Goal: Task Accomplishment & Management: Use online tool/utility

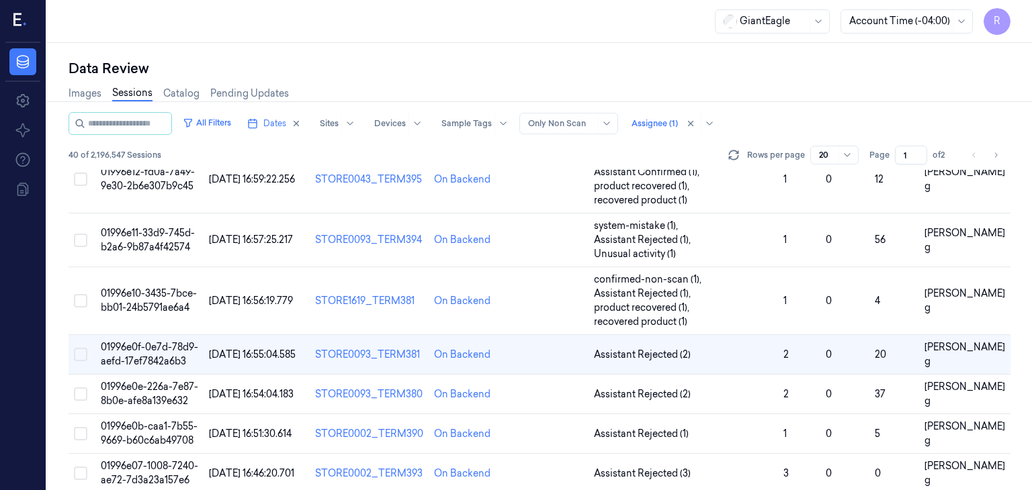
scroll to position [36, 0]
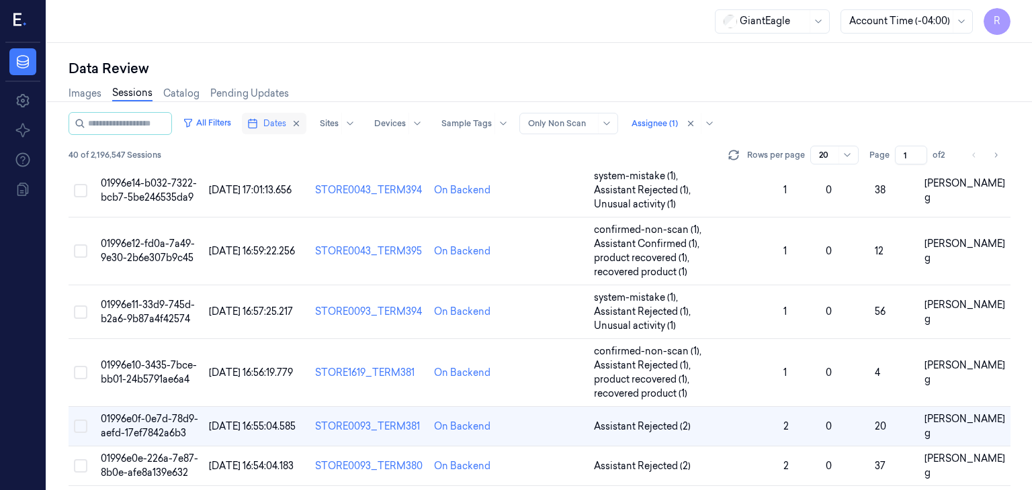
click at [286, 124] on span "Dates" at bounding box center [274, 124] width 23 height 12
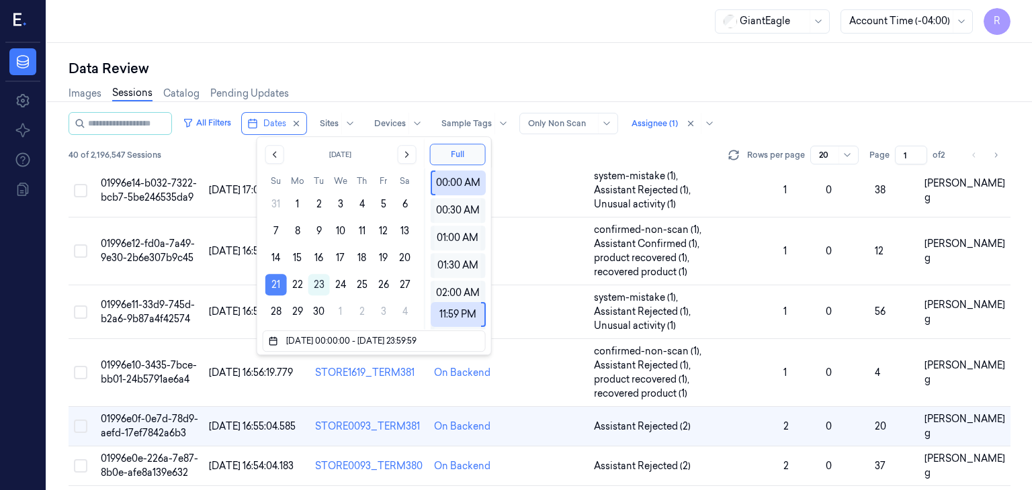
click at [271, 291] on button "21" at bounding box center [275, 284] width 21 height 21
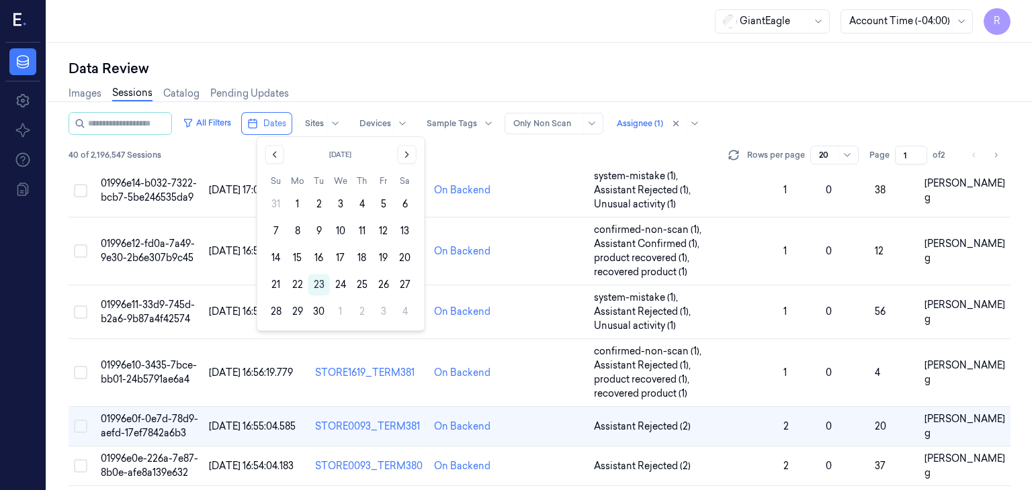
click at [527, 76] on div "Data Review" at bounding box center [540, 68] width 942 height 19
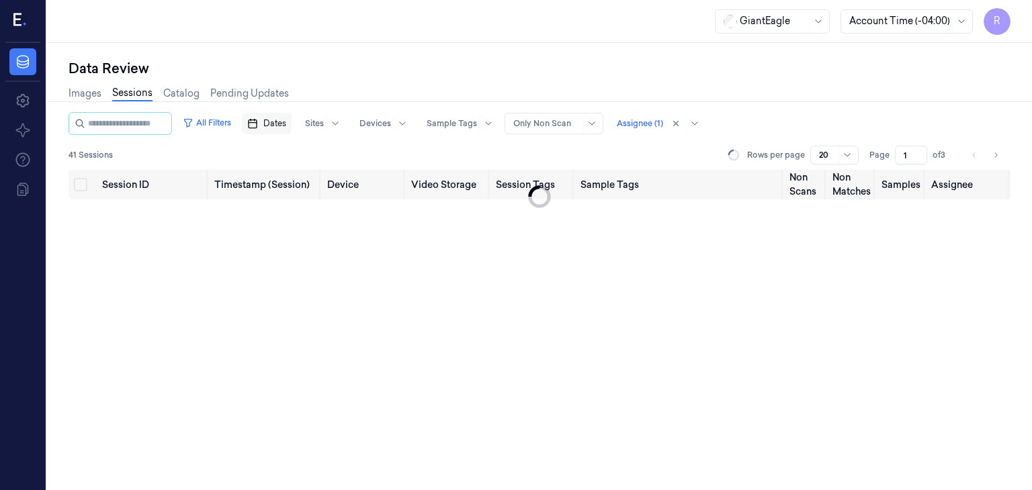
click at [286, 125] on span "Dates" at bounding box center [274, 124] width 23 height 12
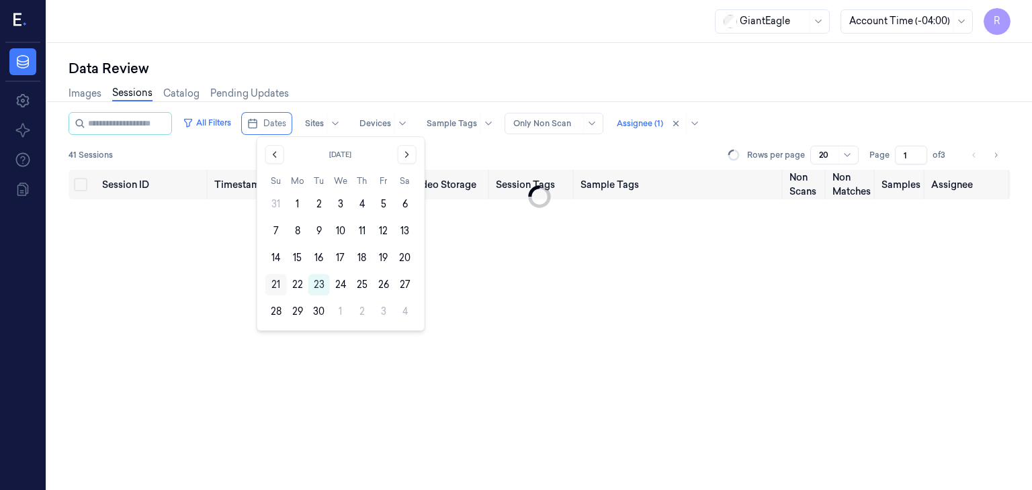
click at [276, 285] on button "21" at bounding box center [275, 284] width 21 height 21
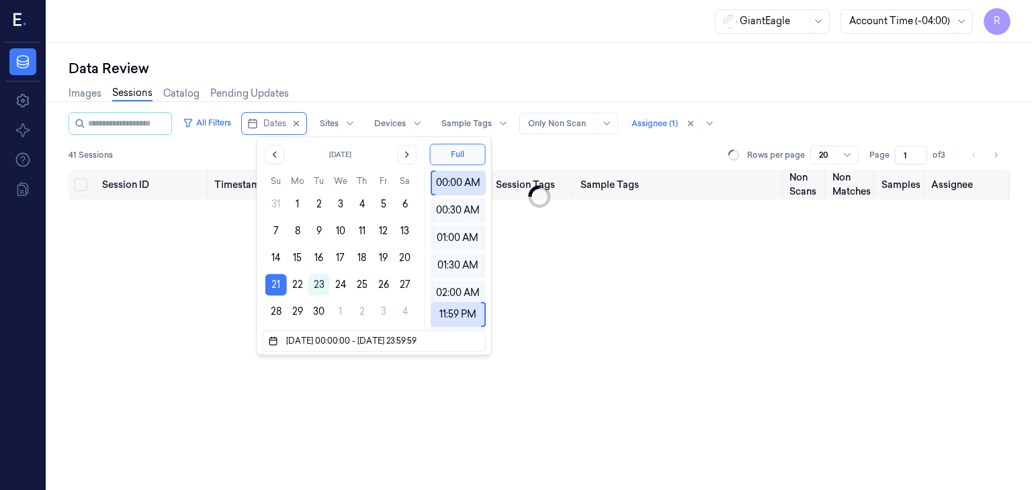
click at [515, 62] on div "Data Review" at bounding box center [540, 68] width 942 height 19
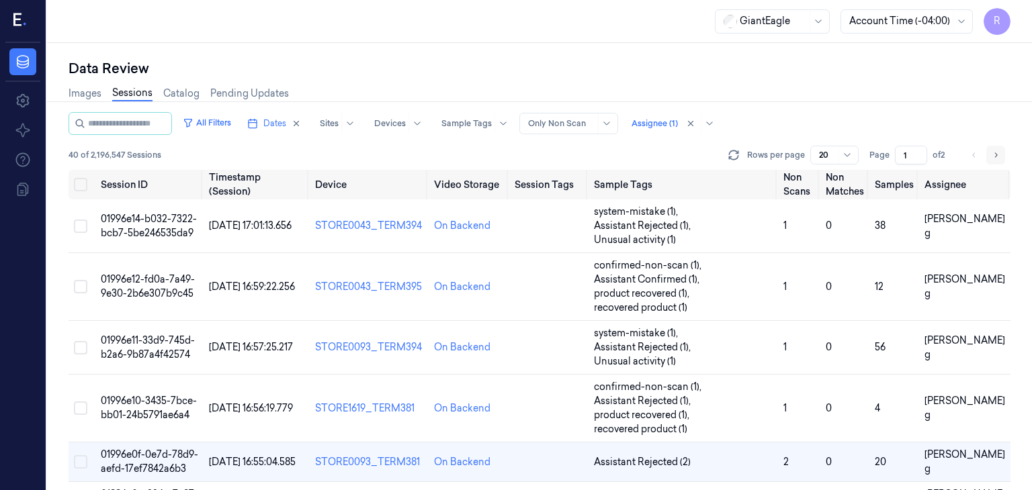
click at [994, 156] on icon "Go to next page" at bounding box center [996, 155] width 8 height 11
type input "2"
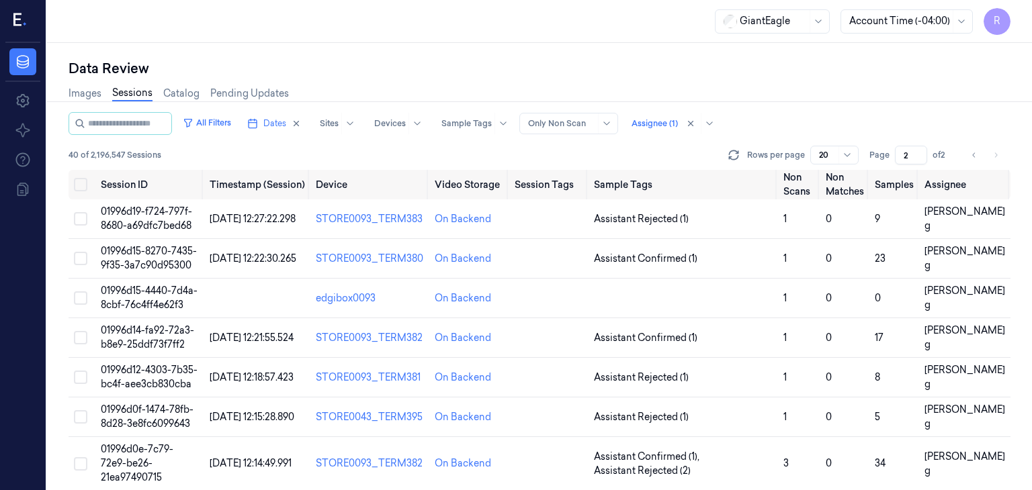
click at [994, 154] on li "pagination" at bounding box center [995, 155] width 19 height 19
click at [27, 102] on icon at bounding box center [22, 100] width 13 height 13
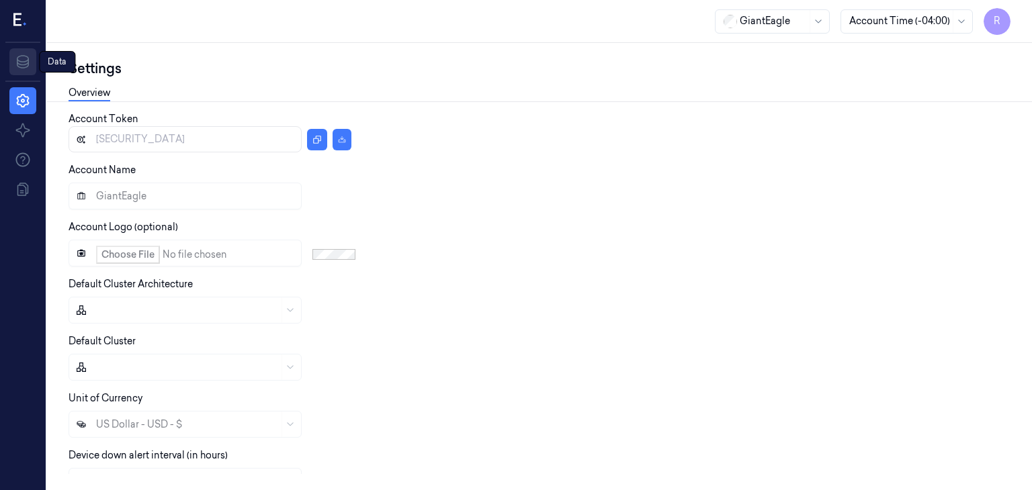
click at [17, 63] on icon at bounding box center [23, 61] width 12 height 13
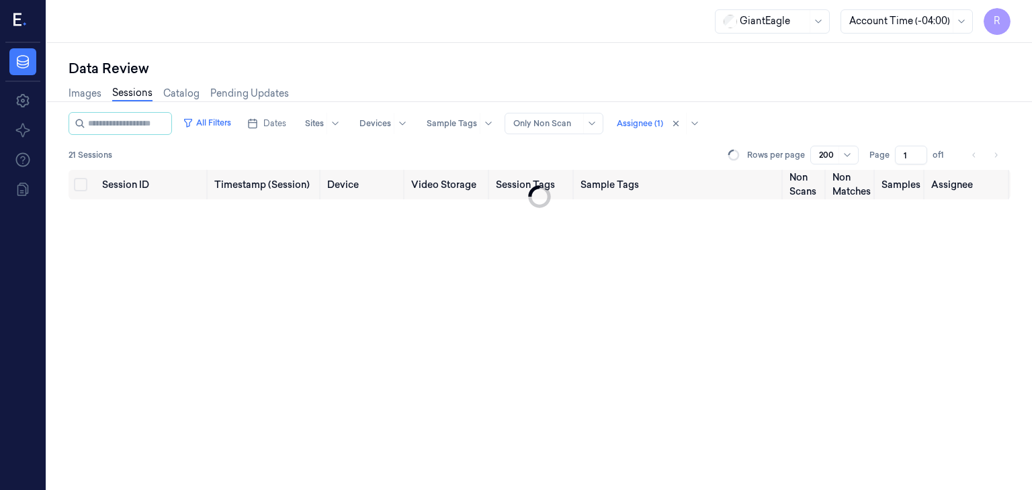
click at [997, 18] on span "R" at bounding box center [997, 21] width 27 height 27
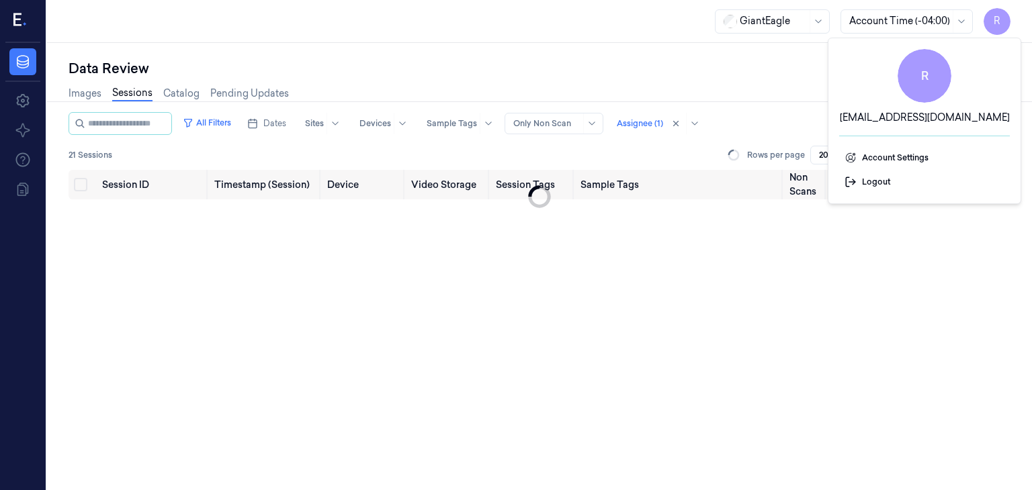
click at [516, 47] on div "Data Review Images Sessions Catalog Pending Updates All Filters Dates Sites Dev…" at bounding box center [539, 266] width 985 height 447
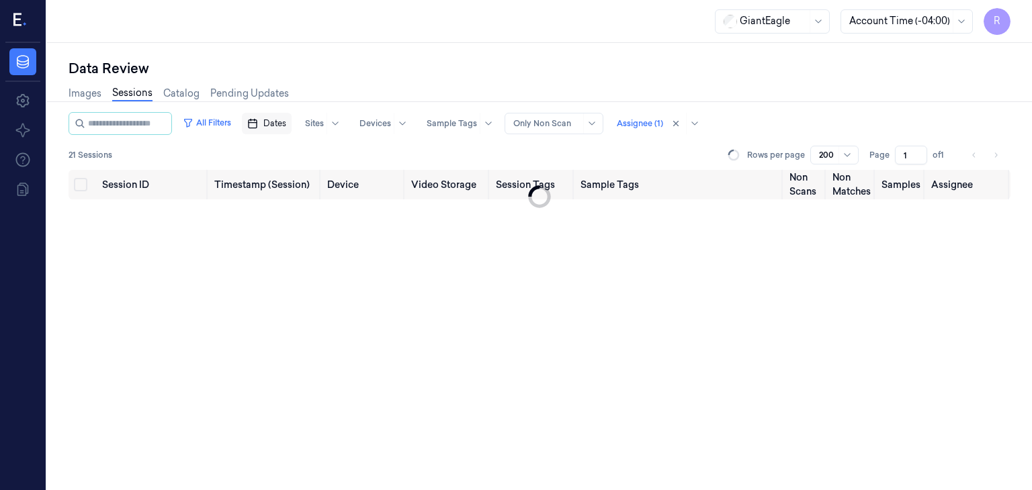
click at [286, 129] on span "Dates" at bounding box center [274, 124] width 23 height 12
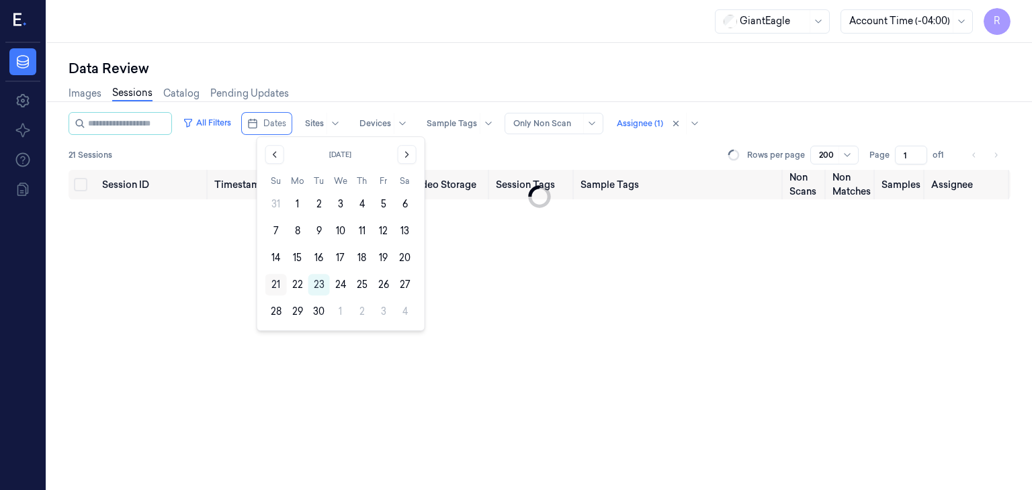
click at [277, 285] on button "21" at bounding box center [275, 284] width 21 height 21
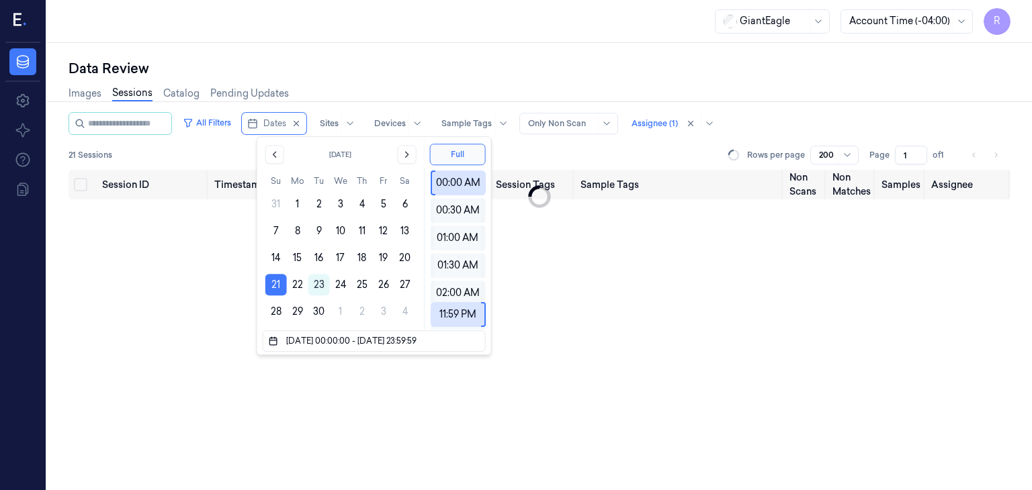
click at [607, 342] on div "Session ID Timestamp (Session) Device Video Storage Session Tags Sample Tags No…" at bounding box center [540, 330] width 942 height 321
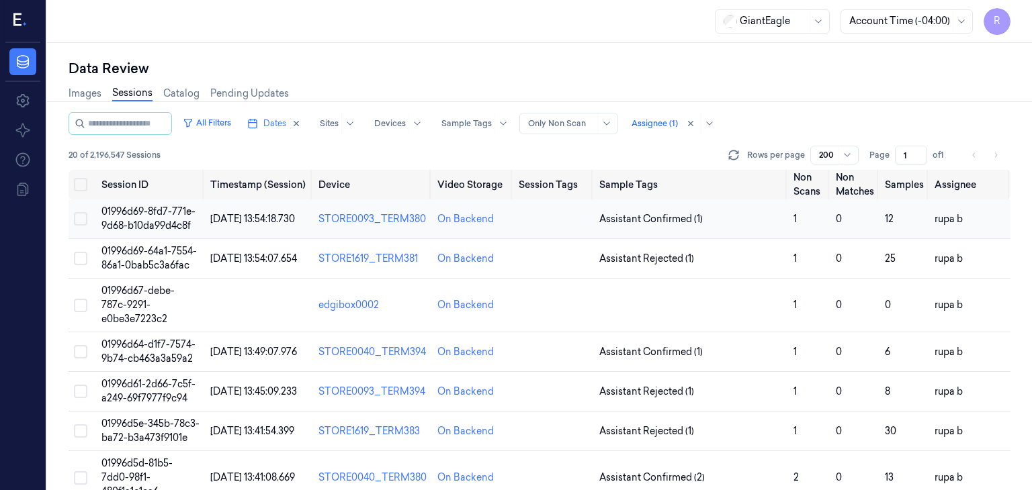
click at [168, 218] on td "01996d69-8fd7-771e-9d68-b10da99d4c8f" at bounding box center [151, 220] width 110 height 40
click at [148, 220] on span "01996d69-8fd7-771e-9d68-b10da99d4c8f" at bounding box center [148, 219] width 94 height 26
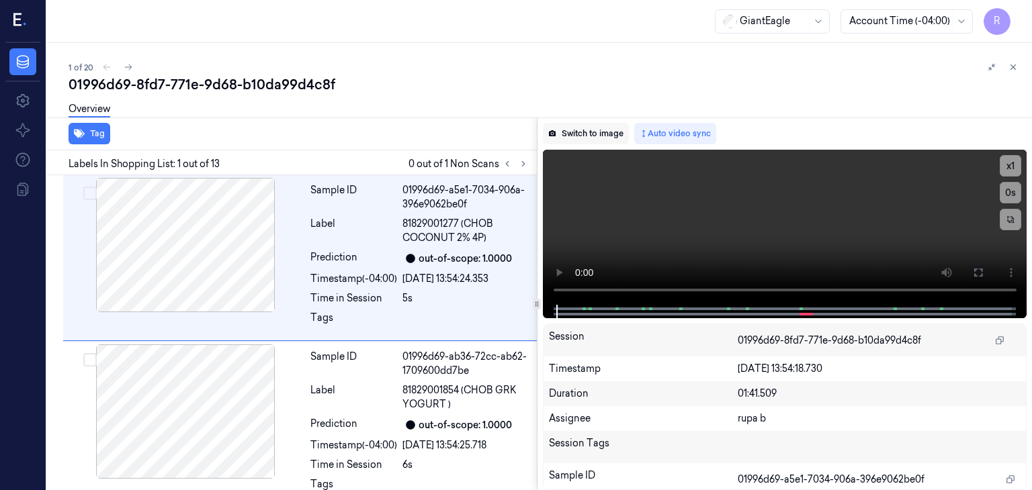
click at [582, 131] on button "Switch to image" at bounding box center [586, 133] width 86 height 21
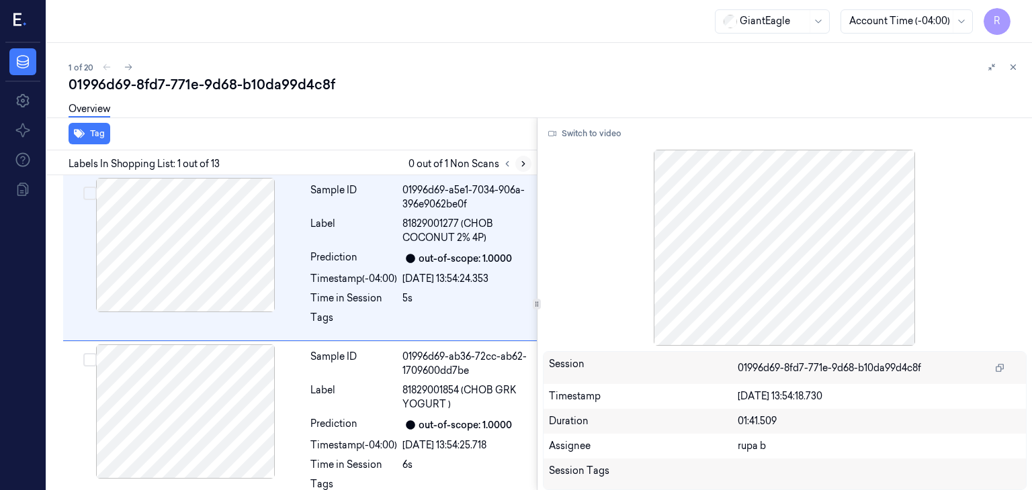
click at [521, 169] on button at bounding box center [523, 164] width 16 height 16
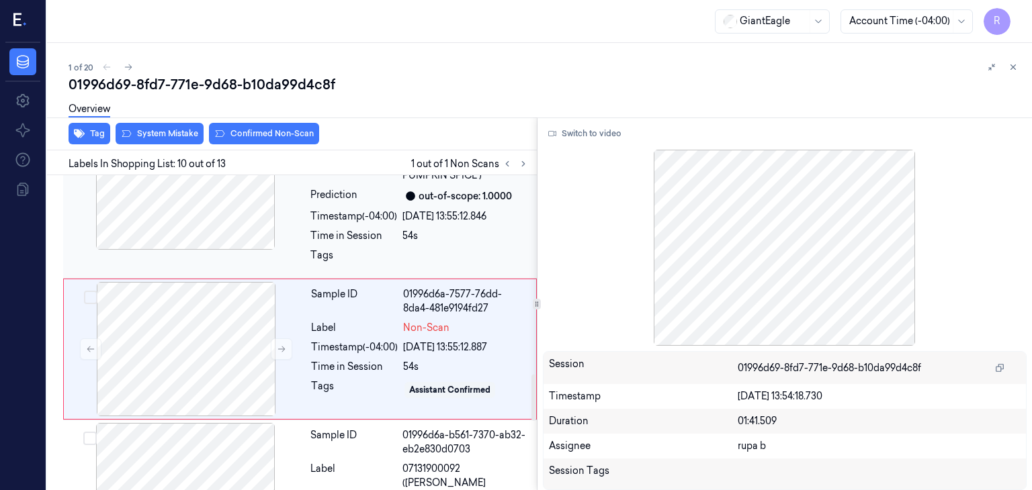
scroll to position [1409, 0]
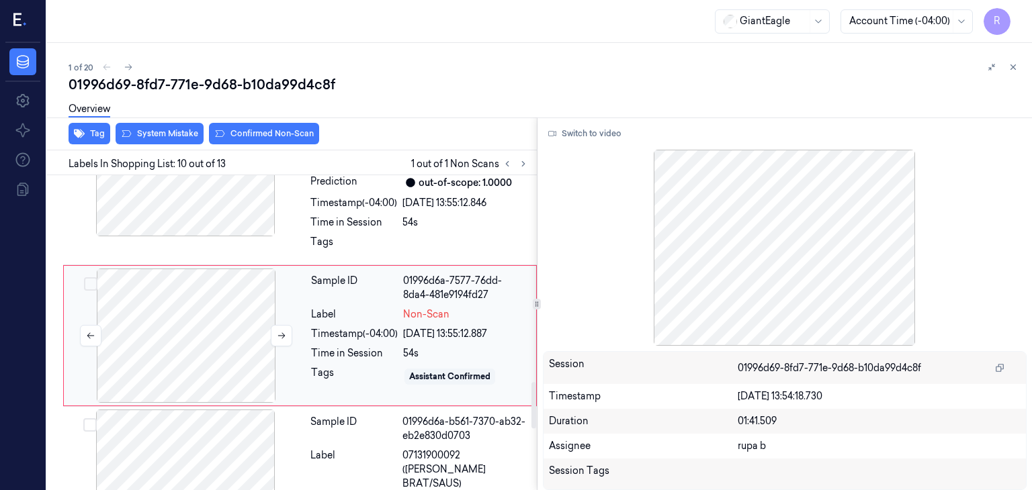
click at [206, 362] on div at bounding box center [186, 336] width 239 height 134
click at [517, 165] on button at bounding box center [523, 164] width 16 height 16
click at [185, 319] on div at bounding box center [186, 336] width 239 height 134
click at [275, 332] on button at bounding box center [281, 335] width 21 height 21
click at [282, 331] on icon at bounding box center [281, 335] width 9 height 9
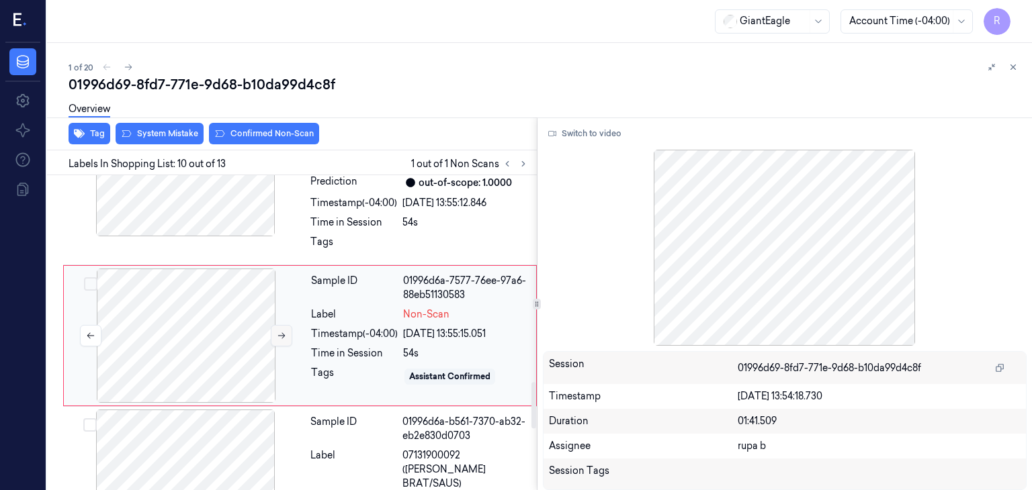
click at [284, 331] on icon at bounding box center [281, 335] width 9 height 9
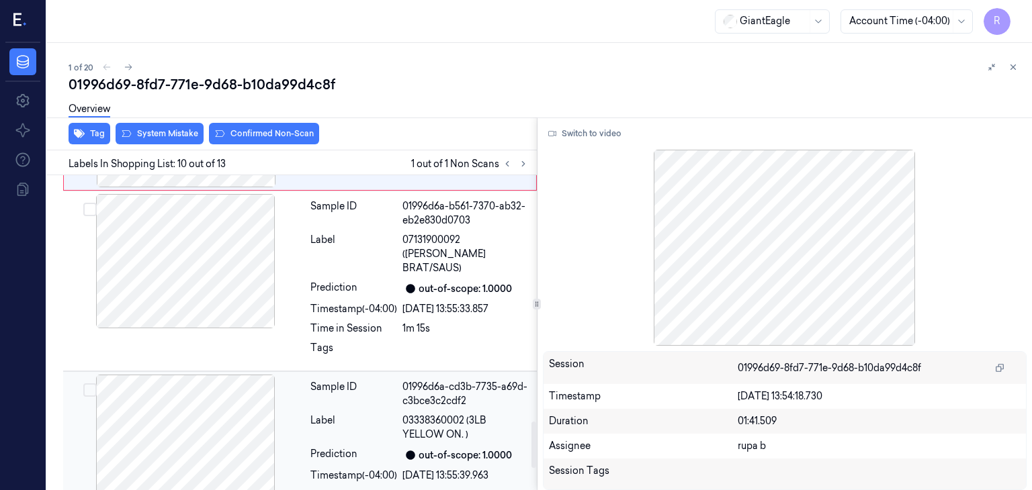
scroll to position [1678, 0]
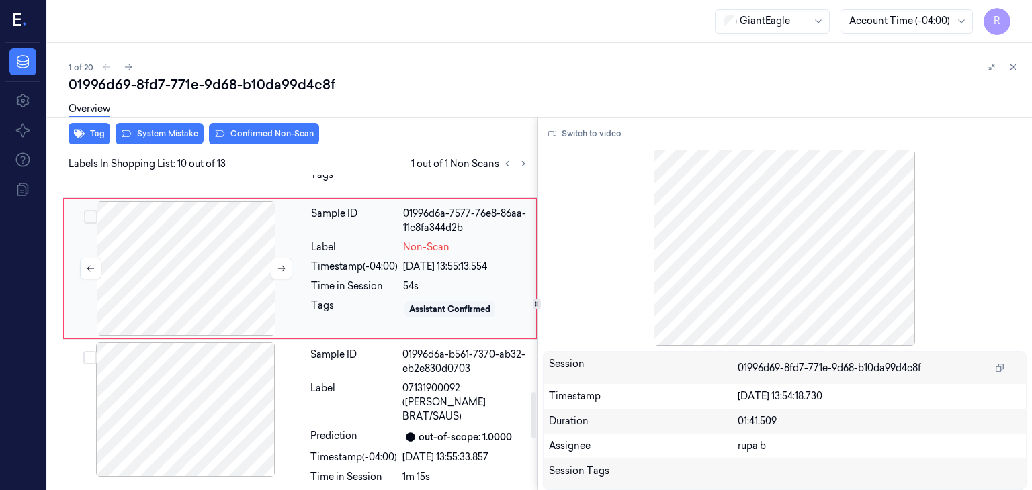
click at [223, 302] on div at bounding box center [186, 269] width 239 height 134
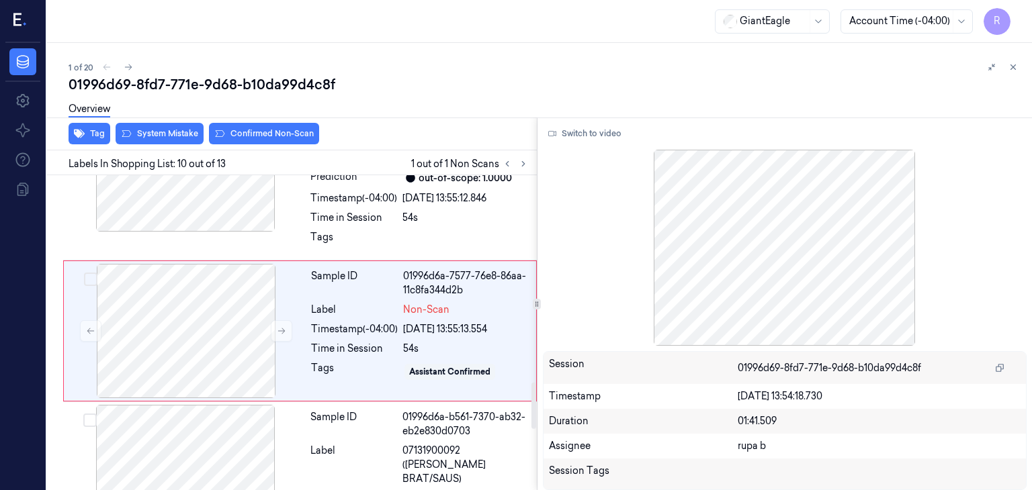
scroll to position [1409, 0]
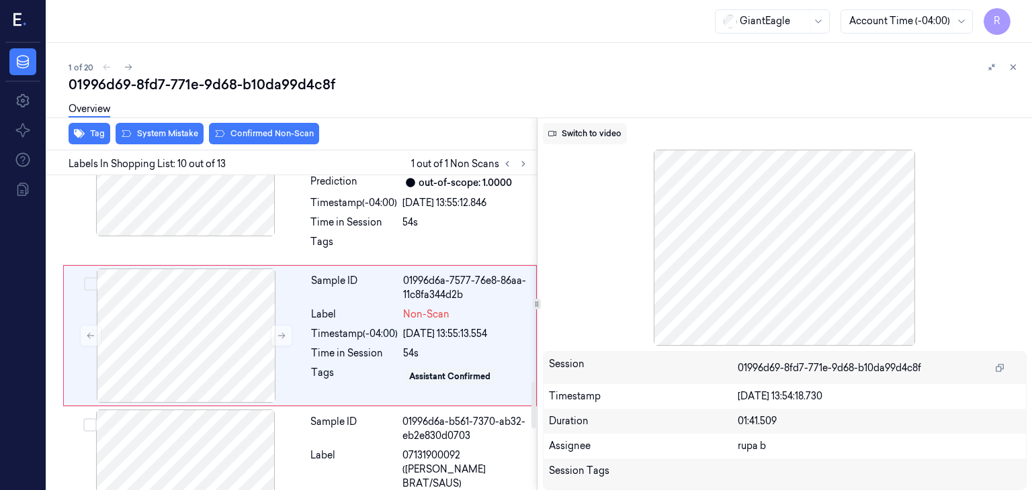
click at [599, 132] on button "Switch to video" at bounding box center [585, 133] width 84 height 21
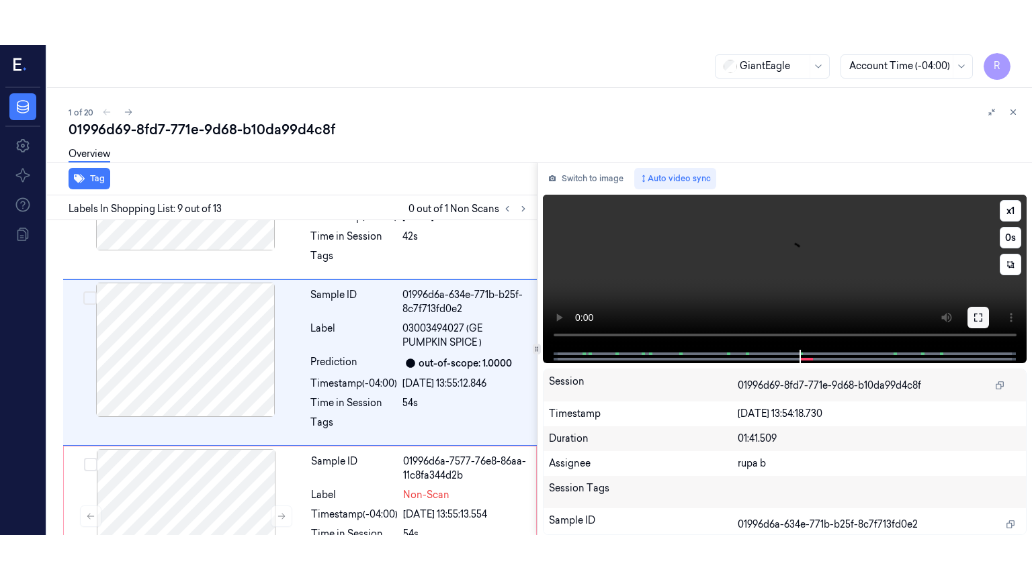
scroll to position [1255, 0]
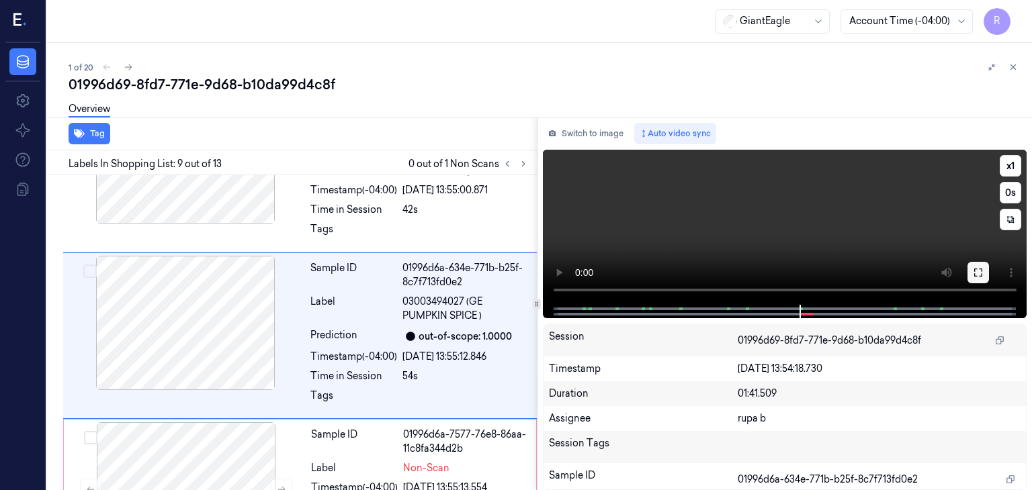
click at [975, 269] on icon at bounding box center [978, 273] width 8 height 8
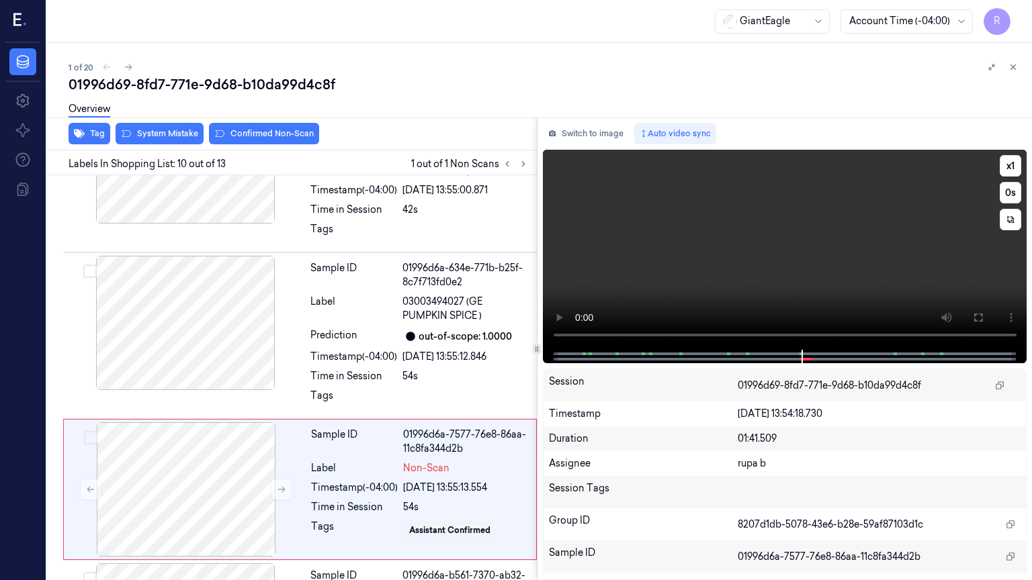
scroll to position [1364, 0]
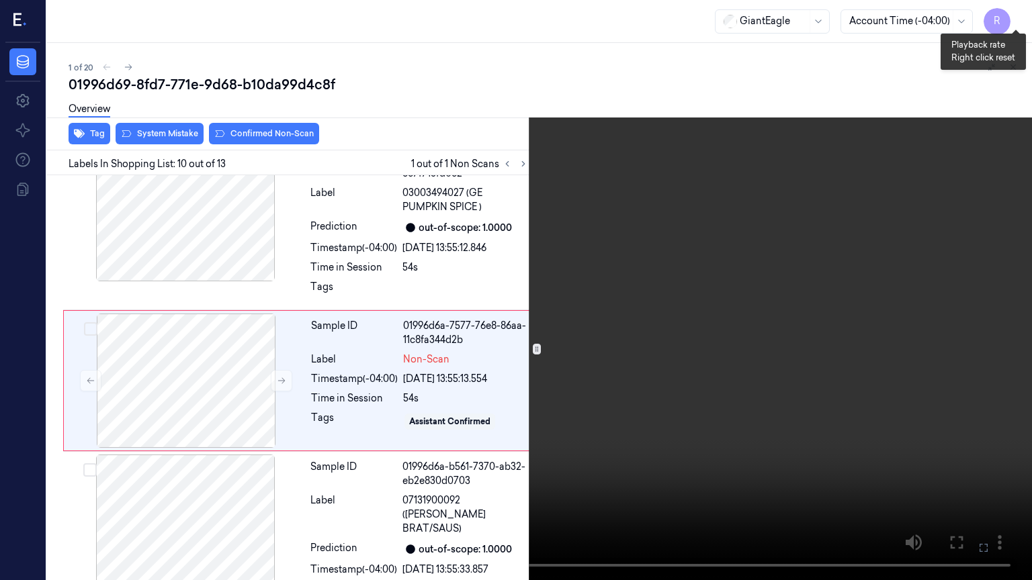
click at [1015, 11] on button "x 1" at bounding box center [1015, 15] width 21 height 21
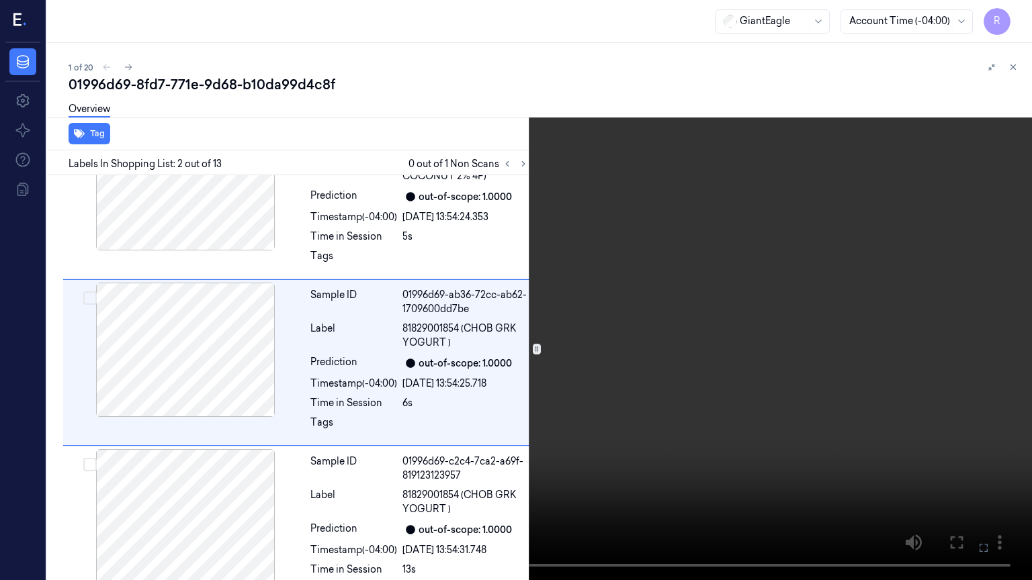
scroll to position [46, 0]
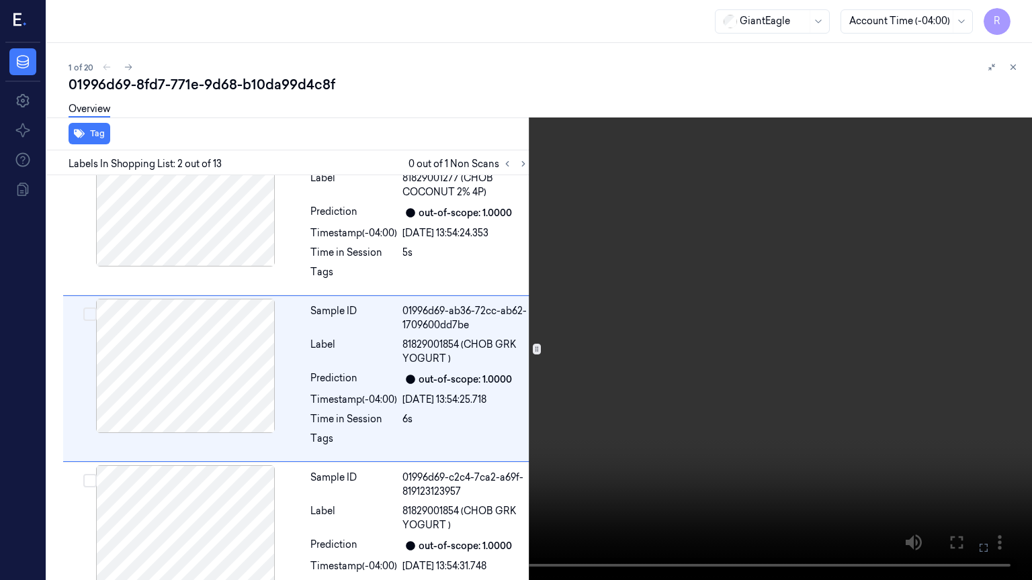
click at [673, 169] on video at bounding box center [516, 290] width 1032 height 580
click at [672, 169] on video at bounding box center [516, 290] width 1032 height 580
click at [345, 252] on video at bounding box center [516, 290] width 1032 height 580
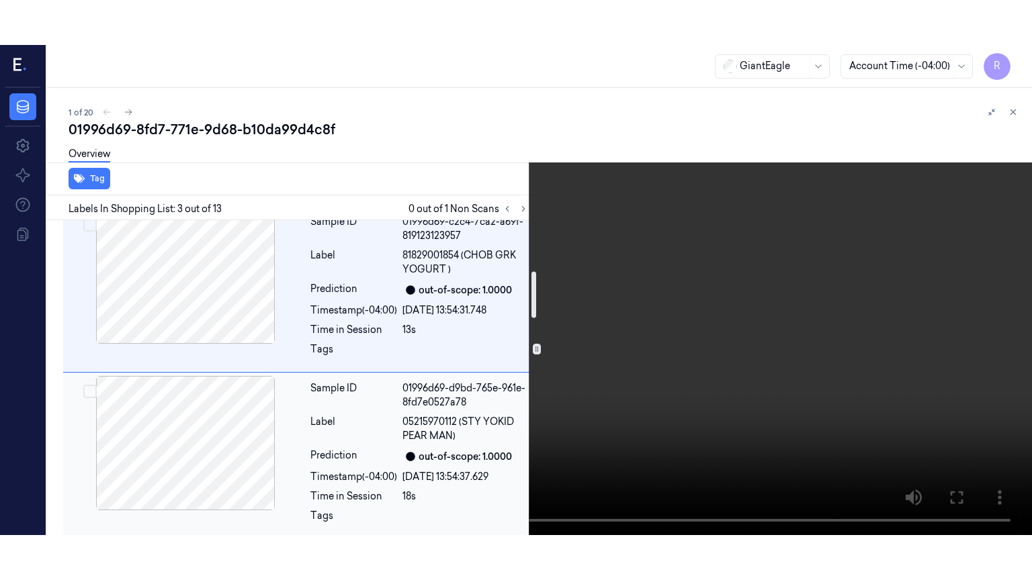
scroll to position [145, 0]
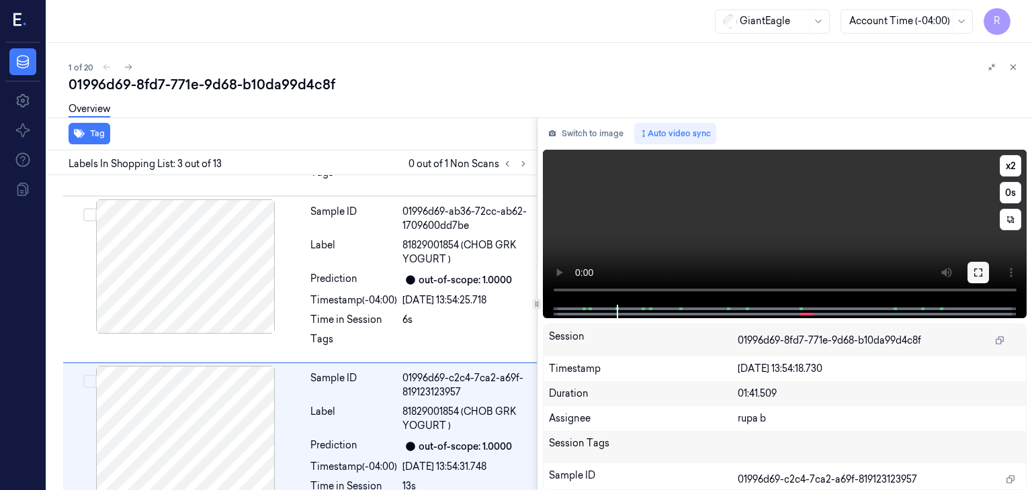
click at [980, 274] on icon at bounding box center [978, 272] width 11 height 11
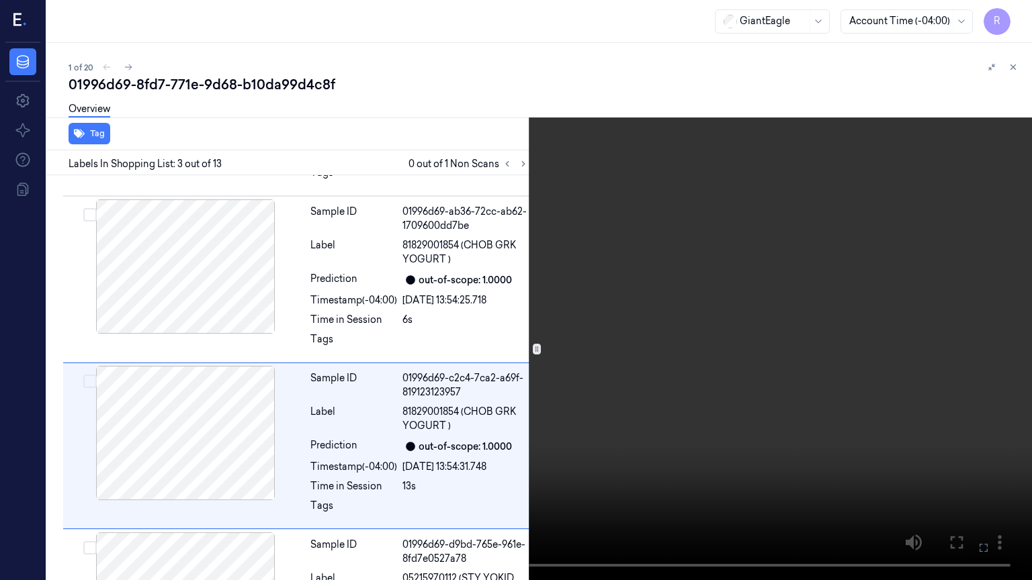
click at [926, 326] on video at bounding box center [516, 290] width 1032 height 580
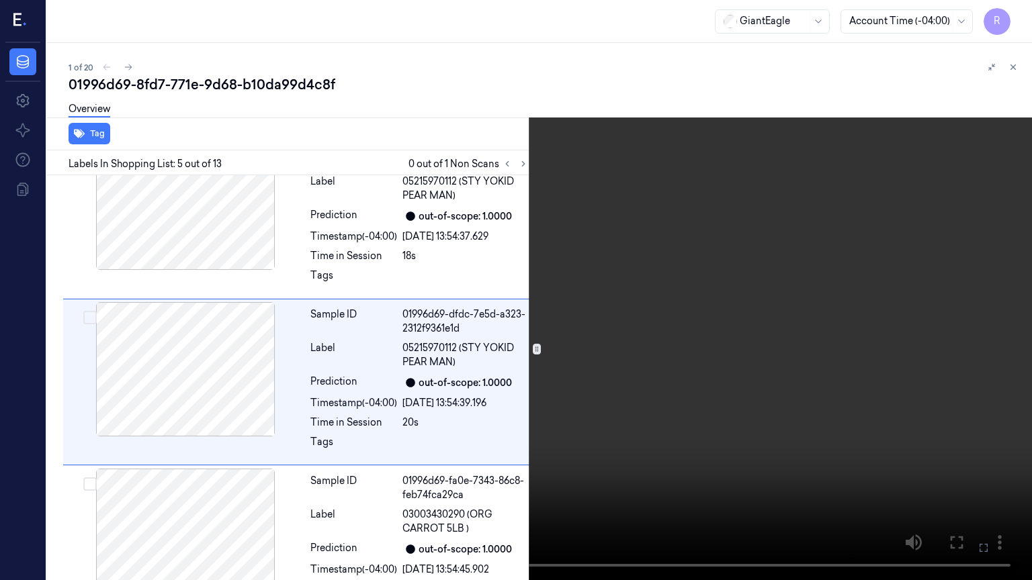
scroll to position [545, 0]
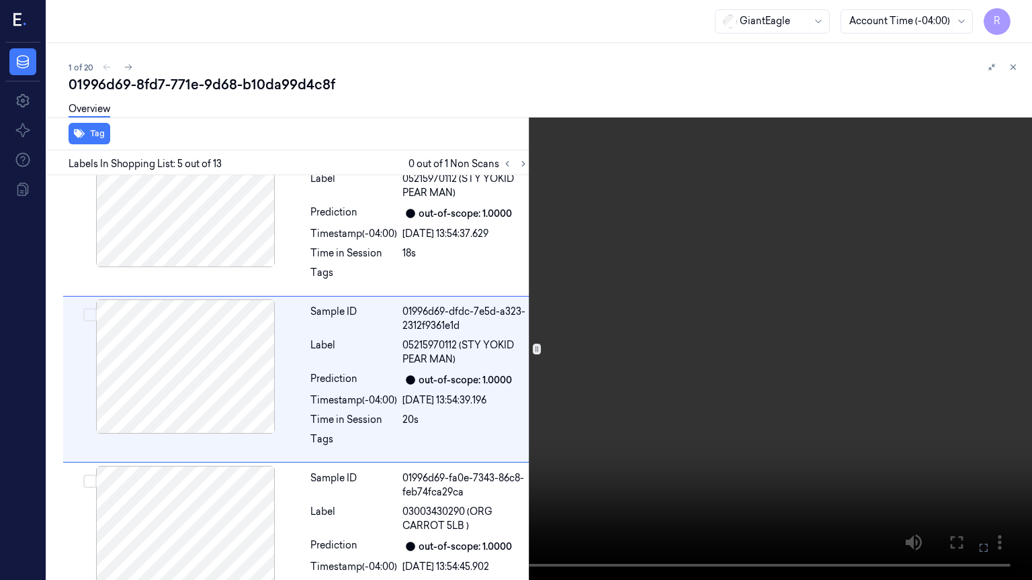
click at [705, 343] on video at bounding box center [516, 290] width 1032 height 580
click at [246, 425] on video at bounding box center [516, 290] width 1032 height 580
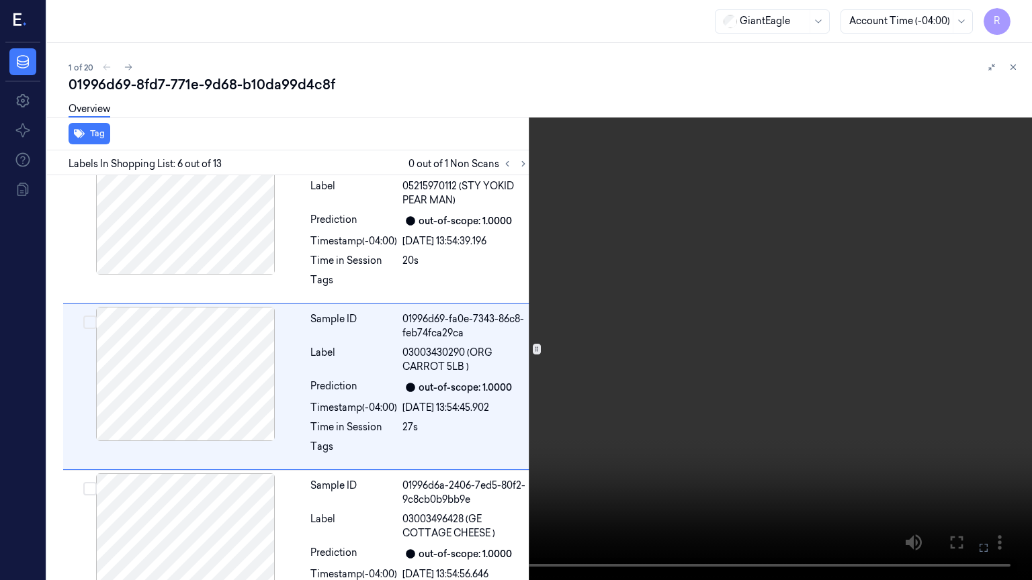
scroll to position [711, 0]
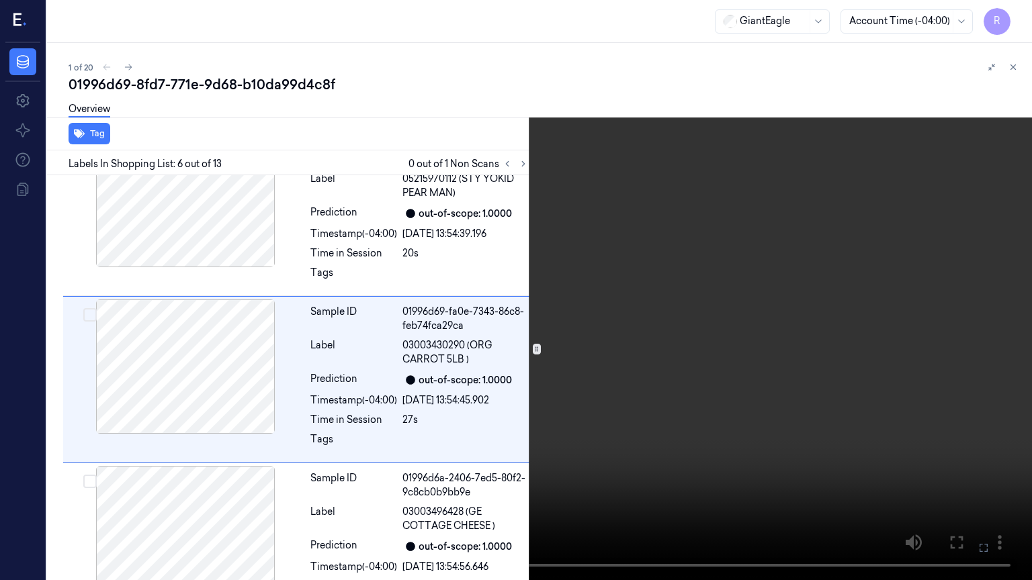
click at [210, 347] on video at bounding box center [516, 290] width 1032 height 580
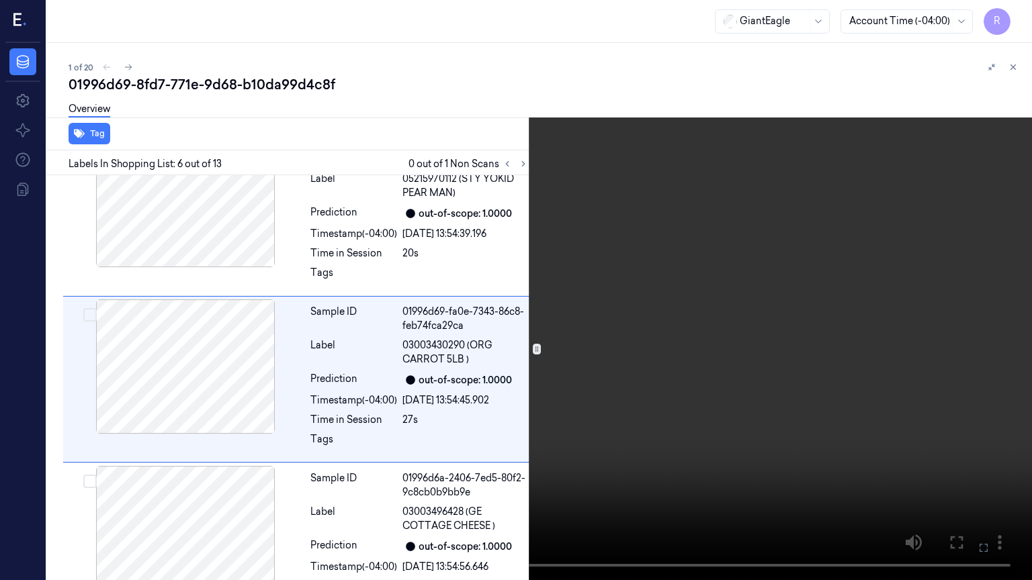
click at [210, 347] on video at bounding box center [516, 290] width 1032 height 580
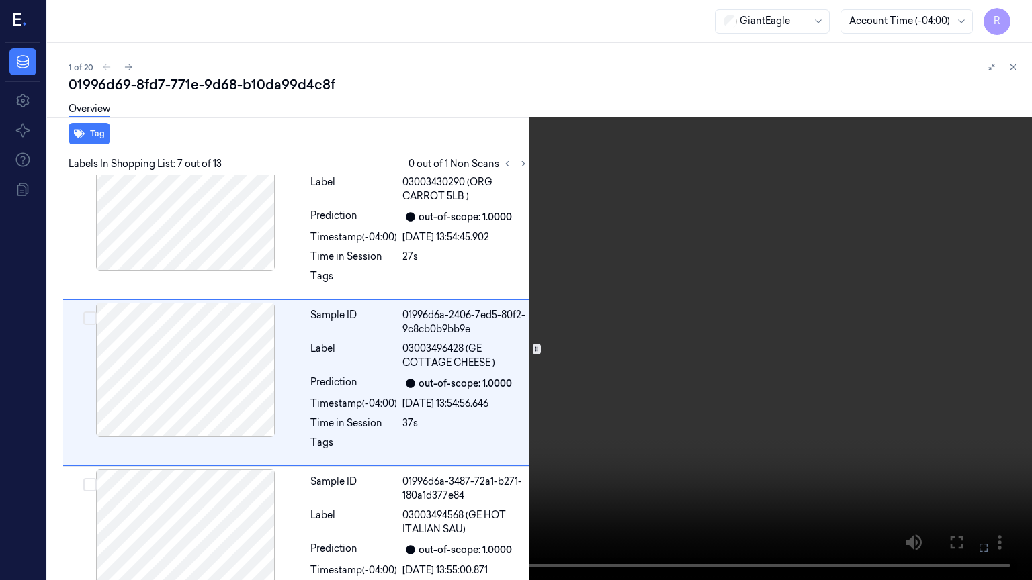
scroll to position [877, 0]
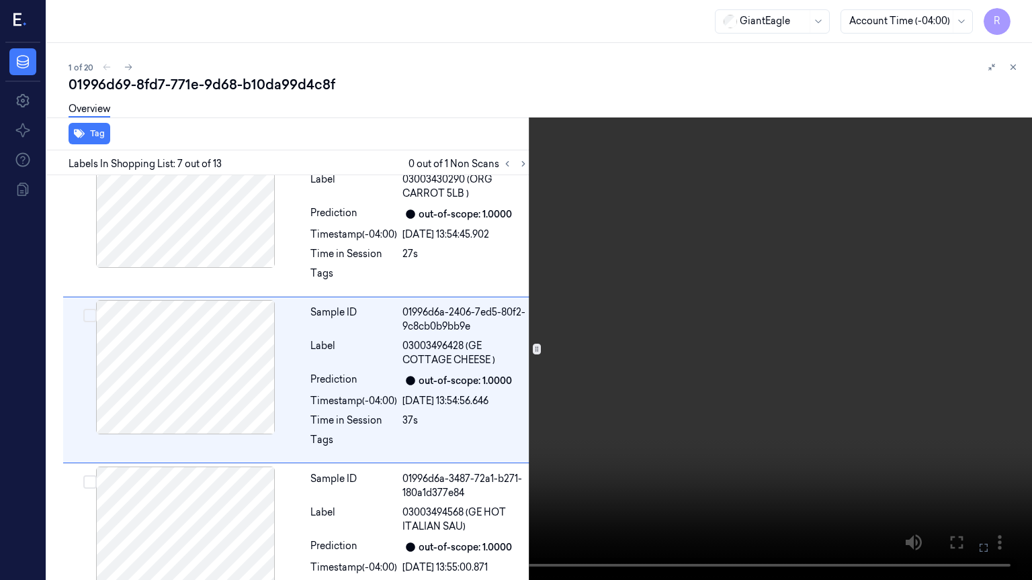
click at [210, 347] on video at bounding box center [516, 290] width 1032 height 580
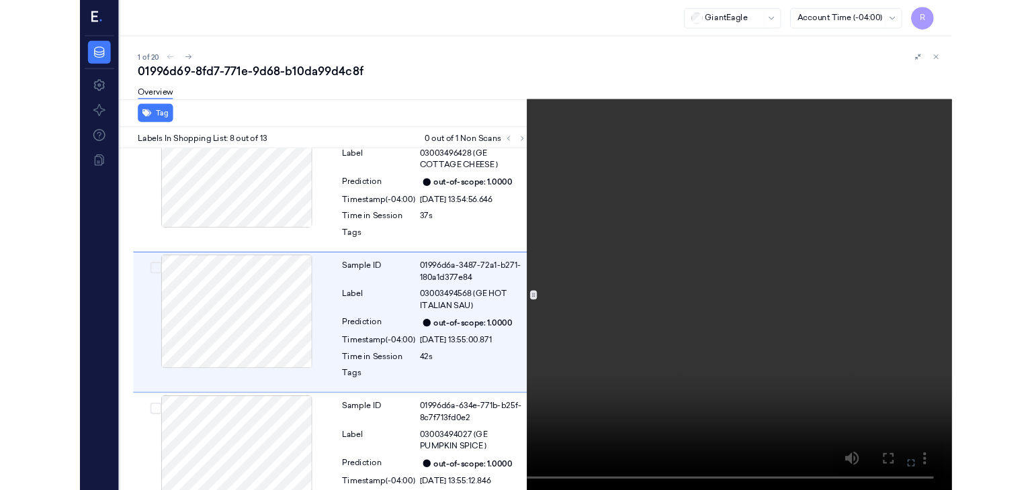
scroll to position [1044, 0]
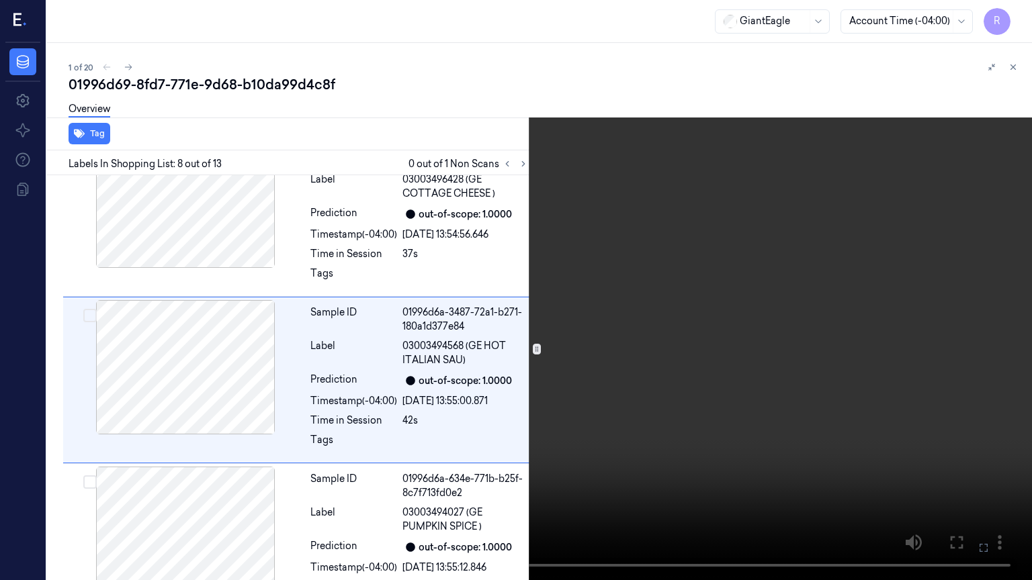
click at [210, 347] on video at bounding box center [516, 290] width 1032 height 580
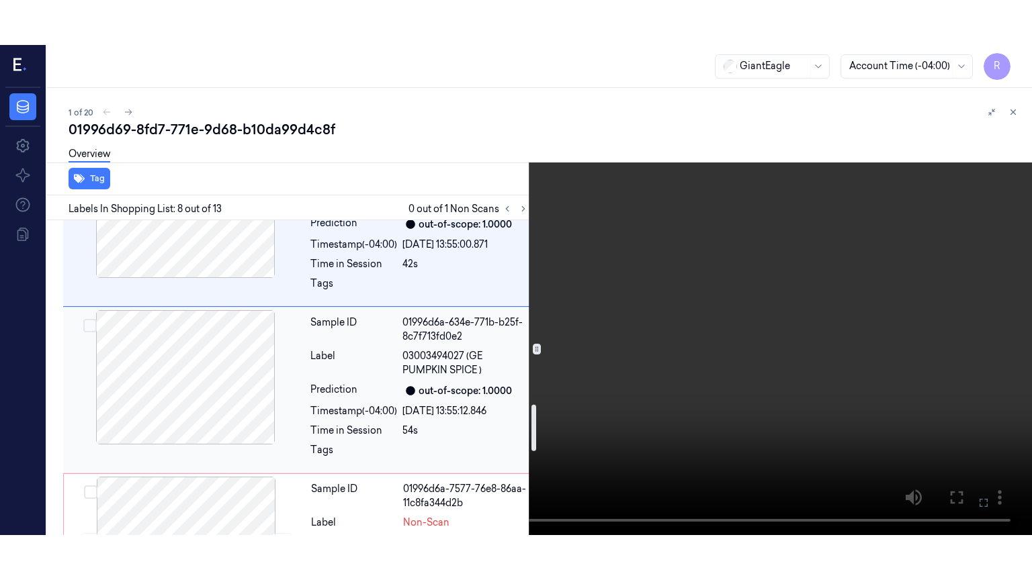
scroll to position [1313, 0]
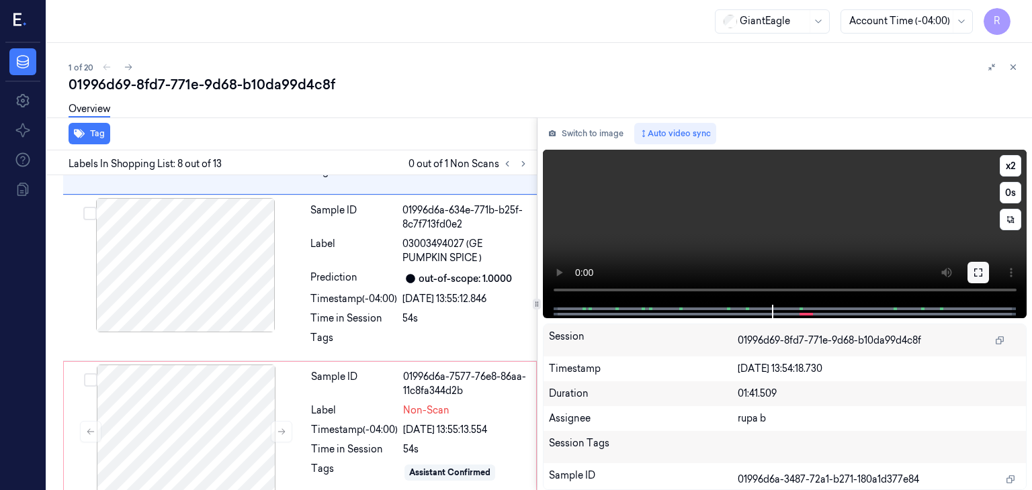
click at [981, 272] on icon at bounding box center [978, 272] width 11 height 11
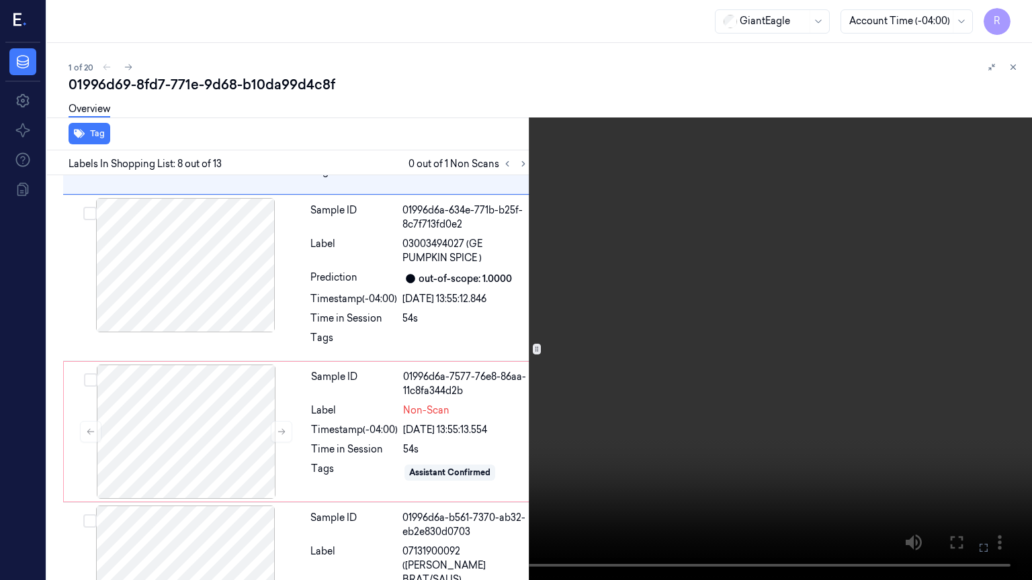
click at [806, 300] on video at bounding box center [516, 290] width 1032 height 580
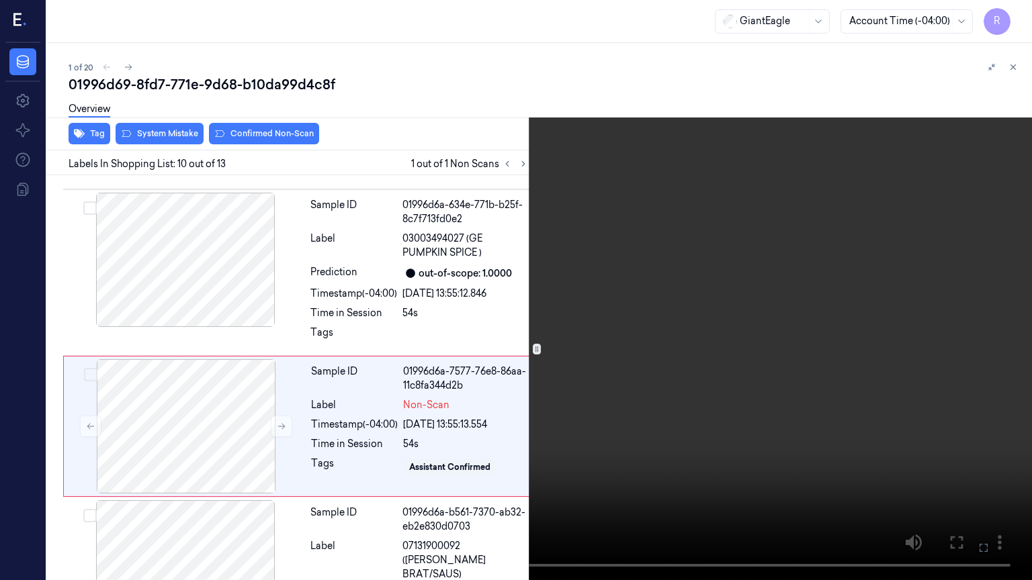
scroll to position [1364, 0]
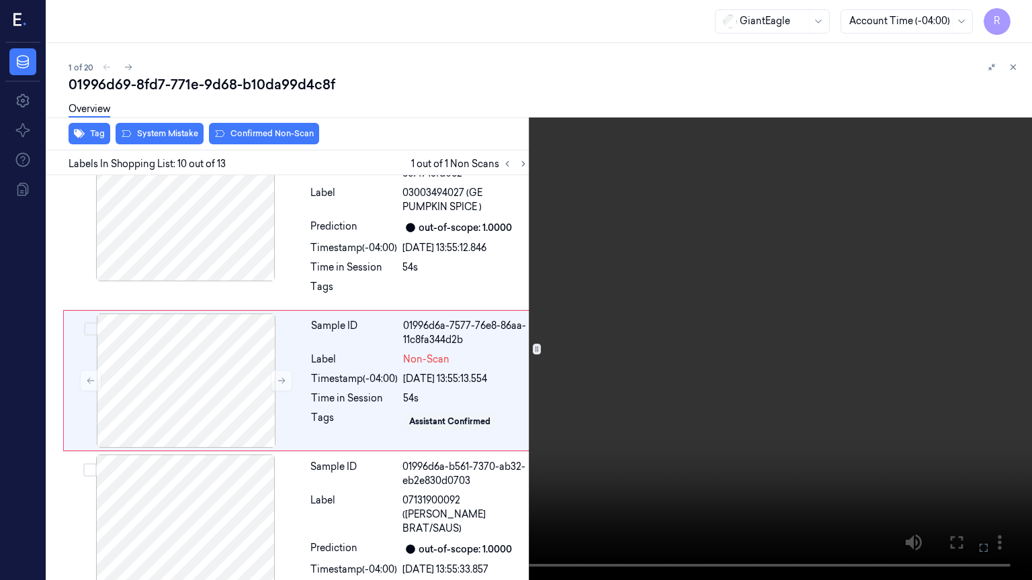
click at [806, 298] on video at bounding box center [516, 290] width 1032 height 580
click at [875, 218] on video at bounding box center [516, 290] width 1032 height 580
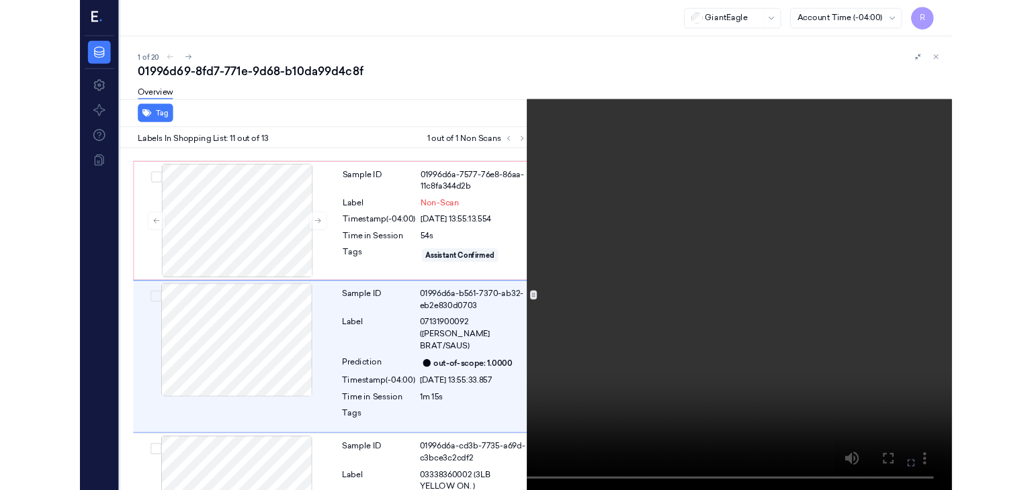
scroll to position [1518, 0]
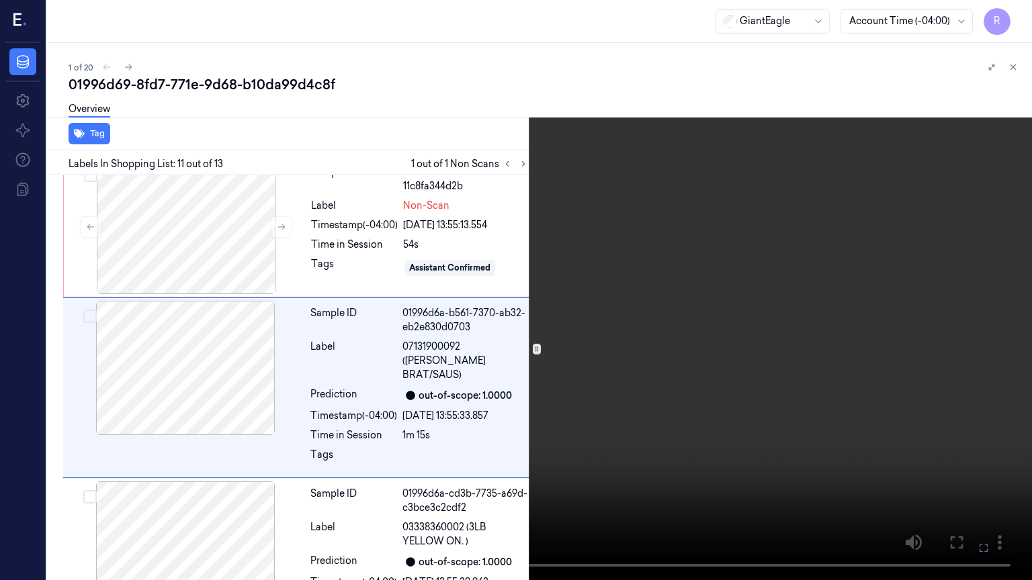
click at [875, 218] on video at bounding box center [516, 290] width 1032 height 580
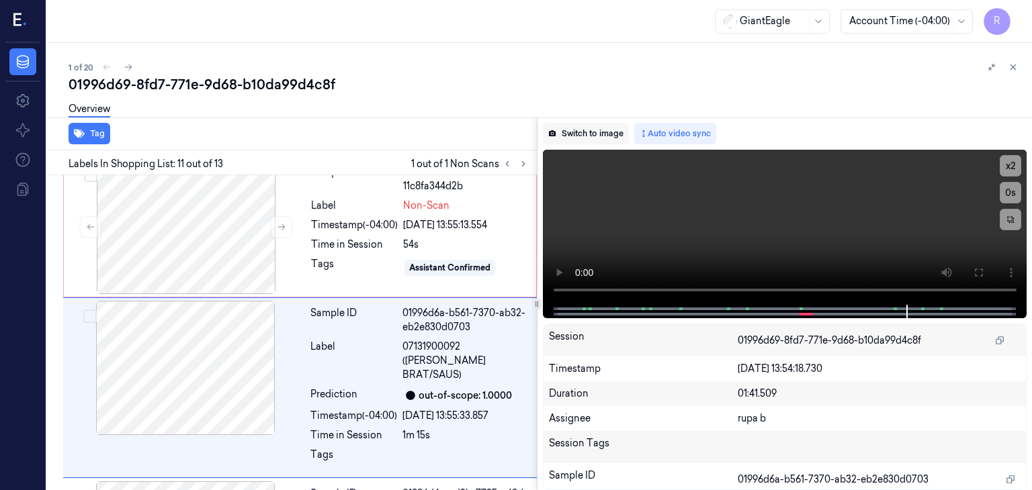
click at [593, 129] on button "Switch to image" at bounding box center [586, 133] width 86 height 21
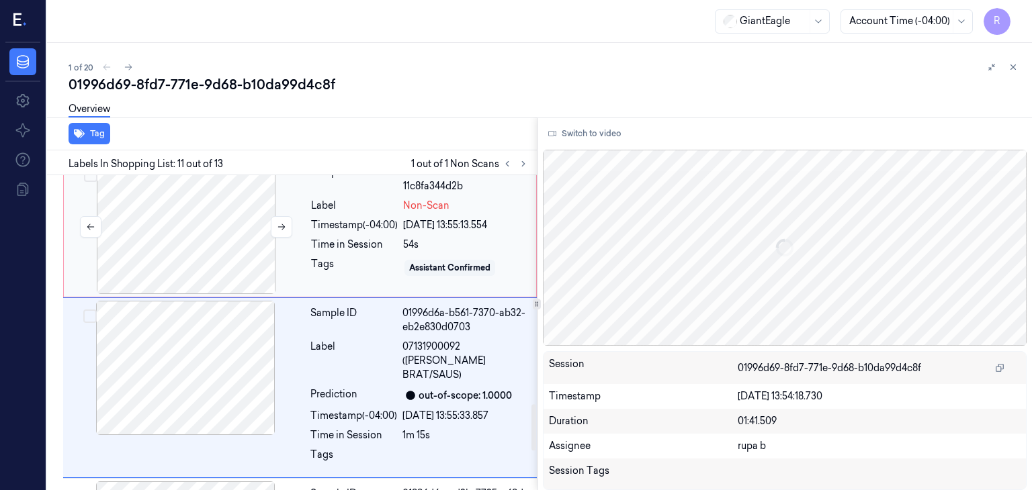
scroll to position [1428, 0]
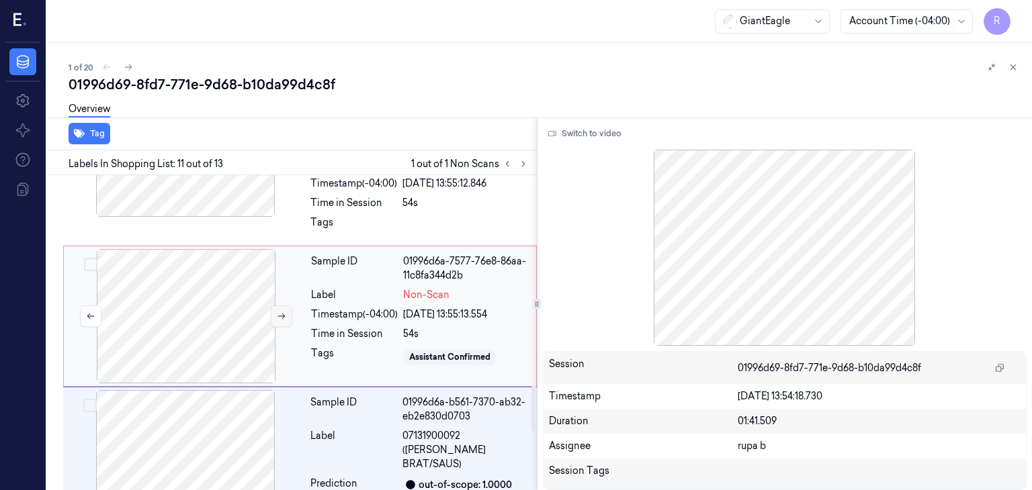
click at [277, 315] on icon at bounding box center [281, 316] width 9 height 9
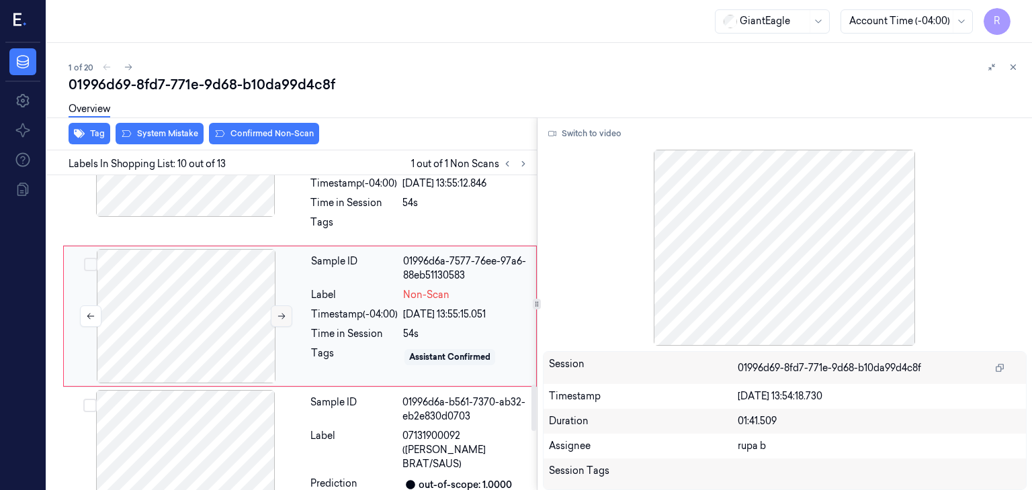
click at [277, 315] on div at bounding box center [186, 316] width 239 height 134
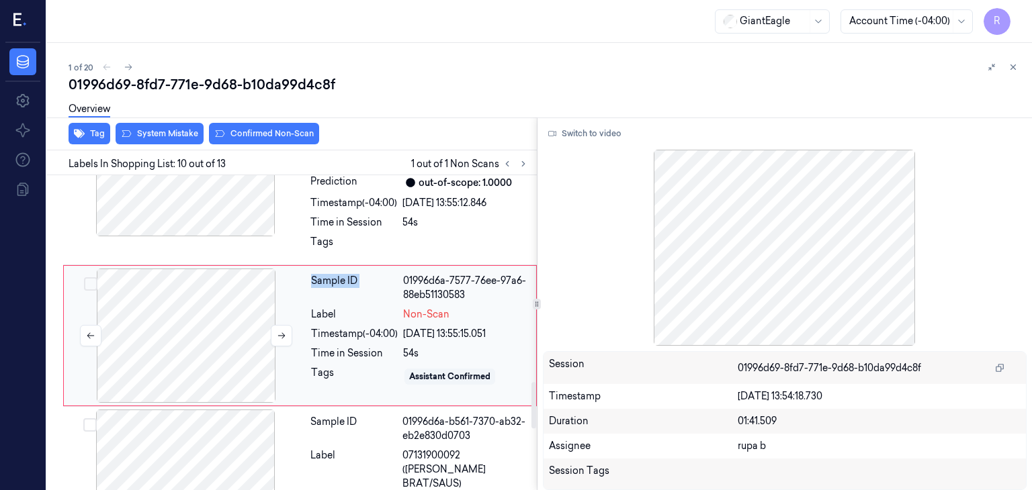
click at [277, 316] on div at bounding box center [186, 336] width 239 height 134
click at [206, 336] on div at bounding box center [186, 336] width 239 height 134
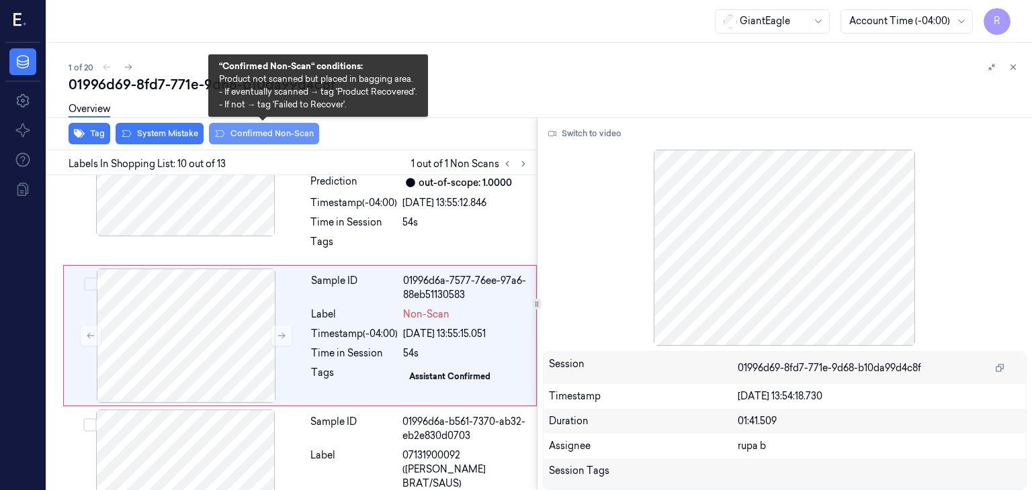
click at [277, 132] on button "Confirmed Non-Scan" at bounding box center [264, 133] width 110 height 21
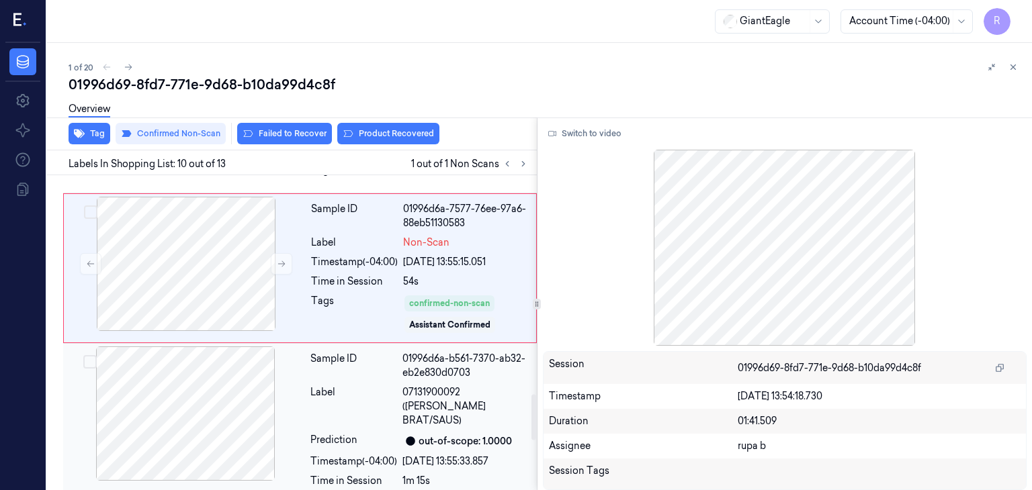
scroll to position [1548, 0]
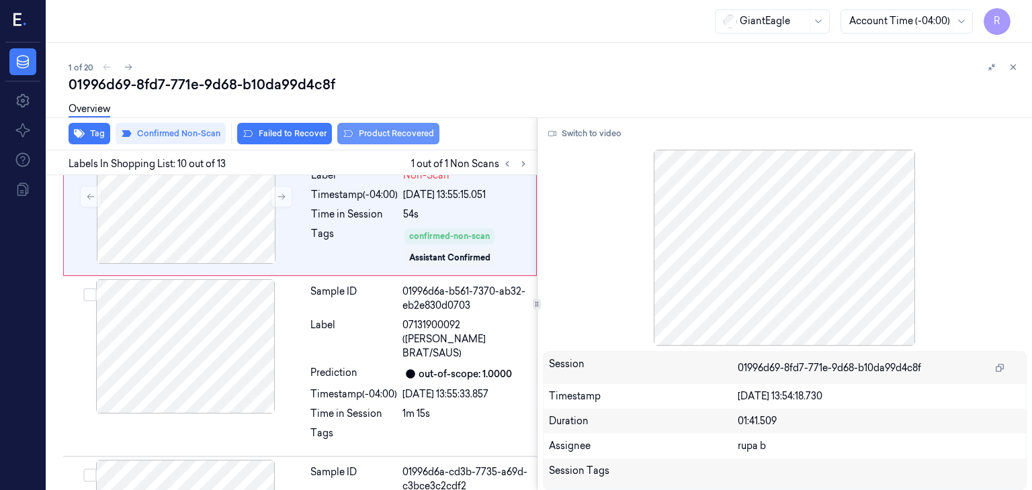
click at [394, 140] on button "Product Recovered" at bounding box center [388, 133] width 102 height 21
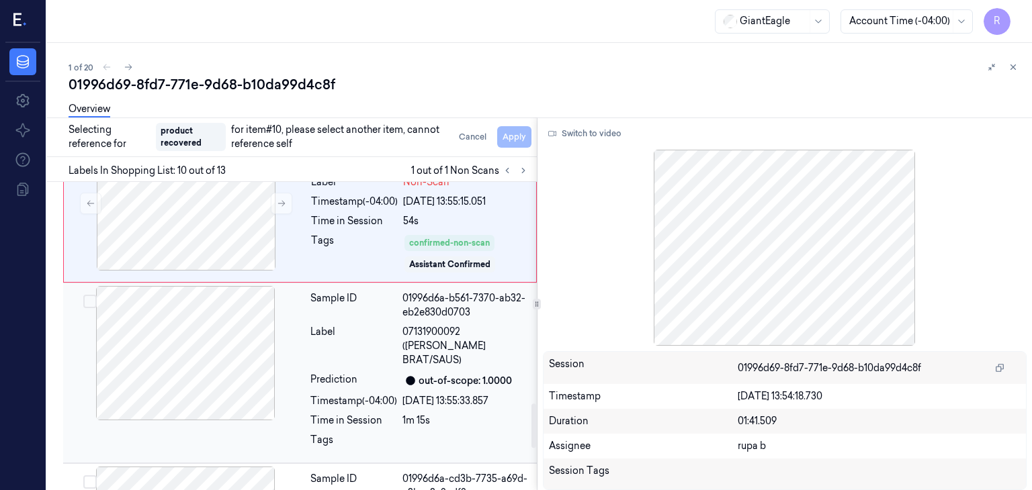
click at [157, 381] on div at bounding box center [185, 353] width 239 height 134
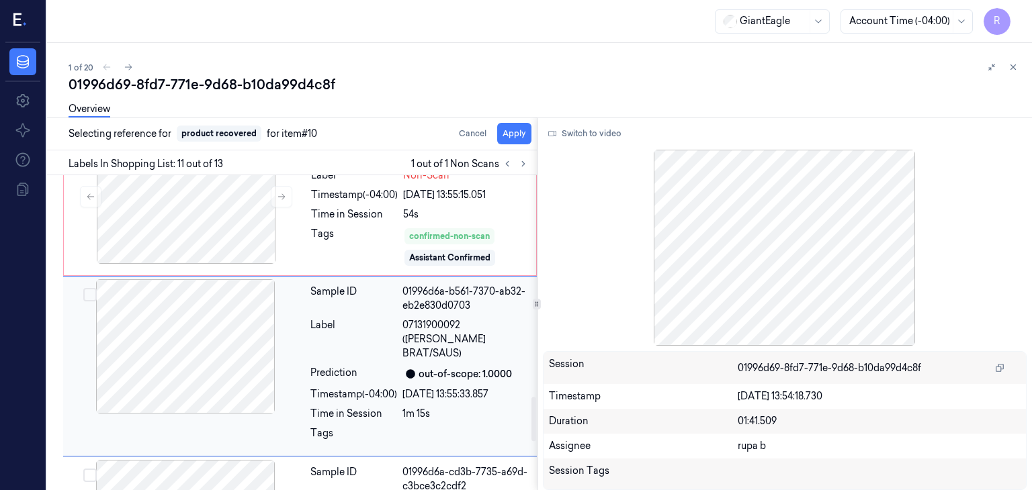
scroll to position [1571, 0]
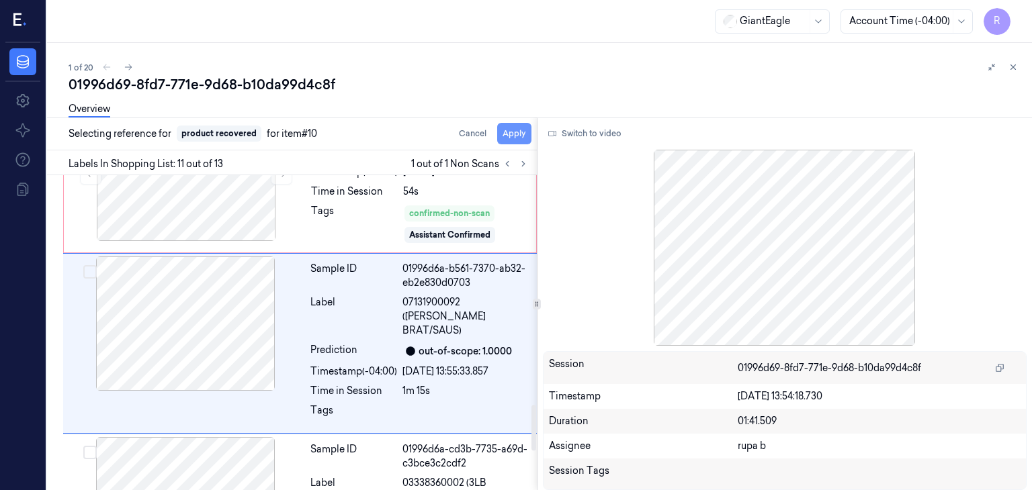
click at [511, 138] on button "Apply" at bounding box center [514, 133] width 34 height 21
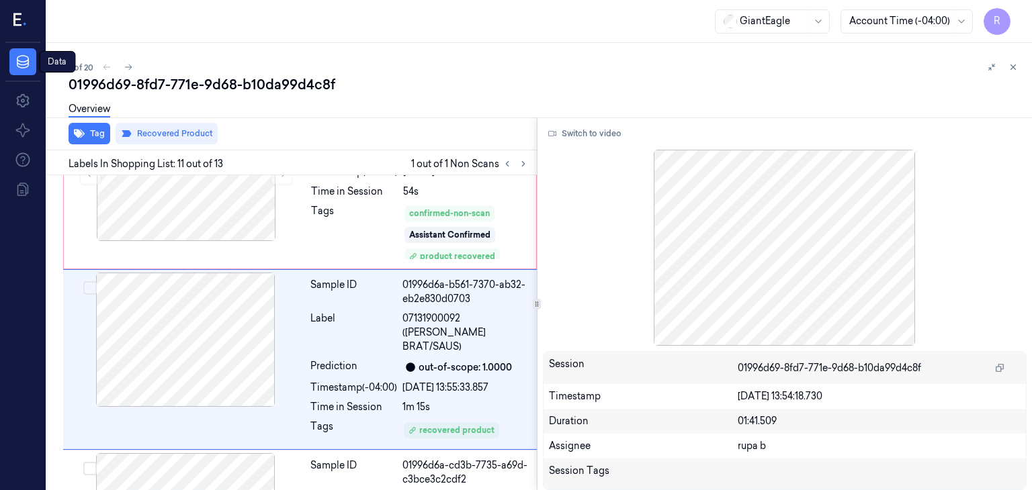
scroll to position [1587, 0]
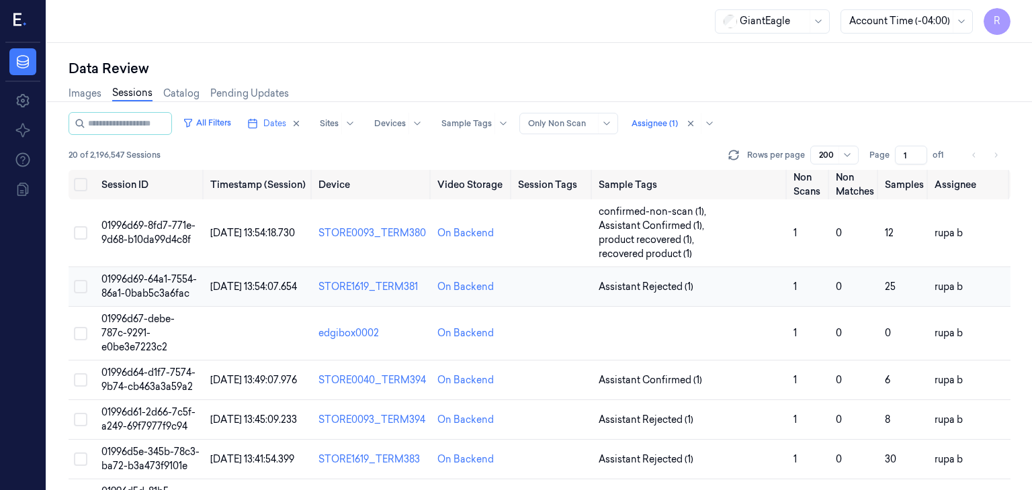
click at [171, 286] on td "01996d69-64a1-7554-86a1-0bab5c3a6fac" at bounding box center [151, 287] width 110 height 40
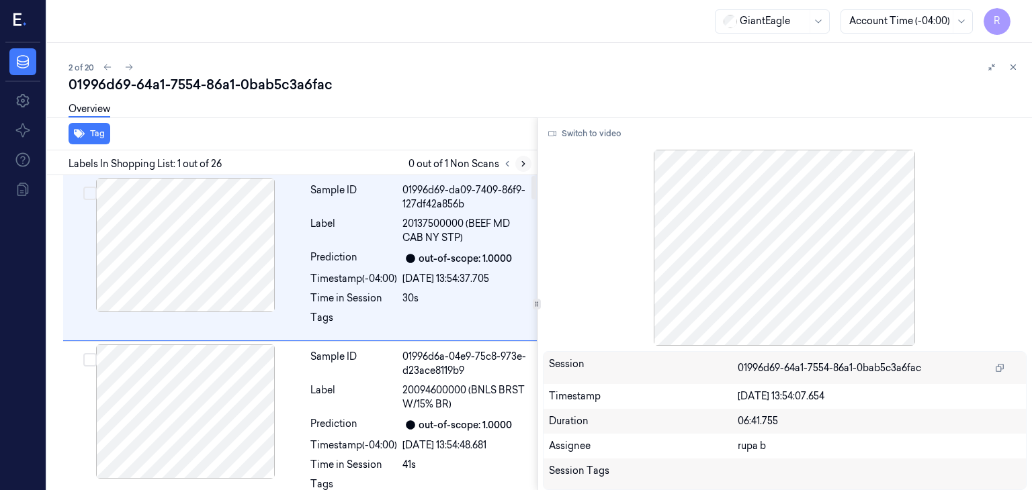
click at [527, 165] on icon at bounding box center [523, 163] width 9 height 9
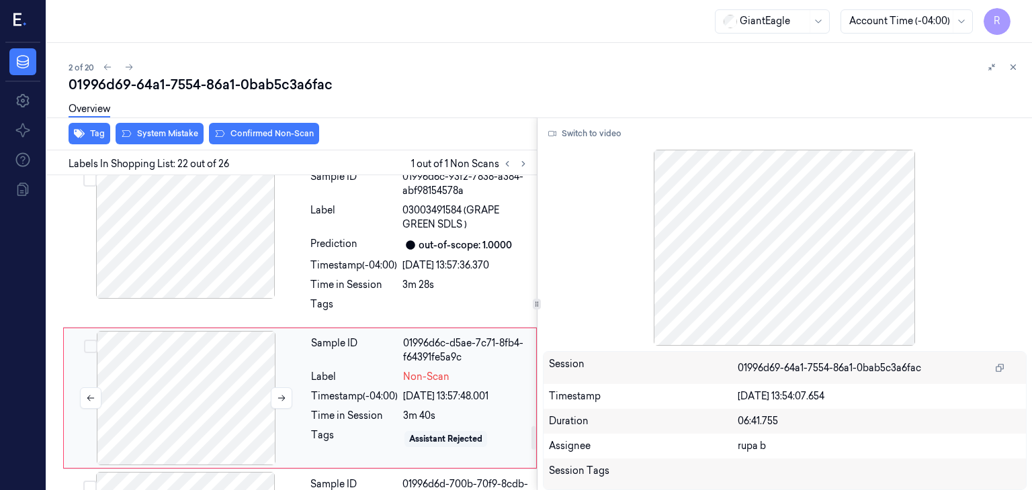
scroll to position [3391, 0]
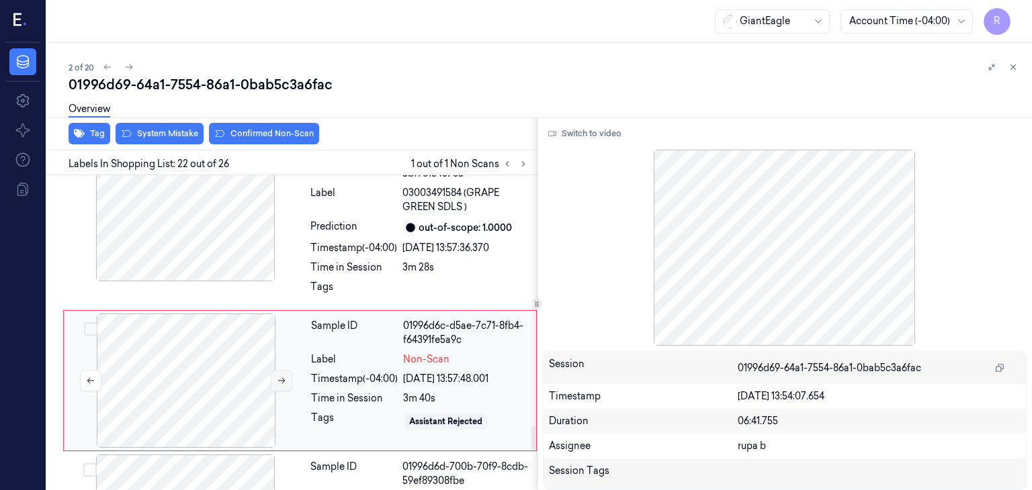
click at [280, 376] on icon at bounding box center [281, 380] width 9 height 9
click at [281, 376] on icon at bounding box center [281, 380] width 9 height 9
click at [218, 206] on div at bounding box center [185, 214] width 239 height 134
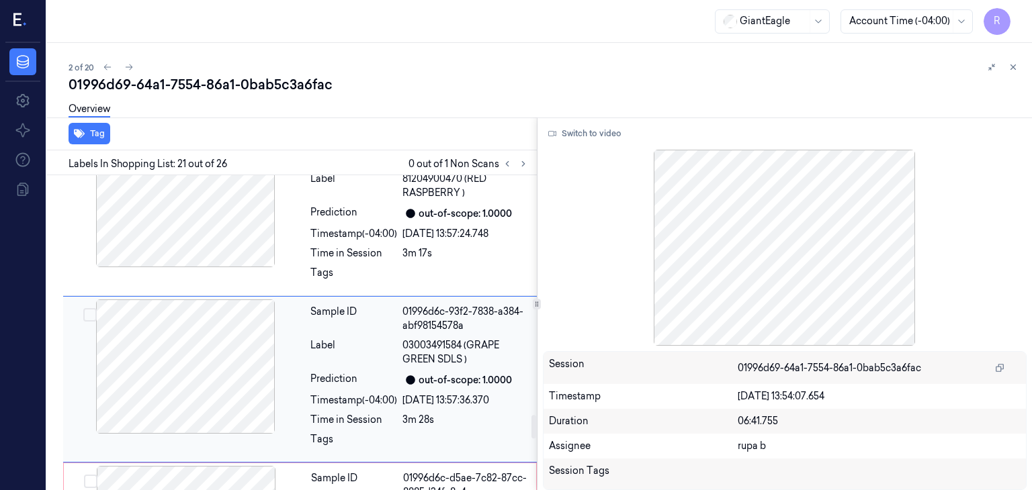
scroll to position [3237, 0]
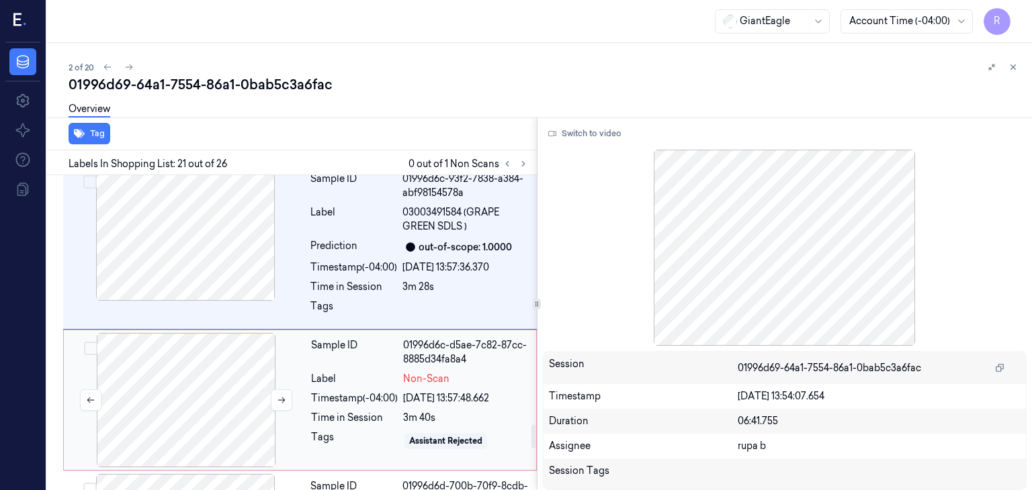
click at [212, 336] on div at bounding box center [186, 400] width 239 height 134
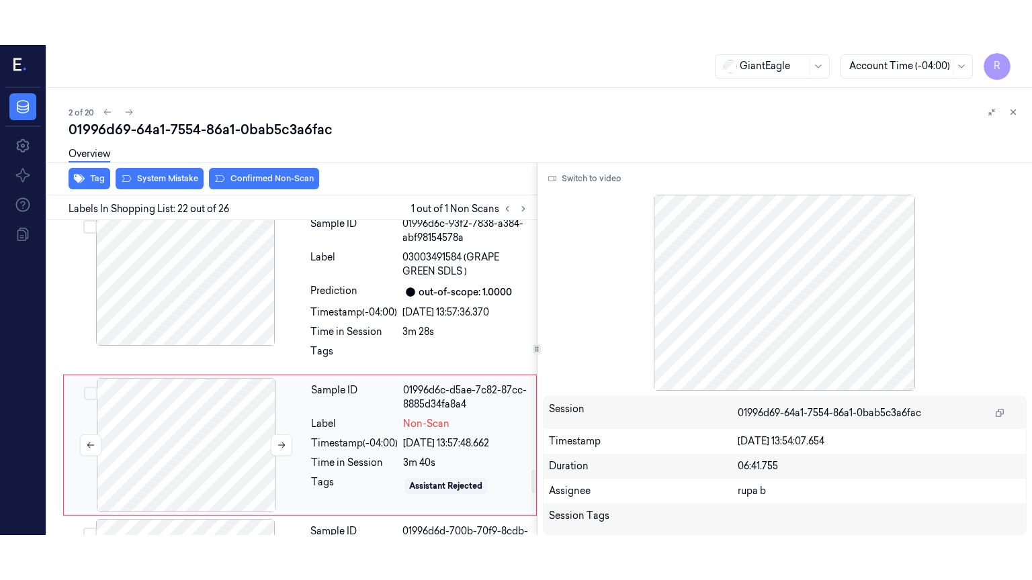
scroll to position [3391, 0]
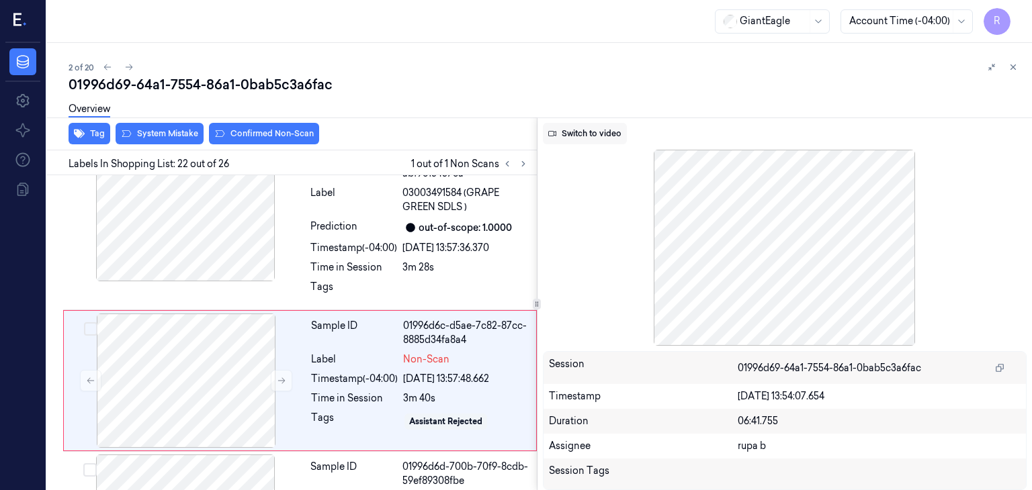
click at [579, 138] on button "Switch to video" at bounding box center [585, 133] width 84 height 21
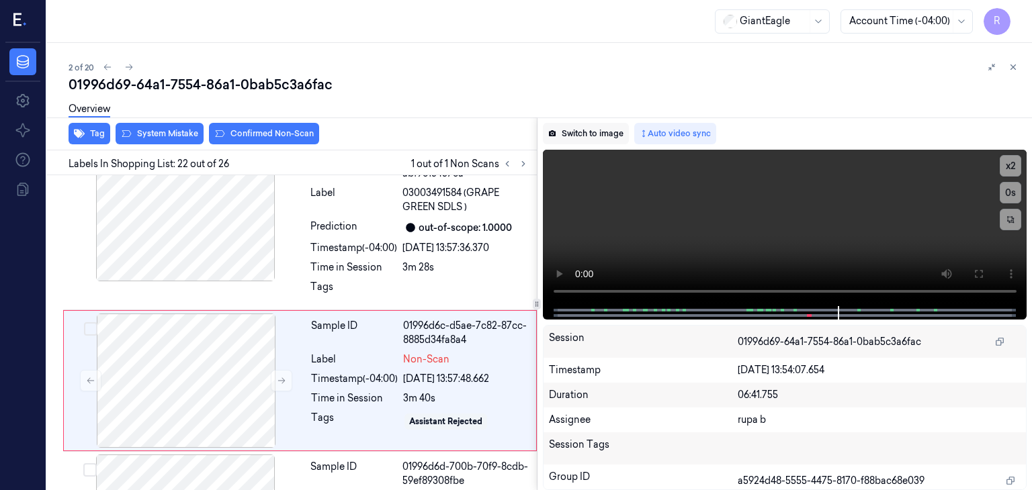
click at [595, 132] on button "Switch to image" at bounding box center [586, 133] width 86 height 21
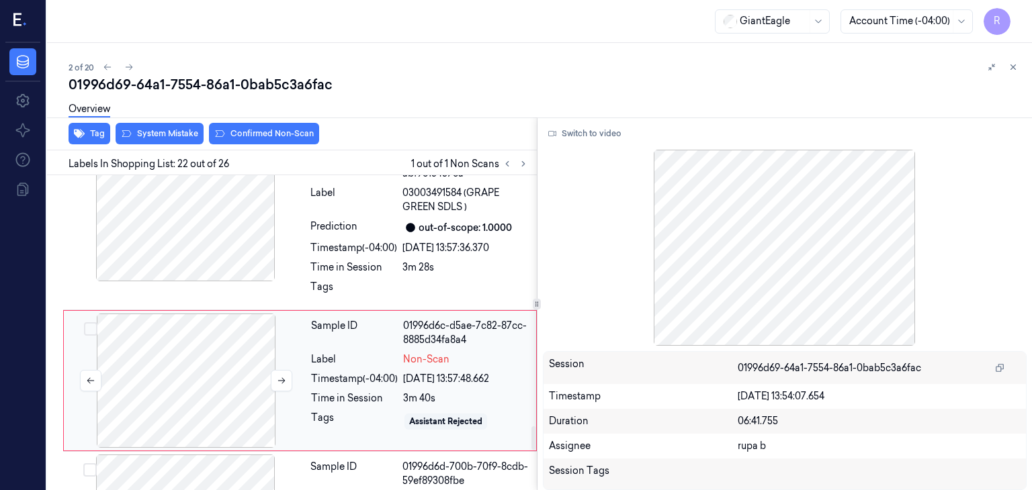
click at [221, 330] on div at bounding box center [186, 381] width 239 height 134
click at [582, 132] on button "Switch to video" at bounding box center [585, 133] width 84 height 21
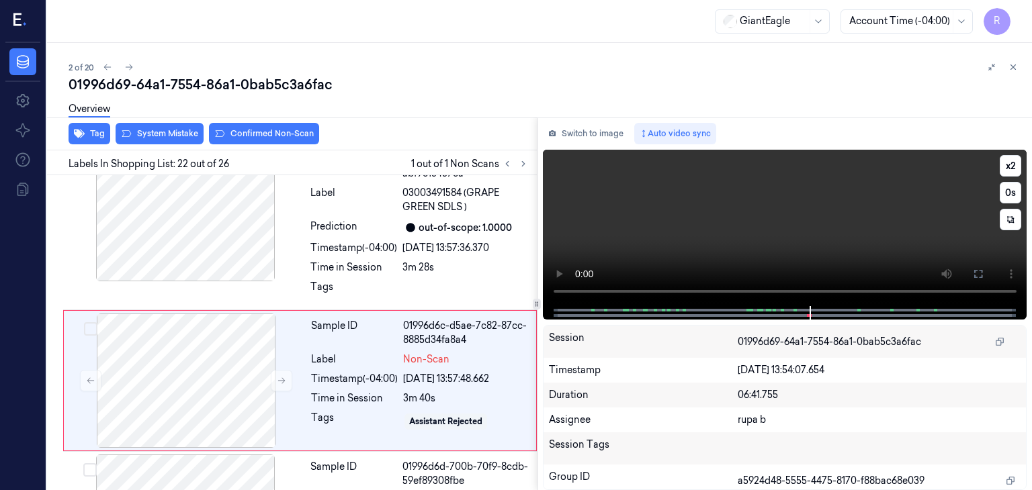
click at [893, 221] on video at bounding box center [785, 228] width 484 height 157
click at [978, 269] on icon at bounding box center [978, 274] width 11 height 11
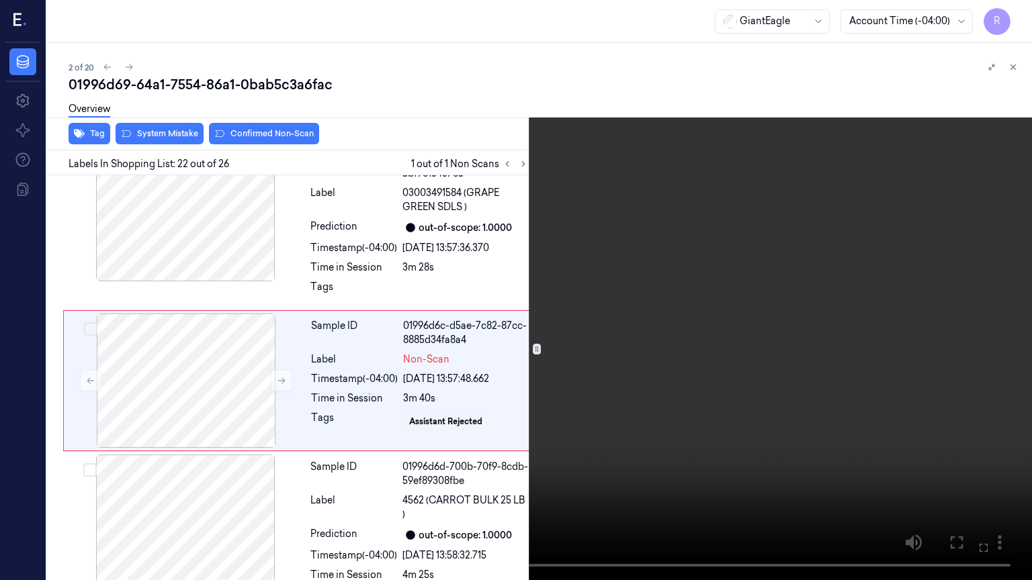
click at [489, 433] on video at bounding box center [516, 290] width 1032 height 580
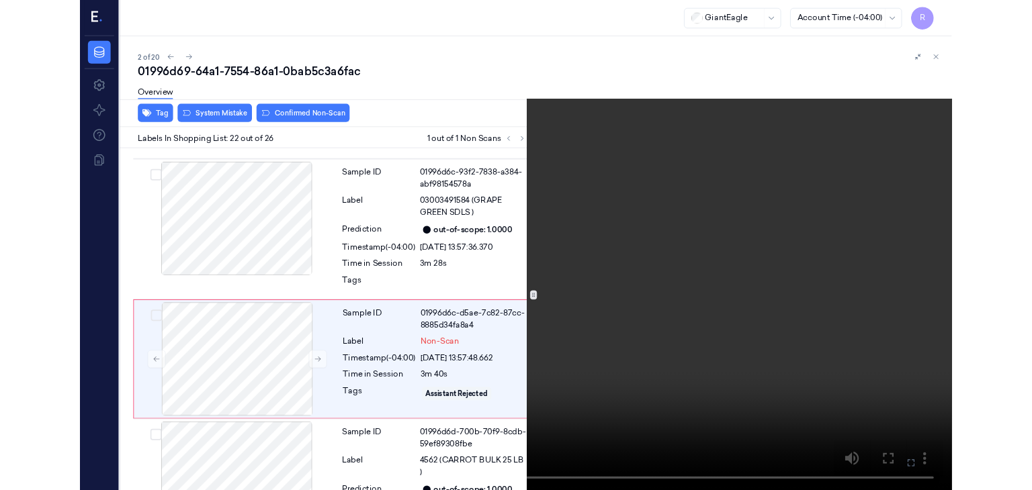
scroll to position [3346, 0]
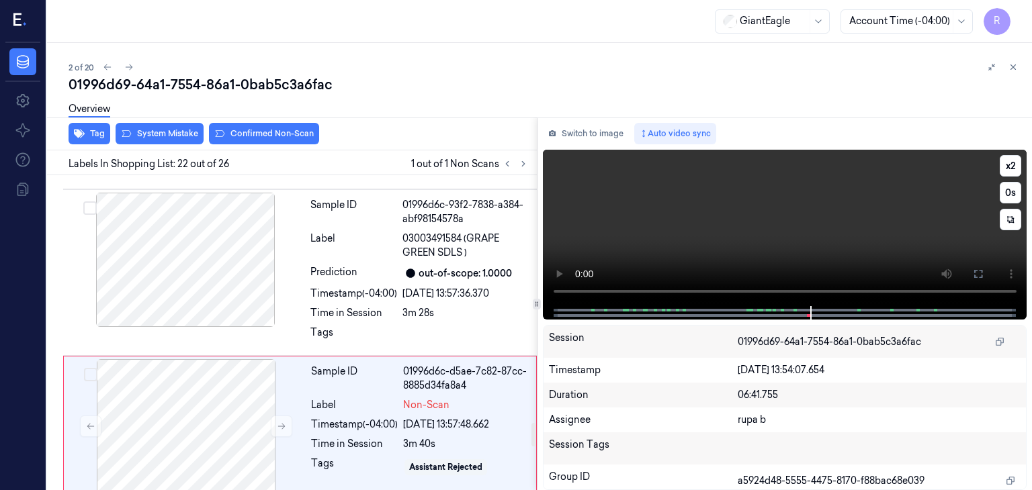
click at [800, 236] on video at bounding box center [785, 228] width 484 height 157
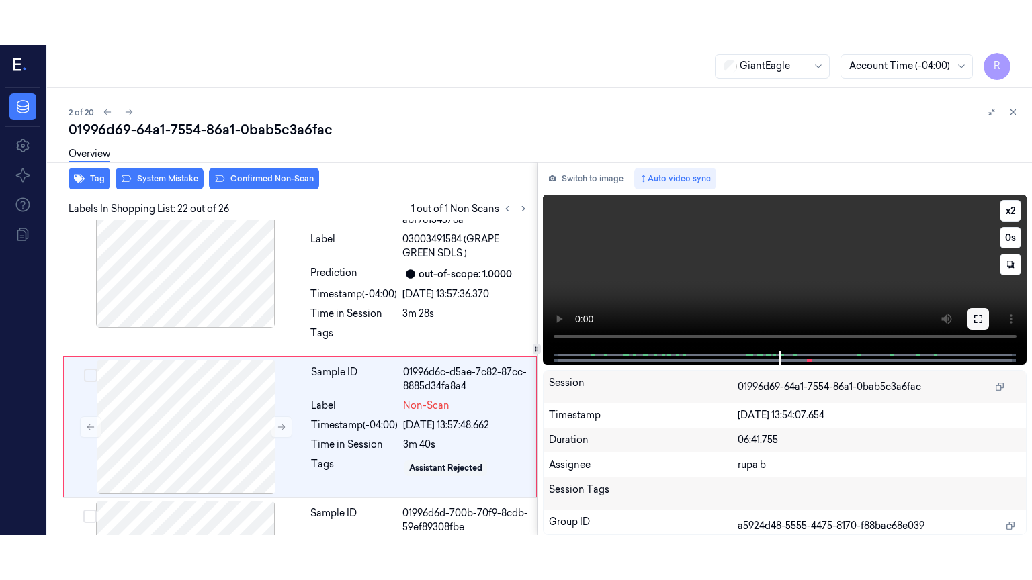
scroll to position [3391, 0]
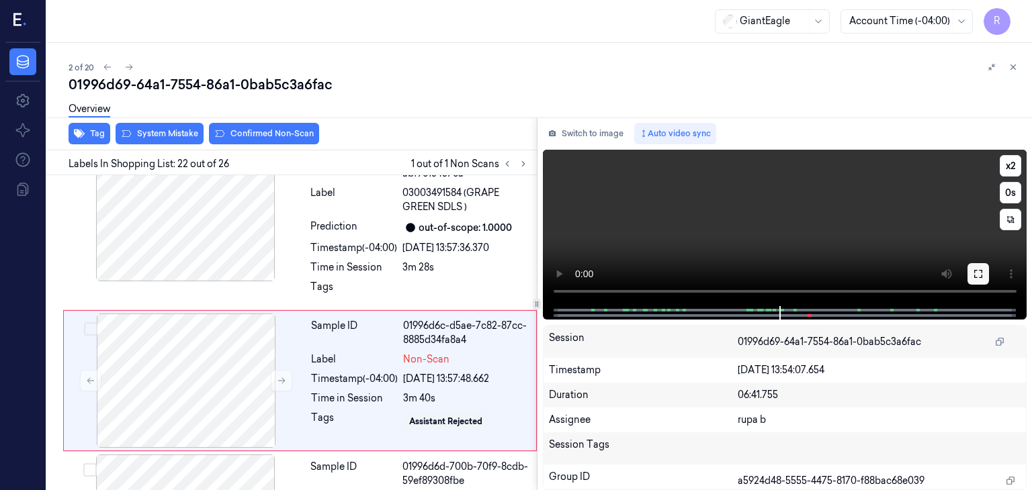
click at [978, 271] on icon at bounding box center [978, 274] width 11 height 11
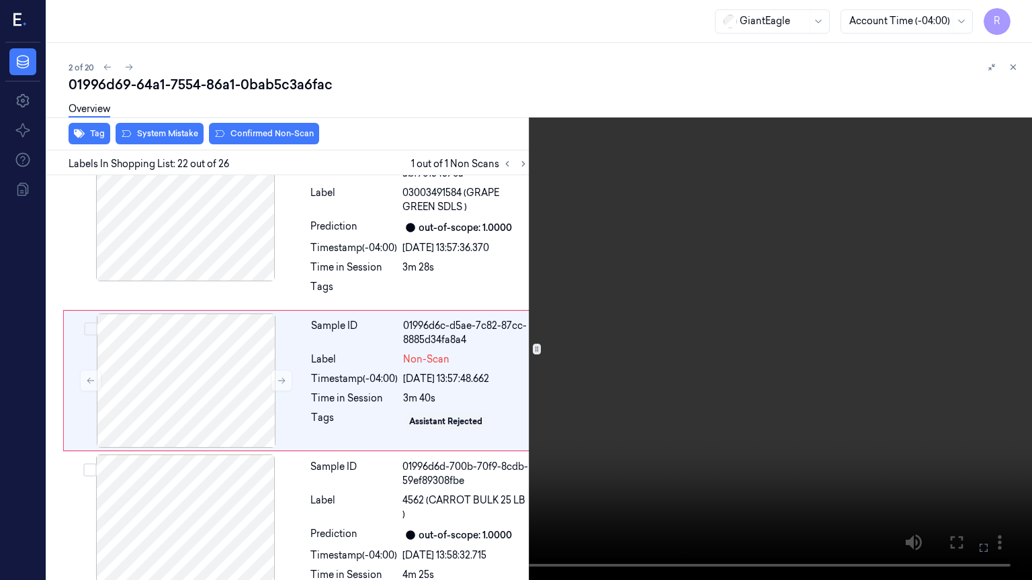
click at [863, 296] on video at bounding box center [516, 290] width 1032 height 580
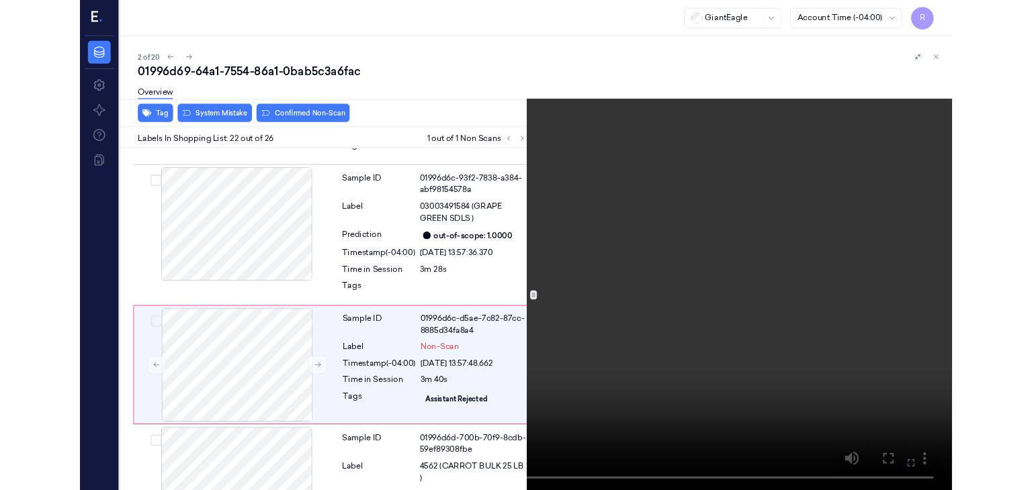
scroll to position [3346, 0]
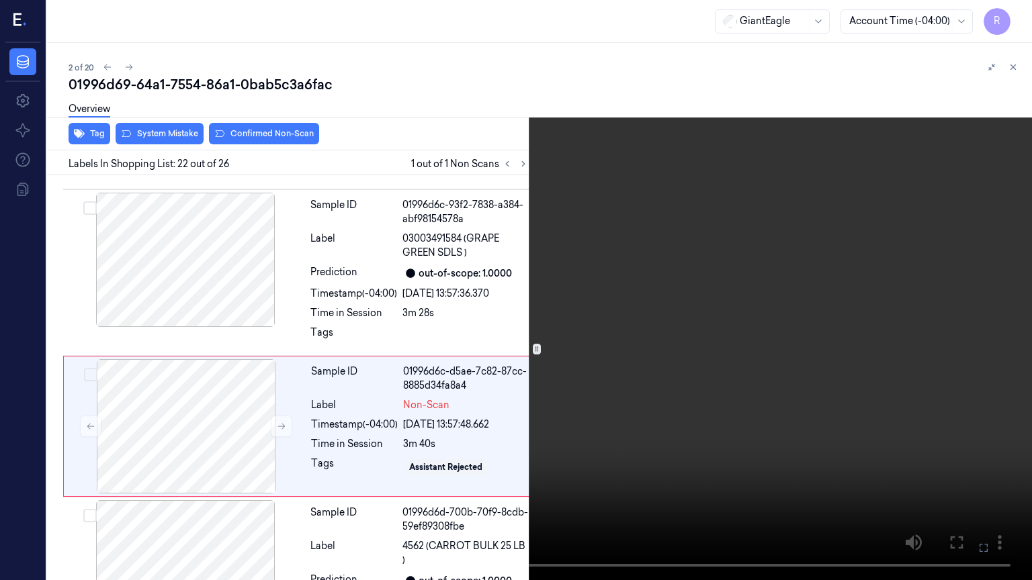
click at [574, 392] on video at bounding box center [516, 290] width 1032 height 580
click at [579, 380] on video at bounding box center [516, 290] width 1032 height 580
click at [529, 400] on video at bounding box center [516, 290] width 1032 height 580
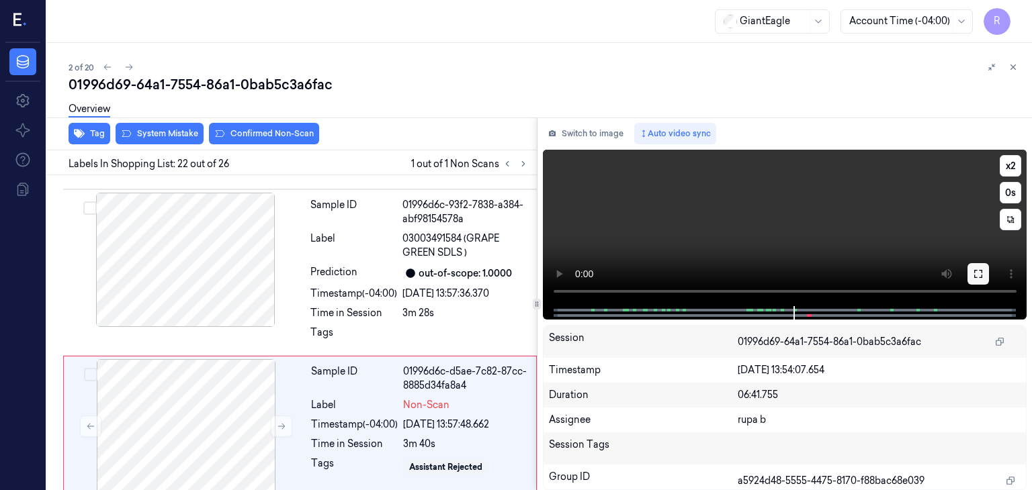
click at [978, 274] on icon at bounding box center [978, 274] width 11 height 11
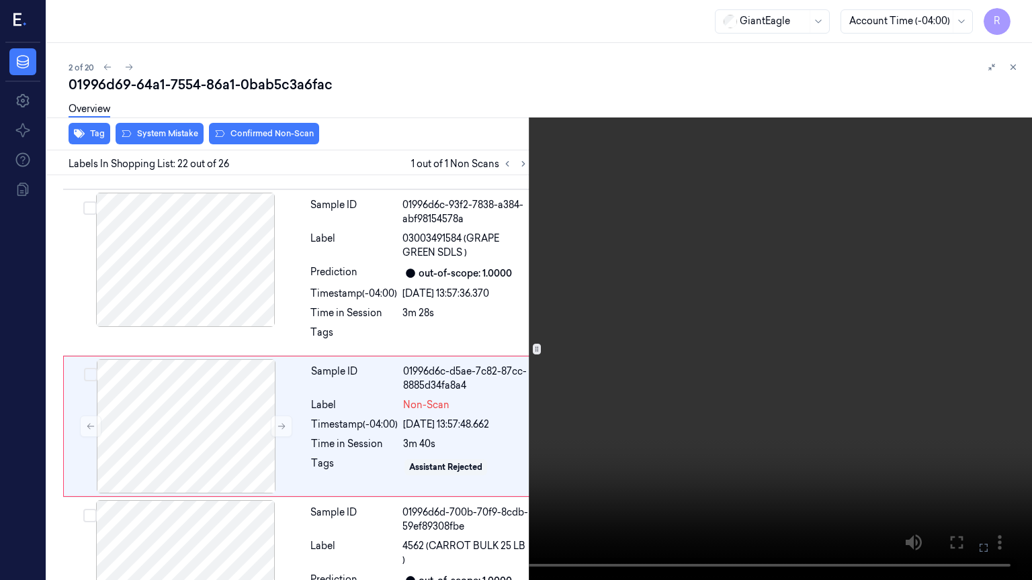
click at [919, 303] on video at bounding box center [516, 290] width 1032 height 580
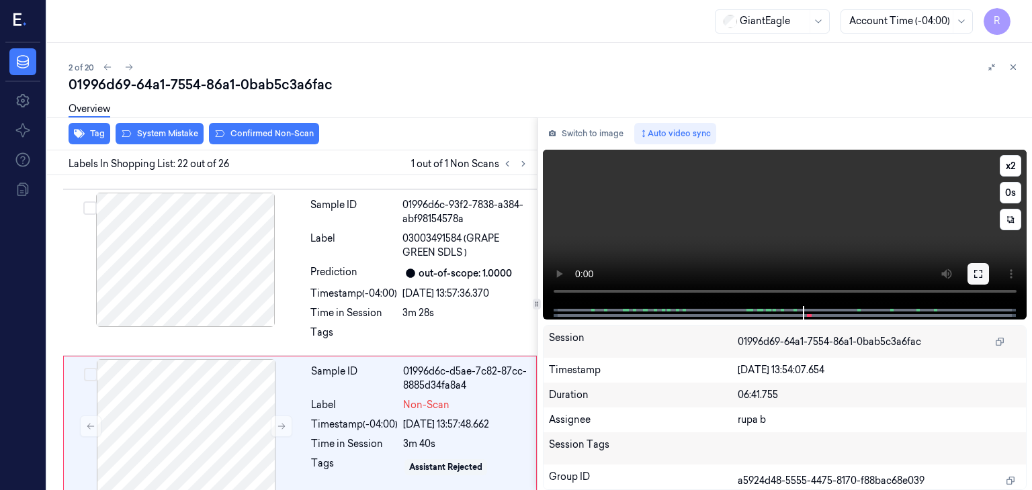
click at [972, 273] on button at bounding box center [977, 273] width 21 height 21
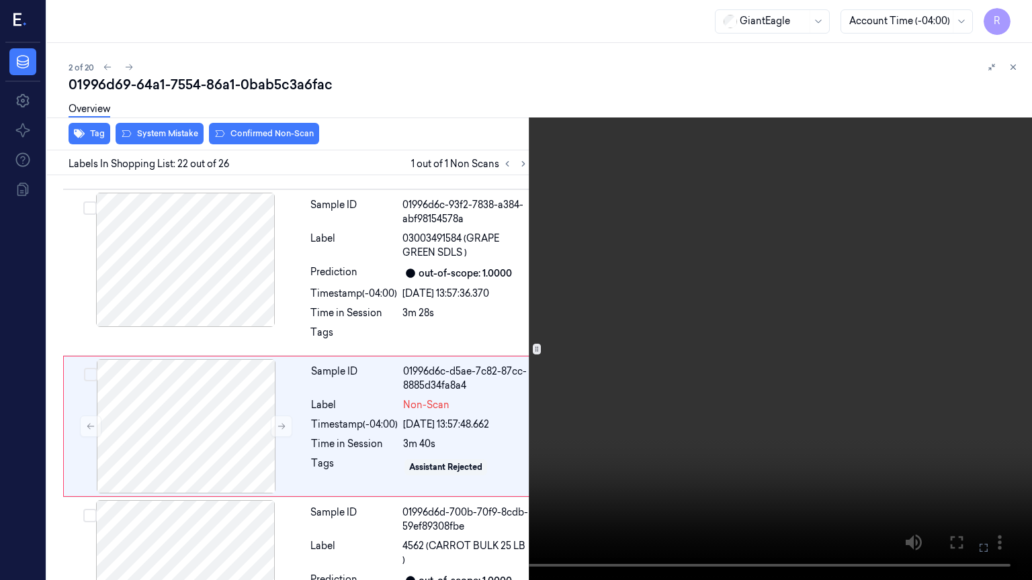
click at [853, 292] on video at bounding box center [516, 290] width 1032 height 580
click at [1016, 15] on button "x 2" at bounding box center [1015, 15] width 21 height 21
click at [865, 262] on video at bounding box center [516, 290] width 1032 height 580
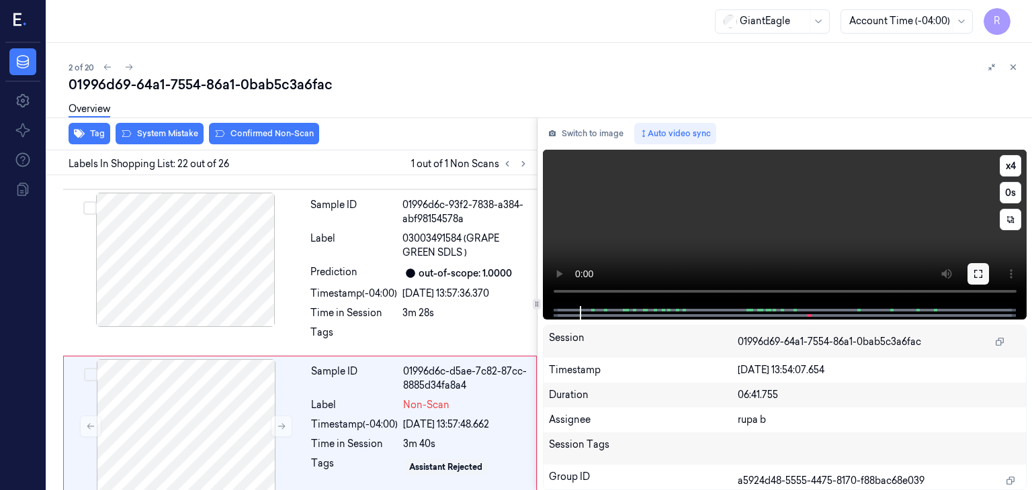
click at [969, 271] on button at bounding box center [977, 273] width 21 height 21
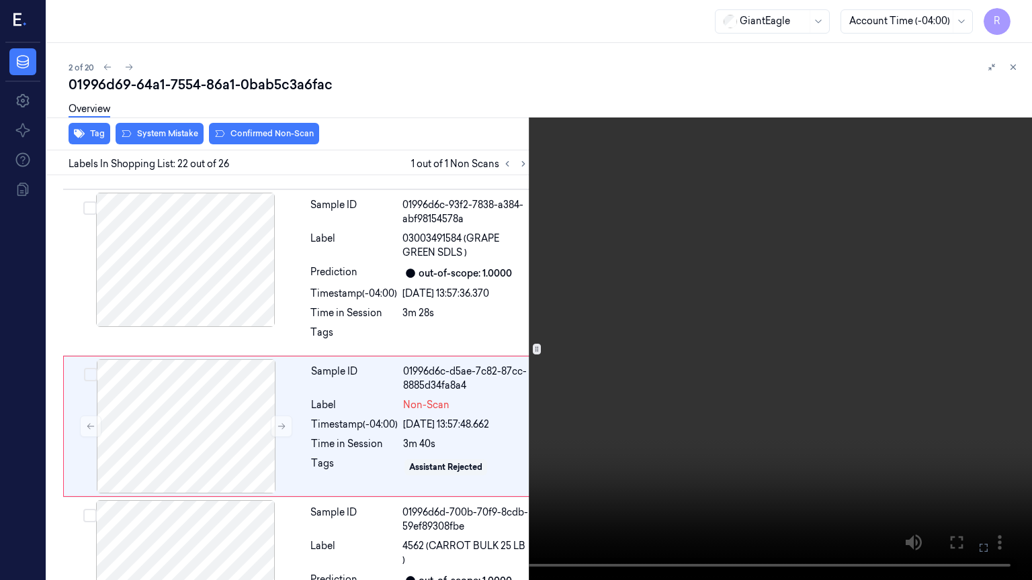
click at [889, 288] on video at bounding box center [516, 290] width 1032 height 580
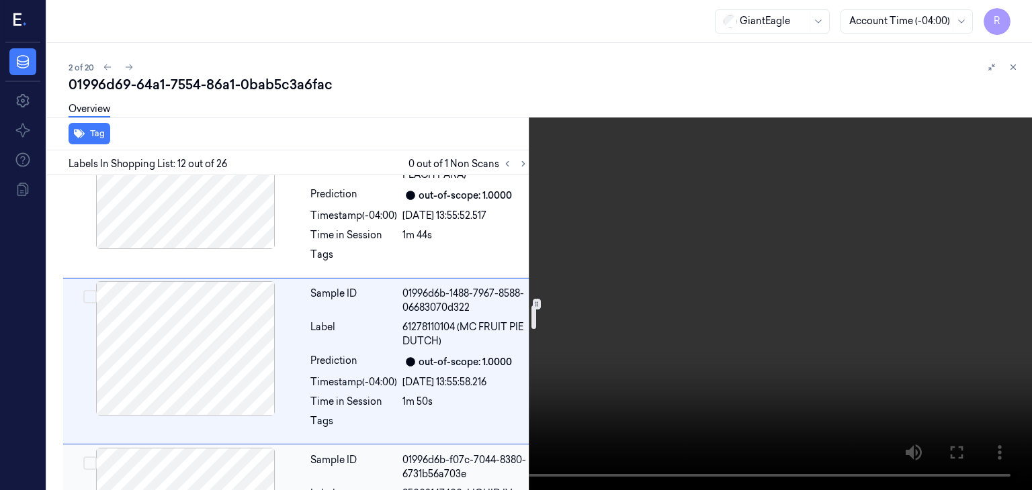
scroll to position [1972, 0]
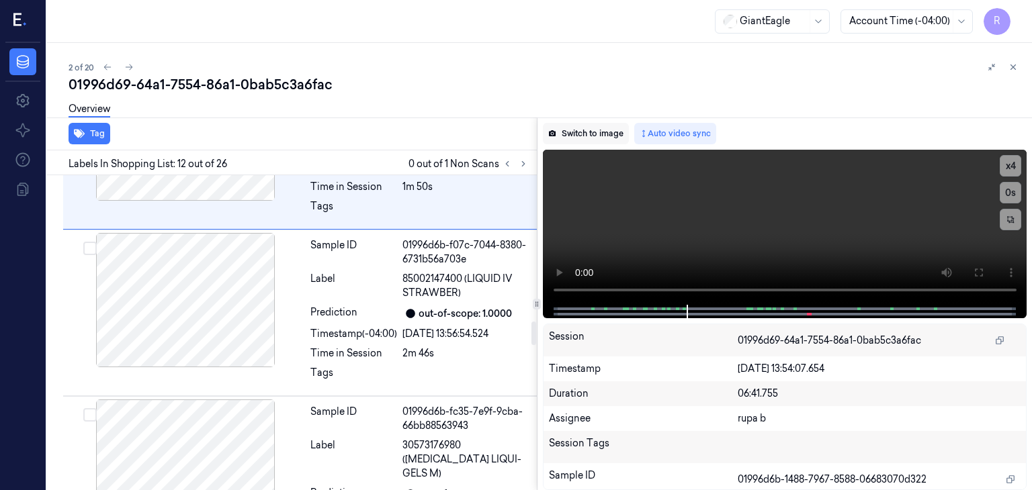
click at [572, 130] on button "Switch to image" at bounding box center [586, 133] width 86 height 21
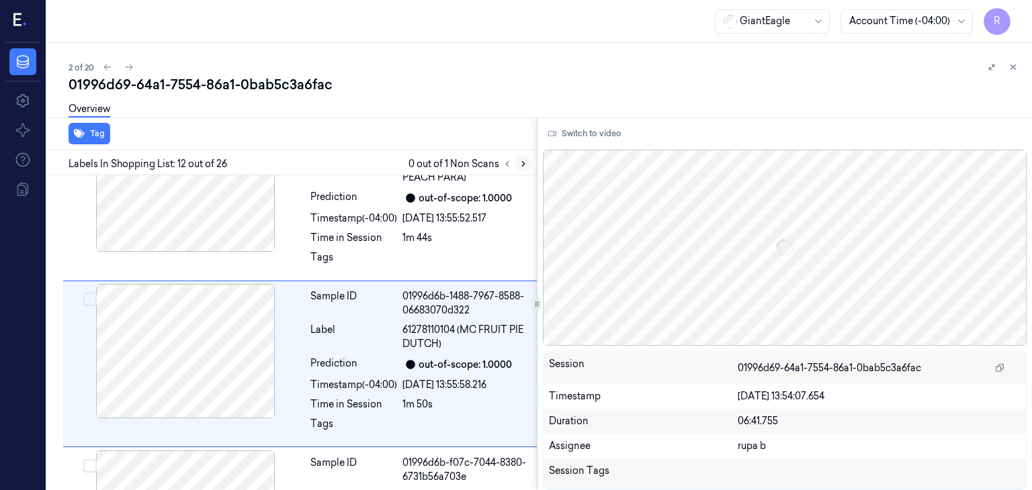
click at [523, 163] on icon at bounding box center [523, 163] width 9 height 9
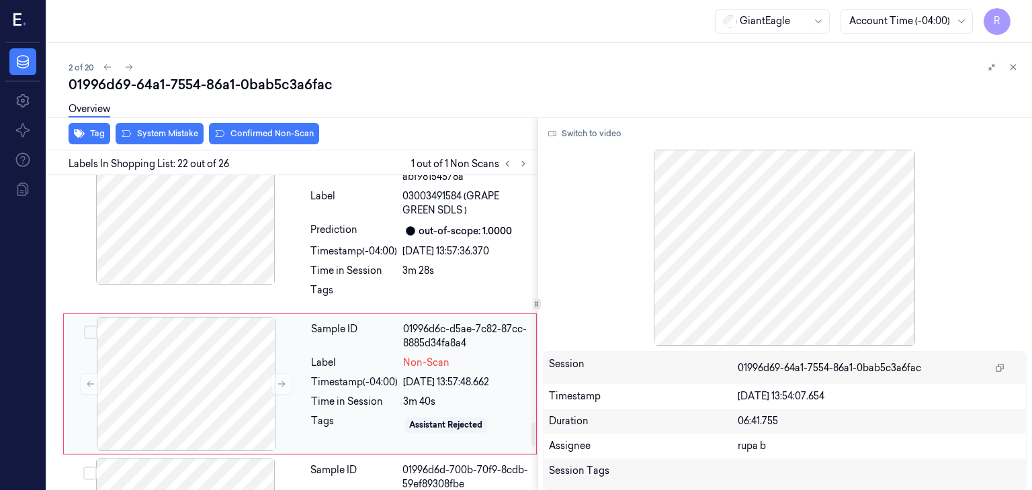
scroll to position [3391, 0]
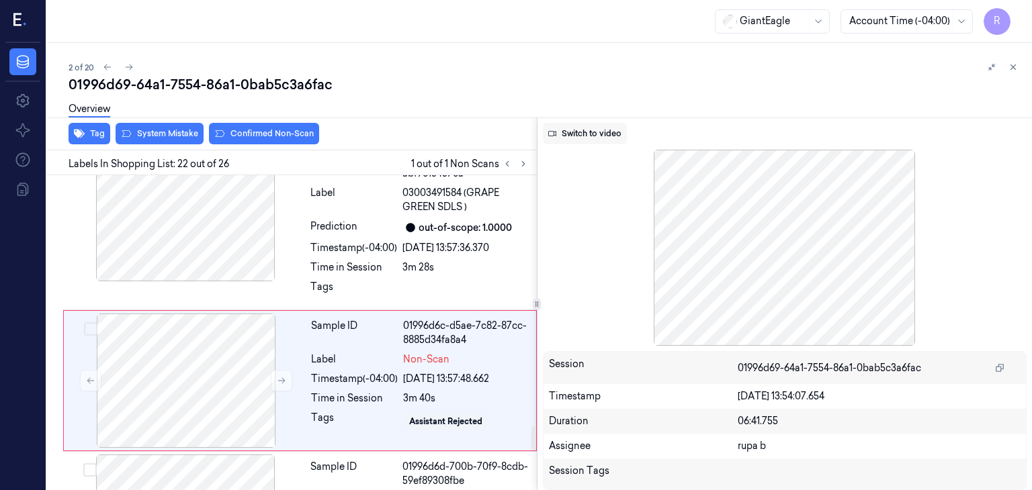
click at [611, 140] on button "Switch to video" at bounding box center [585, 133] width 84 height 21
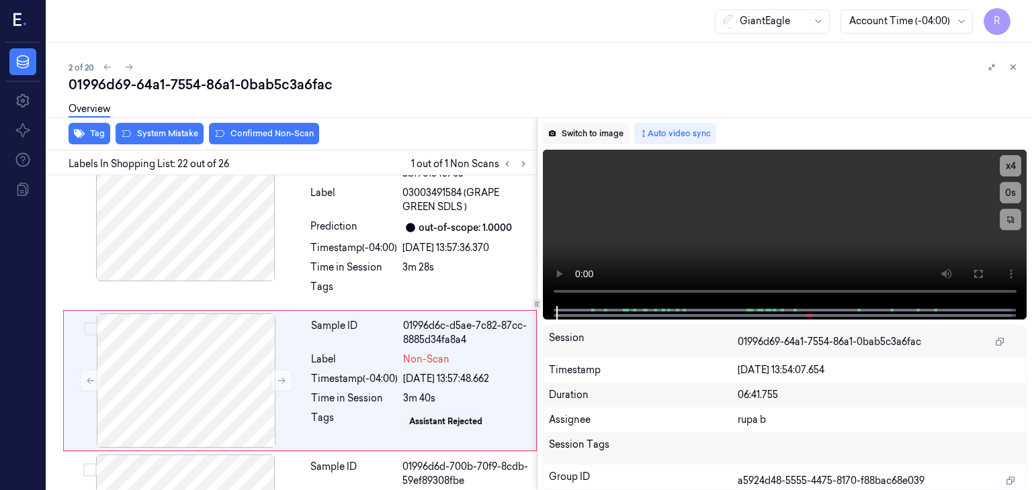
click at [589, 131] on button "Switch to image" at bounding box center [586, 133] width 86 height 21
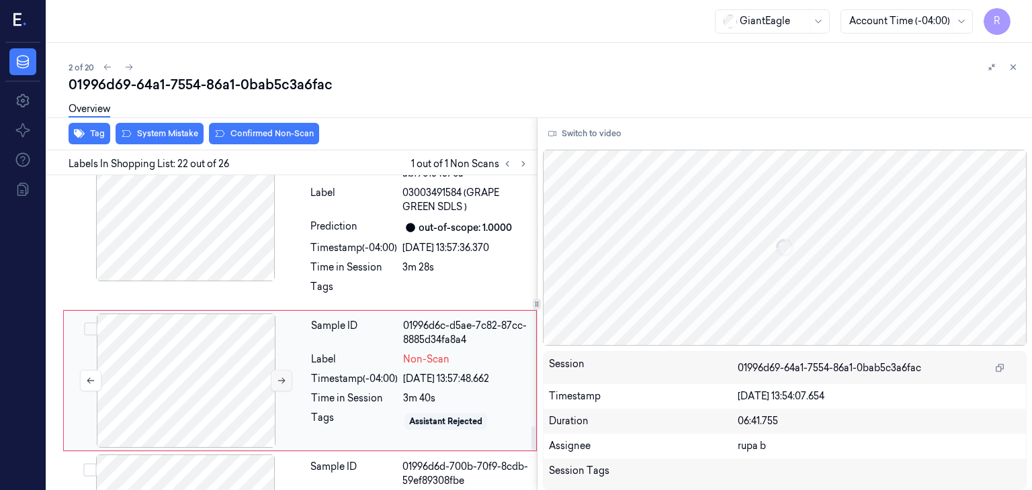
click at [273, 370] on button at bounding box center [281, 380] width 21 height 21
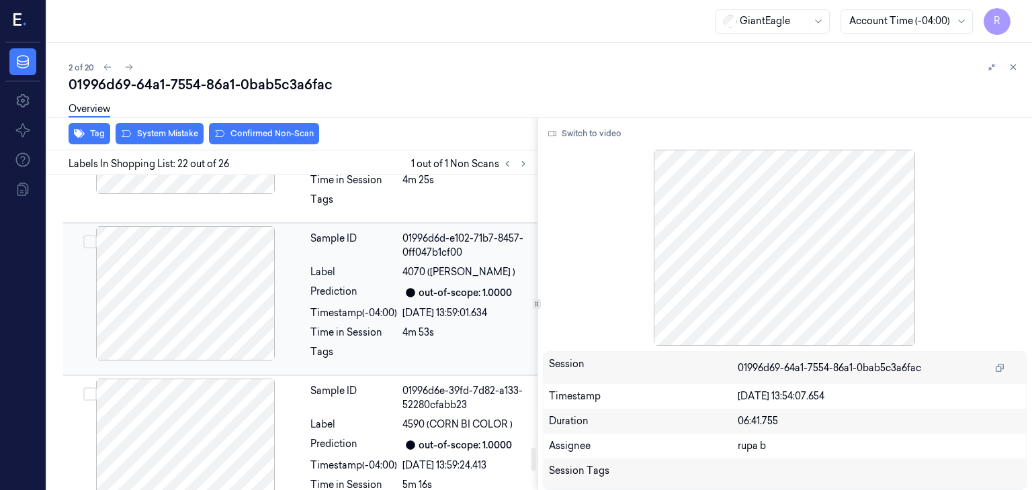
scroll to position [3929, 0]
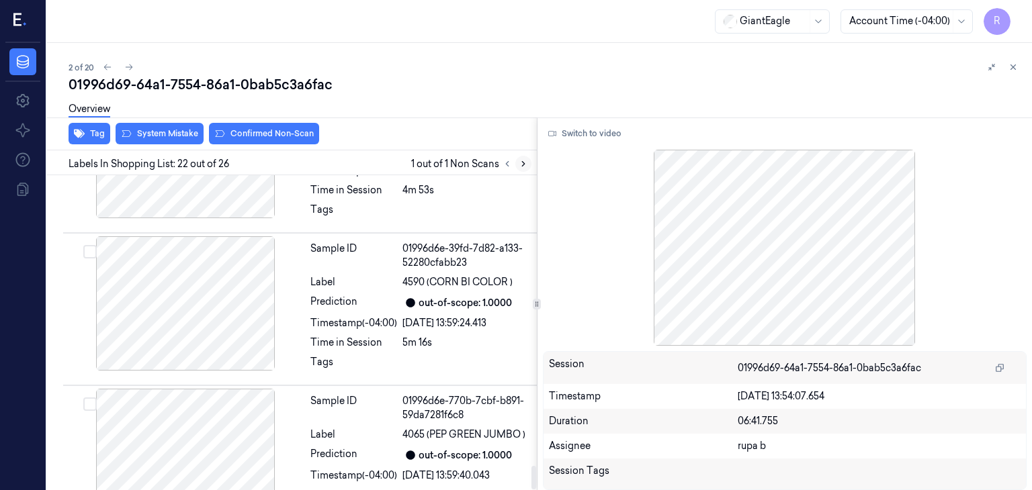
click at [520, 165] on icon at bounding box center [523, 163] width 9 height 9
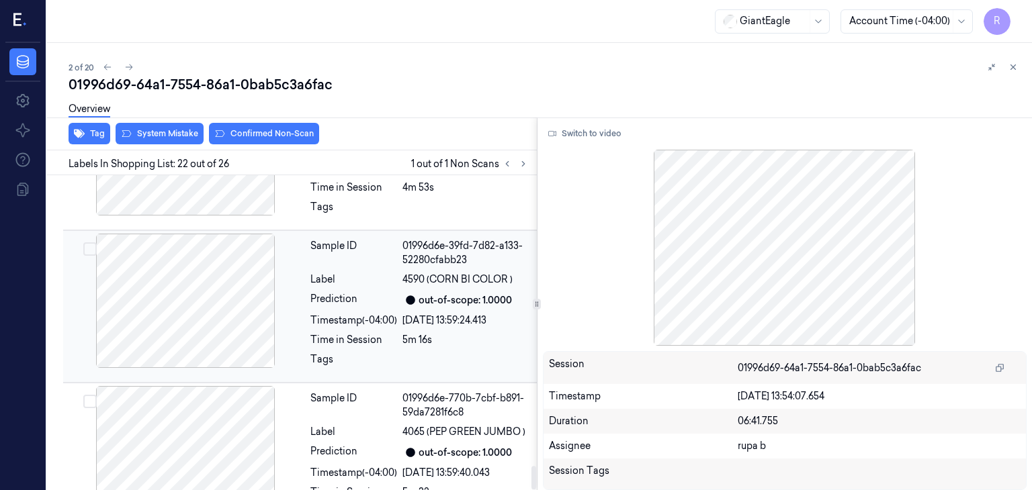
scroll to position [3931, 0]
click at [208, 267] on div at bounding box center [185, 301] width 239 height 134
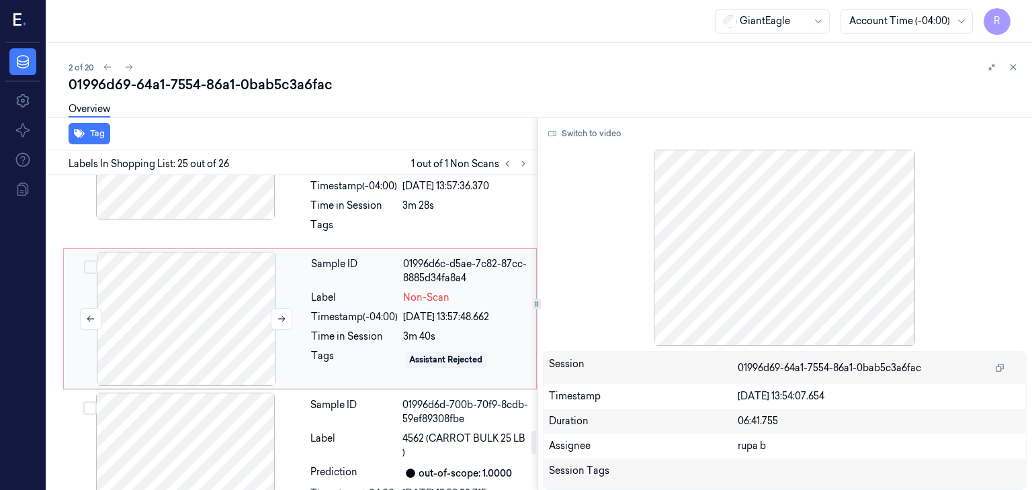
click at [223, 255] on div at bounding box center [186, 319] width 239 height 134
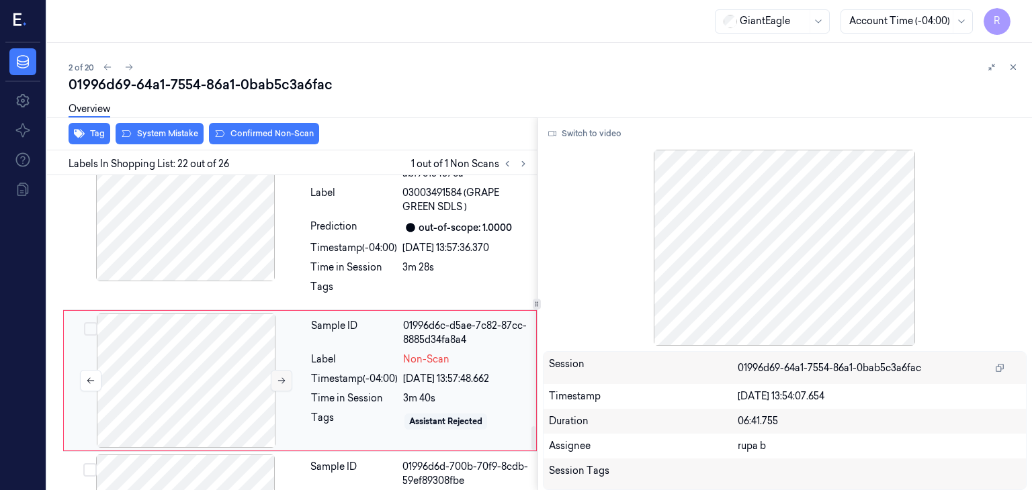
click at [278, 376] on icon at bounding box center [281, 380] width 9 height 9
click at [277, 376] on icon at bounding box center [281, 380] width 9 height 9
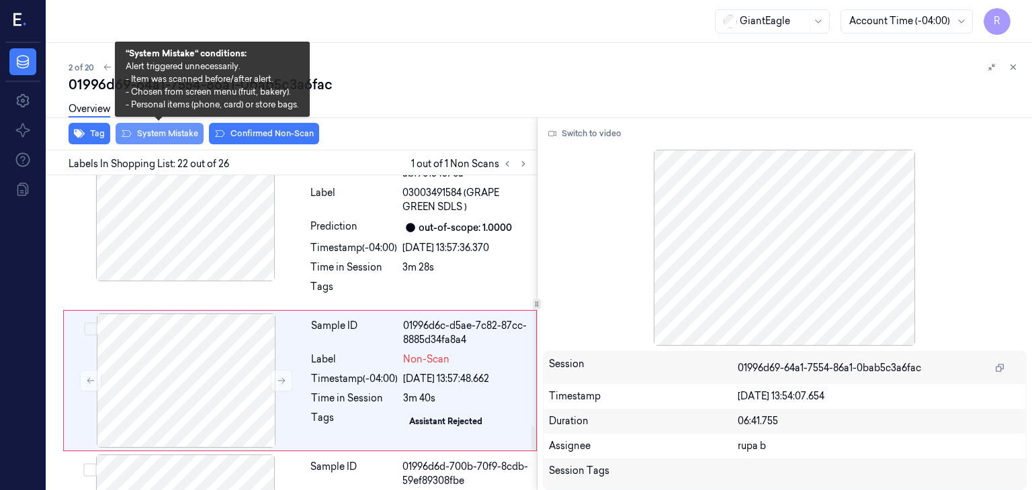
click at [171, 138] on button "System Mistake" at bounding box center [160, 133] width 88 height 21
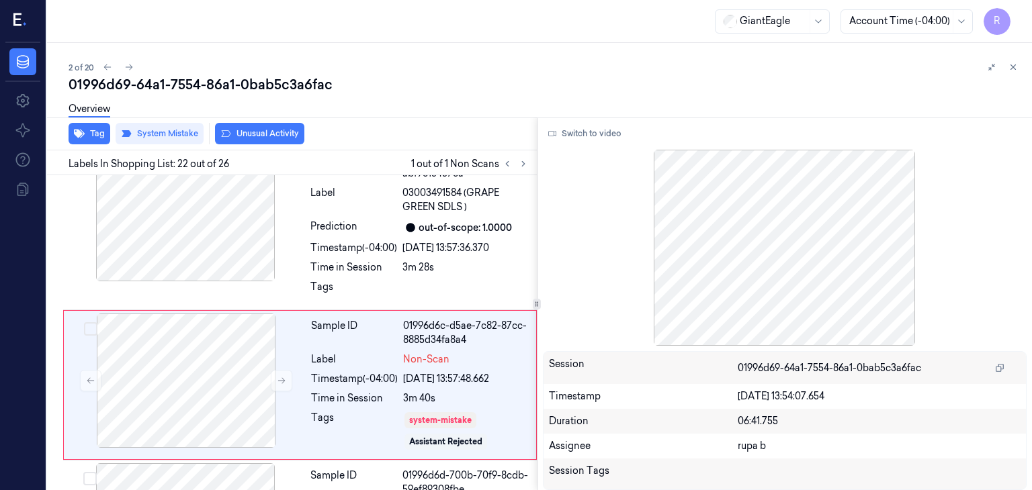
scroll to position [3395, 0]
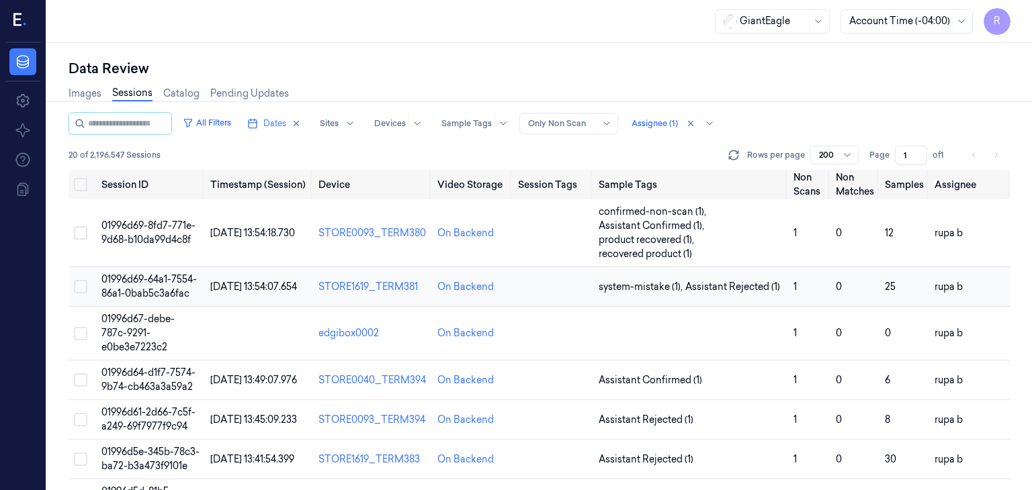
scroll to position [67, 0]
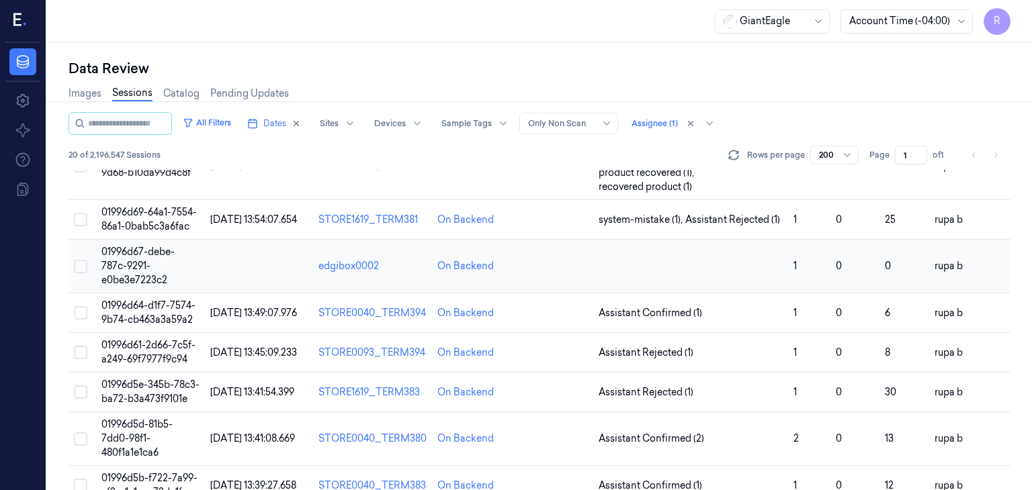
click at [159, 259] on td "01996d67-debe-787c-9291-e0be3e7223c2" at bounding box center [151, 267] width 110 height 54
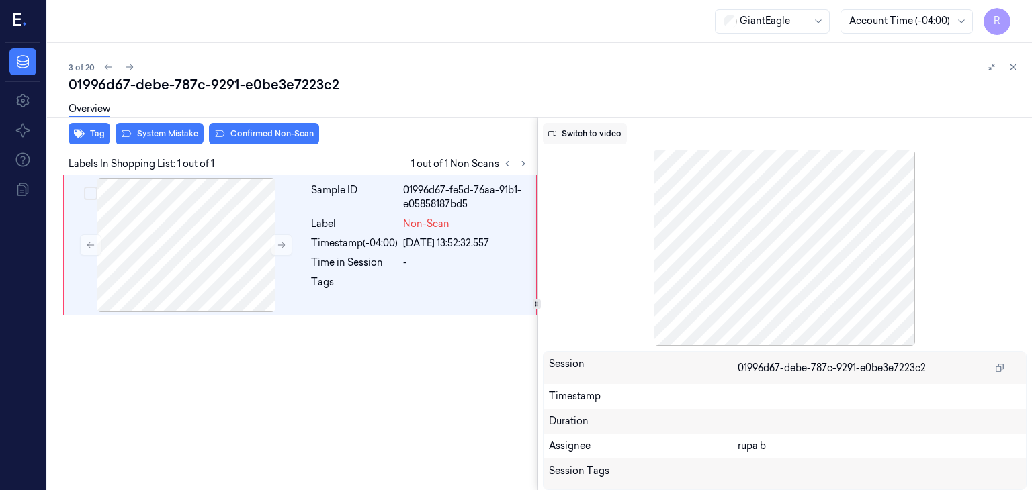
click at [560, 133] on button "Switch to video" at bounding box center [585, 133] width 84 height 21
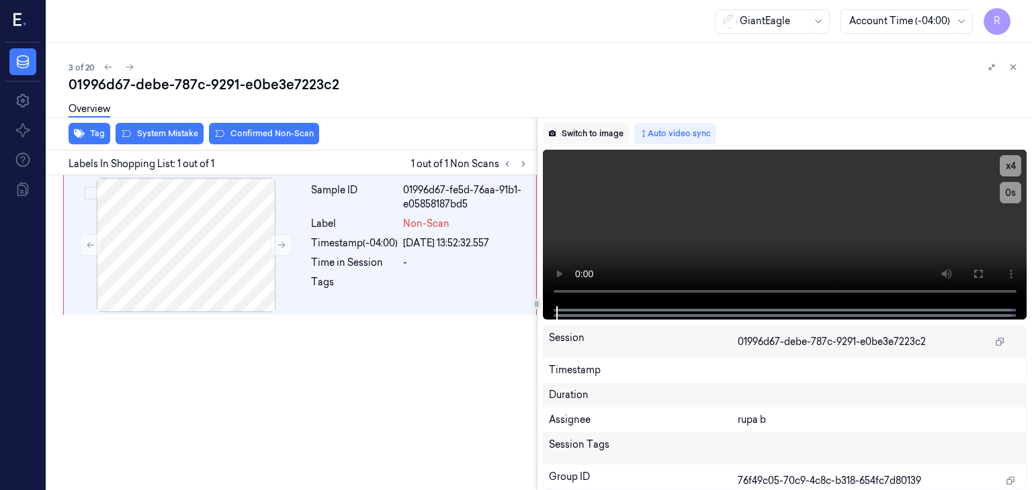
click at [570, 138] on button "Switch to image" at bounding box center [586, 133] width 86 height 21
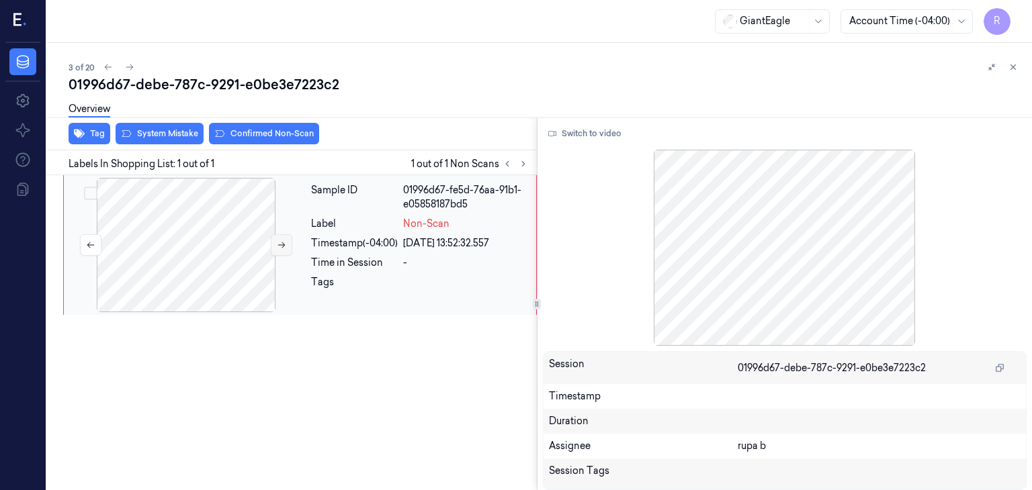
click at [282, 251] on button at bounding box center [281, 244] width 21 height 21
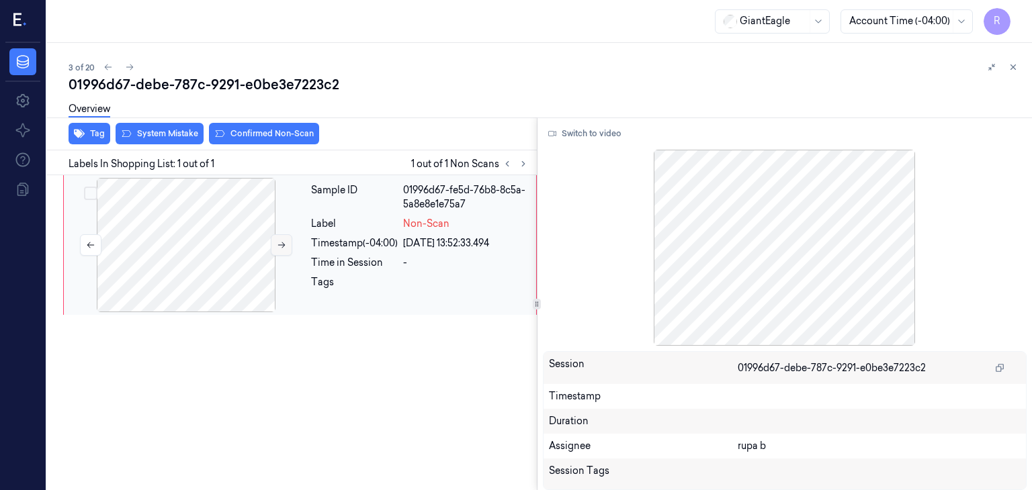
click at [282, 251] on button at bounding box center [281, 244] width 21 height 21
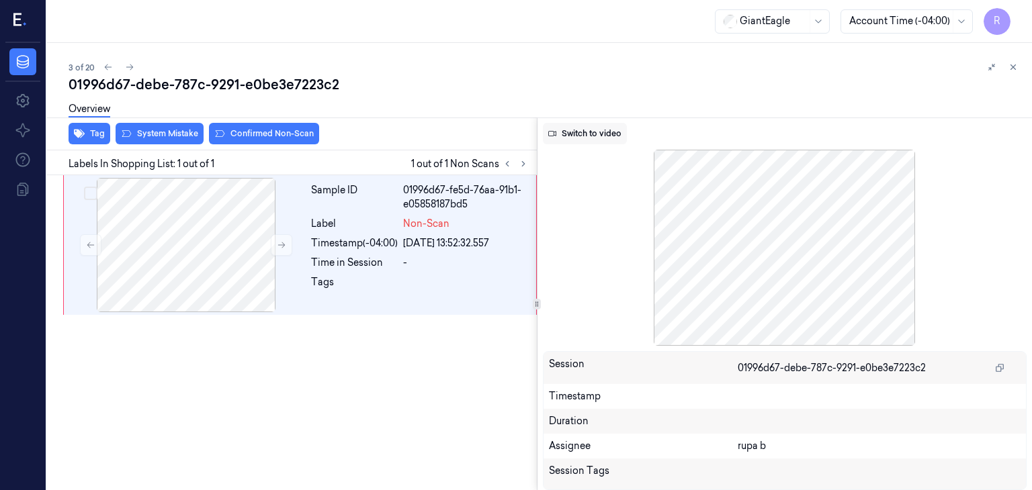
click at [589, 130] on button "Switch to video" at bounding box center [585, 133] width 84 height 21
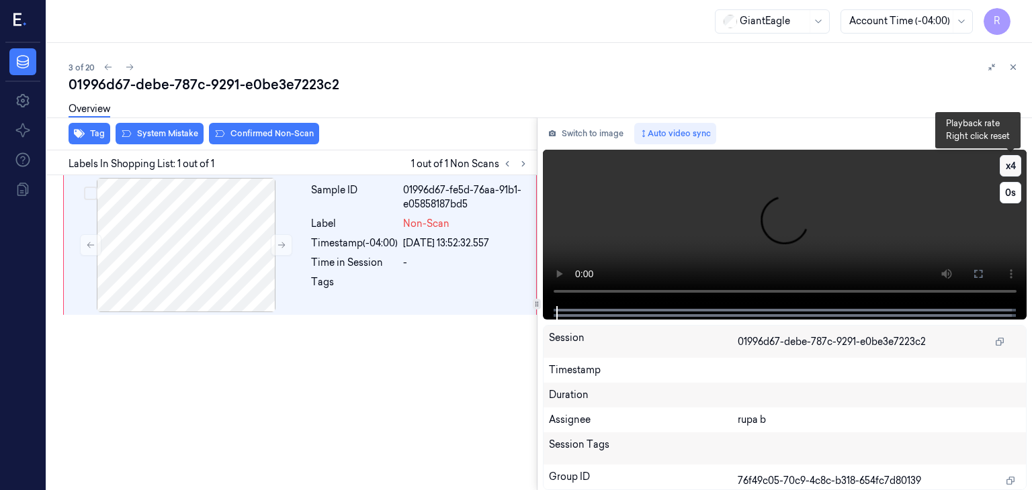
click at [1016, 170] on button "x 4" at bounding box center [1010, 165] width 21 height 21
click at [1016, 170] on button "x 1" at bounding box center [1010, 165] width 21 height 21
click at [765, 211] on video at bounding box center [785, 228] width 484 height 157
click at [984, 273] on button at bounding box center [977, 273] width 21 height 21
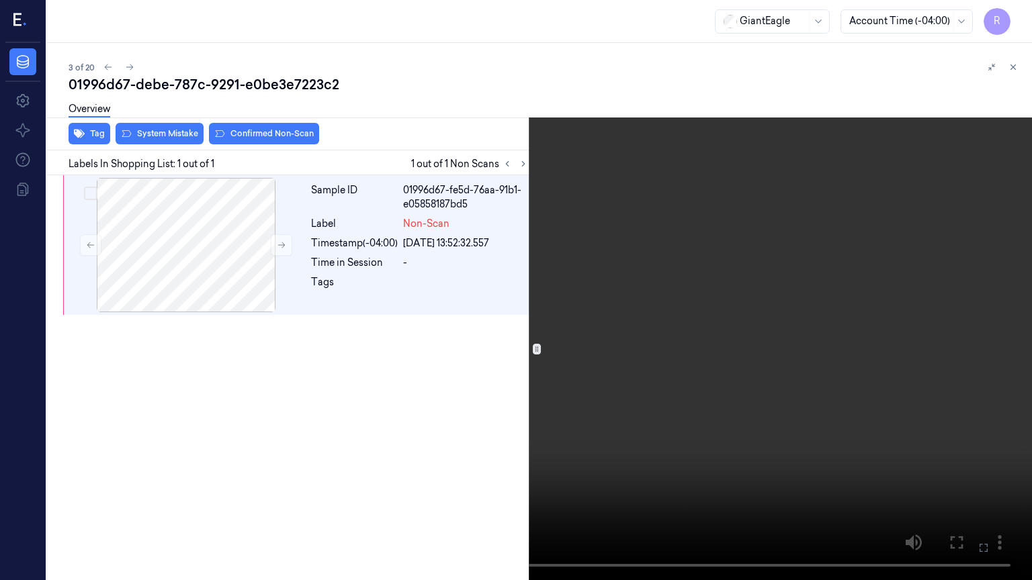
click at [912, 349] on video at bounding box center [516, 290] width 1032 height 580
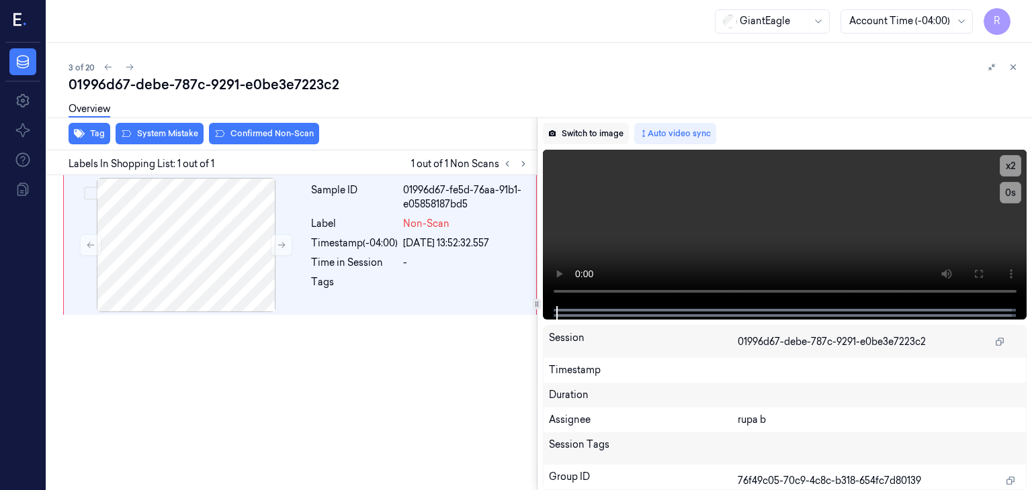
click at [588, 140] on button "Switch to image" at bounding box center [586, 133] width 86 height 21
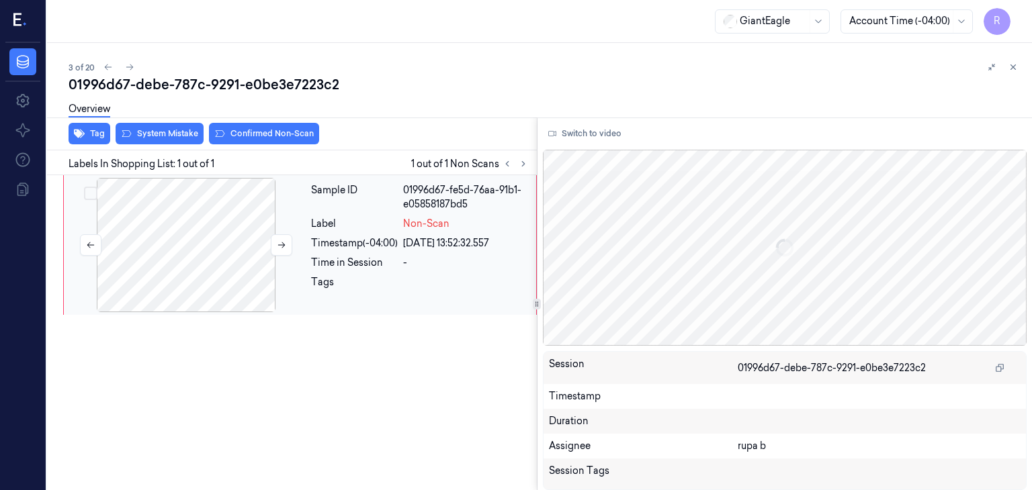
click at [273, 210] on div at bounding box center [186, 245] width 239 height 134
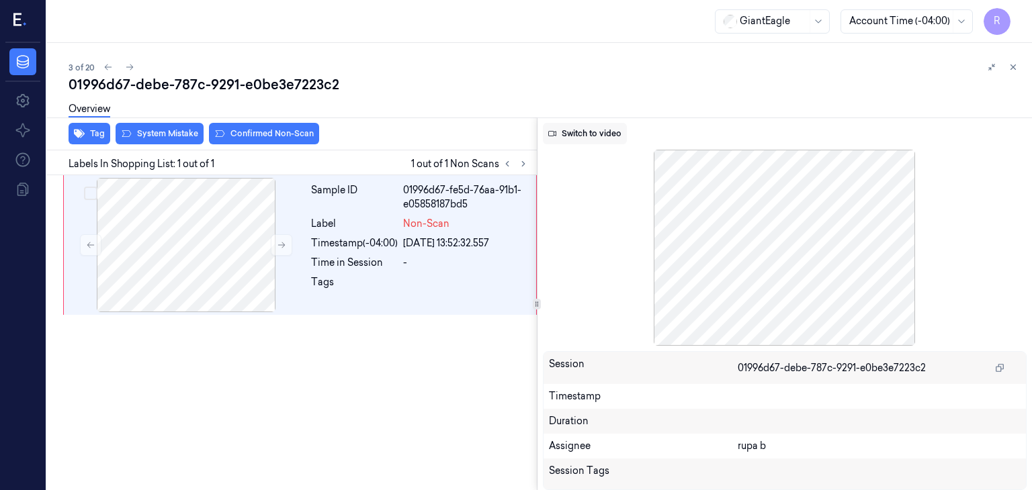
click at [590, 132] on button "Switch to video" at bounding box center [585, 133] width 84 height 21
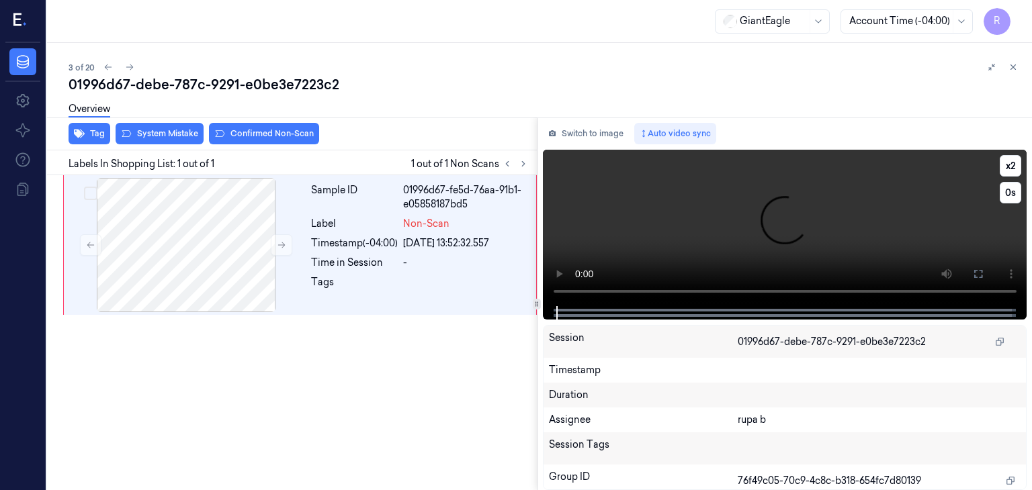
click at [696, 213] on video at bounding box center [785, 228] width 484 height 157
click at [986, 269] on button at bounding box center [977, 273] width 21 height 21
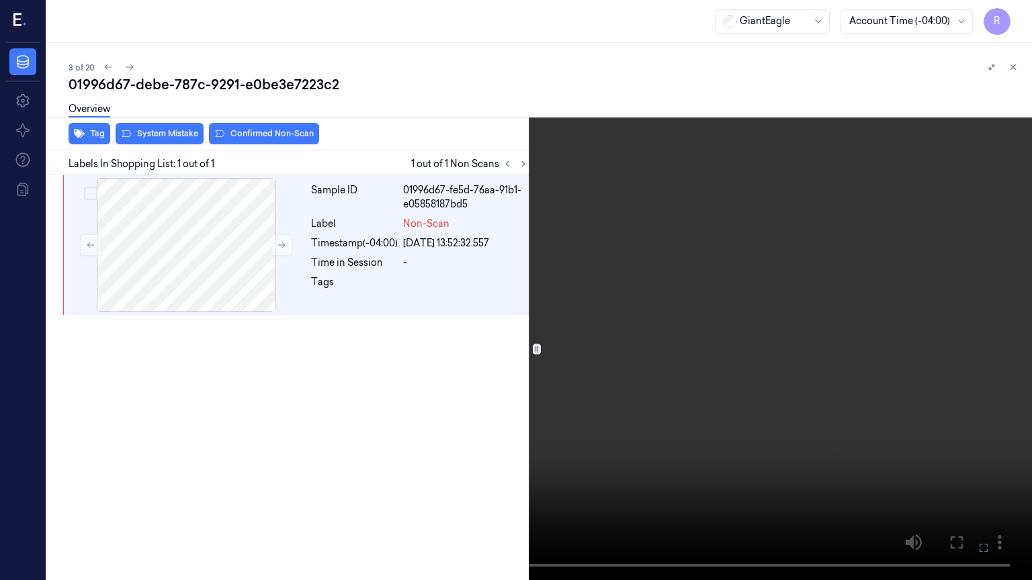
click at [959, 307] on video at bounding box center [516, 290] width 1032 height 580
click at [1022, 13] on button "x 2" at bounding box center [1015, 15] width 21 height 21
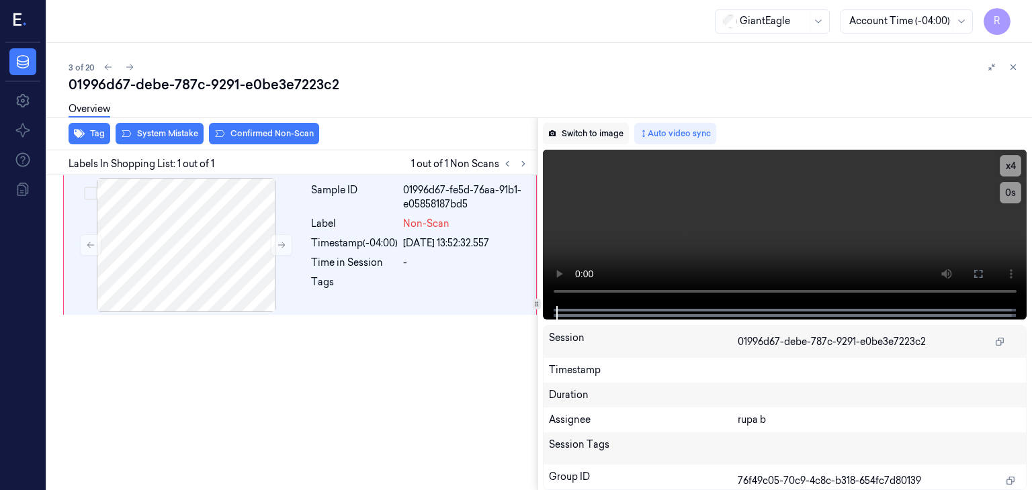
click at [589, 130] on button "Switch to image" at bounding box center [586, 133] width 86 height 21
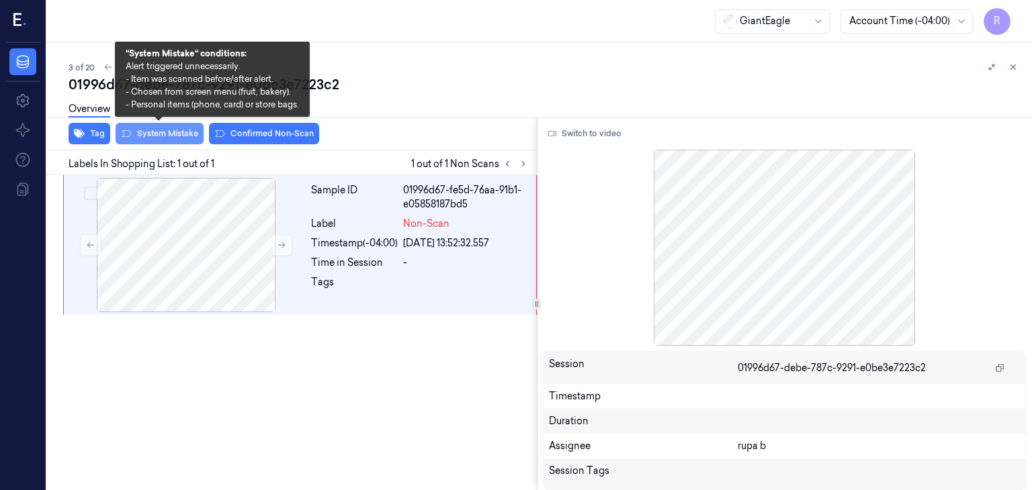
click at [153, 132] on button "System Mistake" at bounding box center [160, 133] width 88 height 21
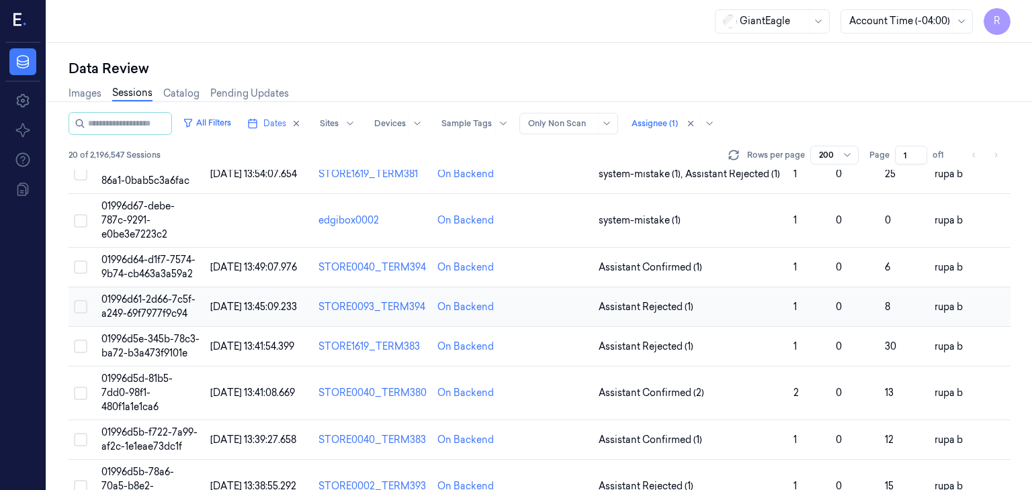
scroll to position [134, 0]
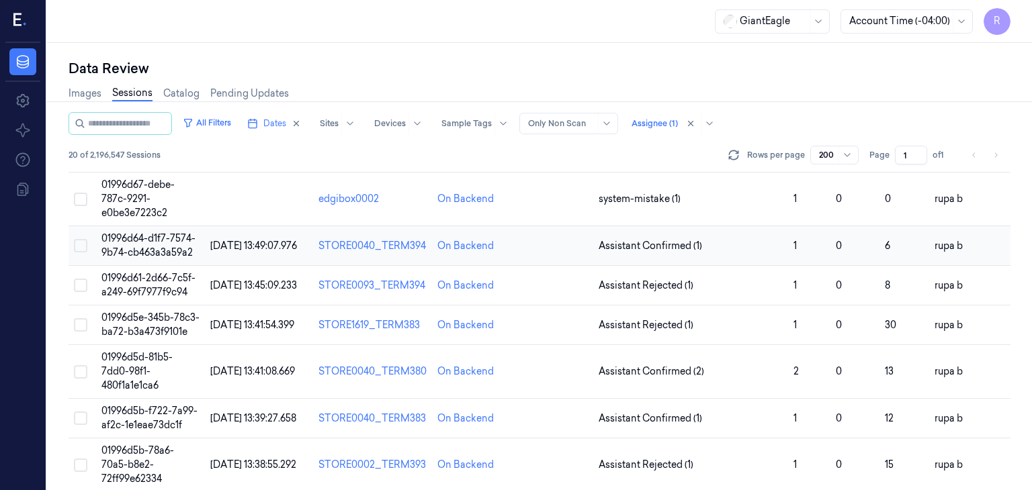
click at [121, 243] on span "01996d64-d1f7-7574-9b74-cb463a3a59a2" at bounding box center [148, 245] width 94 height 26
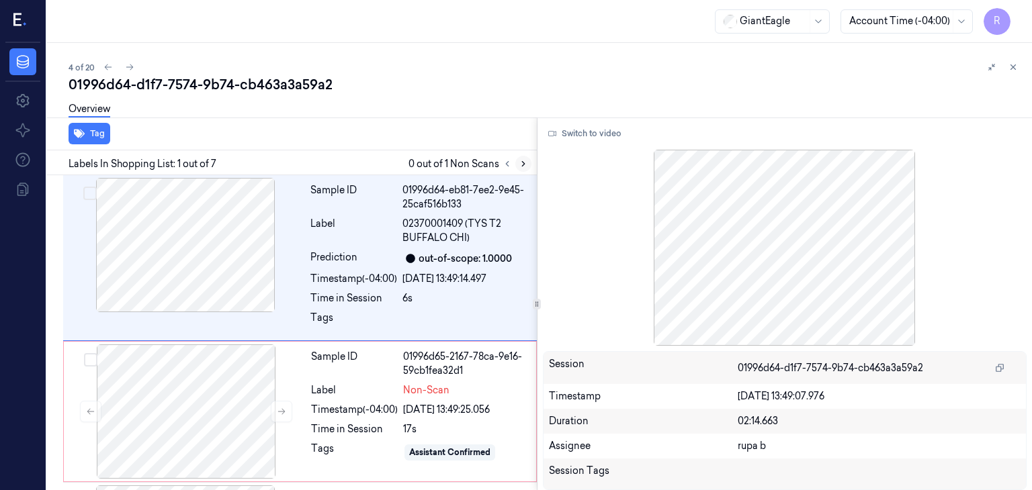
click at [530, 161] on div "Labels In Shopping List: 1 out of 7 0 out of 1 Non Scans" at bounding box center [289, 162] width 495 height 25
click at [183, 398] on div at bounding box center [186, 412] width 239 height 134
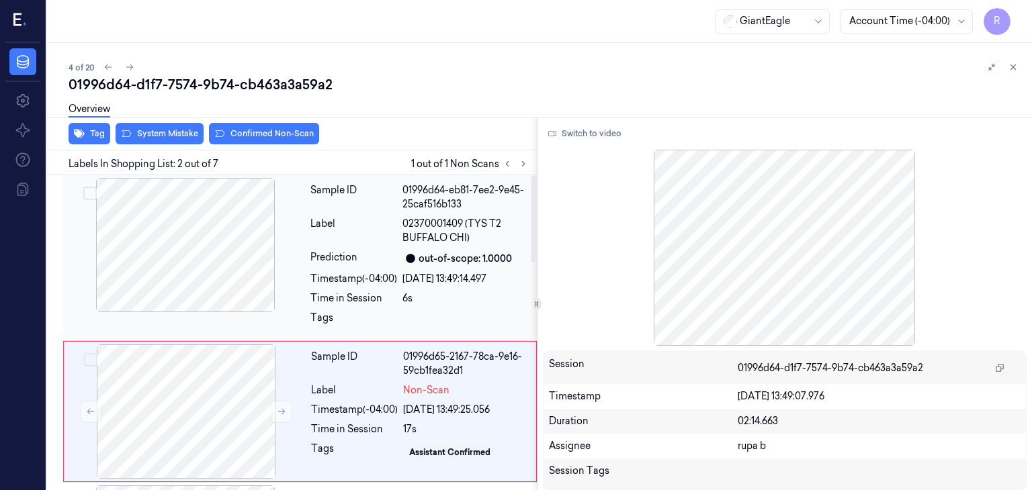
click at [216, 267] on div at bounding box center [185, 245] width 239 height 134
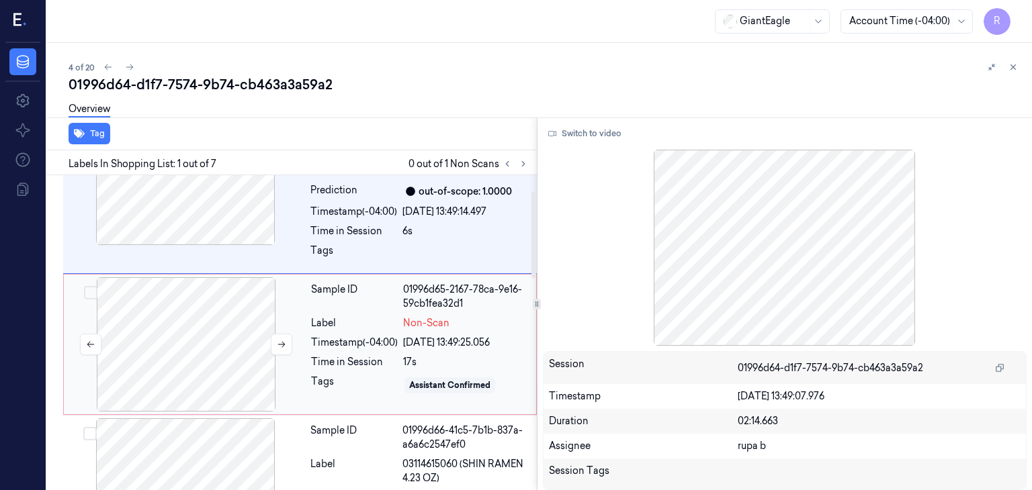
click at [236, 383] on div at bounding box center [186, 344] width 239 height 134
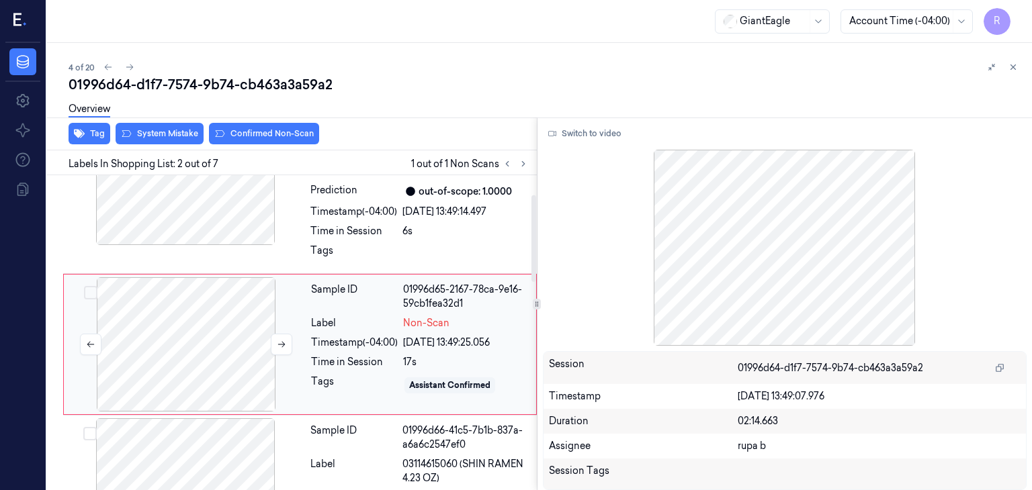
scroll to position [78, 0]
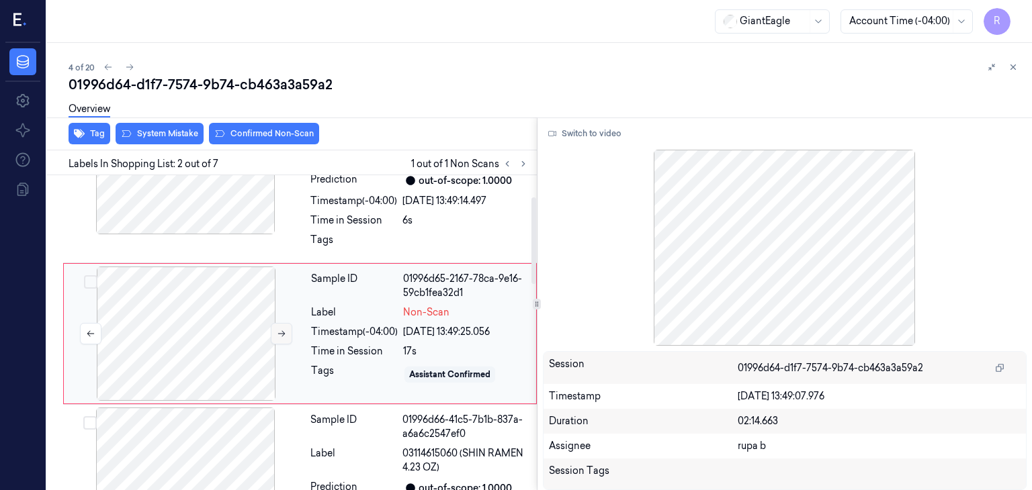
click at [277, 331] on button at bounding box center [281, 333] width 21 height 21
click at [277, 332] on icon at bounding box center [281, 333] width 9 height 9
click at [277, 333] on icon at bounding box center [281, 333] width 9 height 9
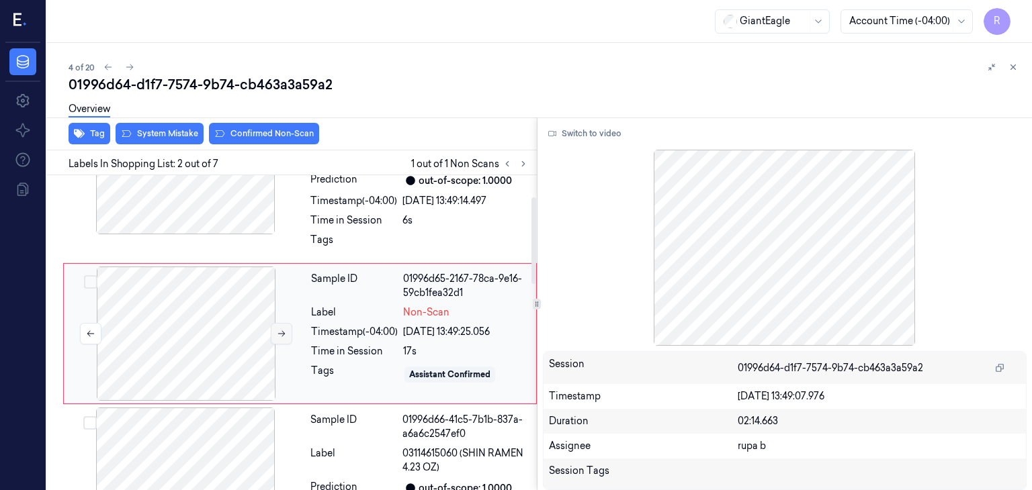
click at [277, 333] on icon at bounding box center [281, 333] width 9 height 9
click at [574, 138] on button "Switch to video" at bounding box center [585, 133] width 84 height 21
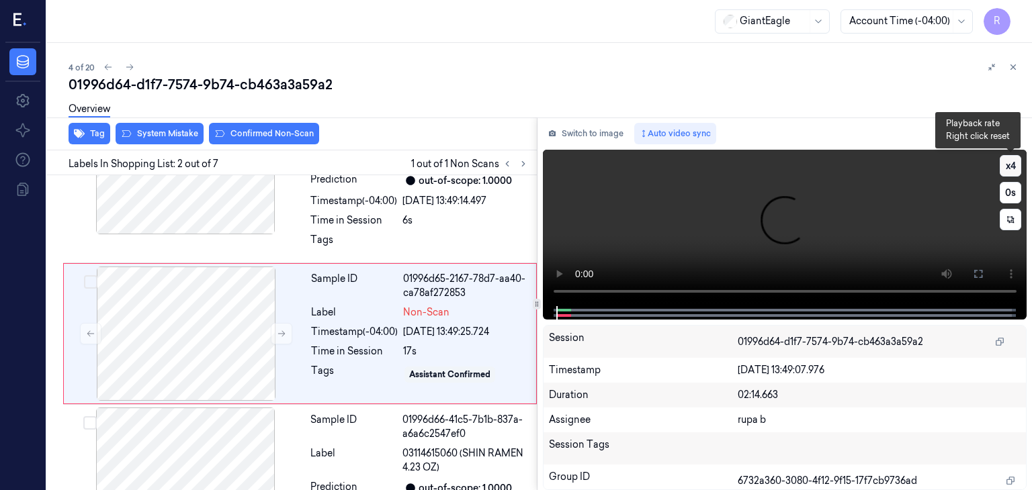
click at [1014, 169] on button "x 4" at bounding box center [1010, 165] width 21 height 21
click at [1010, 169] on button "x 1" at bounding box center [1010, 165] width 21 height 21
click at [818, 221] on video at bounding box center [785, 228] width 484 height 157
click at [968, 276] on button at bounding box center [977, 273] width 21 height 21
click at [975, 275] on icon at bounding box center [978, 274] width 11 height 11
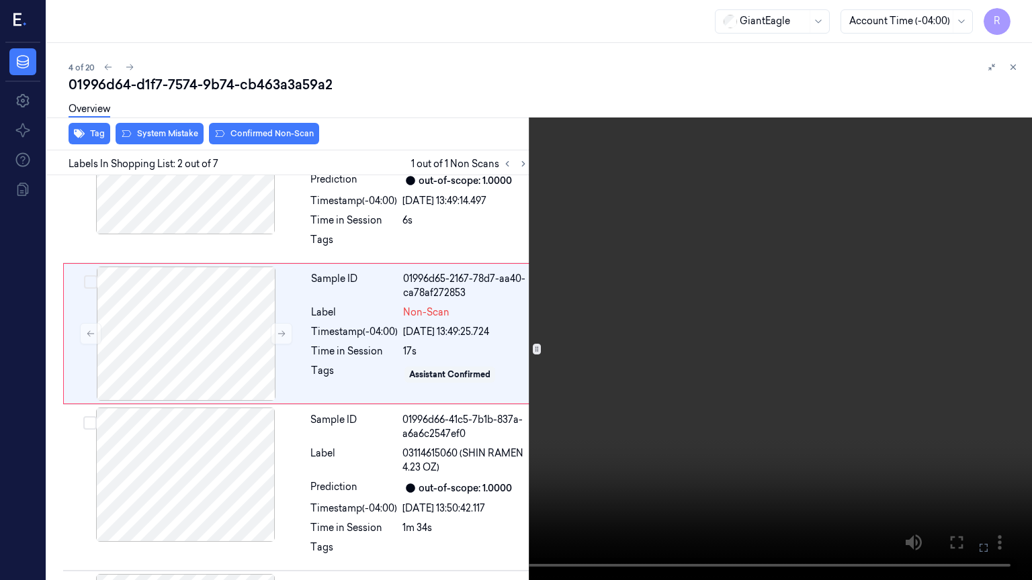
click at [961, 337] on video at bounding box center [516, 290] width 1032 height 580
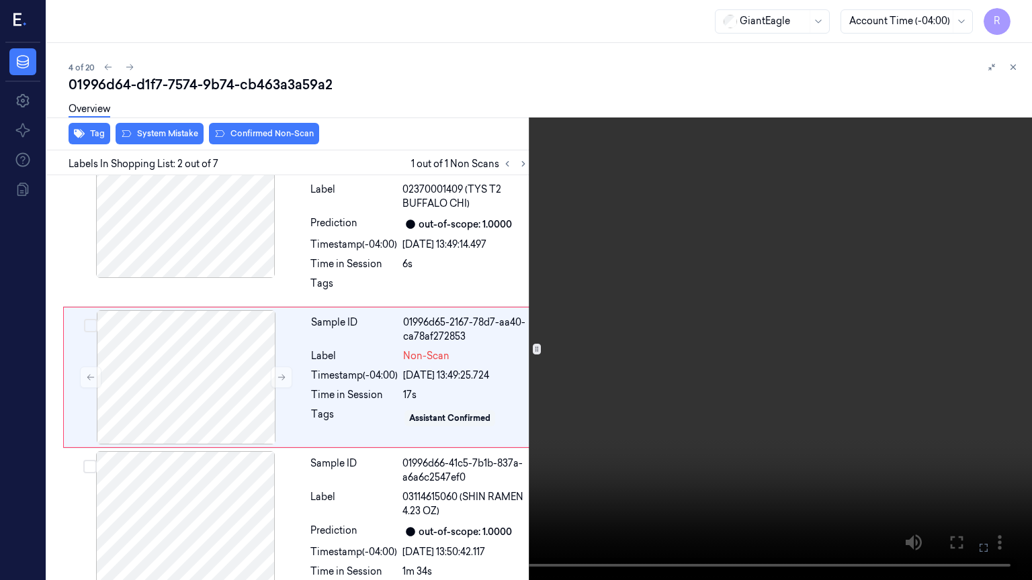
scroll to position [33, 0]
click at [961, 338] on video at bounding box center [516, 290] width 1032 height 580
click at [1013, 16] on button "x 2" at bounding box center [1015, 15] width 21 height 21
click at [743, 198] on video at bounding box center [516, 290] width 1032 height 580
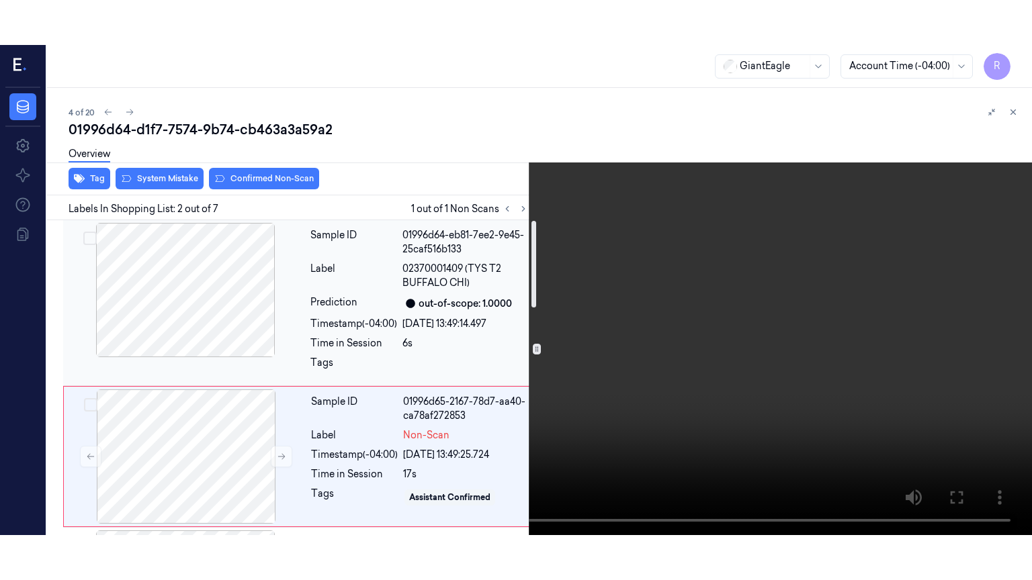
scroll to position [134, 0]
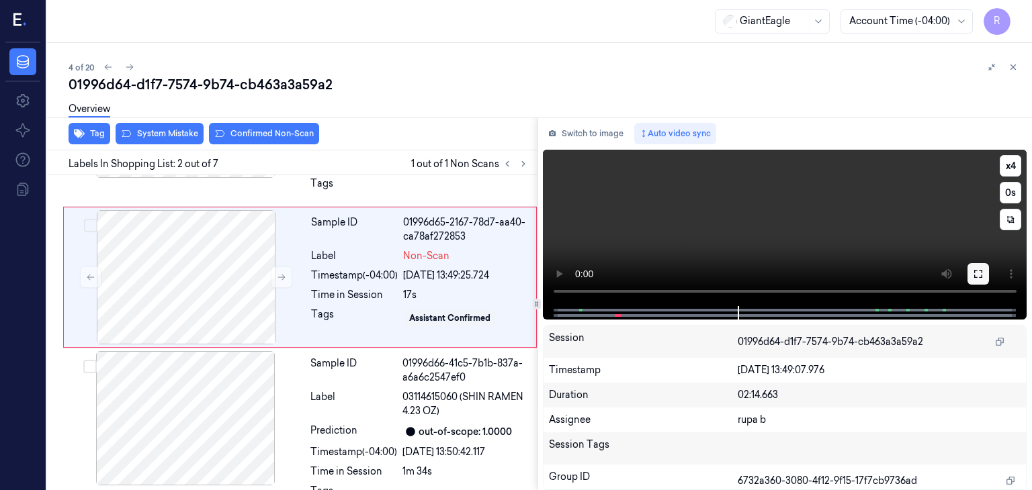
click at [982, 273] on icon at bounding box center [978, 274] width 11 height 11
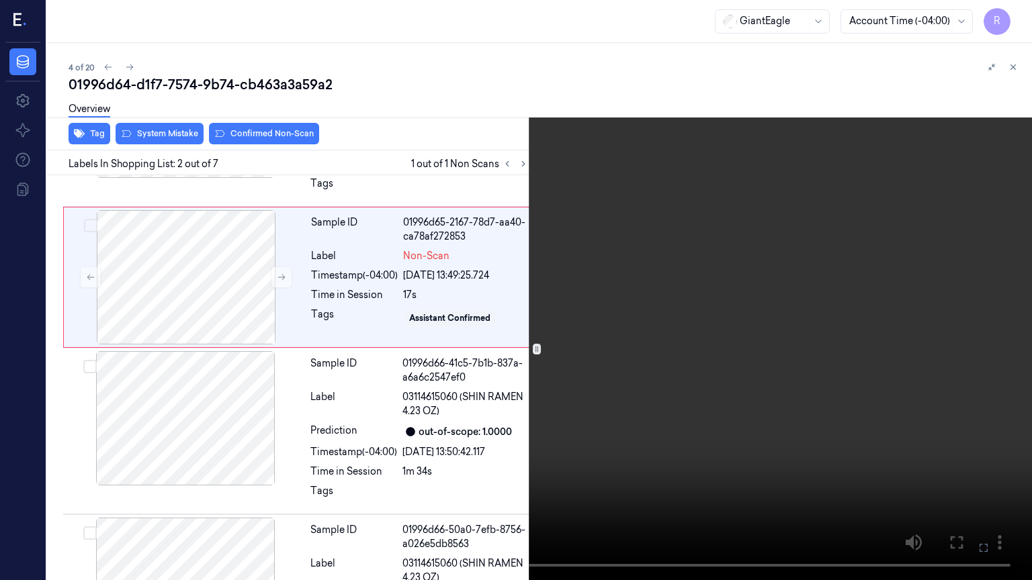
click at [900, 311] on video at bounding box center [516, 290] width 1032 height 580
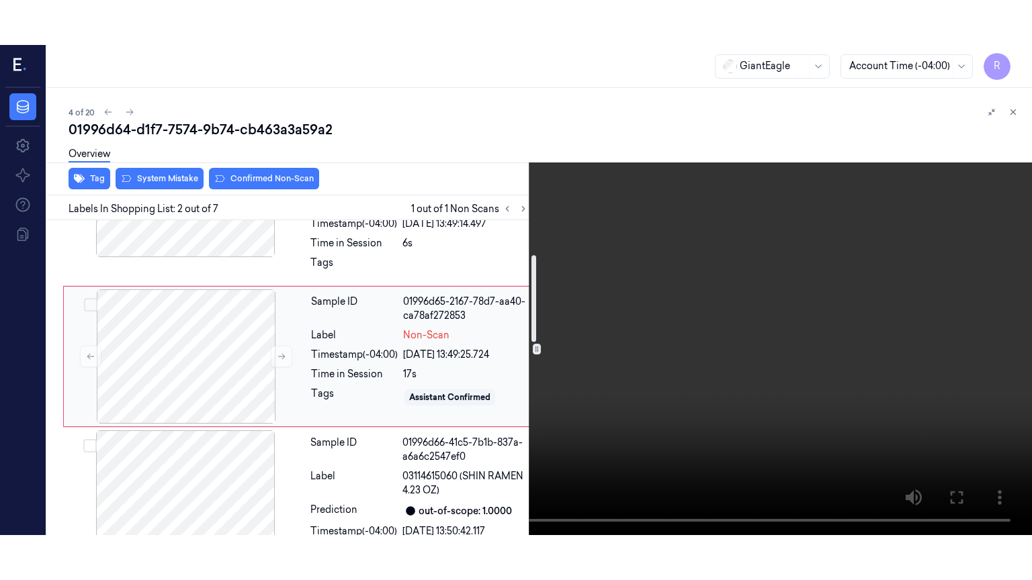
scroll to position [167, 0]
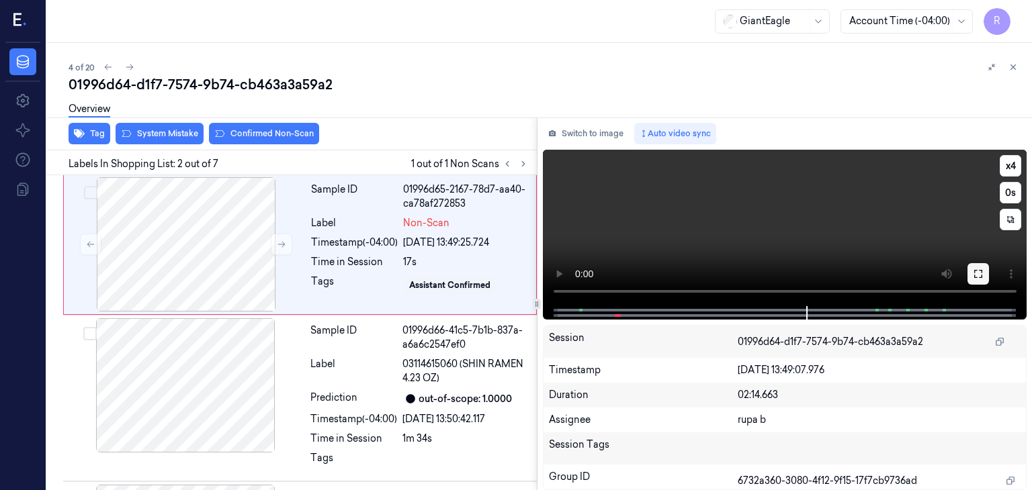
click at [977, 272] on icon at bounding box center [978, 274] width 11 height 11
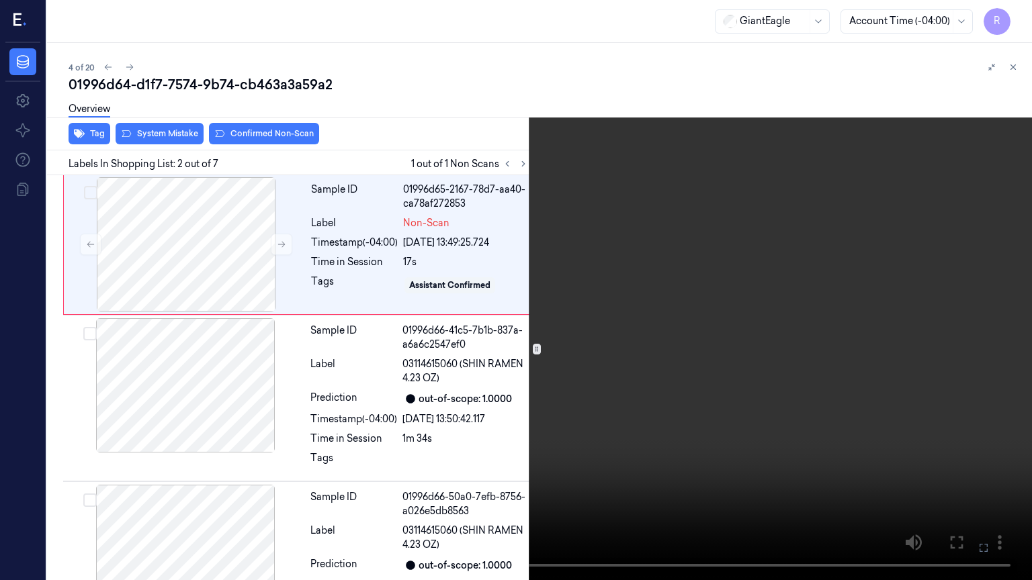
scroll to position [33, 0]
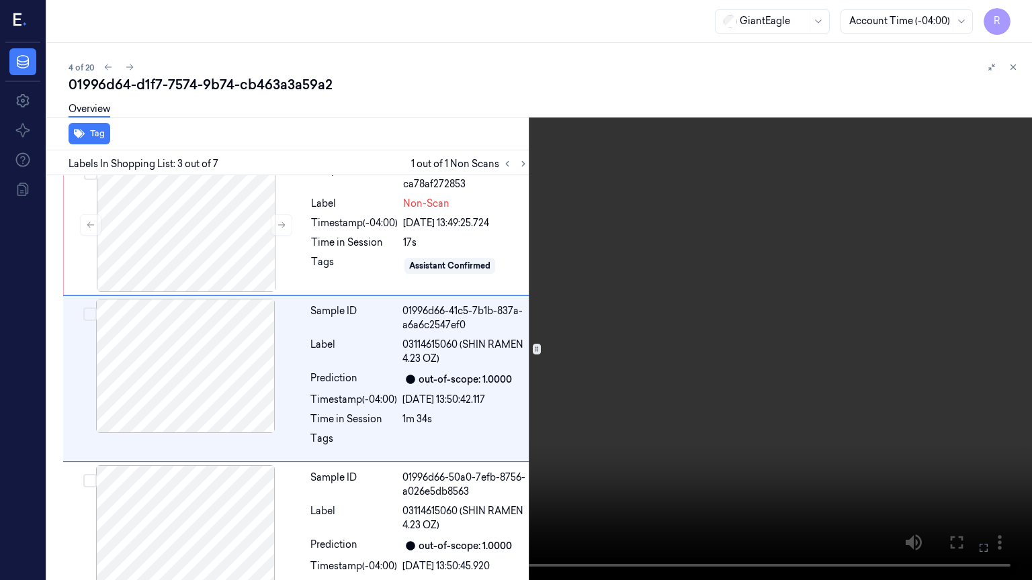
click at [625, 462] on video at bounding box center [516, 290] width 1032 height 580
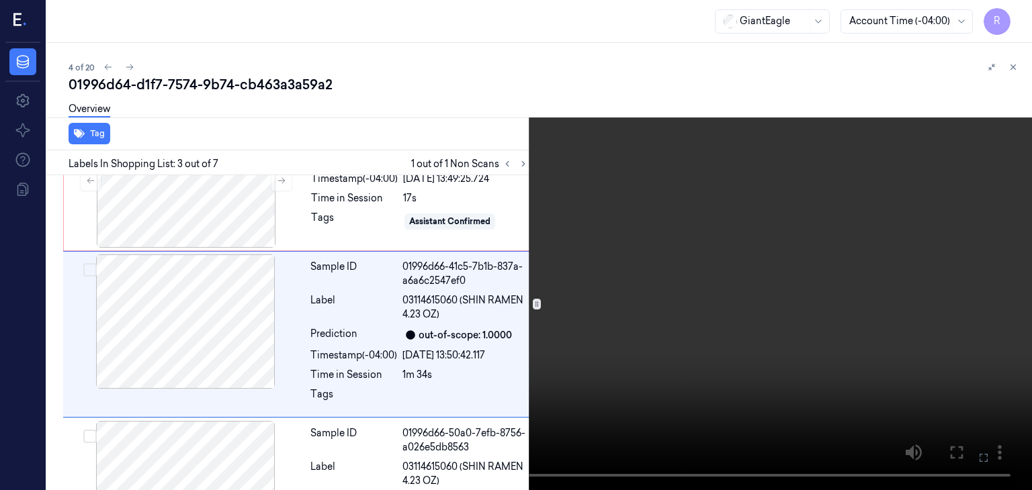
scroll to position [232, 0]
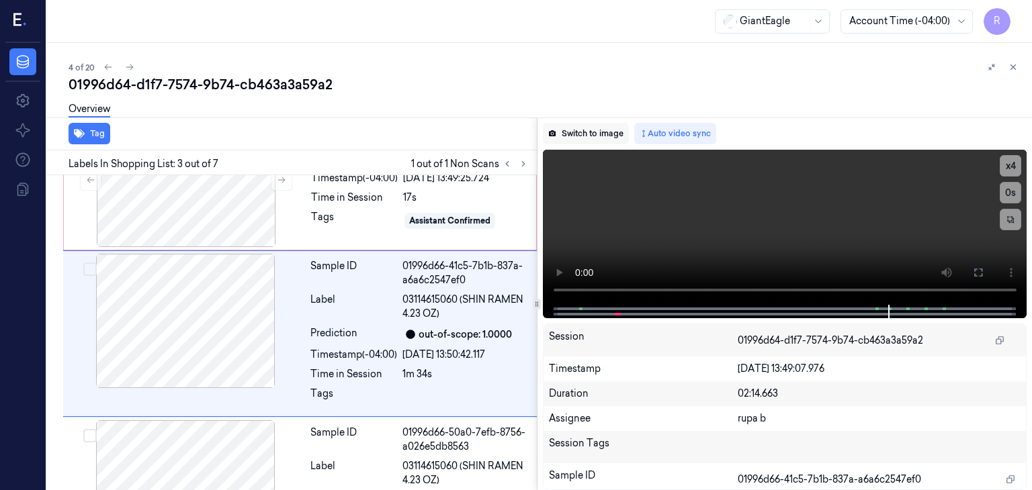
click at [603, 134] on button "Switch to image" at bounding box center [586, 133] width 86 height 21
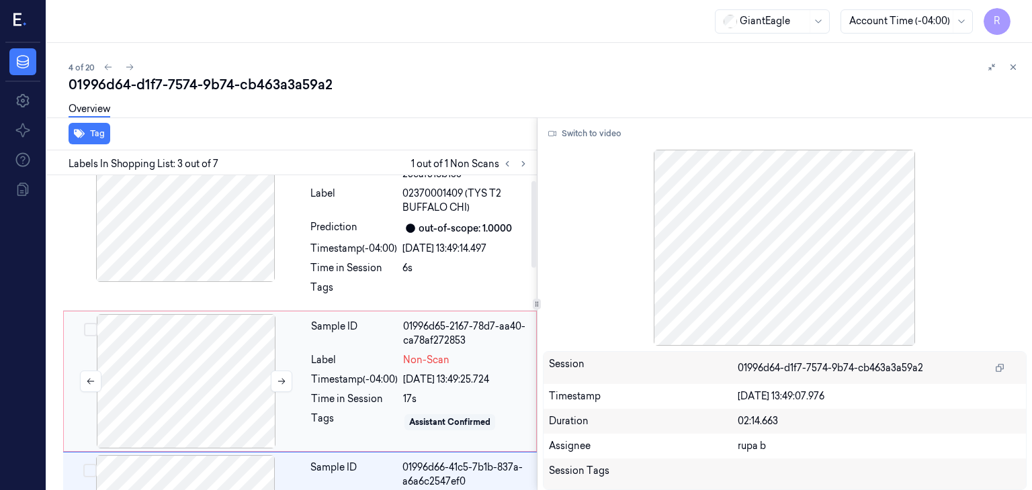
scroll to position [0, 0]
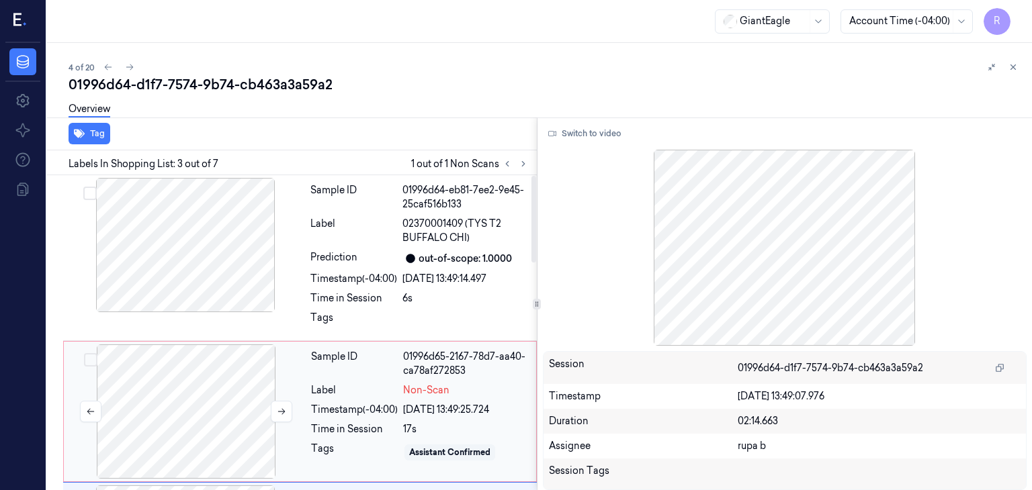
click at [220, 408] on div at bounding box center [186, 412] width 239 height 134
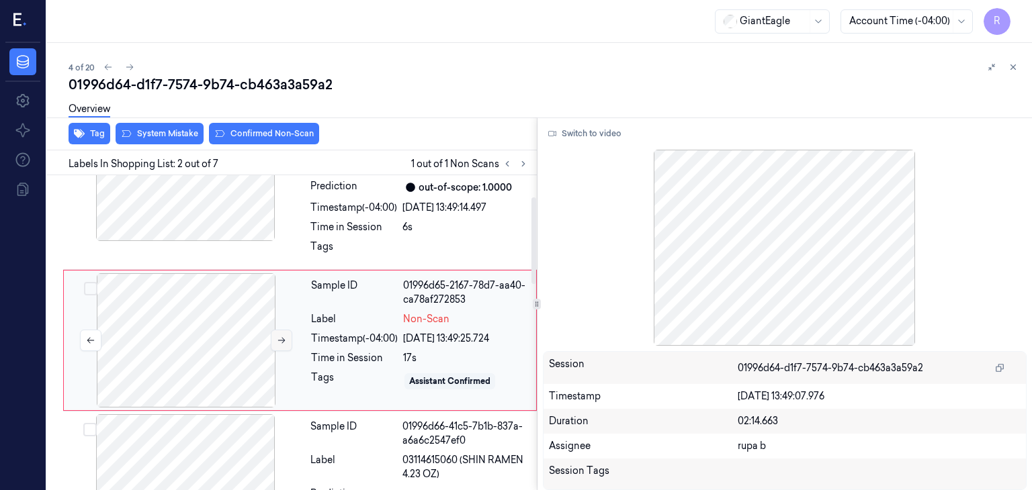
scroll to position [78, 0]
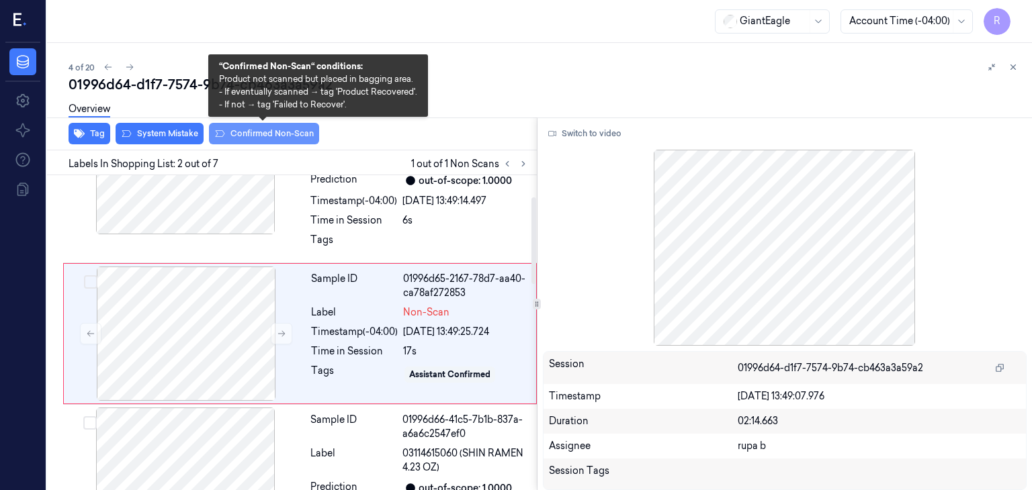
click at [249, 135] on button "Confirmed Non-Scan" at bounding box center [264, 133] width 110 height 21
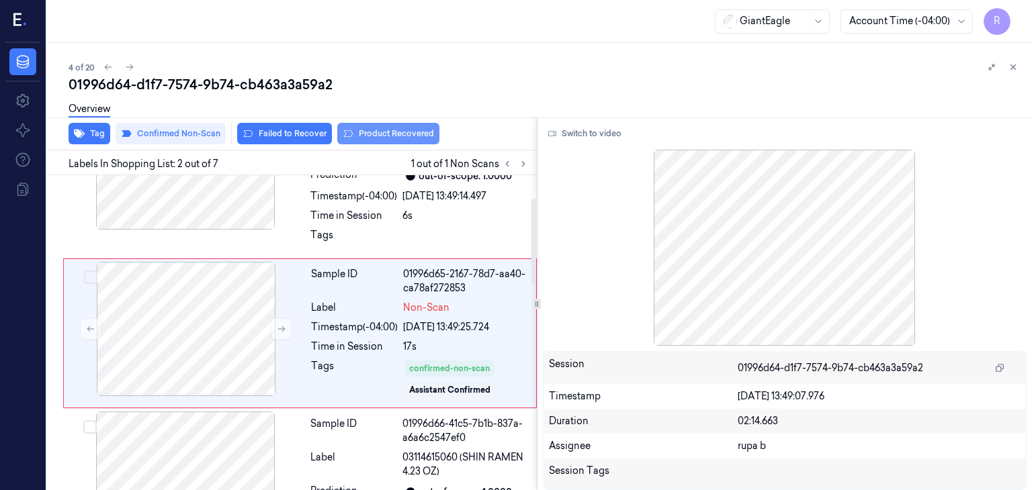
click at [390, 130] on button "Product Recovered" at bounding box center [388, 133] width 102 height 21
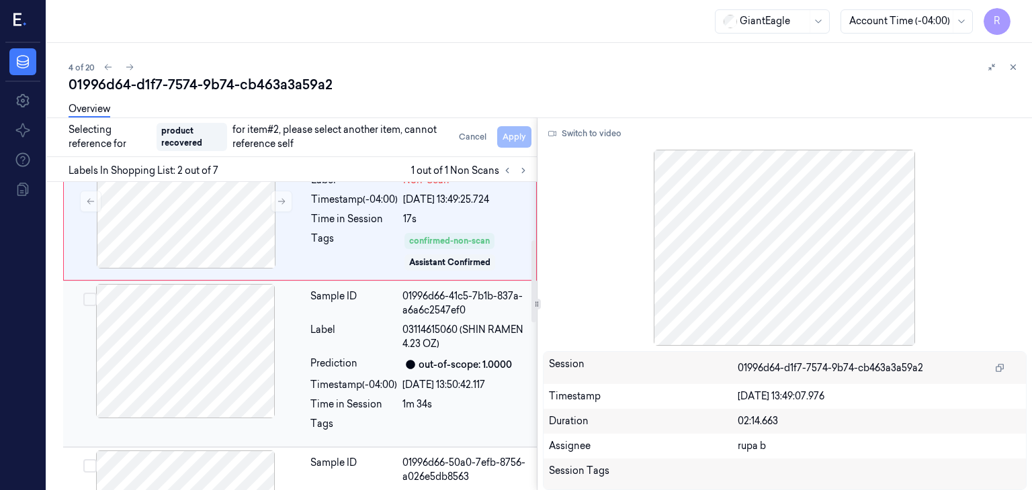
click at [234, 349] on div at bounding box center [185, 351] width 239 height 134
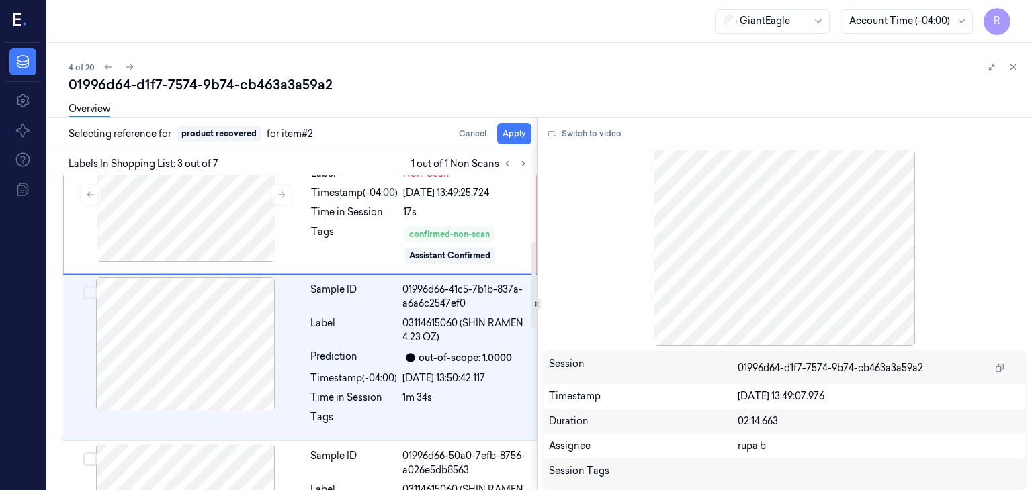
scroll to position [240, 0]
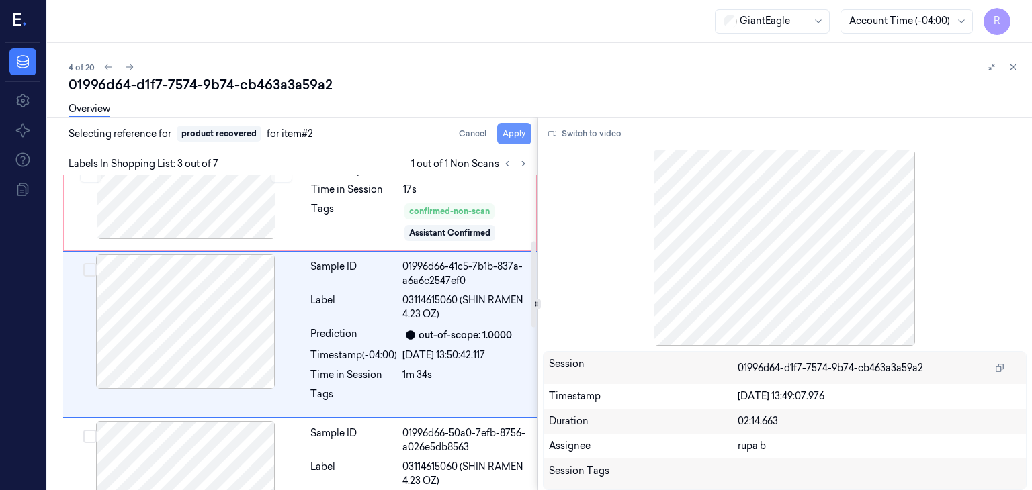
click at [522, 133] on button "Apply" at bounding box center [514, 133] width 34 height 21
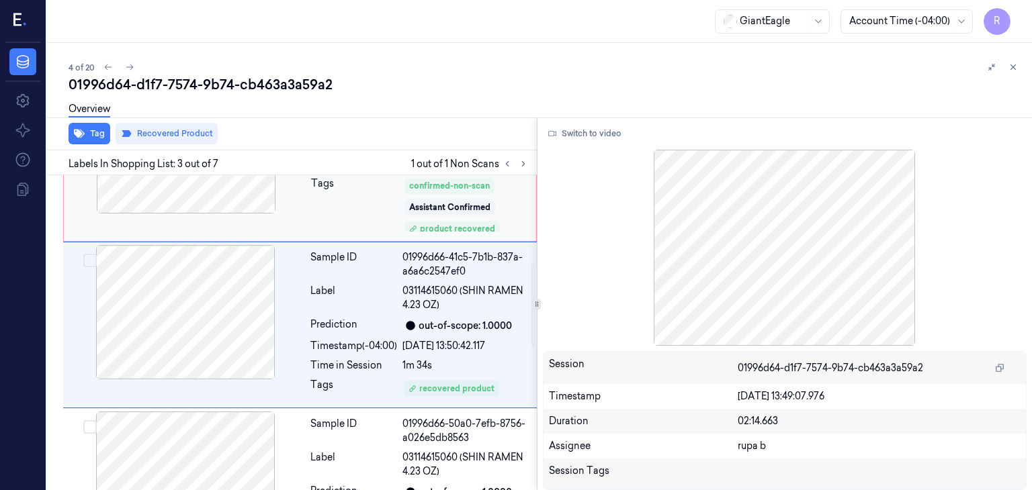
scroll to position [189, 0]
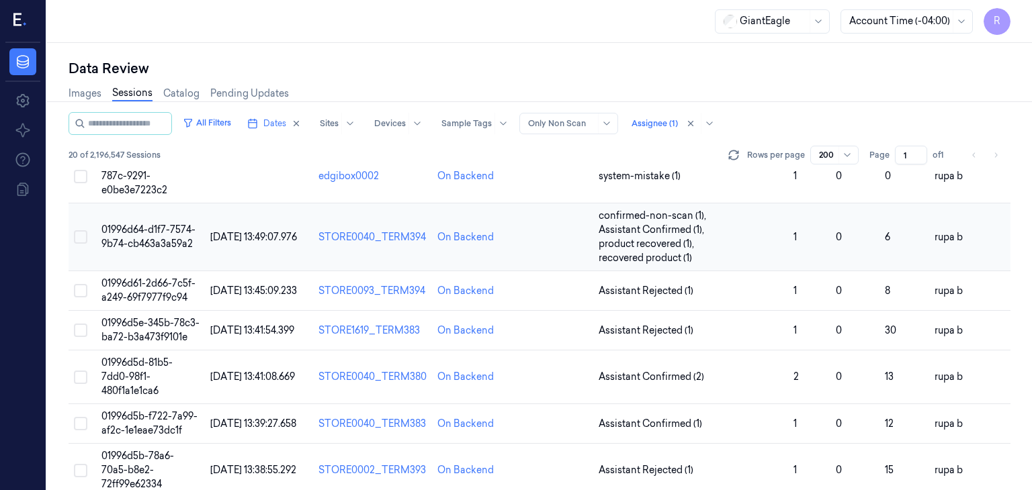
scroll to position [134, 0]
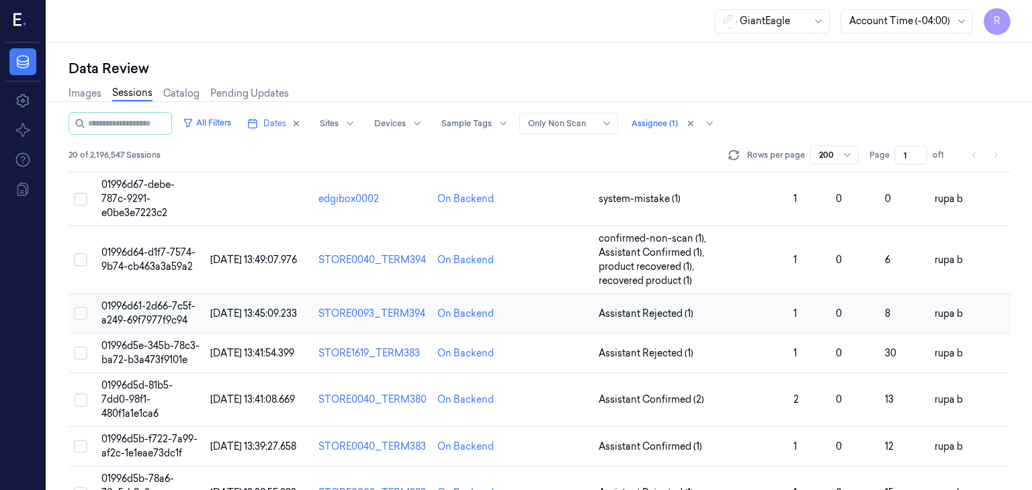
click at [167, 315] on span "01996d61-2d66-7c5f-a249-69f7977f9c94" at bounding box center [148, 313] width 94 height 26
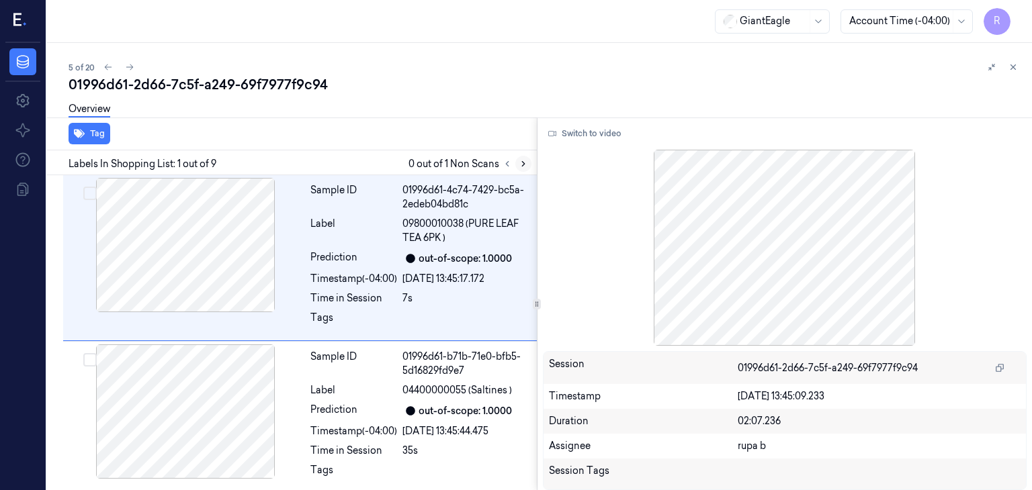
click at [525, 161] on icon at bounding box center [523, 163] width 9 height 9
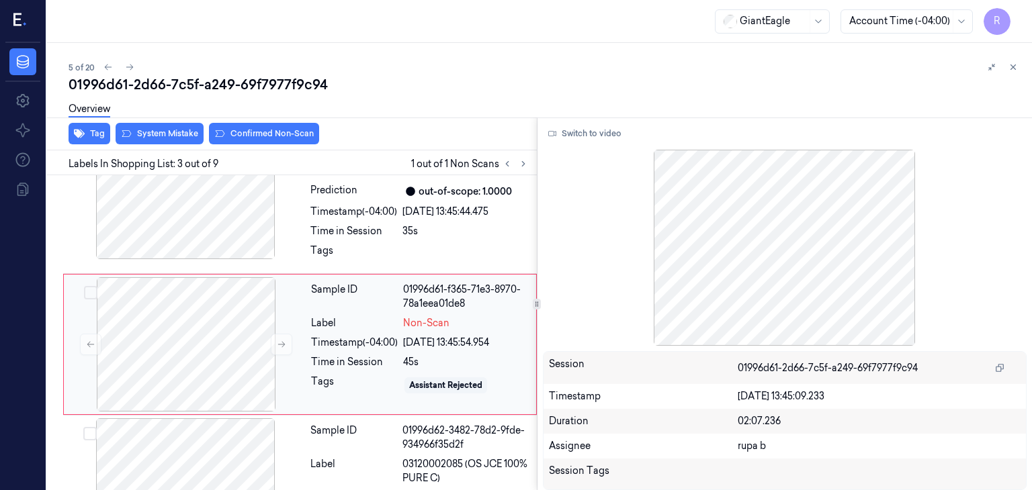
scroll to position [230, 0]
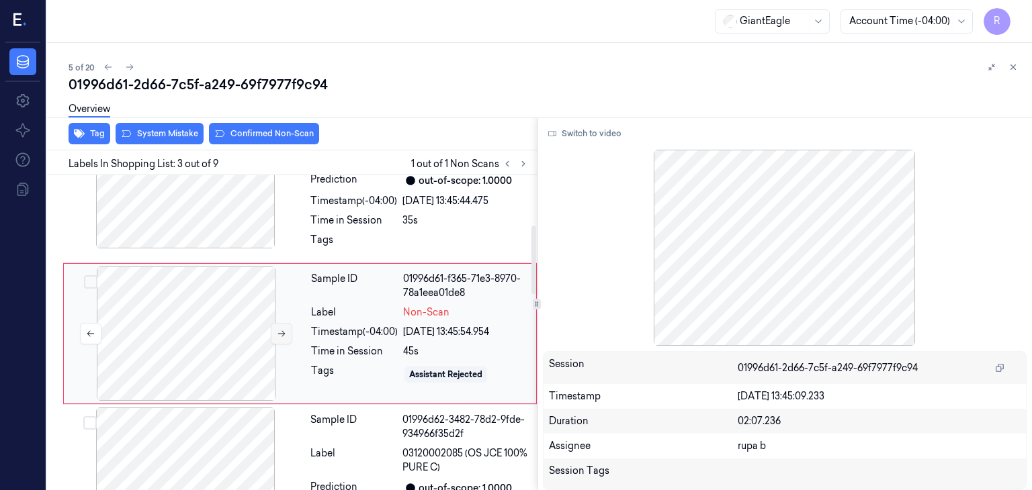
click at [277, 335] on icon at bounding box center [281, 333] width 9 height 9
click at [217, 221] on div at bounding box center [185, 181] width 239 height 134
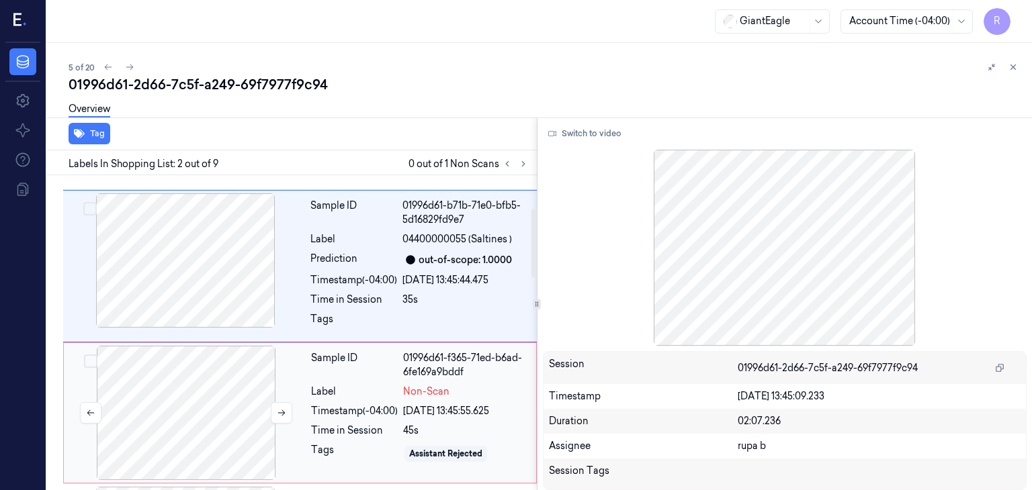
click at [204, 382] on div at bounding box center [186, 413] width 239 height 134
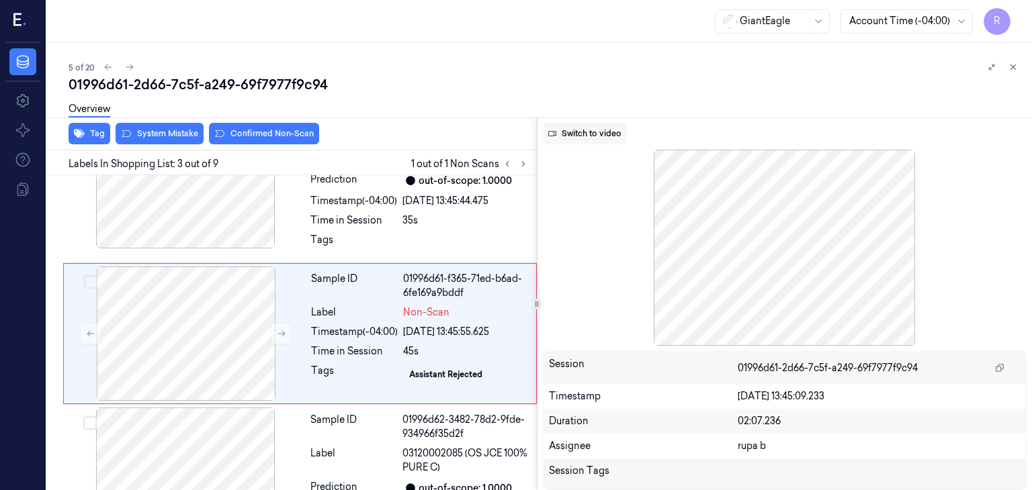
click at [580, 127] on button "Switch to video" at bounding box center [585, 133] width 84 height 21
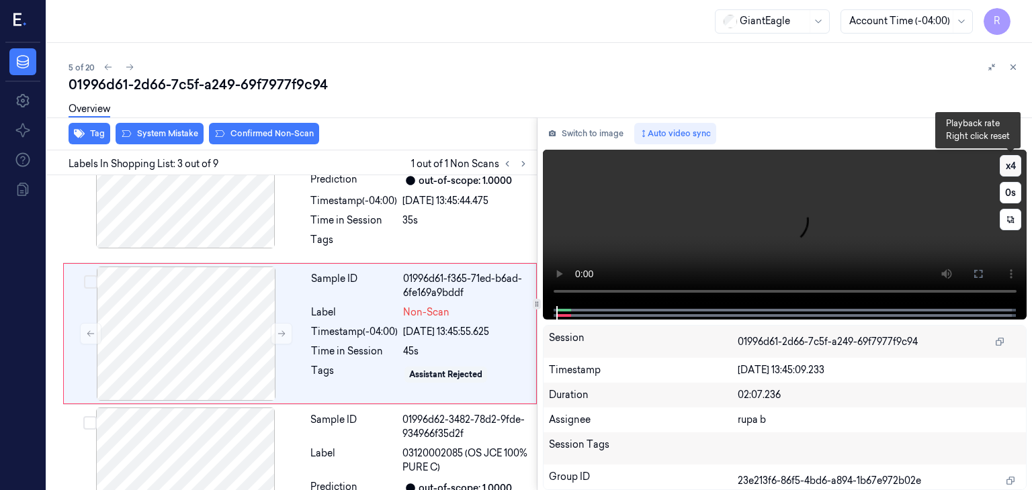
click at [1005, 171] on button "x 4" at bounding box center [1010, 165] width 21 height 21
click at [1005, 171] on button "x 1" at bounding box center [1010, 165] width 21 height 21
click at [626, 245] on video at bounding box center [785, 228] width 484 height 157
click at [977, 266] on button at bounding box center [977, 273] width 21 height 21
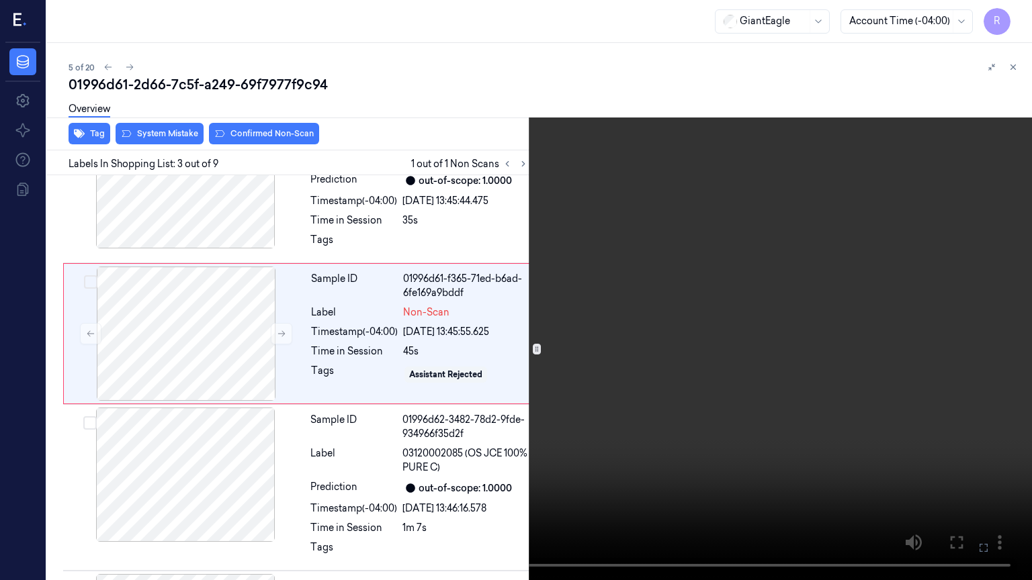
click at [939, 301] on video at bounding box center [516, 290] width 1032 height 580
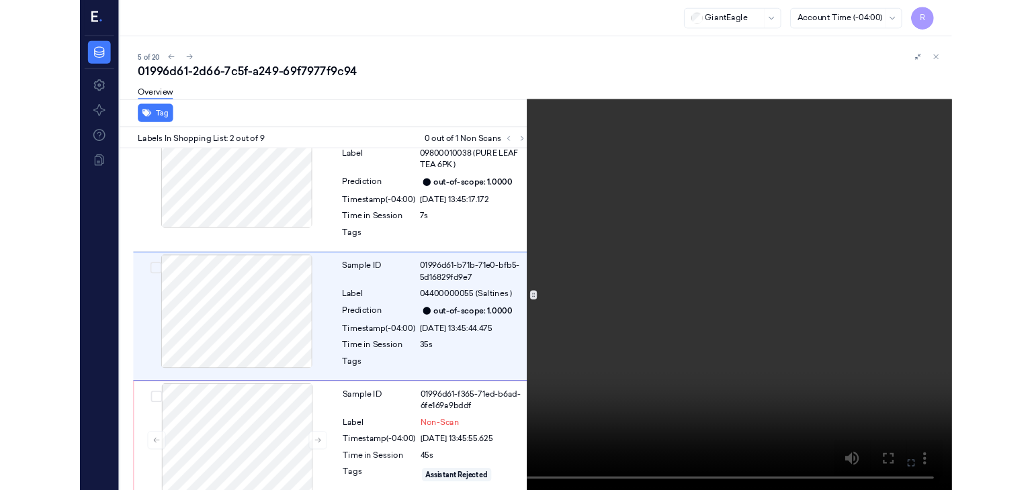
scroll to position [39, 0]
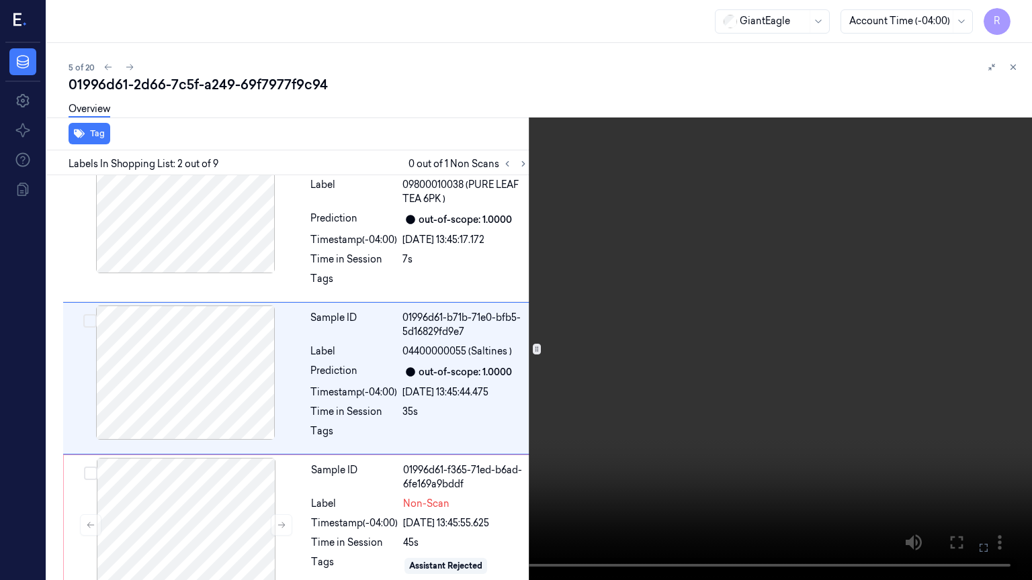
click at [930, 295] on video at bounding box center [516, 290] width 1032 height 580
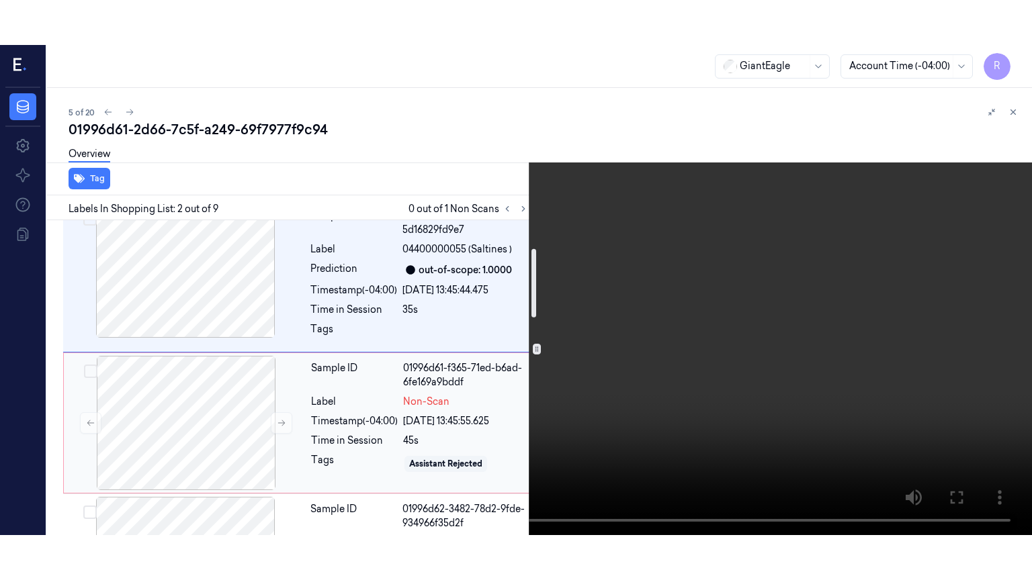
scroll to position [241, 0]
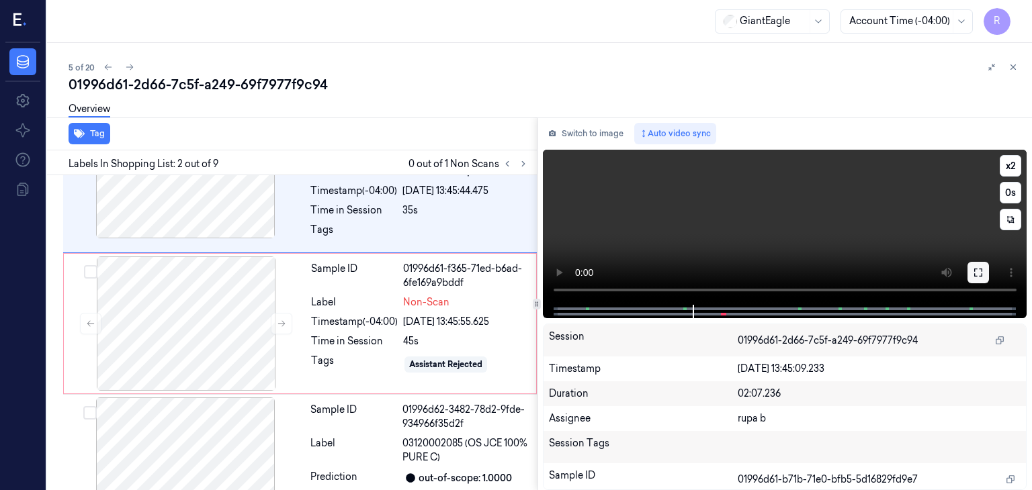
click at [980, 269] on icon at bounding box center [978, 273] width 8 height 8
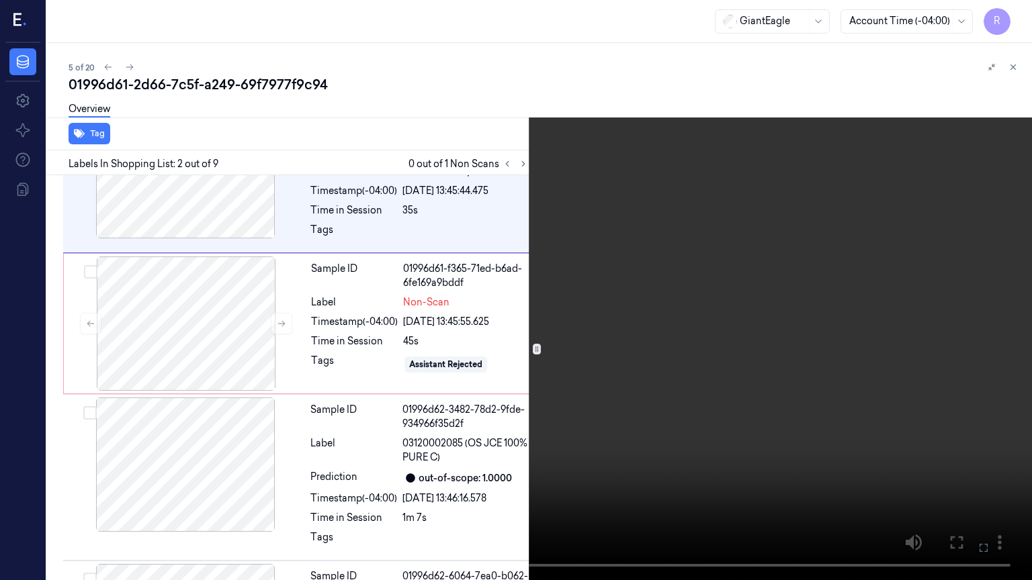
click at [912, 296] on video at bounding box center [516, 290] width 1032 height 580
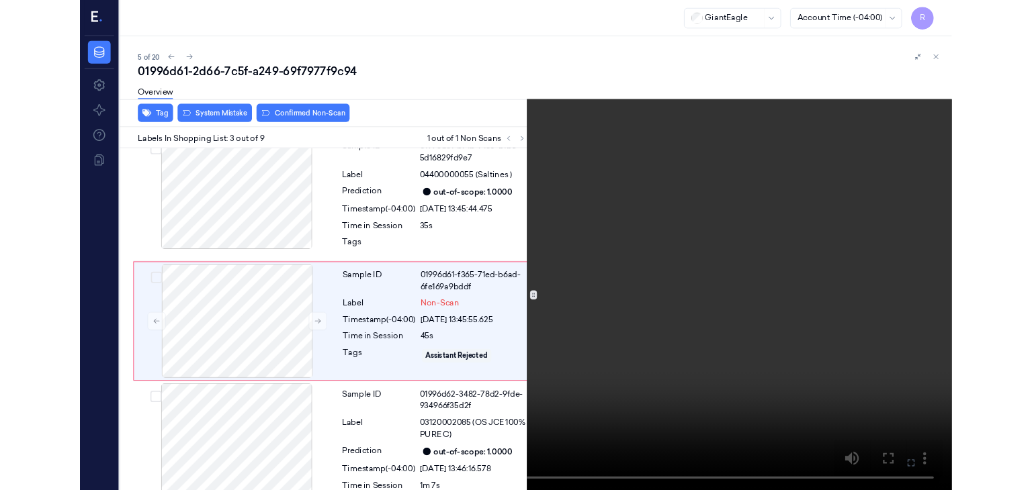
scroll to position [185, 0]
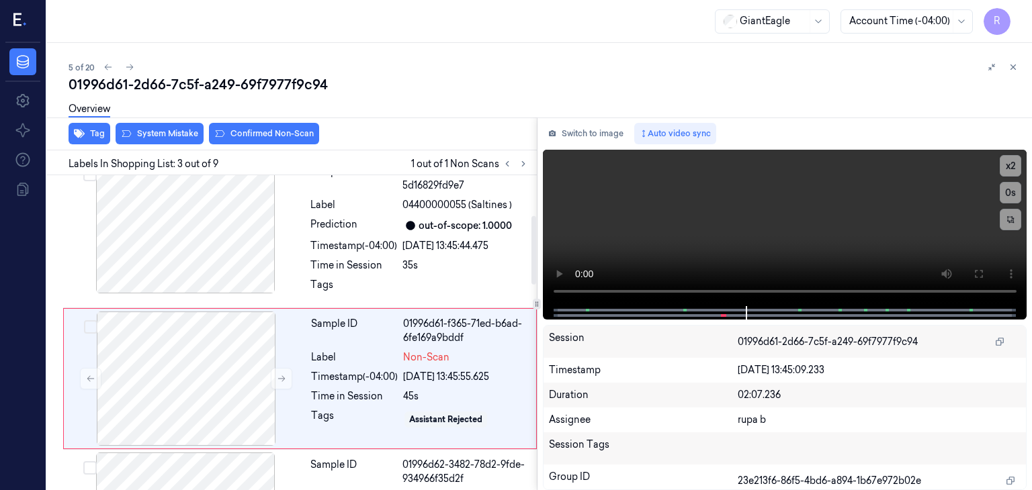
click at [583, 134] on button "Switch to image" at bounding box center [586, 133] width 86 height 21
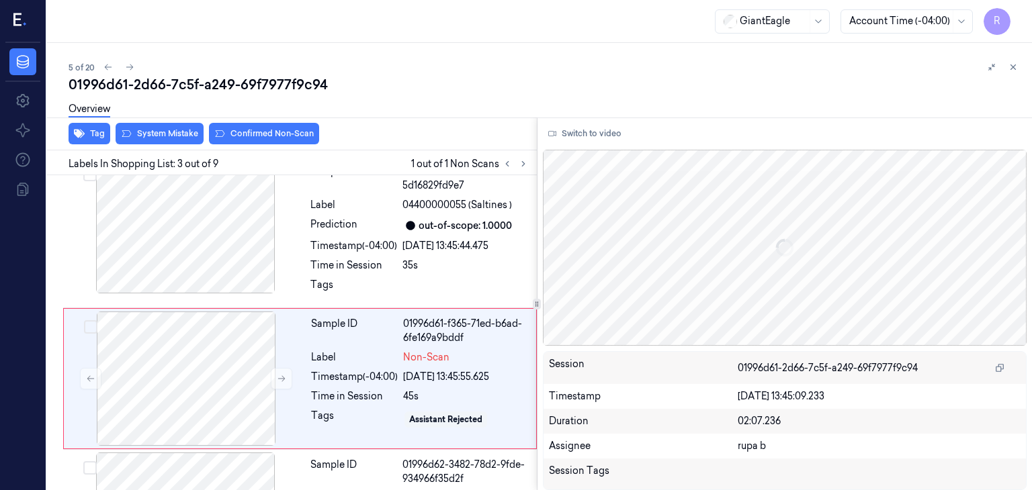
scroll to position [230, 0]
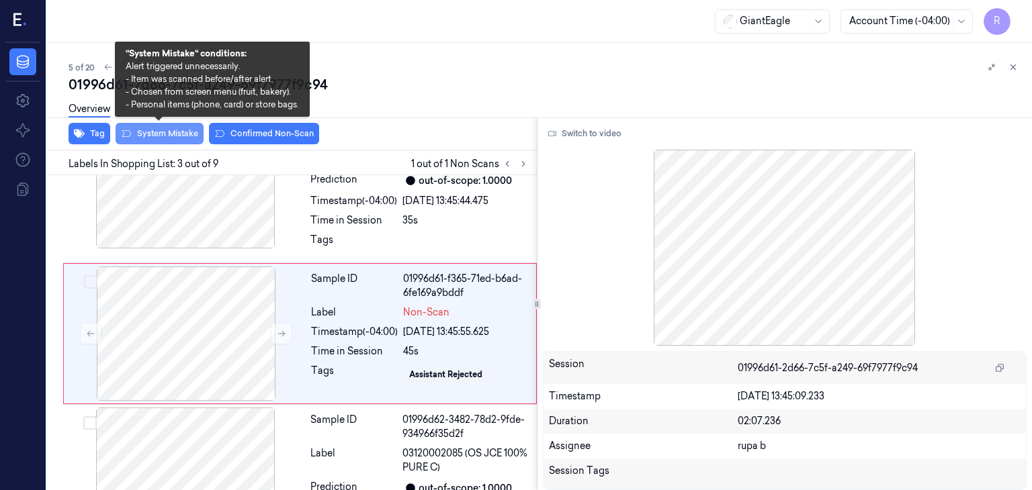
click at [168, 134] on button "System Mistake" at bounding box center [160, 133] width 88 height 21
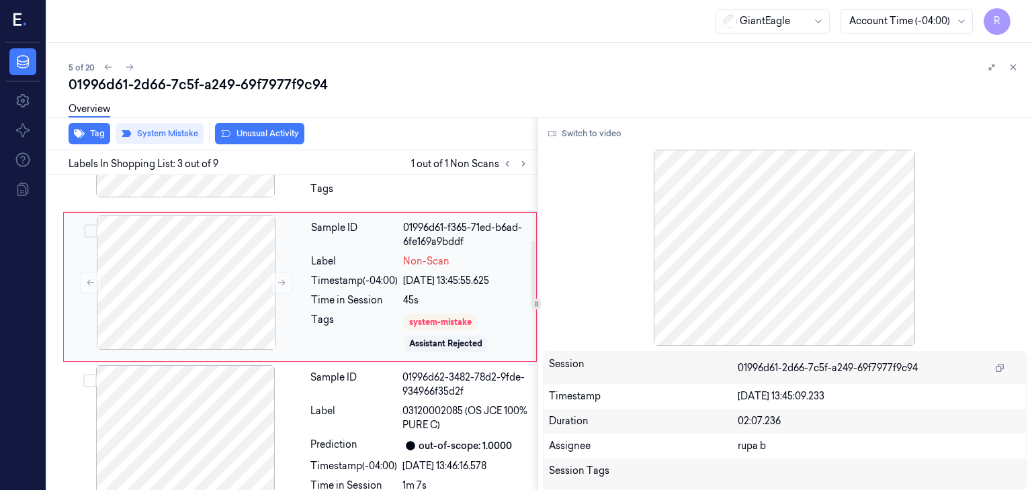
scroll to position [302, 0]
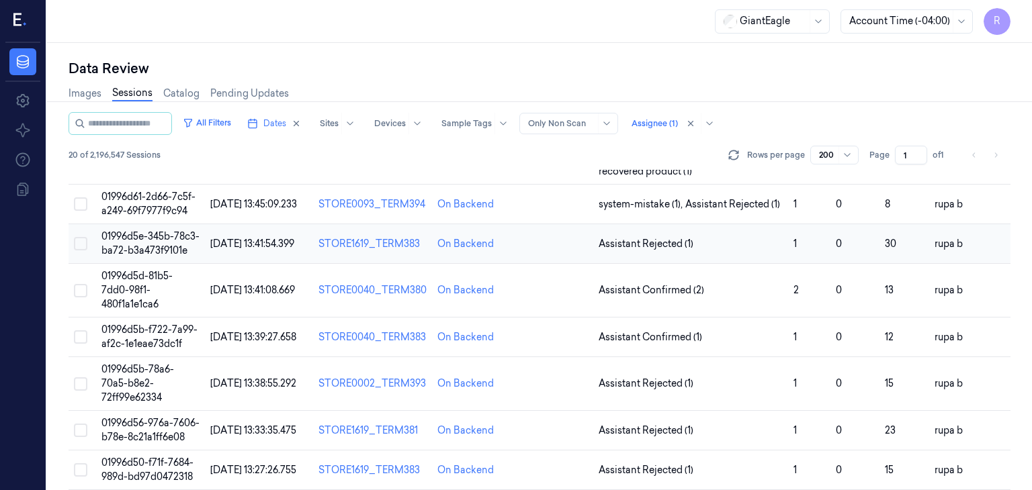
scroll to position [202, 0]
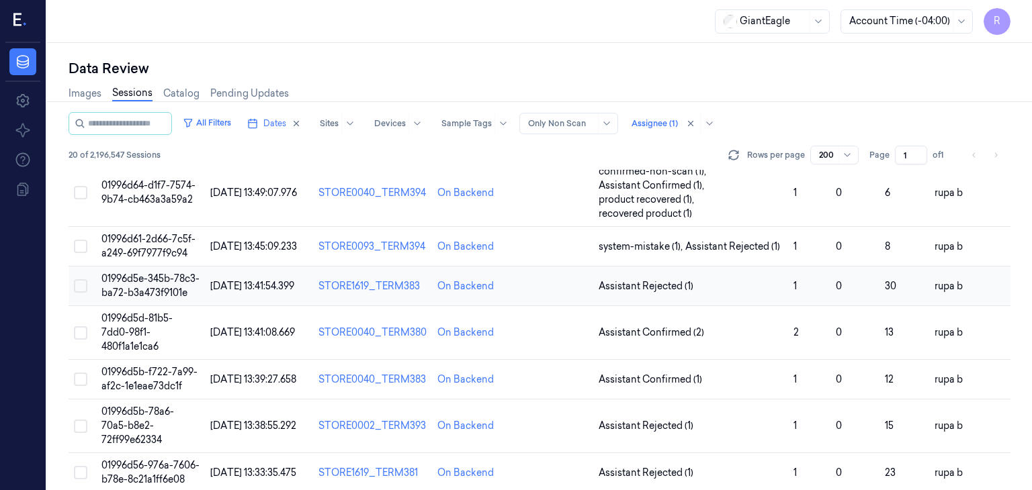
click at [142, 288] on span "01996d5e-345b-78c3-ba72-b3a473f9101e" at bounding box center [150, 286] width 98 height 26
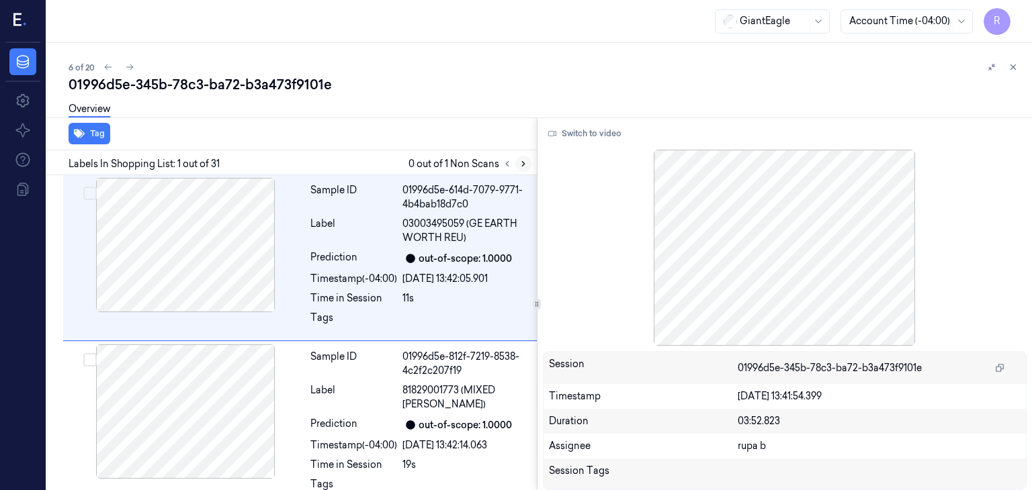
click at [521, 165] on icon at bounding box center [523, 163] width 9 height 9
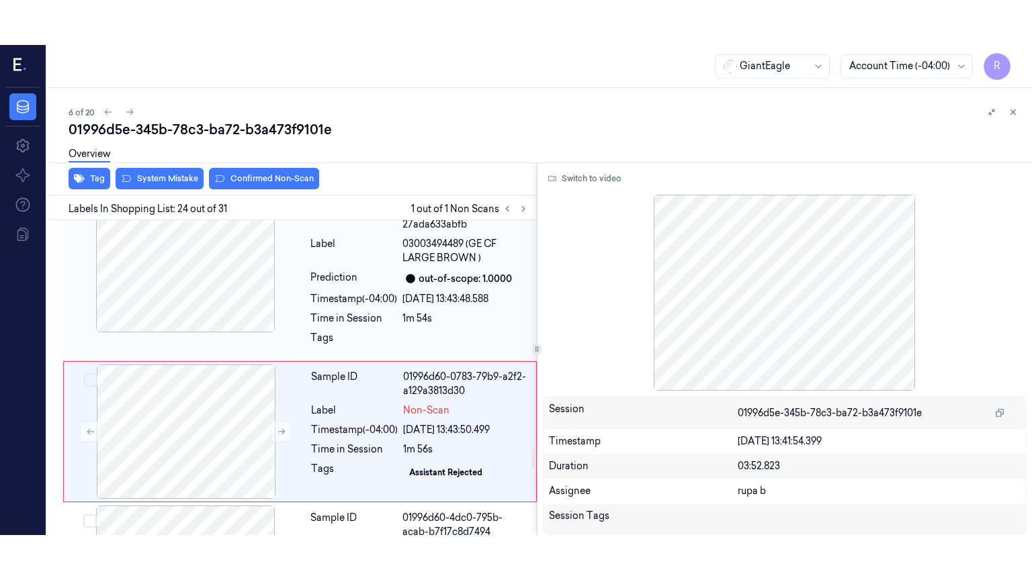
scroll to position [3724, 0]
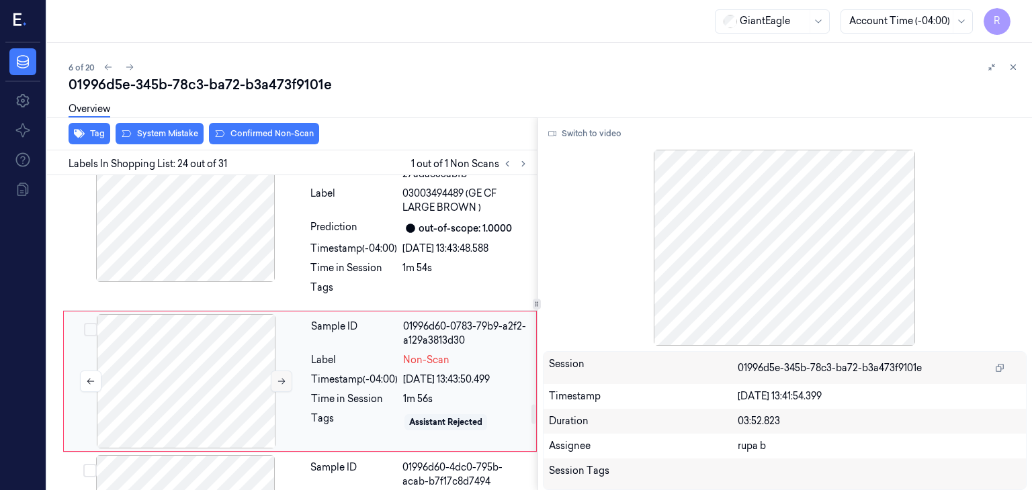
click at [279, 377] on icon at bounding box center [281, 381] width 9 height 9
click at [269, 340] on div at bounding box center [186, 381] width 239 height 134
click at [216, 330] on div at bounding box center [186, 381] width 239 height 134
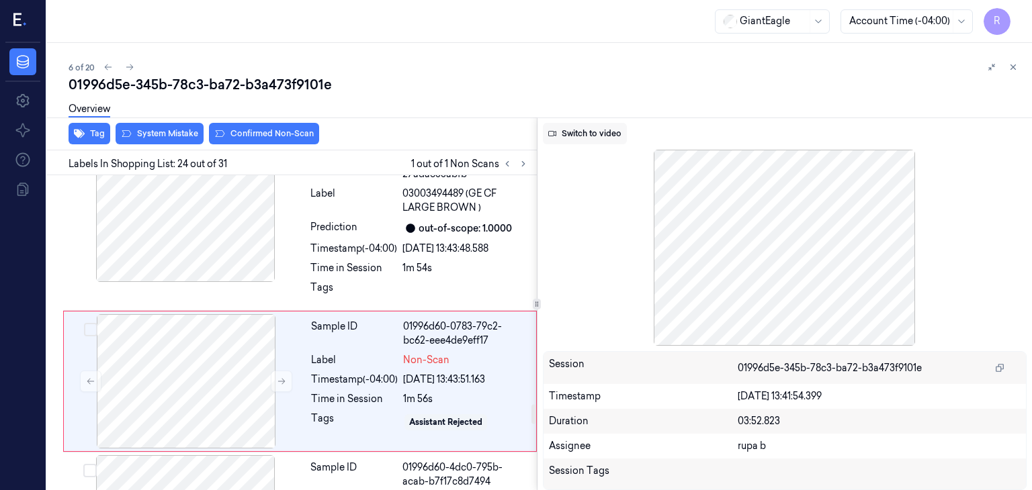
click at [583, 136] on button "Switch to video" at bounding box center [585, 133] width 84 height 21
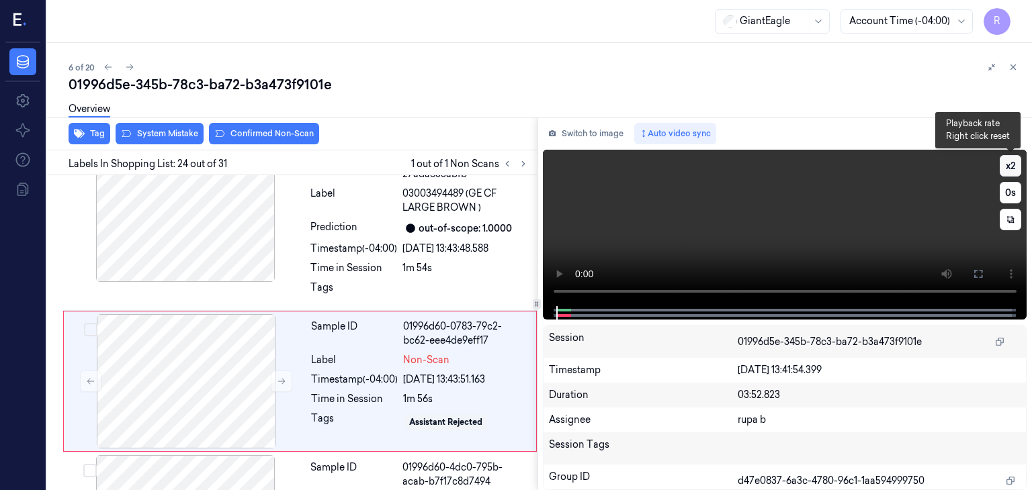
click at [1010, 171] on button "x 2" at bounding box center [1010, 165] width 21 height 21
click at [1010, 171] on button "x 4" at bounding box center [1010, 165] width 21 height 21
click at [1010, 171] on button "x 1" at bounding box center [1010, 165] width 21 height 21
drag, startPoint x: 971, startPoint y: 277, endPoint x: 971, endPoint y: 336, distance: 59.1
click at [971, 276] on button at bounding box center [977, 273] width 21 height 21
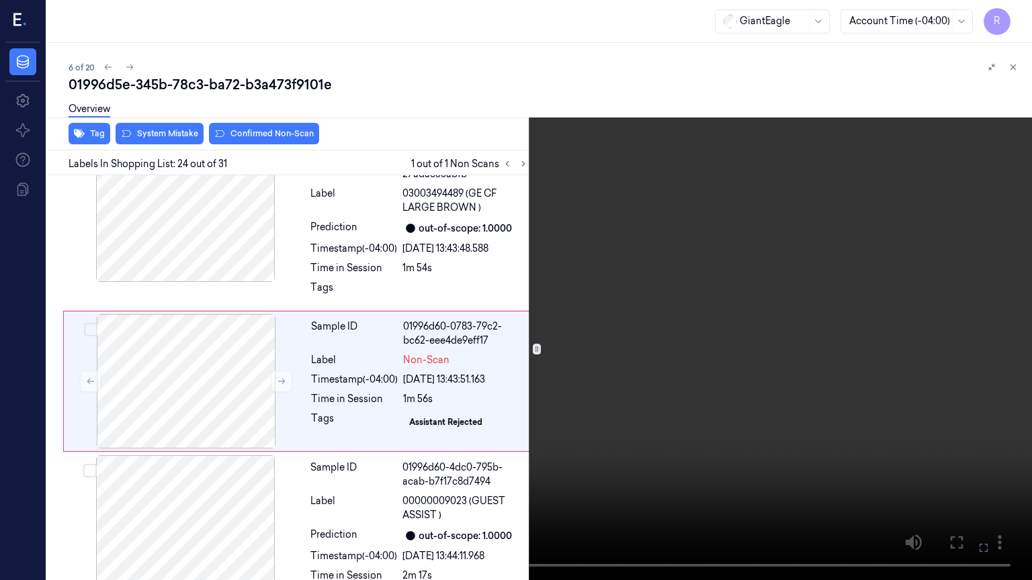
click at [852, 347] on video at bounding box center [516, 290] width 1032 height 580
click at [830, 323] on video at bounding box center [516, 290] width 1032 height 580
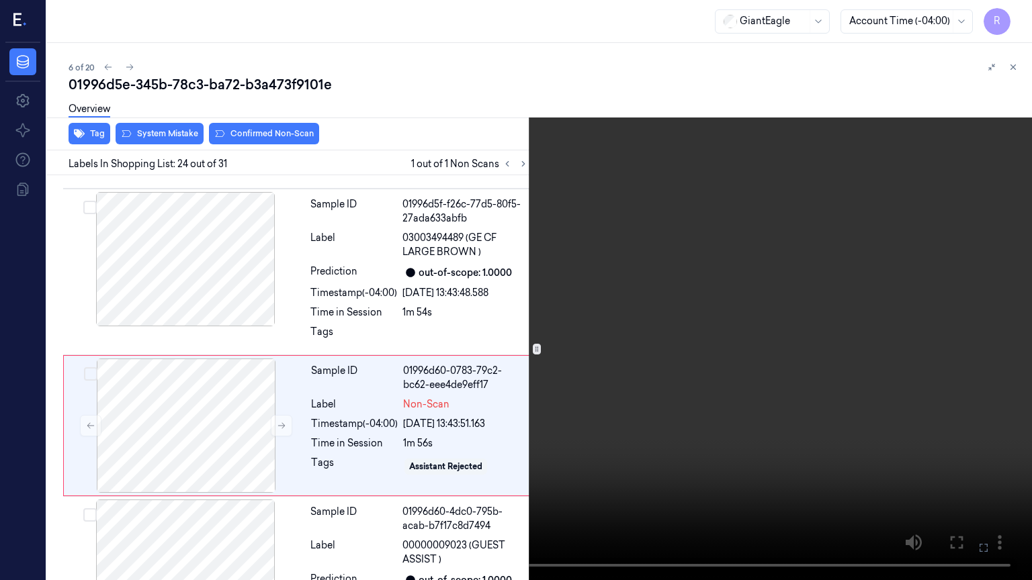
scroll to position [3679, 0]
click at [830, 323] on video at bounding box center [516, 290] width 1032 height 580
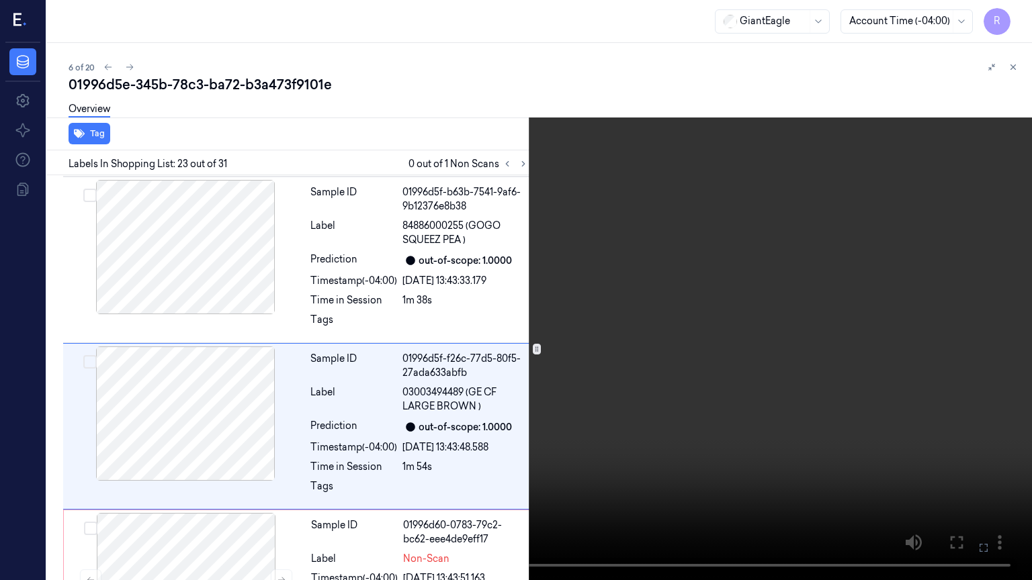
click at [810, 329] on video at bounding box center [516, 290] width 1032 height 580
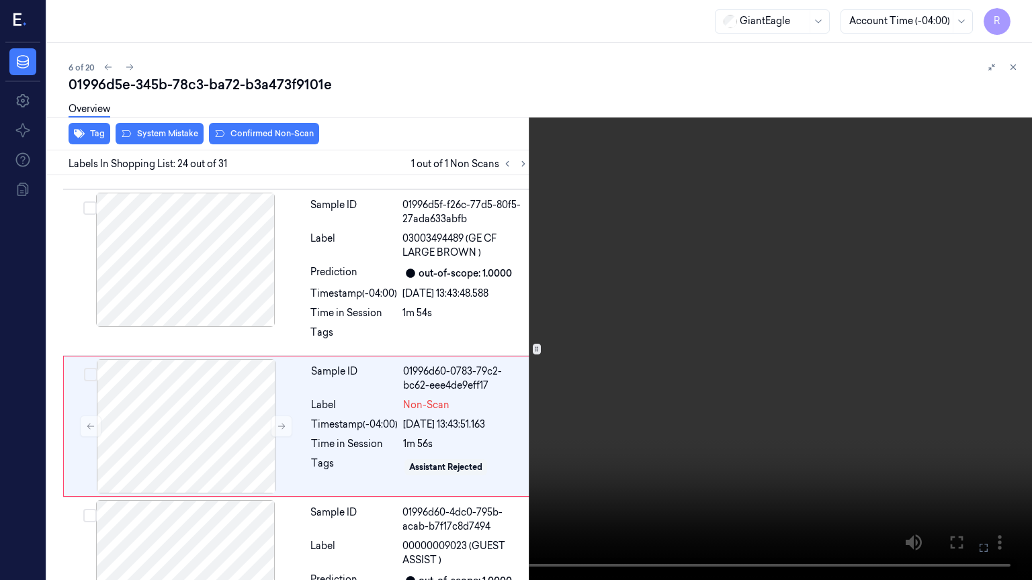
click at [810, 329] on video at bounding box center [516, 290] width 1032 height 580
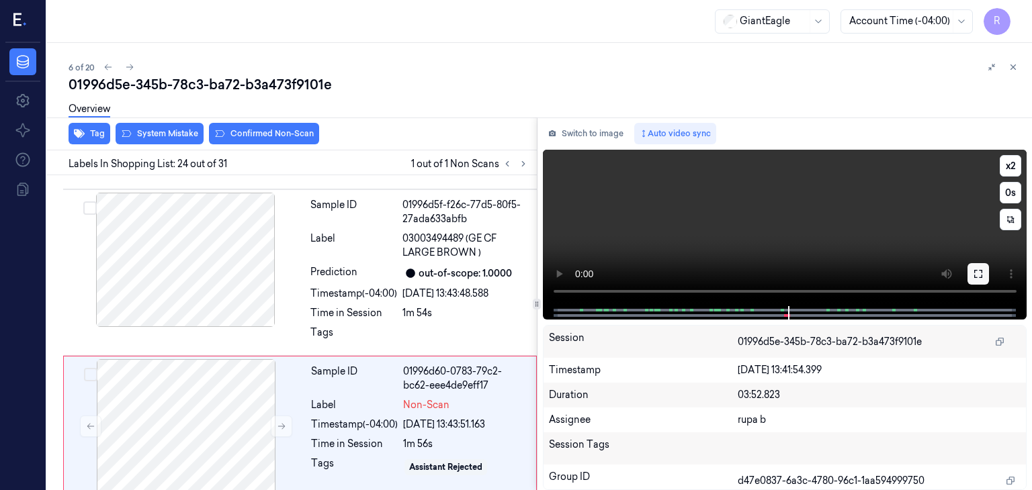
click at [979, 275] on icon at bounding box center [978, 274] width 11 height 11
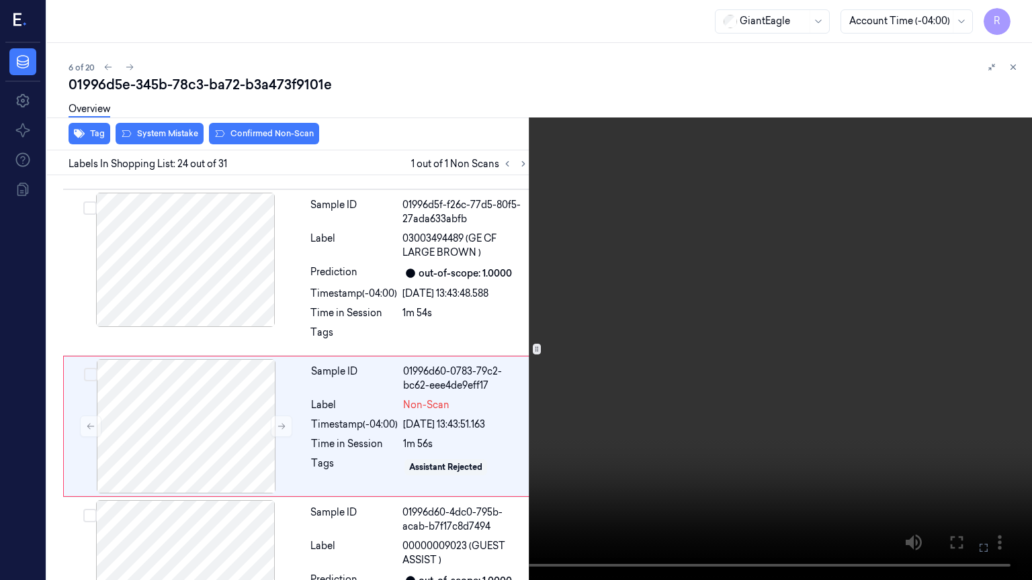
click at [898, 300] on video at bounding box center [516, 290] width 1032 height 580
click at [556, 367] on video at bounding box center [516, 290] width 1032 height 580
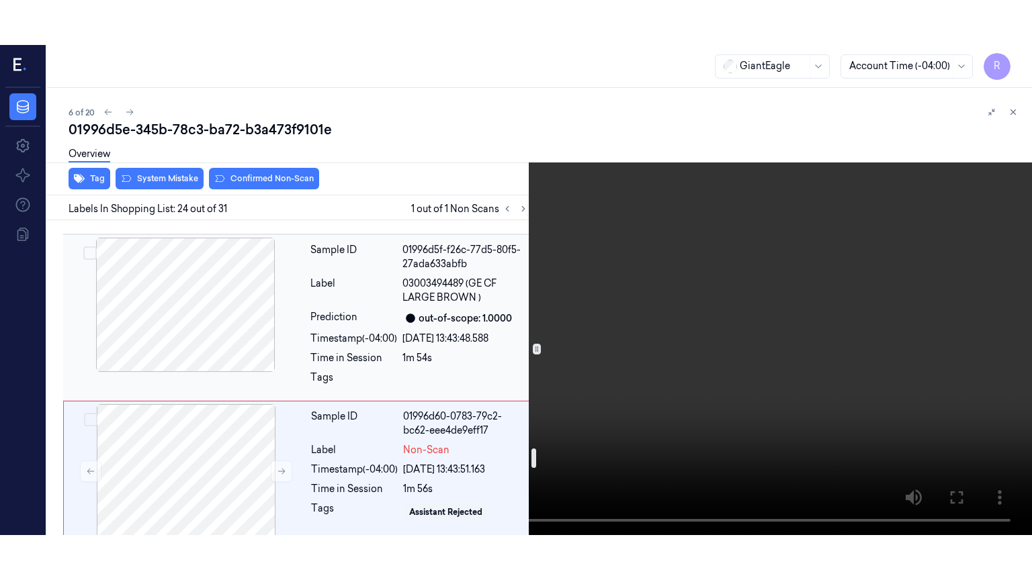
scroll to position [3746, 0]
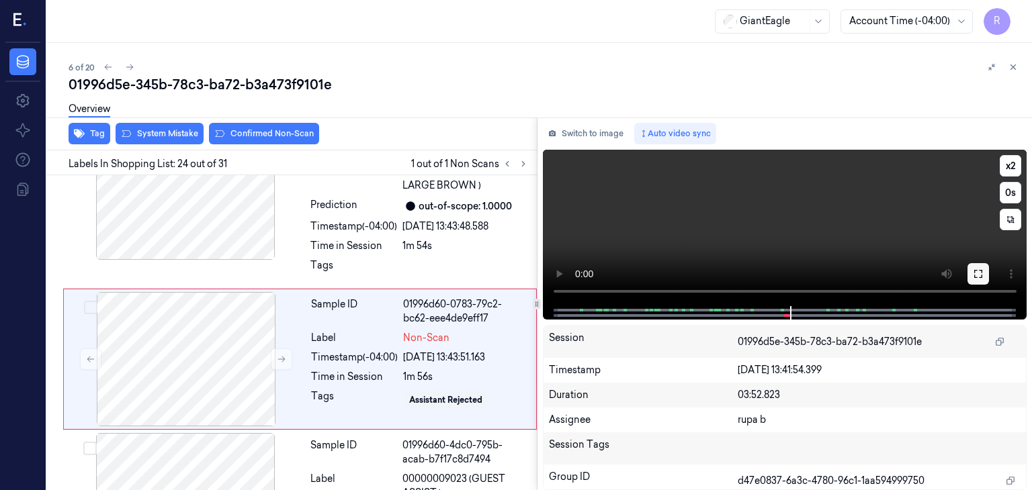
click at [977, 275] on icon at bounding box center [978, 274] width 11 height 11
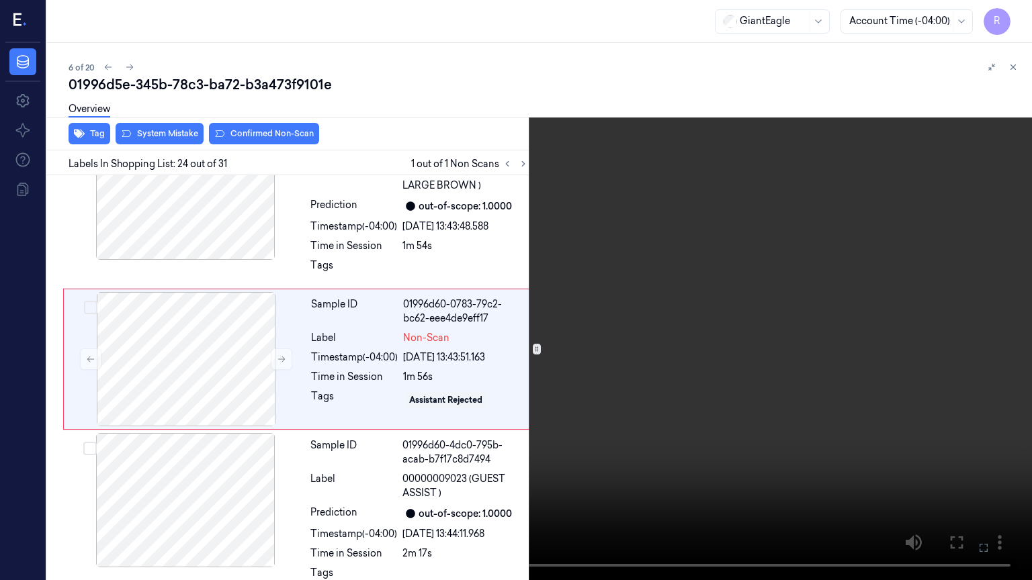
click at [887, 341] on video at bounding box center [516, 290] width 1032 height 580
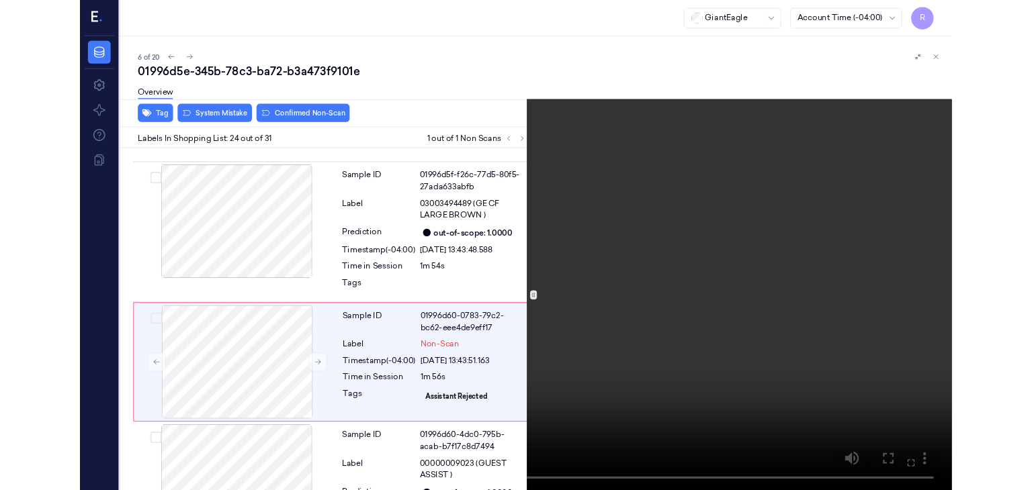
scroll to position [3679, 0]
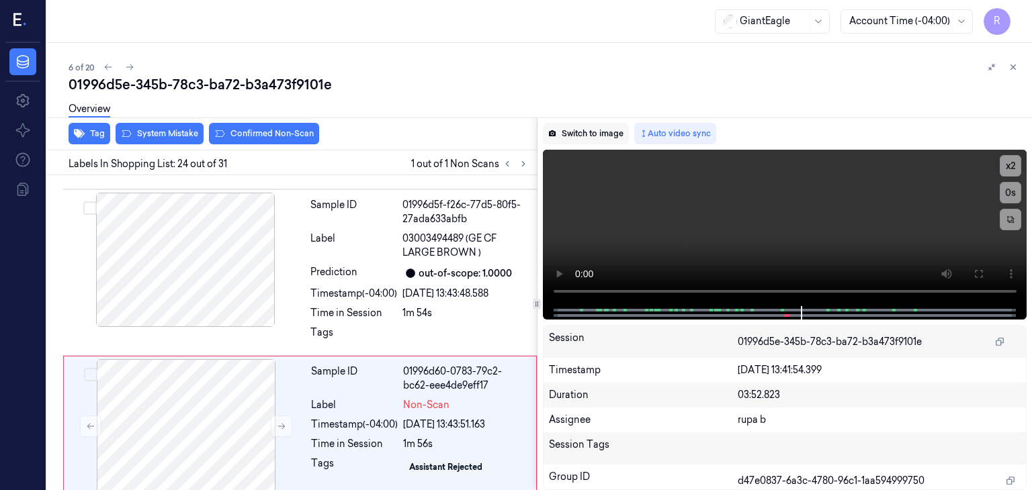
click at [583, 134] on button "Switch to image" at bounding box center [586, 133] width 86 height 21
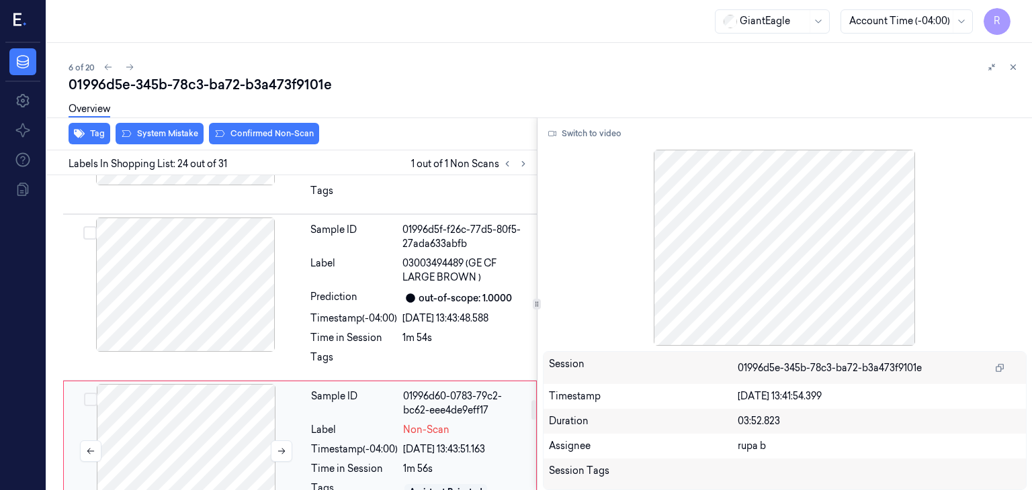
click at [227, 396] on div at bounding box center [186, 451] width 239 height 134
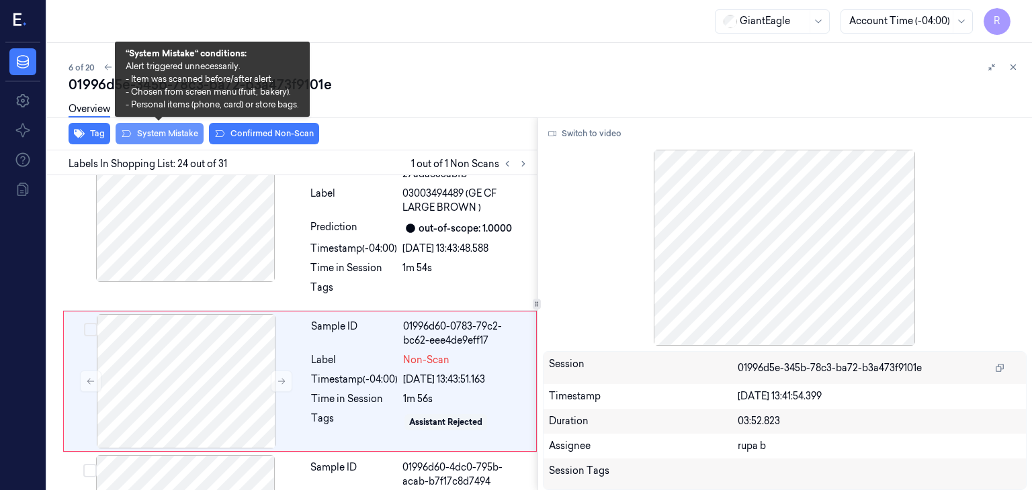
click at [185, 138] on button "System Mistake" at bounding box center [160, 133] width 88 height 21
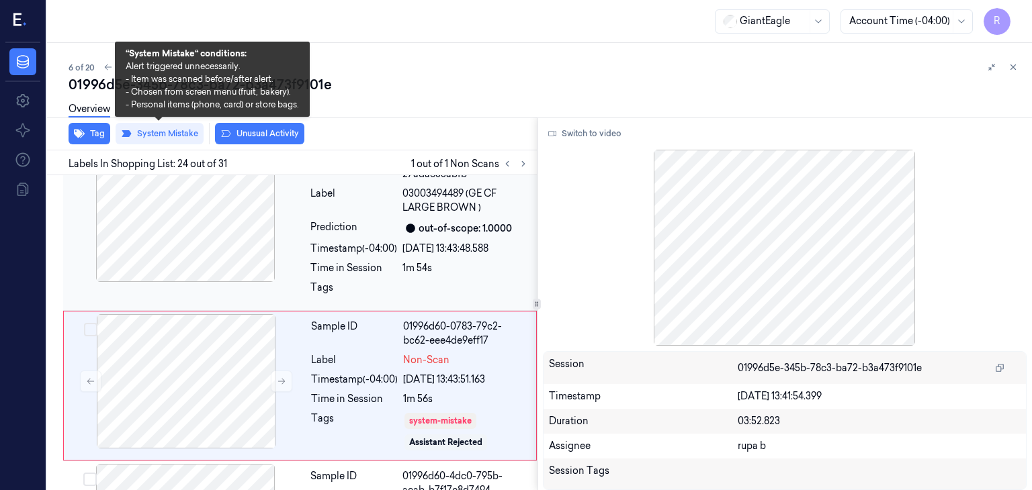
scroll to position [3728, 0]
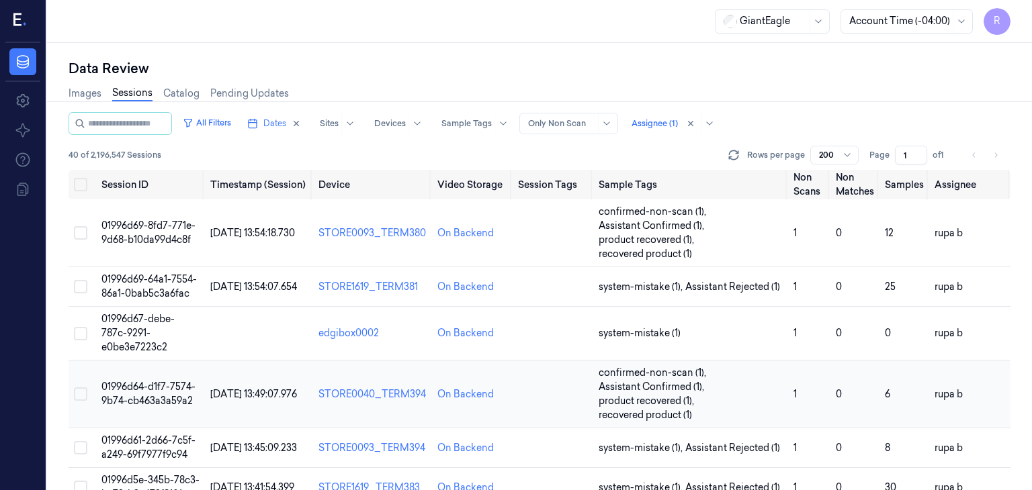
scroll to position [269, 0]
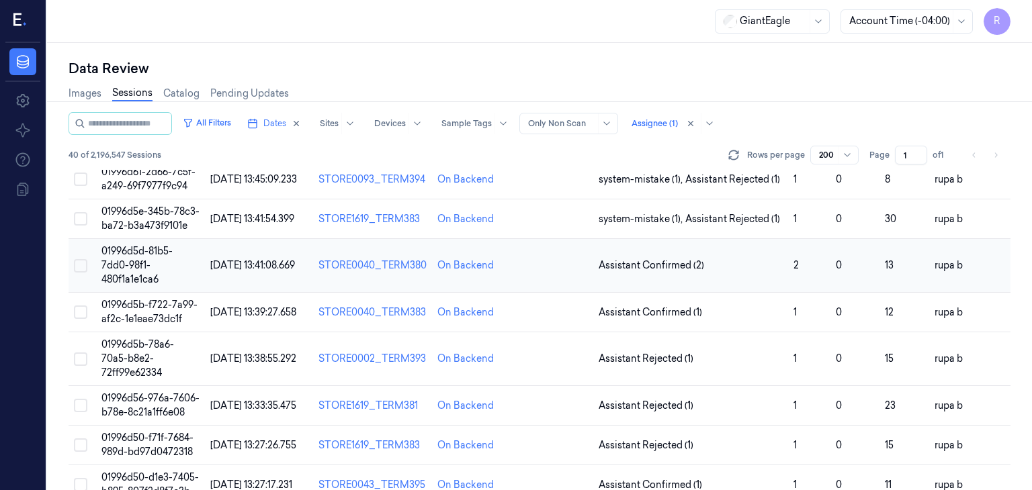
click at [191, 275] on td "01996d5d-81b5-7dd0-98f1-480f1a1e1ca6" at bounding box center [151, 266] width 110 height 54
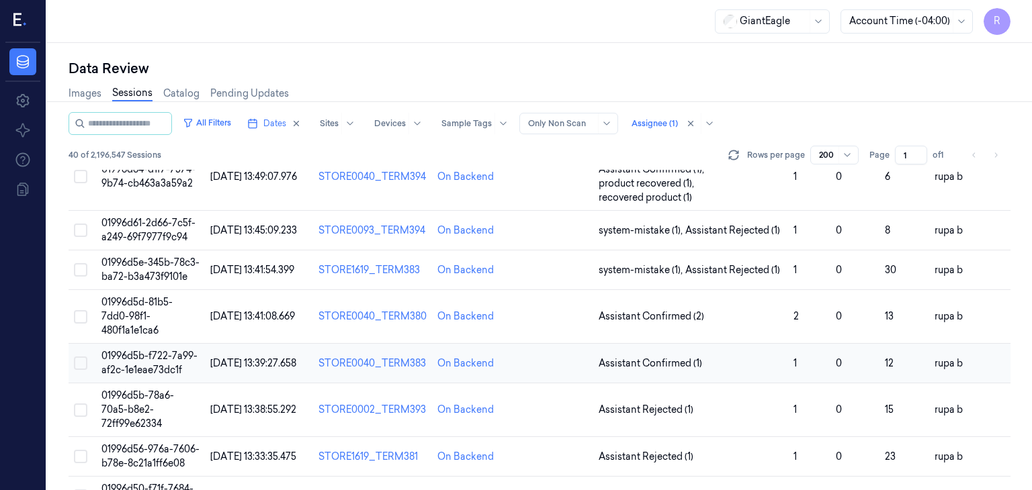
scroll to position [269, 0]
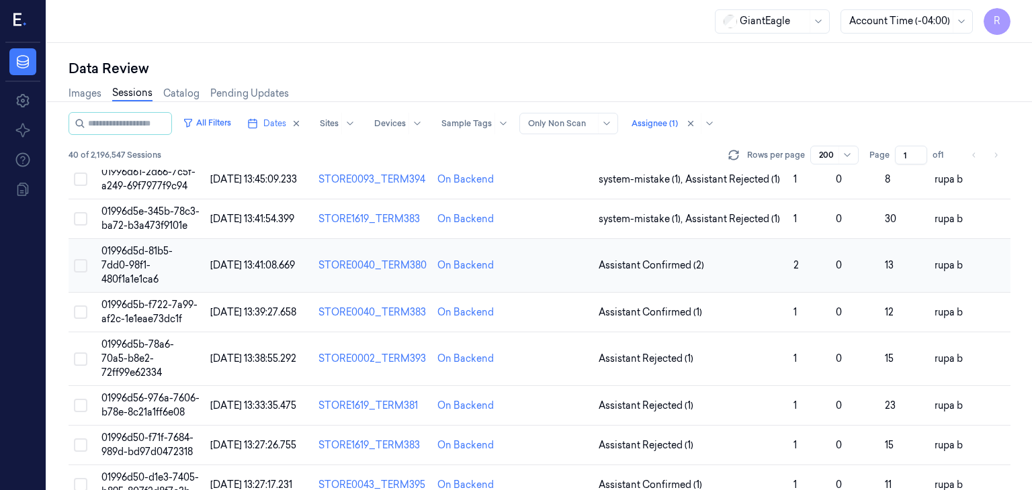
click at [159, 279] on td "01996d5d-81b5-7dd0-98f1-480f1a1e1ca6" at bounding box center [151, 266] width 110 height 54
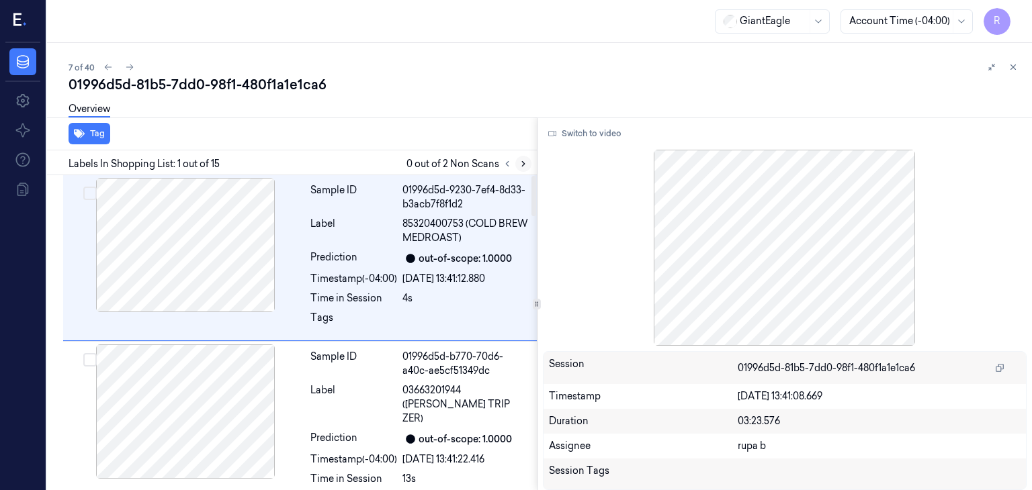
click at [523, 159] on icon at bounding box center [523, 163] width 9 height 9
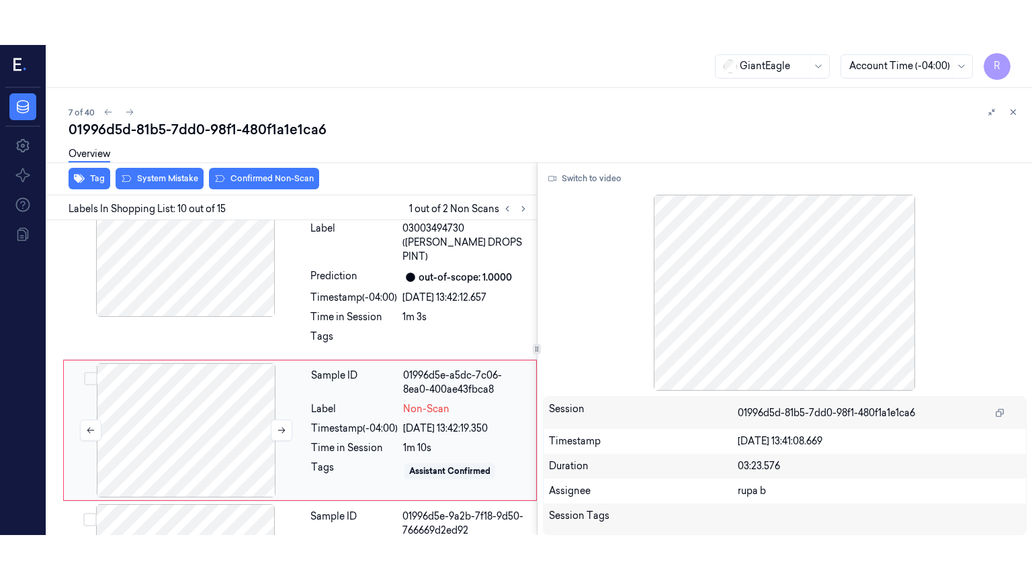
scroll to position [1409, 0]
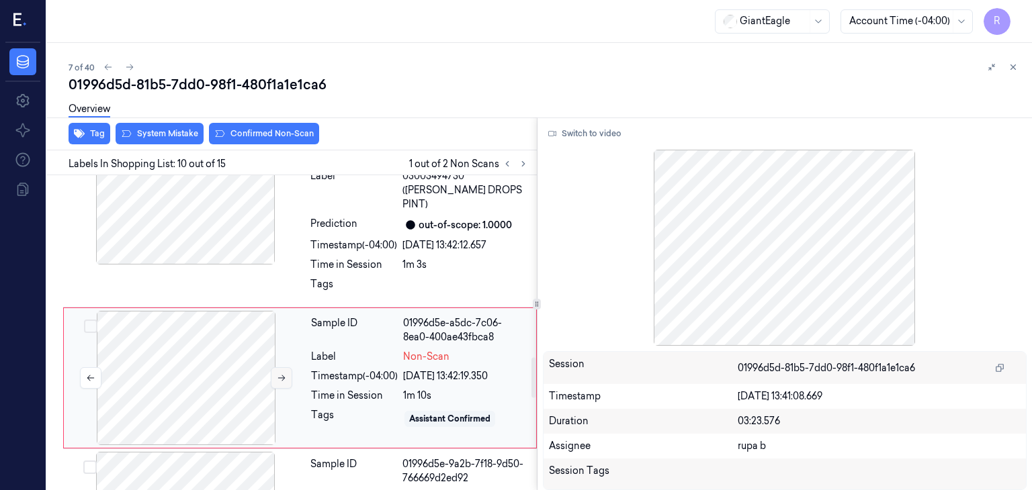
click at [279, 367] on button at bounding box center [281, 377] width 21 height 21
click at [568, 133] on button "Switch to video" at bounding box center [585, 133] width 84 height 21
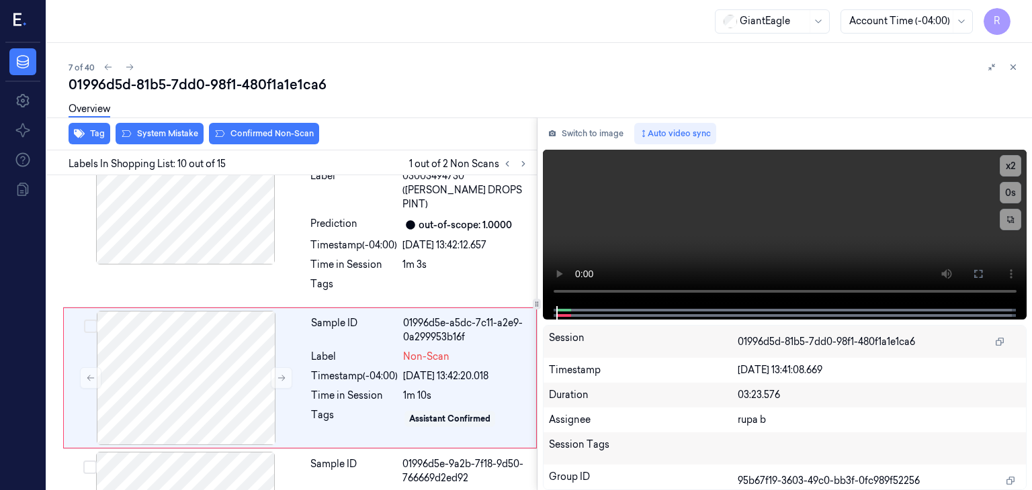
click at [568, 133] on button "Switch to image" at bounding box center [586, 133] width 86 height 21
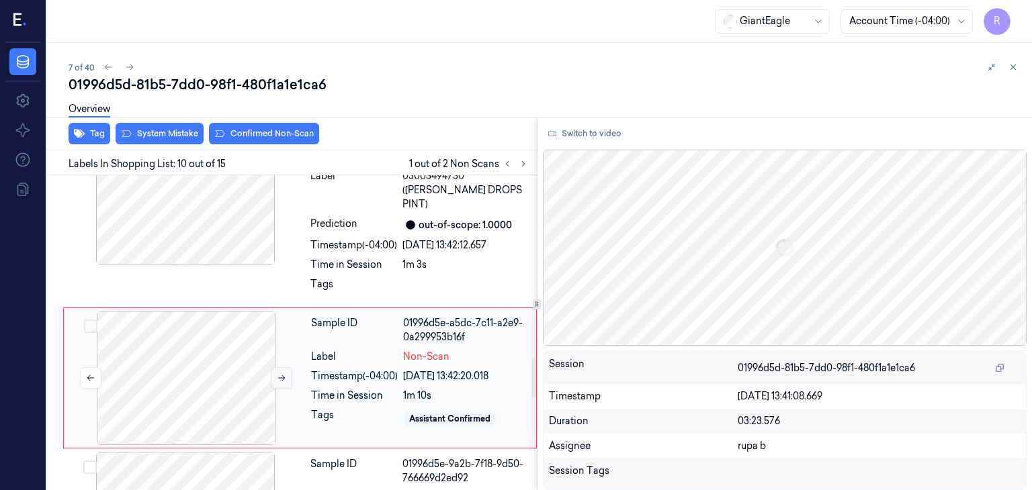
click at [279, 374] on icon at bounding box center [281, 378] width 9 height 9
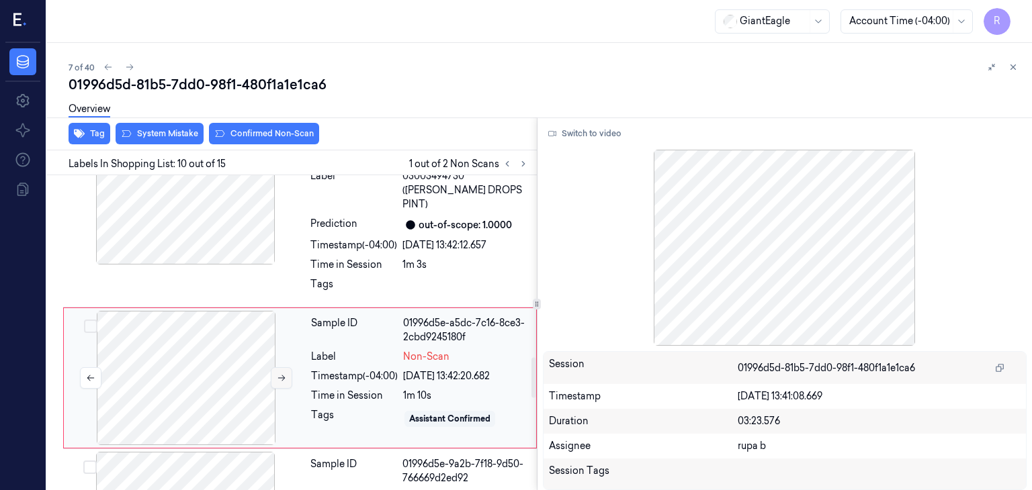
click at [279, 374] on icon at bounding box center [281, 378] width 9 height 9
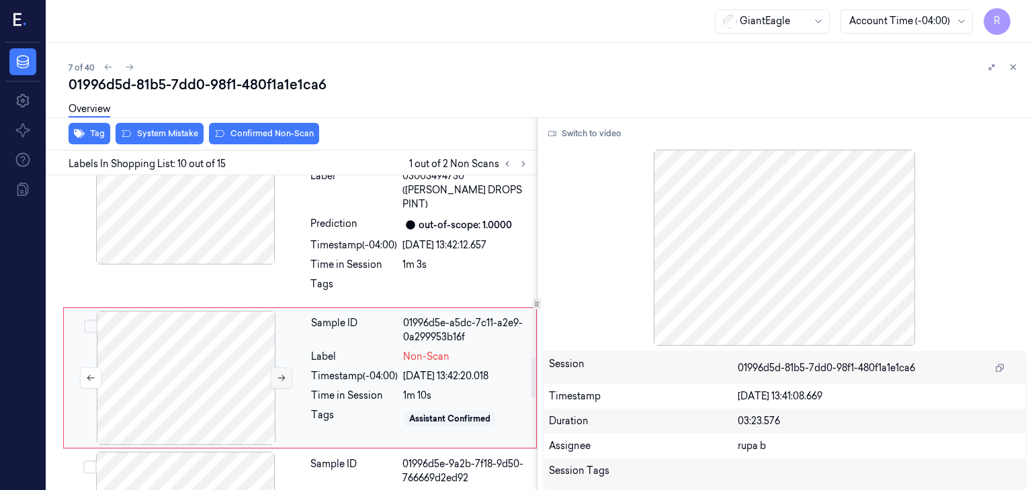
click at [279, 374] on icon at bounding box center [281, 378] width 9 height 9
click at [586, 132] on button "Switch to video" at bounding box center [585, 133] width 84 height 21
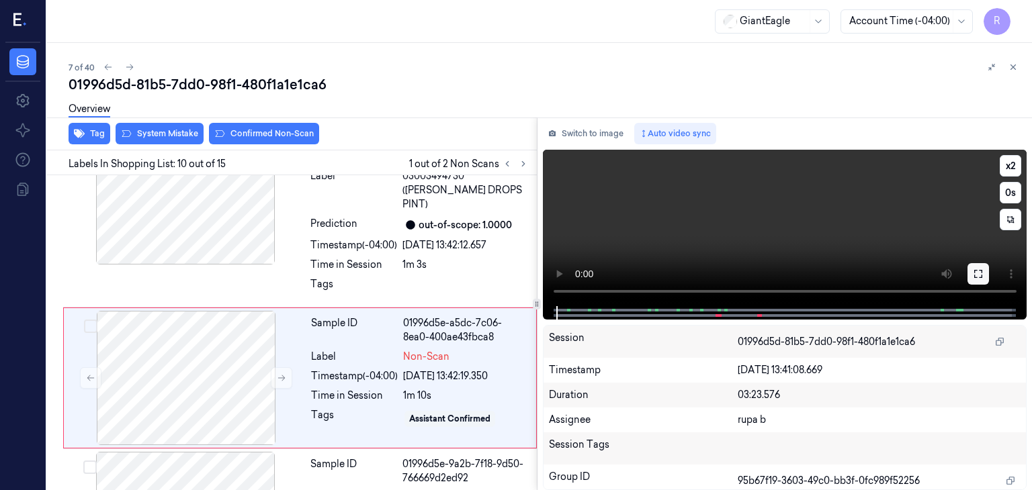
click at [980, 273] on icon at bounding box center [978, 274] width 11 height 11
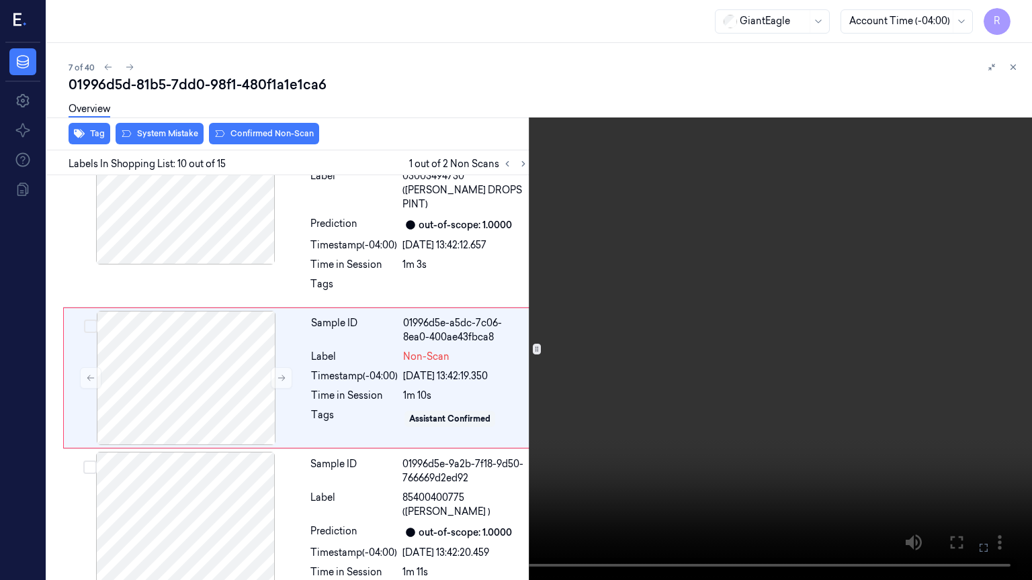
click at [872, 264] on video at bounding box center [516, 290] width 1032 height 580
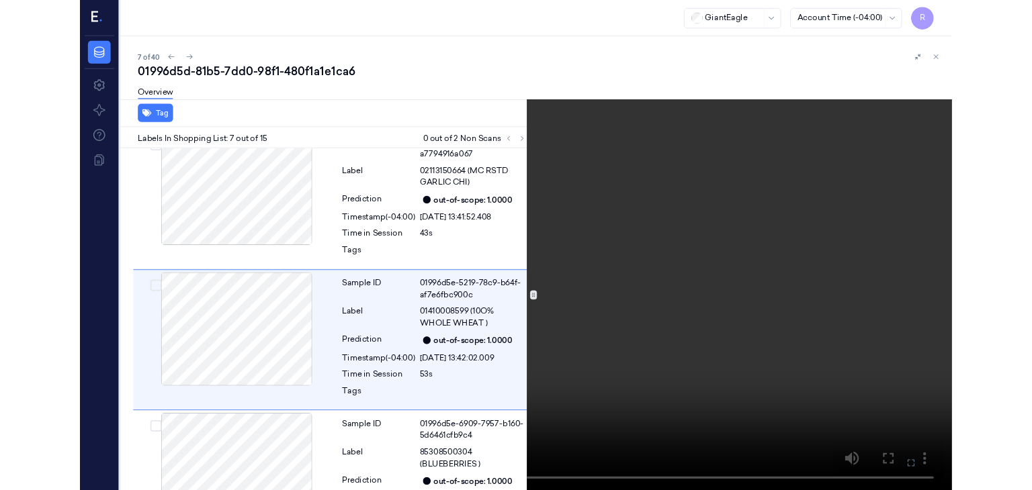
scroll to position [877, 0]
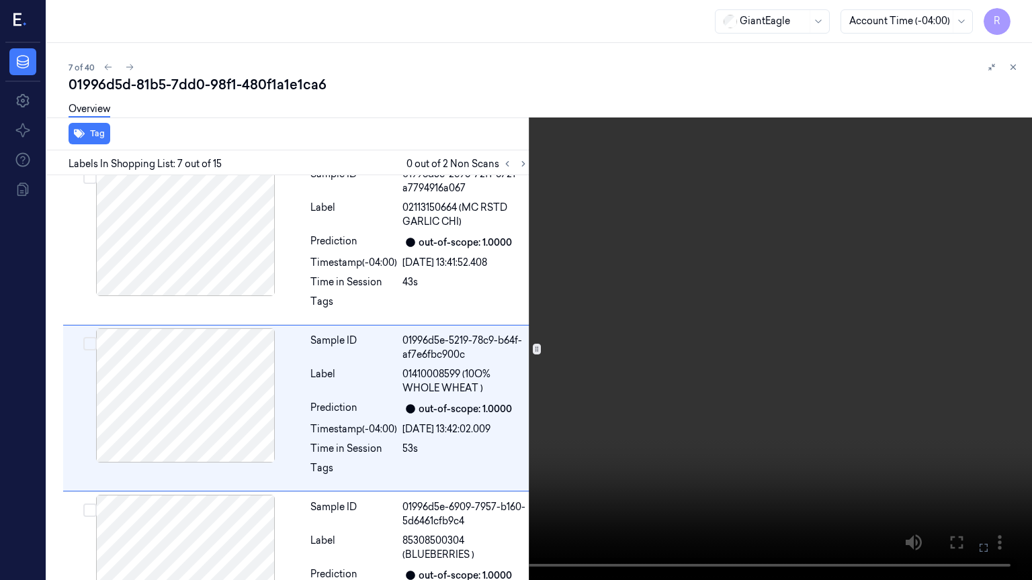
click at [872, 264] on video at bounding box center [516, 290] width 1032 height 580
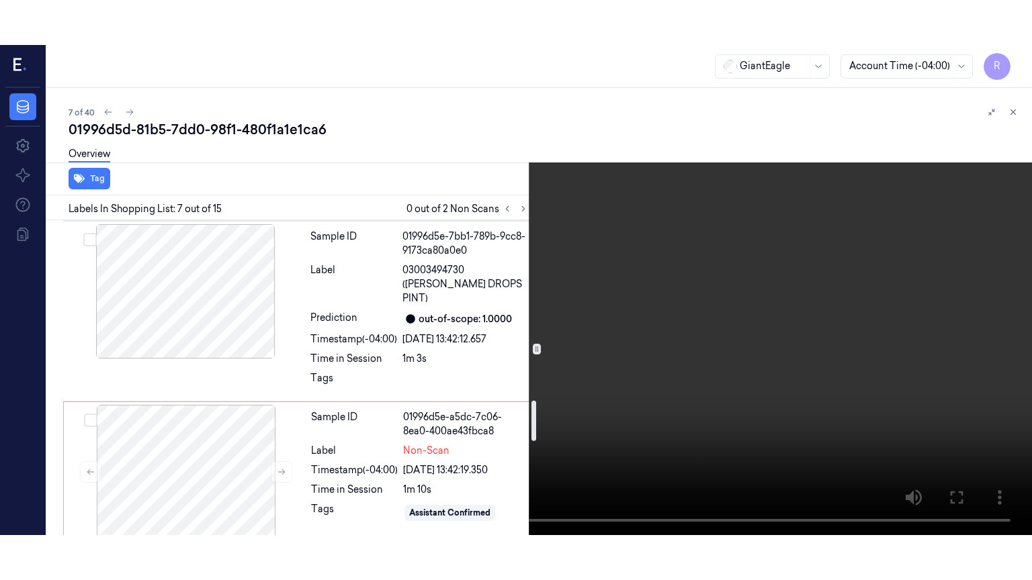
scroll to position [1415, 0]
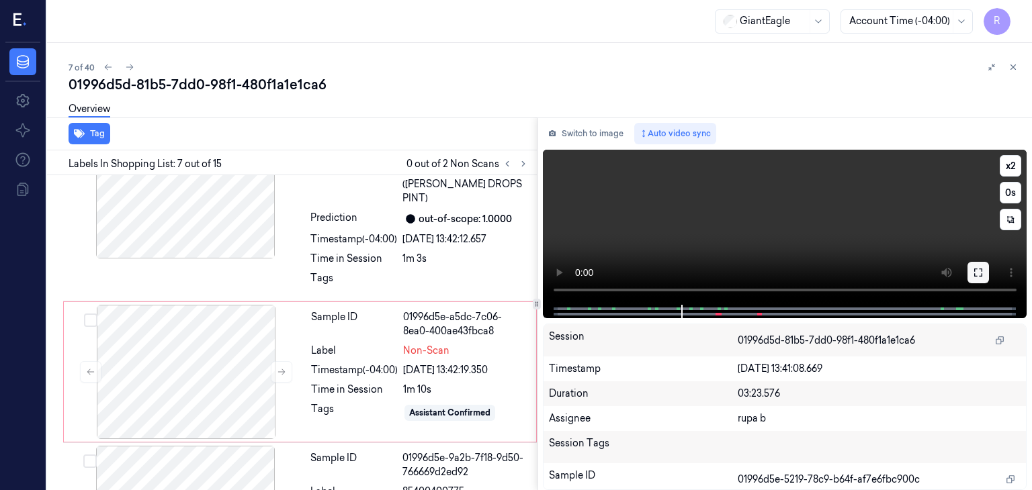
click at [981, 270] on icon at bounding box center [978, 273] width 8 height 8
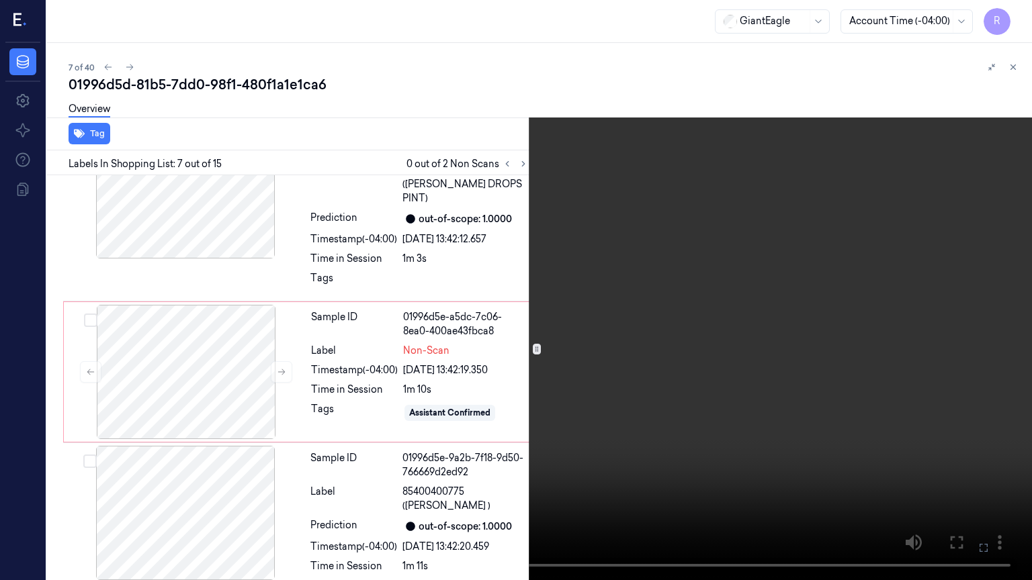
click at [831, 290] on video at bounding box center [516, 290] width 1032 height 580
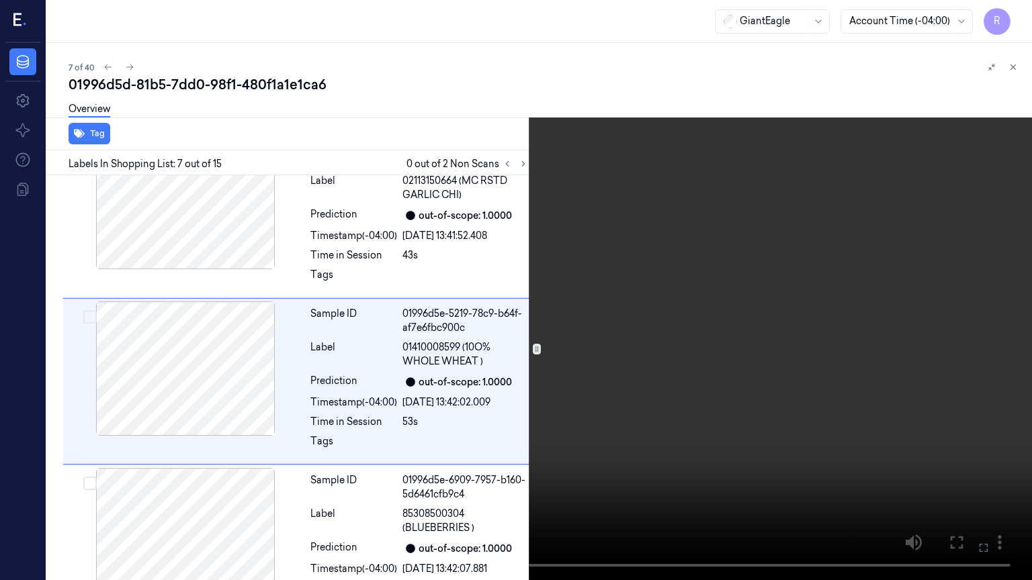
scroll to position [877, 0]
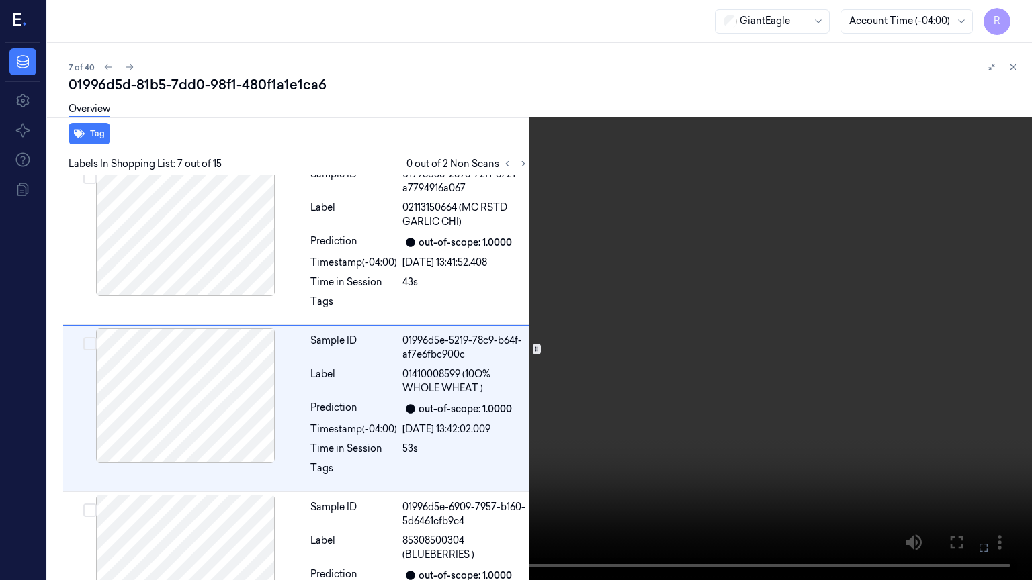
click at [1016, 21] on button "x 2" at bounding box center [1015, 15] width 21 height 21
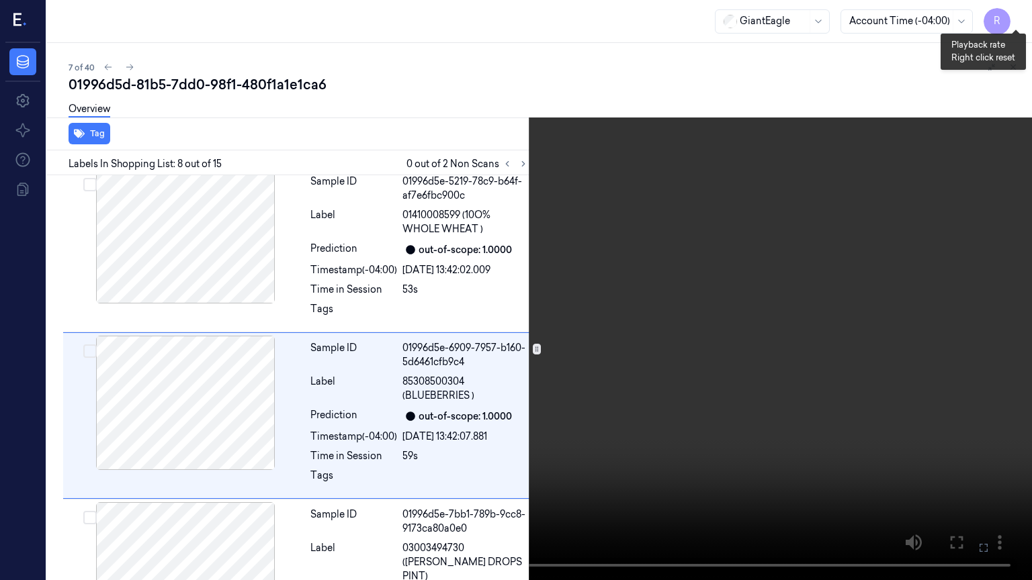
scroll to position [1044, 0]
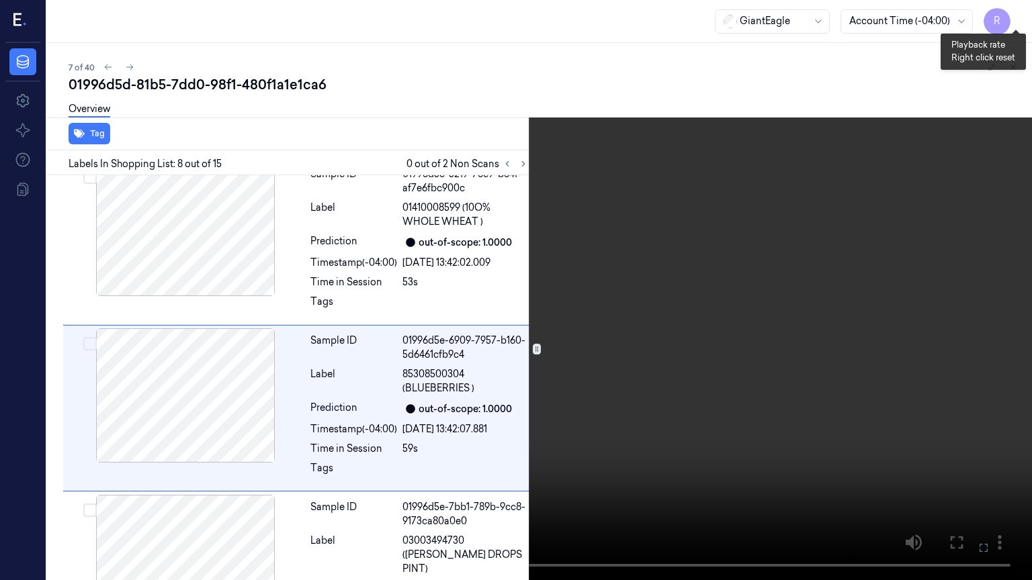
click at [1016, 21] on button "x 4" at bounding box center [1015, 15] width 21 height 21
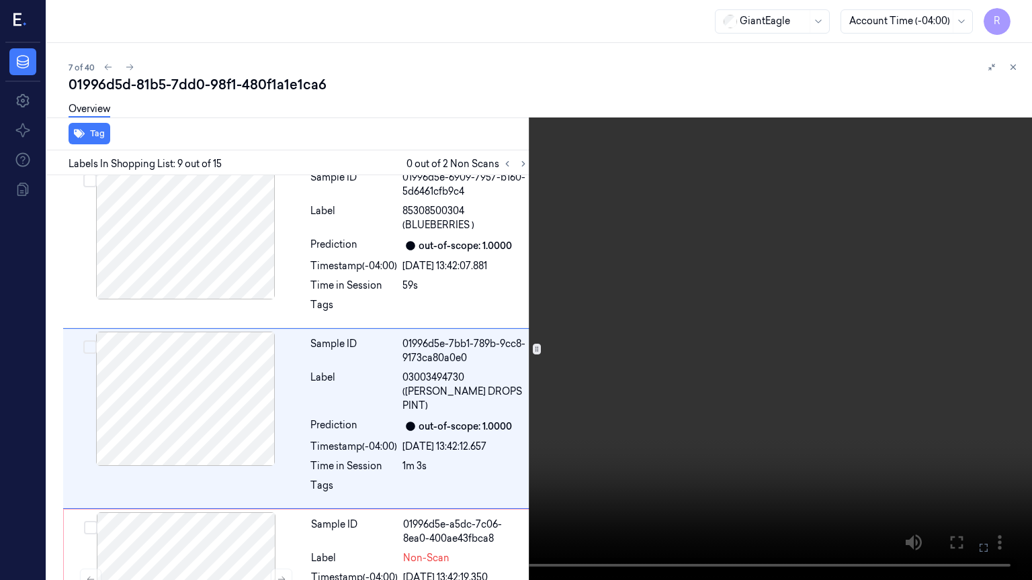
scroll to position [1210, 0]
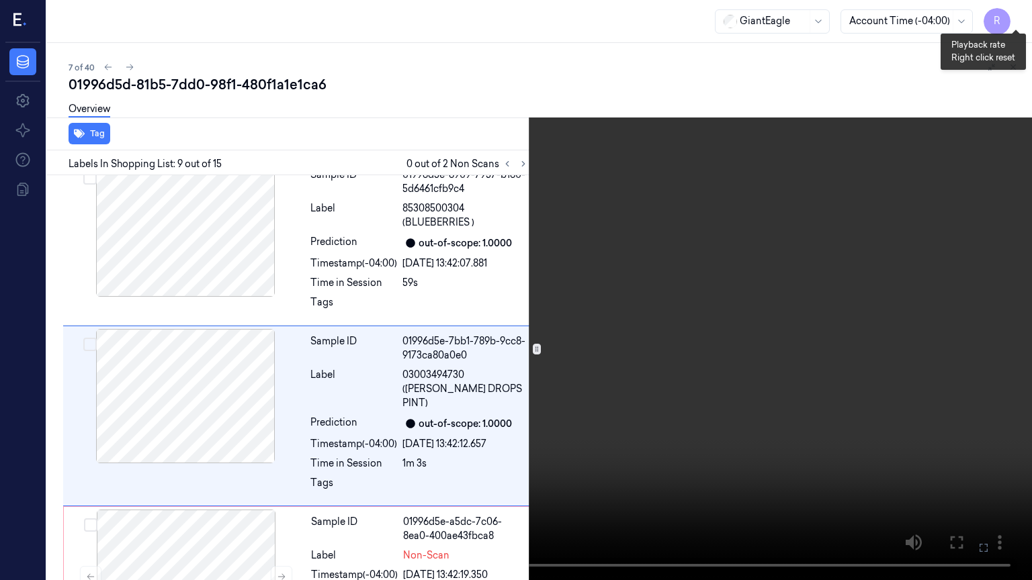
click at [1018, 15] on button "x 1" at bounding box center [1015, 15] width 21 height 21
click at [805, 153] on video at bounding box center [516, 290] width 1032 height 580
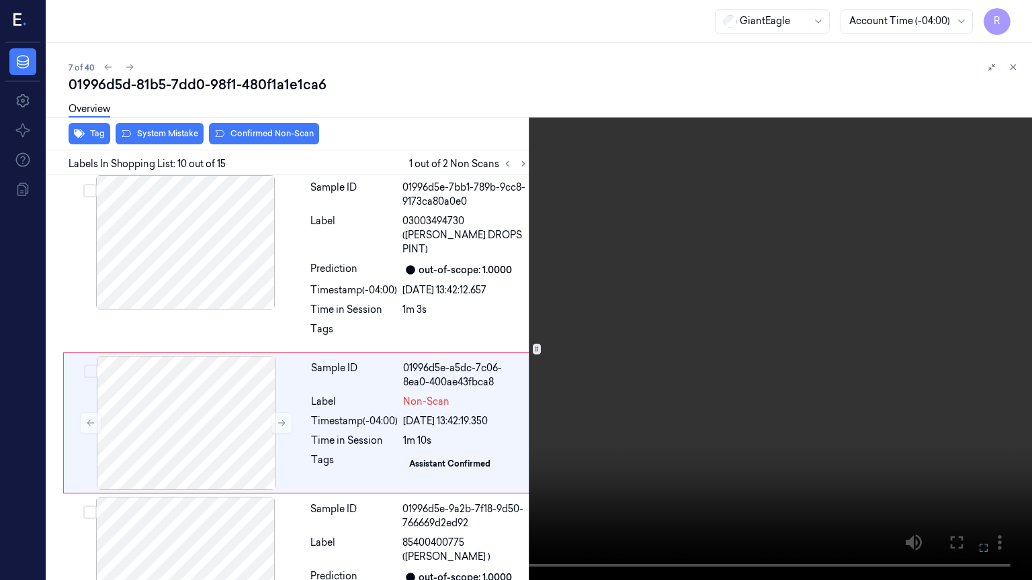
scroll to position [1499, 0]
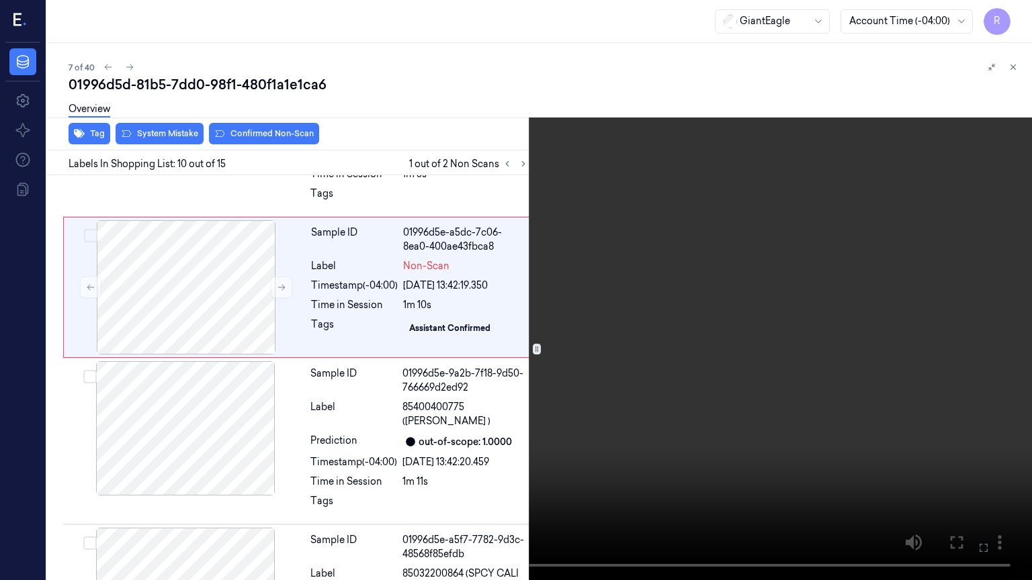
click at [805, 153] on video at bounding box center [516, 290] width 1032 height 580
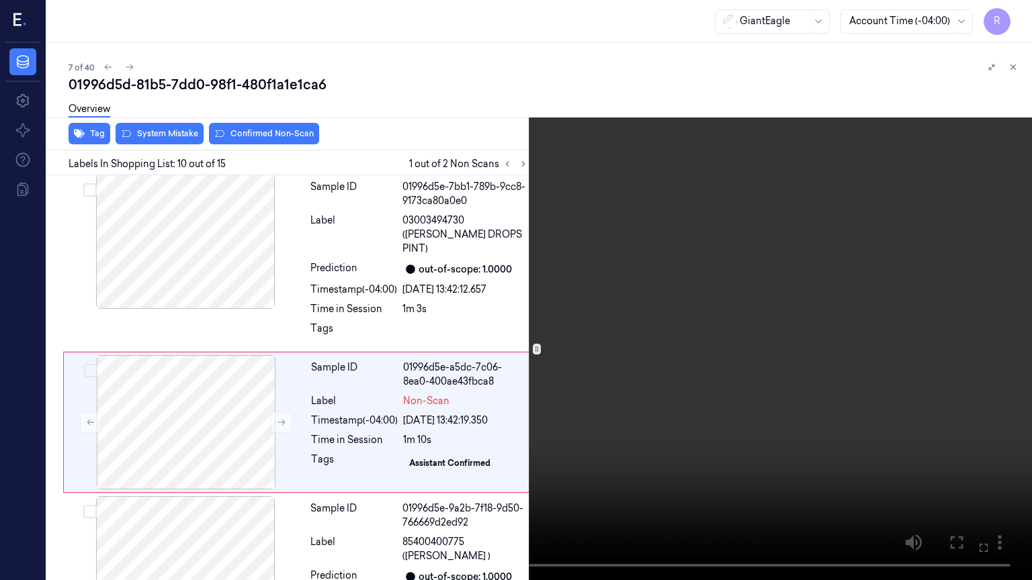
scroll to position [1364, 0]
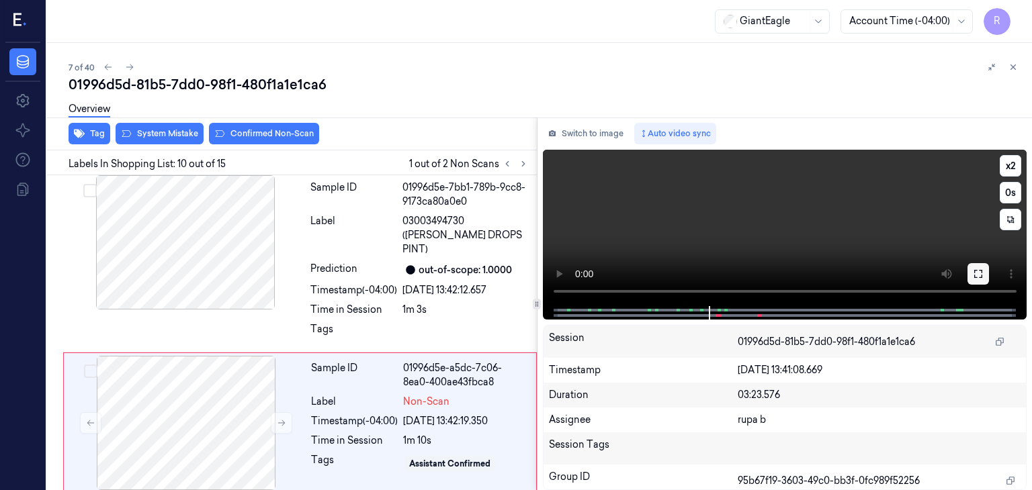
click at [970, 267] on button at bounding box center [977, 273] width 21 height 21
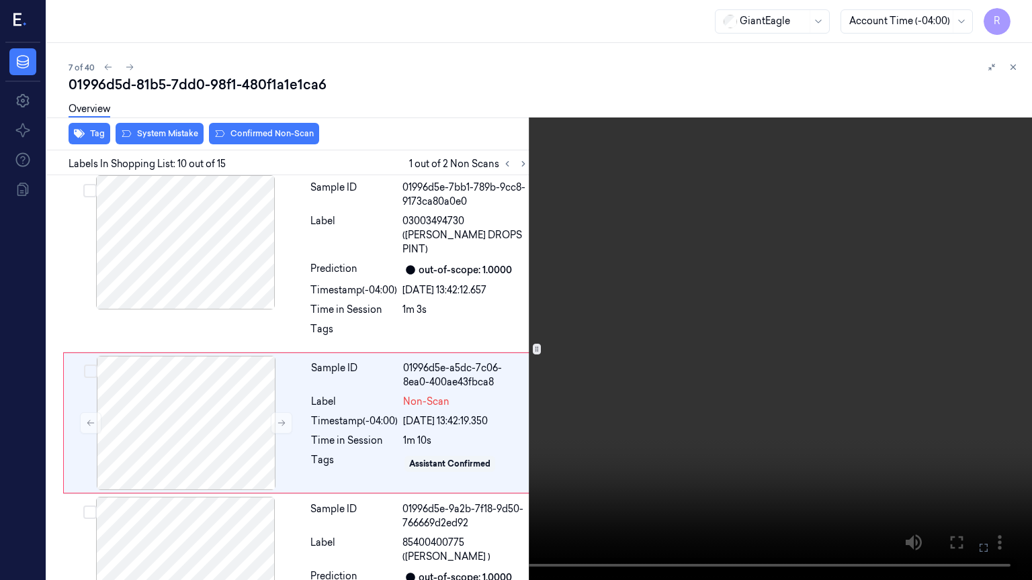
click at [905, 328] on video at bounding box center [516, 290] width 1032 height 580
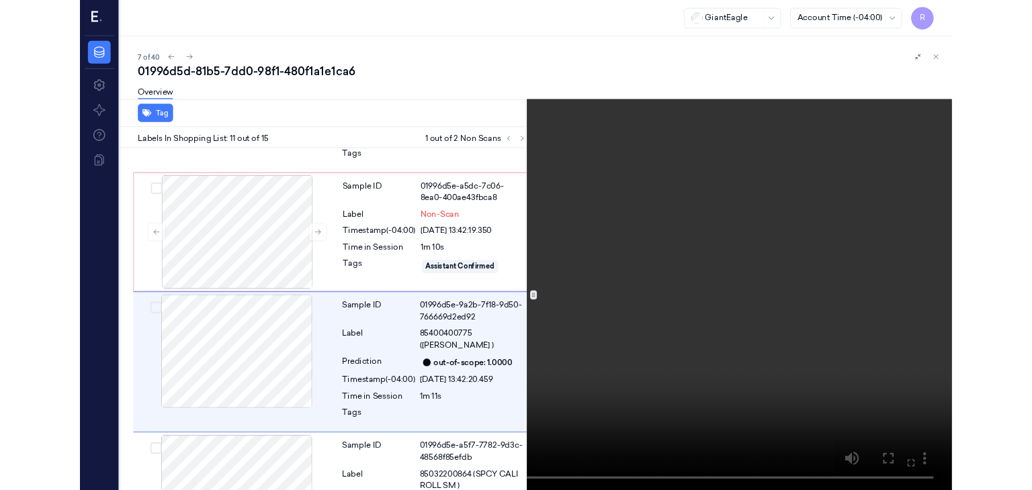
scroll to position [1518, 0]
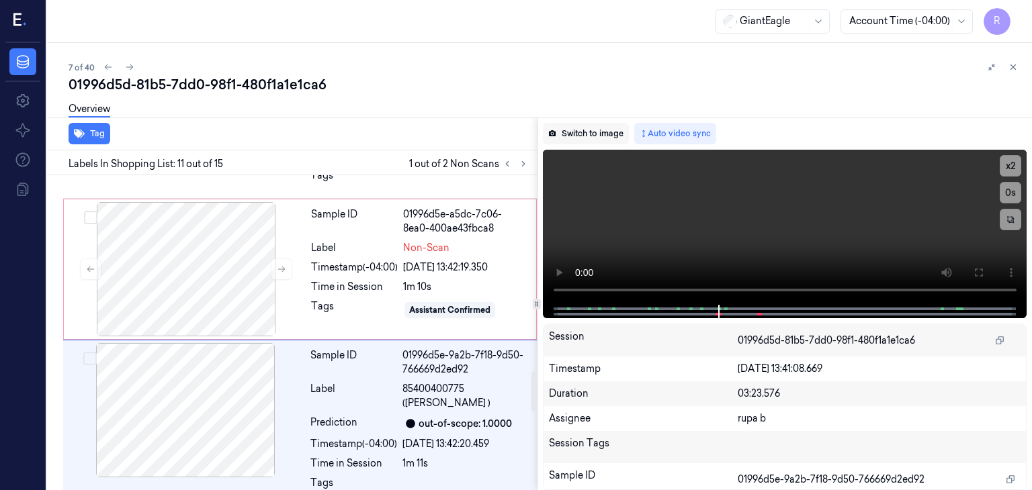
click at [595, 128] on button "Switch to image" at bounding box center [586, 133] width 86 height 21
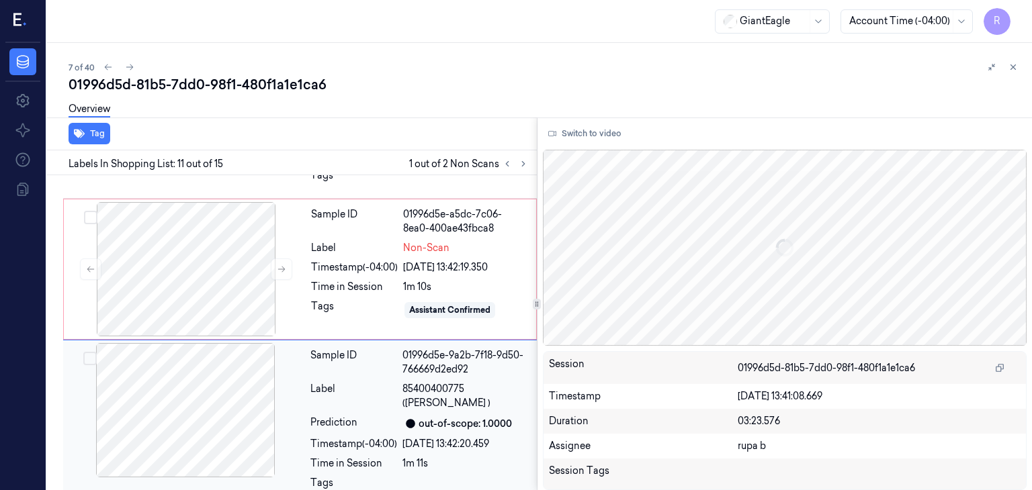
scroll to position [1563, 0]
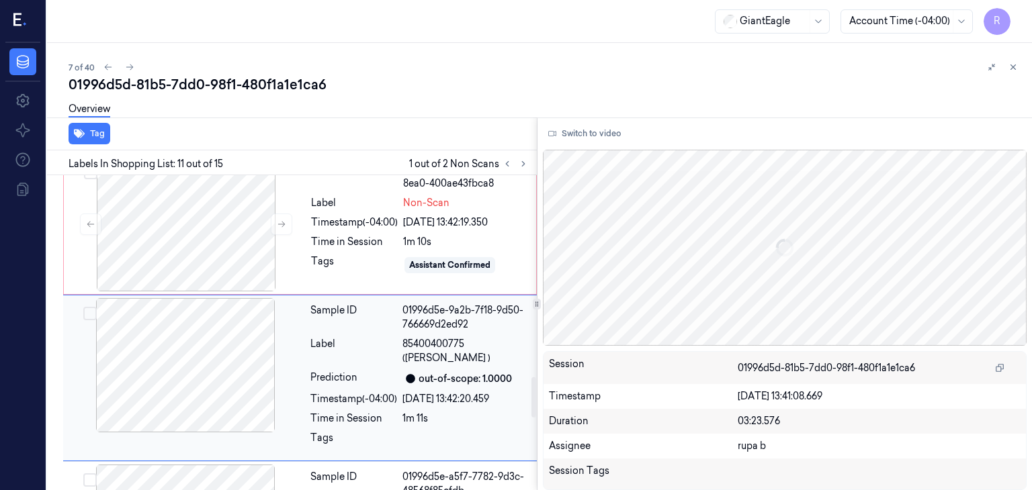
click at [236, 314] on div at bounding box center [185, 365] width 239 height 134
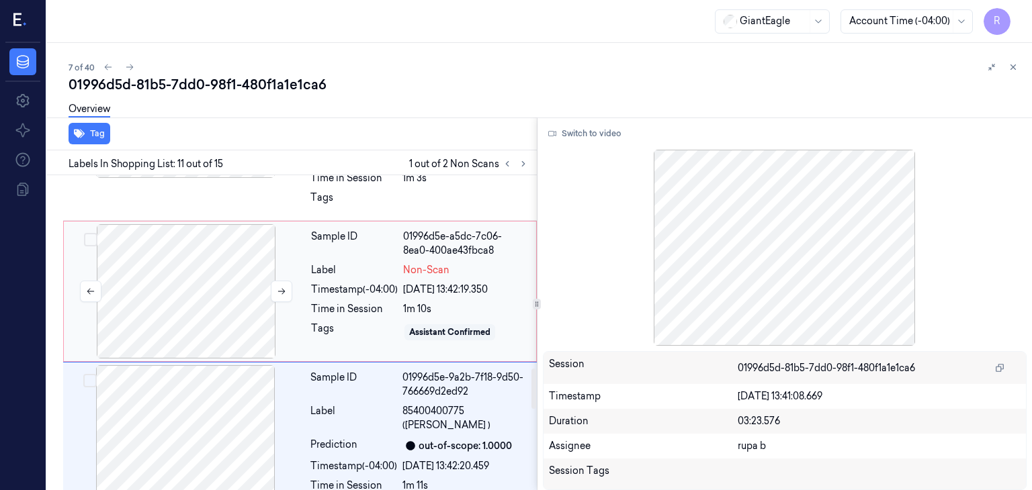
click at [228, 264] on div at bounding box center [186, 291] width 239 height 134
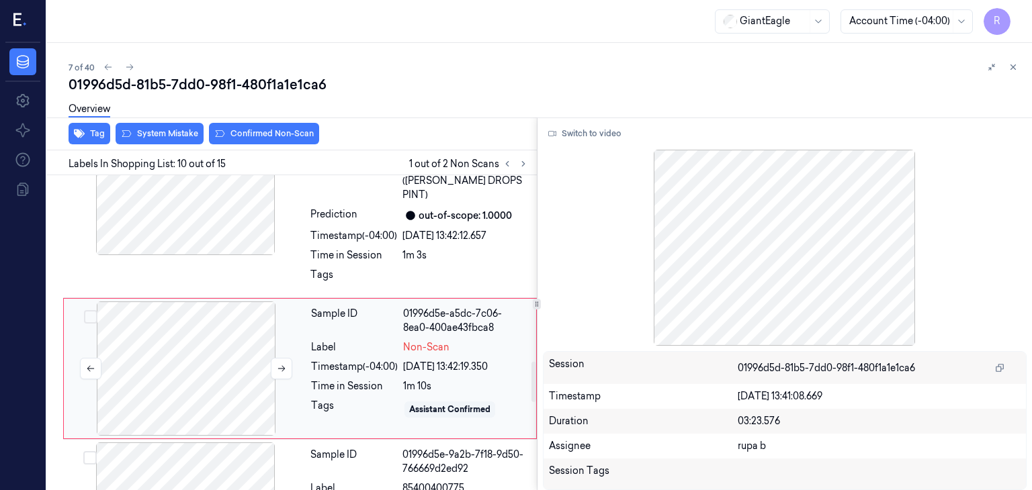
scroll to position [1409, 0]
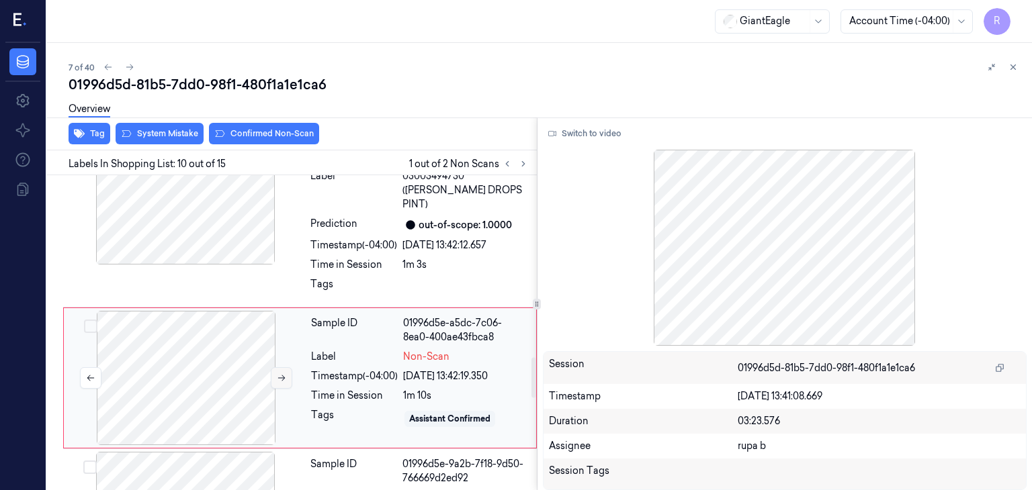
click at [277, 374] on icon at bounding box center [281, 378] width 9 height 9
click at [281, 374] on icon at bounding box center [281, 378] width 9 height 9
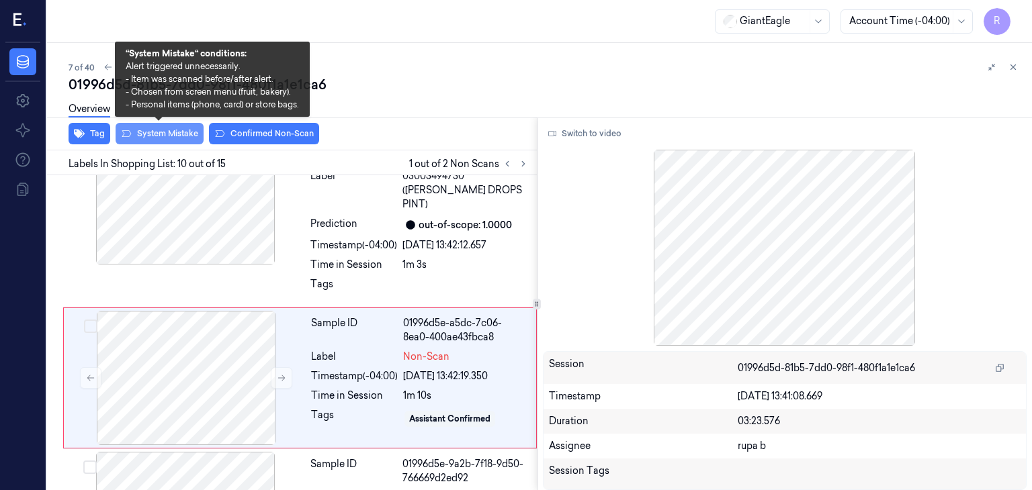
click at [167, 130] on button "System Mistake" at bounding box center [160, 133] width 88 height 21
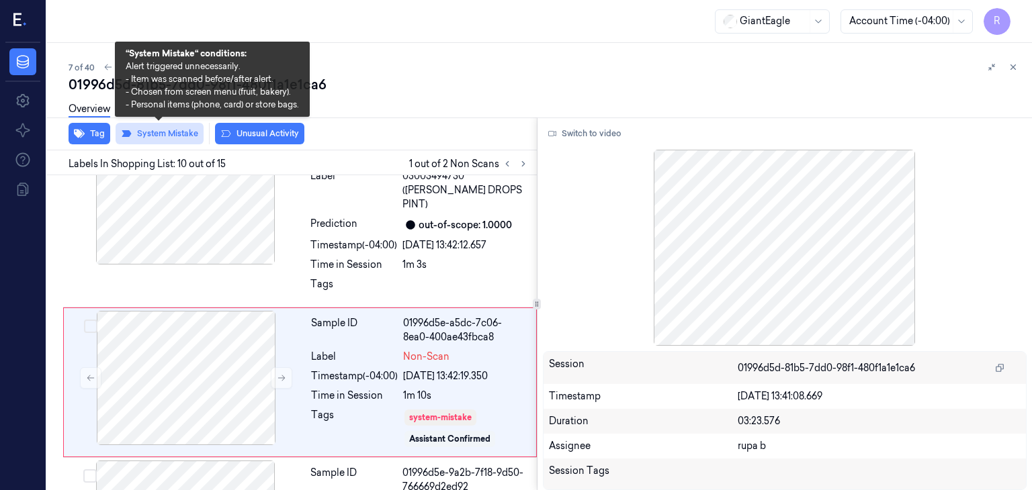
scroll to position [1413, 0]
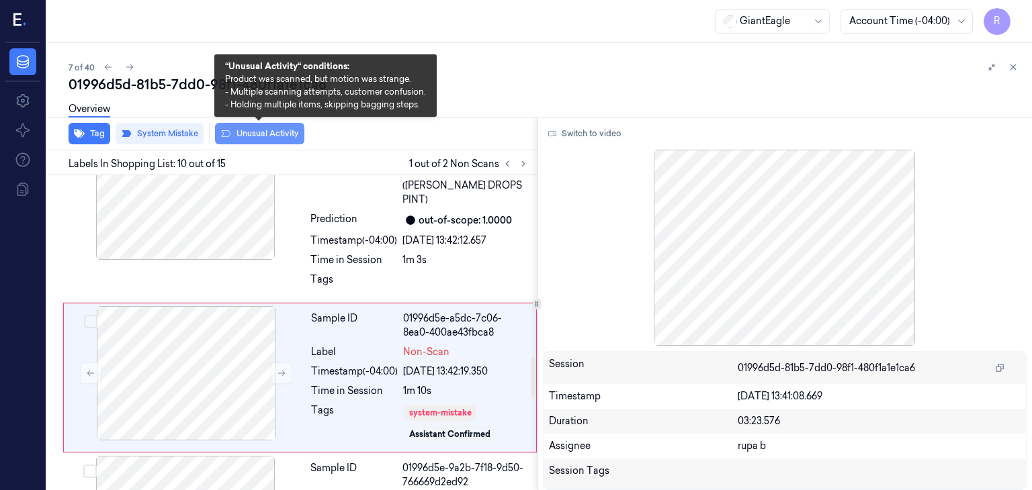
click at [274, 131] on button "Unusual Activity" at bounding box center [259, 133] width 89 height 21
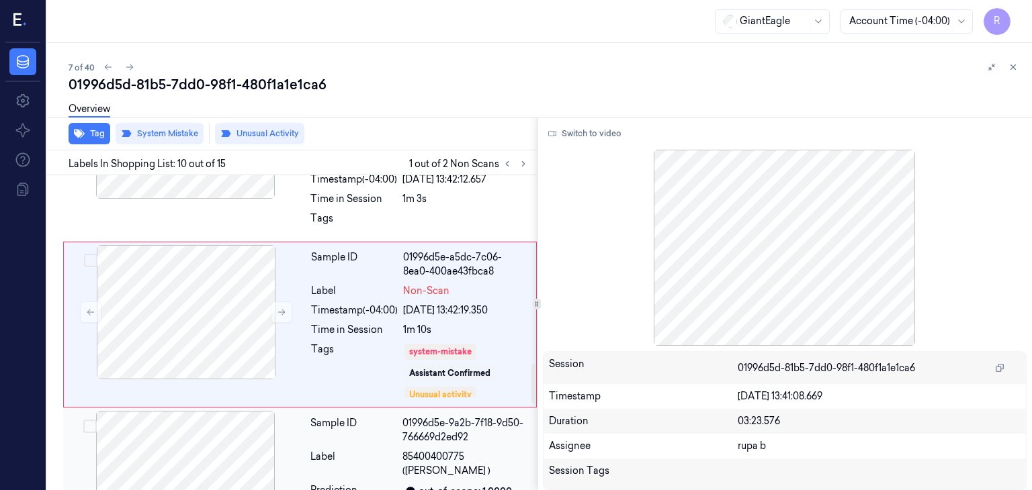
scroll to position [1556, 0]
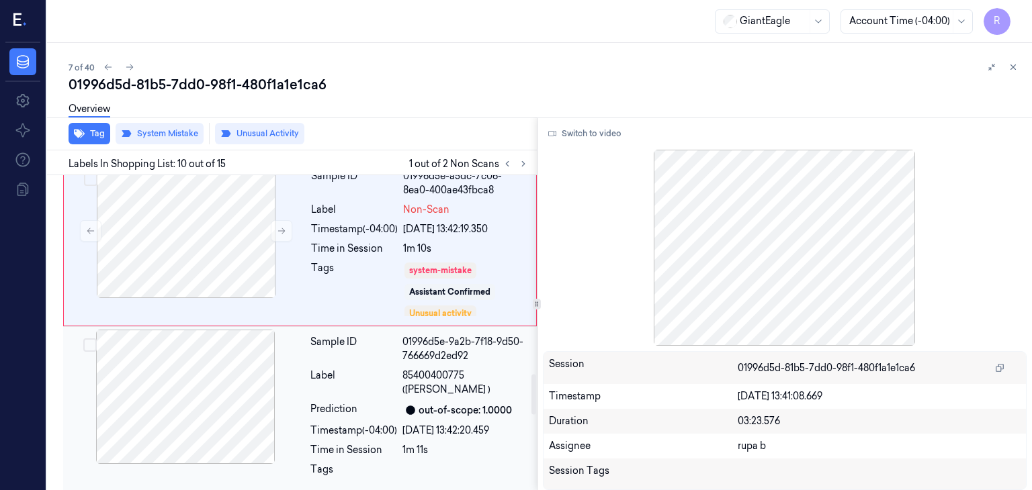
click at [169, 356] on div at bounding box center [185, 397] width 239 height 134
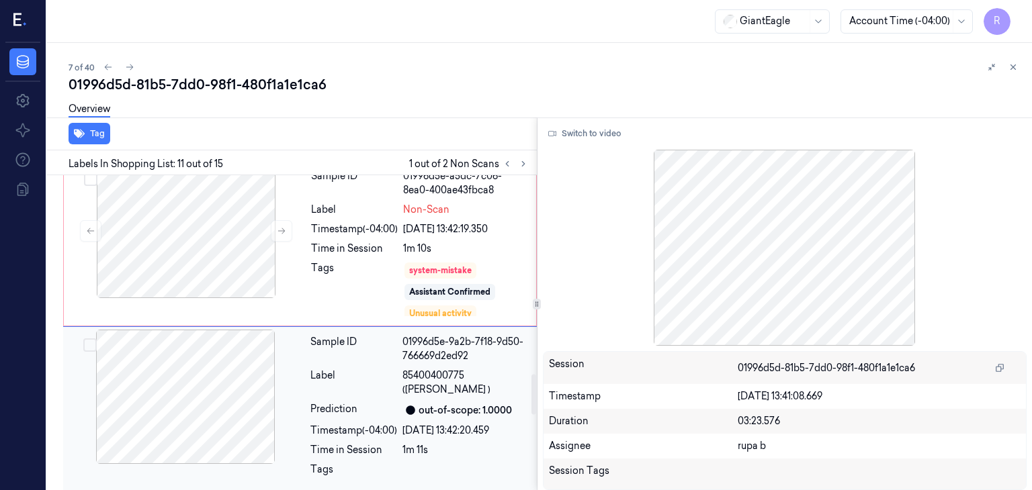
scroll to position [1587, 0]
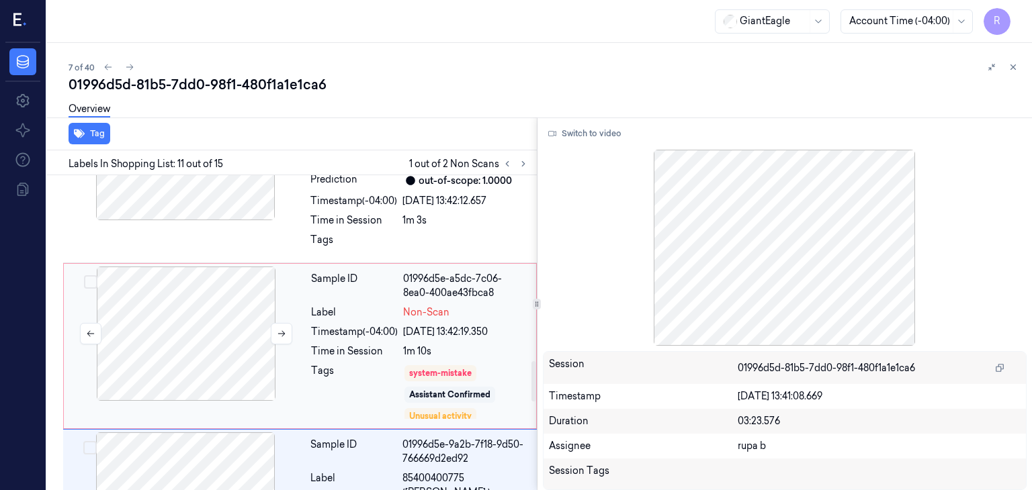
click at [214, 267] on div at bounding box center [186, 334] width 239 height 134
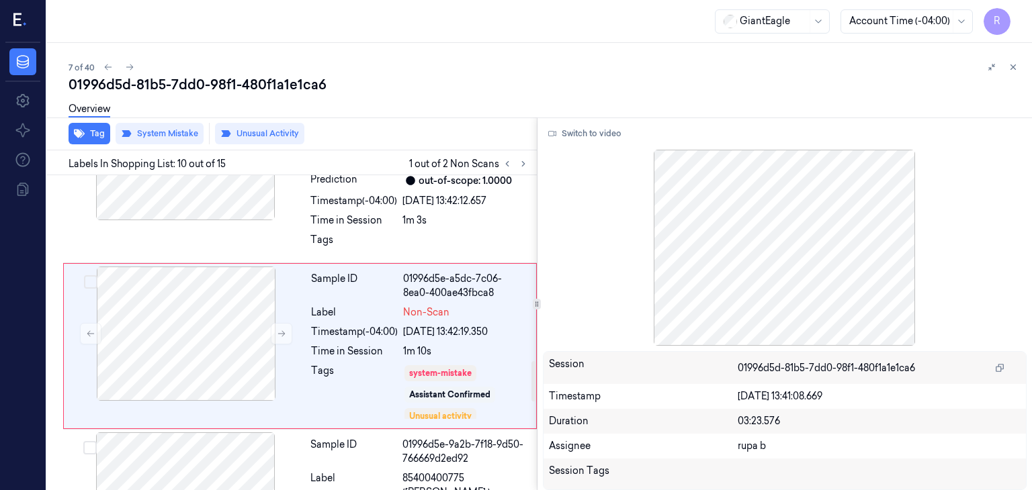
scroll to position [1422, 0]
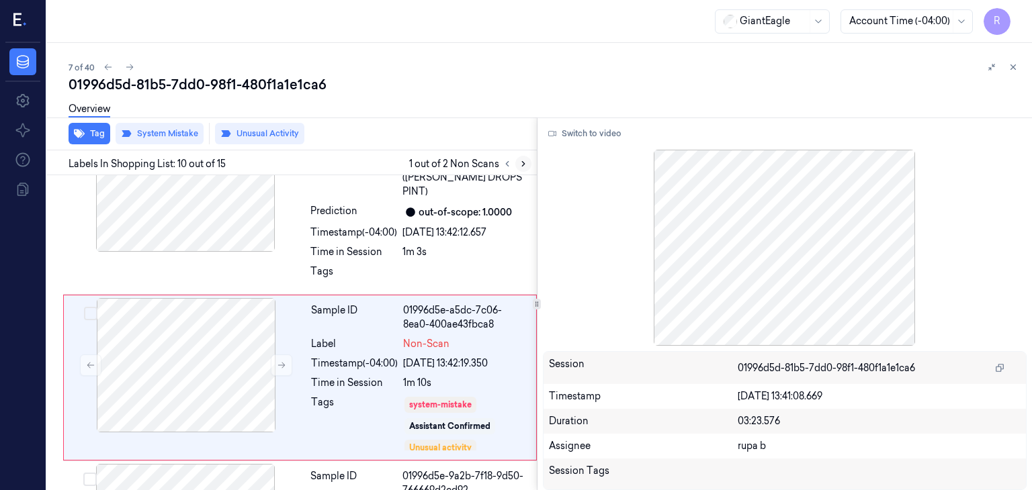
click at [521, 157] on button at bounding box center [523, 164] width 16 height 16
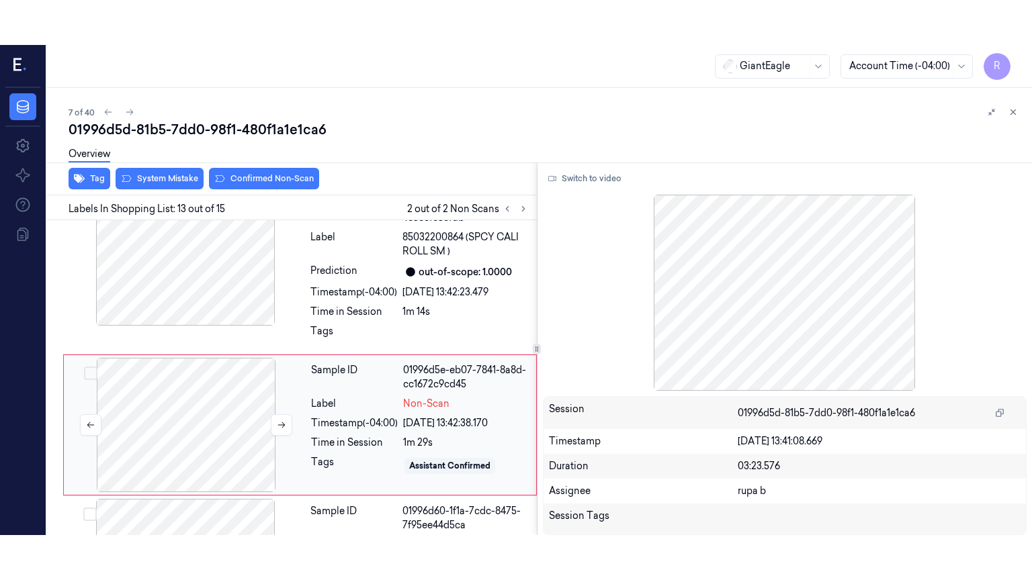
scroll to position [1907, 0]
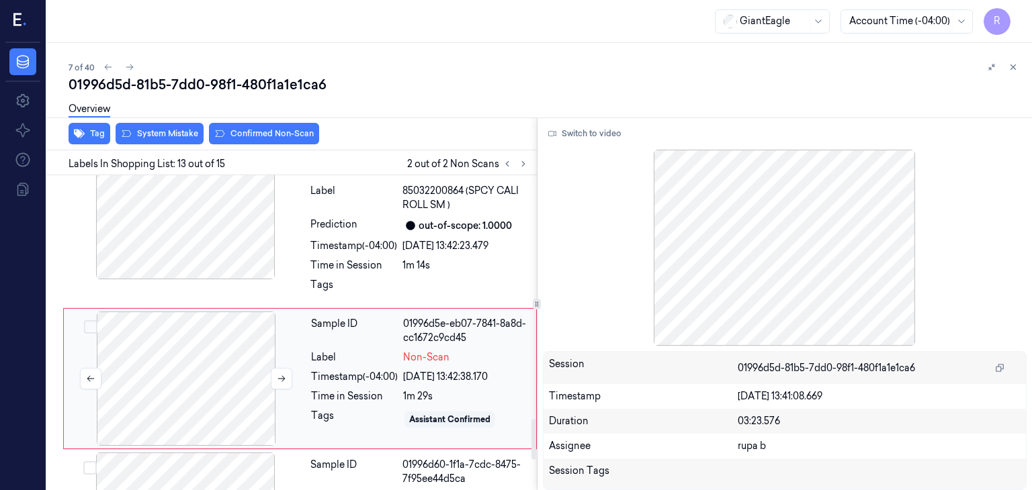
click at [208, 339] on div at bounding box center [186, 379] width 239 height 134
click at [601, 136] on button "Switch to video" at bounding box center [585, 133] width 84 height 21
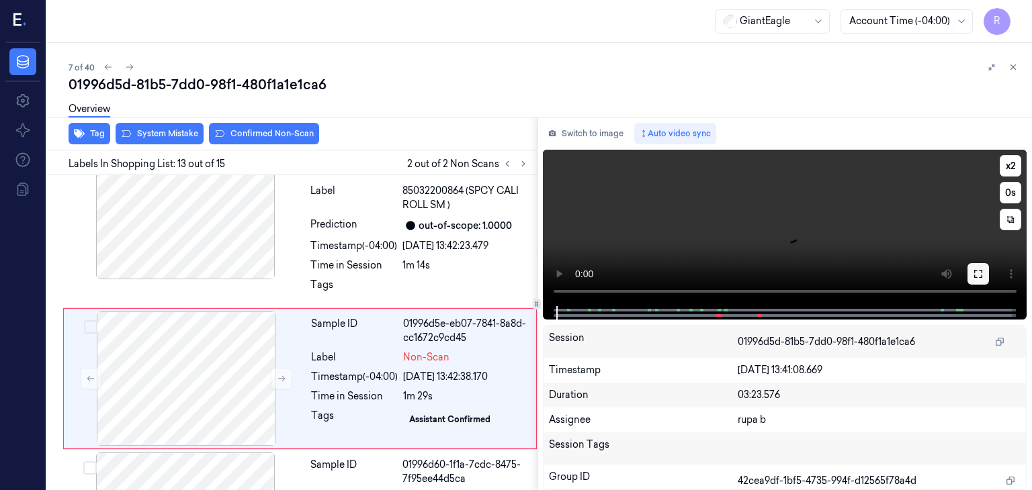
click at [975, 269] on icon at bounding box center [978, 274] width 11 height 11
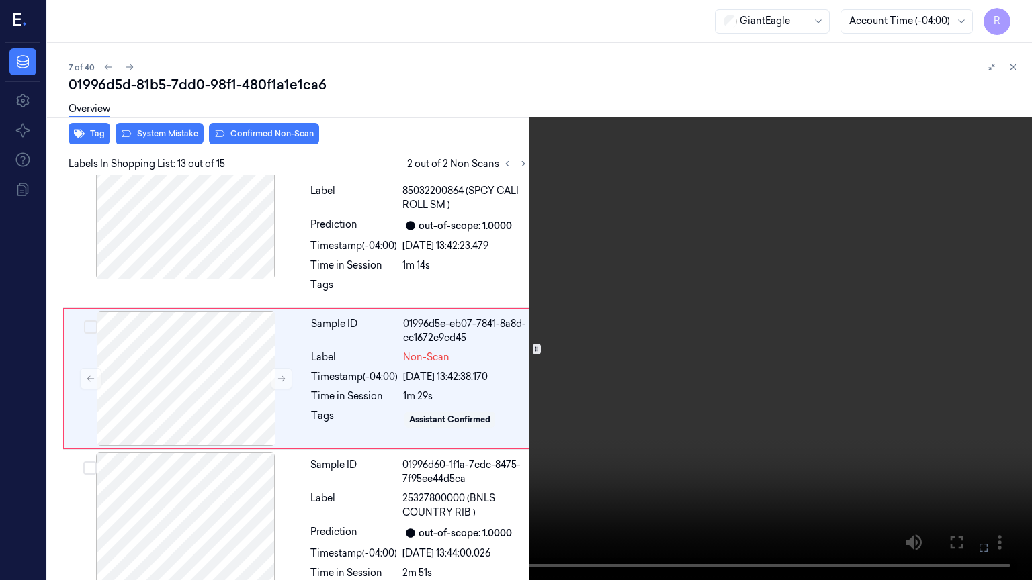
click at [822, 353] on video at bounding box center [516, 290] width 1032 height 580
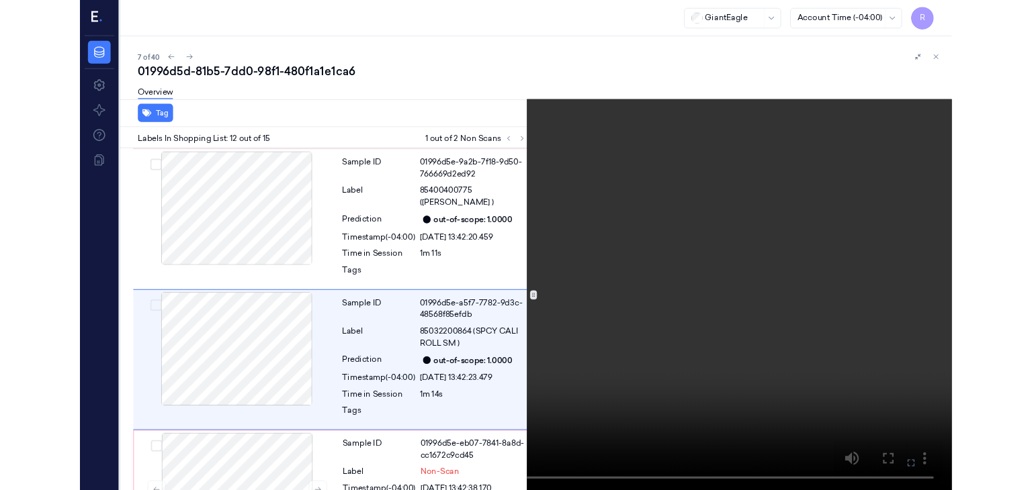
scroll to position [1709, 0]
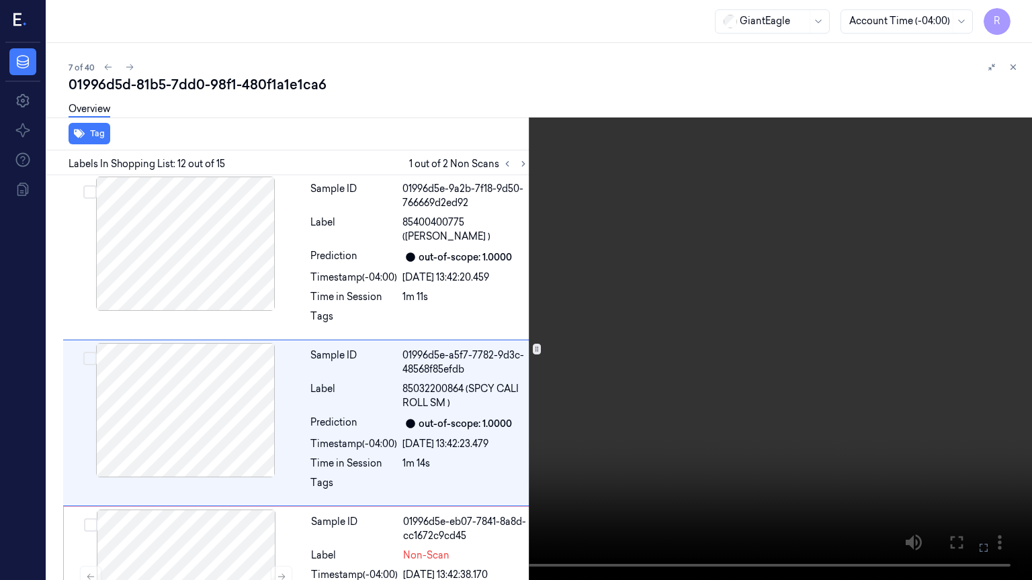
click at [956, 337] on video at bounding box center [516, 290] width 1032 height 580
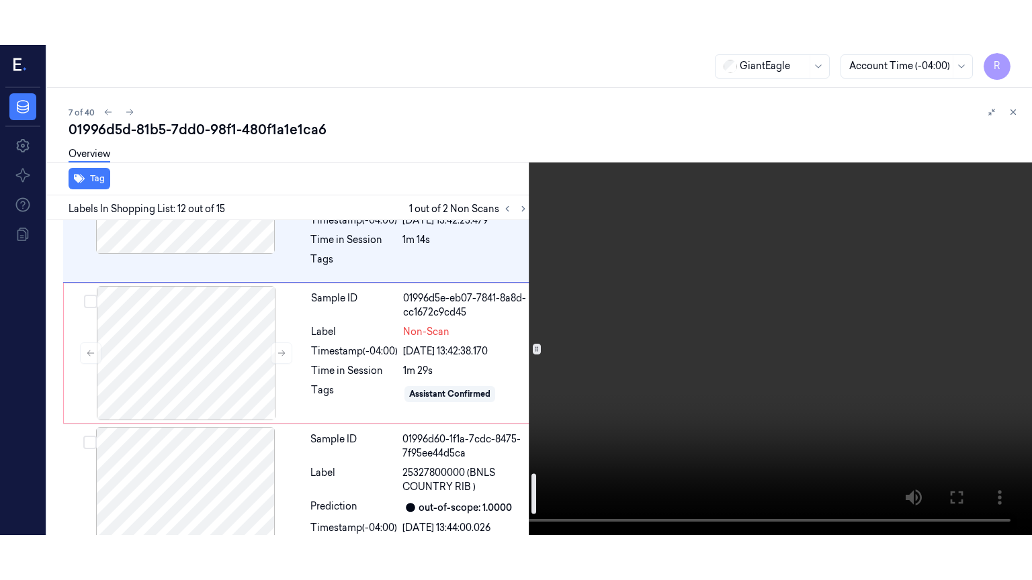
scroll to position [1978, 0]
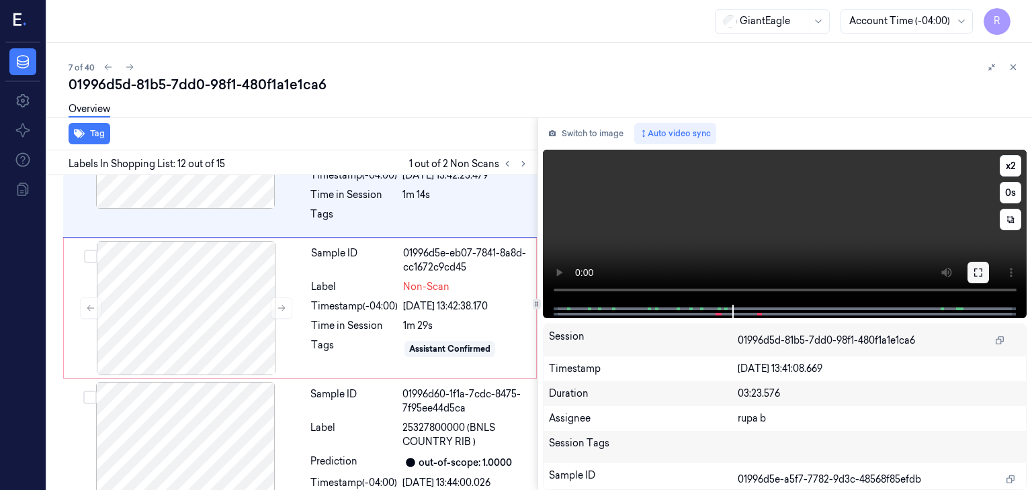
click at [973, 274] on button at bounding box center [977, 272] width 21 height 21
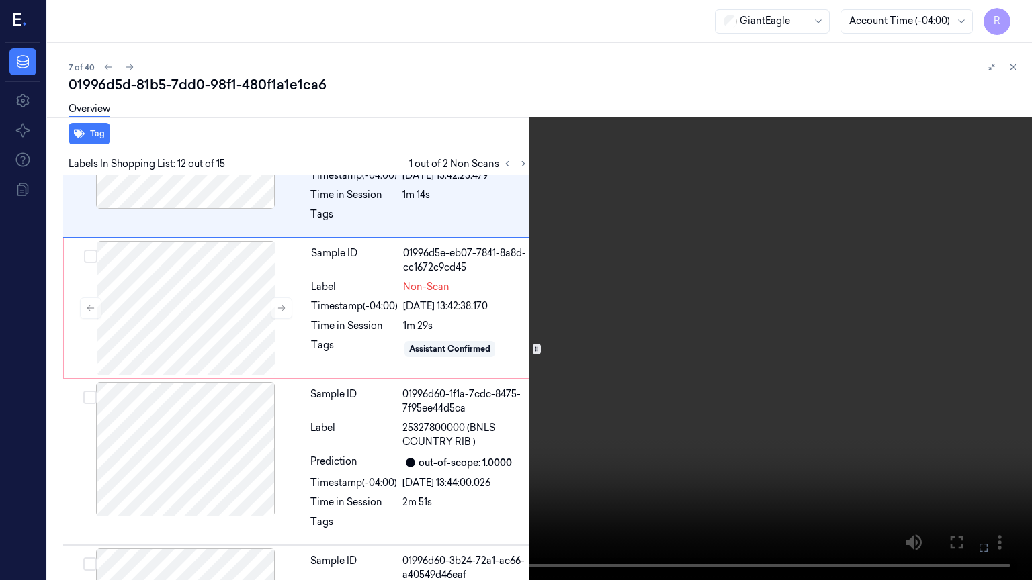
click at [908, 304] on video at bounding box center [516, 290] width 1032 height 580
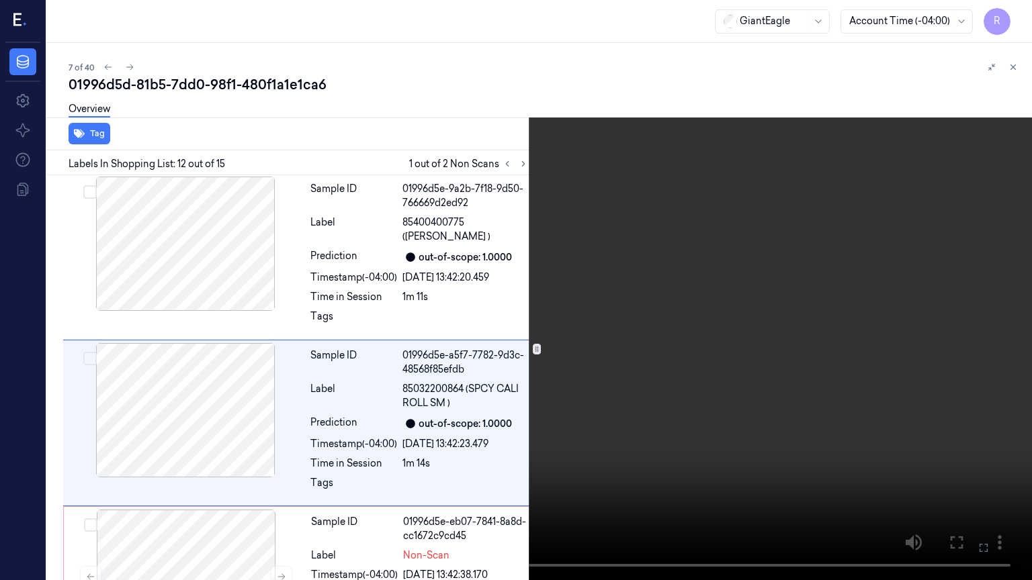
scroll to position [1709, 0]
click at [878, 275] on video at bounding box center [516, 290] width 1032 height 580
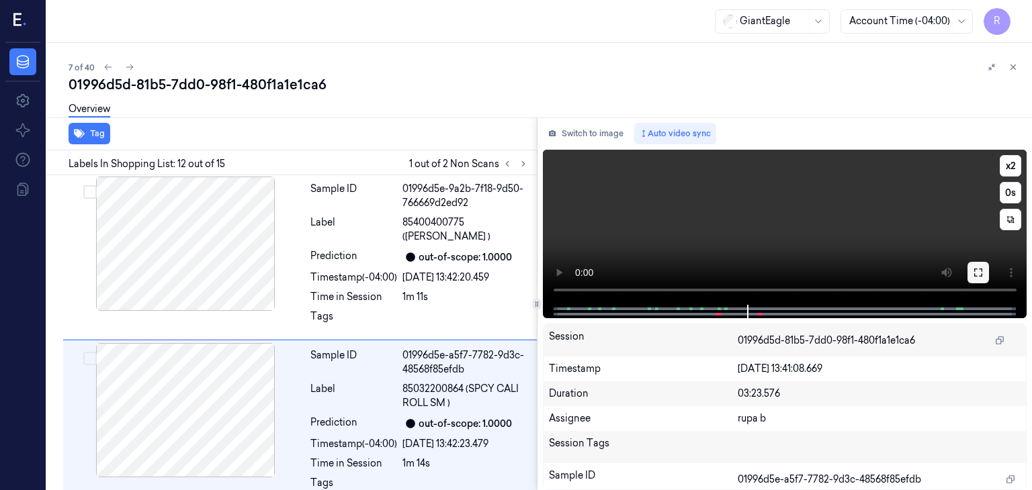
click at [971, 273] on button at bounding box center [977, 272] width 21 height 21
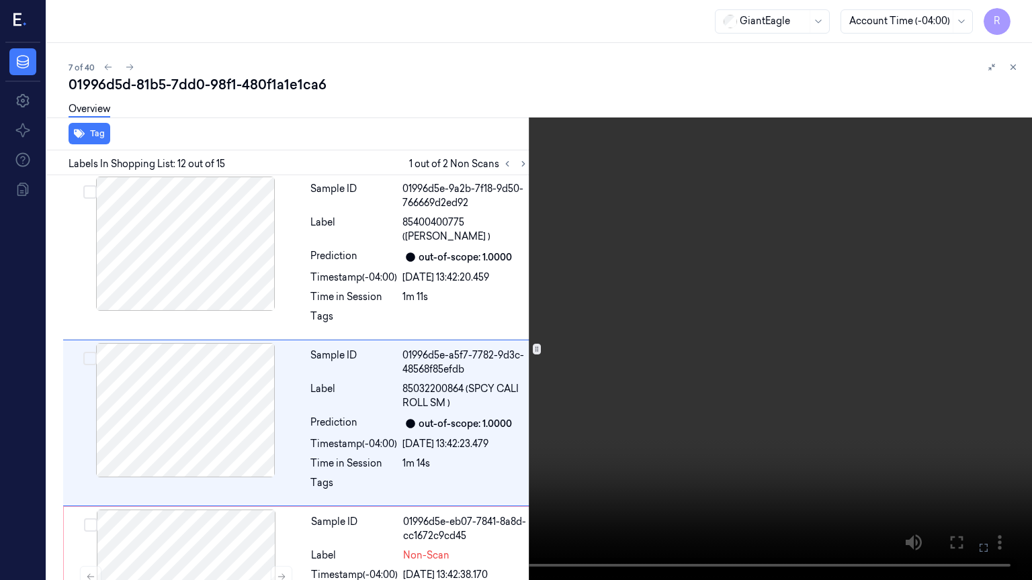
click at [881, 290] on video at bounding box center [516, 290] width 1032 height 580
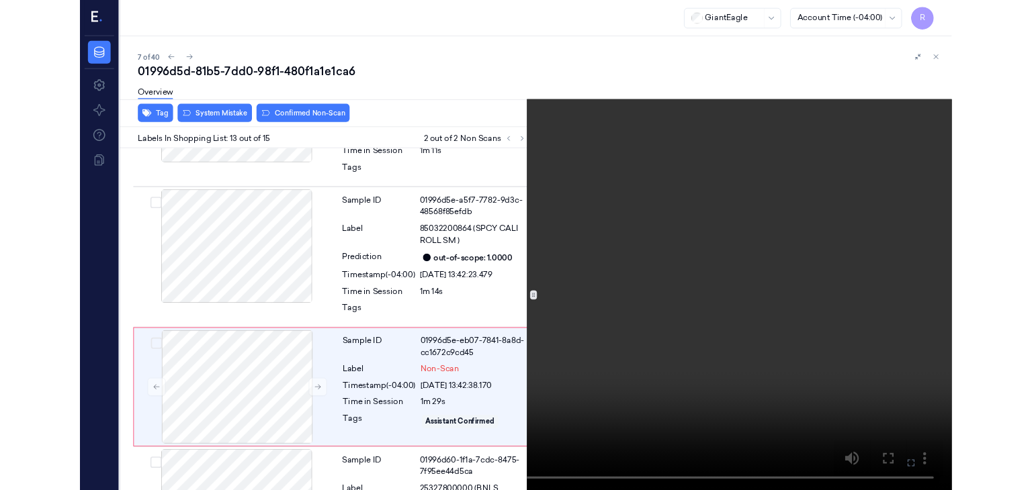
scroll to position [1862, 0]
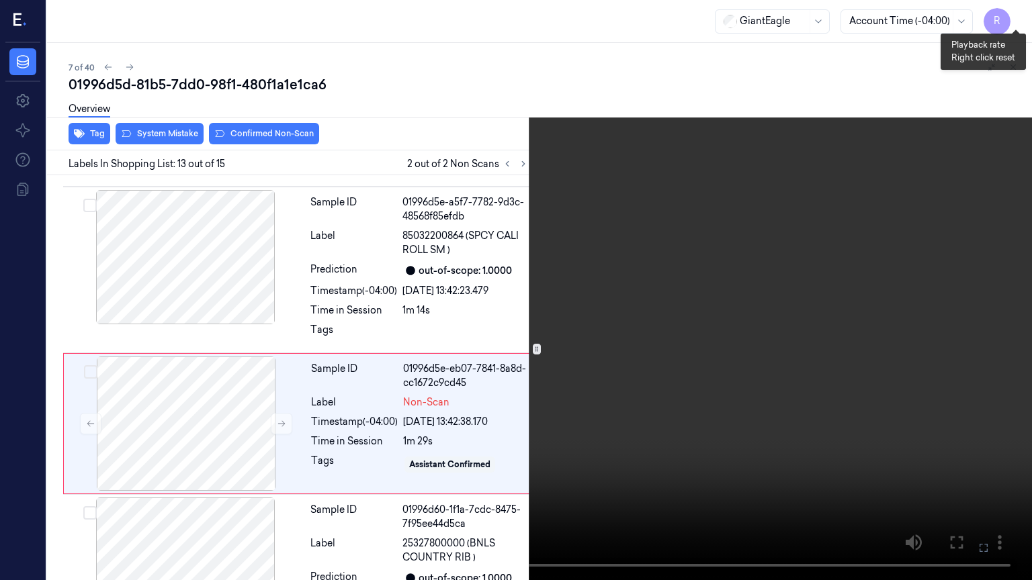
click at [1016, 20] on button "x 2" at bounding box center [1015, 15] width 21 height 21
click at [451, 374] on video at bounding box center [516, 290] width 1032 height 580
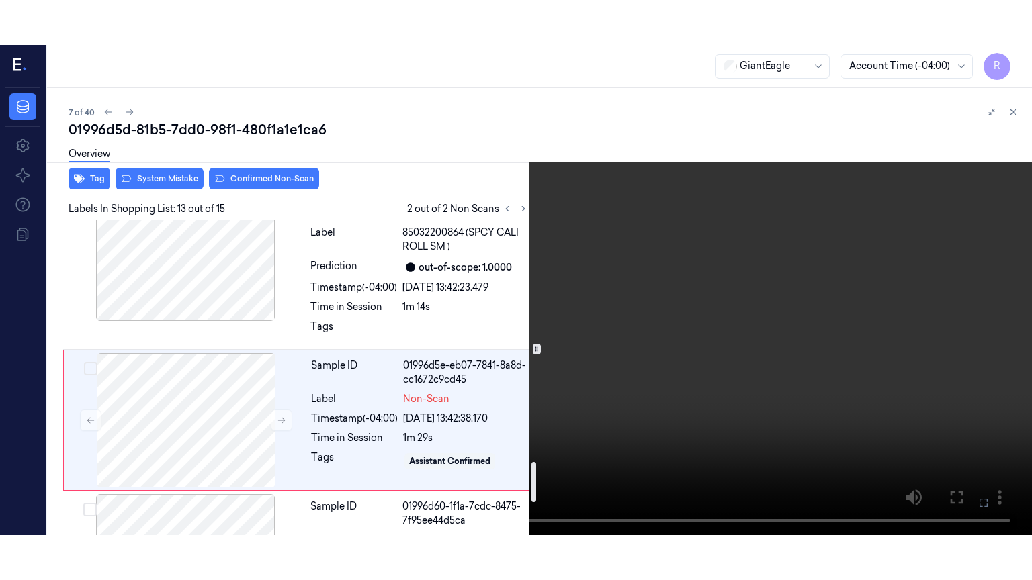
scroll to position [1929, 0]
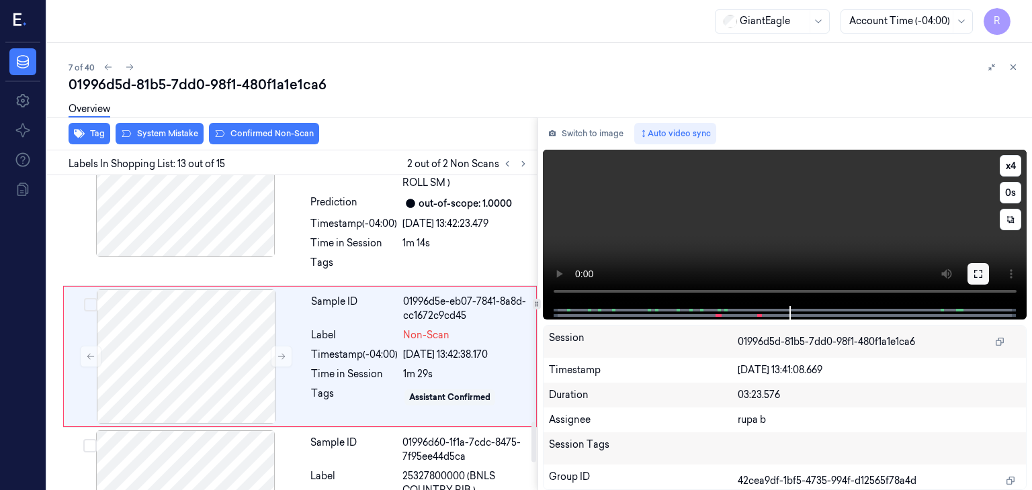
click at [973, 269] on icon at bounding box center [978, 274] width 11 height 11
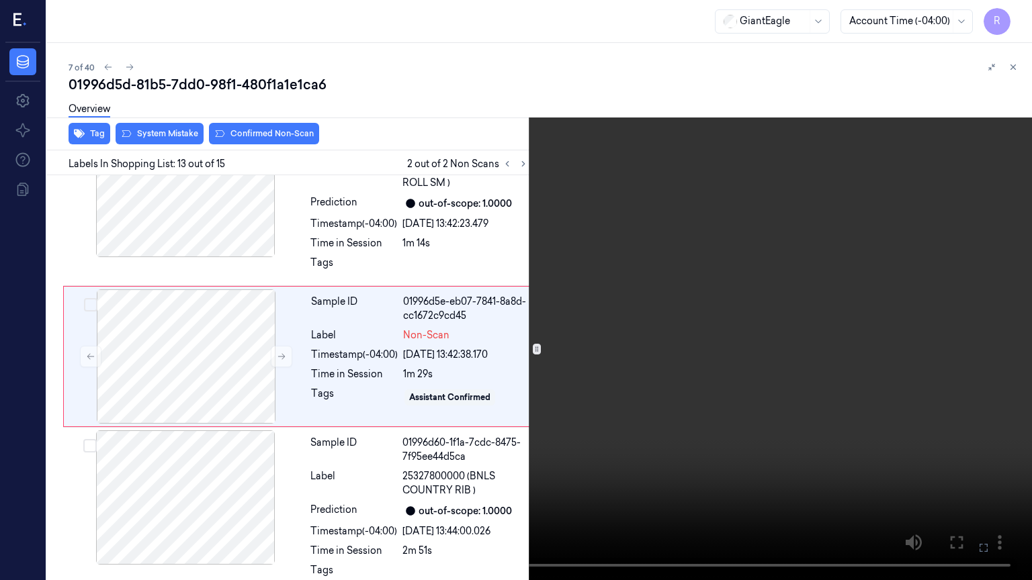
click at [861, 284] on video at bounding box center [516, 290] width 1032 height 580
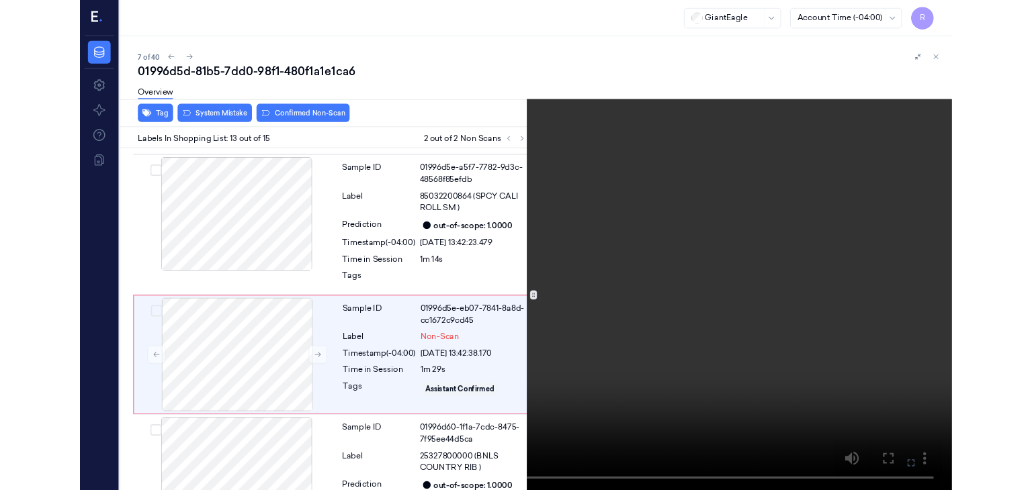
scroll to position [1862, 0]
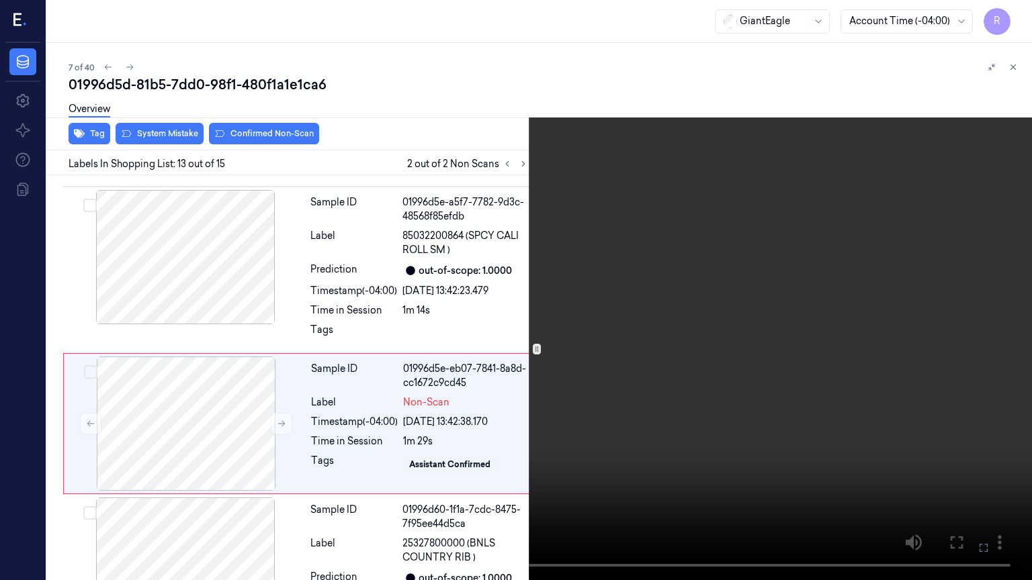
click at [836, 330] on video at bounding box center [516, 290] width 1032 height 580
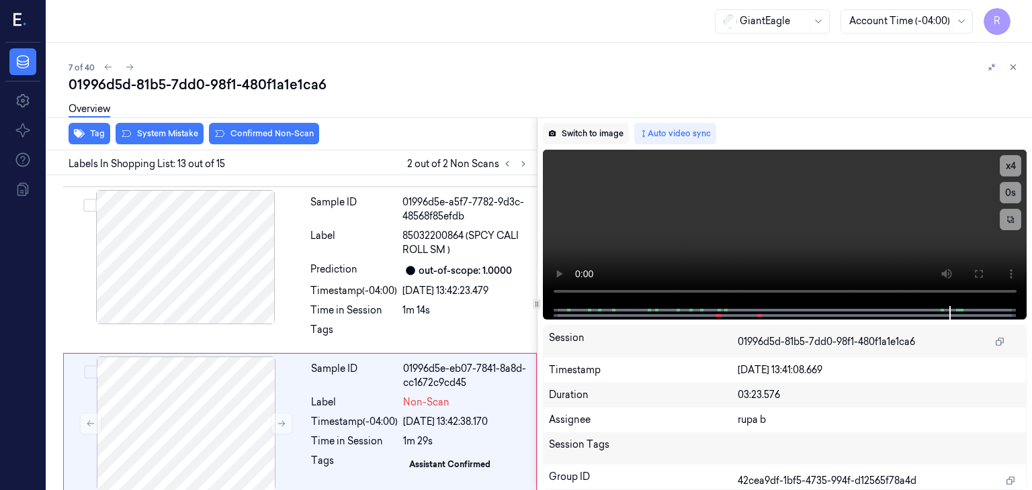
click at [600, 136] on button "Switch to image" at bounding box center [586, 133] width 86 height 21
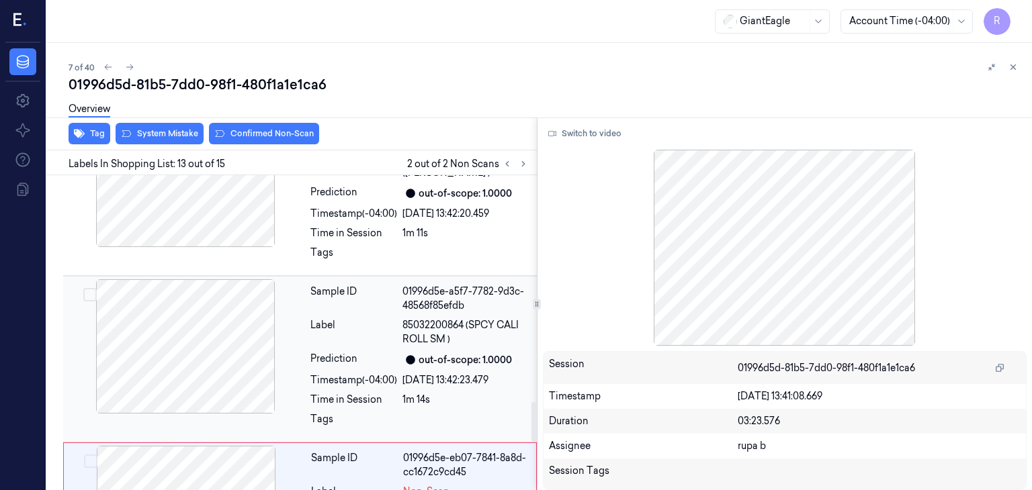
click at [182, 331] on div at bounding box center [185, 346] width 239 height 134
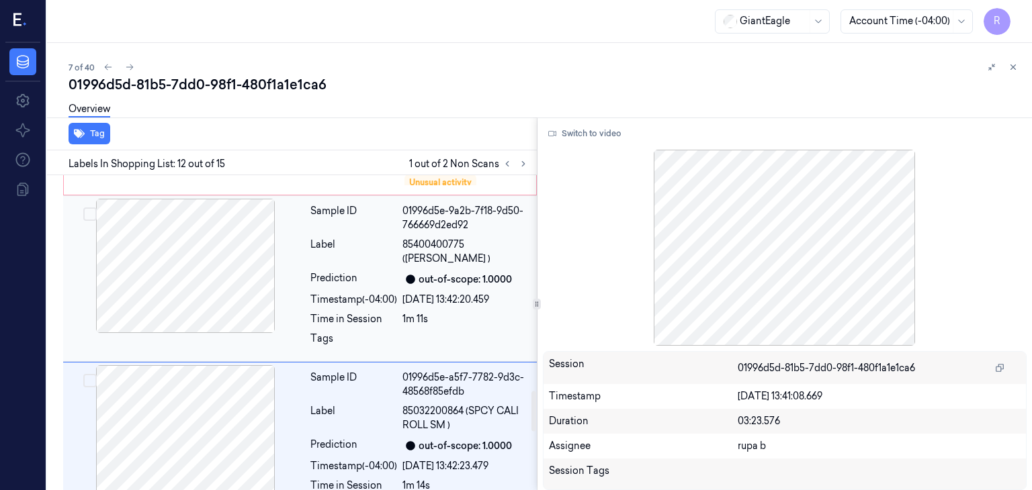
click at [212, 255] on div at bounding box center [185, 266] width 239 height 134
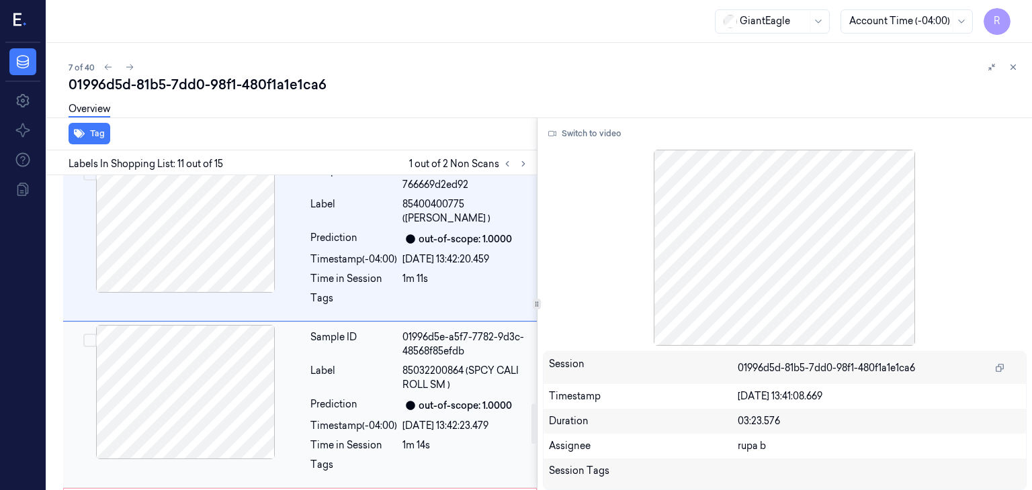
scroll to position [1789, 0]
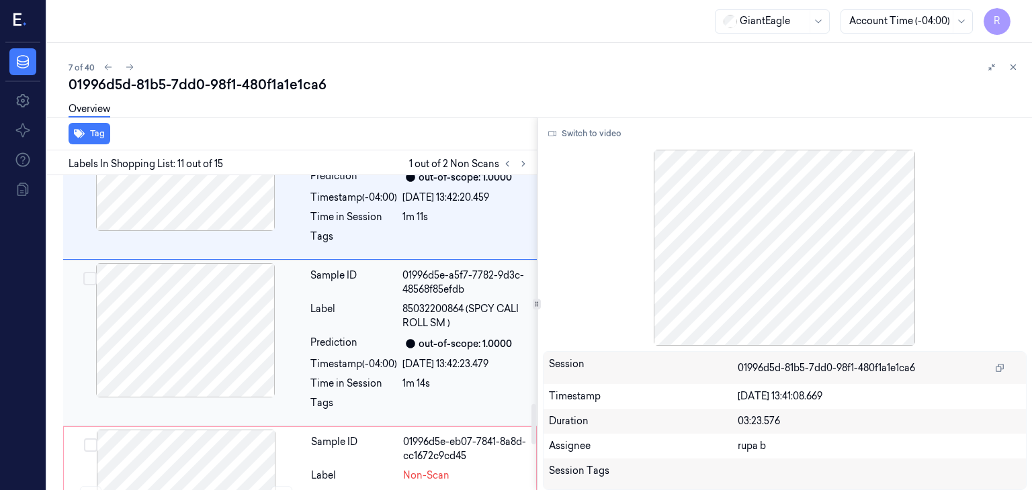
click at [195, 292] on div at bounding box center [185, 330] width 239 height 134
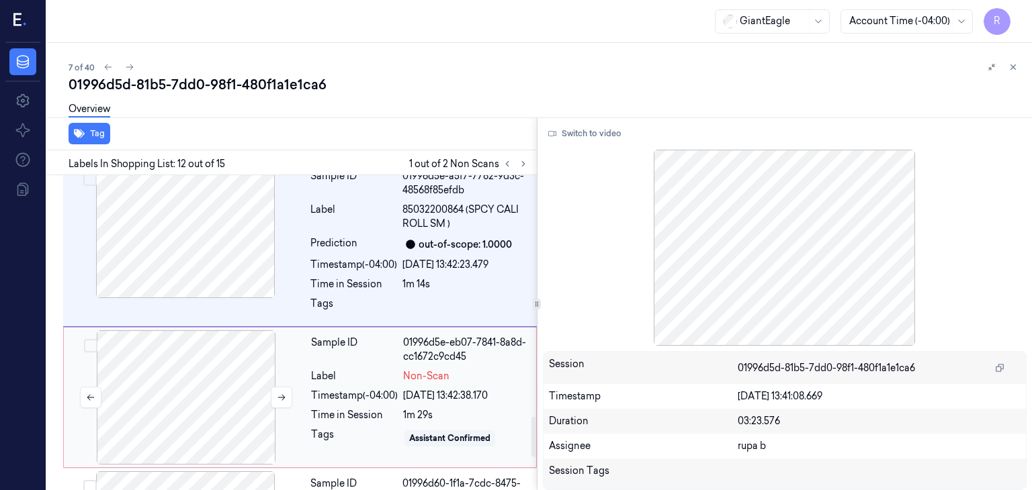
click at [206, 351] on div at bounding box center [186, 398] width 239 height 134
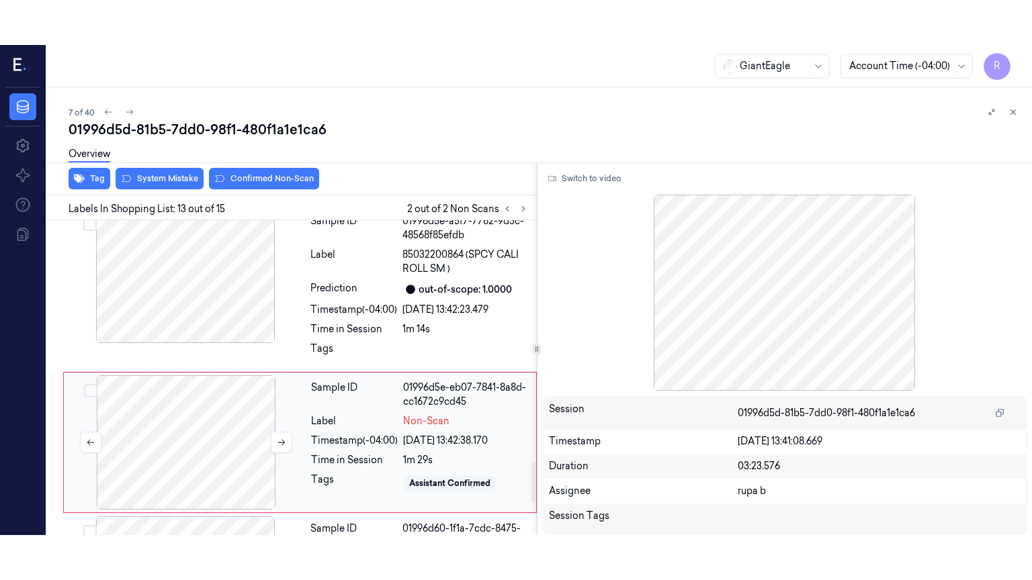
scroll to position [1907, 0]
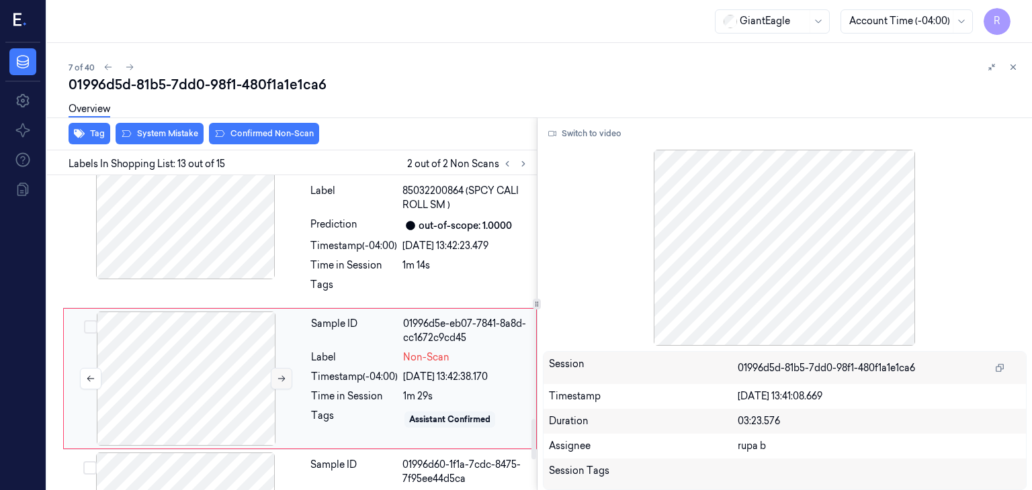
click at [277, 374] on icon at bounding box center [281, 378] width 9 height 9
click at [279, 374] on icon at bounding box center [281, 378] width 9 height 9
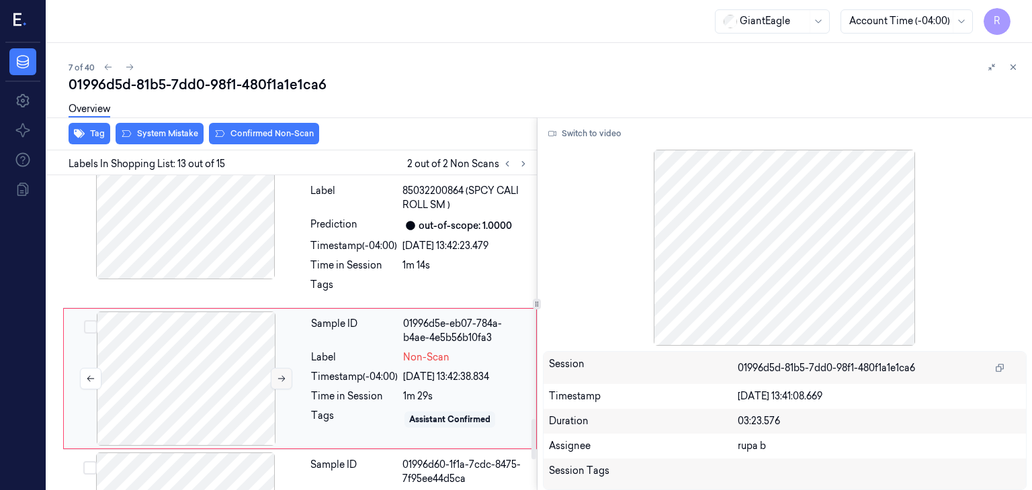
click at [279, 374] on icon at bounding box center [281, 378] width 9 height 9
click at [576, 135] on button "Switch to video" at bounding box center [585, 133] width 84 height 21
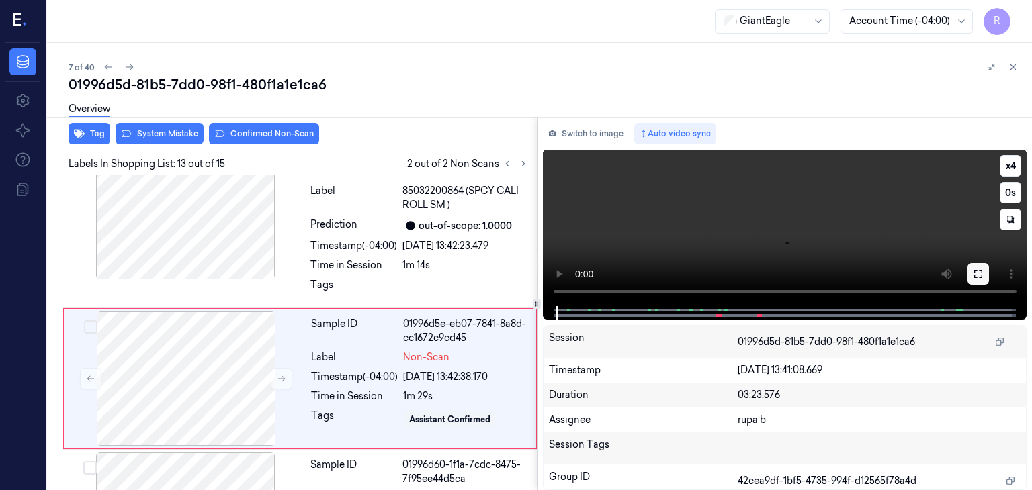
click at [978, 269] on icon at bounding box center [978, 274] width 11 height 11
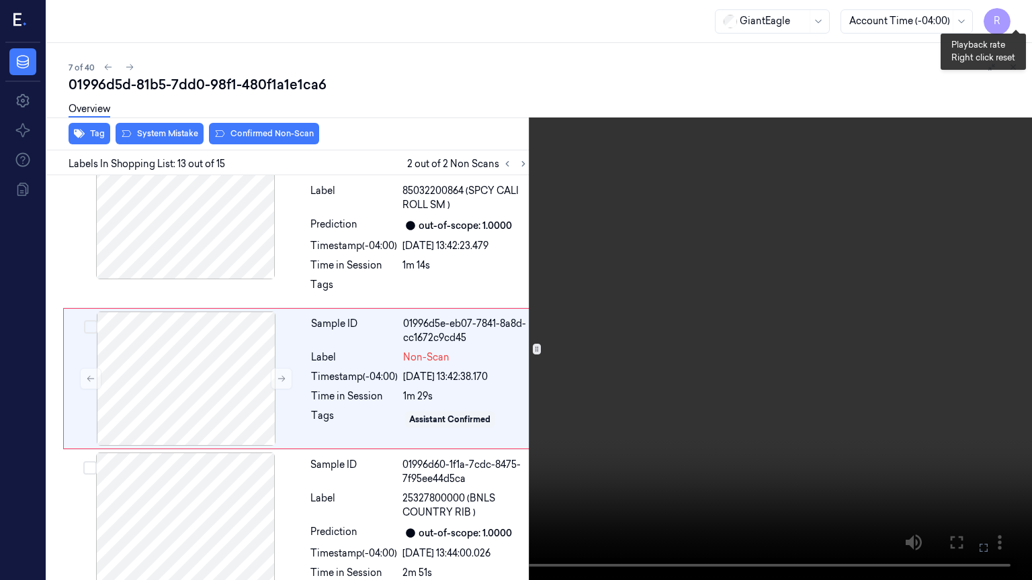
click at [1013, 6] on button "x 4" at bounding box center [1015, 15] width 21 height 21
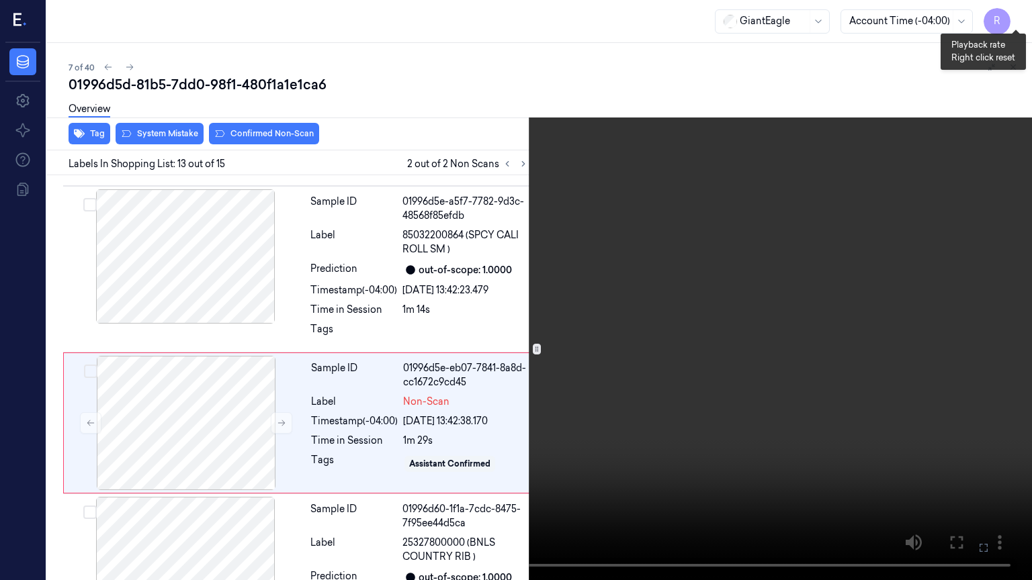
click at [1011, 14] on button "x 1" at bounding box center [1015, 15] width 21 height 21
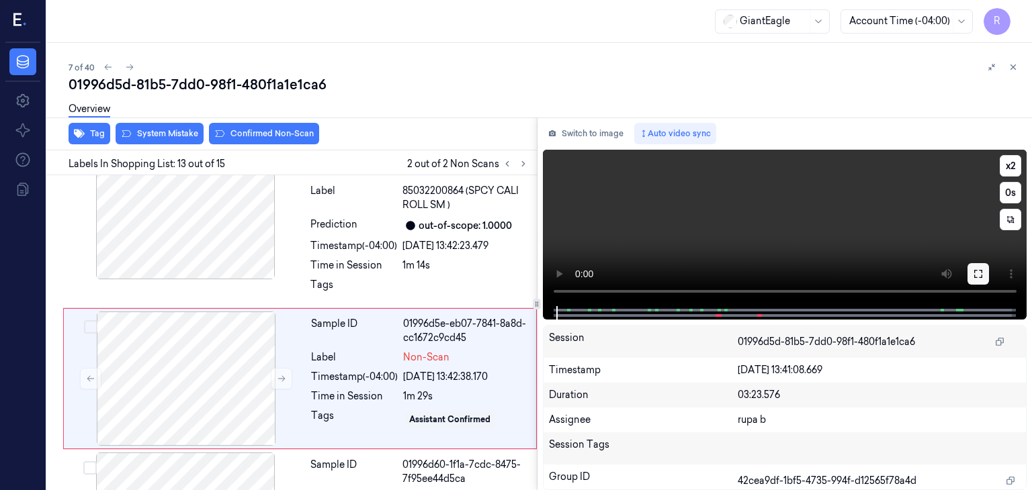
click at [983, 273] on icon at bounding box center [978, 274] width 11 height 11
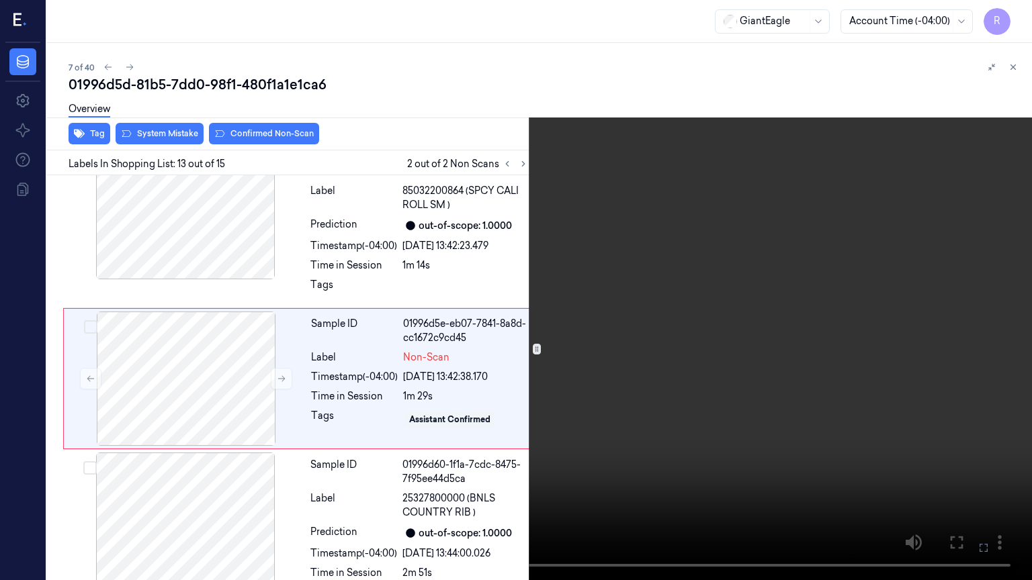
click at [420, 480] on video at bounding box center [516, 290] width 1032 height 580
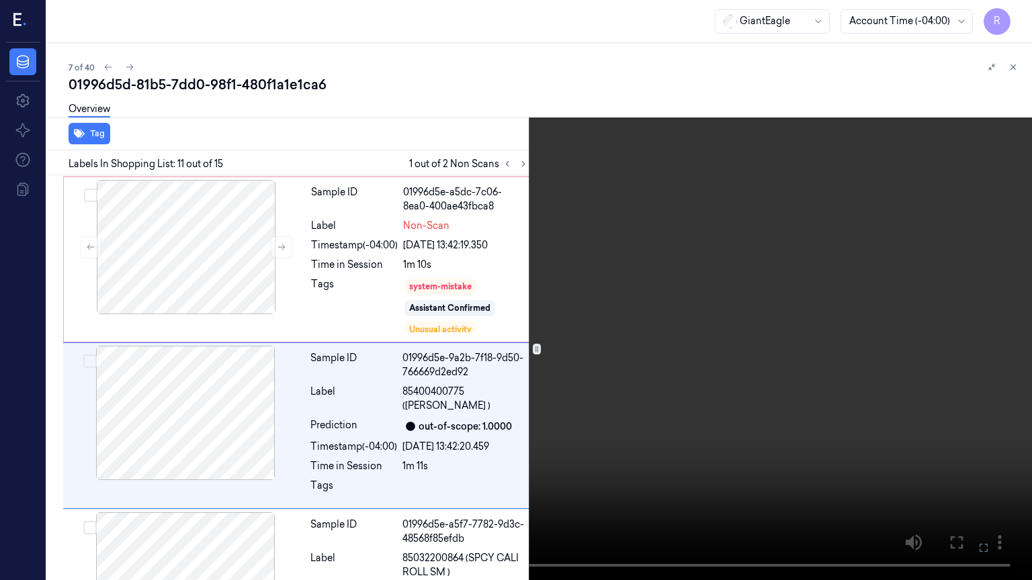
scroll to position [1542, 0]
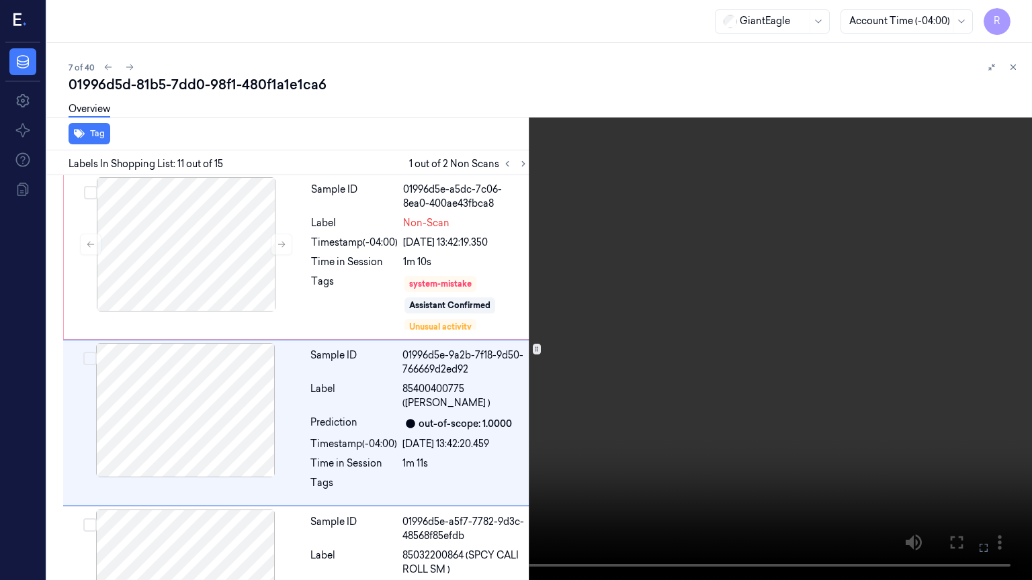
click at [396, 450] on video at bounding box center [516, 290] width 1032 height 580
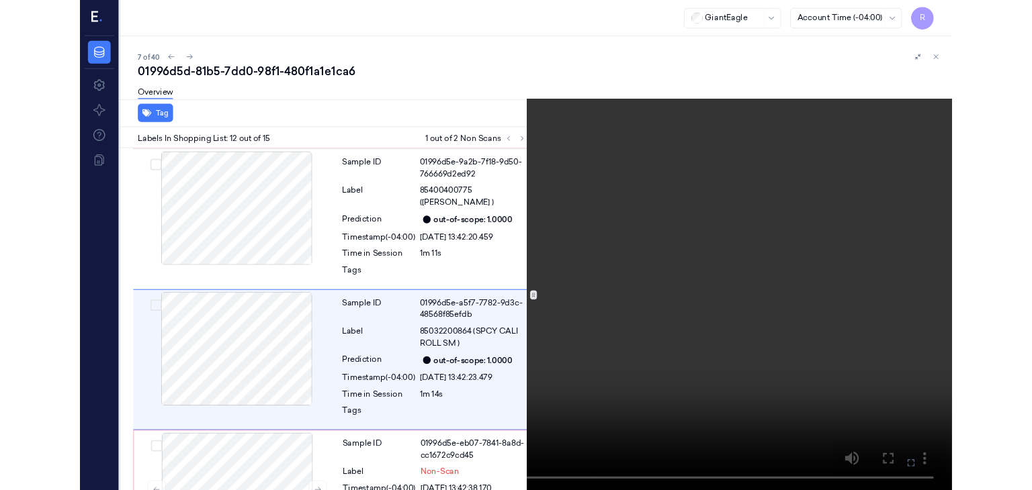
scroll to position [1709, 0]
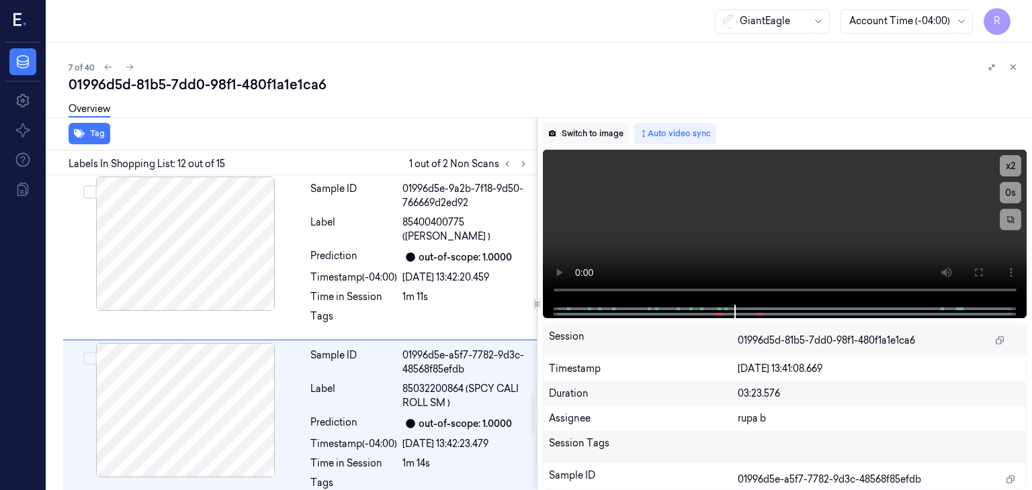
click at [589, 129] on button "Switch to image" at bounding box center [586, 133] width 86 height 21
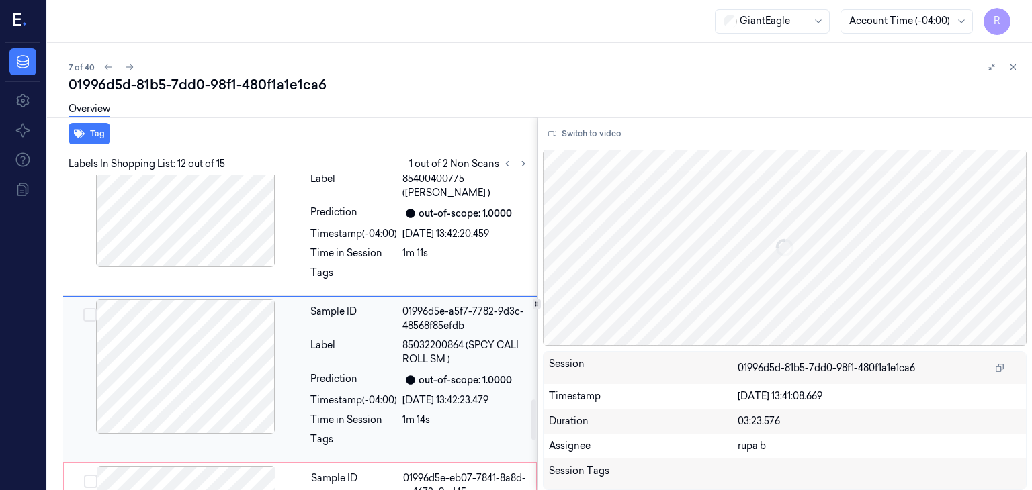
scroll to position [1754, 0]
click at [212, 312] on div at bounding box center [185, 365] width 239 height 134
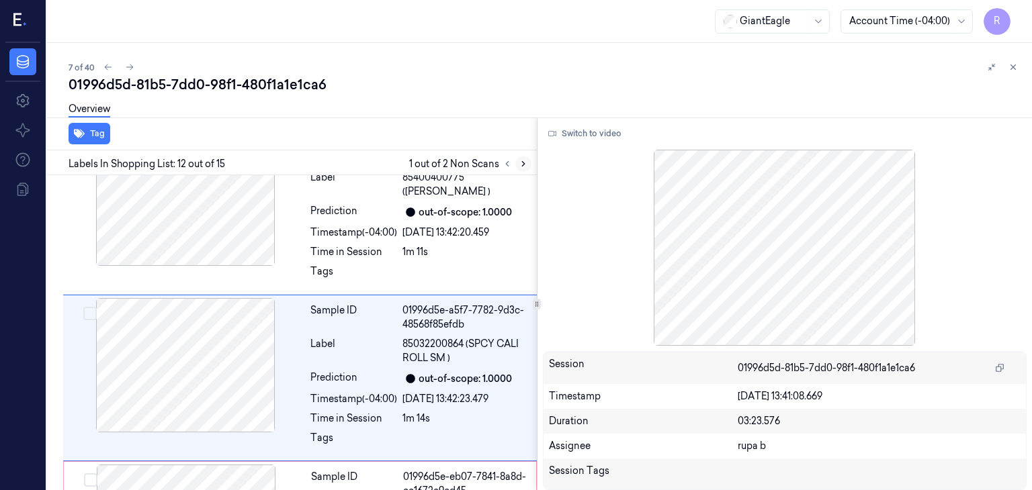
click at [524, 165] on icon at bounding box center [523, 163] width 9 height 9
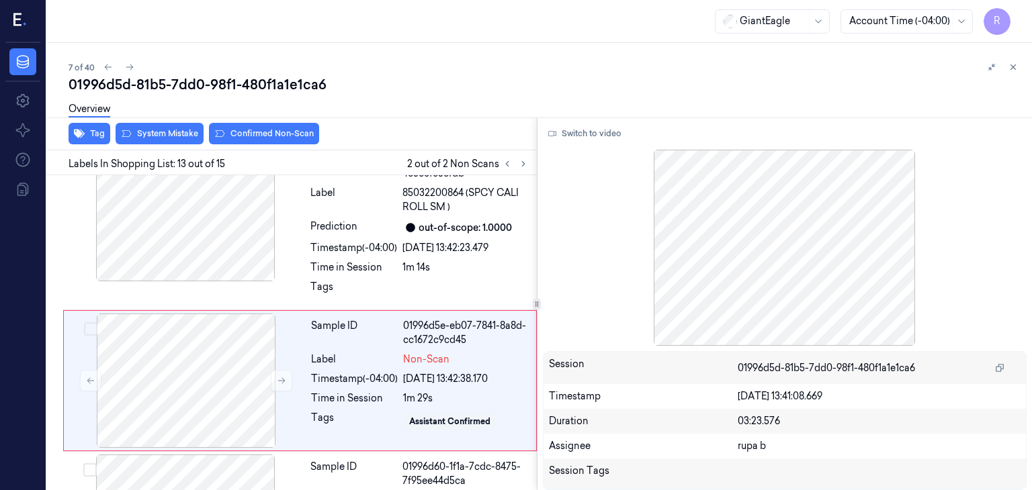
scroll to position [1907, 0]
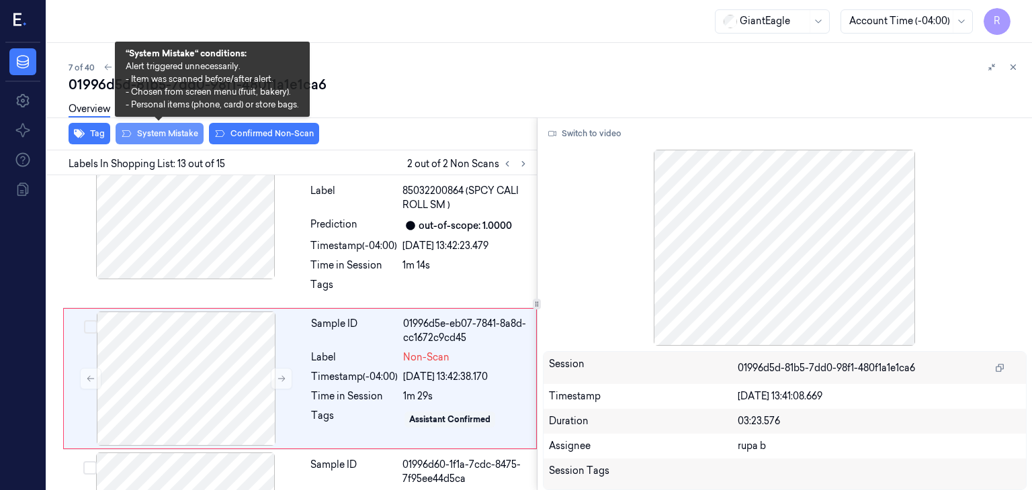
click at [153, 130] on button "System Mistake" at bounding box center [160, 133] width 88 height 21
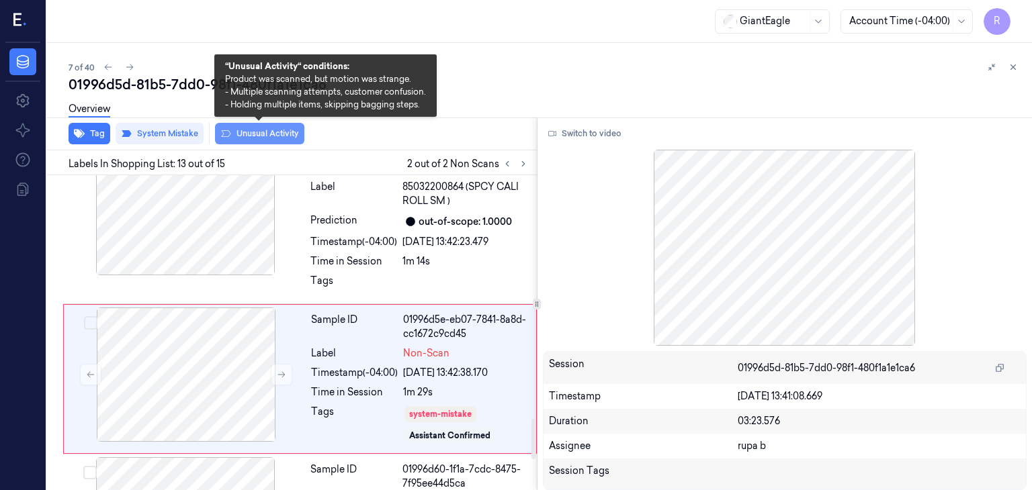
click at [269, 139] on button "Unusual Activity" at bounding box center [259, 133] width 89 height 21
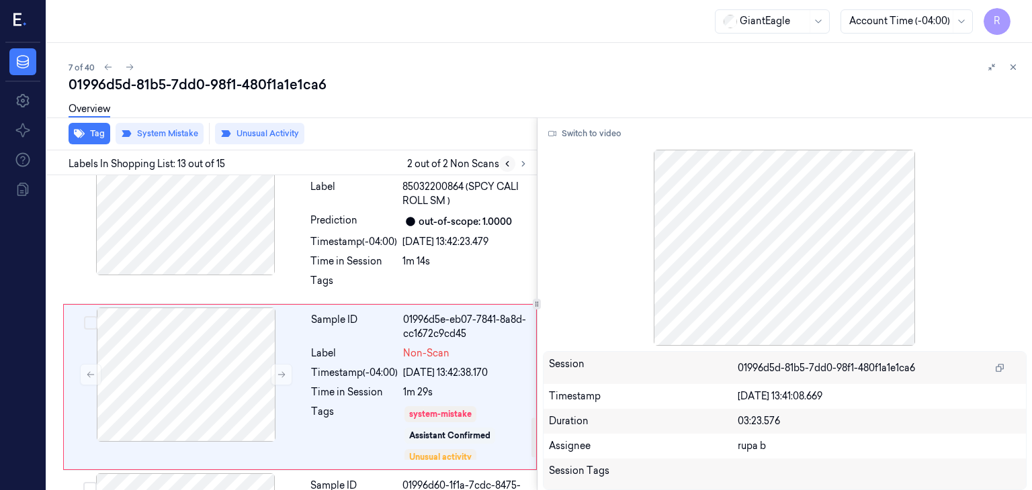
scroll to position [1920, 0]
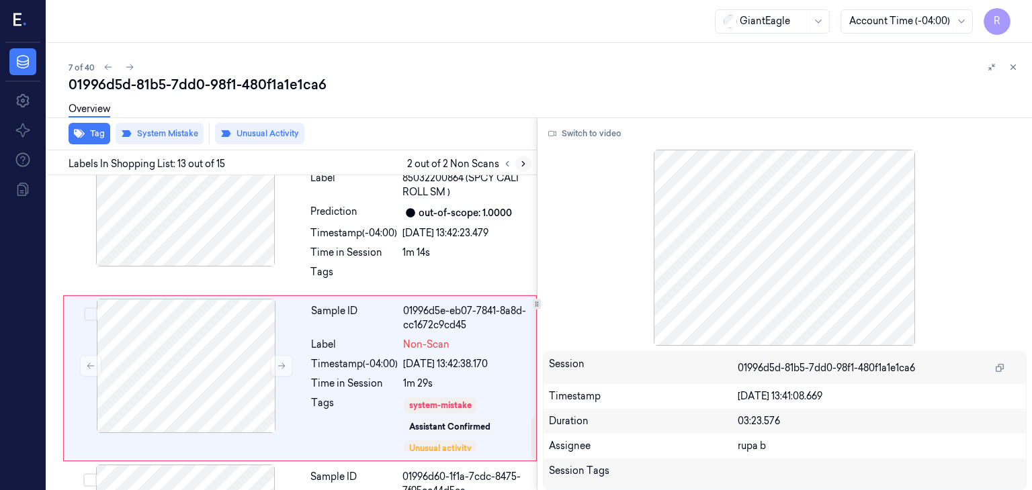
click at [521, 163] on icon at bounding box center [523, 163] width 9 height 9
click at [505, 167] on icon at bounding box center [507, 163] width 9 height 9
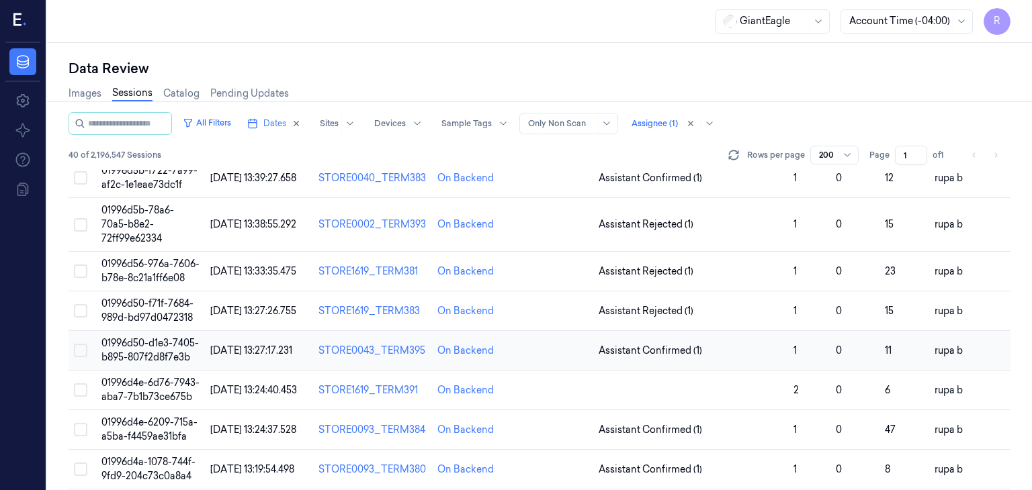
scroll to position [269, 0]
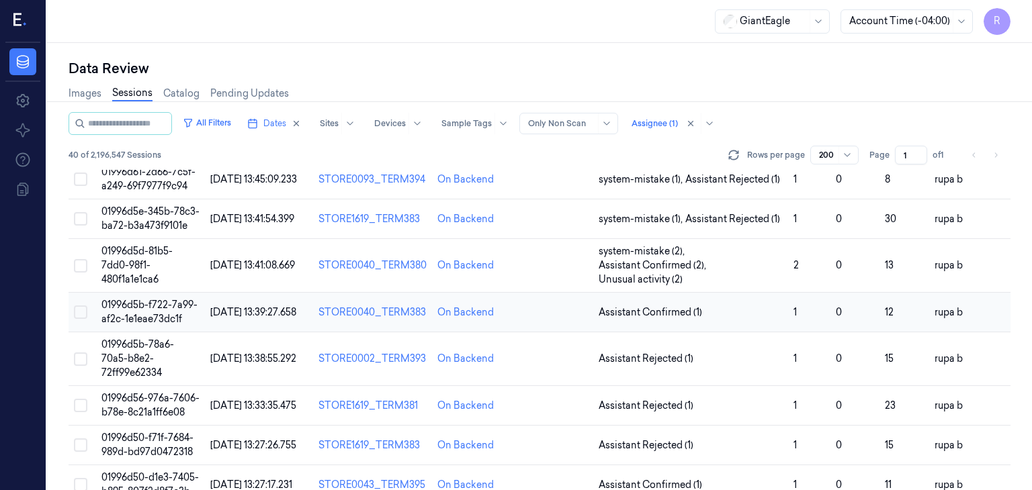
click at [182, 321] on span "01996d5b-f722-7a99-af2c-1e1eae73dc1f" at bounding box center [149, 312] width 96 height 26
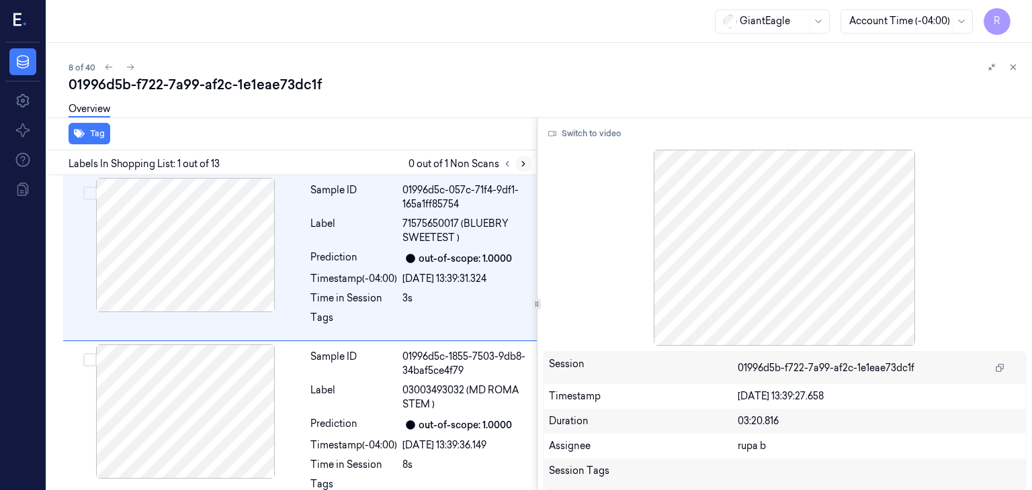
click at [524, 167] on icon at bounding box center [523, 163] width 9 height 9
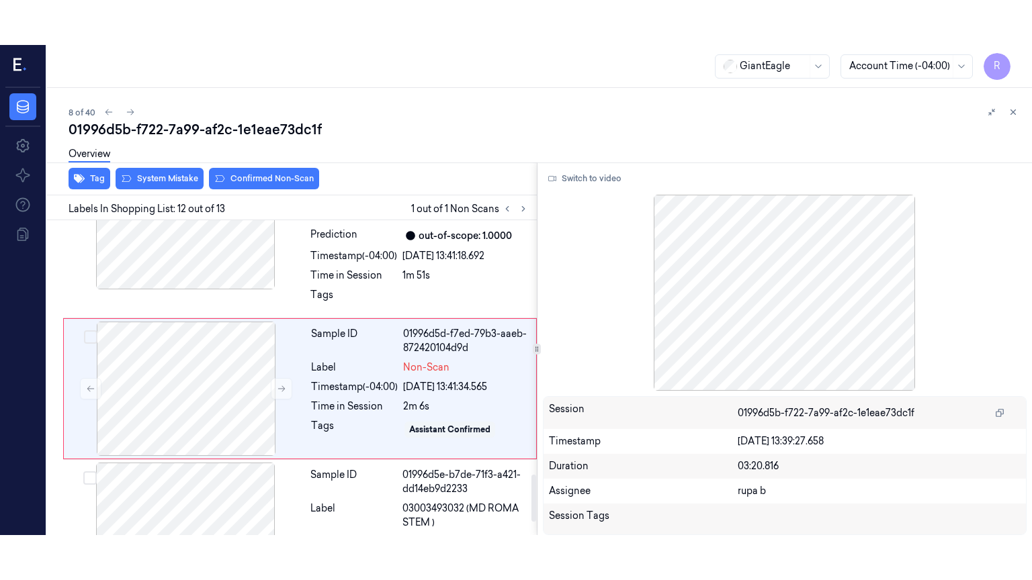
scroll to position [1699, 0]
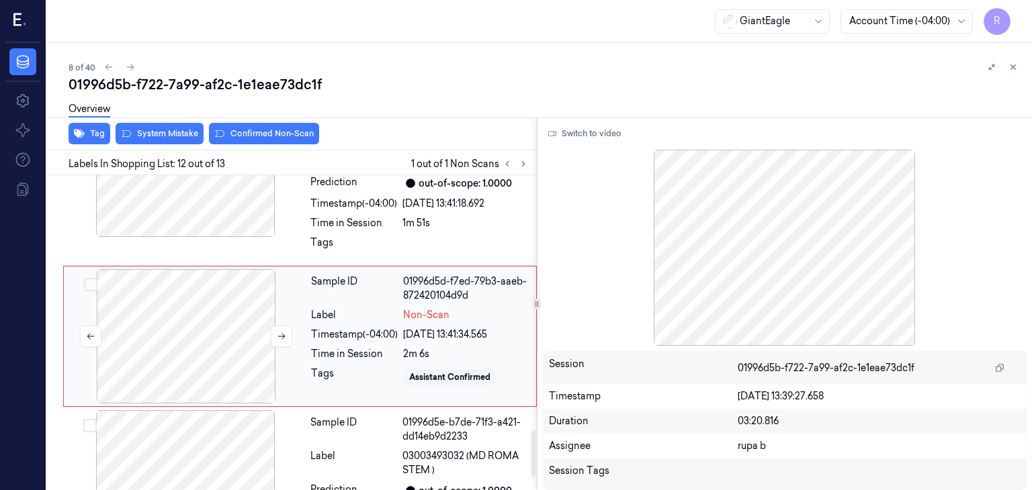
click at [216, 324] on div at bounding box center [186, 336] width 239 height 134
click at [279, 334] on icon at bounding box center [281, 336] width 9 height 9
click at [601, 130] on button "Switch to video" at bounding box center [585, 133] width 84 height 21
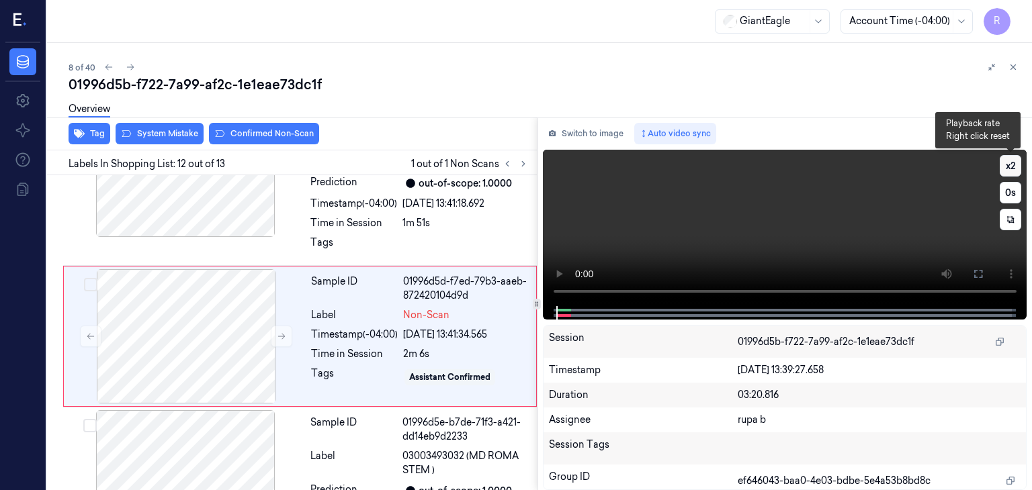
click at [1018, 168] on button "x 2" at bounding box center [1010, 165] width 21 height 21
click at [1018, 168] on button "x 4" at bounding box center [1010, 165] width 21 height 21
click at [1018, 168] on button "x 1" at bounding box center [1010, 165] width 21 height 21
click at [983, 272] on icon at bounding box center [978, 274] width 11 height 11
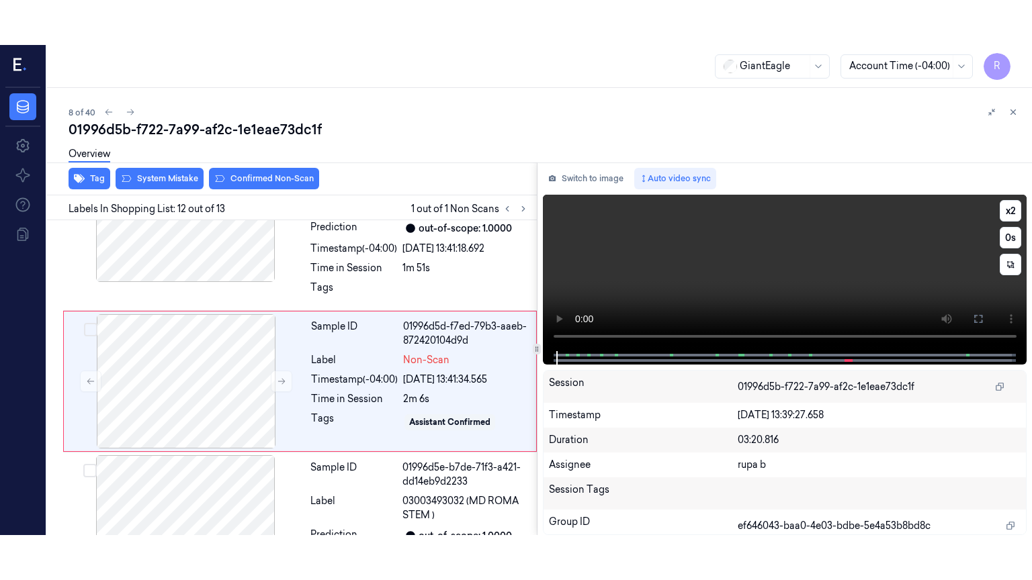
scroll to position [1693, 0]
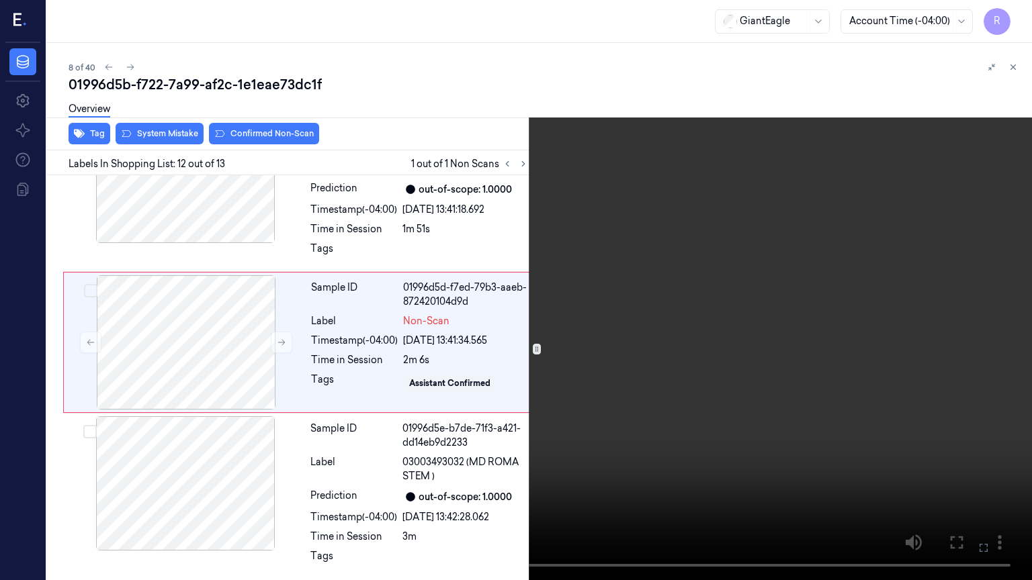
click at [842, 288] on video at bounding box center [516, 290] width 1032 height 580
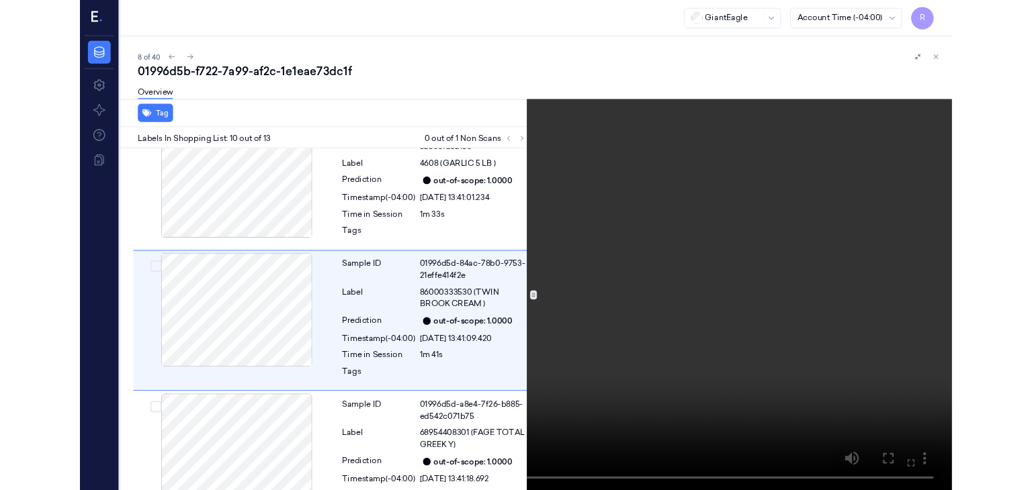
scroll to position [1334, 0]
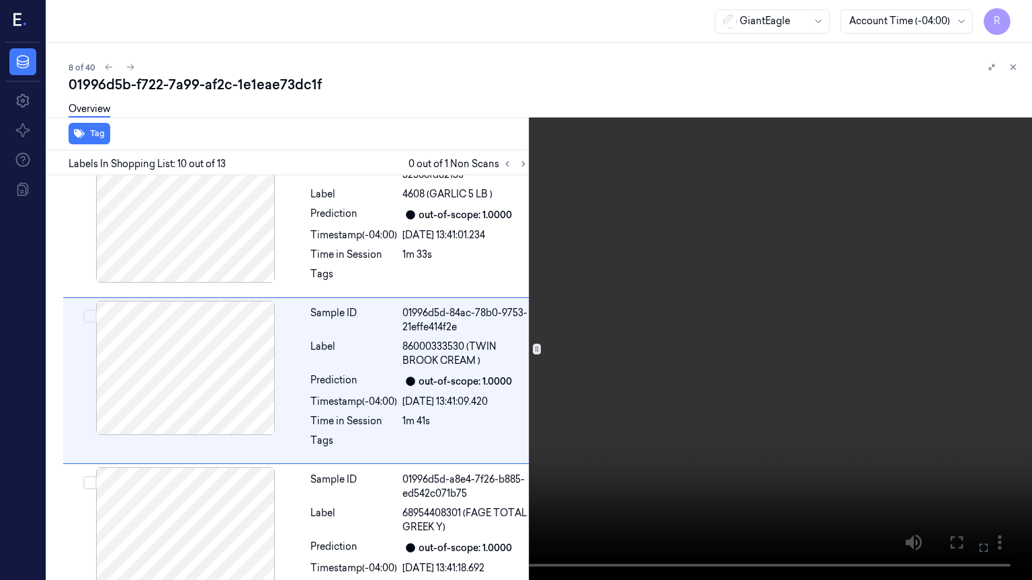
click at [841, 288] on video at bounding box center [516, 290] width 1032 height 580
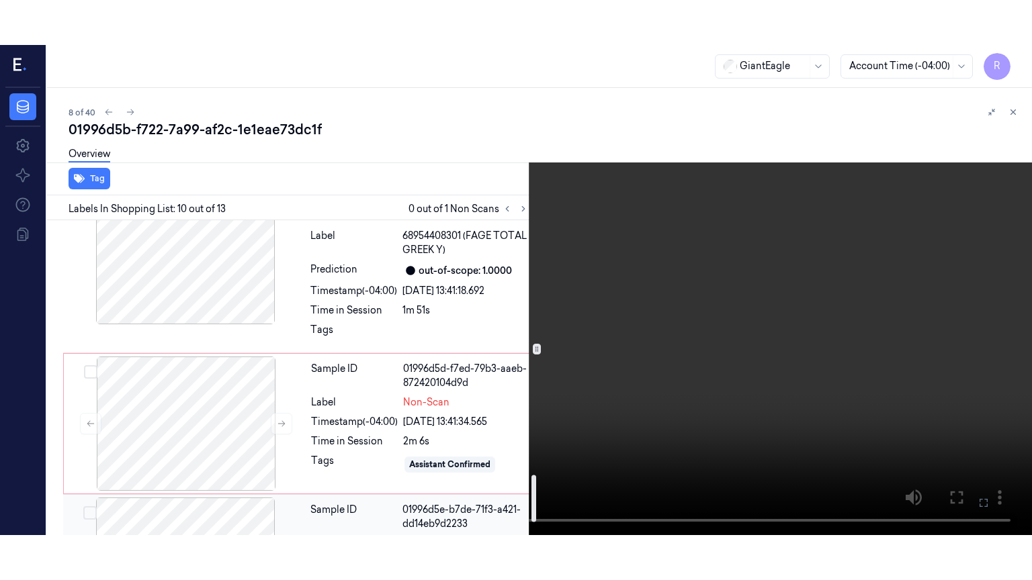
scroll to position [1649, 0]
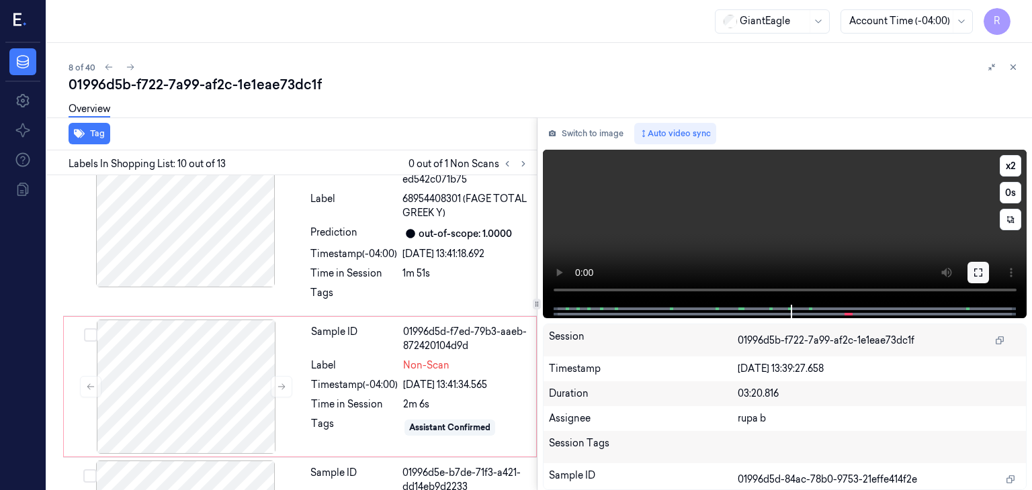
click at [973, 272] on icon at bounding box center [978, 272] width 11 height 11
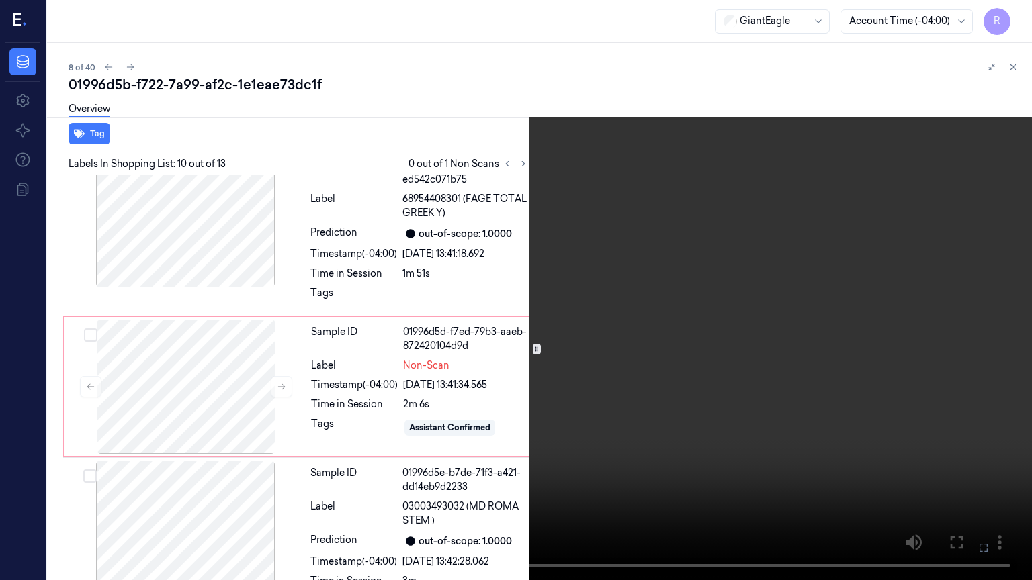
click at [867, 301] on video at bounding box center [516, 290] width 1032 height 580
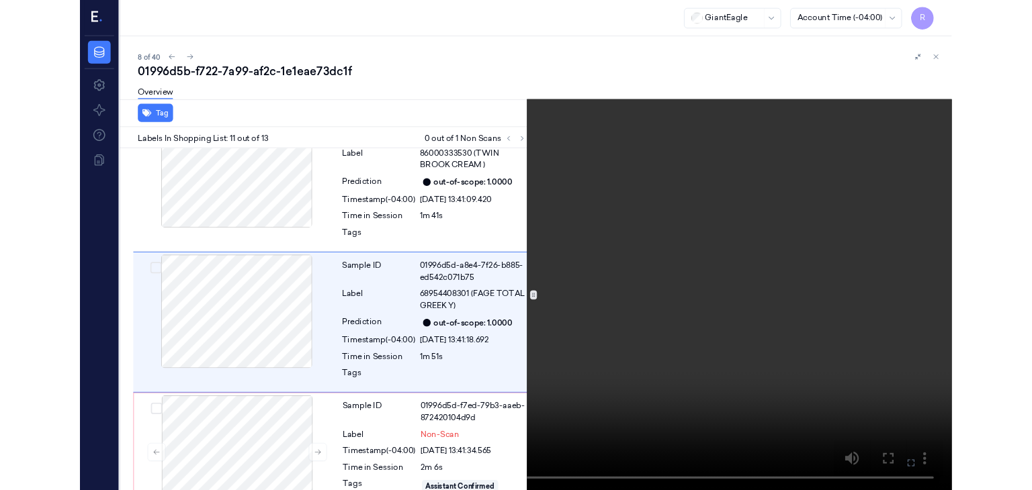
scroll to position [1501, 0]
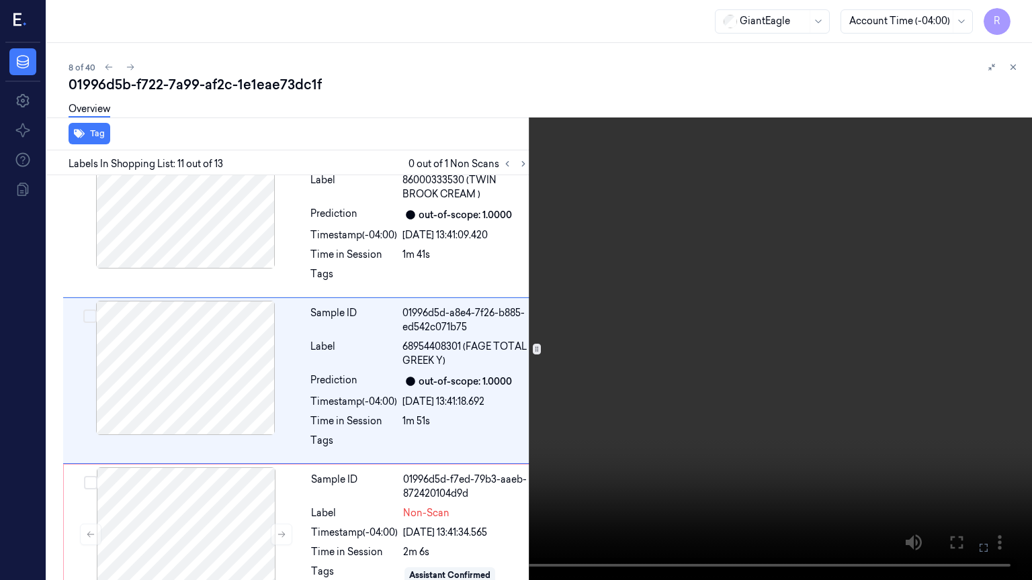
click at [542, 320] on video at bounding box center [516, 290] width 1032 height 580
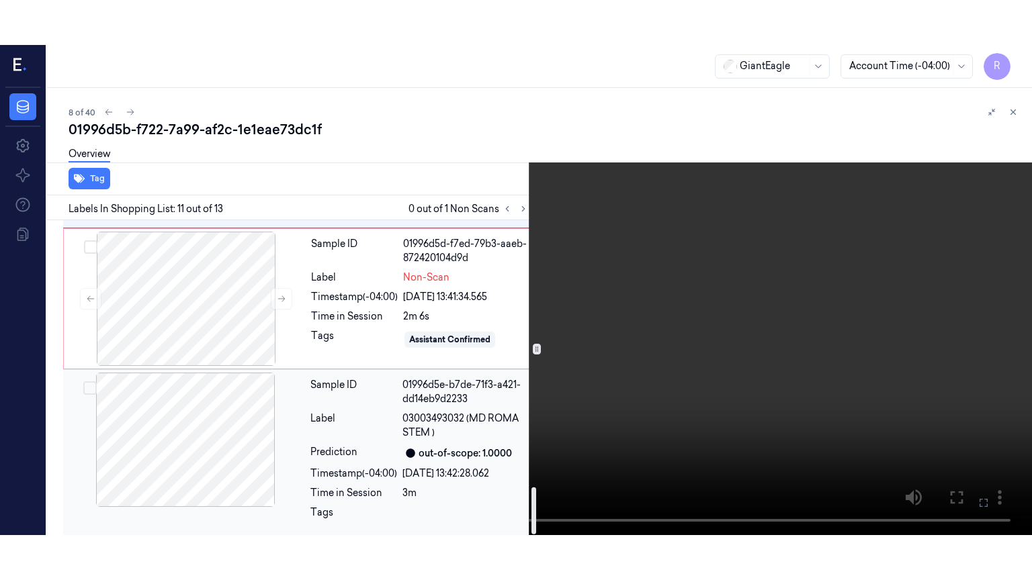
scroll to position [1783, 0]
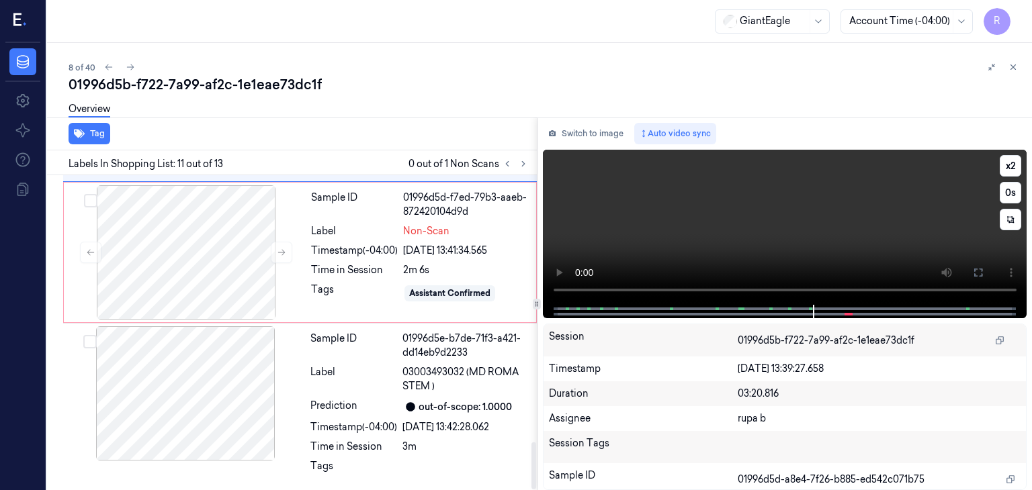
click at [973, 273] on icon at bounding box center [978, 272] width 11 height 11
click at [841, 287] on video at bounding box center [785, 227] width 484 height 155
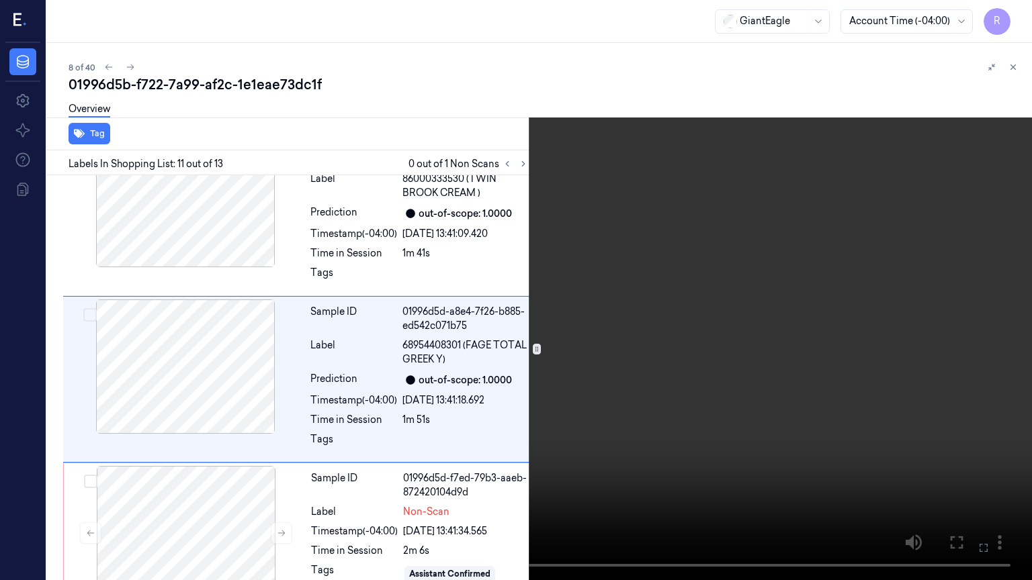
scroll to position [1501, 0]
click at [841, 287] on video at bounding box center [516, 290] width 1032 height 580
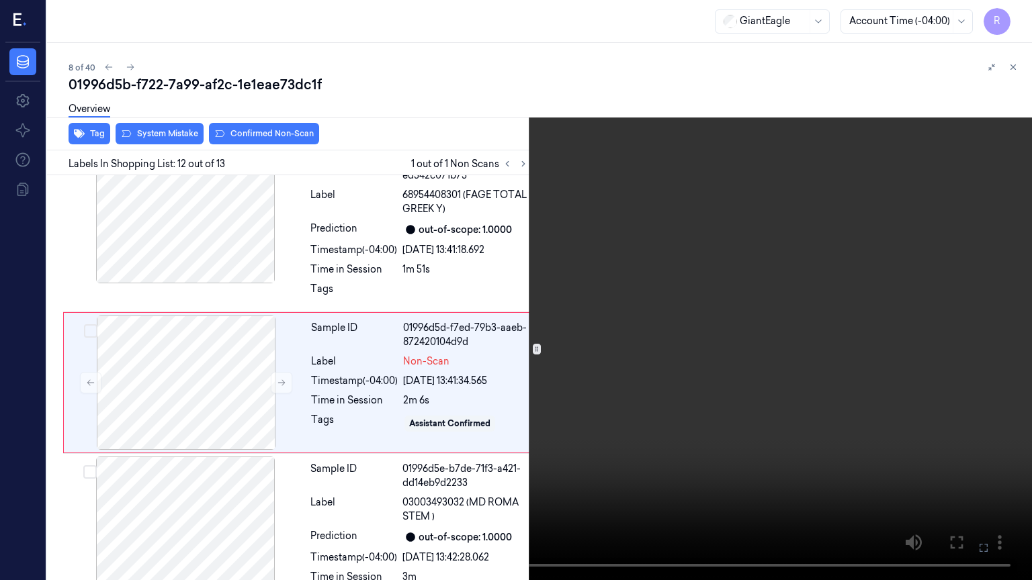
scroll to position [1654, 0]
click at [765, 384] on video at bounding box center [516, 290] width 1032 height 580
click at [672, 458] on video at bounding box center [516, 290] width 1032 height 580
click at [1016, 19] on button "x 2" at bounding box center [1015, 15] width 21 height 21
click at [799, 191] on video at bounding box center [516, 290] width 1032 height 580
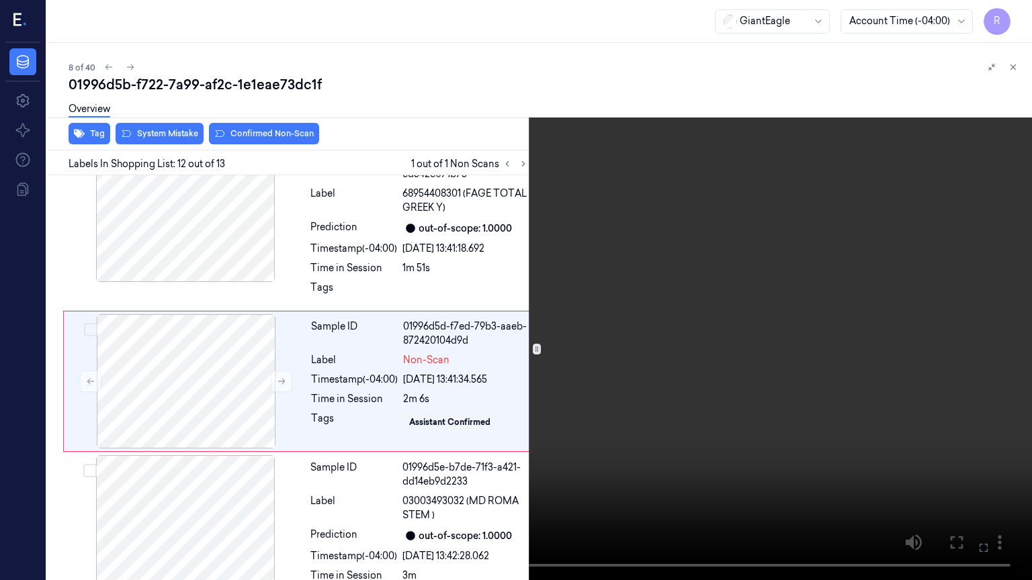
click at [799, 191] on video at bounding box center [516, 290] width 1032 height 580
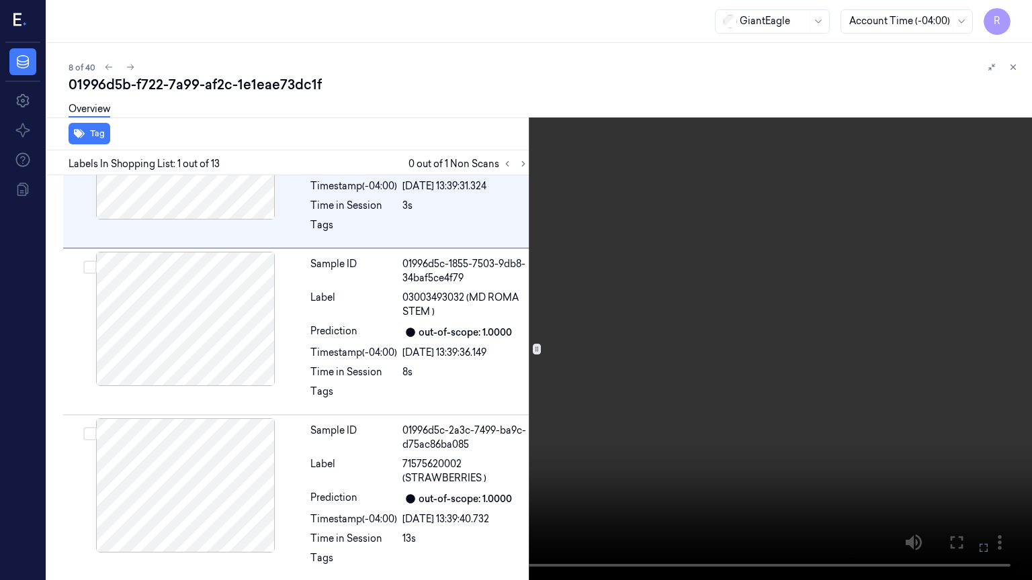
click at [205, 349] on video at bounding box center [516, 290] width 1032 height 580
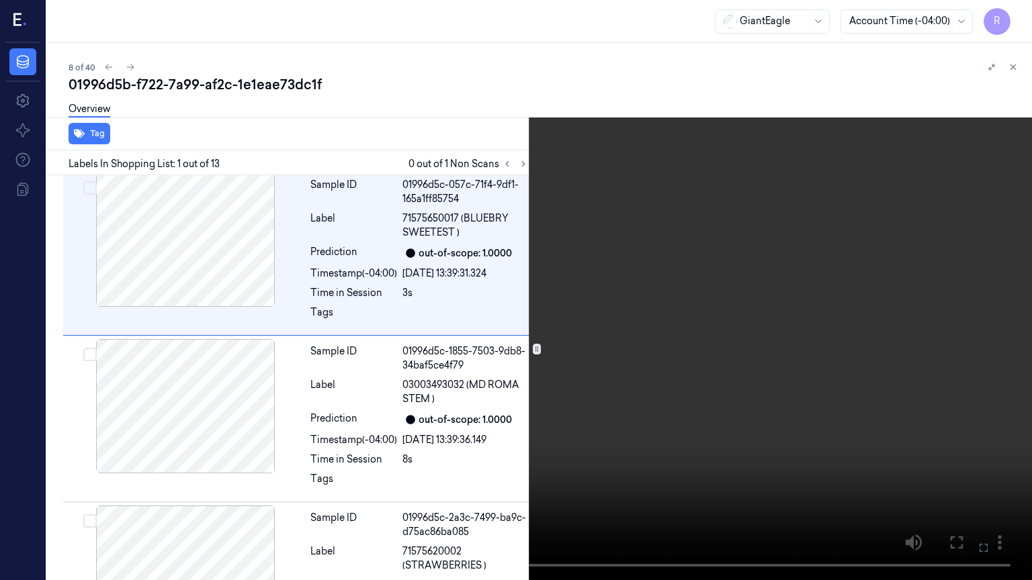
scroll to position [0, 0]
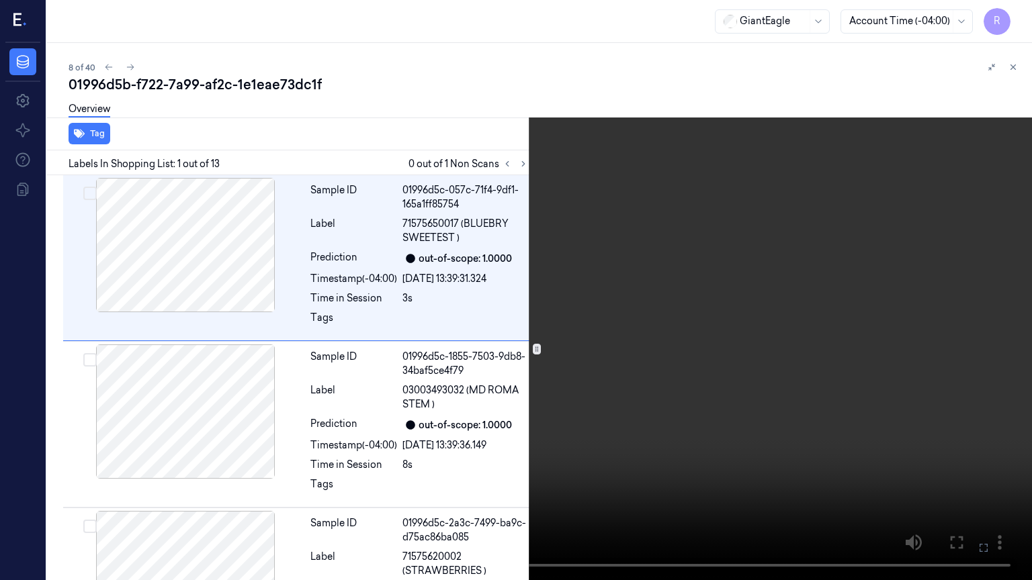
click at [213, 364] on video at bounding box center [516, 290] width 1032 height 580
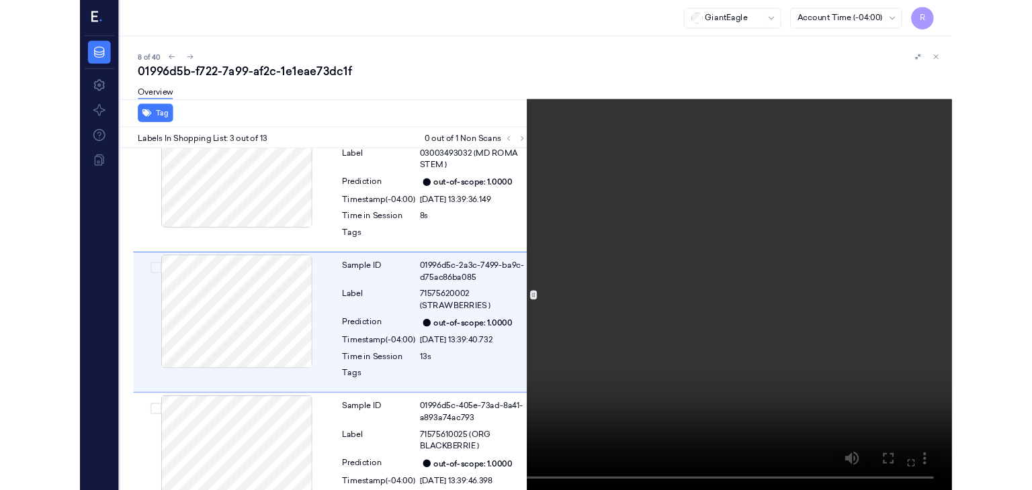
scroll to position [212, 0]
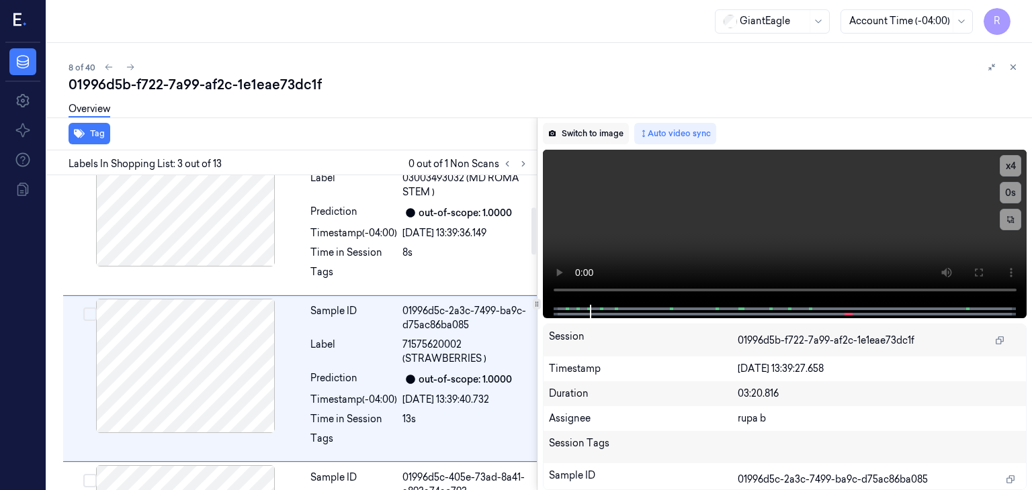
click at [584, 136] on button "Switch to image" at bounding box center [586, 133] width 86 height 21
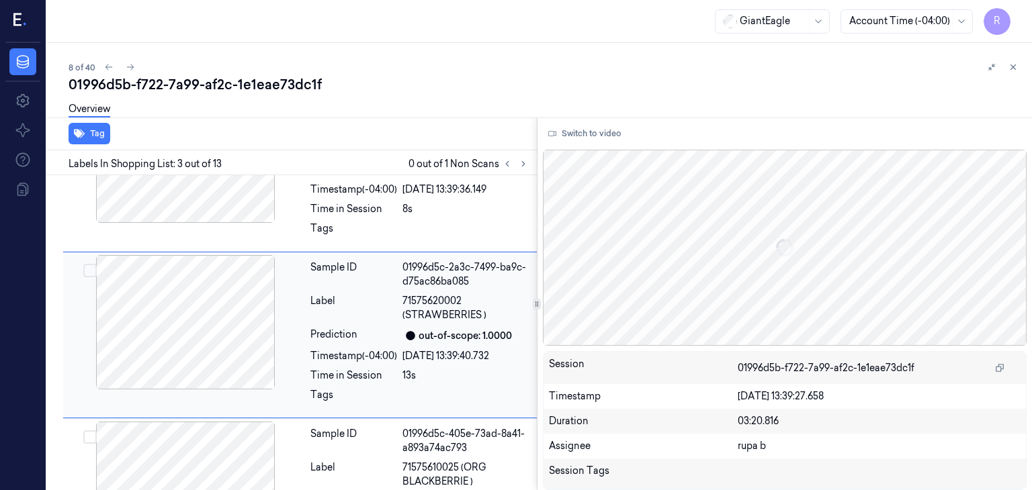
scroll to position [257, 0]
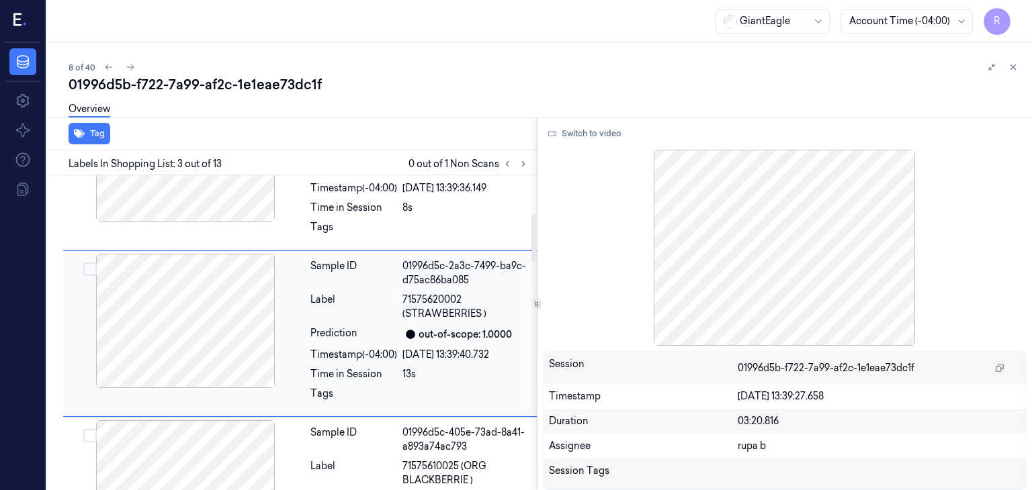
click at [185, 337] on div at bounding box center [185, 321] width 239 height 134
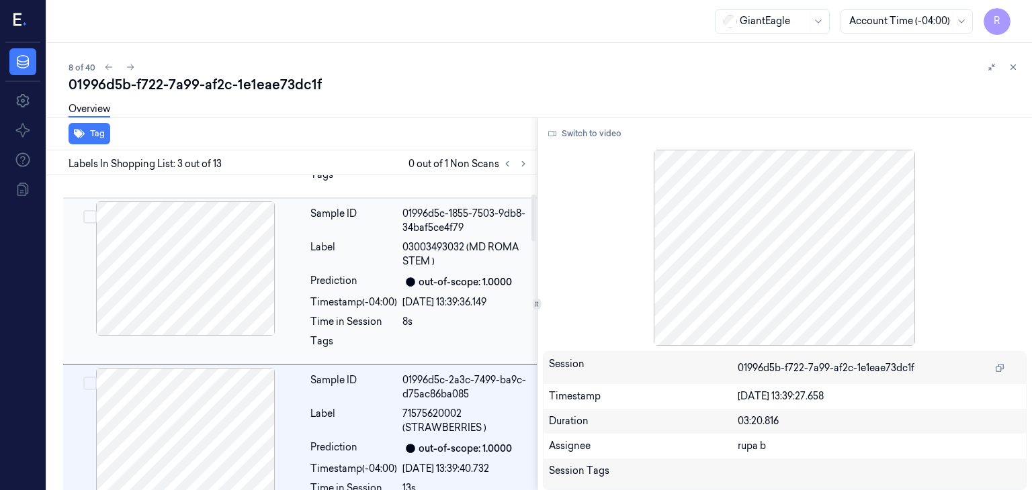
scroll to position [123, 0]
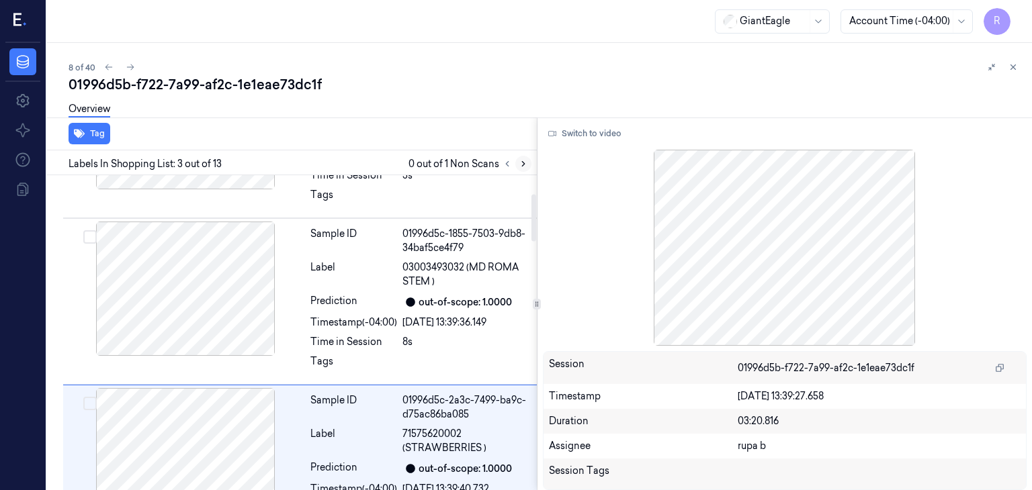
click at [520, 161] on icon at bounding box center [523, 163] width 9 height 9
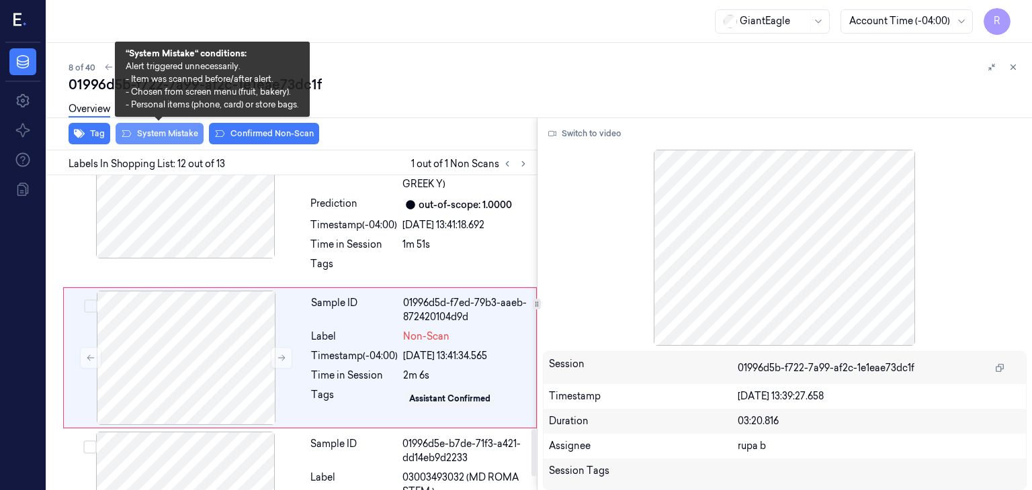
scroll to position [1699, 0]
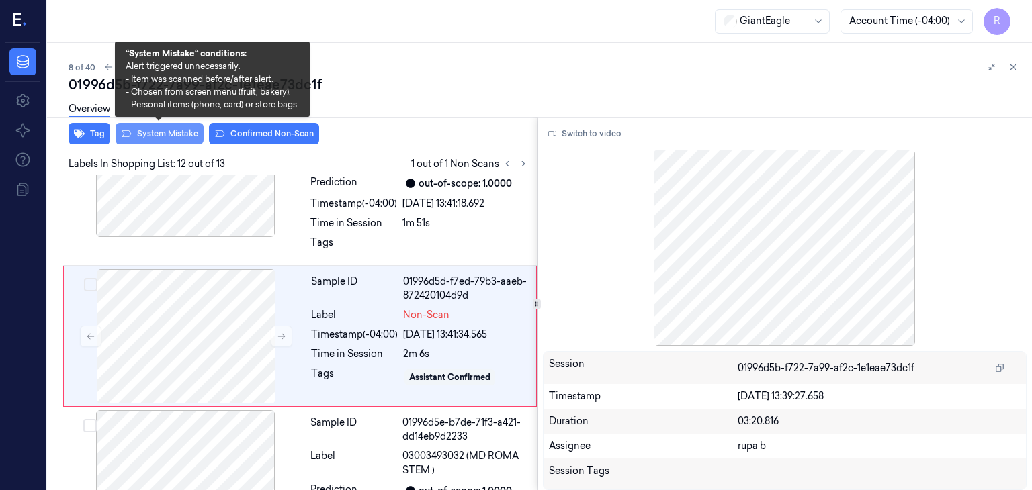
click at [177, 136] on button "System Mistake" at bounding box center [160, 133] width 88 height 21
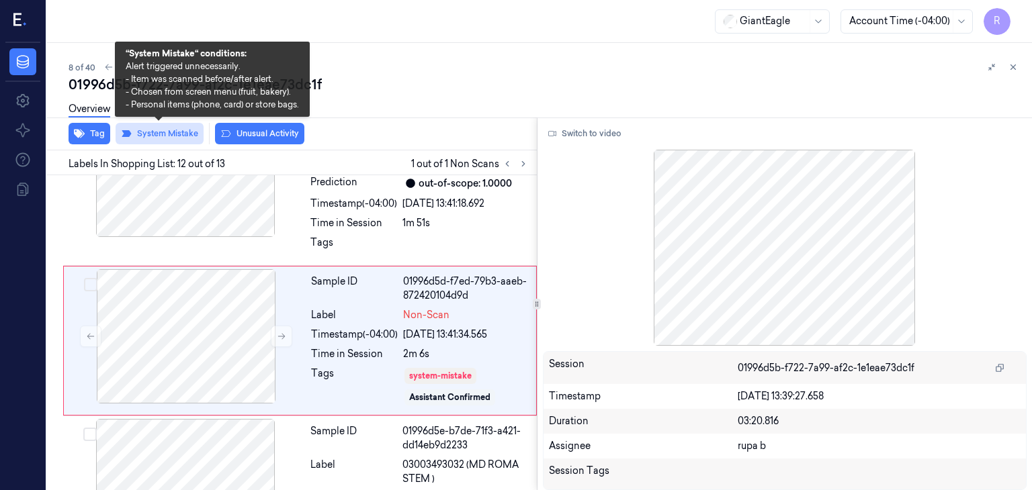
scroll to position [1704, 0]
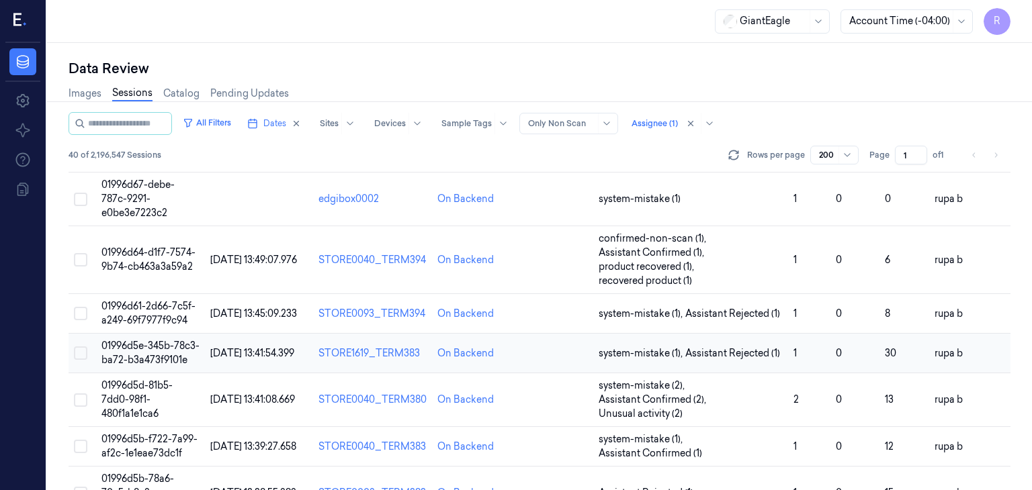
scroll to position [269, 0]
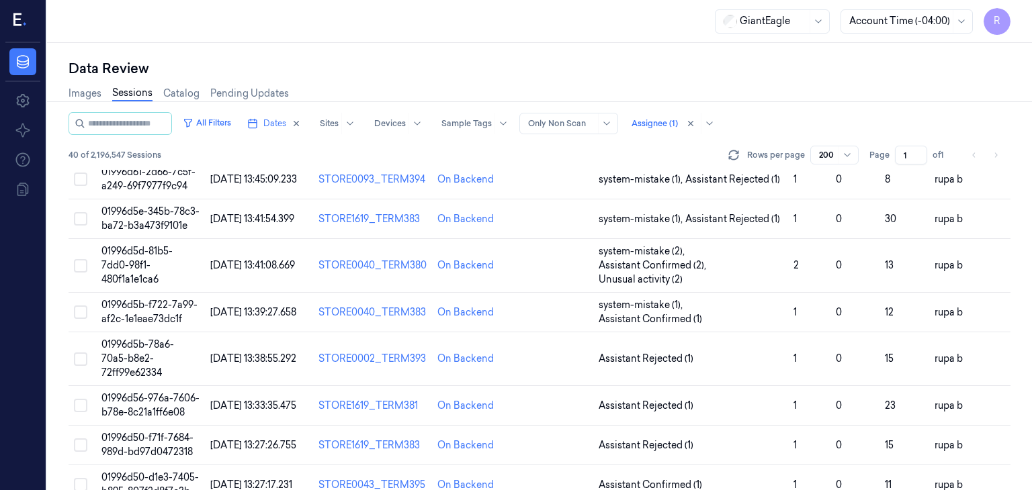
drag, startPoint x: 189, startPoint y: 330, endPoint x: 541, endPoint y: 46, distance: 451.9
click at [189, 329] on td "01996d5b-f722-7a99-af2c-1e1eae73dc1f" at bounding box center [151, 313] width 110 height 40
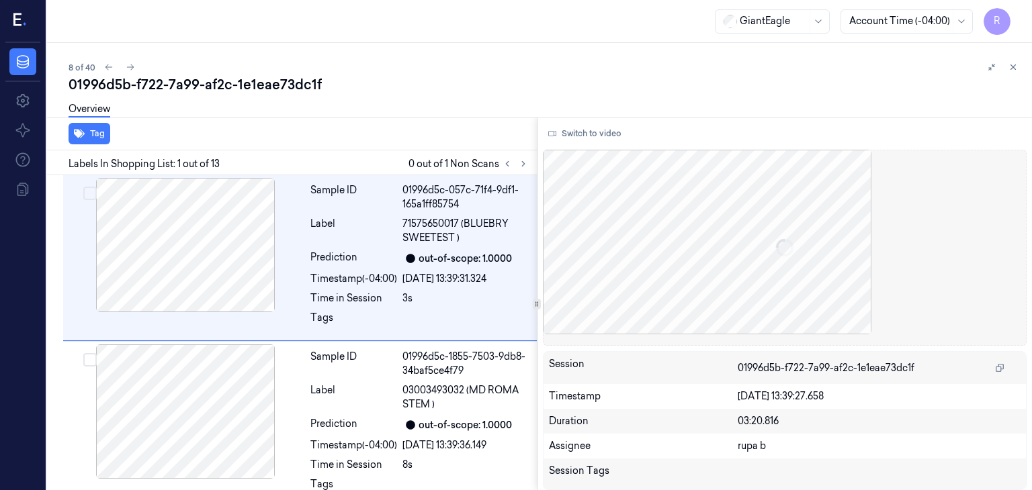
scroll to position [78, 0]
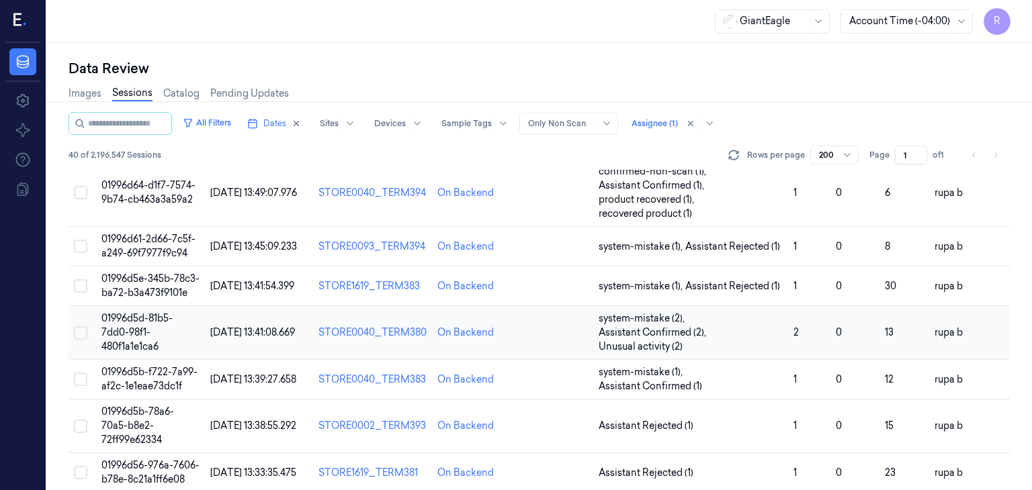
scroll to position [336, 0]
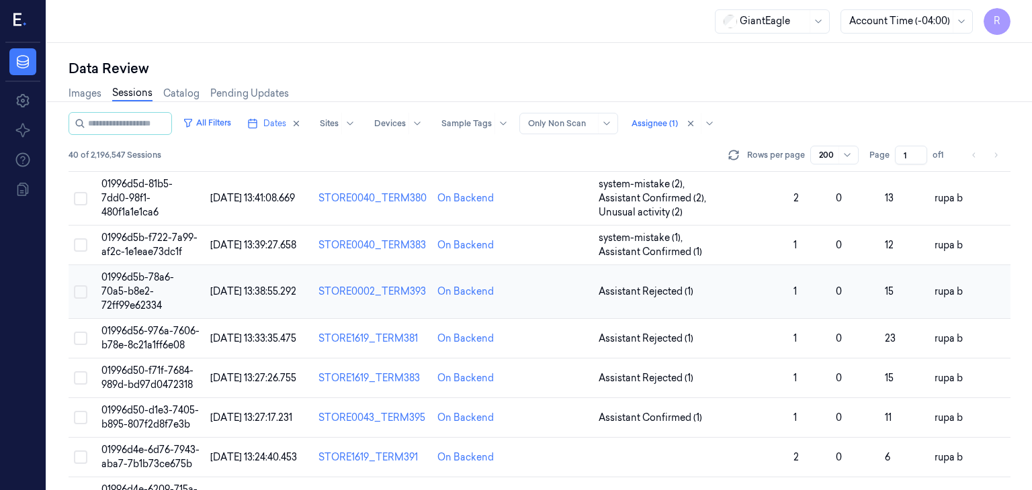
click at [163, 291] on span "01996d5b-78a6-70a5-b8e2-72ff99e62334" at bounding box center [137, 291] width 73 height 40
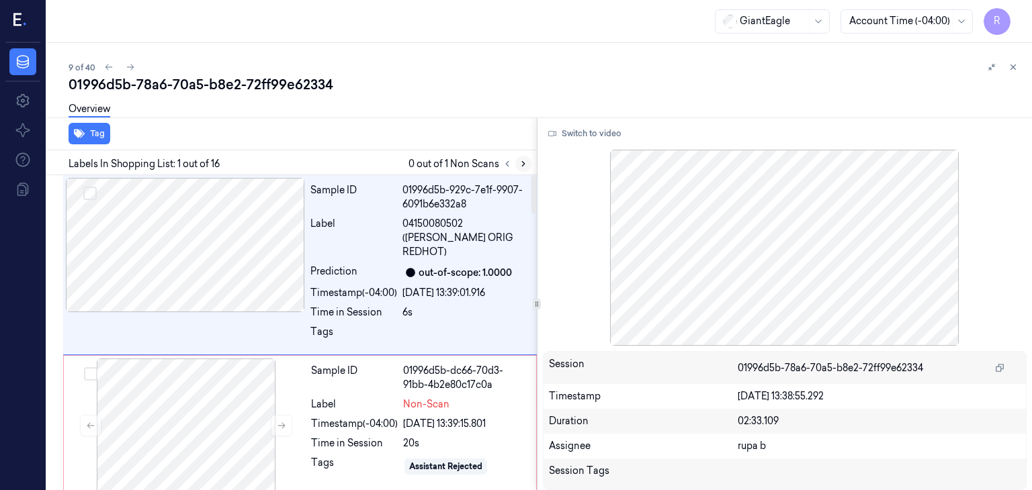
click at [523, 165] on icon at bounding box center [523, 164] width 3 height 5
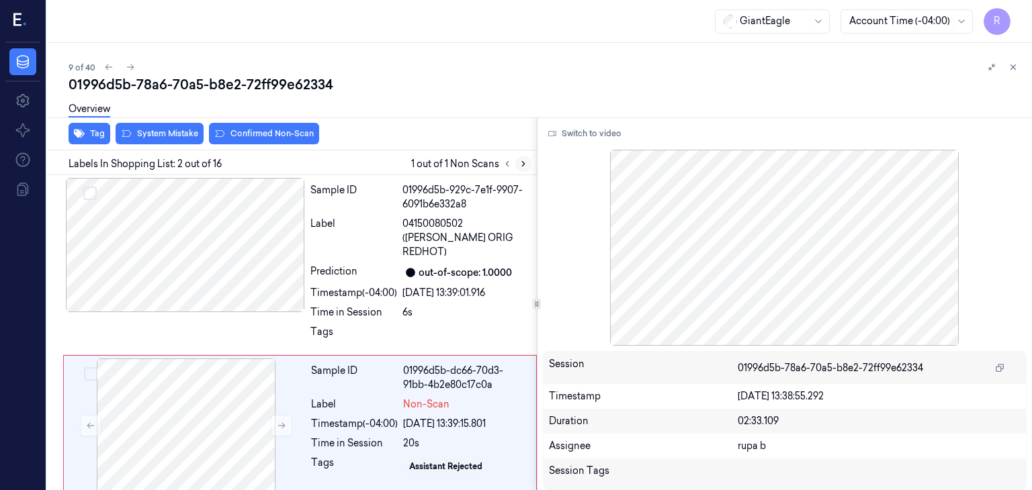
scroll to position [78, 0]
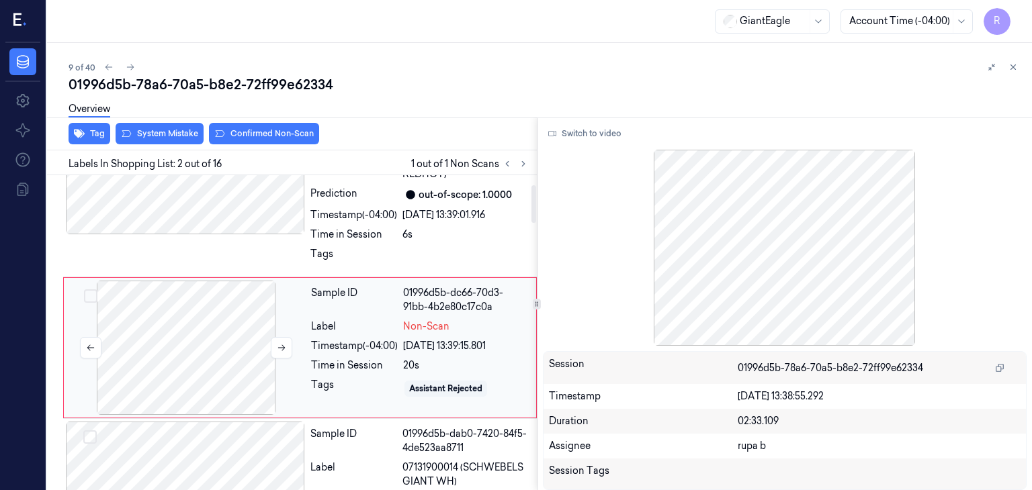
click at [234, 317] on div at bounding box center [186, 348] width 239 height 134
click at [273, 337] on button at bounding box center [281, 347] width 21 height 21
click at [236, 214] on div at bounding box center [185, 167] width 239 height 134
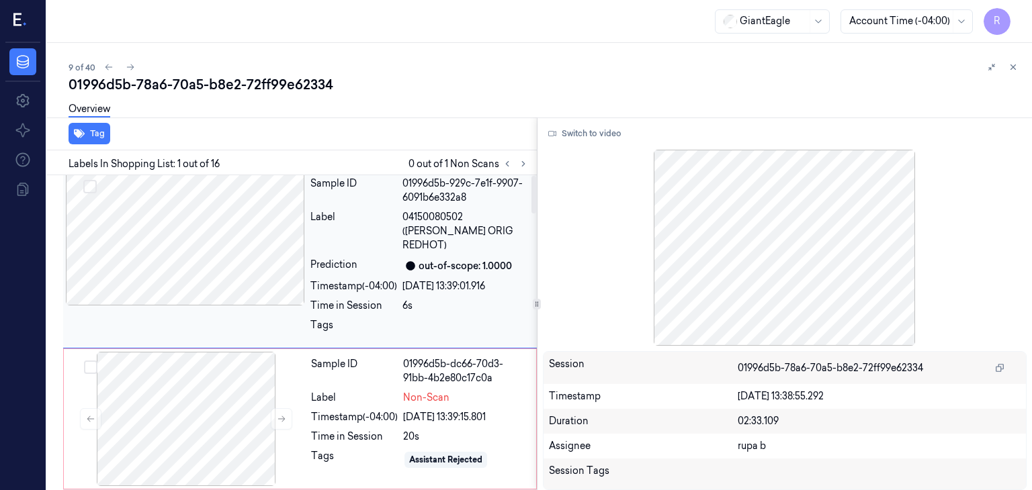
scroll to position [0, 0]
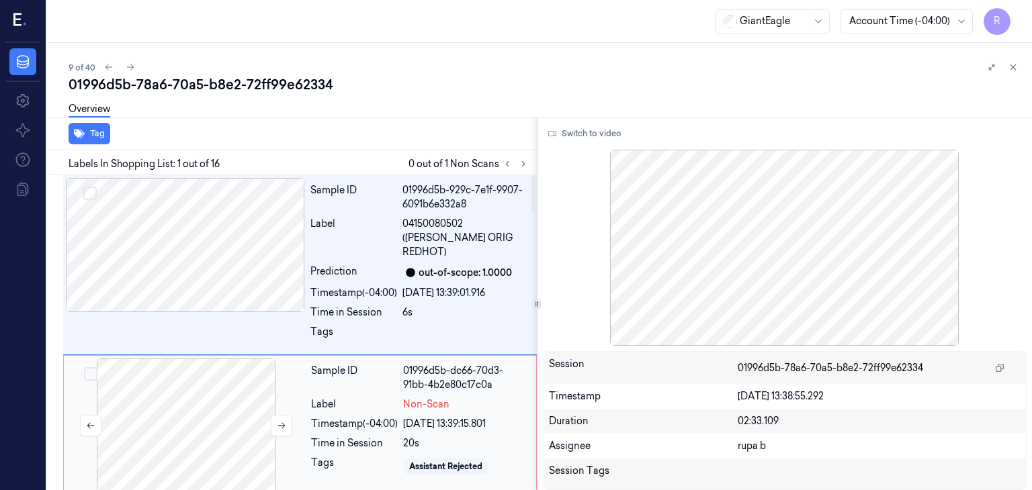
click at [218, 385] on div at bounding box center [186, 426] width 239 height 134
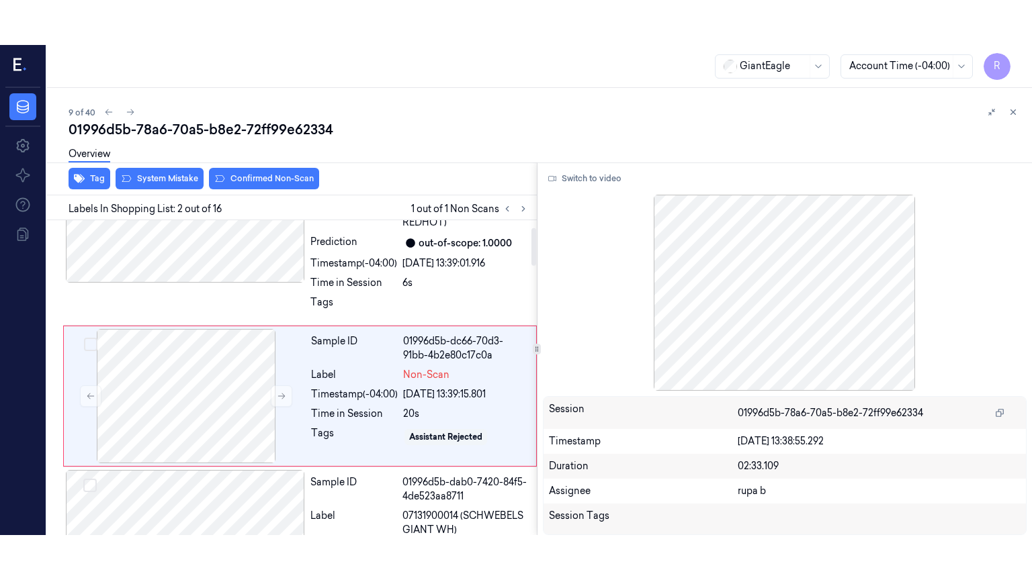
scroll to position [78, 0]
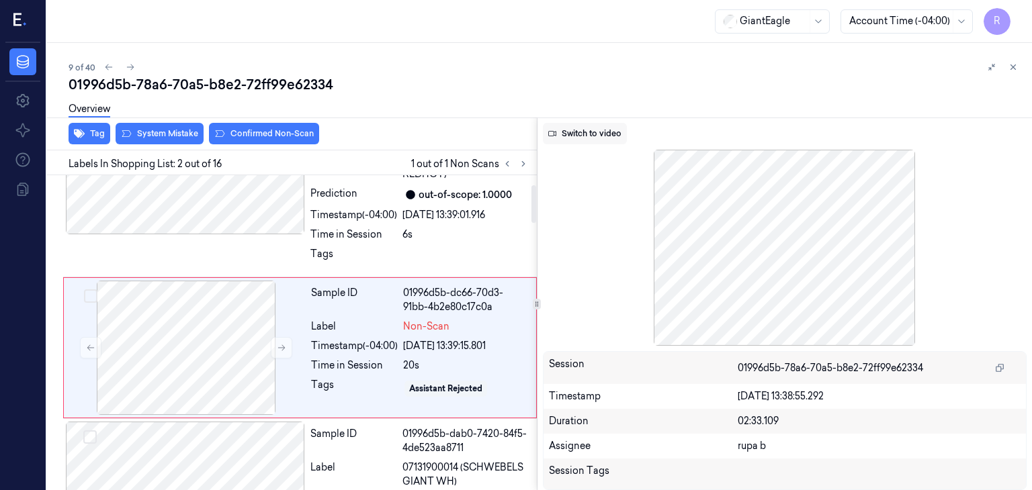
click at [613, 135] on button "Switch to video" at bounding box center [585, 133] width 84 height 21
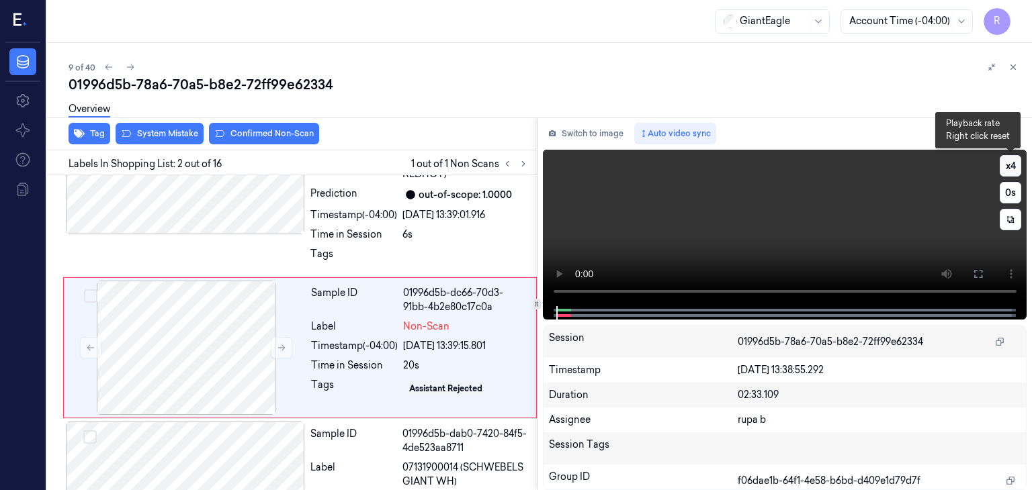
click at [1010, 167] on button "x 4" at bounding box center [1010, 165] width 21 height 21
click at [1010, 167] on button "x 1" at bounding box center [1010, 165] width 21 height 21
click at [978, 267] on button at bounding box center [977, 273] width 21 height 21
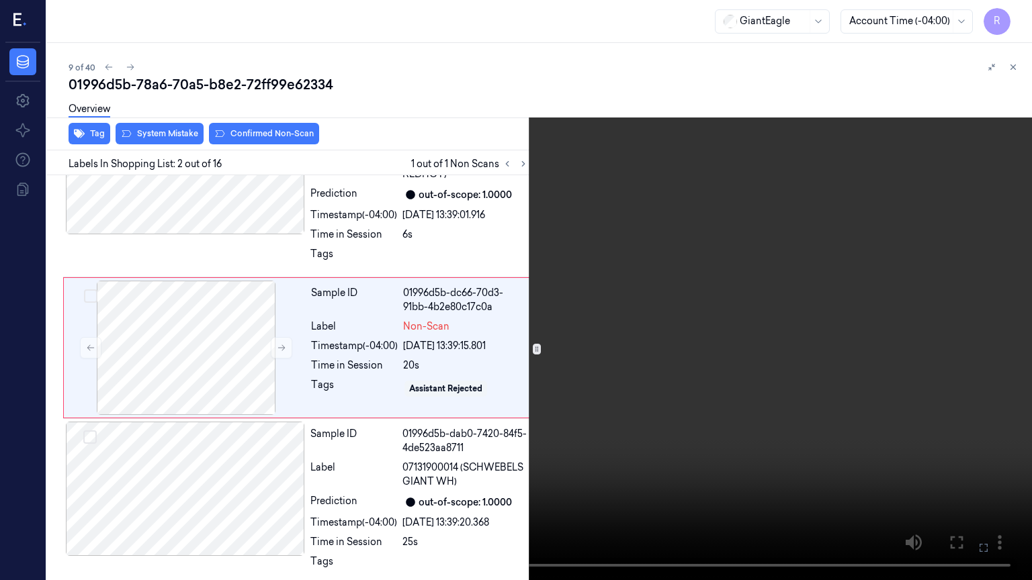
click at [241, 370] on video at bounding box center [516, 290] width 1032 height 580
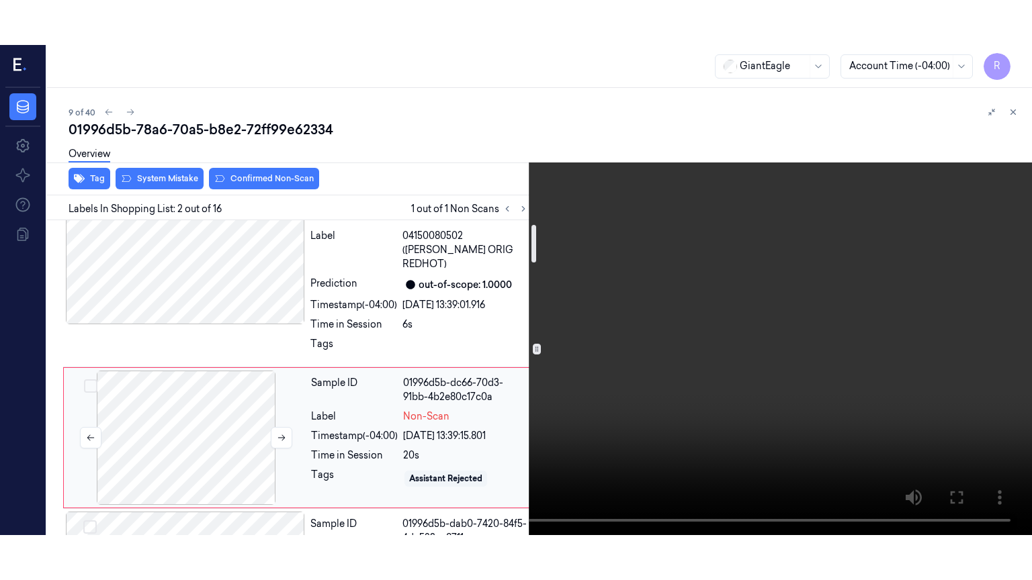
scroll to position [0, 0]
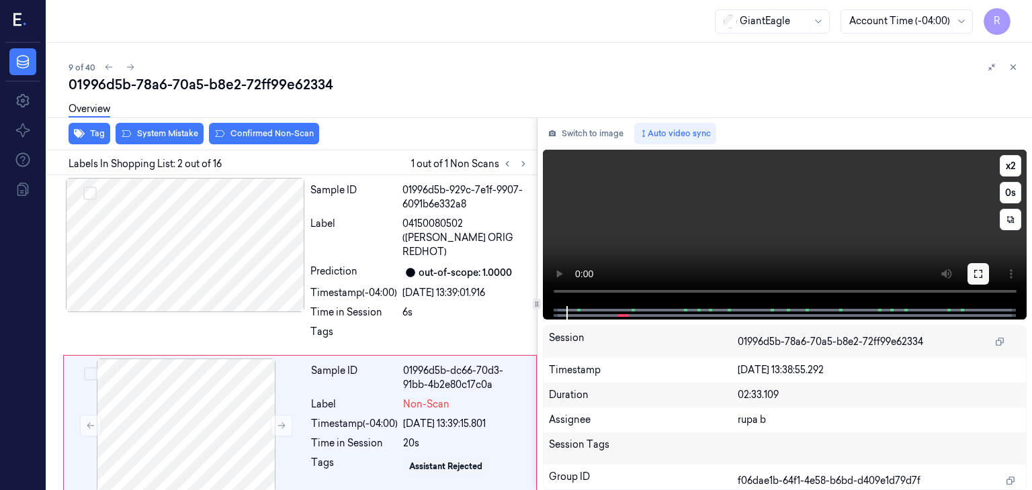
click at [978, 272] on icon at bounding box center [978, 274] width 11 height 11
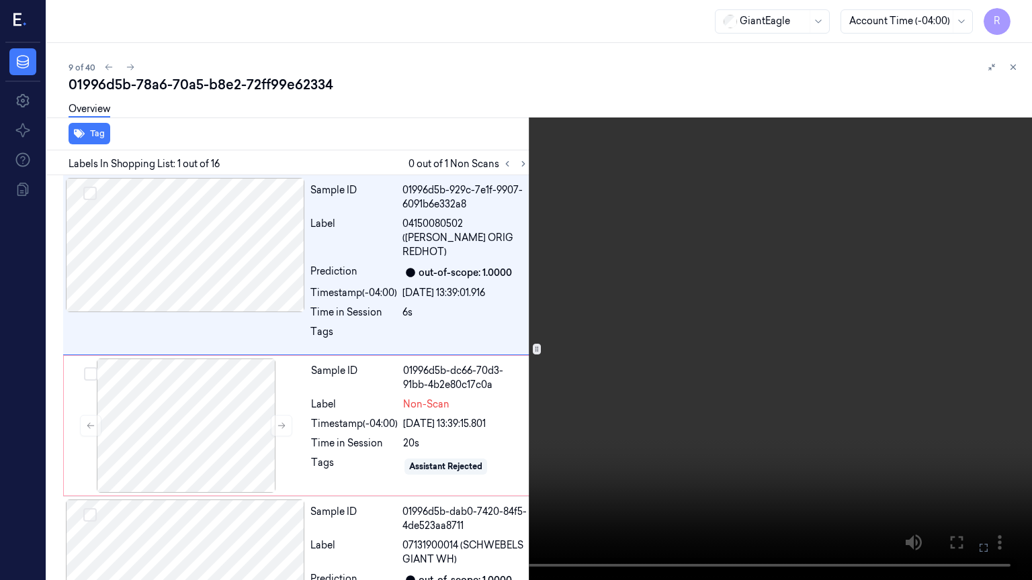
click at [345, 331] on video at bounding box center [516, 290] width 1032 height 580
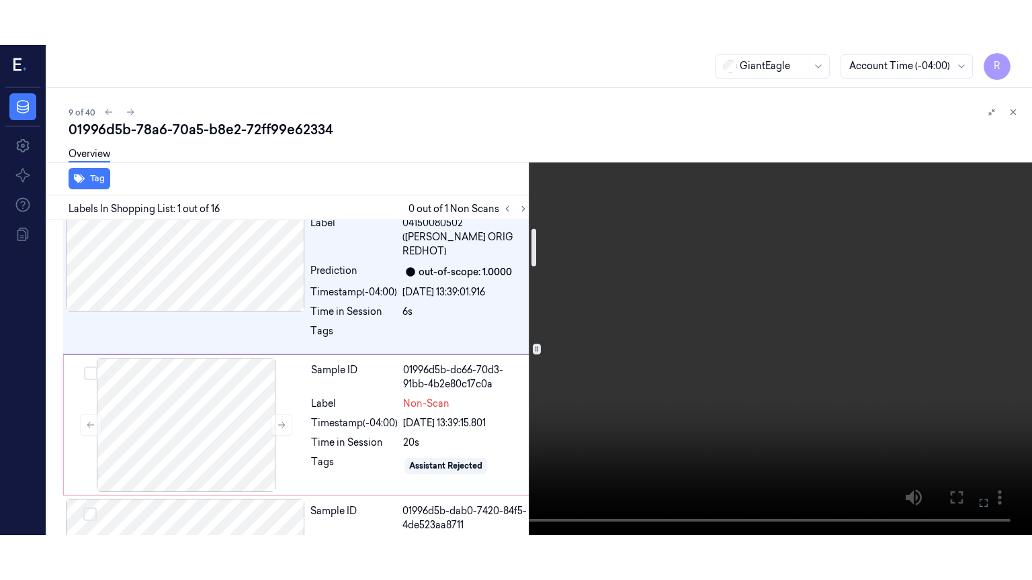
scroll to position [67, 0]
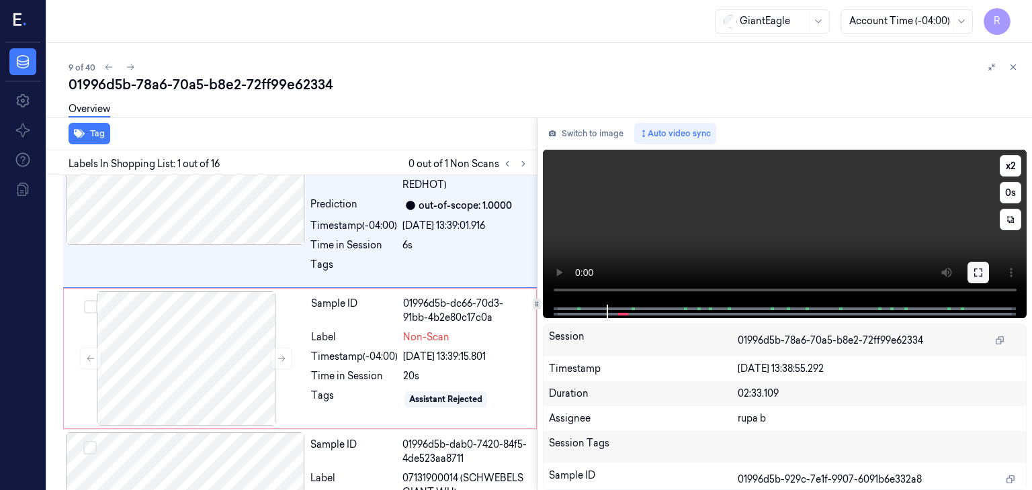
click at [974, 268] on icon at bounding box center [978, 272] width 11 height 11
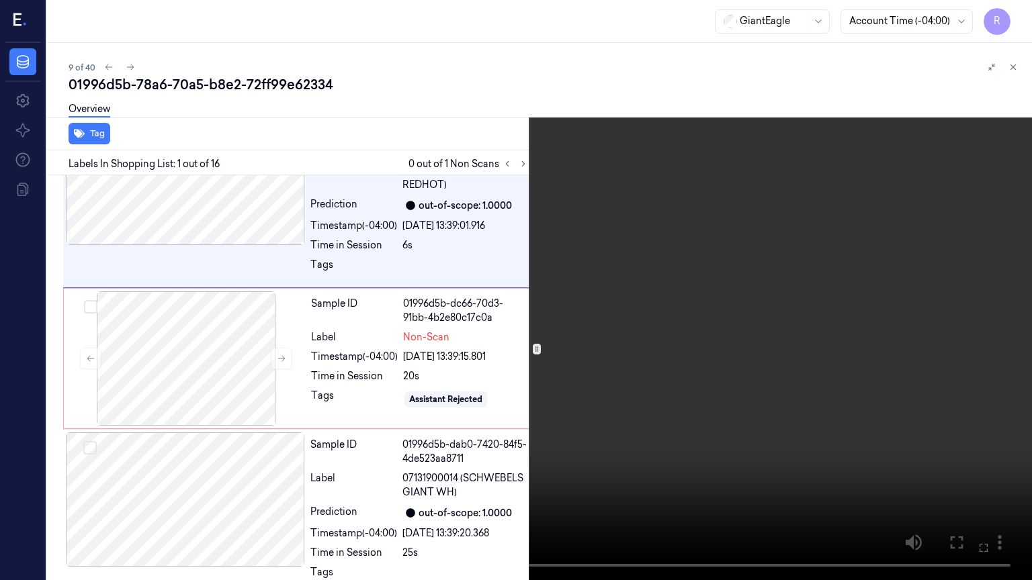
click at [796, 295] on video at bounding box center [516, 290] width 1032 height 580
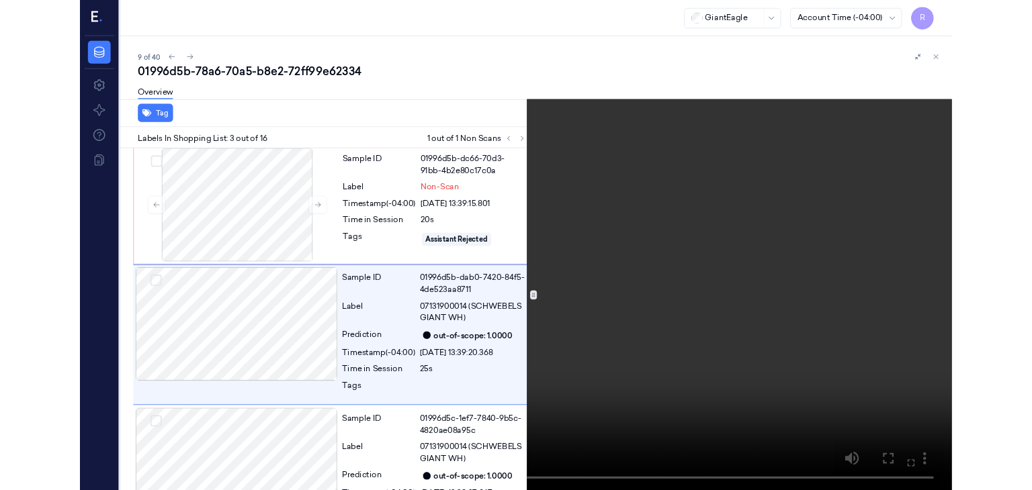
scroll to position [187, 0]
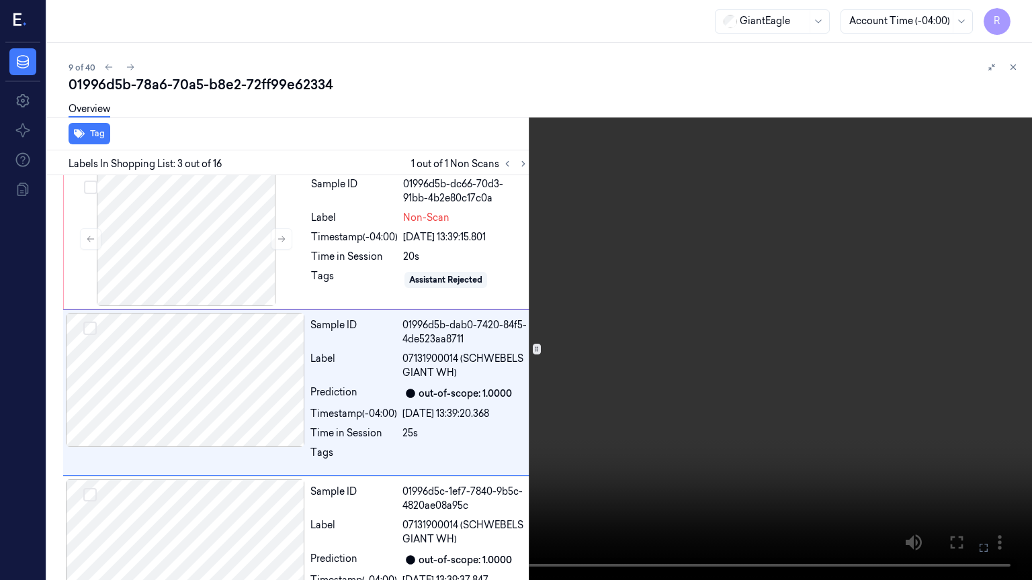
click at [796, 295] on video at bounding box center [516, 290] width 1032 height 580
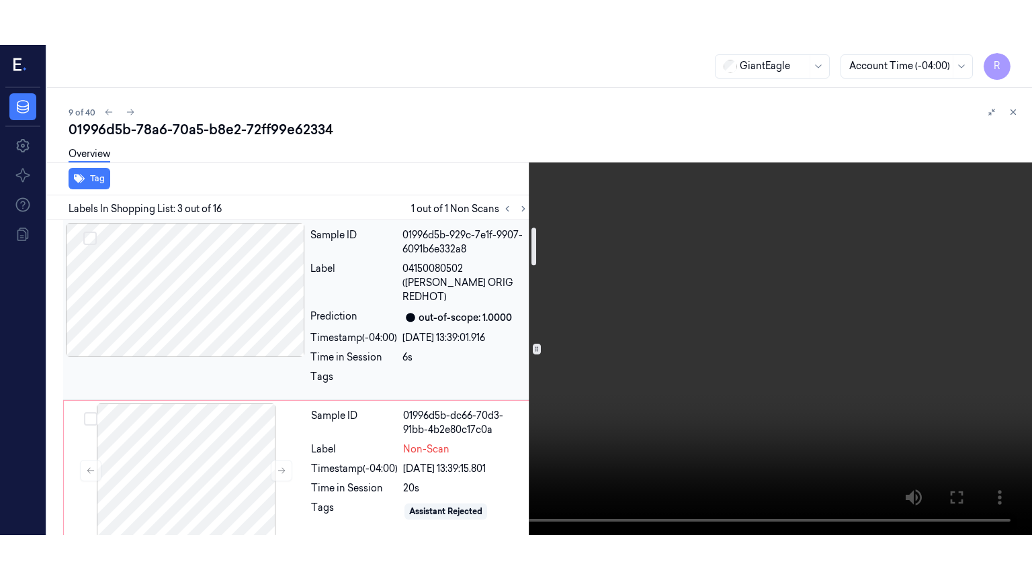
scroll to position [134, 0]
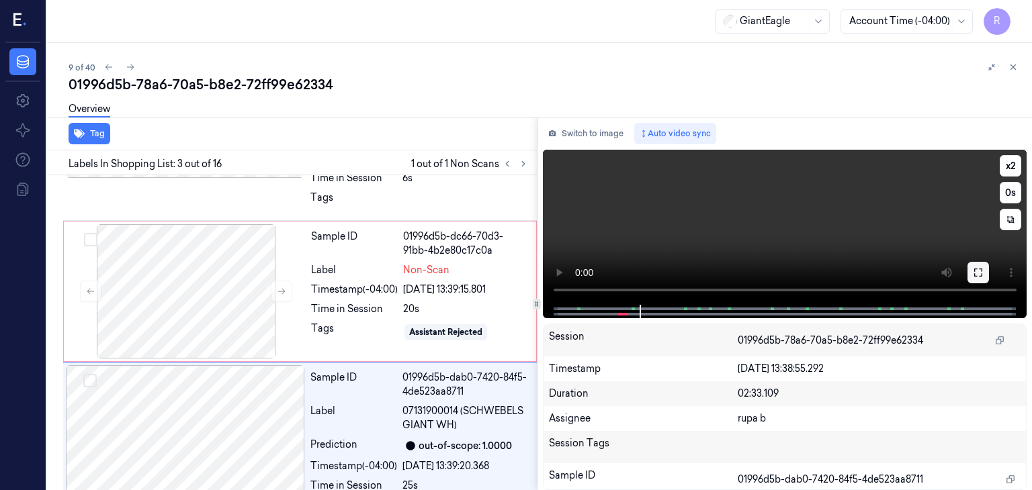
click at [983, 272] on icon at bounding box center [978, 272] width 11 height 11
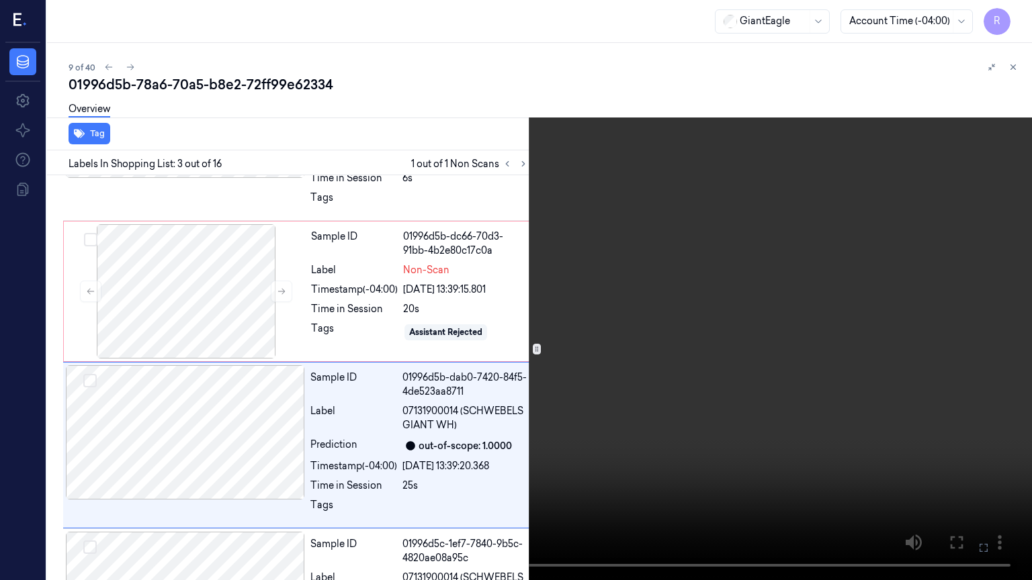
click at [285, 375] on video at bounding box center [516, 290] width 1032 height 580
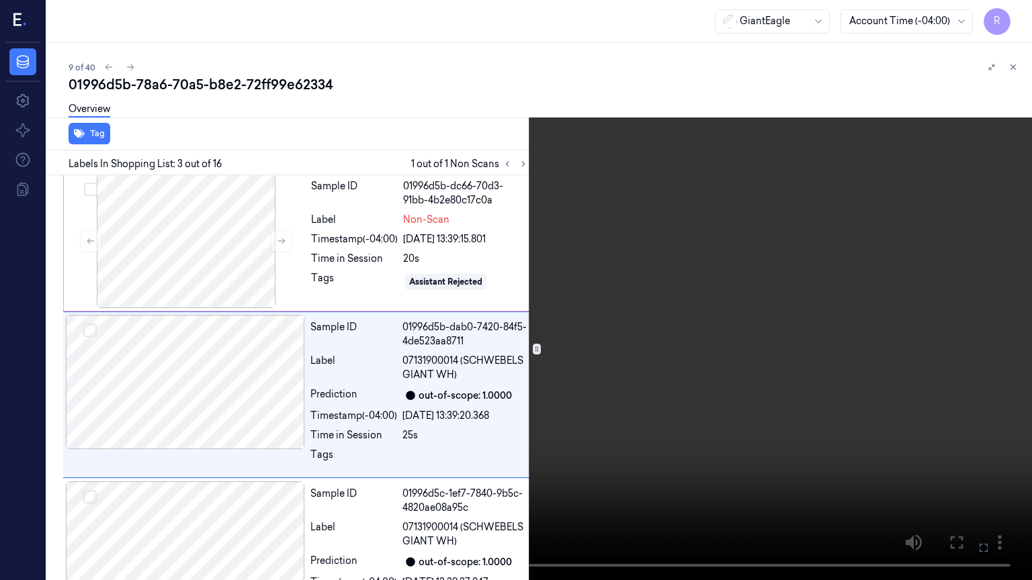
scroll to position [187, 0]
click at [285, 375] on video at bounding box center [516, 290] width 1032 height 580
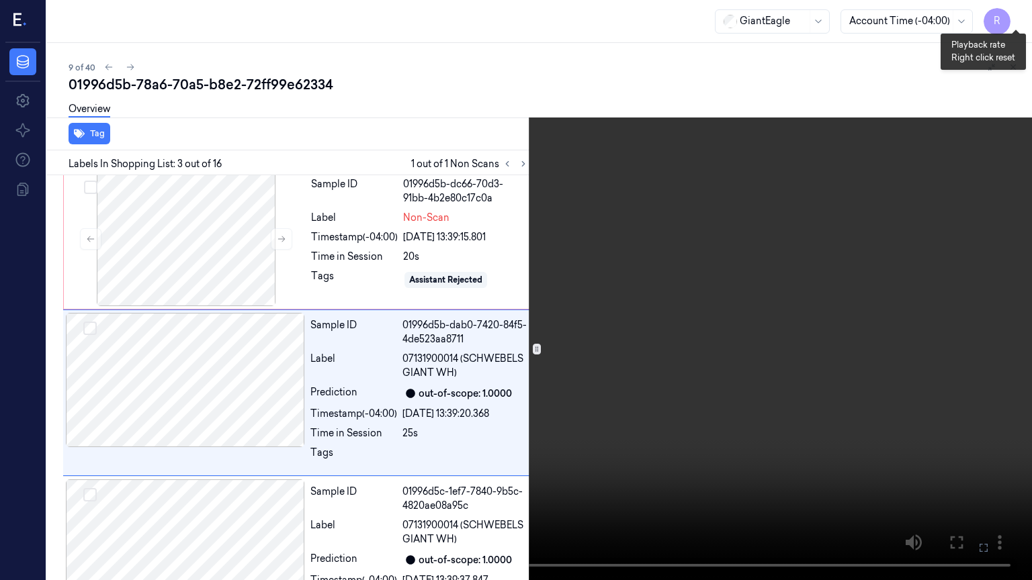
click at [1020, 19] on button "x 2" at bounding box center [1015, 15] width 21 height 21
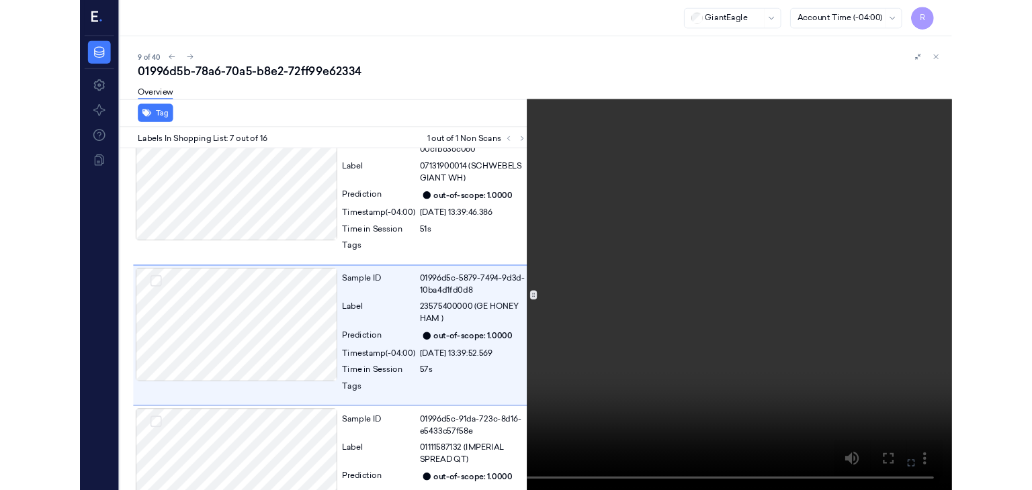
scroll to position [852, 0]
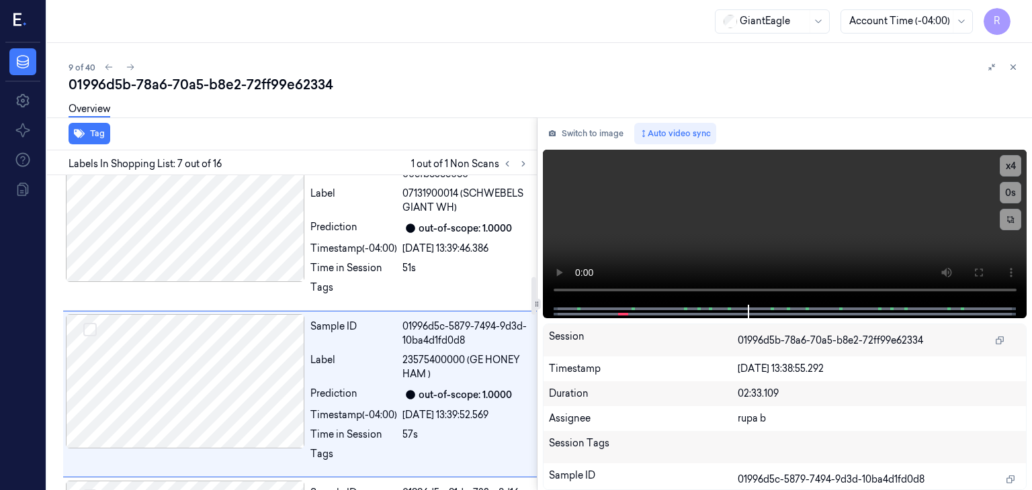
drag, startPoint x: 578, startPoint y: 129, endPoint x: 230, endPoint y: 122, distance: 347.4
click at [578, 129] on button "Switch to image" at bounding box center [586, 133] width 86 height 21
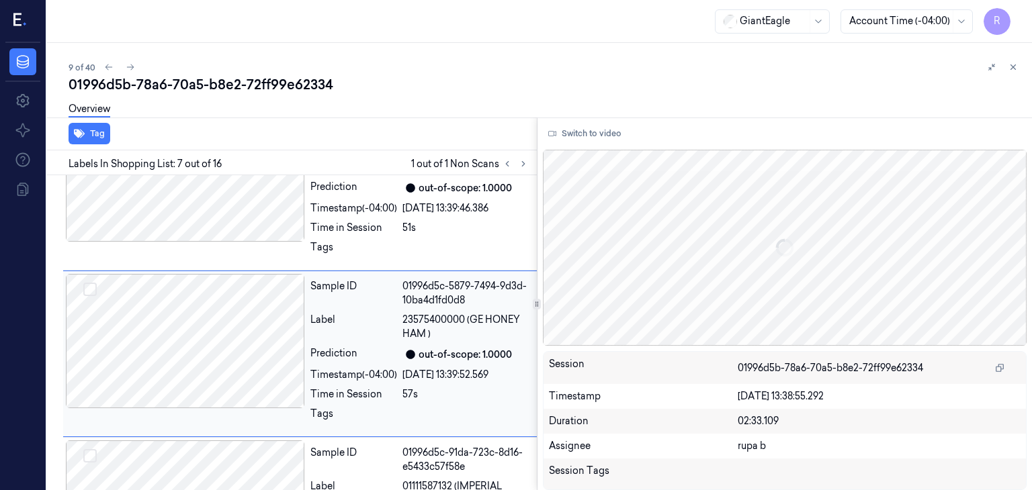
scroll to position [898, 0]
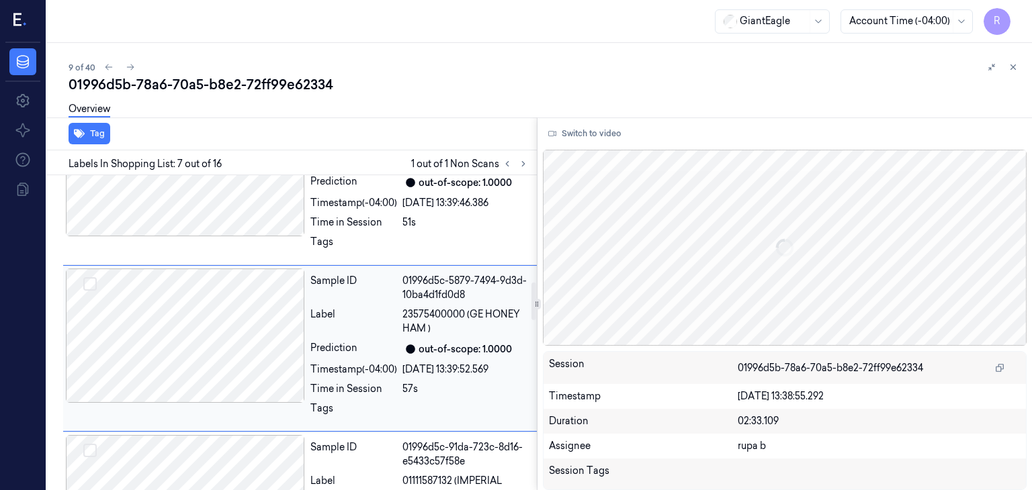
click at [218, 355] on div at bounding box center [185, 336] width 239 height 134
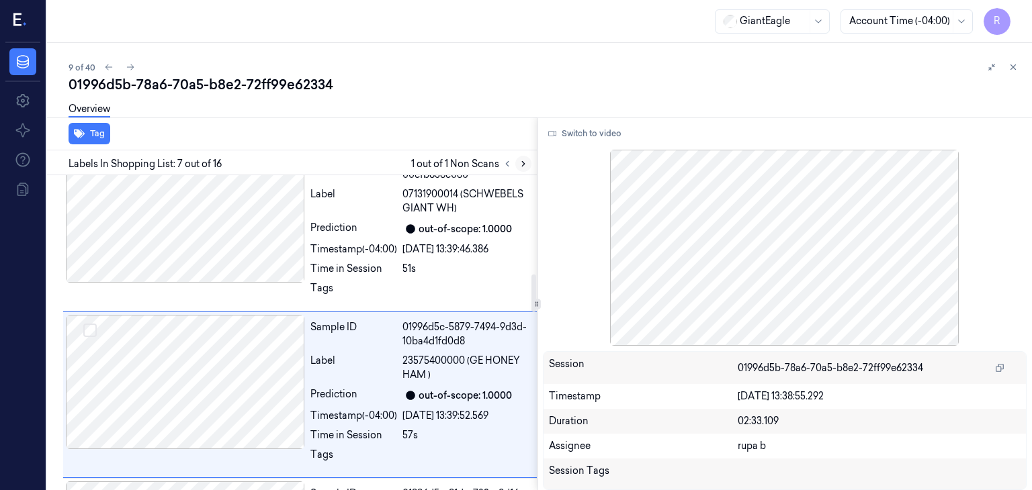
scroll to position [830, 0]
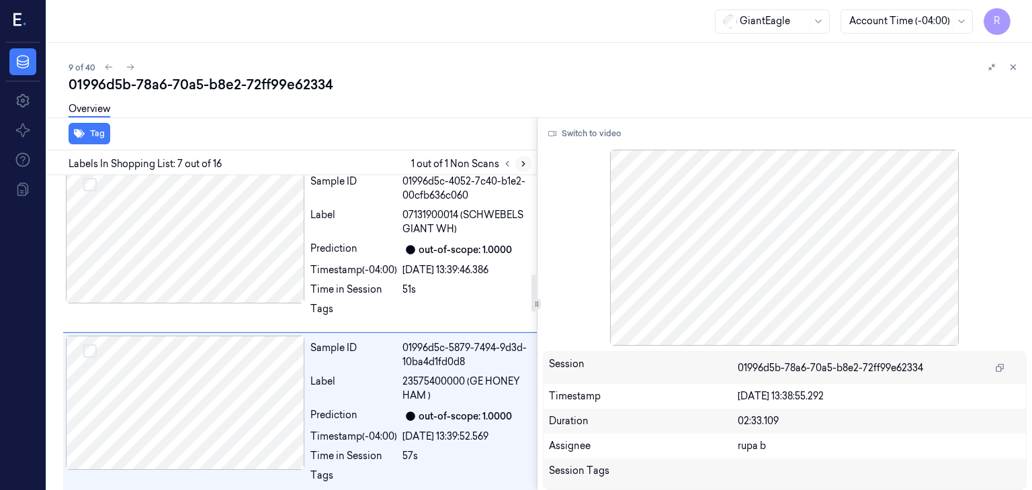
click at [530, 163] on button at bounding box center [523, 164] width 16 height 16
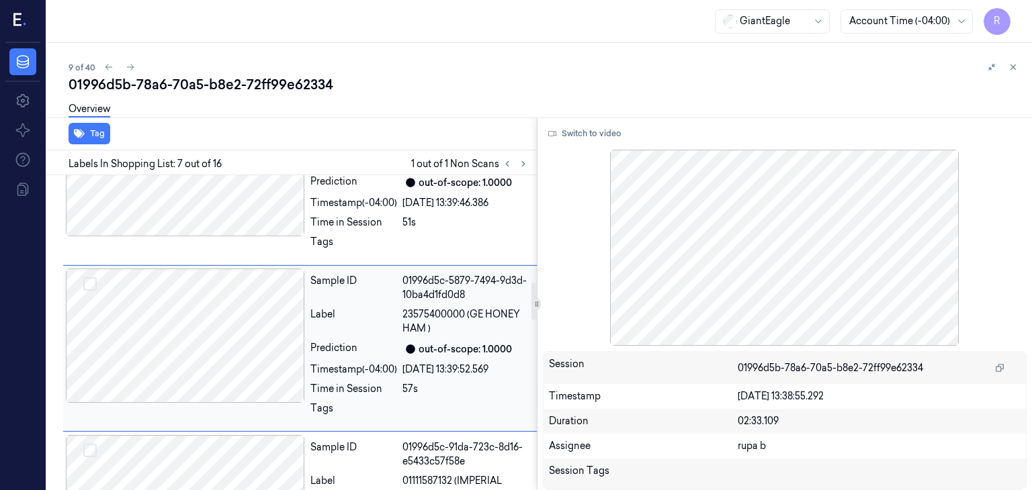
click at [220, 342] on div at bounding box center [185, 336] width 239 height 134
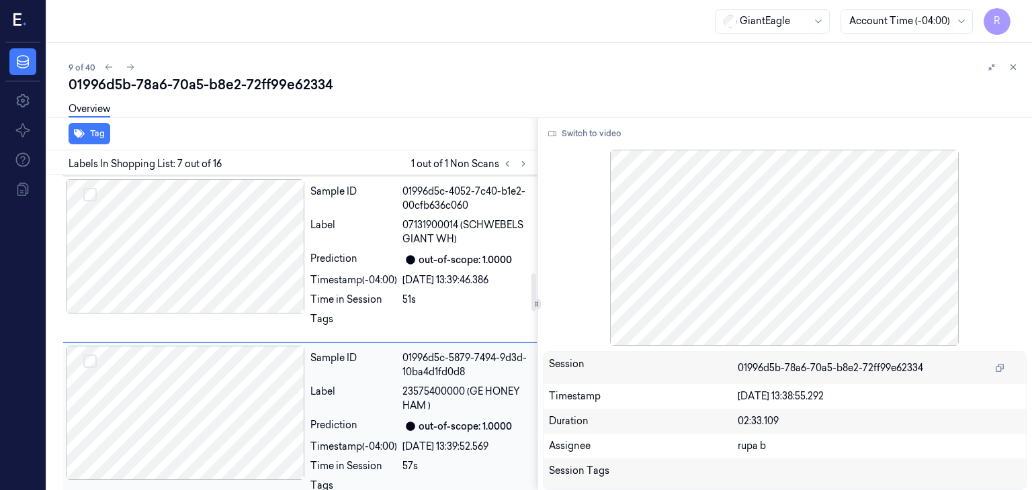
scroll to position [763, 0]
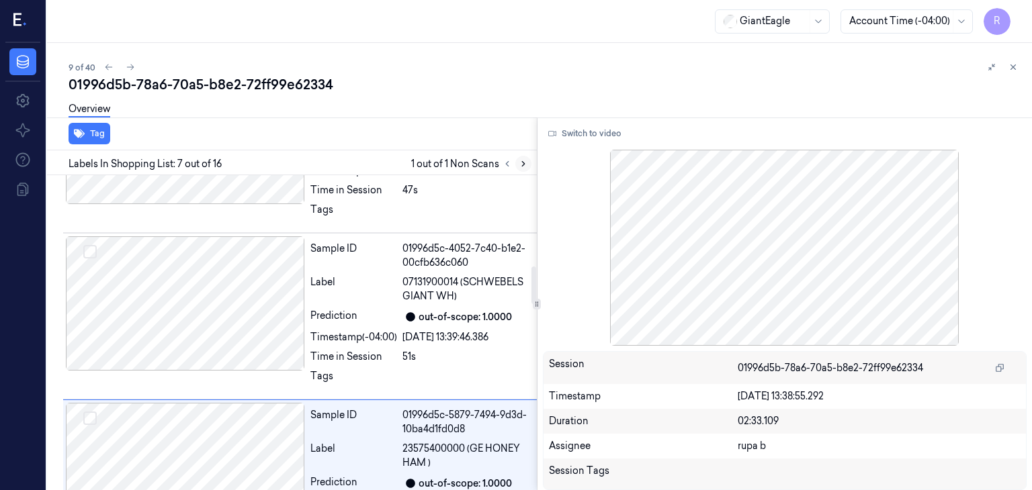
click at [516, 167] on button at bounding box center [523, 164] width 16 height 16
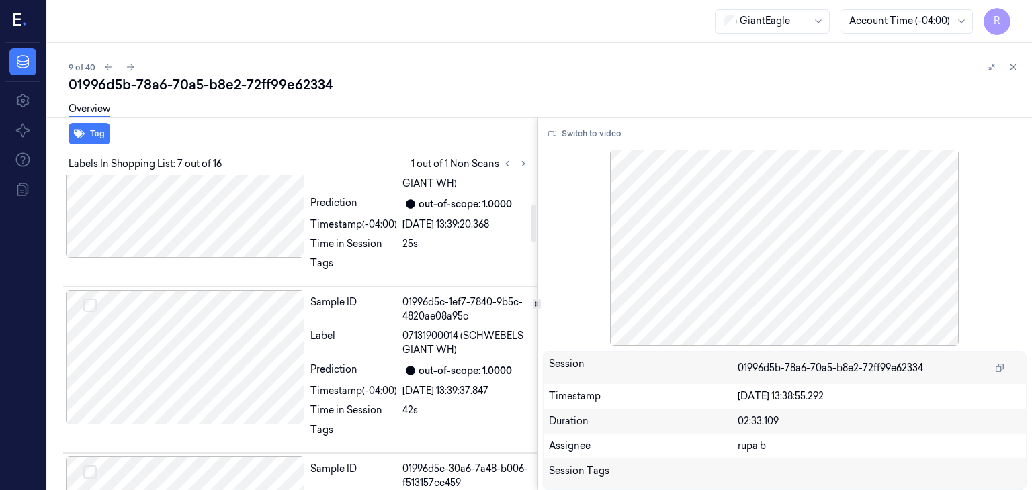
scroll to position [0, 0]
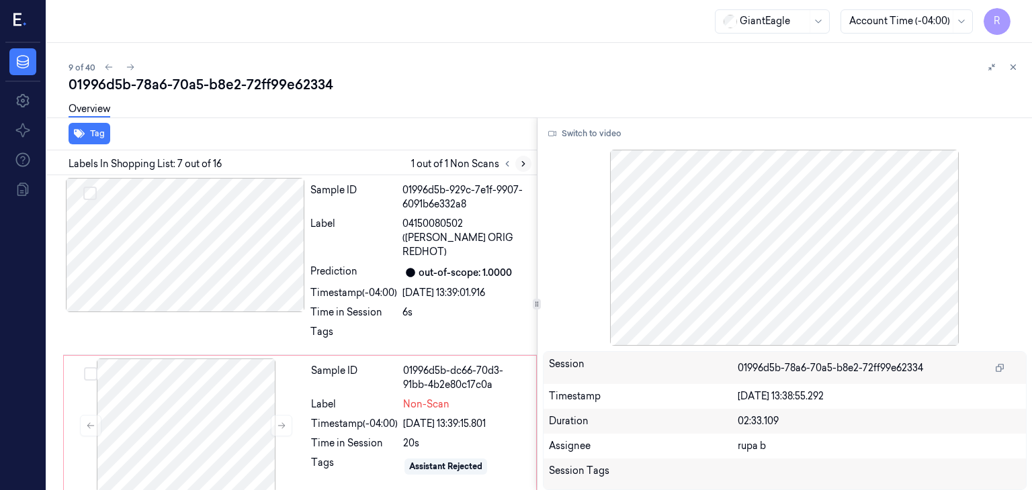
click at [527, 162] on icon at bounding box center [523, 163] width 9 height 9
click at [520, 163] on icon at bounding box center [523, 163] width 9 height 9
click at [171, 426] on div at bounding box center [186, 426] width 239 height 134
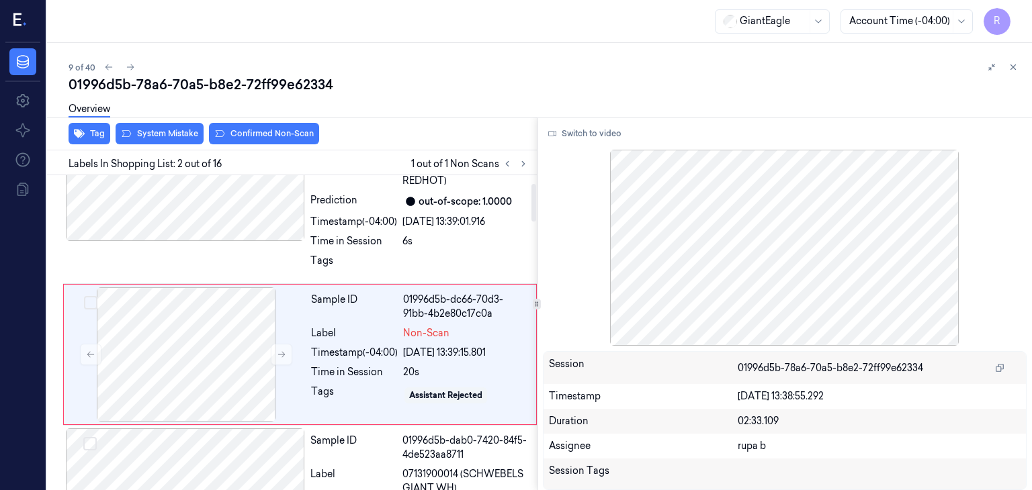
scroll to position [78, 0]
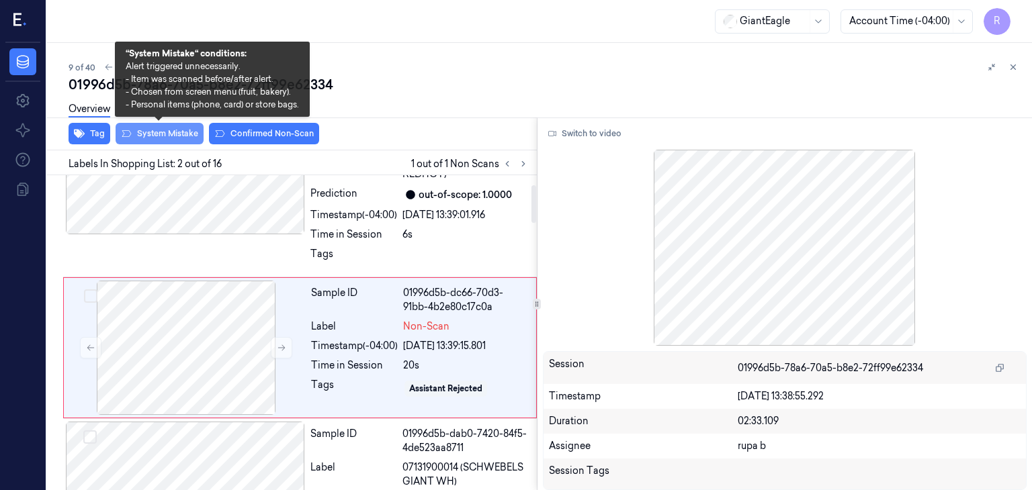
click at [154, 137] on button "System Mistake" at bounding box center [160, 133] width 88 height 21
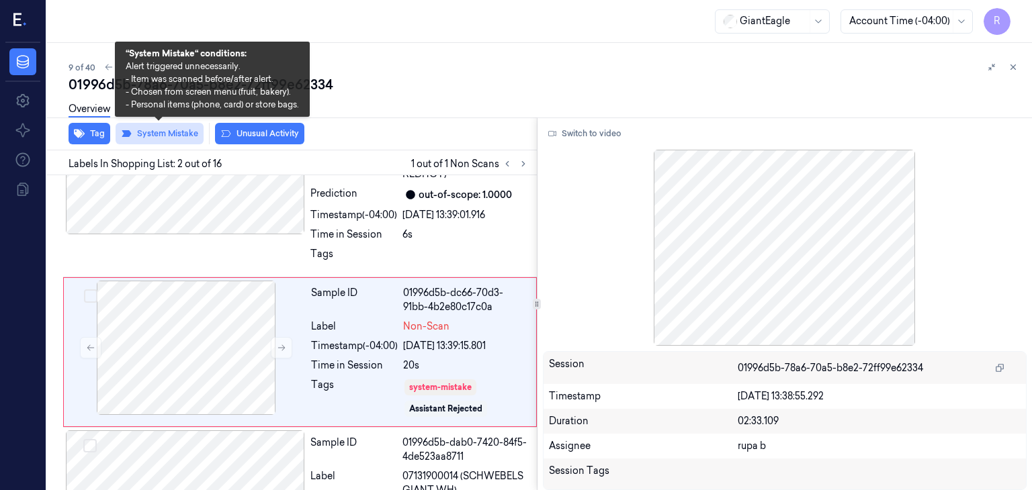
scroll to position [83, 0]
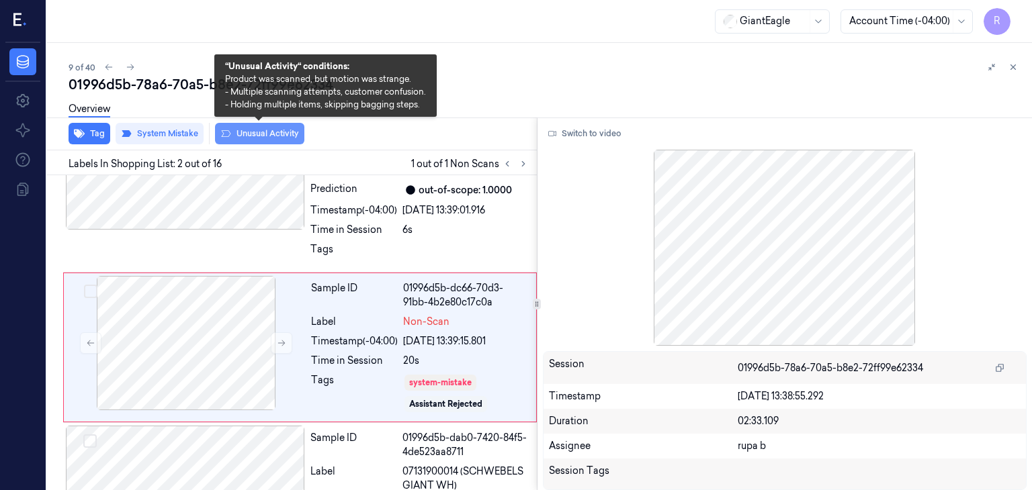
click at [243, 134] on button "Unusual Activity" at bounding box center [259, 133] width 89 height 21
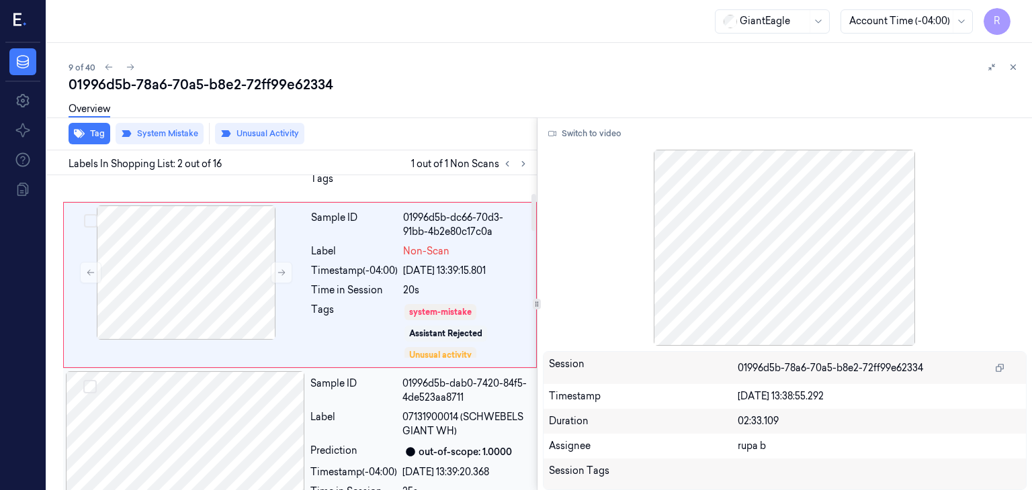
click at [254, 415] on div at bounding box center [185, 439] width 239 height 134
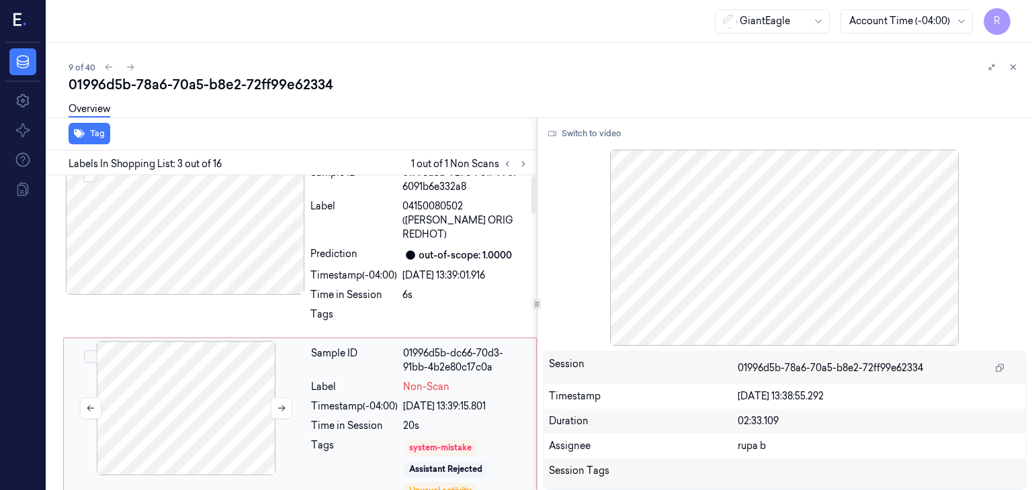
scroll to position [0, 0]
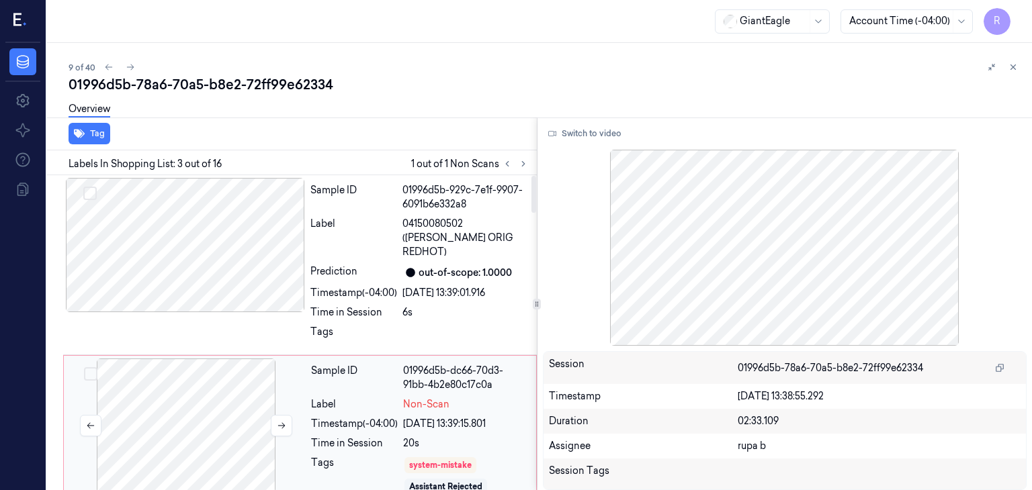
click at [189, 359] on div at bounding box center [186, 426] width 239 height 134
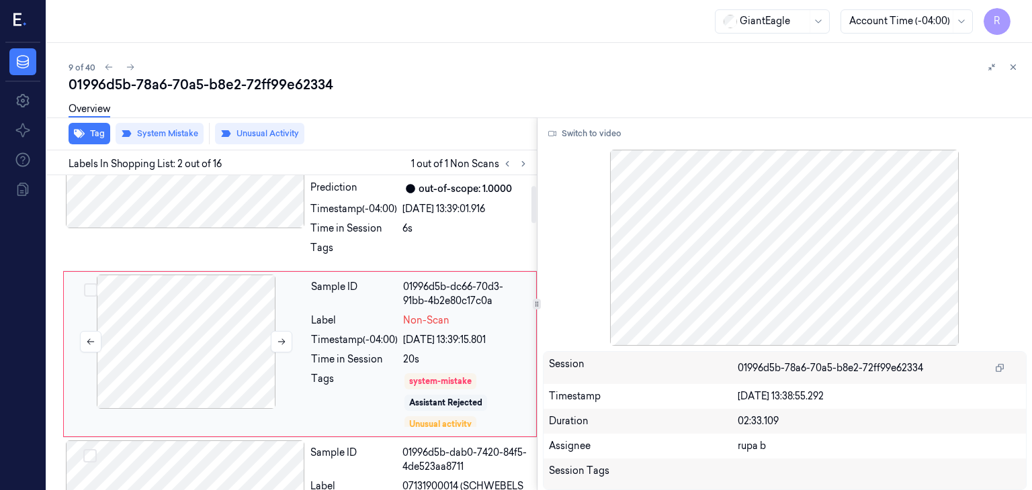
scroll to position [91, 0]
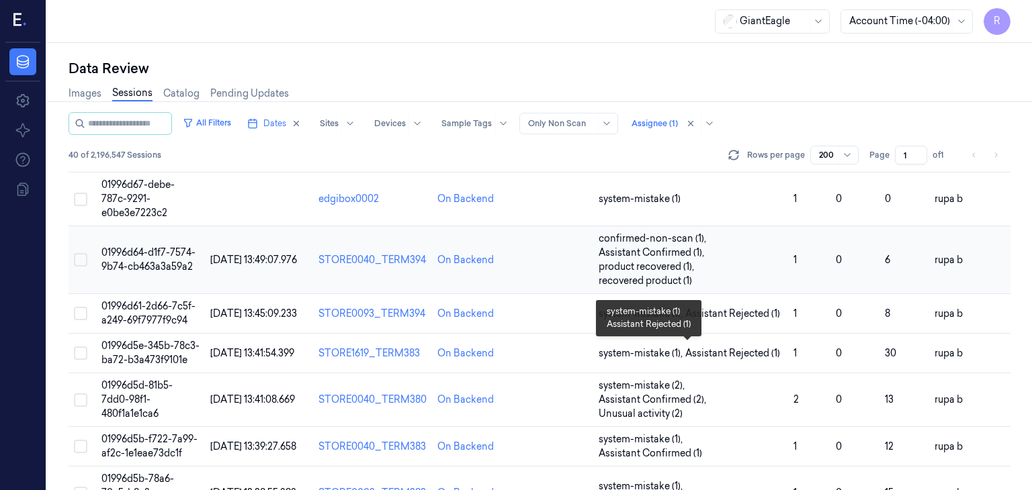
scroll to position [202, 0]
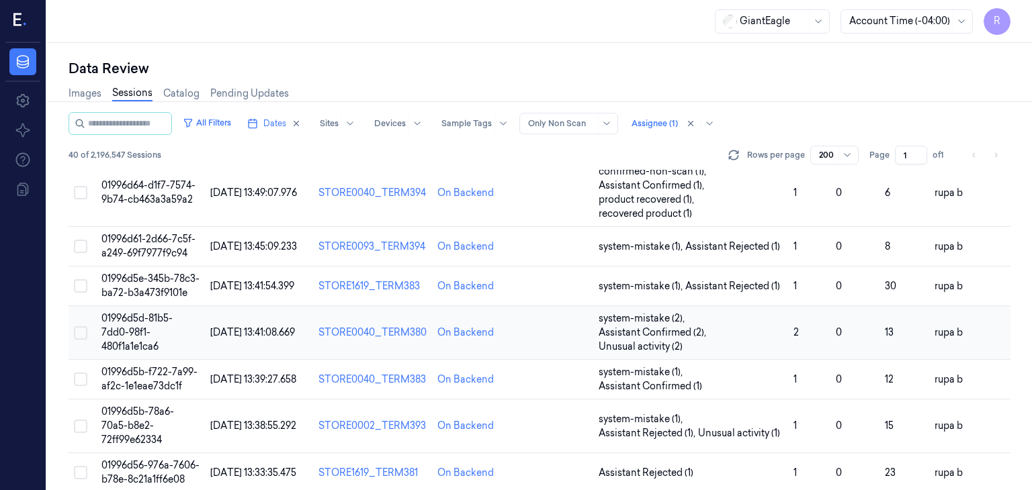
click at [164, 355] on td "01996d5d-81b5-7dd0-98f1-480f1a1e1ca6" at bounding box center [151, 333] width 110 height 54
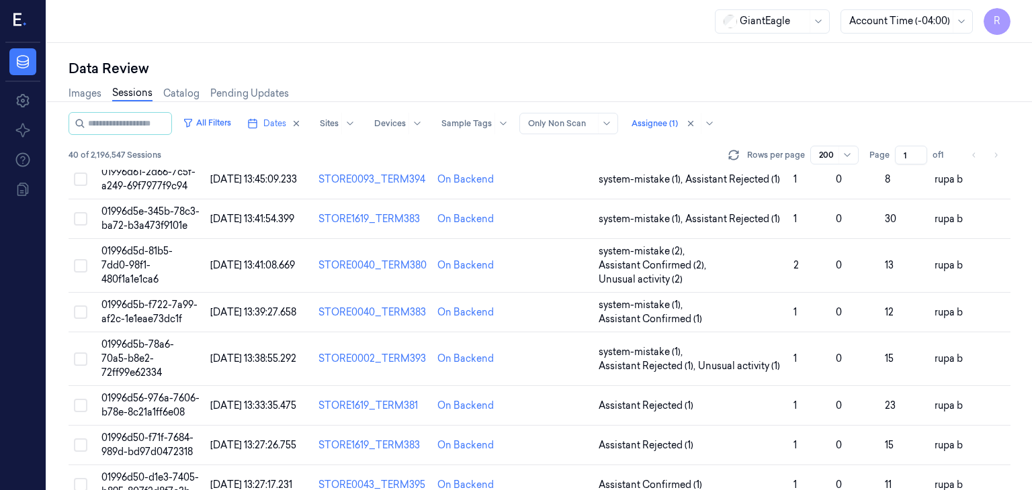
scroll to position [269, 0]
click at [157, 325] on span "01996d5b-f722-7a99-af2c-1e1eae73dc1f" at bounding box center [149, 312] width 96 height 26
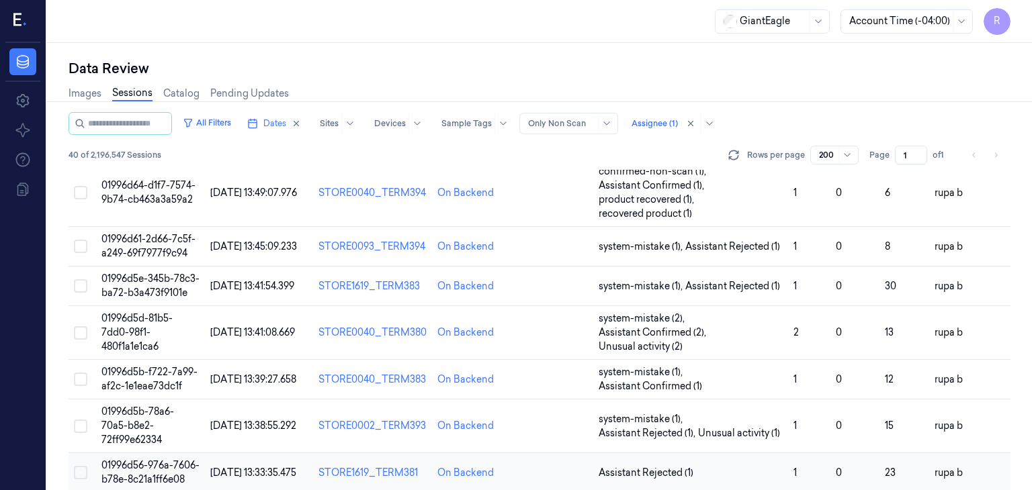
scroll to position [336, 0]
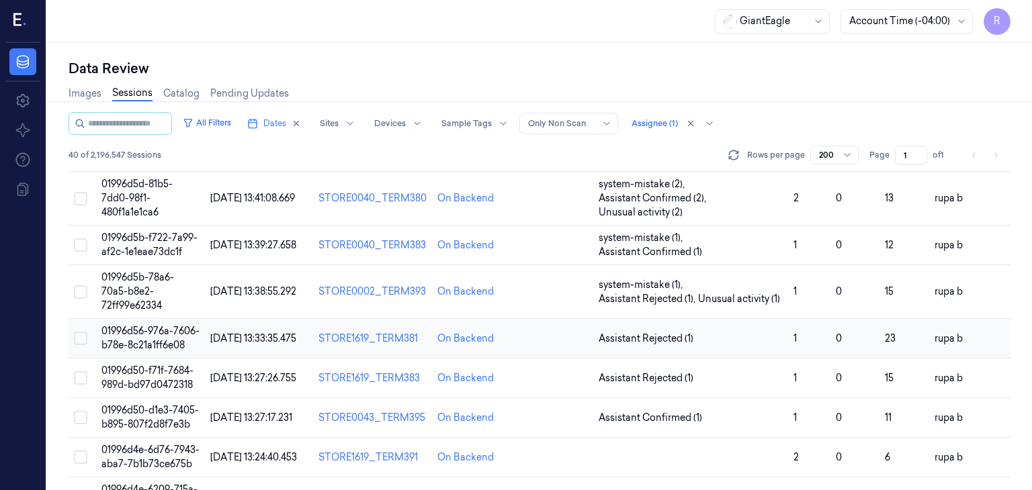
click at [152, 337] on span "01996d56-976a-7606-b78e-8c21a1ff6e08" at bounding box center [150, 338] width 98 height 26
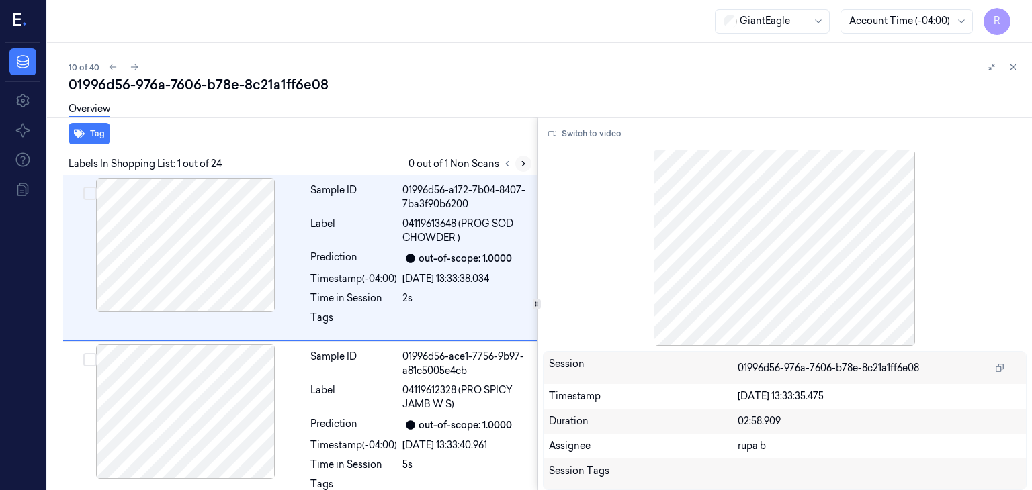
click at [519, 165] on icon at bounding box center [523, 163] width 9 height 9
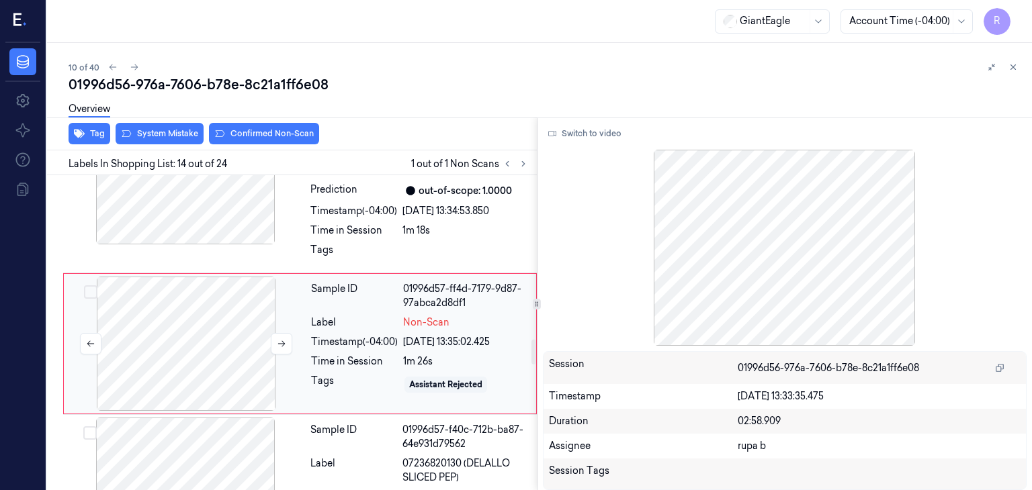
scroll to position [2075, 0]
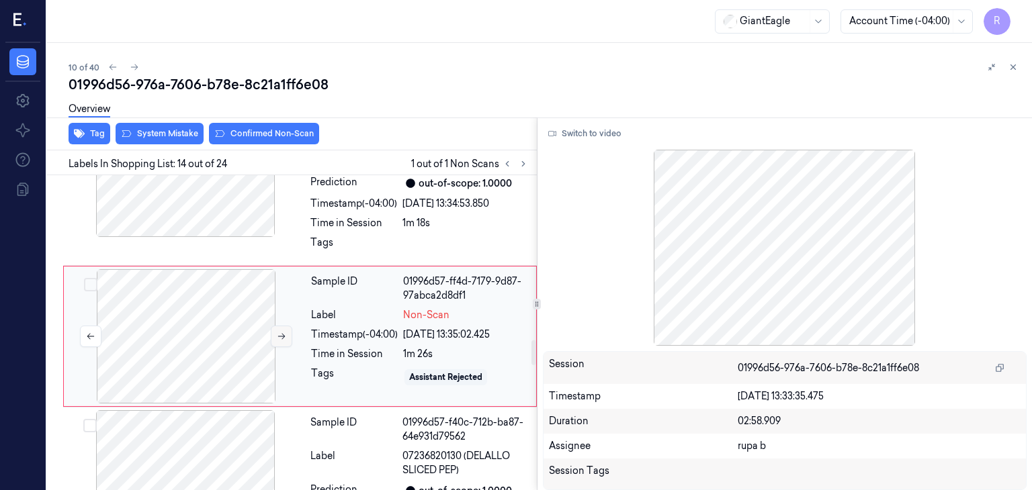
click at [281, 332] on icon at bounding box center [281, 336] width 9 height 9
click at [282, 332] on icon at bounding box center [281, 336] width 9 height 9
click at [283, 332] on icon at bounding box center [281, 336] width 9 height 9
click at [284, 335] on icon at bounding box center [281, 336] width 9 height 9
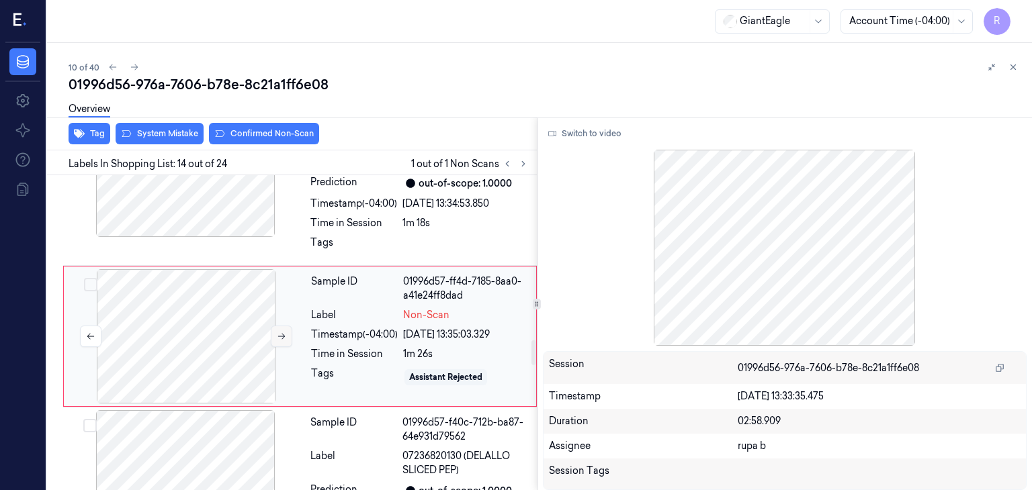
click at [284, 335] on icon at bounding box center [281, 336] width 9 height 9
click at [200, 227] on div at bounding box center [185, 170] width 239 height 134
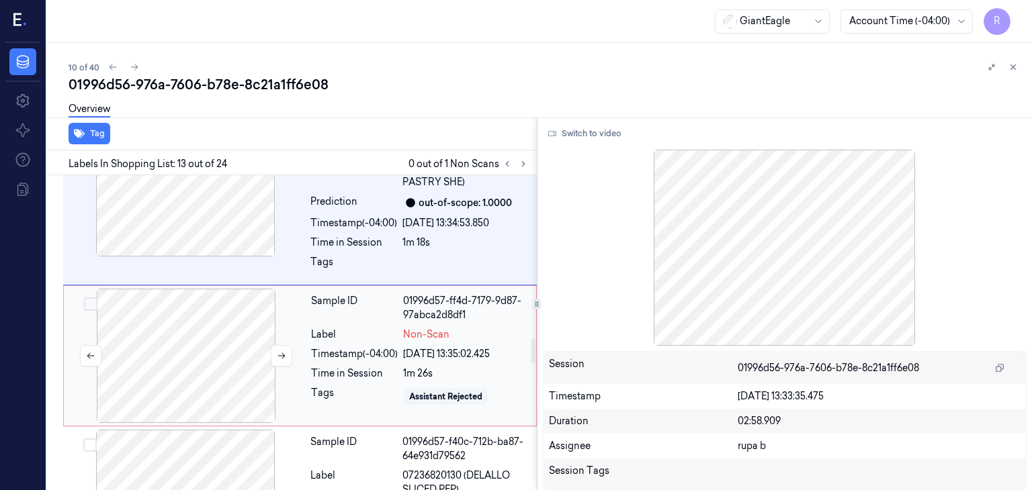
click at [226, 316] on div at bounding box center [186, 356] width 239 height 134
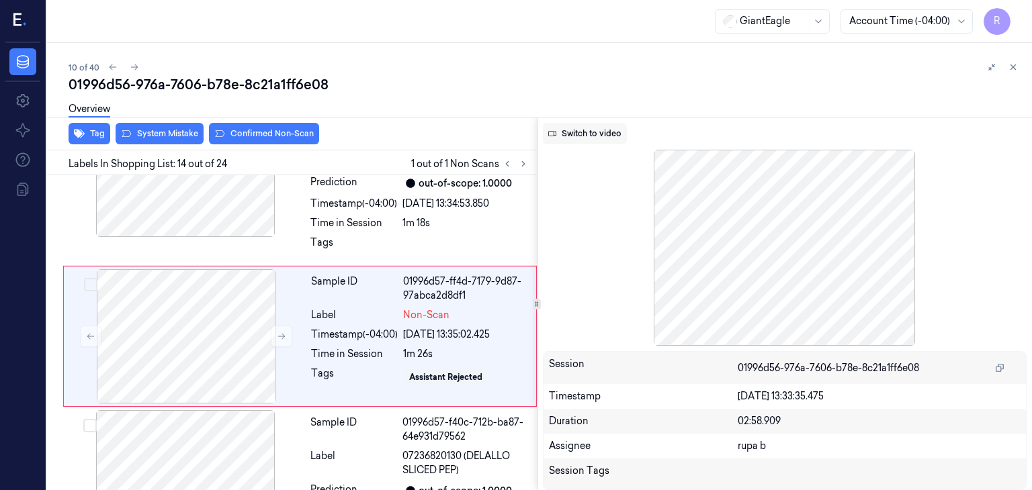
click at [585, 140] on button "Switch to video" at bounding box center [585, 133] width 84 height 21
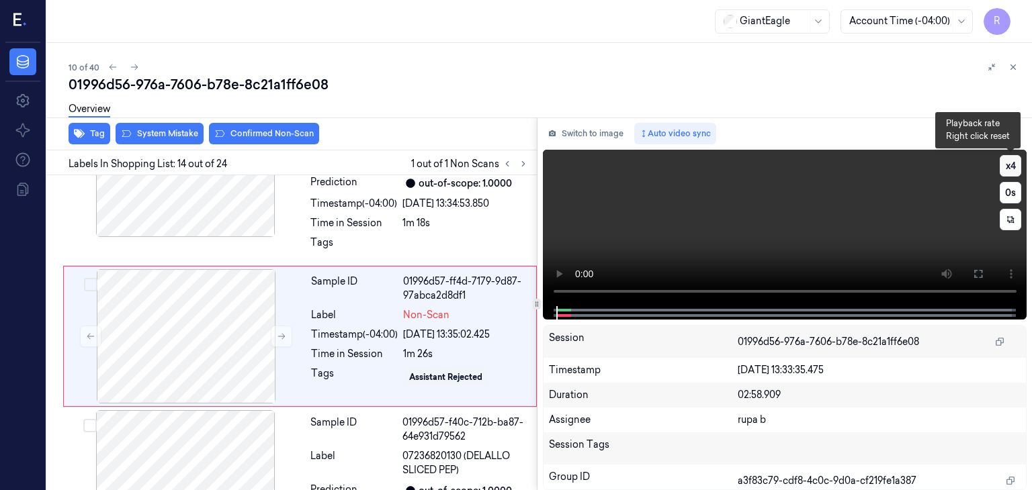
click at [1010, 171] on button "x 4" at bounding box center [1010, 165] width 21 height 21
click at [1010, 171] on button "x 1" at bounding box center [1010, 165] width 21 height 21
click at [980, 274] on icon at bounding box center [978, 274] width 11 height 11
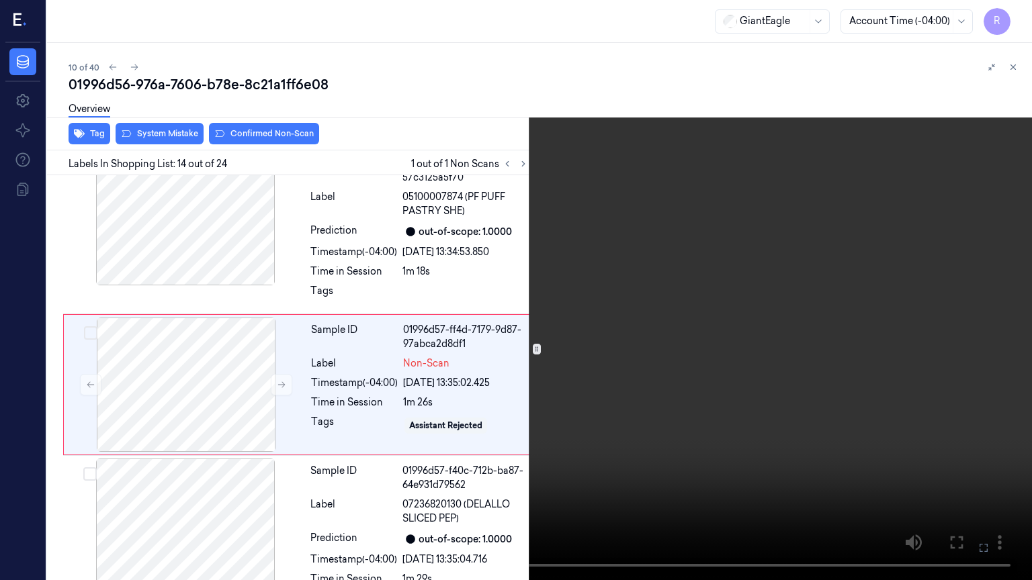
scroll to position [2029, 0]
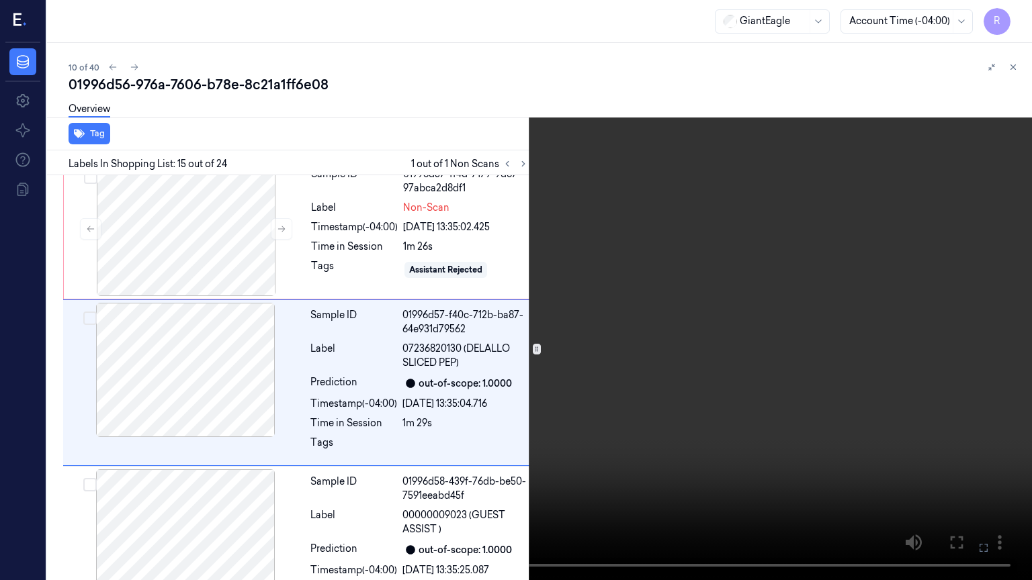
click at [404, 440] on video at bounding box center [516, 290] width 1032 height 580
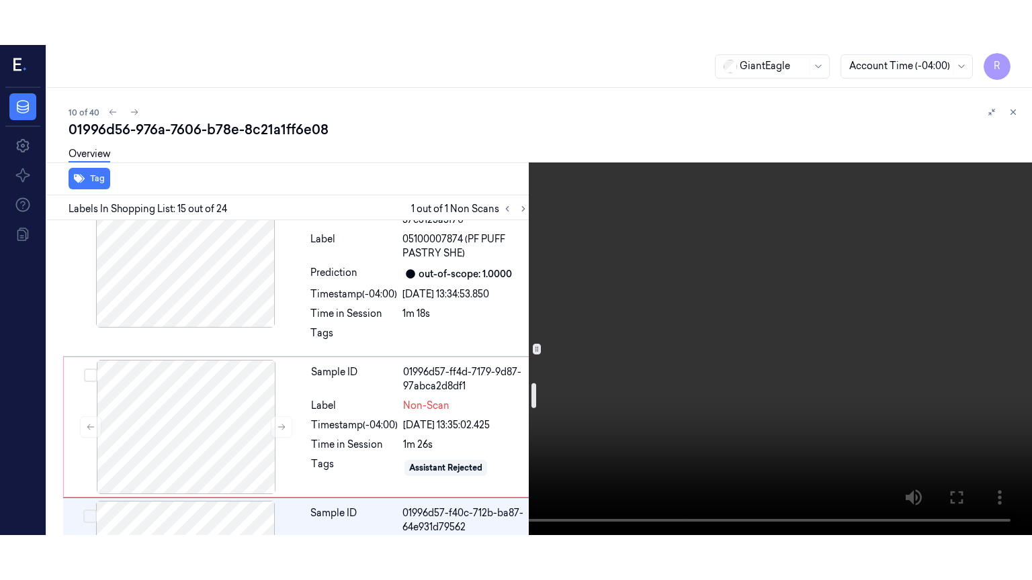
scroll to position [2048, 0]
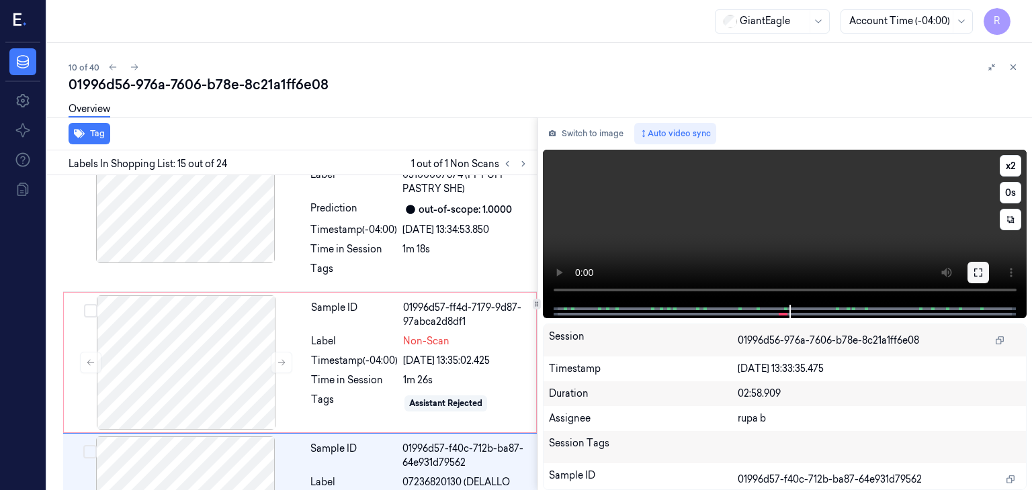
click at [984, 263] on button at bounding box center [977, 272] width 21 height 21
click at [981, 269] on icon at bounding box center [978, 273] width 8 height 8
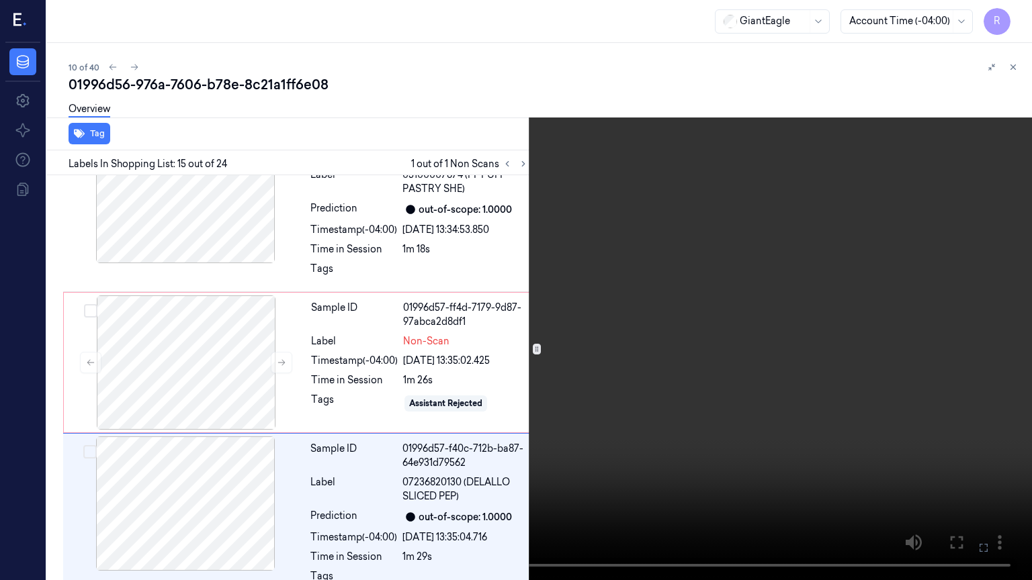
click at [489, 466] on video at bounding box center [516, 290] width 1032 height 580
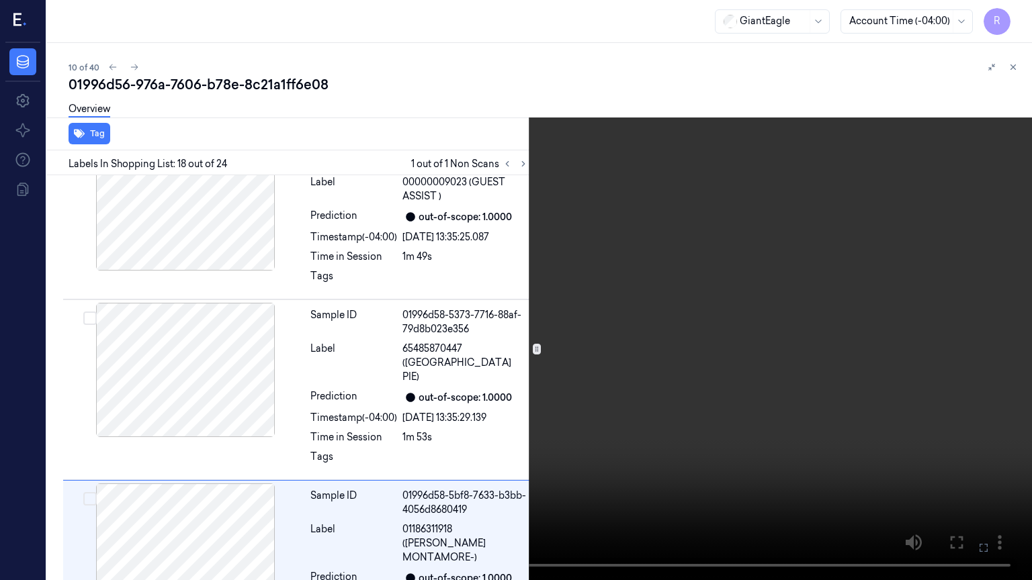
scroll to position [2682, 0]
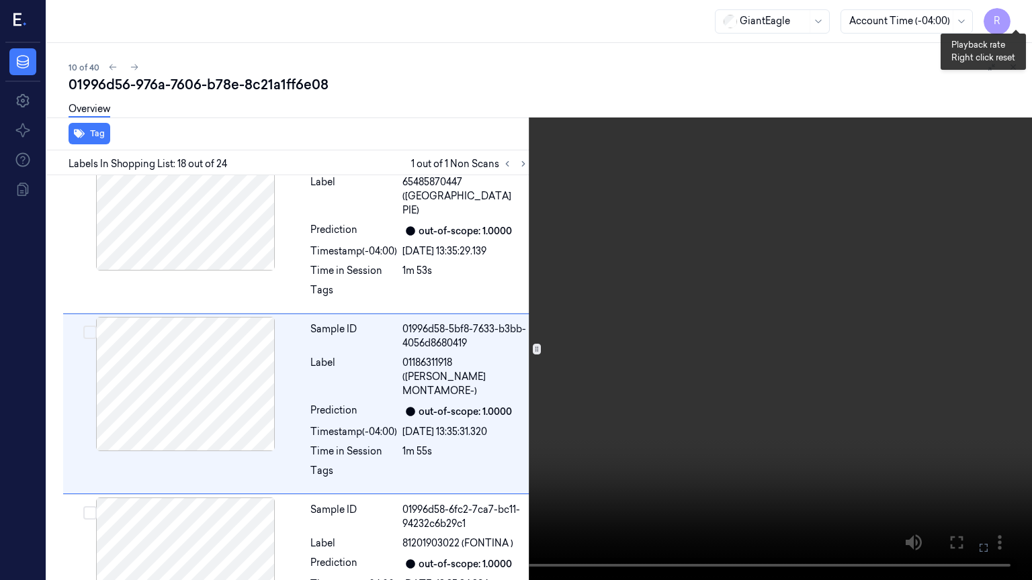
click at [1016, 11] on button "x 2" at bounding box center [1015, 15] width 21 height 21
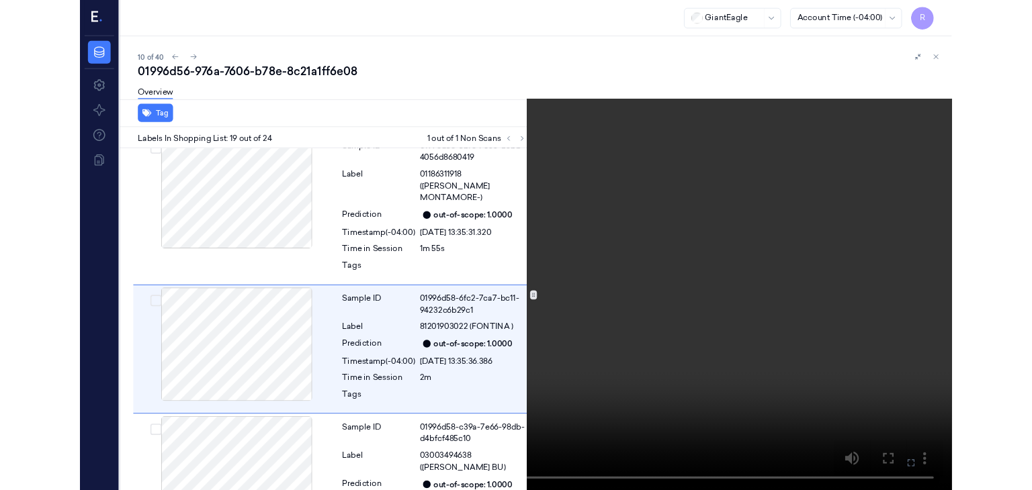
scroll to position [2841, 0]
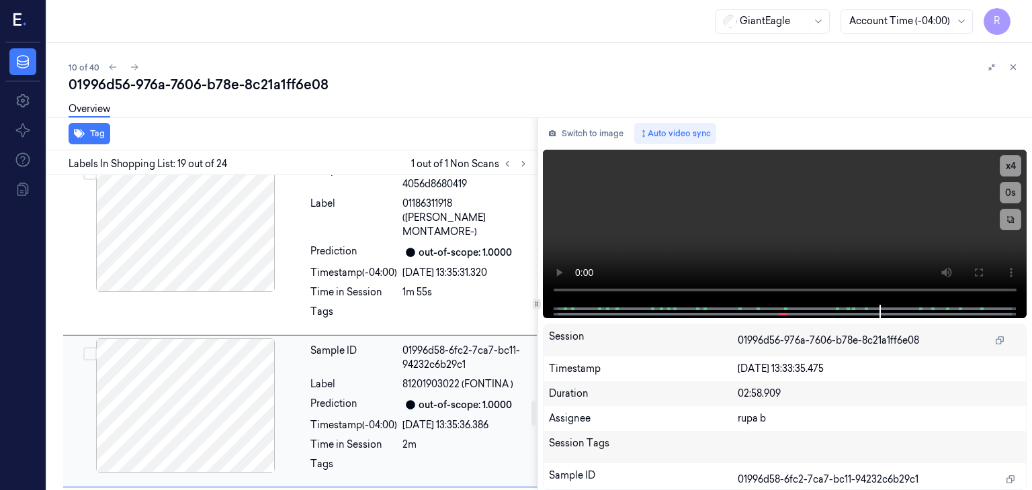
drag, startPoint x: 581, startPoint y: 137, endPoint x: 159, endPoint y: 322, distance: 461.5
click at [581, 137] on button "Switch to image" at bounding box center [586, 133] width 86 height 21
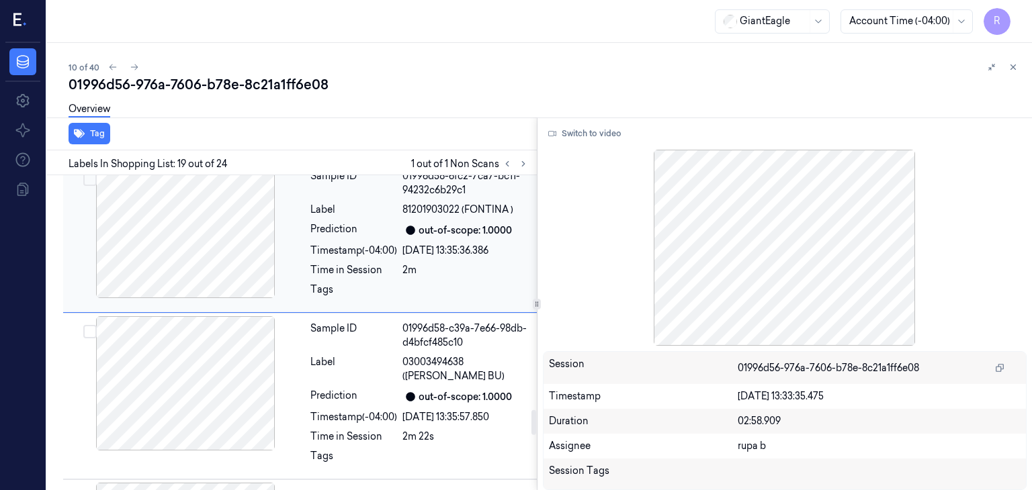
scroll to position [3020, 0]
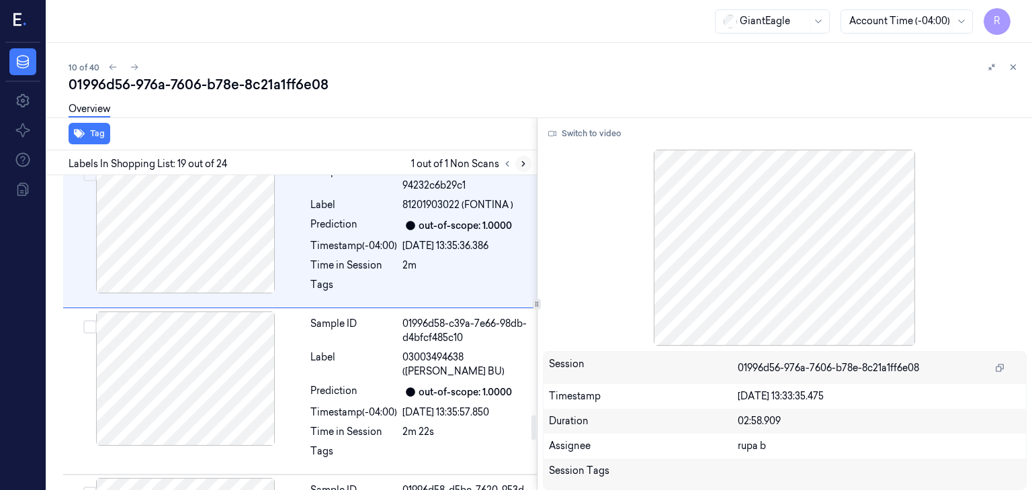
click at [521, 164] on icon at bounding box center [523, 163] width 9 height 9
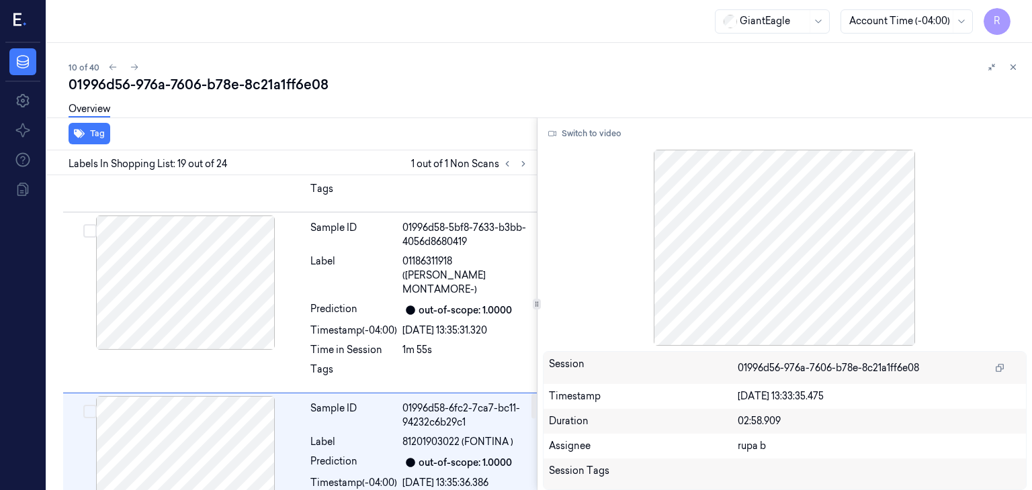
scroll to position [2701, 0]
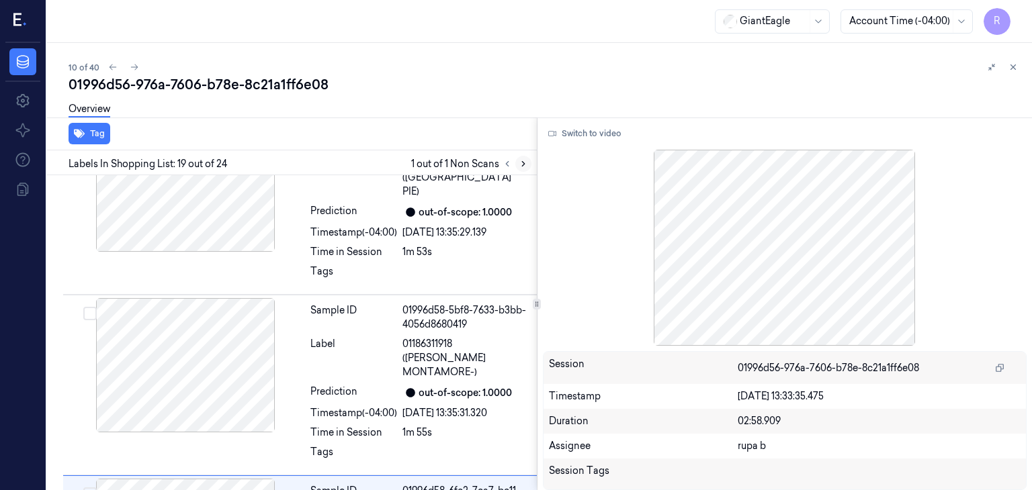
click at [521, 165] on icon at bounding box center [523, 163] width 9 height 9
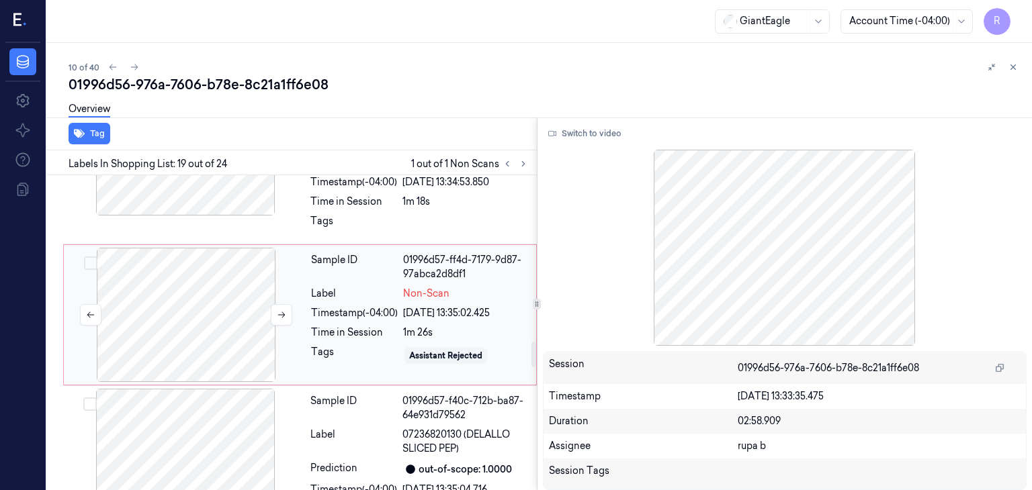
click at [220, 311] on div at bounding box center [186, 315] width 239 height 134
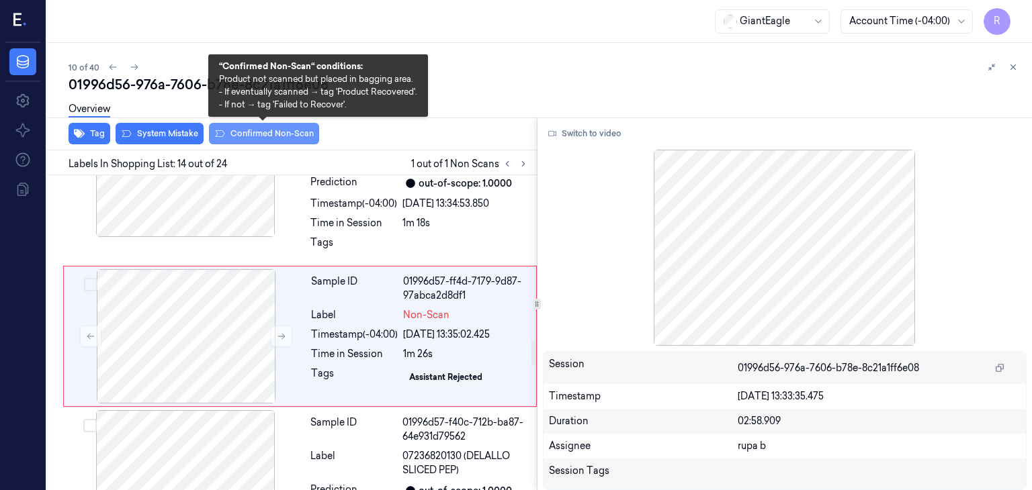
click at [272, 138] on button "Confirmed Non-Scan" at bounding box center [264, 133] width 110 height 21
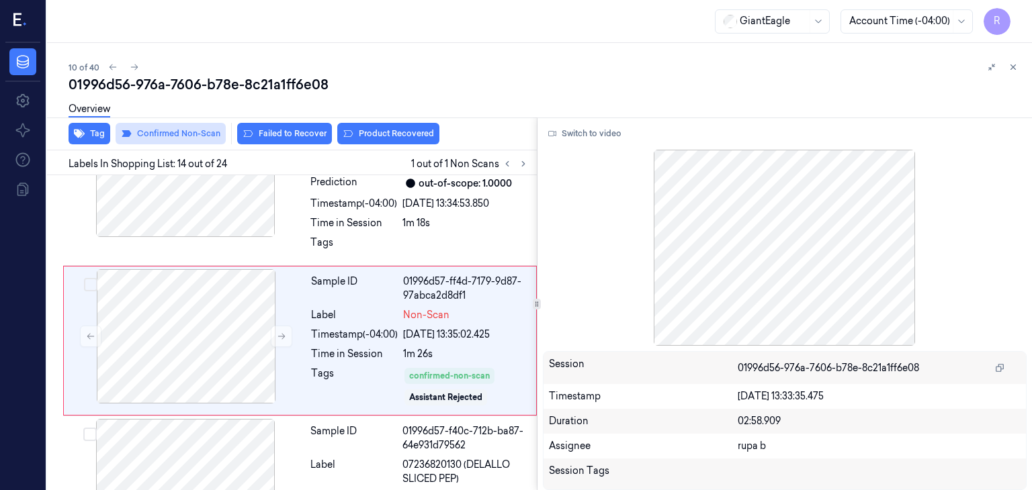
scroll to position [2079, 0]
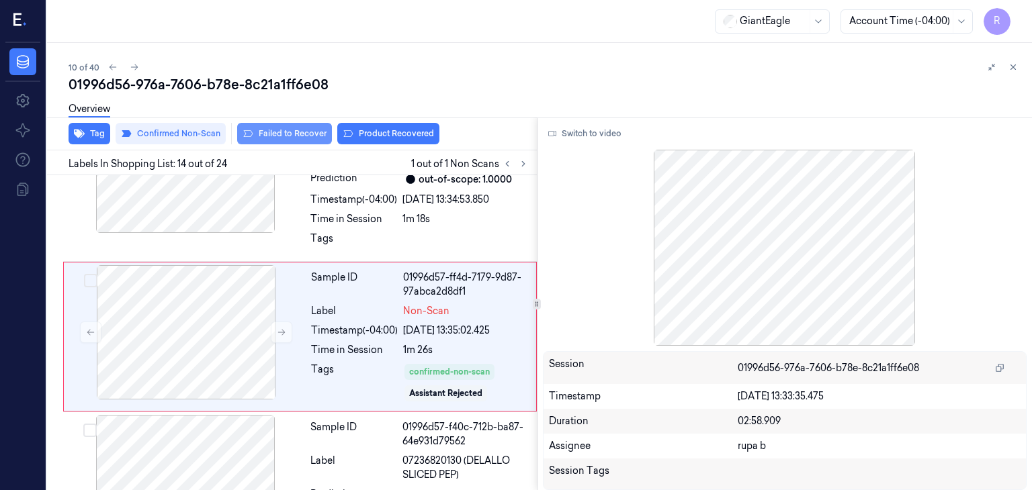
click at [265, 132] on button "Failed to Recover" at bounding box center [284, 133] width 95 height 21
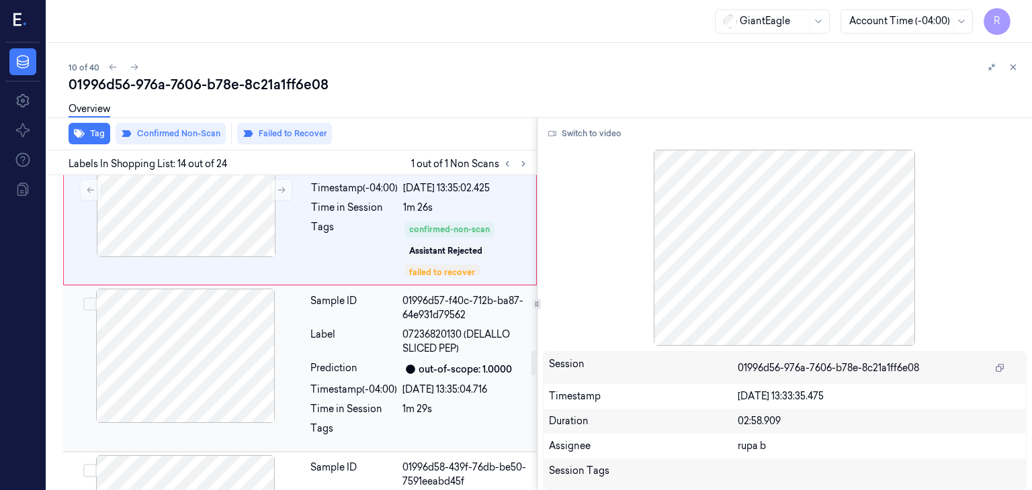
click at [241, 361] on div at bounding box center [185, 356] width 239 height 134
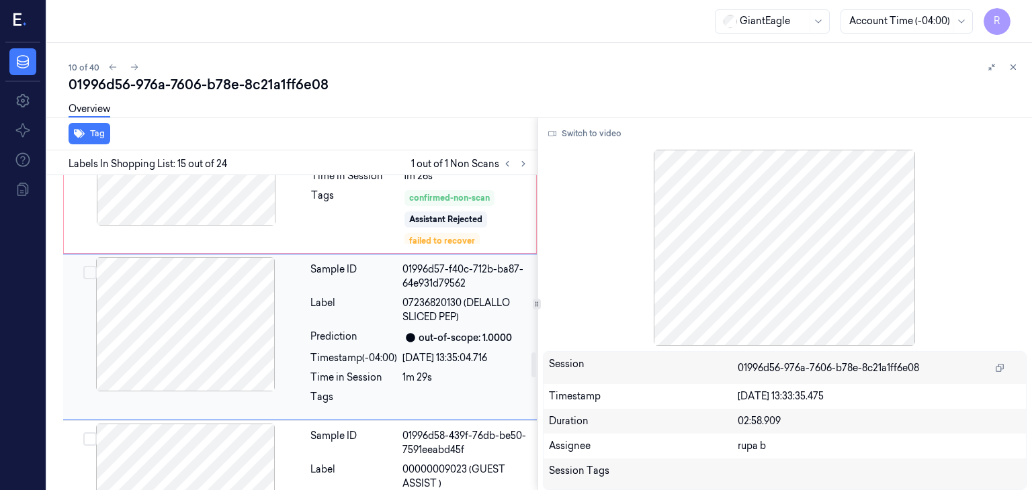
scroll to position [2185, 0]
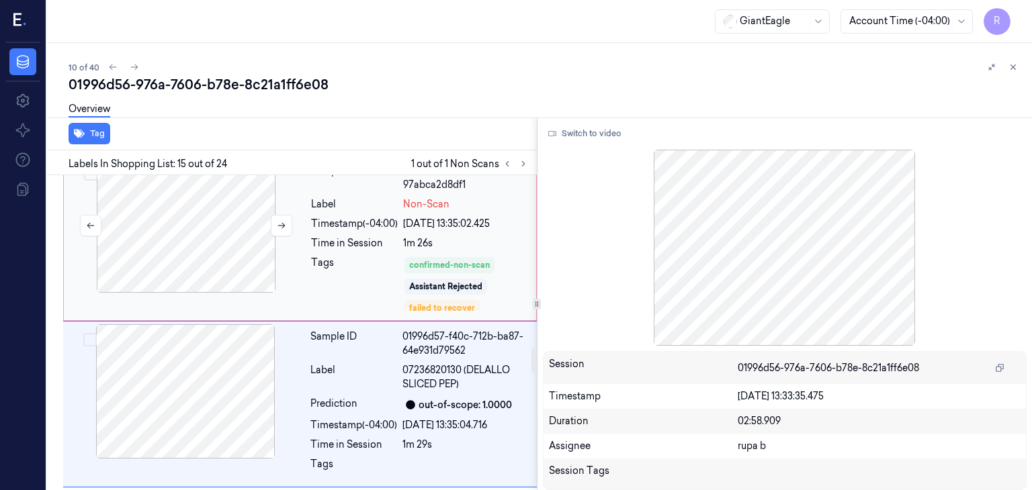
click at [212, 245] on div at bounding box center [186, 226] width 239 height 134
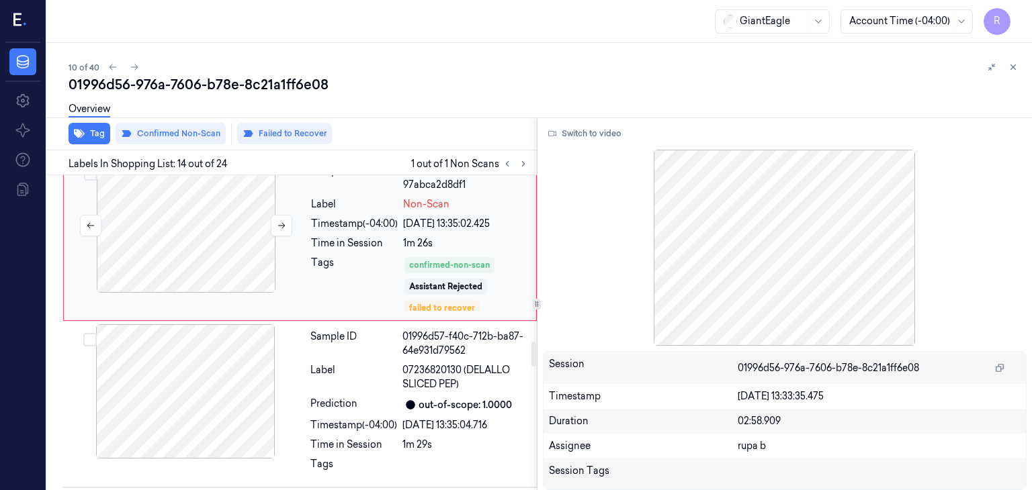
scroll to position [2087, 0]
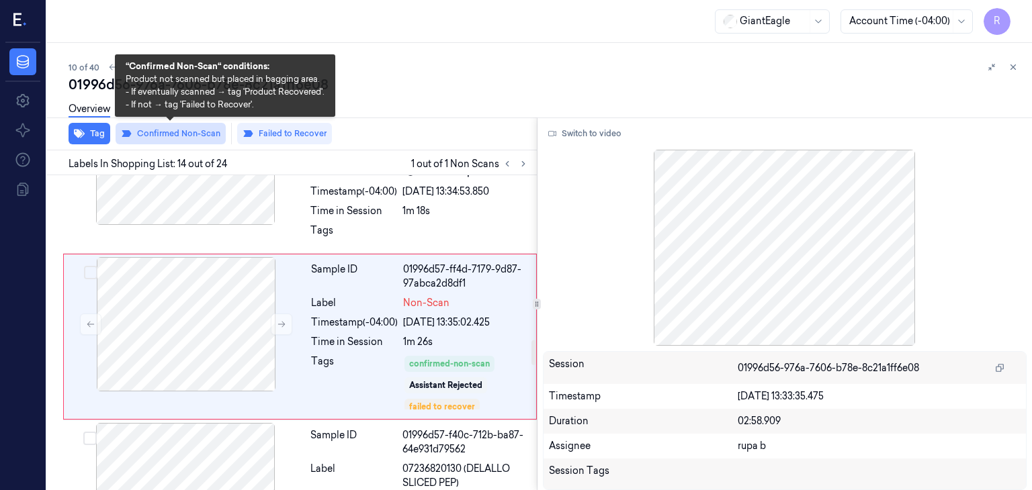
click at [185, 138] on button "Confirmed Non-Scan" at bounding box center [171, 133] width 110 height 21
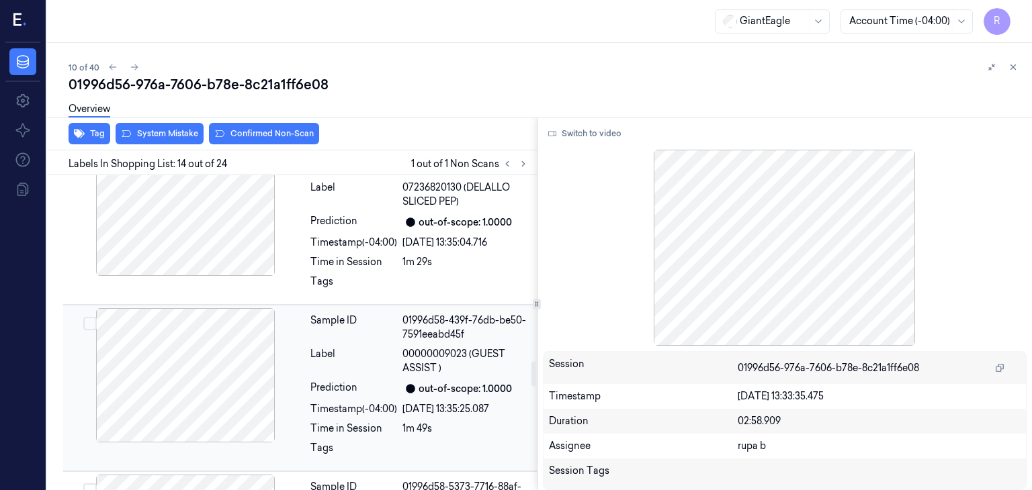
scroll to position [2209, 0]
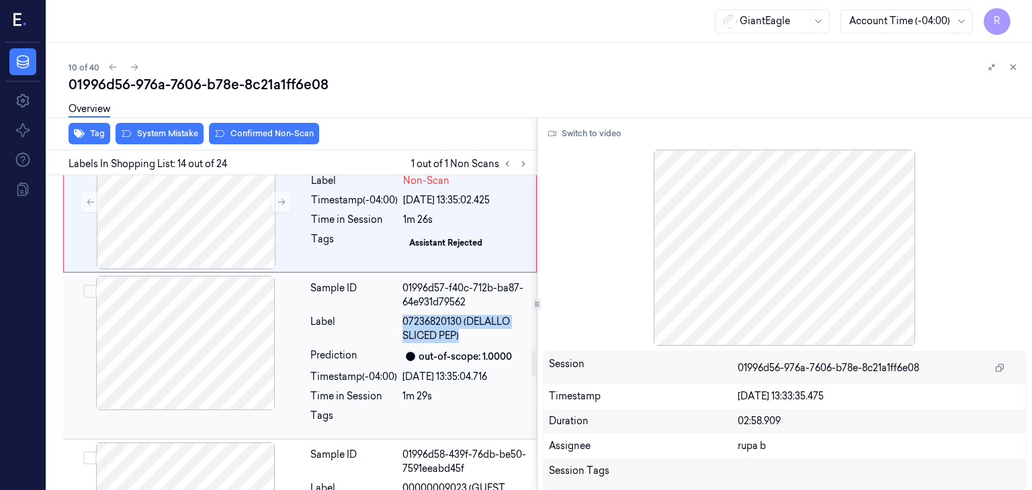
copy span "07236820130 (DELALLO SLICED PEP)"
drag, startPoint x: 408, startPoint y: 318, endPoint x: 465, endPoint y: 339, distance: 60.4
click at [465, 339] on div "Sample ID 01996d57-f40c-712b-ba87-64e931d79562 Label 07236820130 (DELALLO SLICE…" at bounding box center [419, 356] width 229 height 160
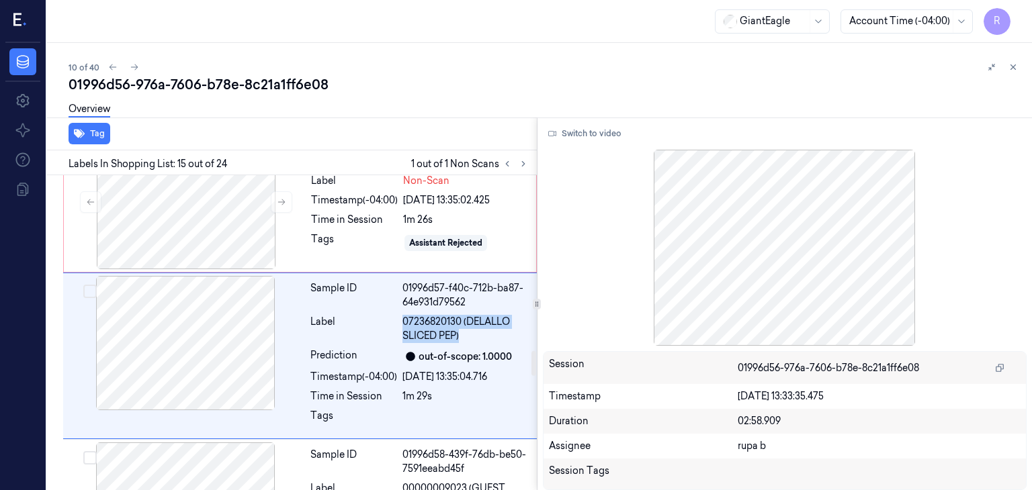
scroll to position [2228, 0]
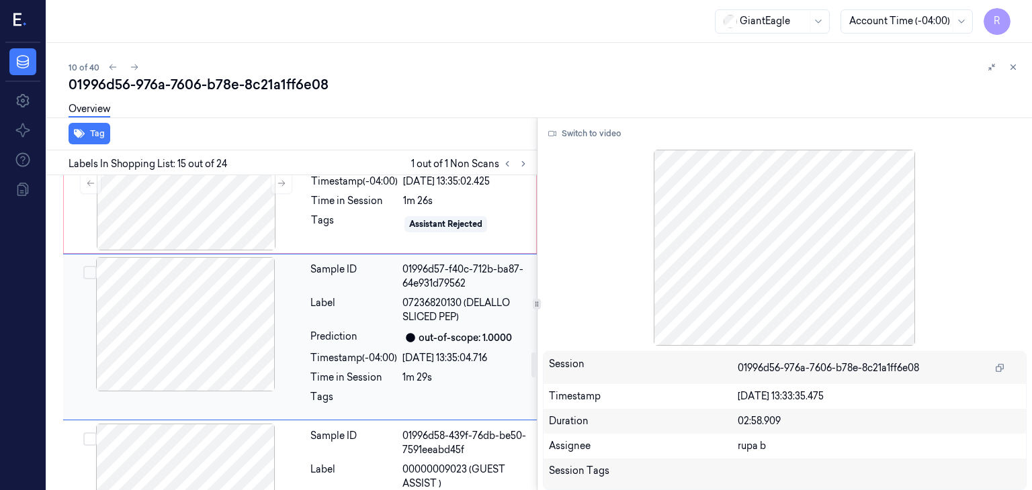
click at [215, 333] on div at bounding box center [185, 324] width 239 height 134
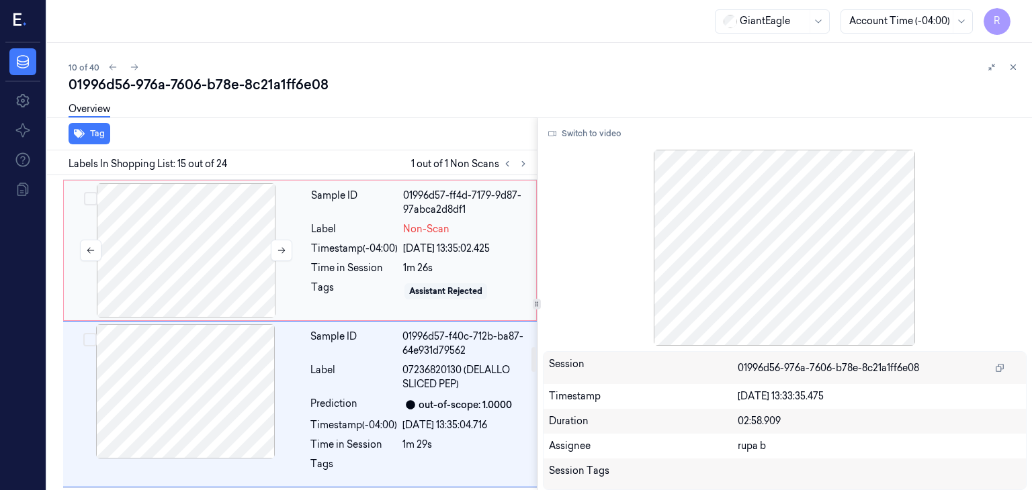
click at [212, 243] on div at bounding box center [186, 250] width 239 height 134
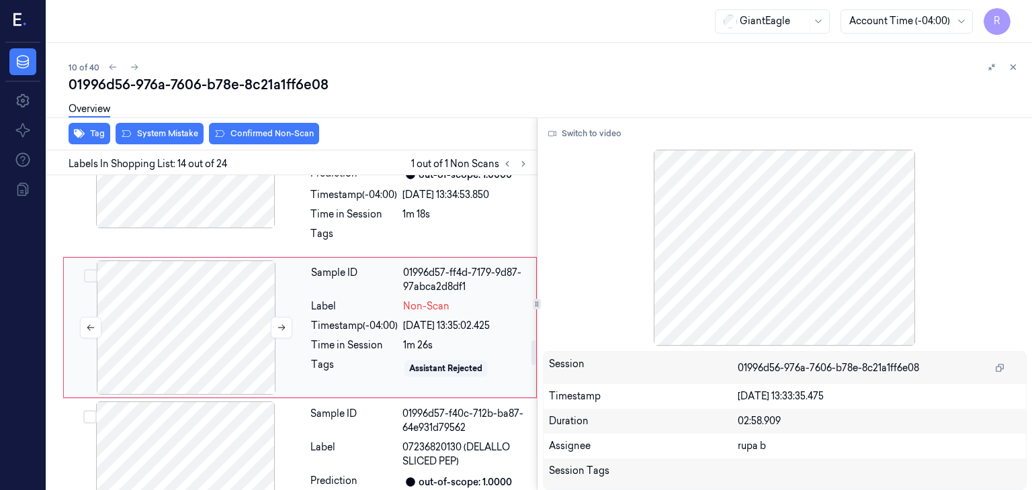
scroll to position [2075, 0]
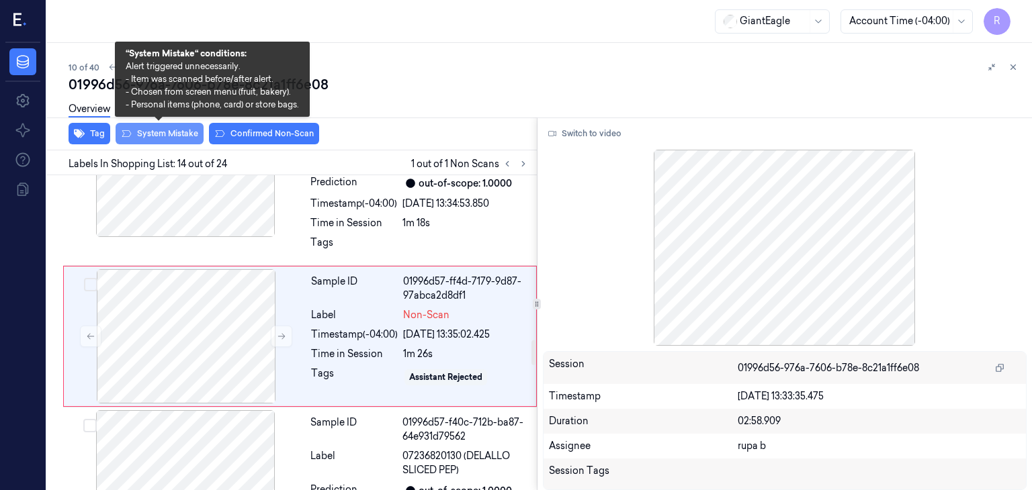
click at [167, 132] on button "System Mistake" at bounding box center [160, 133] width 88 height 21
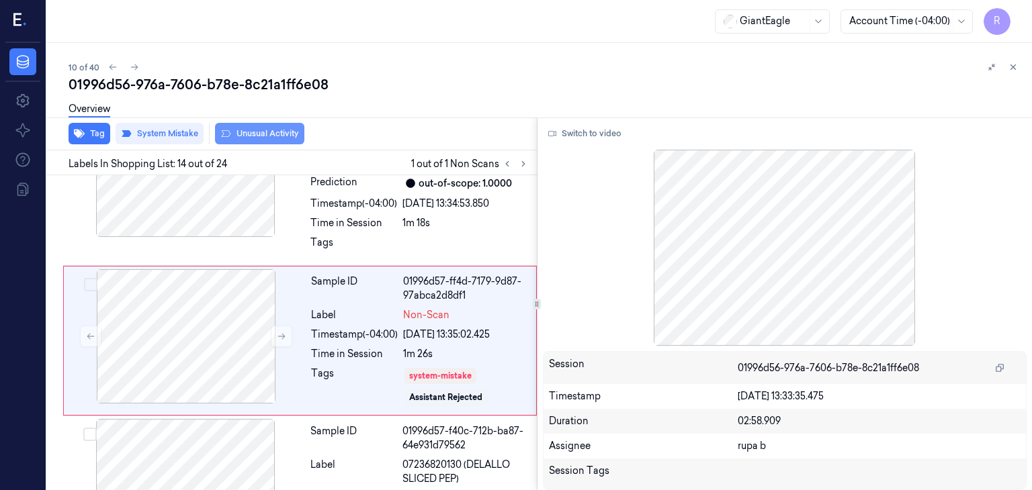
scroll to position [2079, 0]
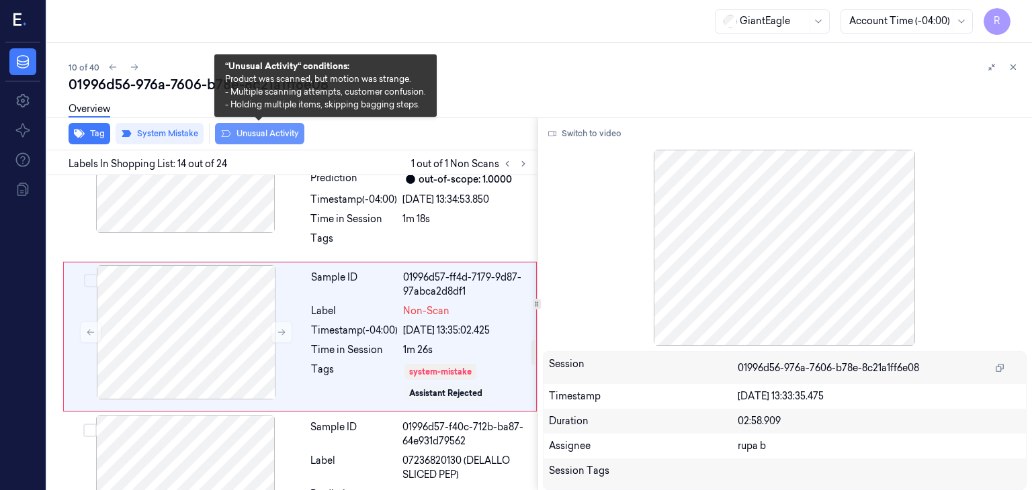
click at [284, 135] on button "Unusual Activity" at bounding box center [259, 133] width 89 height 21
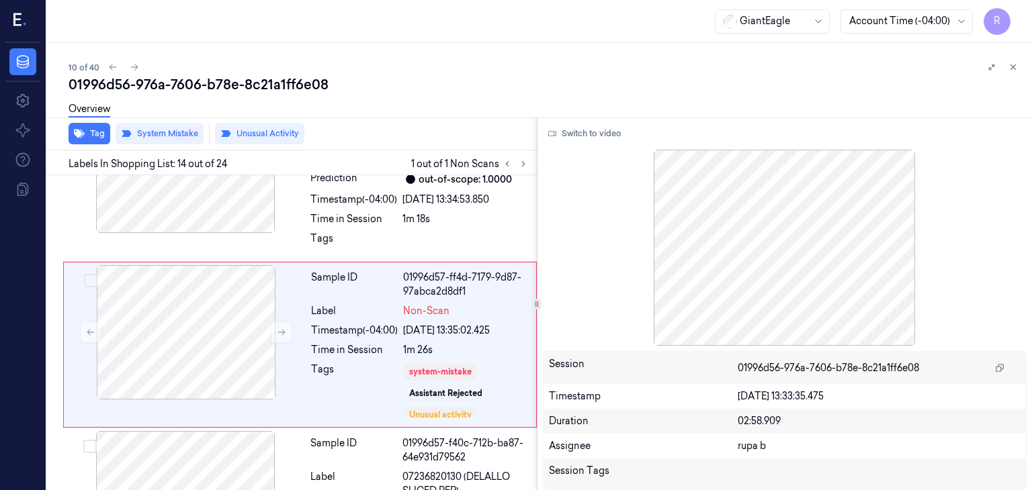
scroll to position [2087, 0]
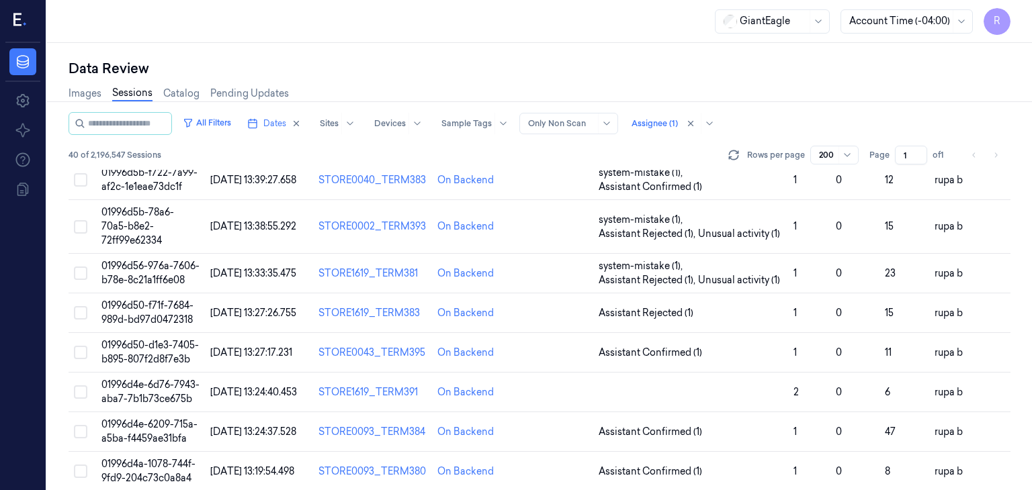
scroll to position [403, 0]
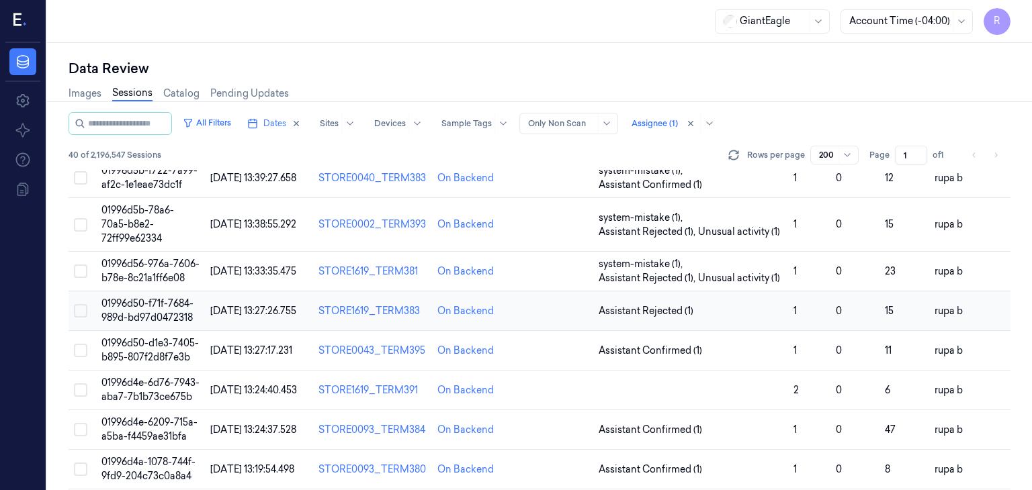
click at [153, 320] on span "01996d50-f71f-7684-989d-bd97d0472318" at bounding box center [147, 311] width 92 height 26
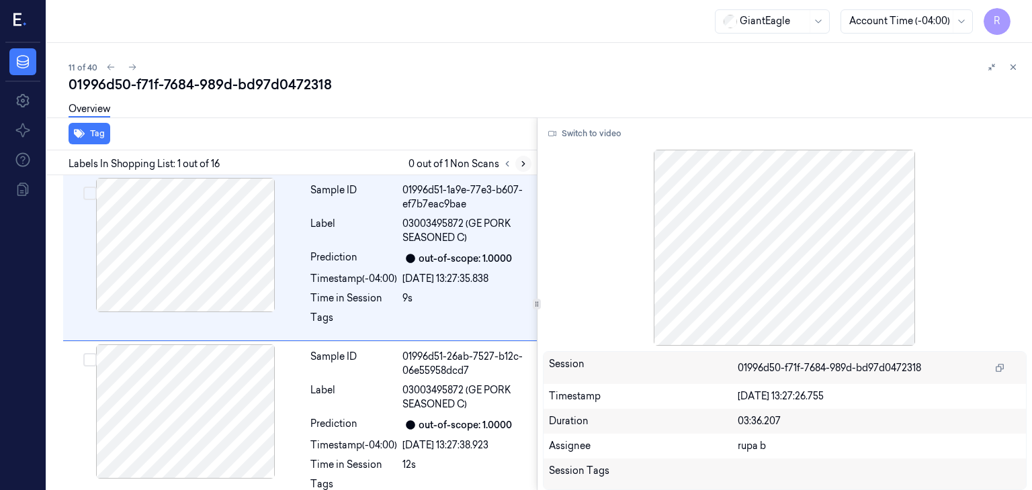
click at [526, 162] on icon at bounding box center [523, 163] width 9 height 9
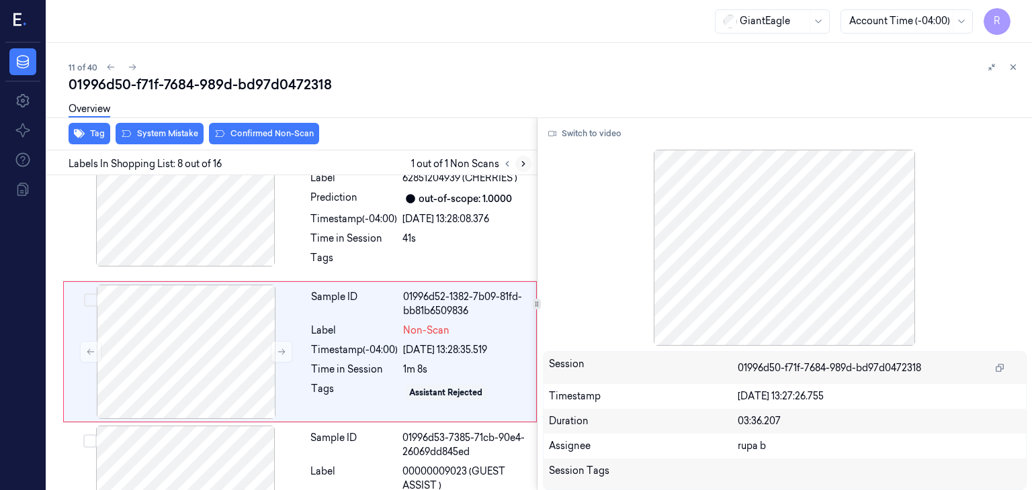
scroll to position [1034, 0]
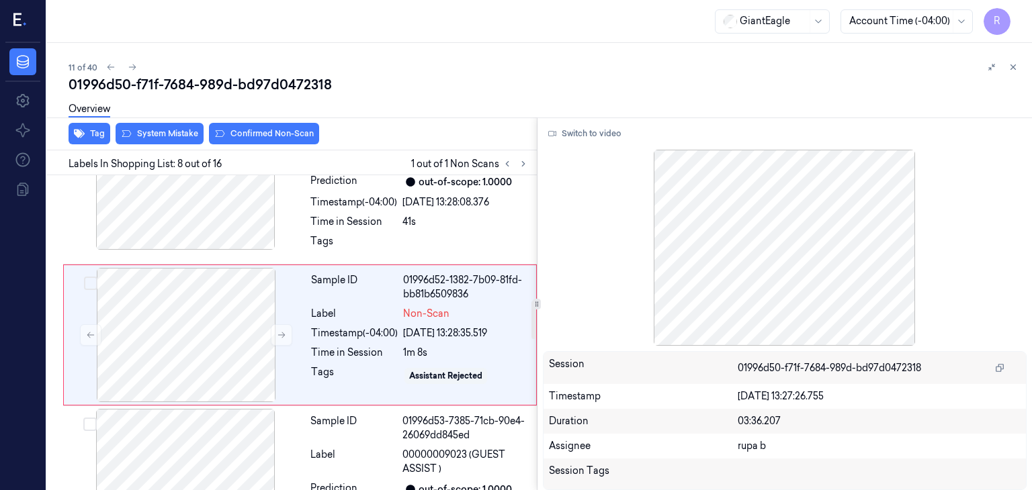
click at [531, 167] on div at bounding box center [515, 164] width 32 height 16
click at [527, 165] on icon at bounding box center [523, 163] width 9 height 9
click at [284, 331] on icon at bounding box center [281, 335] width 9 height 9
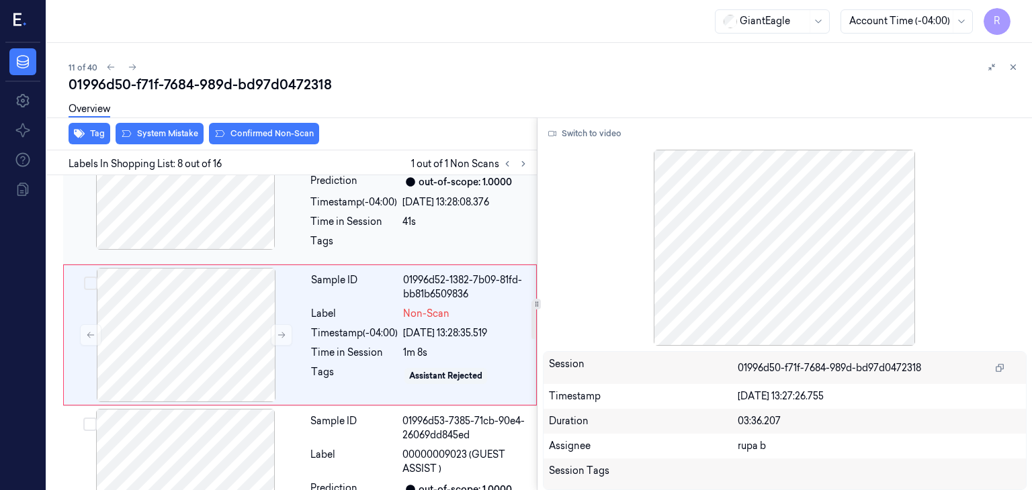
click at [196, 221] on div at bounding box center [185, 183] width 239 height 134
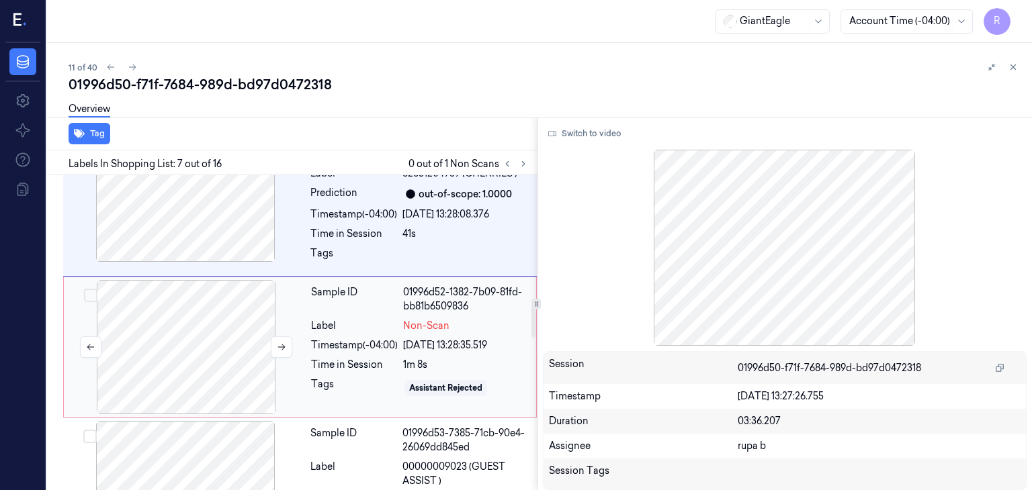
click at [195, 344] on div at bounding box center [186, 347] width 239 height 134
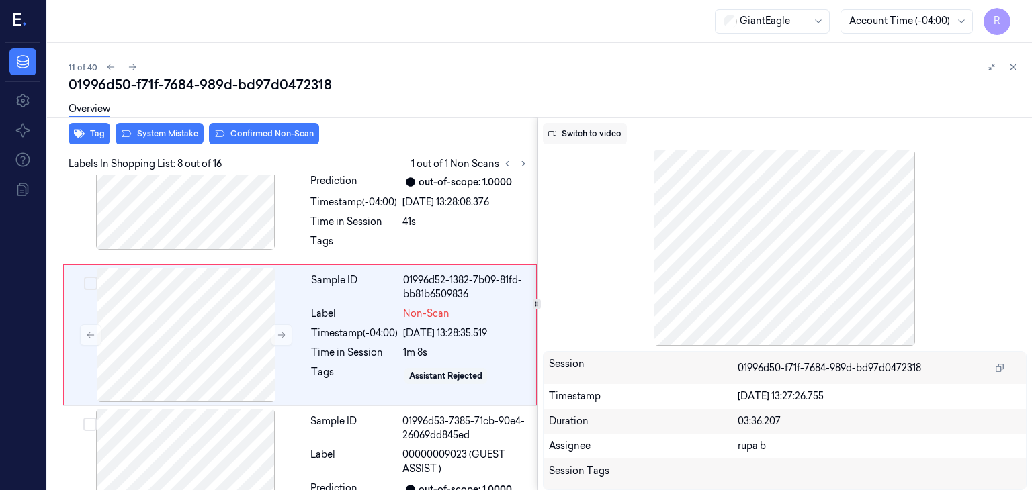
click at [597, 136] on button "Switch to video" at bounding box center [585, 133] width 84 height 21
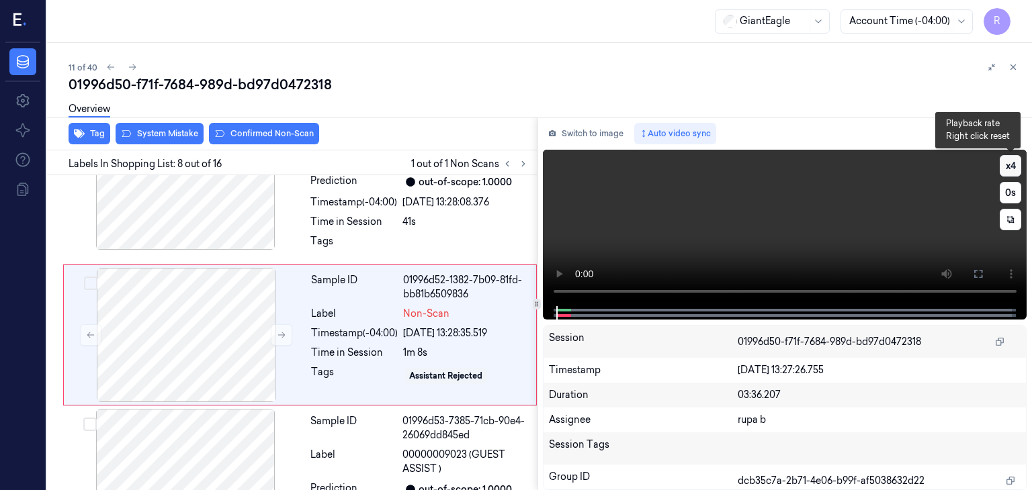
click at [1010, 171] on button "x 4" at bounding box center [1010, 165] width 21 height 21
click at [1010, 171] on button "x 1" at bounding box center [1010, 165] width 21 height 21
click at [984, 275] on button at bounding box center [977, 273] width 21 height 21
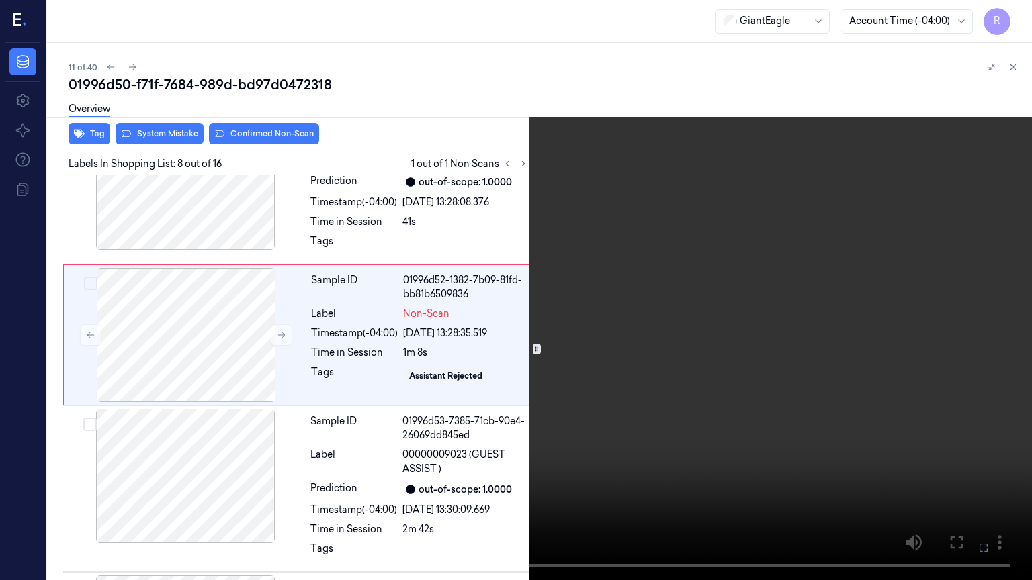
scroll to position [989, 0]
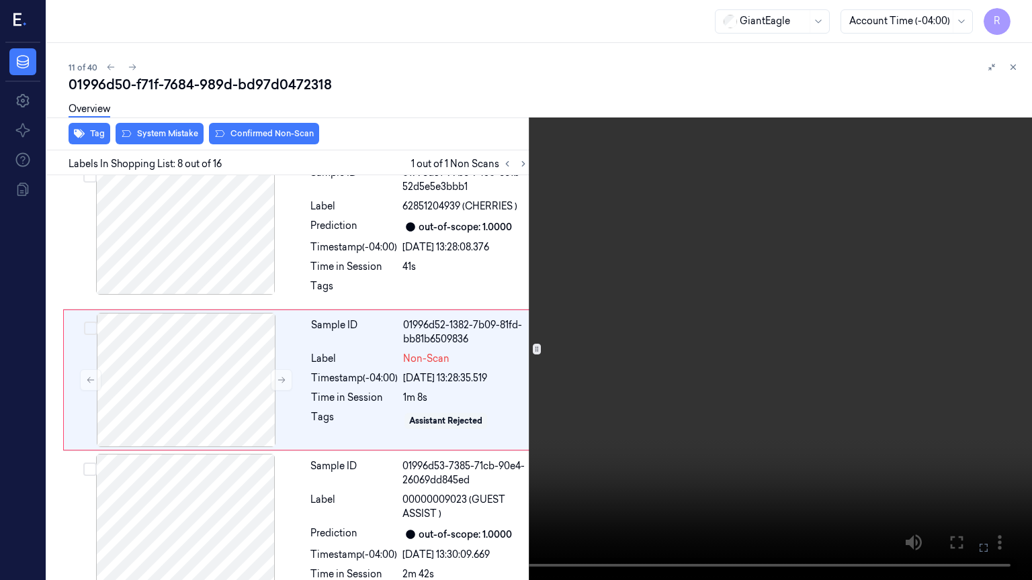
click at [247, 460] on video at bounding box center [516, 290] width 1032 height 580
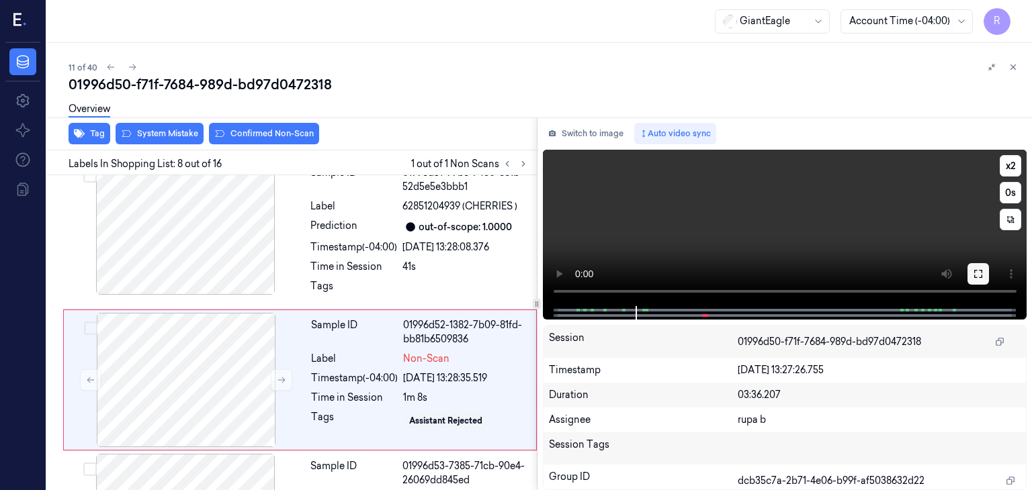
click at [971, 269] on button at bounding box center [977, 273] width 21 height 21
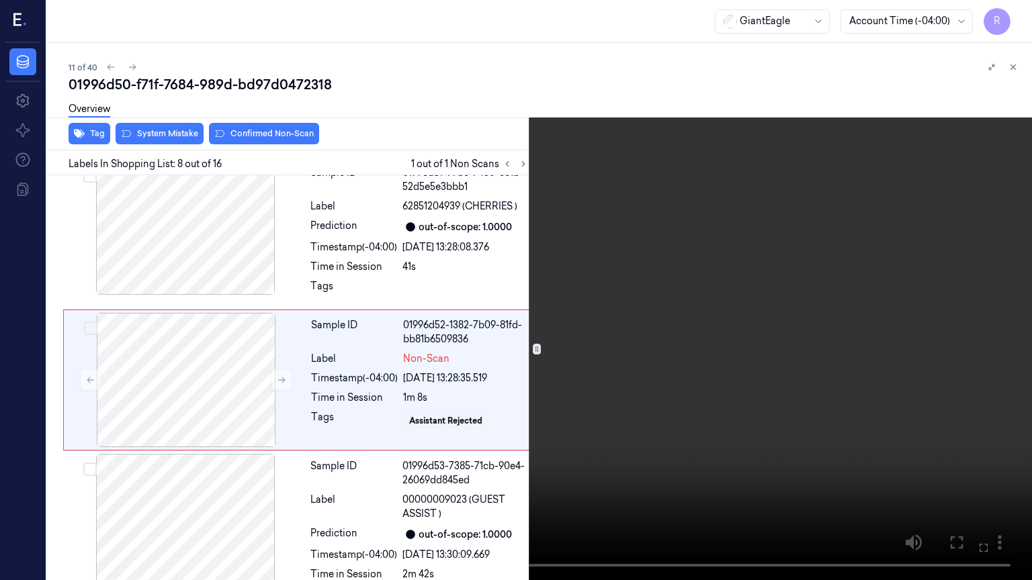
click at [818, 279] on video at bounding box center [516, 290] width 1032 height 580
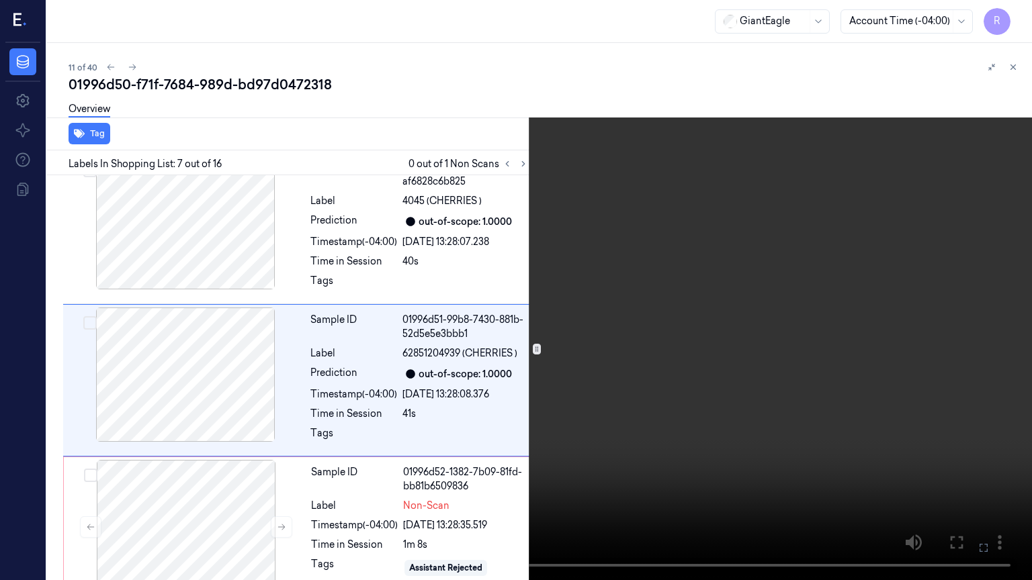
scroll to position [842, 0]
click at [771, 274] on video at bounding box center [516, 290] width 1032 height 580
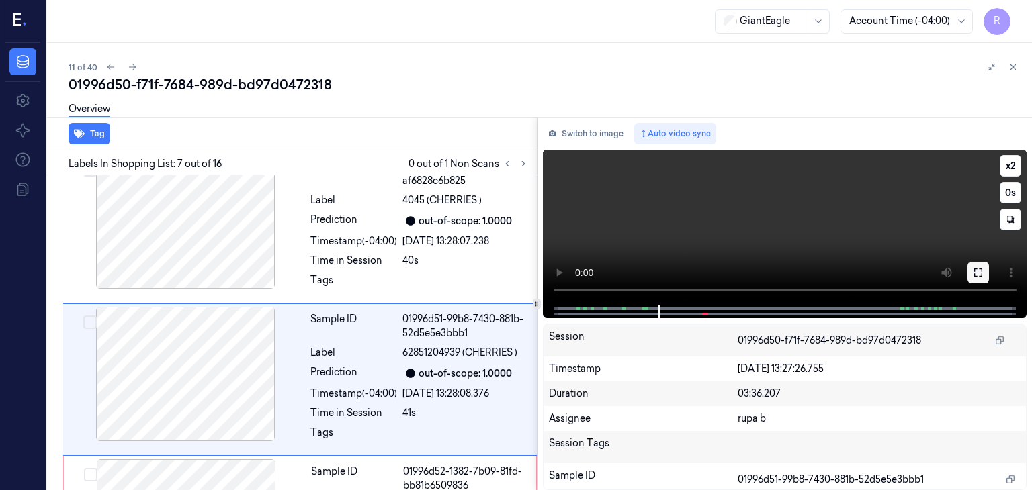
click at [978, 272] on icon at bounding box center [978, 272] width 11 height 11
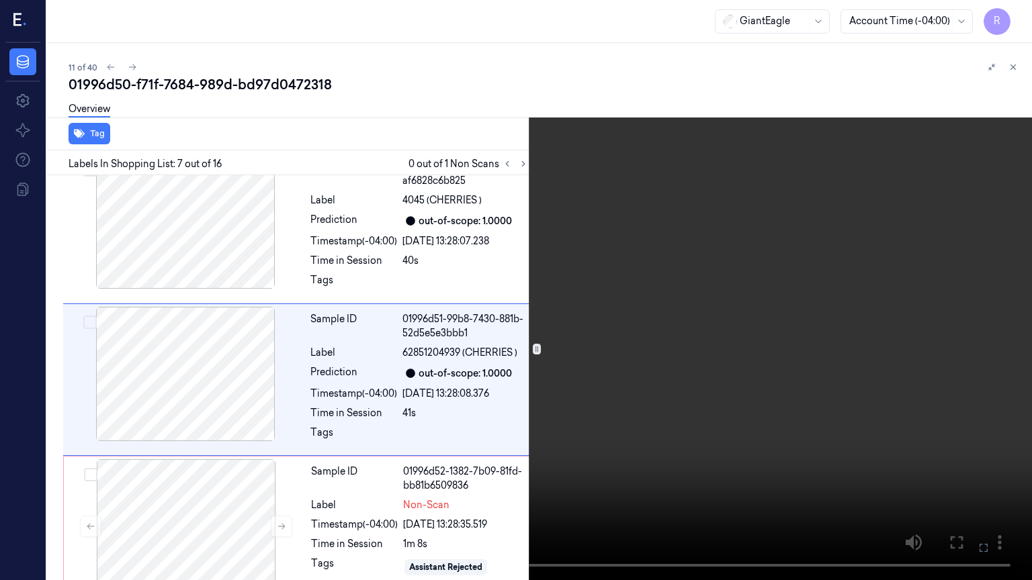
click at [299, 462] on video at bounding box center [516, 290] width 1032 height 580
click at [564, 223] on video at bounding box center [516, 290] width 1032 height 580
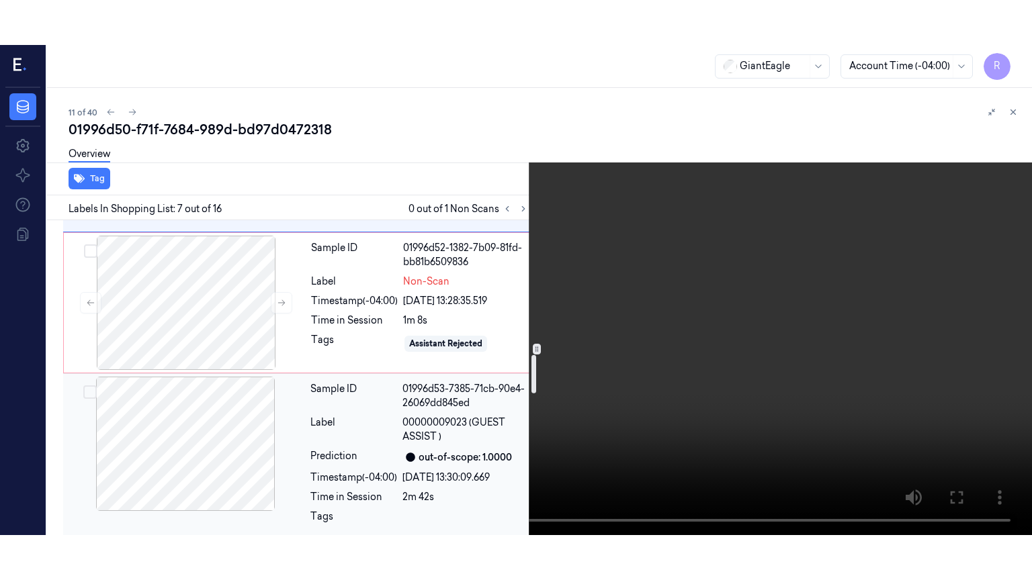
scroll to position [1044, 0]
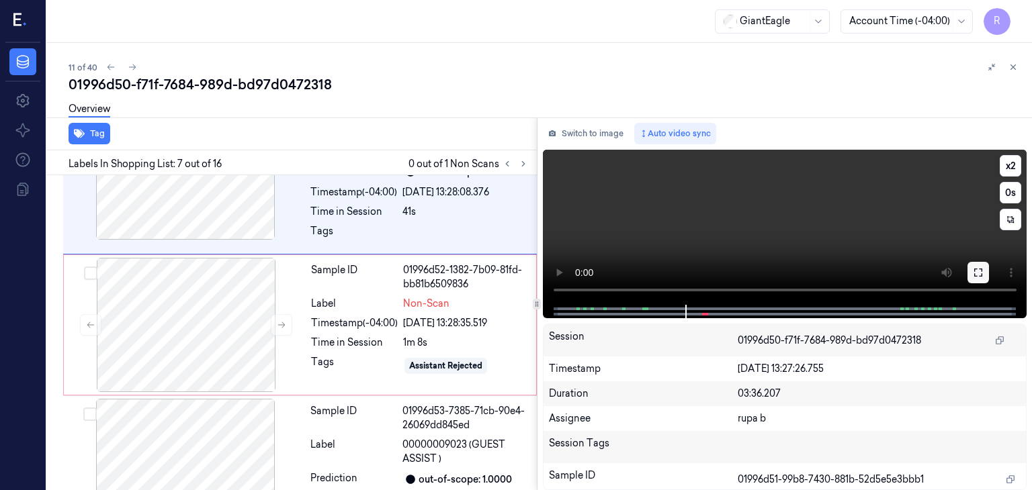
click at [979, 262] on button at bounding box center [977, 272] width 21 height 21
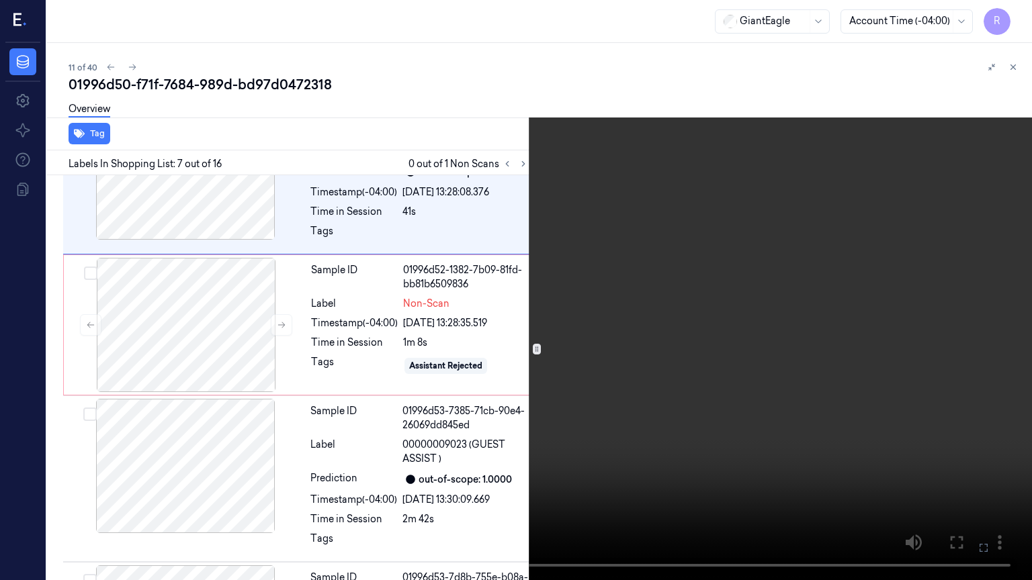
click at [967, 320] on video at bounding box center [516, 290] width 1032 height 580
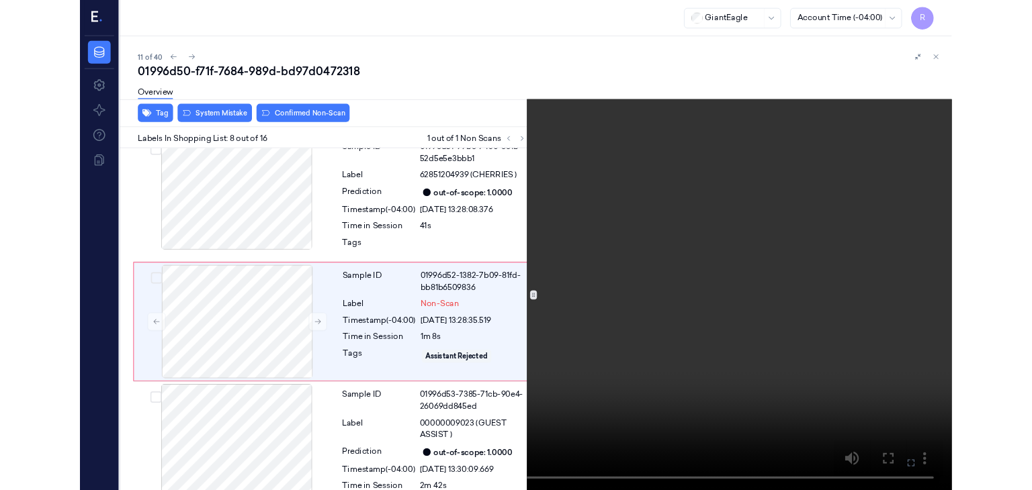
scroll to position [989, 0]
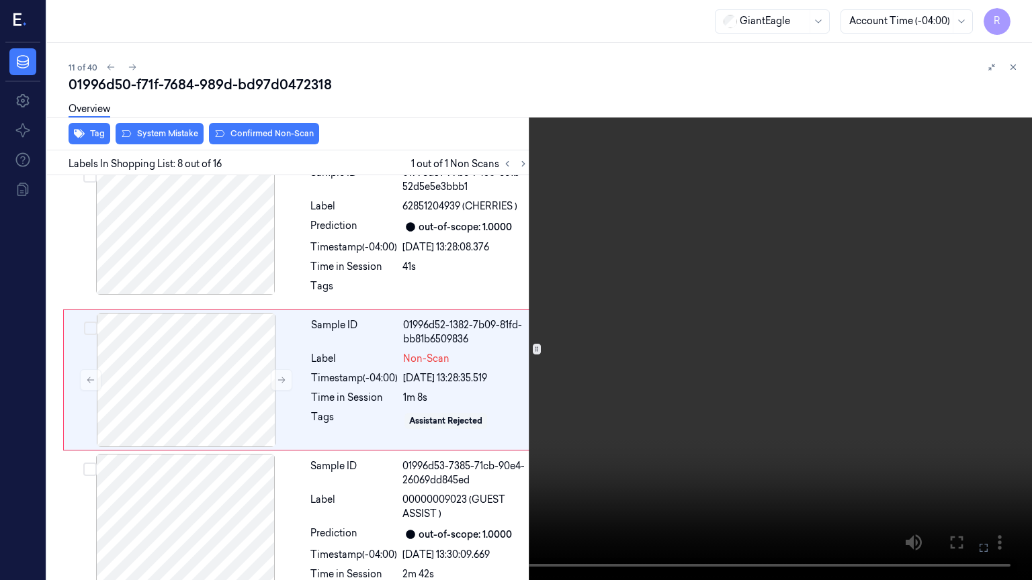
click at [1013, 24] on button "x 2" at bounding box center [1015, 15] width 21 height 21
click at [720, 253] on video at bounding box center [516, 290] width 1032 height 580
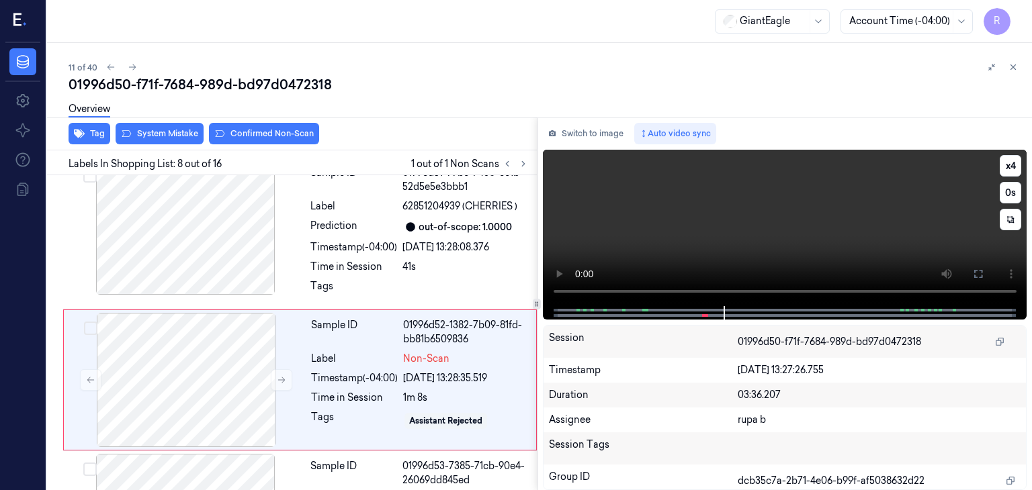
click at [975, 269] on icon at bounding box center [978, 274] width 11 height 11
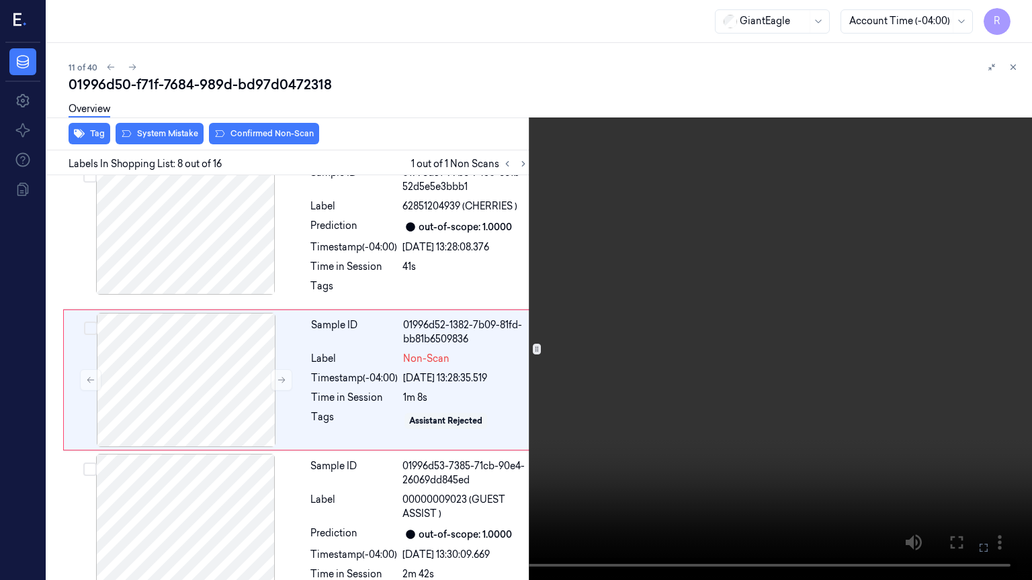
click at [873, 267] on video at bounding box center [516, 290] width 1032 height 580
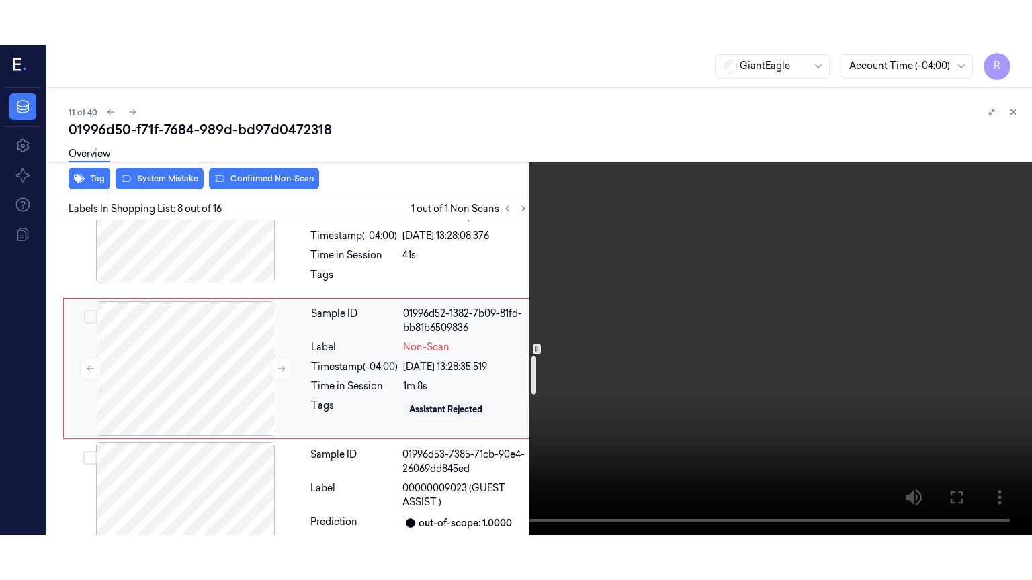
scroll to position [1123, 0]
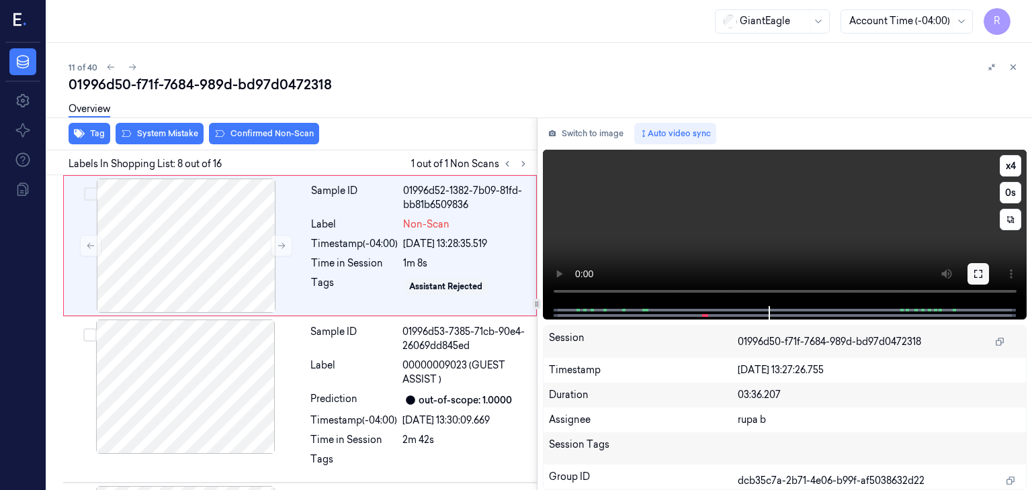
click at [973, 269] on icon at bounding box center [978, 274] width 11 height 11
click at [982, 270] on icon at bounding box center [978, 274] width 8 height 8
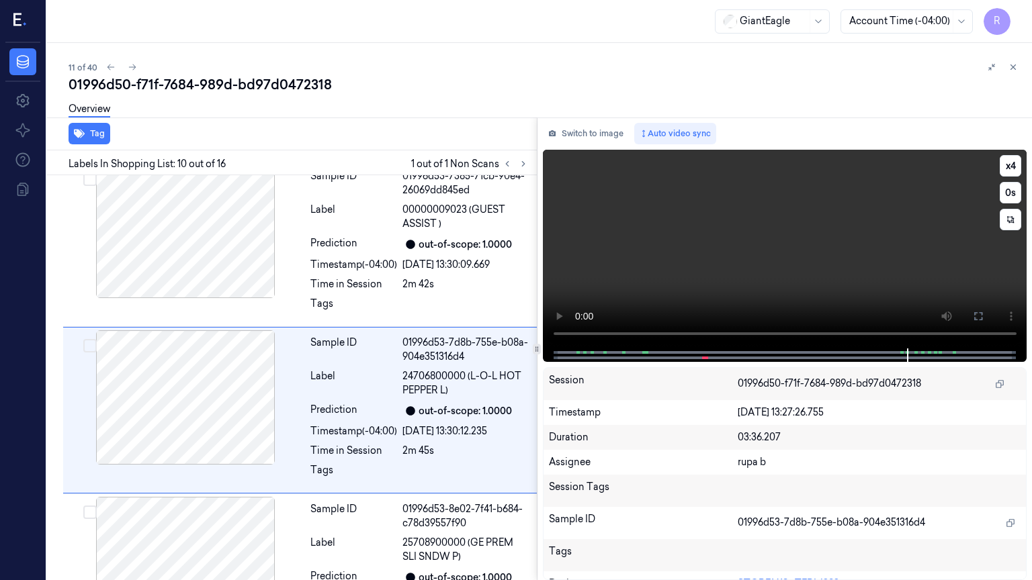
scroll to position [1309, 0]
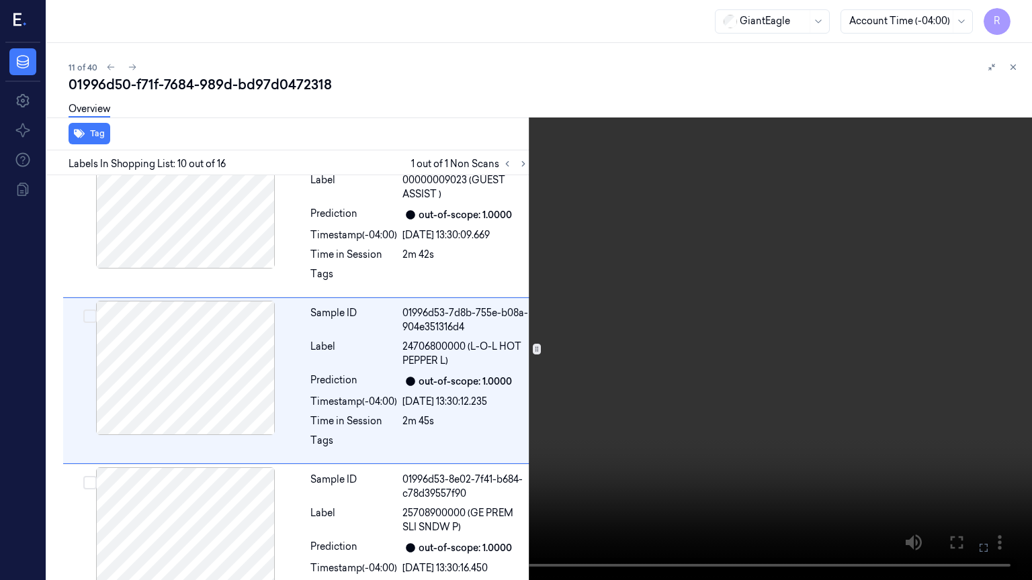
click at [938, 298] on video at bounding box center [516, 290] width 1032 height 580
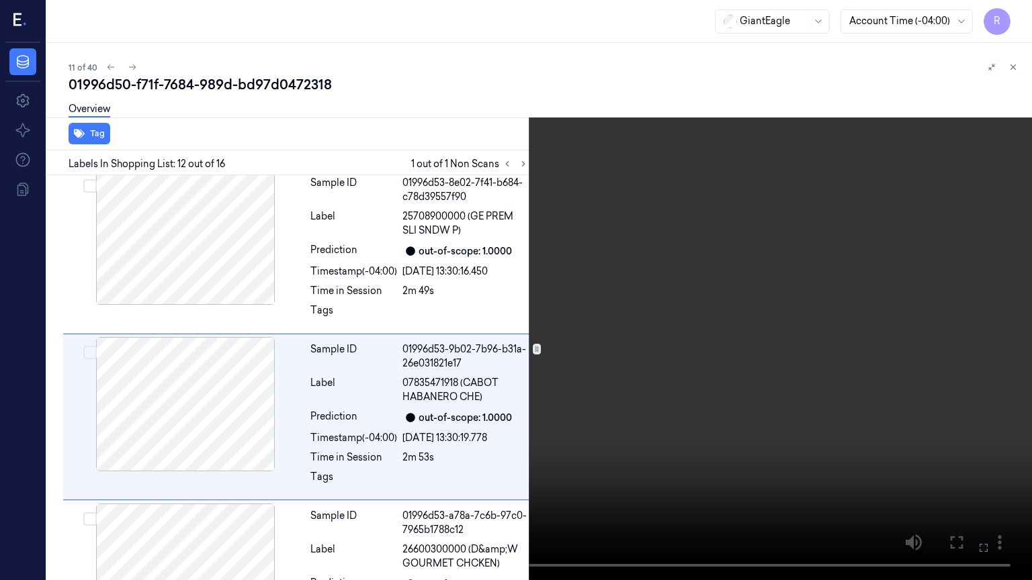
click at [938, 298] on video at bounding box center [516, 290] width 1032 height 580
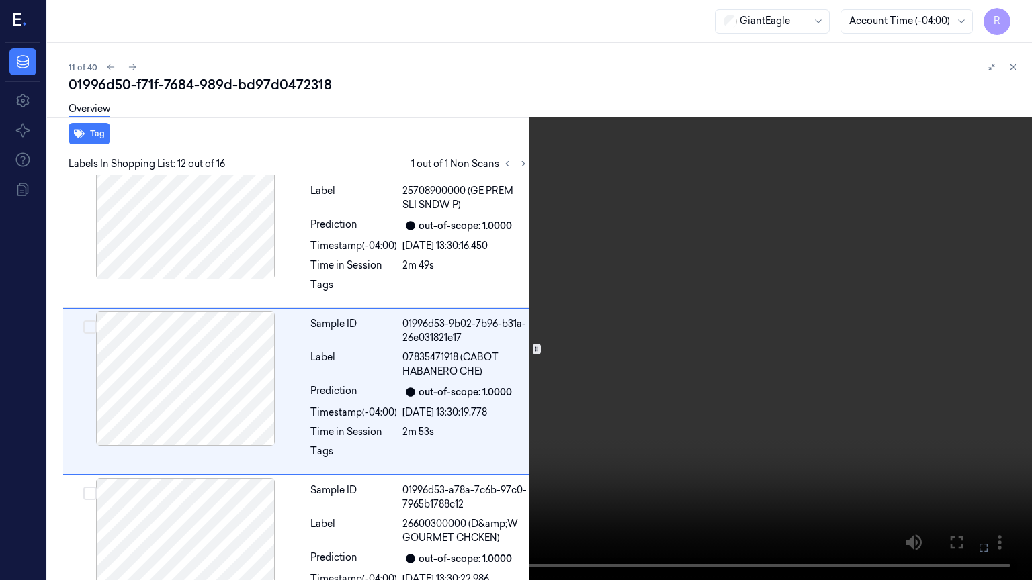
scroll to position [1642, 0]
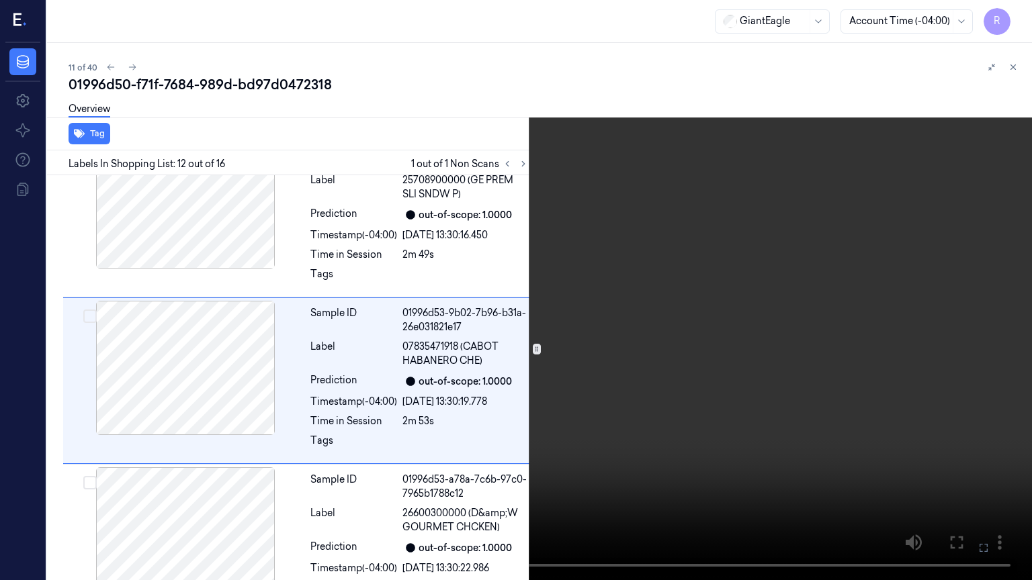
click at [938, 298] on video at bounding box center [516, 290] width 1032 height 580
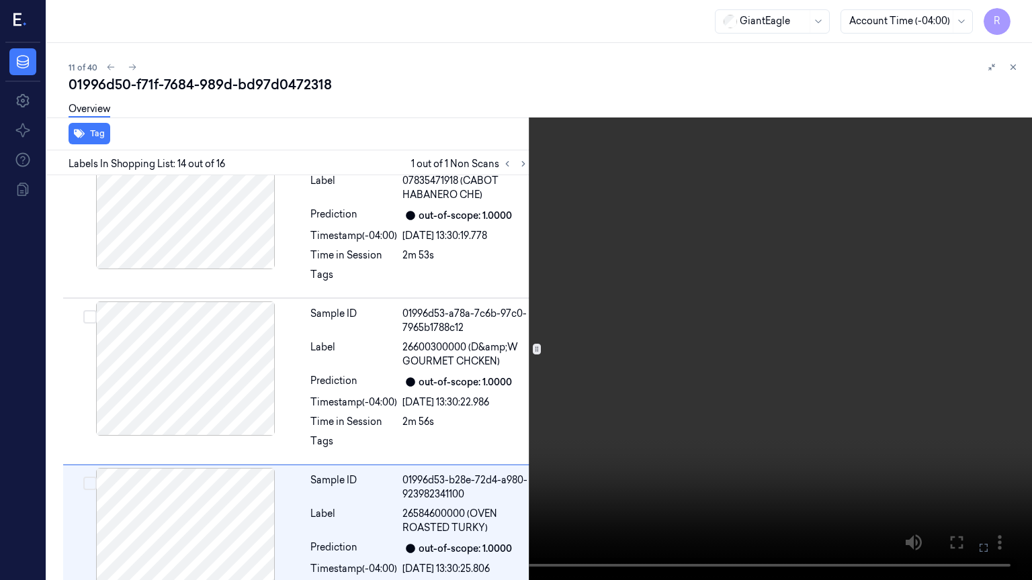
click at [938, 298] on video at bounding box center [516, 290] width 1032 height 580
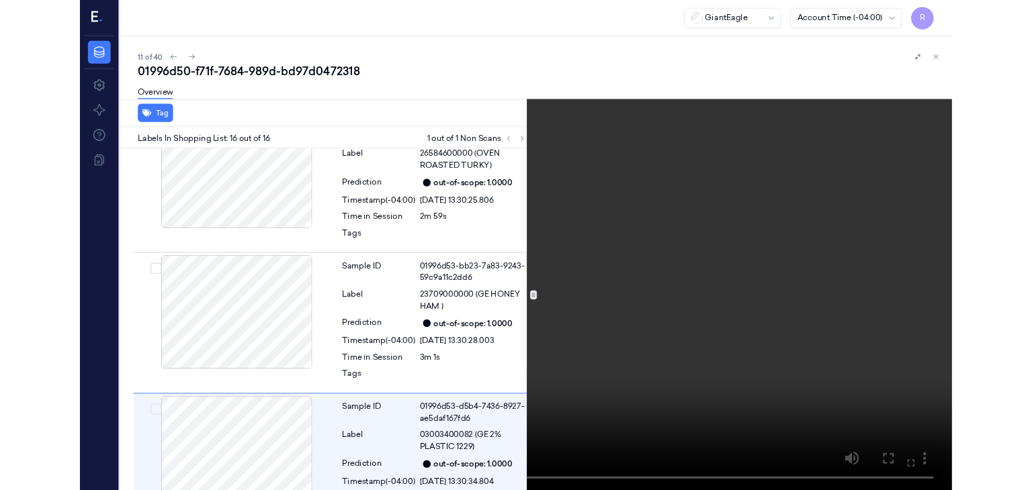
scroll to position [2192, 0]
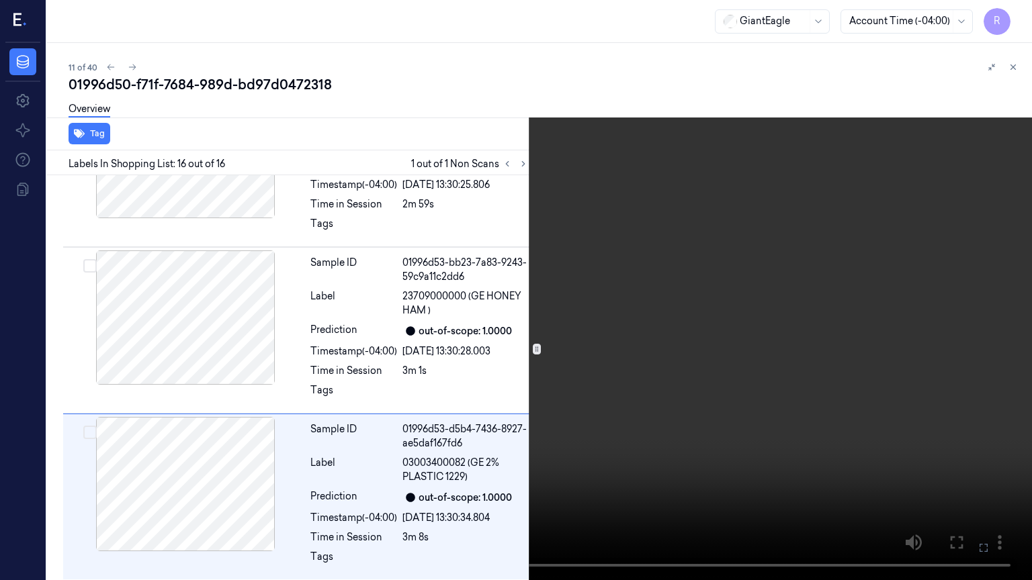
click at [938, 298] on video at bounding box center [516, 290] width 1032 height 580
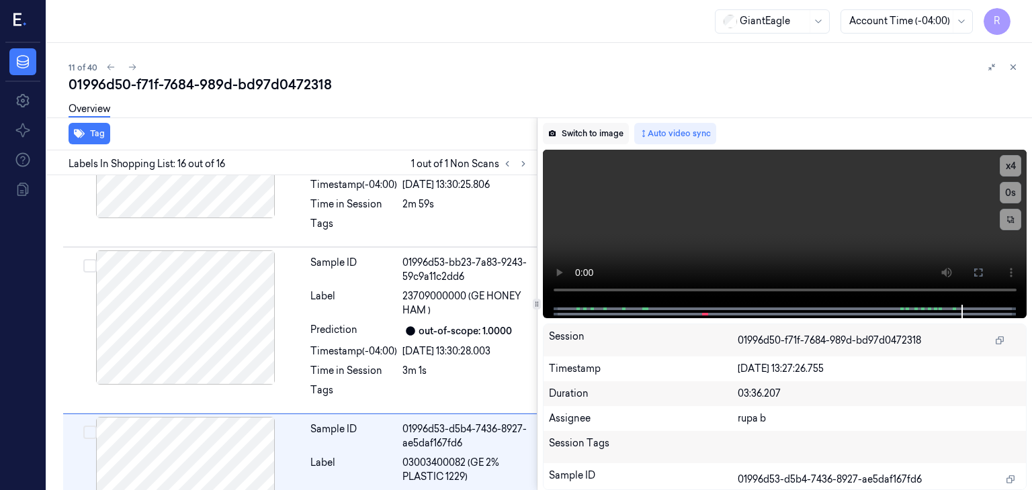
click at [589, 135] on button "Switch to image" at bounding box center [586, 133] width 86 height 21
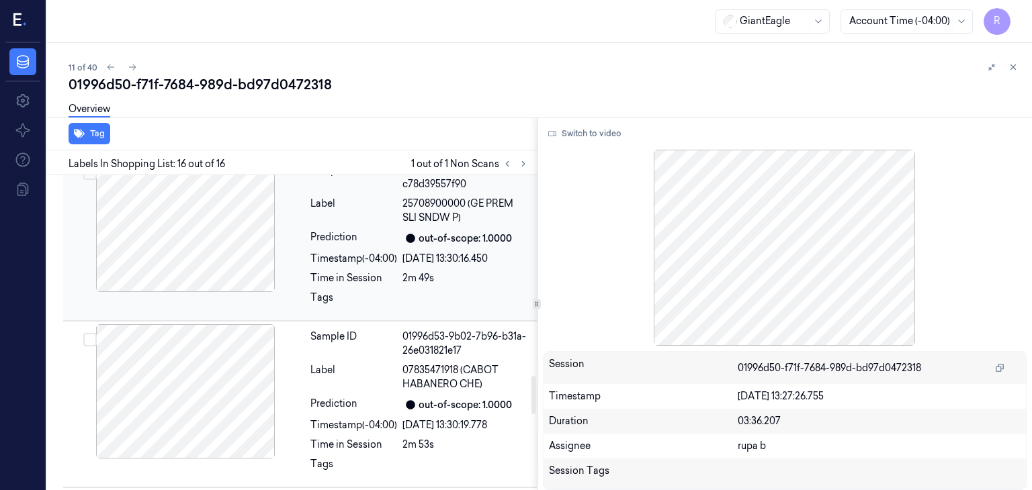
scroll to position [1610, 0]
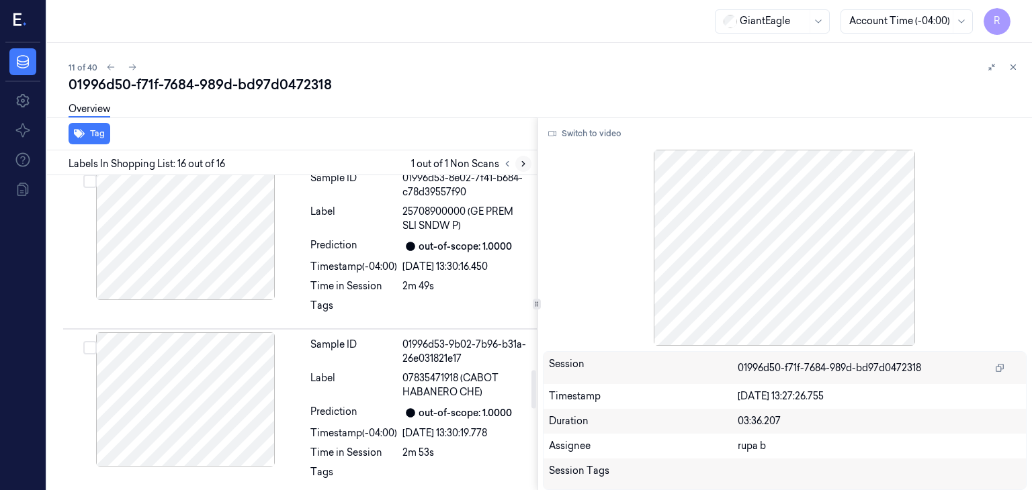
click at [516, 167] on button at bounding box center [523, 164] width 16 height 16
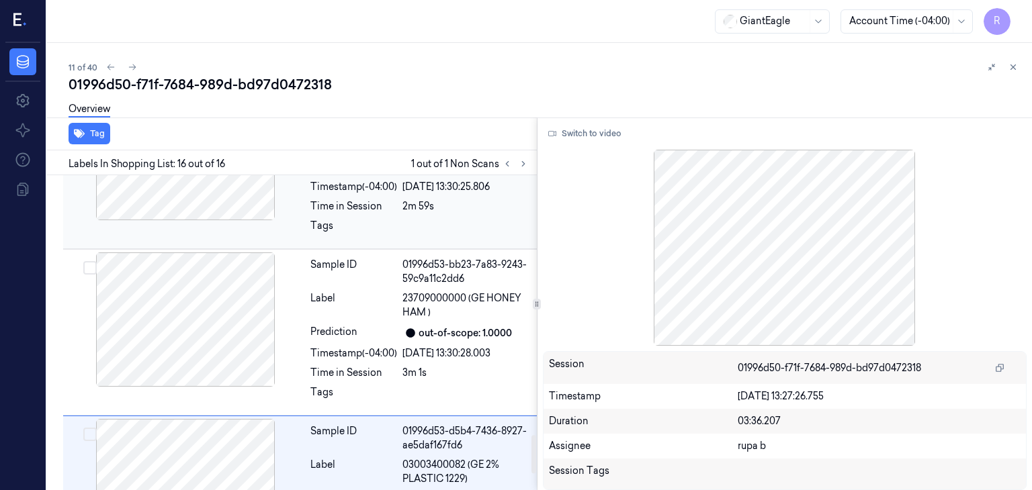
scroll to position [2148, 0]
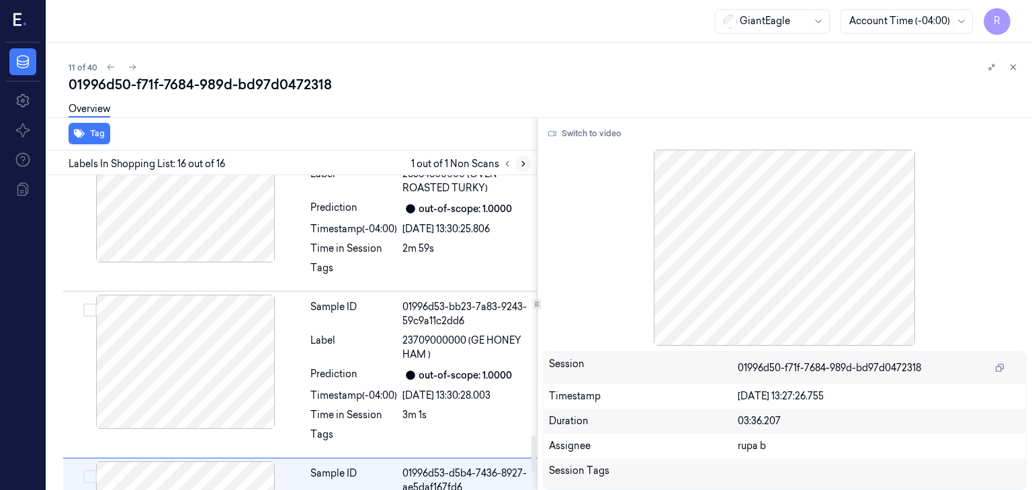
click at [521, 167] on icon at bounding box center [523, 163] width 9 height 9
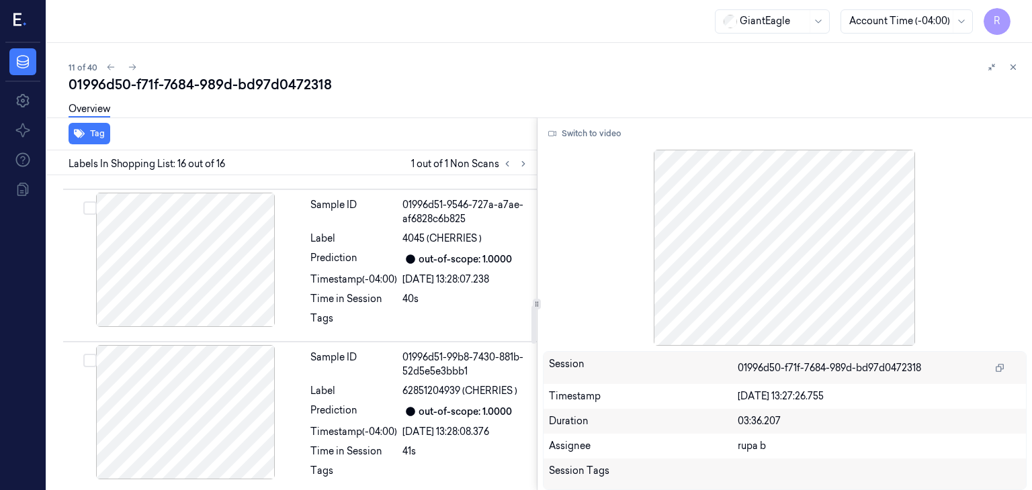
scroll to position [1073, 0]
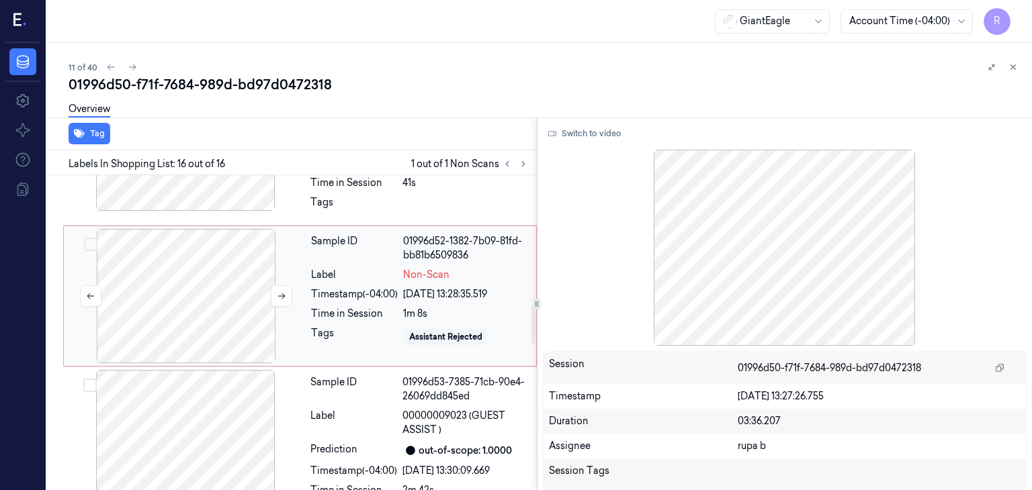
click at [218, 324] on div at bounding box center [186, 296] width 239 height 134
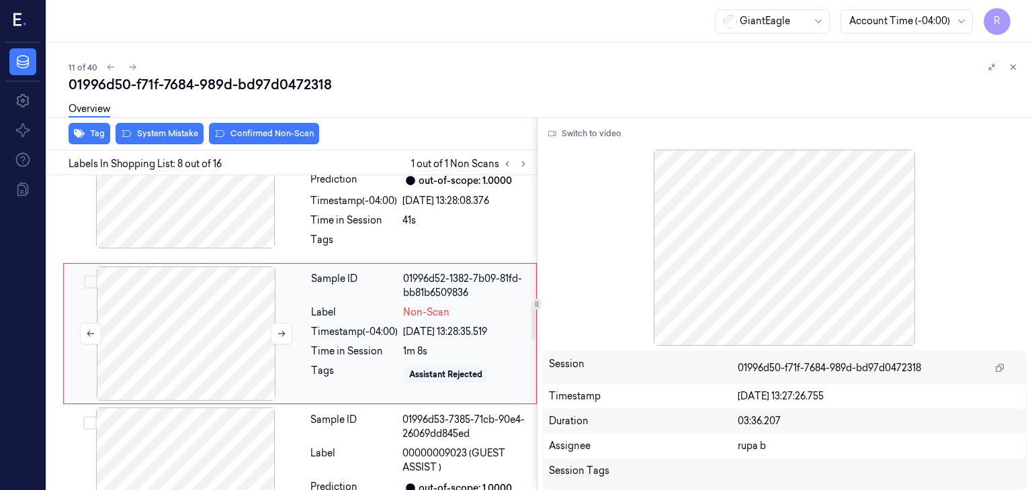
scroll to position [1034, 0]
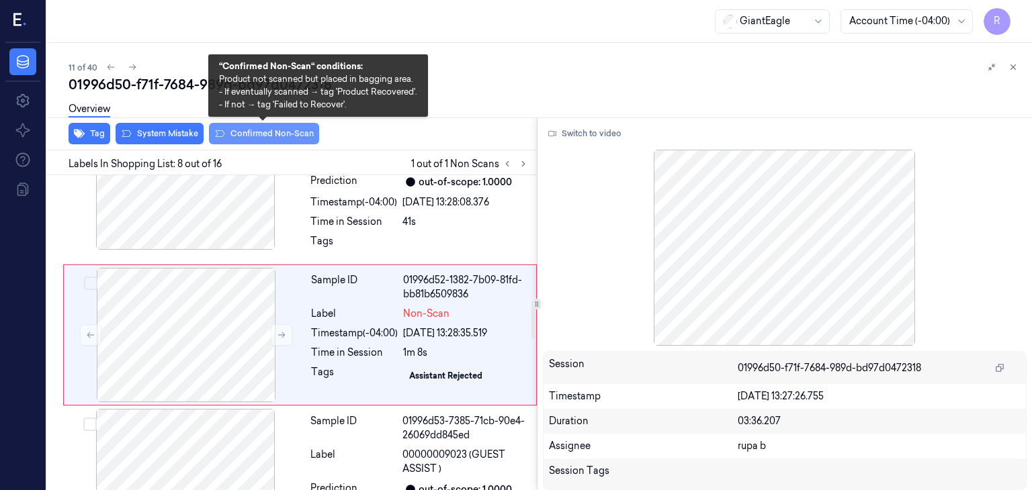
click at [274, 135] on button "Confirmed Non-Scan" at bounding box center [264, 133] width 110 height 21
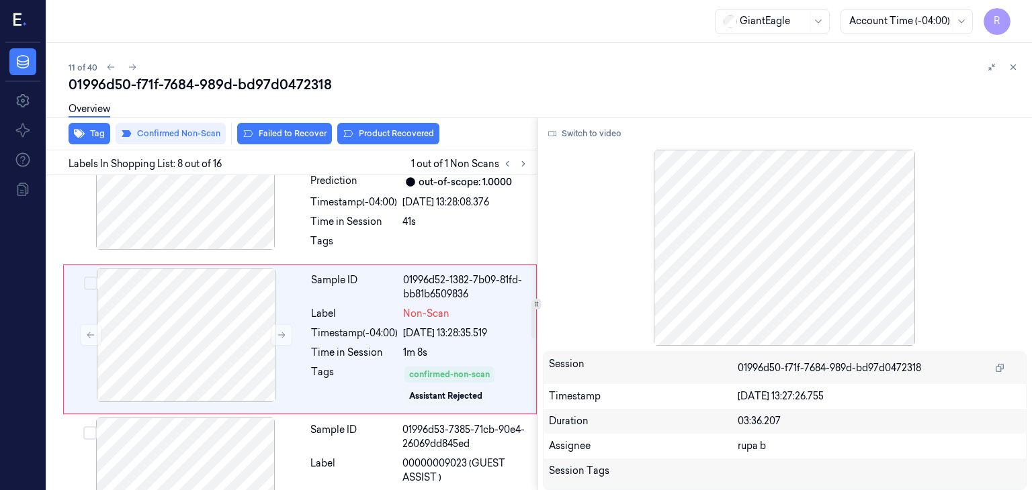
scroll to position [1038, 0]
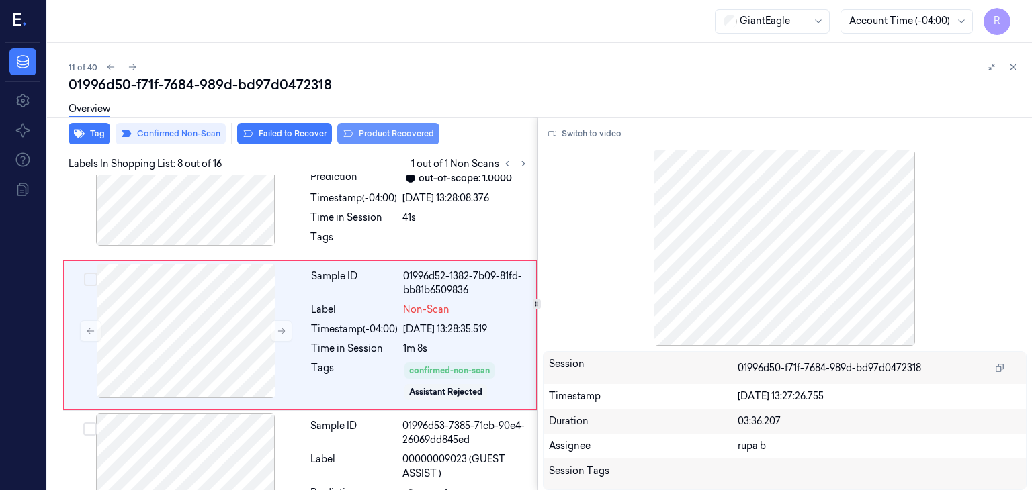
click at [405, 132] on button "Product Recovered" at bounding box center [388, 133] width 102 height 21
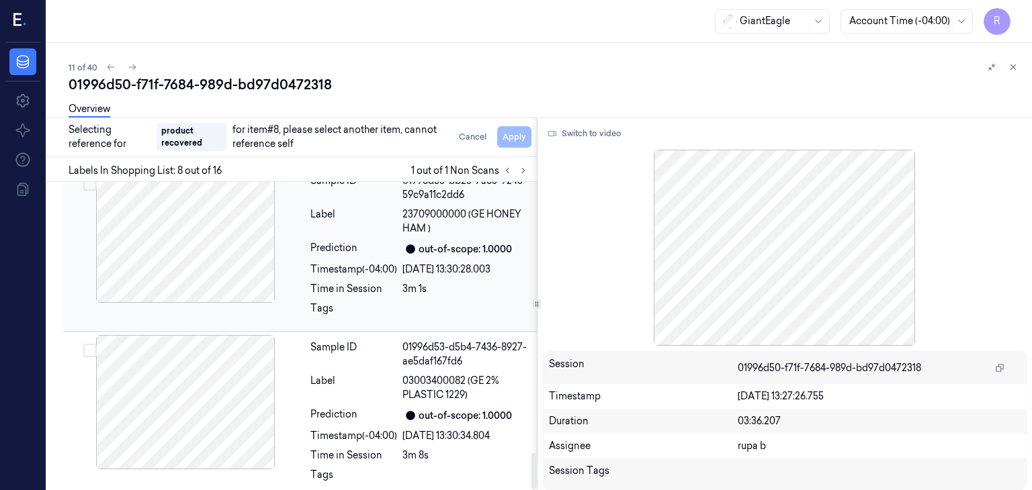
scroll to position [2298, 0]
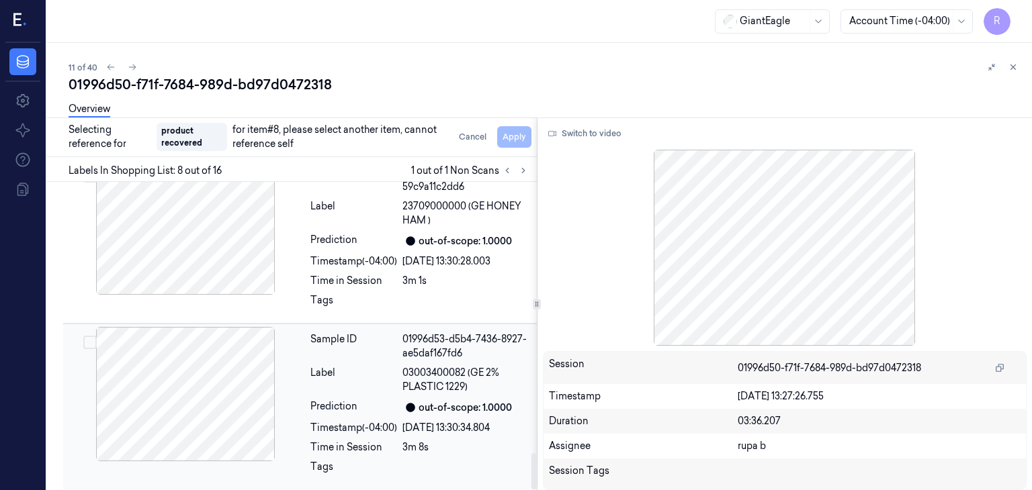
click at [250, 405] on div at bounding box center [185, 394] width 239 height 134
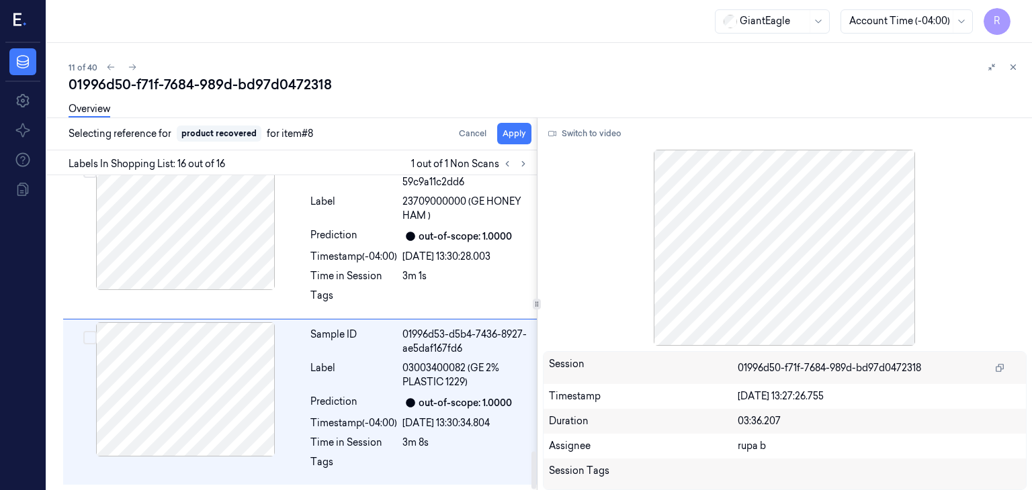
scroll to position [2290, 0]
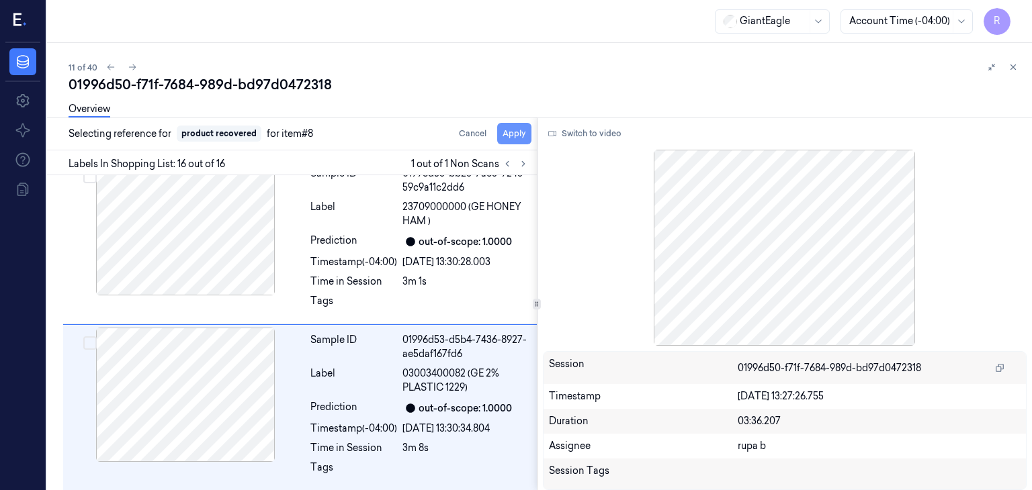
click at [513, 134] on button "Apply" at bounding box center [514, 133] width 34 height 21
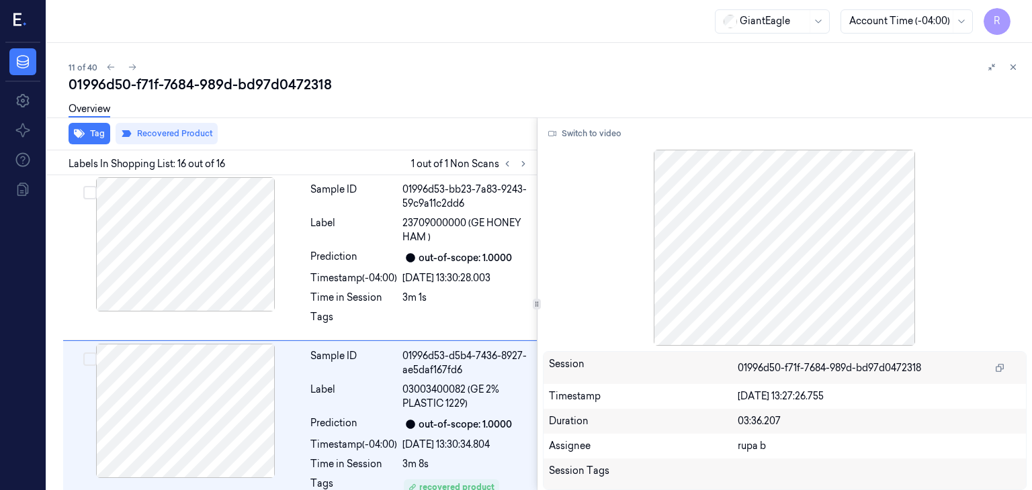
scroll to position [2307, 0]
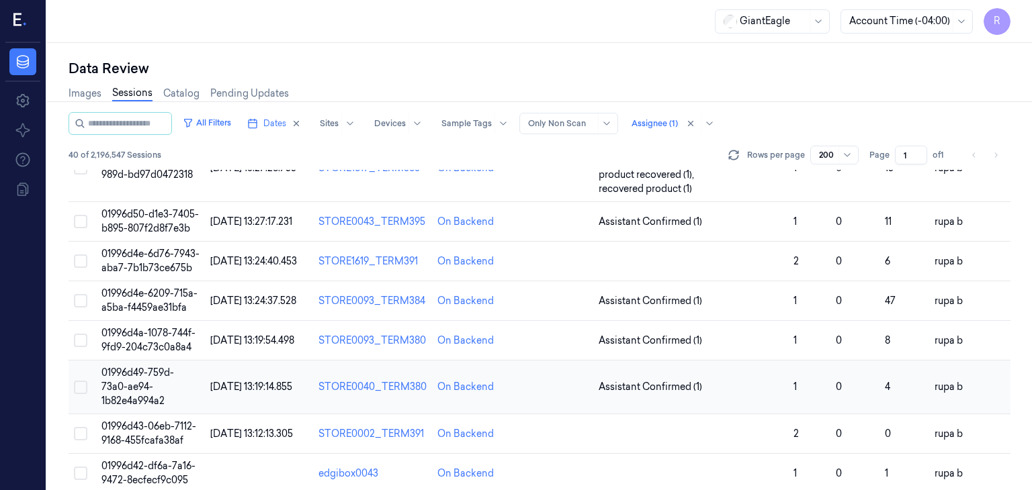
scroll to position [537, 0]
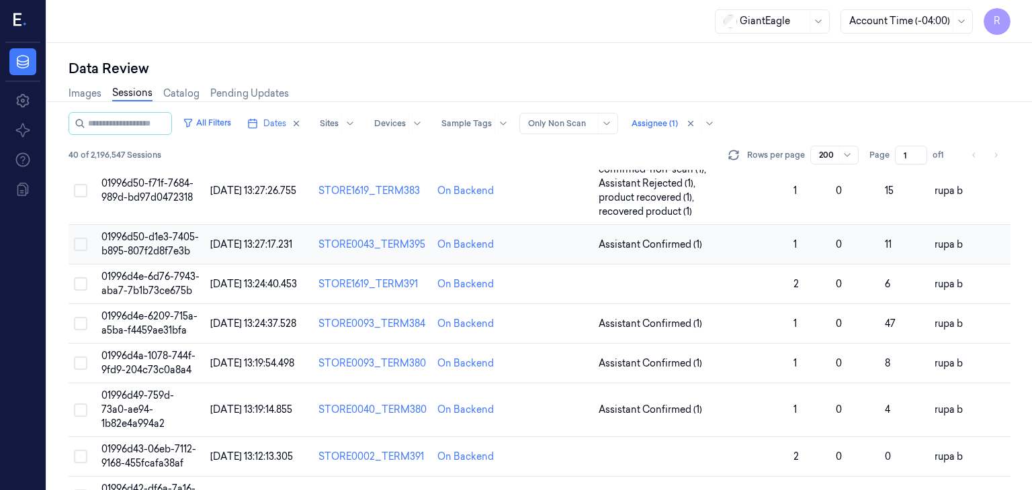
click at [145, 257] on span "01996d50-d1e3-7405-b895-807f2d8f7e3b" at bounding box center [149, 244] width 97 height 26
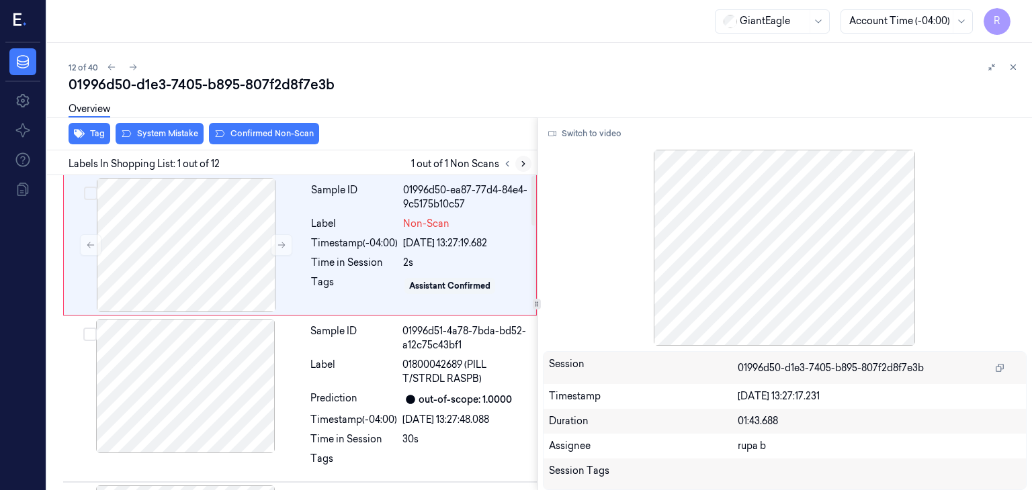
click at [519, 164] on icon at bounding box center [523, 163] width 9 height 9
click at [281, 243] on icon at bounding box center [281, 245] width 9 height 9
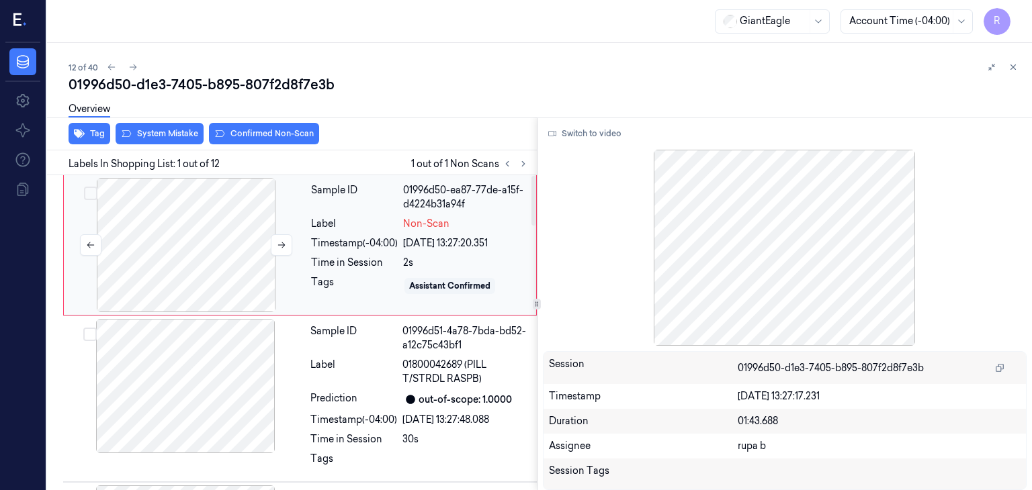
click at [171, 234] on div at bounding box center [186, 245] width 239 height 134
click at [598, 132] on button "Switch to video" at bounding box center [585, 133] width 84 height 21
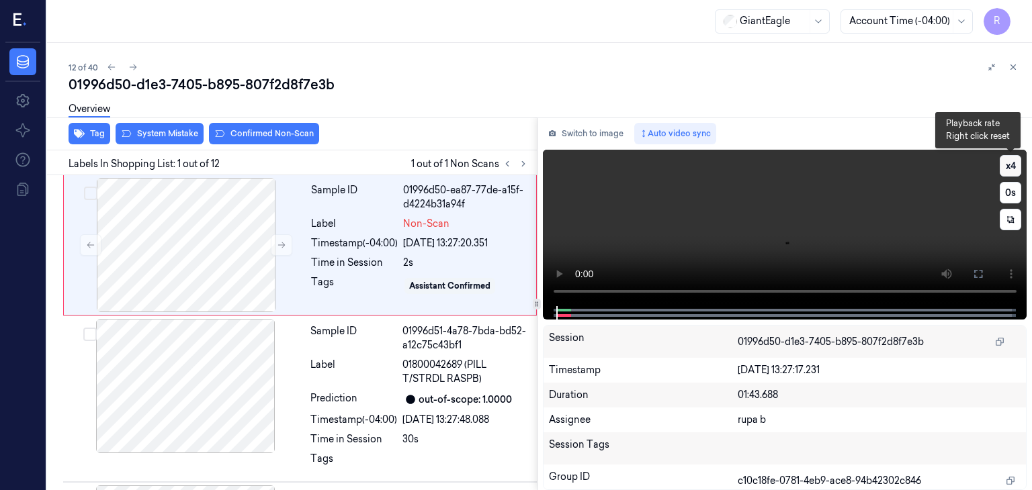
click at [1010, 158] on button "x 4" at bounding box center [1010, 165] width 21 height 21
click at [1010, 158] on button "x 1" at bounding box center [1010, 165] width 21 height 21
click at [1010, 151] on video at bounding box center [785, 228] width 484 height 157
click at [1009, 163] on button "x 2" at bounding box center [1010, 165] width 21 height 21
click at [1011, 159] on button "x 4" at bounding box center [1010, 165] width 21 height 21
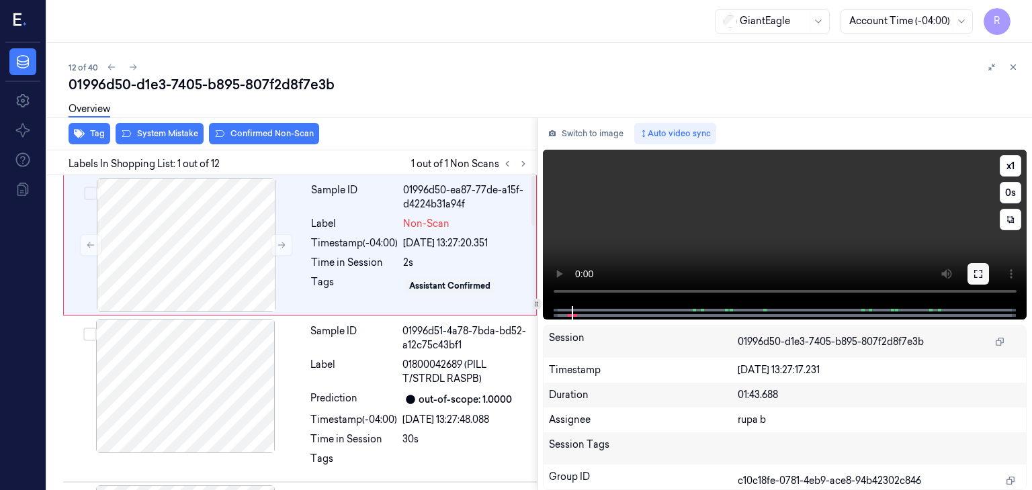
click at [969, 275] on button at bounding box center [977, 273] width 21 height 21
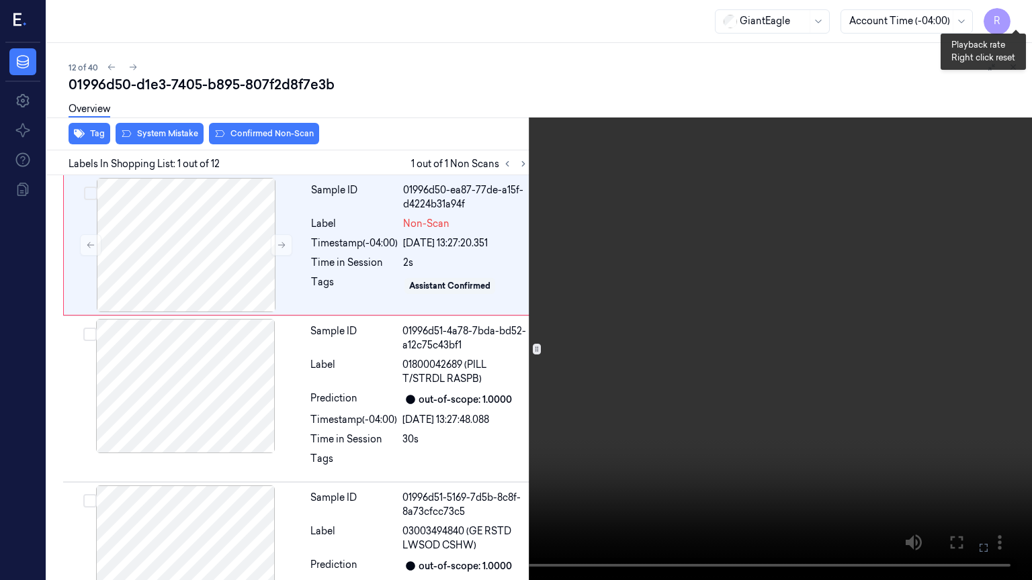
click at [1020, 15] on button "x 1" at bounding box center [1015, 15] width 21 height 21
click at [1016, 15] on button "x 2" at bounding box center [1015, 15] width 21 height 21
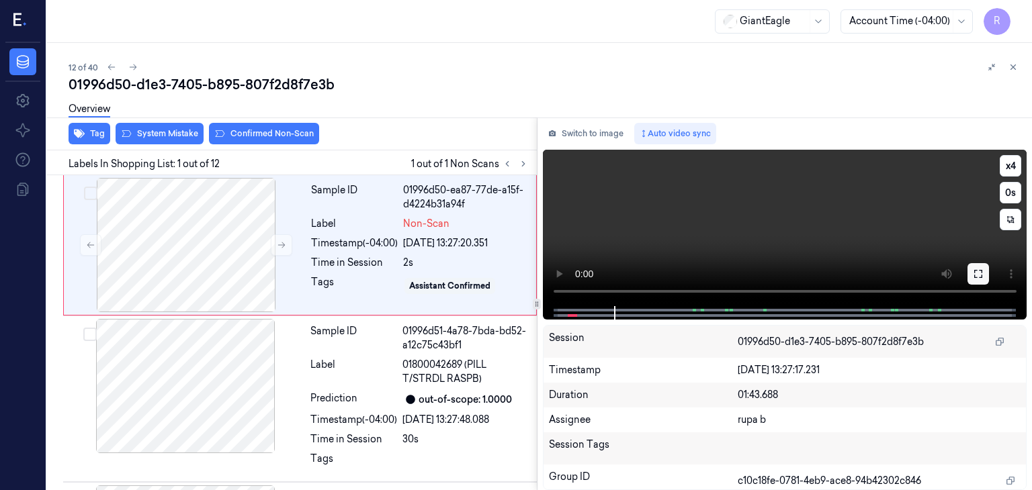
click at [980, 267] on button at bounding box center [977, 273] width 21 height 21
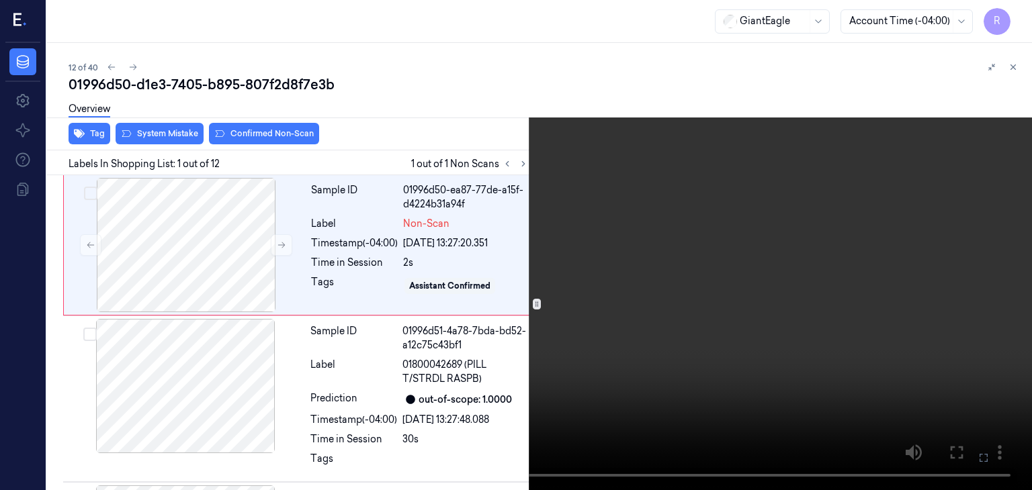
click at [722, 373] on video at bounding box center [516, 245] width 1032 height 490
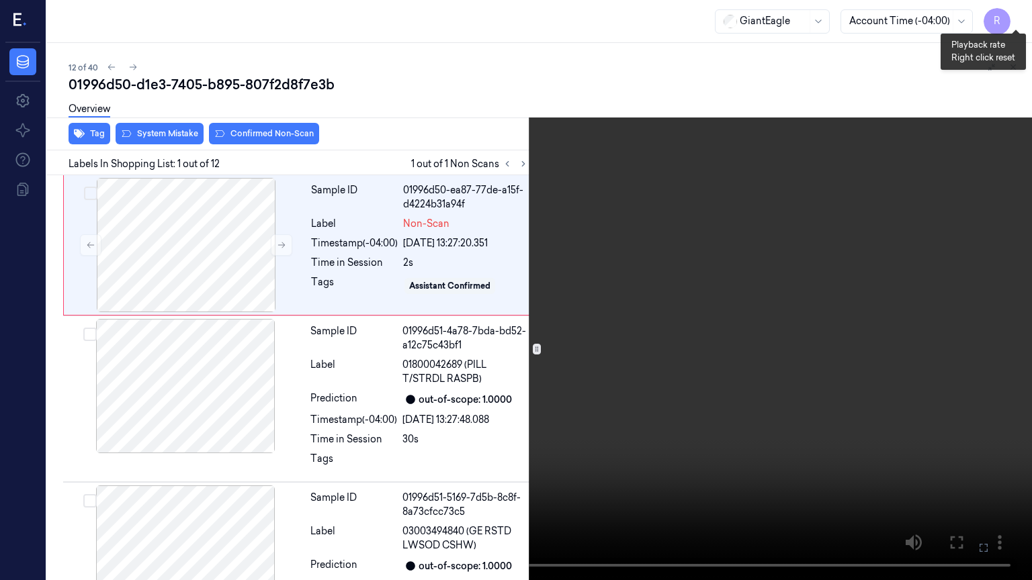
click at [1016, 16] on button "x 4" at bounding box center [1015, 15] width 21 height 21
click at [1016, 16] on button "x 1" at bounding box center [1015, 15] width 21 height 21
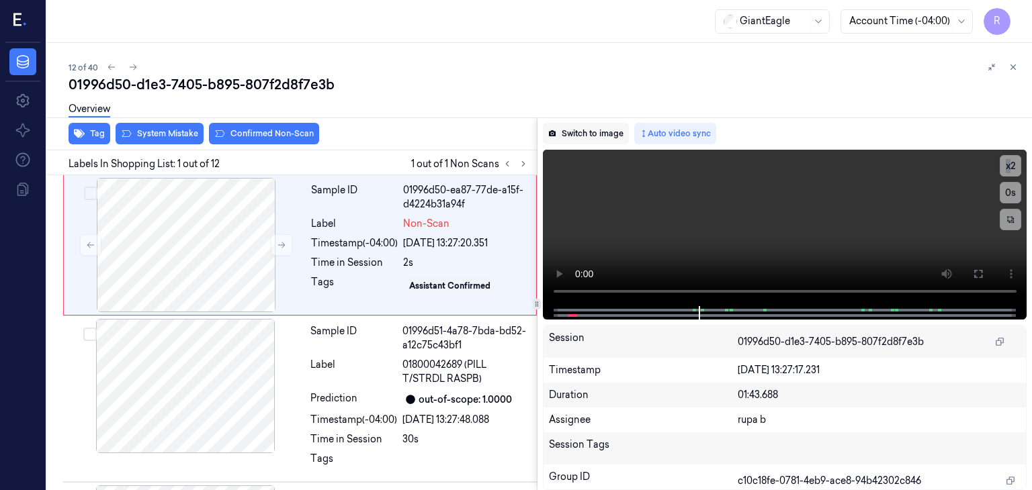
click at [572, 143] on button "Switch to image" at bounding box center [586, 133] width 86 height 21
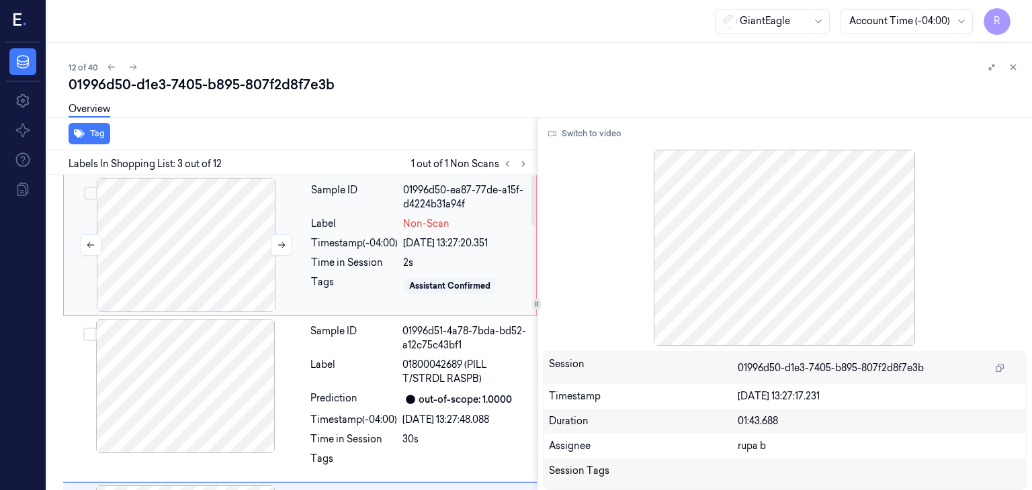
click at [207, 277] on div at bounding box center [186, 245] width 239 height 134
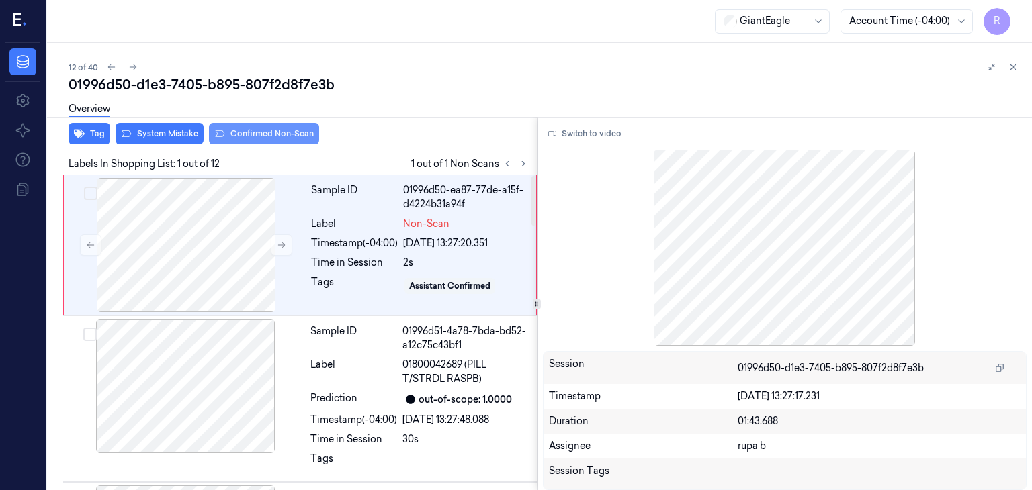
click at [267, 140] on button "Confirmed Non-Scan" at bounding box center [264, 133] width 110 height 21
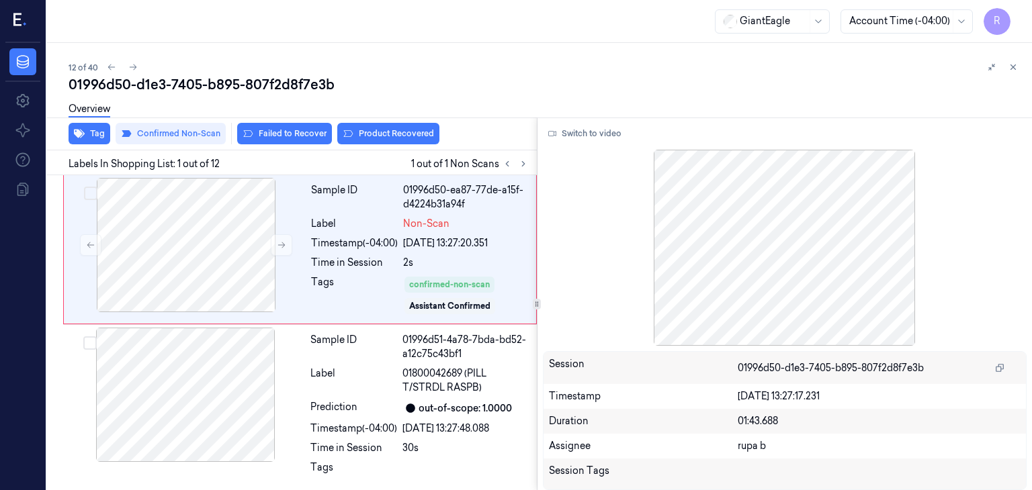
click at [410, 126] on div "Overview" at bounding box center [545, 111] width 953 height 34
click at [410, 130] on button "Product Recovered" at bounding box center [388, 133] width 102 height 21
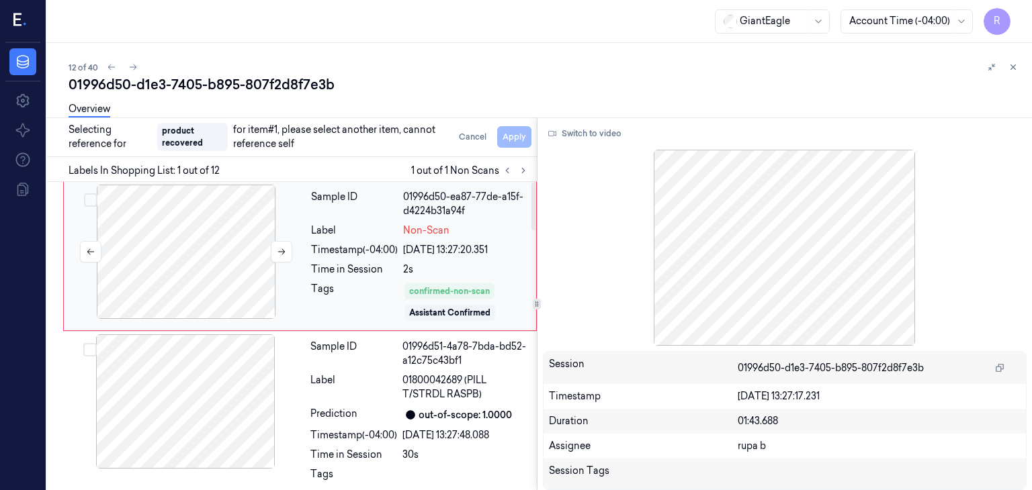
click at [236, 237] on div at bounding box center [186, 252] width 239 height 134
click at [280, 251] on icon at bounding box center [281, 251] width 9 height 9
click at [207, 237] on div at bounding box center [186, 252] width 239 height 134
click at [523, 140] on div "Cancel Apply" at bounding box center [492, 136] width 78 height 21
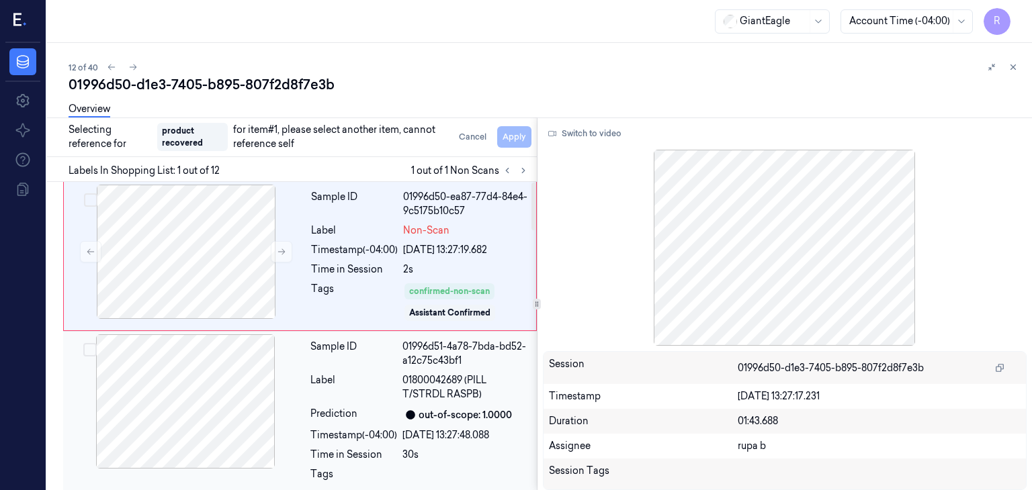
click at [193, 421] on div at bounding box center [185, 402] width 239 height 134
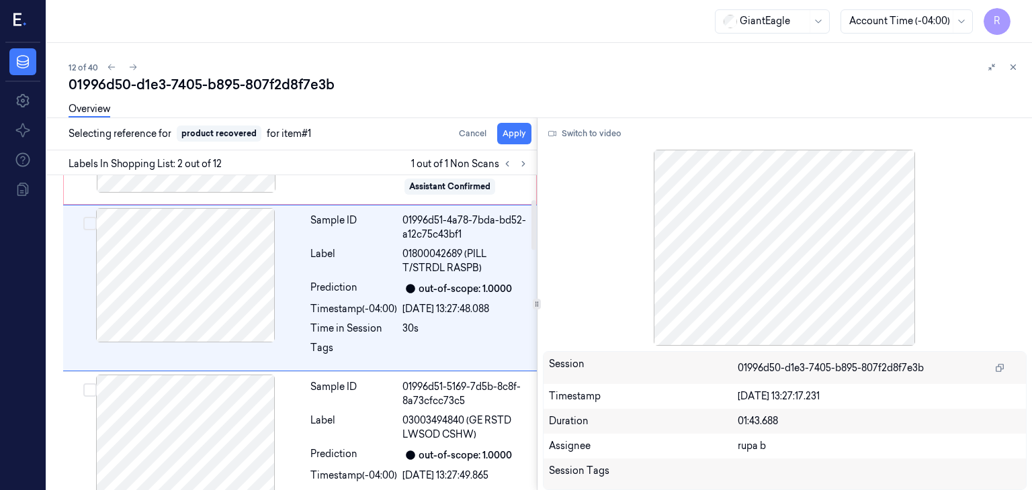
scroll to position [7, 0]
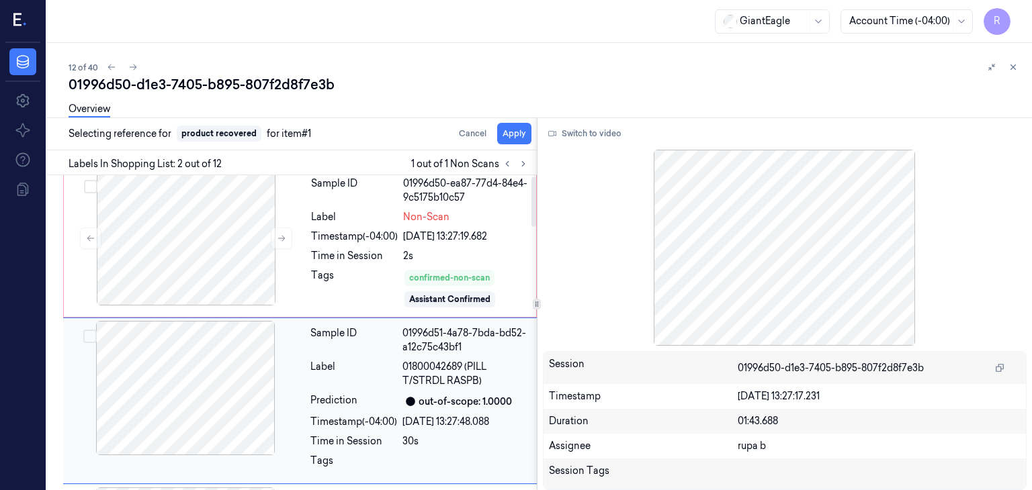
click at [202, 394] on div at bounding box center [185, 388] width 239 height 134
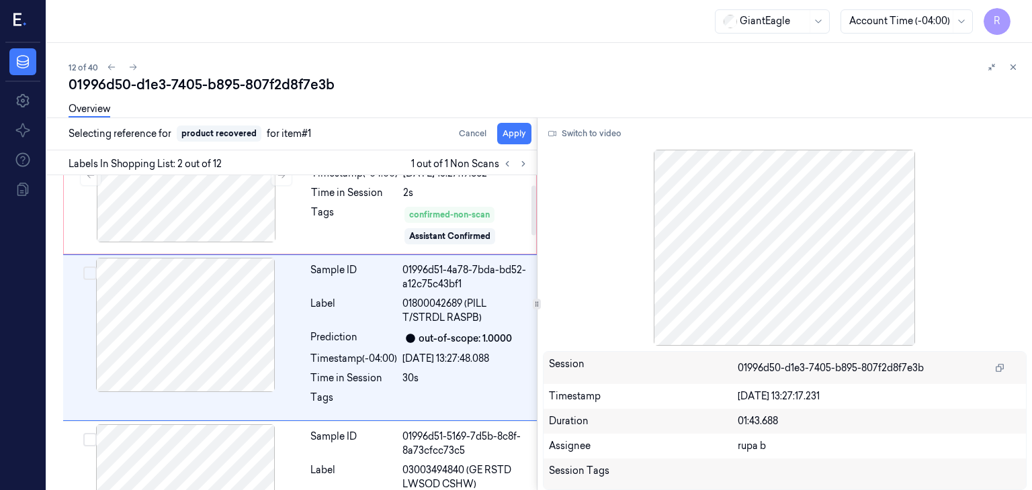
scroll to position [74, 0]
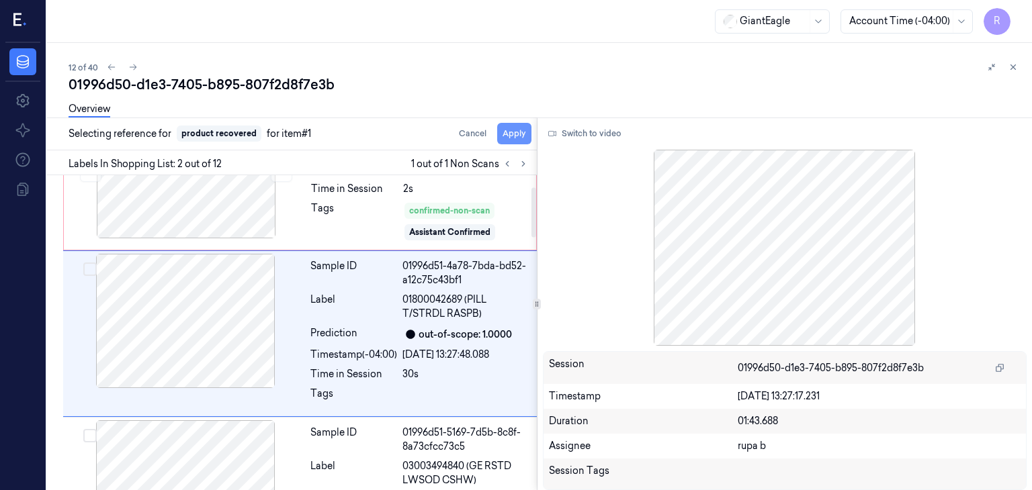
click at [507, 134] on button "Apply" at bounding box center [514, 133] width 34 height 21
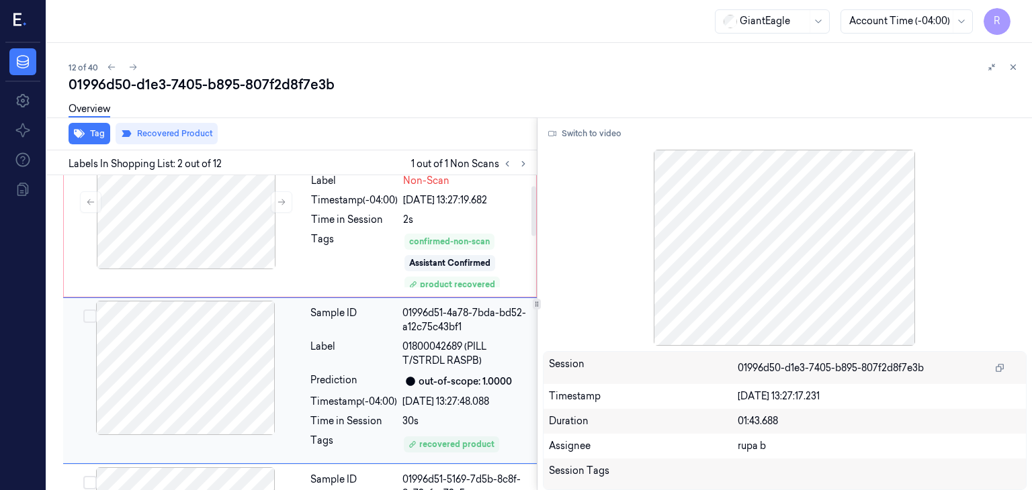
scroll to position [0, 0]
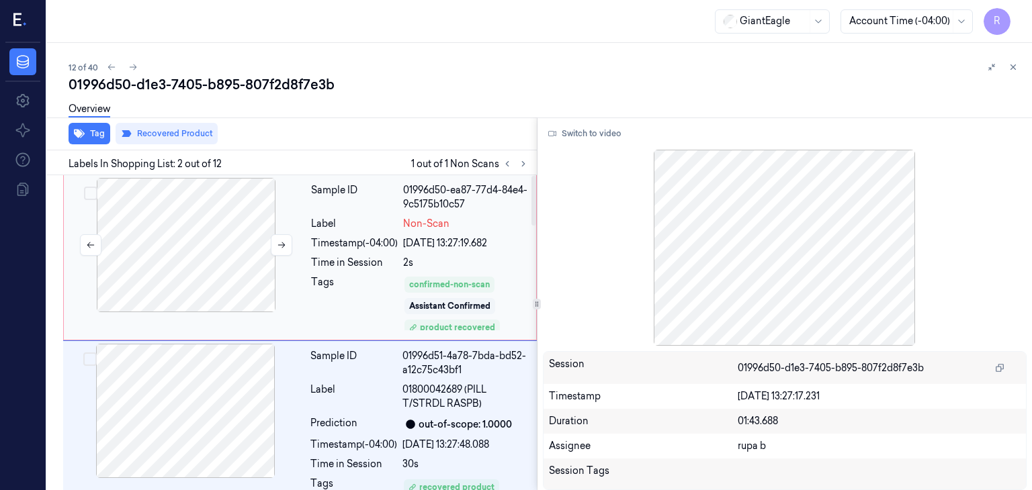
click at [191, 263] on div at bounding box center [186, 245] width 239 height 134
click at [220, 423] on div at bounding box center [185, 411] width 239 height 134
click at [220, 259] on div at bounding box center [186, 245] width 239 height 134
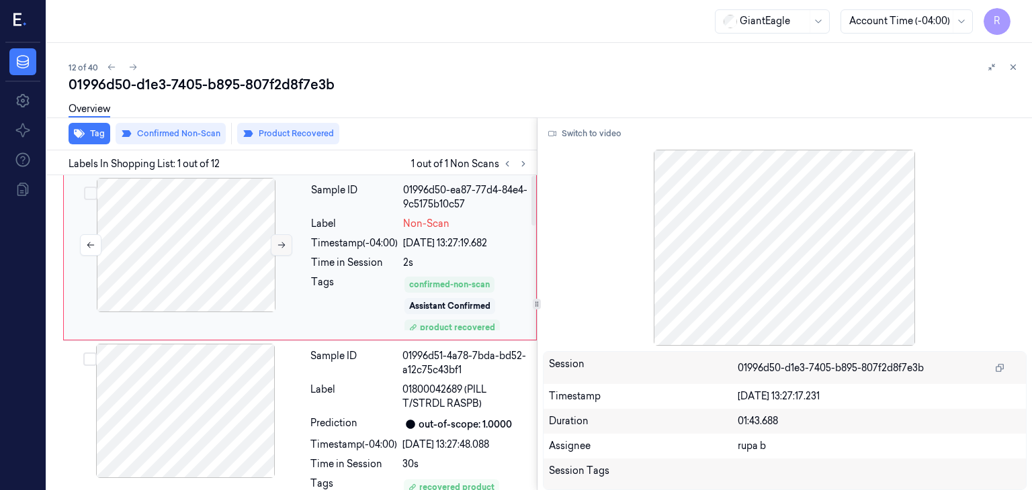
click at [277, 241] on icon at bounding box center [281, 245] width 9 height 9
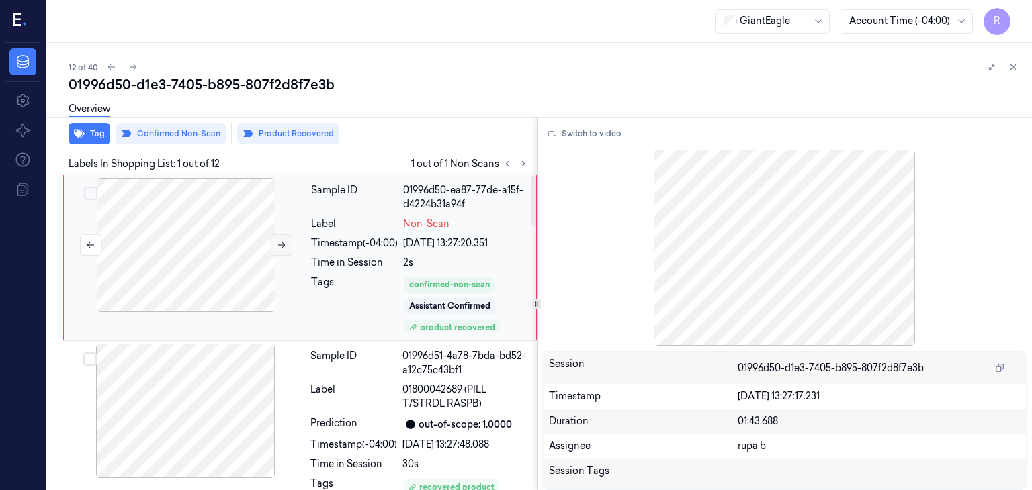
click at [277, 241] on icon at bounding box center [281, 245] width 9 height 9
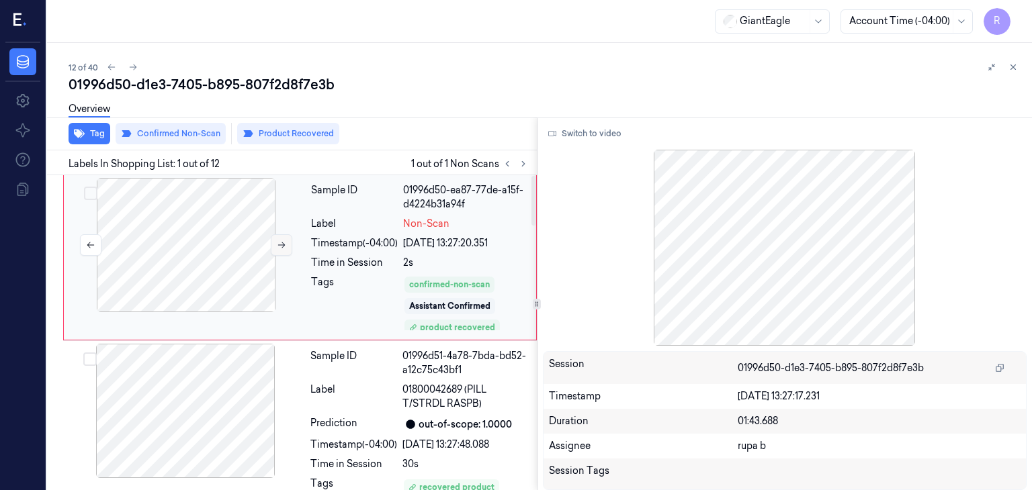
click at [277, 241] on icon at bounding box center [281, 245] width 9 height 9
click at [181, 254] on div at bounding box center [186, 245] width 239 height 134
click at [593, 135] on button "Switch to video" at bounding box center [585, 133] width 84 height 21
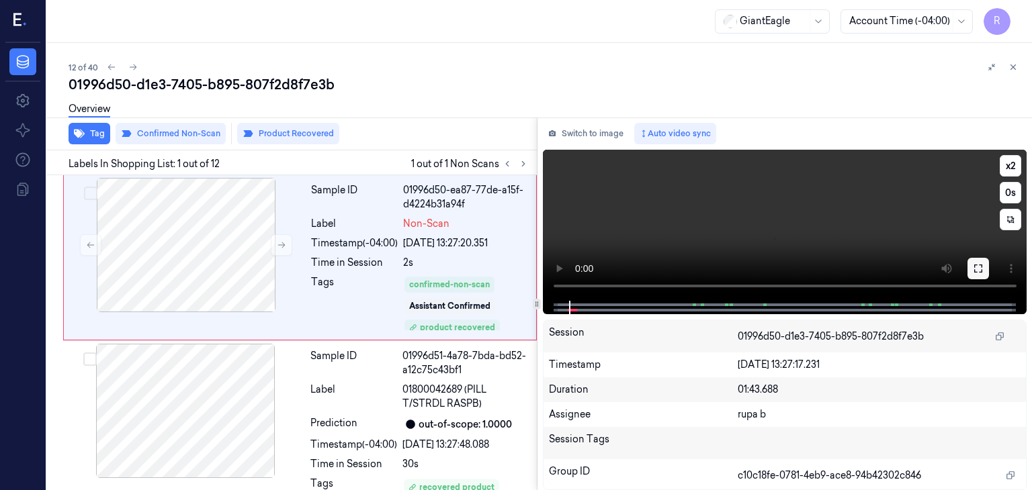
click at [977, 263] on icon at bounding box center [978, 268] width 11 height 11
click at [594, 136] on button "Switch to image" at bounding box center [586, 133] width 86 height 21
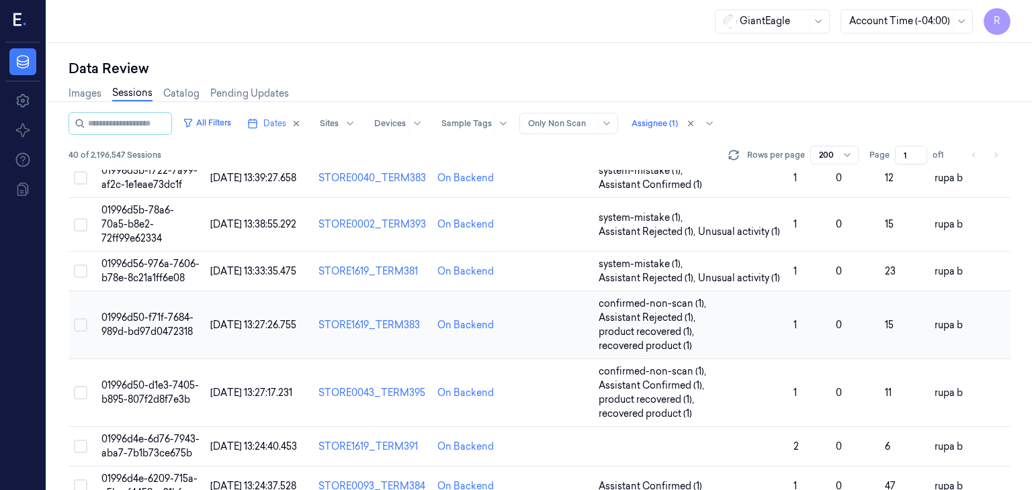
scroll to position [537, 0]
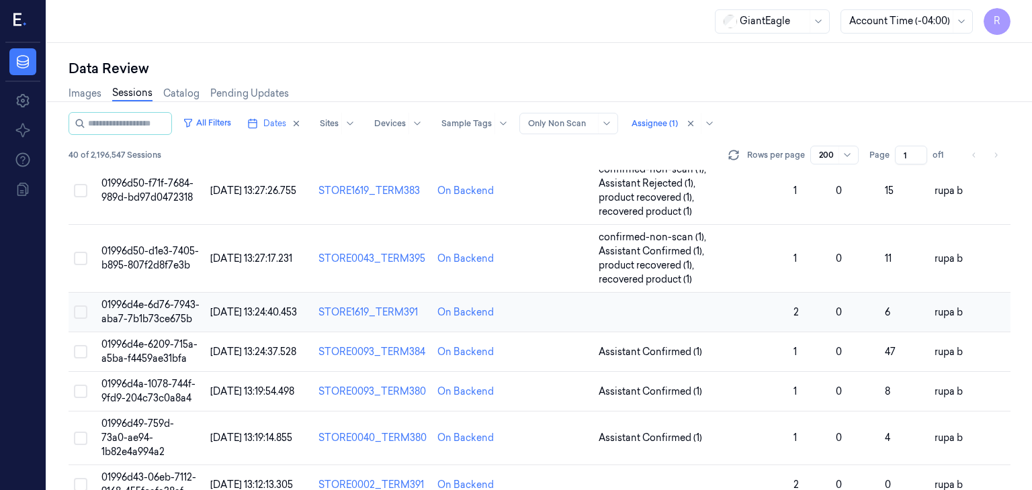
click at [134, 325] on span "01996d4e-6d76-7943-aba7-7b1b73ce675b" at bounding box center [150, 312] width 98 height 26
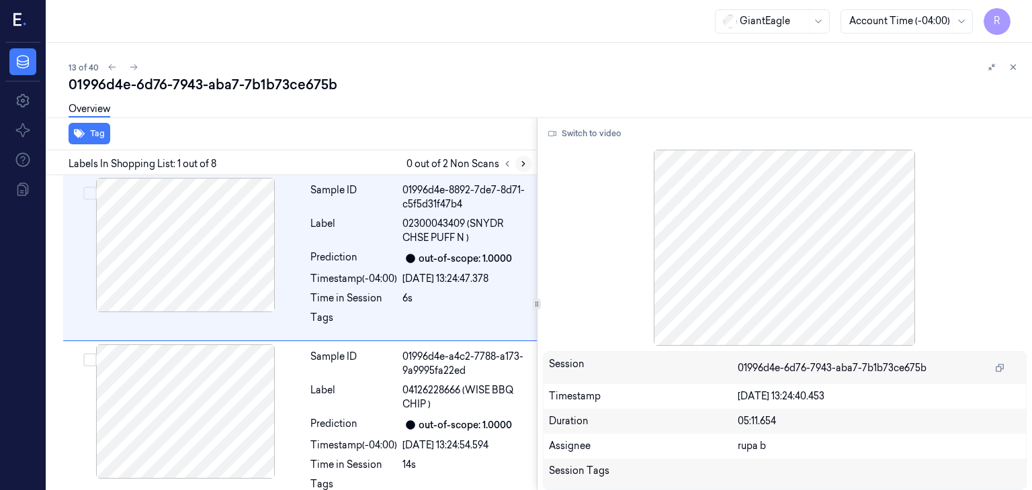
click at [517, 161] on button at bounding box center [523, 164] width 16 height 16
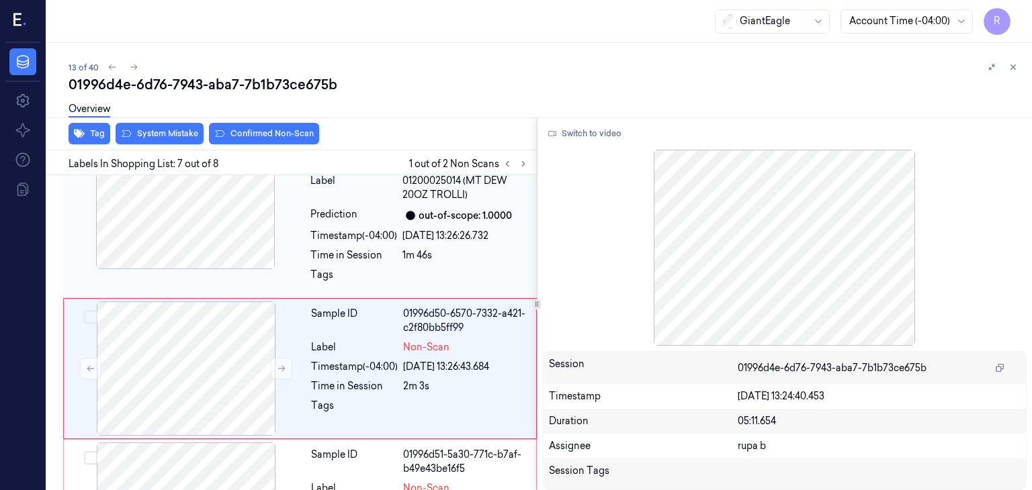
scroll to position [910, 0]
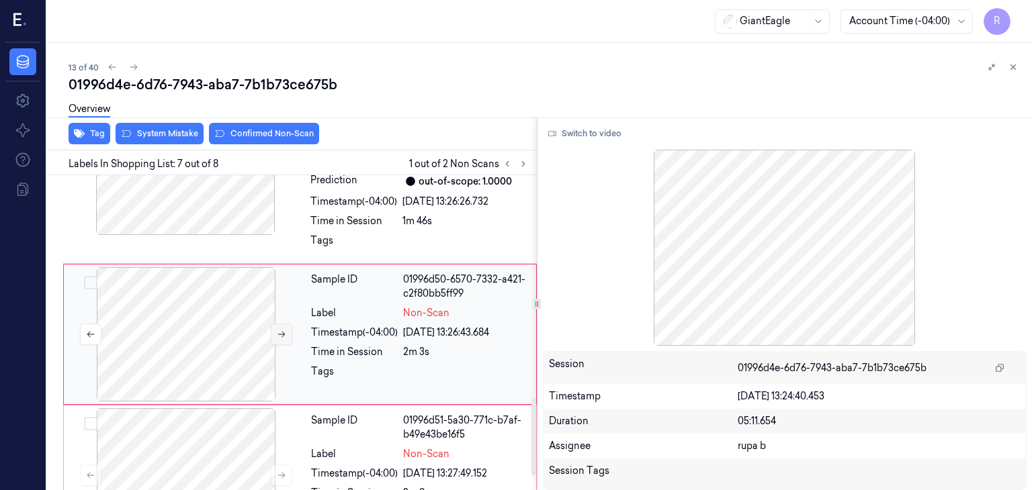
click at [278, 336] on icon at bounding box center [281, 334] width 9 height 9
click at [228, 217] on div at bounding box center [185, 168] width 239 height 134
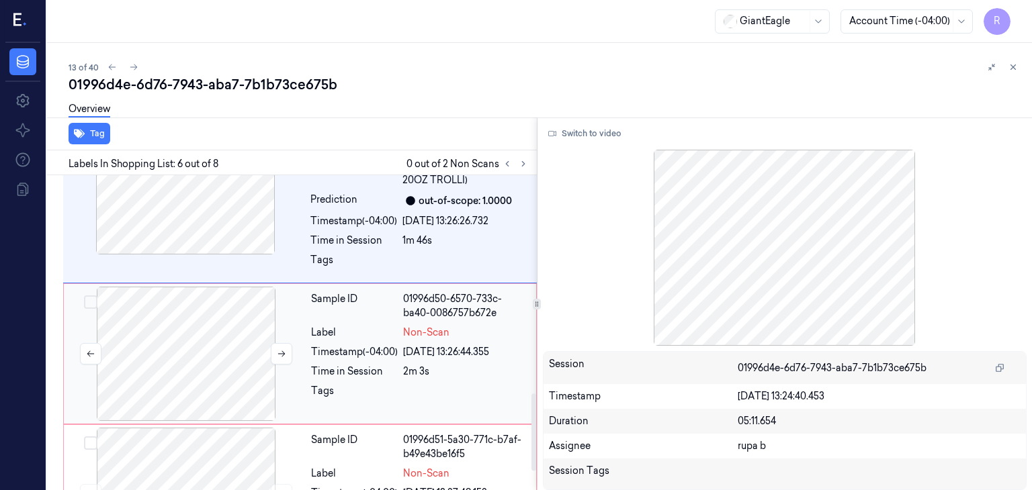
click at [218, 326] on div at bounding box center [186, 354] width 239 height 134
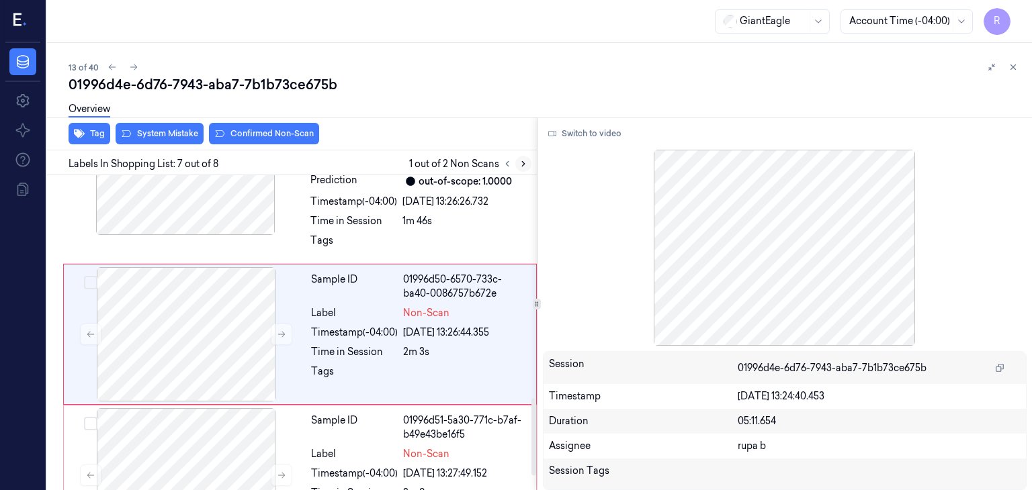
click at [519, 167] on icon at bounding box center [523, 163] width 9 height 9
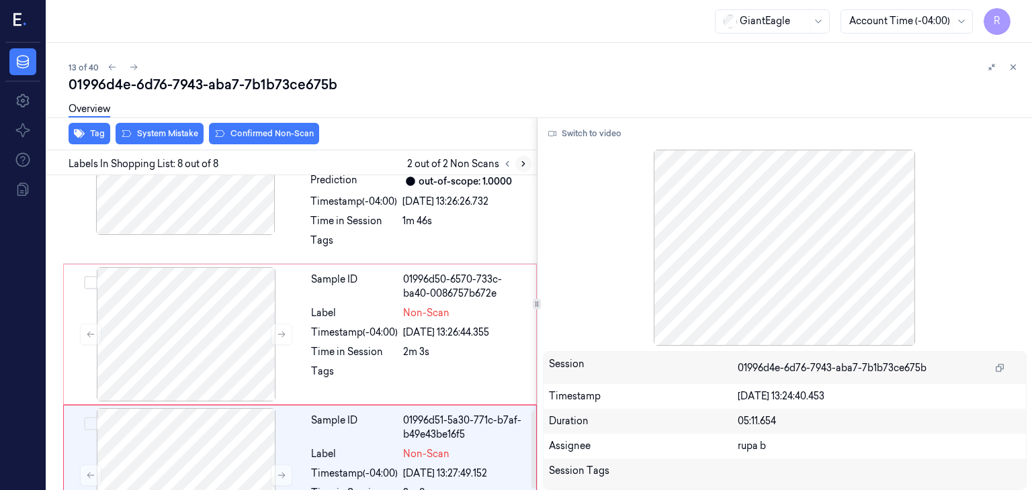
scroll to position [968, 0]
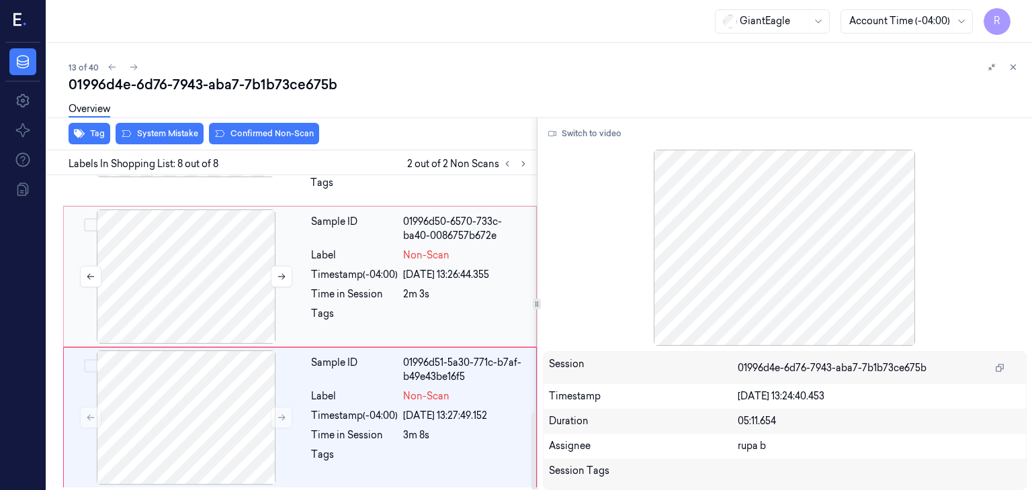
click at [194, 257] on div at bounding box center [186, 277] width 239 height 134
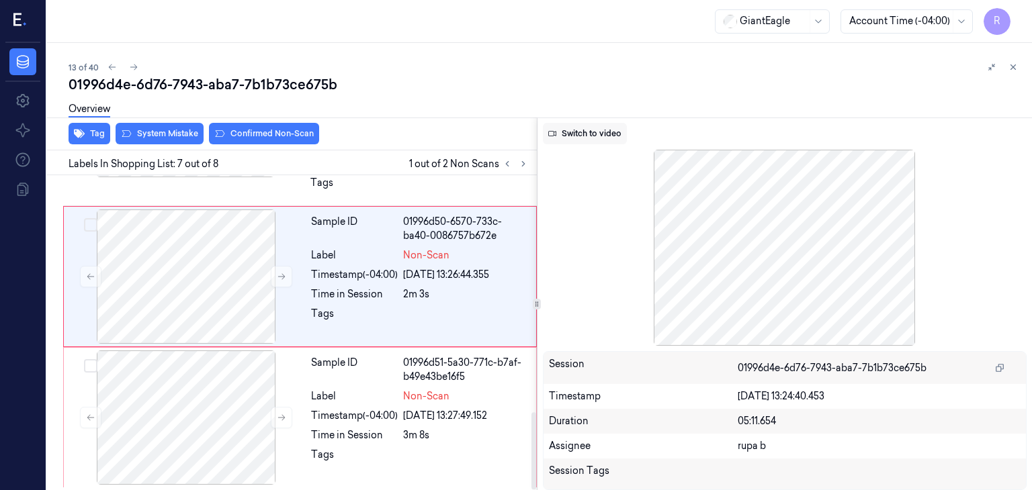
click at [594, 124] on button "Switch to video" at bounding box center [585, 133] width 84 height 21
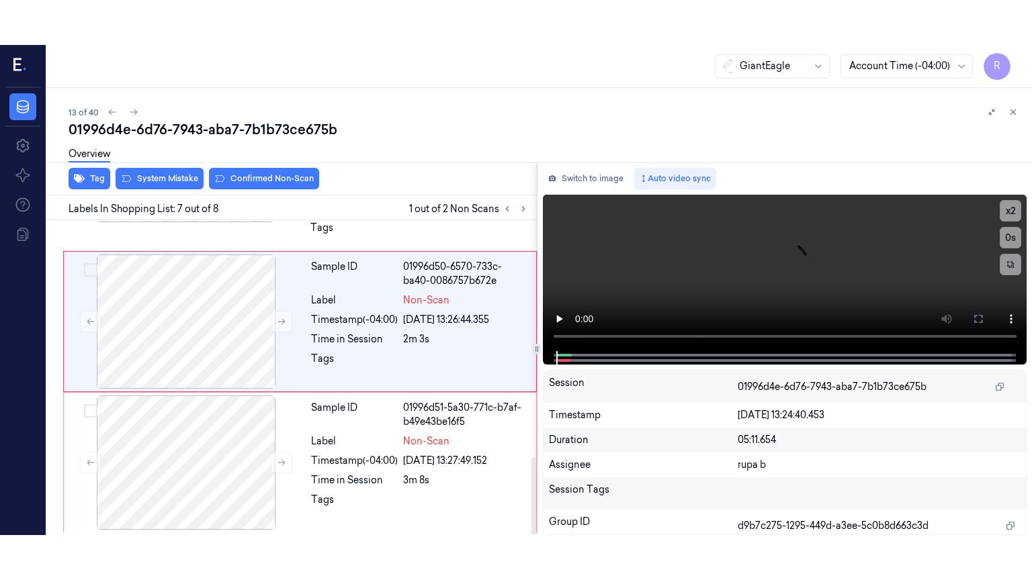
scroll to position [910, 0]
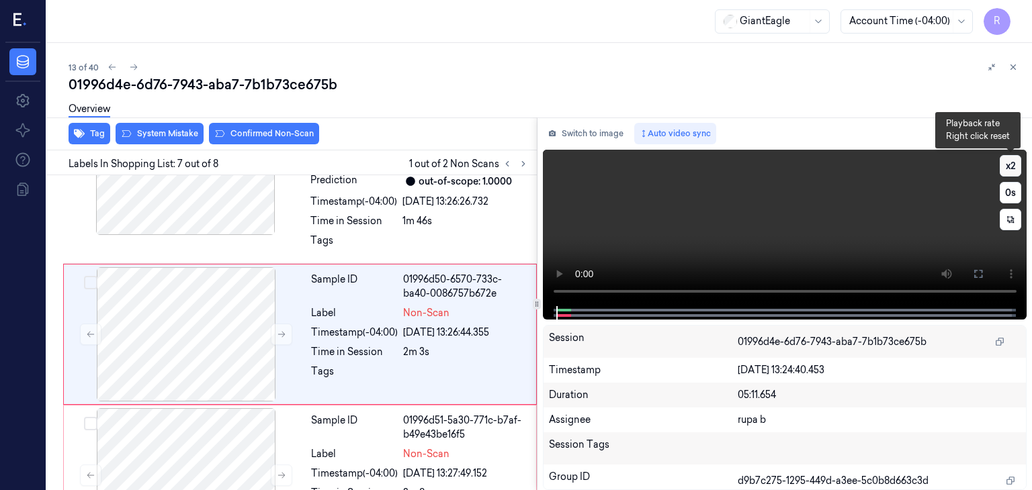
click at [1001, 167] on button "x 2" at bounding box center [1010, 165] width 21 height 21
click at [1001, 167] on button "x 4" at bounding box center [1010, 165] width 21 height 21
click at [975, 271] on icon at bounding box center [978, 274] width 8 height 8
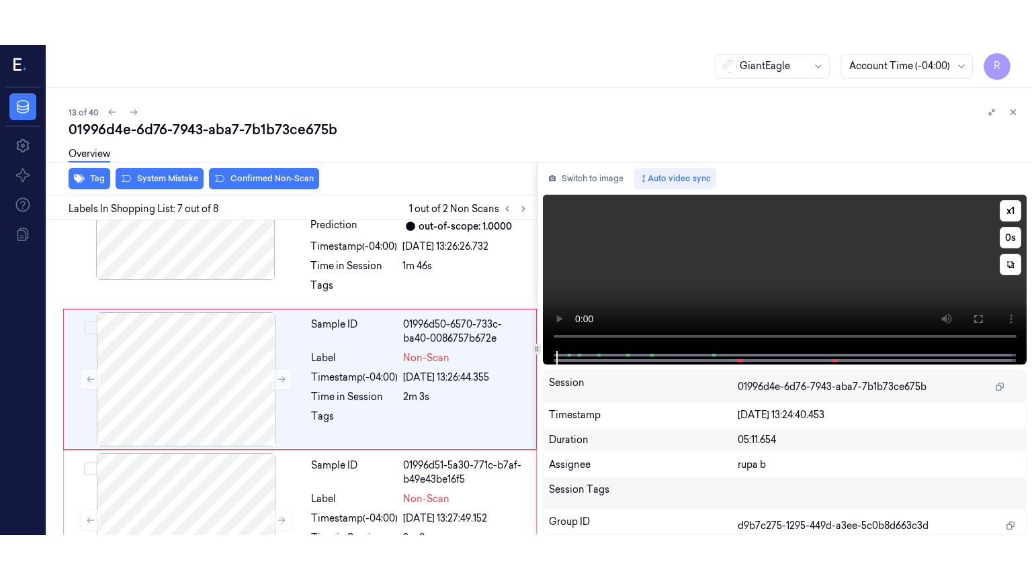
scroll to position [878, 0]
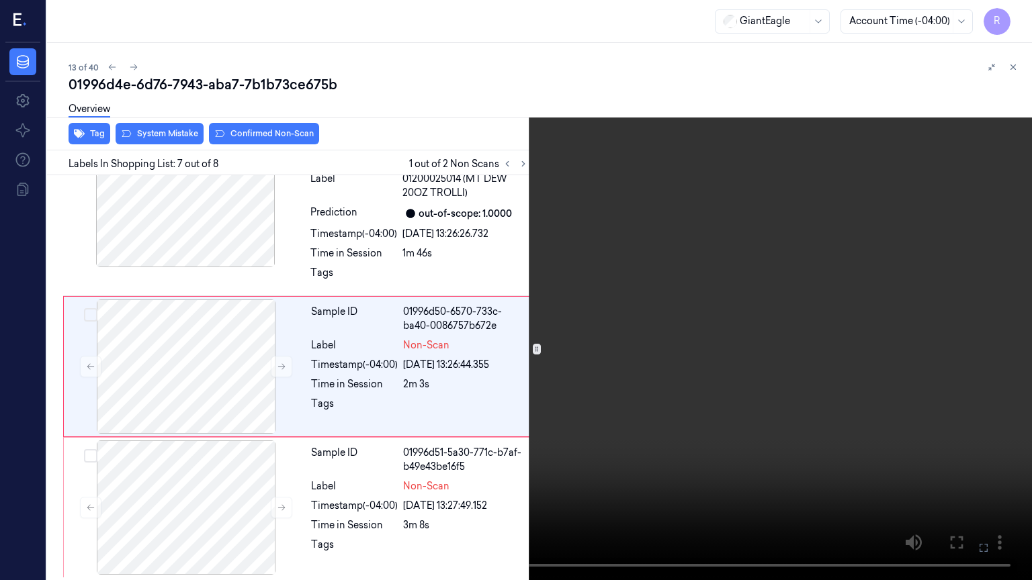
click at [1027, 19] on video at bounding box center [516, 290] width 1032 height 580
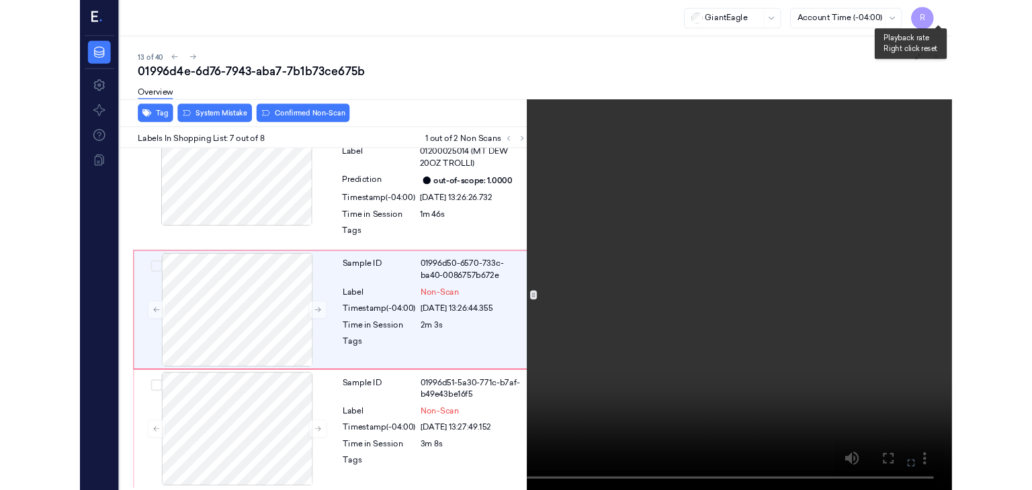
scroll to position [865, 0]
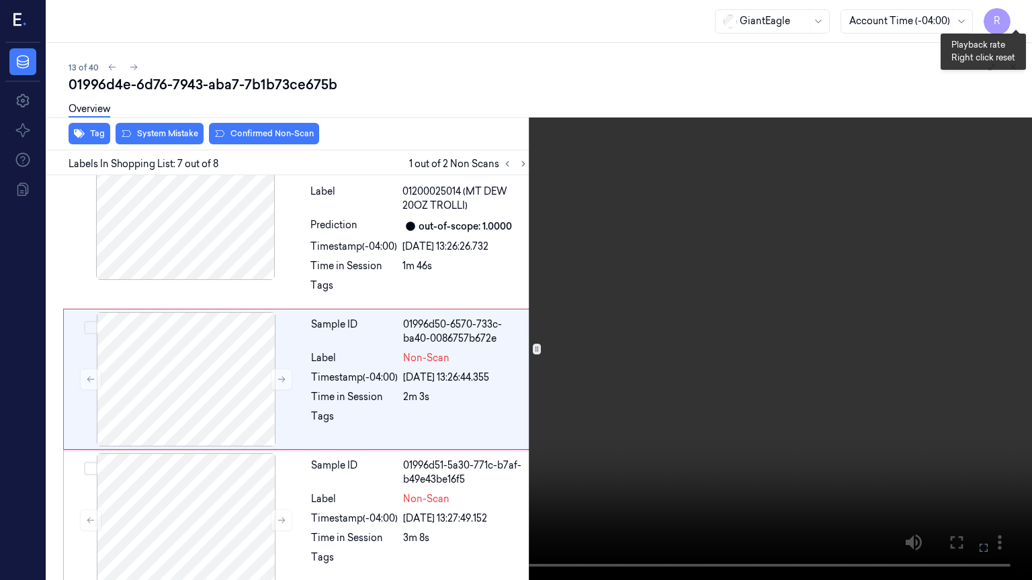
click at [1013, 15] on button "x 1" at bounding box center [1015, 15] width 21 height 21
click at [476, 451] on video at bounding box center [516, 290] width 1032 height 580
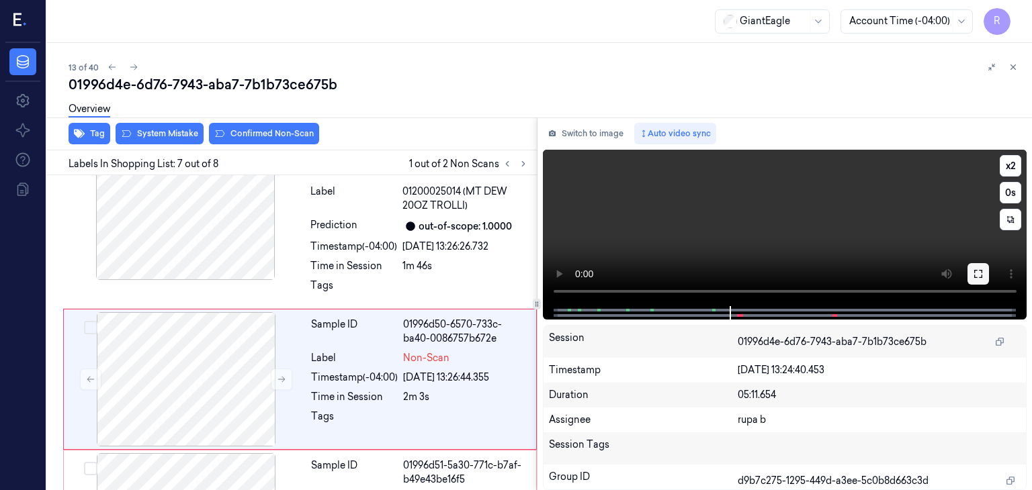
click at [979, 276] on icon at bounding box center [978, 274] width 11 height 11
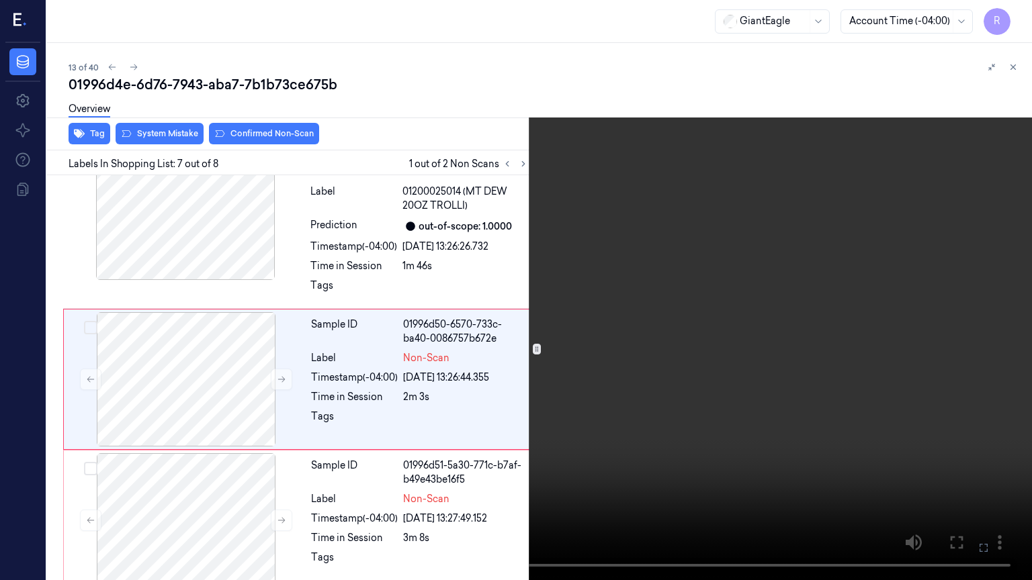
click at [803, 259] on video at bounding box center [516, 290] width 1032 height 580
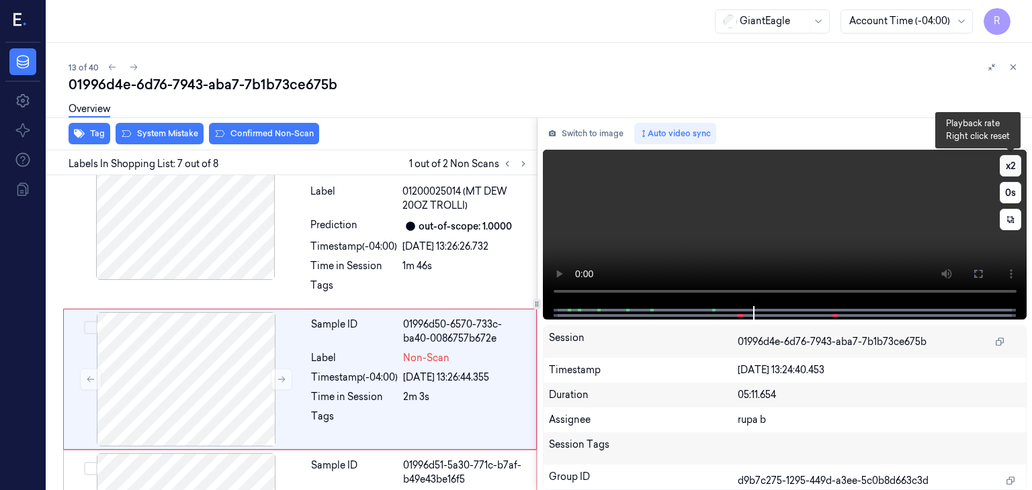
click at [1005, 164] on button "x 2" at bounding box center [1010, 165] width 21 height 21
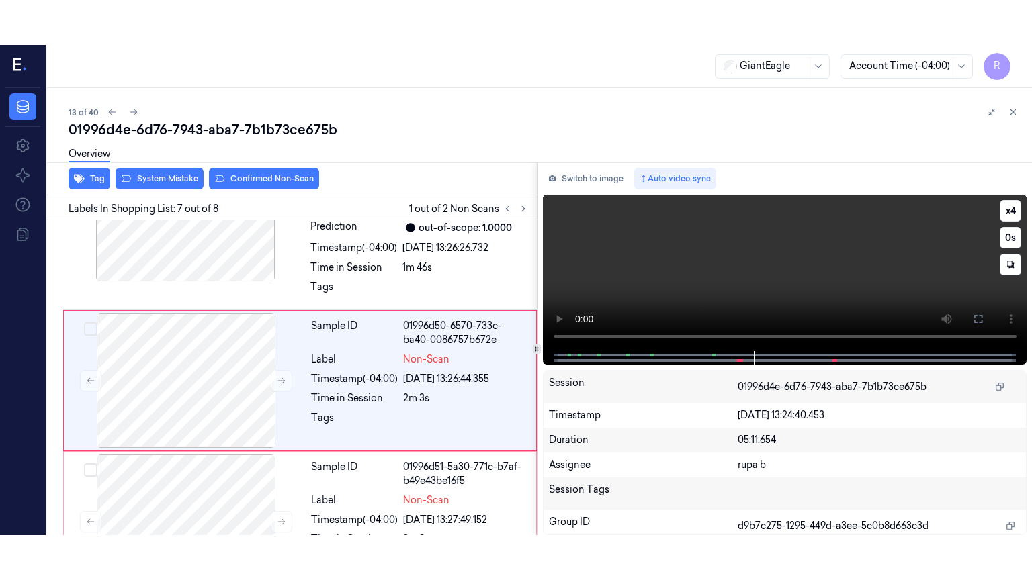
scroll to position [910, 0]
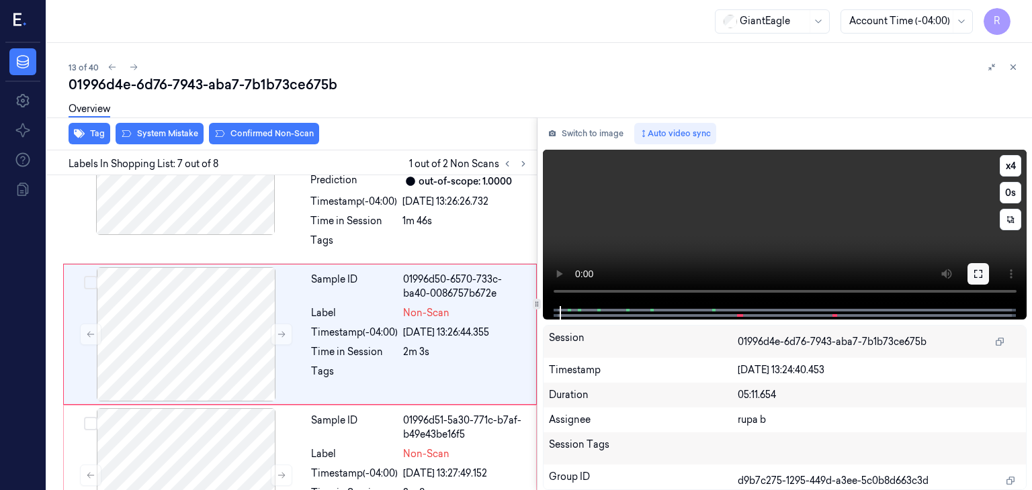
click at [981, 267] on button at bounding box center [977, 273] width 21 height 21
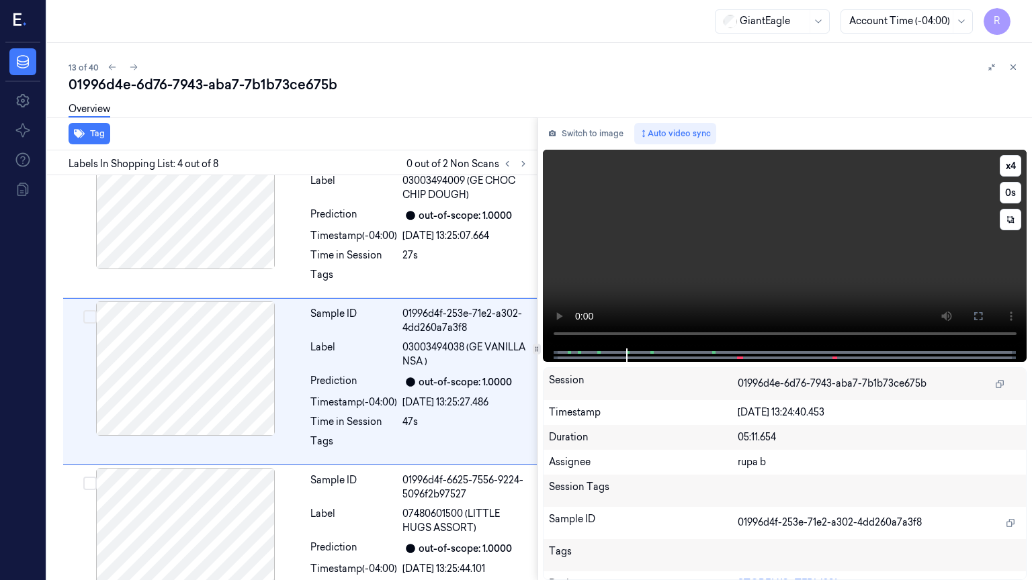
scroll to position [379, 0]
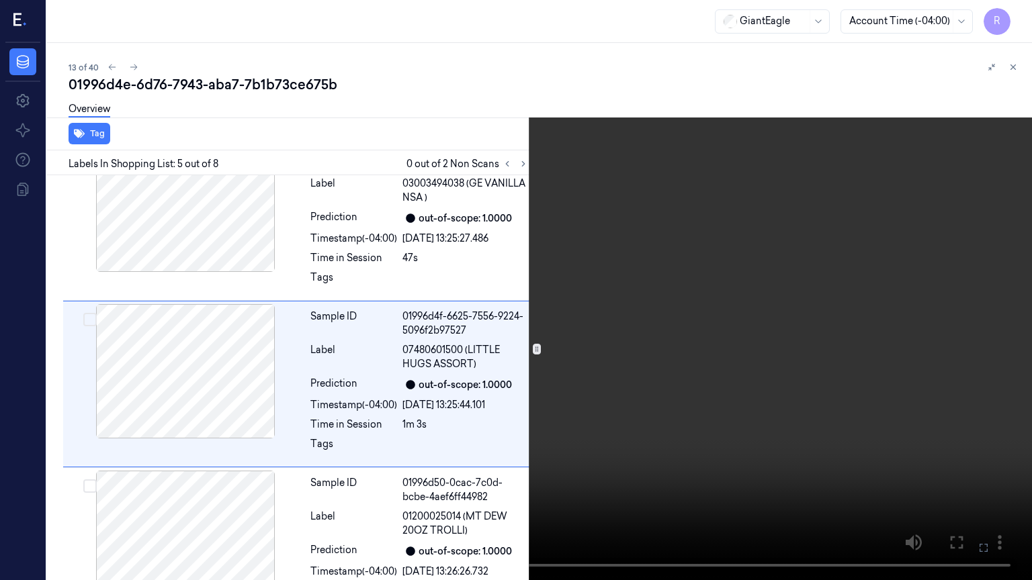
click at [594, 449] on video at bounding box center [516, 290] width 1032 height 580
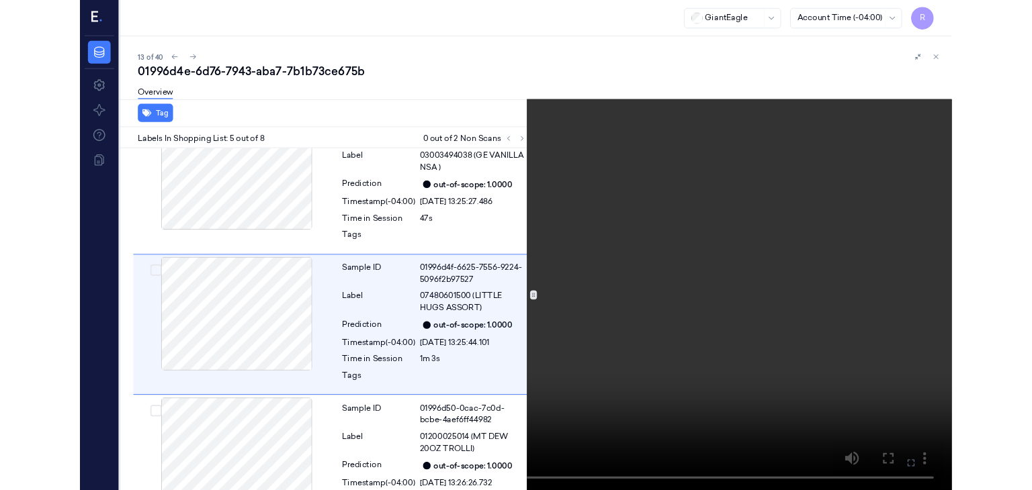
scroll to position [545, 0]
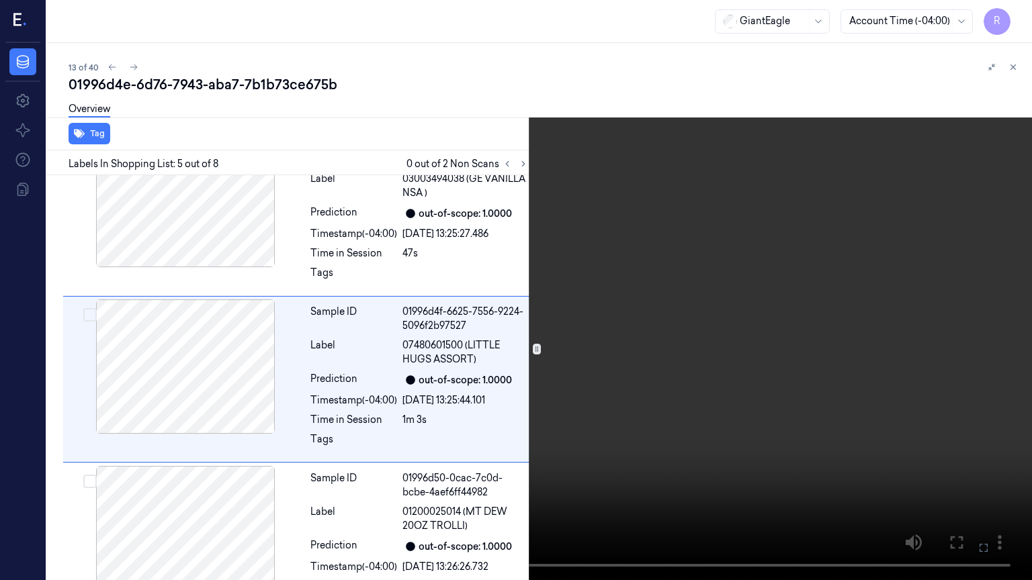
click at [594, 449] on video at bounding box center [516, 290] width 1032 height 580
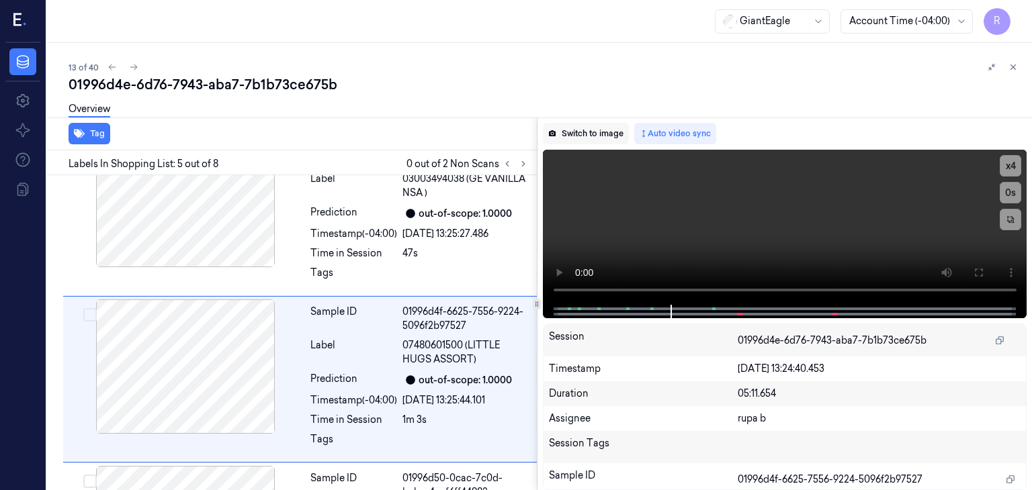
click at [604, 139] on button "Switch to image" at bounding box center [586, 133] width 86 height 21
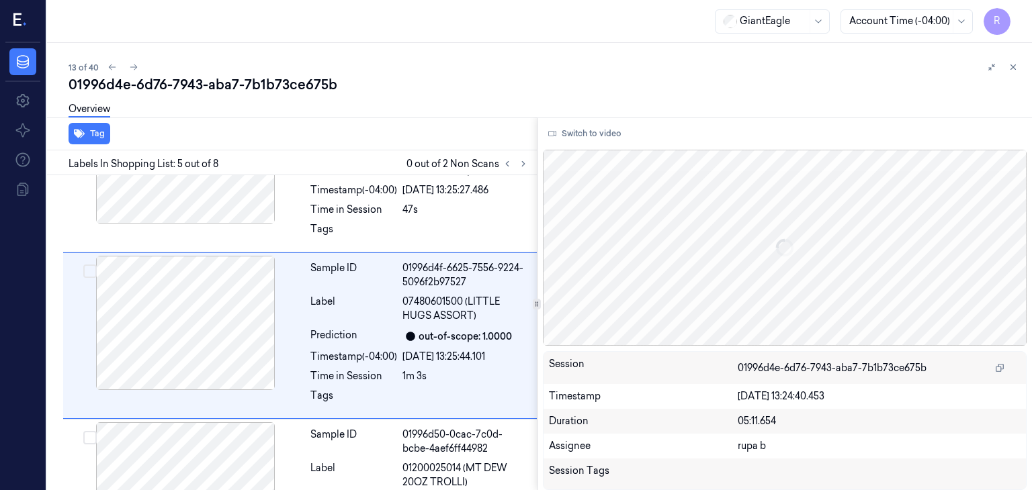
scroll to position [590, 0]
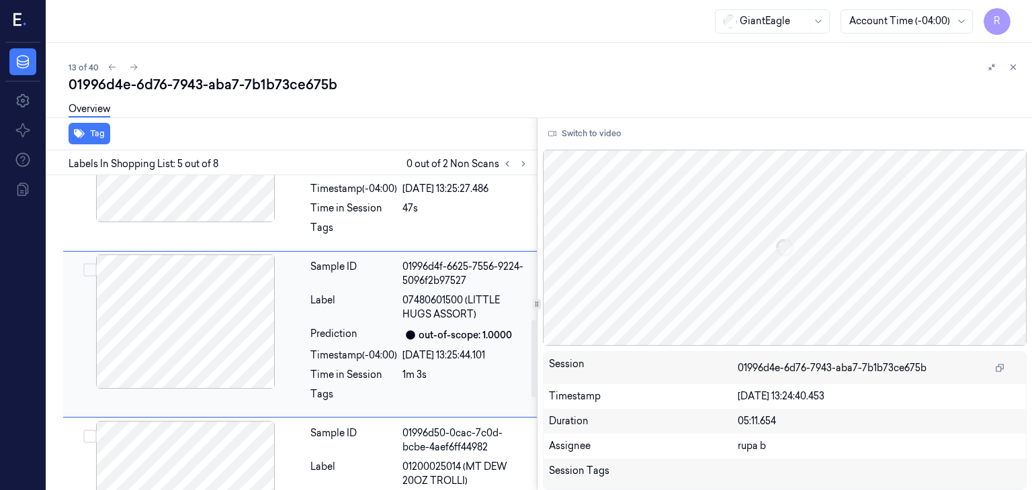
click at [177, 298] on div at bounding box center [185, 322] width 239 height 134
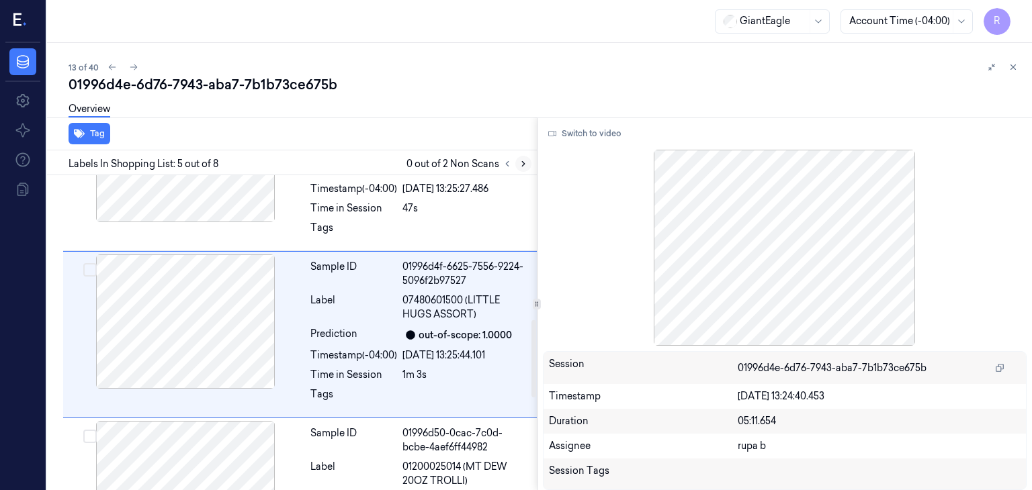
click at [519, 165] on icon at bounding box center [523, 163] width 9 height 9
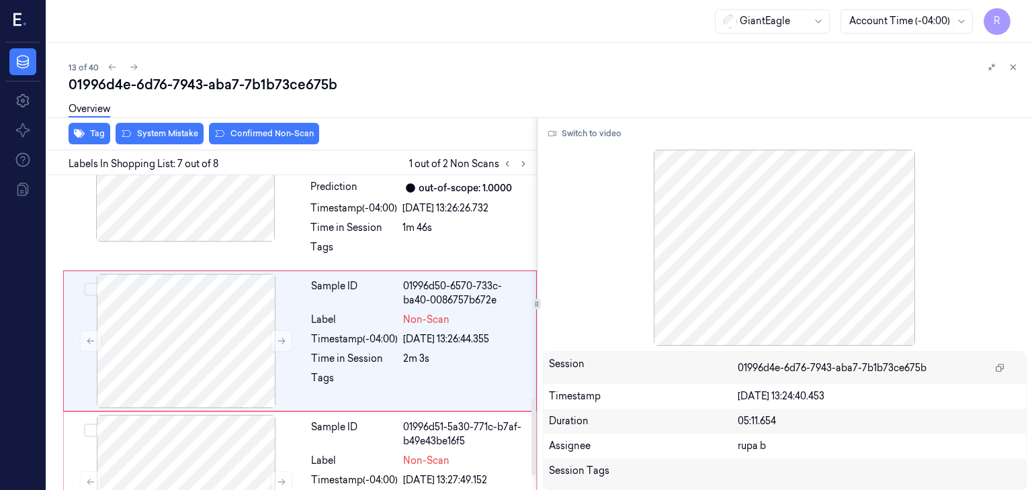
scroll to position [910, 0]
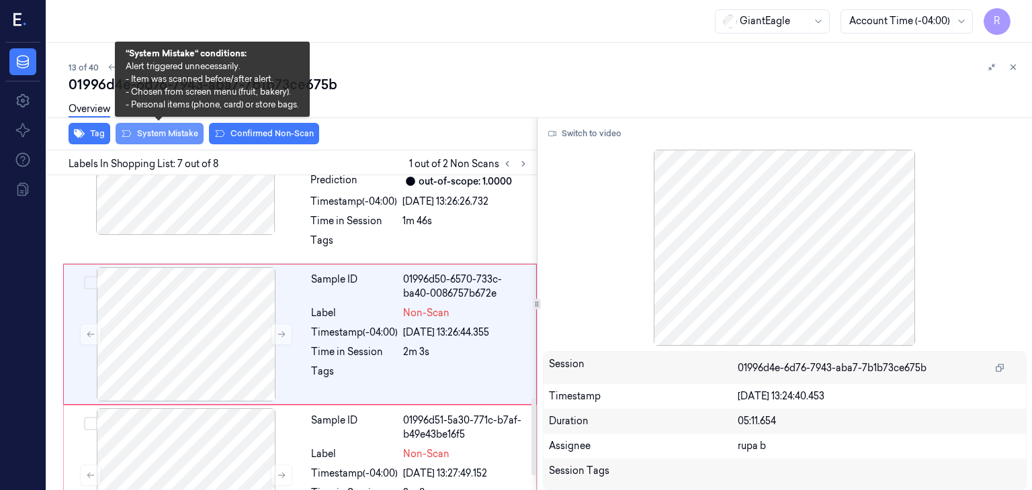
click at [171, 138] on button "System Mistake" at bounding box center [160, 133] width 88 height 21
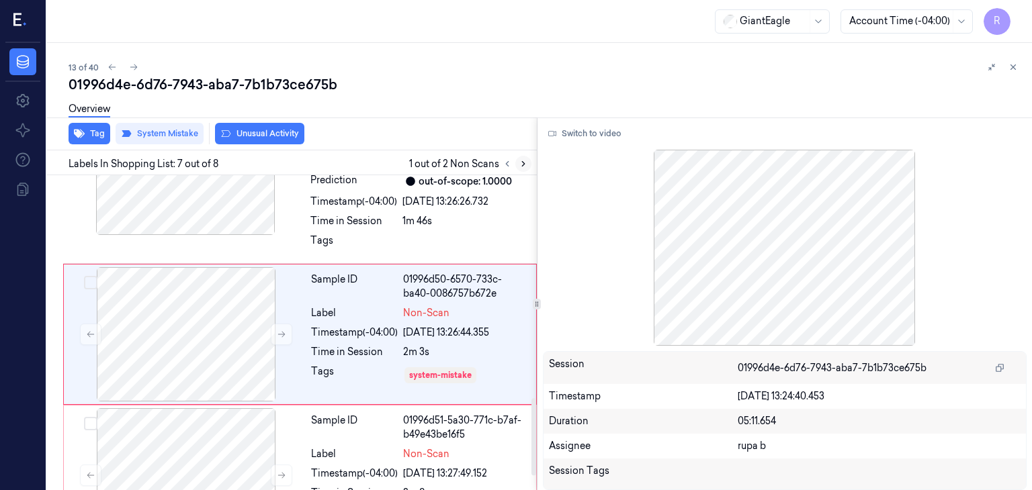
click at [519, 167] on icon at bounding box center [523, 163] width 9 height 9
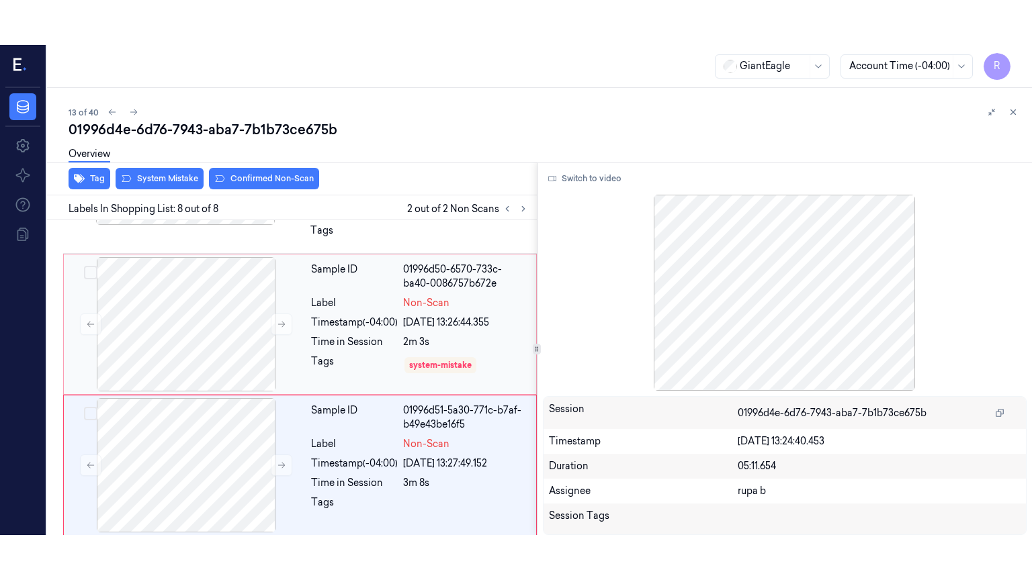
scroll to position [968, 0]
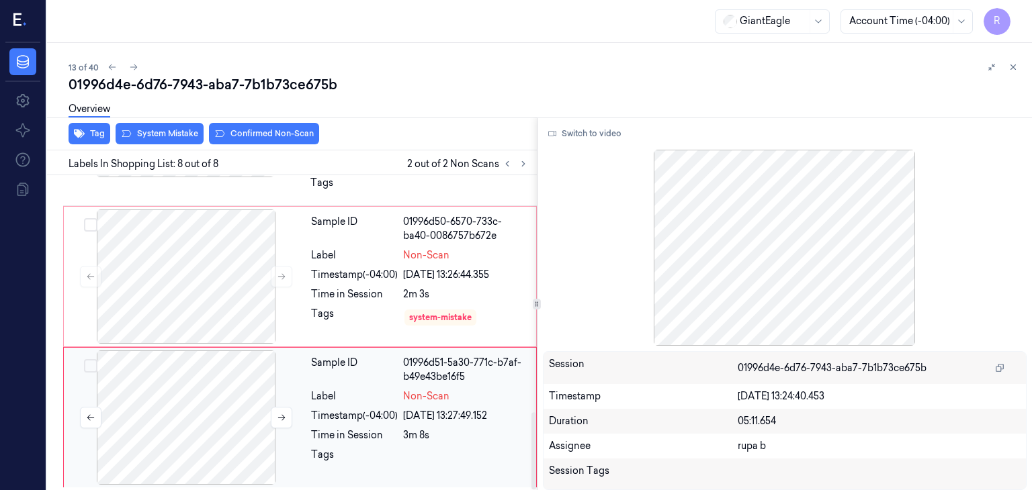
click at [216, 398] on div at bounding box center [186, 418] width 239 height 134
click at [601, 132] on button "Switch to video" at bounding box center [585, 133] width 84 height 21
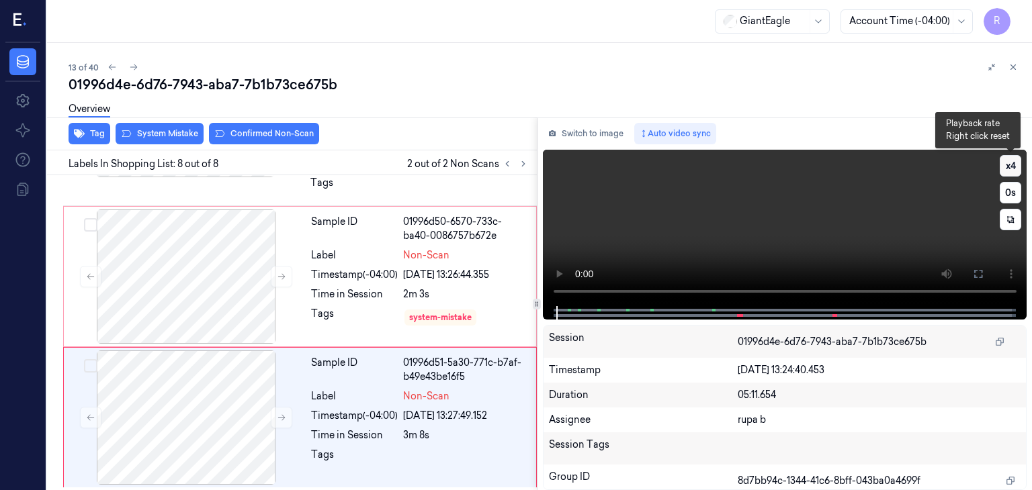
click at [1012, 169] on button "x 4" at bounding box center [1010, 165] width 21 height 21
click at [1012, 169] on button "x 1" at bounding box center [1010, 165] width 21 height 21
click at [973, 273] on icon at bounding box center [978, 274] width 11 height 11
click at [980, 270] on icon at bounding box center [978, 274] width 8 height 8
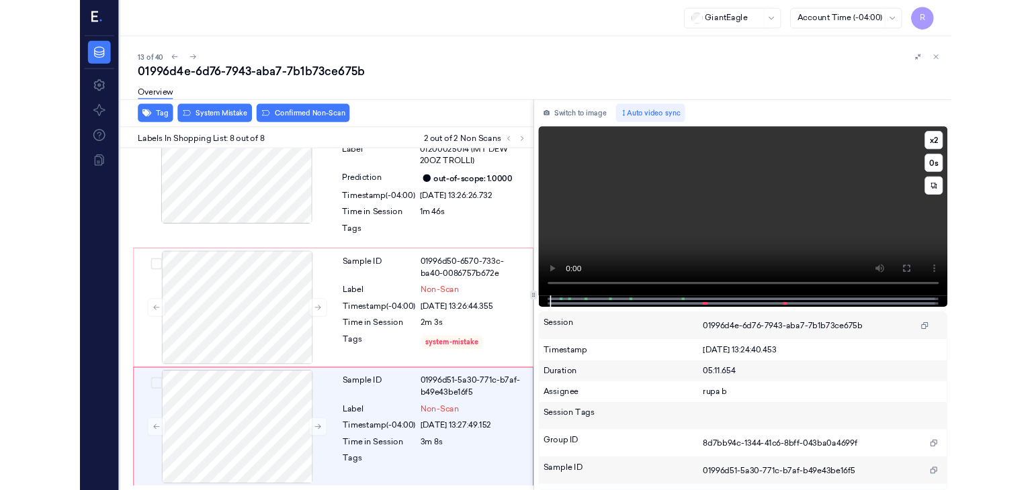
scroll to position [878, 0]
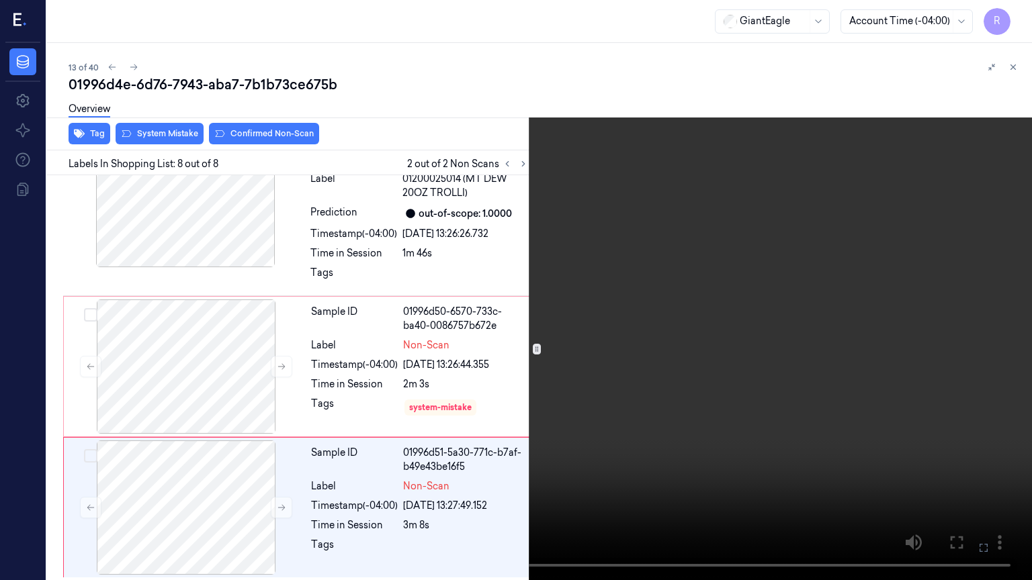
click at [934, 301] on video at bounding box center [516, 290] width 1032 height 580
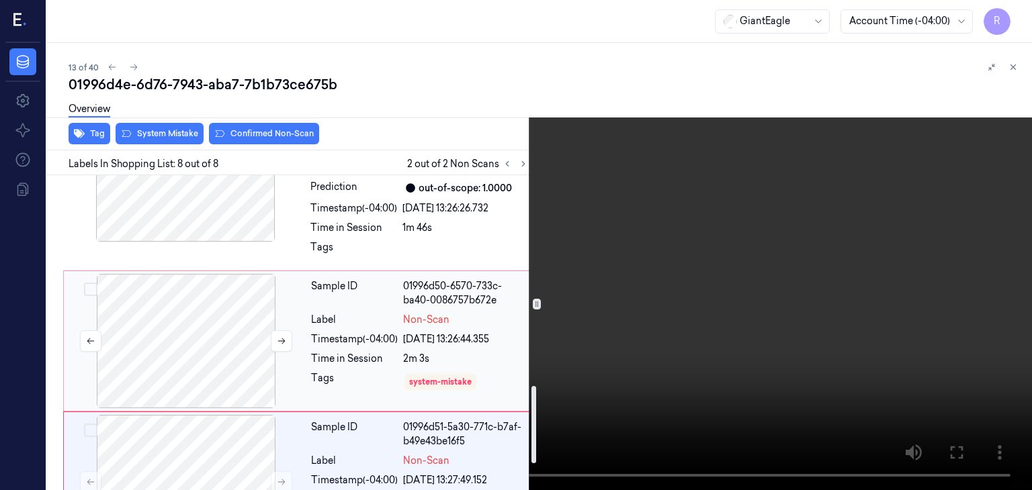
scroll to position [834, 0]
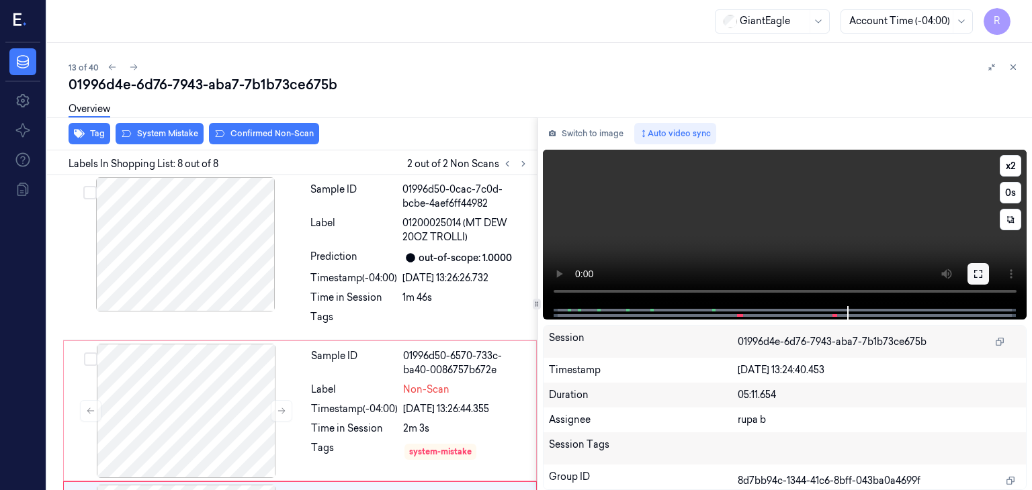
click at [984, 280] on button at bounding box center [977, 273] width 21 height 21
click at [599, 134] on button "Switch to image" at bounding box center [586, 133] width 86 height 21
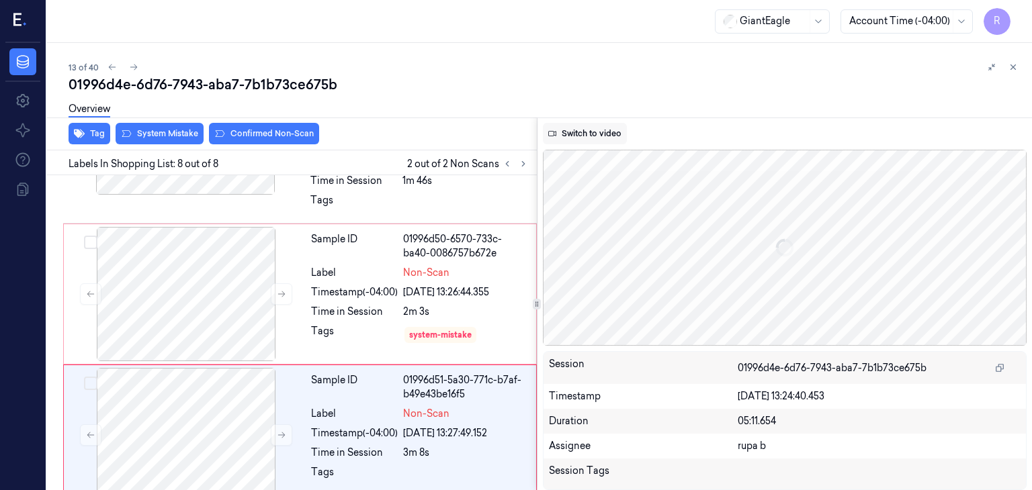
scroll to position [968, 0]
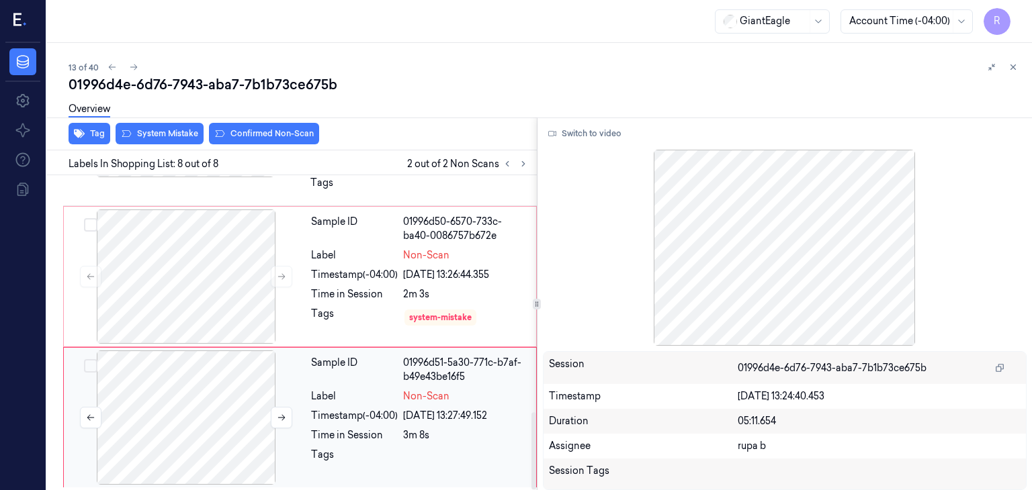
click at [190, 423] on div at bounding box center [186, 418] width 239 height 134
click at [576, 135] on button "Switch to video" at bounding box center [585, 133] width 84 height 21
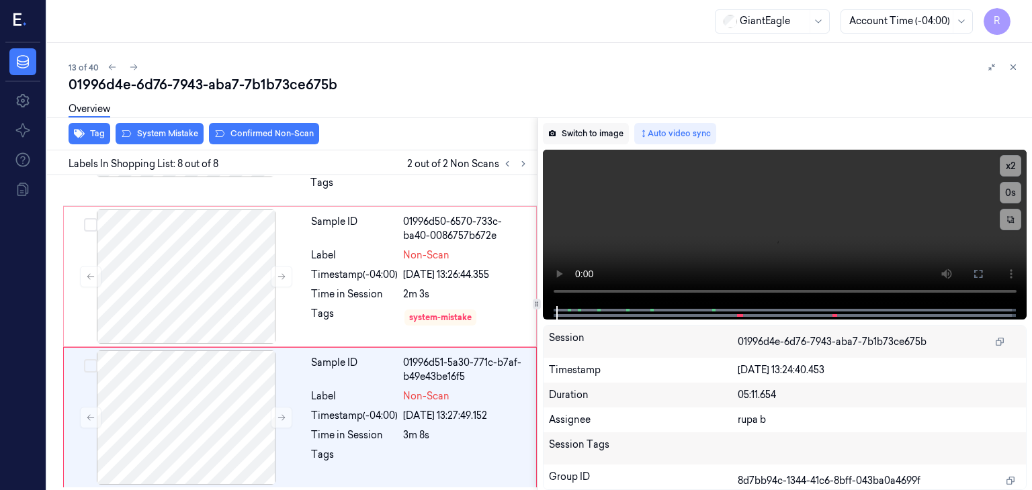
click at [580, 133] on button "Switch to image" at bounding box center [586, 133] width 86 height 21
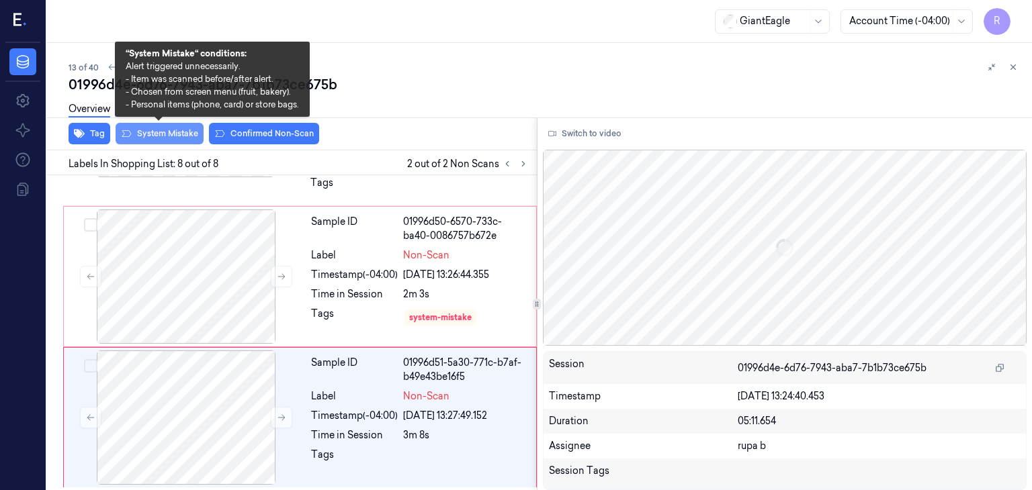
click at [163, 132] on button "System Mistake" at bounding box center [160, 133] width 88 height 21
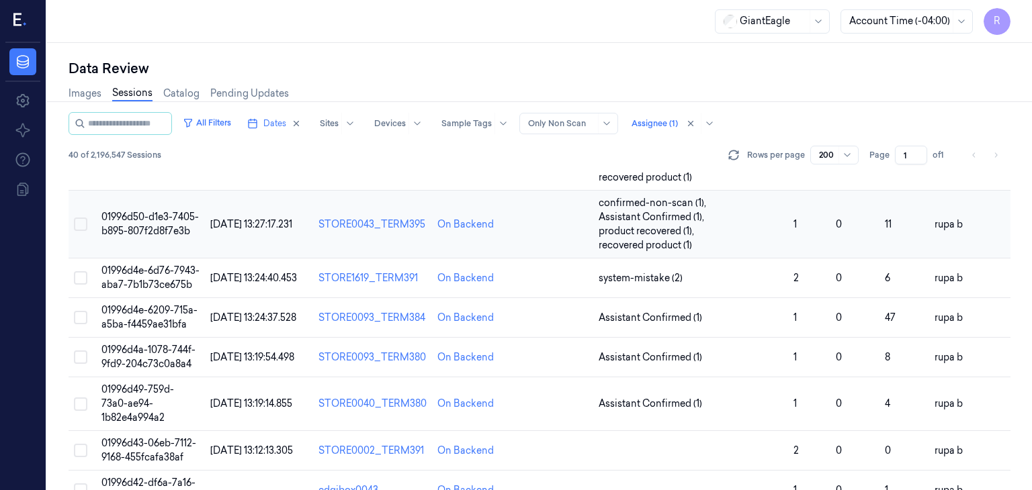
scroll to position [605, 0]
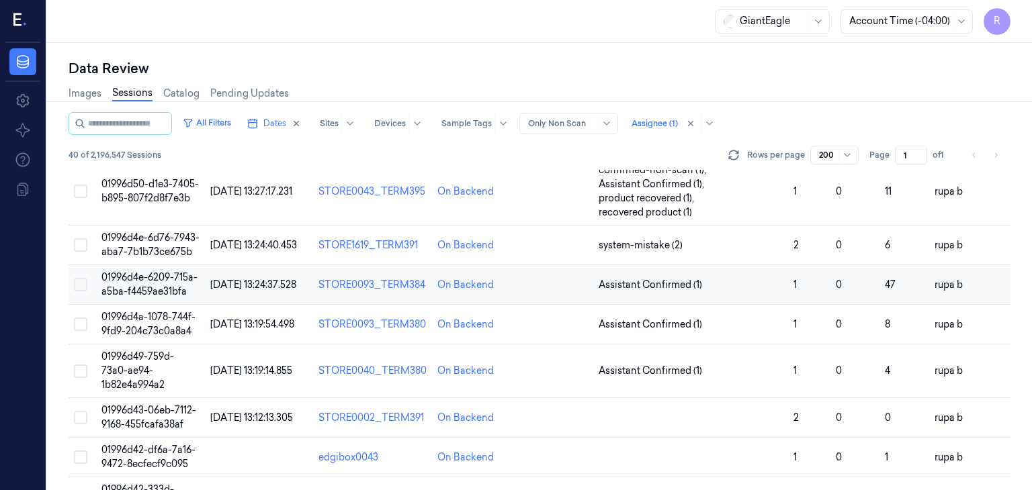
click at [198, 305] on td "01996d4e-6209-715a-a5ba-f4459ae31bfa" at bounding box center [151, 285] width 110 height 40
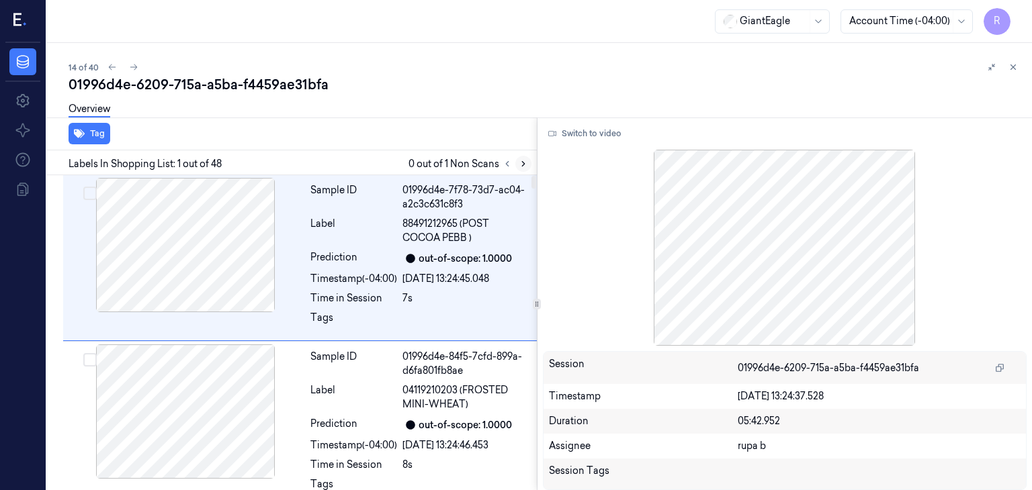
click at [521, 160] on icon at bounding box center [523, 163] width 9 height 9
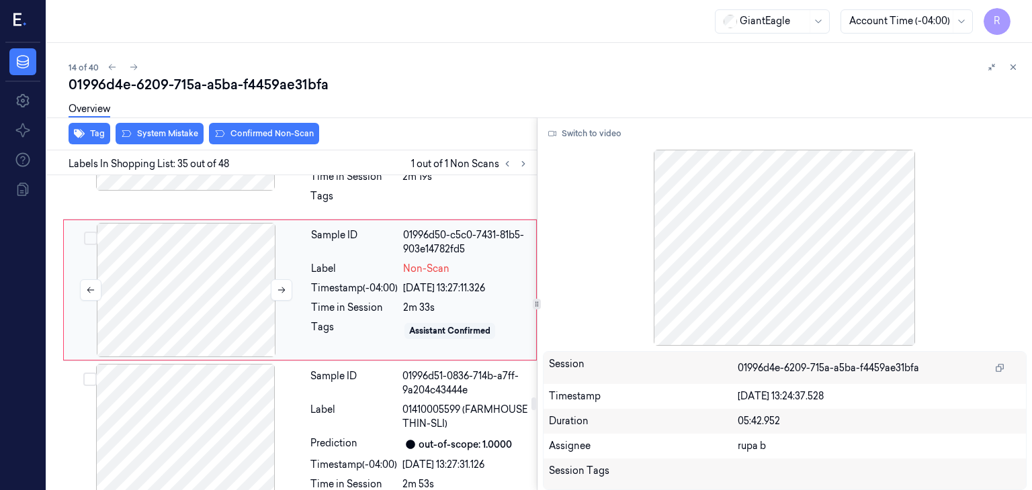
scroll to position [5635, 0]
click at [280, 278] on button at bounding box center [281, 288] width 21 height 21
click at [280, 273] on div at bounding box center [186, 289] width 239 height 134
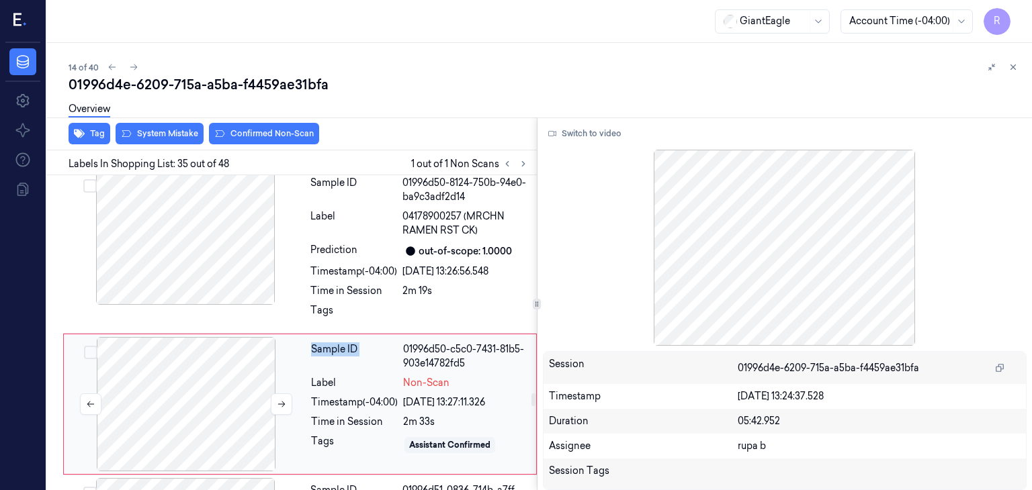
scroll to position [5501, 0]
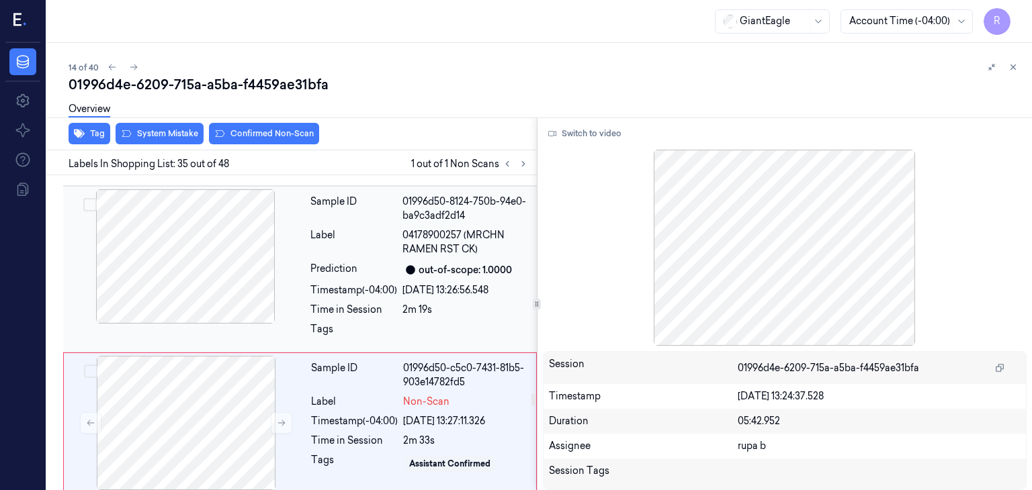
click at [232, 233] on div at bounding box center [185, 256] width 239 height 134
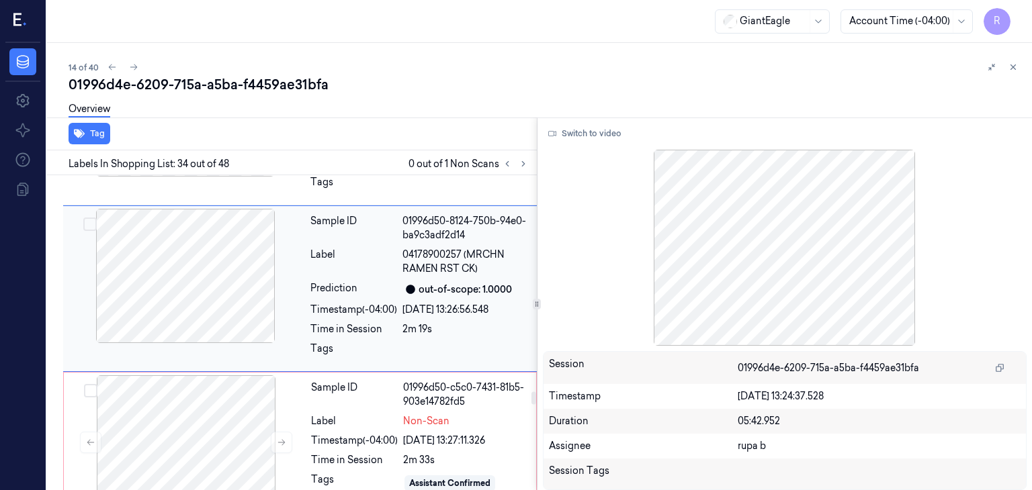
scroll to position [5414, 0]
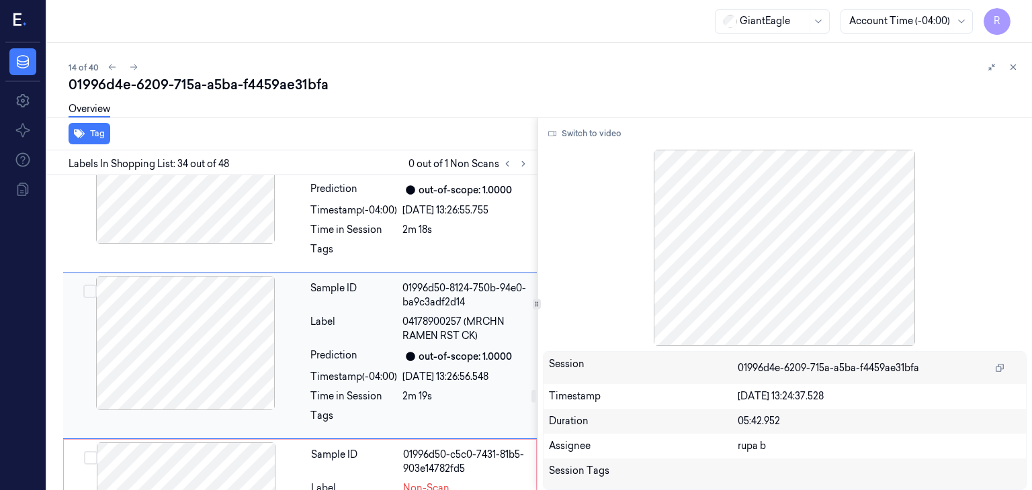
click at [218, 363] on div at bounding box center [185, 343] width 239 height 134
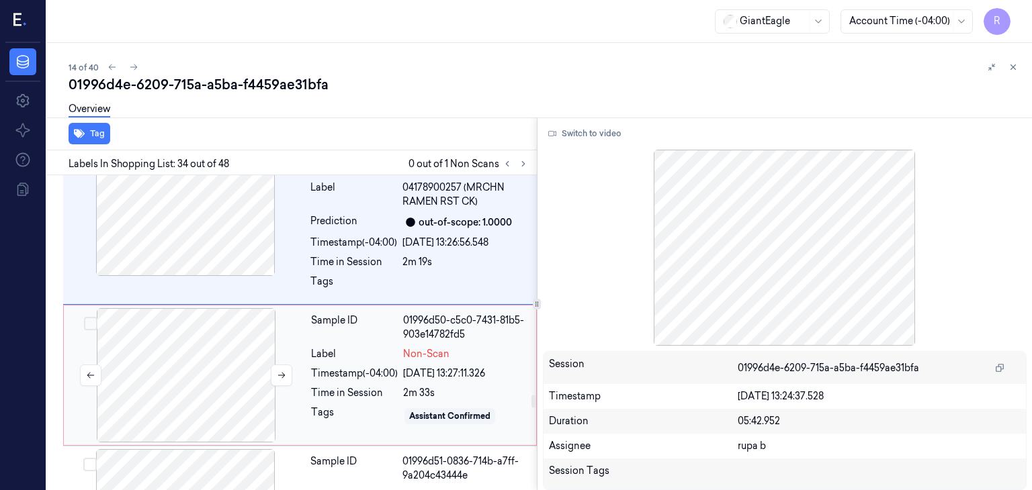
click at [208, 331] on div at bounding box center [186, 375] width 239 height 134
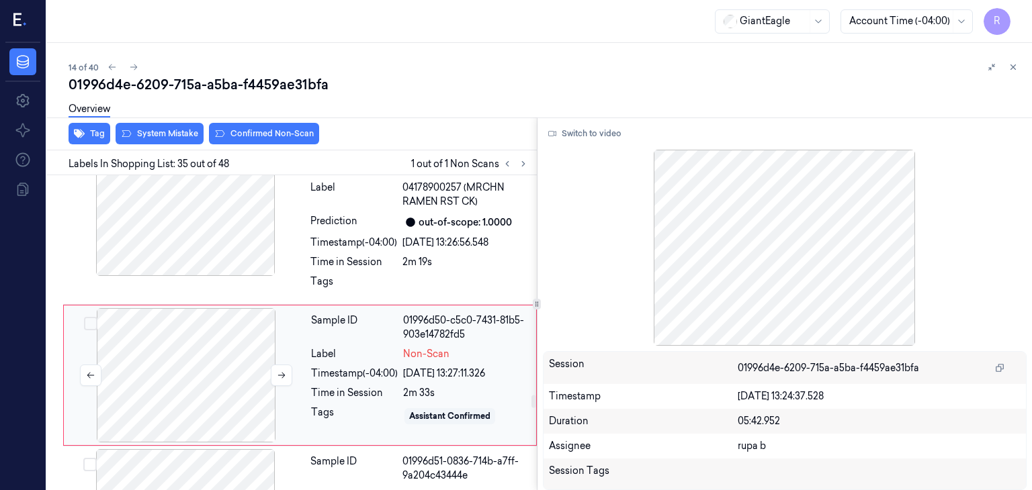
scroll to position [5568, 0]
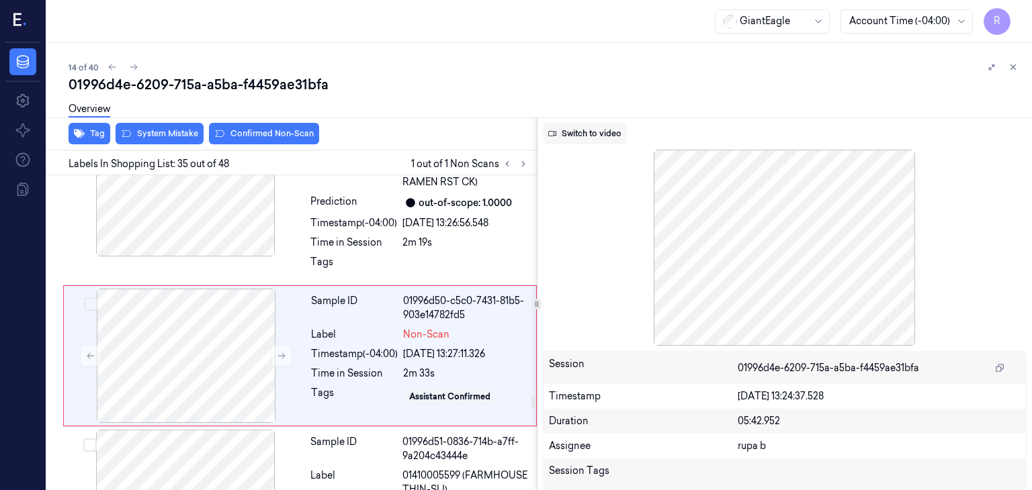
click at [589, 140] on button "Switch to video" at bounding box center [585, 133] width 84 height 21
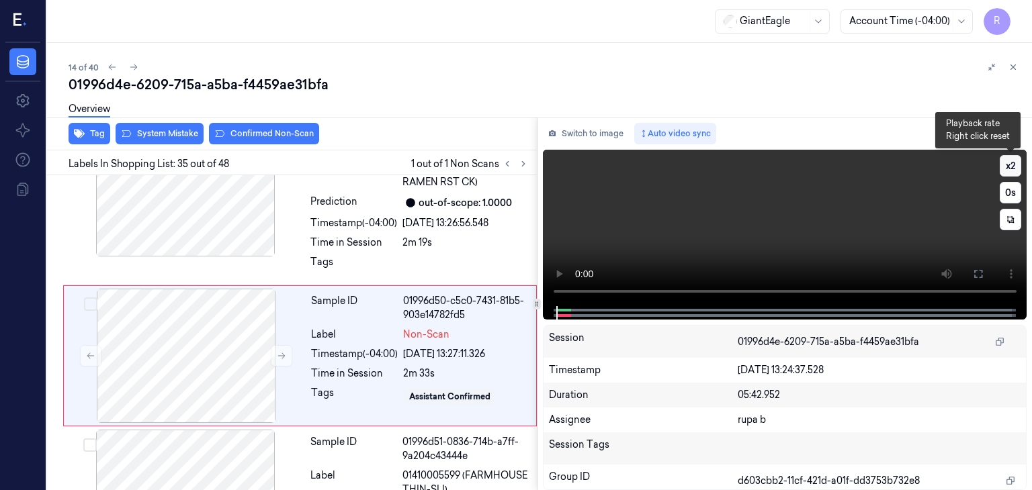
click at [1008, 159] on button "x 2" at bounding box center [1010, 165] width 21 height 21
click at [1008, 162] on button "x 4" at bounding box center [1010, 165] width 21 height 21
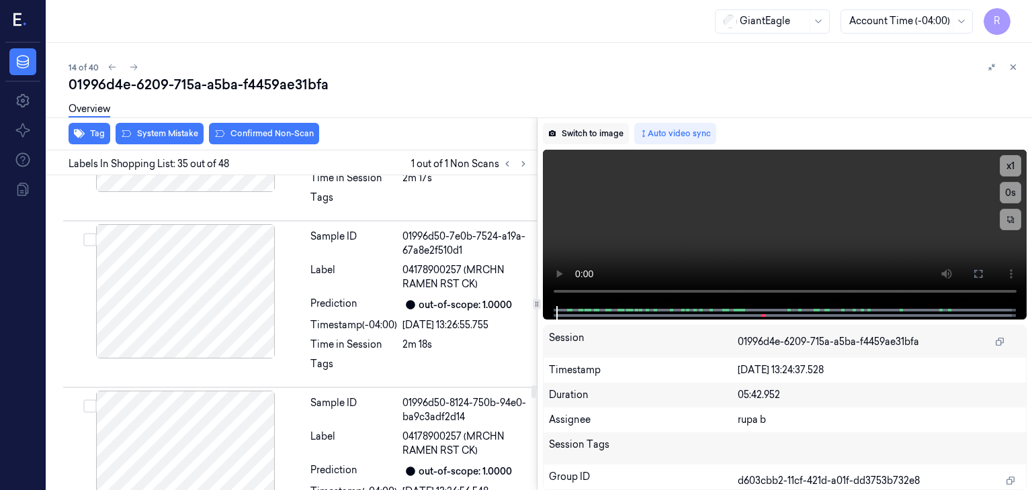
click at [613, 131] on button "Switch to image" at bounding box center [586, 133] width 86 height 21
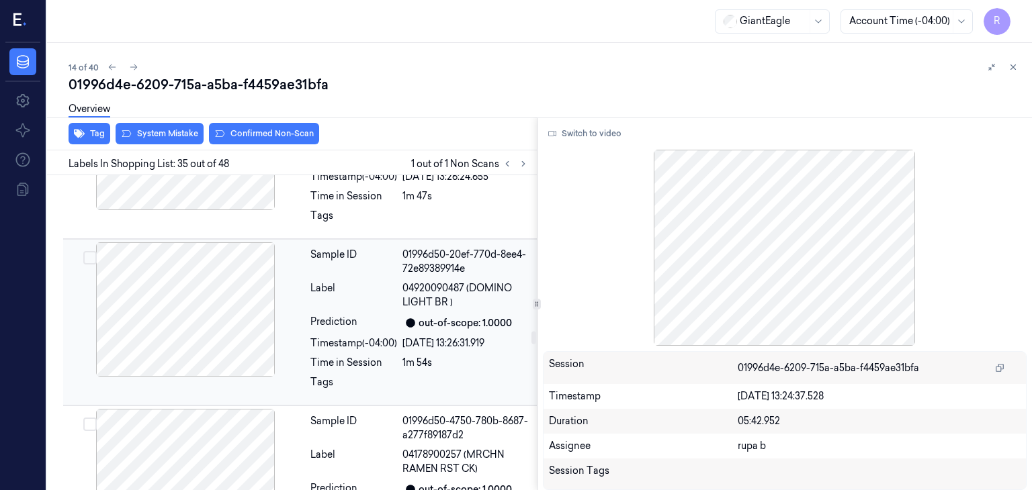
scroll to position [3754, 0]
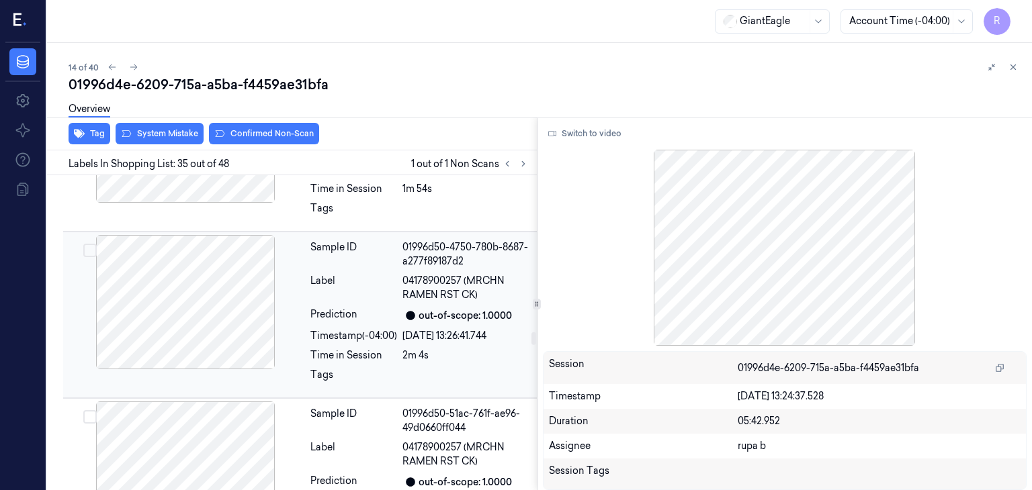
click at [232, 296] on div at bounding box center [185, 302] width 239 height 134
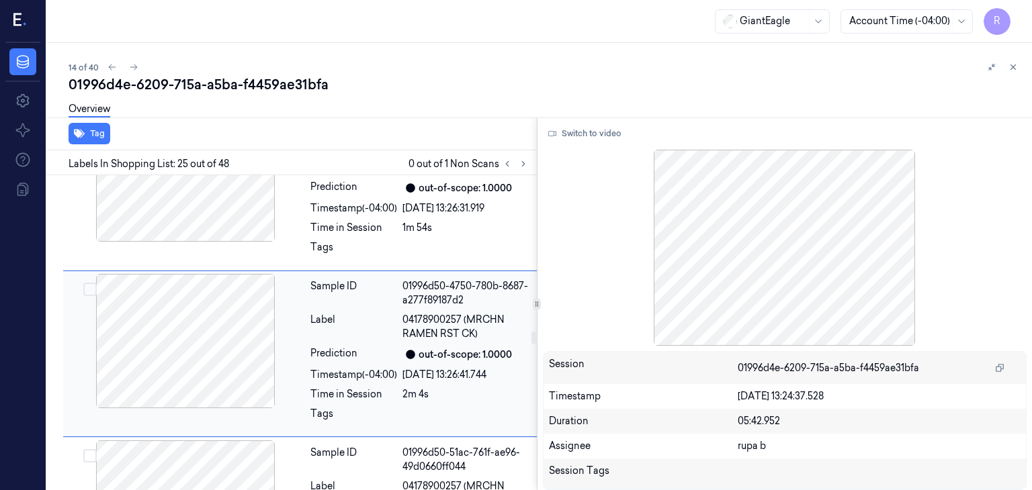
scroll to position [4051, 0]
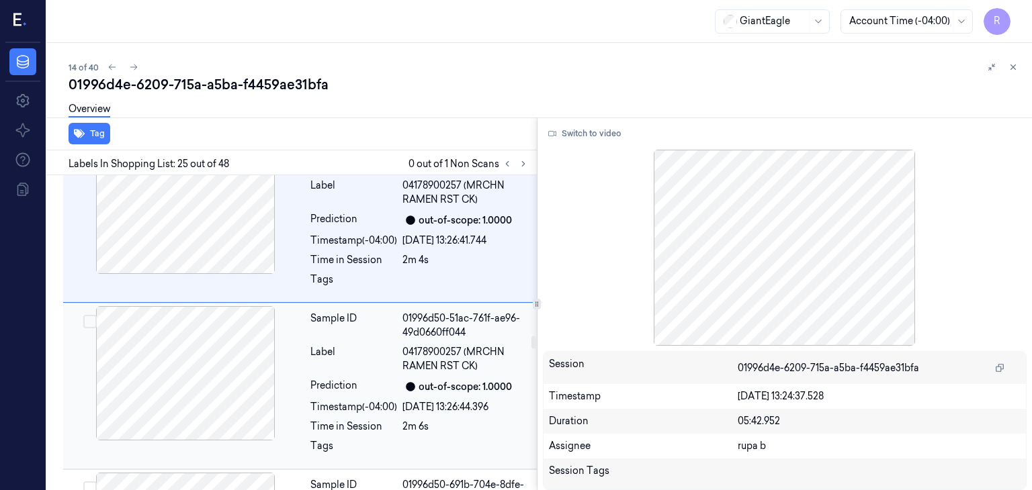
click at [230, 346] on div at bounding box center [185, 373] width 239 height 134
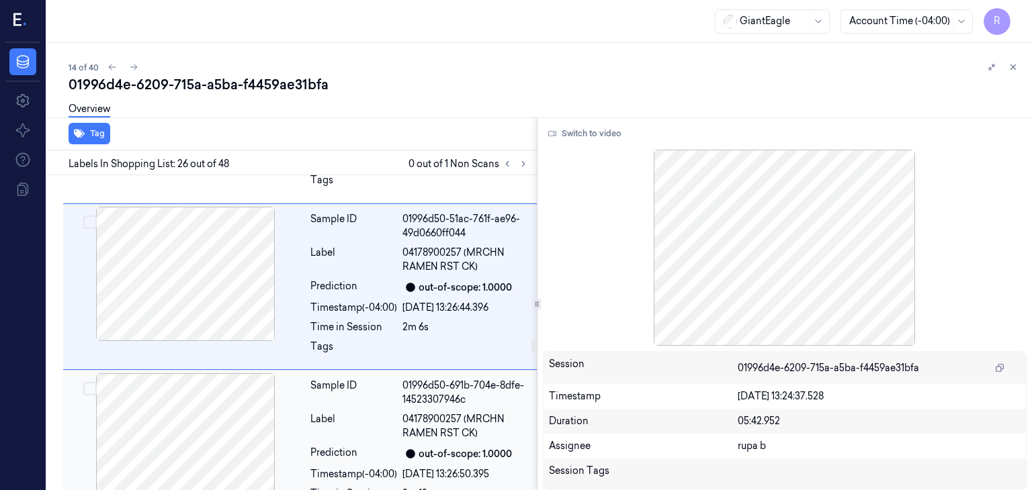
click at [249, 407] on div at bounding box center [185, 441] width 239 height 134
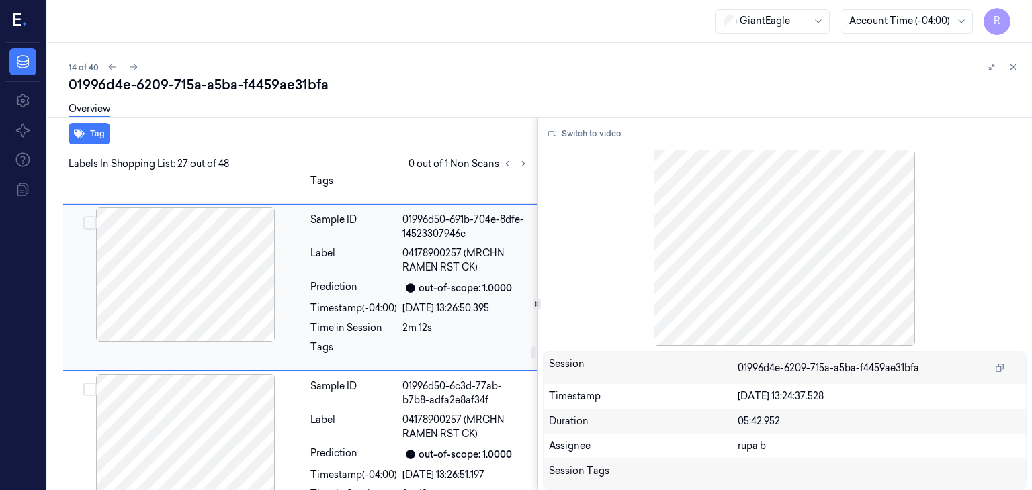
click at [249, 407] on div at bounding box center [185, 441] width 239 height 134
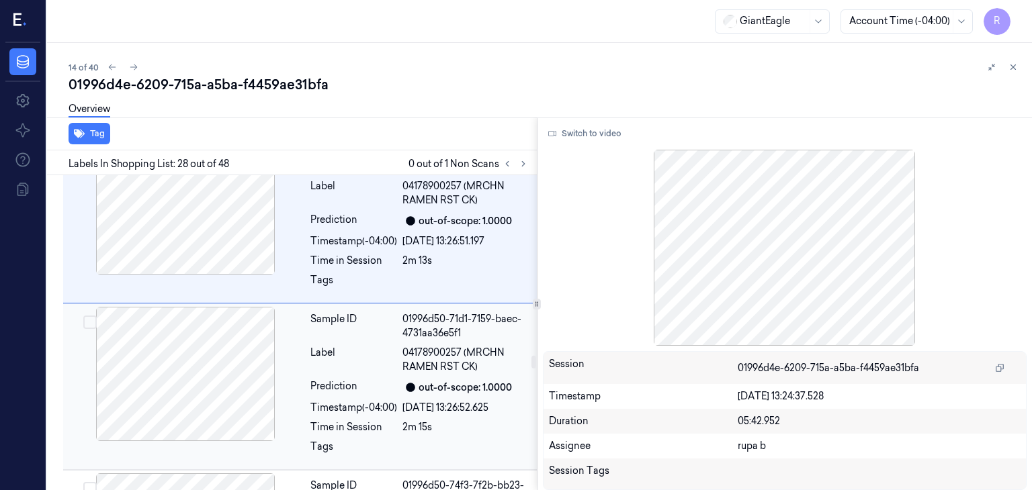
click at [239, 376] on div at bounding box center [185, 374] width 239 height 134
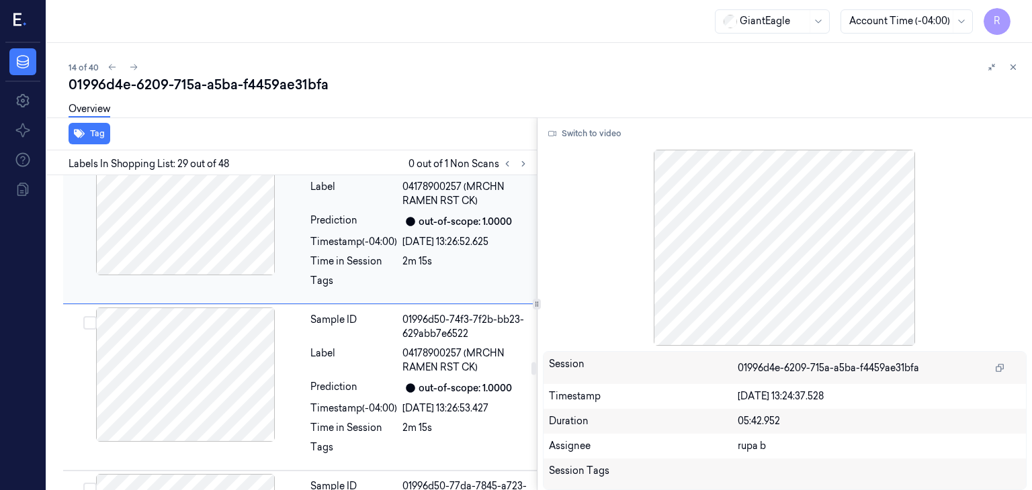
click at [239, 376] on div at bounding box center [185, 375] width 239 height 134
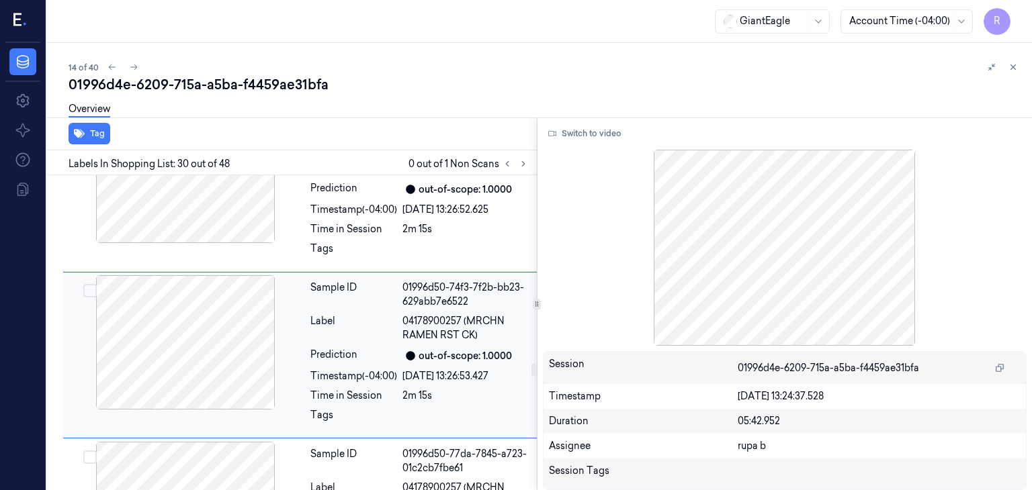
scroll to position [4883, 0]
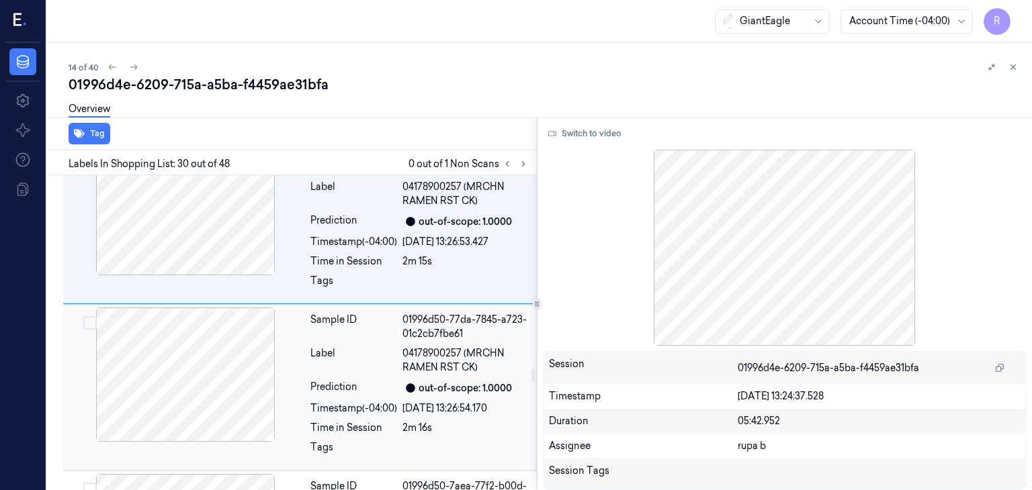
click at [241, 369] on div at bounding box center [185, 375] width 239 height 134
click at [242, 353] on div at bounding box center [185, 375] width 239 height 134
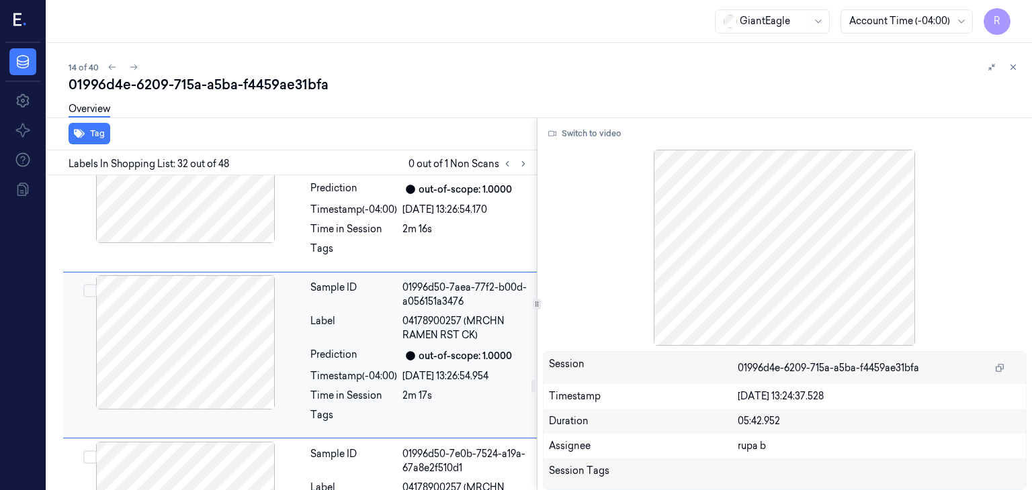
scroll to position [5283, 0]
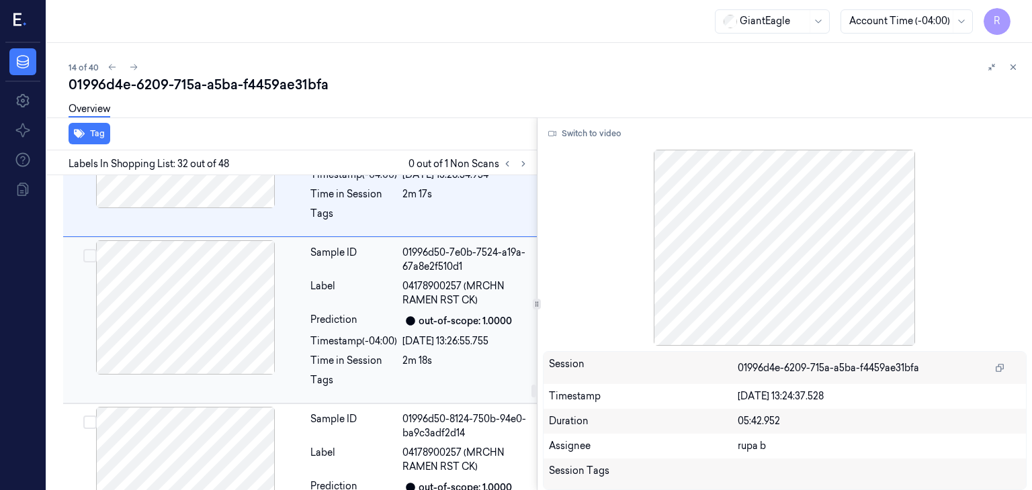
click at [245, 323] on div at bounding box center [185, 308] width 239 height 134
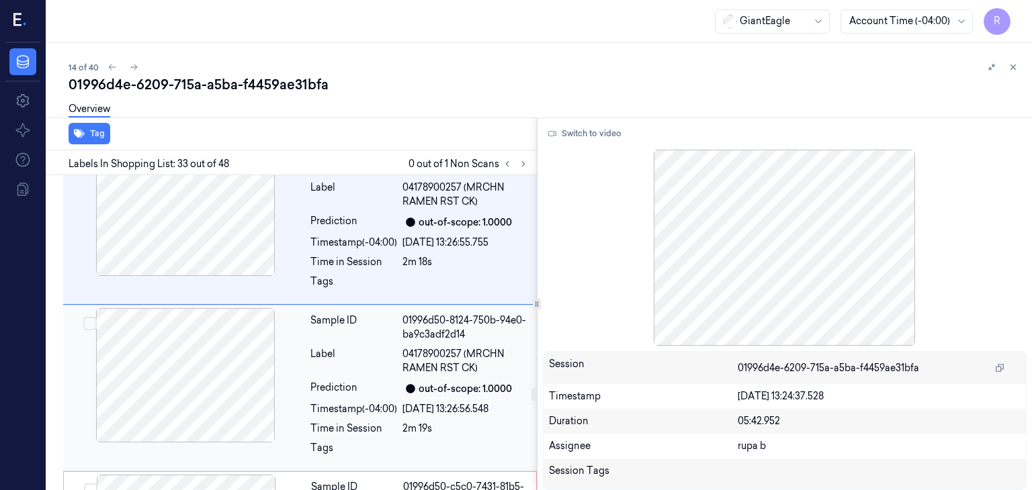
click at [236, 355] on div at bounding box center [185, 375] width 239 height 134
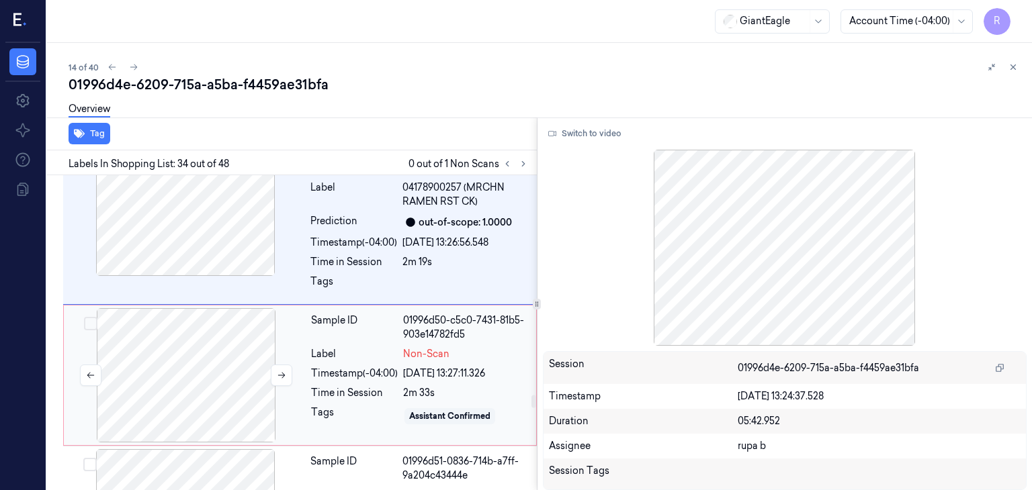
click at [226, 334] on div at bounding box center [186, 375] width 239 height 134
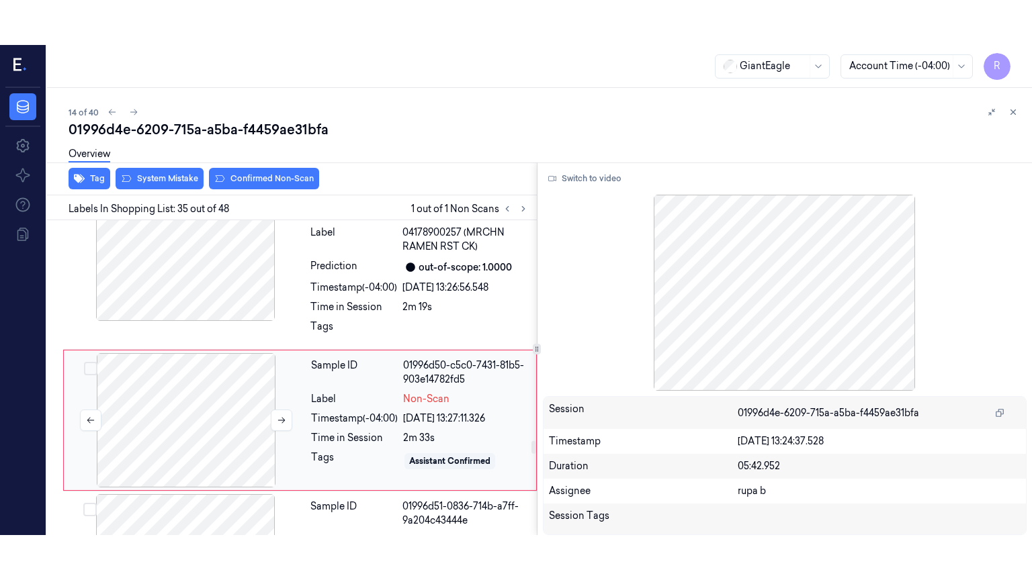
scroll to position [5568, 0]
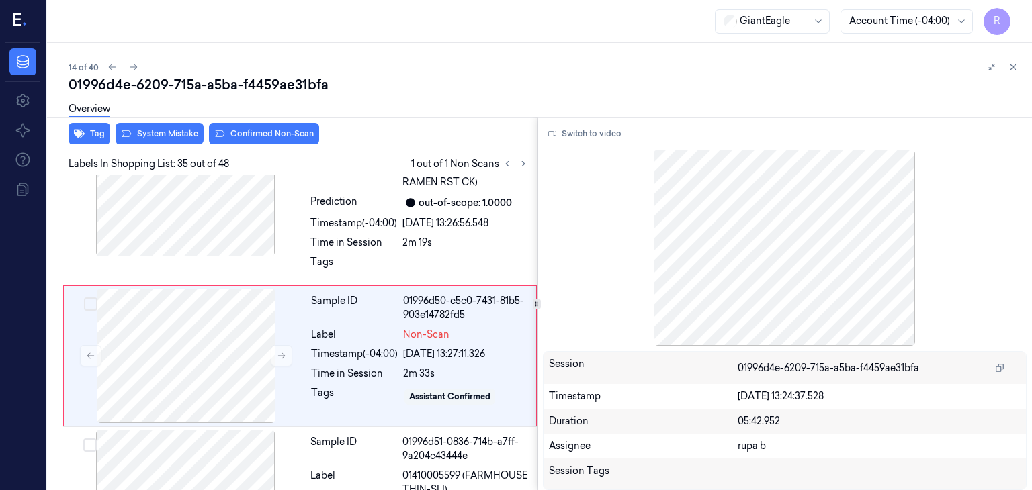
drag, startPoint x: 589, startPoint y: 135, endPoint x: 589, endPoint y: 148, distance: 12.8
click at [589, 135] on button "Switch to video" at bounding box center [585, 133] width 84 height 21
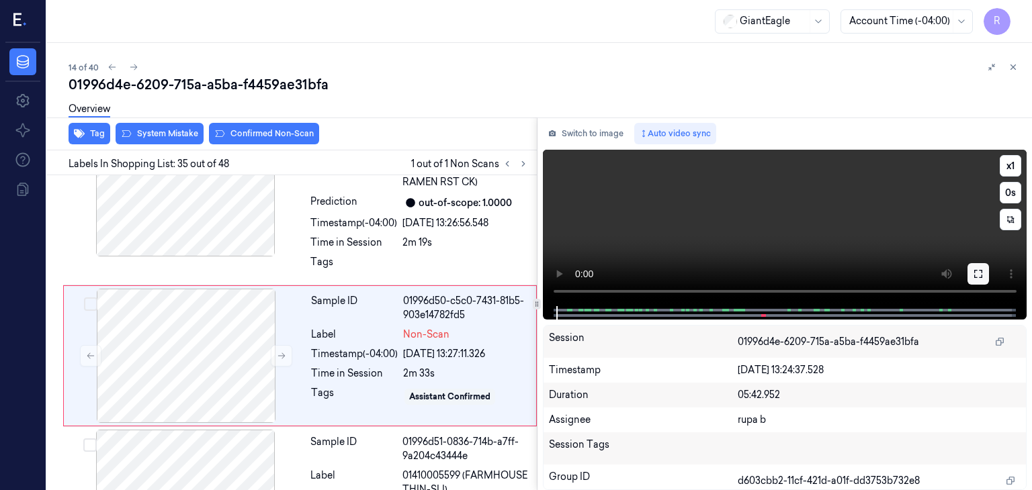
click at [981, 271] on icon at bounding box center [978, 274] width 8 height 8
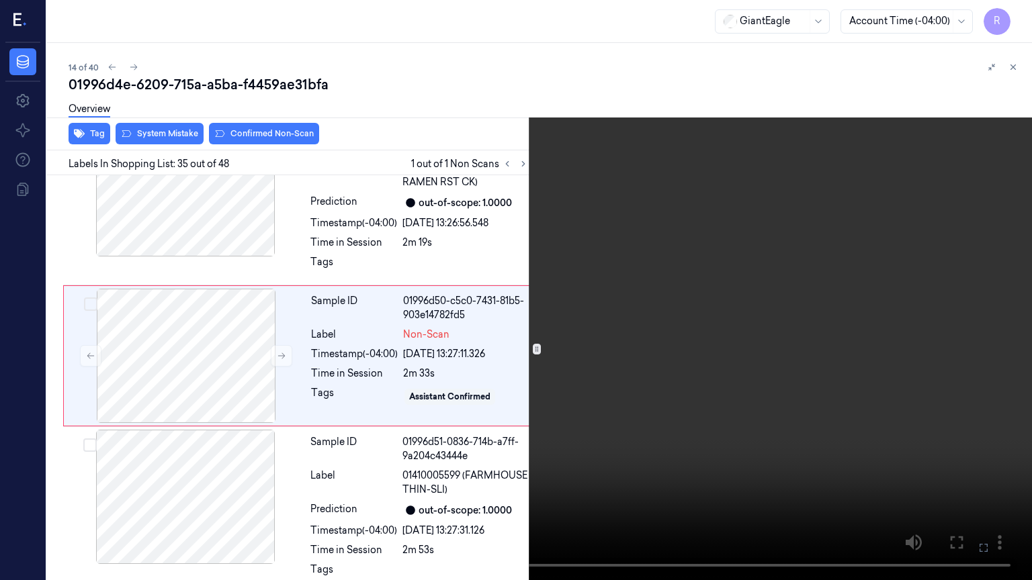
click at [839, 291] on video at bounding box center [516, 290] width 1032 height 580
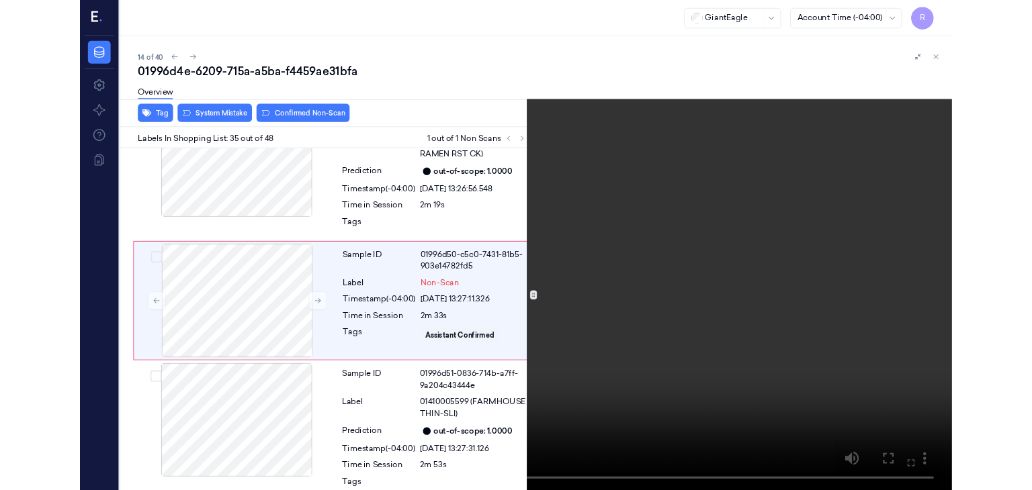
scroll to position [5522, 0]
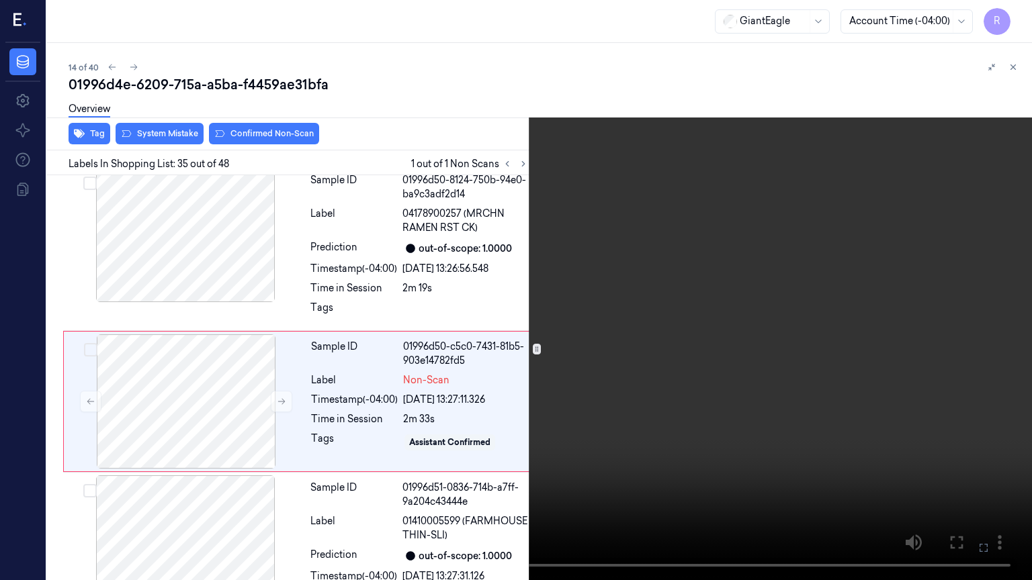
click at [516, 341] on video at bounding box center [516, 290] width 1032 height 580
click at [516, 301] on div at bounding box center [465, 311] width 126 height 21
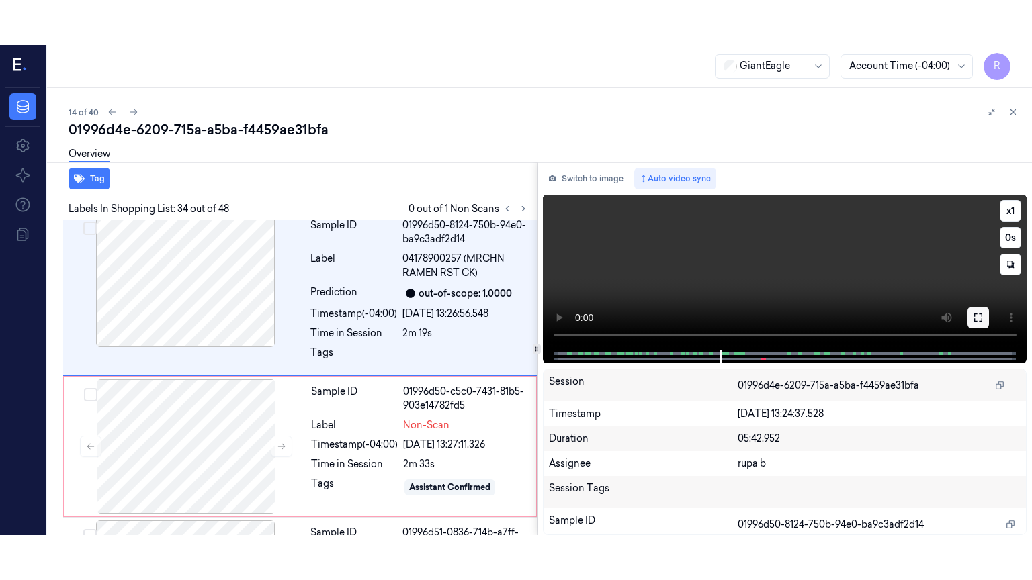
scroll to position [5414, 0]
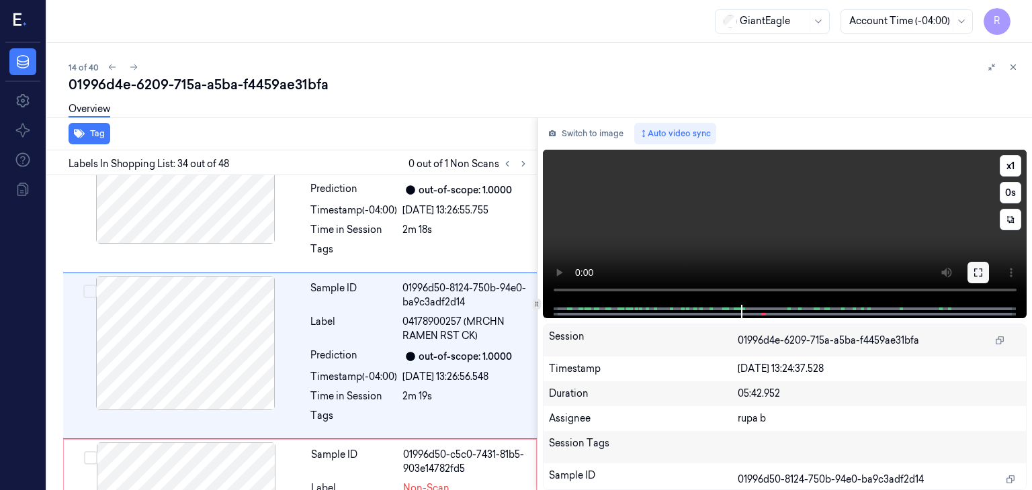
click at [974, 273] on icon at bounding box center [978, 273] width 8 height 8
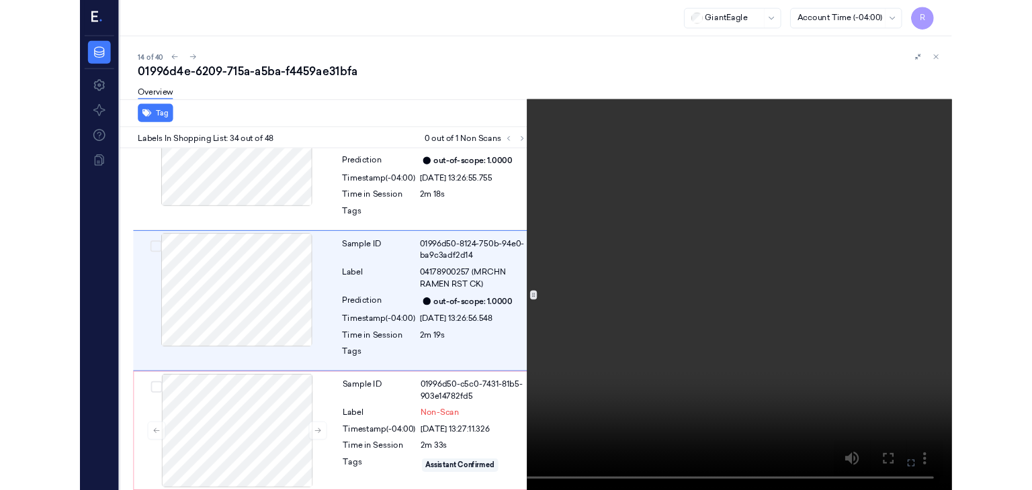
scroll to position [5369, 0]
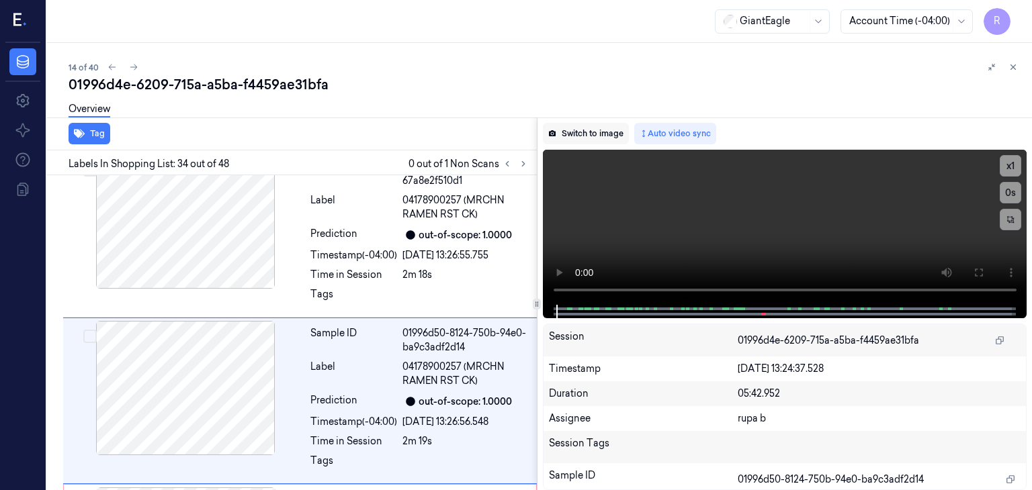
click at [599, 132] on button "Switch to image" at bounding box center [586, 133] width 86 height 21
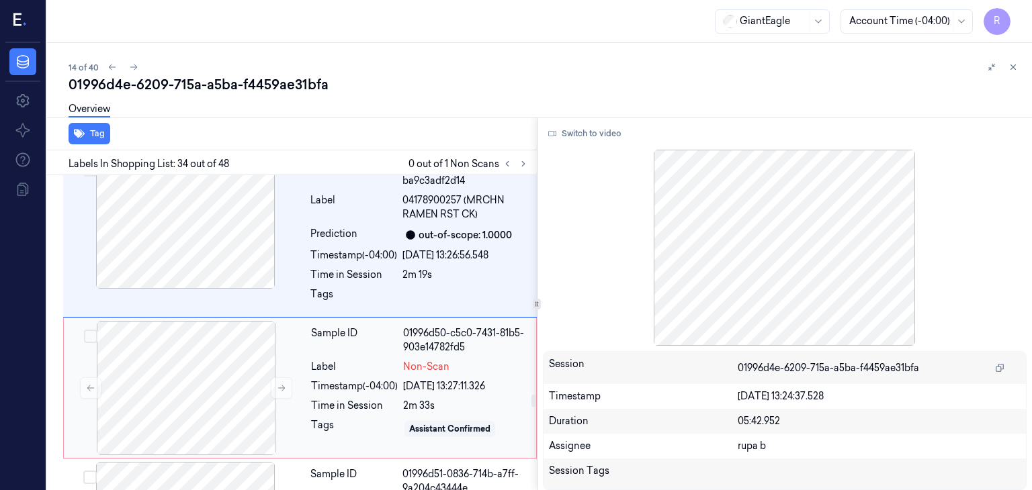
scroll to position [5548, 0]
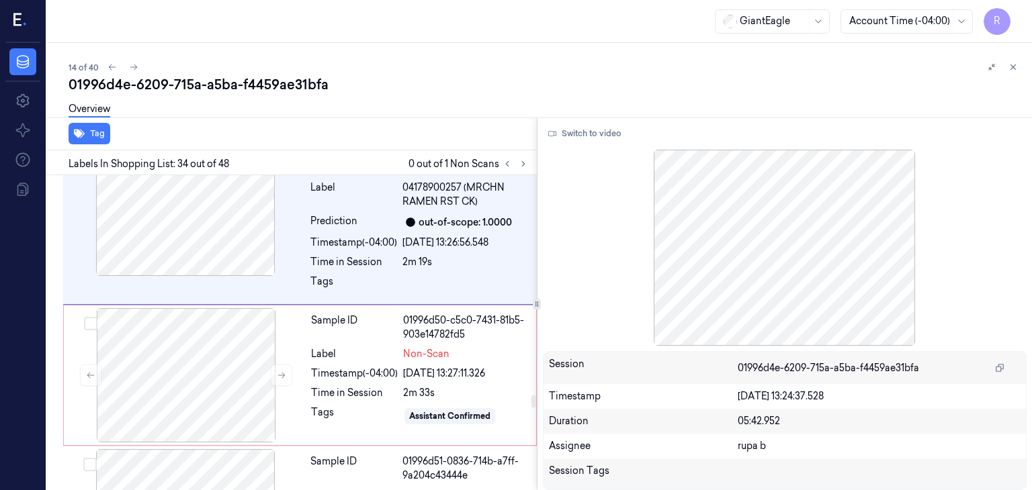
drag, startPoint x: 615, startPoint y: 132, endPoint x: 849, endPoint y: 322, distance: 300.9
click at [615, 133] on button "Switch to video" at bounding box center [585, 133] width 84 height 21
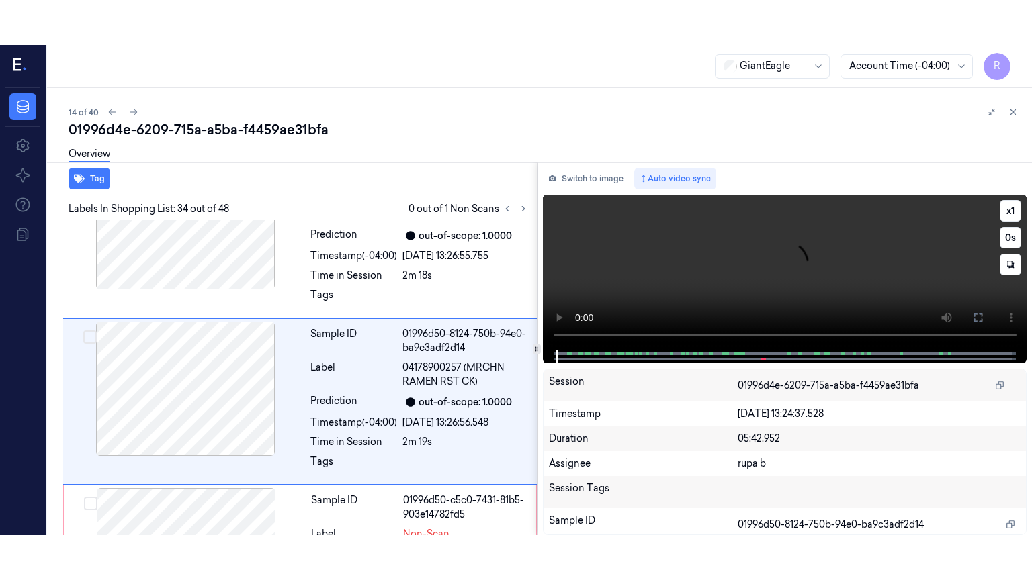
scroll to position [5414, 0]
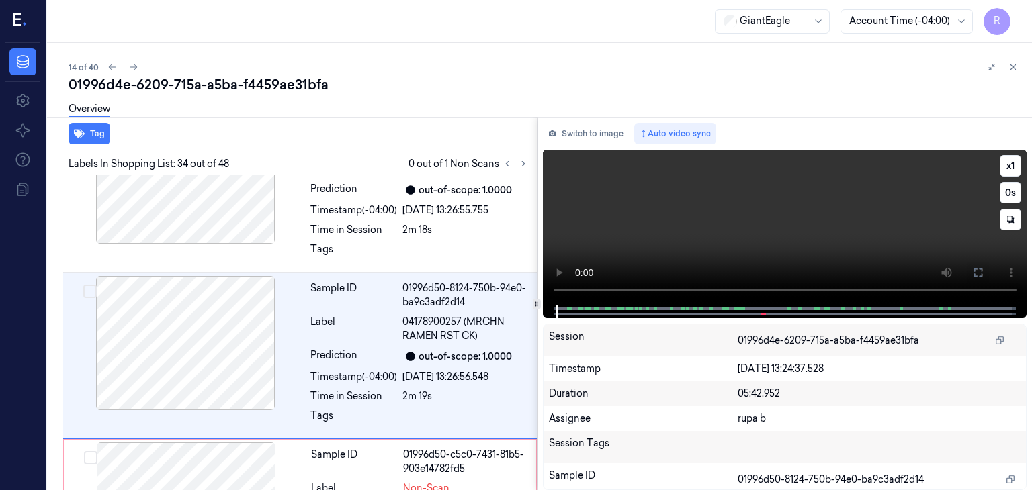
drag, startPoint x: 971, startPoint y: 277, endPoint x: 391, endPoint y: 579, distance: 654.5
click at [973, 277] on button at bounding box center [977, 272] width 21 height 21
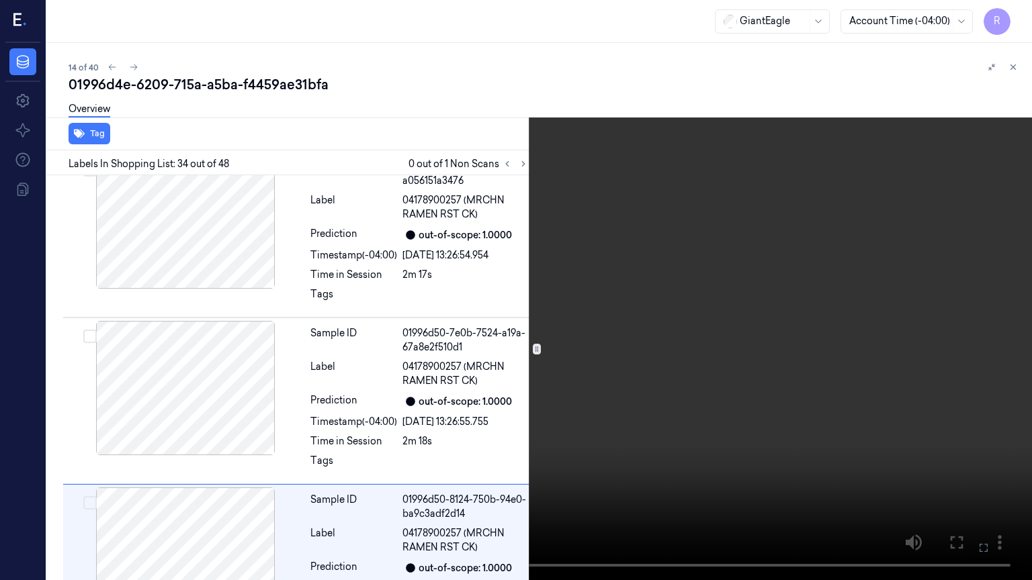
scroll to position [5369, 0]
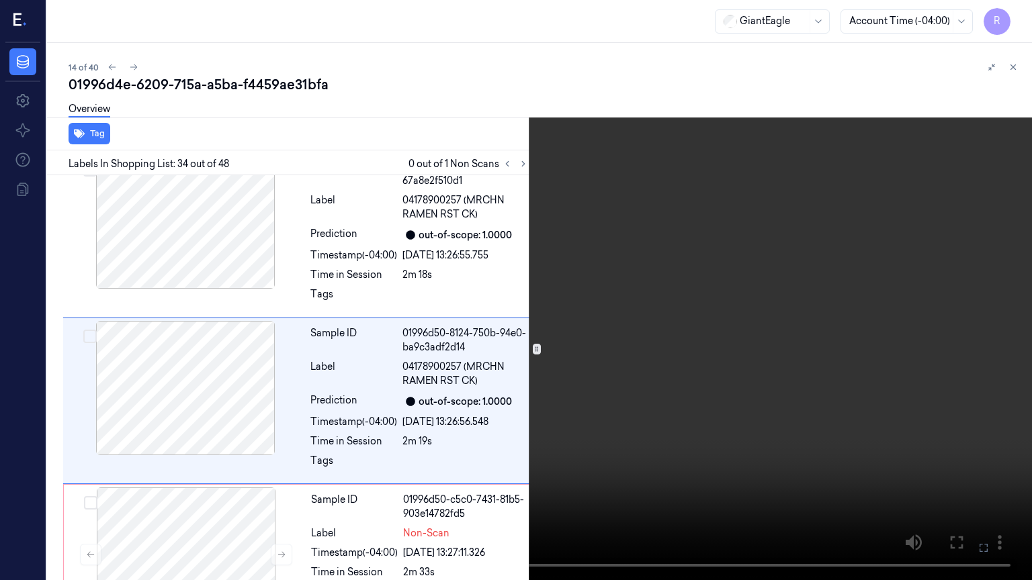
click at [249, 408] on video at bounding box center [516, 290] width 1032 height 580
click at [708, 288] on video at bounding box center [516, 290] width 1032 height 580
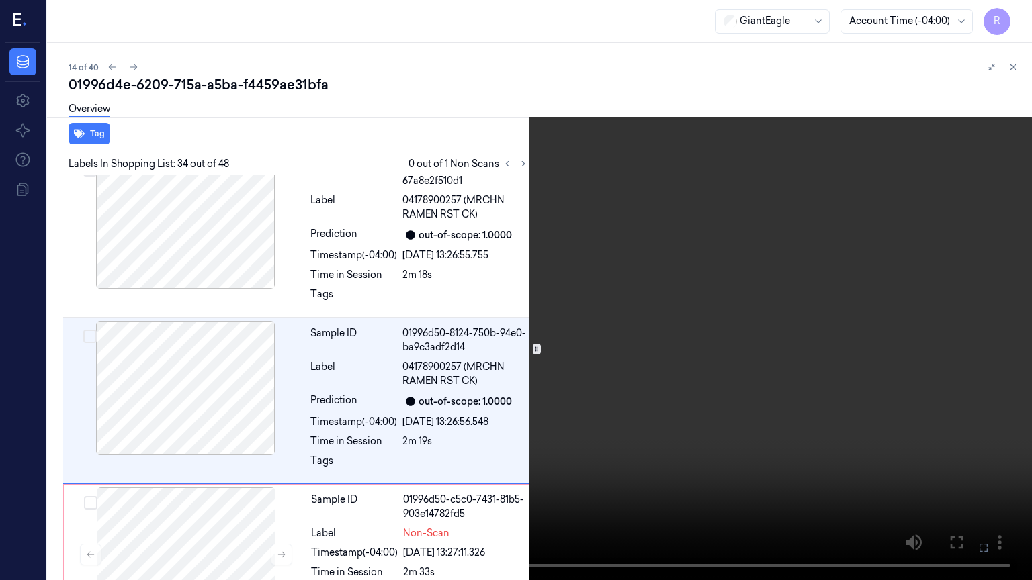
click at [708, 288] on video at bounding box center [516, 290] width 1032 height 580
drag, startPoint x: 1019, startPoint y: 15, endPoint x: 806, endPoint y: 244, distance: 313.2
click at [1019, 15] on button "x 1" at bounding box center [1015, 15] width 21 height 21
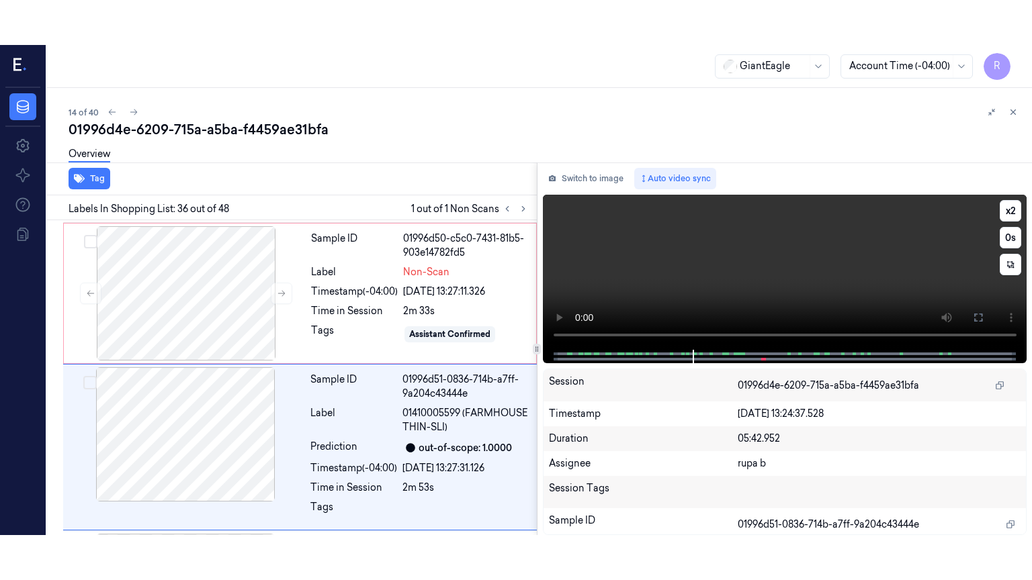
scroll to position [5721, 0]
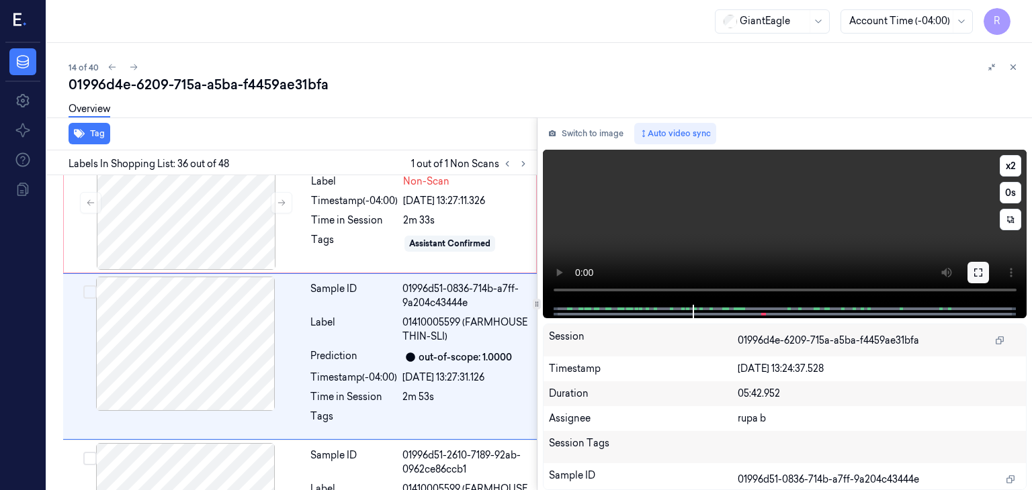
click at [979, 274] on icon at bounding box center [978, 272] width 11 height 11
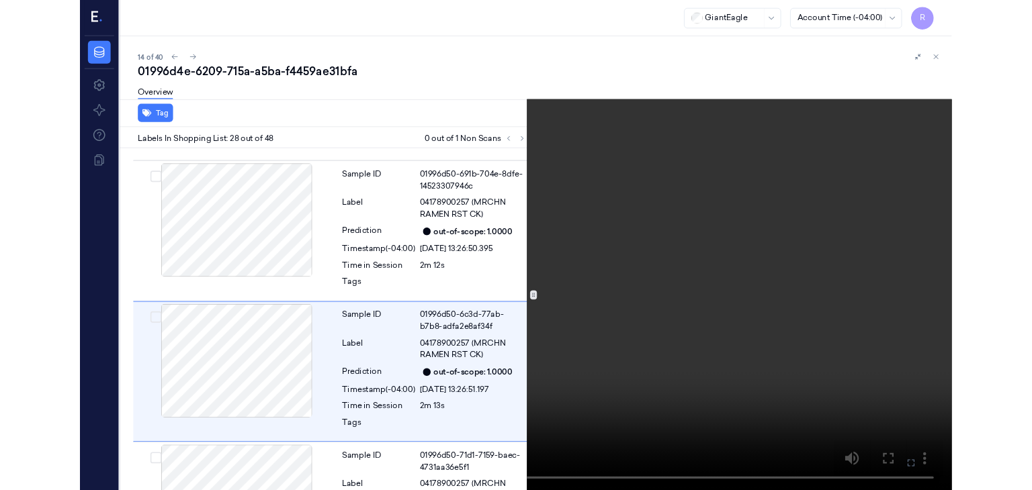
scroll to position [4371, 0]
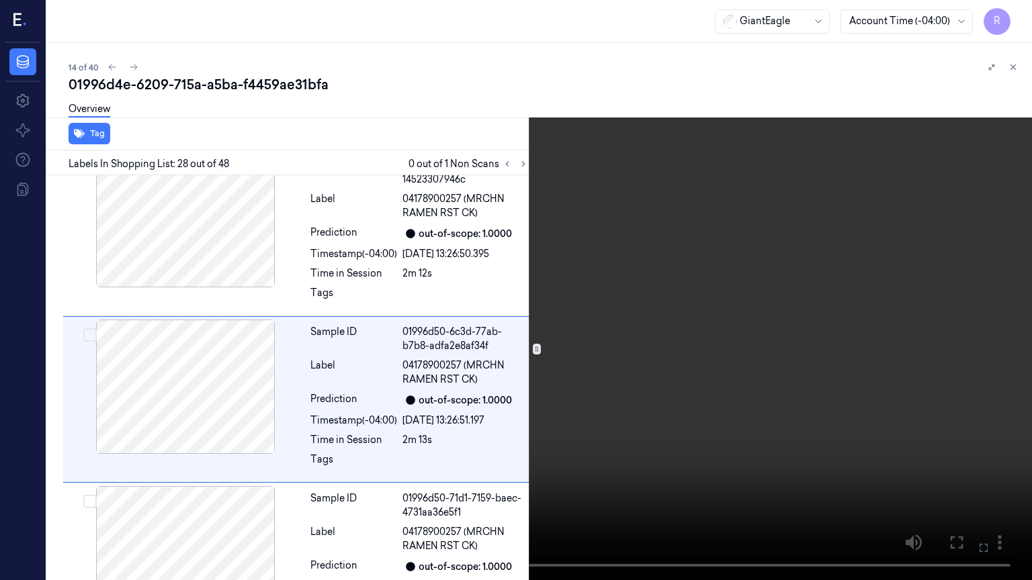
click at [518, 421] on video at bounding box center [516, 290] width 1032 height 580
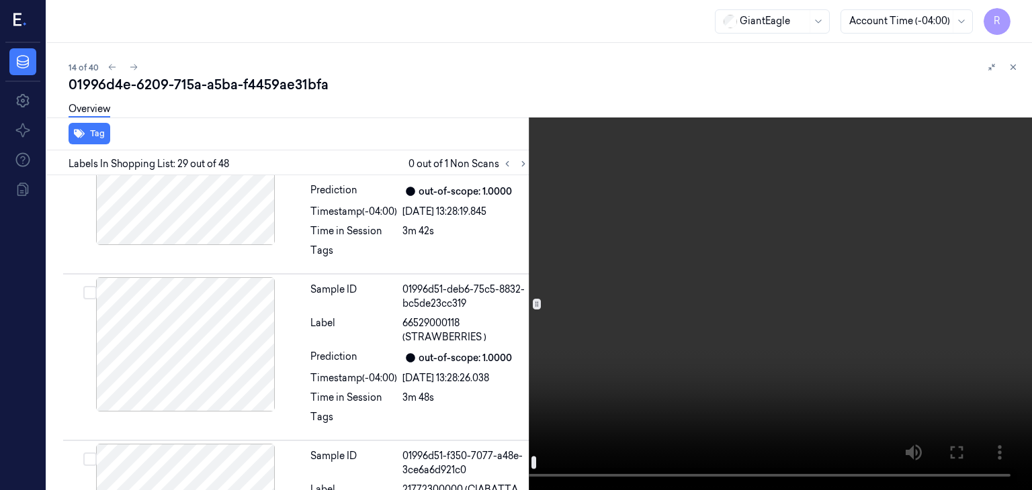
scroll to position [6746, 0]
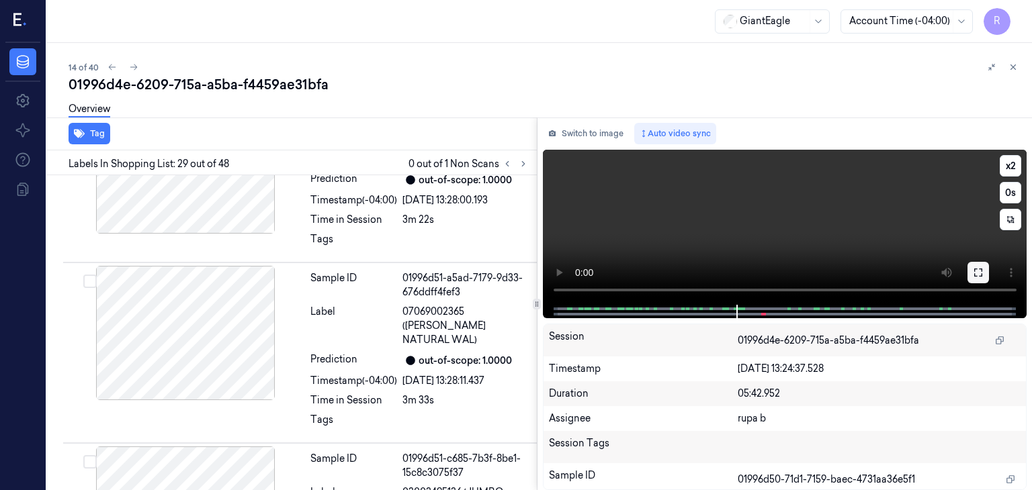
click at [984, 273] on button at bounding box center [977, 272] width 21 height 21
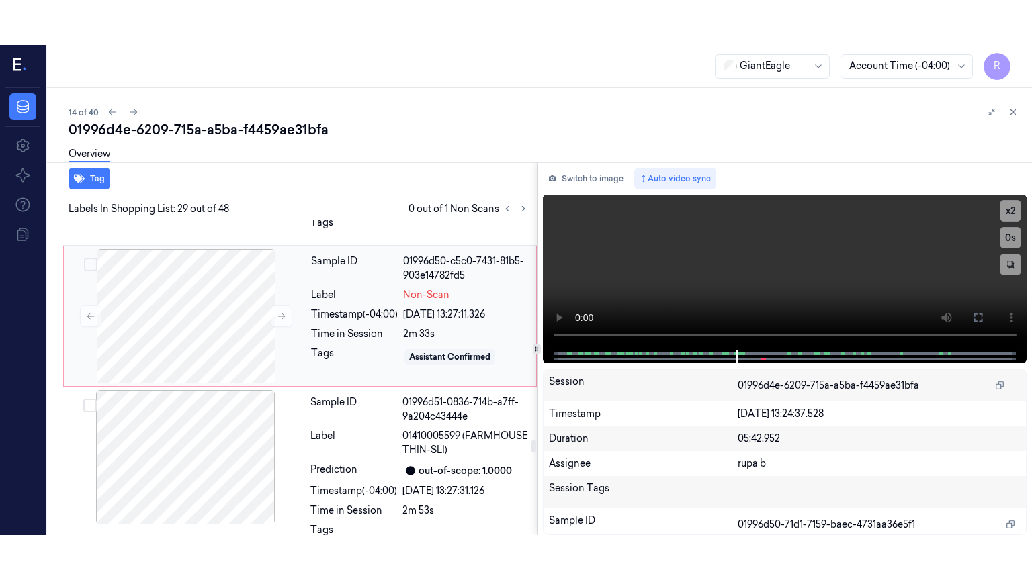
scroll to position [5536, 0]
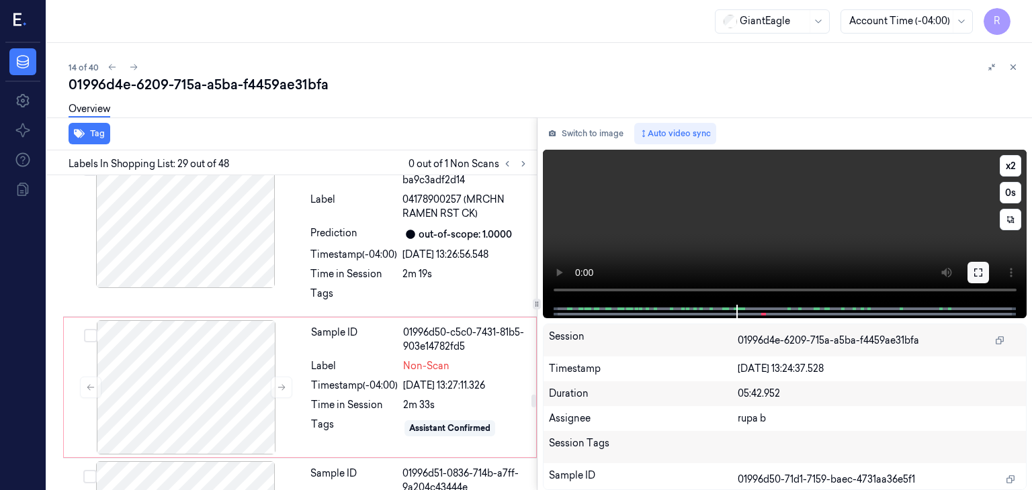
click at [975, 277] on icon at bounding box center [978, 272] width 11 height 11
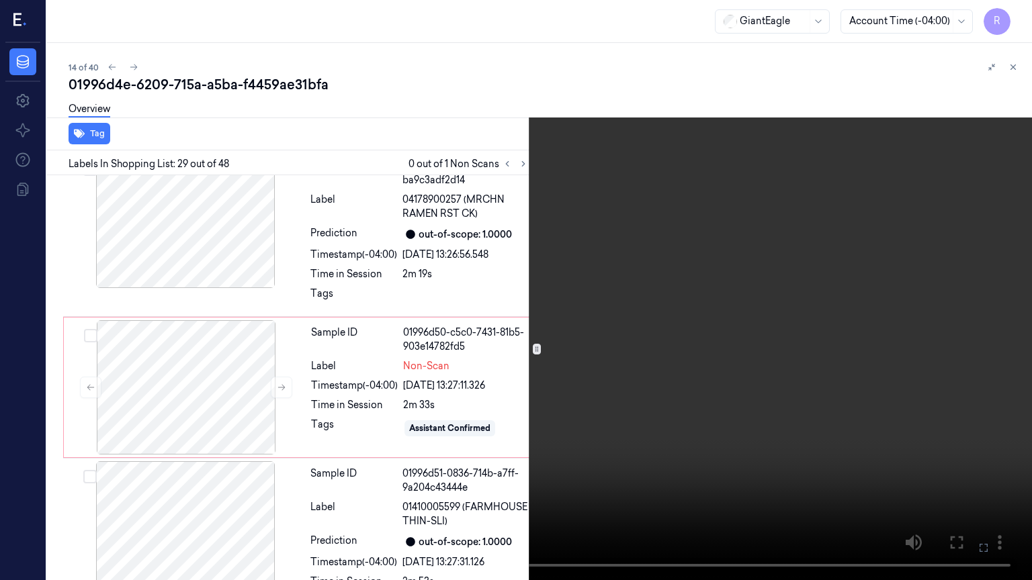
click at [830, 306] on video at bounding box center [516, 290] width 1032 height 580
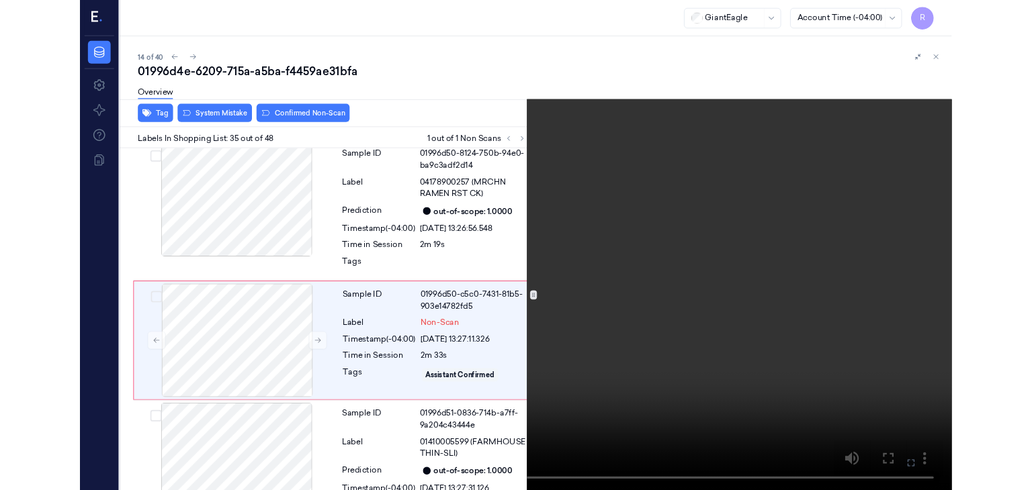
scroll to position [5522, 0]
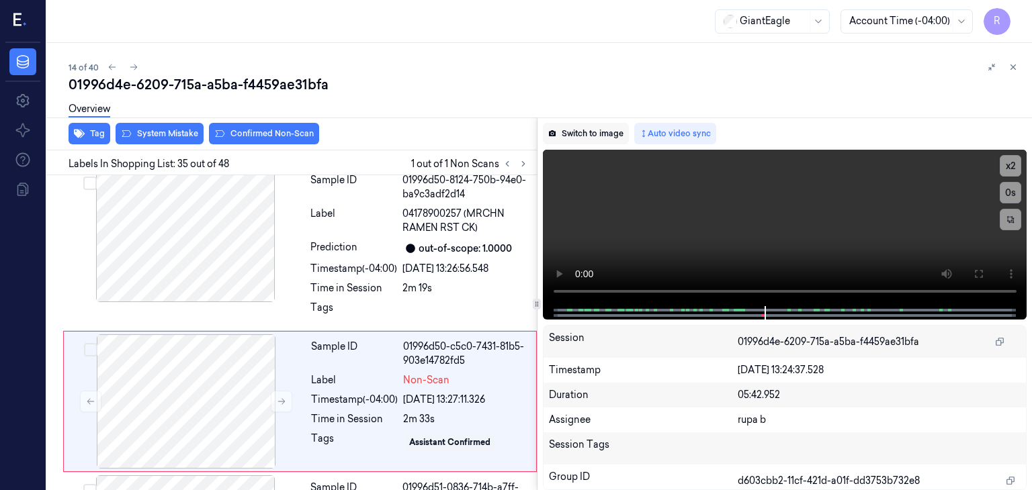
click at [596, 138] on button "Switch to image" at bounding box center [586, 133] width 86 height 21
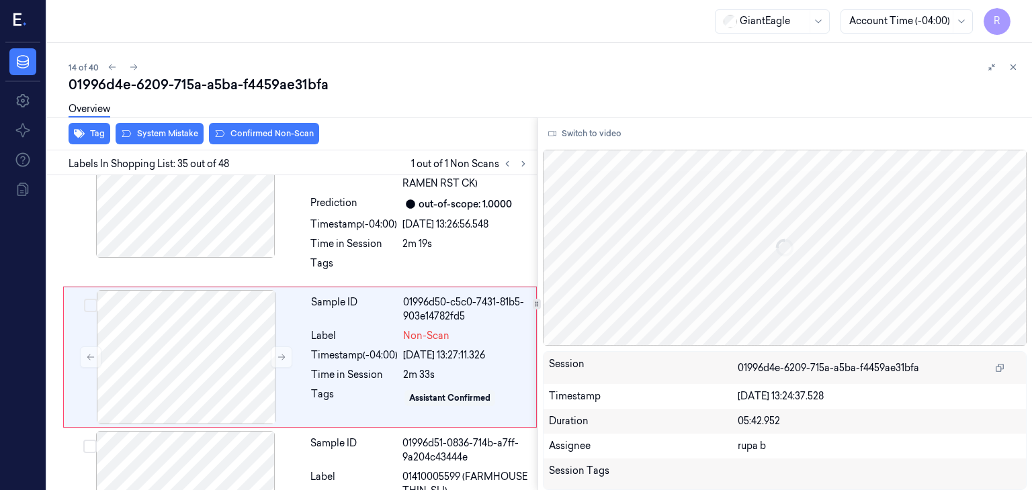
scroll to position [5568, 0]
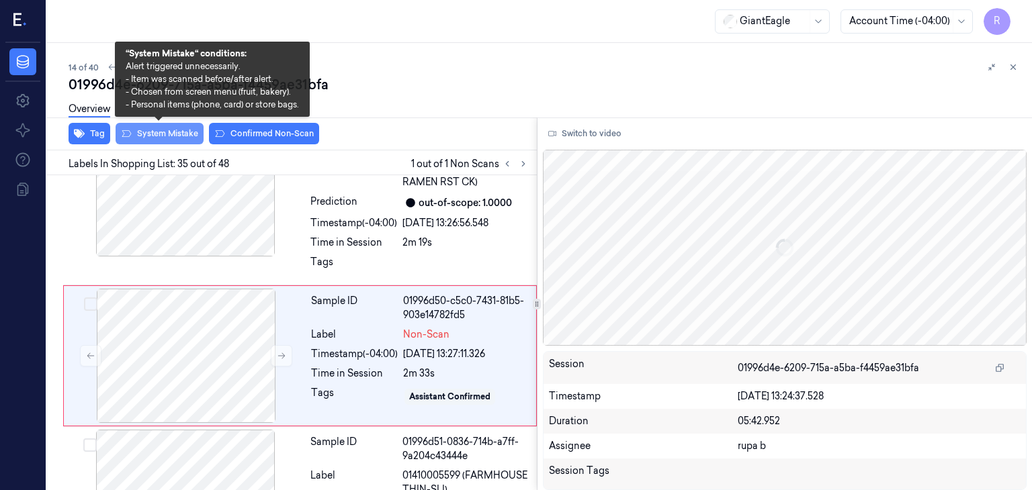
click at [167, 130] on button "System Mistake" at bounding box center [160, 133] width 88 height 21
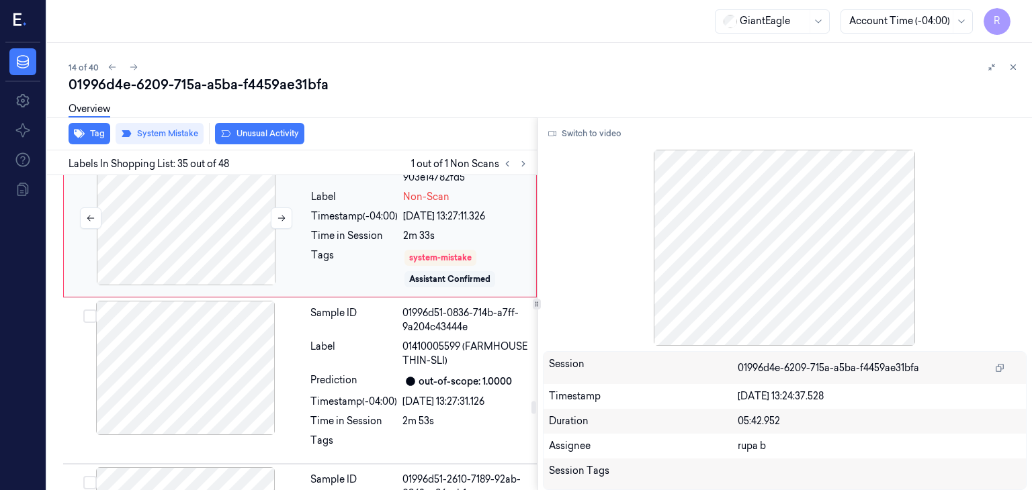
scroll to position [5639, 0]
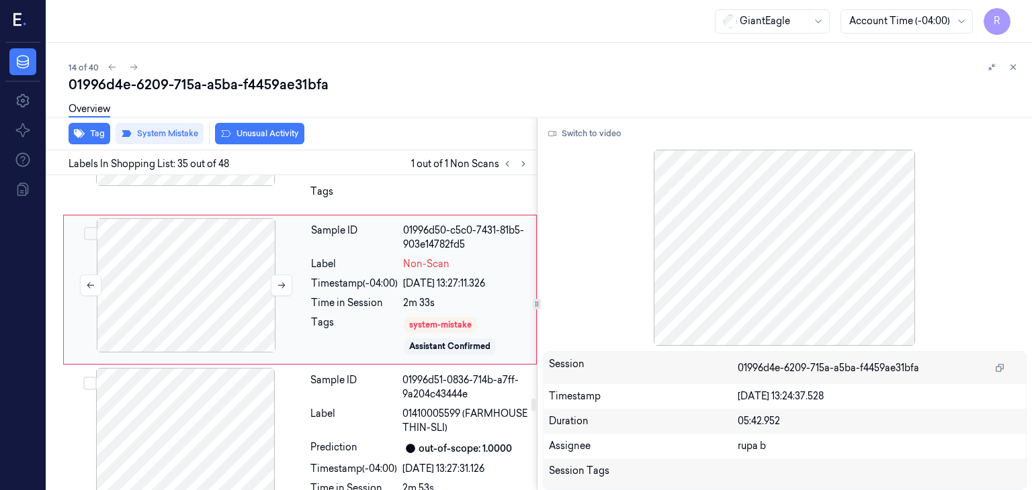
click at [212, 267] on div at bounding box center [186, 285] width 239 height 134
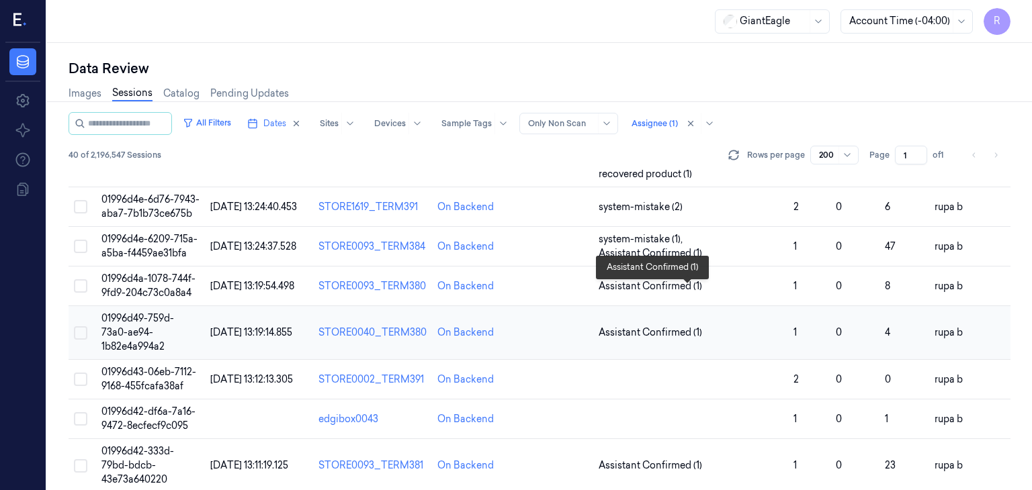
scroll to position [672, 0]
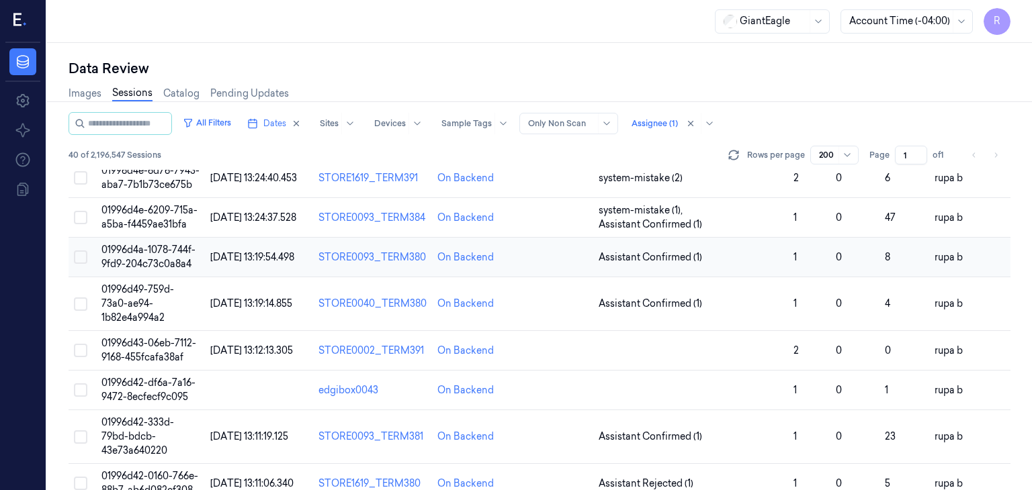
click at [145, 270] on span "01996d4a-1078-744f-9fd9-204c73c0a8a4" at bounding box center [148, 257] width 94 height 26
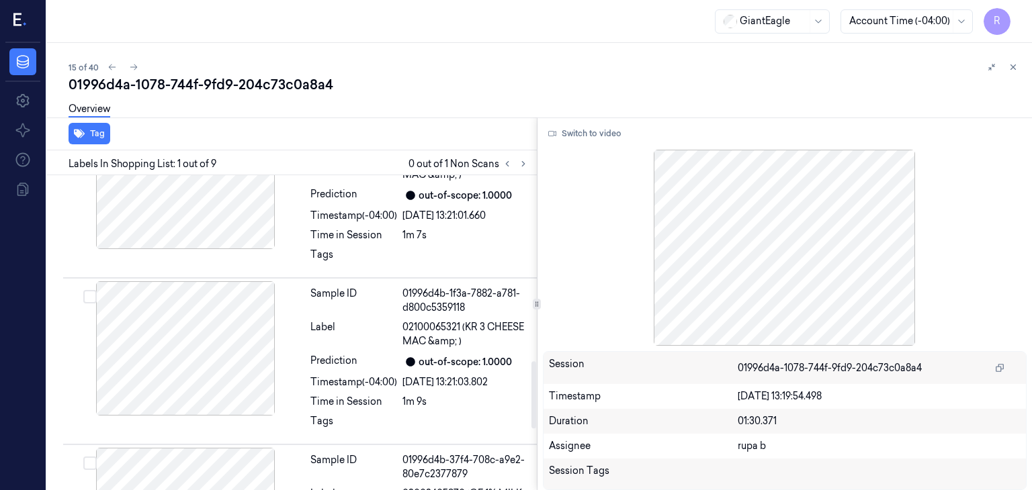
scroll to position [873, 0]
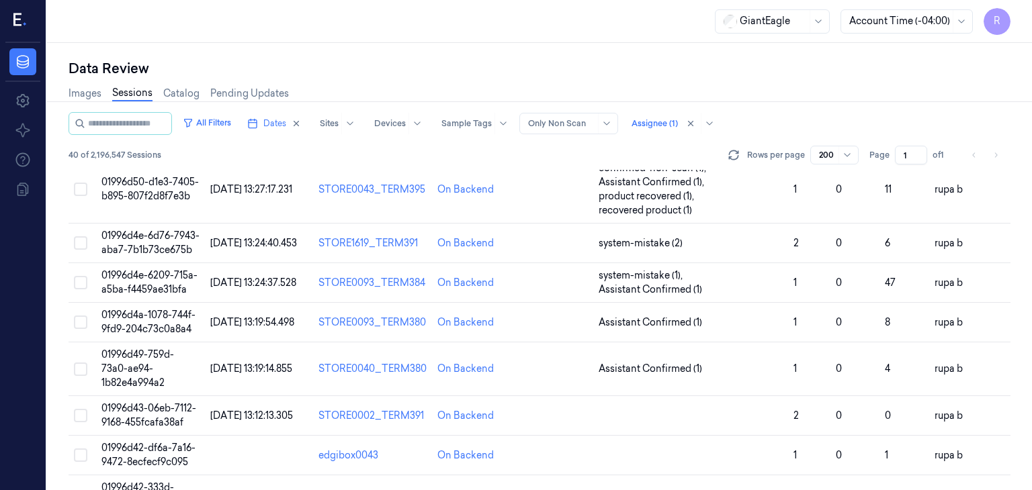
scroll to position [672, 0]
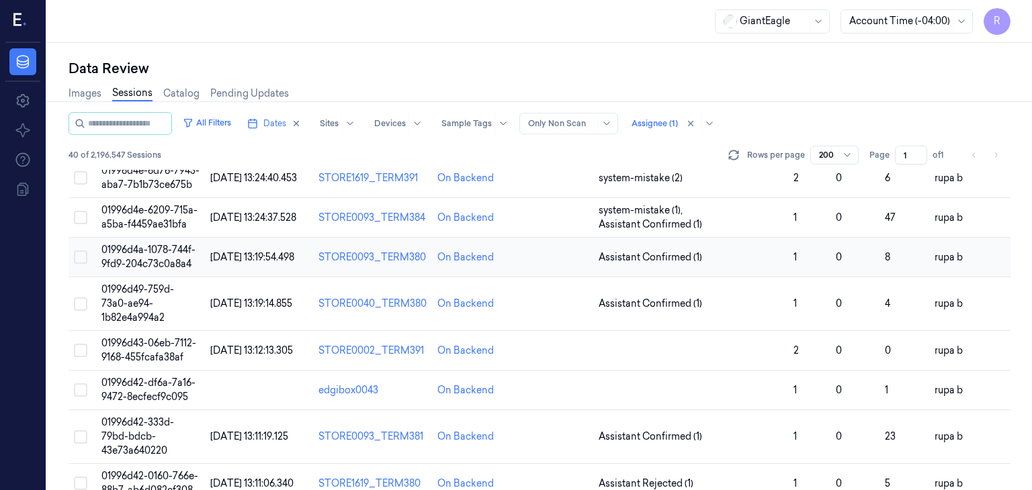
click at [188, 270] on span "01996d4a-1078-744f-9fd9-204c73c0a8a4" at bounding box center [148, 257] width 94 height 26
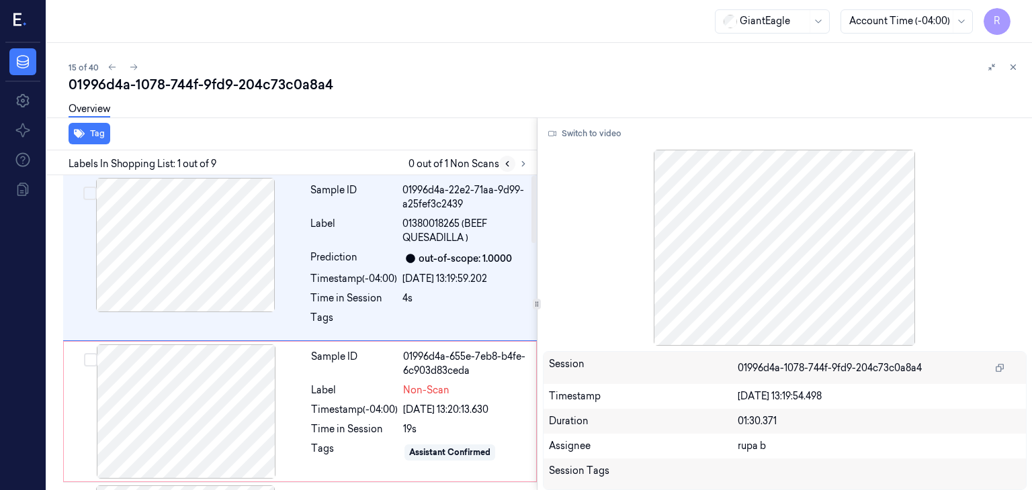
click at [506, 164] on icon at bounding box center [507, 164] width 3 height 5
click at [519, 160] on icon at bounding box center [523, 163] width 9 height 9
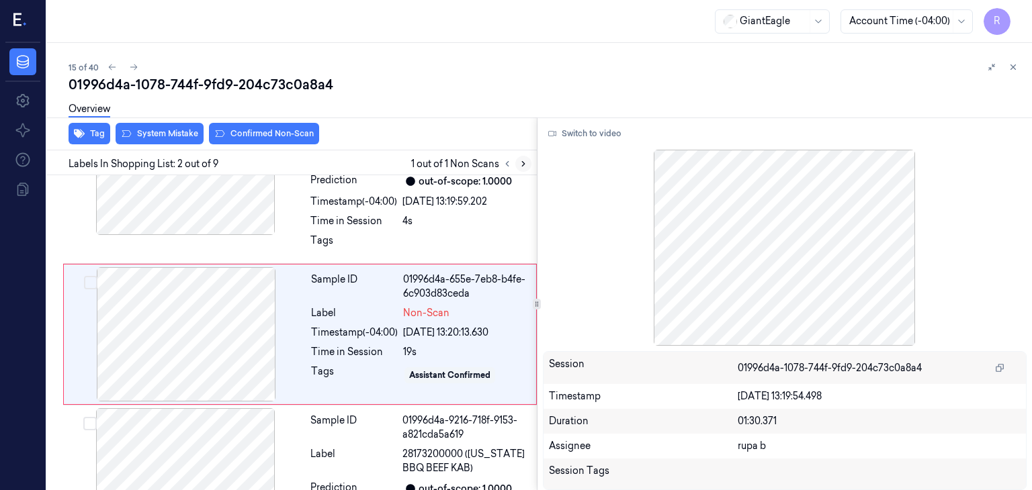
scroll to position [78, 0]
click at [233, 219] on div at bounding box center [185, 167] width 239 height 134
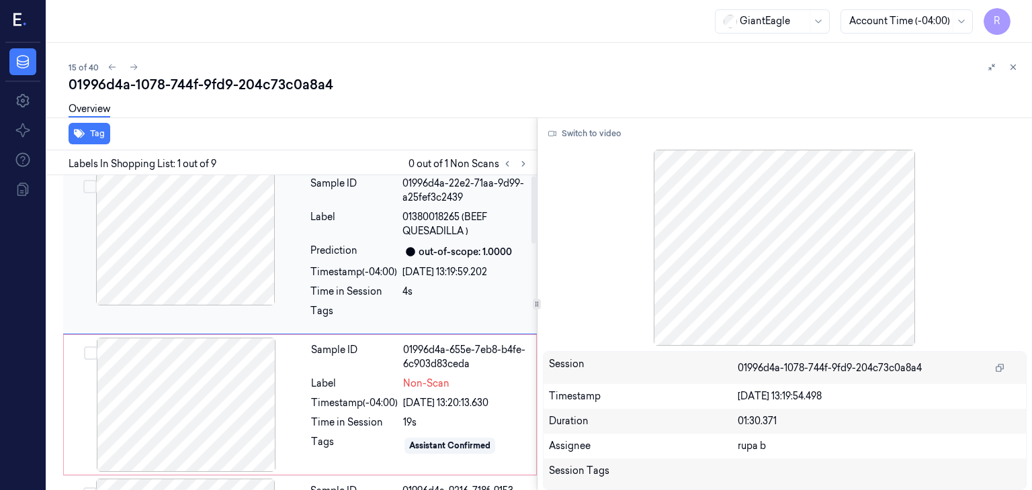
scroll to position [0, 0]
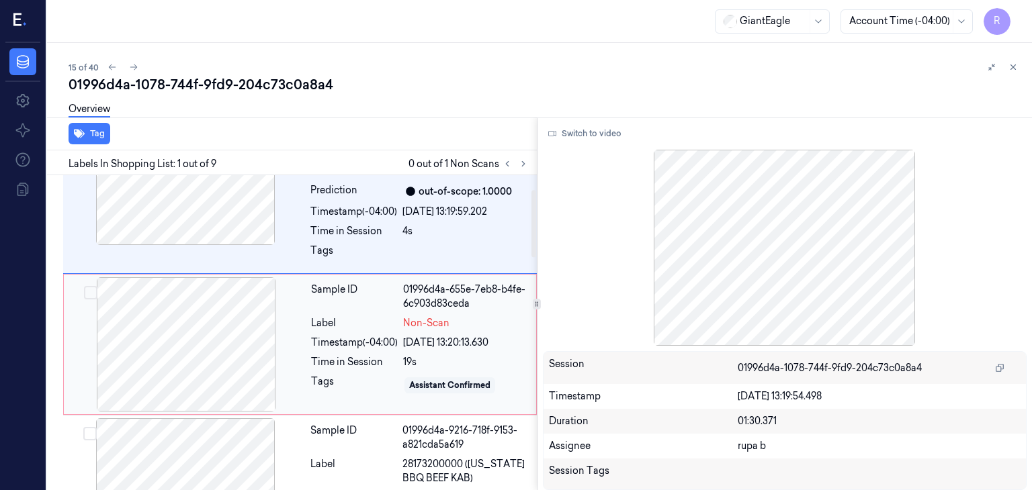
click at [220, 361] on div at bounding box center [186, 344] width 239 height 134
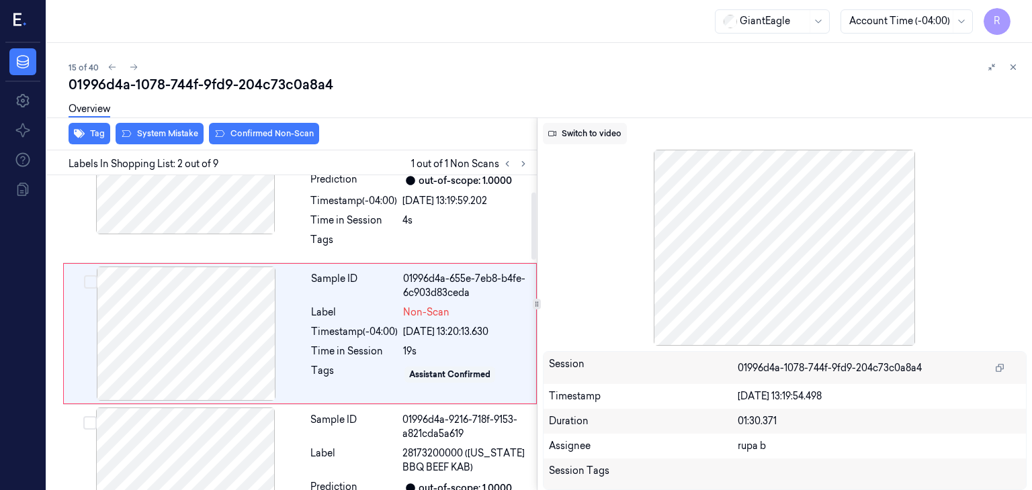
click at [580, 136] on button "Switch to video" at bounding box center [585, 133] width 84 height 21
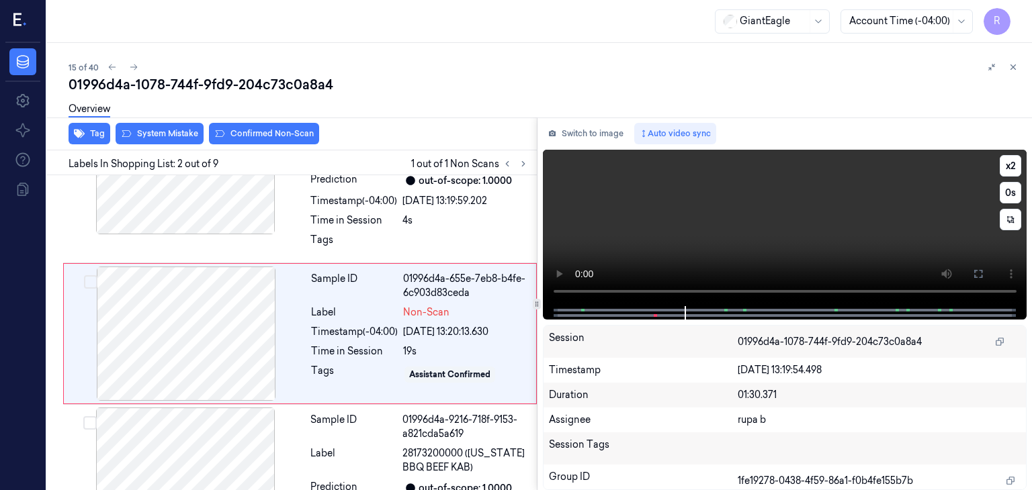
click at [643, 213] on video at bounding box center [785, 228] width 484 height 157
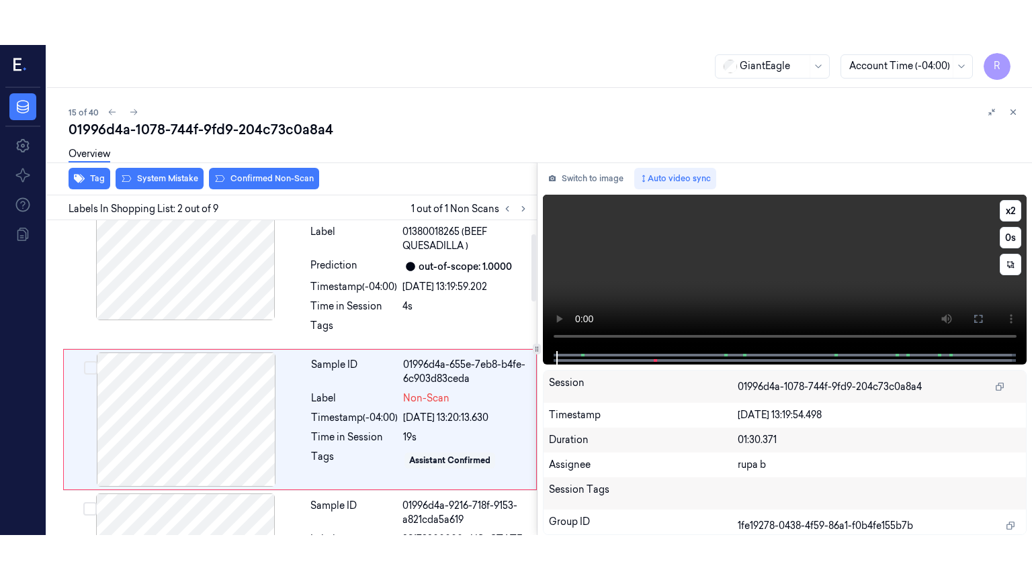
scroll to position [0, 0]
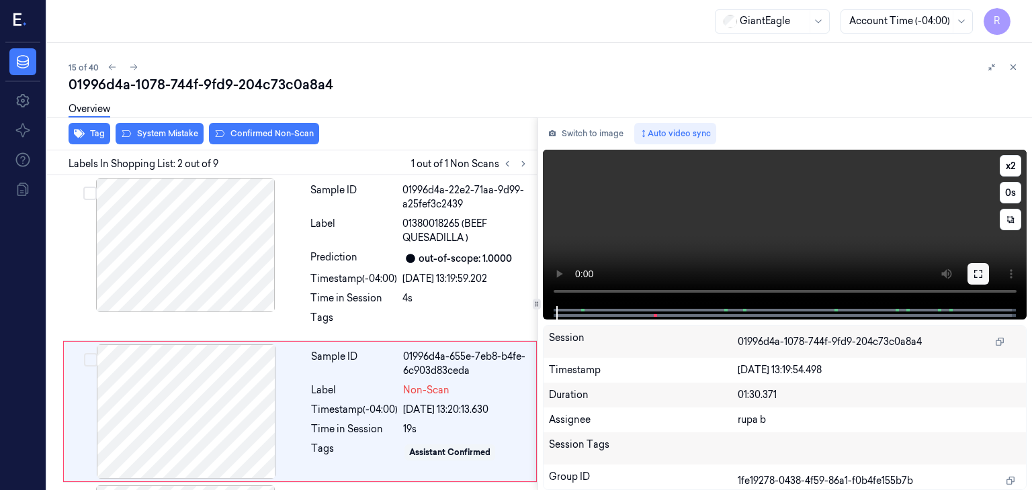
click at [977, 279] on icon at bounding box center [978, 274] width 11 height 11
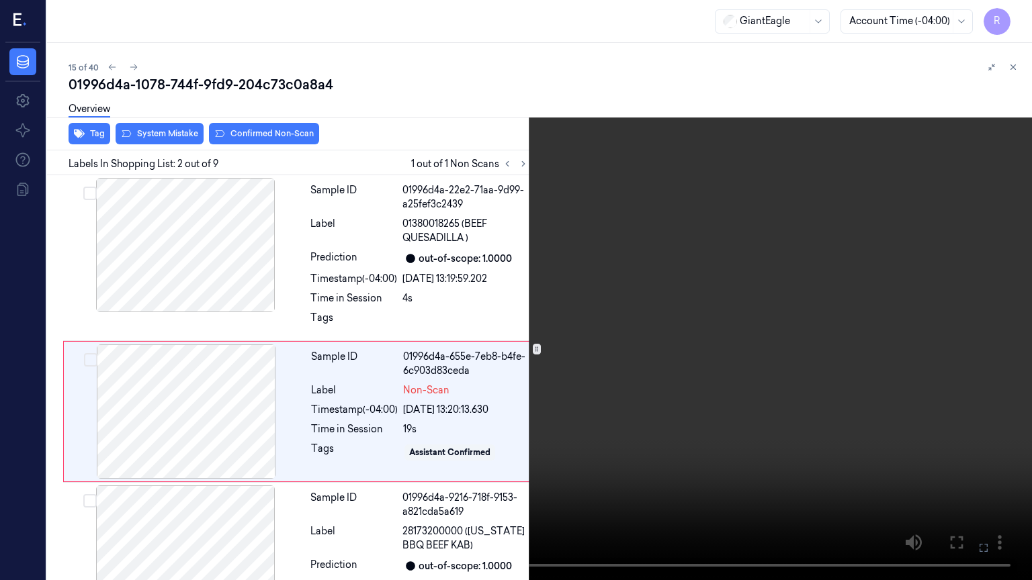
click at [742, 301] on video at bounding box center [516, 290] width 1032 height 580
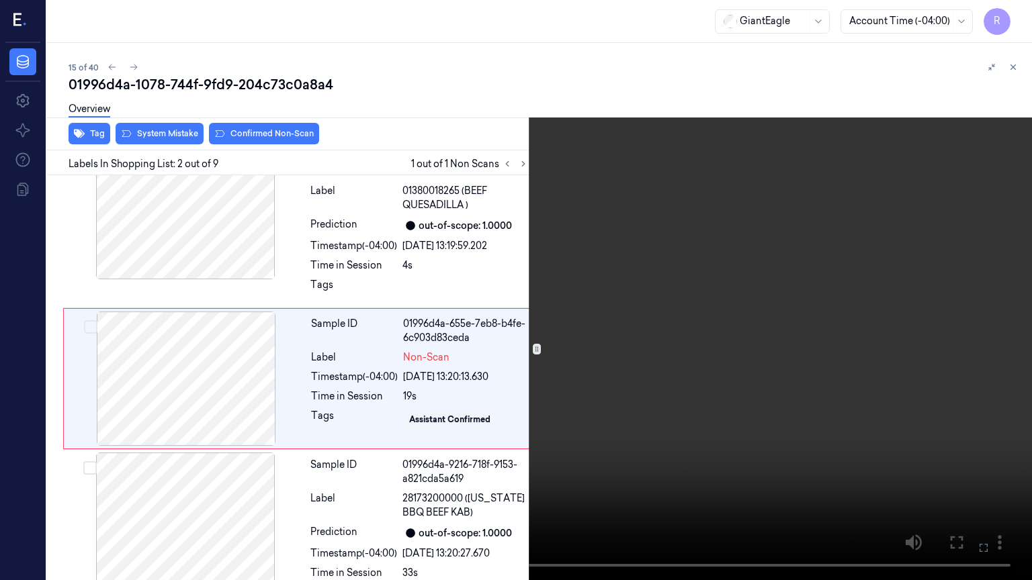
click at [742, 301] on video at bounding box center [516, 290] width 1032 height 580
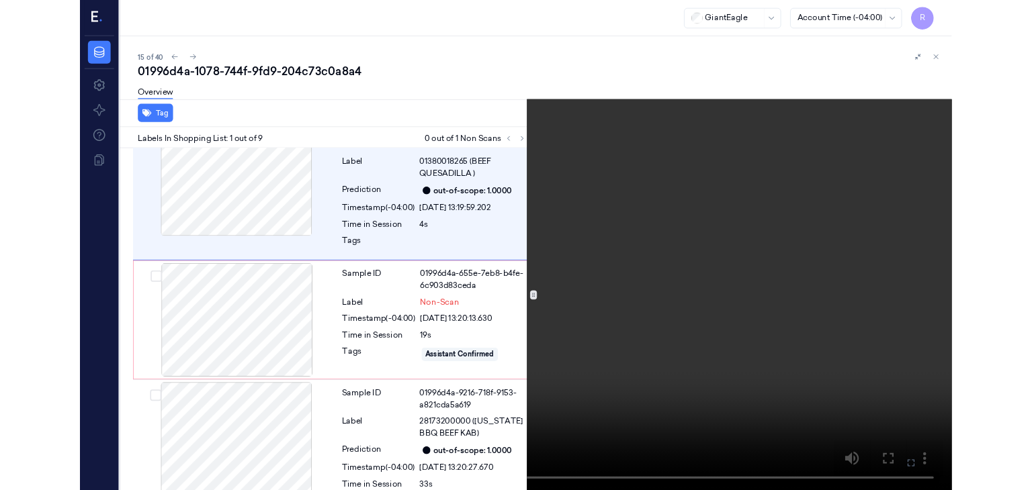
scroll to position [0, 0]
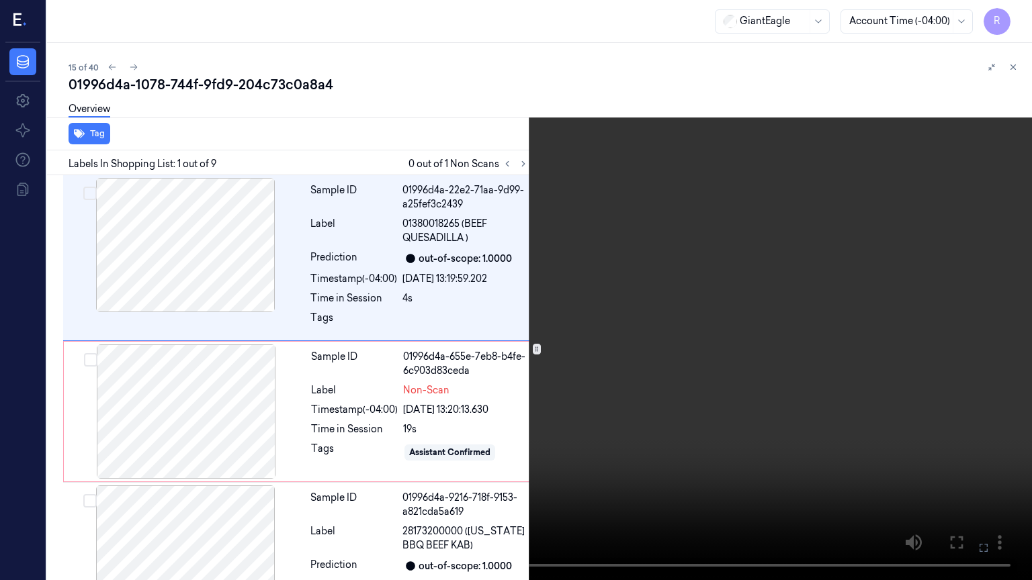
click at [742, 301] on video at bounding box center [516, 290] width 1032 height 580
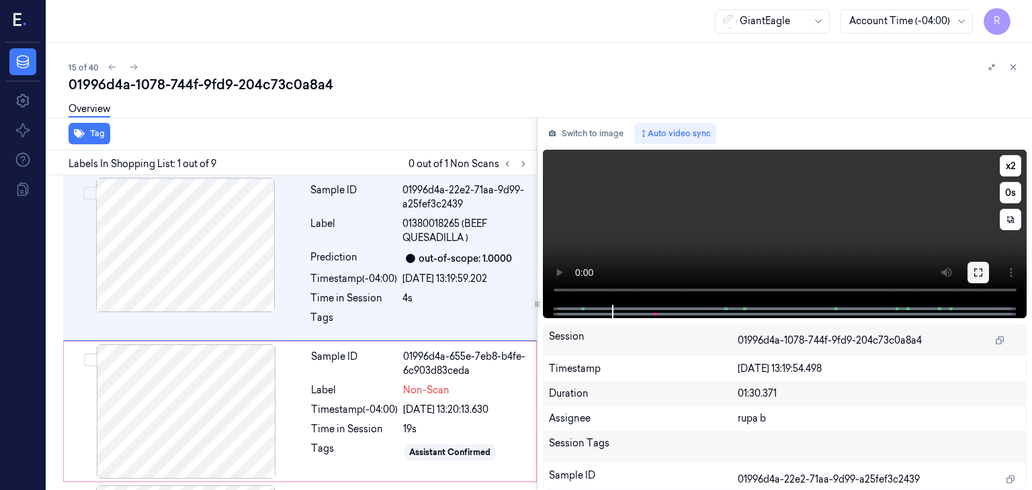
click at [976, 273] on icon at bounding box center [978, 272] width 11 height 11
click at [559, 129] on button "Switch to image" at bounding box center [586, 133] width 86 height 21
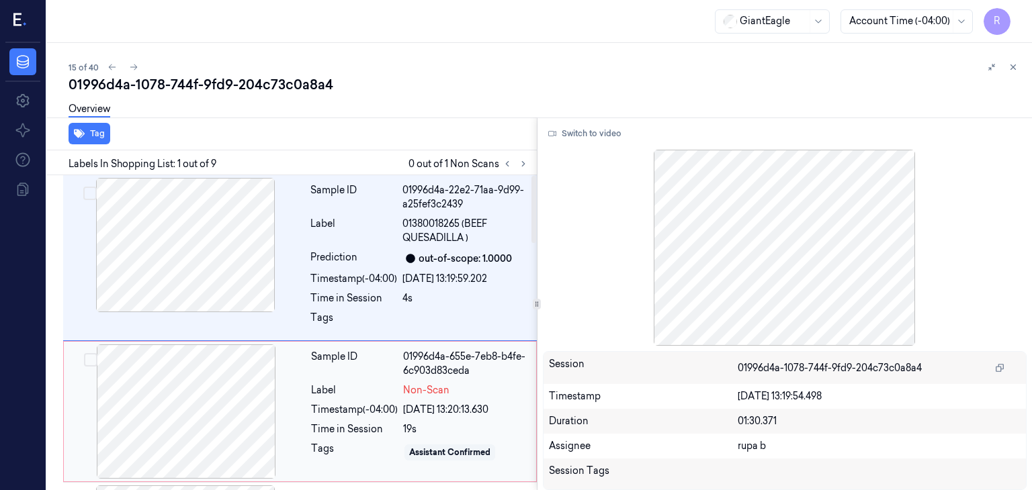
click at [221, 412] on div at bounding box center [186, 412] width 239 height 134
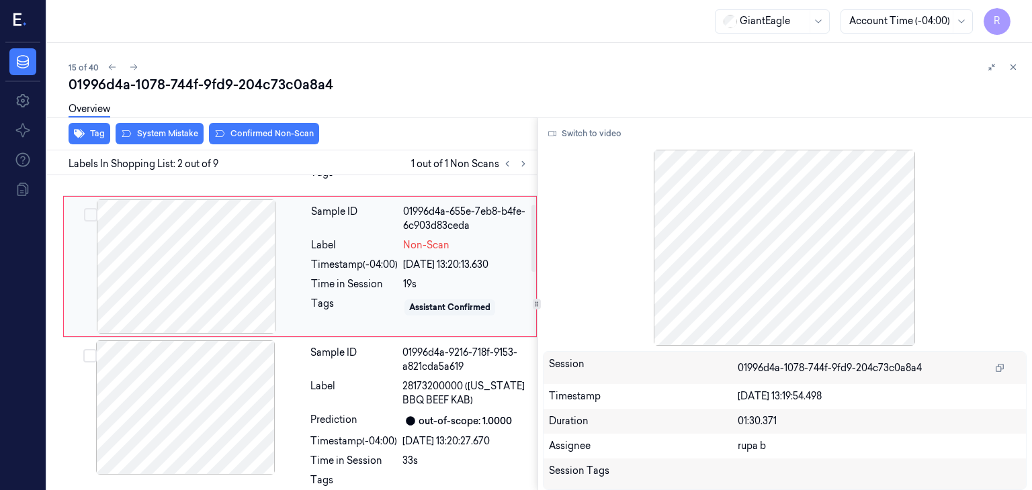
scroll to position [78, 0]
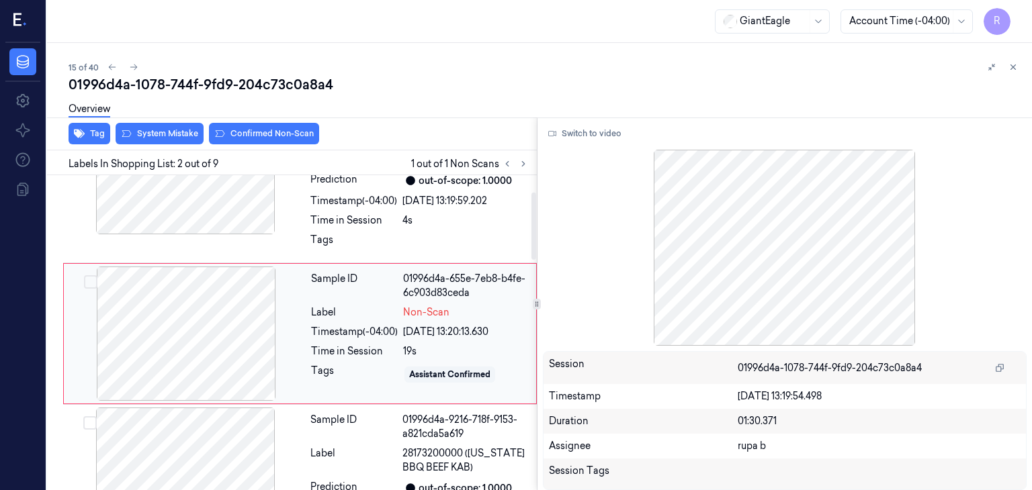
click at [228, 306] on div at bounding box center [186, 334] width 239 height 134
click at [230, 316] on div at bounding box center [186, 334] width 239 height 134
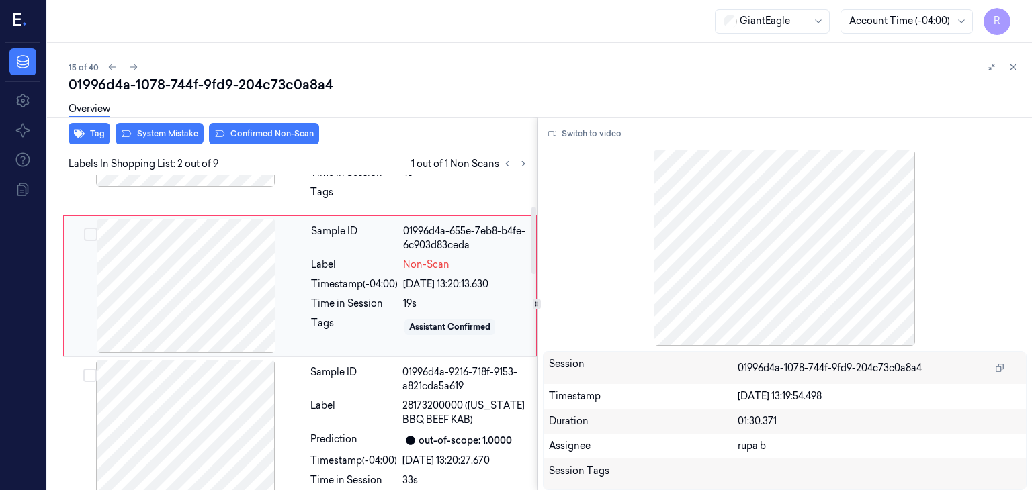
scroll to position [145, 0]
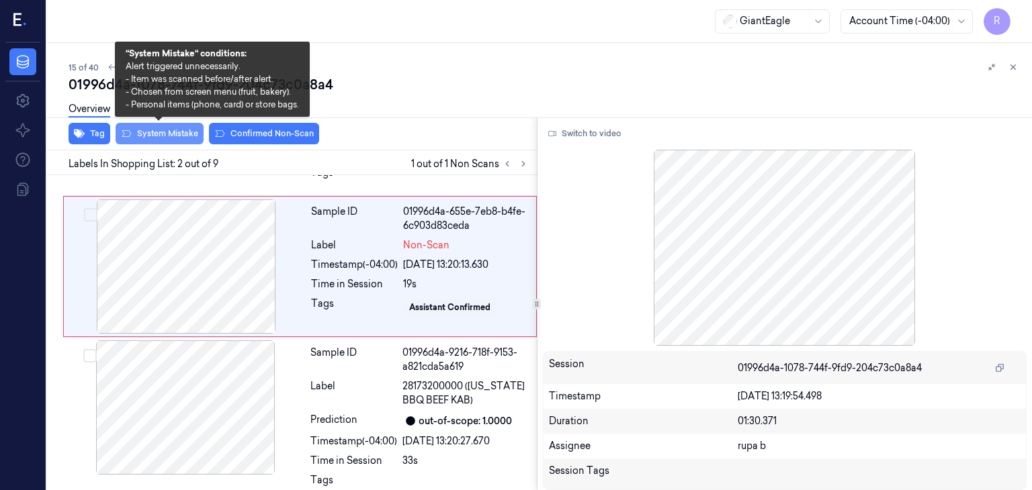
click at [182, 138] on button "System Mistake" at bounding box center [160, 133] width 88 height 21
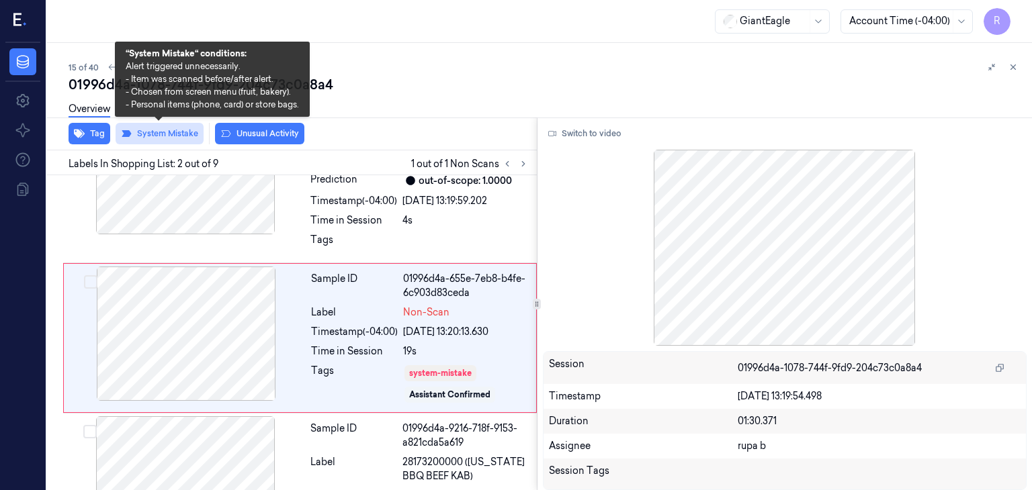
scroll to position [83, 0]
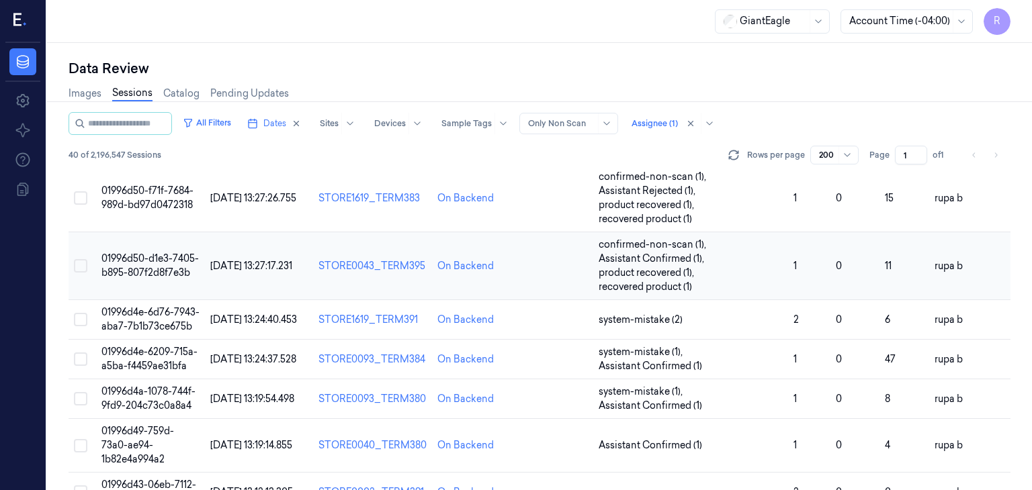
scroll to position [537, 0]
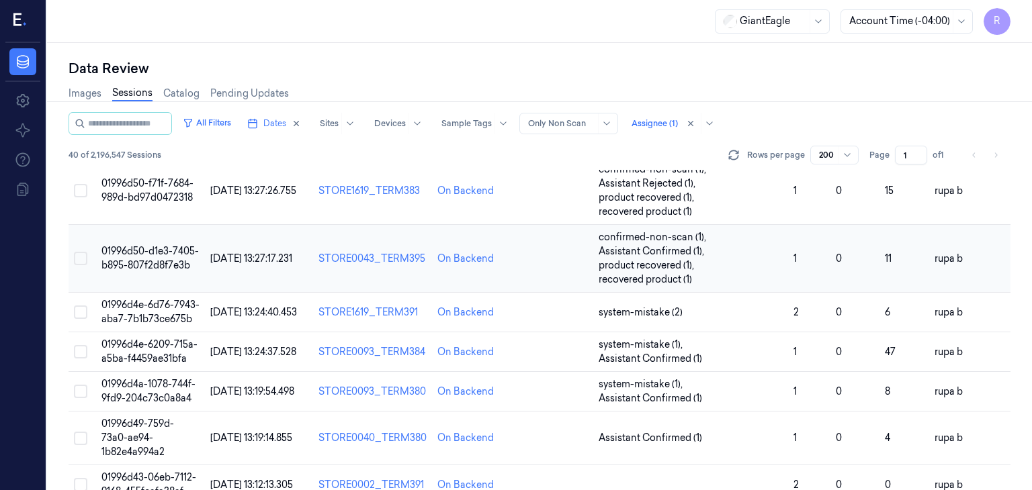
click at [170, 267] on span "01996d50-d1e3-7405-b895-807f2d8f7e3b" at bounding box center [149, 258] width 97 height 26
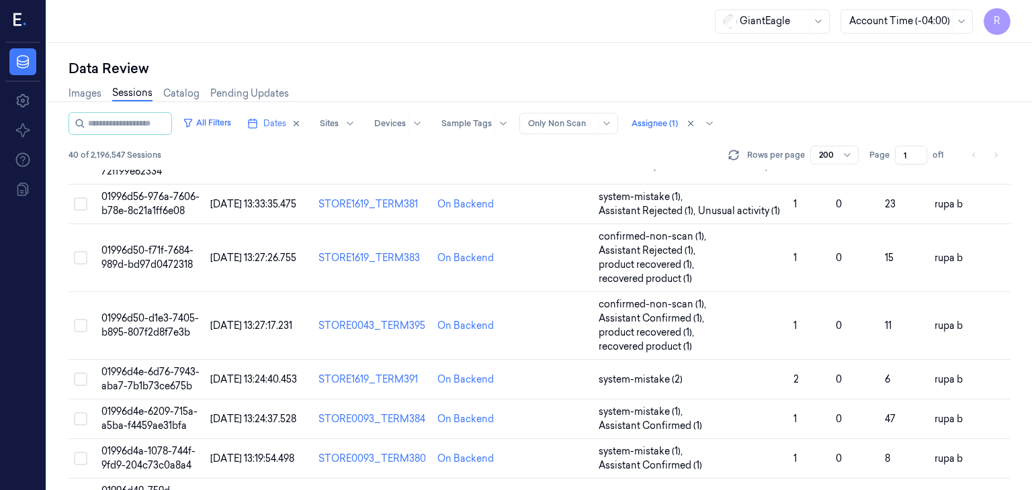
scroll to position [739, 0]
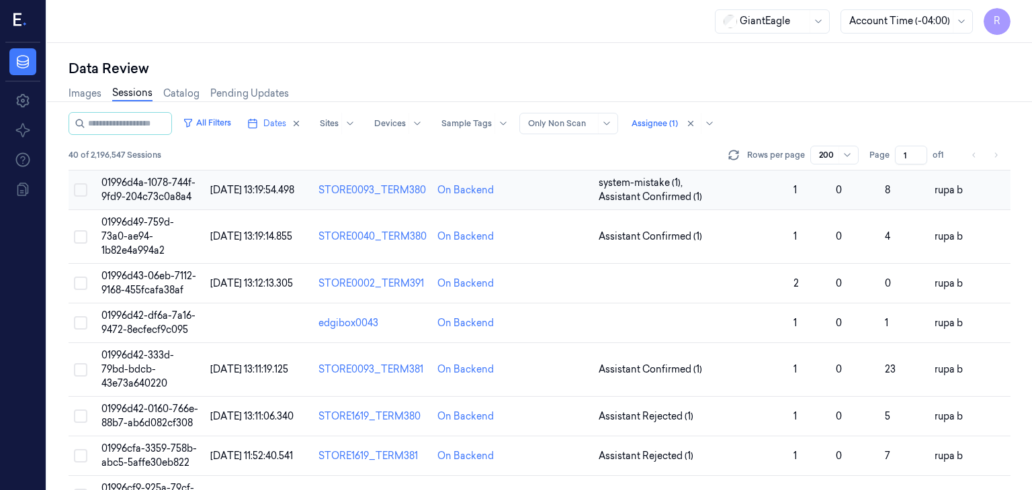
click at [196, 210] on td "01996d4a-1078-744f-9fd9-204c73c0a8a4" at bounding box center [151, 191] width 110 height 40
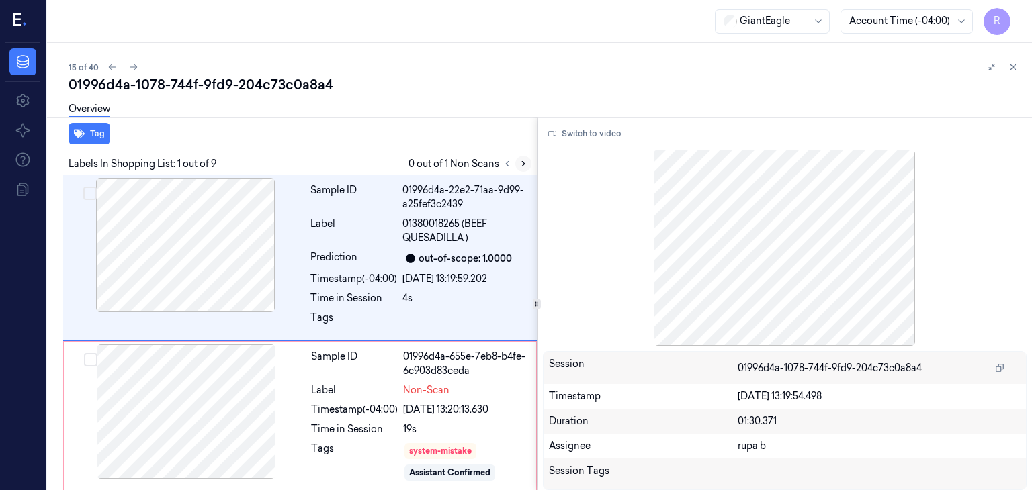
click at [519, 167] on icon at bounding box center [523, 163] width 9 height 9
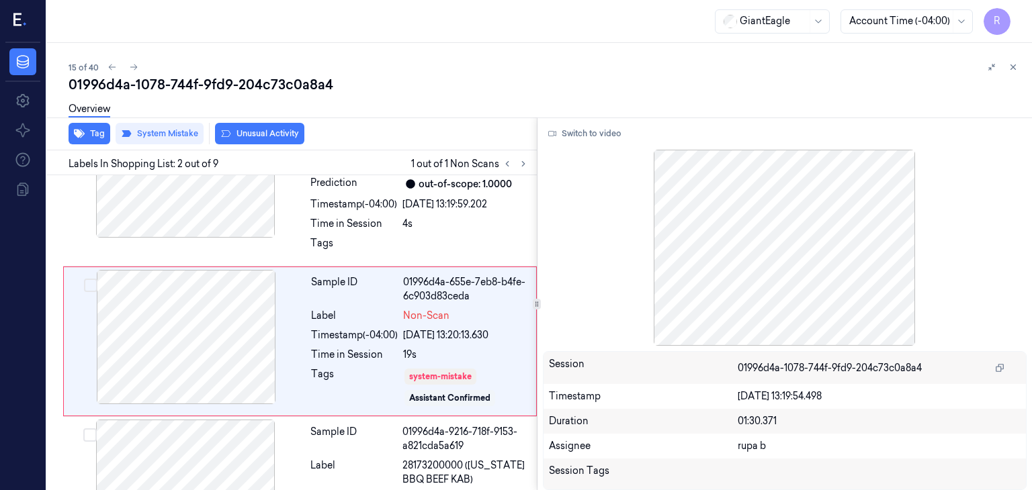
scroll to position [83, 0]
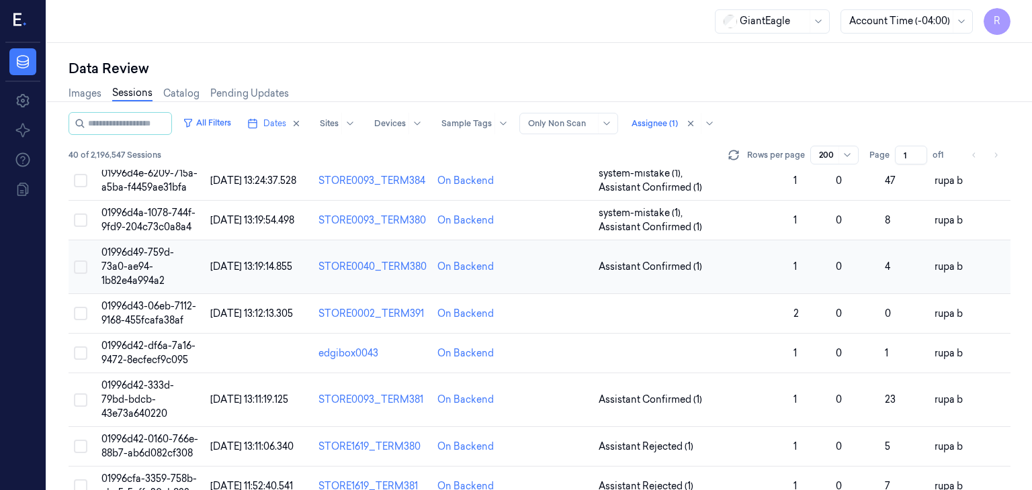
scroll to position [672, 0]
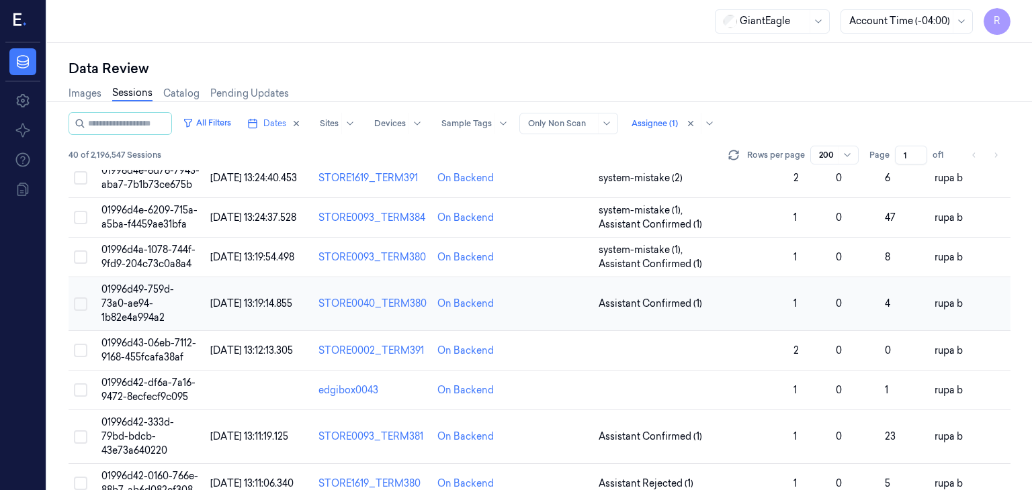
click at [132, 331] on td "01996d49-759d-73a0-ae94-1b82e4a994a2" at bounding box center [151, 304] width 110 height 54
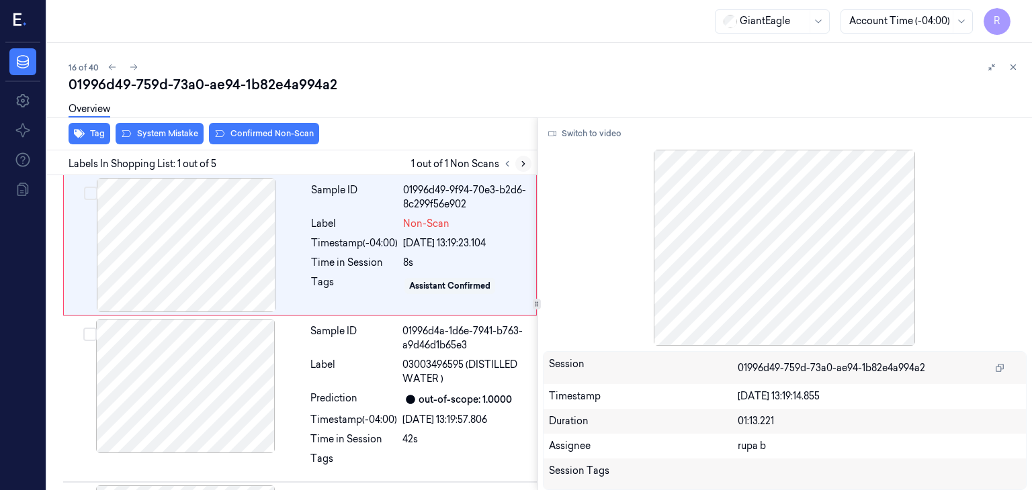
click at [528, 166] on button at bounding box center [523, 164] width 16 height 16
click at [150, 242] on div at bounding box center [186, 245] width 239 height 134
click at [219, 253] on div at bounding box center [186, 245] width 239 height 134
click at [578, 130] on button "Switch to video" at bounding box center [585, 133] width 84 height 21
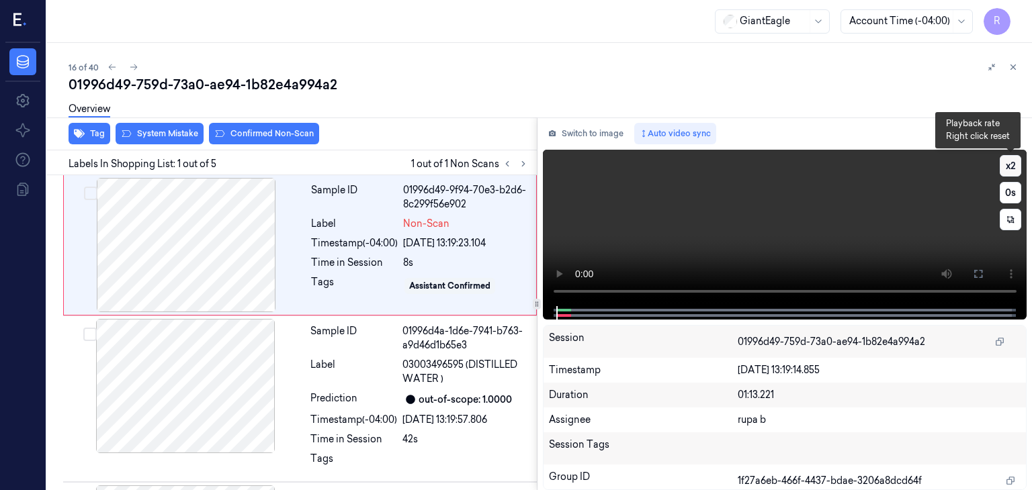
click at [1004, 175] on button "x 2" at bounding box center [1010, 165] width 21 height 21
click at [1004, 175] on button "x 4" at bounding box center [1010, 165] width 21 height 21
click at [984, 275] on button at bounding box center [977, 273] width 21 height 21
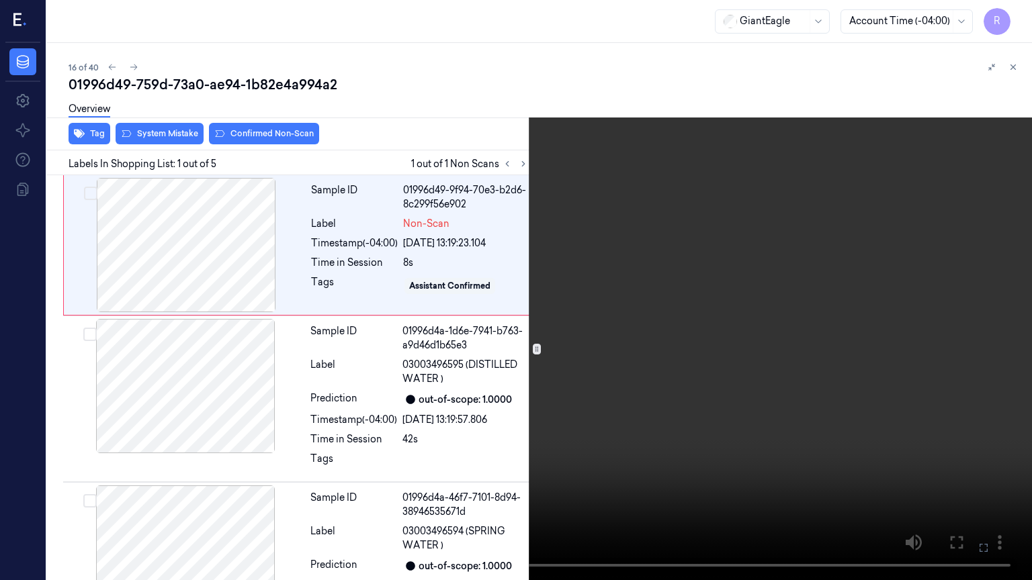
click at [220, 480] on video at bounding box center [516, 290] width 1032 height 580
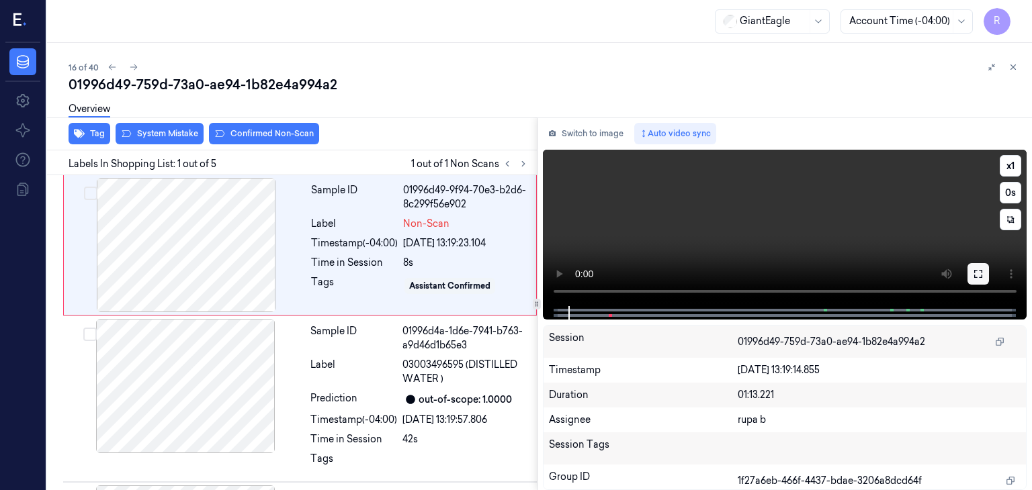
click at [975, 272] on icon at bounding box center [978, 274] width 11 height 11
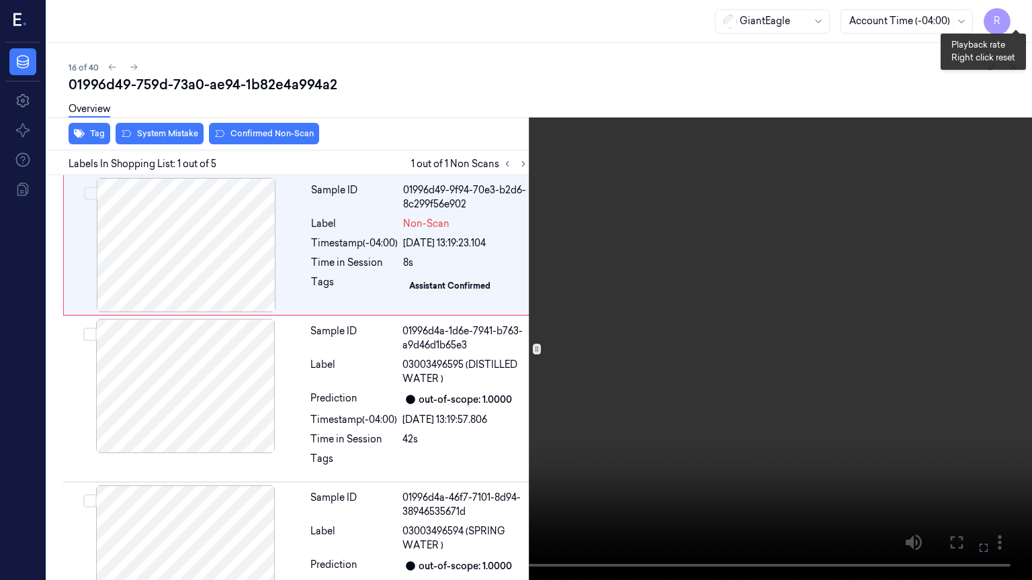
click at [1019, 16] on button "x 1" at bounding box center [1015, 15] width 21 height 21
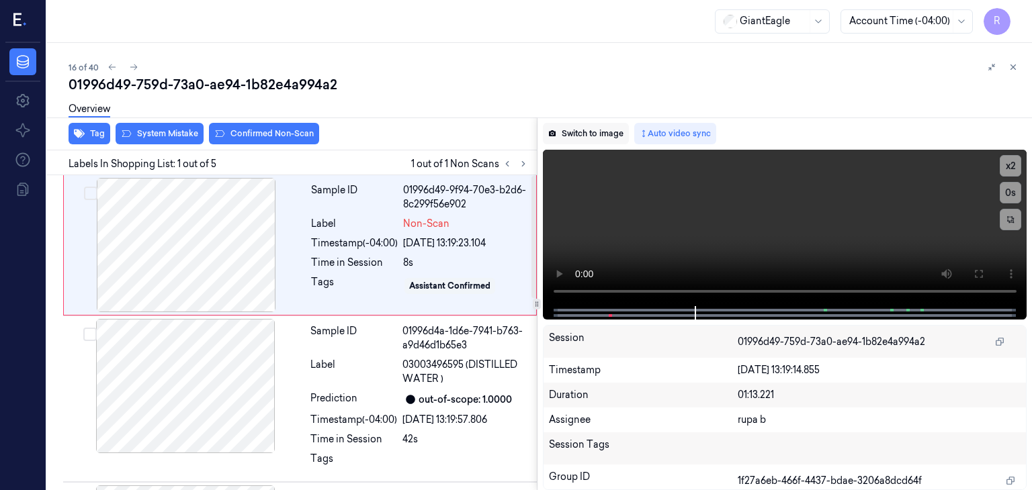
click at [573, 134] on button "Switch to image" at bounding box center [586, 133] width 86 height 21
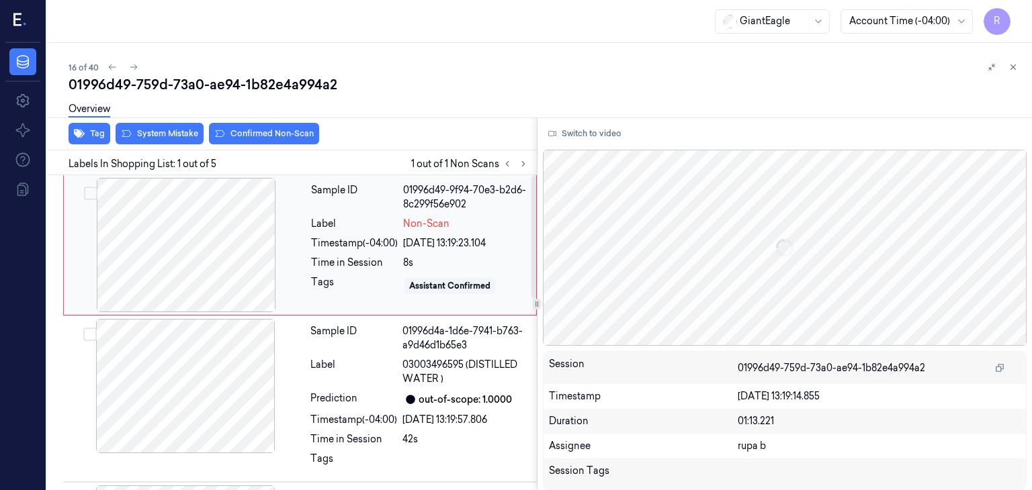
click at [172, 225] on div at bounding box center [186, 245] width 239 height 134
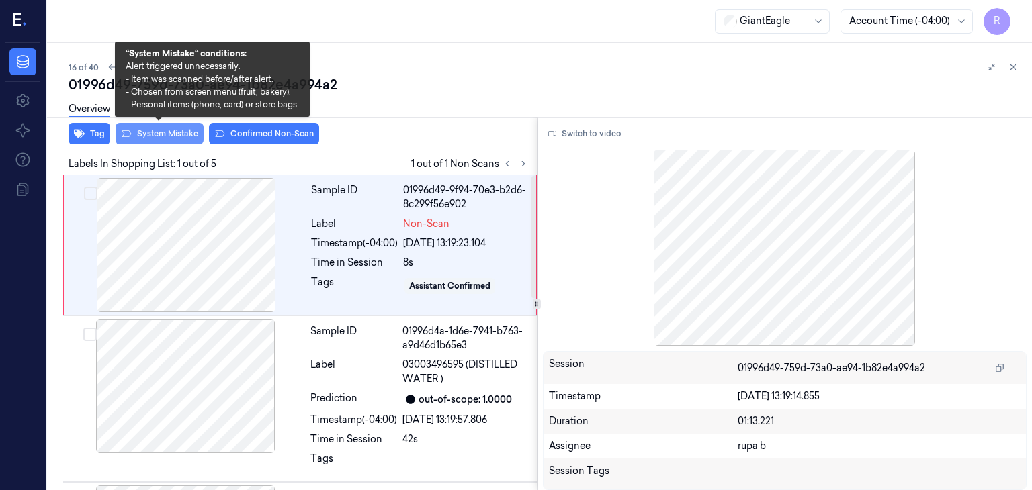
click at [172, 142] on button "System Mistake" at bounding box center [160, 133] width 88 height 21
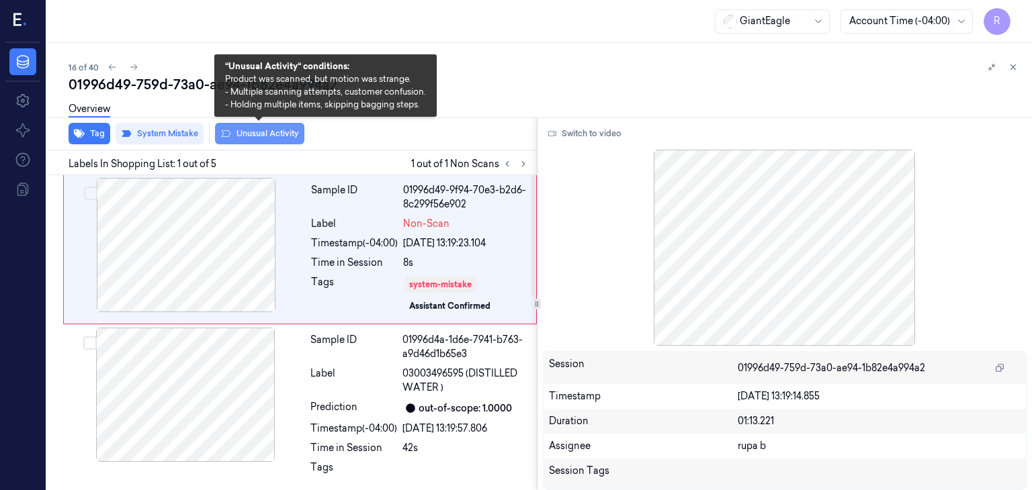
click at [263, 135] on button "Unusual Activity" at bounding box center [259, 133] width 89 height 21
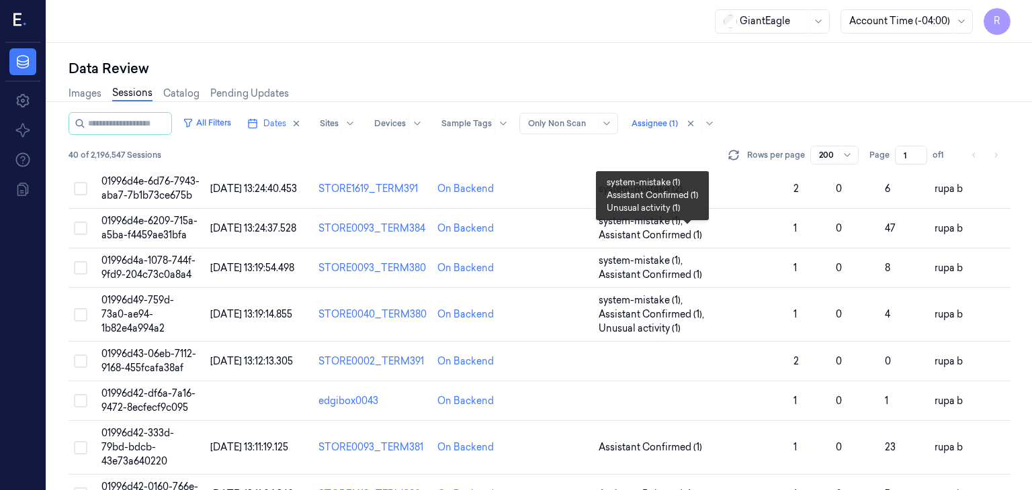
scroll to position [672, 0]
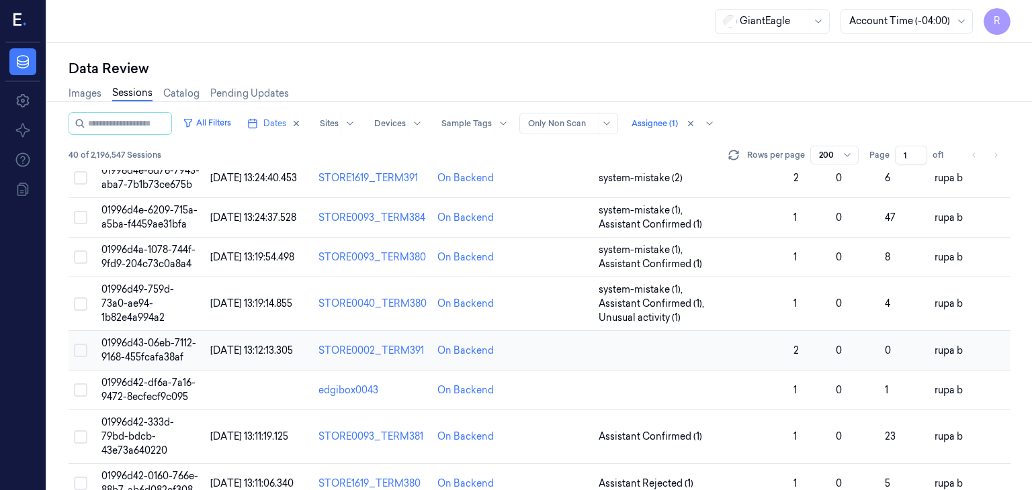
click at [172, 363] on span "01996d43-06eb-7112-9168-455fcafa38af" at bounding box center [148, 350] width 95 height 26
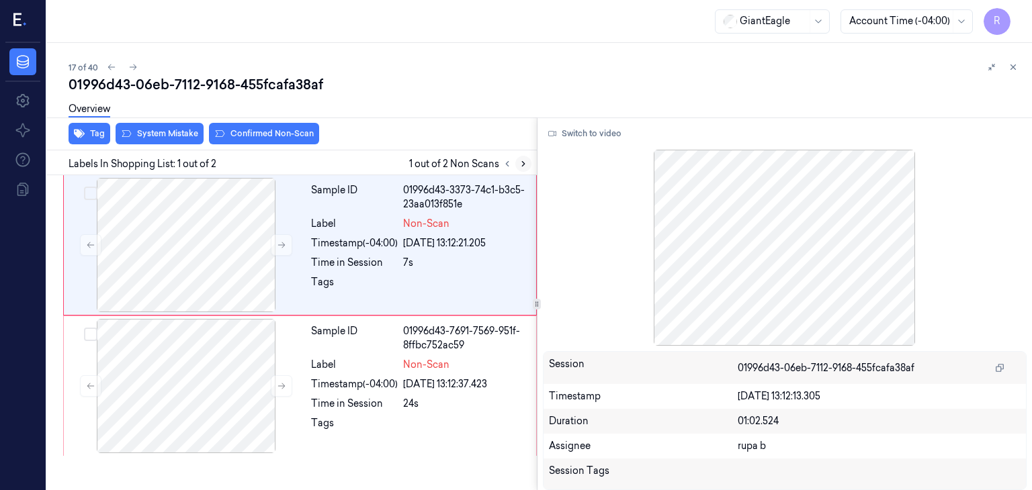
click at [523, 160] on icon at bounding box center [523, 163] width 9 height 9
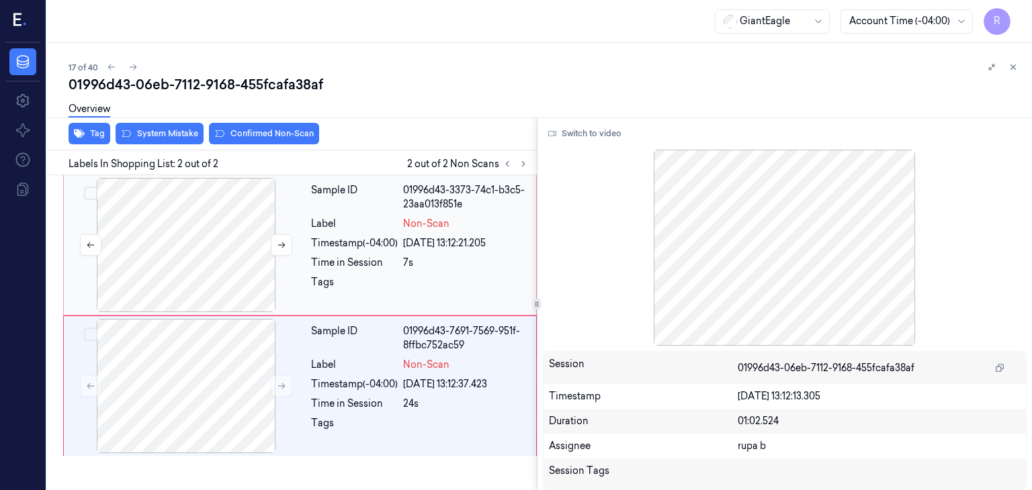
click at [235, 211] on div at bounding box center [186, 245] width 239 height 134
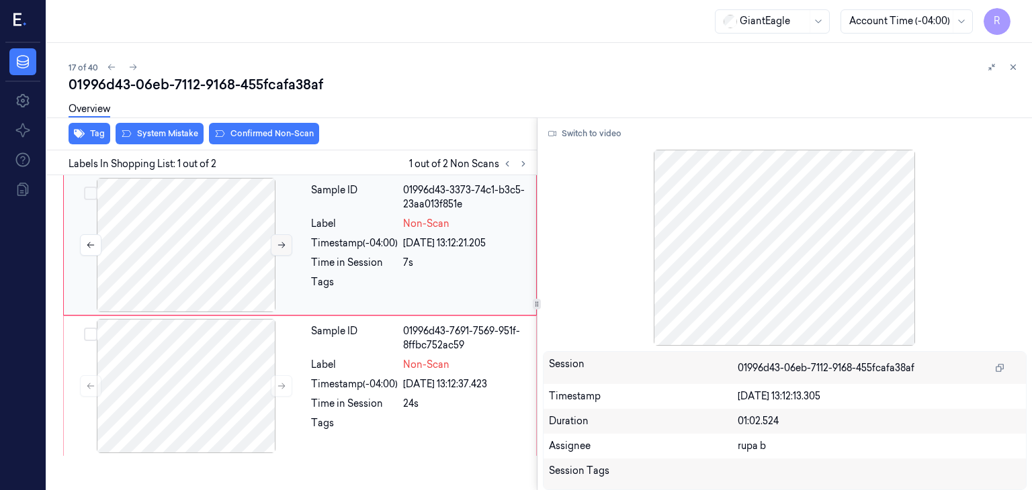
click at [281, 248] on icon at bounding box center [281, 245] width 9 height 9
click at [593, 131] on button "Switch to video" at bounding box center [585, 133] width 84 height 21
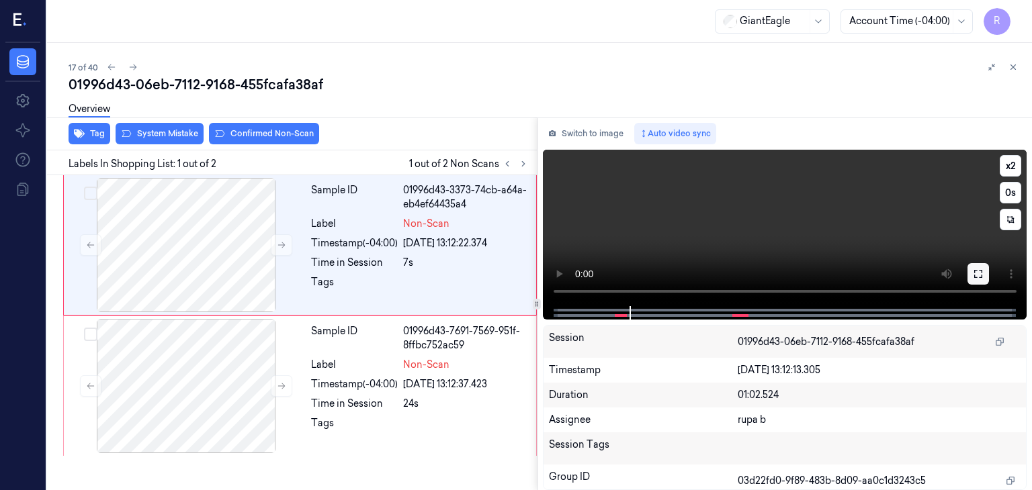
click at [981, 279] on button at bounding box center [977, 273] width 21 height 21
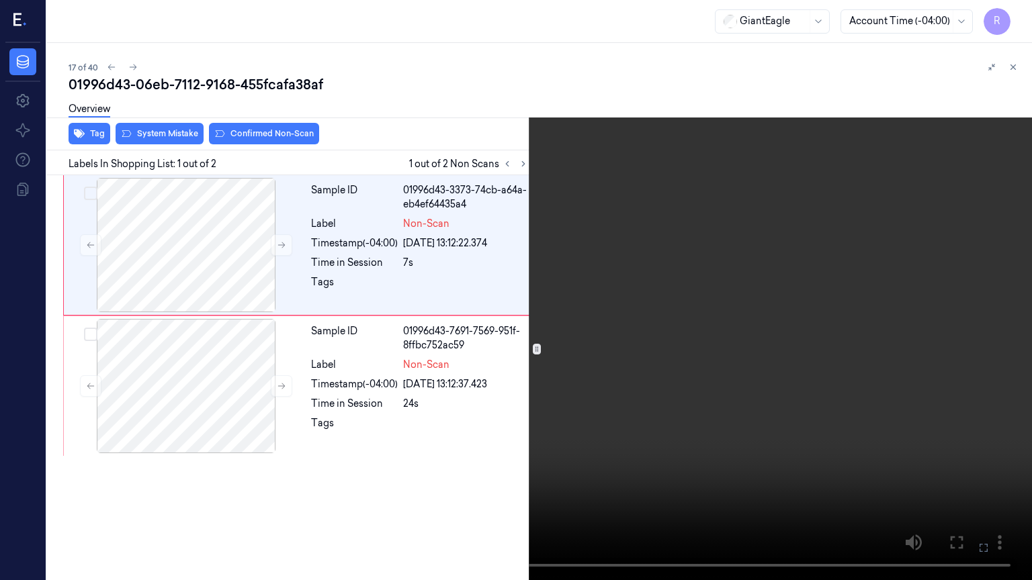
click at [749, 313] on video at bounding box center [516, 290] width 1032 height 580
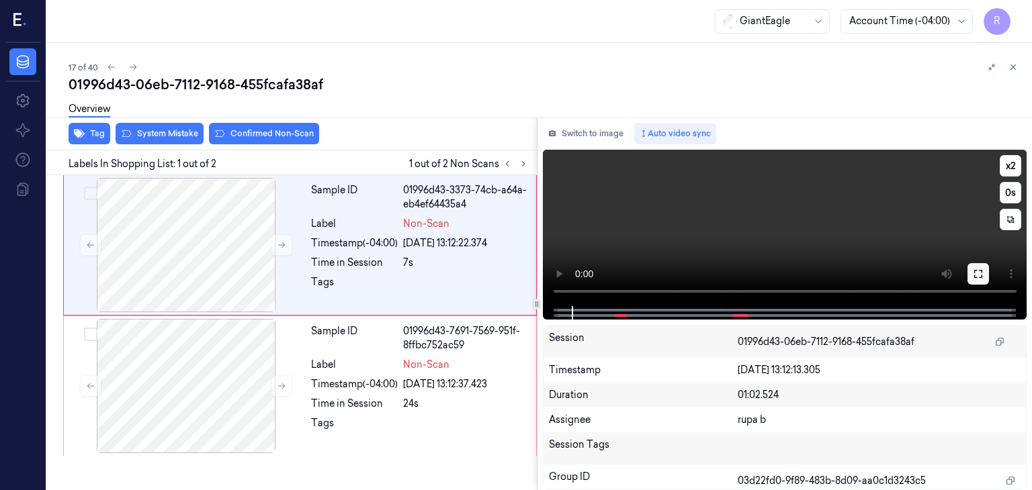
click at [980, 273] on icon at bounding box center [978, 274] width 11 height 11
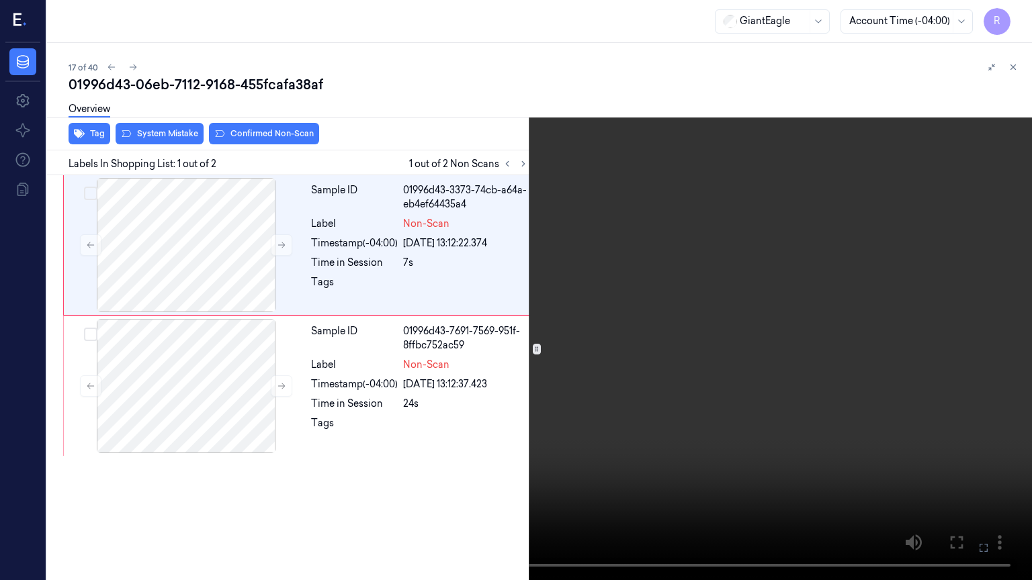
click at [837, 308] on video at bounding box center [516, 290] width 1032 height 580
click at [317, 322] on video at bounding box center [516, 290] width 1032 height 580
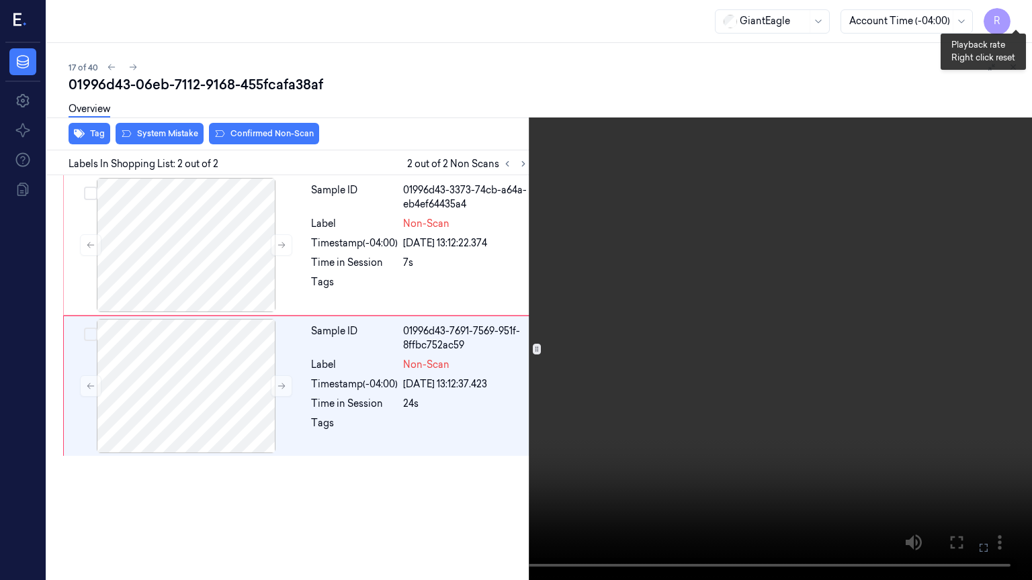
click at [1016, 13] on button "x 2" at bounding box center [1015, 15] width 21 height 21
click at [695, 418] on video at bounding box center [516, 290] width 1032 height 580
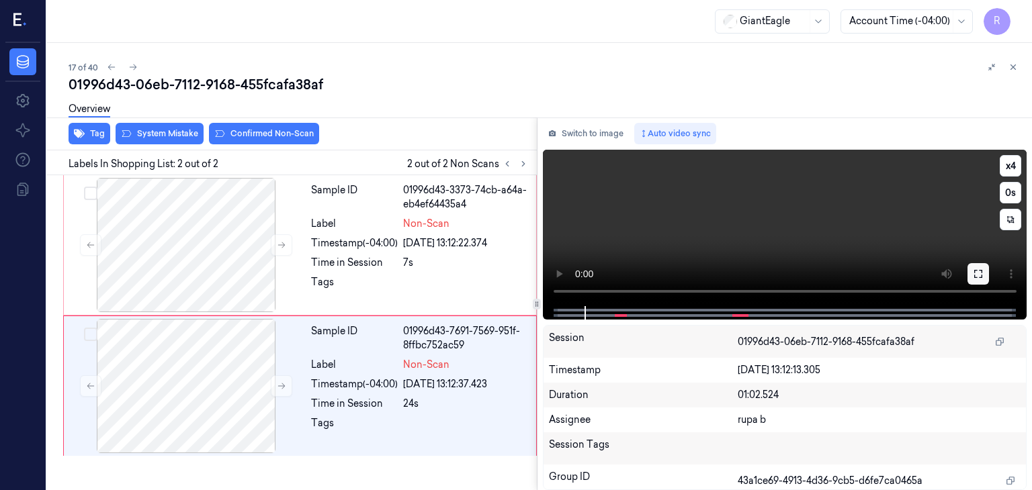
click at [977, 274] on icon at bounding box center [978, 274] width 11 height 11
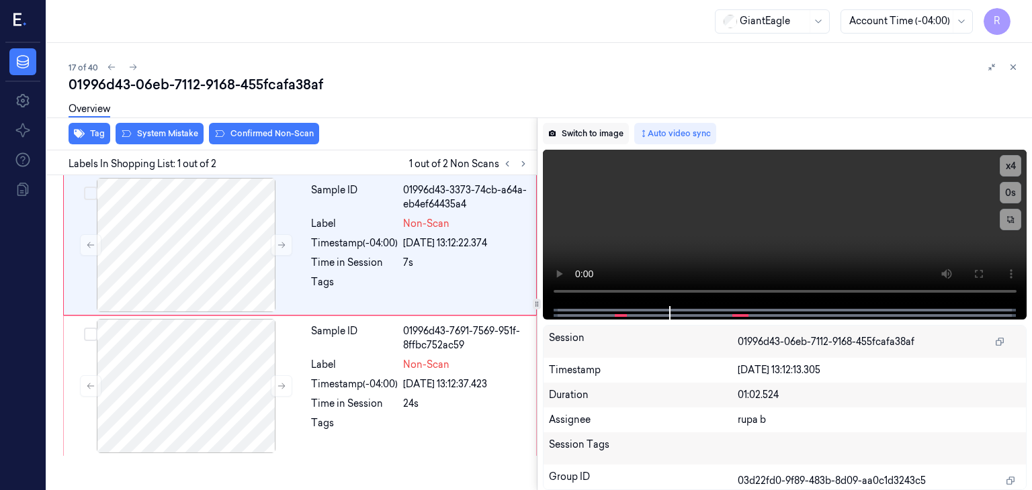
click at [586, 134] on button "Switch to image" at bounding box center [586, 133] width 86 height 21
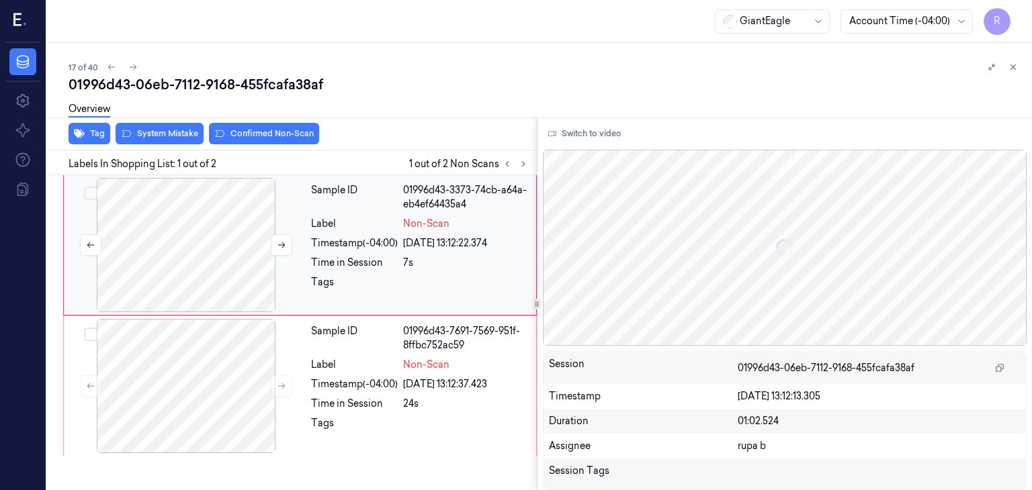
click at [216, 272] on div at bounding box center [186, 245] width 239 height 134
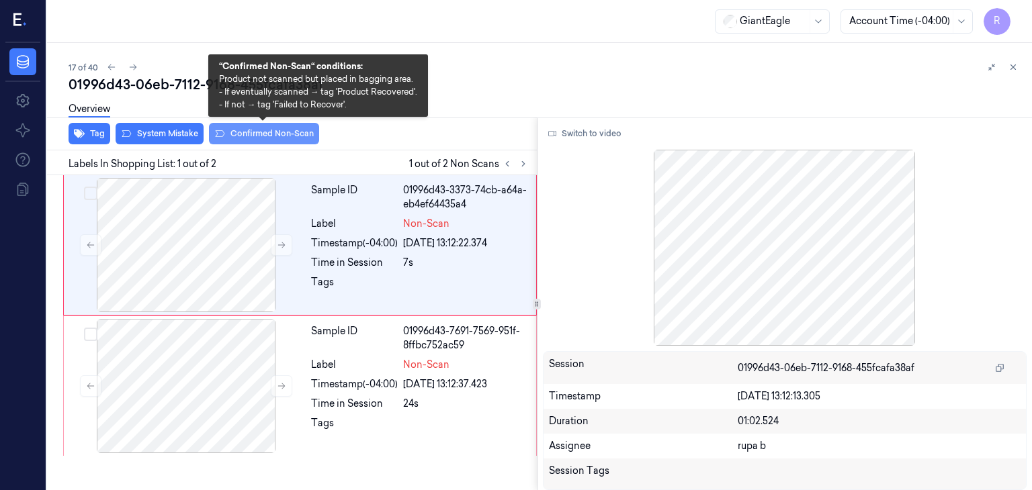
click at [265, 133] on button "Confirmed Non-Scan" at bounding box center [264, 133] width 110 height 21
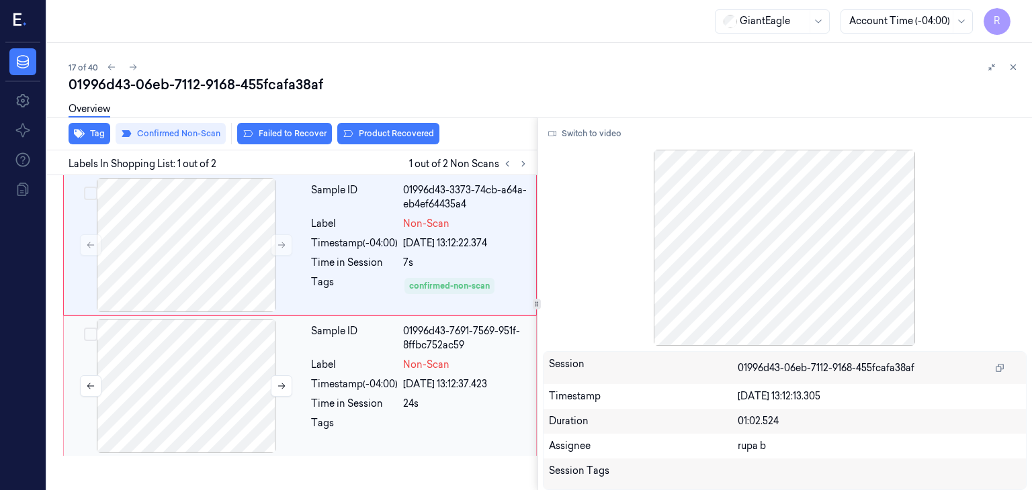
click at [218, 372] on div at bounding box center [186, 386] width 239 height 134
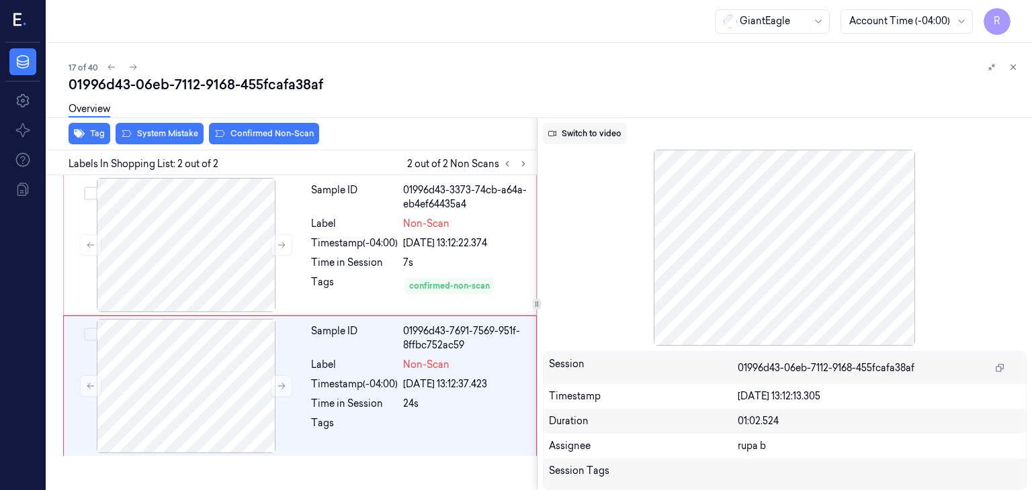
click at [589, 136] on button "Switch to video" at bounding box center [585, 133] width 84 height 21
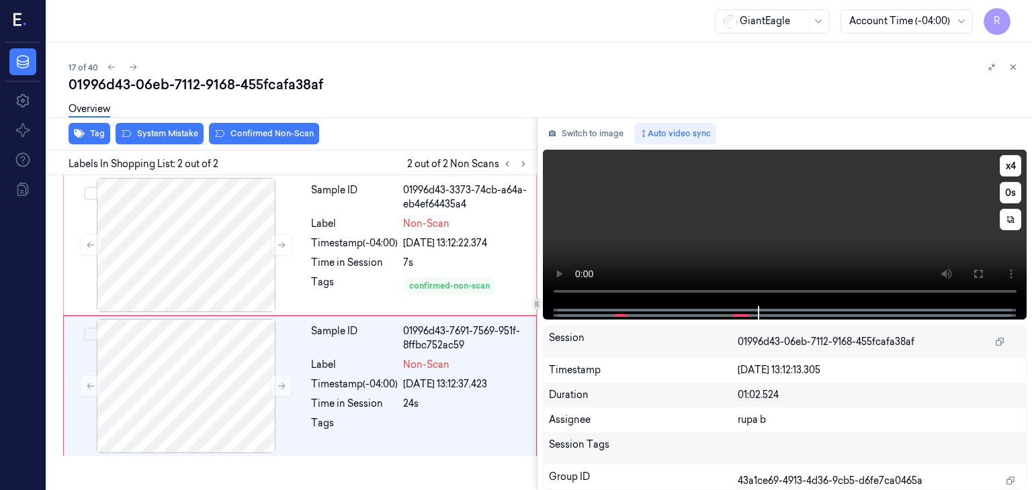
click at [889, 189] on video at bounding box center [785, 228] width 484 height 157
click at [978, 273] on icon at bounding box center [978, 274] width 11 height 11
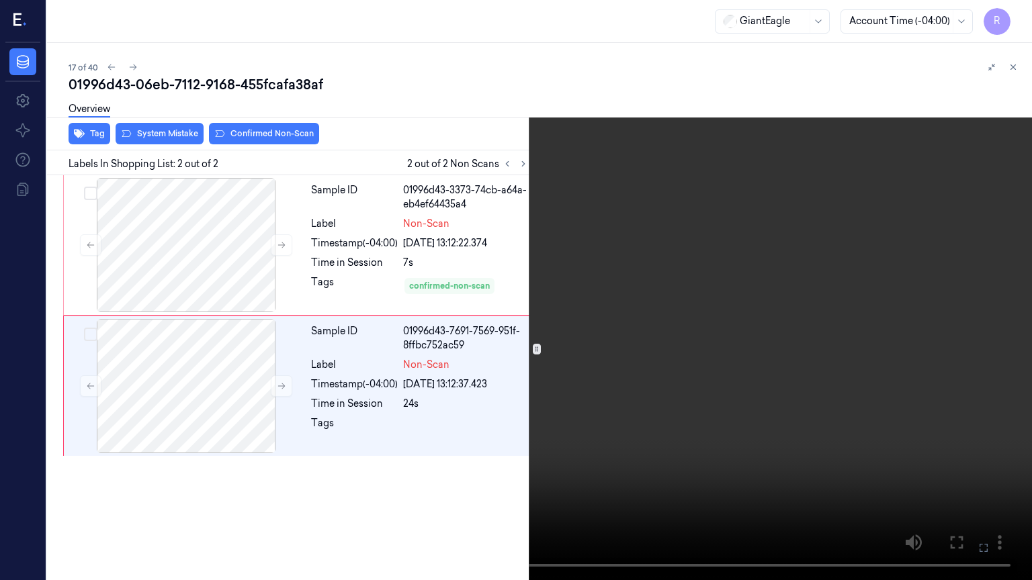
click at [683, 302] on video at bounding box center [516, 290] width 1032 height 580
click at [1020, 8] on button "x 4" at bounding box center [1015, 15] width 21 height 21
click at [1017, 19] on button "x 1" at bounding box center [1015, 15] width 21 height 21
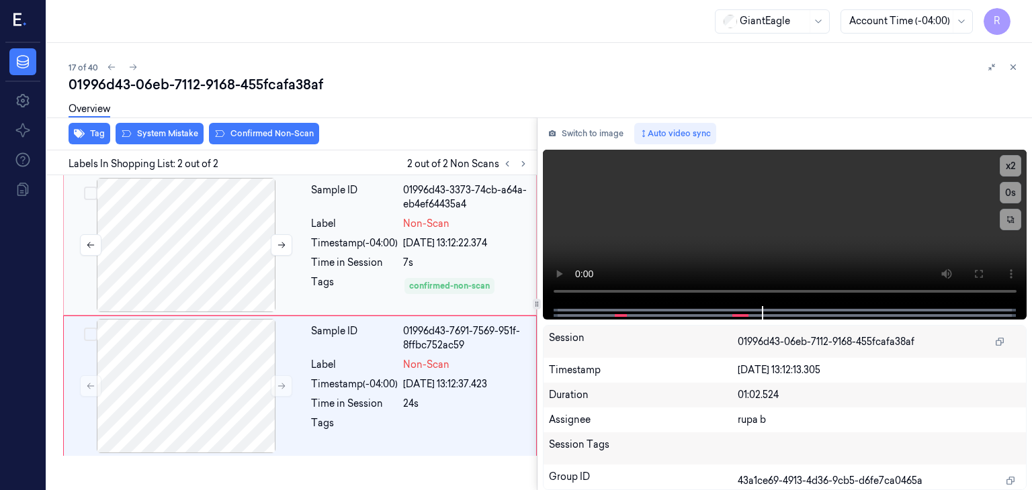
click at [591, 132] on button "Switch to image" at bounding box center [586, 133] width 86 height 21
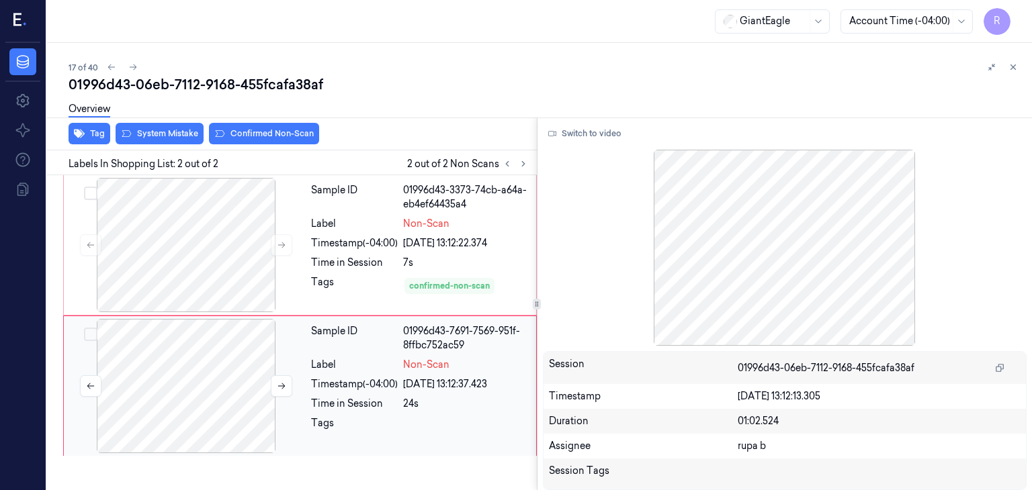
click at [188, 383] on div at bounding box center [186, 386] width 239 height 134
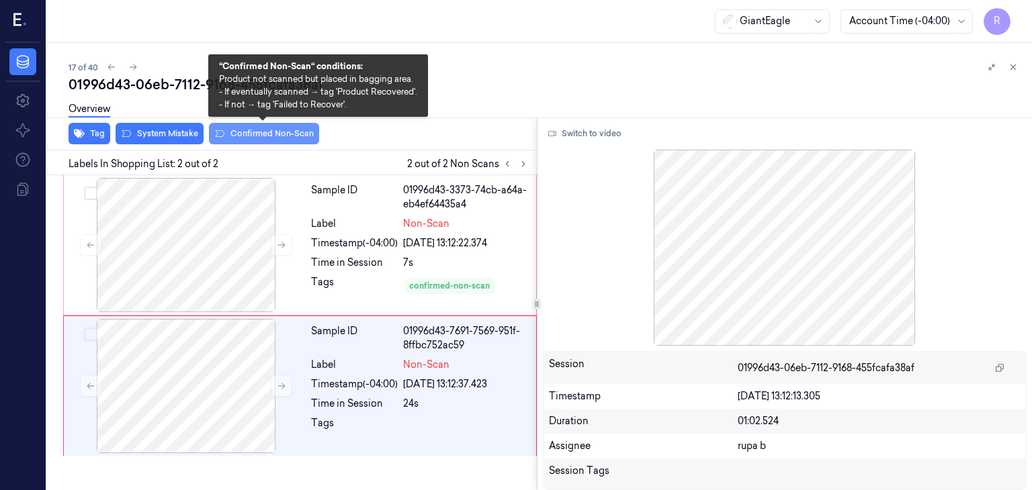
click at [277, 134] on button "Confirmed Non-Scan" at bounding box center [264, 133] width 110 height 21
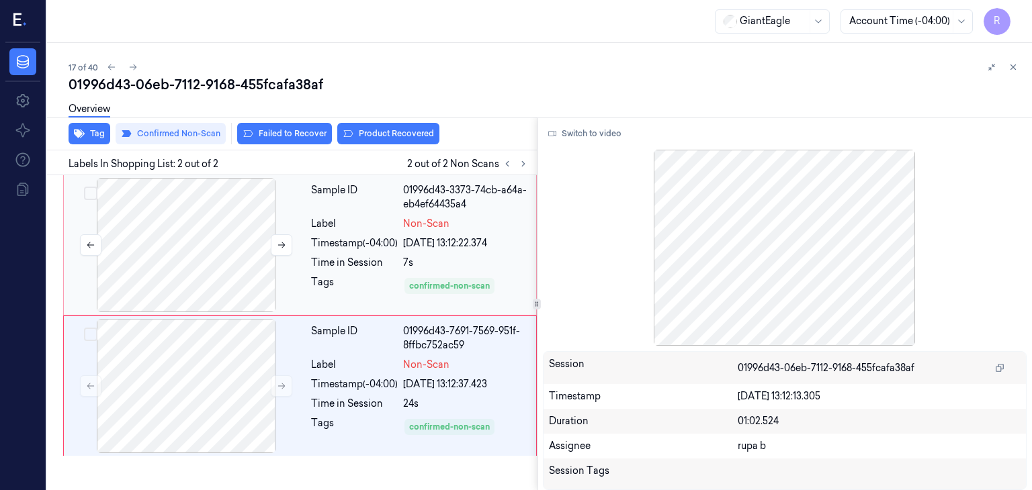
click at [162, 226] on div at bounding box center [186, 245] width 239 height 134
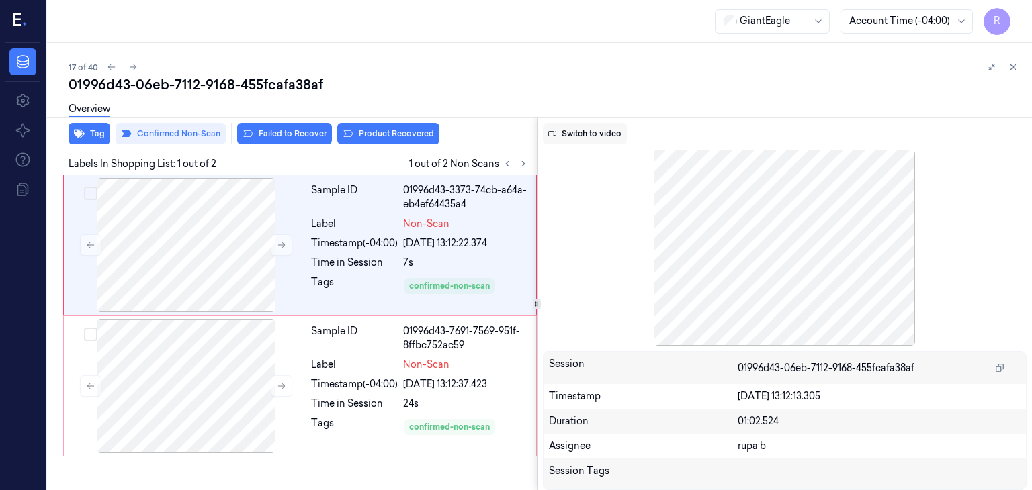
click at [597, 123] on button "Switch to video" at bounding box center [585, 133] width 84 height 21
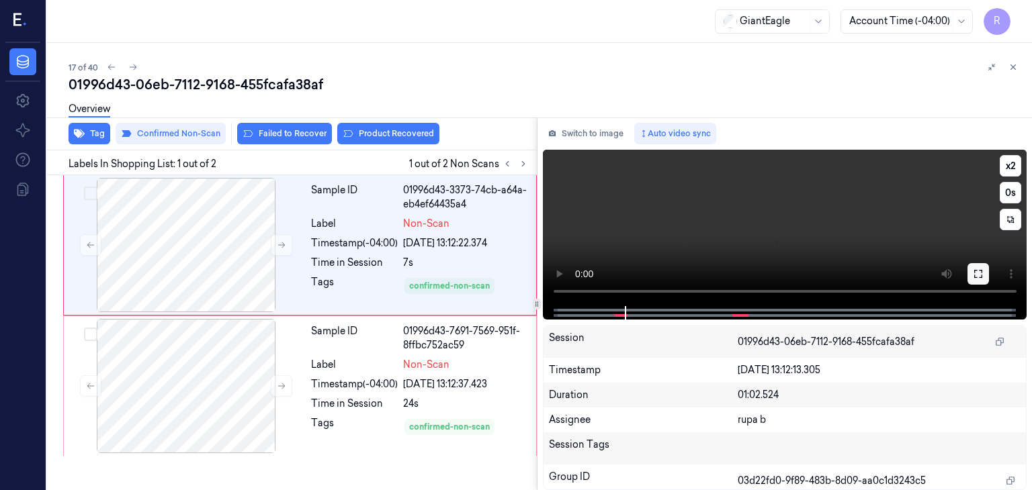
click at [981, 273] on icon at bounding box center [978, 274] width 11 height 11
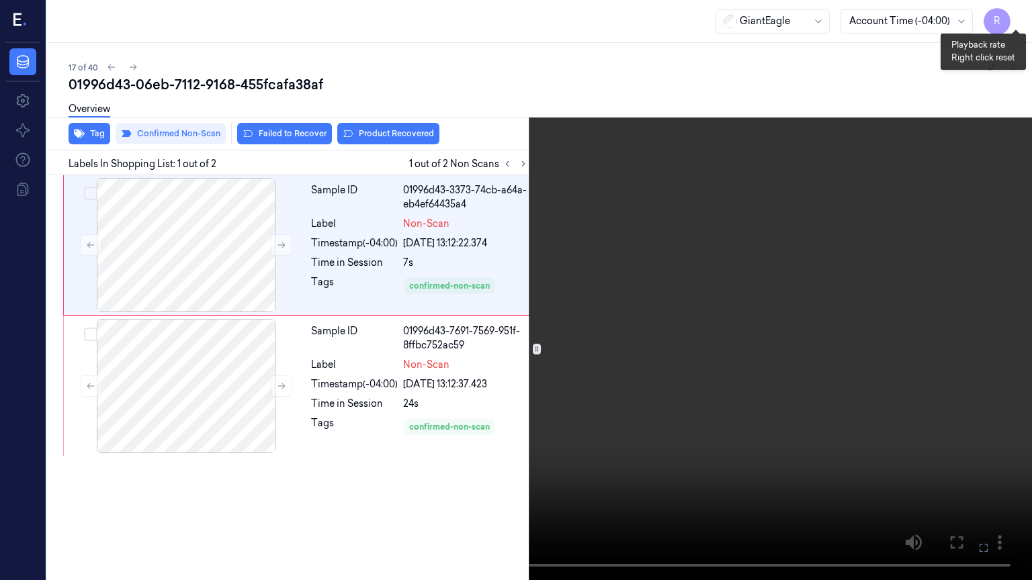
click at [1010, 19] on button "x 2" at bounding box center [1015, 15] width 21 height 21
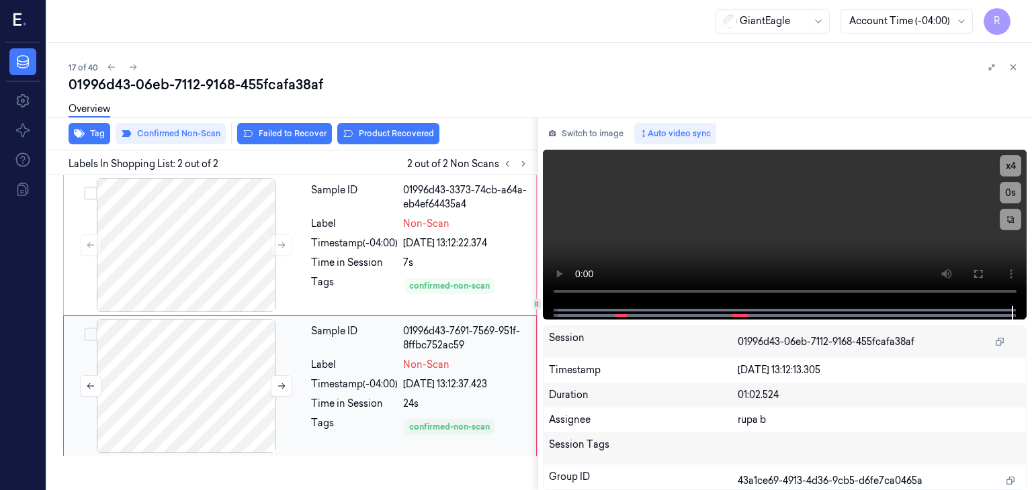
click at [197, 415] on div at bounding box center [186, 386] width 239 height 134
click at [605, 138] on button "Switch to image" at bounding box center [586, 133] width 86 height 21
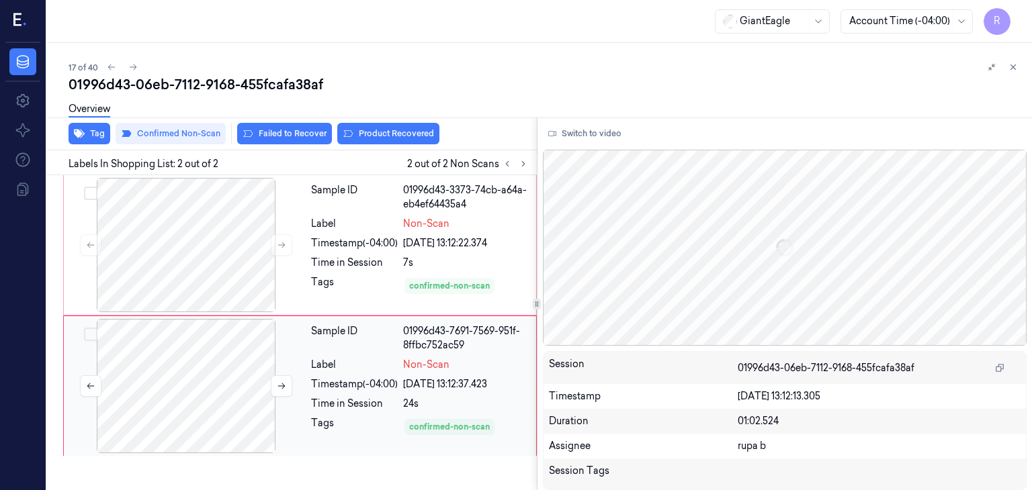
click at [171, 419] on div at bounding box center [186, 386] width 239 height 134
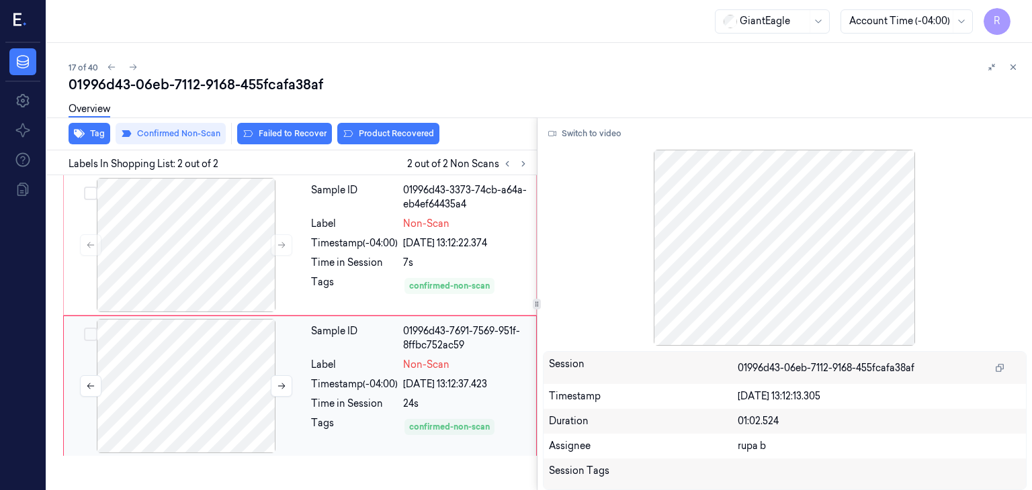
click at [204, 403] on div at bounding box center [186, 386] width 239 height 134
click at [199, 256] on div at bounding box center [186, 245] width 239 height 134
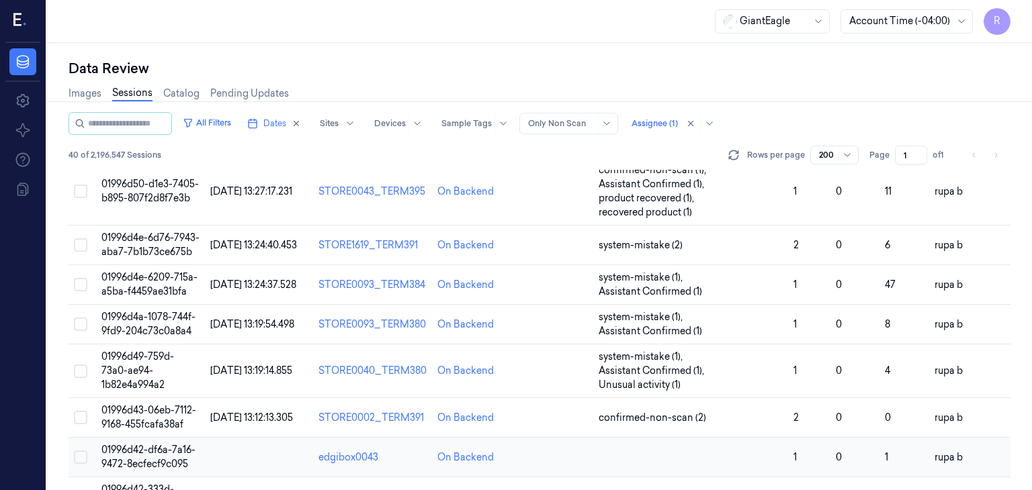
scroll to position [806, 0]
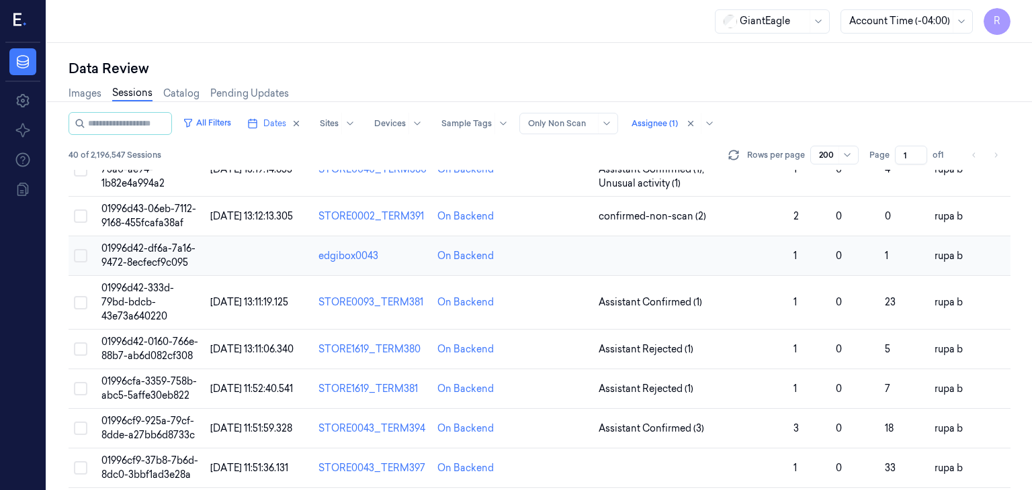
click at [154, 269] on span "01996d42-df6a-7a16-9472-8ecfecf9c095" at bounding box center [148, 256] width 94 height 26
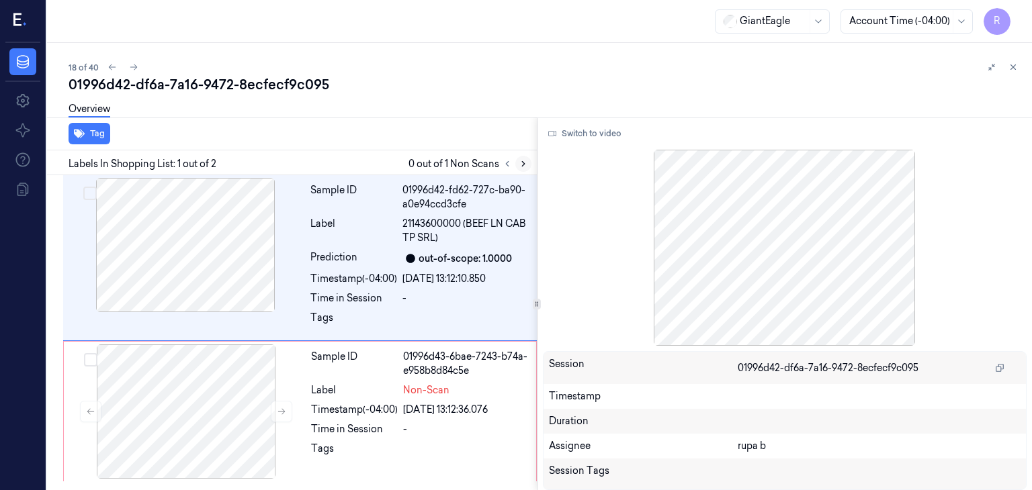
click at [519, 165] on icon at bounding box center [523, 163] width 9 height 9
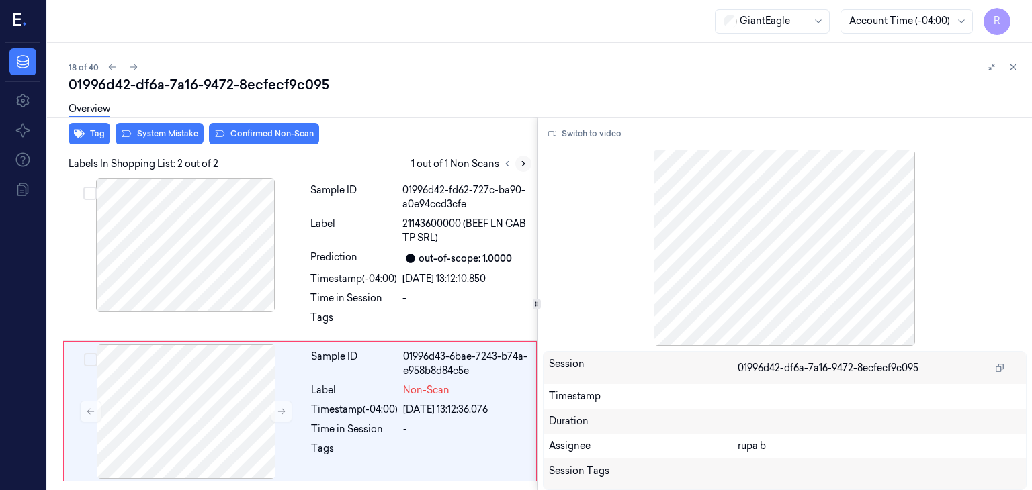
click at [519, 165] on icon at bounding box center [523, 163] width 9 height 9
click at [190, 261] on div at bounding box center [185, 245] width 239 height 134
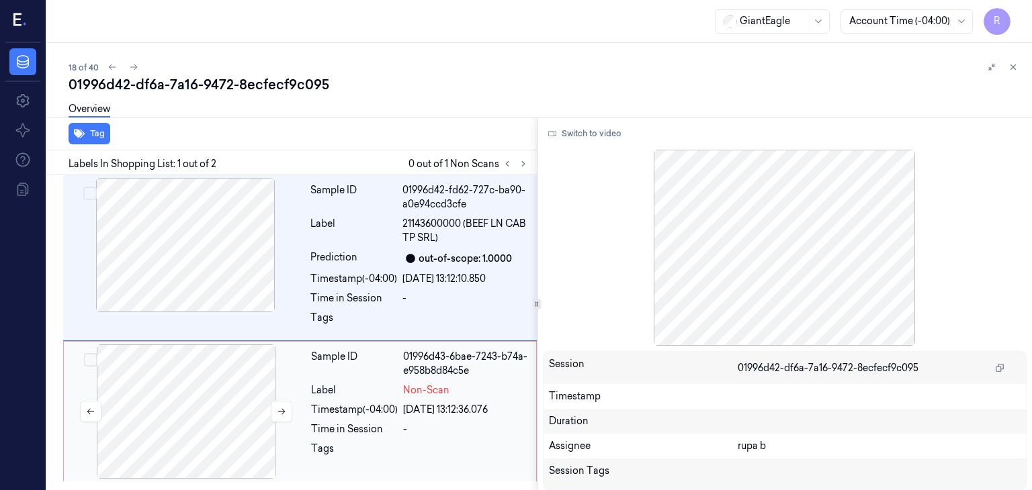
click at [200, 427] on div at bounding box center [186, 412] width 239 height 134
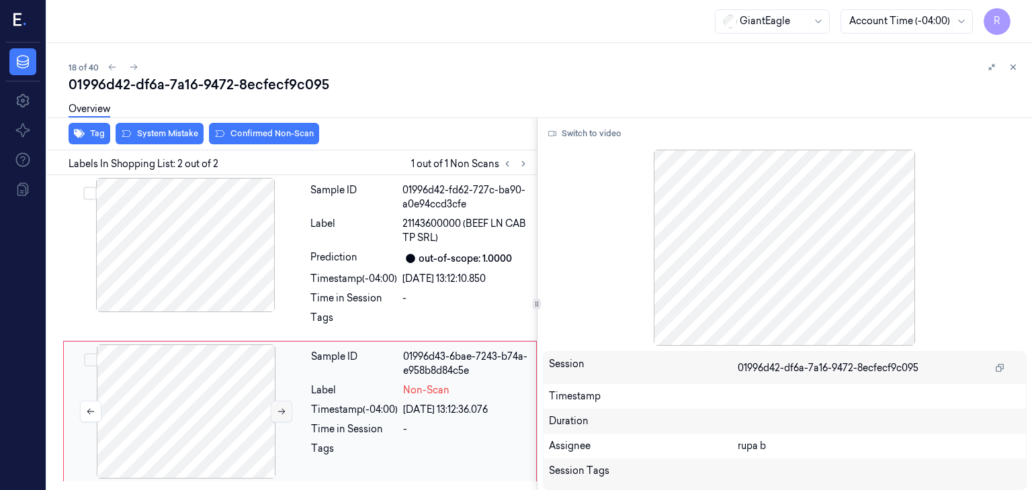
click at [277, 409] on icon at bounding box center [281, 411] width 9 height 9
click at [226, 250] on div at bounding box center [185, 245] width 239 height 134
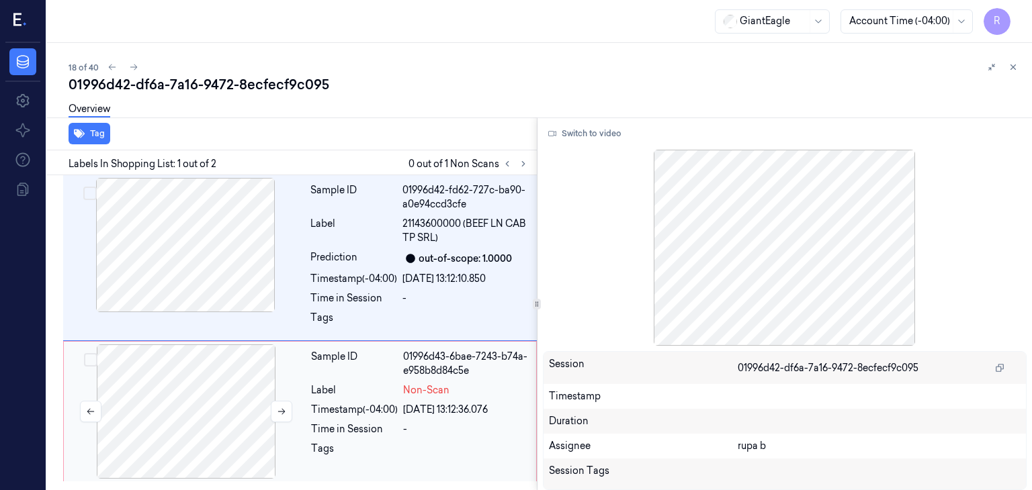
click at [218, 431] on div at bounding box center [186, 412] width 239 height 134
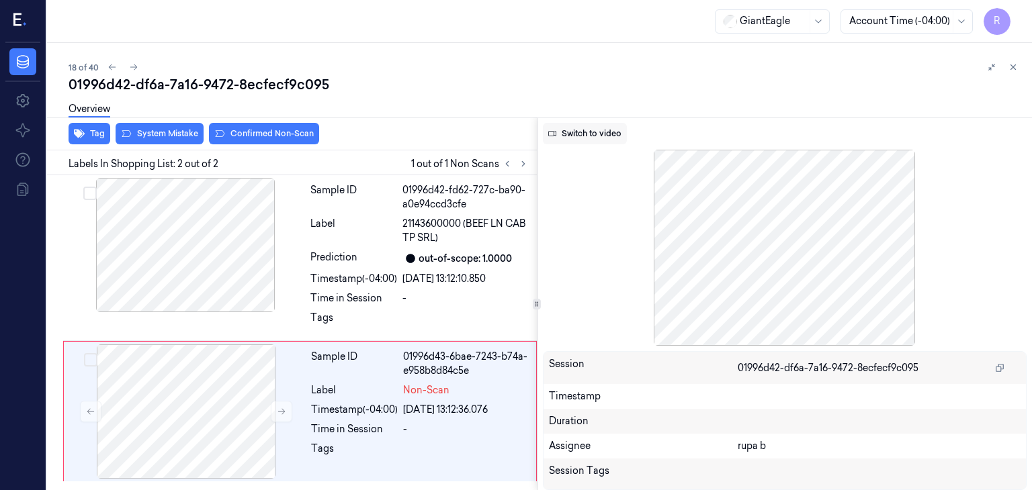
click at [593, 135] on button "Switch to video" at bounding box center [585, 133] width 84 height 21
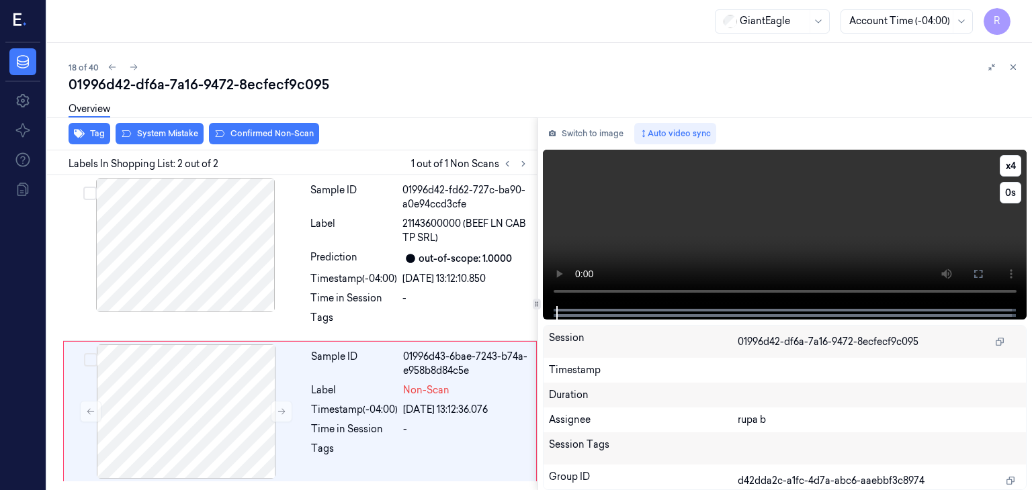
click at [714, 167] on video at bounding box center [785, 228] width 484 height 157
click at [601, 145] on div "Switch to image Auto video sync x 4 0 s Session 01996d42-df6a-7a16-9472-8ecfecf…" at bounding box center [784, 304] width 495 height 373
click at [207, 439] on div at bounding box center [186, 412] width 239 height 134
click at [212, 403] on div at bounding box center [186, 412] width 239 height 134
click at [610, 138] on button "Switch to image" at bounding box center [586, 133] width 86 height 21
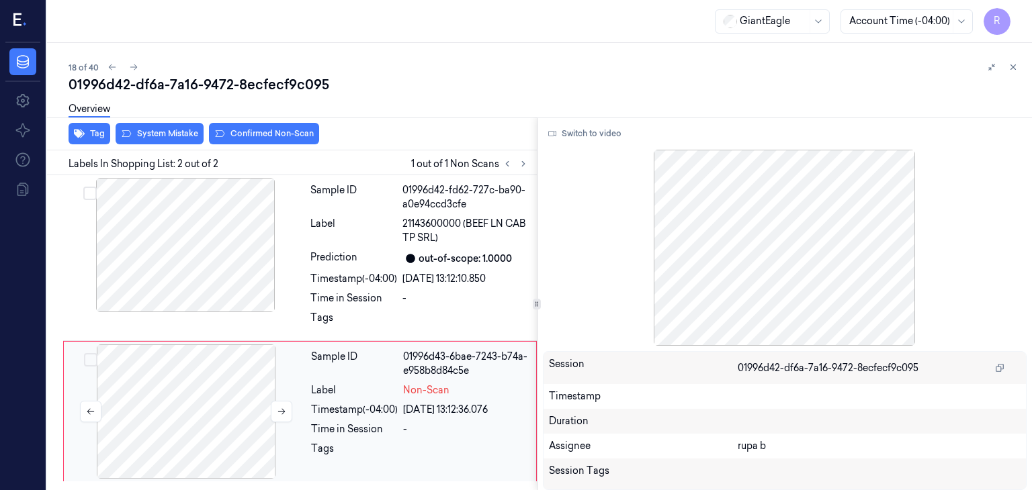
click at [214, 412] on div at bounding box center [186, 412] width 239 height 134
click at [576, 140] on button "Switch to video" at bounding box center [585, 133] width 84 height 21
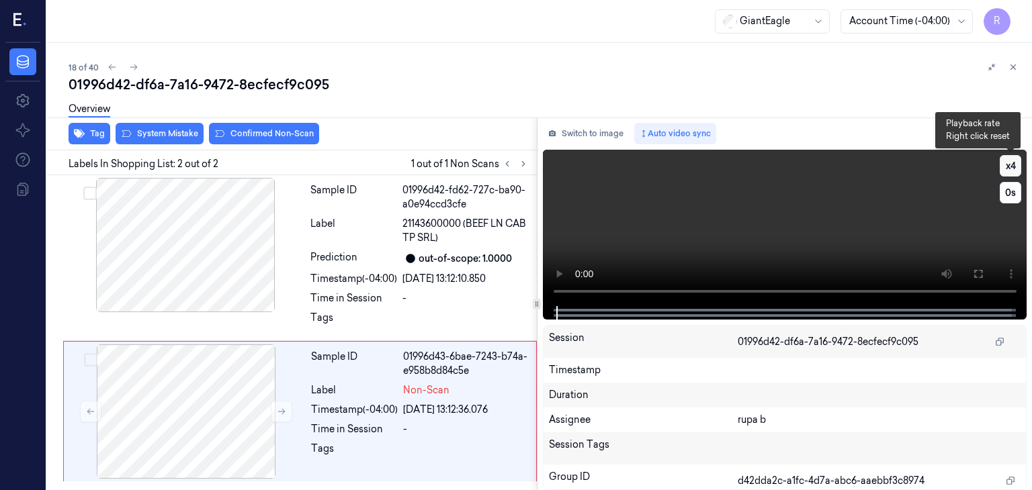
click at [1012, 169] on button "x 4" at bounding box center [1010, 165] width 21 height 21
click at [1012, 169] on button "x 1" at bounding box center [1010, 165] width 21 height 21
click at [981, 269] on icon at bounding box center [978, 274] width 11 height 11
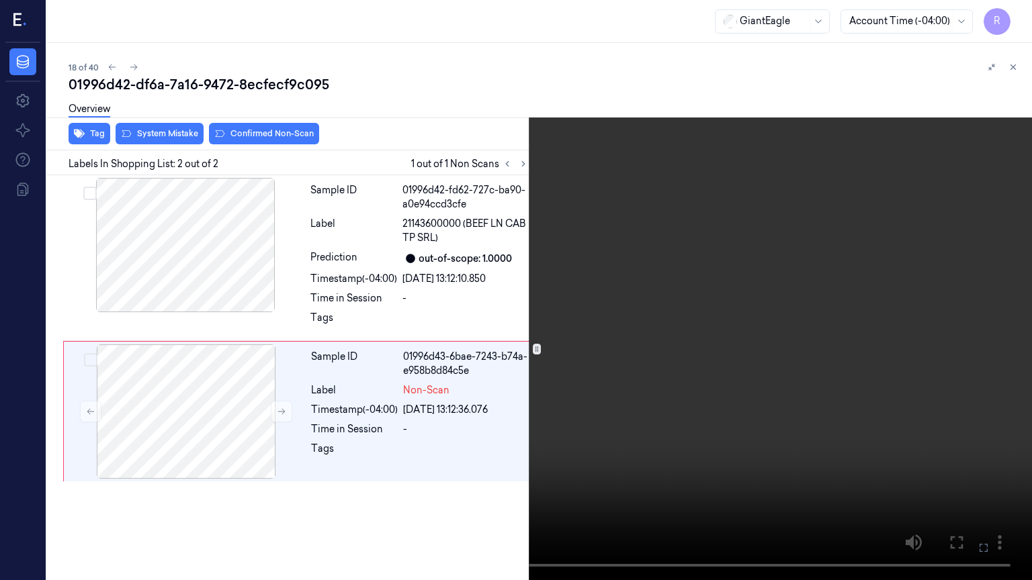
click at [431, 329] on video at bounding box center [516, 290] width 1032 height 580
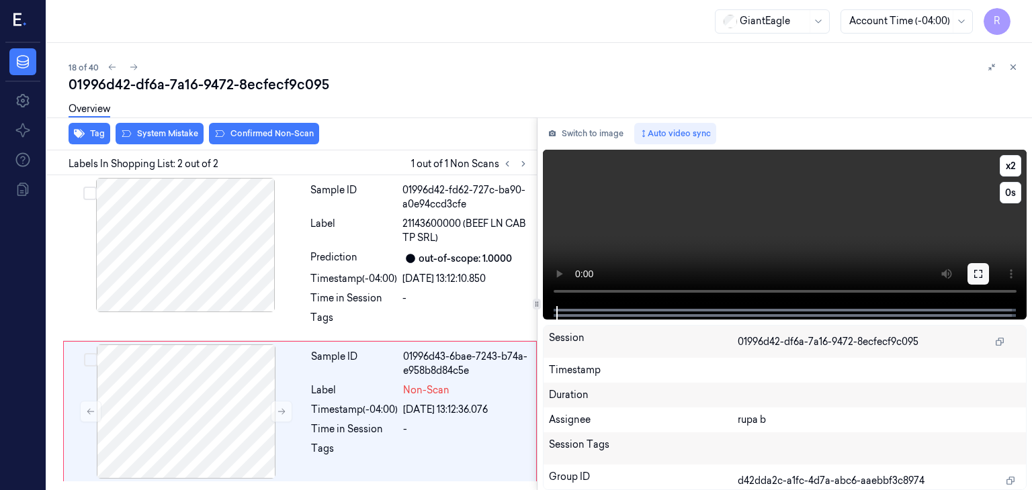
click at [975, 271] on icon at bounding box center [978, 274] width 8 height 8
click at [569, 130] on button "Switch to image" at bounding box center [586, 133] width 86 height 21
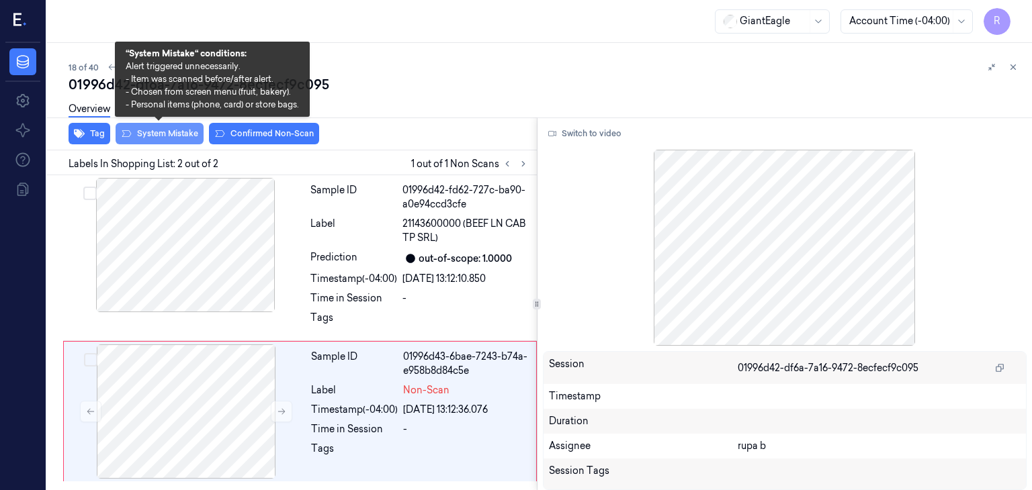
click at [141, 134] on button "System Mistake" at bounding box center [160, 133] width 88 height 21
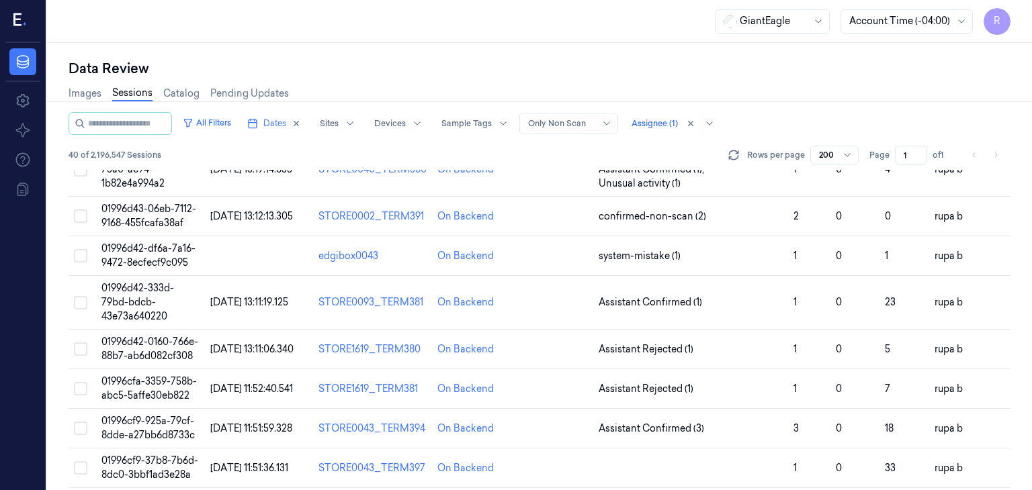
scroll to position [873, 0]
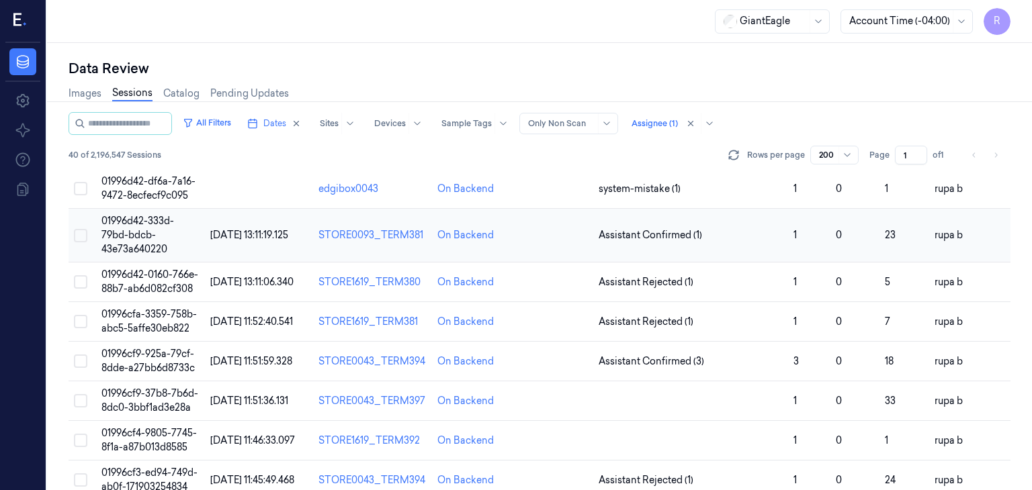
click at [142, 255] on span "01996d42-333d-79bd-bdcb-43e73a640220" at bounding box center [137, 235] width 73 height 40
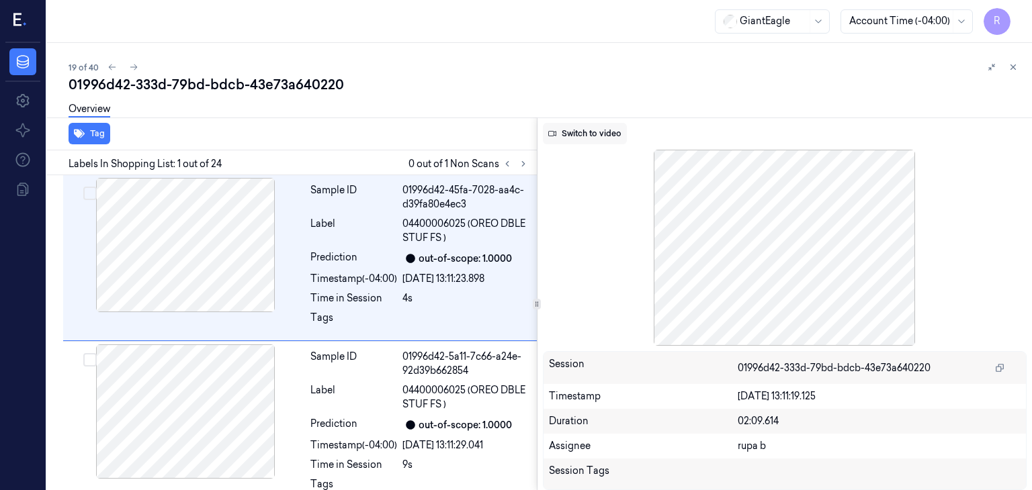
click at [570, 139] on button "Switch to video" at bounding box center [585, 133] width 84 height 21
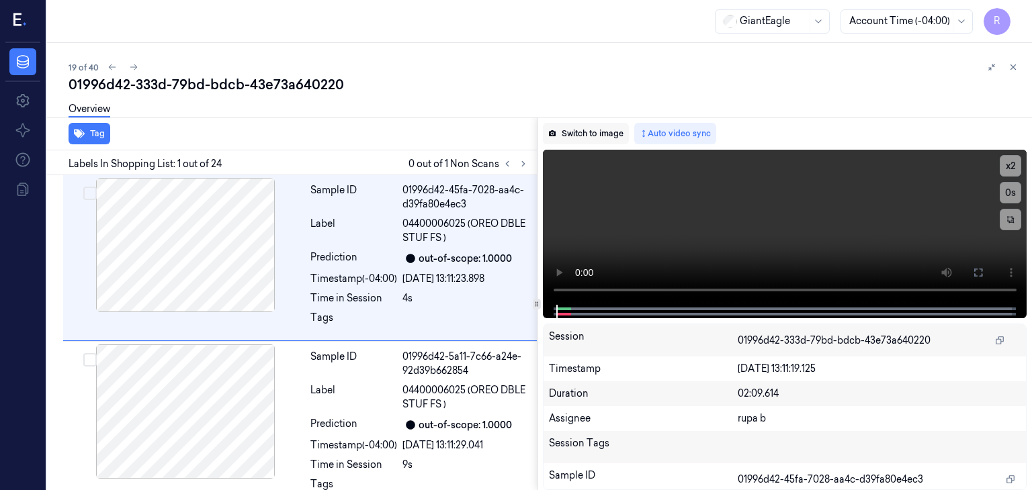
click at [615, 136] on button "Switch to image" at bounding box center [586, 133] width 86 height 21
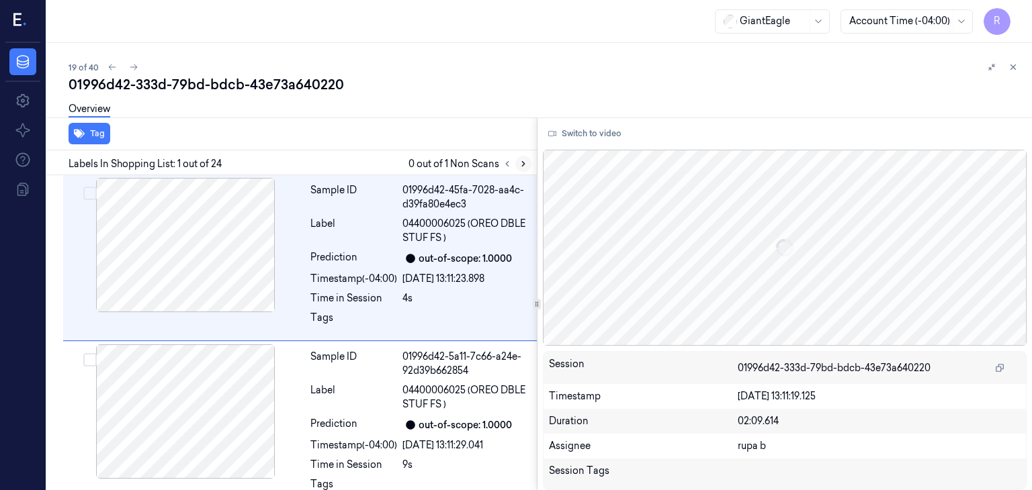
click at [524, 165] on icon at bounding box center [523, 163] width 9 height 9
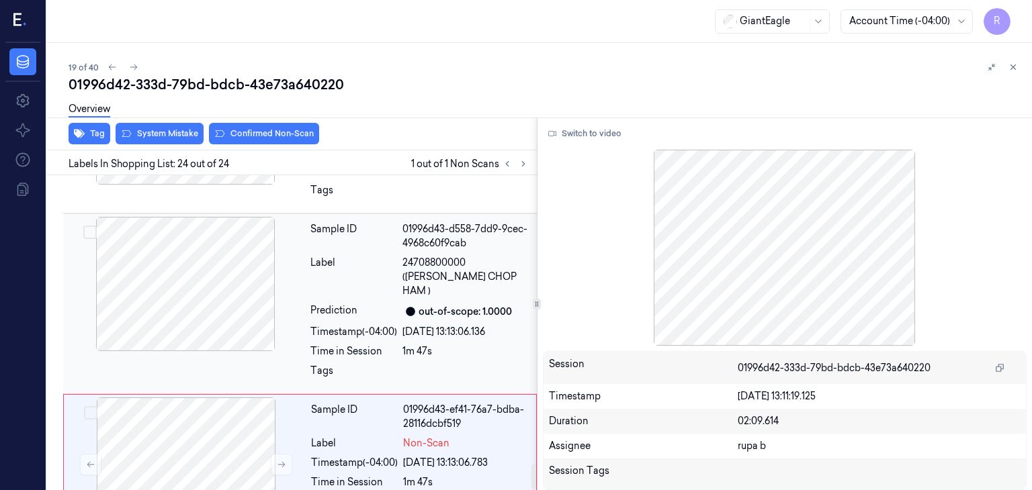
scroll to position [3655, 0]
click at [277, 453] on button at bounding box center [281, 463] width 21 height 21
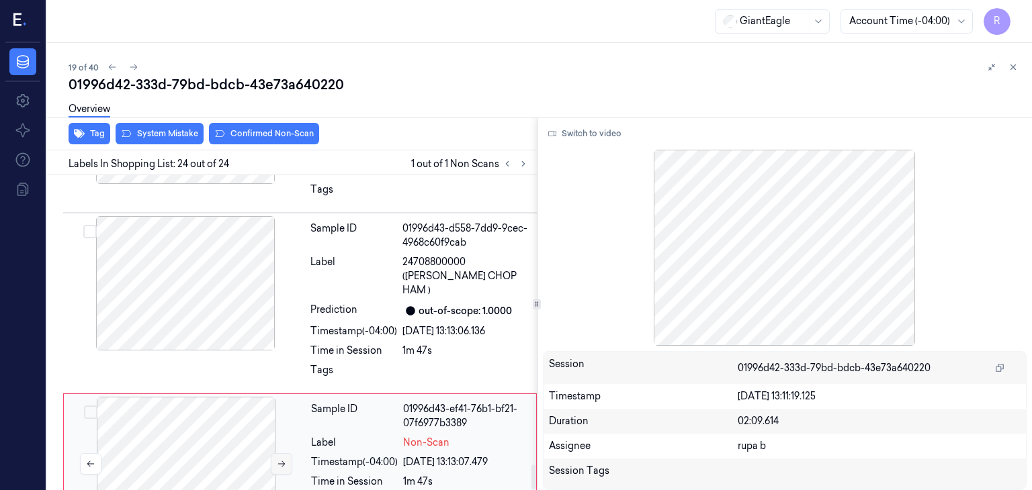
click at [277, 453] on button at bounding box center [281, 463] width 21 height 21
click at [177, 219] on div at bounding box center [185, 283] width 239 height 134
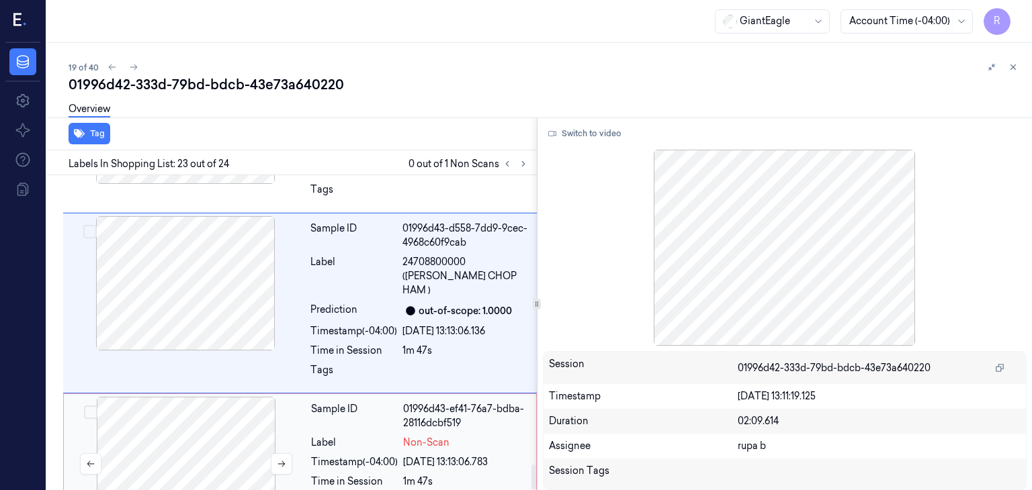
click at [203, 397] on div at bounding box center [186, 464] width 239 height 134
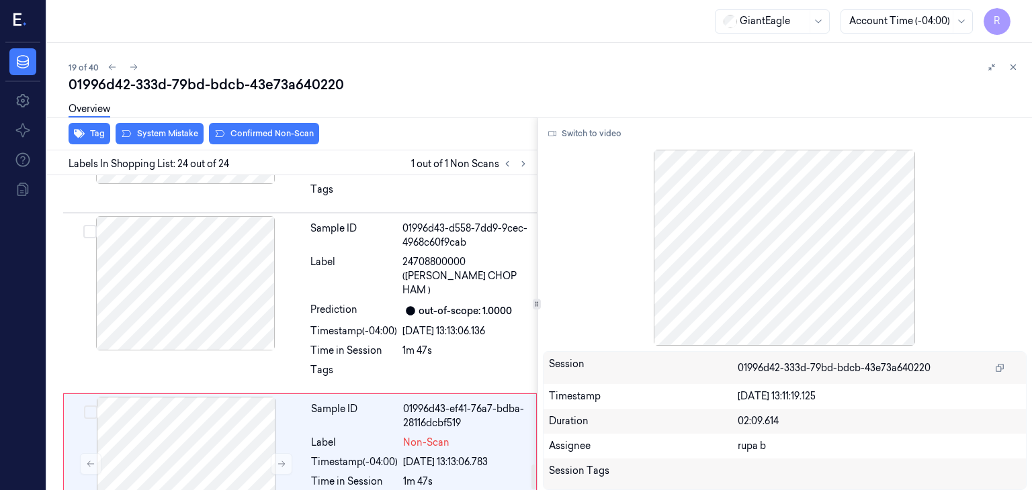
click at [567, 151] on div at bounding box center [785, 248] width 484 height 196
click at [589, 136] on button "Switch to video" at bounding box center [585, 133] width 84 height 21
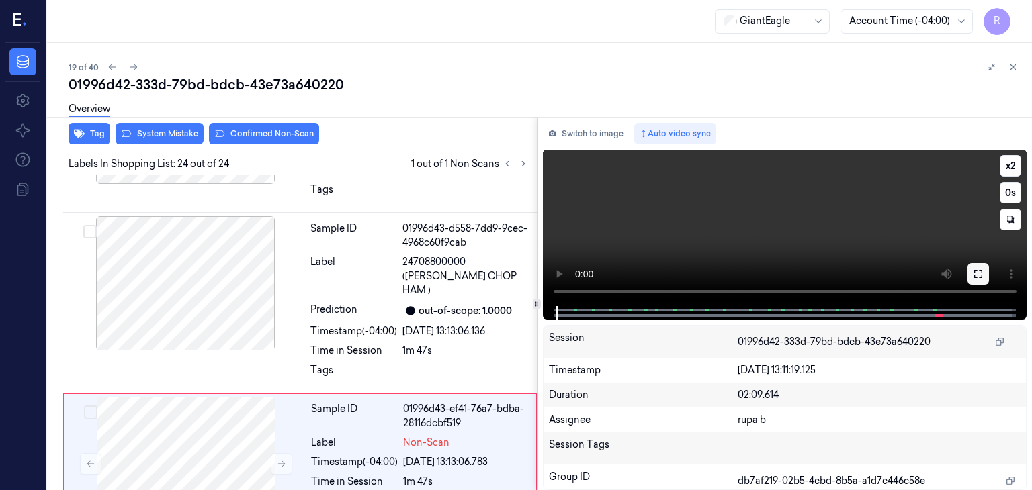
click at [974, 272] on icon at bounding box center [978, 274] width 8 height 8
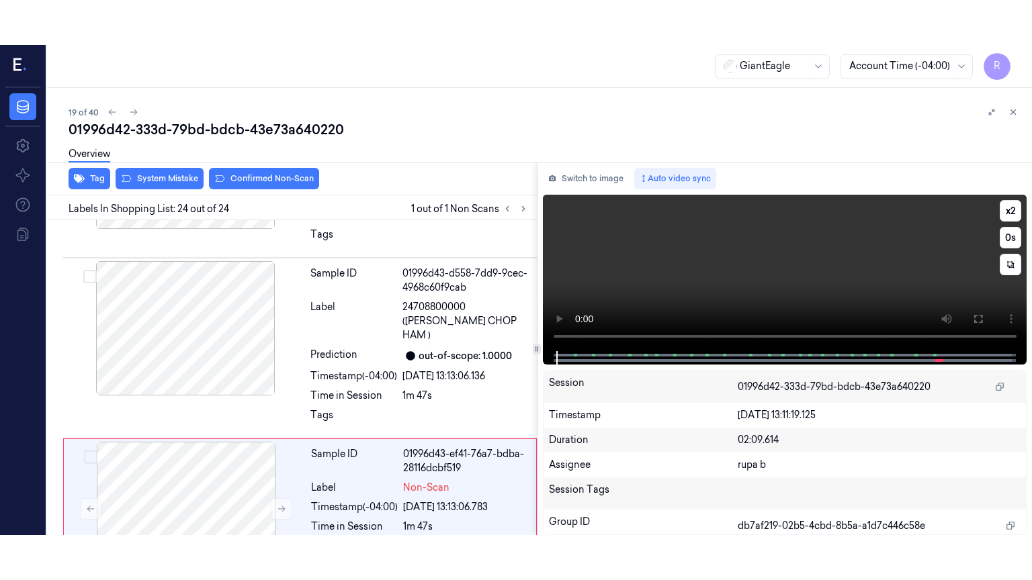
scroll to position [3565, 0]
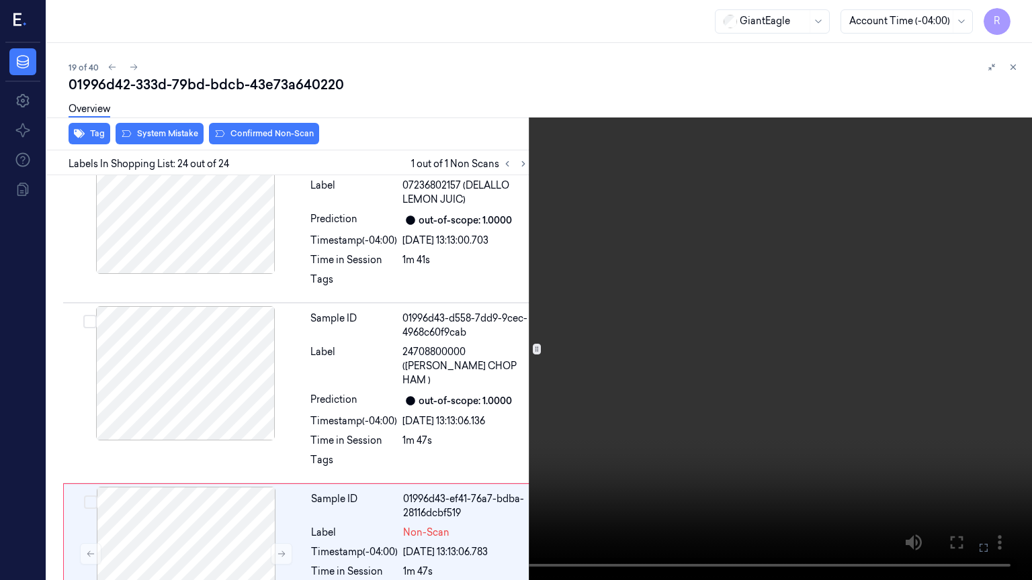
click at [865, 283] on video at bounding box center [516, 290] width 1032 height 580
click at [767, 355] on video at bounding box center [516, 290] width 1032 height 580
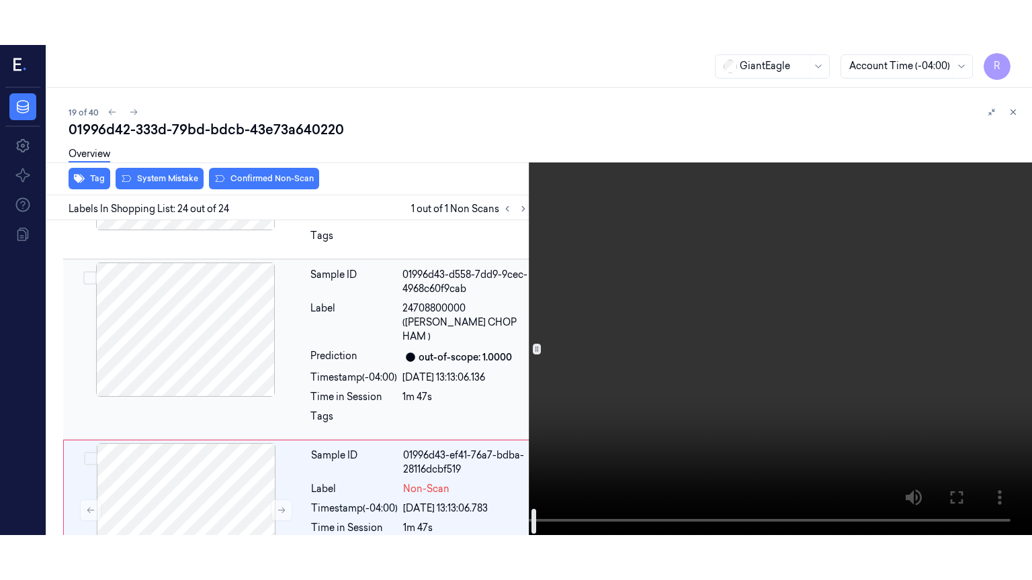
scroll to position [3655, 0]
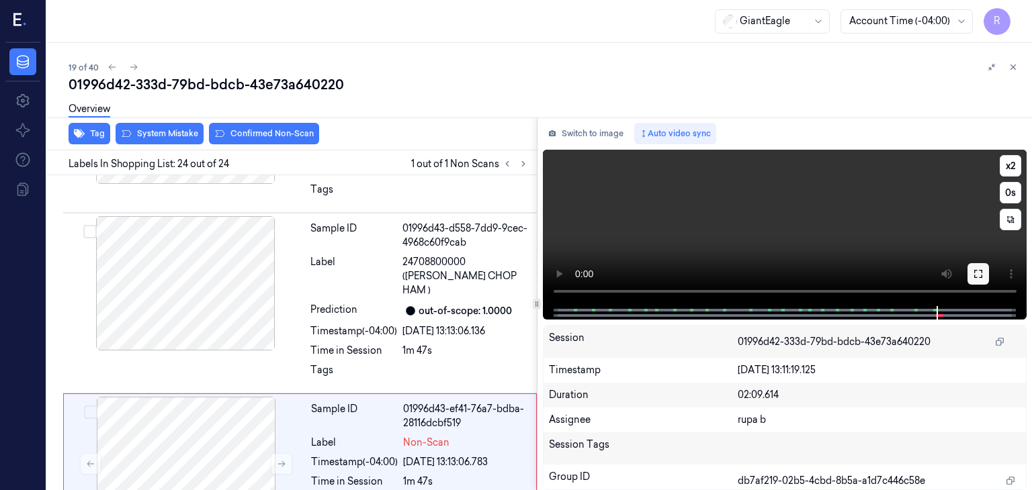
click at [980, 275] on icon at bounding box center [978, 274] width 11 height 11
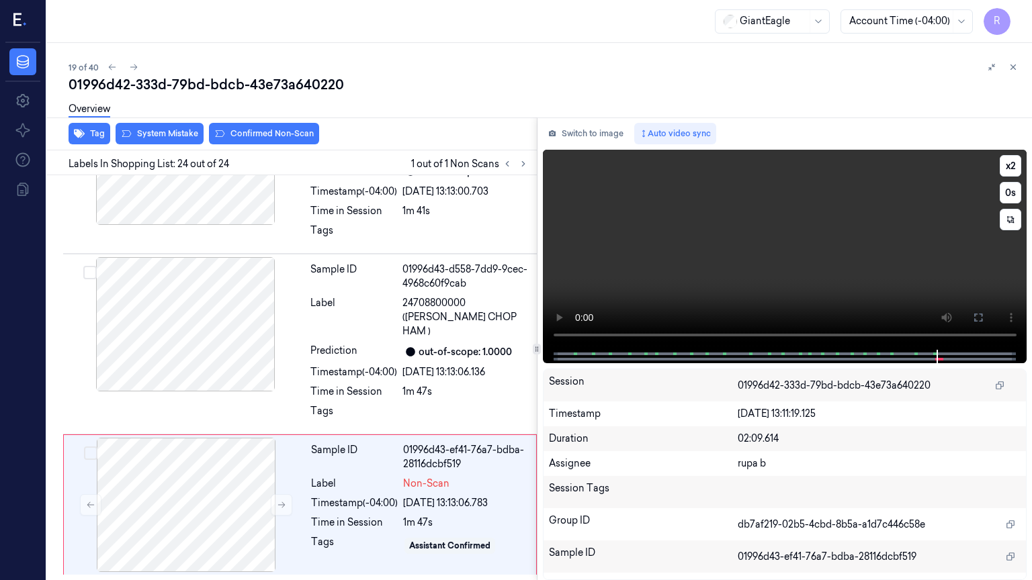
scroll to position [3565, 0]
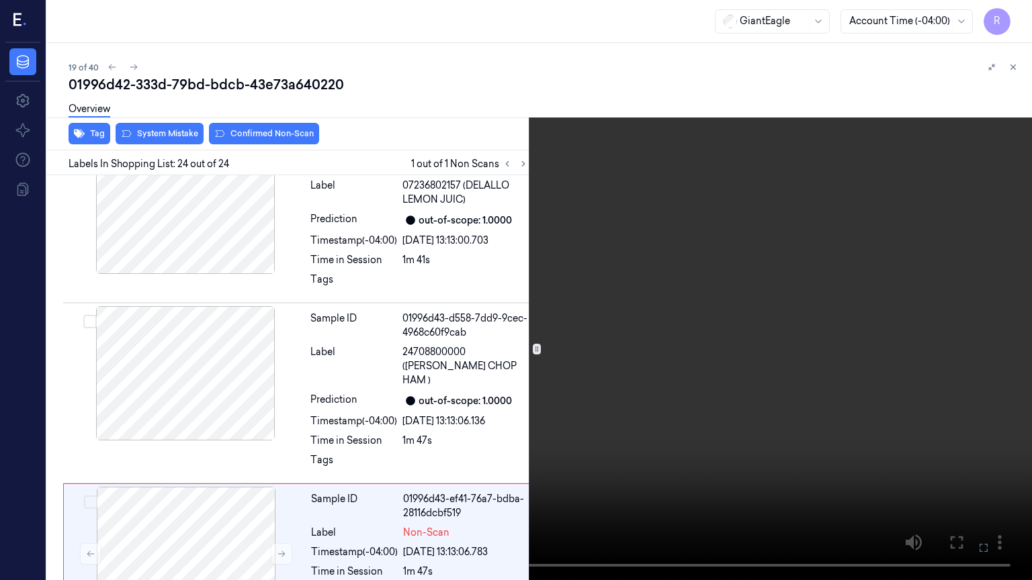
click at [914, 304] on video at bounding box center [516, 290] width 1032 height 580
click at [780, 427] on video at bounding box center [516, 290] width 1032 height 580
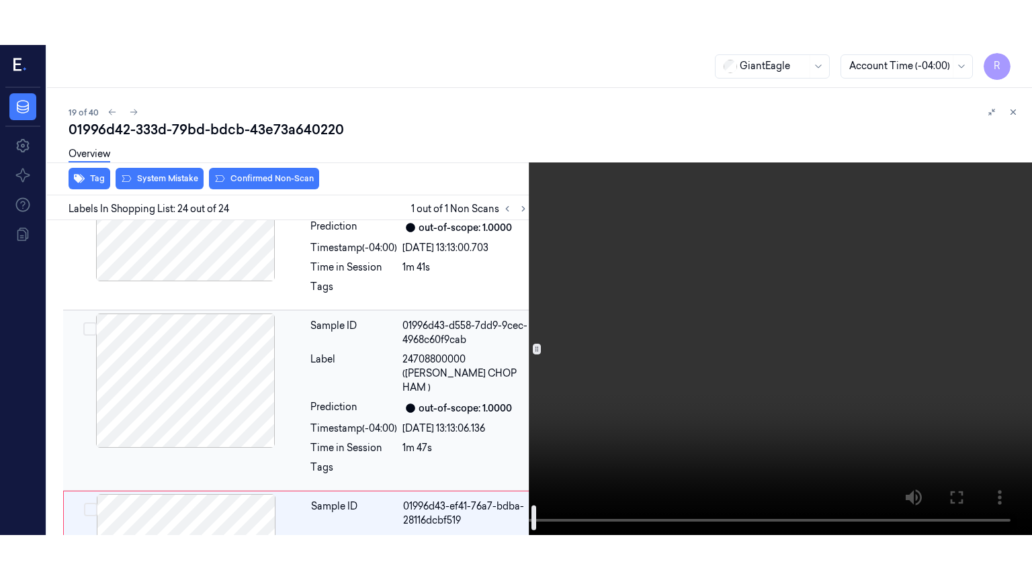
scroll to position [3655, 0]
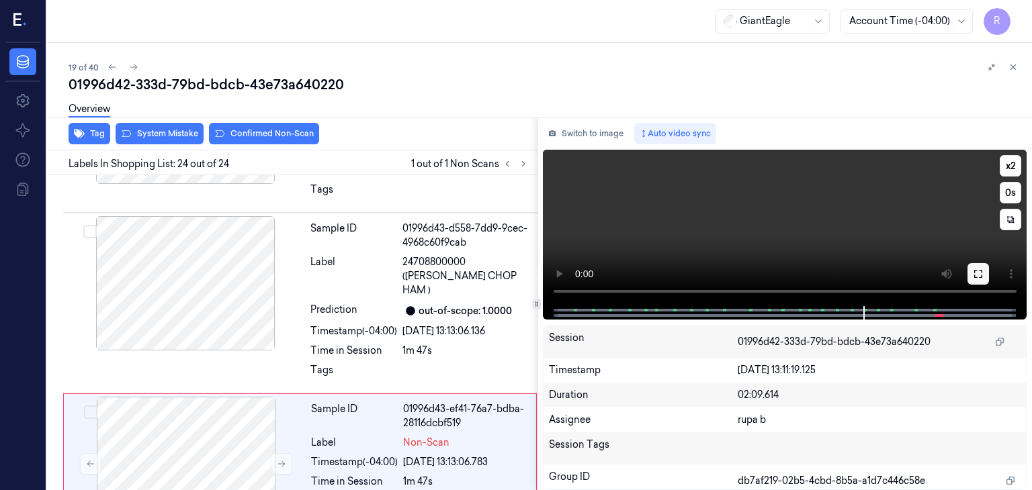
click at [970, 272] on button at bounding box center [977, 273] width 21 height 21
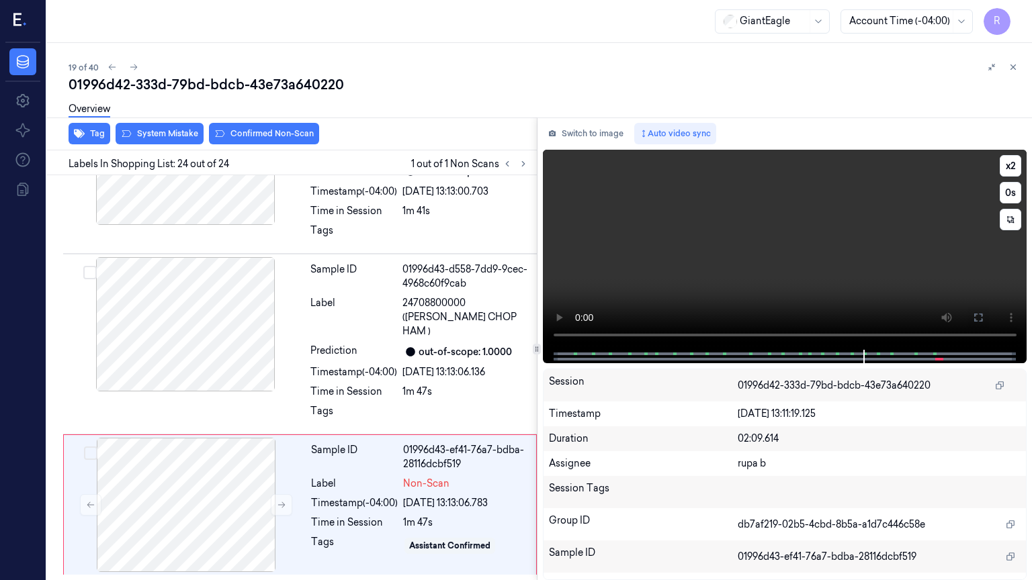
scroll to position [3565, 0]
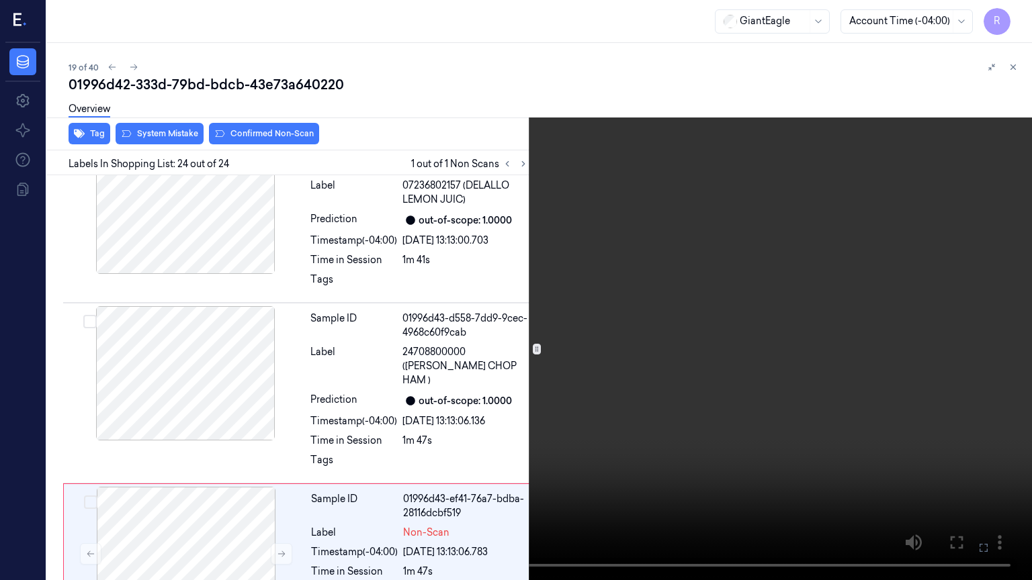
click at [691, 425] on video at bounding box center [516, 290] width 1032 height 580
click at [861, 403] on video at bounding box center [516, 290] width 1032 height 580
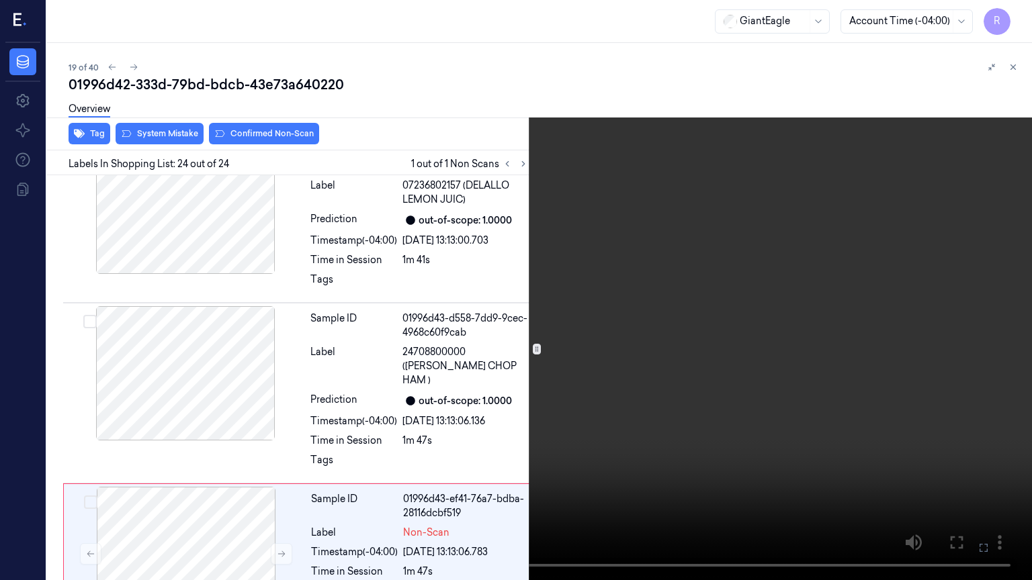
click at [836, 394] on video at bounding box center [516, 290] width 1032 height 580
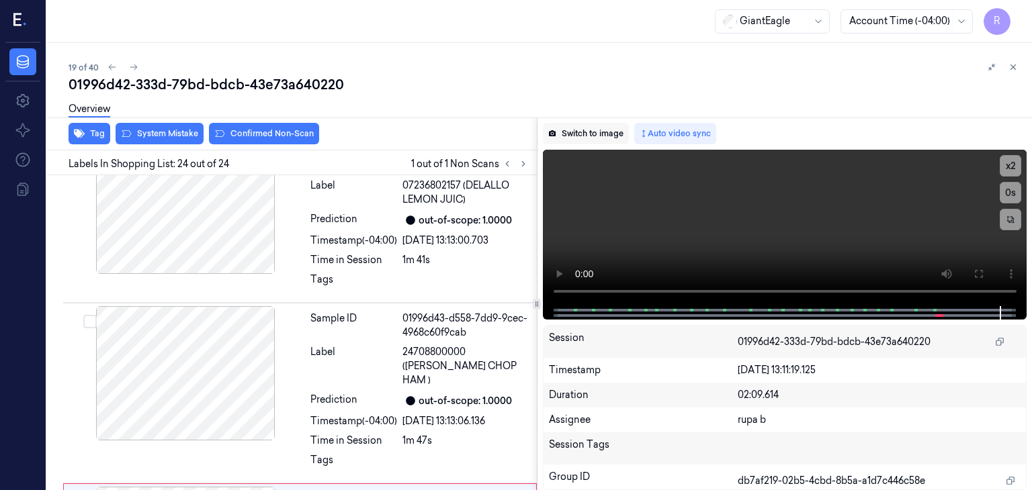
click at [607, 128] on button "Switch to image" at bounding box center [586, 133] width 86 height 21
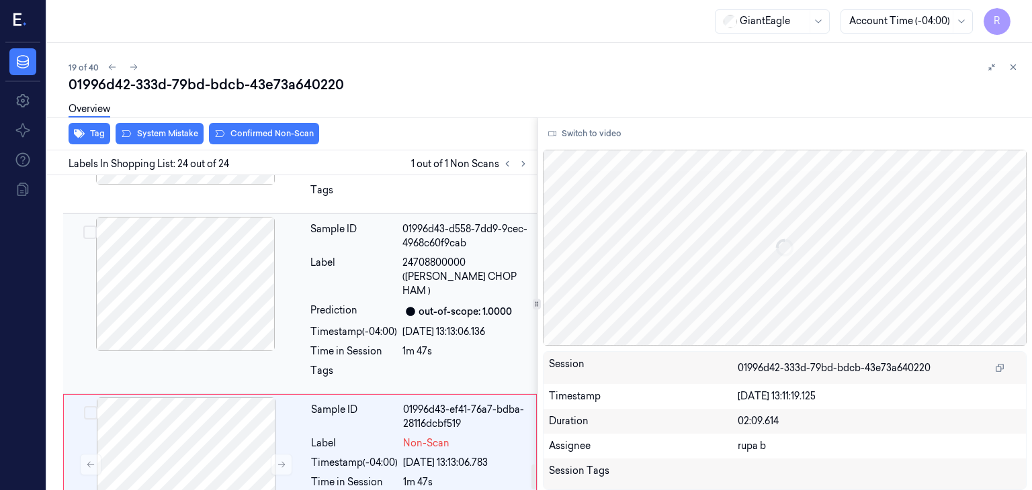
click at [247, 331] on div "Sample ID 01996d43-d558-7dd9-9cec-4968c60f9cab Label 24708800000 (ISALY CHOP HA…" at bounding box center [300, 304] width 474 height 181
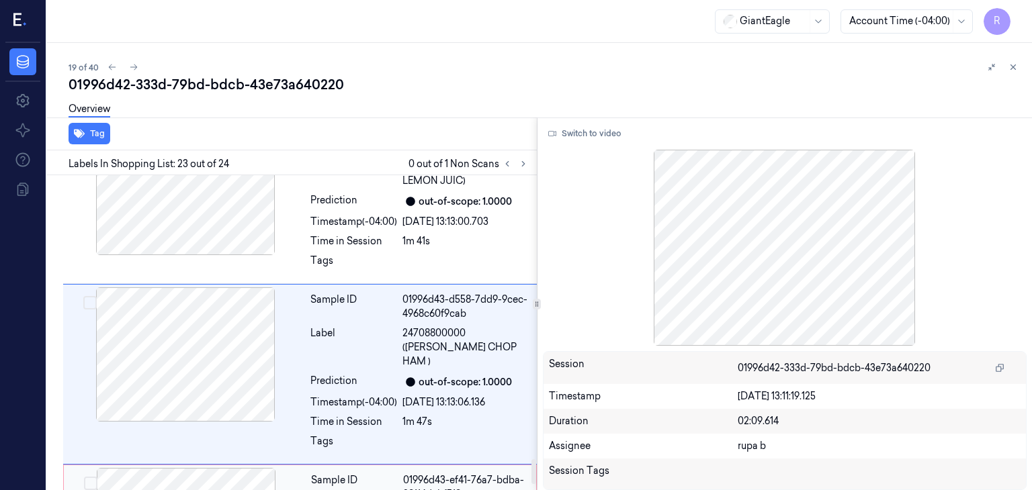
scroll to position [3655, 0]
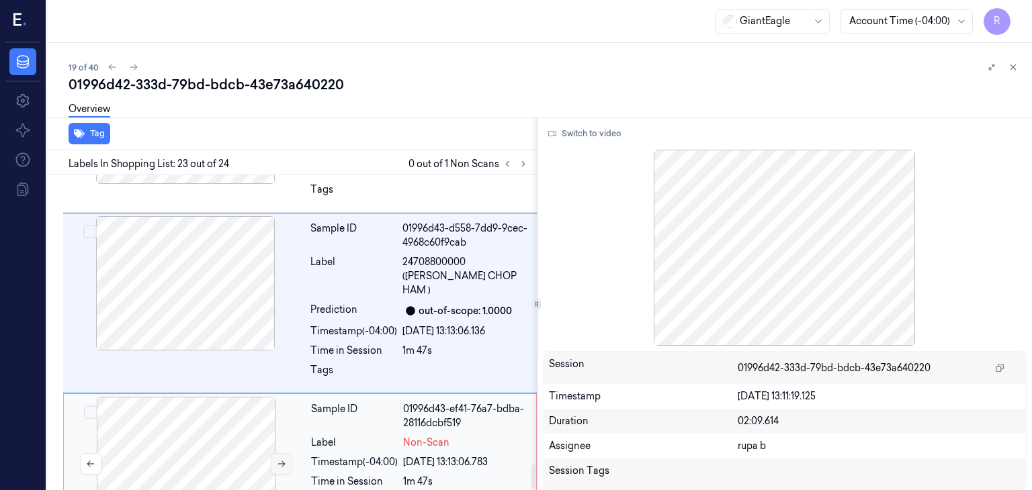
click at [210, 397] on div at bounding box center [186, 464] width 239 height 134
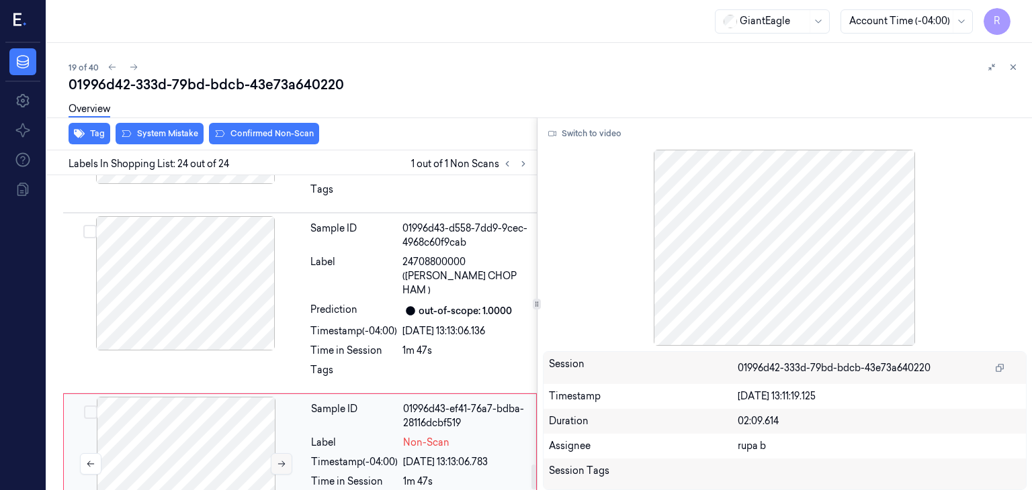
click at [279, 460] on icon at bounding box center [281, 464] width 9 height 9
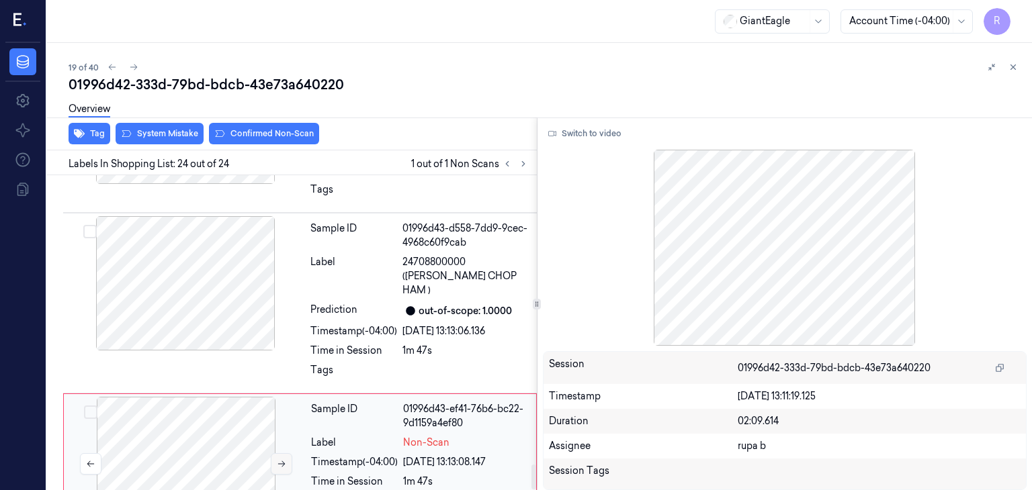
click at [279, 460] on icon at bounding box center [281, 464] width 9 height 9
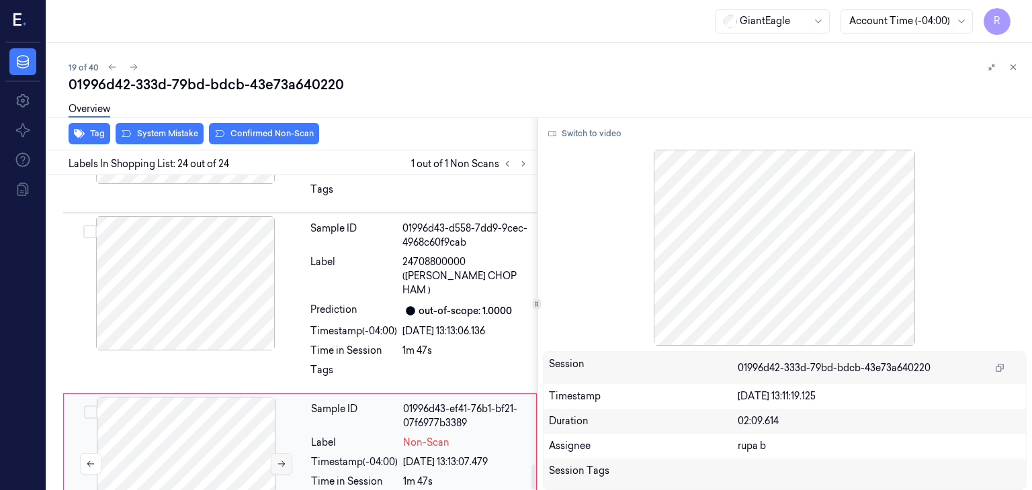
click at [279, 460] on icon at bounding box center [281, 464] width 9 height 9
click at [242, 406] on div at bounding box center [186, 464] width 239 height 134
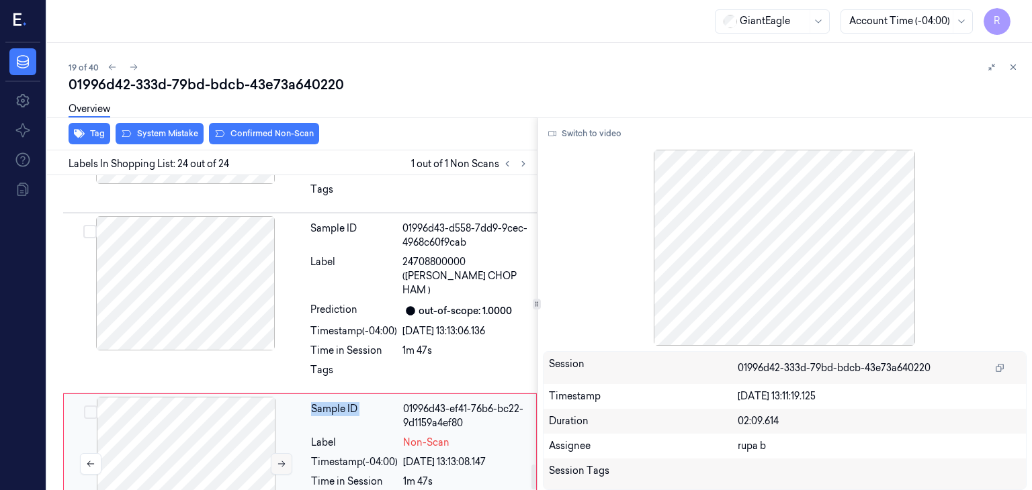
click at [277, 460] on icon at bounding box center [281, 464] width 9 height 9
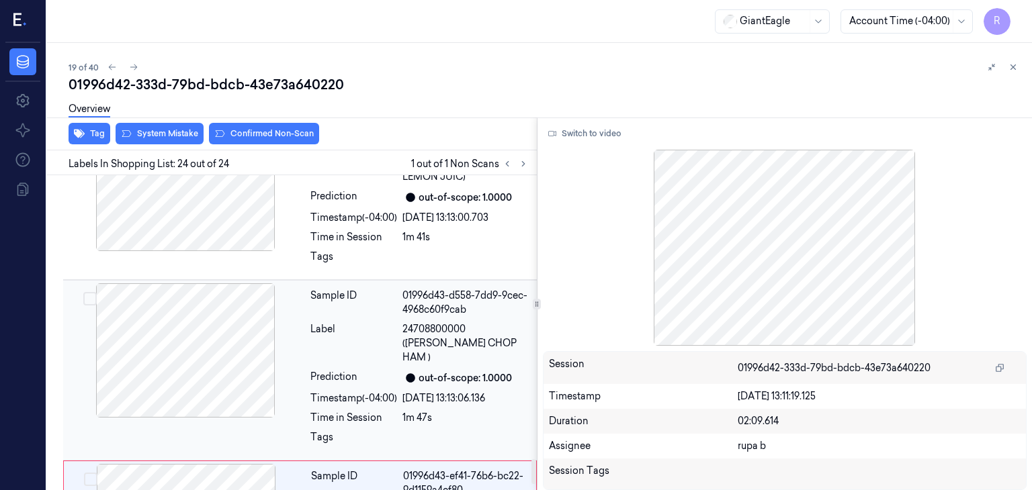
click at [228, 323] on div at bounding box center [185, 351] width 239 height 134
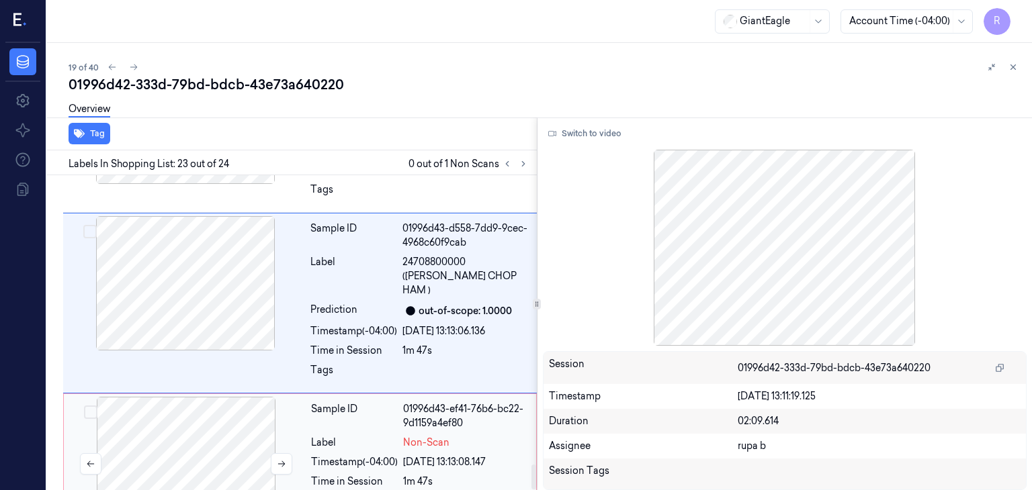
click at [229, 397] on div at bounding box center [186, 464] width 239 height 134
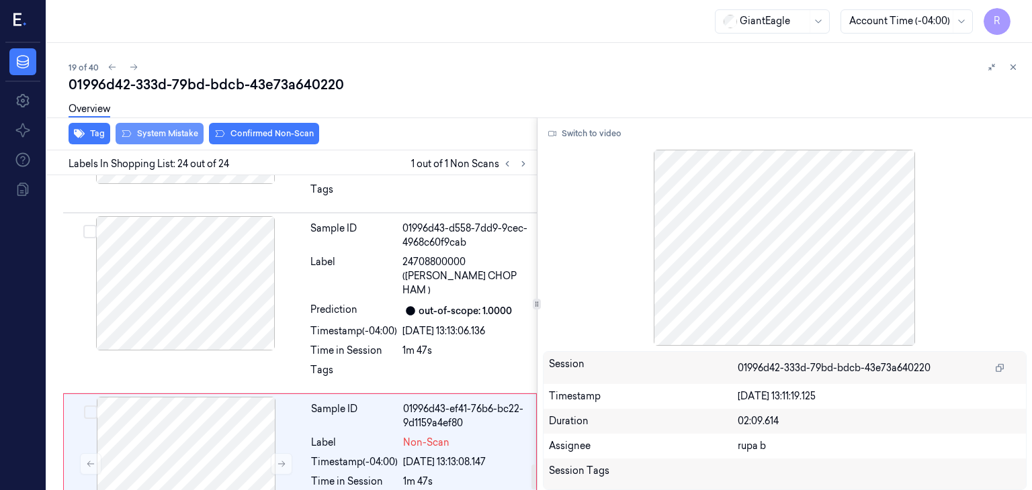
click at [179, 134] on button "System Mistake" at bounding box center [160, 133] width 88 height 21
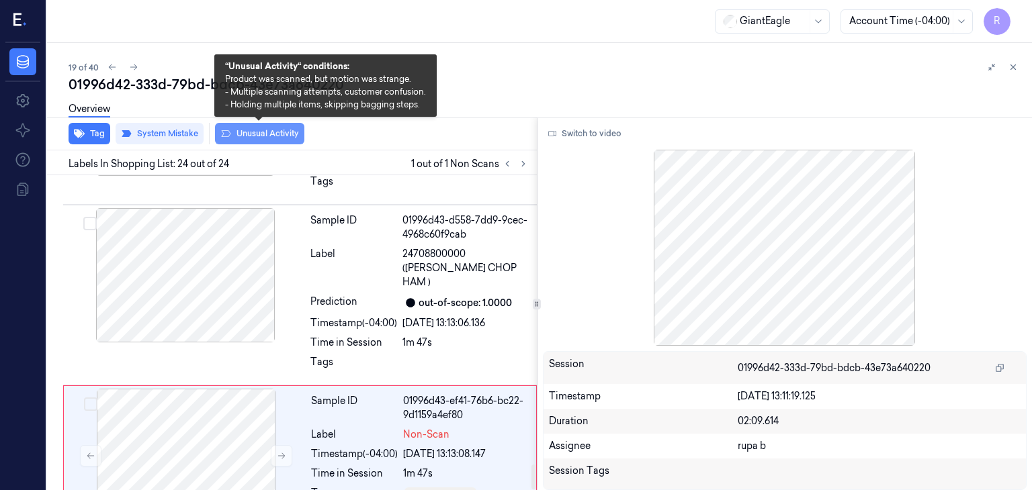
click at [271, 135] on button "Unusual Activity" at bounding box center [259, 133] width 89 height 21
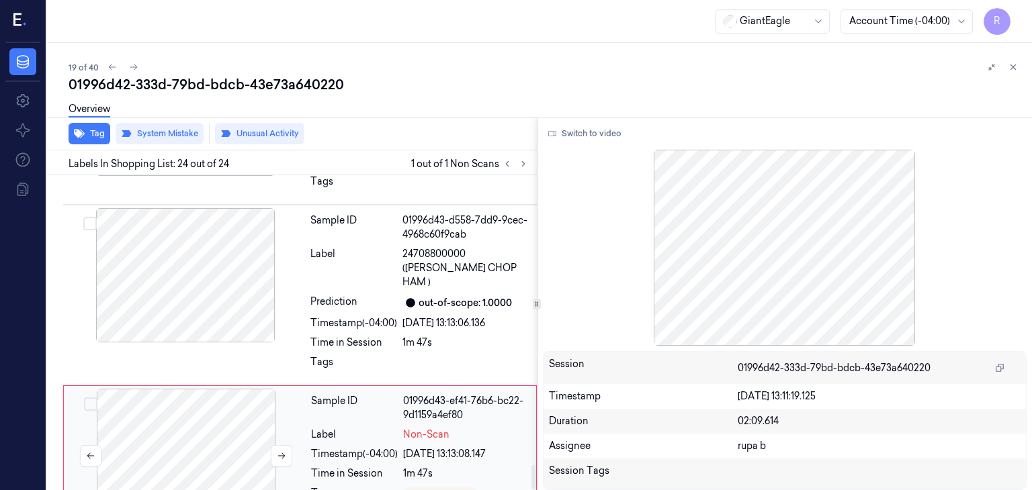
scroll to position [3680, 0]
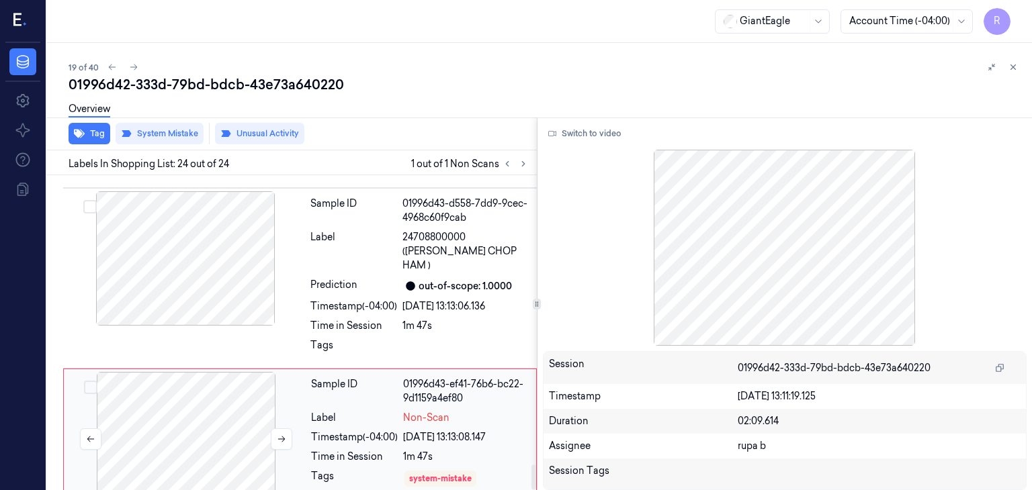
click at [215, 376] on div at bounding box center [186, 439] width 239 height 134
click at [282, 429] on button at bounding box center [281, 439] width 21 height 21
click at [283, 437] on icon at bounding box center [281, 440] width 7 height 6
click at [283, 435] on icon at bounding box center [281, 439] width 9 height 9
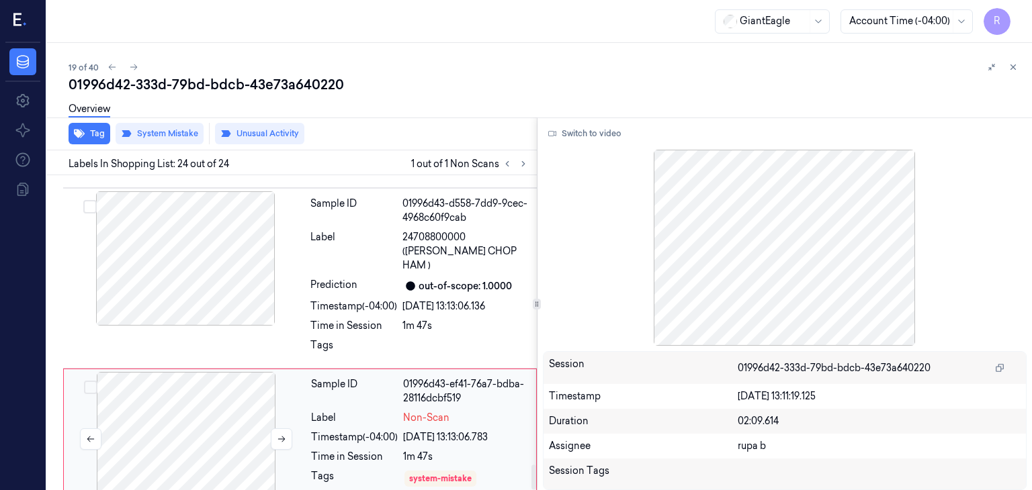
click at [208, 392] on div at bounding box center [186, 439] width 239 height 134
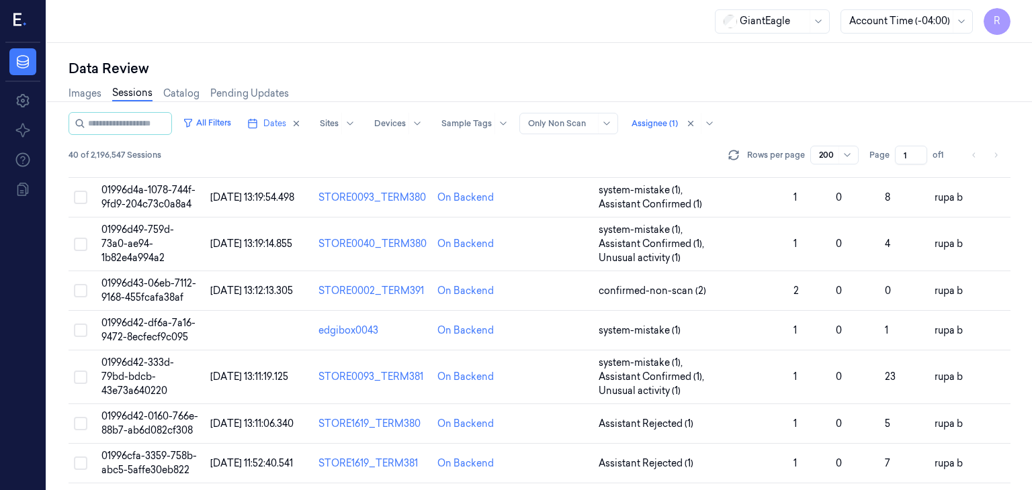
scroll to position [754, 0]
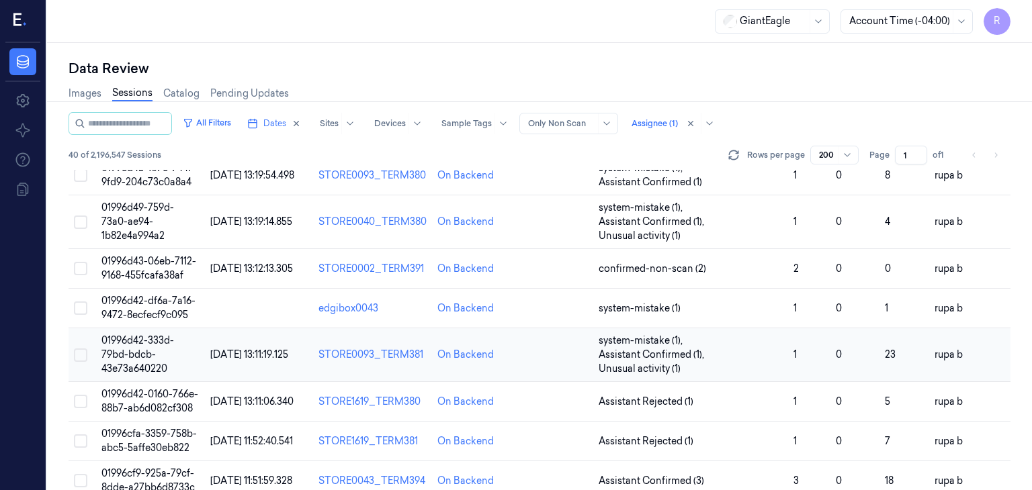
click at [145, 375] on span "01996d42-333d-79bd-bdcb-43e73a640220" at bounding box center [137, 355] width 73 height 40
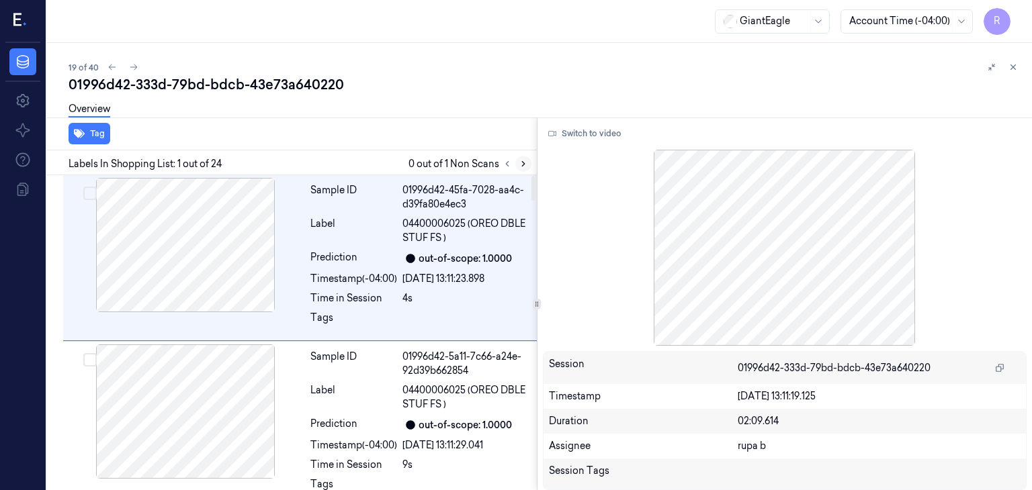
click at [524, 168] on button at bounding box center [523, 164] width 16 height 16
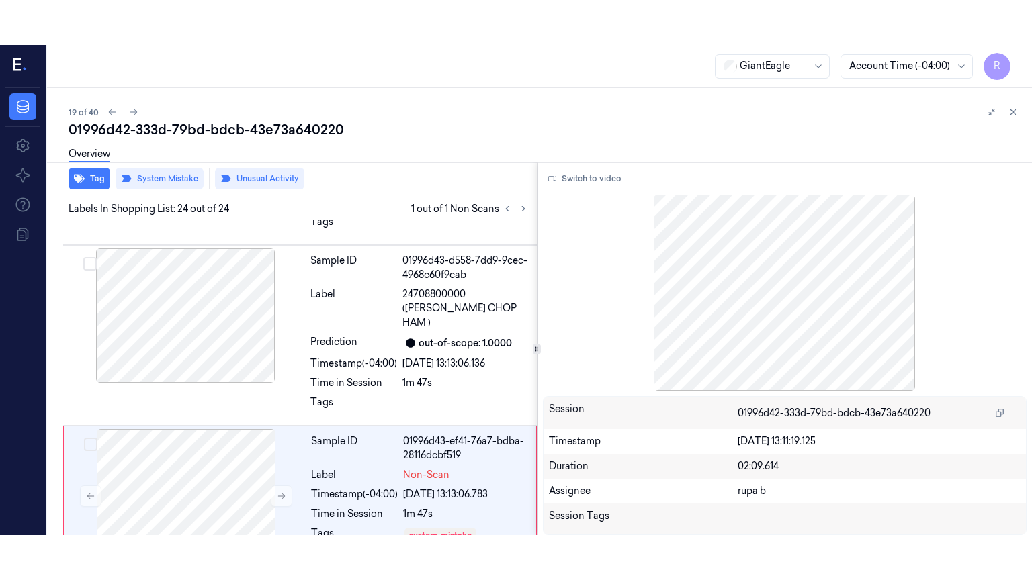
scroll to position [3680, 0]
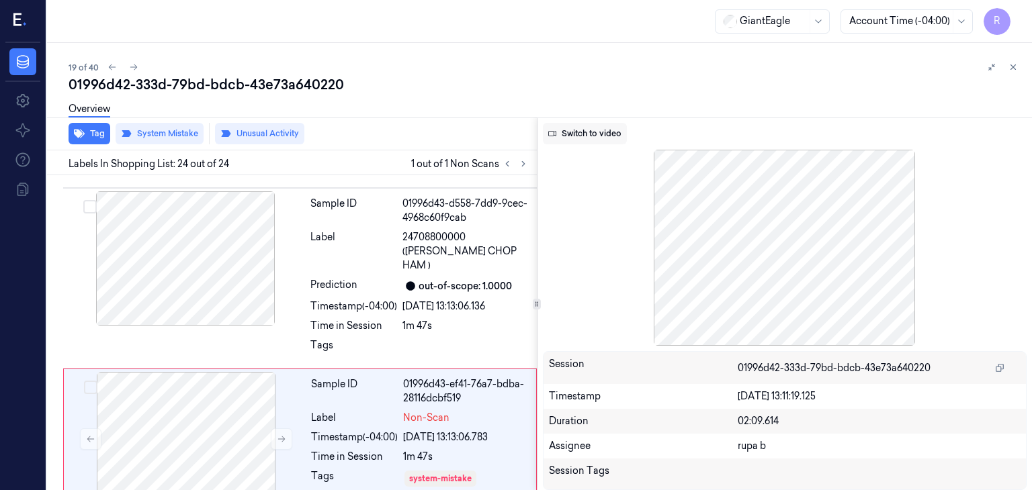
click at [580, 135] on button "Switch to video" at bounding box center [585, 133] width 84 height 21
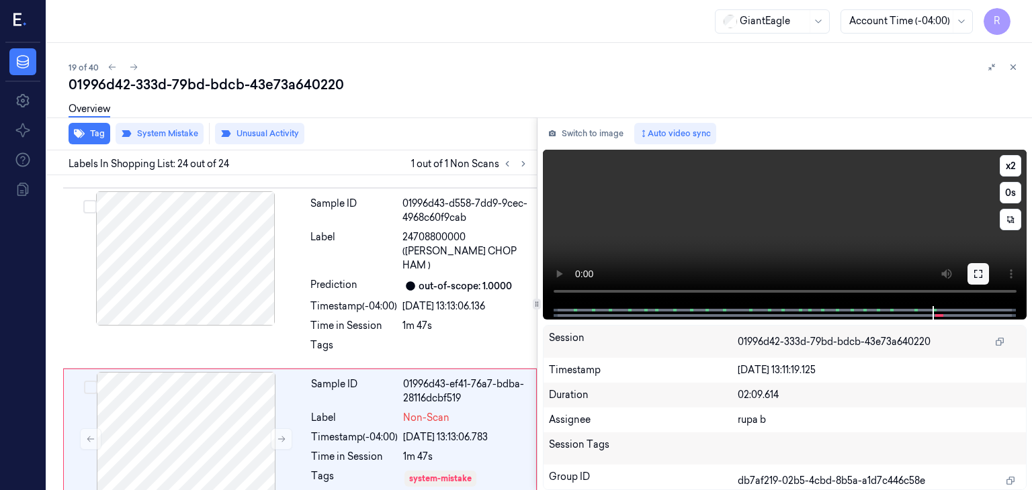
click at [975, 269] on icon at bounding box center [978, 274] width 11 height 11
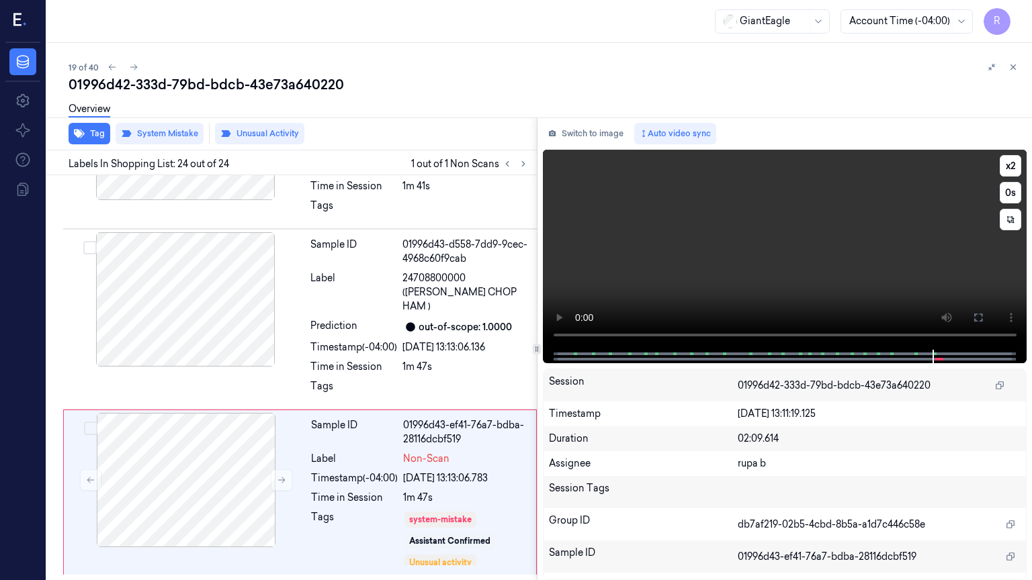
scroll to position [3590, 0]
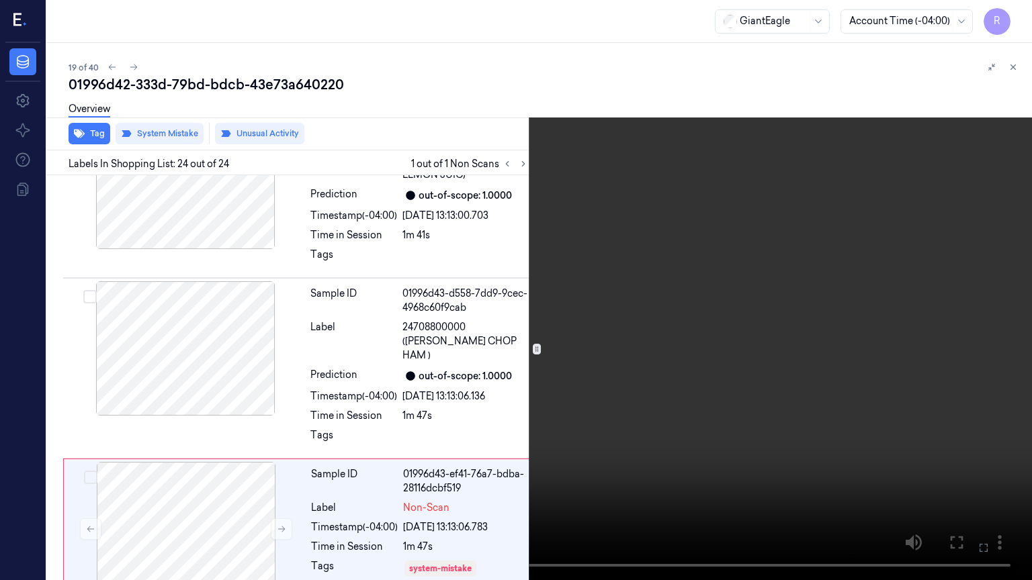
click at [883, 312] on video at bounding box center [516, 290] width 1032 height 580
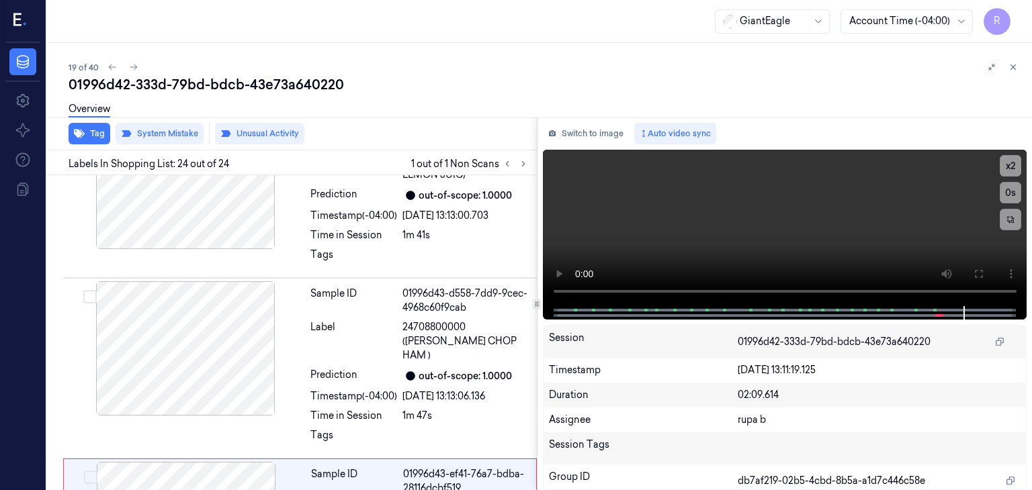
drag, startPoint x: 570, startPoint y: 131, endPoint x: 135, endPoint y: 5, distance: 453.1
click at [571, 131] on button "Switch to image" at bounding box center [586, 133] width 86 height 21
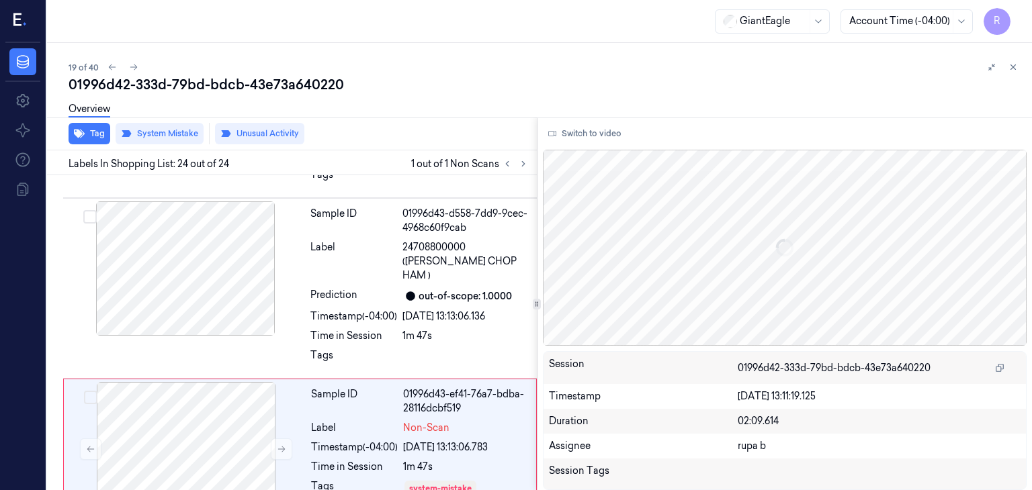
scroll to position [3680, 0]
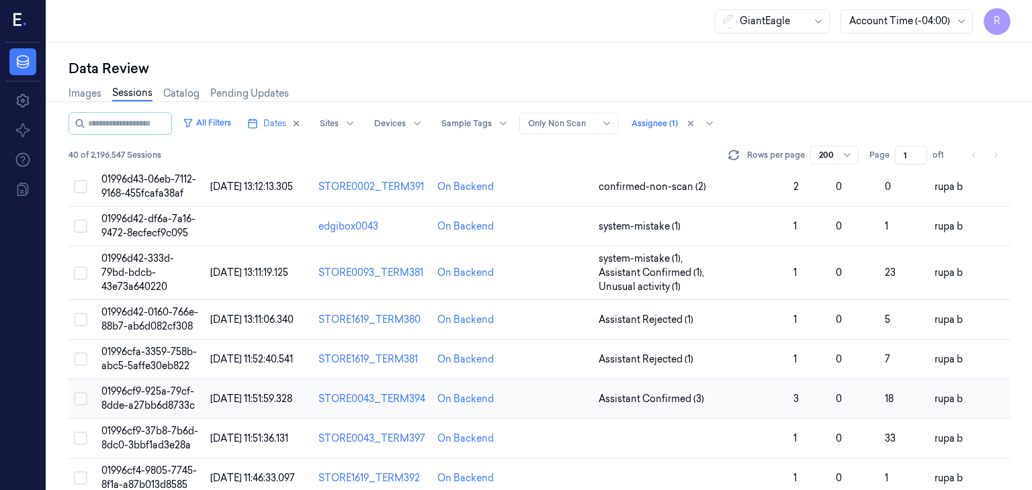
scroll to position [814, 0]
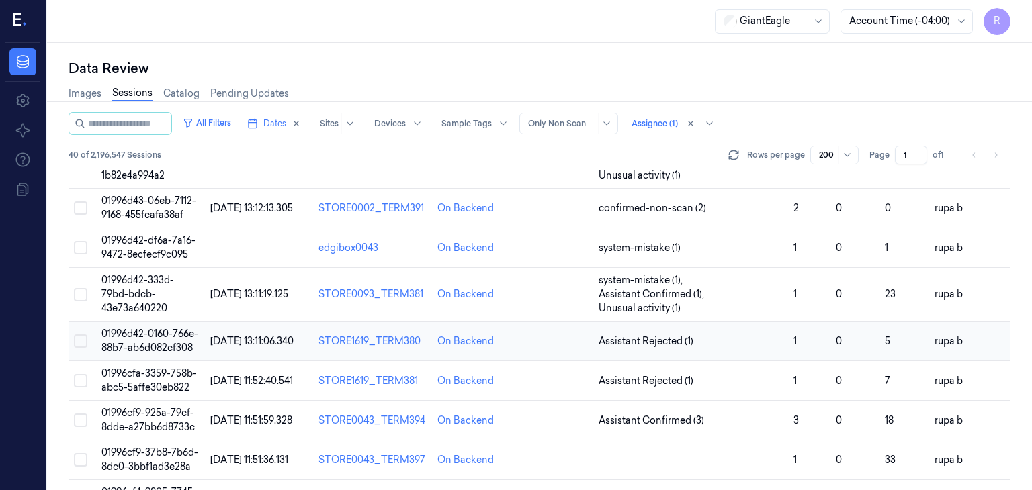
click at [143, 354] on span "01996d42-0160-766e-88b7-ab6d082cf308" at bounding box center [149, 341] width 97 height 26
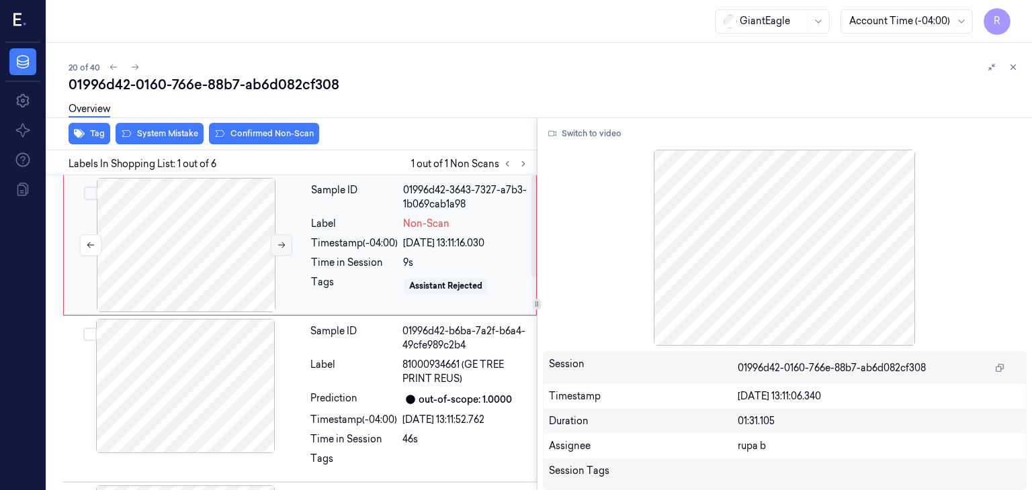
click at [281, 247] on icon at bounding box center [281, 245] width 9 height 9
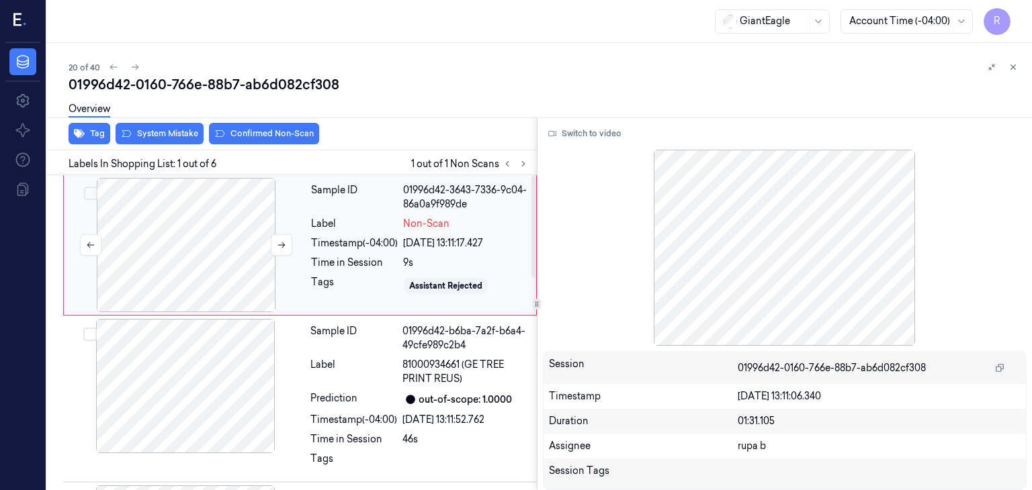
click at [187, 238] on div at bounding box center [186, 245] width 239 height 134
click at [594, 124] on button "Switch to video" at bounding box center [585, 133] width 84 height 21
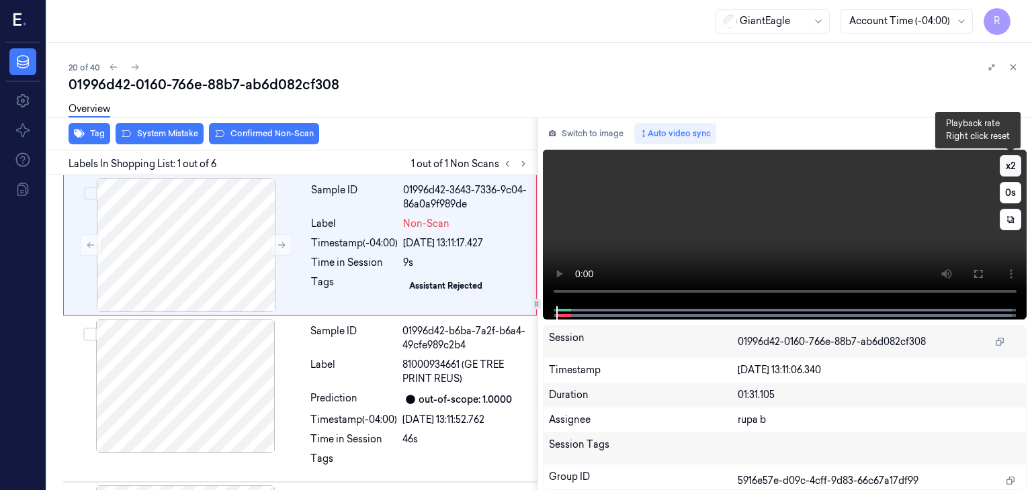
click at [1010, 170] on button "x 2" at bounding box center [1010, 165] width 21 height 21
click at [1010, 170] on button "x 4" at bounding box center [1010, 165] width 21 height 21
click at [1010, 170] on button "x 1" at bounding box center [1010, 165] width 21 height 21
click at [977, 279] on button at bounding box center [977, 273] width 21 height 21
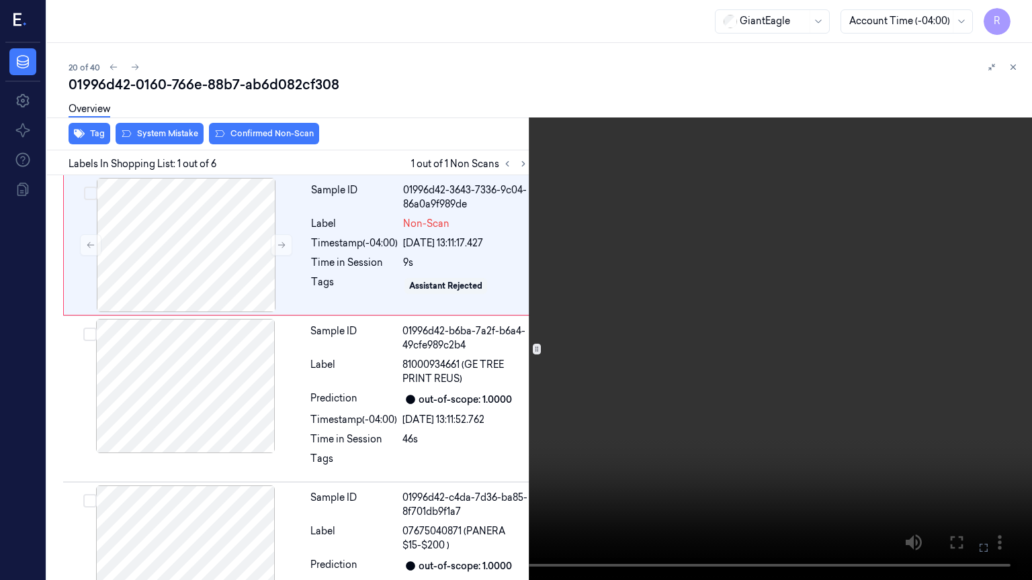
click at [544, 312] on video at bounding box center [516, 290] width 1032 height 580
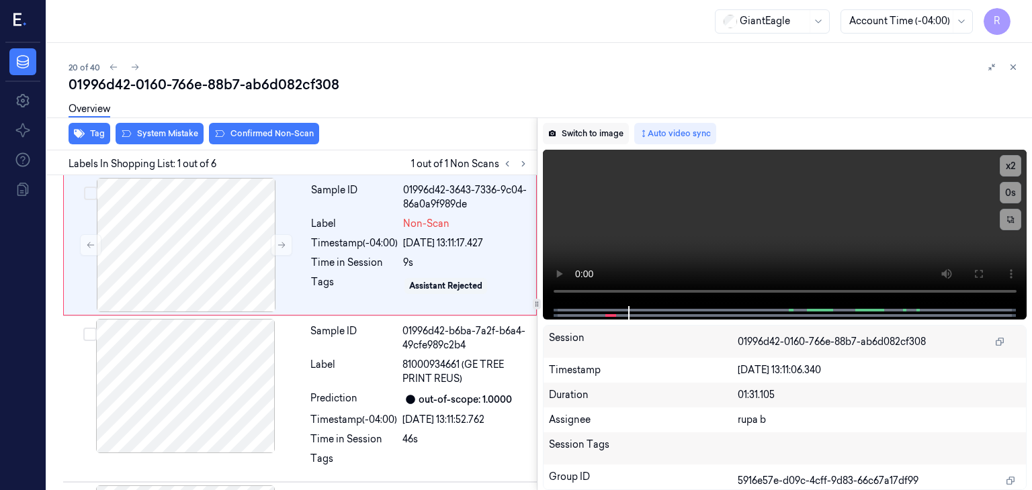
click at [604, 132] on button "Switch to image" at bounding box center [586, 133] width 86 height 21
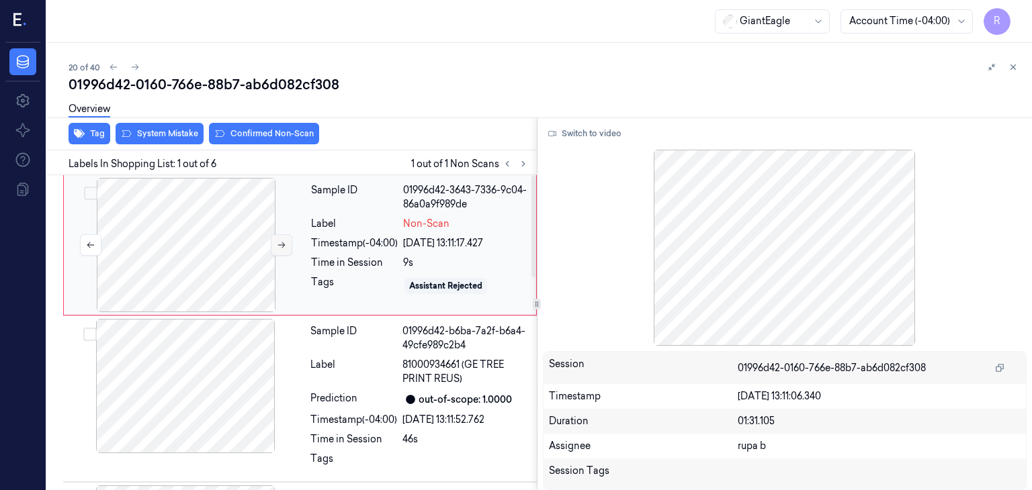
click at [284, 243] on icon at bounding box center [281, 245] width 9 height 9
click at [286, 247] on icon at bounding box center [281, 245] width 9 height 9
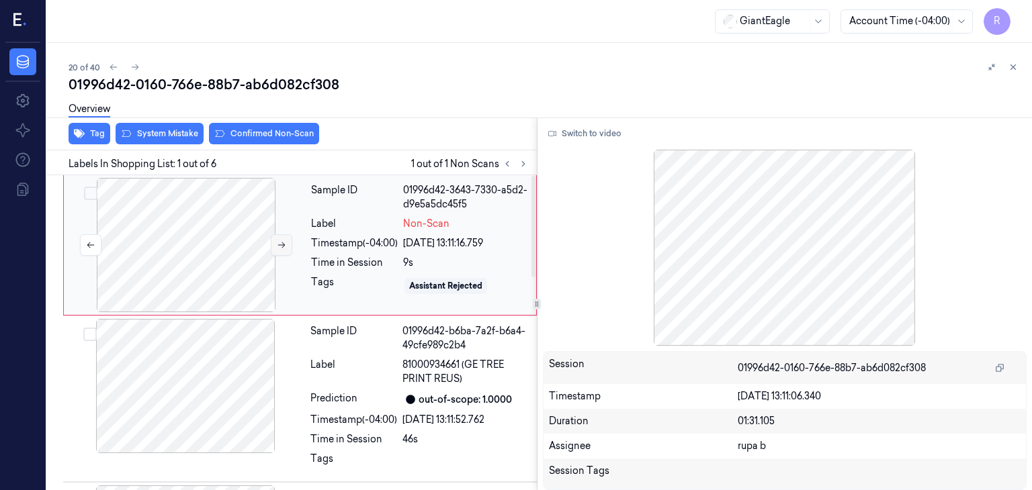
click at [286, 247] on icon at bounding box center [281, 245] width 9 height 9
click at [175, 408] on div at bounding box center [185, 386] width 239 height 134
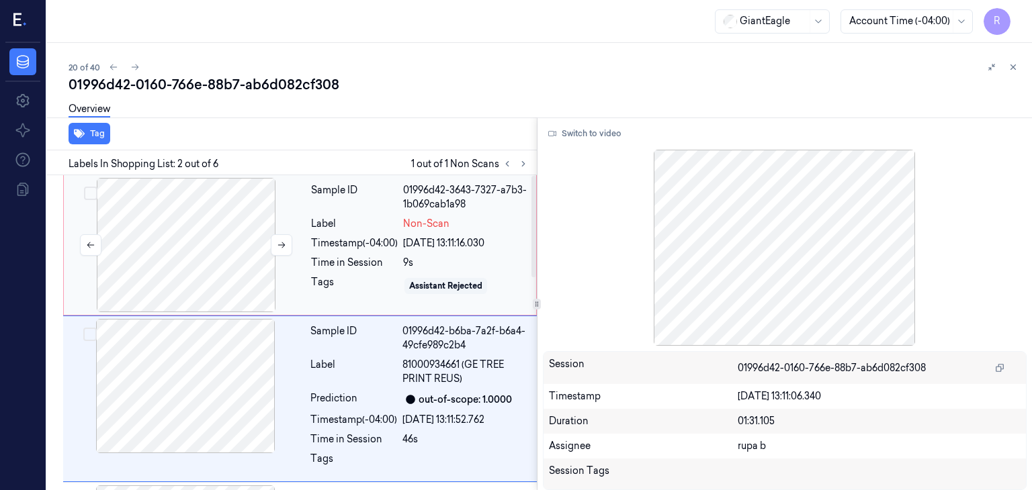
click at [199, 248] on div at bounding box center [186, 245] width 239 height 134
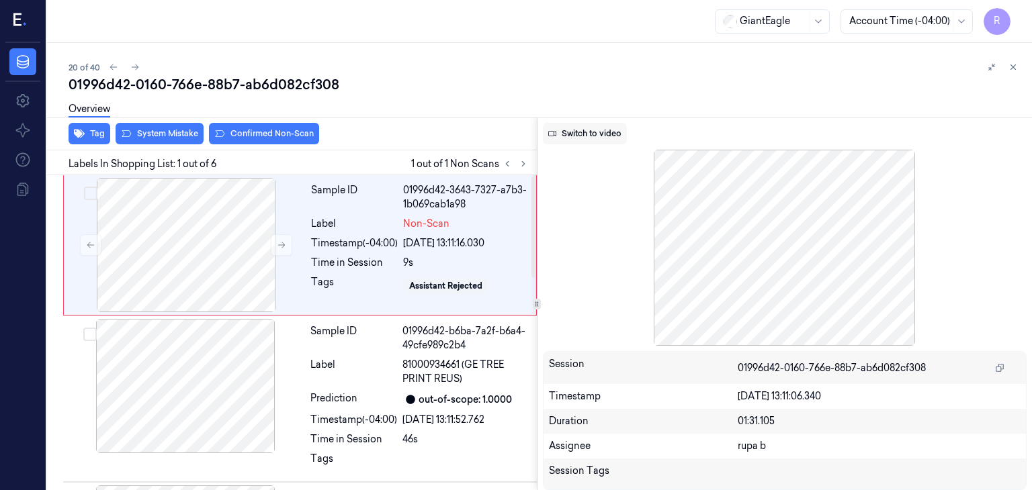
click at [595, 138] on button "Switch to video" at bounding box center [585, 133] width 84 height 21
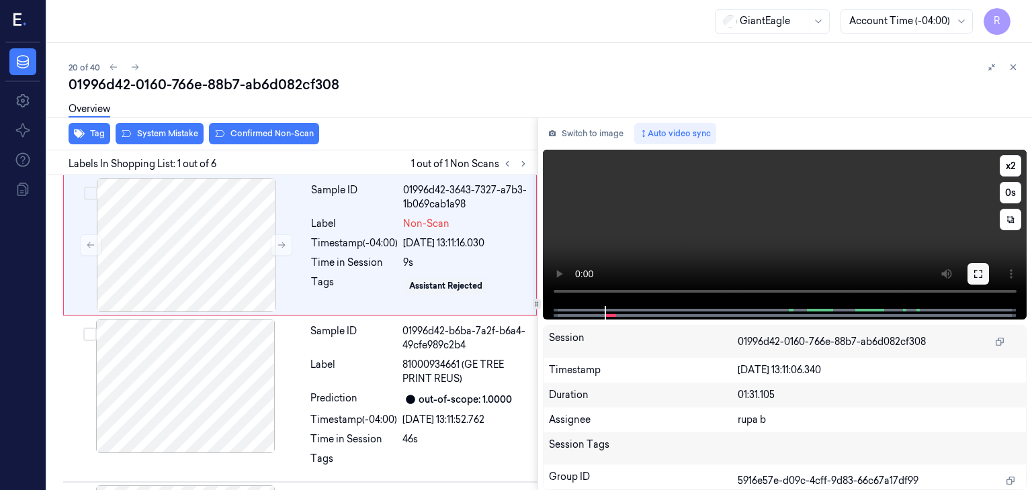
click at [984, 272] on button at bounding box center [977, 273] width 21 height 21
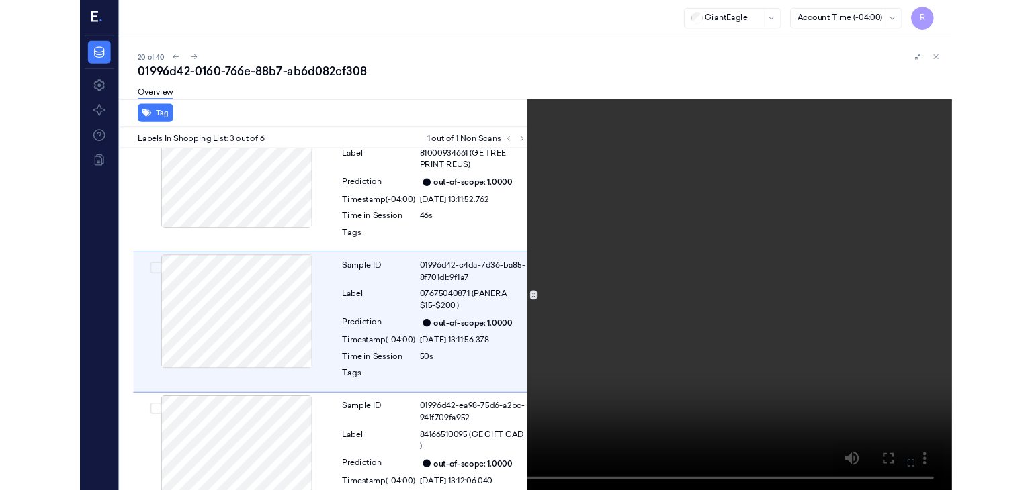
scroll to position [187, 0]
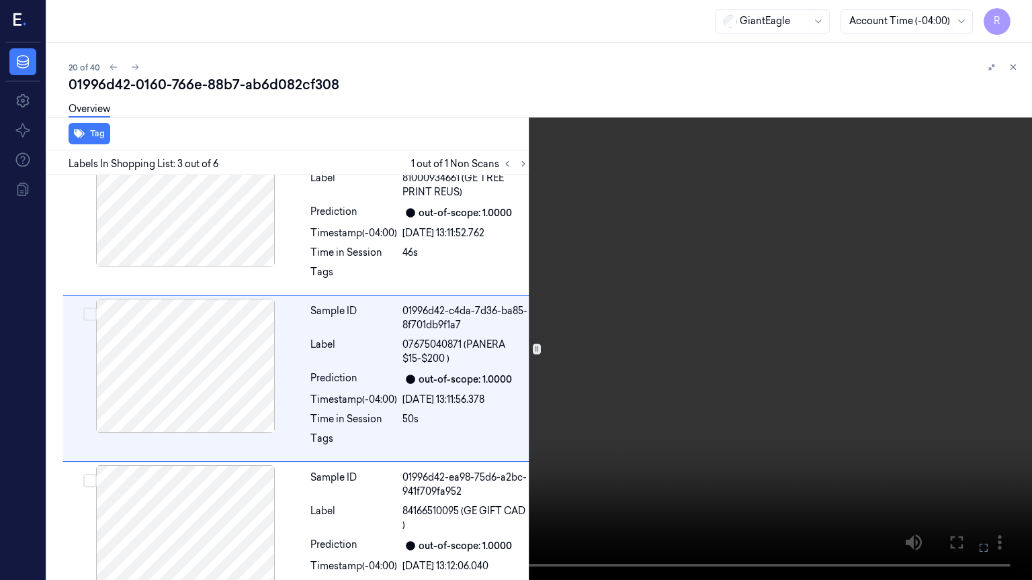
click at [732, 213] on video at bounding box center [516, 290] width 1032 height 580
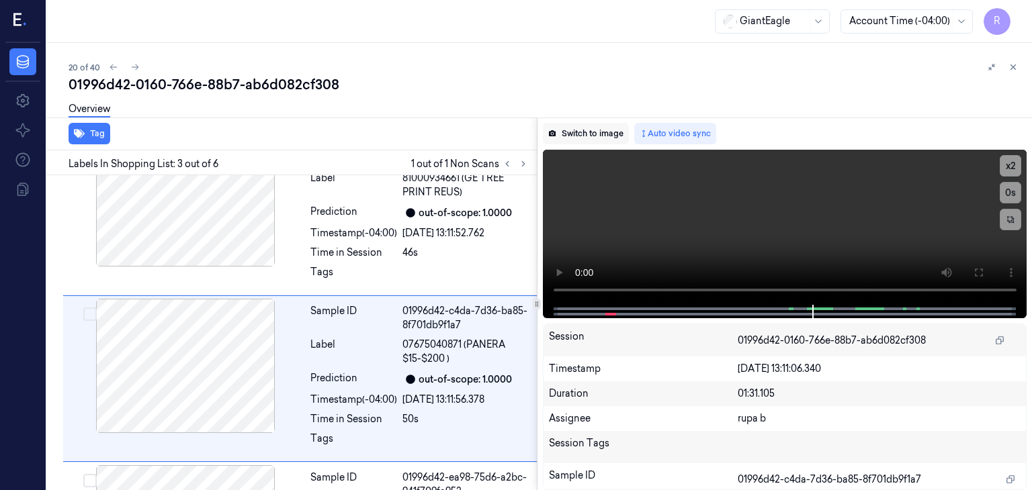
click at [595, 134] on button "Switch to image" at bounding box center [586, 133] width 86 height 21
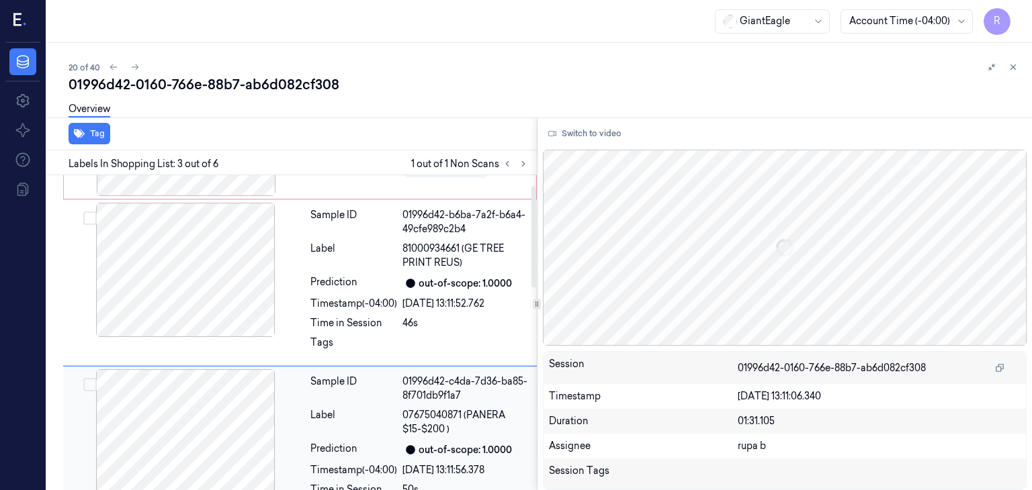
scroll to position [30, 0]
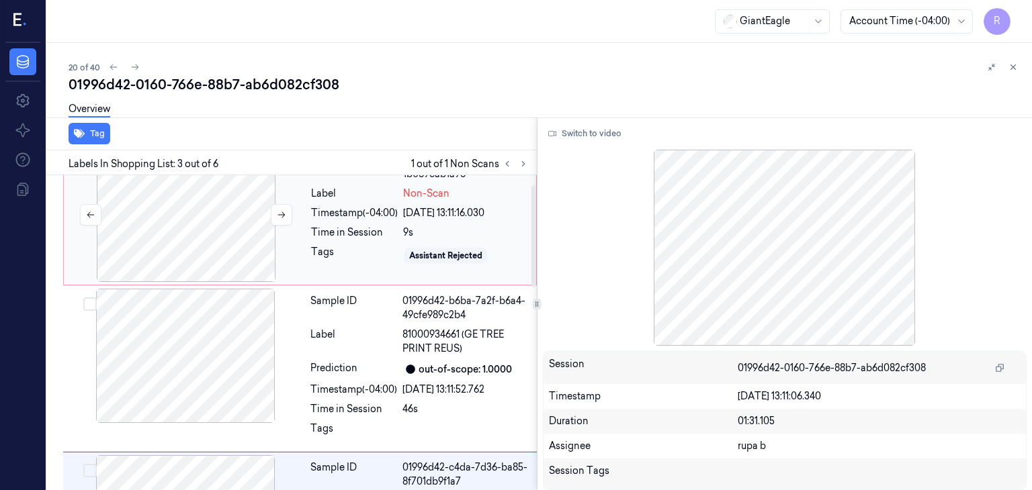
click at [210, 216] on div at bounding box center [186, 215] width 239 height 134
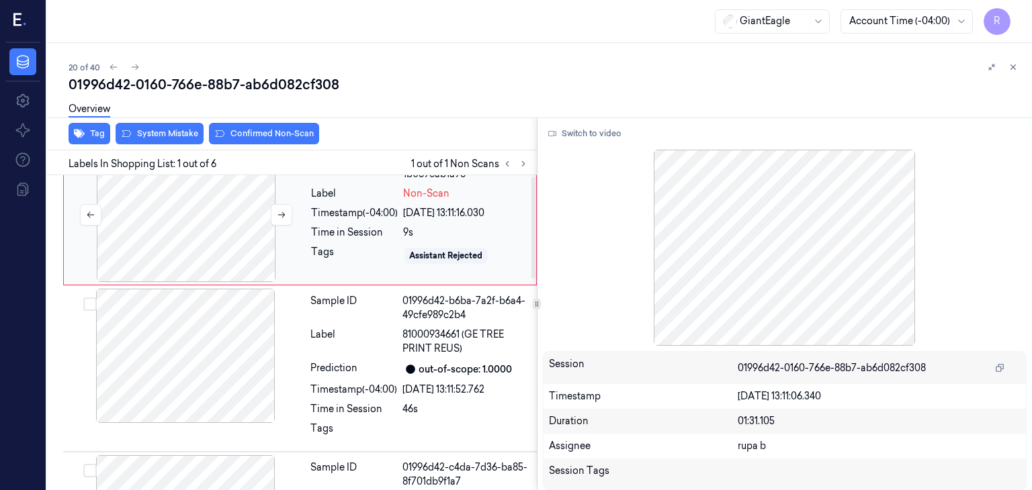
scroll to position [0, 0]
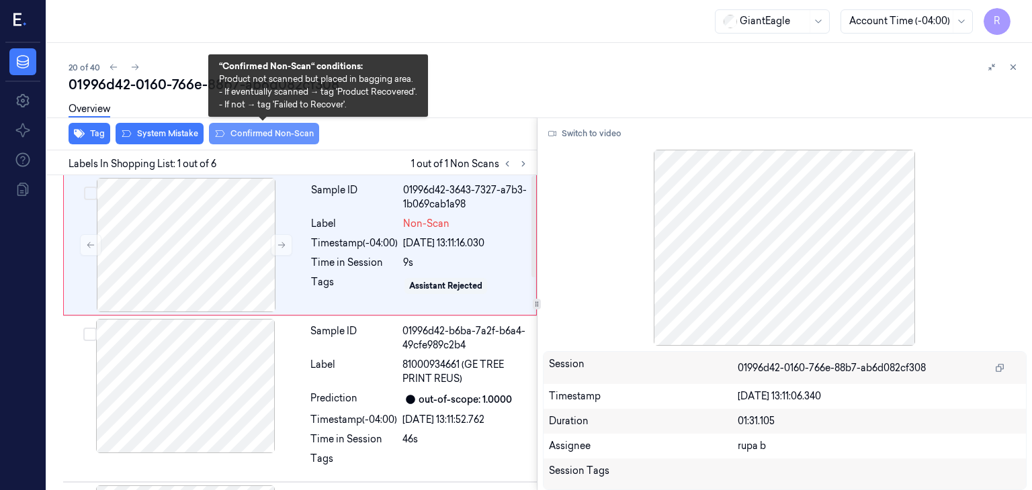
click at [271, 141] on button "Confirmed Non-Scan" at bounding box center [264, 133] width 110 height 21
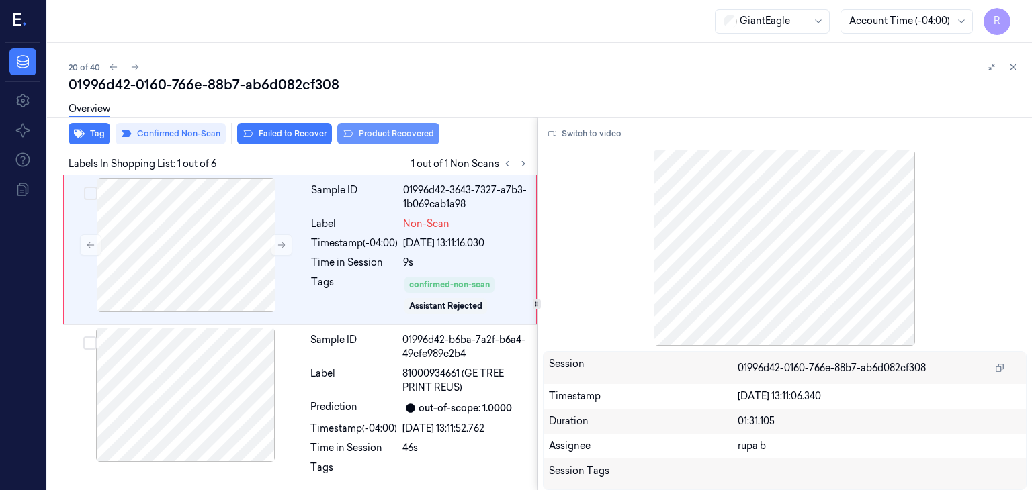
click at [388, 140] on button "Product Recovered" at bounding box center [388, 133] width 102 height 21
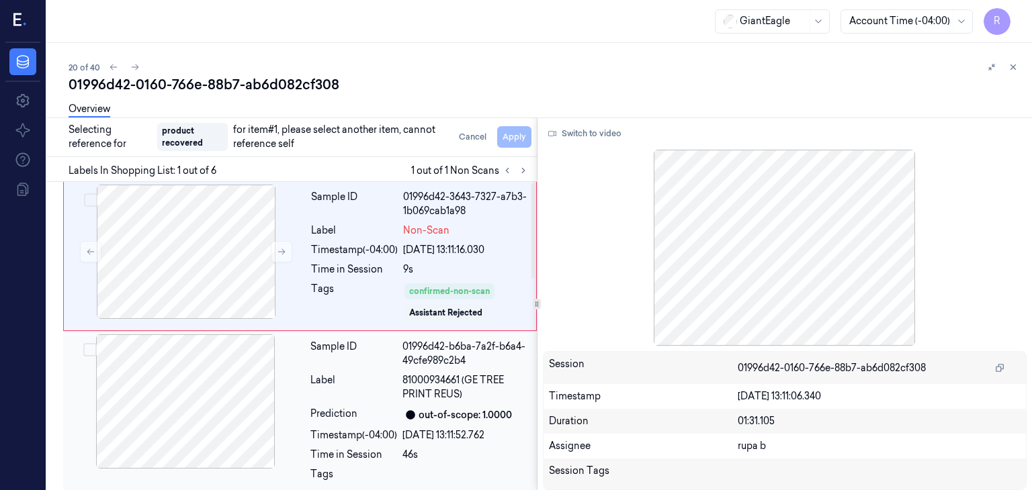
click at [175, 388] on div at bounding box center [185, 402] width 239 height 134
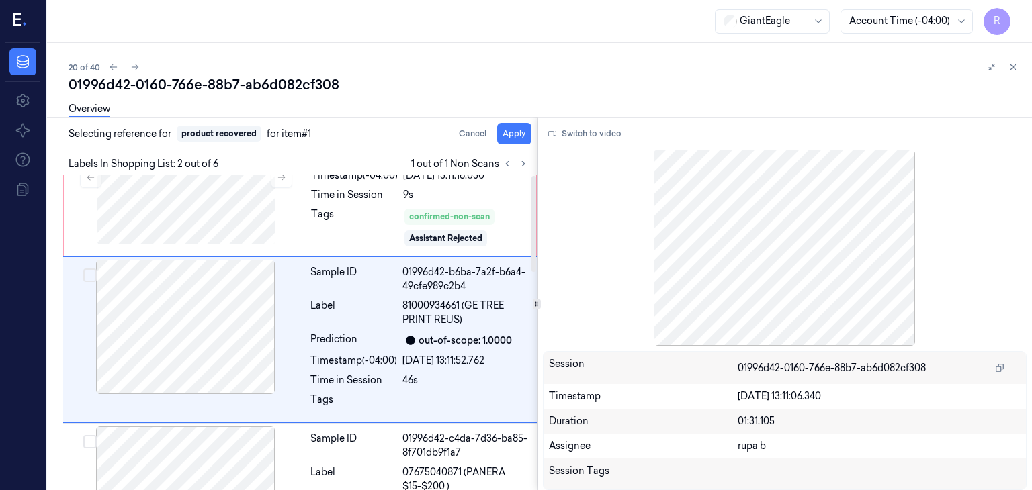
scroll to position [74, 0]
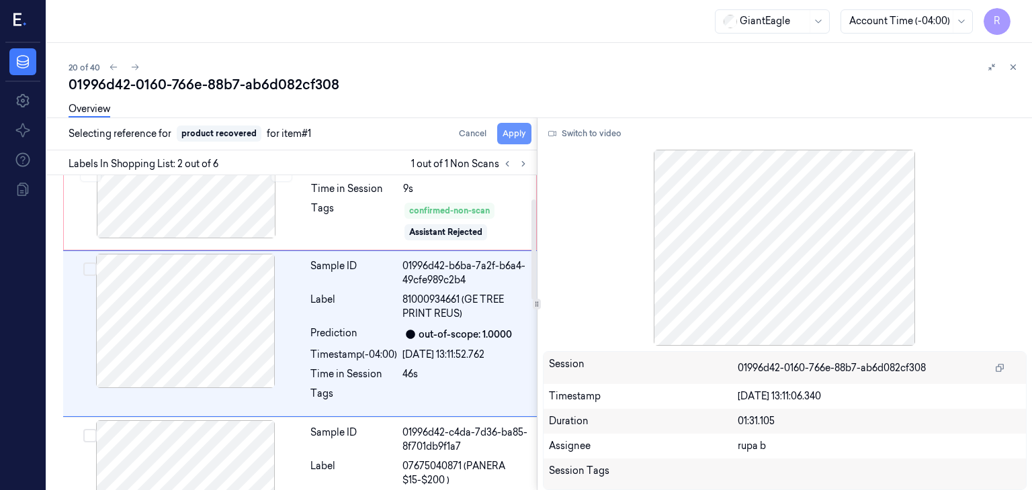
click at [513, 136] on button "Apply" at bounding box center [514, 133] width 34 height 21
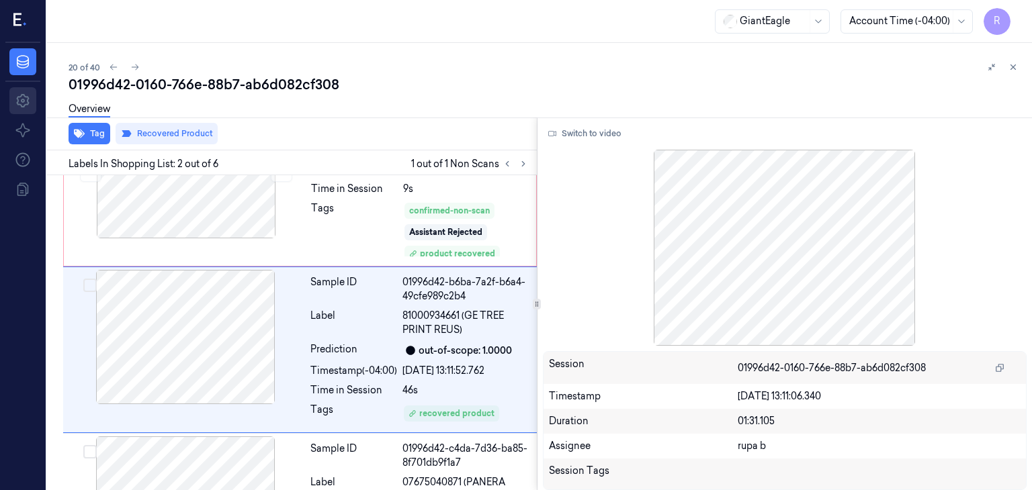
scroll to position [91, 0]
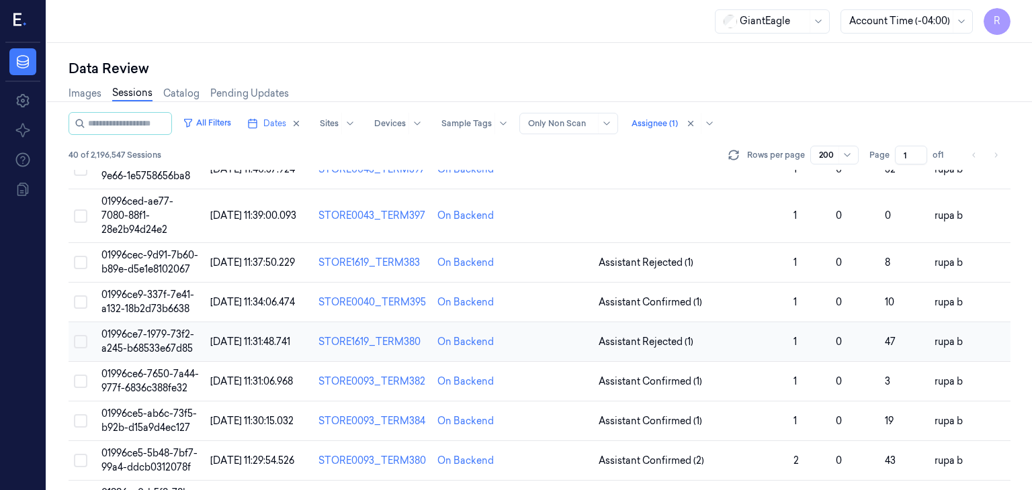
scroll to position [1111, 0]
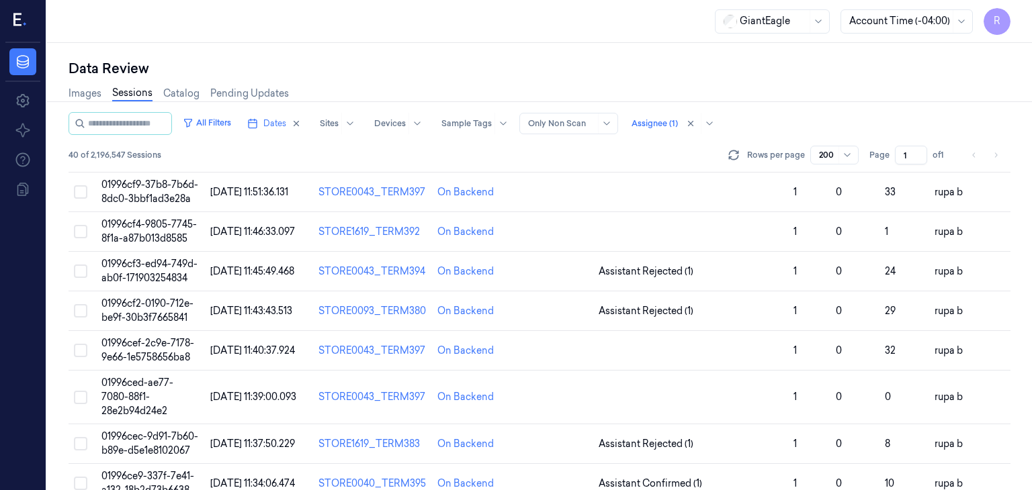
click at [994, 157] on li "pagination" at bounding box center [995, 155] width 19 height 19
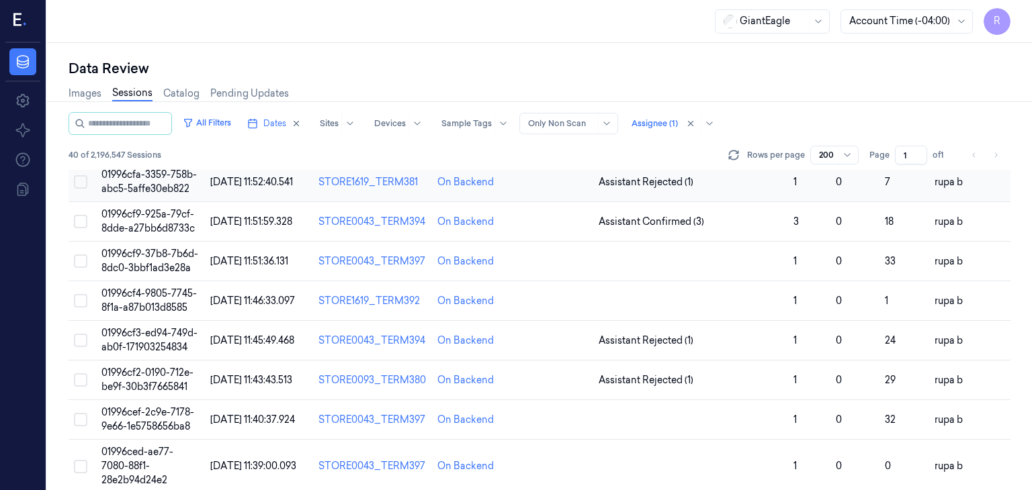
scroll to position [976, 0]
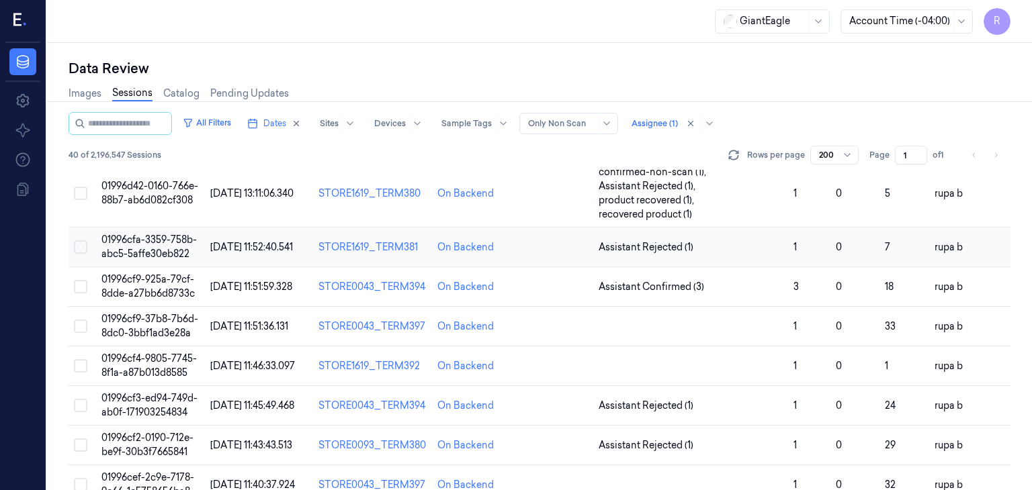
click at [167, 260] on span "01996cfa-3359-758b-abc5-5affe30eb822" at bounding box center [148, 247] width 95 height 26
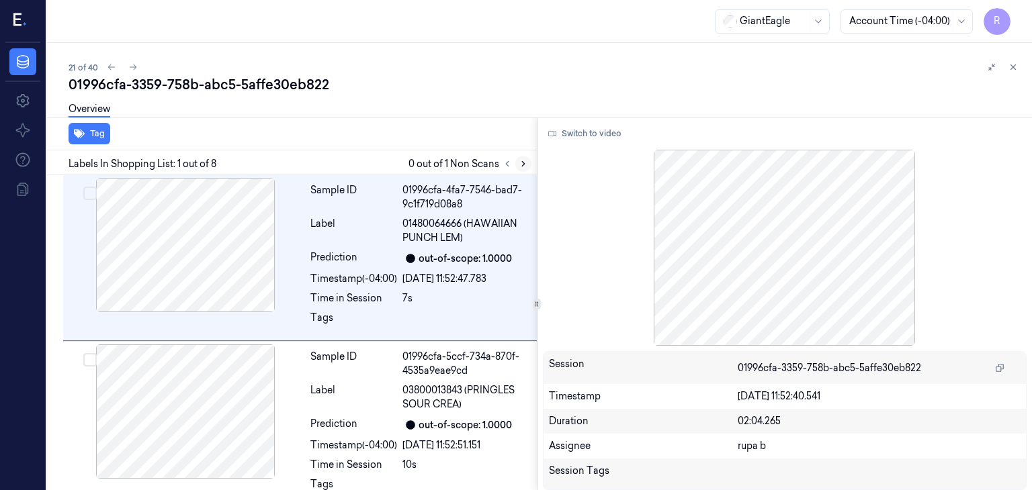
click at [521, 169] on button at bounding box center [523, 164] width 16 height 16
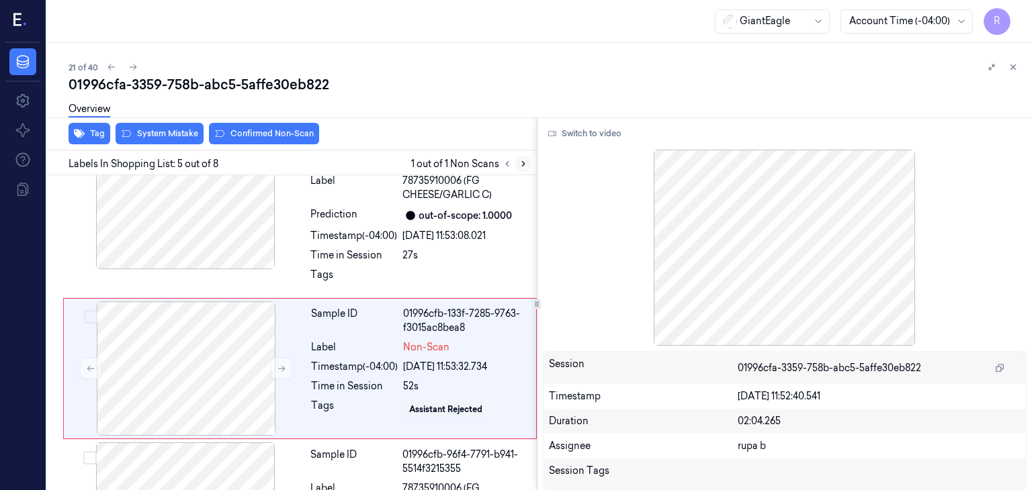
scroll to position [578, 0]
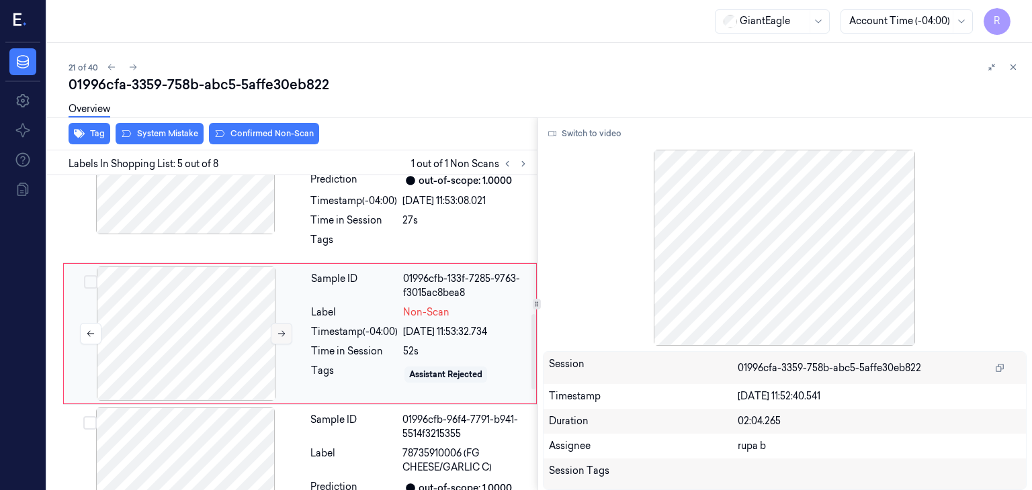
click at [277, 331] on icon at bounding box center [281, 333] width 9 height 9
drag, startPoint x: 277, startPoint y: 331, endPoint x: 235, endPoint y: 277, distance: 68.4
click at [278, 331] on icon at bounding box center [281, 333] width 9 height 9
click at [195, 201] on div at bounding box center [185, 167] width 239 height 134
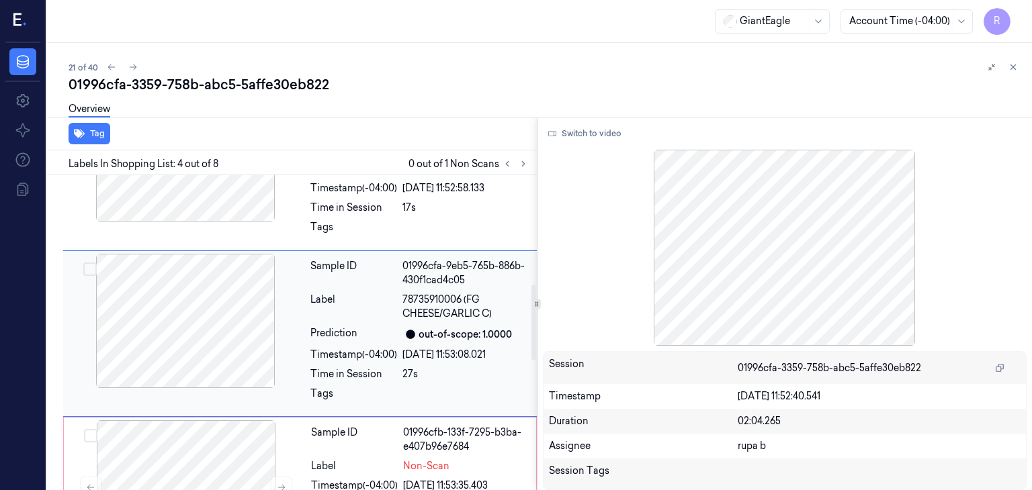
scroll to position [625, 0]
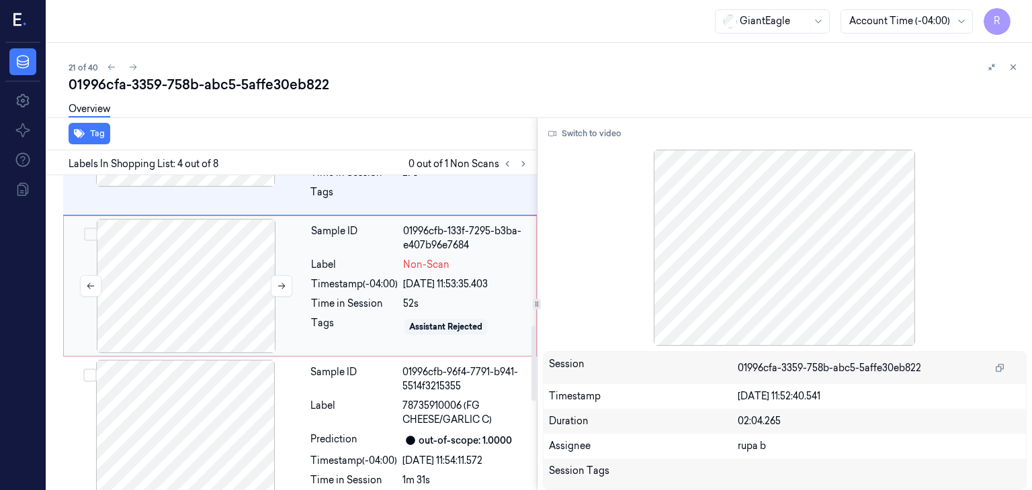
click at [228, 299] on div at bounding box center [186, 286] width 239 height 134
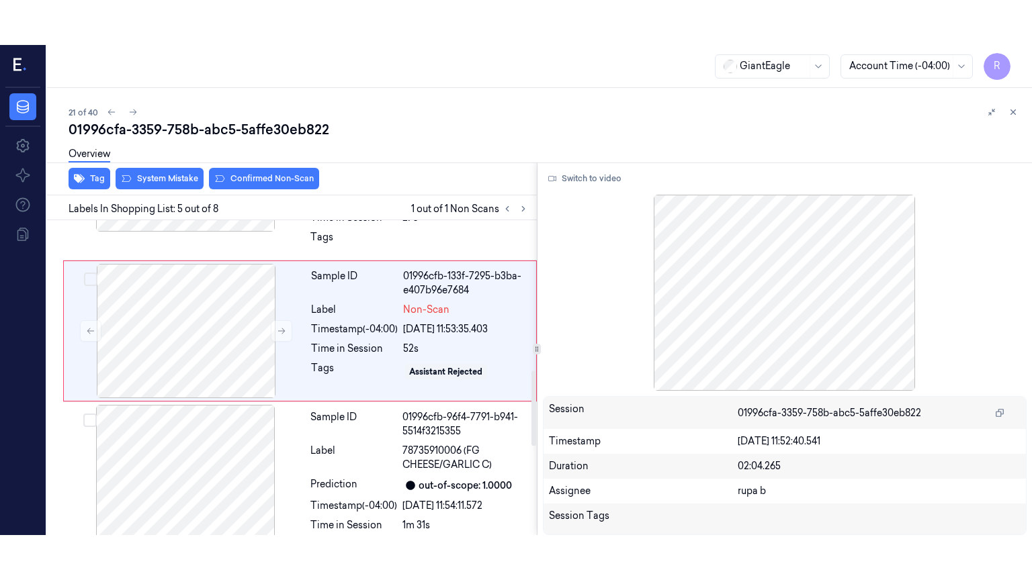
scroll to position [578, 0]
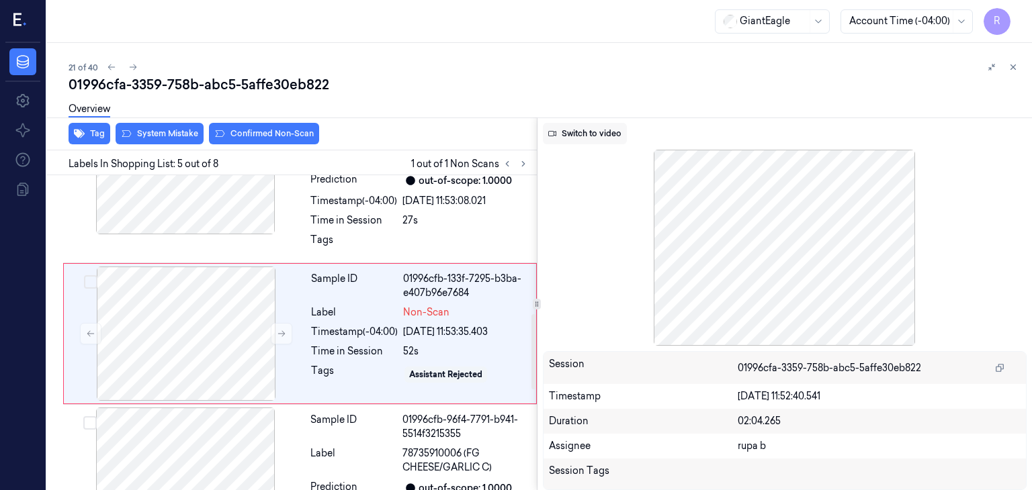
click at [594, 140] on button "Switch to video" at bounding box center [585, 133] width 84 height 21
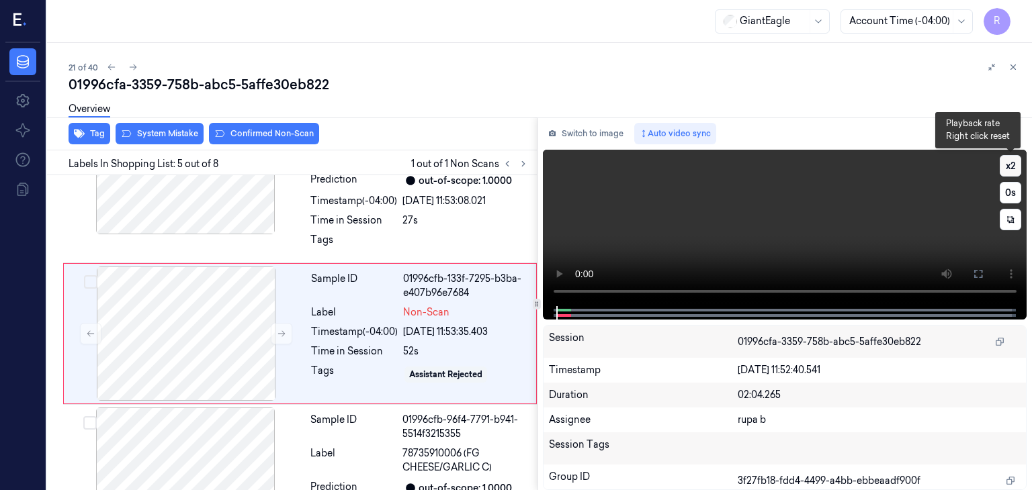
click at [1006, 173] on button "x 2" at bounding box center [1010, 165] width 21 height 21
click at [1006, 173] on button "x 4" at bounding box center [1010, 165] width 21 height 21
click at [970, 279] on button at bounding box center [977, 273] width 21 height 21
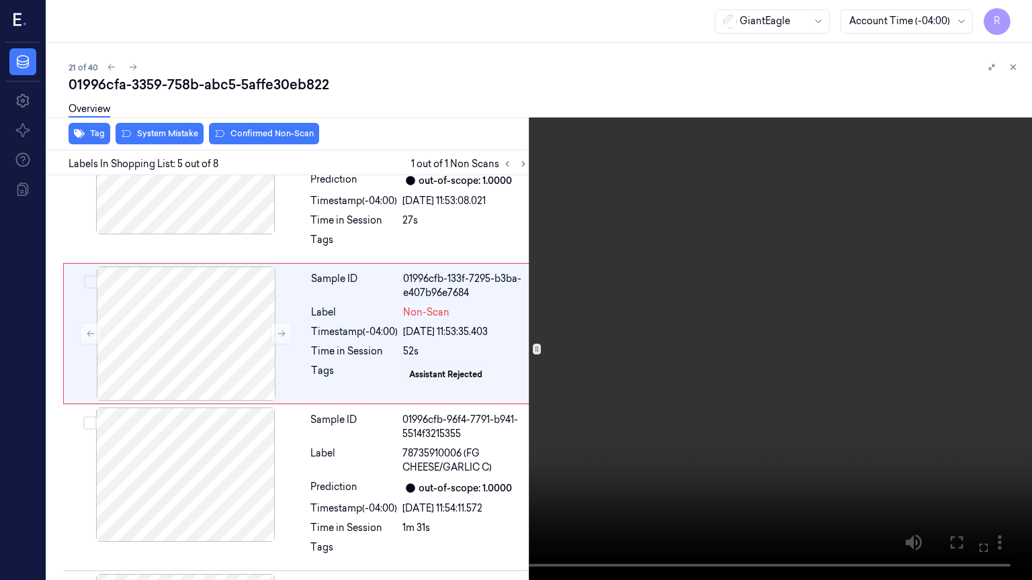
click at [478, 490] on video at bounding box center [516, 290] width 1032 height 580
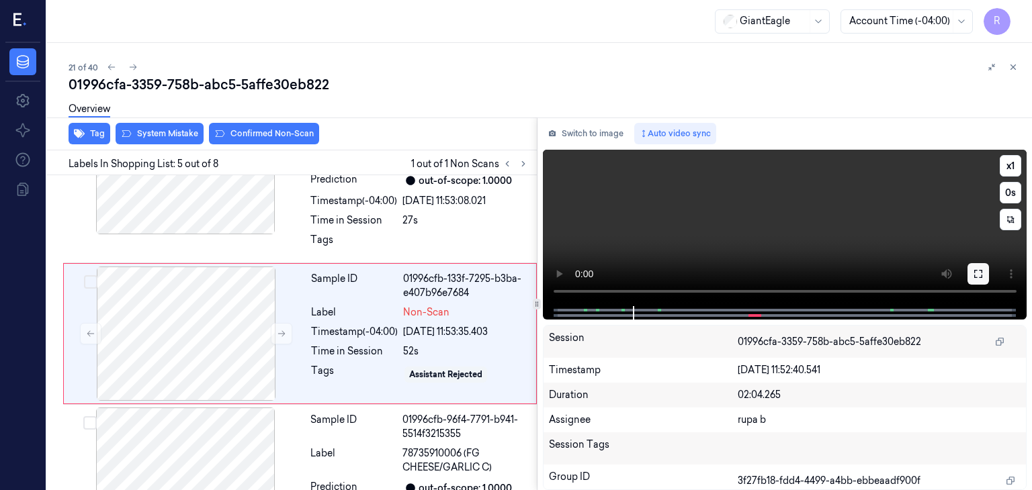
click at [977, 271] on icon at bounding box center [978, 274] width 11 height 11
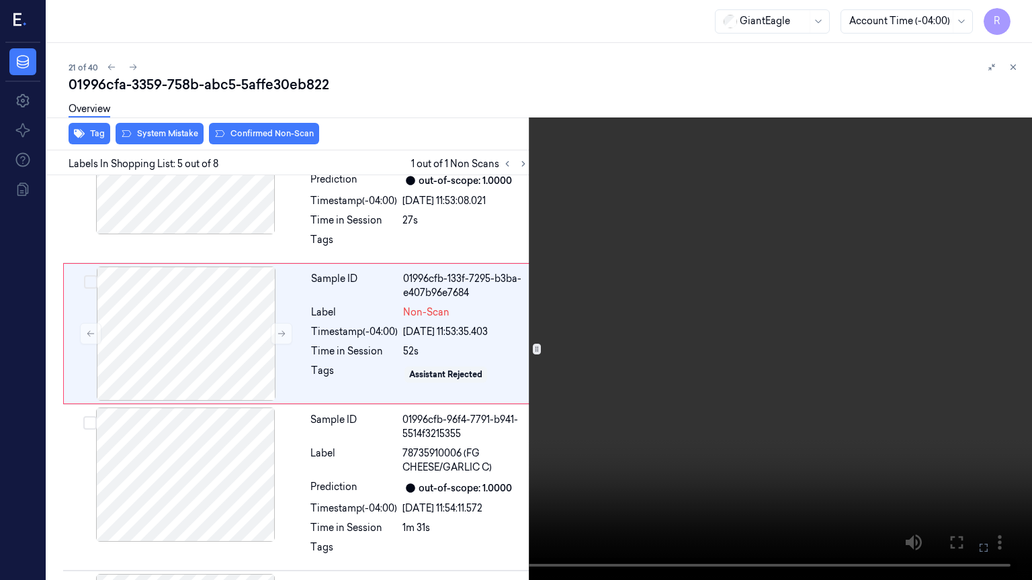
click at [648, 381] on video at bounding box center [516, 290] width 1032 height 580
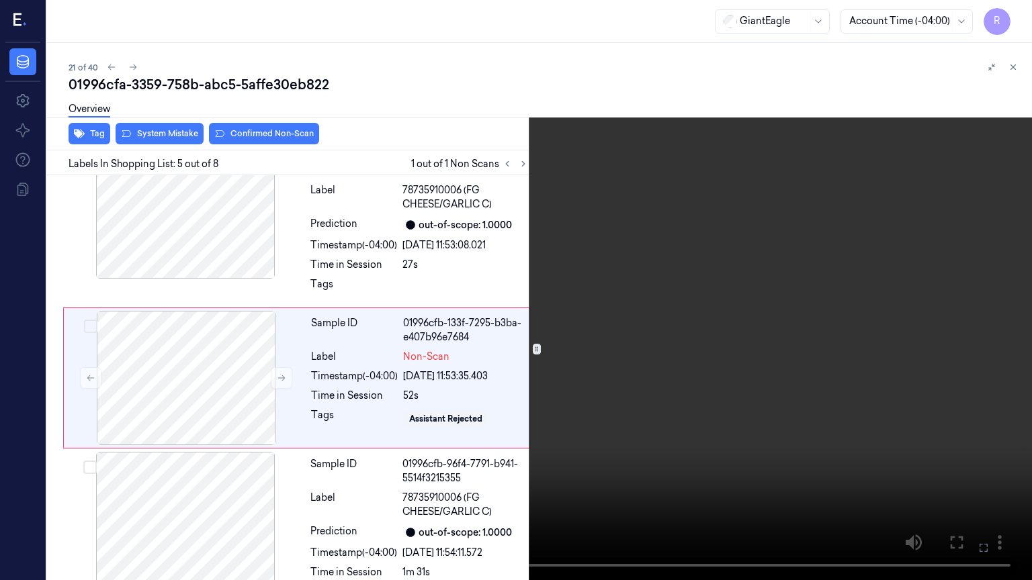
scroll to position [532, 0]
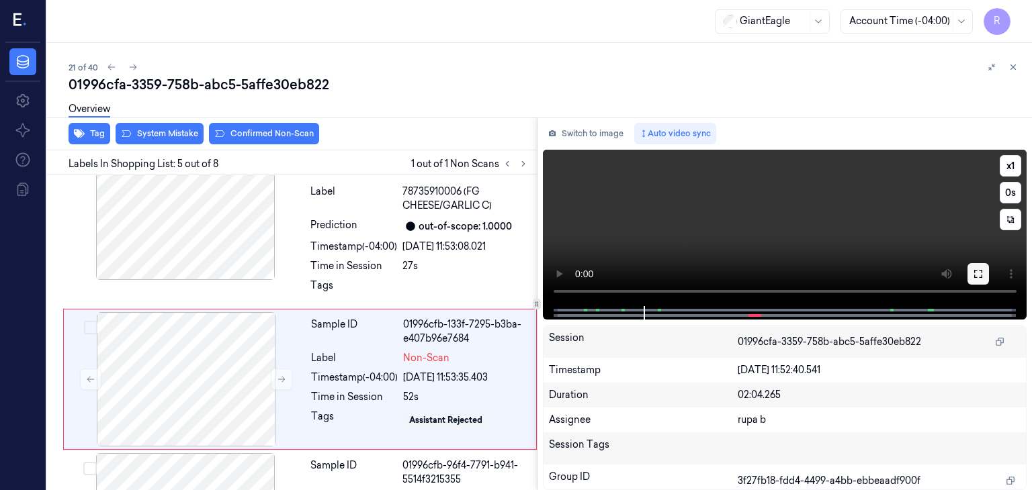
click at [982, 275] on icon at bounding box center [978, 274] width 8 height 8
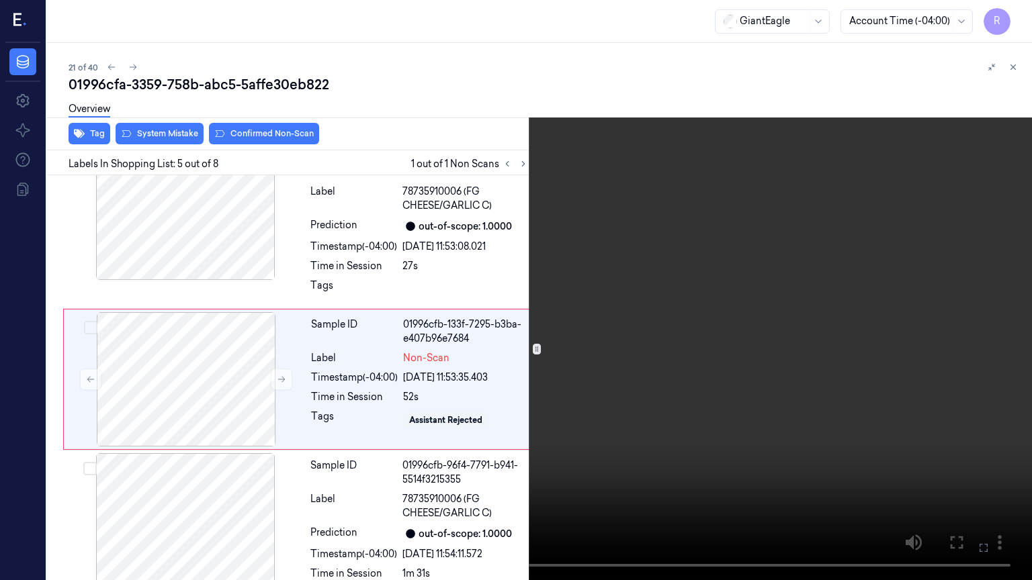
click at [878, 261] on video at bounding box center [516, 290] width 1032 height 580
click at [1010, 15] on button "x 1" at bounding box center [1015, 15] width 21 height 21
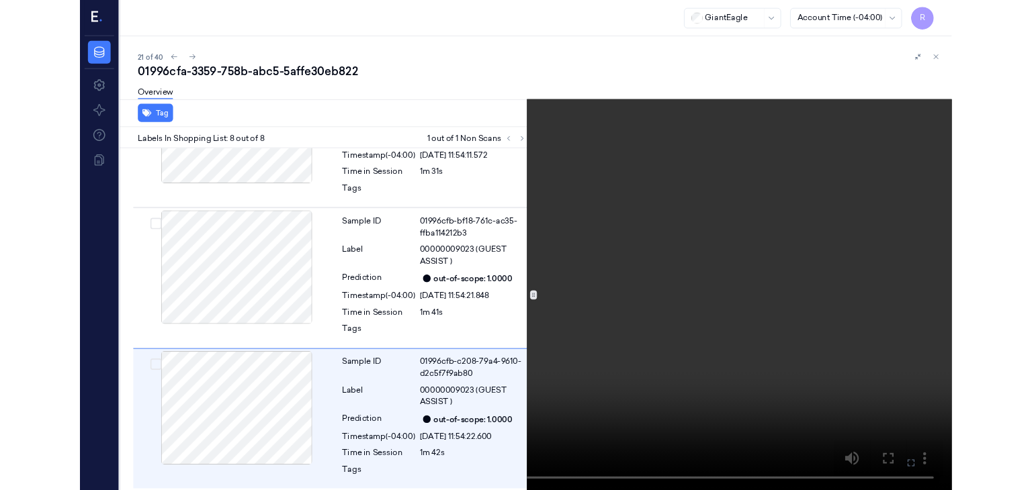
scroll to position [904, 0]
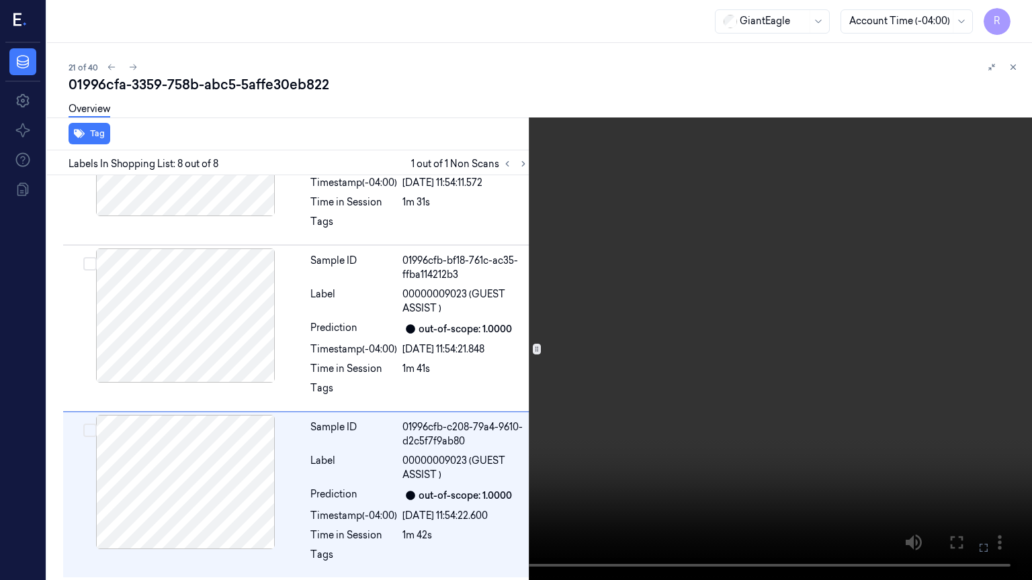
click at [812, 187] on video at bounding box center [516, 290] width 1032 height 580
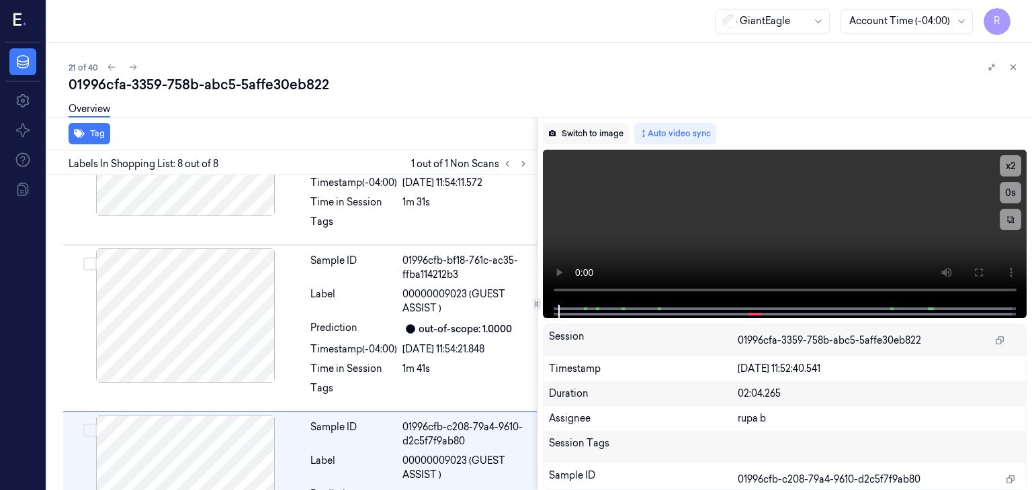
click at [600, 139] on button "Switch to image" at bounding box center [586, 133] width 86 height 21
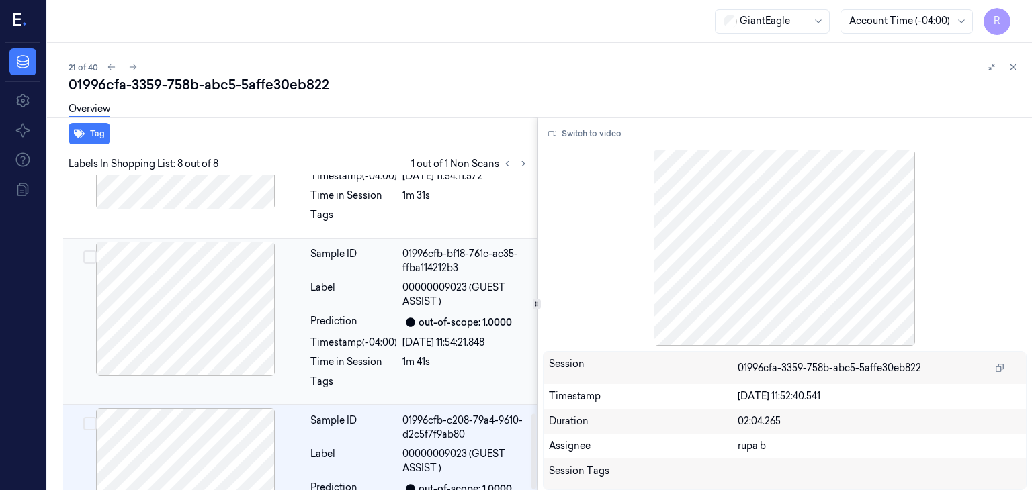
scroll to position [994, 0]
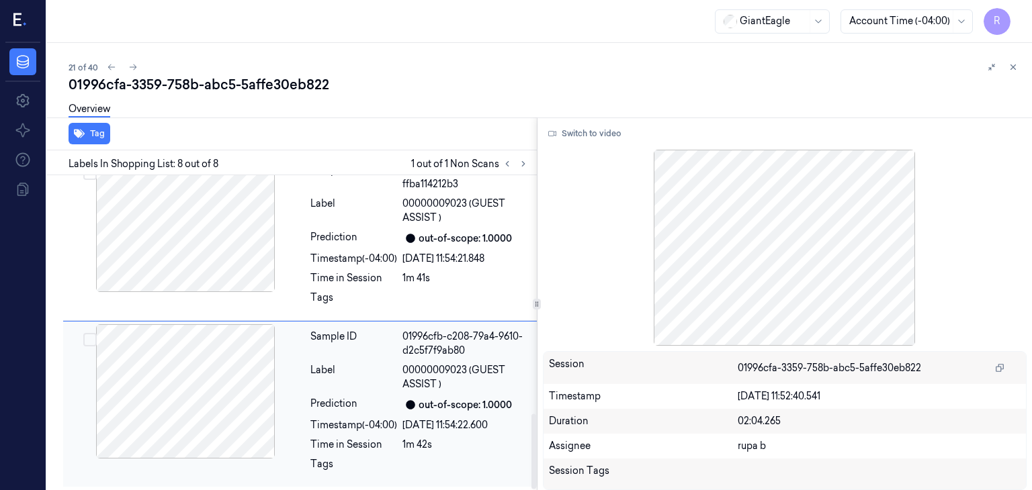
click at [207, 398] on div at bounding box center [185, 391] width 239 height 134
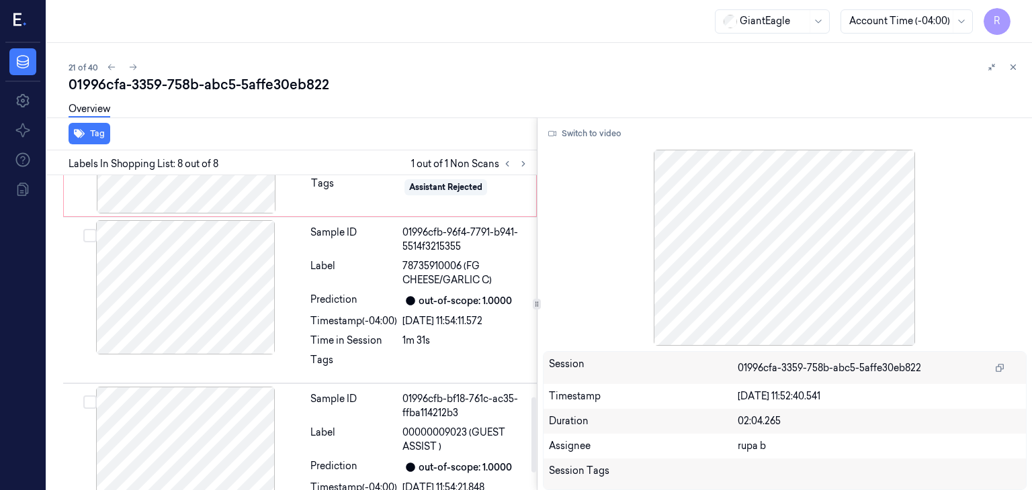
scroll to position [726, 0]
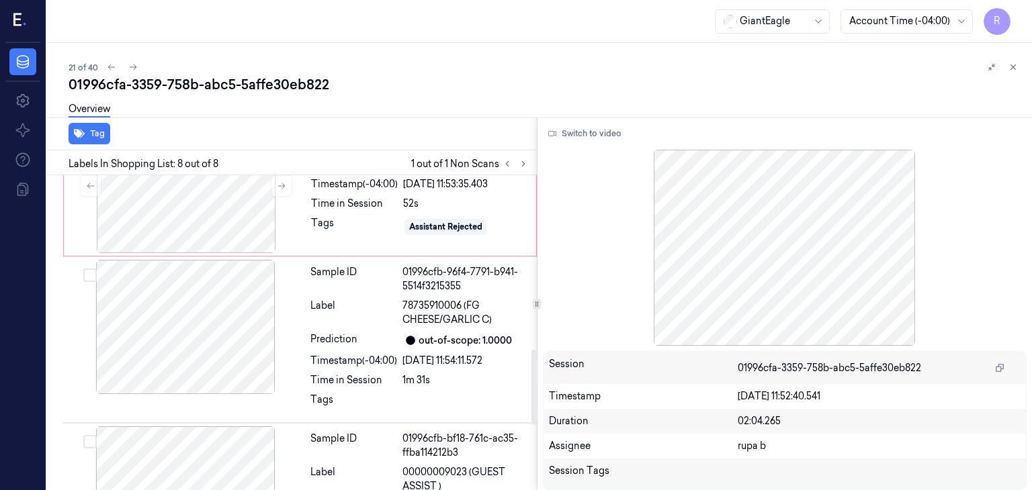
click at [532, 160] on div "Labels In Shopping List: 8 out of 8 1 out of 1 Non Scans" at bounding box center [289, 162] width 495 height 25
click at [526, 167] on icon at bounding box center [523, 163] width 9 height 9
click at [188, 216] on div at bounding box center [186, 186] width 239 height 134
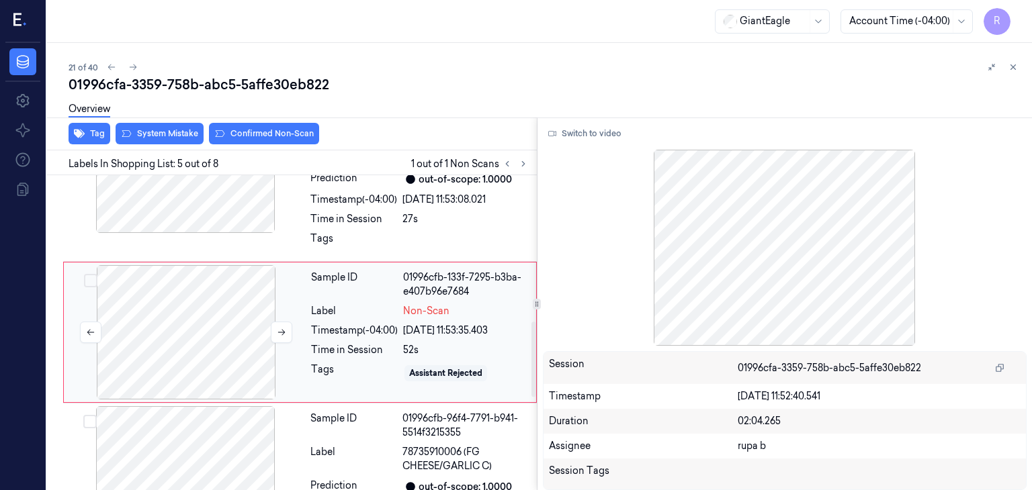
scroll to position [578, 0]
click at [258, 321] on div at bounding box center [186, 334] width 239 height 134
click at [258, 322] on div at bounding box center [186, 334] width 239 height 134
click at [258, 326] on div at bounding box center [186, 334] width 239 height 134
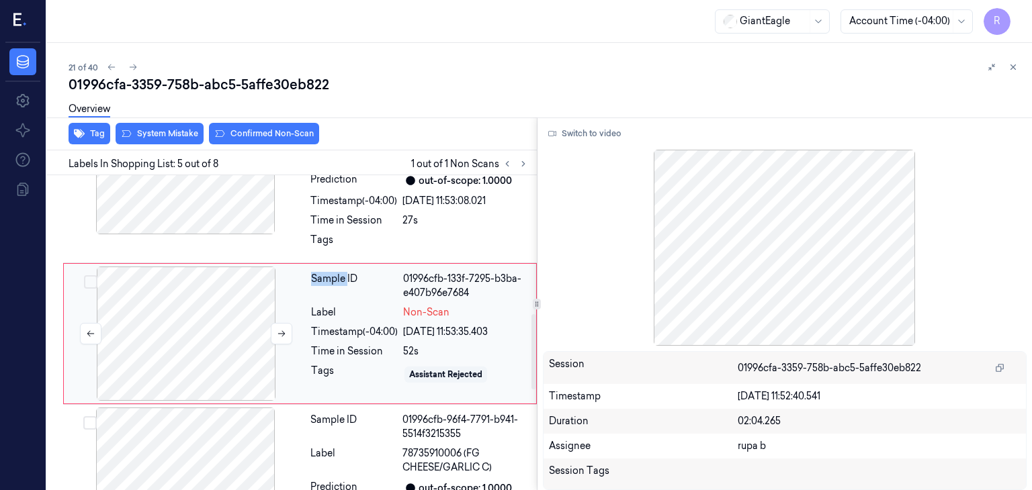
click at [258, 326] on div at bounding box center [186, 334] width 239 height 134
click at [275, 331] on button at bounding box center [281, 333] width 21 height 21
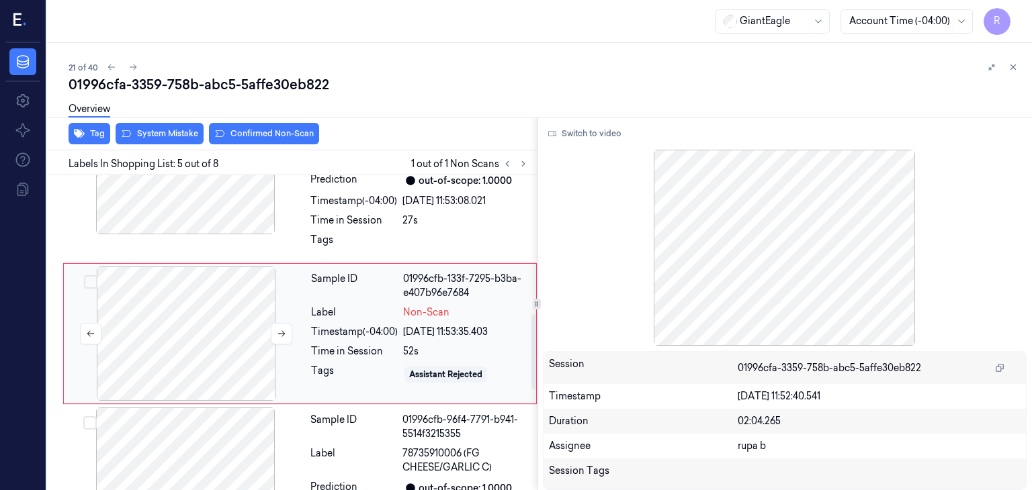
click at [269, 335] on div at bounding box center [186, 334] width 239 height 134
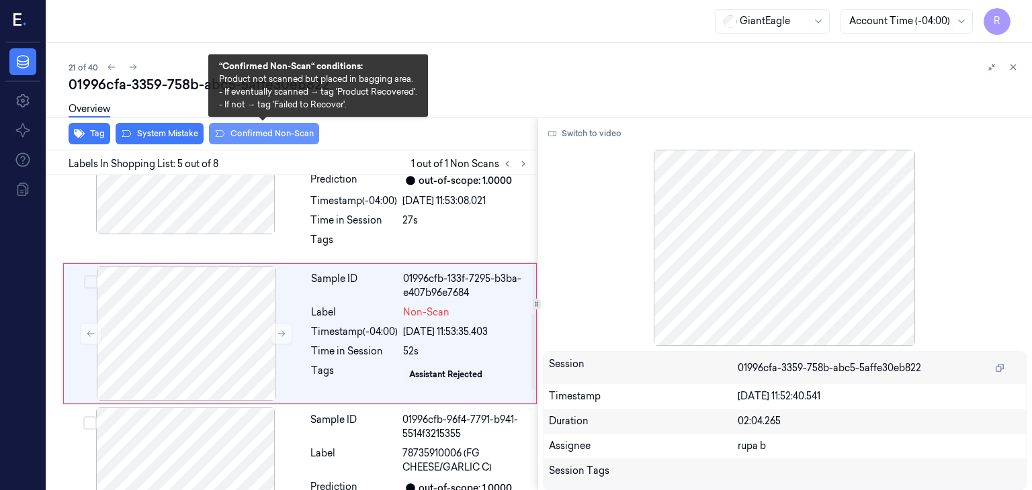
click at [274, 131] on button "Confirmed Non-Scan" at bounding box center [264, 133] width 110 height 21
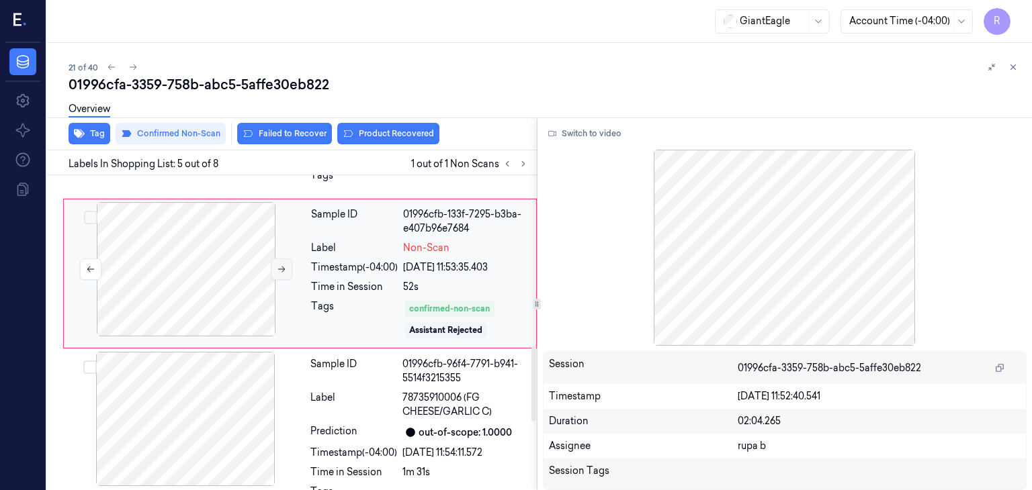
scroll to position [715, 0]
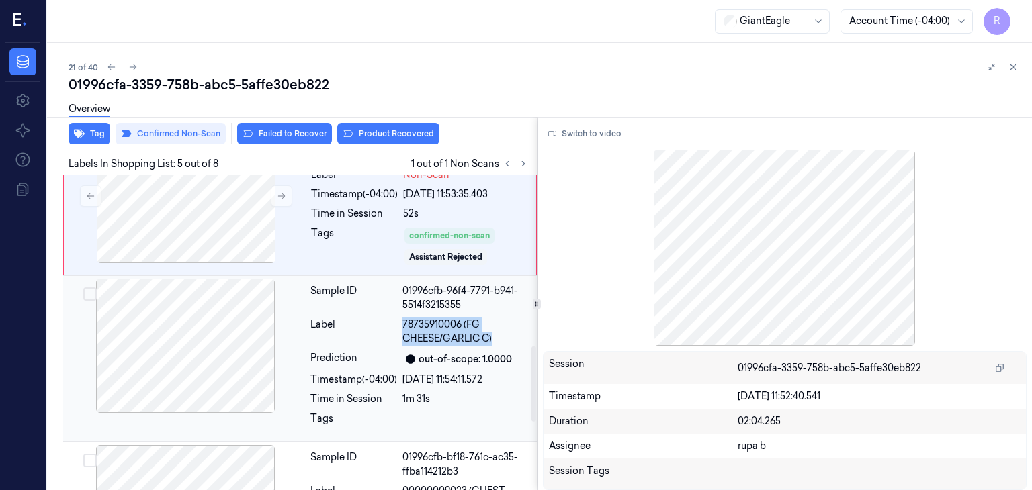
drag, startPoint x: 400, startPoint y: 329, endPoint x: 508, endPoint y: 334, distance: 108.3
click at [508, 334] on div "Label 78735910006 (FG CHEESE/GARLIC C)" at bounding box center [419, 332] width 218 height 28
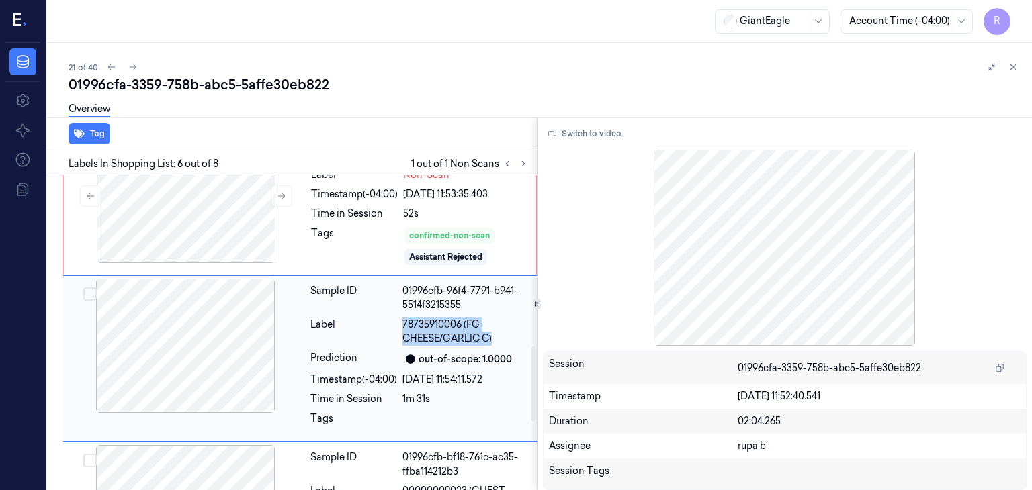
scroll to position [739, 0]
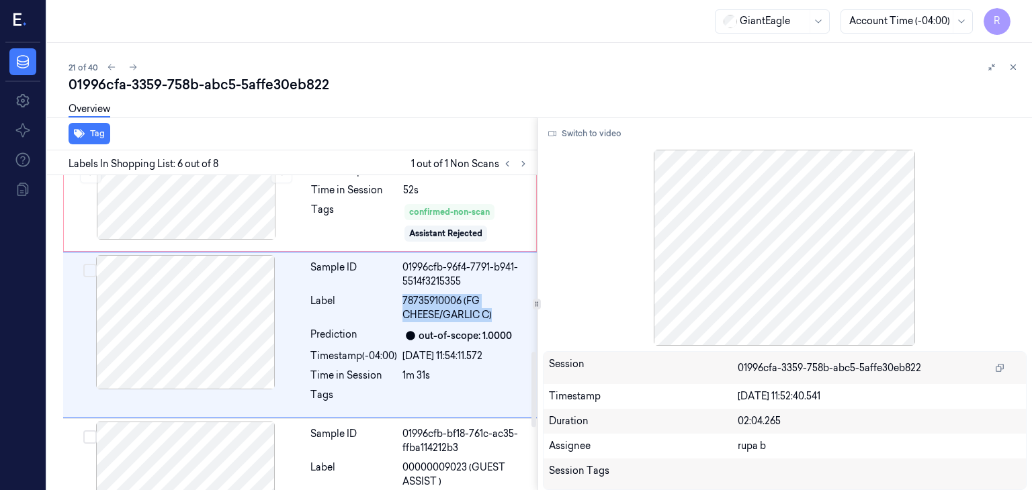
copy div "78735910006 (FG CHEESE/GARLIC C)"
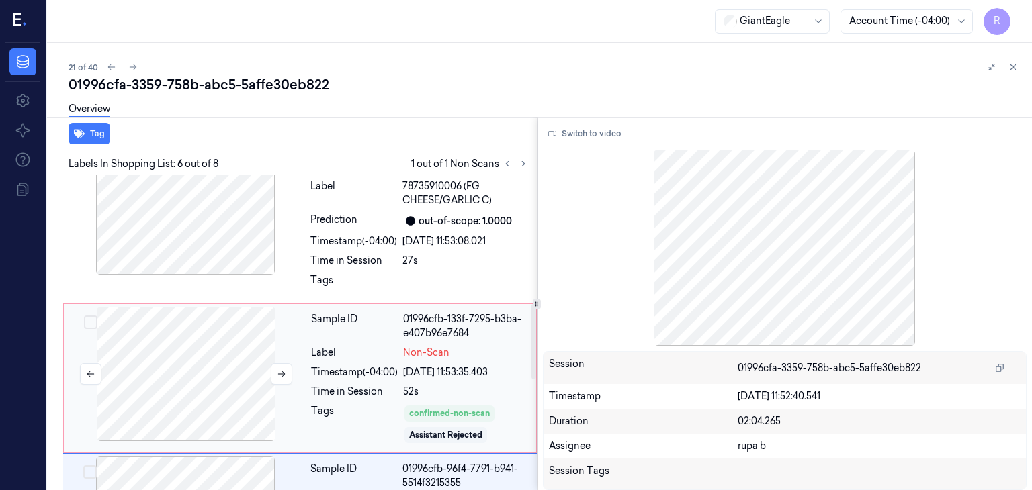
click at [221, 374] on div at bounding box center [186, 374] width 239 height 134
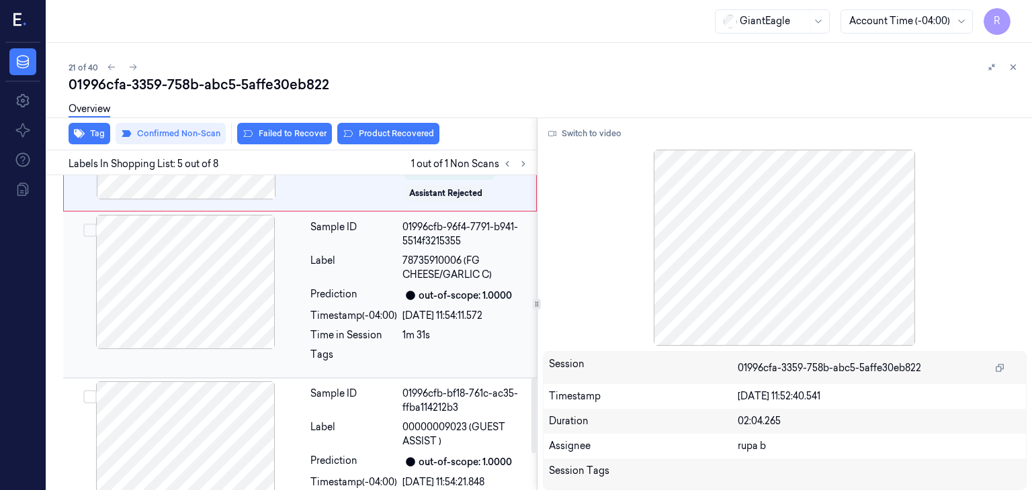
scroll to position [734, 0]
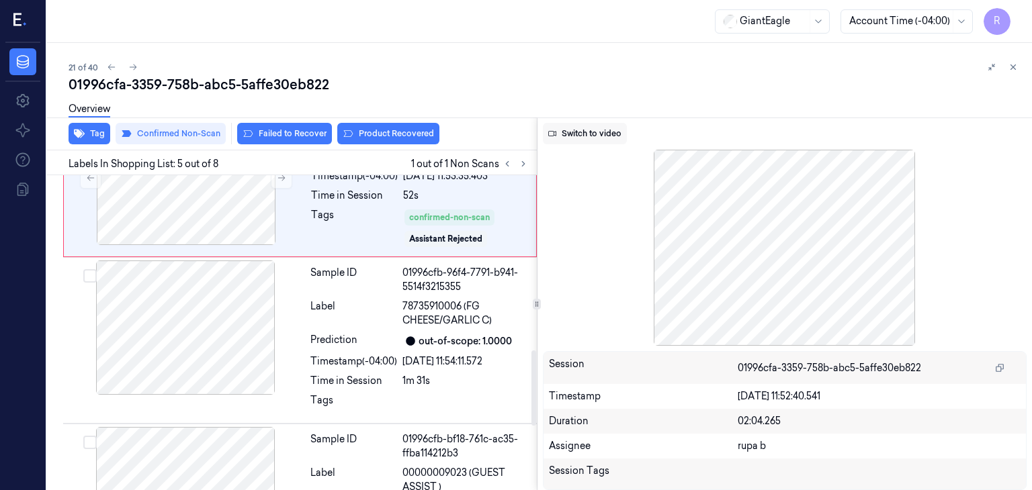
click at [610, 136] on button "Switch to video" at bounding box center [585, 133] width 84 height 21
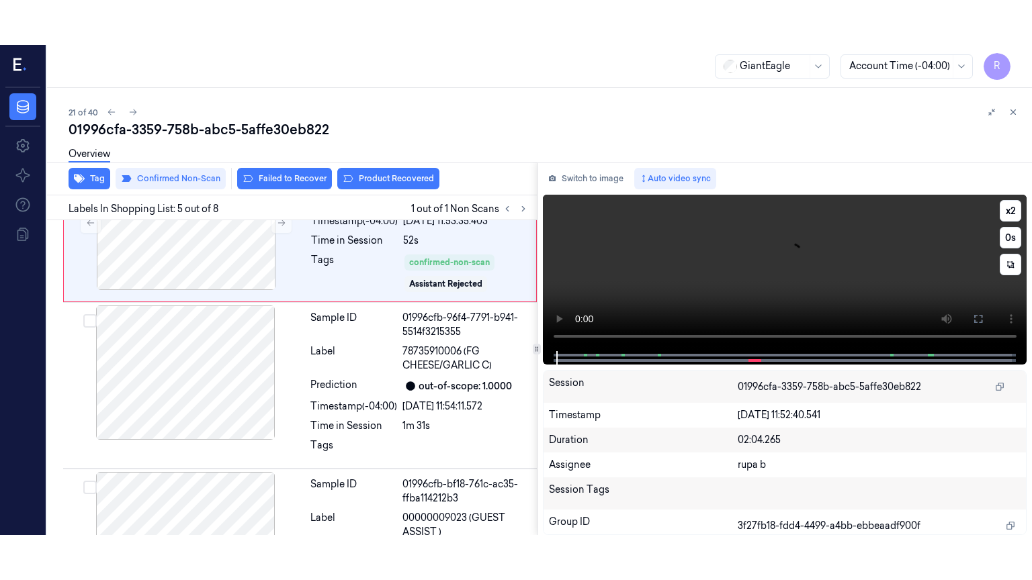
scroll to position [581, 0]
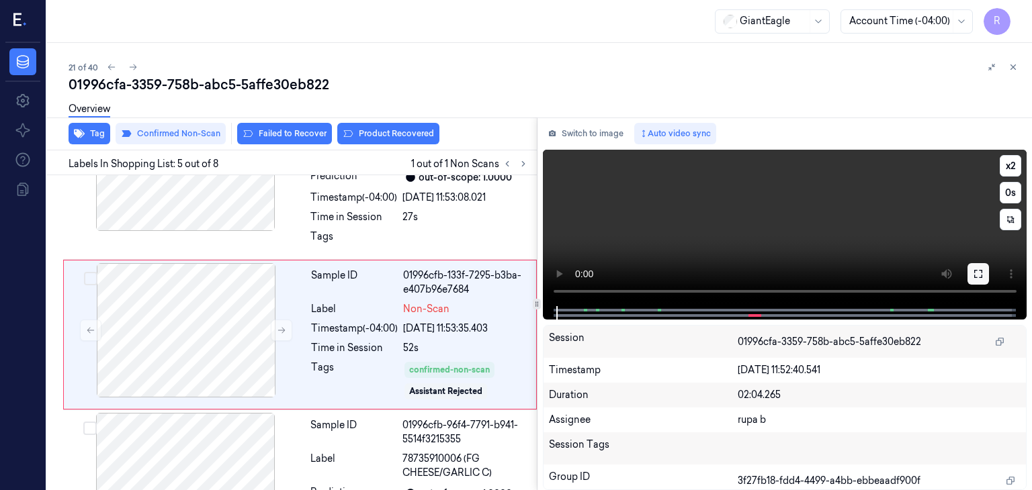
click at [972, 268] on button at bounding box center [977, 273] width 21 height 21
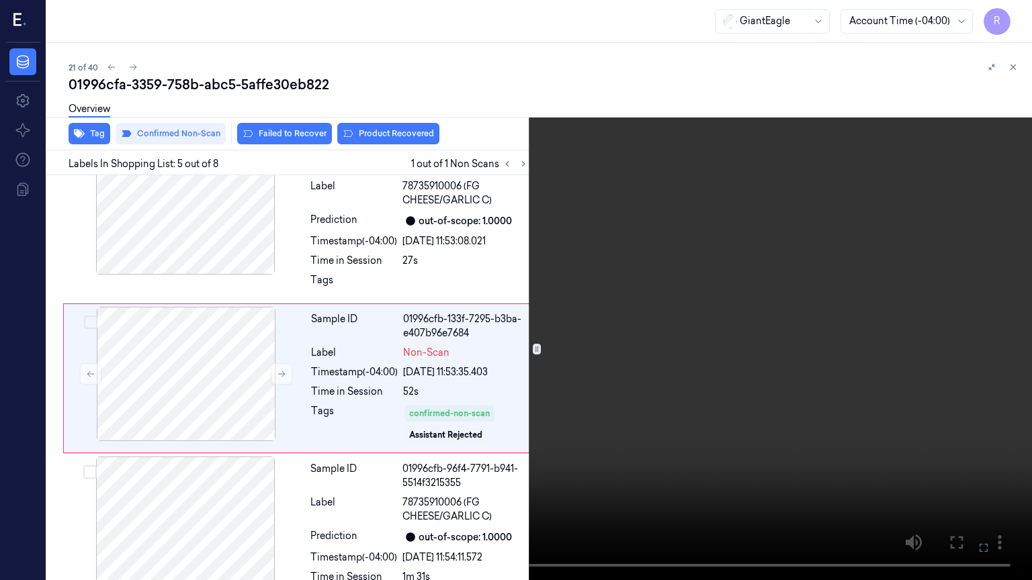
scroll to position [536, 0]
click at [286, 490] on video at bounding box center [516, 290] width 1032 height 580
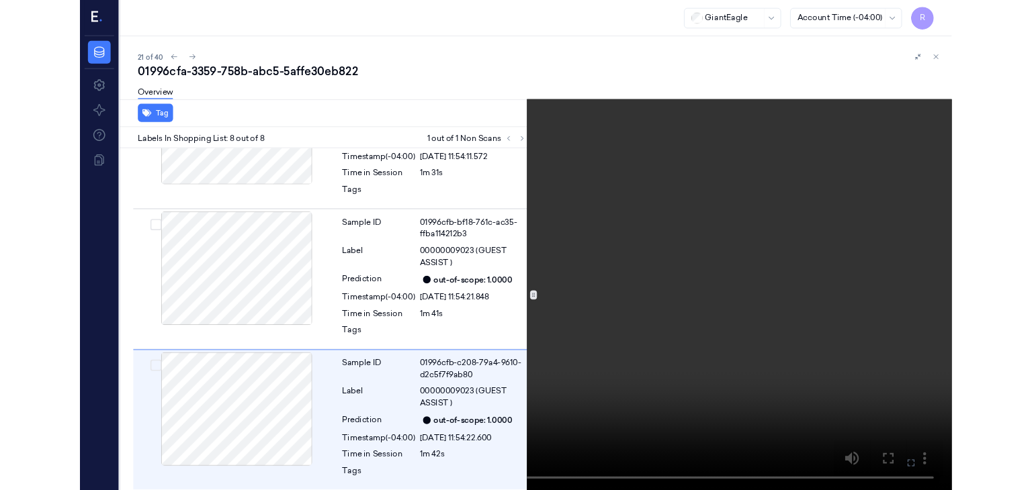
scroll to position [912, 0]
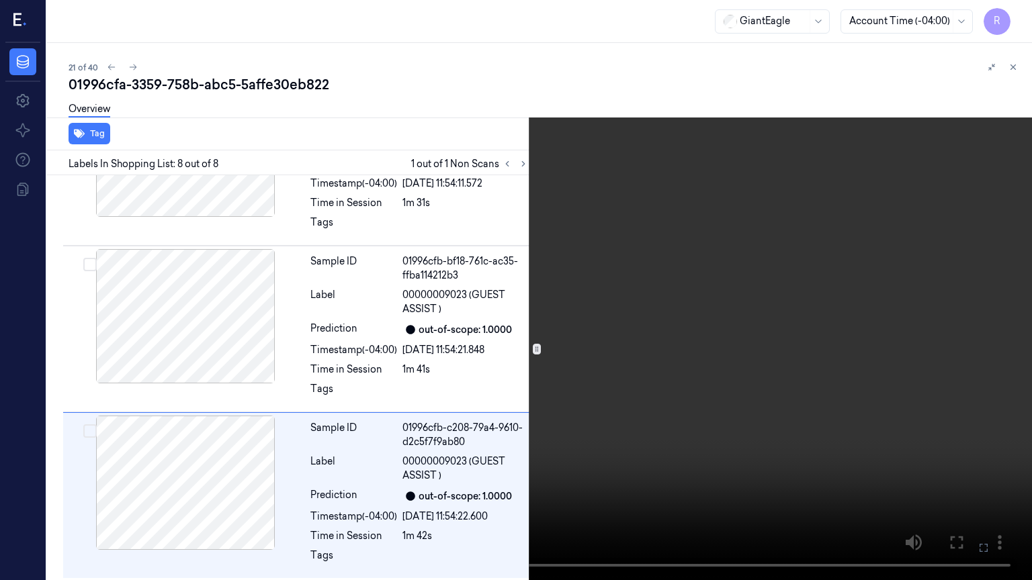
click at [930, 355] on video at bounding box center [516, 290] width 1032 height 580
click at [930, 455] on video at bounding box center [516, 290] width 1032 height 580
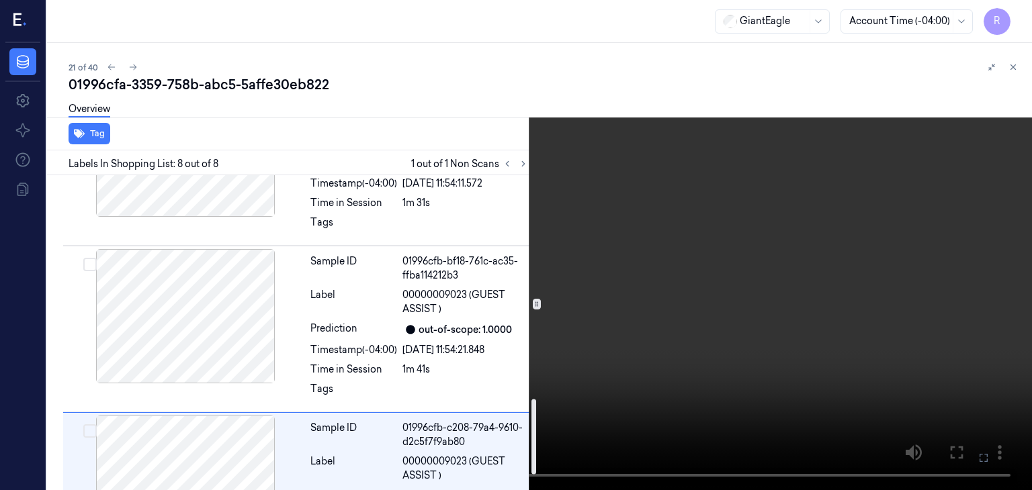
scroll to position [979, 0]
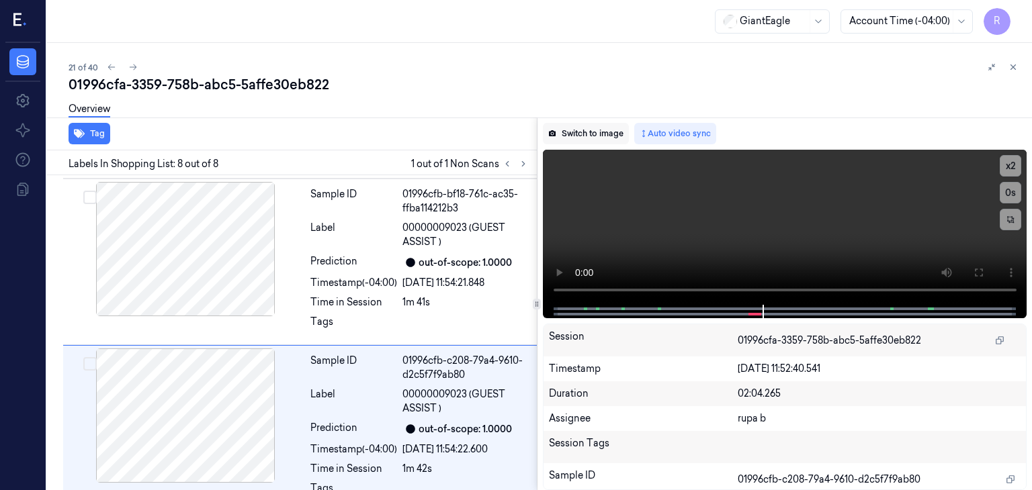
click at [601, 135] on button "Switch to image" at bounding box center [586, 133] width 86 height 21
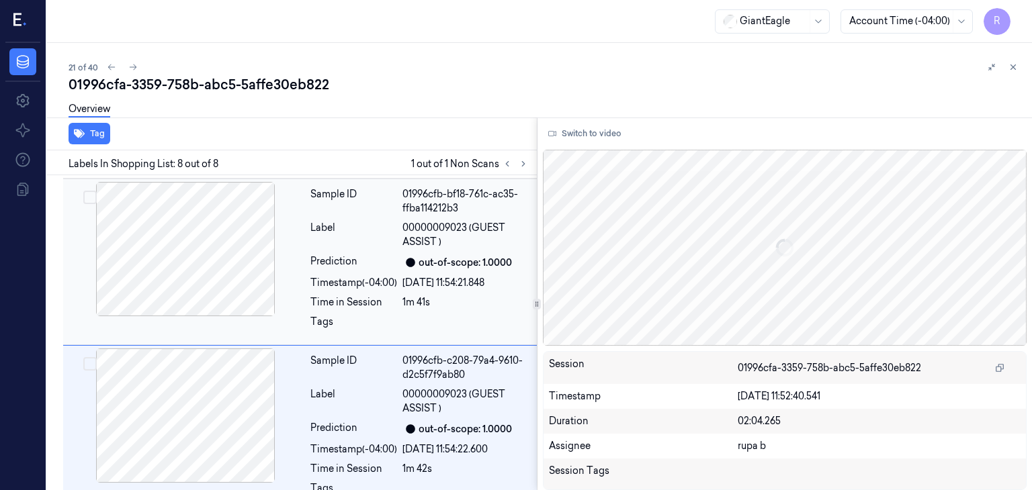
scroll to position [1002, 0]
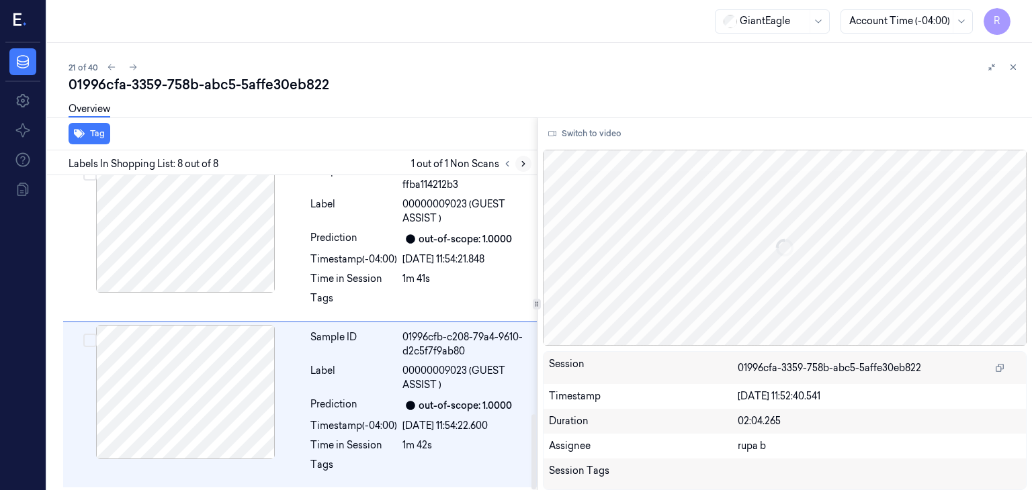
click at [524, 167] on icon at bounding box center [523, 163] width 9 height 9
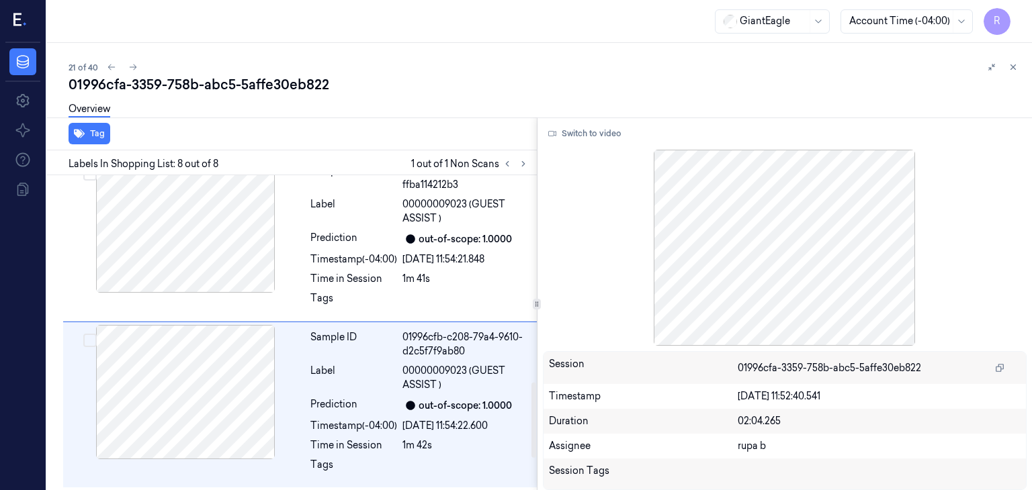
scroll to position [801, 0]
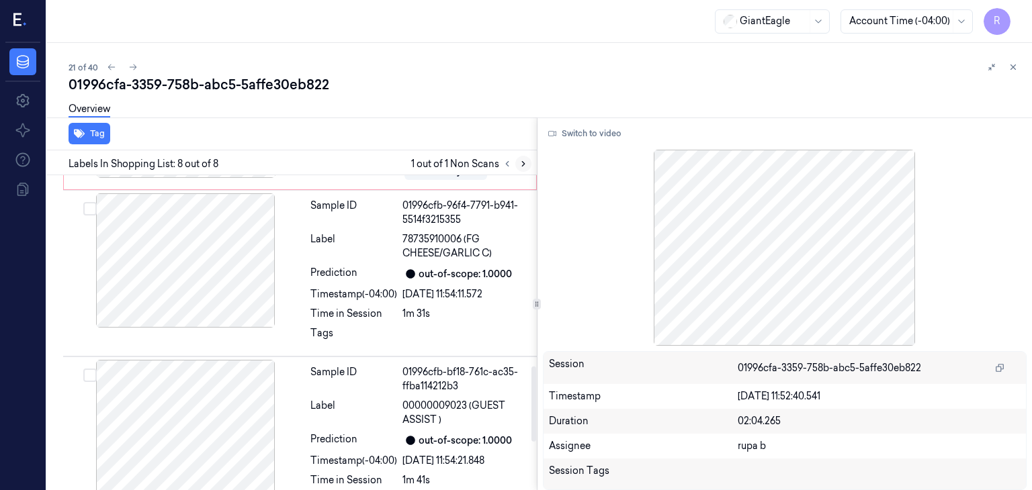
click at [523, 165] on icon at bounding box center [523, 164] width 3 height 5
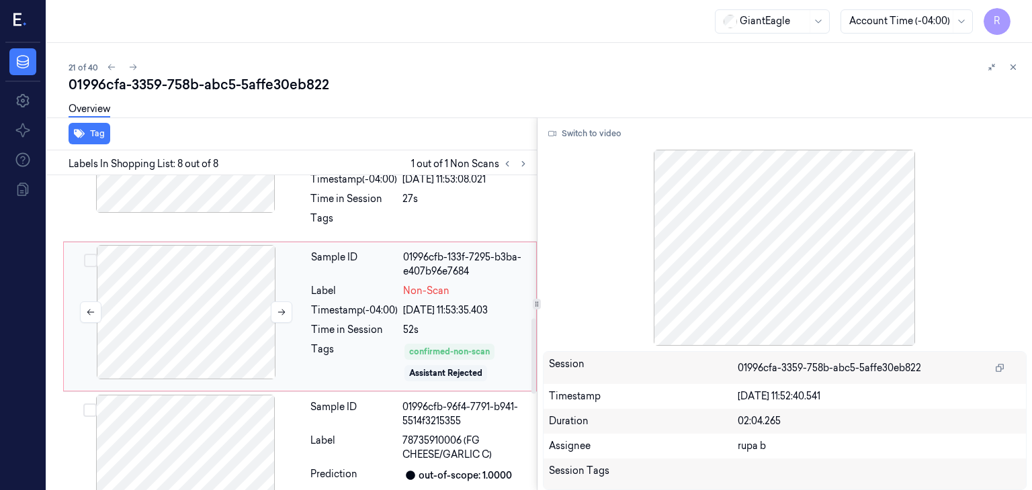
click at [227, 312] on div at bounding box center [186, 312] width 239 height 134
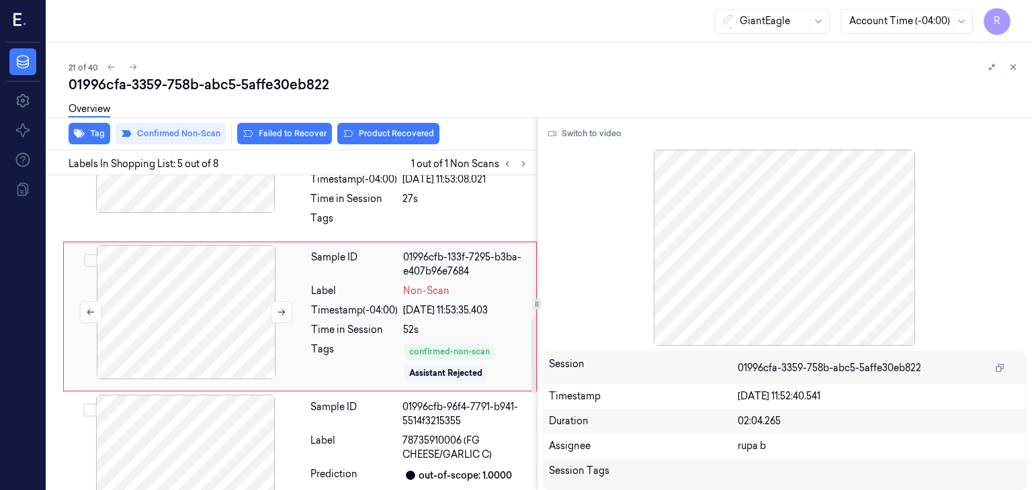
scroll to position [581, 0]
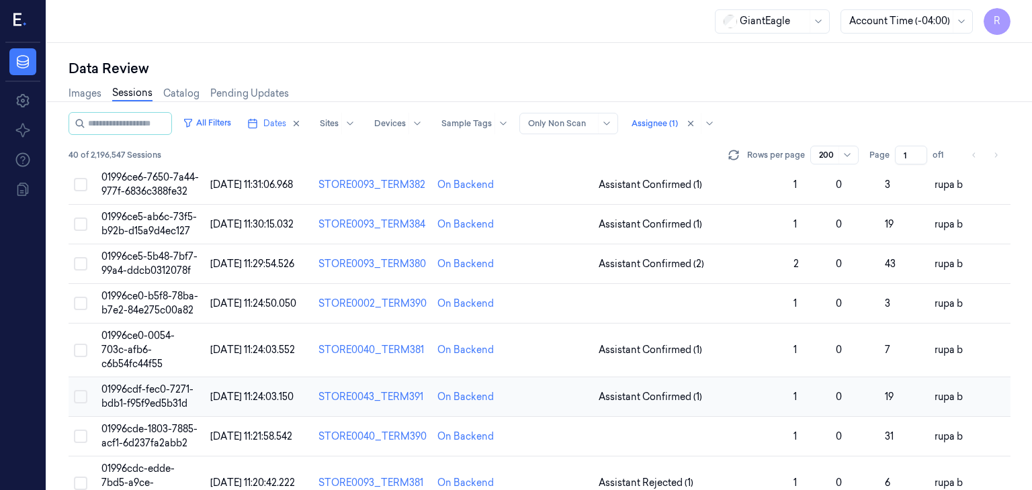
scroll to position [1498, 0]
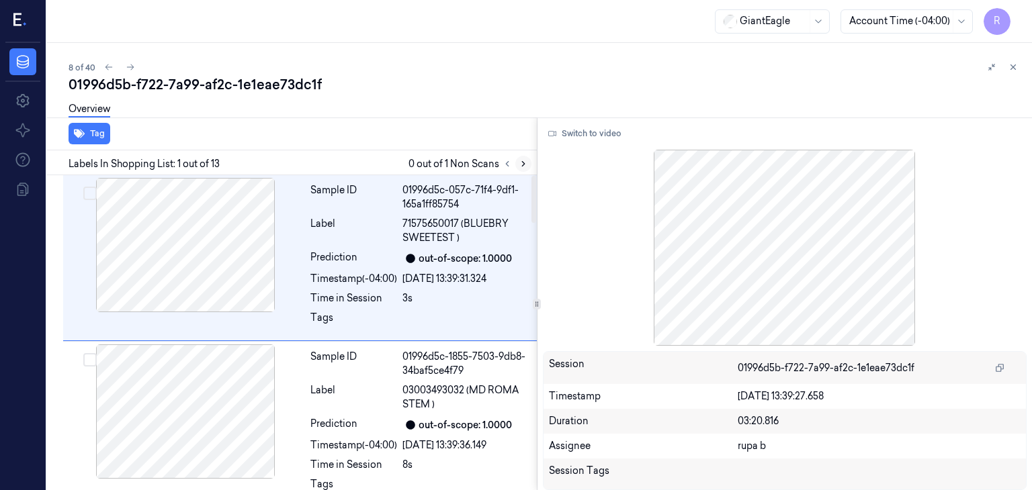
click at [524, 165] on icon at bounding box center [523, 163] width 9 height 9
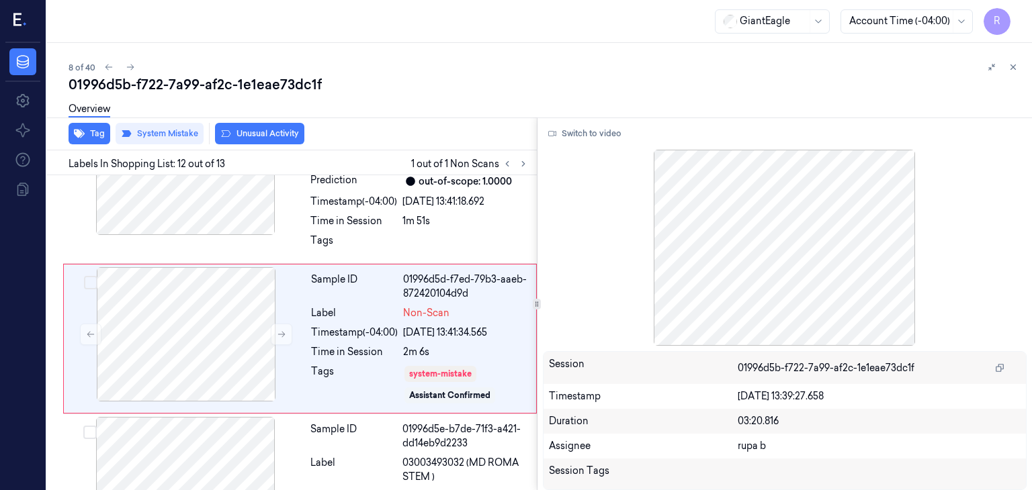
scroll to position [1704, 0]
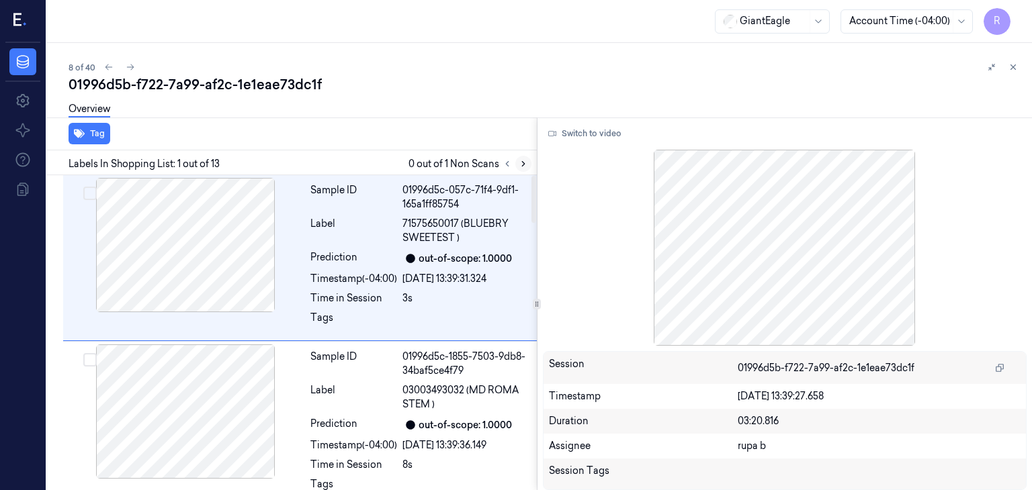
click at [519, 167] on icon at bounding box center [523, 163] width 9 height 9
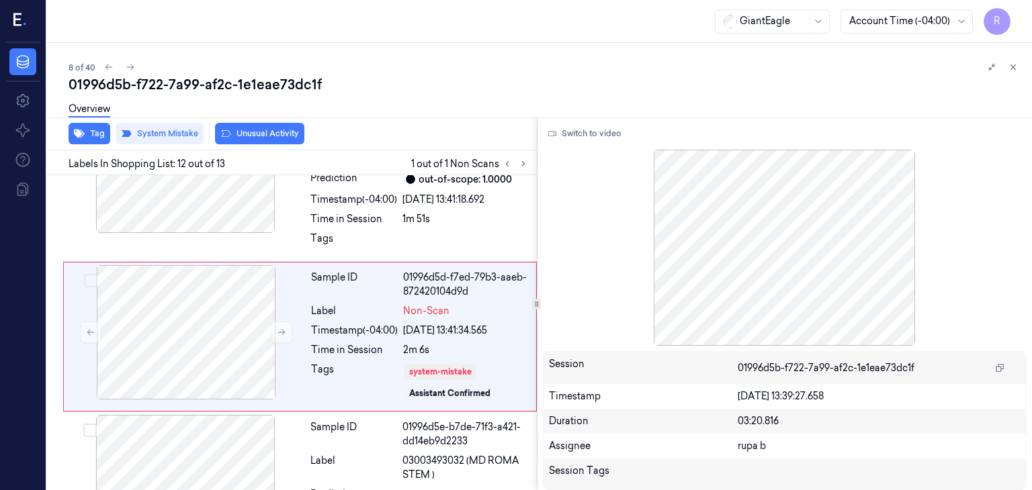
scroll to position [1704, 0]
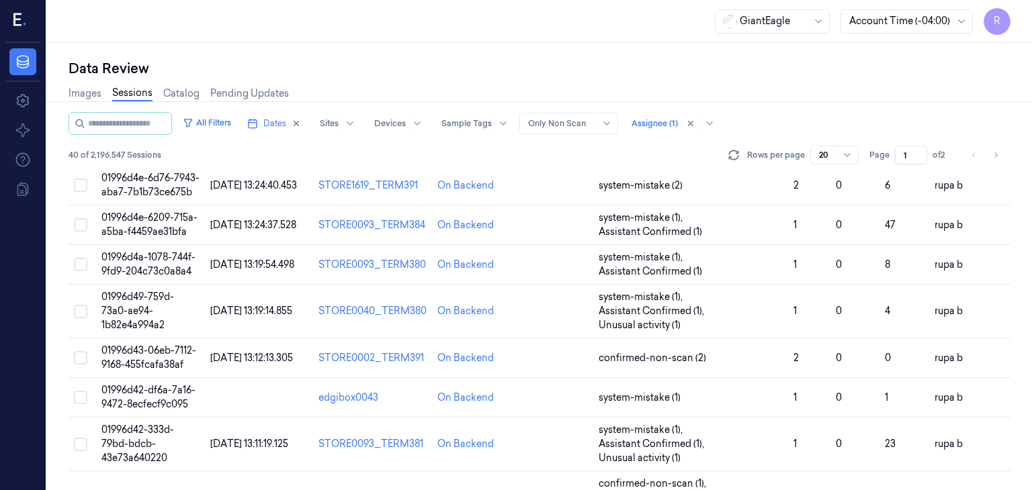
scroll to position [548, 0]
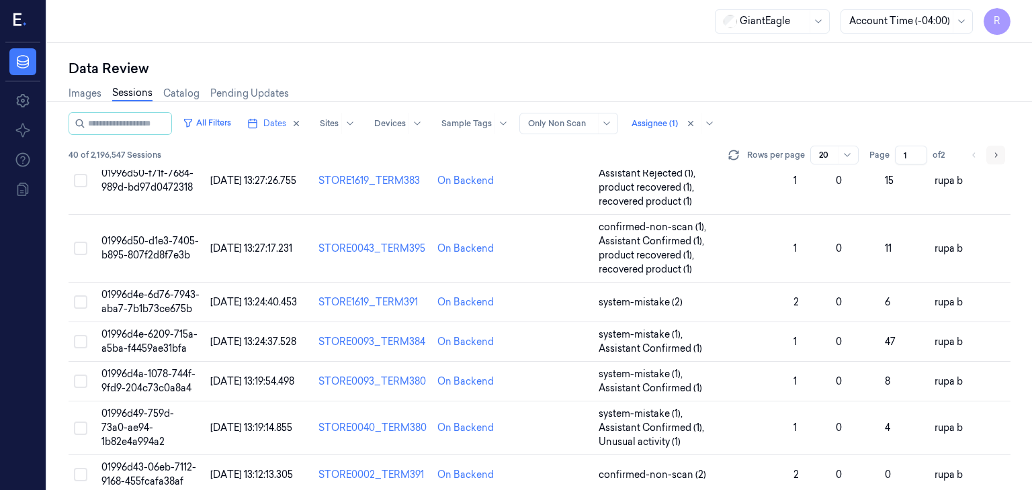
click at [992, 154] on icon "Go to next page" at bounding box center [996, 155] width 8 height 11
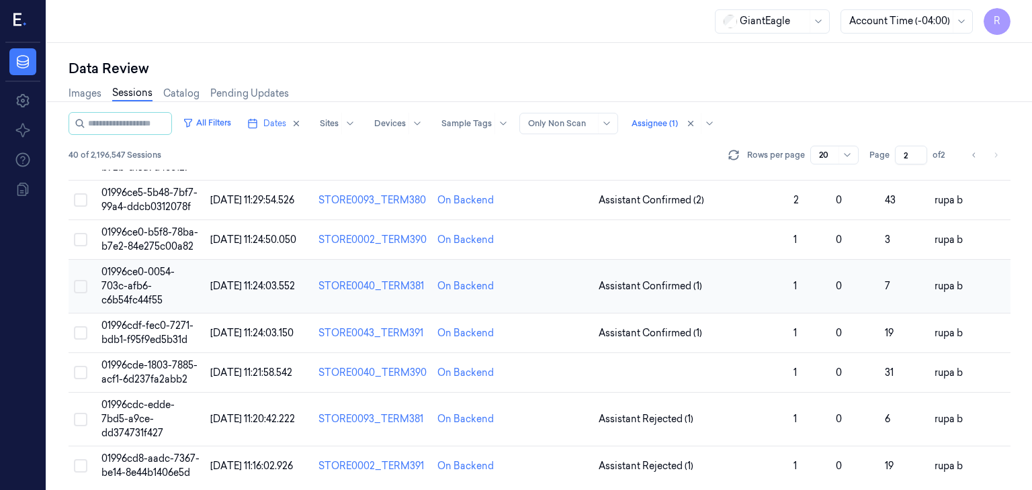
scroll to position [551, 0]
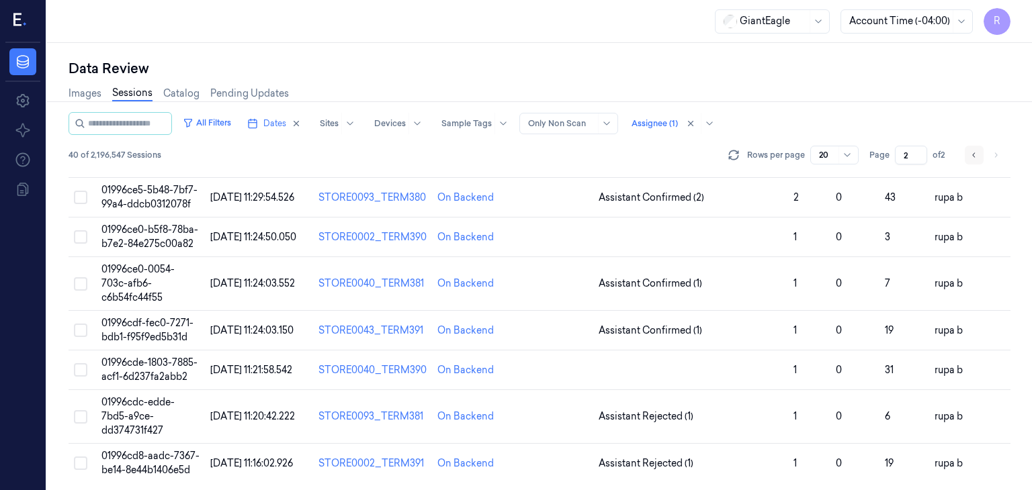
click at [967, 154] on button "Go to previous page" at bounding box center [974, 155] width 19 height 19
type input "1"
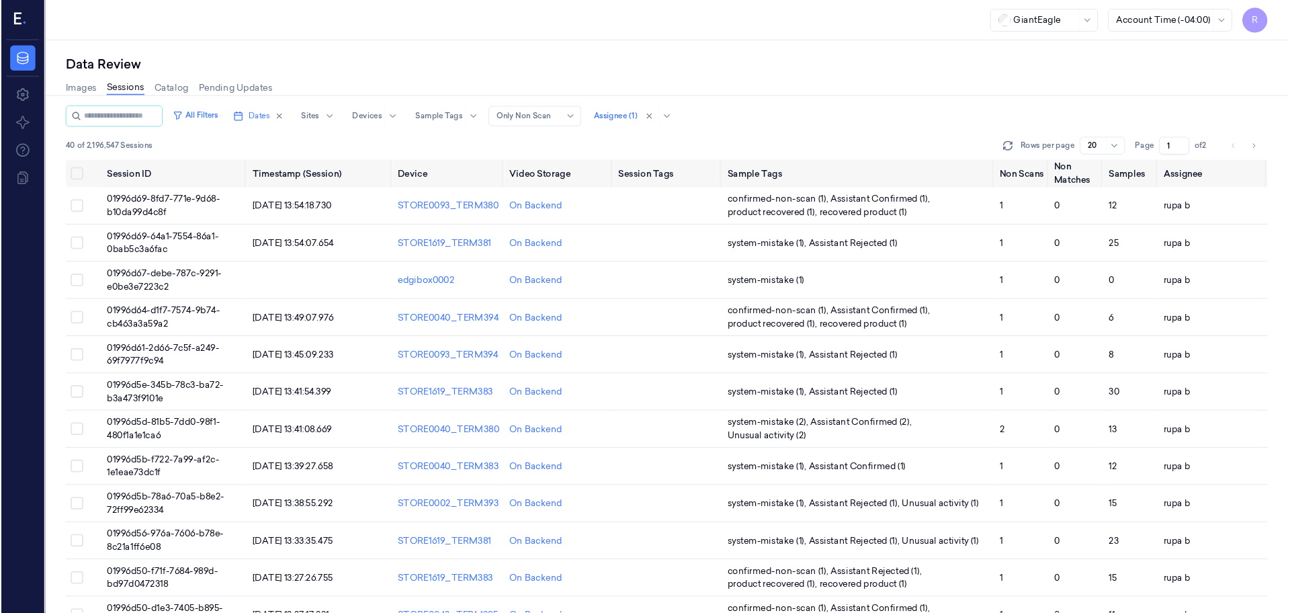
scroll to position [349, 0]
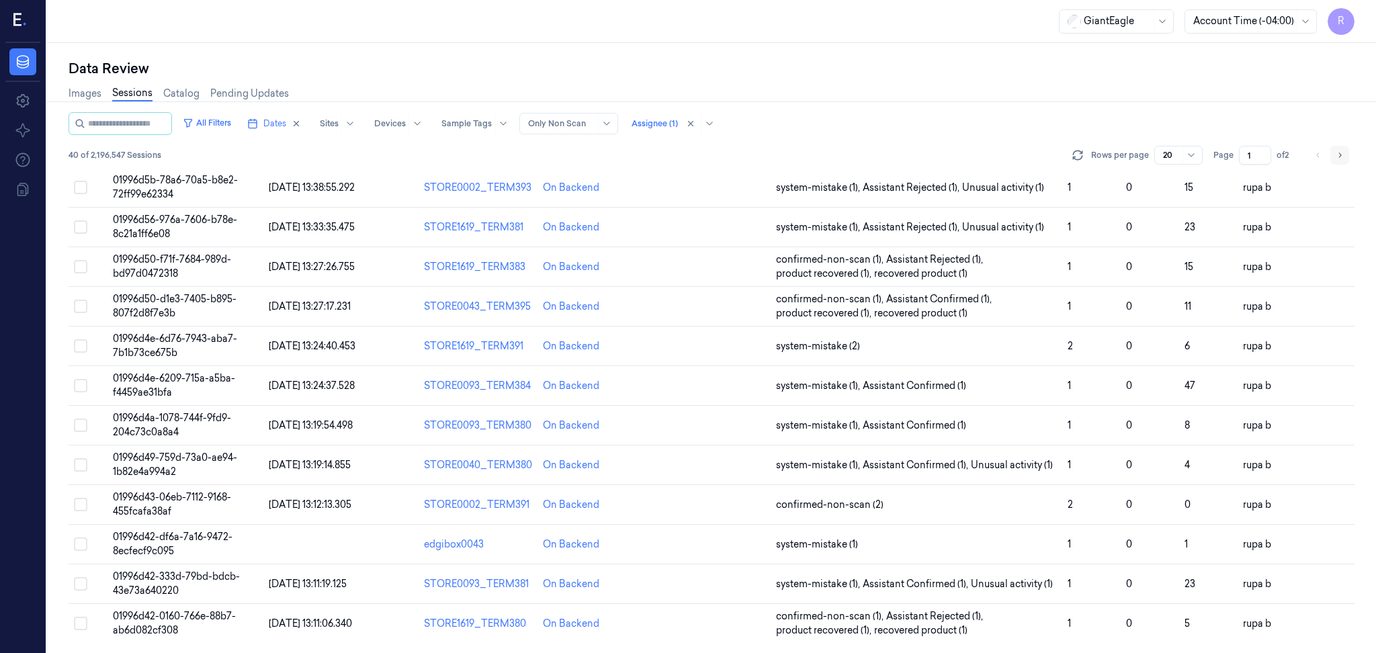
click at [1031, 161] on button "Go to next page" at bounding box center [1339, 155] width 19 height 19
type input "2"
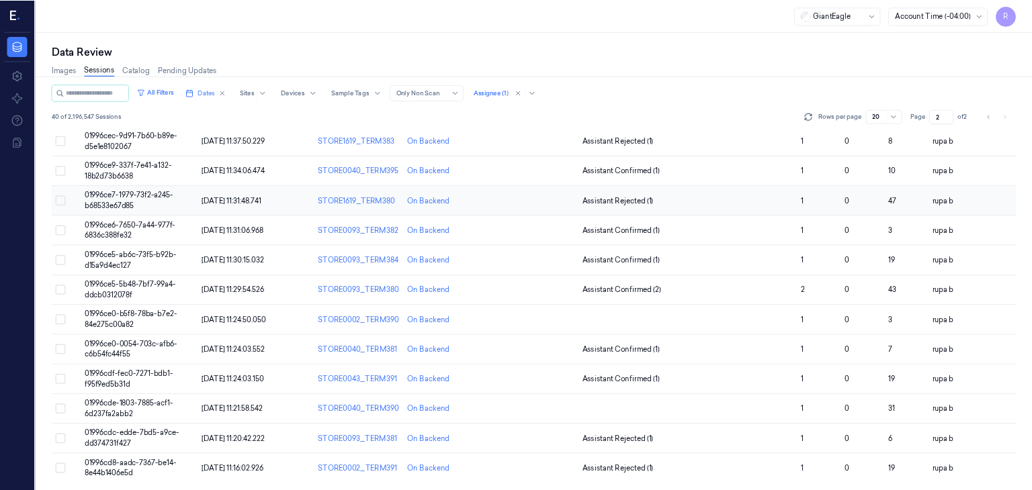
scroll to position [349, 0]
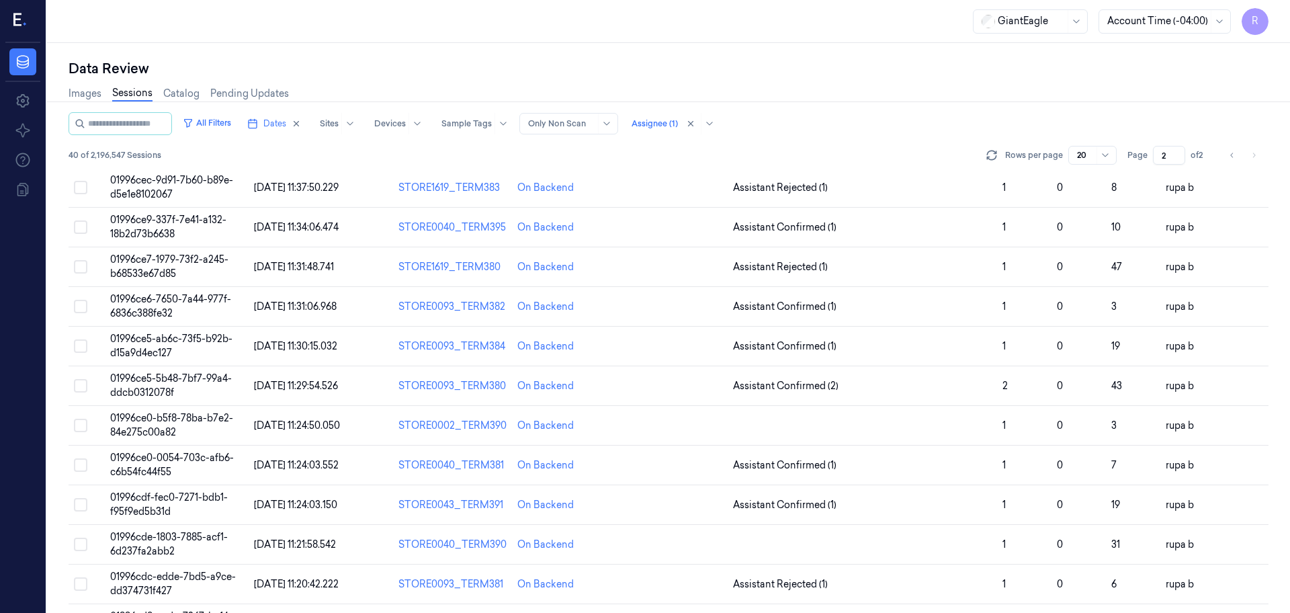
click at [1031, 160] on li "pagination" at bounding box center [1253, 155] width 19 height 19
click at [1031, 157] on li "pagination" at bounding box center [1253, 155] width 19 height 19
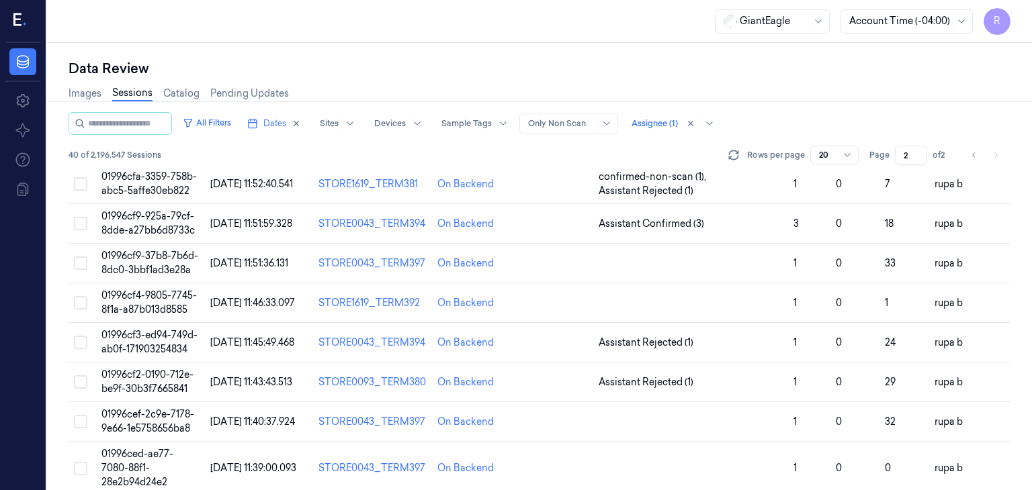
scroll to position [0, 0]
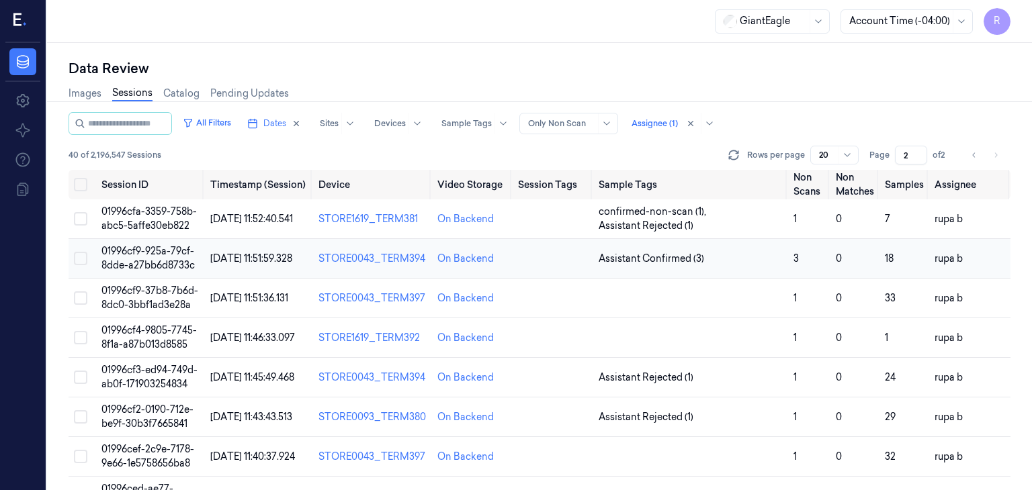
click at [156, 264] on span "01996cf9-925a-79cf-8dde-a27bb6d8733c" at bounding box center [147, 258] width 93 height 26
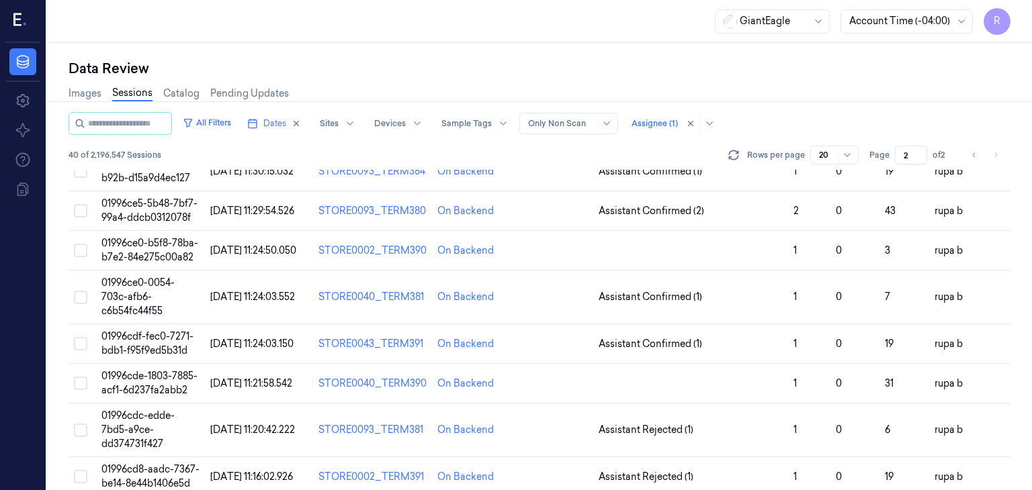
scroll to position [551, 0]
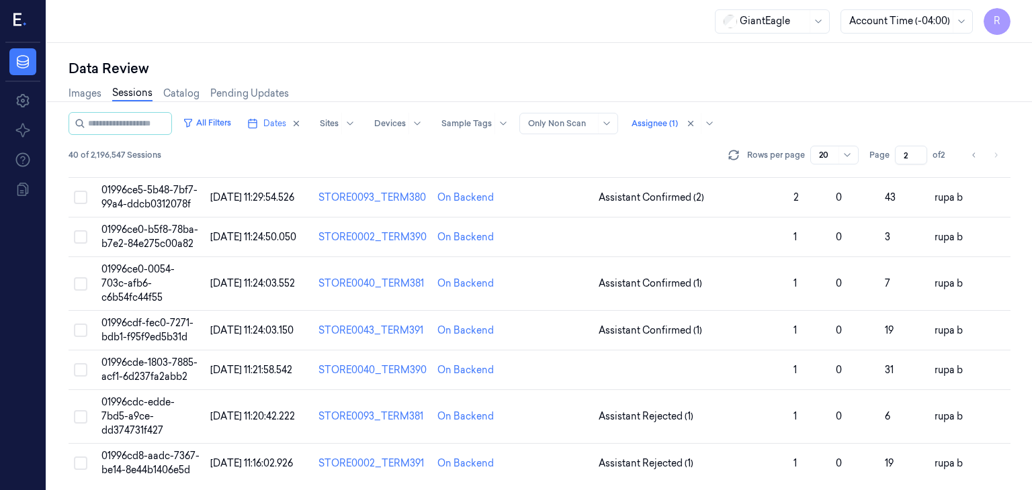
click at [987, 148] on li "pagination" at bounding box center [995, 155] width 19 height 19
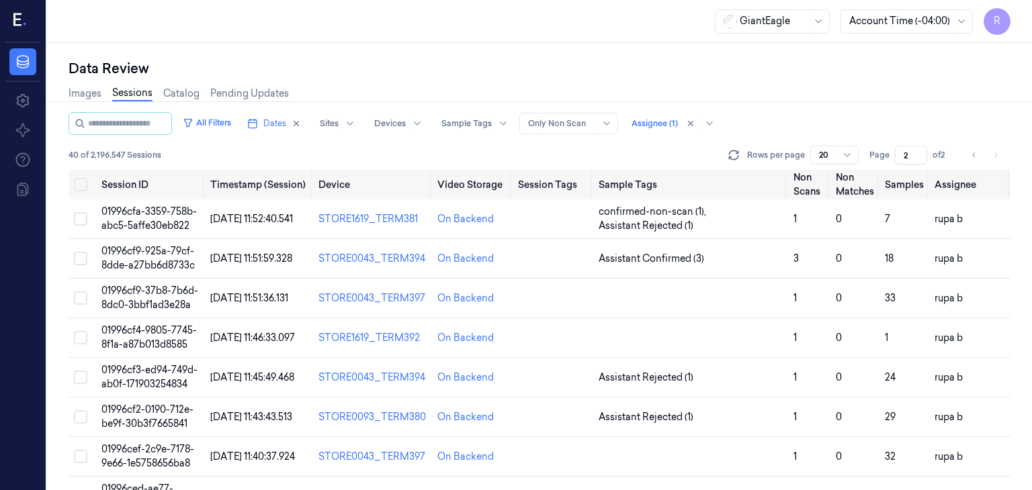
scroll to position [0, 0]
click at [160, 255] on span "01996cf9-925a-79cf-8dde-a27bb6d8733c" at bounding box center [147, 258] width 93 height 26
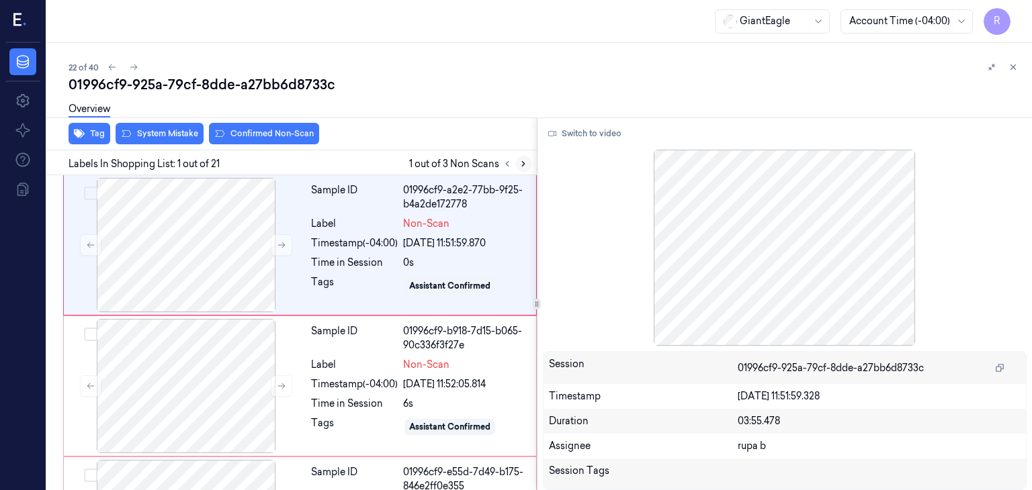
click at [519, 162] on icon at bounding box center [523, 163] width 9 height 9
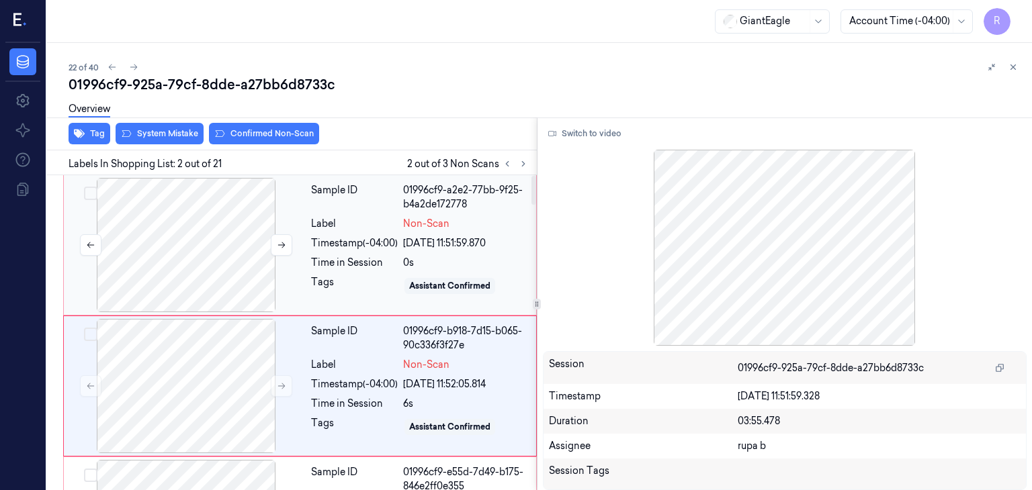
click at [196, 237] on div at bounding box center [186, 245] width 239 height 134
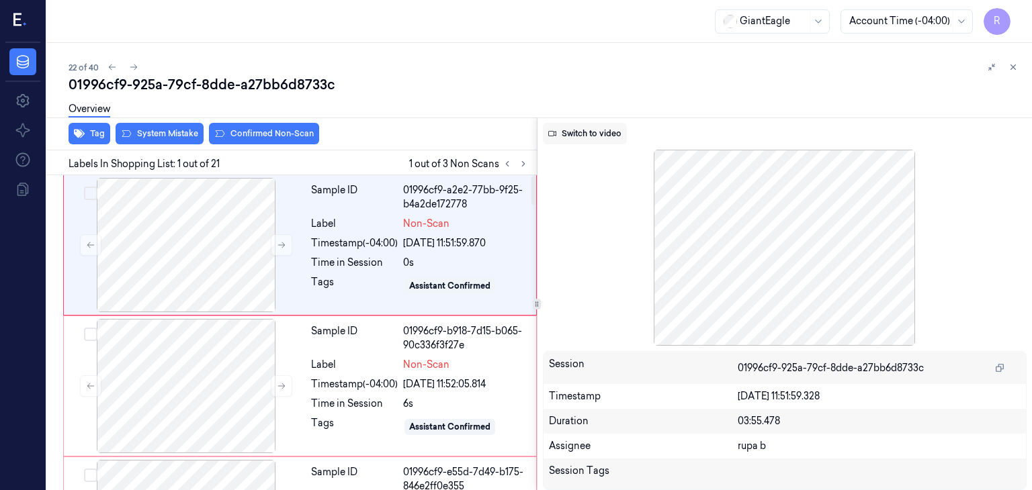
click at [573, 128] on button "Switch to video" at bounding box center [585, 133] width 84 height 21
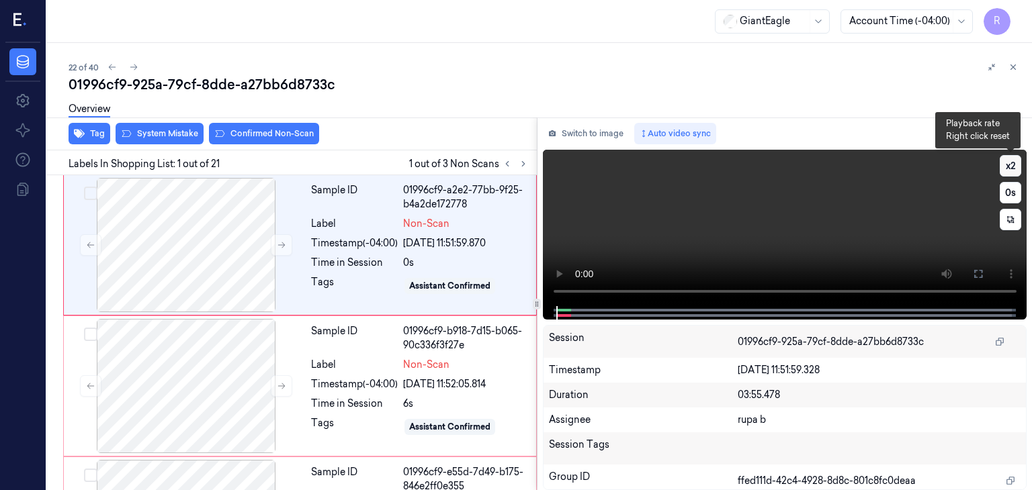
click at [1008, 170] on button "x 2" at bounding box center [1010, 165] width 21 height 21
click at [1008, 170] on button "x 4" at bounding box center [1010, 165] width 21 height 21
click at [1008, 170] on button "x 1" at bounding box center [1010, 165] width 21 height 21
click at [682, 221] on video at bounding box center [785, 228] width 484 height 157
click at [975, 273] on icon at bounding box center [978, 274] width 11 height 11
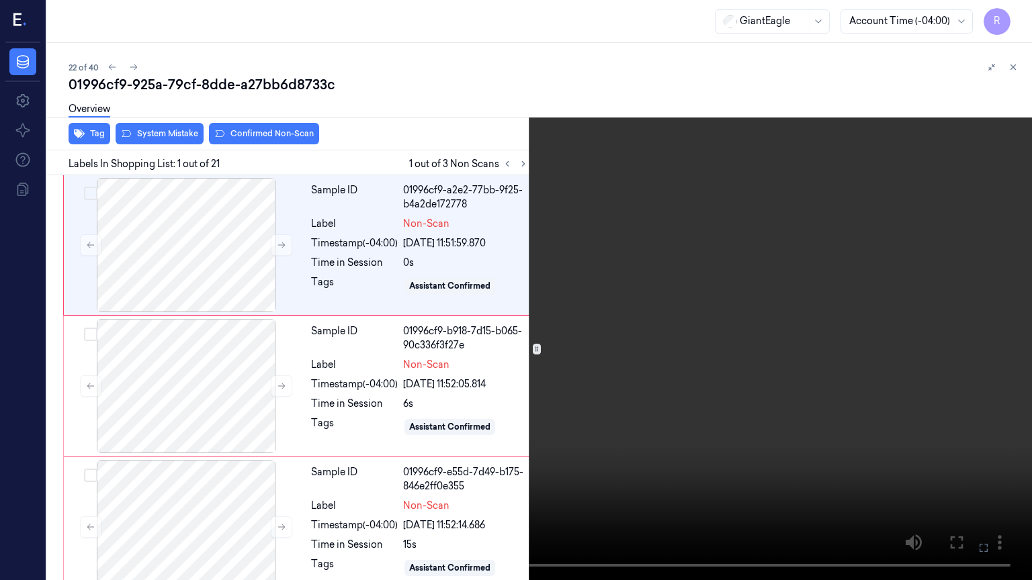
click at [220, 489] on video at bounding box center [516, 290] width 1032 height 580
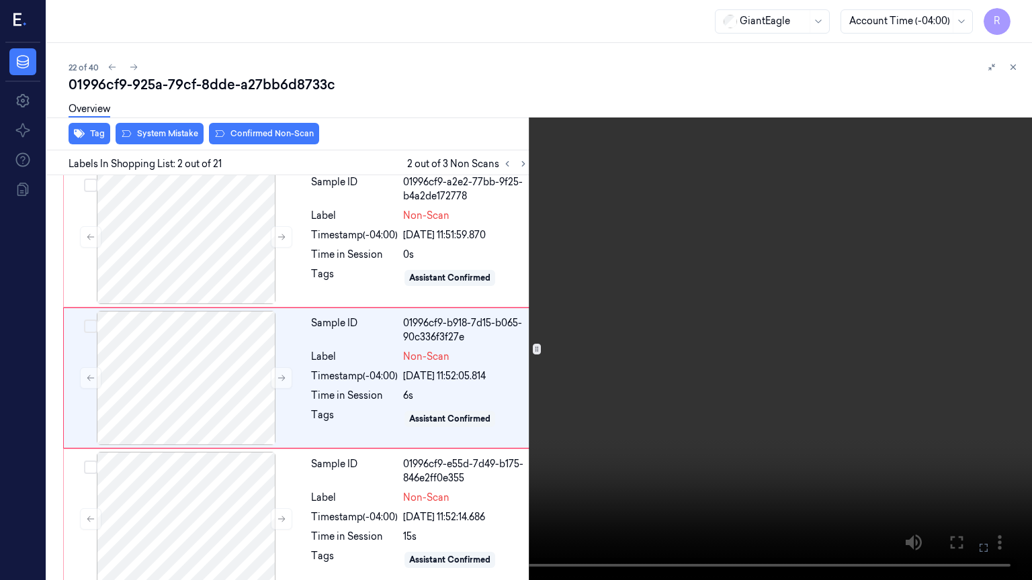
click at [220, 489] on video at bounding box center [516, 290] width 1032 height 580
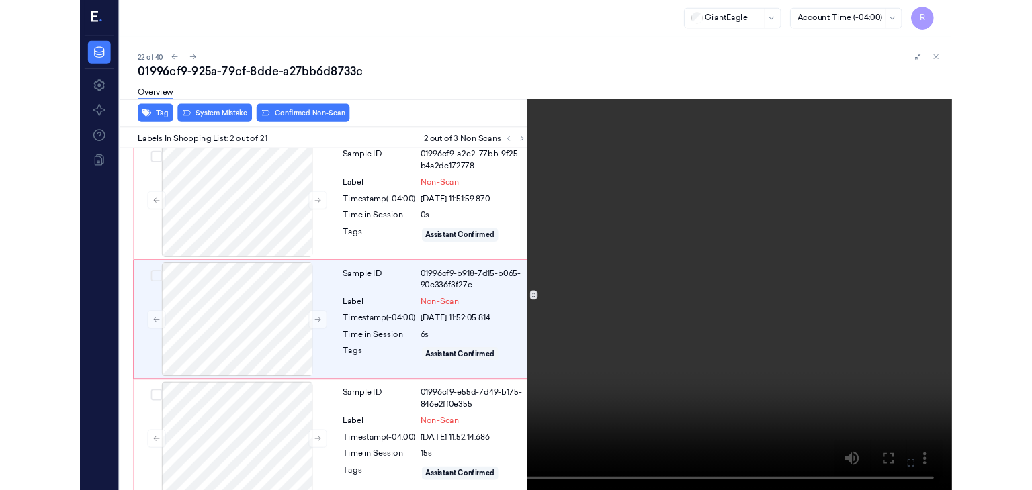
scroll to position [0, 0]
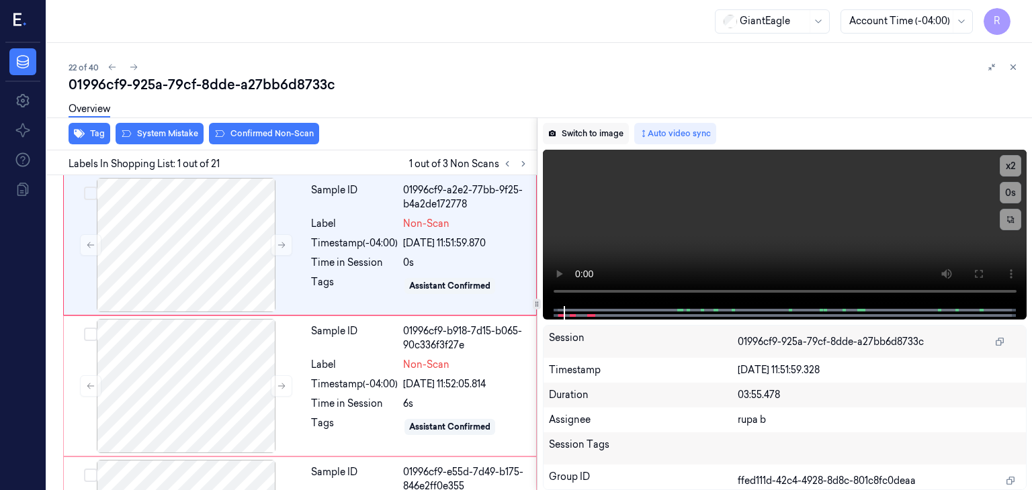
click at [606, 132] on button "Switch to image" at bounding box center [586, 133] width 86 height 21
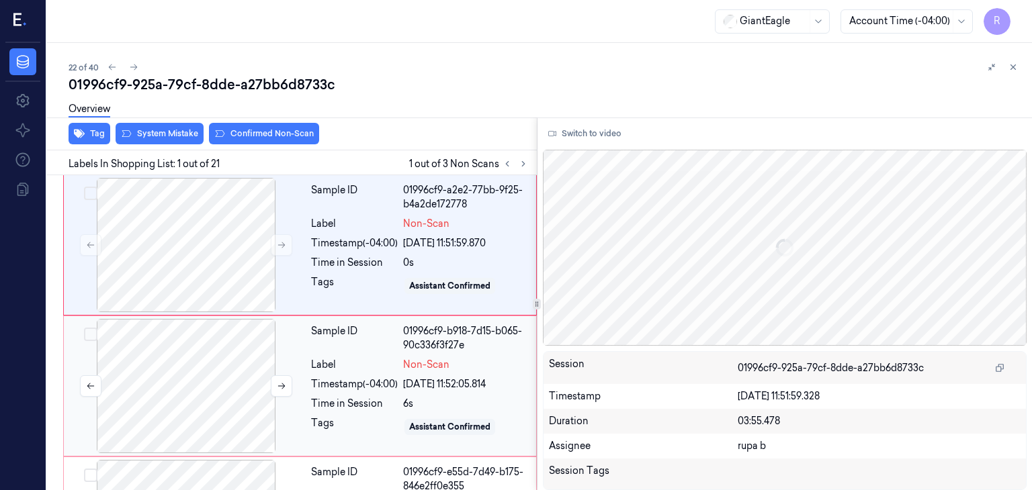
click at [195, 370] on div at bounding box center [186, 386] width 239 height 134
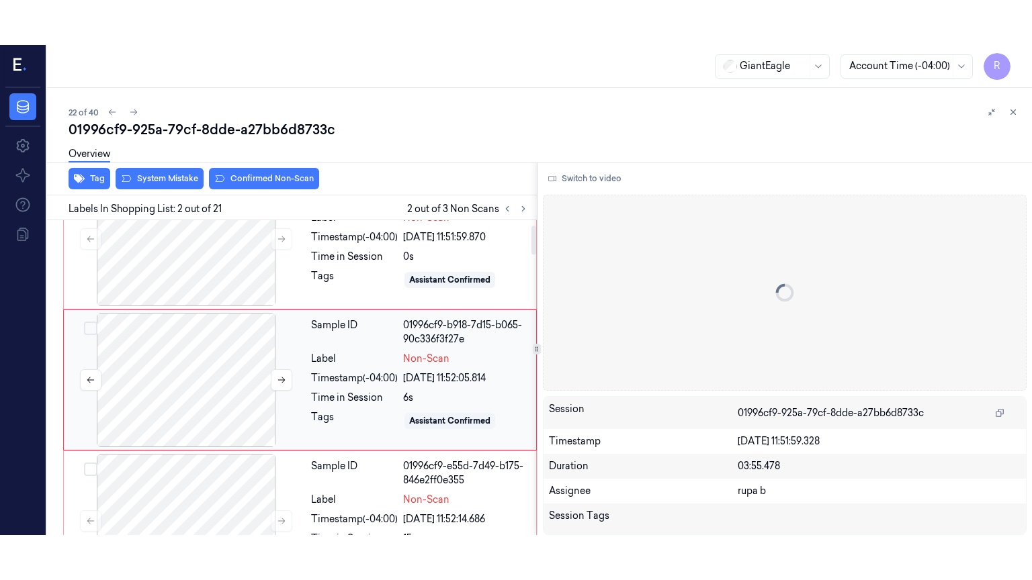
scroll to position [53, 0]
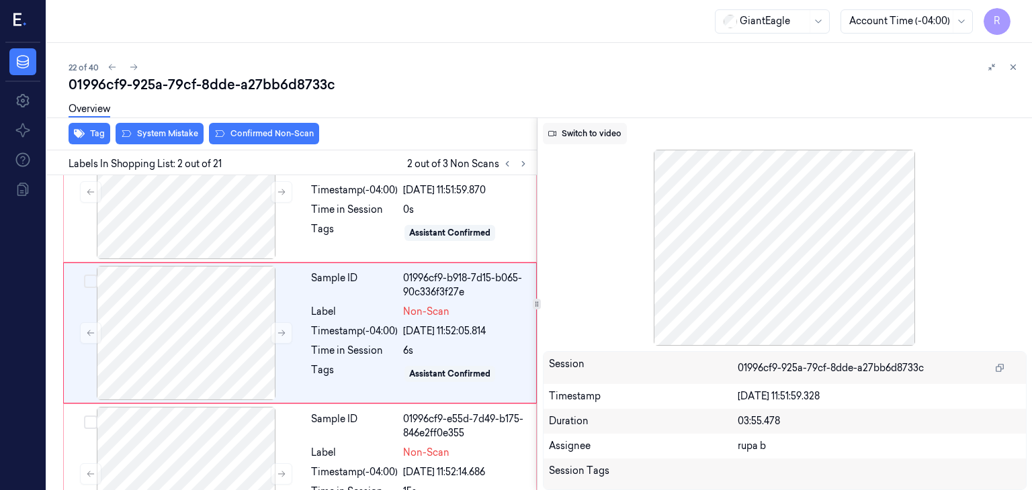
click at [583, 140] on button "Switch to video" at bounding box center [585, 133] width 84 height 21
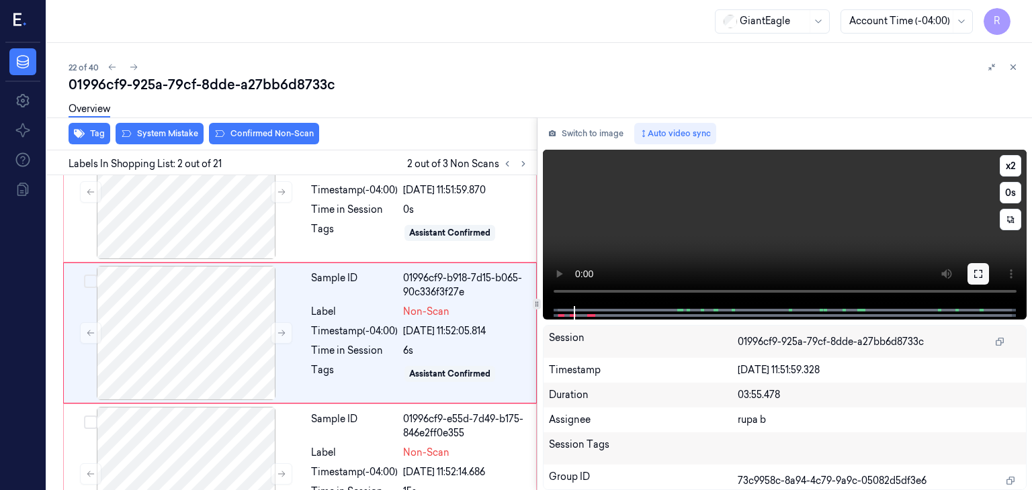
click at [973, 278] on icon at bounding box center [978, 274] width 11 height 11
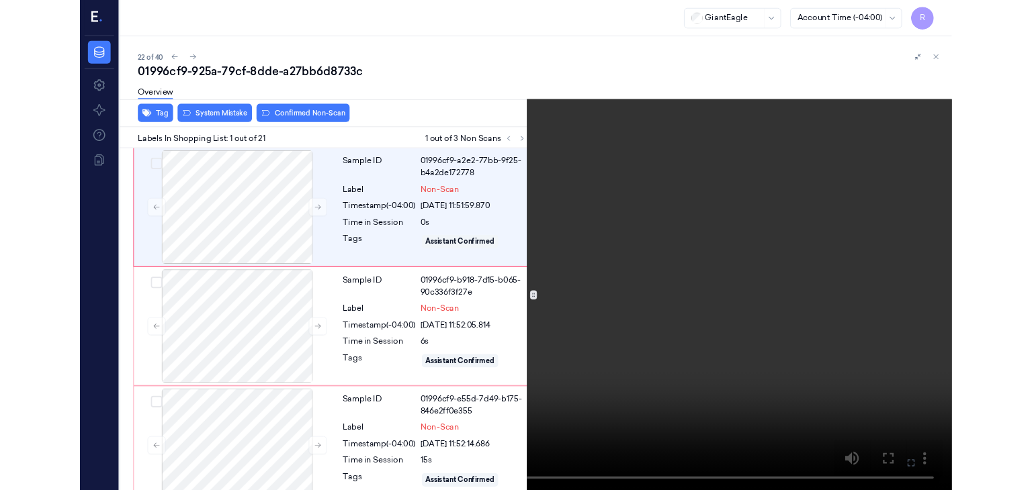
scroll to position [8, 0]
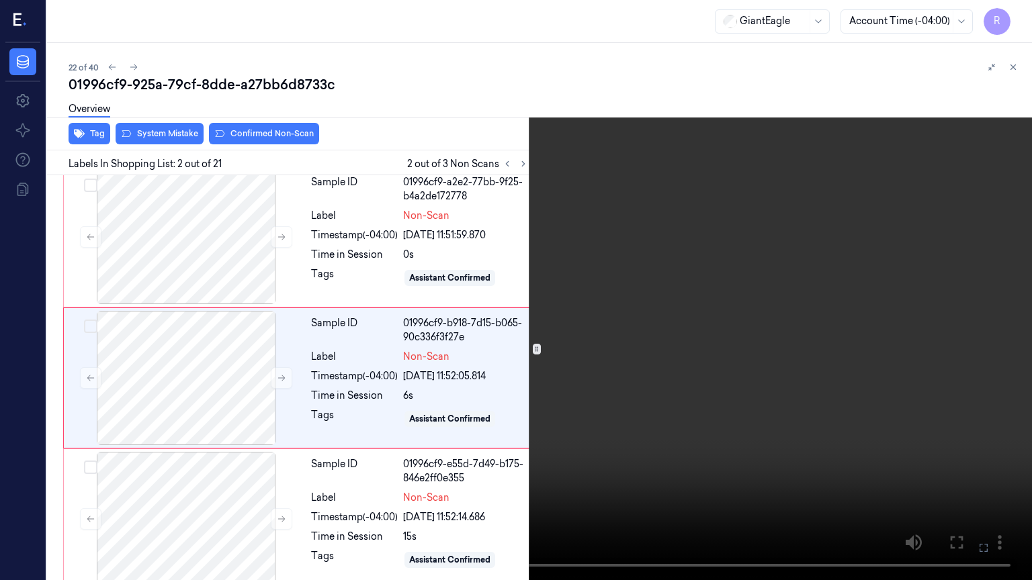
click at [898, 416] on video at bounding box center [516, 290] width 1032 height 580
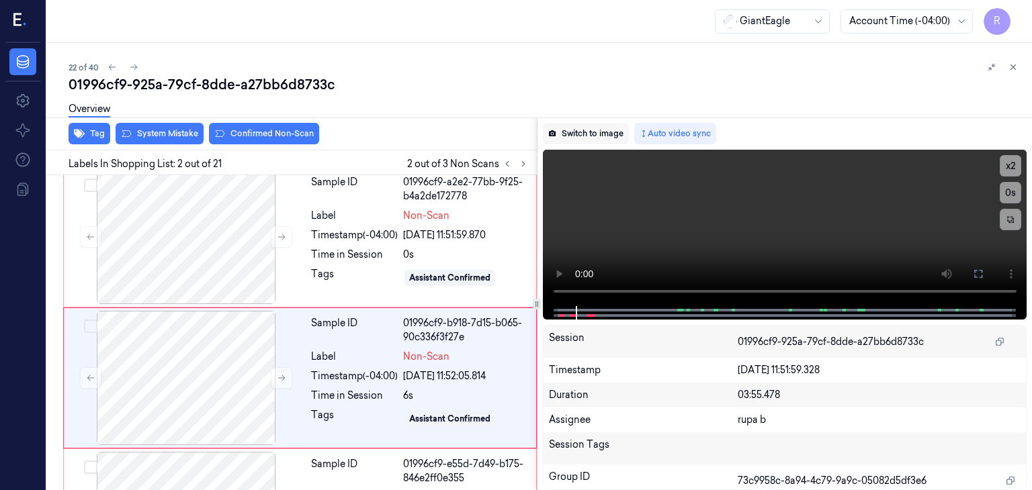
click at [593, 138] on button "Switch to image" at bounding box center [586, 133] width 86 height 21
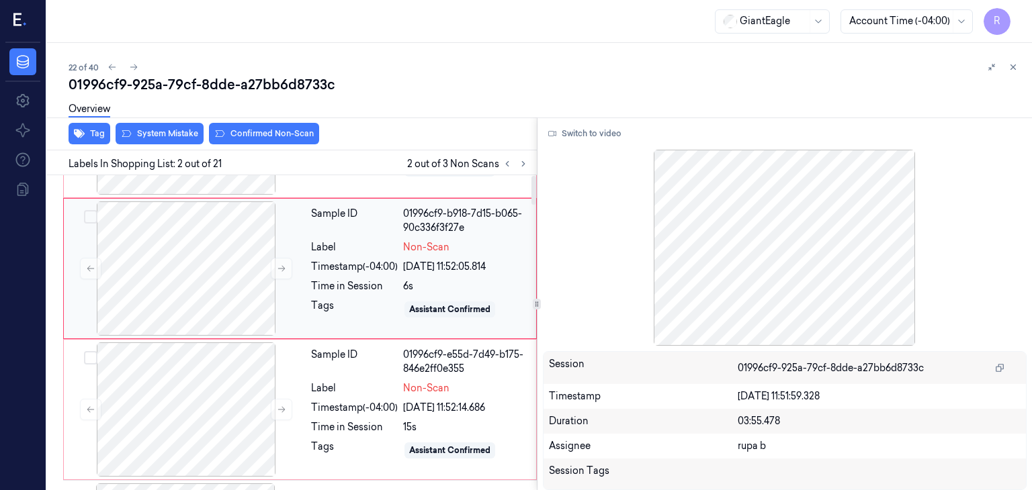
scroll to position [0, 0]
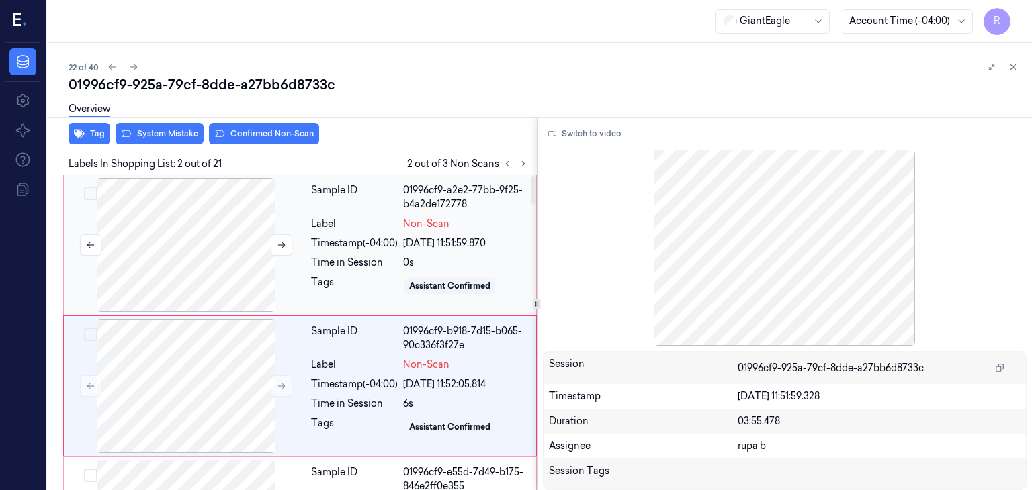
click at [228, 253] on div at bounding box center [186, 245] width 239 height 134
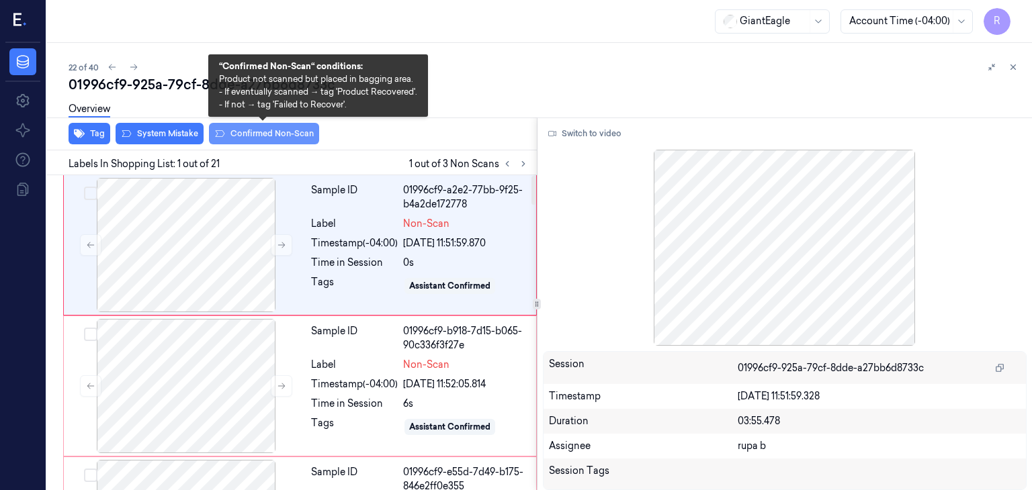
click at [243, 135] on button "Confirmed Non-Scan" at bounding box center [264, 133] width 110 height 21
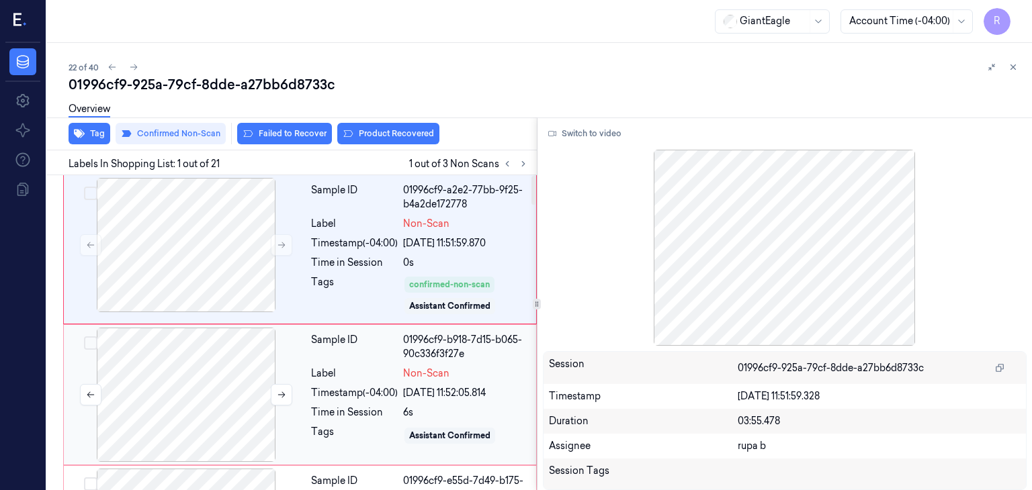
click at [187, 385] on div at bounding box center [186, 395] width 239 height 134
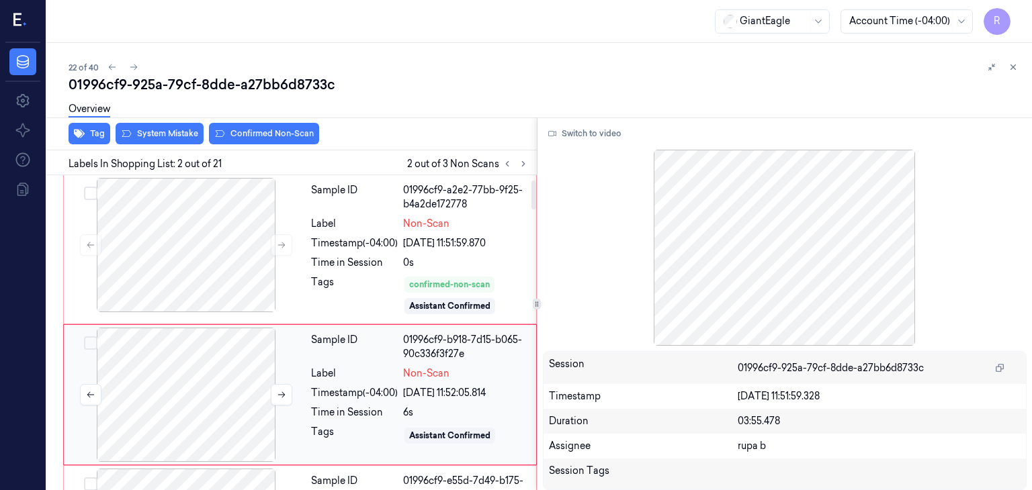
scroll to position [61, 0]
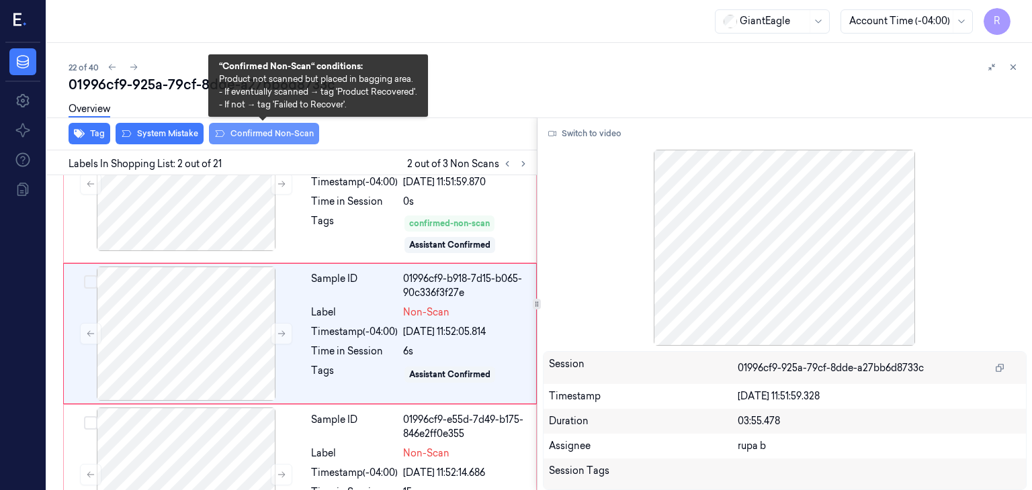
click at [267, 135] on button "Confirmed Non-Scan" at bounding box center [264, 133] width 110 height 21
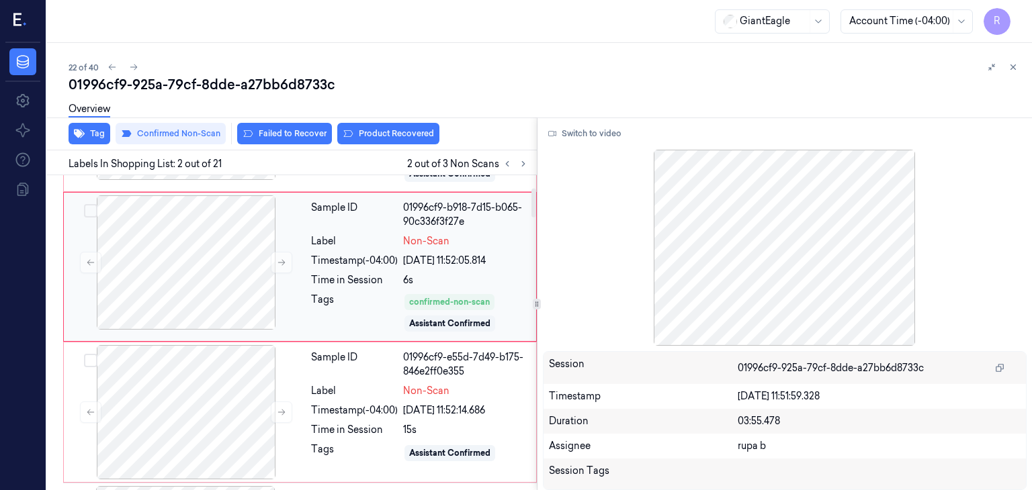
scroll to position [267, 0]
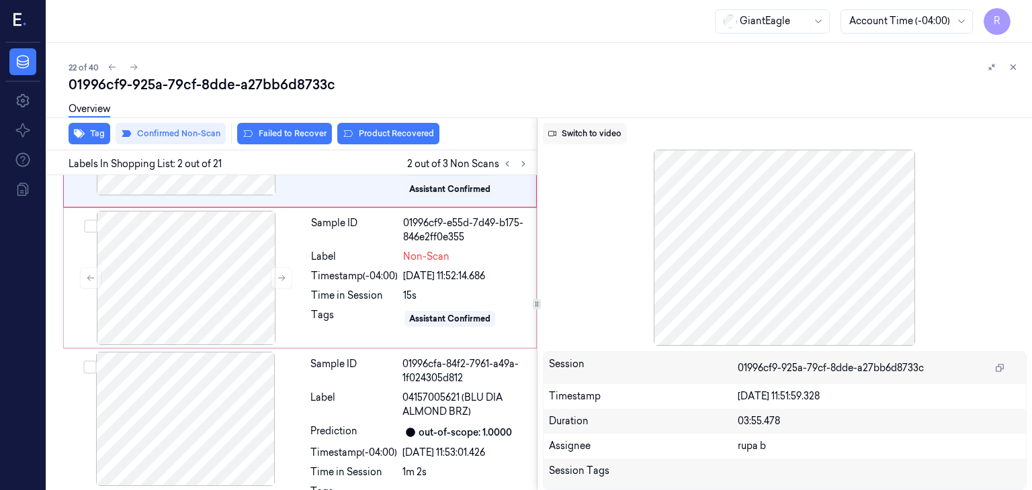
click at [566, 141] on button "Switch to video" at bounding box center [585, 133] width 84 height 21
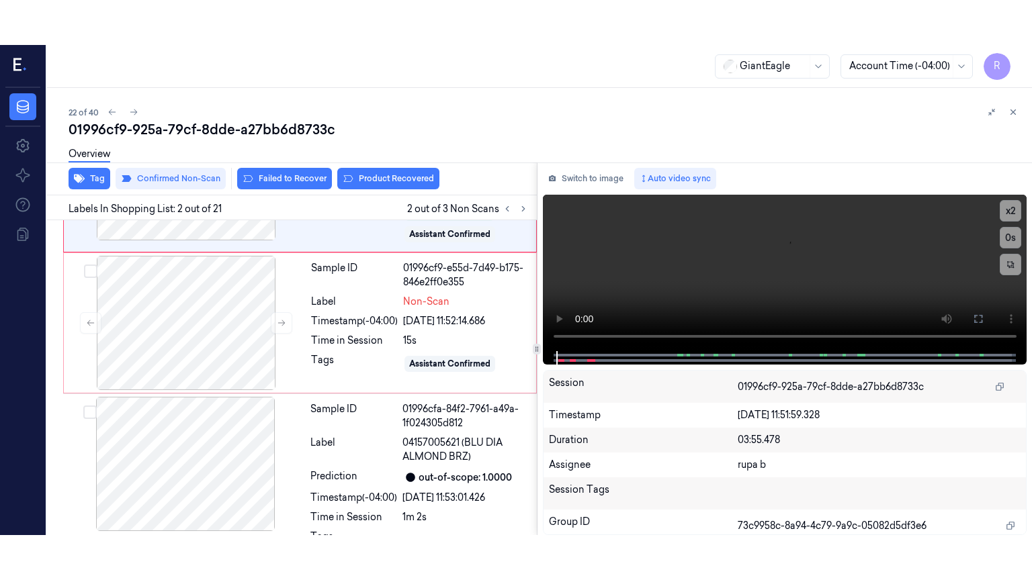
scroll to position [65, 0]
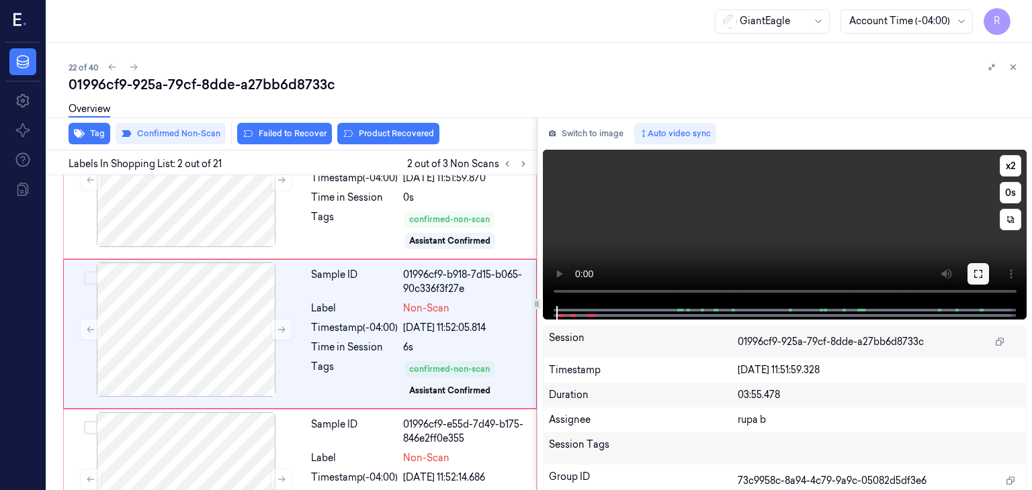
click at [978, 275] on icon at bounding box center [978, 274] width 11 height 11
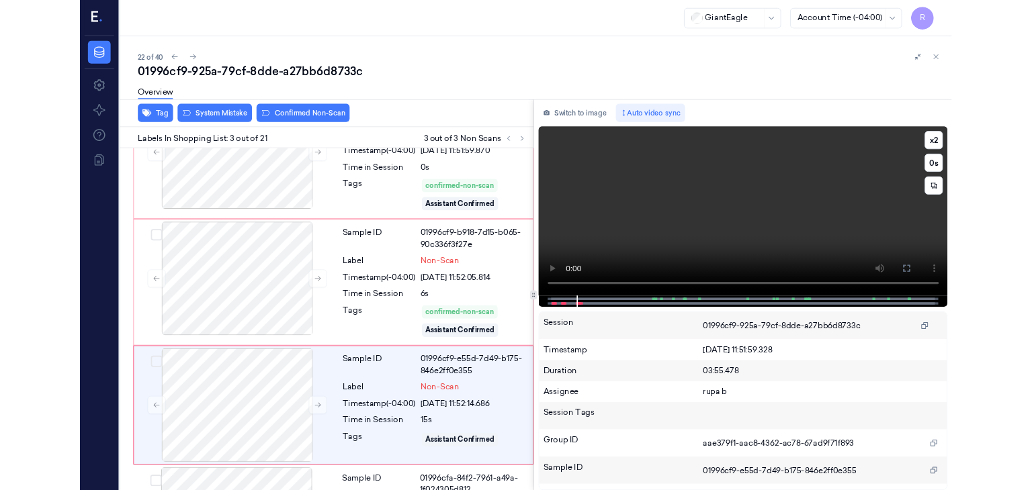
scroll to position [165, 0]
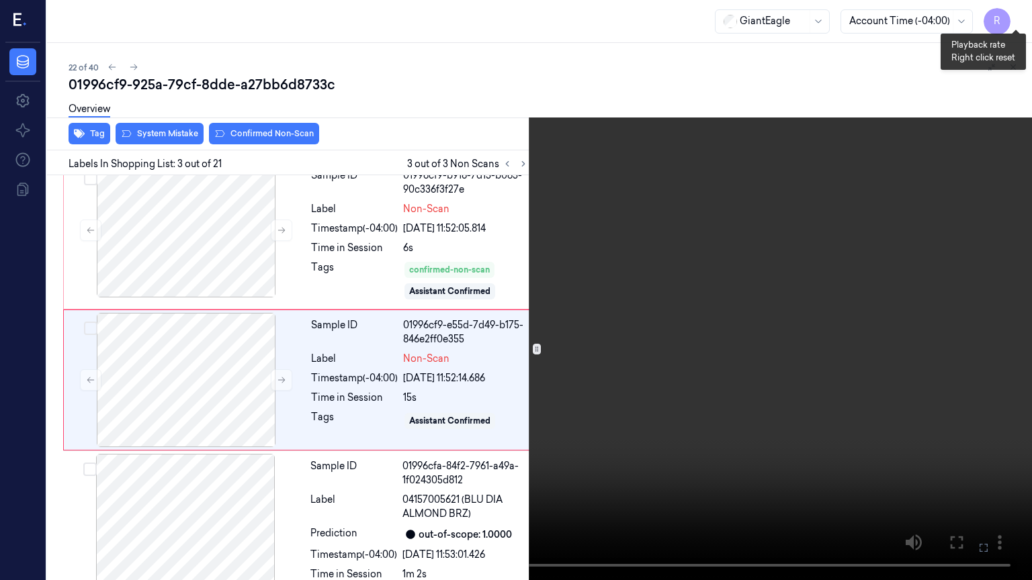
click at [1011, 11] on button "x 2" at bounding box center [1015, 15] width 21 height 21
click at [1011, 21] on button "x 4" at bounding box center [1015, 15] width 21 height 21
click at [1011, 21] on button "x 1" at bounding box center [1015, 15] width 21 height 21
click at [218, 337] on video at bounding box center [516, 290] width 1032 height 580
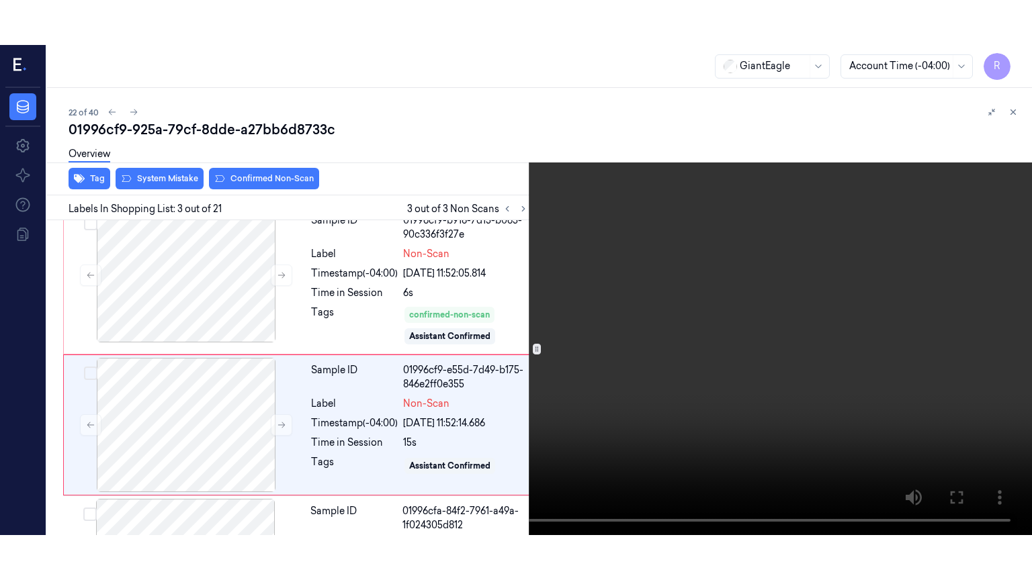
scroll to position [0, 0]
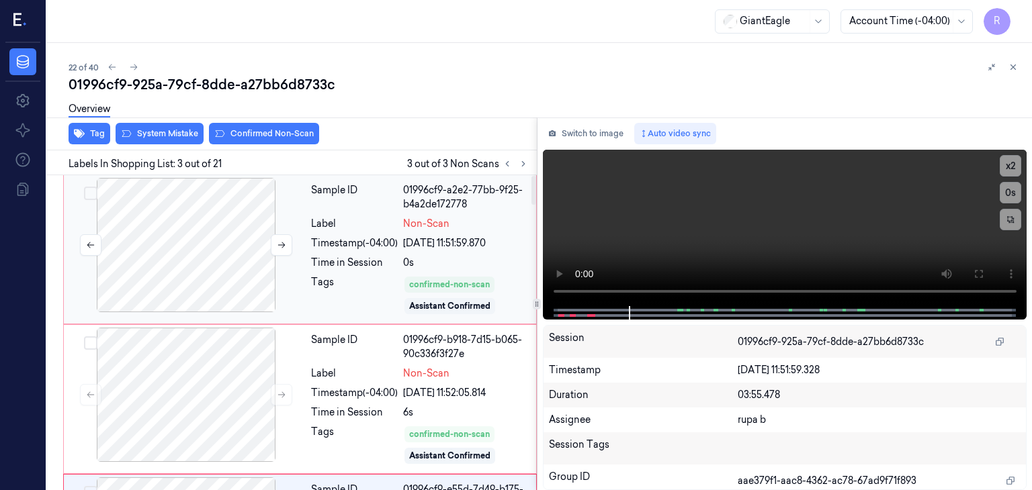
click at [206, 255] on div at bounding box center [186, 245] width 239 height 134
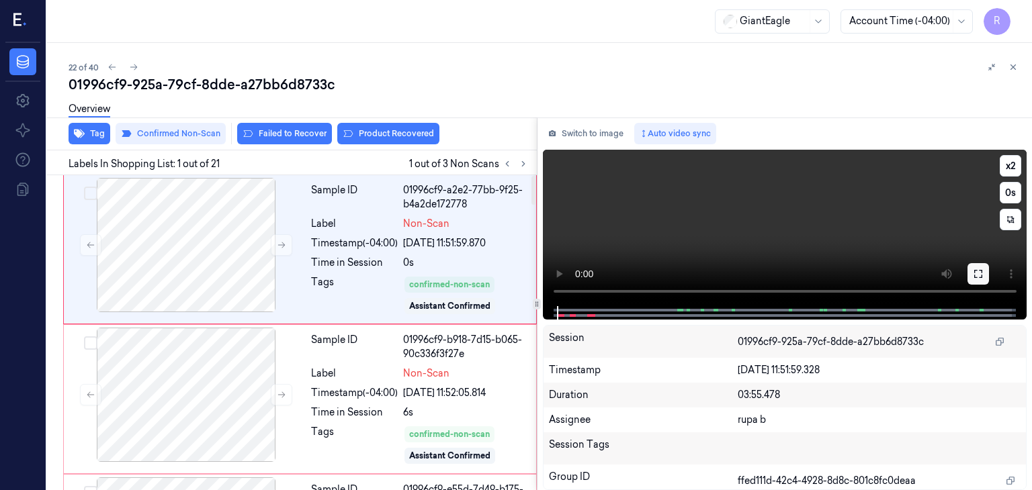
click at [981, 275] on icon at bounding box center [978, 274] width 8 height 8
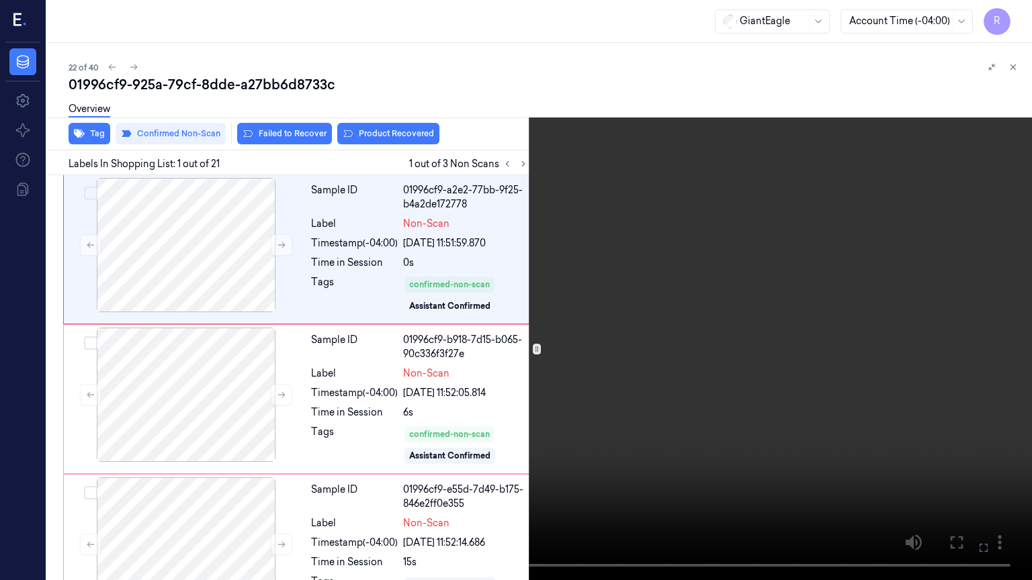
click at [627, 441] on video at bounding box center [516, 290] width 1032 height 580
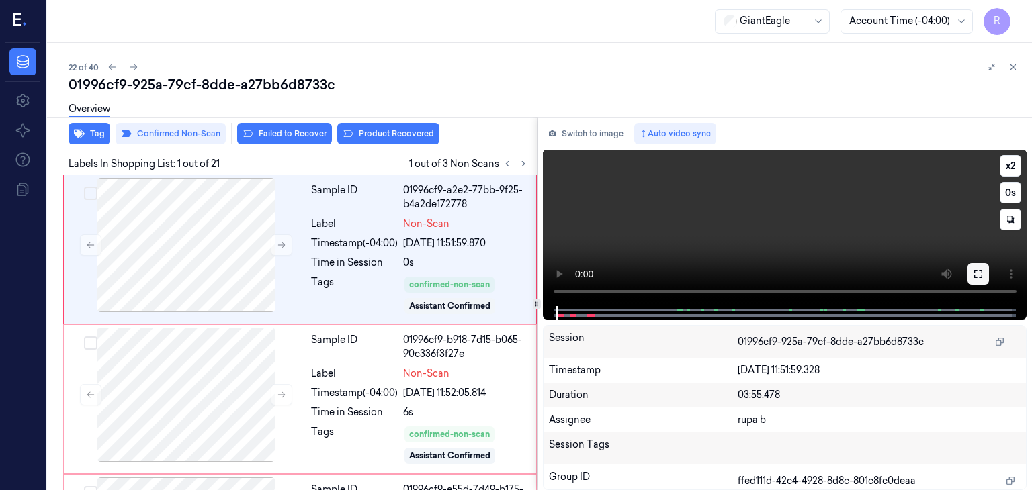
click at [977, 269] on icon at bounding box center [978, 274] width 11 height 11
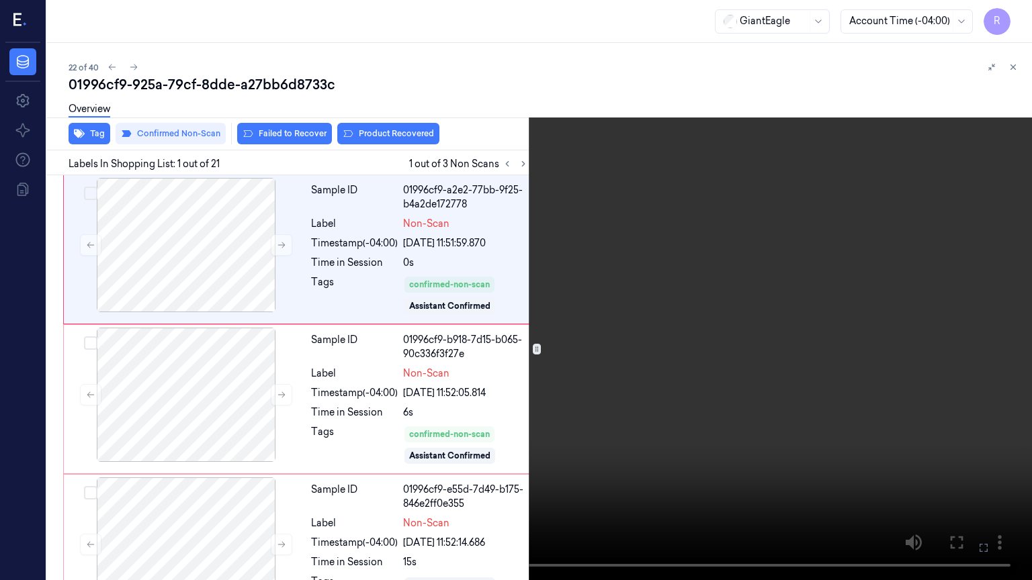
click at [900, 291] on video at bounding box center [516, 290] width 1032 height 580
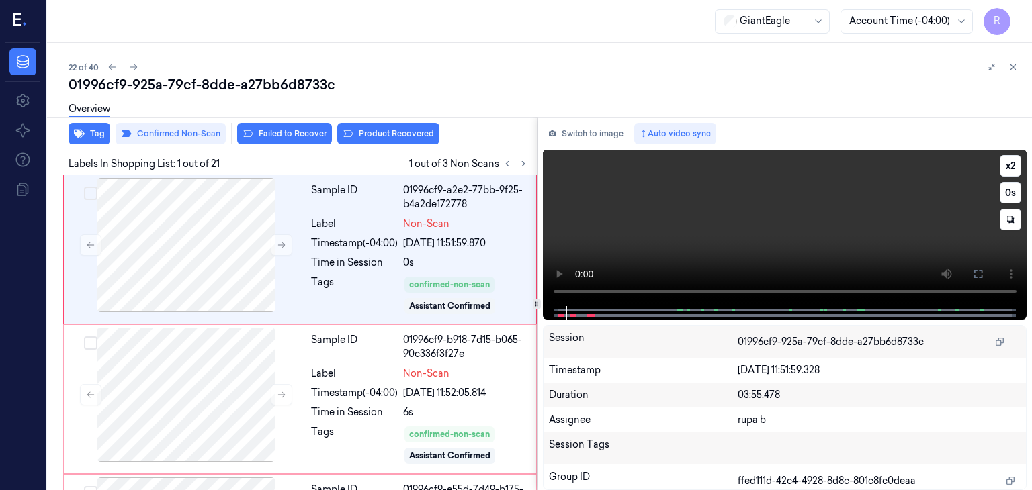
click at [971, 264] on button at bounding box center [977, 273] width 21 height 21
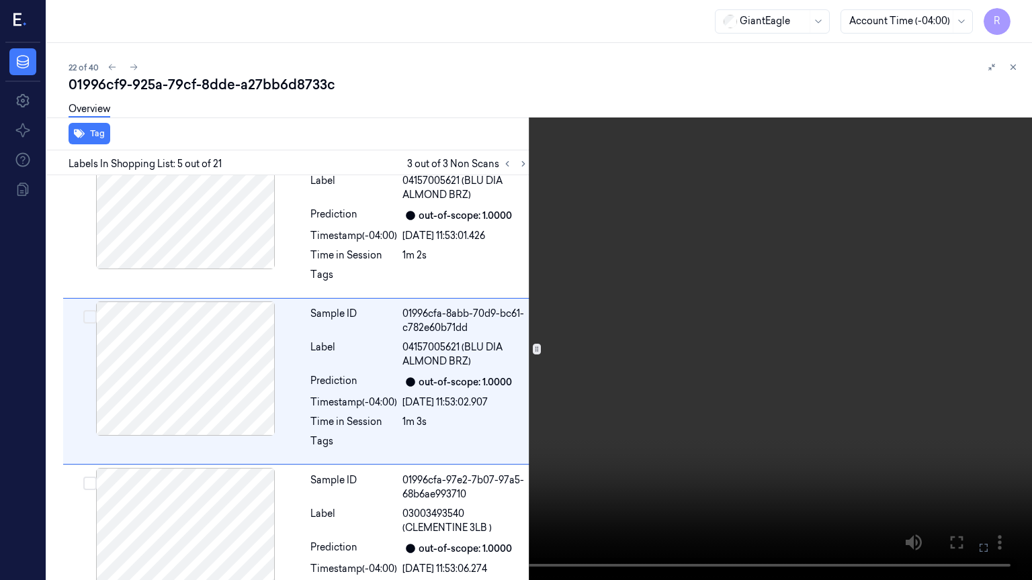
scroll to position [484, 0]
click at [678, 430] on video at bounding box center [516, 290] width 1032 height 580
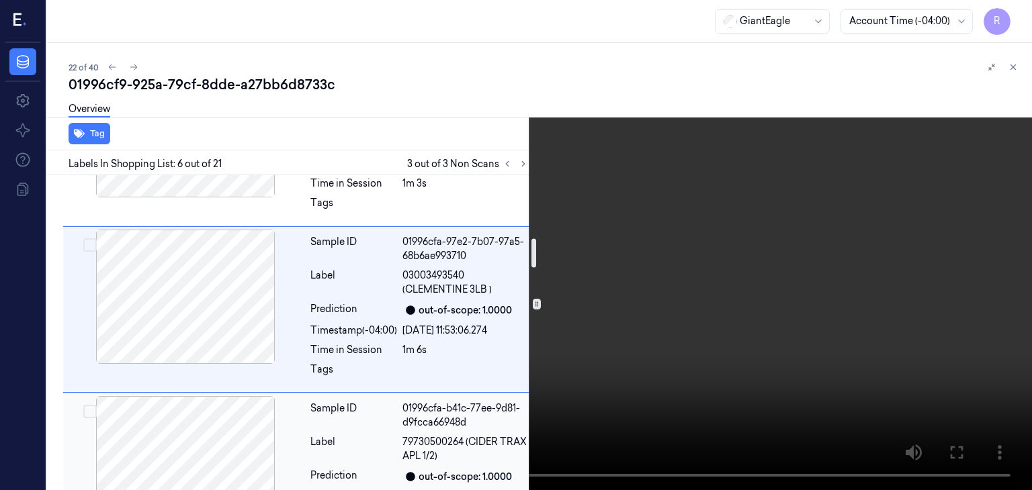
scroll to position [785, 0]
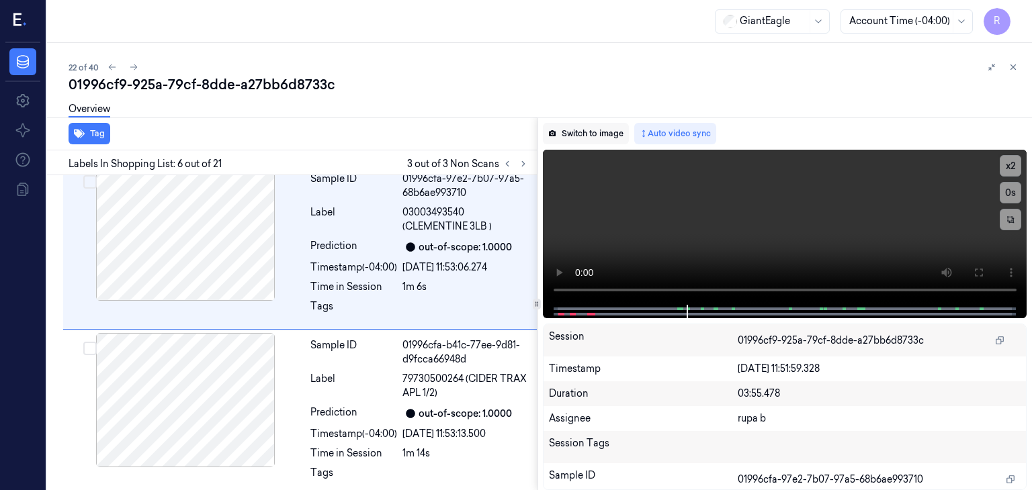
click at [605, 132] on button "Switch to image" at bounding box center [586, 133] width 86 height 21
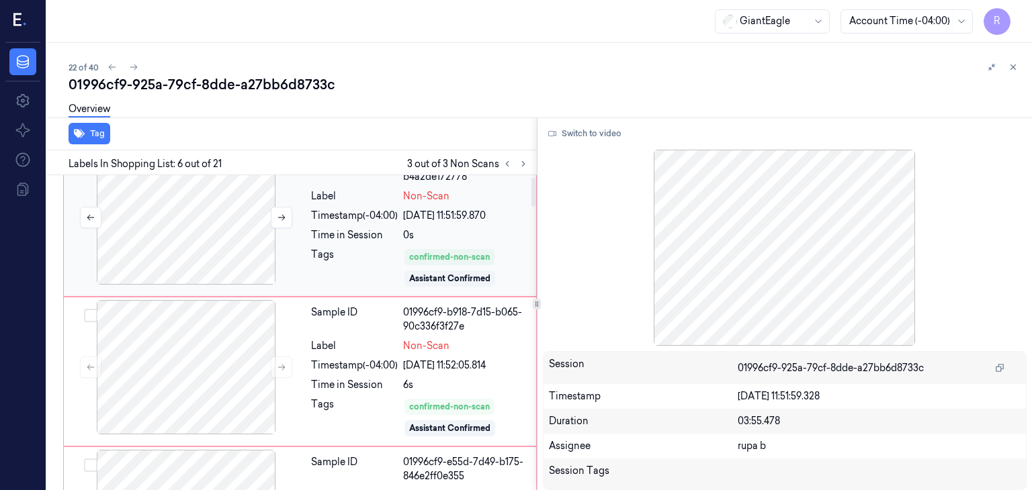
scroll to position [0, 0]
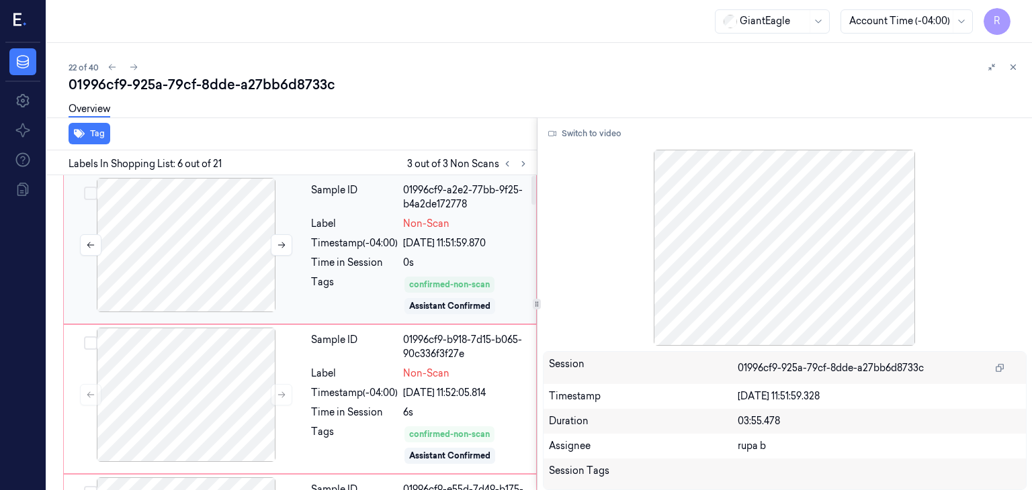
click at [223, 245] on div at bounding box center [186, 245] width 239 height 134
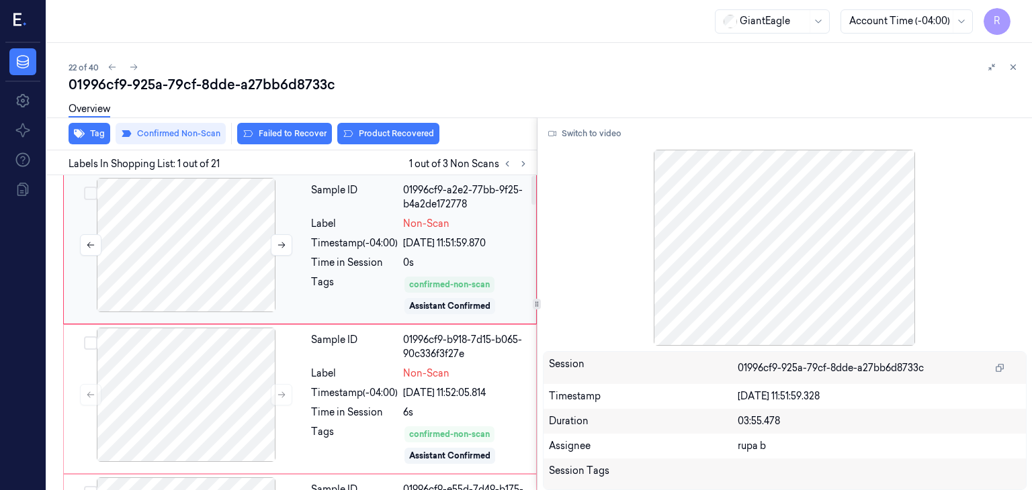
click at [208, 276] on div at bounding box center [186, 245] width 239 height 134
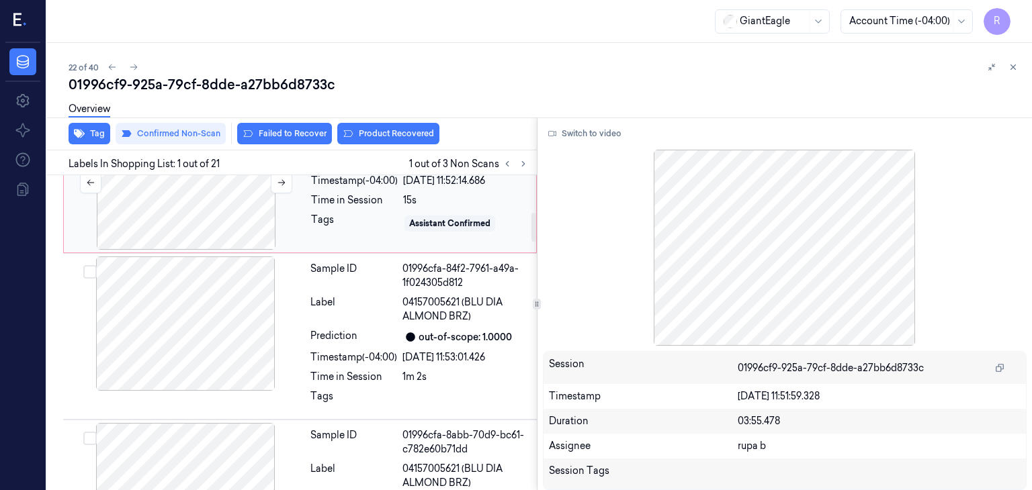
scroll to position [403, 0]
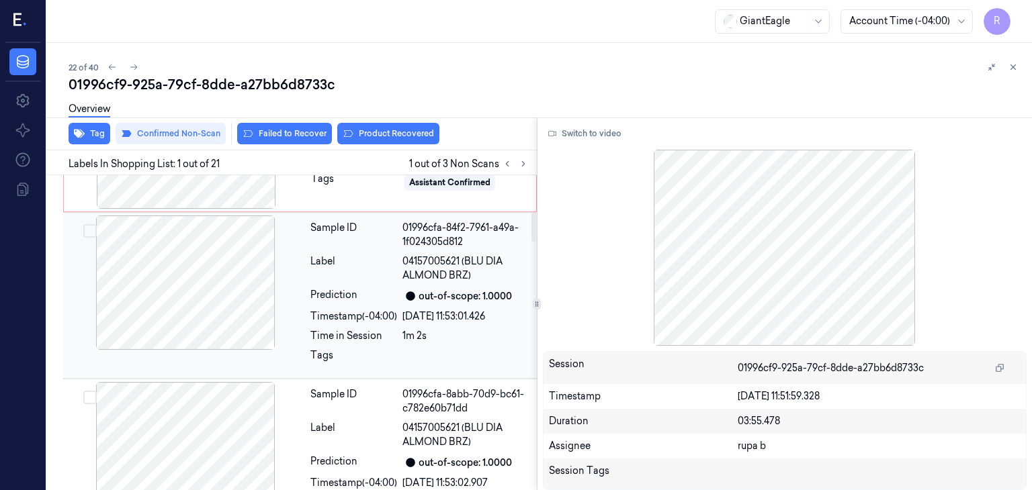
click at [210, 292] on div at bounding box center [185, 283] width 239 height 134
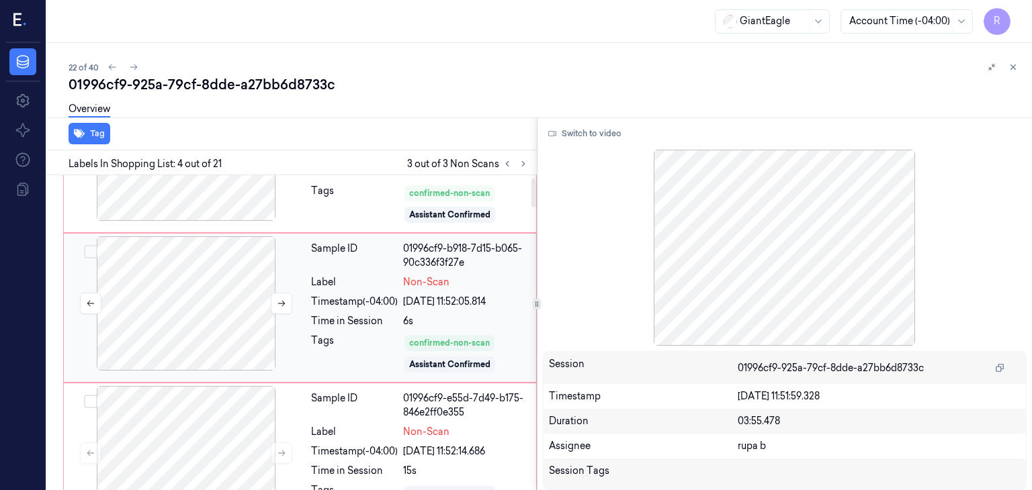
scroll to position [28, 0]
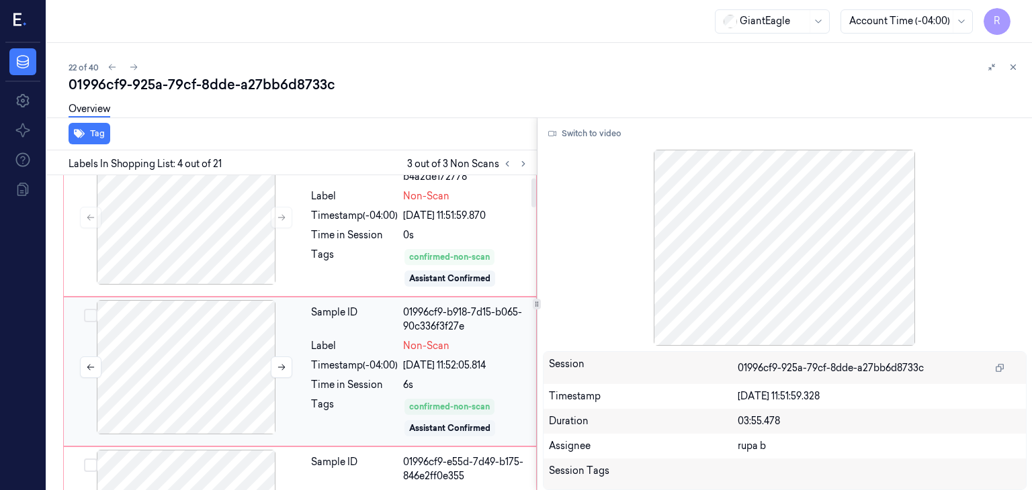
click at [200, 380] on div at bounding box center [186, 367] width 239 height 134
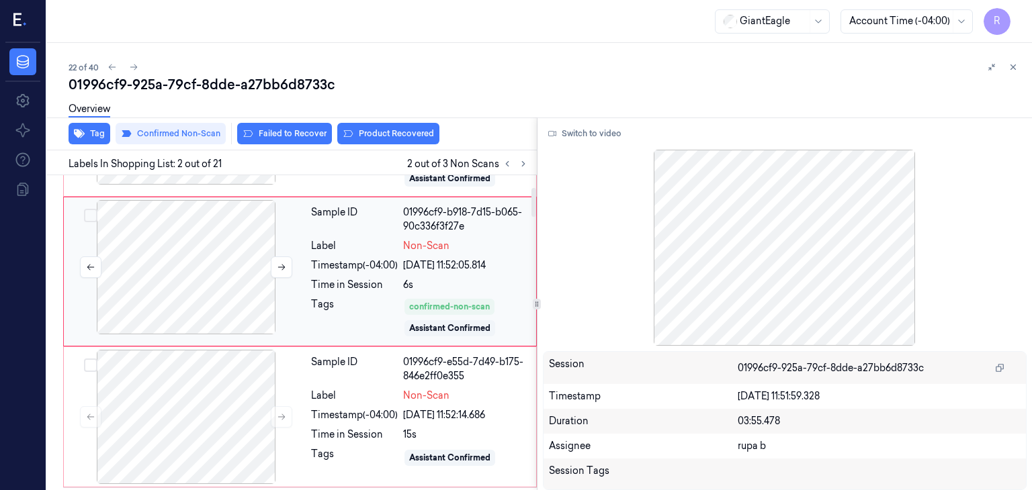
scroll to position [132, 0]
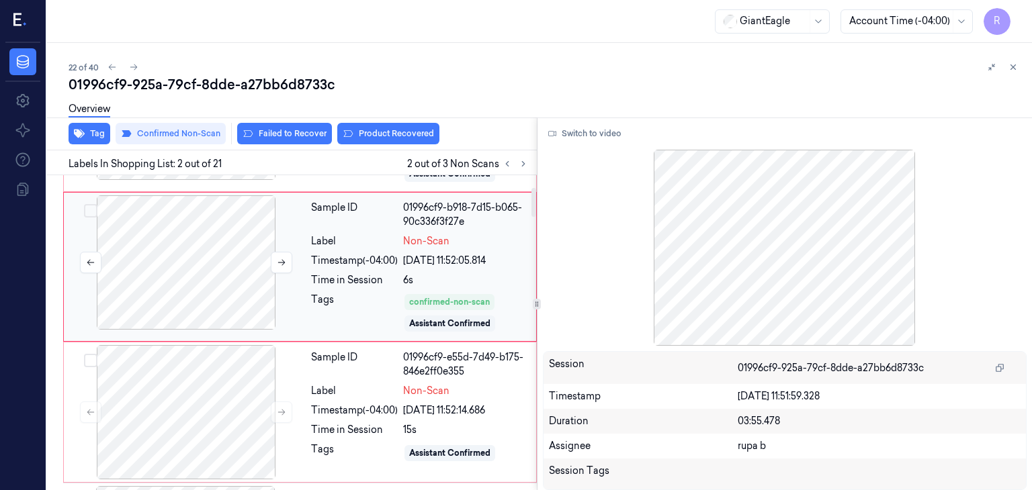
click at [216, 277] on div at bounding box center [186, 262] width 239 height 134
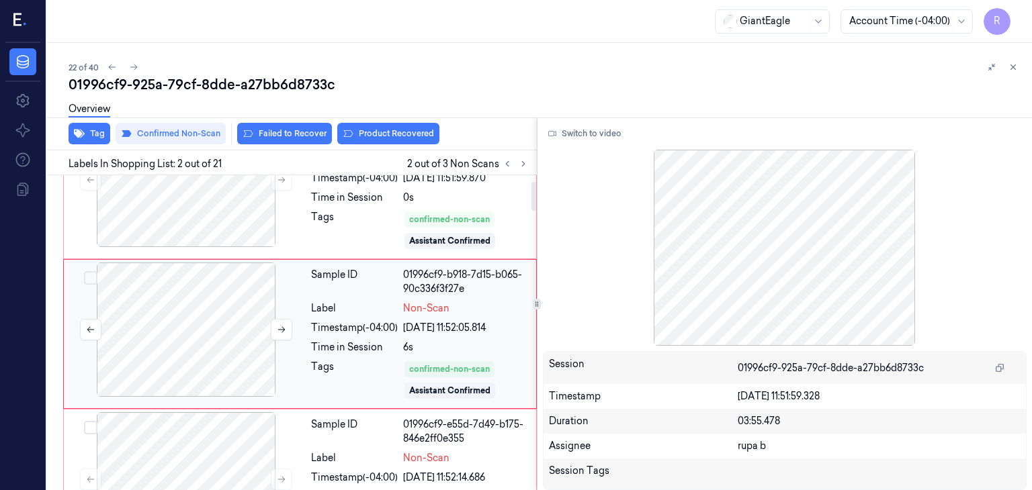
click at [209, 337] on div at bounding box center [186, 330] width 239 height 134
drag, startPoint x: 209, startPoint y: 337, endPoint x: 209, endPoint y: 353, distance: 16.8
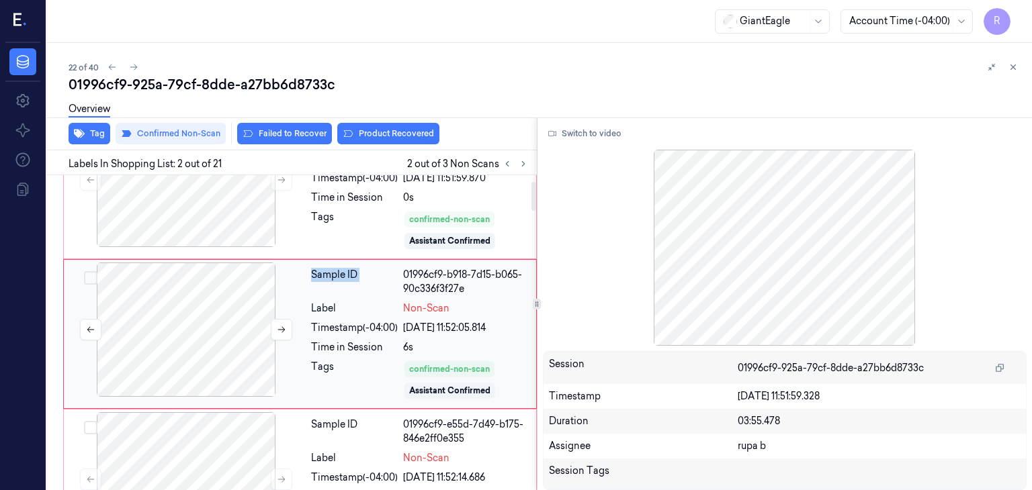
click at [209, 353] on div at bounding box center [186, 330] width 239 height 134
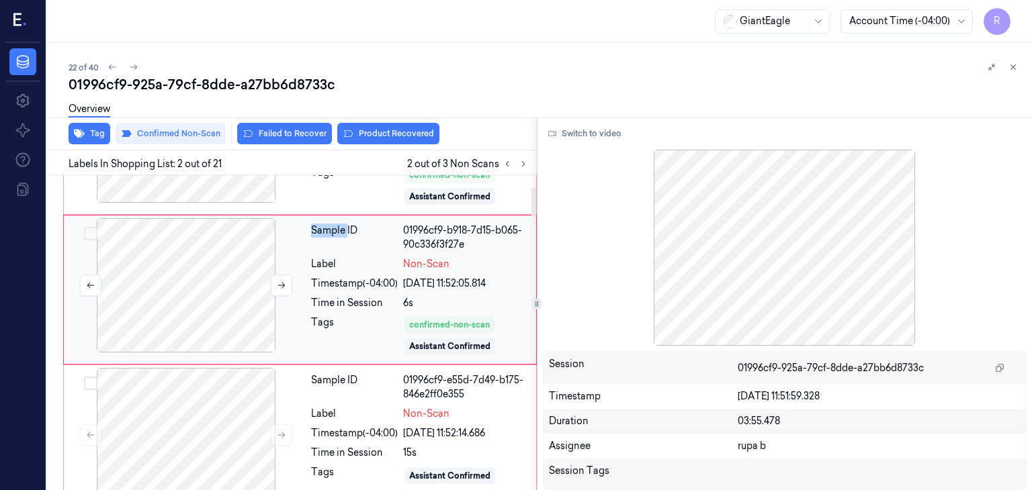
scroll to position [132, 0]
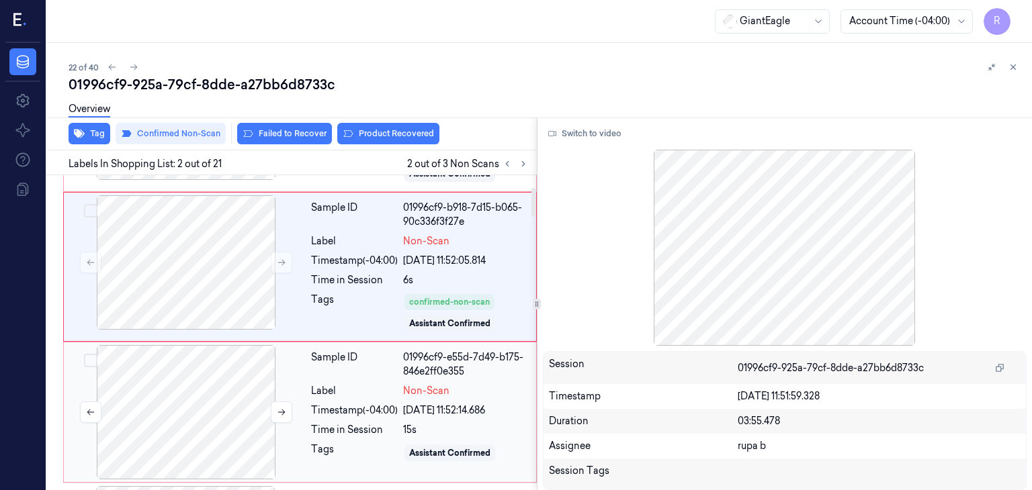
click at [206, 442] on div at bounding box center [186, 412] width 239 height 134
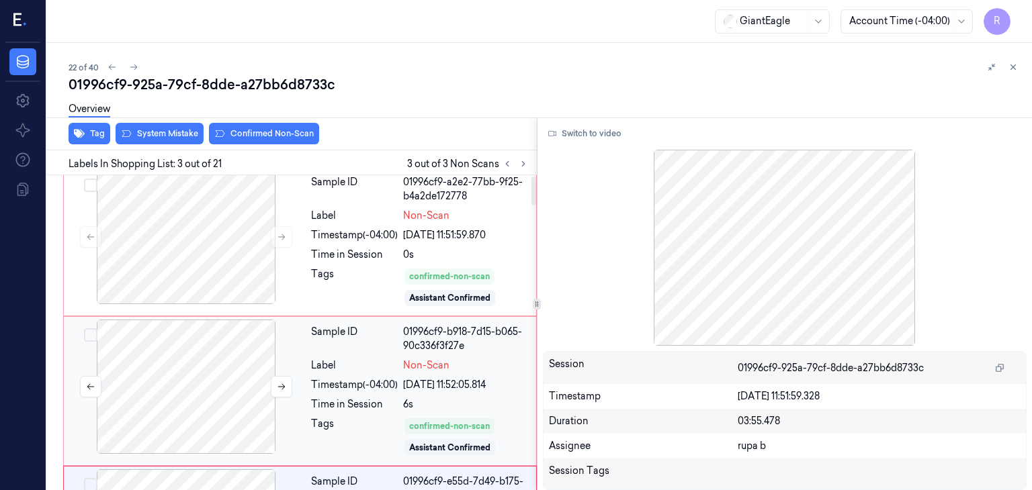
scroll to position [0, 0]
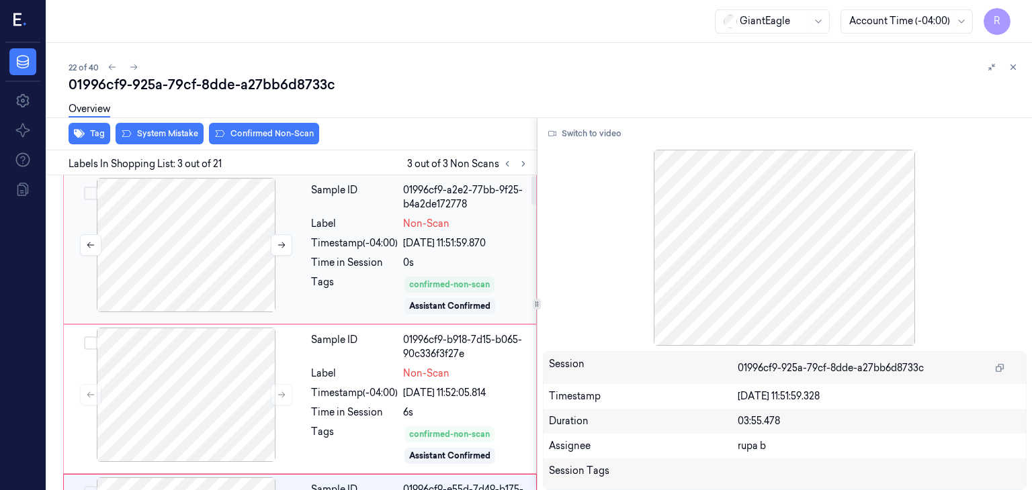
click at [196, 241] on div at bounding box center [186, 245] width 239 height 134
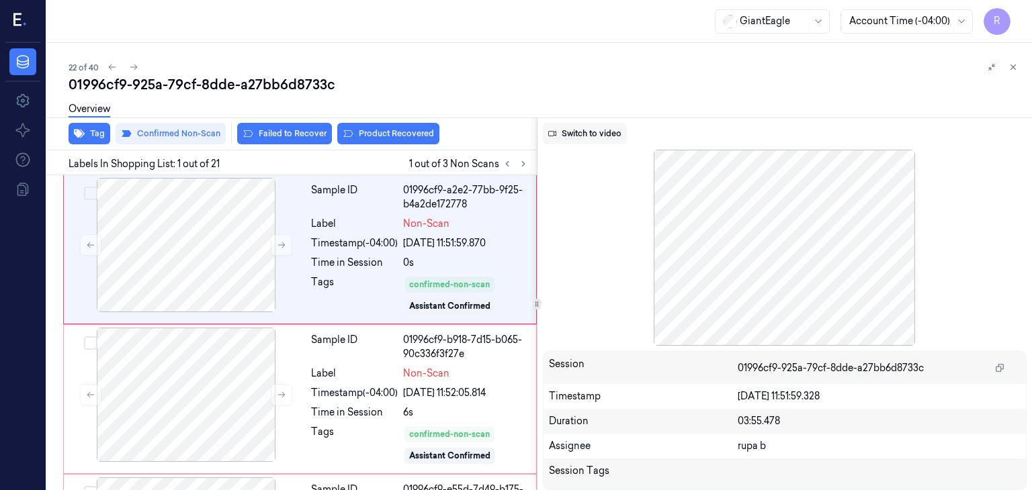
click at [608, 134] on button "Switch to video" at bounding box center [585, 133] width 84 height 21
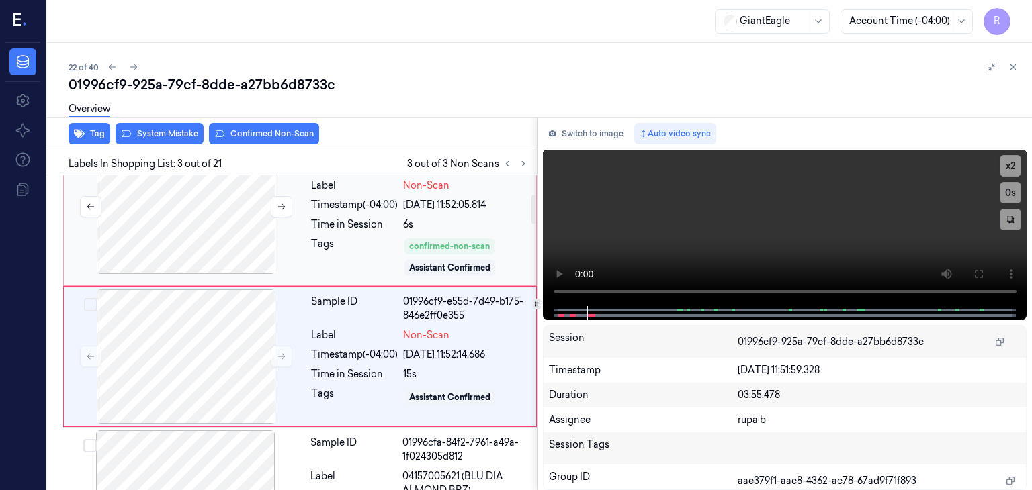
scroll to position [210, 0]
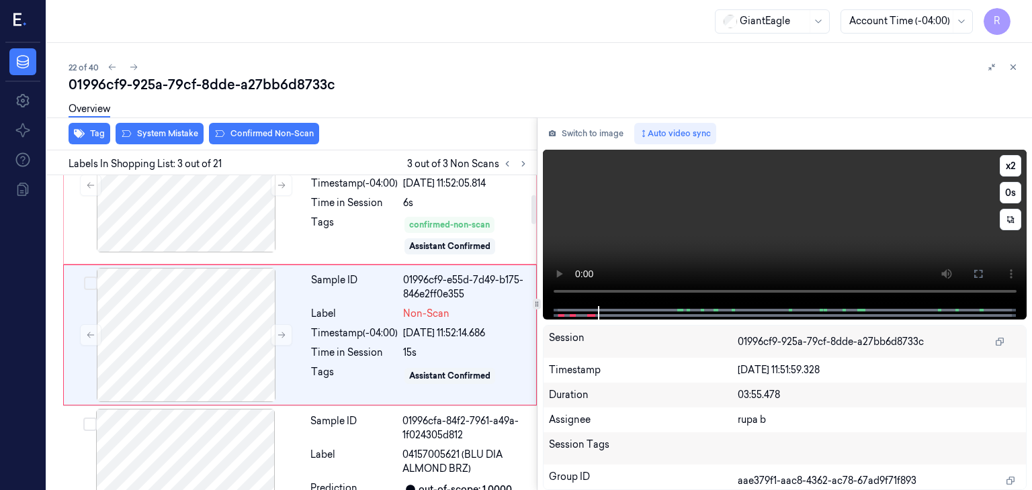
click at [729, 239] on video at bounding box center [785, 228] width 484 height 157
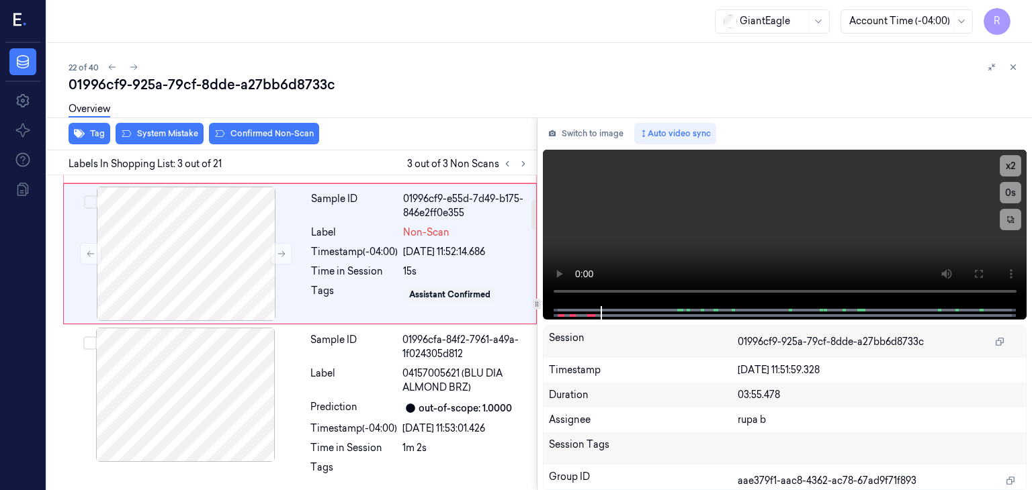
scroll to position [269, 0]
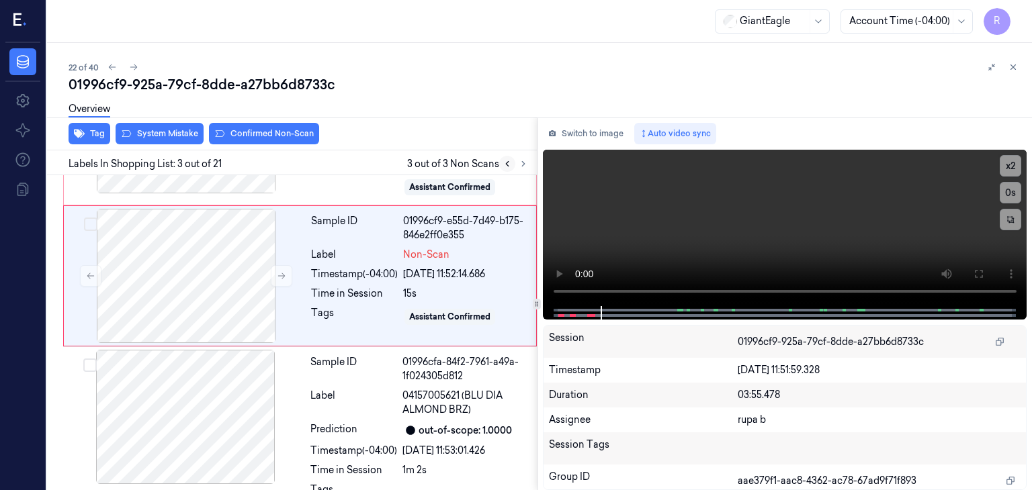
click at [503, 164] on icon at bounding box center [507, 163] width 9 height 9
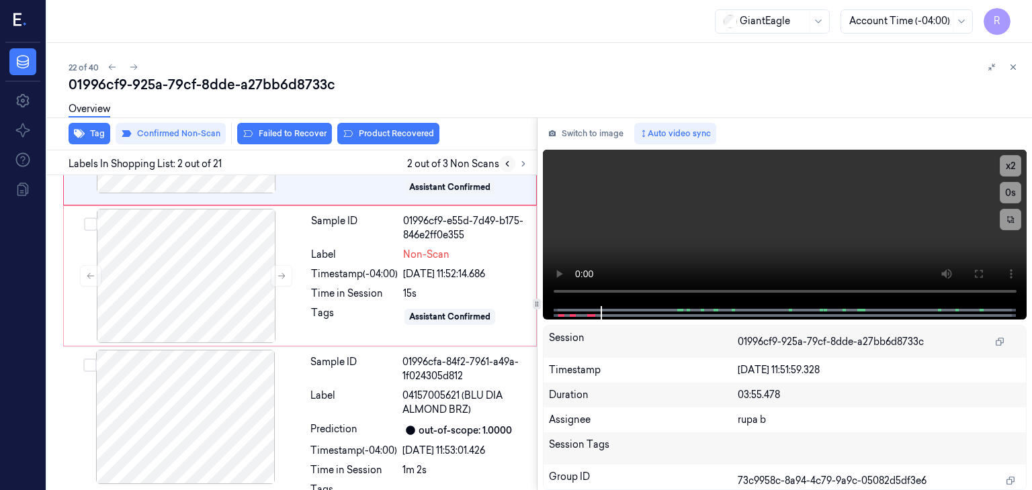
click at [503, 164] on icon at bounding box center [507, 163] width 9 height 9
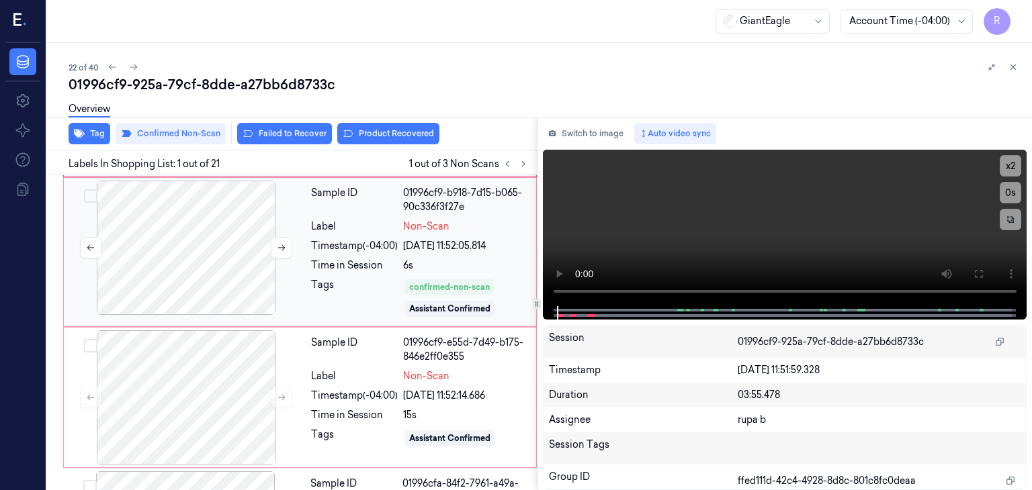
scroll to position [0, 0]
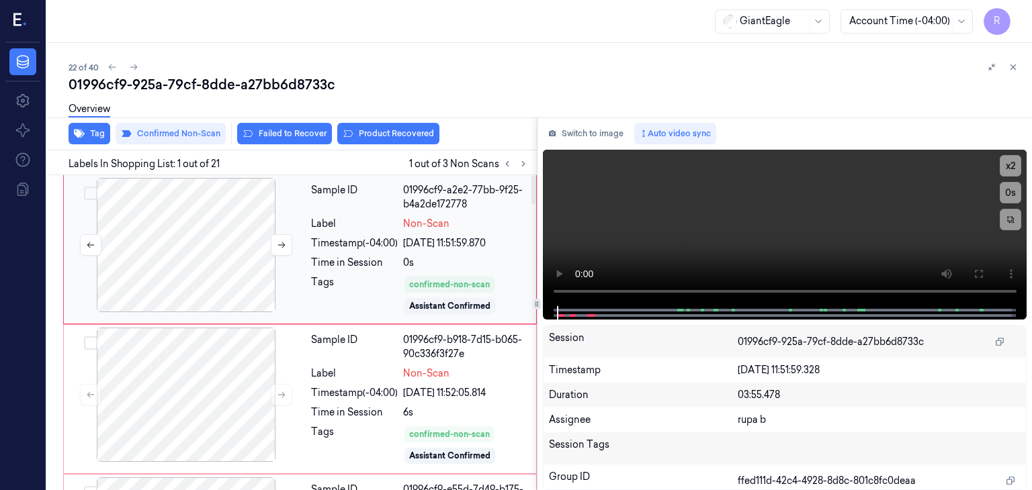
click at [173, 259] on div at bounding box center [186, 245] width 239 height 134
click at [411, 140] on button "Product Recovered" at bounding box center [388, 133] width 102 height 21
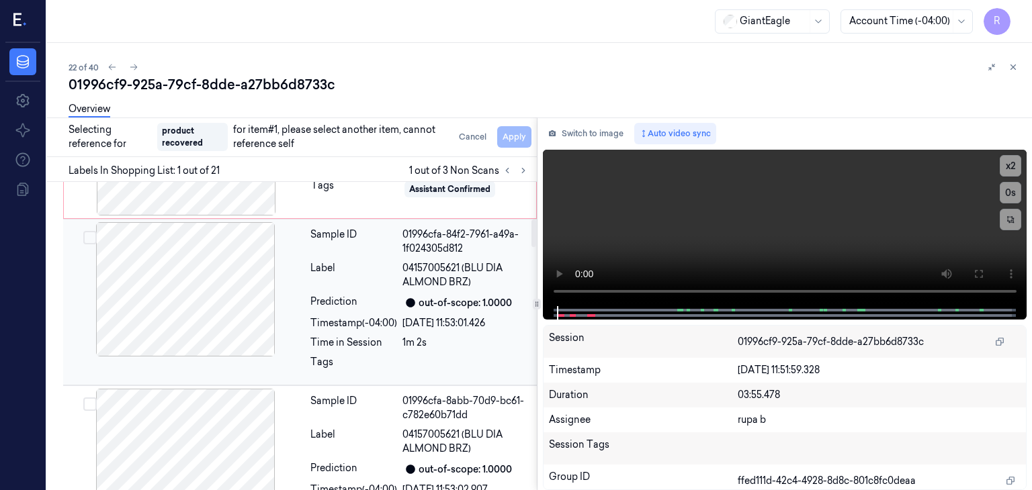
scroll to position [470, 0]
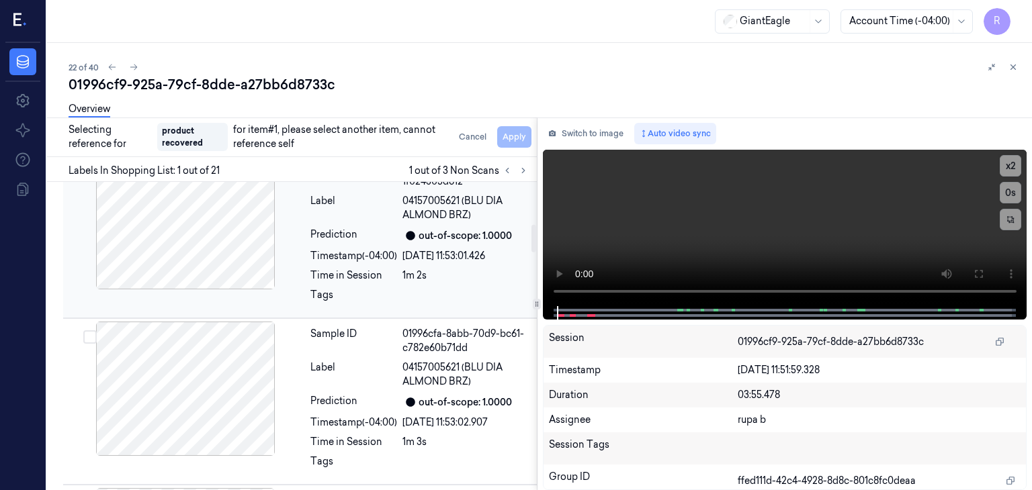
click at [208, 253] on div at bounding box center [185, 222] width 239 height 134
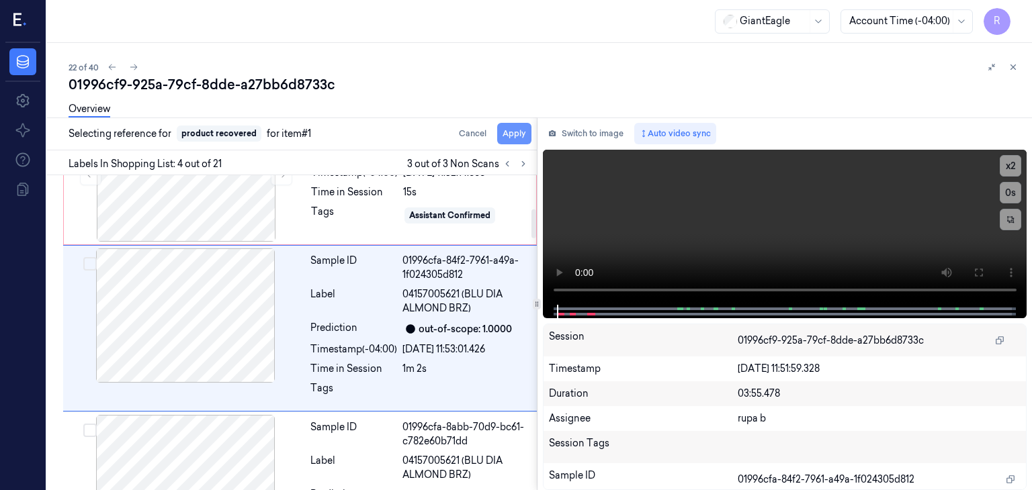
scroll to position [363, 0]
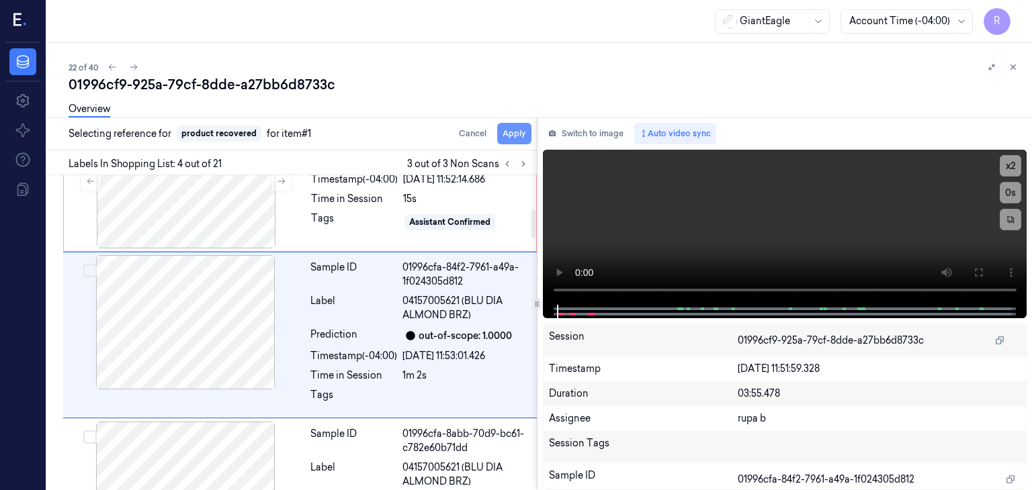
click at [517, 130] on button "Apply" at bounding box center [514, 133] width 34 height 21
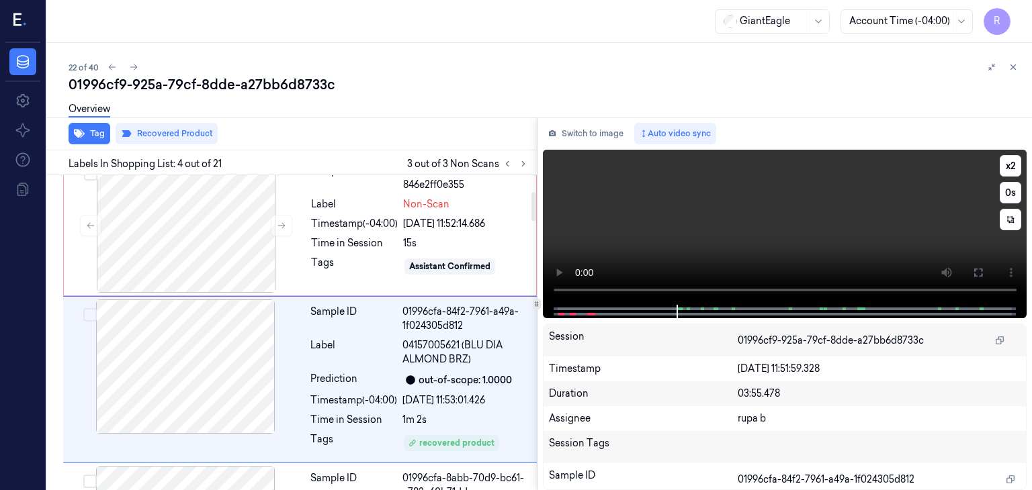
scroll to position [179, 0]
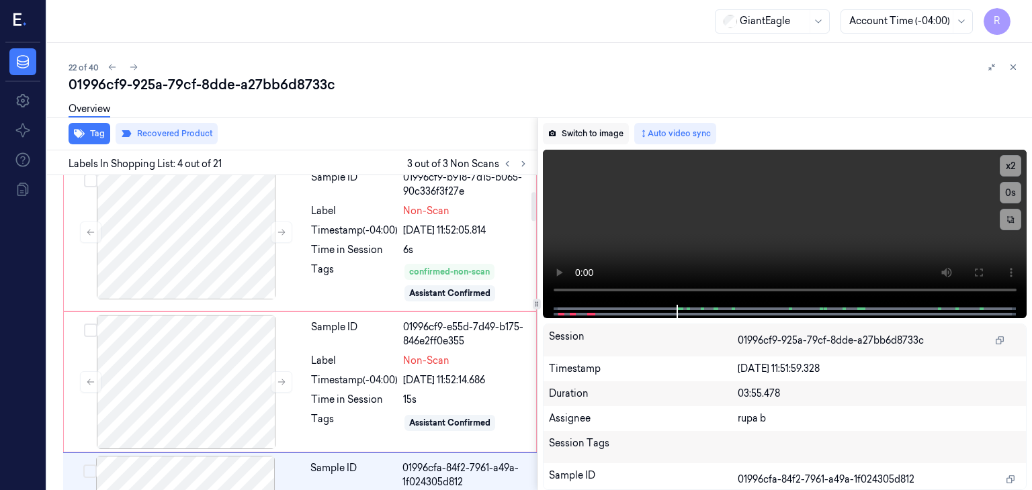
click at [591, 129] on button "Switch to image" at bounding box center [586, 133] width 86 height 21
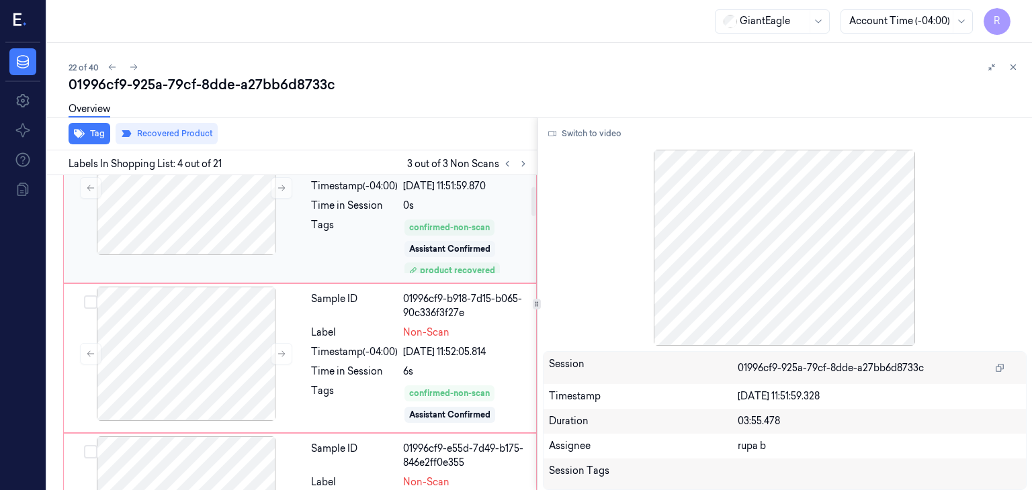
scroll to position [134, 0]
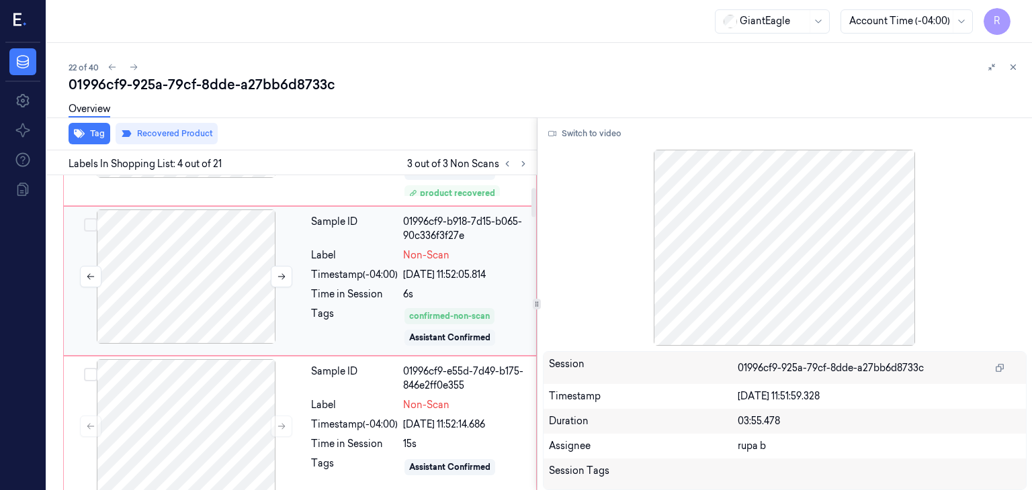
click at [198, 284] on div at bounding box center [186, 277] width 239 height 134
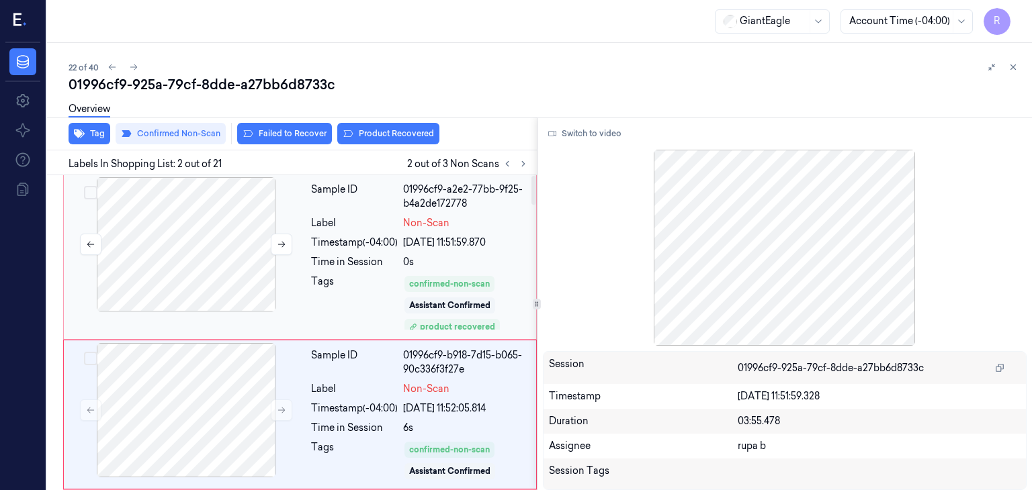
scroll to position [0, 0]
click at [231, 269] on div at bounding box center [186, 245] width 239 height 134
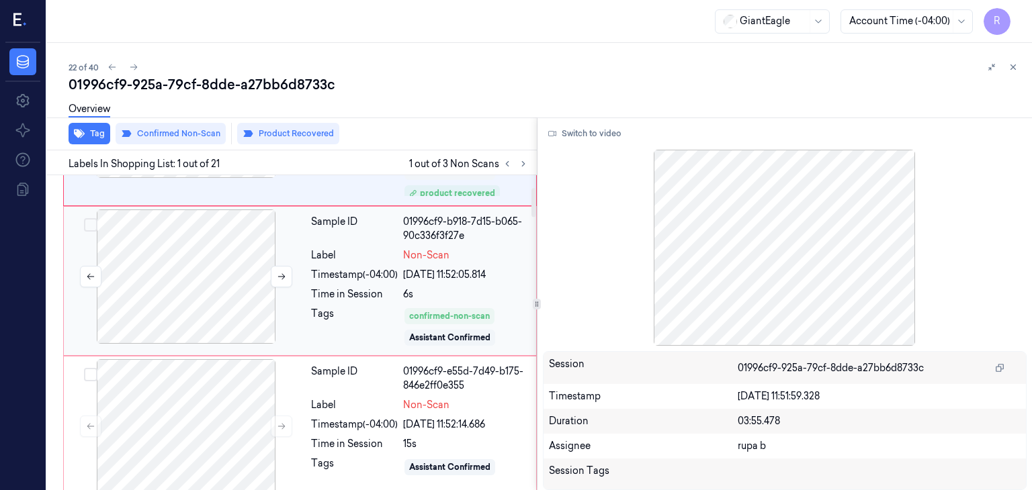
click at [222, 304] on div at bounding box center [186, 277] width 239 height 134
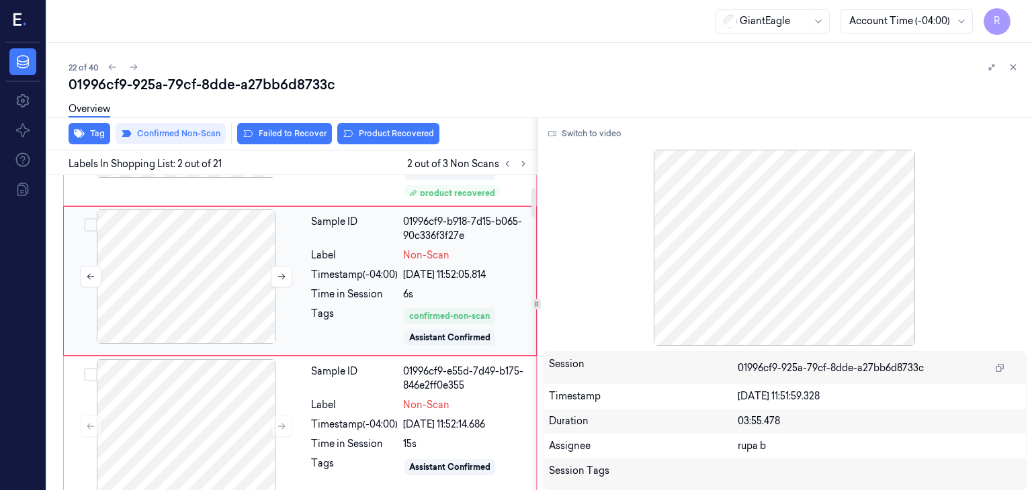
scroll to position [82, 0]
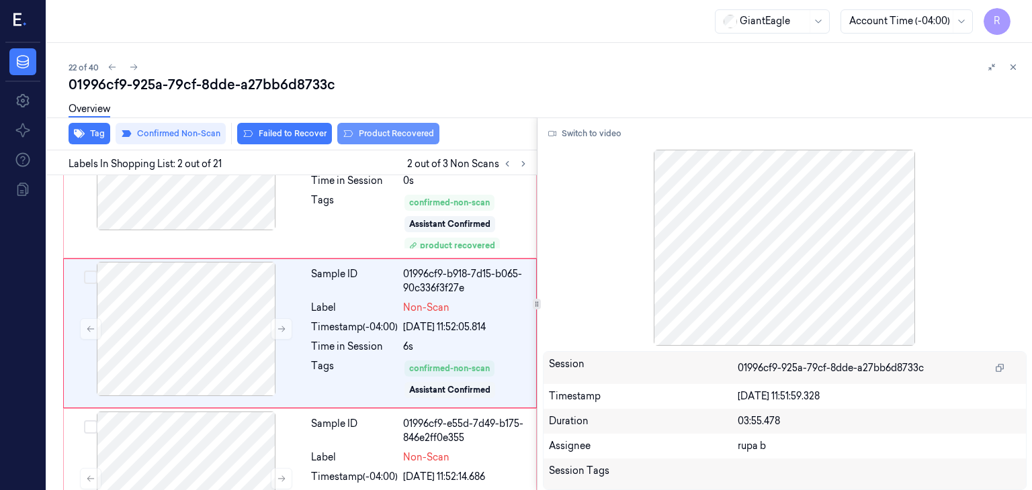
click at [388, 132] on button "Product Recovered" at bounding box center [388, 133] width 102 height 21
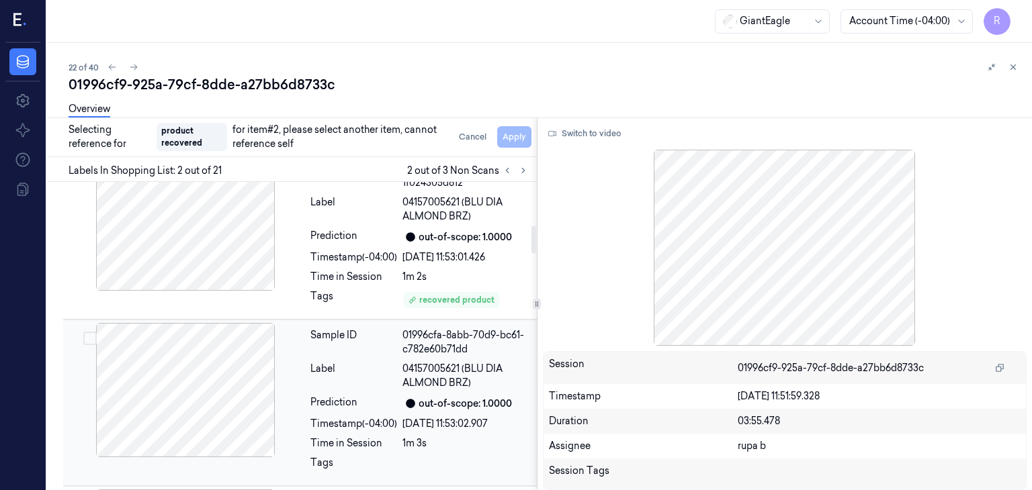
click at [215, 394] on div at bounding box center [185, 390] width 239 height 134
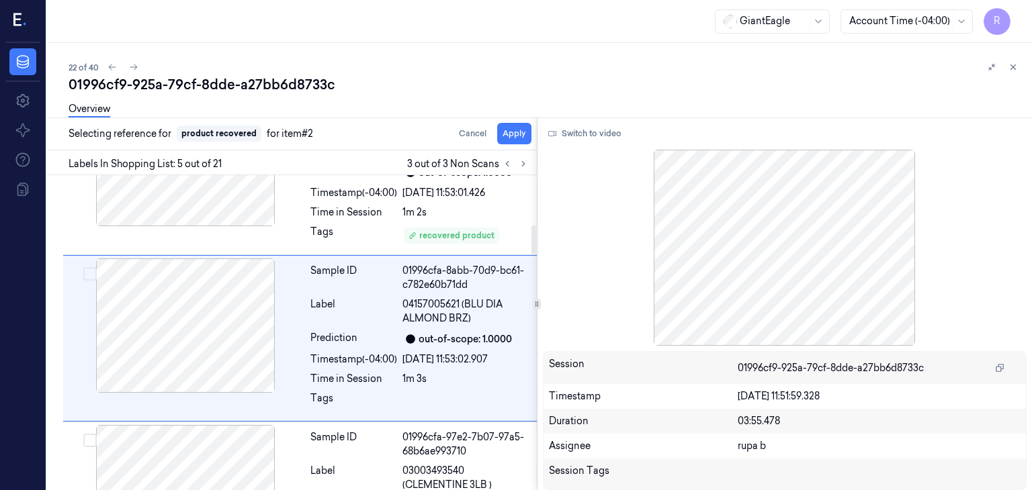
scroll to position [546, 0]
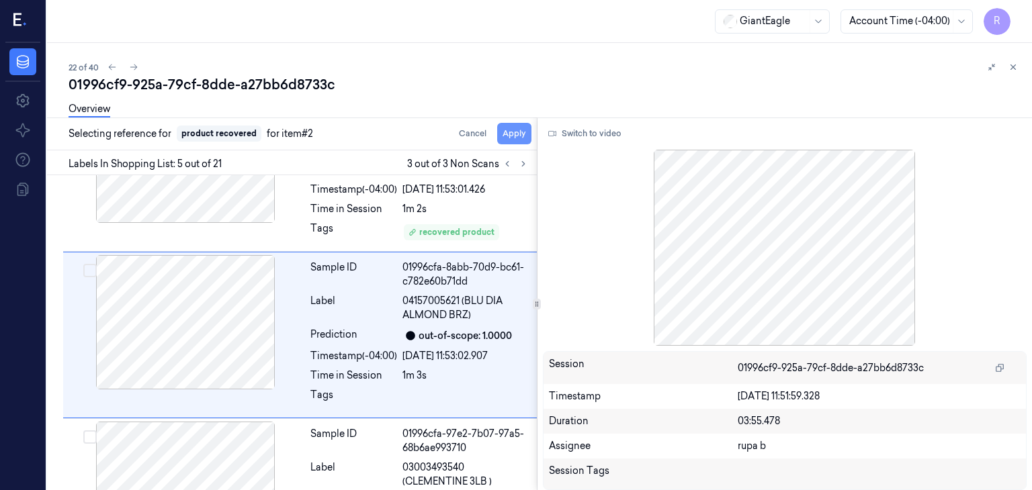
click at [519, 138] on button "Apply" at bounding box center [514, 133] width 34 height 21
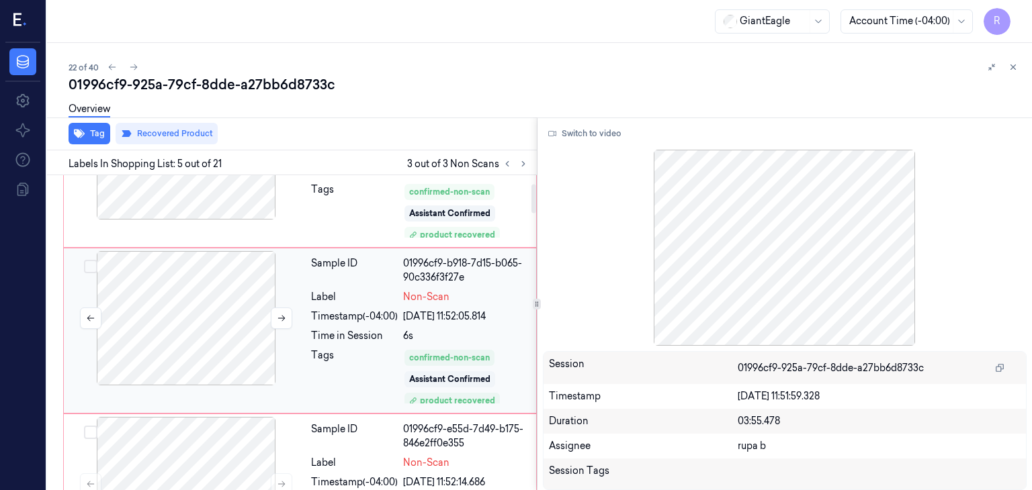
click at [218, 318] on div at bounding box center [186, 318] width 239 height 134
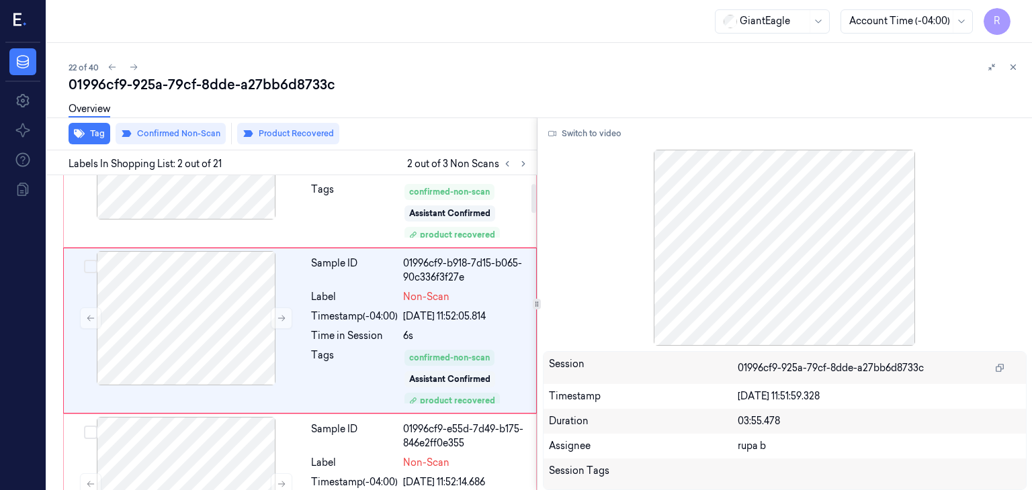
scroll to position [90, 0]
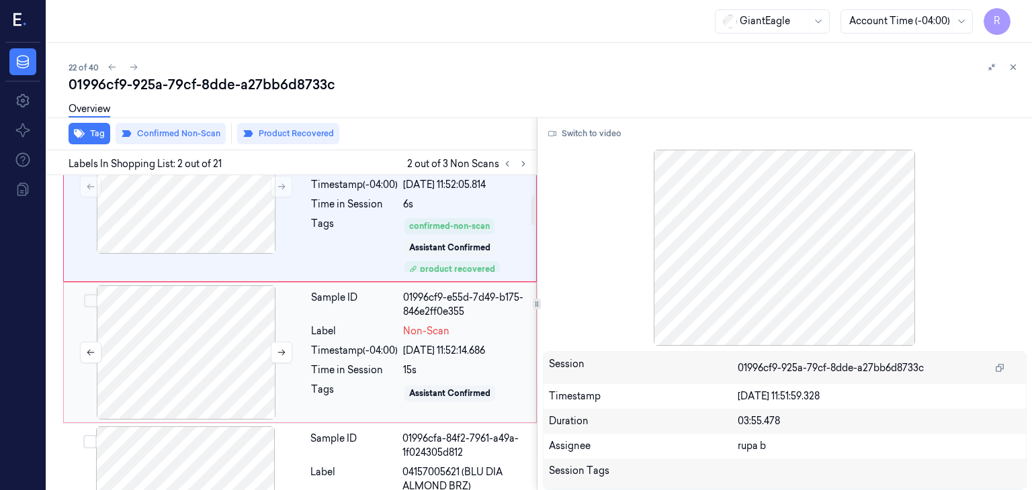
click at [183, 361] on div at bounding box center [186, 353] width 239 height 134
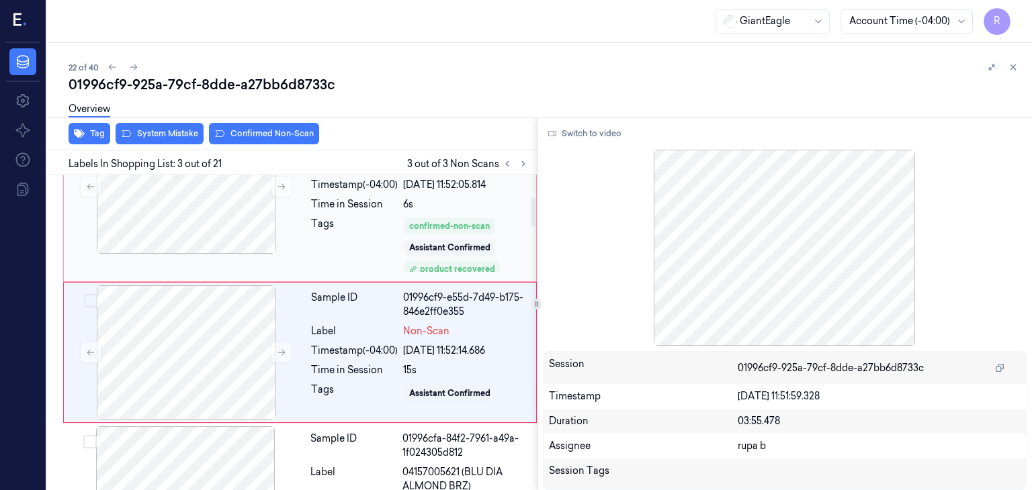
scroll to position [243, 0]
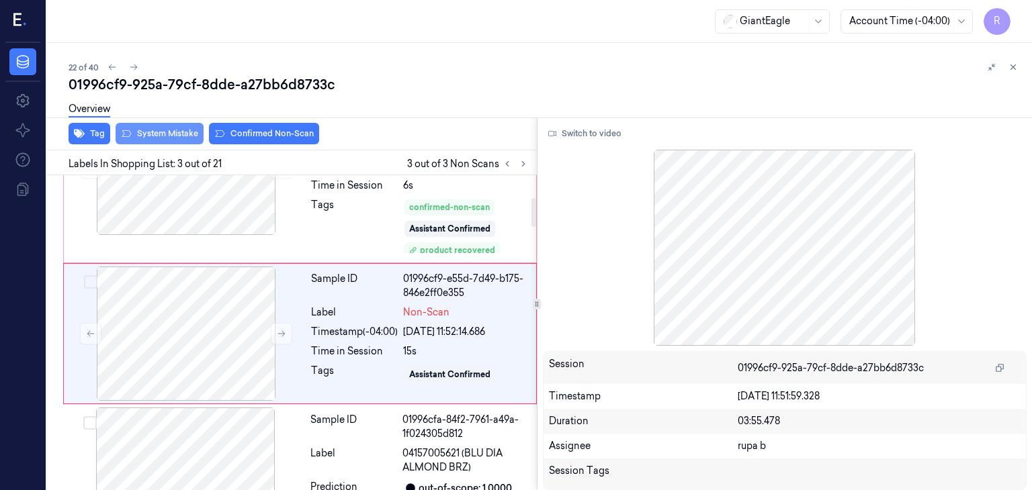
click at [169, 139] on button "System Mistake" at bounding box center [160, 133] width 88 height 21
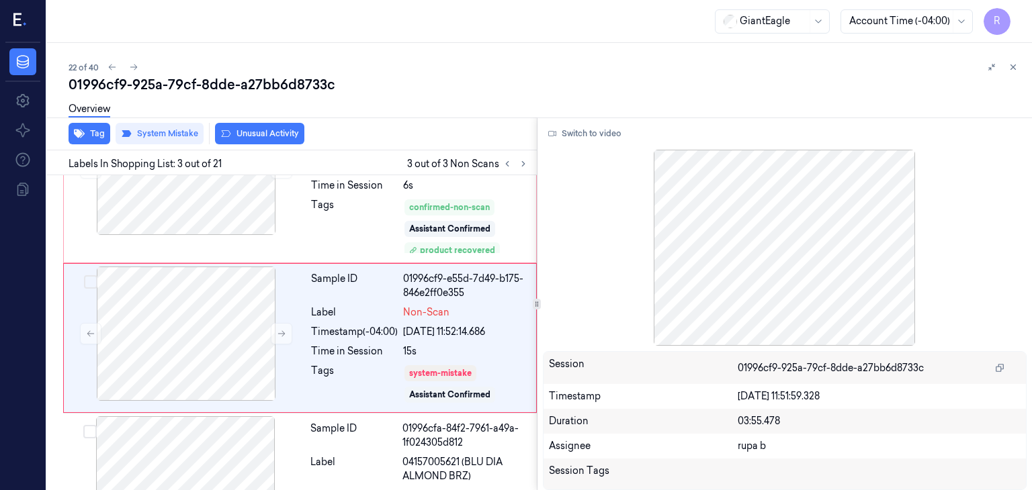
scroll to position [247, 0]
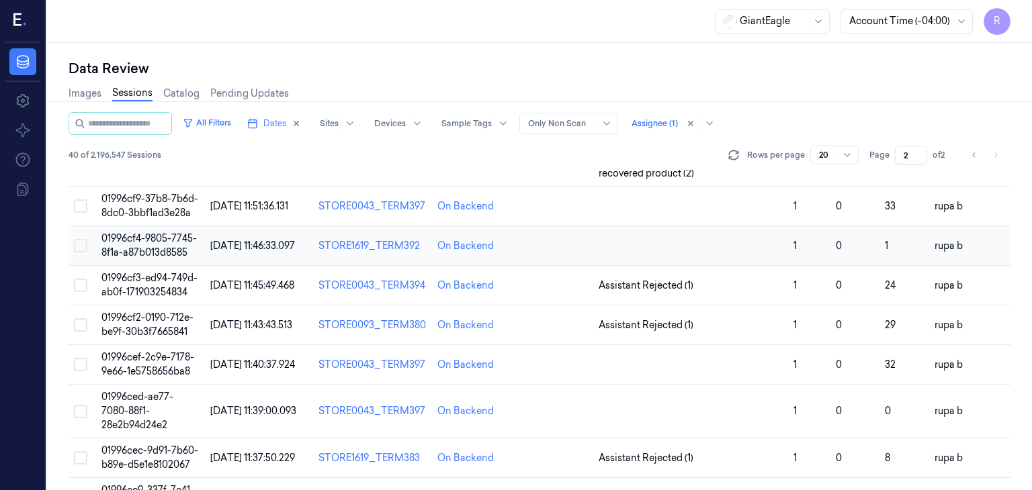
scroll to position [67, 0]
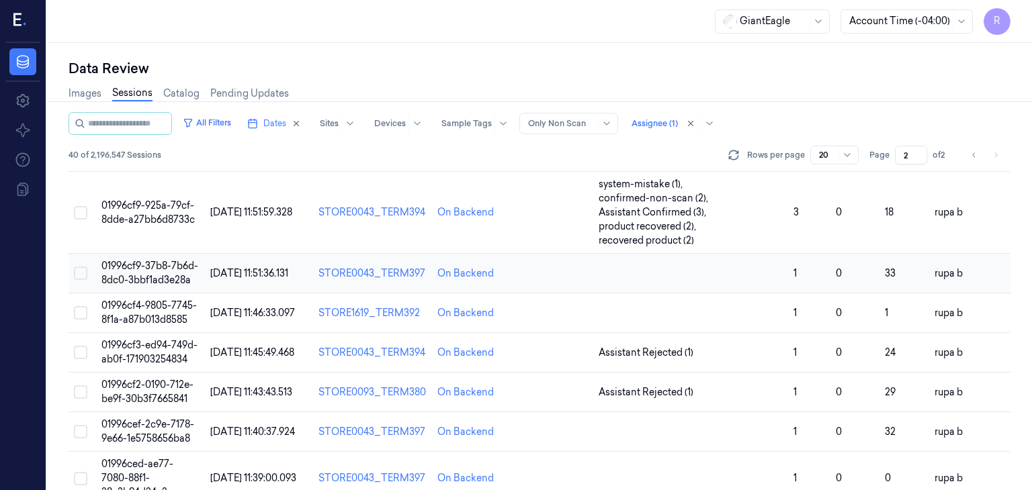
click at [140, 275] on span "01996cf9-37b8-7b6d-8dc0-3bbf1ad3e28a" at bounding box center [149, 273] width 97 height 26
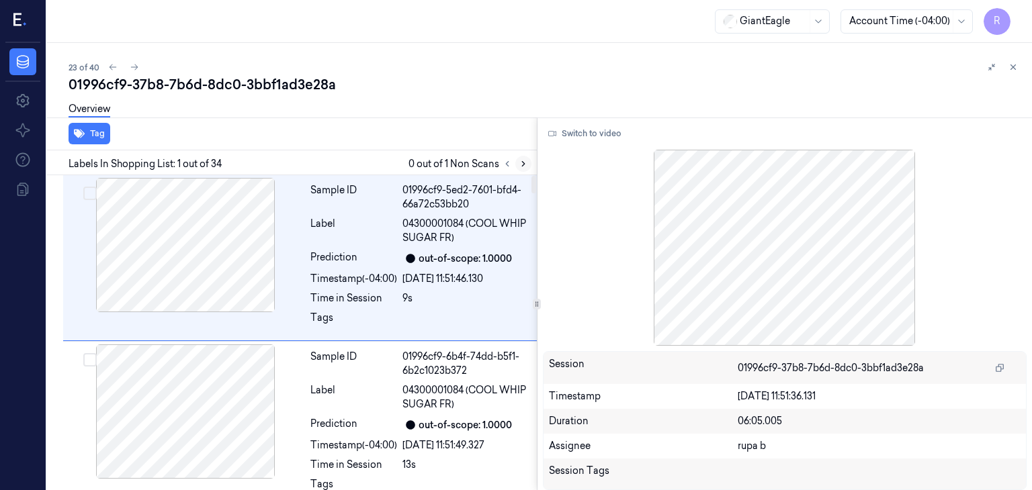
click at [519, 162] on icon at bounding box center [523, 163] width 9 height 9
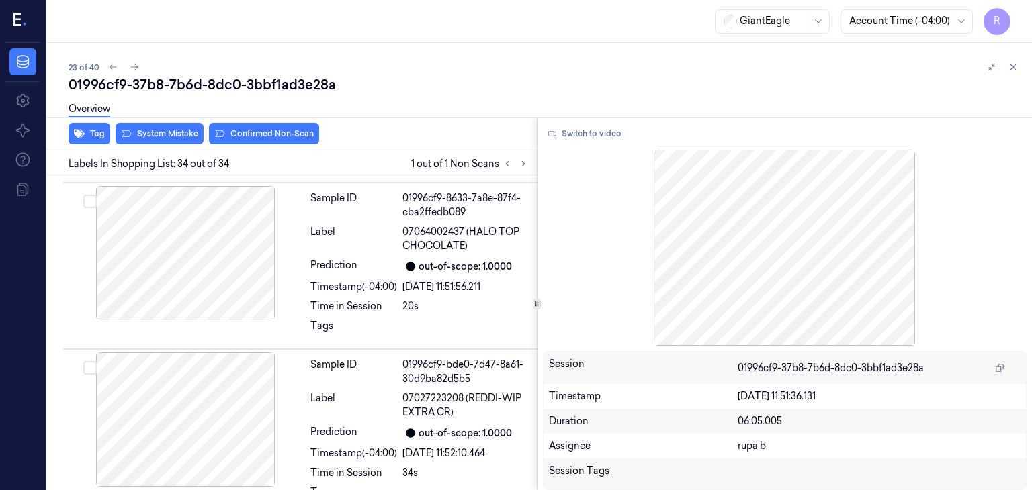
scroll to position [5291, 0]
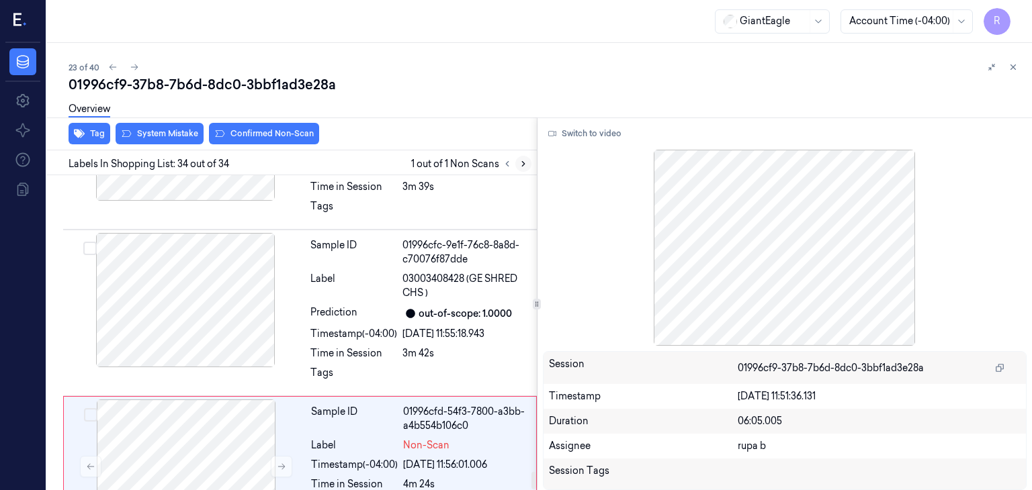
click at [520, 167] on icon at bounding box center [523, 163] width 9 height 9
click at [216, 421] on div at bounding box center [186, 467] width 239 height 134
click at [285, 462] on icon at bounding box center [281, 466] width 9 height 9
click at [178, 253] on div at bounding box center [185, 300] width 239 height 134
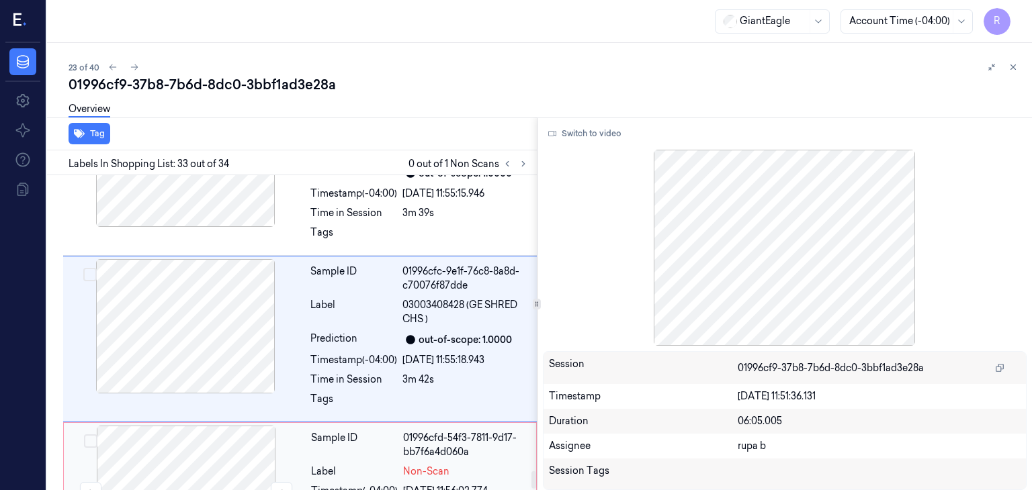
scroll to position [5286, 0]
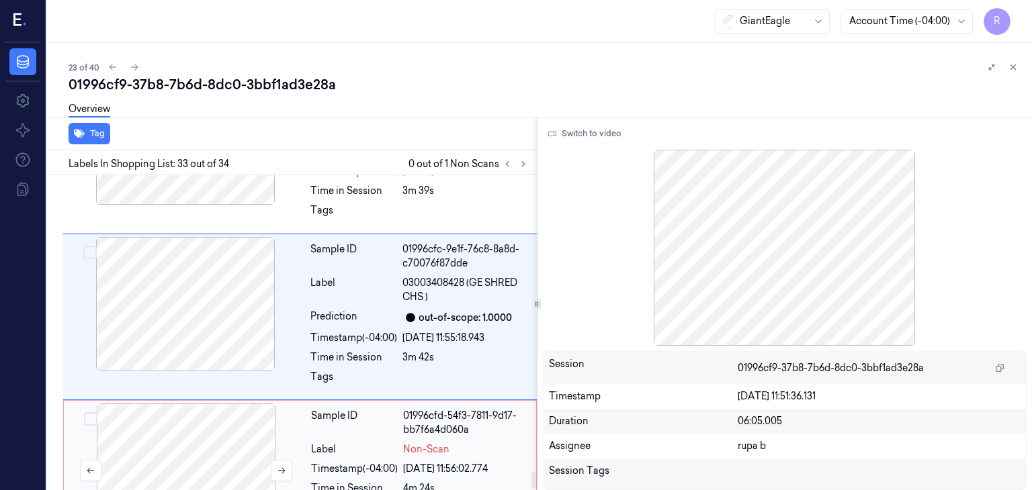
click at [234, 404] on div at bounding box center [186, 471] width 239 height 134
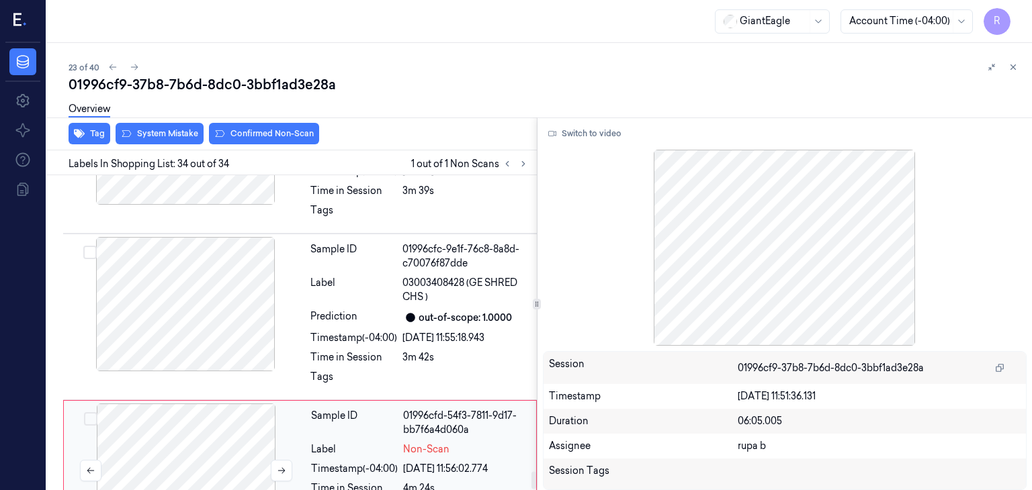
scroll to position [5291, 0]
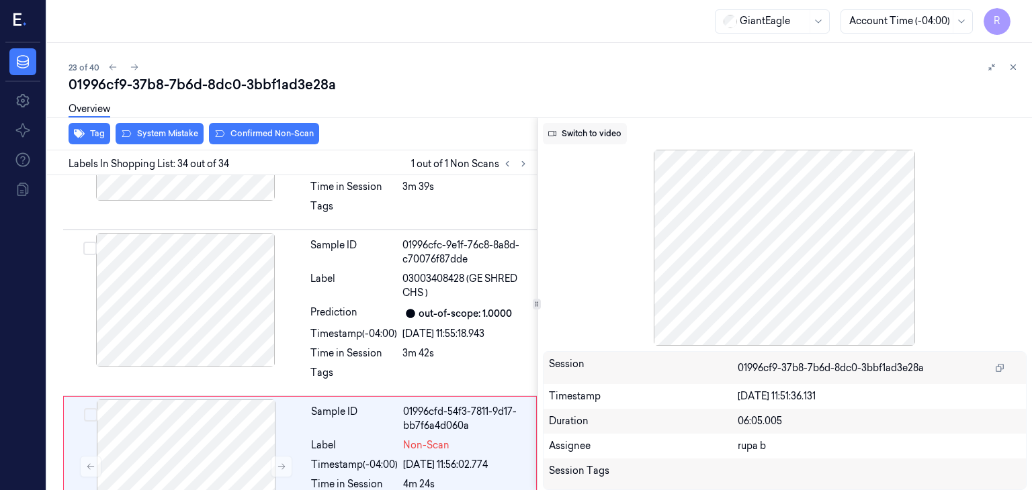
click at [593, 140] on button "Switch to video" at bounding box center [585, 133] width 84 height 21
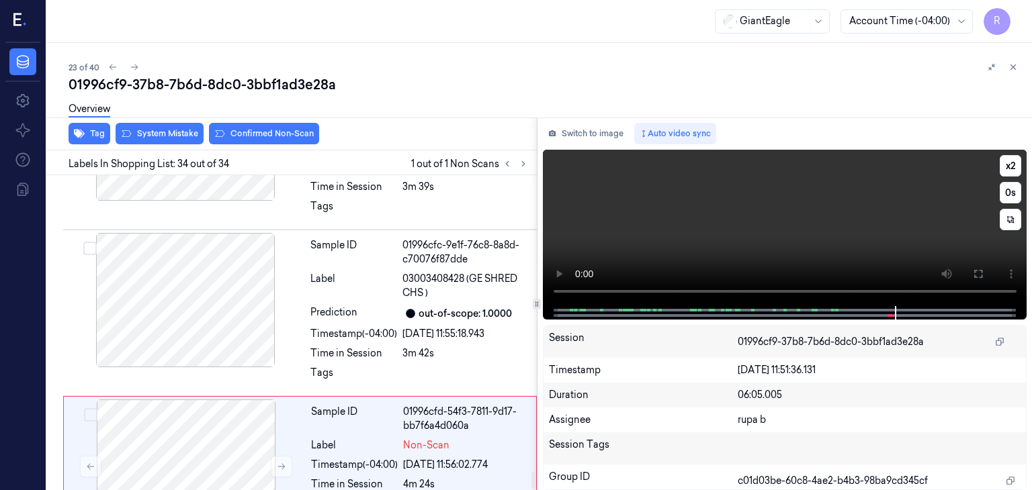
click at [734, 247] on video at bounding box center [785, 228] width 484 height 157
click at [977, 275] on icon at bounding box center [978, 274] width 11 height 11
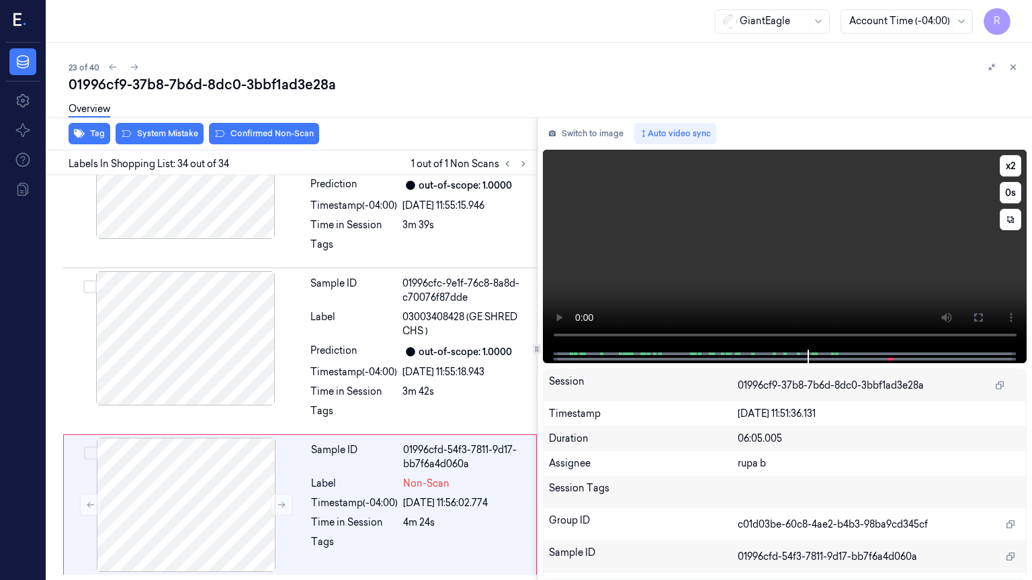
scroll to position [5200, 0]
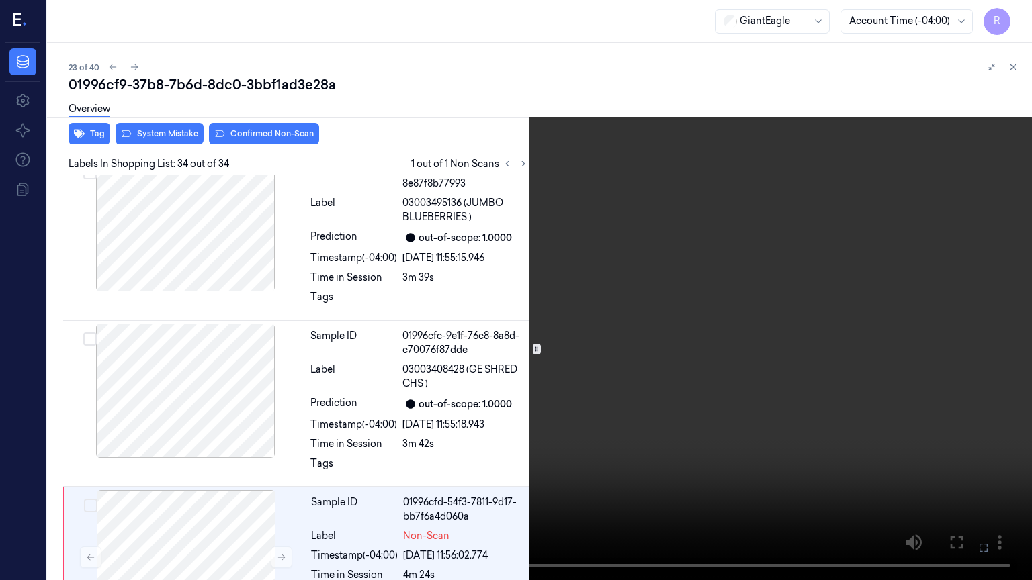
click at [519, 490] on video at bounding box center [516, 290] width 1032 height 580
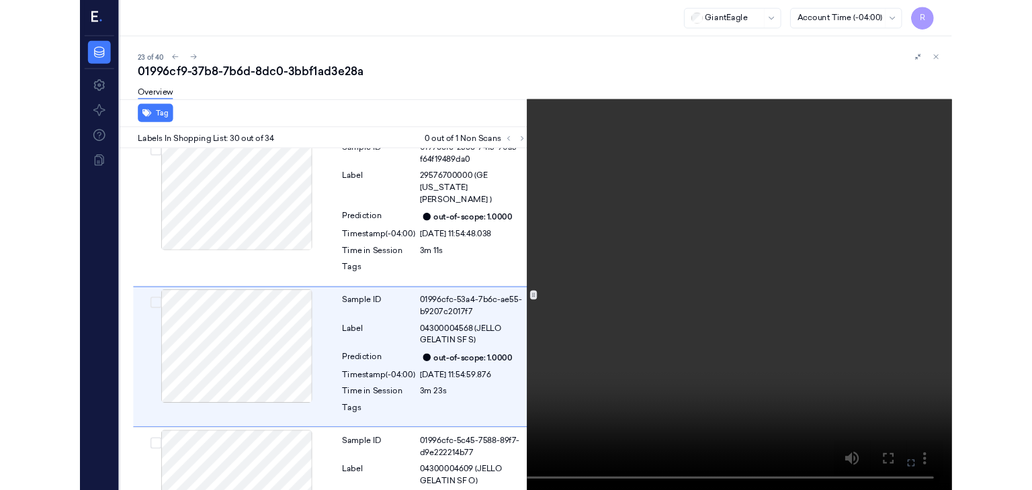
scroll to position [4675, 0]
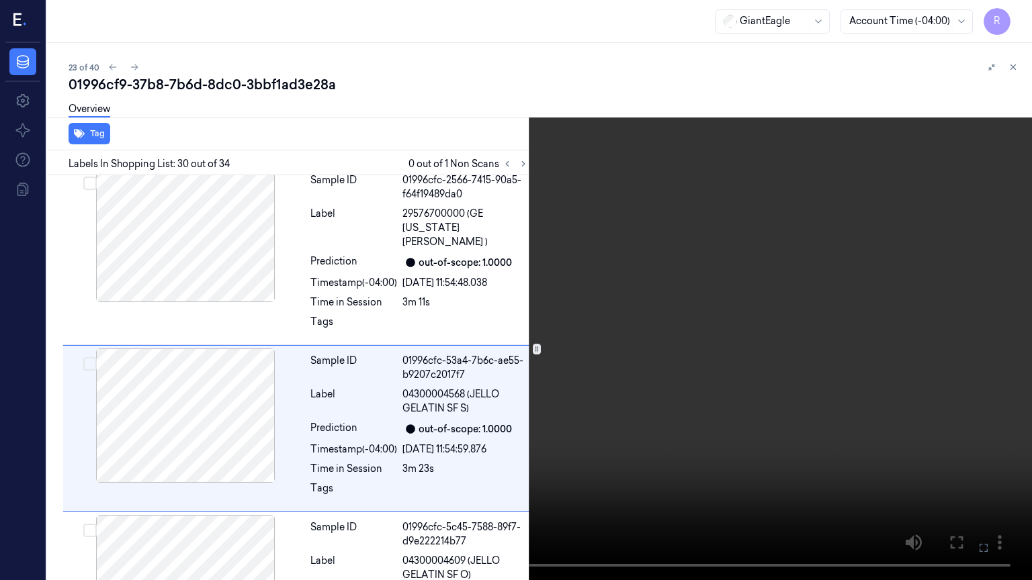
click at [531, 465] on video at bounding box center [516, 290] width 1032 height 580
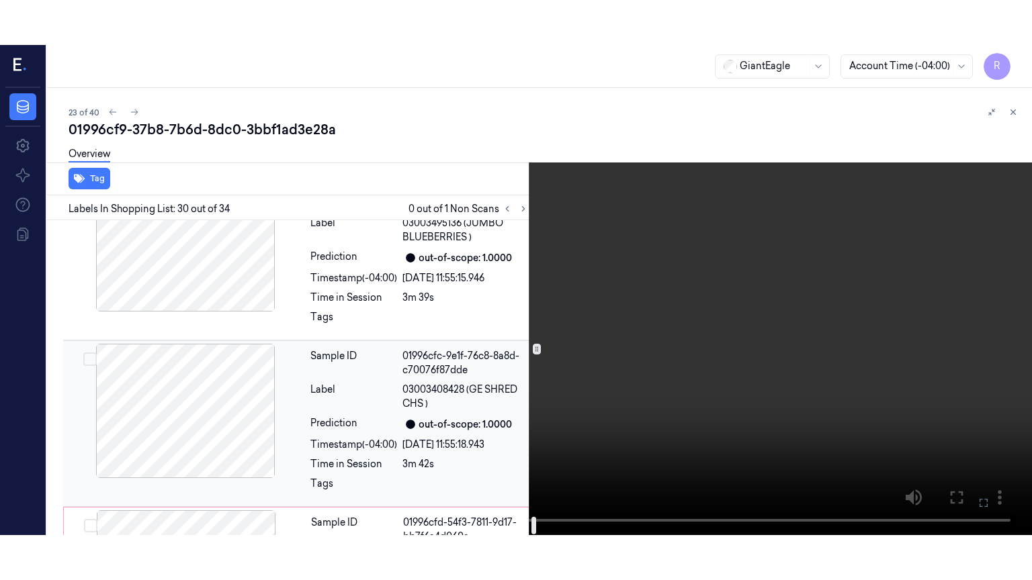
scroll to position [5291, 0]
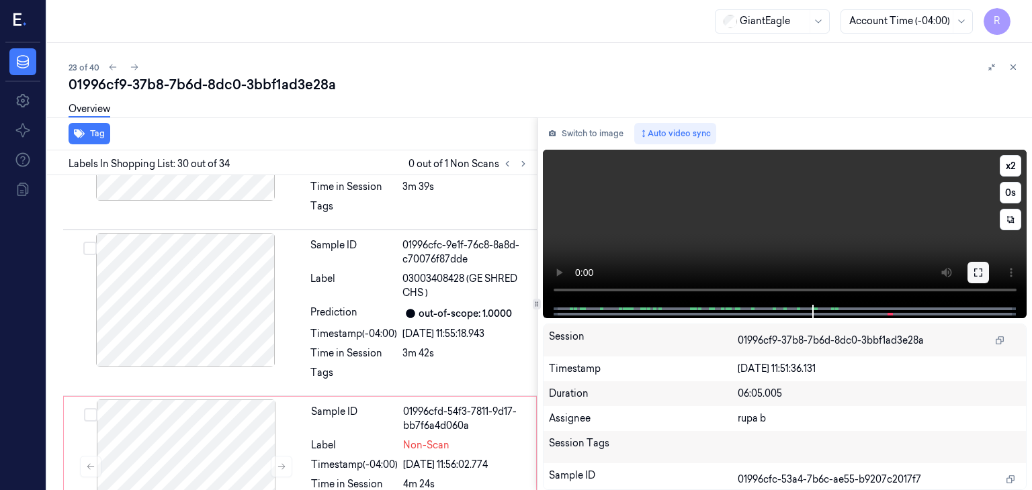
click at [973, 271] on icon at bounding box center [978, 272] width 11 height 11
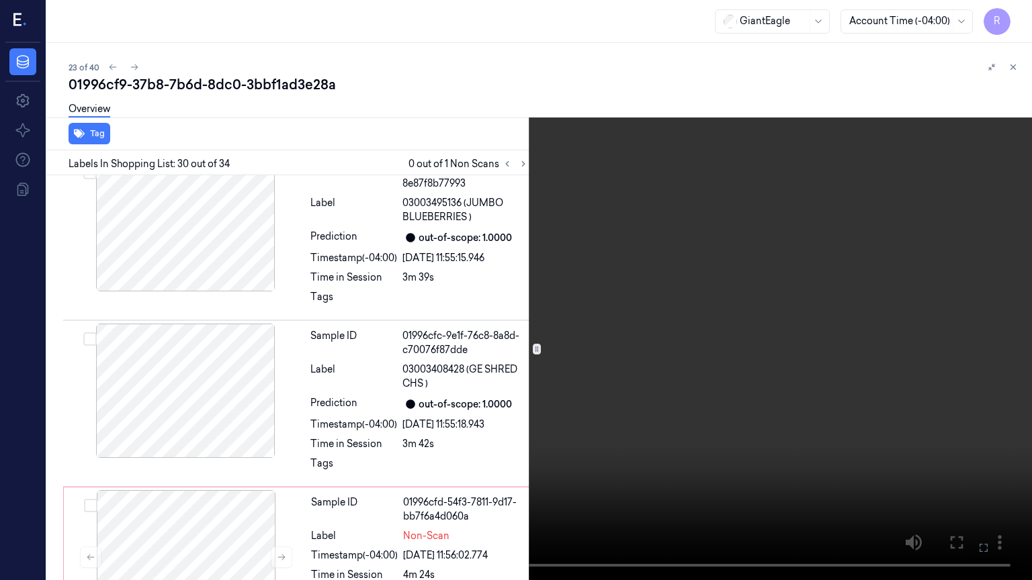
click at [770, 367] on video at bounding box center [516, 290] width 1032 height 580
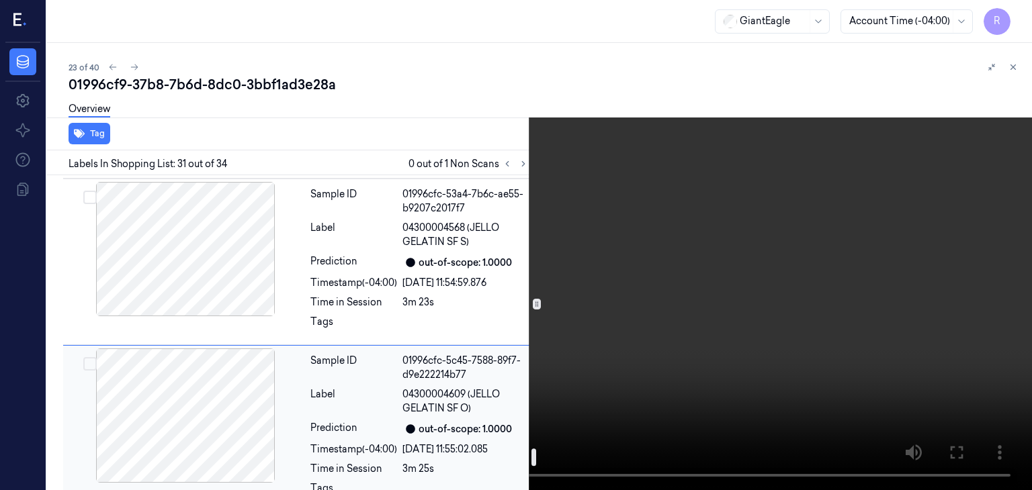
scroll to position [4909, 0]
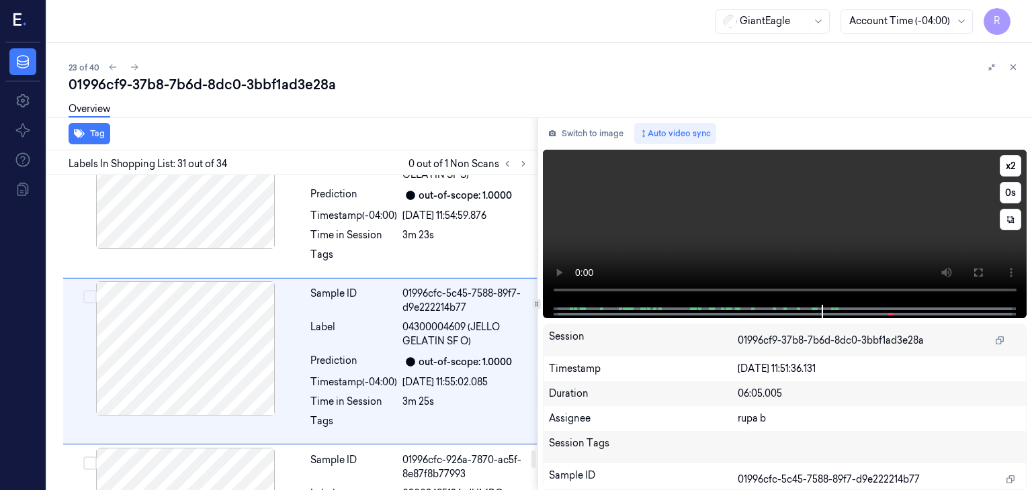
click at [768, 238] on video at bounding box center [785, 227] width 484 height 155
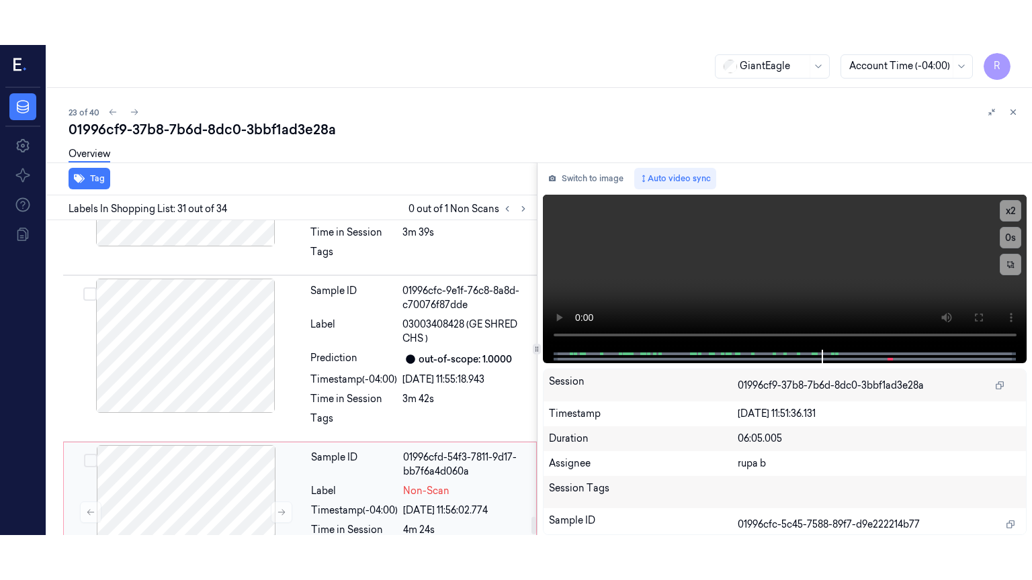
scroll to position [5291, 0]
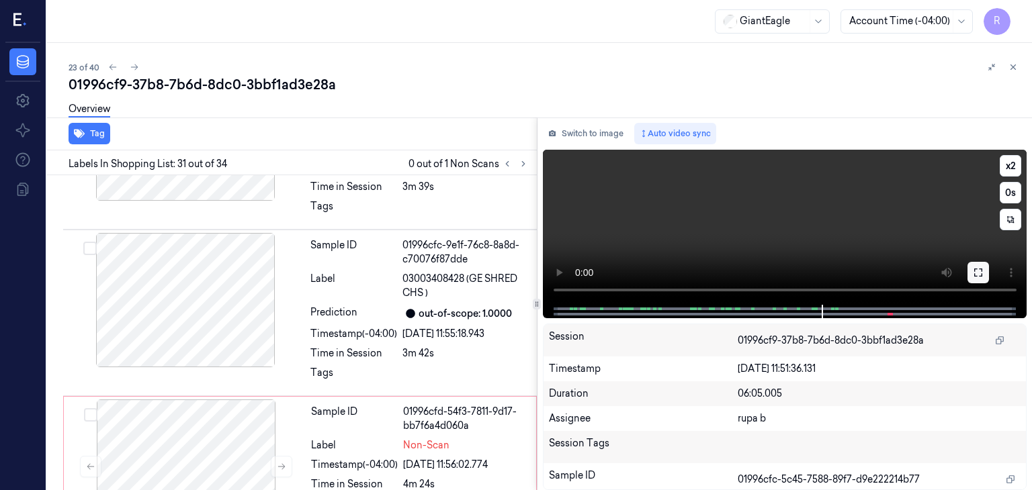
click at [981, 271] on icon at bounding box center [978, 272] width 11 height 11
click at [967, 270] on button at bounding box center [977, 272] width 21 height 21
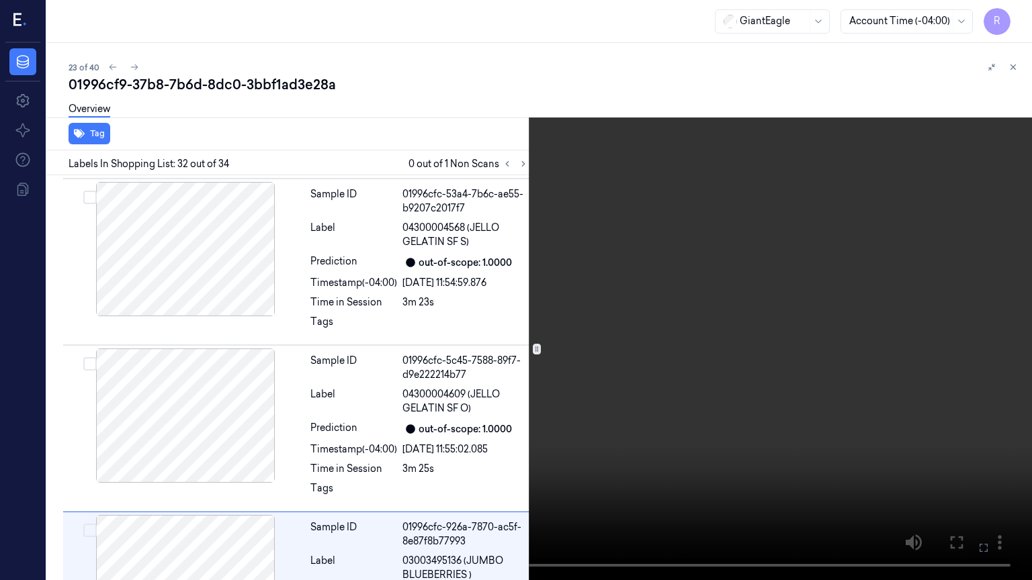
scroll to position [5000, 0]
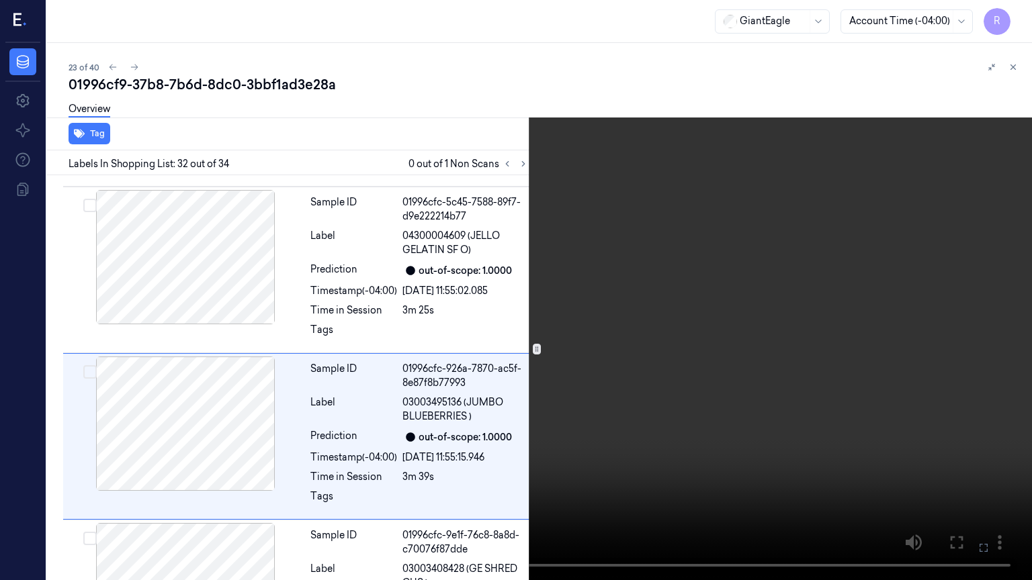
click at [1012, 19] on button "x 2" at bounding box center [1015, 15] width 21 height 21
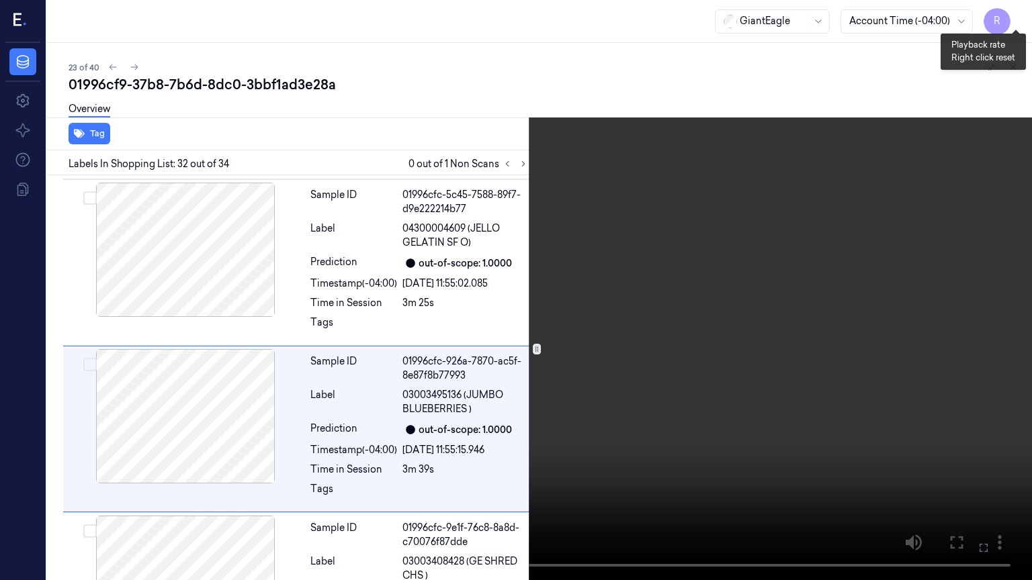
click at [1014, 19] on button "x 4" at bounding box center [1015, 15] width 21 height 21
click at [1014, 19] on button "x 1" at bounding box center [1015, 15] width 21 height 21
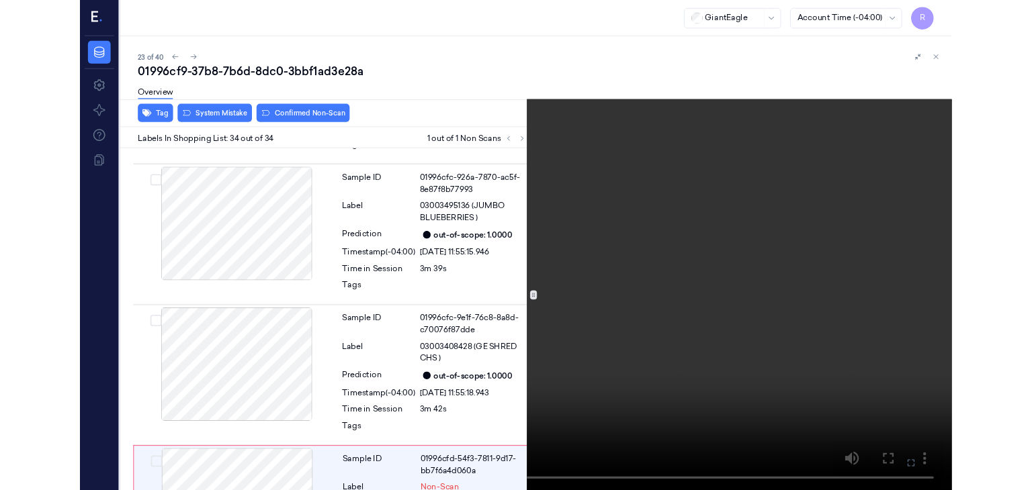
scroll to position [5200, 0]
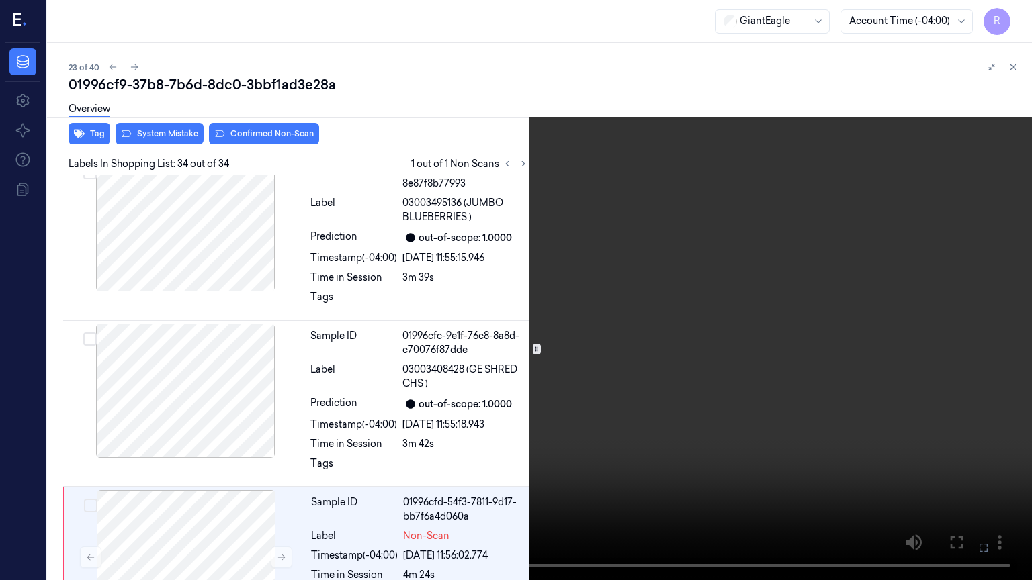
click at [672, 320] on video at bounding box center [516, 290] width 1032 height 580
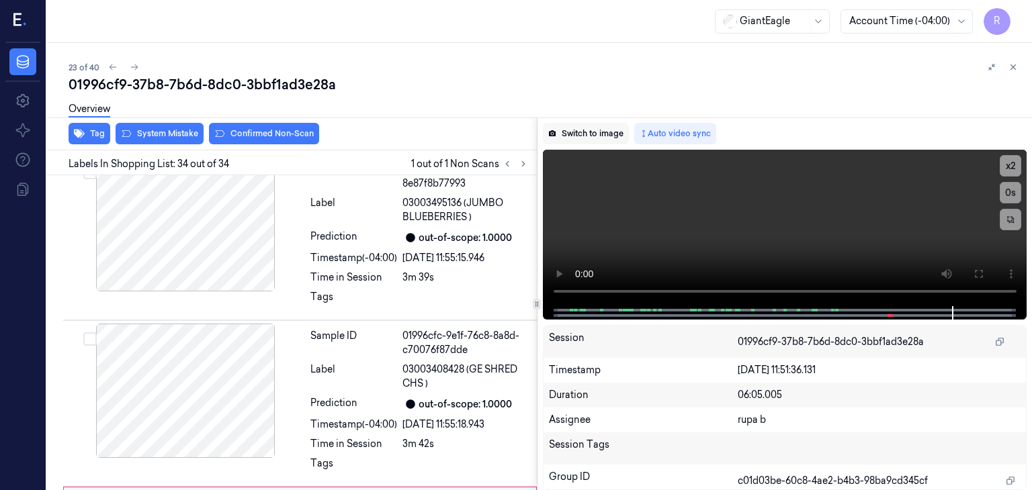
click at [601, 134] on button "Switch to image" at bounding box center [586, 133] width 86 height 21
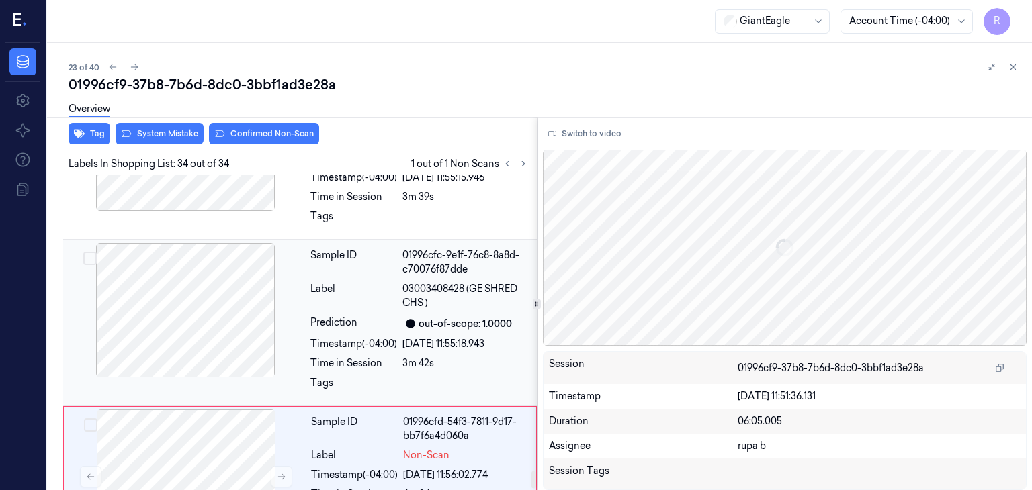
scroll to position [5291, 0]
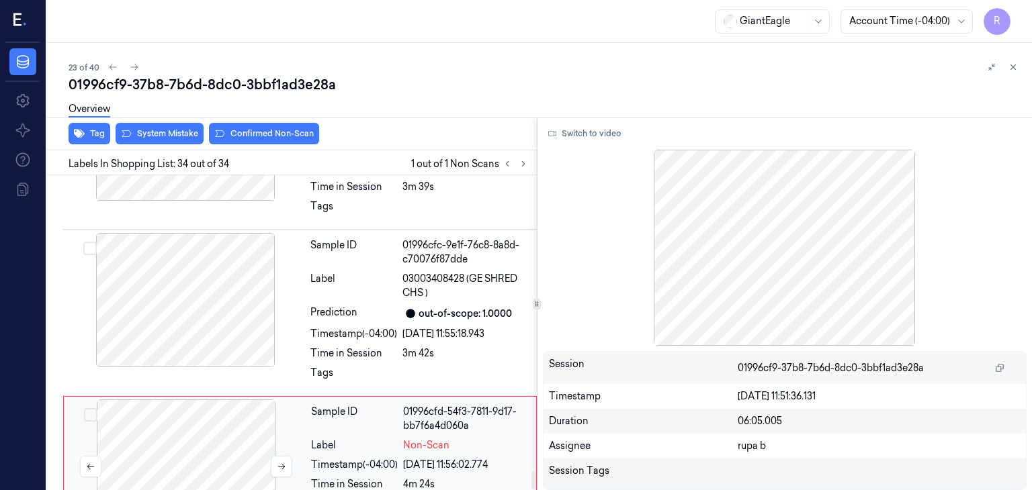
click at [223, 400] on div at bounding box center [186, 467] width 239 height 134
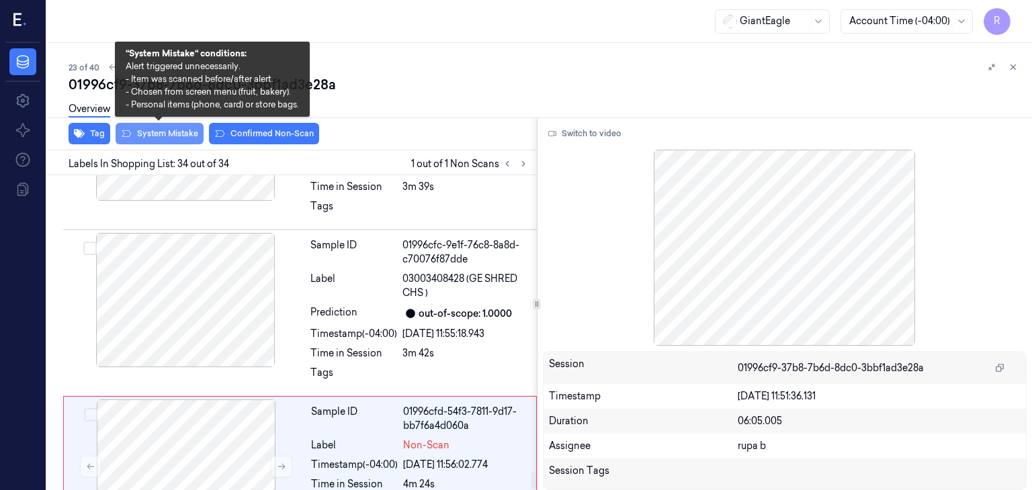
click at [167, 135] on button "System Mistake" at bounding box center [160, 133] width 88 height 21
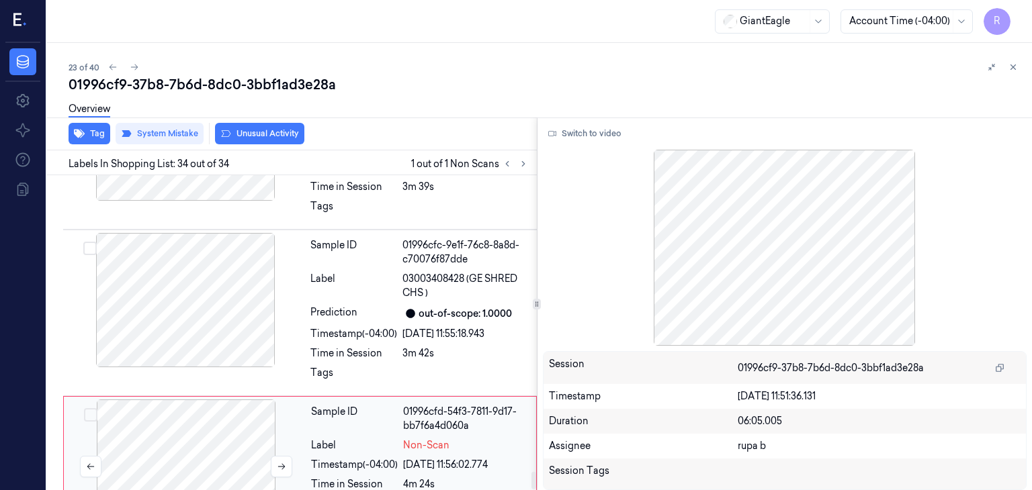
click at [222, 425] on div at bounding box center [186, 467] width 239 height 134
click at [249, 252] on div at bounding box center [185, 300] width 239 height 134
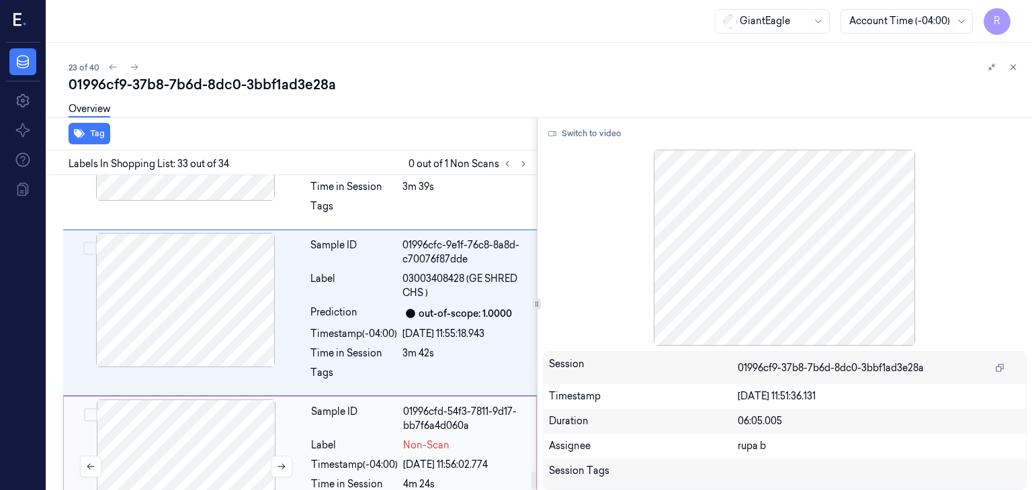
click at [227, 406] on div at bounding box center [186, 467] width 239 height 134
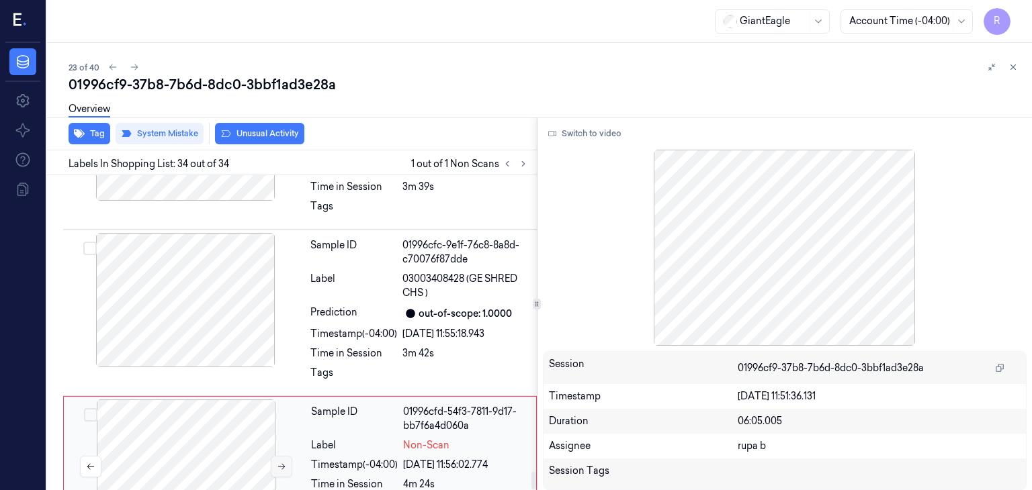
click at [286, 456] on button at bounding box center [281, 466] width 21 height 21
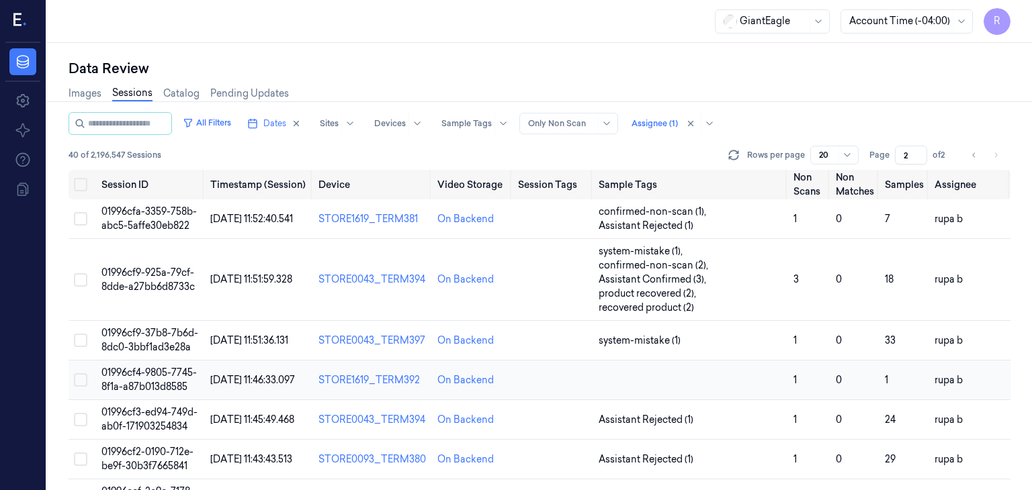
click at [221, 382] on span "[DATE] 11:46:33.097" at bounding box center [252, 380] width 85 height 12
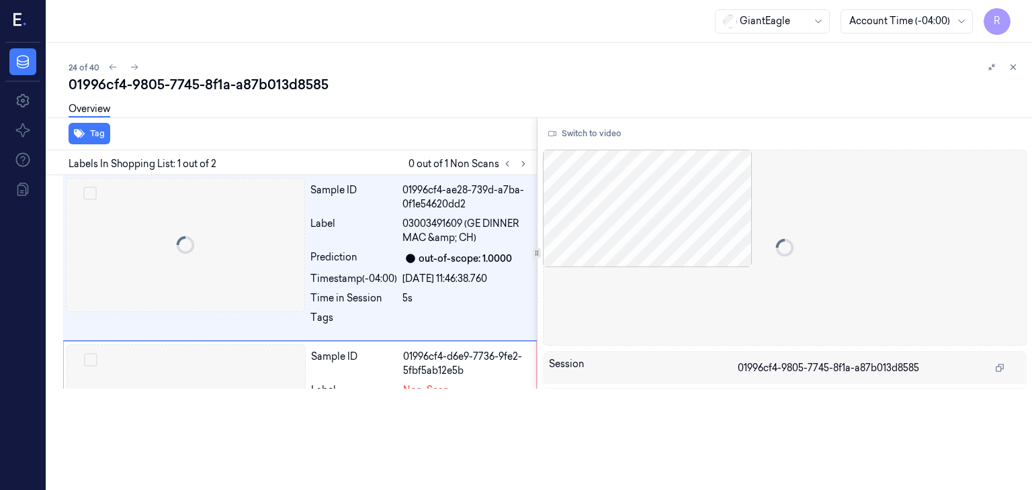
scroll to position [0, 21]
click at [47, 374] on div at bounding box center [47, 266] width 0 height 447
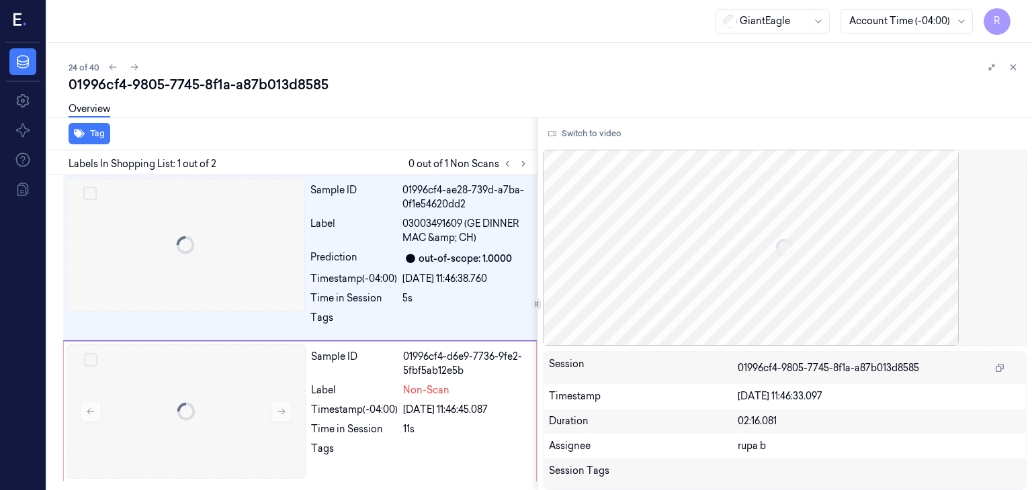
scroll to position [0, 0]
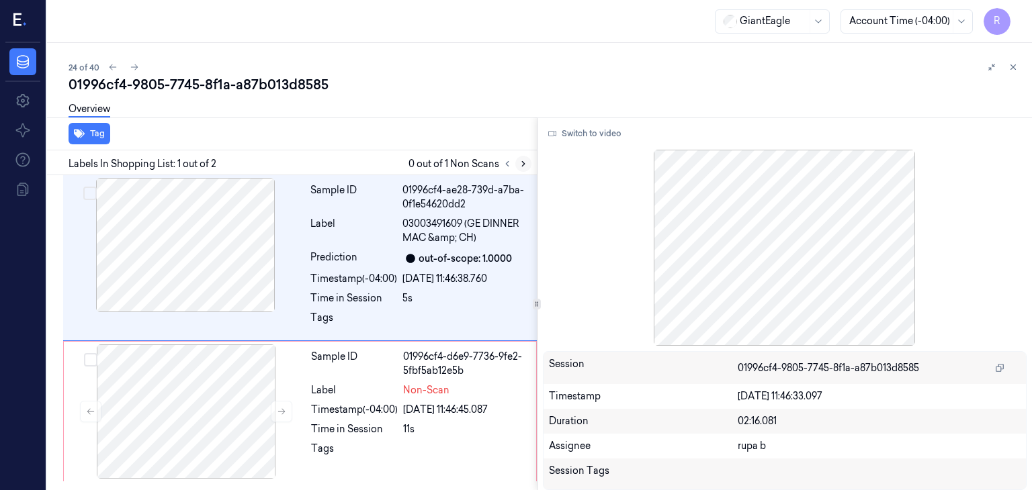
click at [529, 169] on div at bounding box center [515, 164] width 32 height 16
click at [521, 165] on icon at bounding box center [523, 163] width 9 height 9
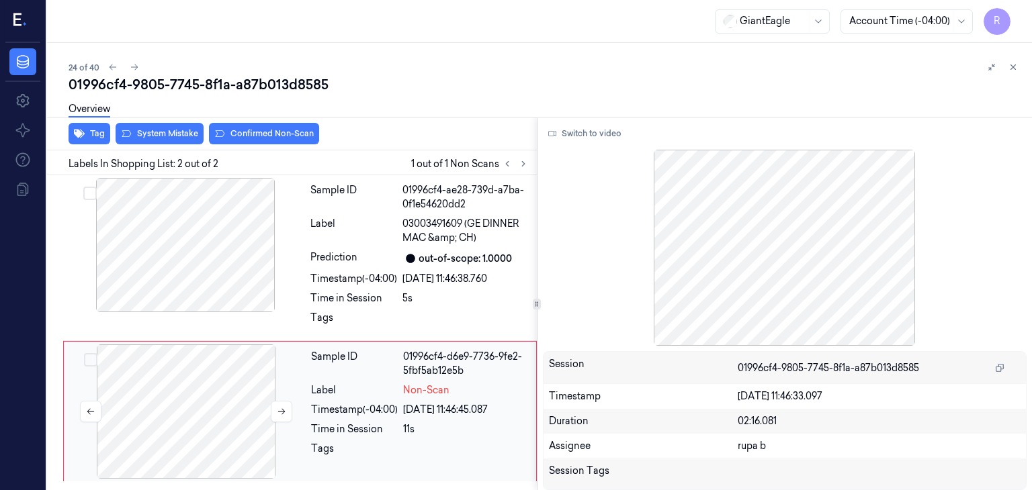
click at [247, 406] on div at bounding box center [186, 412] width 239 height 134
click at [279, 407] on icon at bounding box center [281, 411] width 9 height 9
click at [191, 273] on div at bounding box center [185, 245] width 239 height 134
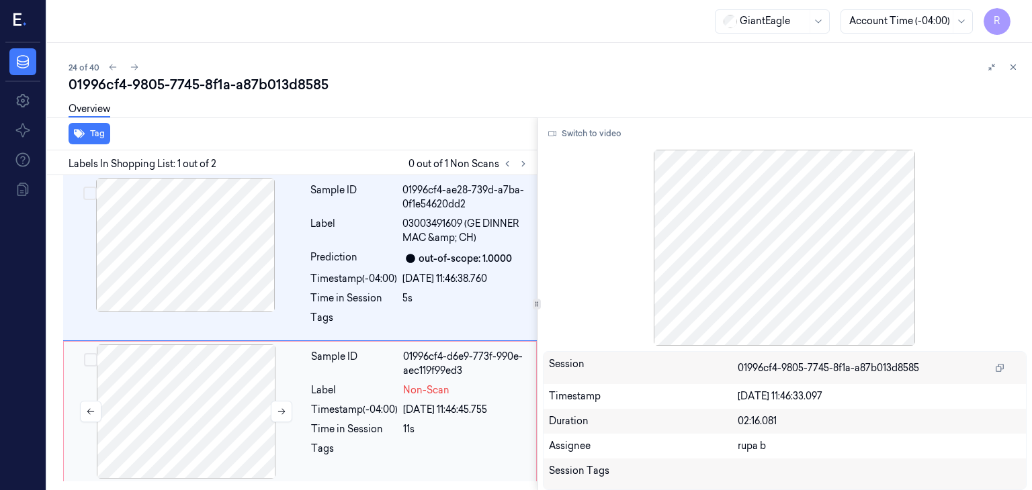
click at [206, 429] on div at bounding box center [186, 412] width 239 height 134
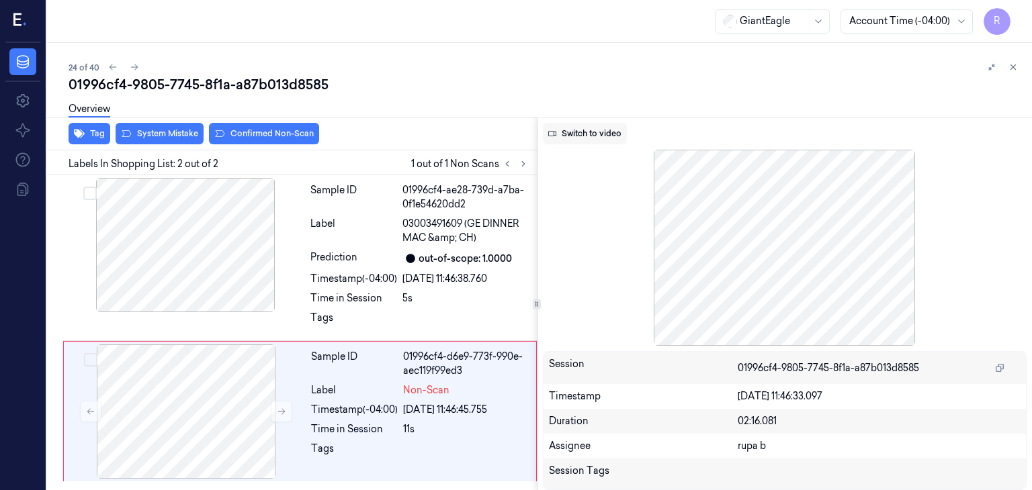
click at [593, 134] on button "Switch to video" at bounding box center [585, 133] width 84 height 21
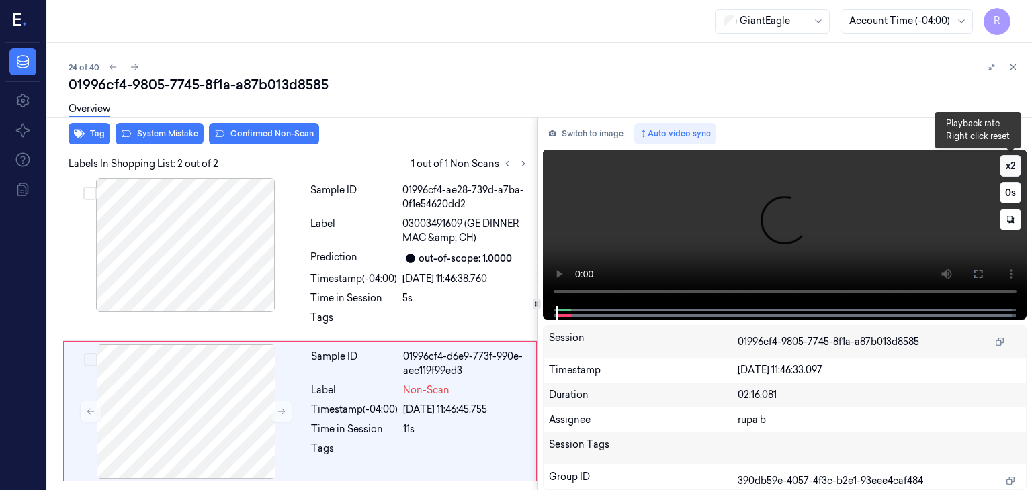
click at [1011, 165] on button "x 2" at bounding box center [1010, 165] width 21 height 21
click at [1011, 165] on button "x 4" at bounding box center [1010, 165] width 21 height 21
click at [976, 270] on icon at bounding box center [978, 274] width 8 height 8
click at [985, 275] on button at bounding box center [977, 273] width 21 height 21
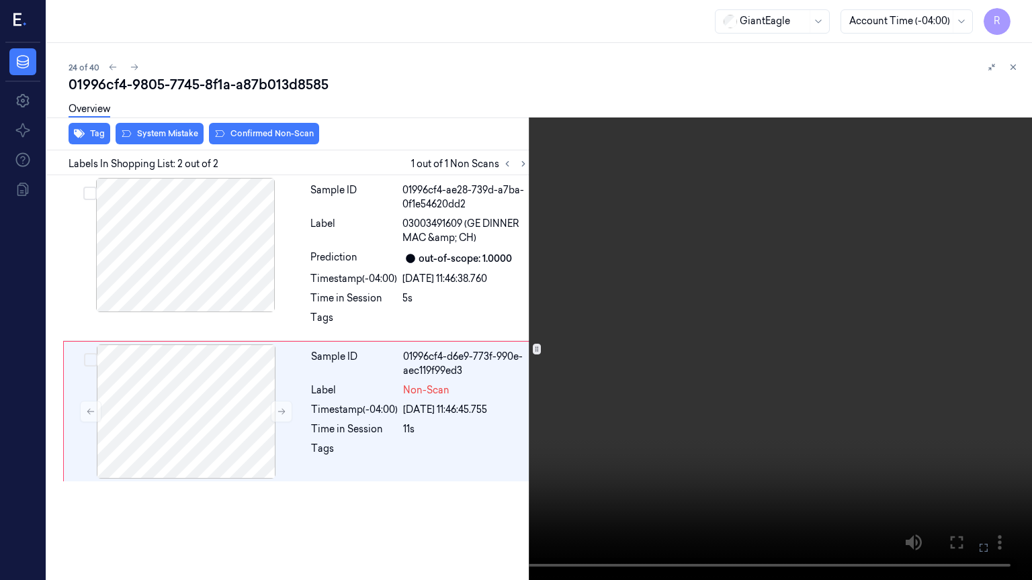
click at [853, 298] on video at bounding box center [516, 290] width 1032 height 580
click at [1016, 20] on button "x 1" at bounding box center [1015, 15] width 21 height 21
click at [1011, 16] on button "x 2" at bounding box center [1015, 15] width 21 height 21
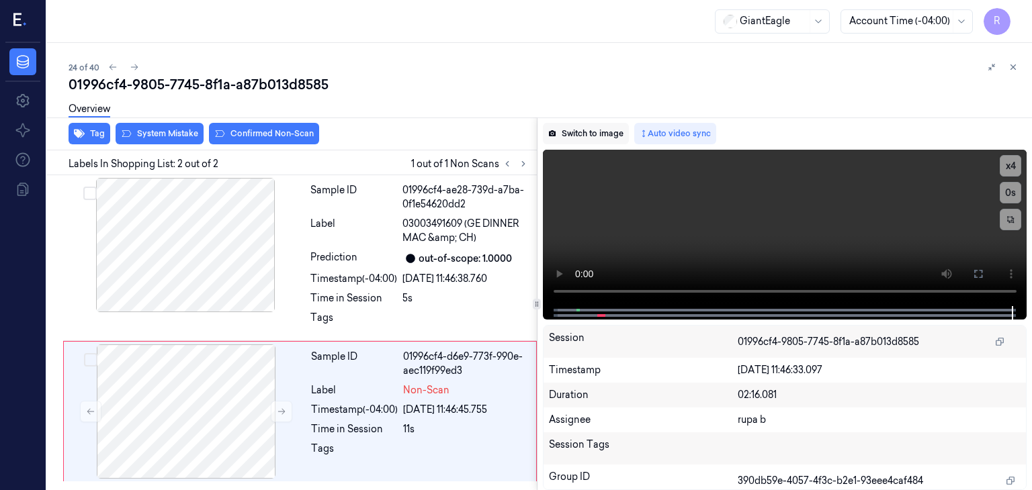
click at [584, 133] on button "Switch to image" at bounding box center [586, 133] width 86 height 21
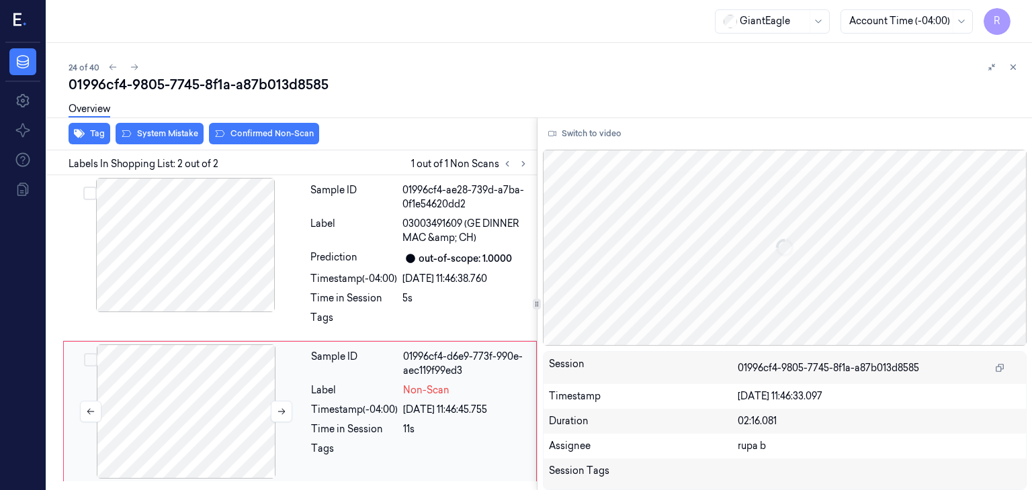
click at [186, 372] on div at bounding box center [186, 412] width 239 height 134
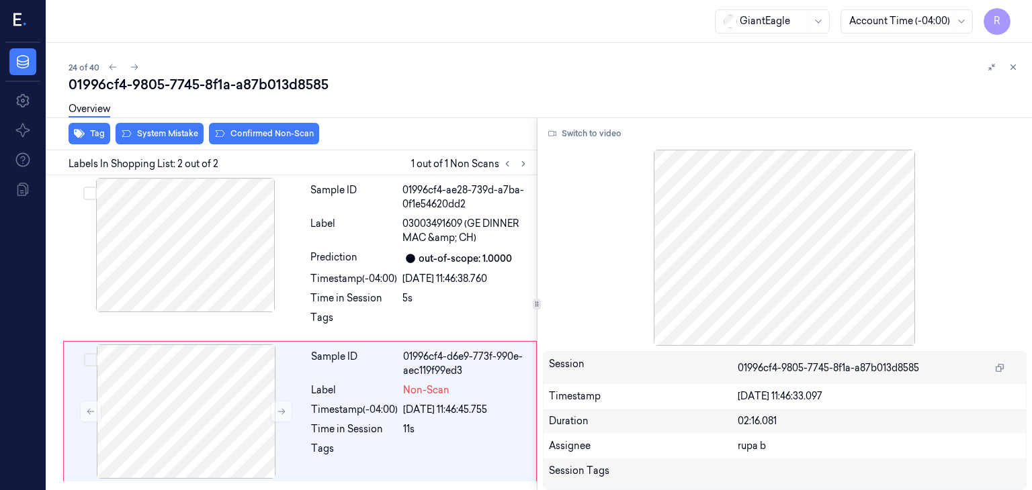
click at [155, 145] on div "Tag System Mistake Confirmed Non-Scan" at bounding box center [289, 134] width 495 height 33
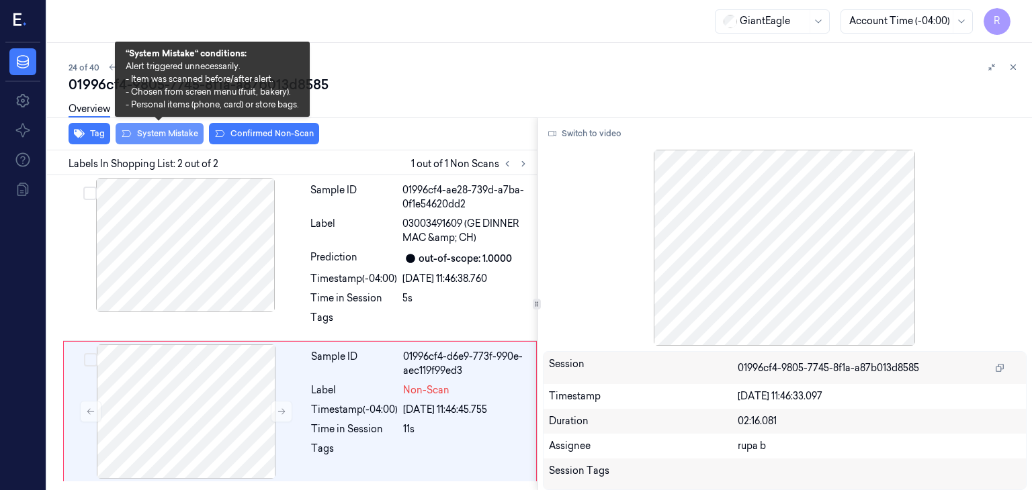
click at [167, 132] on button "System Mistake" at bounding box center [160, 133] width 88 height 21
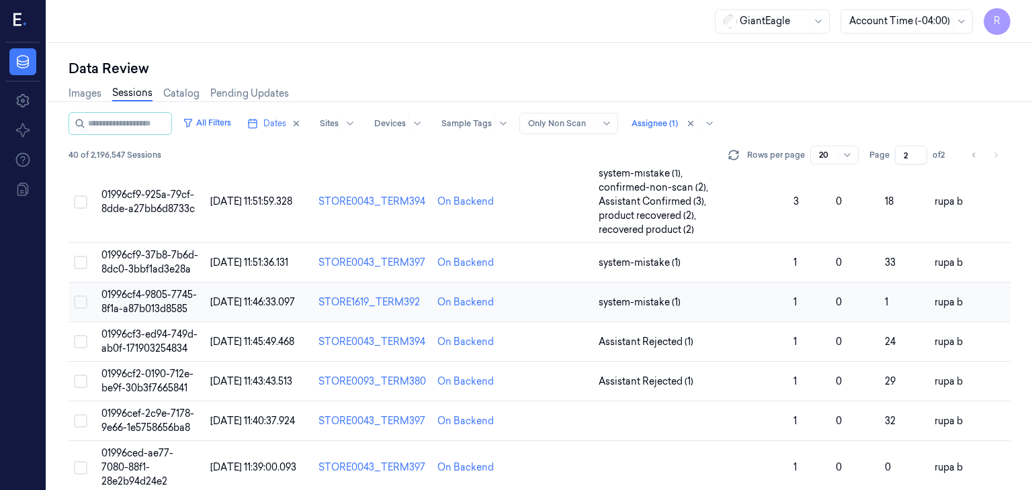
scroll to position [134, 0]
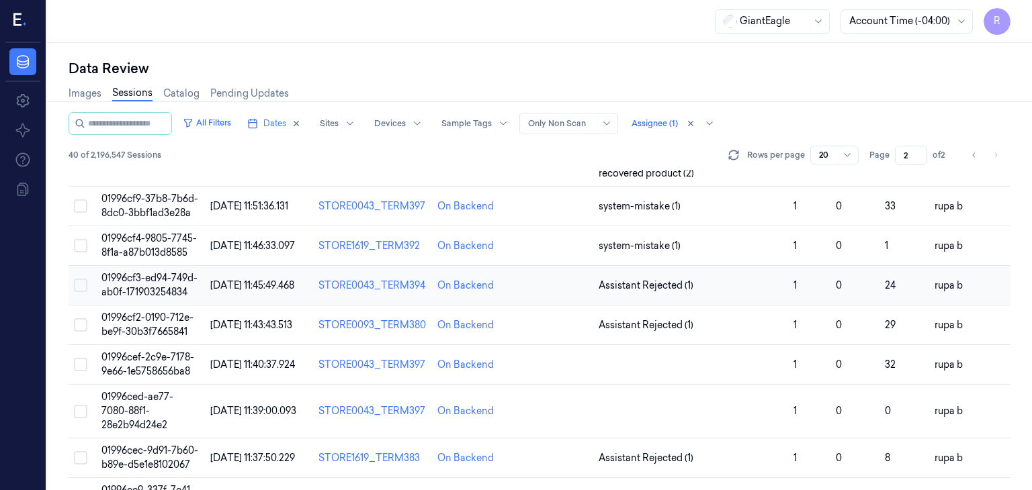
click at [168, 291] on span "01996cf3-ed94-749d-ab0f-171903254834" at bounding box center [149, 285] width 96 height 26
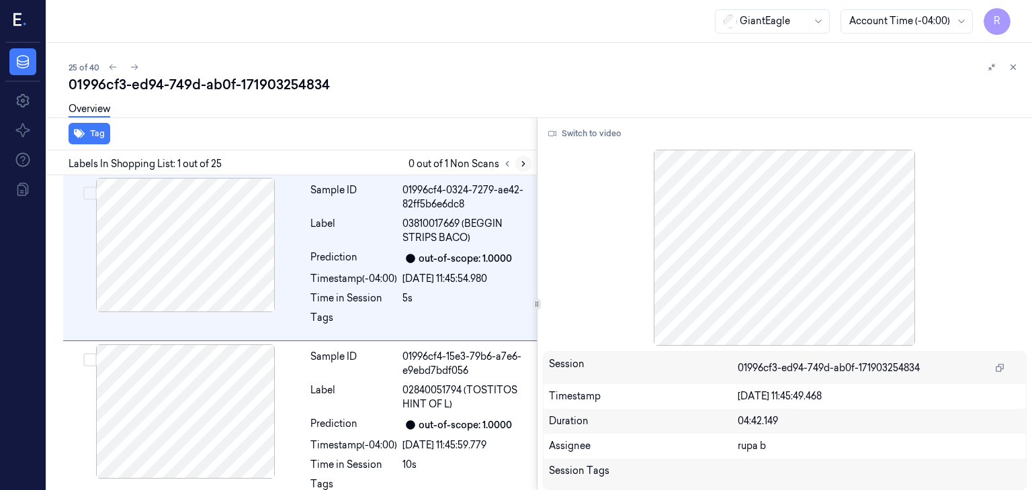
click at [524, 169] on button at bounding box center [523, 164] width 16 height 16
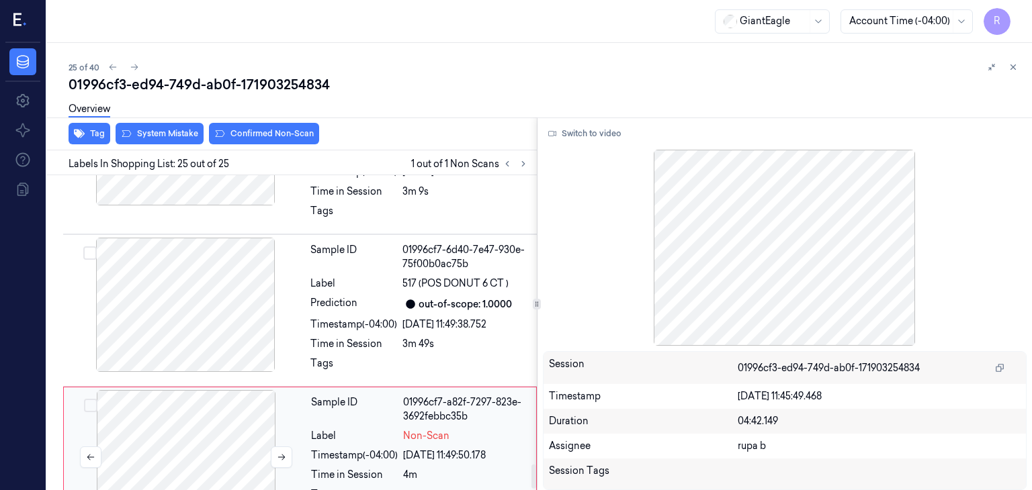
scroll to position [3794, 0]
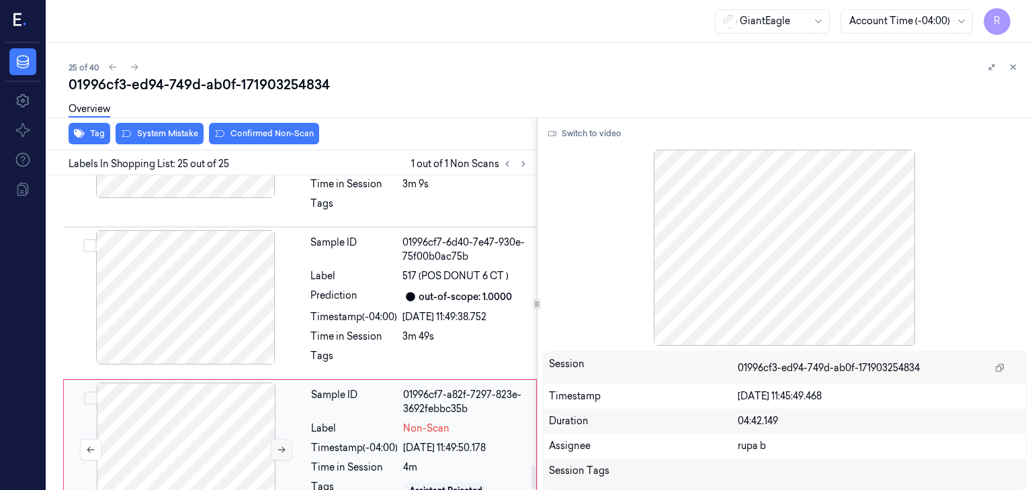
click at [274, 439] on button at bounding box center [281, 449] width 21 height 21
click at [195, 288] on div at bounding box center [185, 297] width 239 height 134
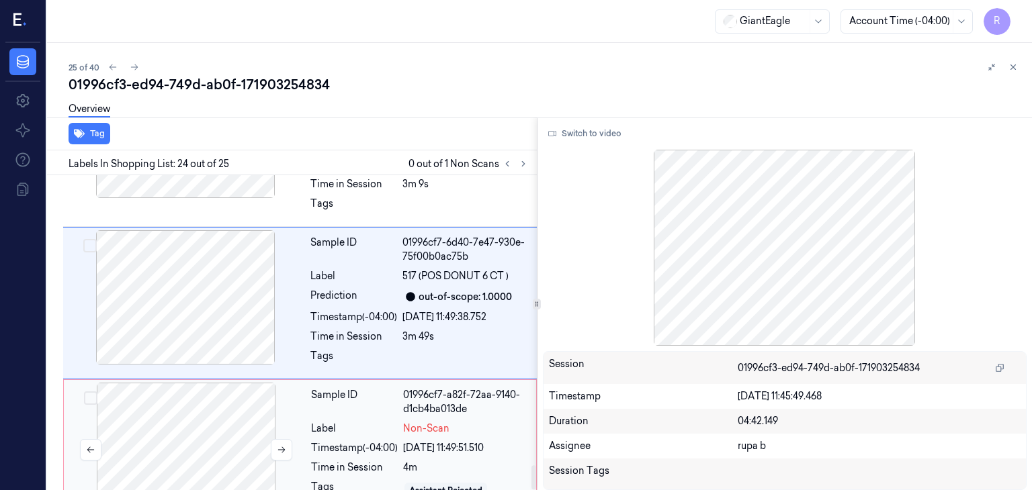
click at [239, 415] on div at bounding box center [186, 450] width 239 height 134
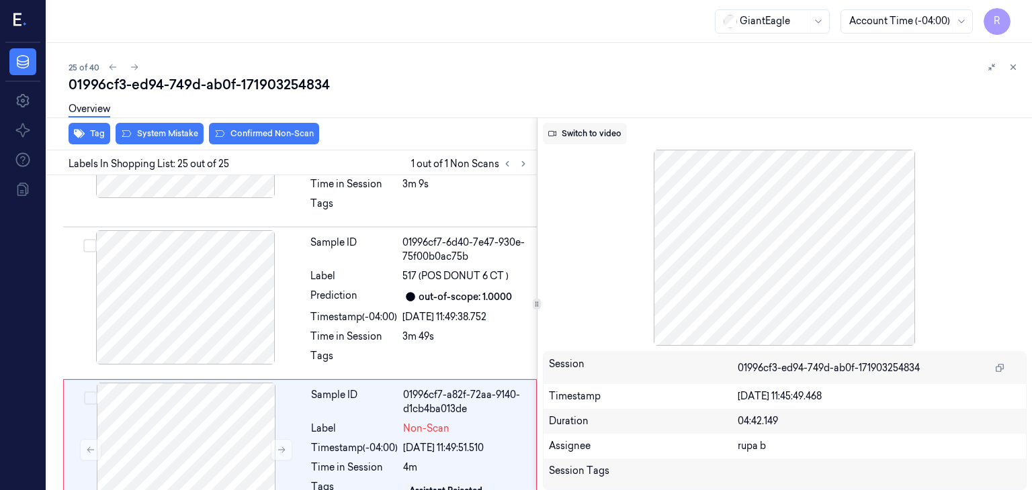
click at [593, 134] on button "Switch to video" at bounding box center [585, 133] width 84 height 21
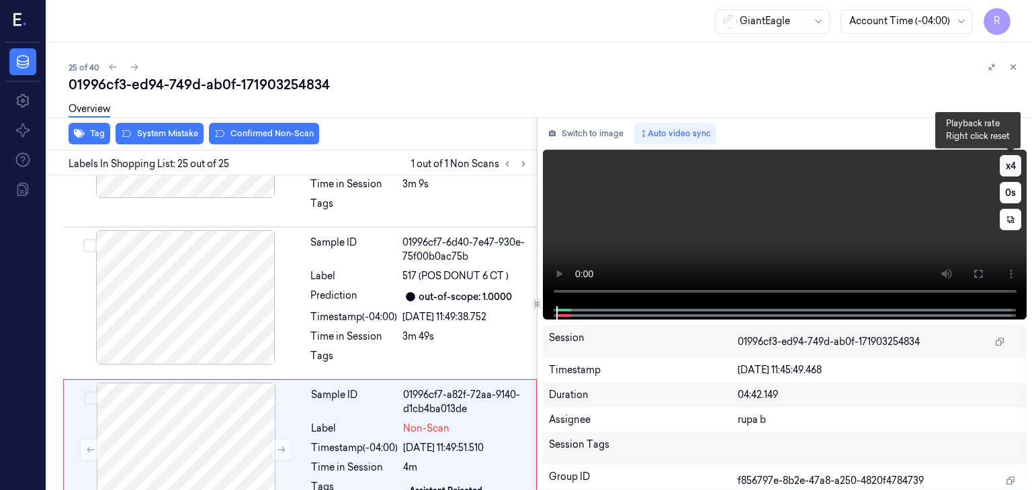
click at [1009, 169] on button "x 4" at bounding box center [1010, 165] width 21 height 21
click at [973, 273] on icon at bounding box center [978, 274] width 11 height 11
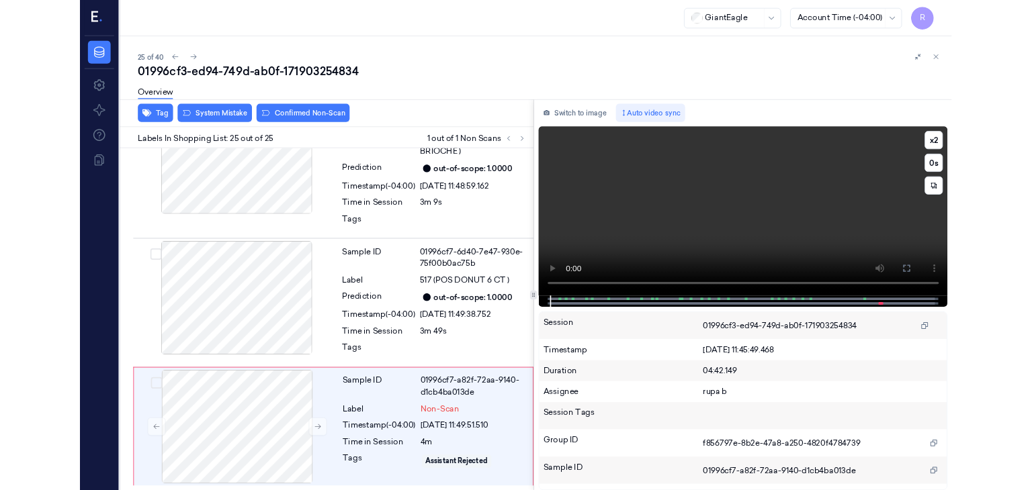
scroll to position [3703, 0]
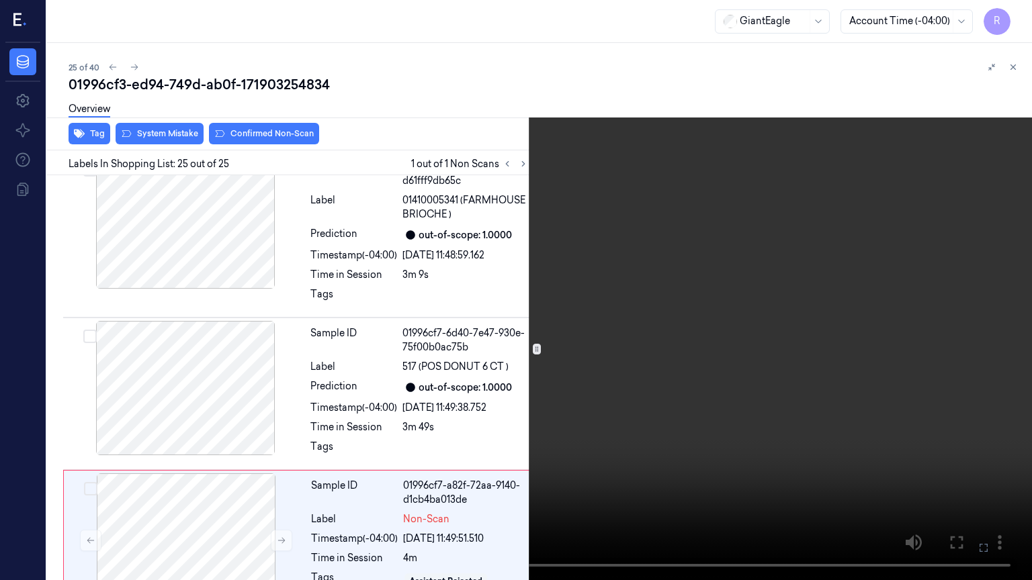
click at [965, 327] on video at bounding box center [516, 290] width 1032 height 580
click at [839, 470] on video at bounding box center [516, 290] width 1032 height 580
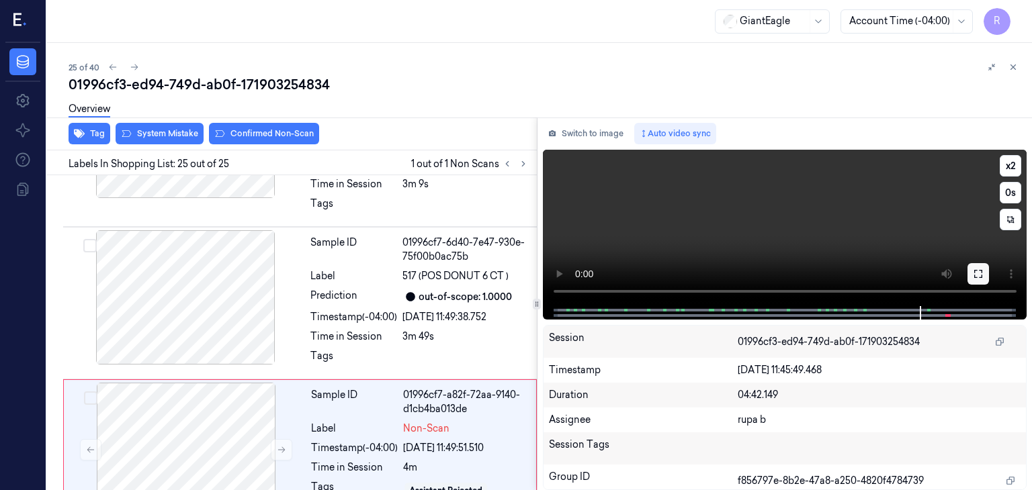
click at [980, 271] on icon at bounding box center [978, 274] width 11 height 11
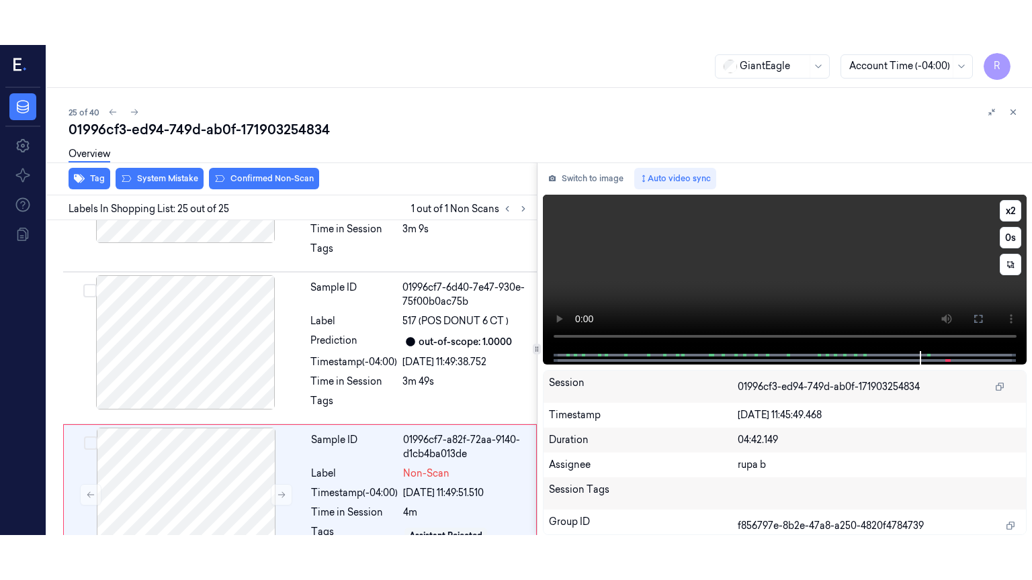
scroll to position [3703, 0]
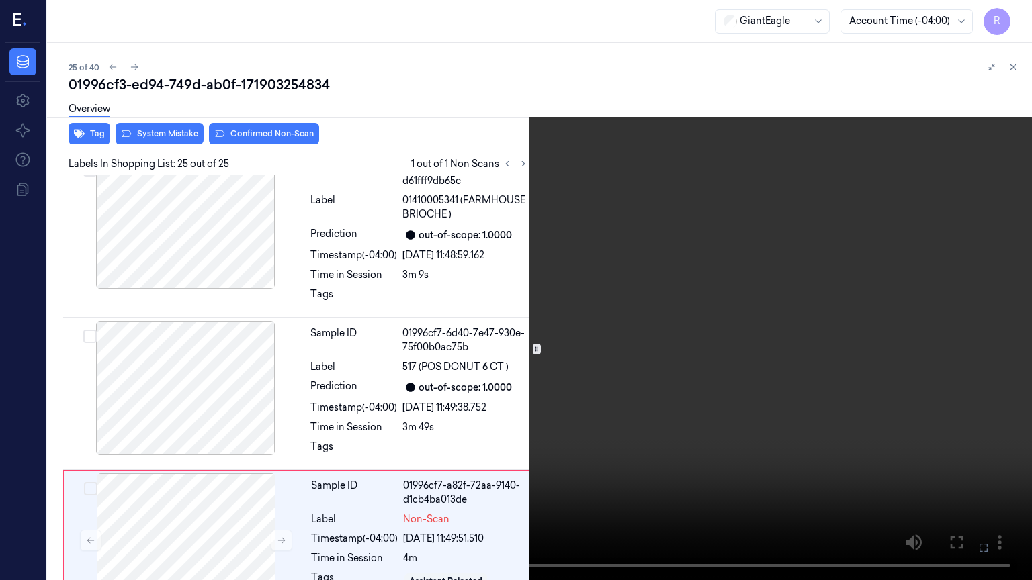
click at [852, 288] on video at bounding box center [516, 290] width 1032 height 580
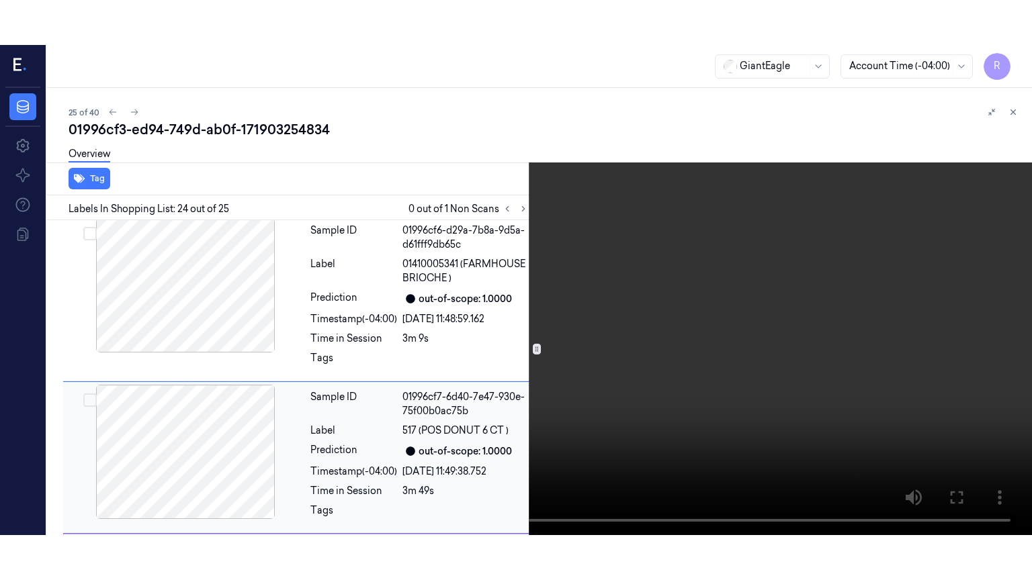
scroll to position [3794, 0]
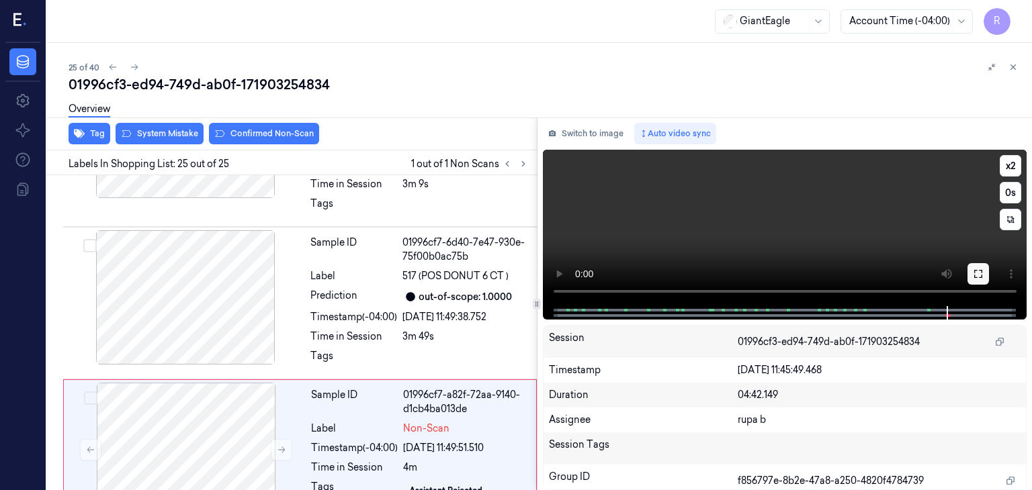
click at [970, 275] on button at bounding box center [977, 273] width 21 height 21
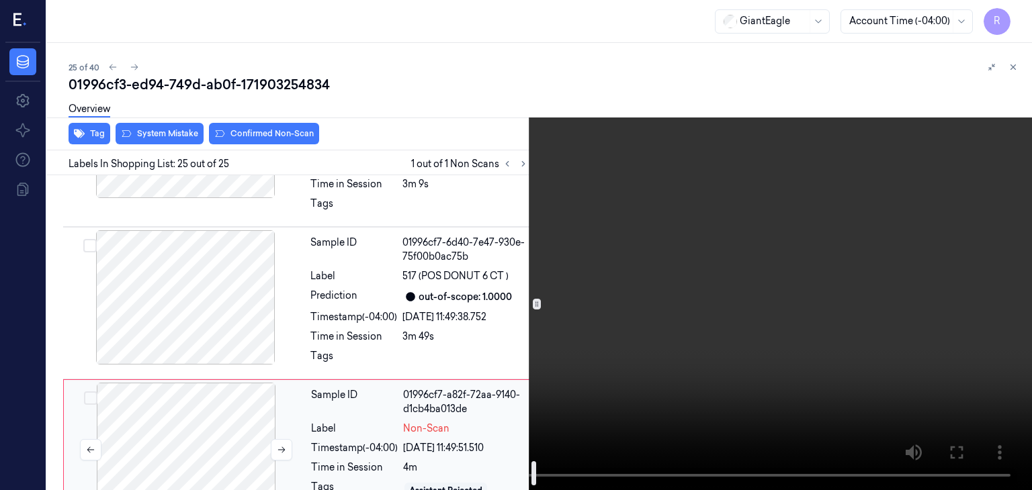
scroll to position [3727, 0]
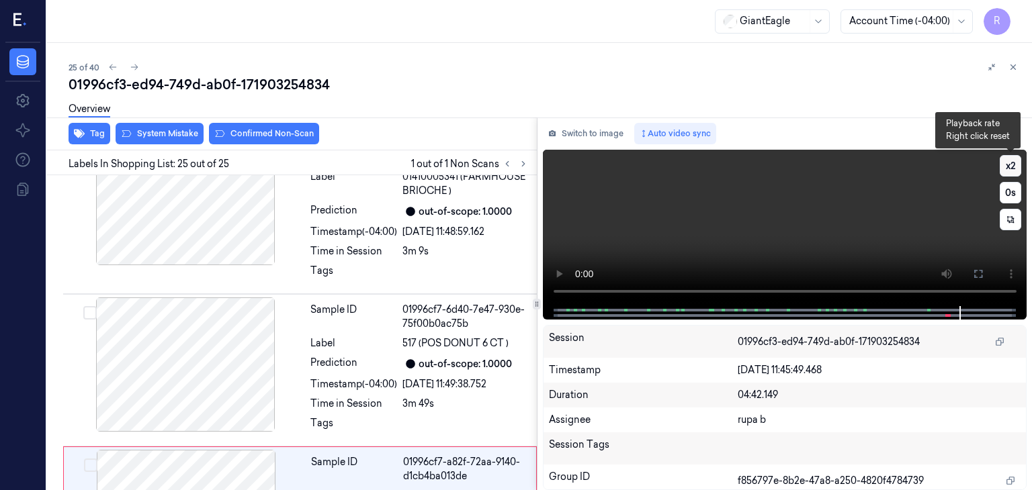
click at [1012, 165] on button "x 2" at bounding box center [1010, 165] width 21 height 21
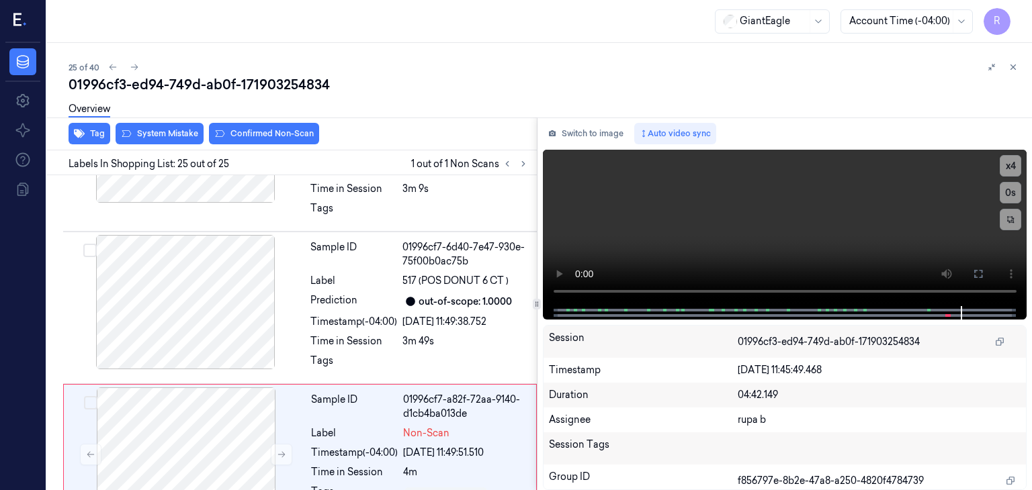
scroll to position [3794, 0]
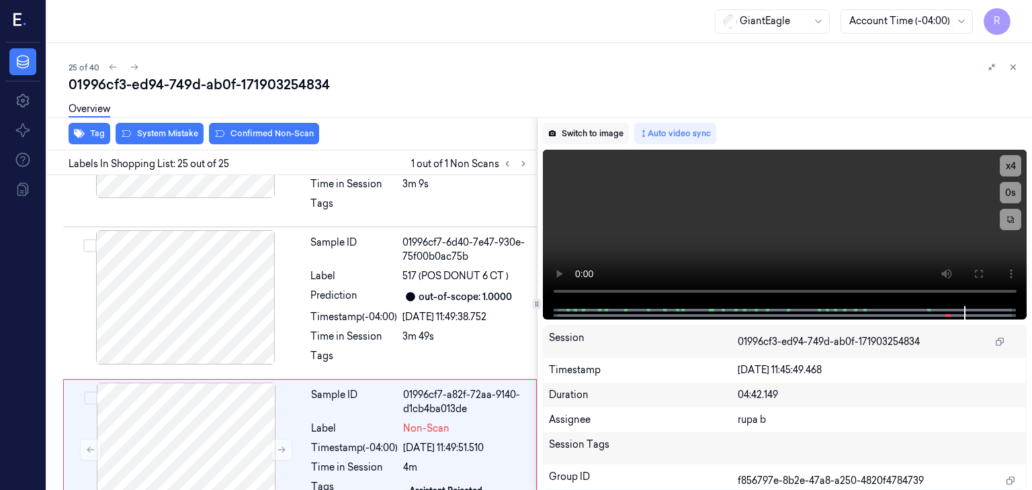
click at [583, 134] on button "Switch to image" at bounding box center [586, 133] width 86 height 21
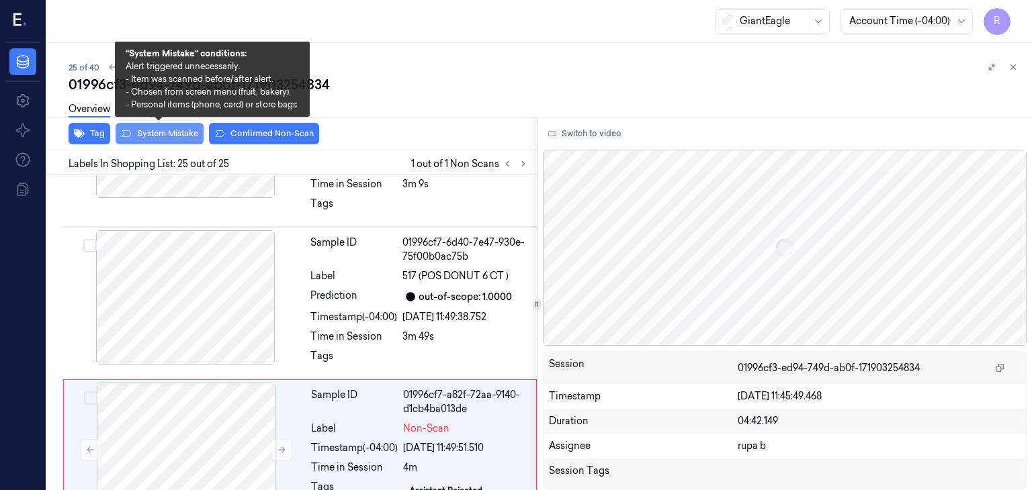
click at [175, 132] on button "System Mistake" at bounding box center [160, 133] width 88 height 21
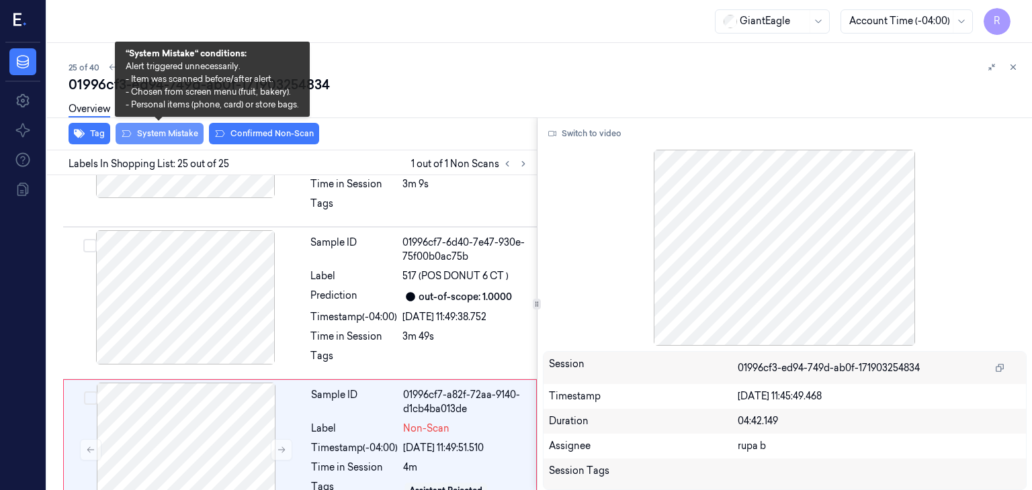
scroll to position [3802, 0]
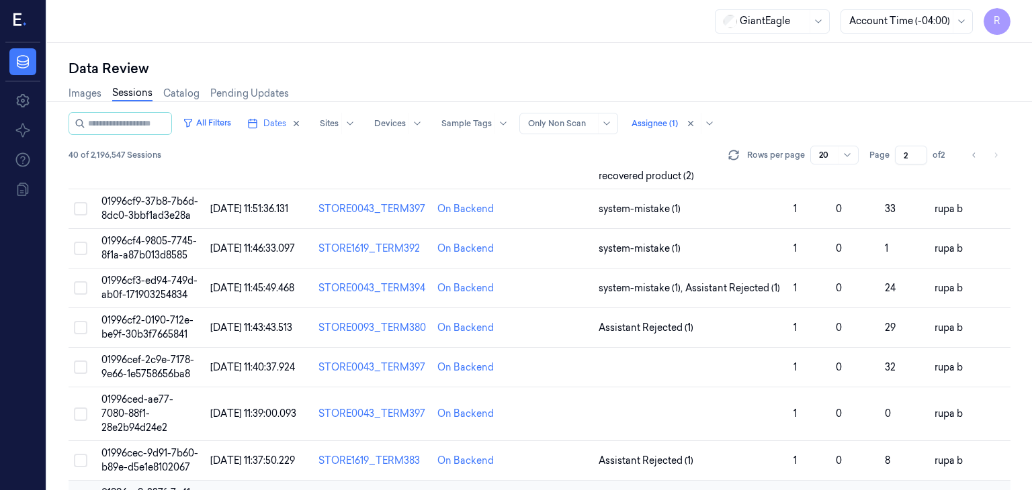
scroll to position [124, 0]
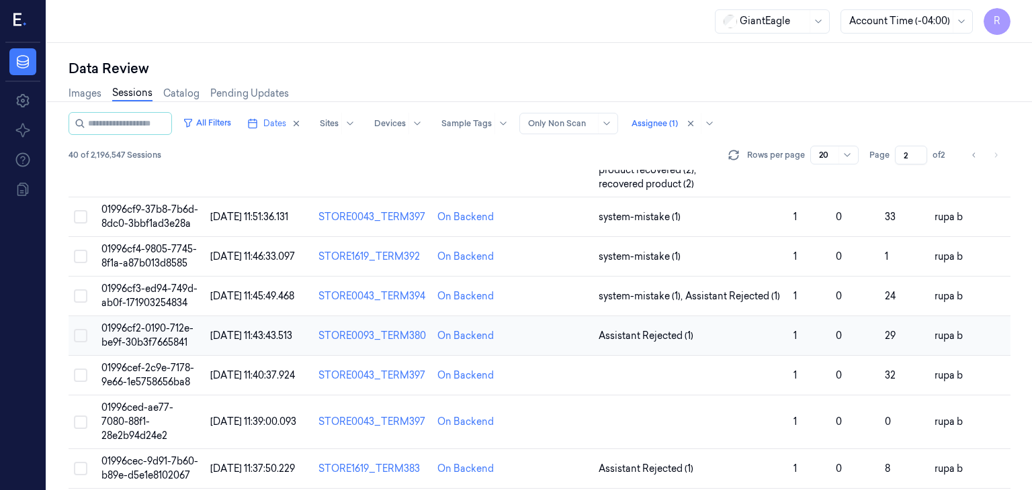
click at [154, 330] on span "01996cf2-0190-712e-be9f-30b3f7665841" at bounding box center [147, 335] width 92 height 26
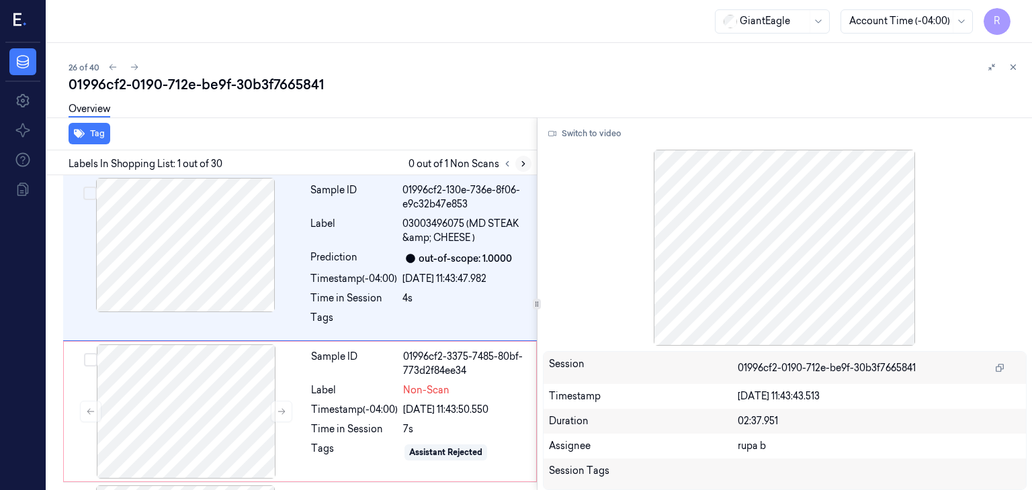
click at [525, 163] on icon at bounding box center [523, 163] width 9 height 9
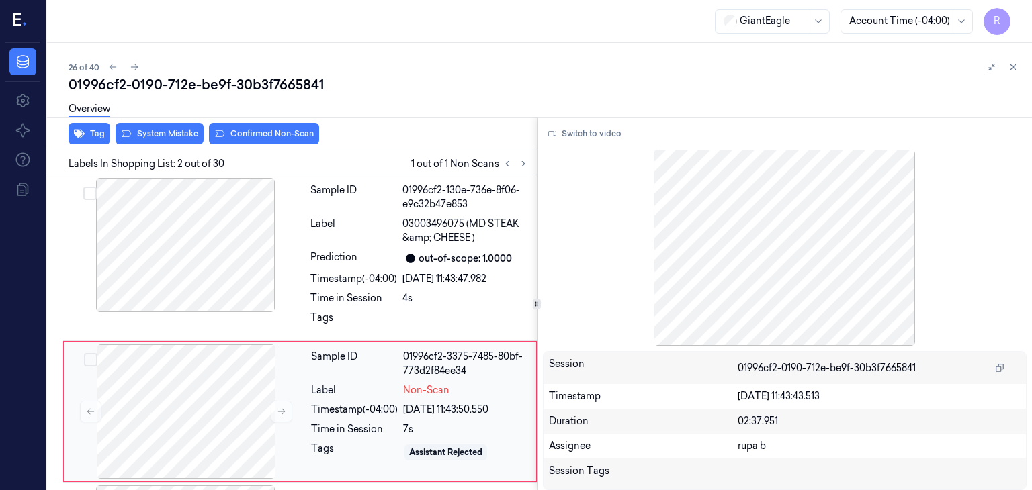
scroll to position [78, 0]
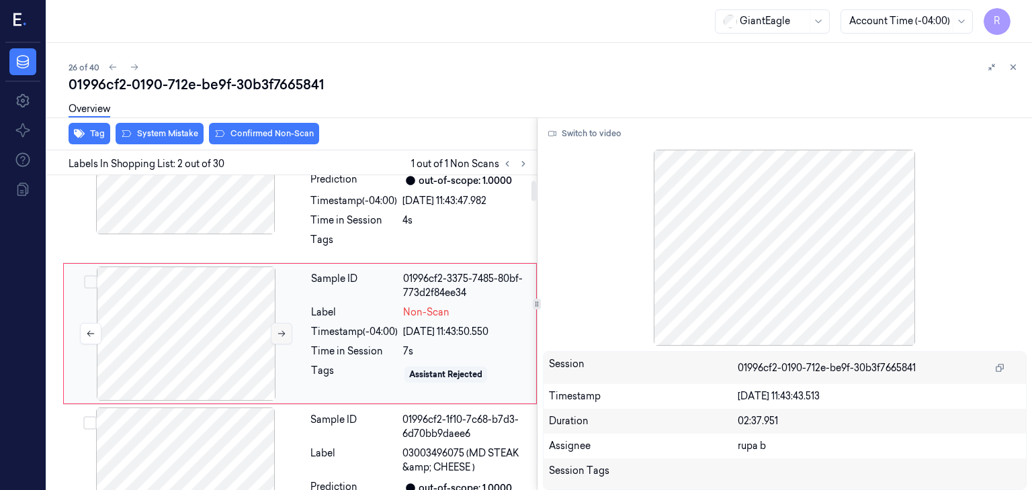
click at [278, 331] on icon at bounding box center [281, 333] width 9 height 9
click at [167, 191] on div at bounding box center [185, 167] width 239 height 134
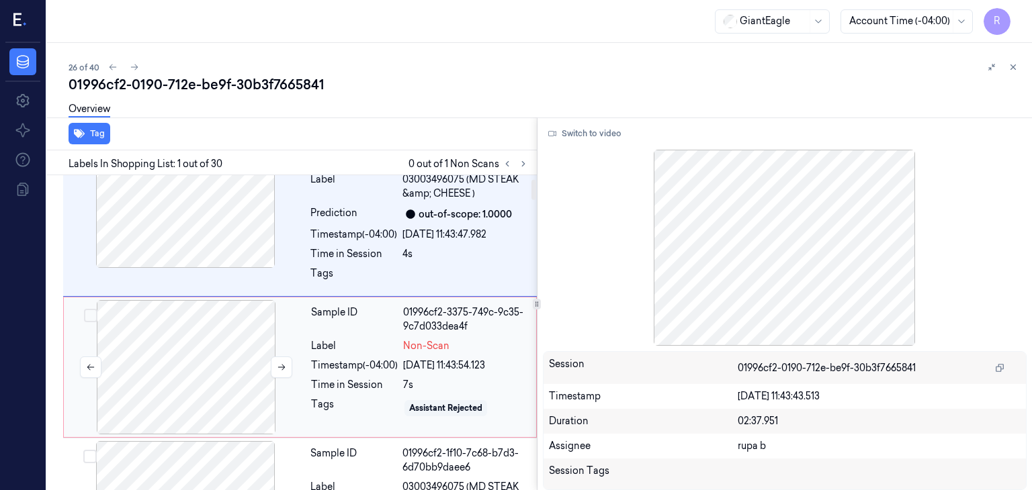
scroll to position [67, 0]
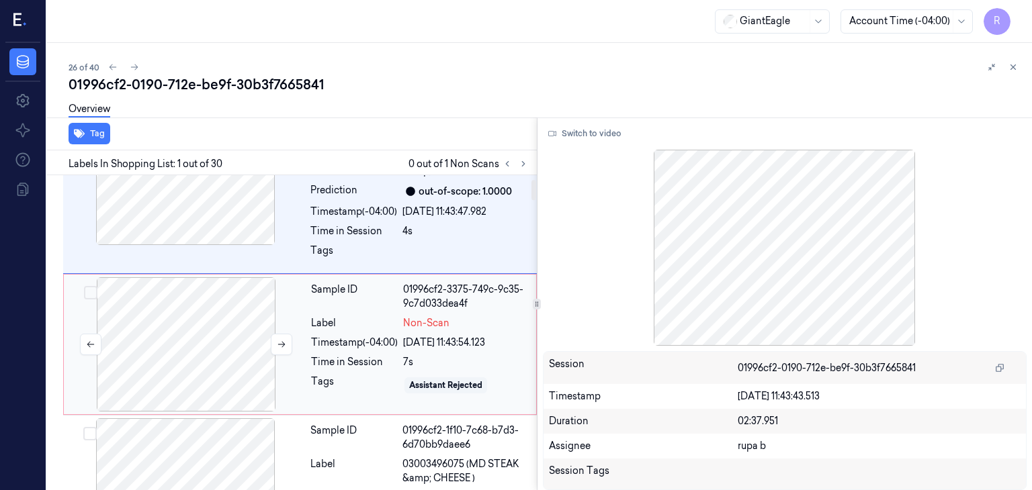
click at [215, 365] on div at bounding box center [186, 344] width 239 height 134
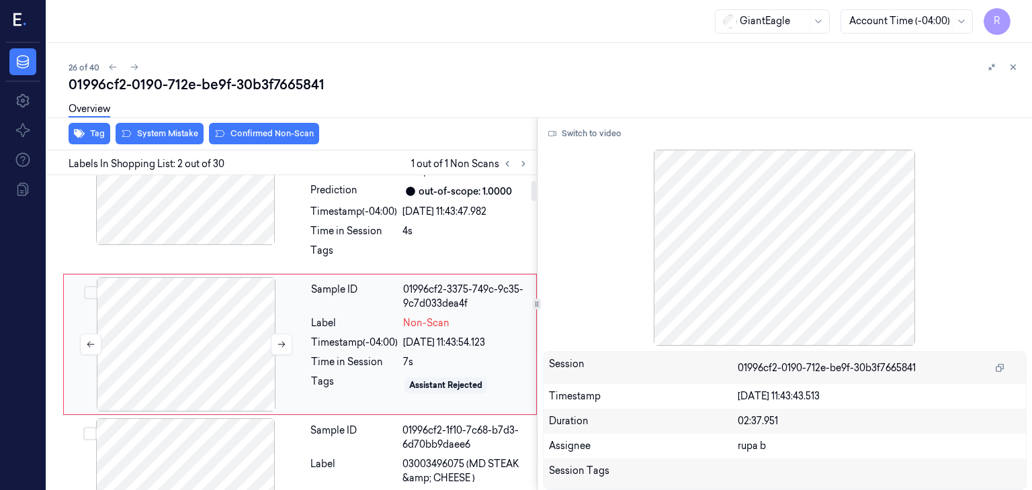
scroll to position [78, 0]
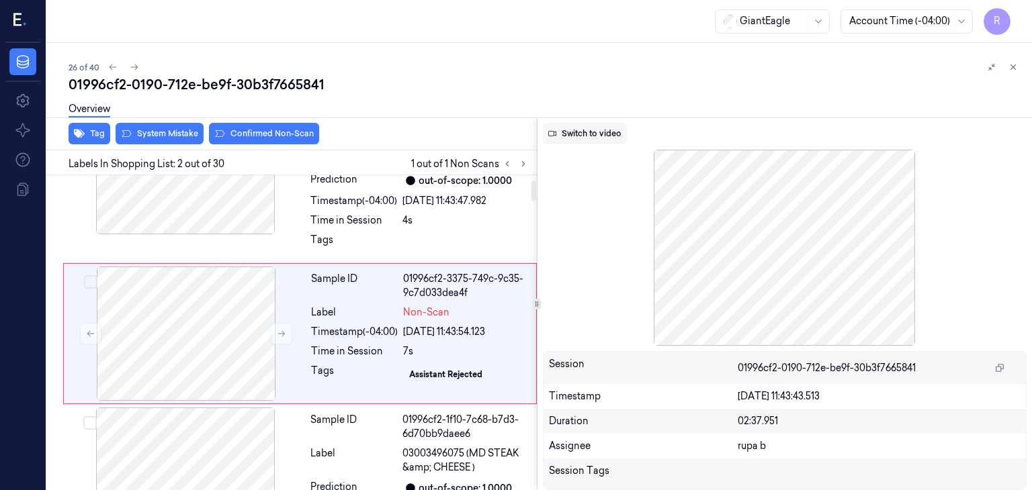
click at [605, 136] on button "Switch to video" at bounding box center [585, 133] width 84 height 21
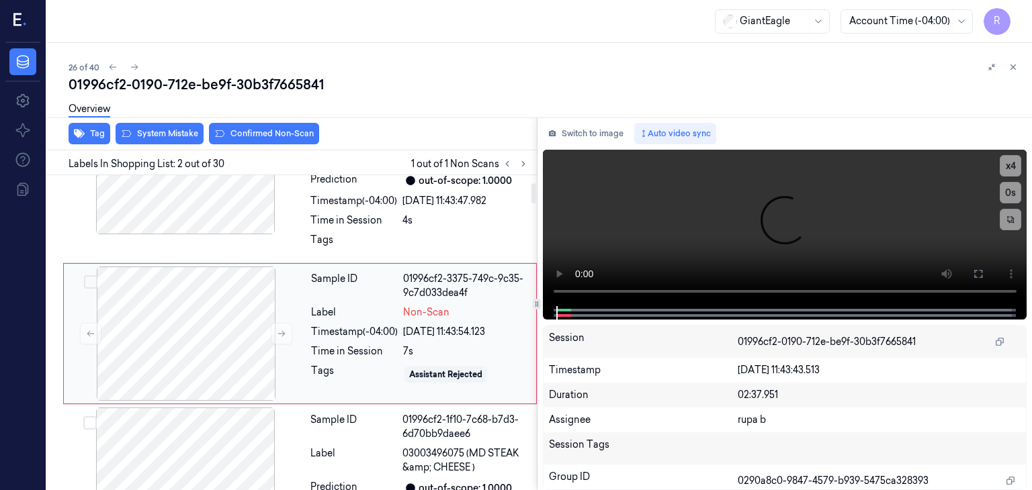
scroll to position [145, 0]
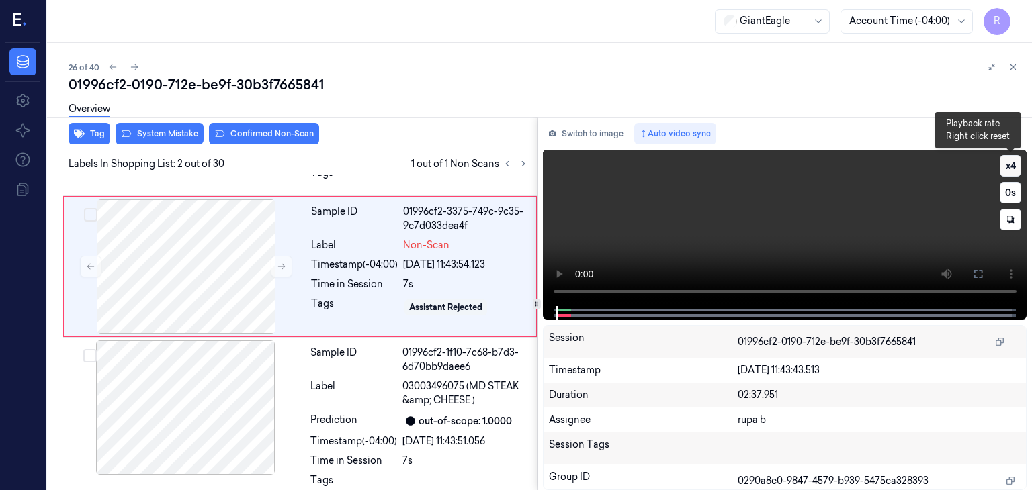
click at [1008, 167] on button "x 4" at bounding box center [1010, 165] width 21 height 21
click at [1008, 167] on button "x 1" at bounding box center [1010, 165] width 21 height 21
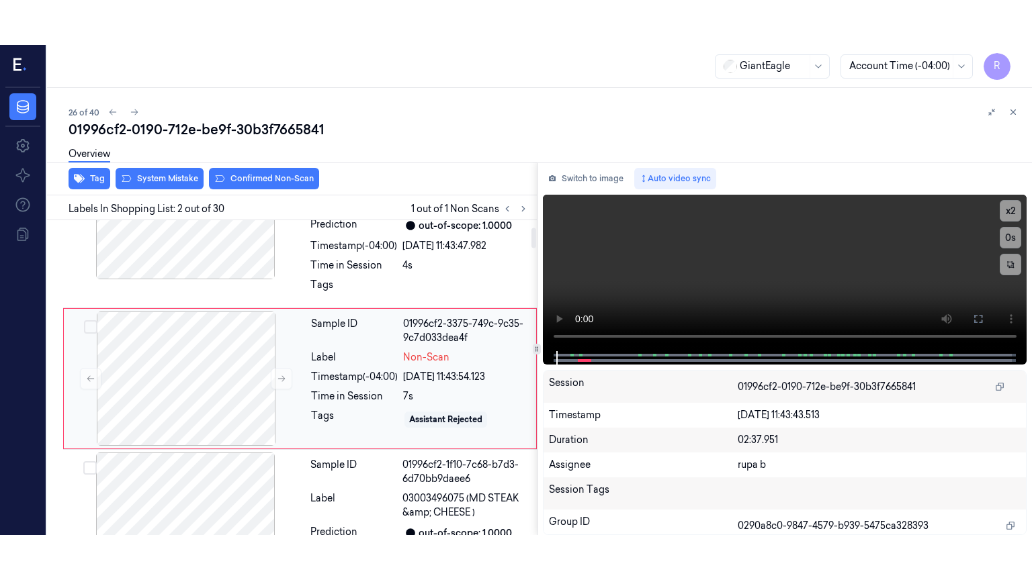
scroll to position [78, 0]
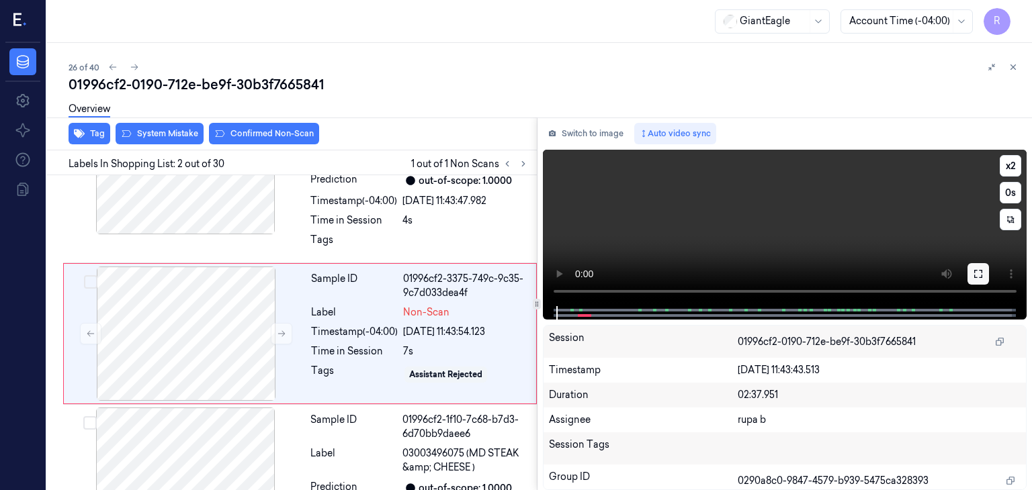
click at [975, 270] on icon at bounding box center [978, 274] width 8 height 8
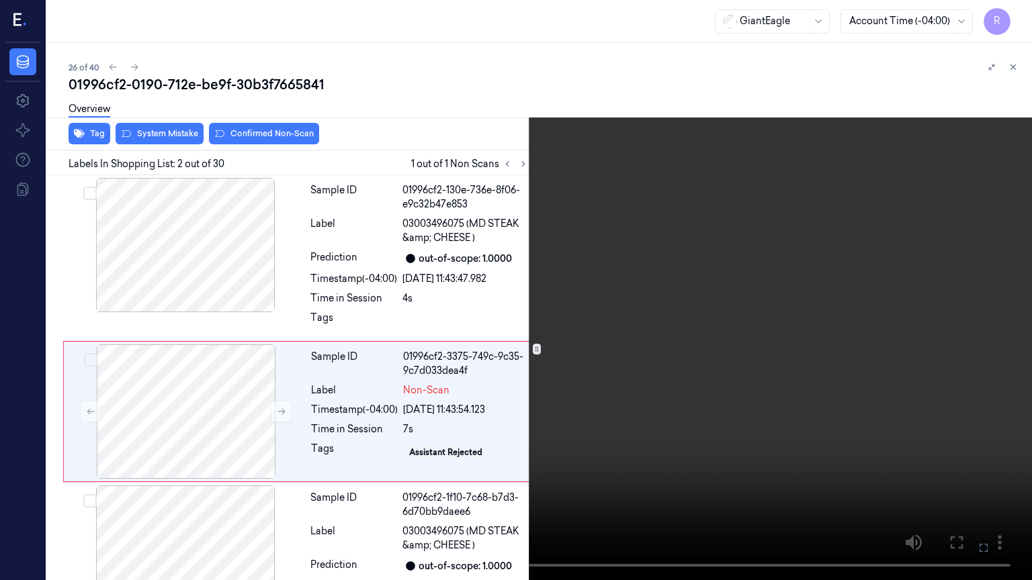
scroll to position [33, 0]
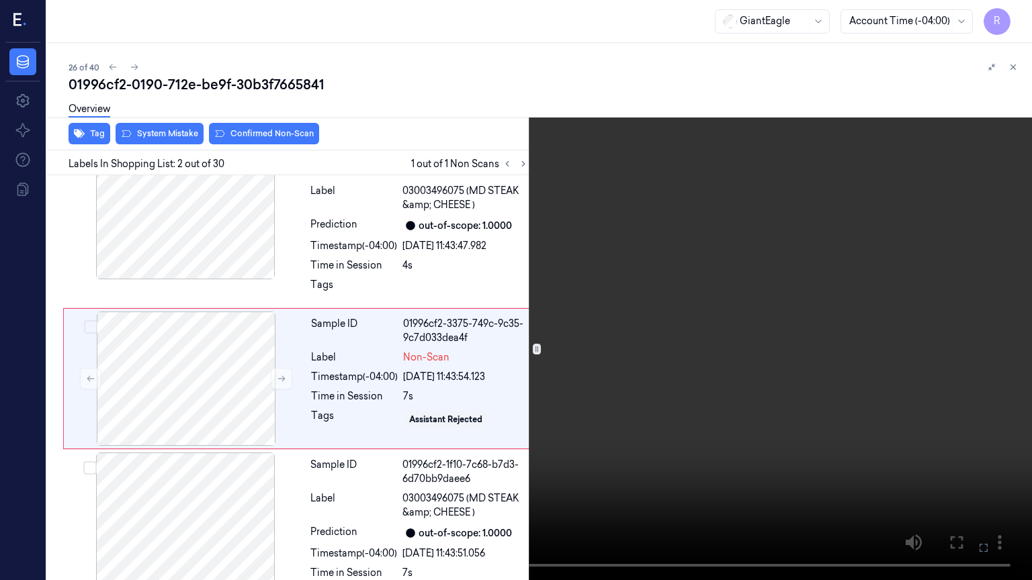
click at [81, 433] on video at bounding box center [516, 290] width 1032 height 580
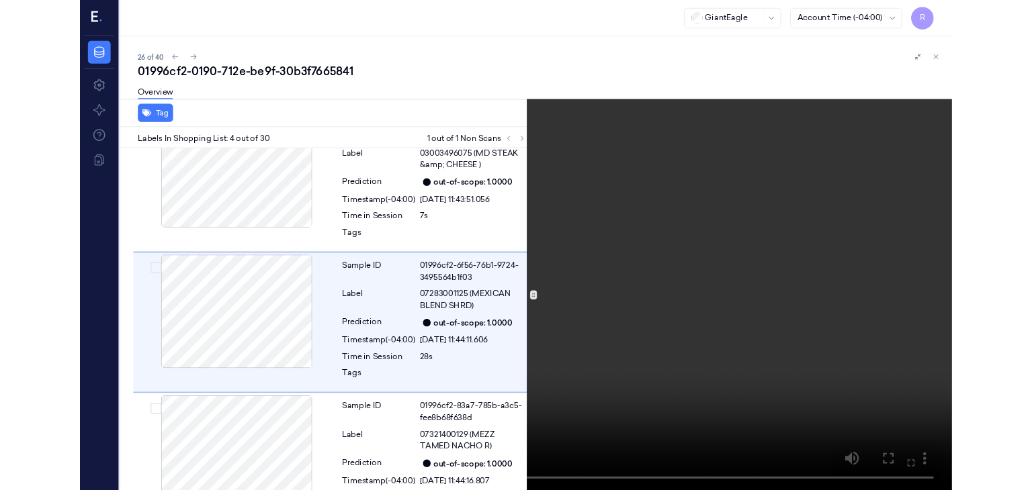
scroll to position [353, 0]
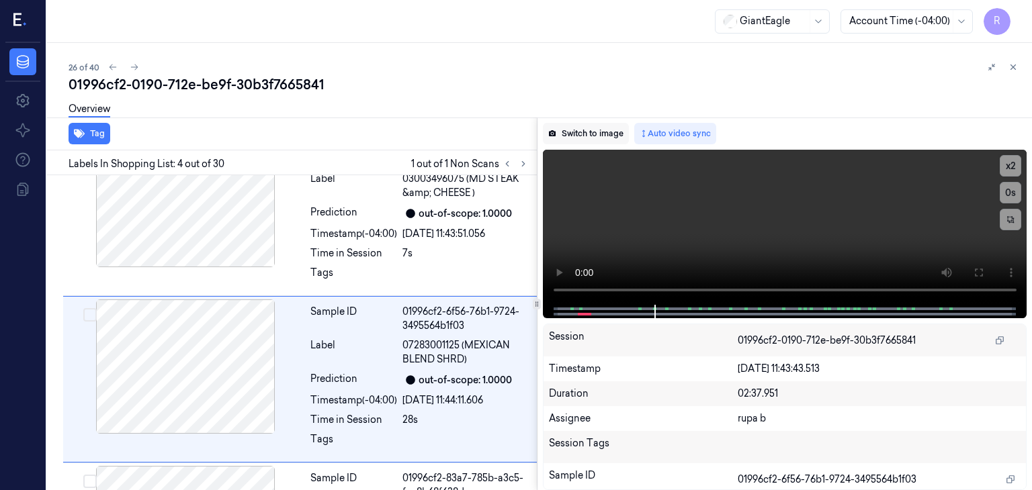
click at [592, 132] on button "Switch to image" at bounding box center [586, 133] width 86 height 21
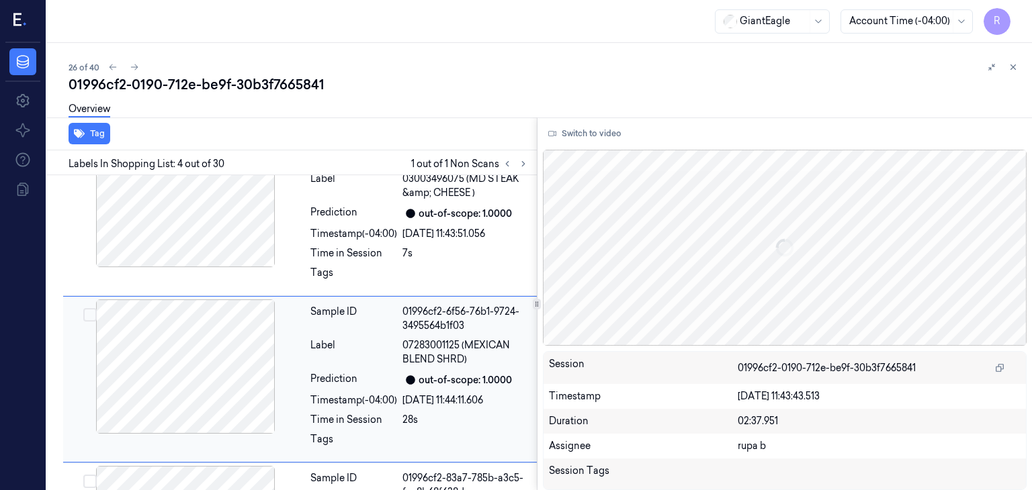
scroll to position [398, 0]
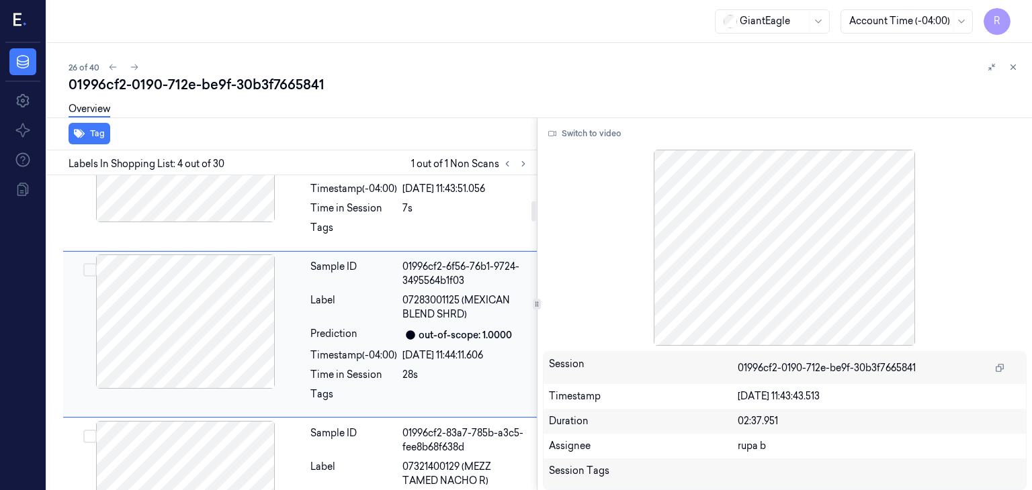
click at [235, 321] on div at bounding box center [185, 322] width 239 height 134
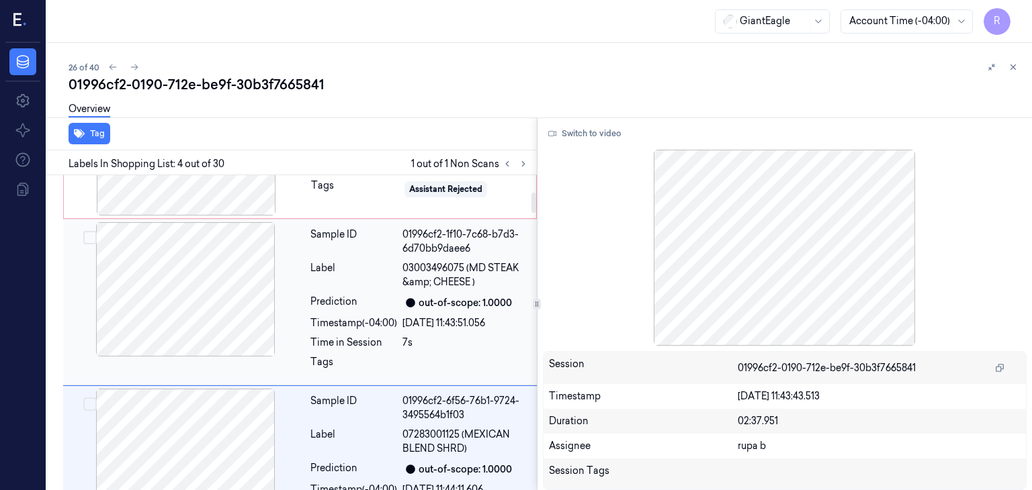
click at [216, 288] on div at bounding box center [185, 289] width 239 height 134
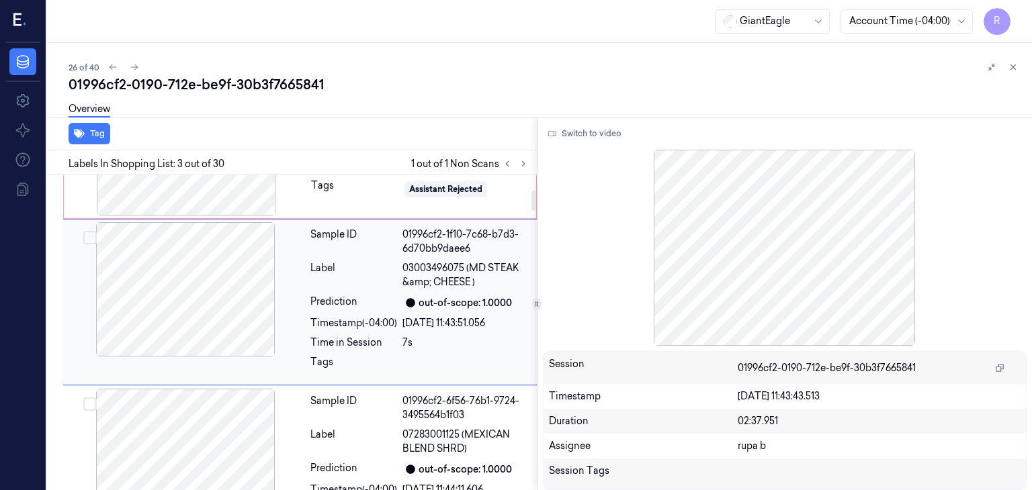
scroll to position [232, 0]
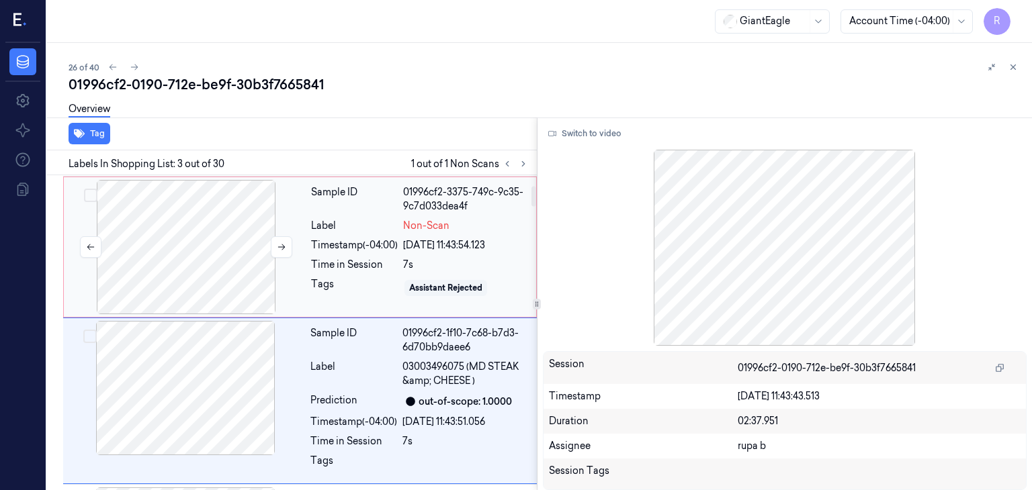
click at [224, 253] on div at bounding box center [186, 247] width 239 height 134
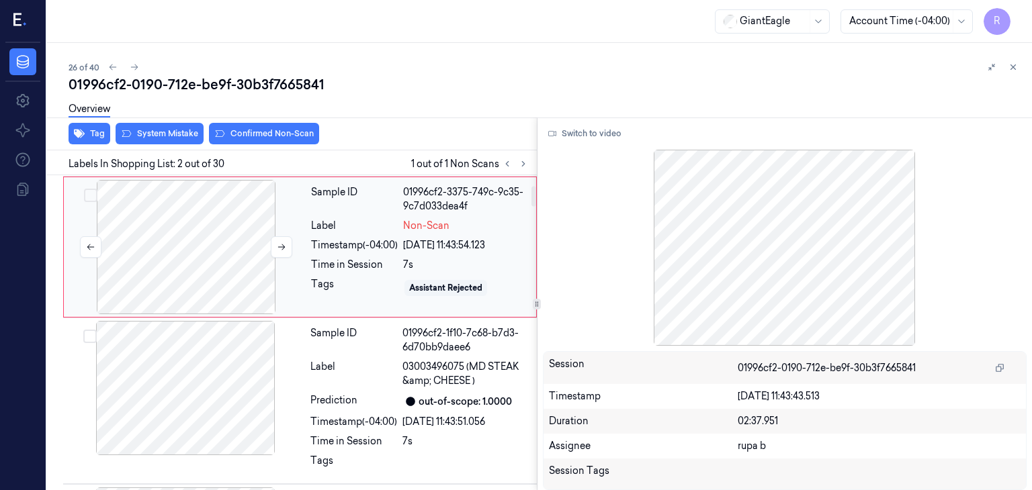
scroll to position [78, 0]
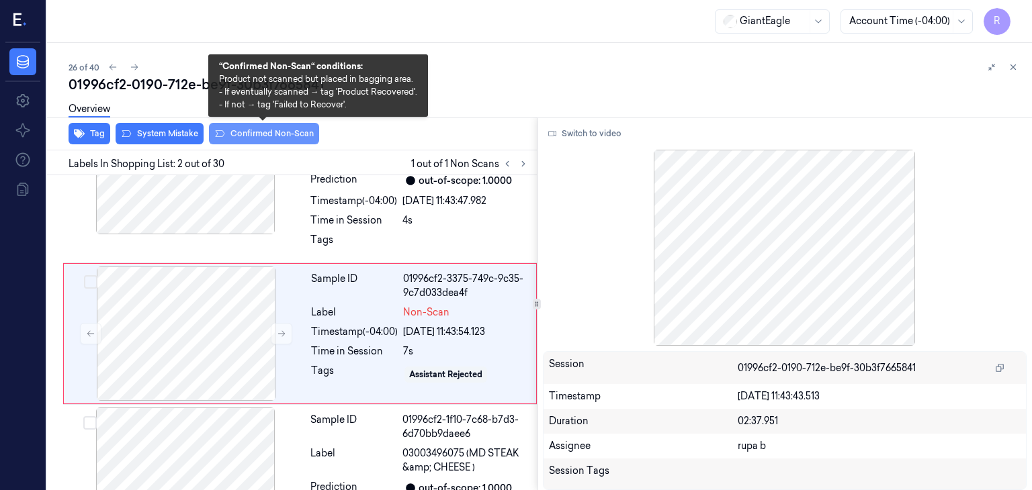
click at [285, 139] on button "Confirmed Non-Scan" at bounding box center [264, 133] width 110 height 21
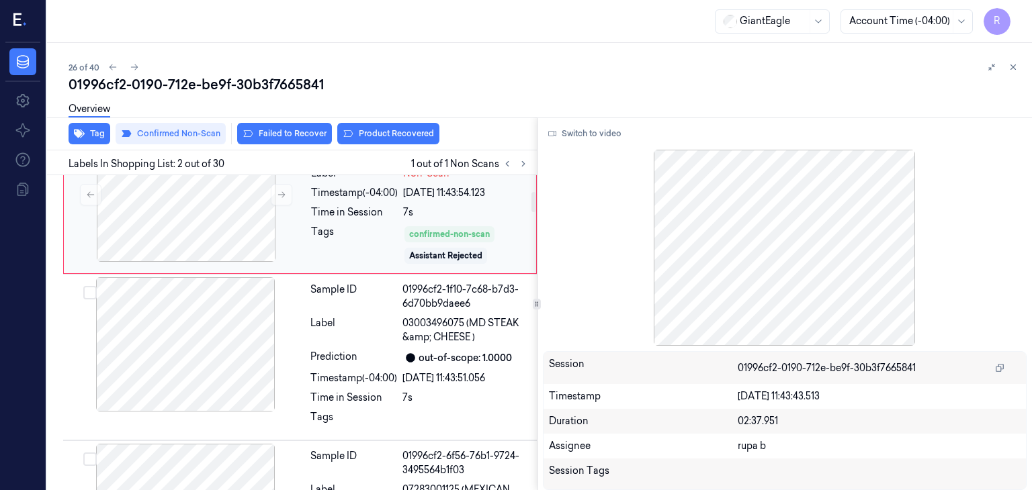
scroll to position [351, 0]
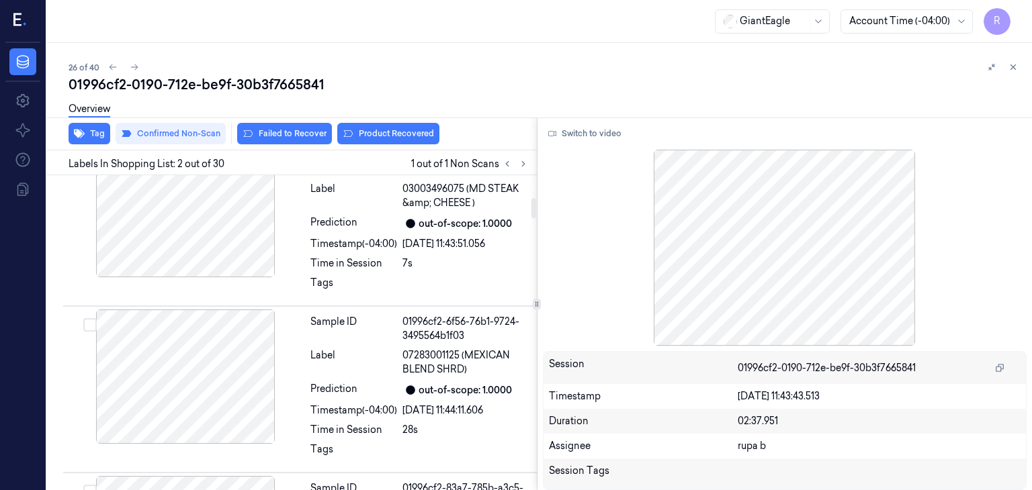
click at [408, 126] on div "Overview" at bounding box center [545, 111] width 953 height 34
click at [218, 379] on div at bounding box center [185, 377] width 239 height 134
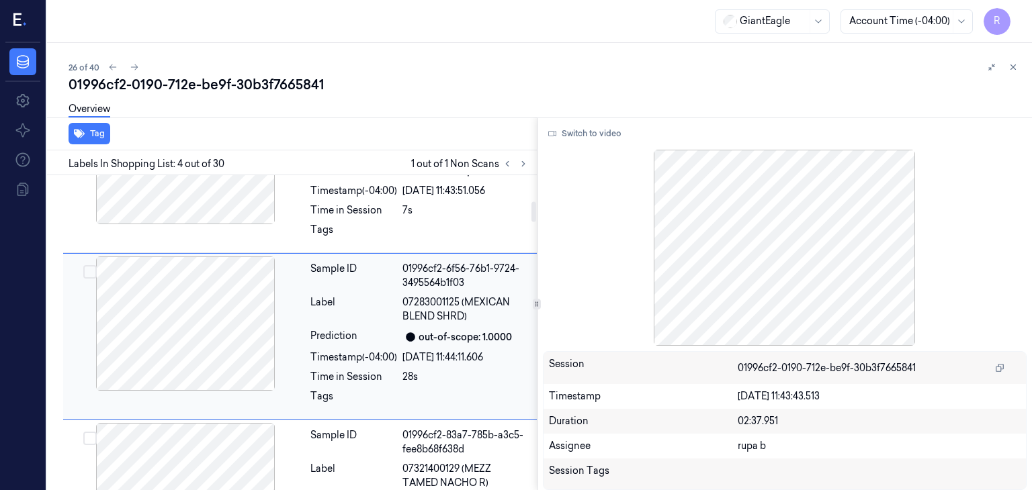
scroll to position [406, 0]
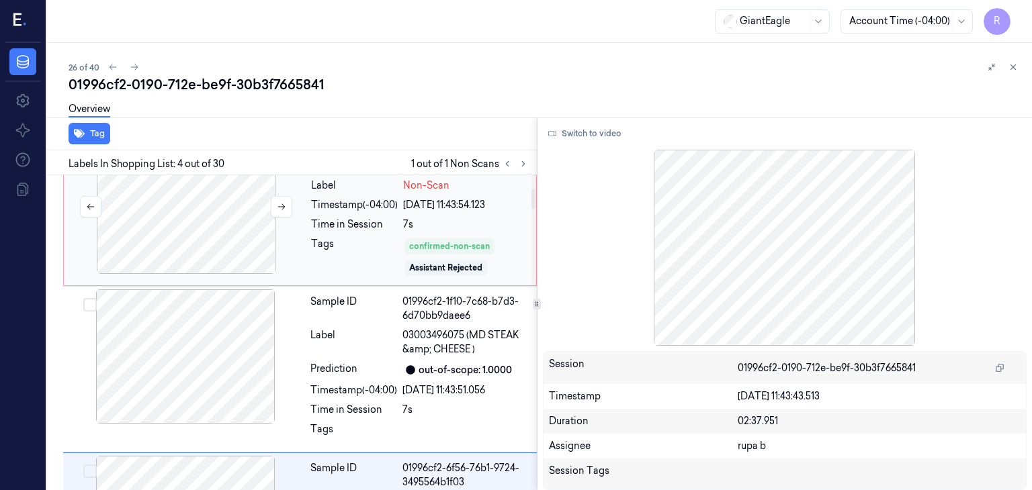
click at [204, 232] on div at bounding box center [186, 207] width 239 height 134
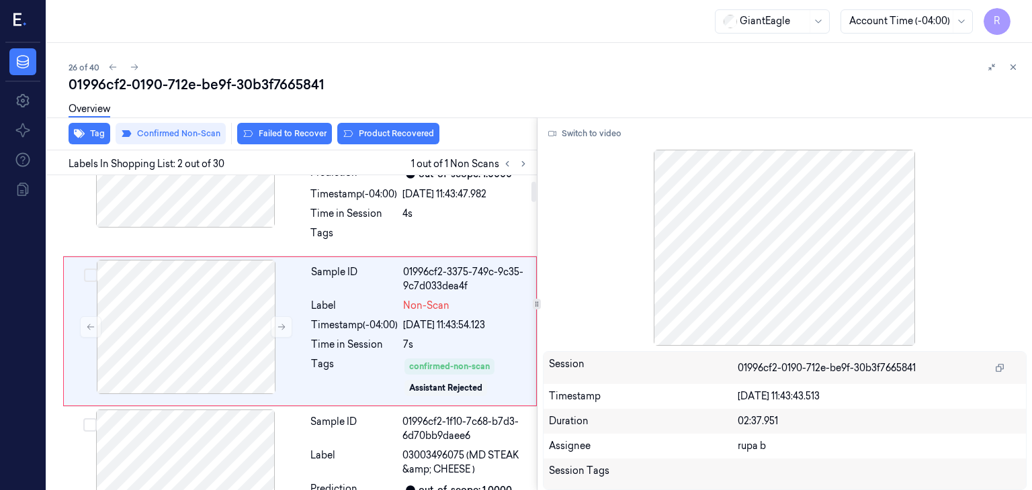
scroll to position [83, 0]
click at [392, 137] on button "Product Recovered" at bounding box center [388, 133] width 102 height 21
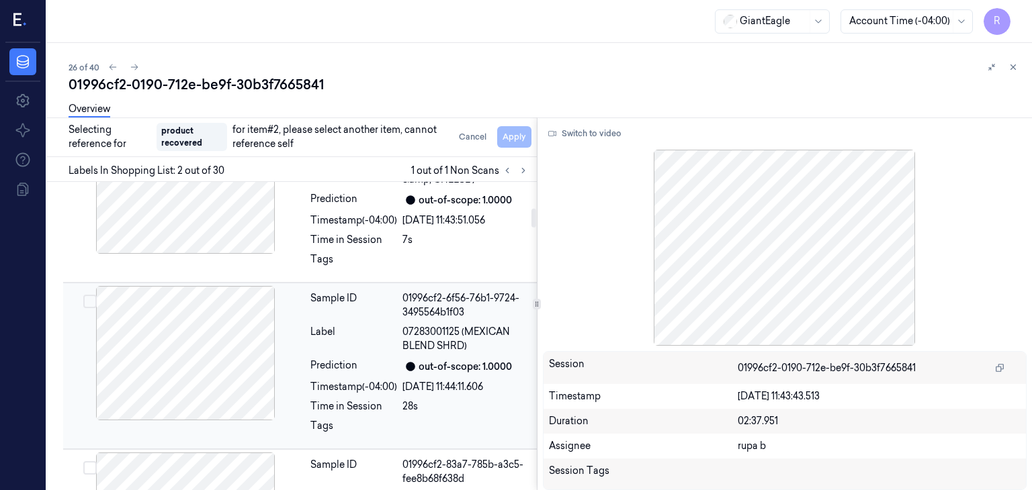
scroll to position [351, 0]
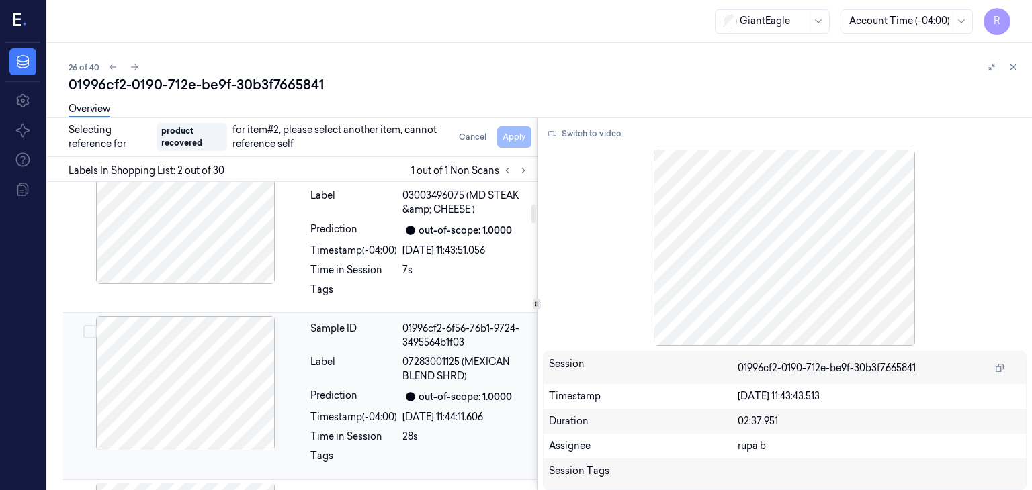
click at [217, 381] on div at bounding box center [185, 383] width 239 height 134
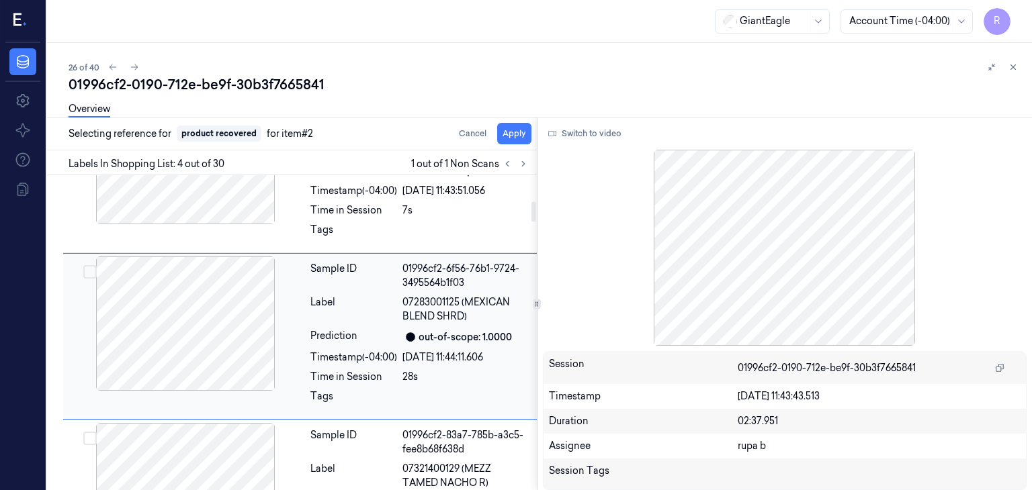
scroll to position [406, 0]
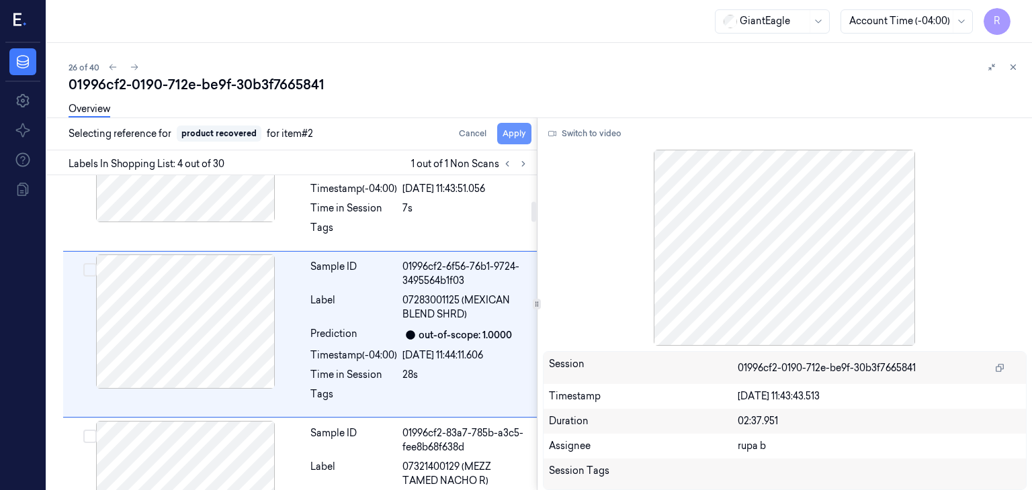
click at [517, 136] on button "Apply" at bounding box center [514, 133] width 34 height 21
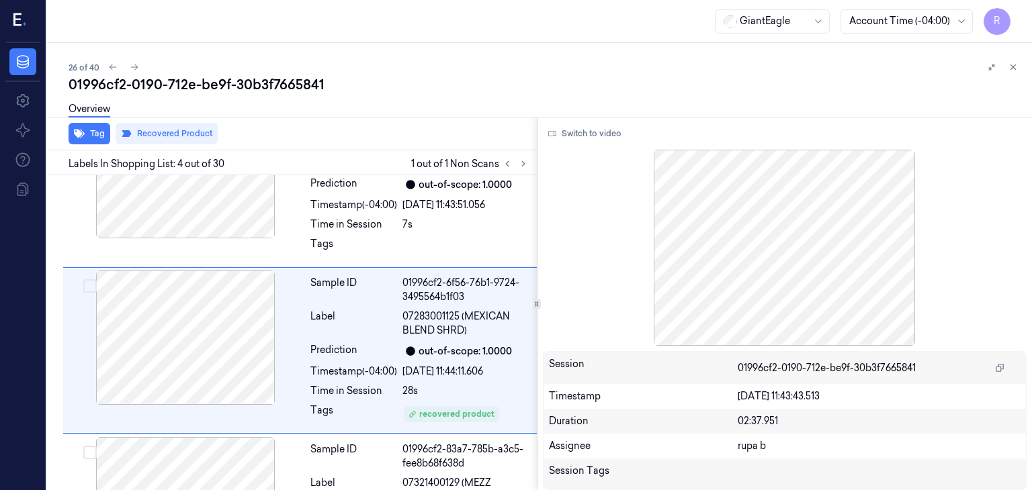
scroll to position [423, 0]
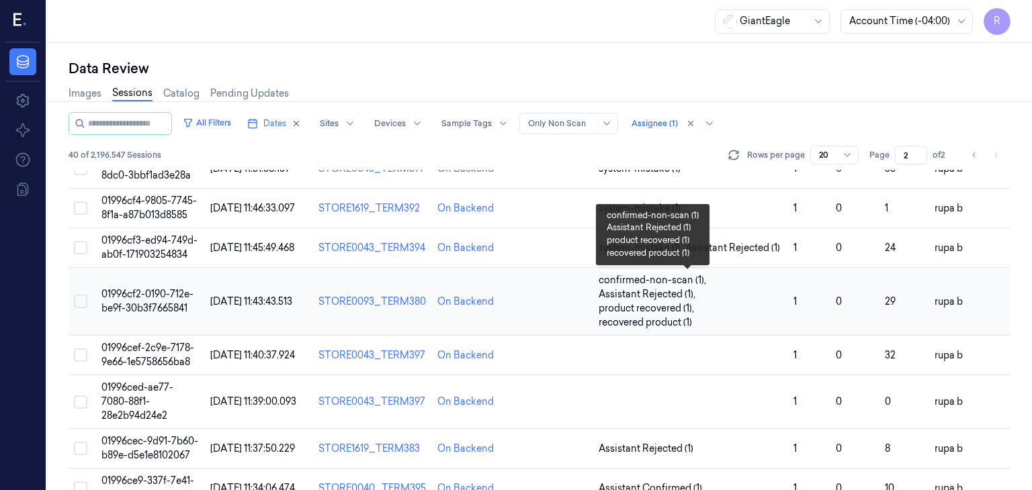
scroll to position [202, 0]
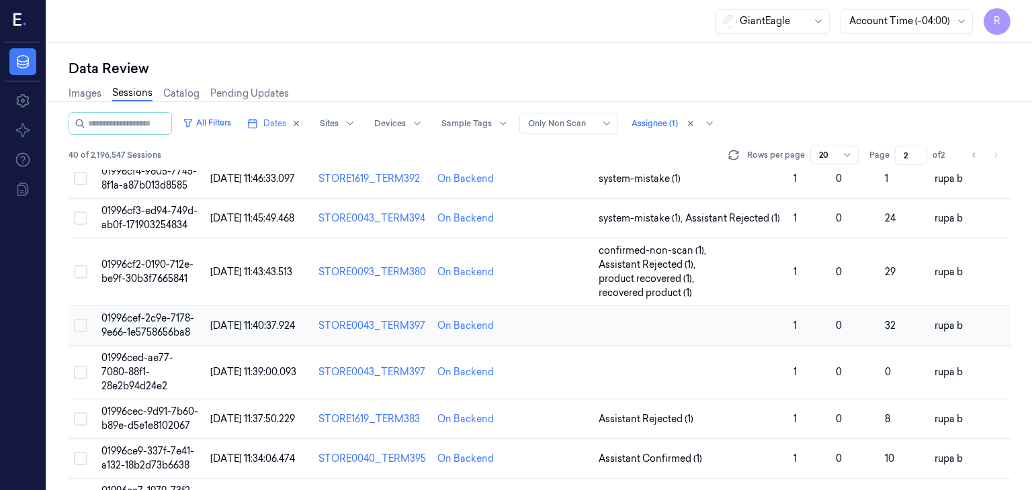
click at [132, 325] on span "01996cef-2c9e-7178-9e66-1e5758656ba8" at bounding box center [147, 325] width 93 height 26
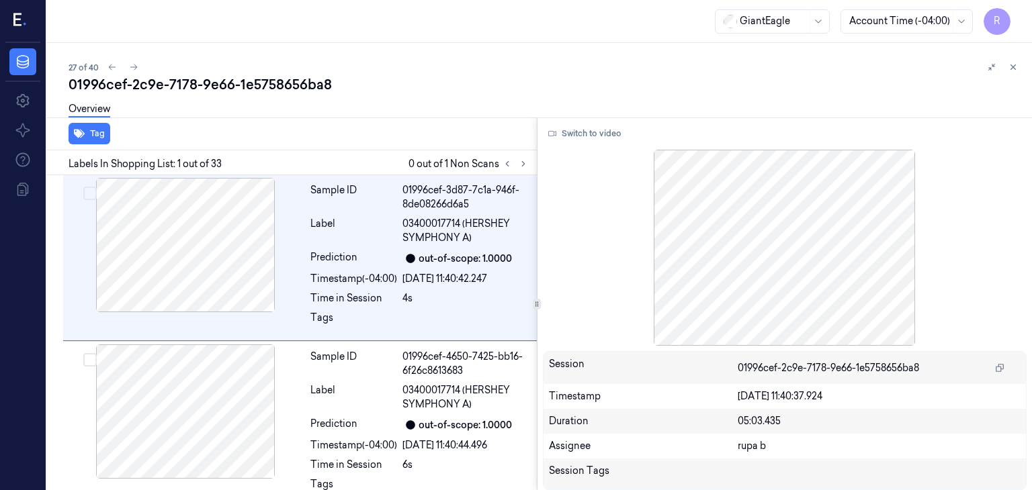
click at [530, 159] on div "Labels In Shopping List: 1 out of 33 0 out of 1 Non Scans" at bounding box center [289, 162] width 495 height 25
click at [526, 162] on icon at bounding box center [523, 163] width 9 height 9
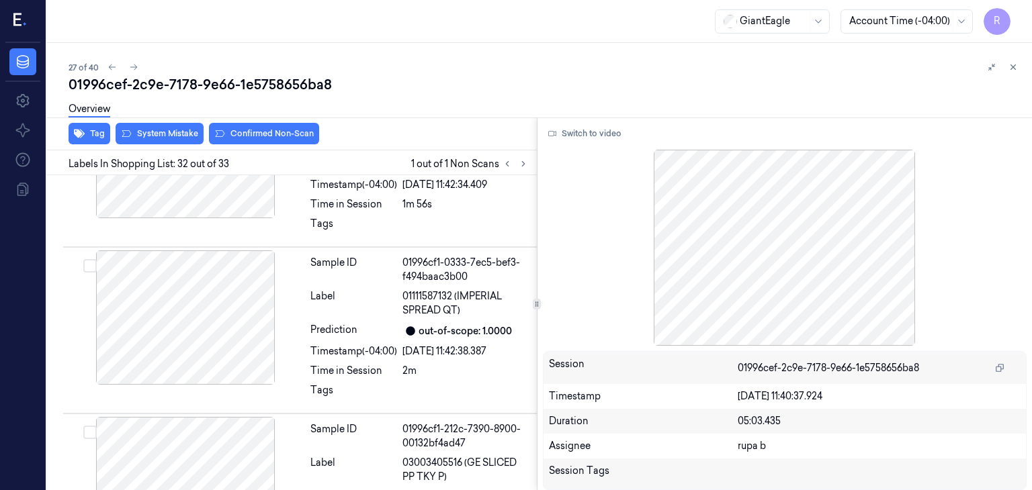
scroll to position [5041, 0]
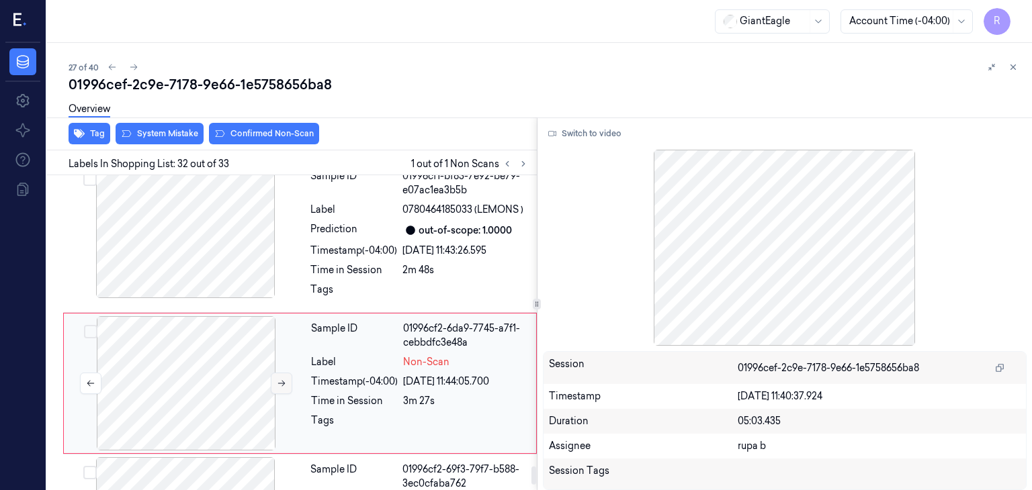
click at [285, 373] on button at bounding box center [281, 383] width 21 height 21
click at [275, 373] on button at bounding box center [281, 383] width 21 height 21
click at [228, 240] on div at bounding box center [185, 231] width 239 height 134
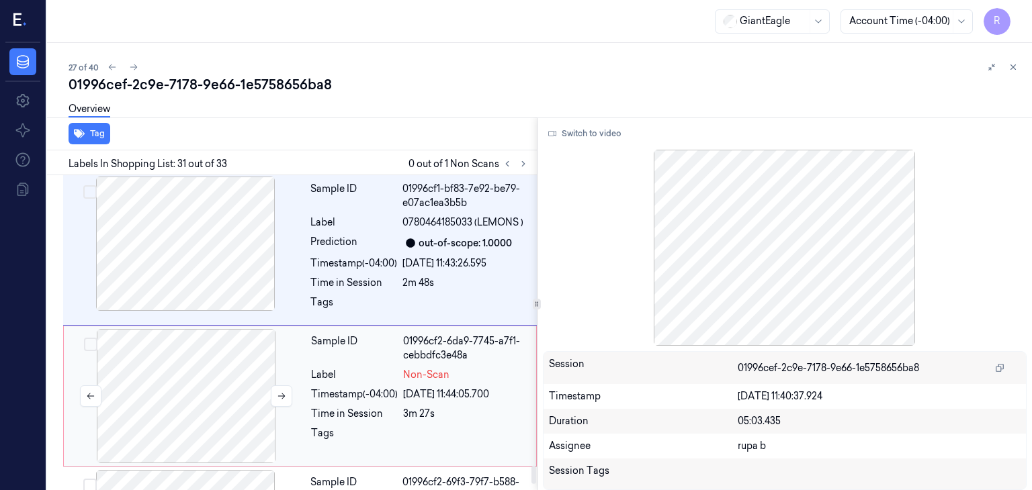
click at [222, 349] on div at bounding box center [186, 396] width 239 height 134
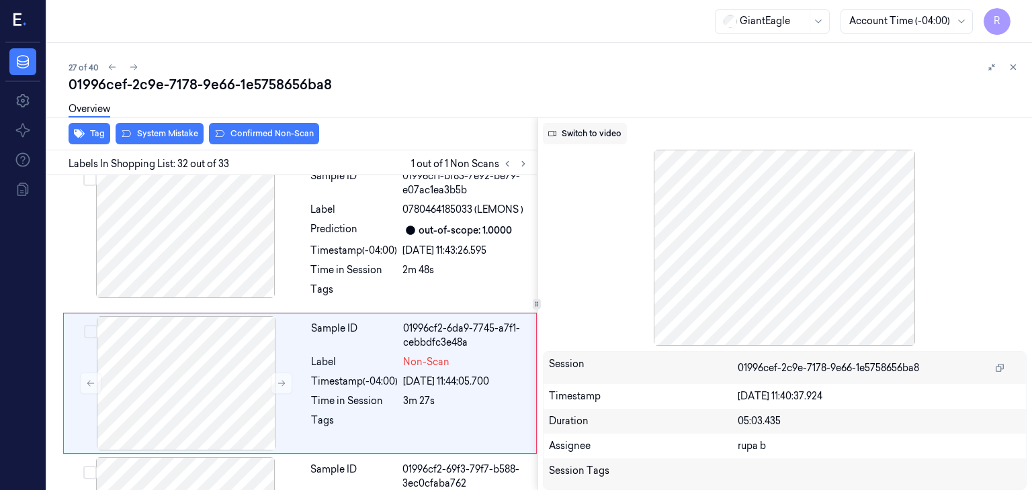
click at [574, 132] on button "Switch to video" at bounding box center [585, 133] width 84 height 21
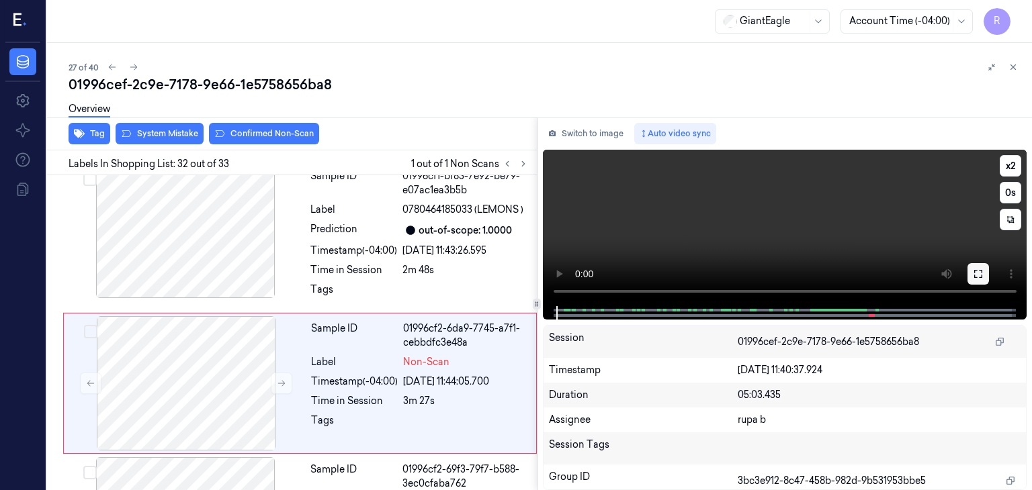
click at [984, 271] on button at bounding box center [977, 273] width 21 height 21
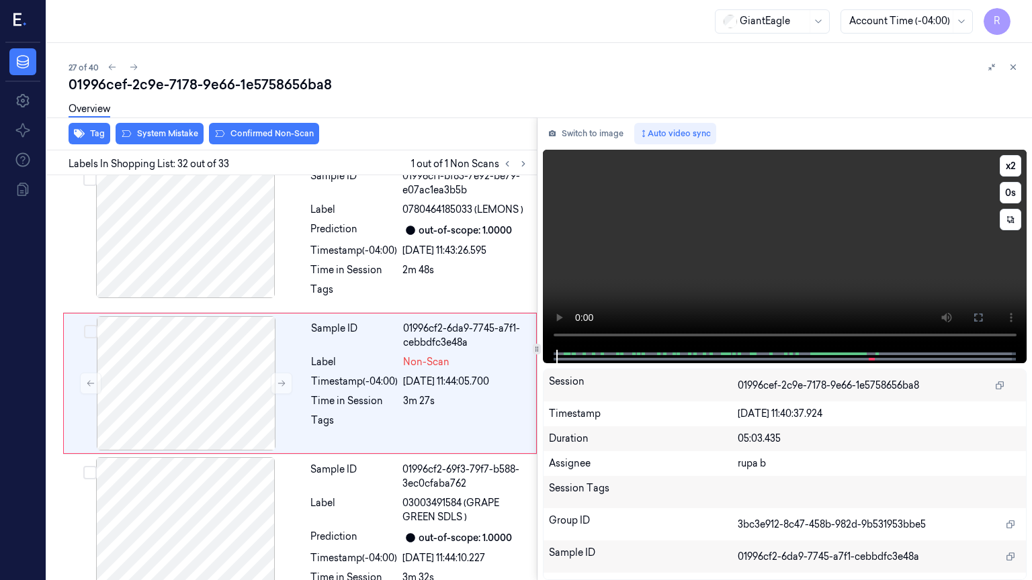
scroll to position [5034, 0]
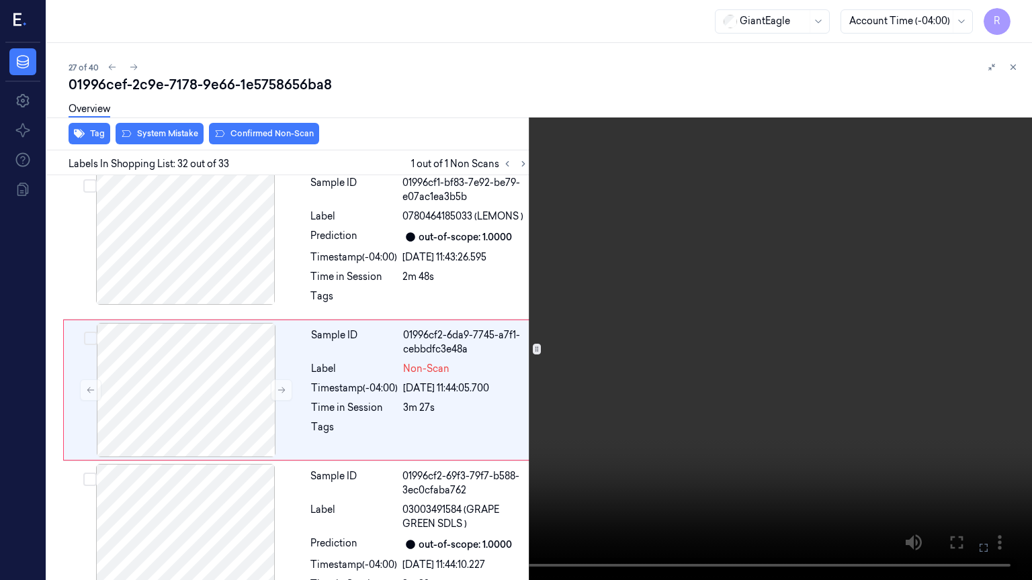
click at [720, 371] on video at bounding box center [516, 290] width 1032 height 580
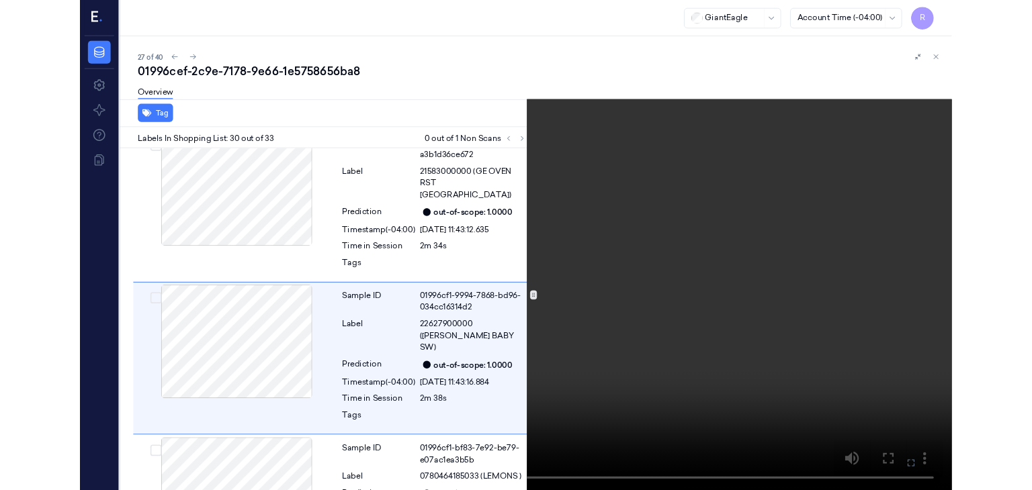
scroll to position [4689, 0]
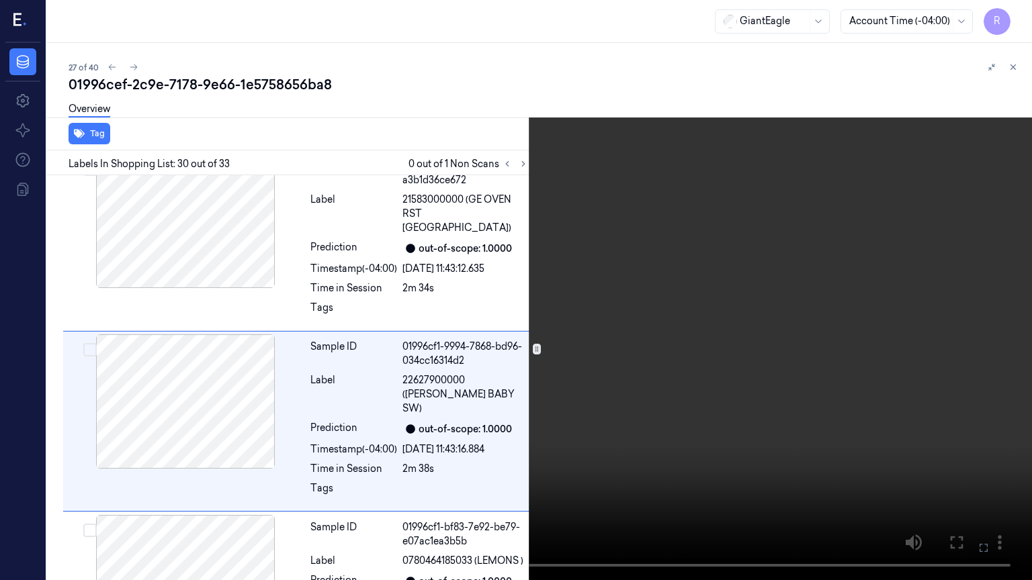
click at [661, 430] on video at bounding box center [516, 290] width 1032 height 580
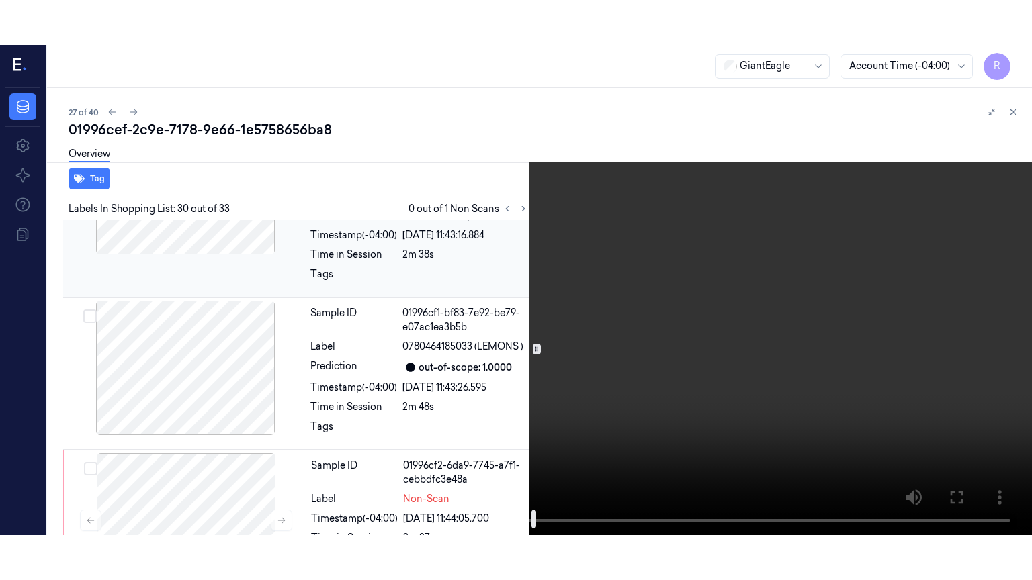
scroll to position [5025, 0]
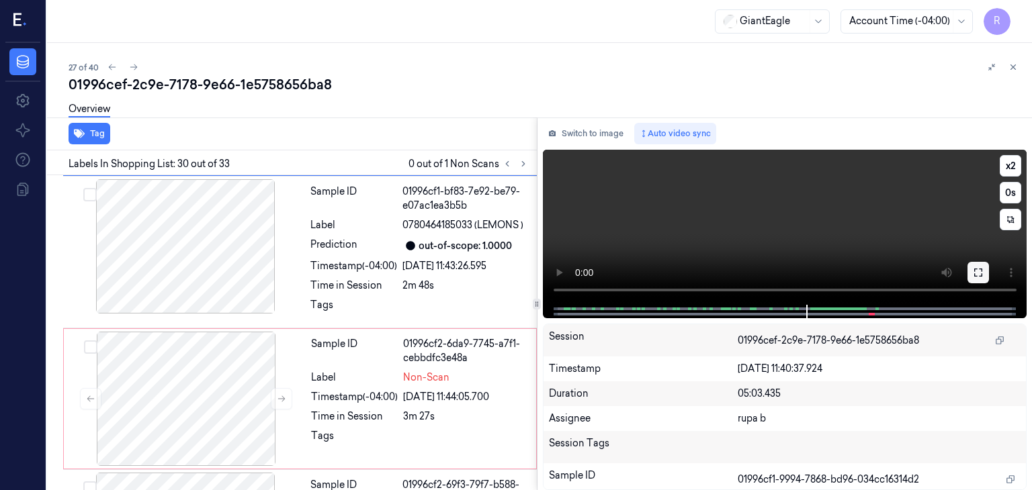
click at [975, 273] on icon at bounding box center [978, 272] width 11 height 11
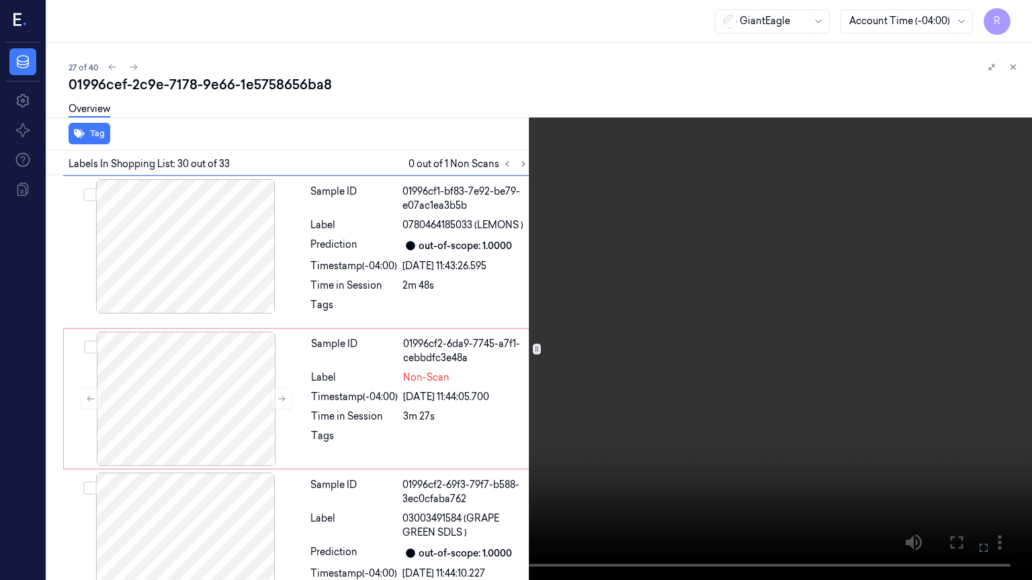
click at [842, 320] on video at bounding box center [516, 290] width 1032 height 580
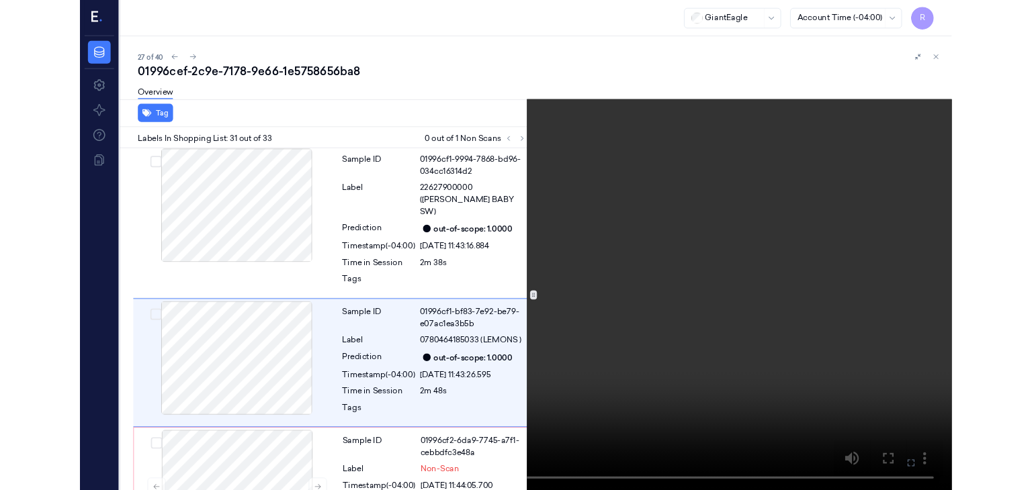
scroll to position [4848, 0]
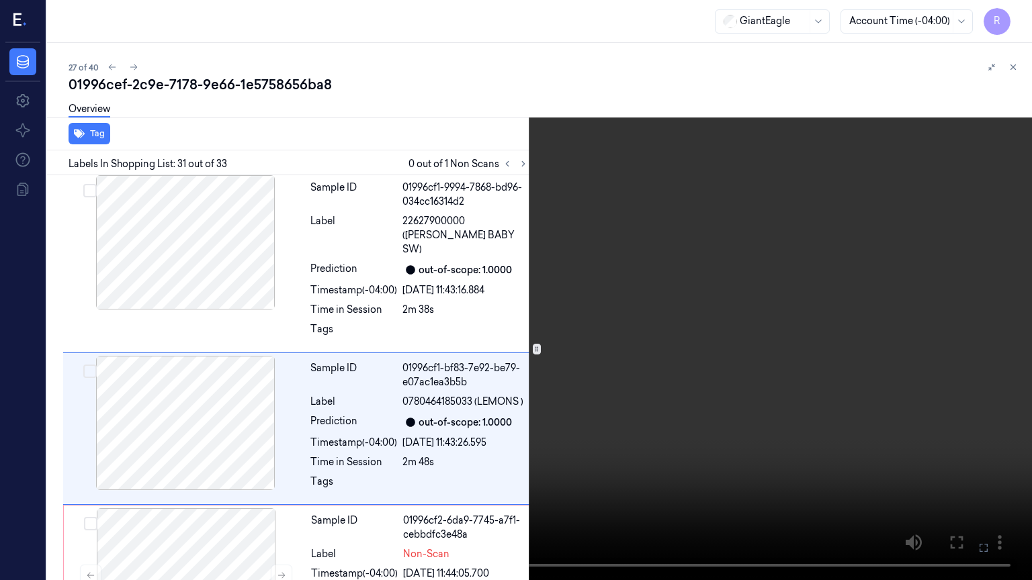
click at [516, 370] on video at bounding box center [516, 290] width 1032 height 580
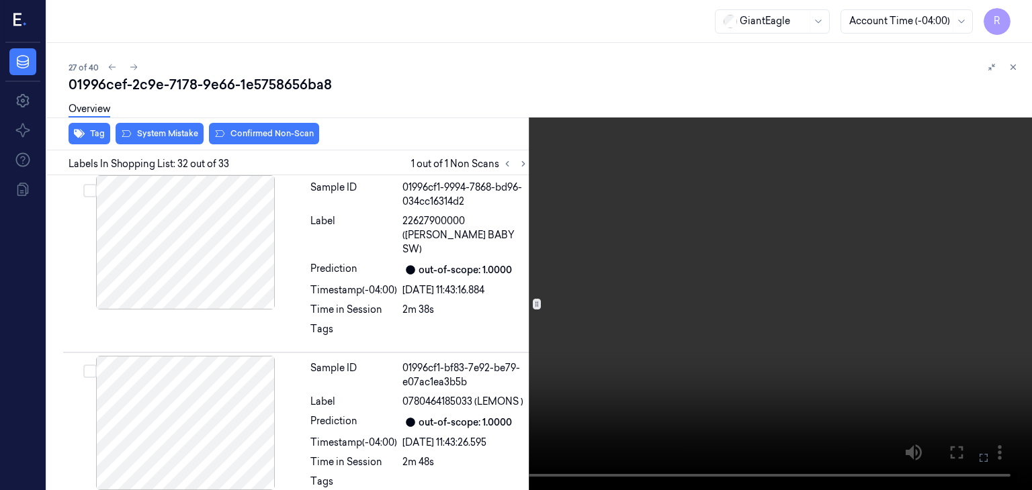
scroll to position [4996, 0]
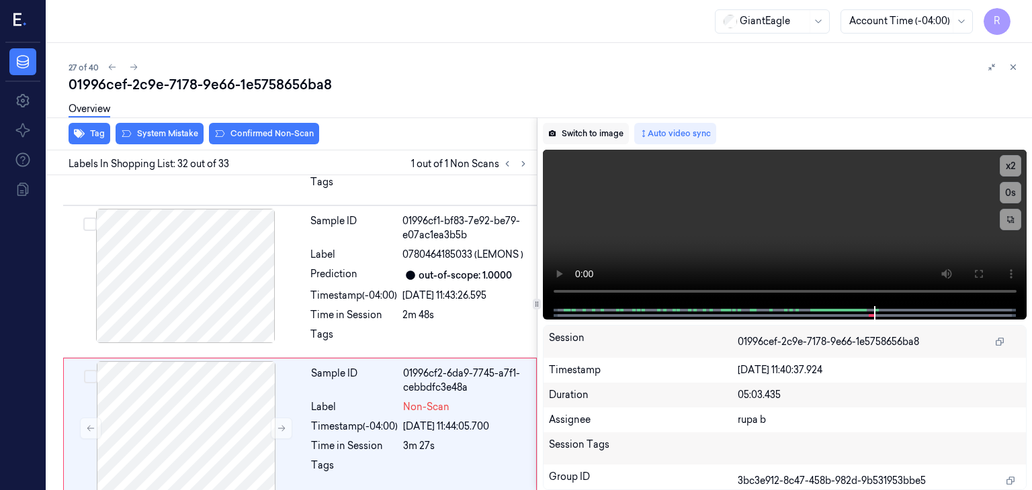
click at [609, 135] on button "Switch to image" at bounding box center [586, 133] width 86 height 21
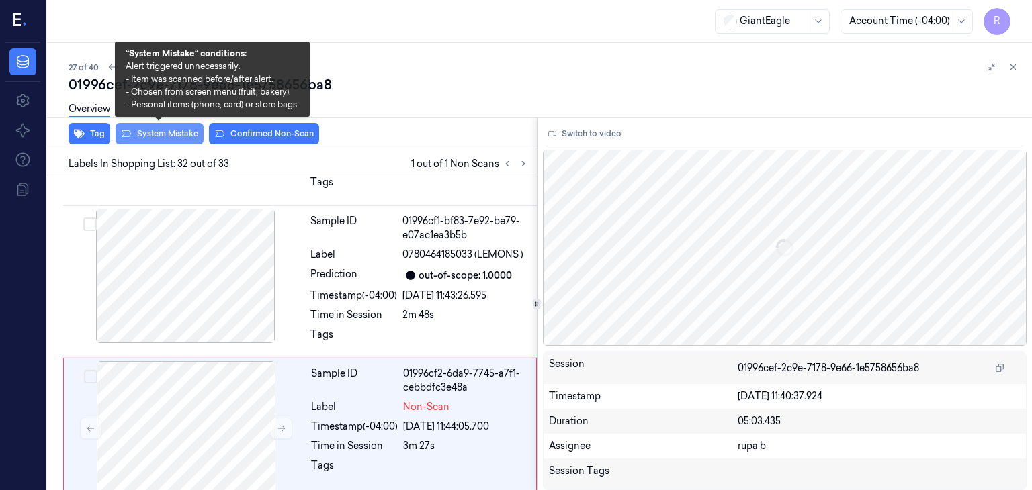
scroll to position [5041, 0]
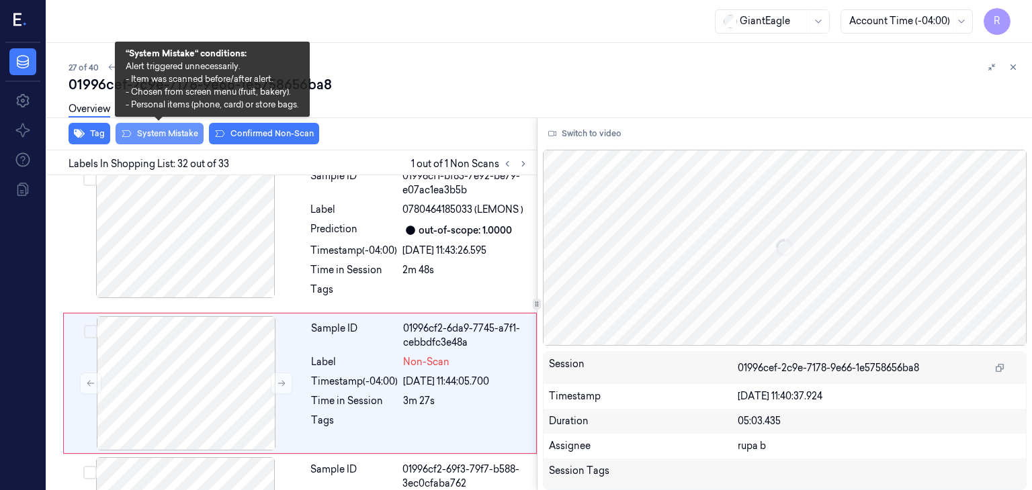
click at [175, 136] on button "System Mistake" at bounding box center [160, 133] width 88 height 21
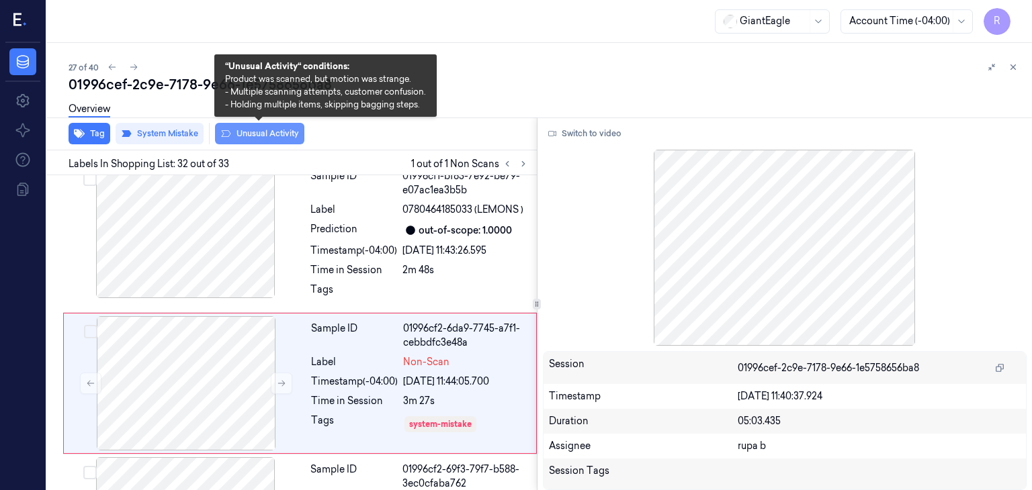
click at [264, 135] on button "Unusual Activity" at bounding box center [259, 133] width 89 height 21
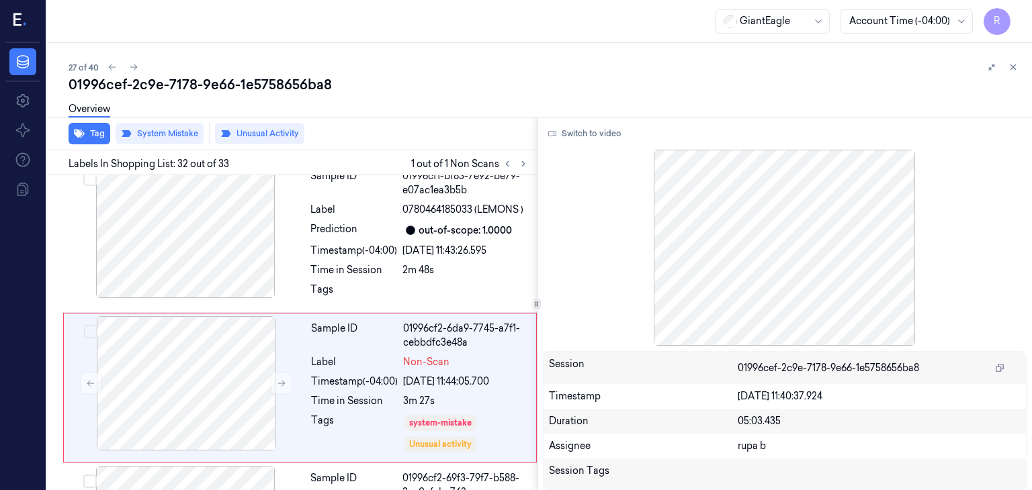
scroll to position [5044, 0]
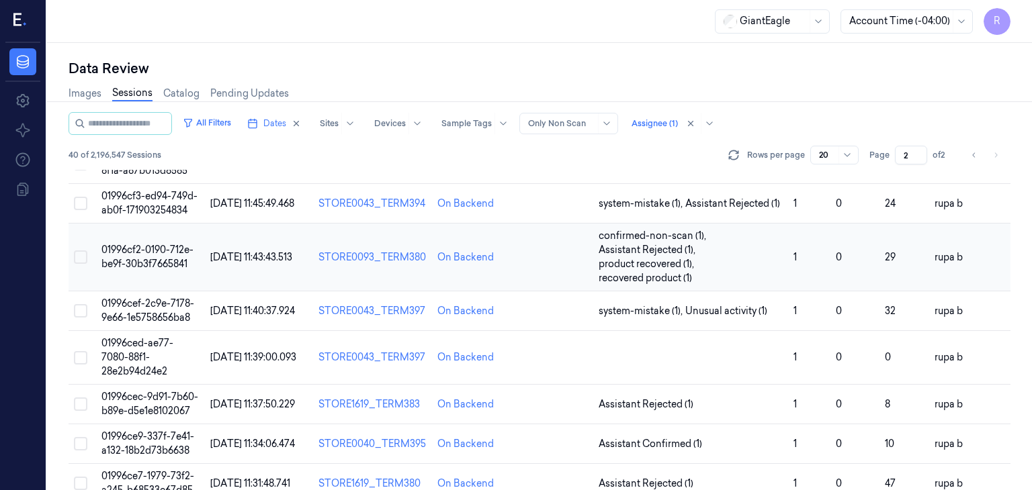
scroll to position [269, 0]
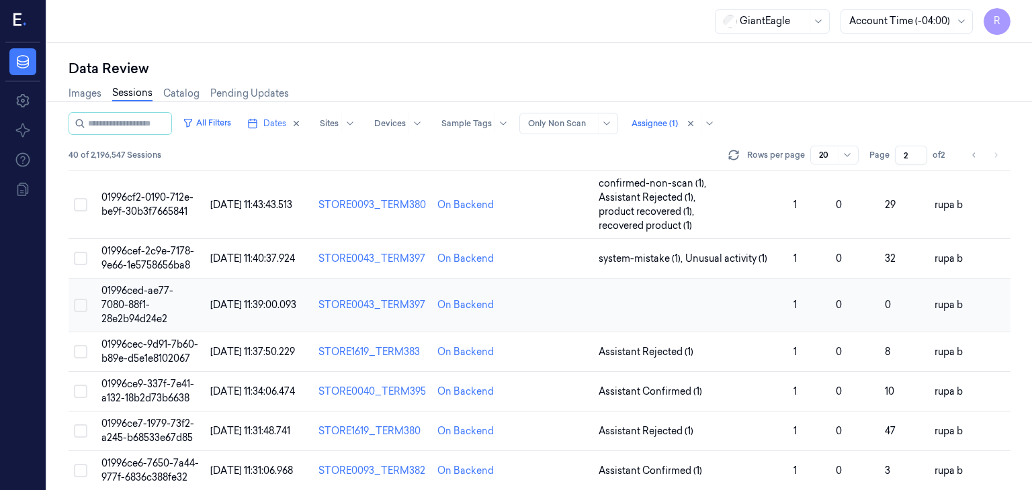
click at [140, 307] on span "01996ced-ae77-7080-88f1-28e2b94d24e2" at bounding box center [137, 305] width 72 height 40
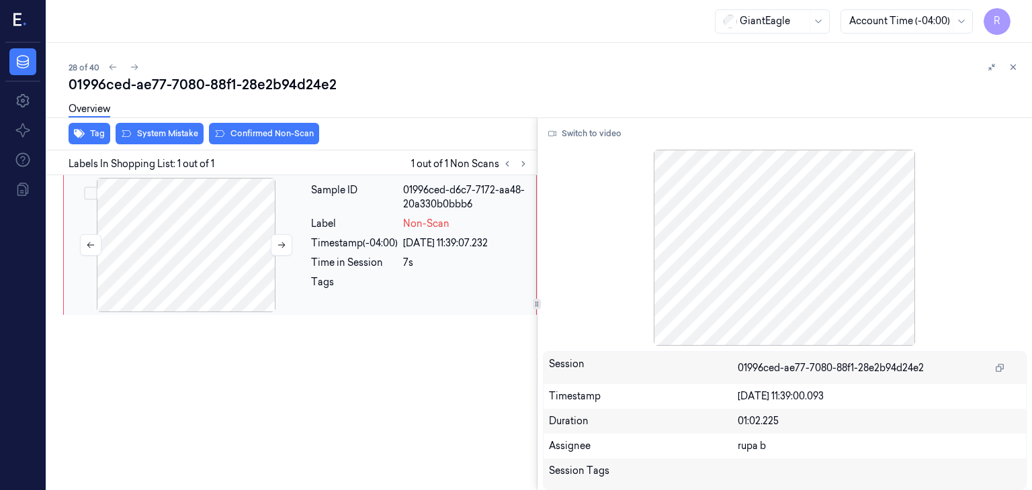
click at [200, 251] on div at bounding box center [186, 245] width 239 height 134
click at [281, 247] on icon at bounding box center [281, 245] width 9 height 9
click at [592, 132] on button "Switch to video" at bounding box center [585, 133] width 84 height 21
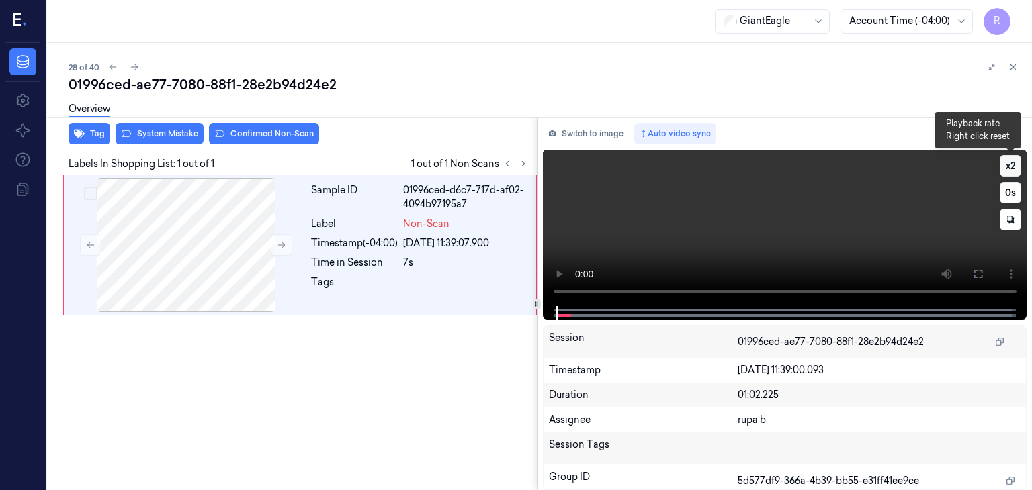
click at [1010, 163] on button "x 2" at bounding box center [1010, 165] width 21 height 21
click at [1010, 169] on button "x 4" at bounding box center [1010, 165] width 21 height 21
click at [978, 279] on button at bounding box center [977, 273] width 21 height 21
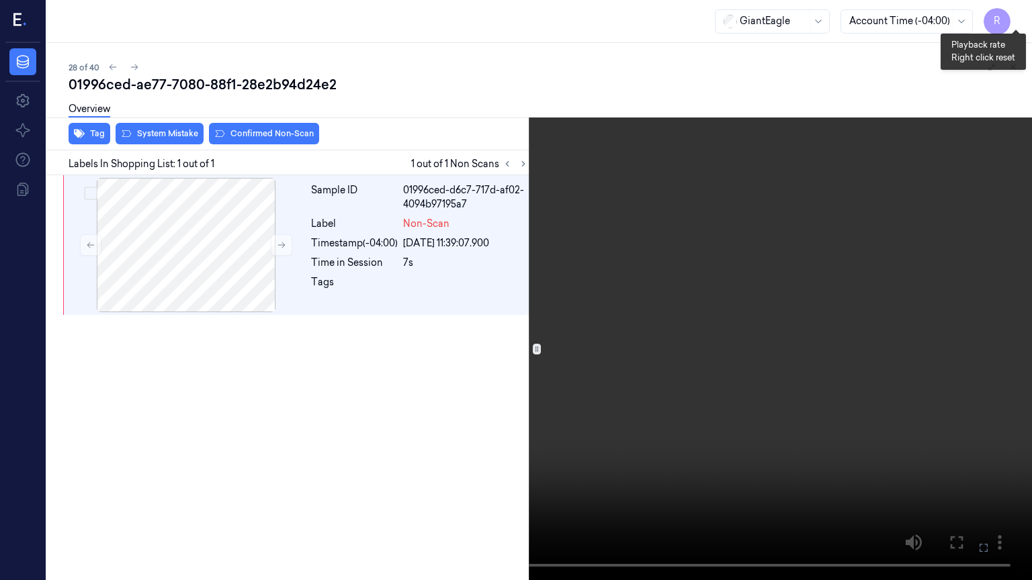
click at [1018, 17] on button "x 1" at bounding box center [1015, 15] width 21 height 21
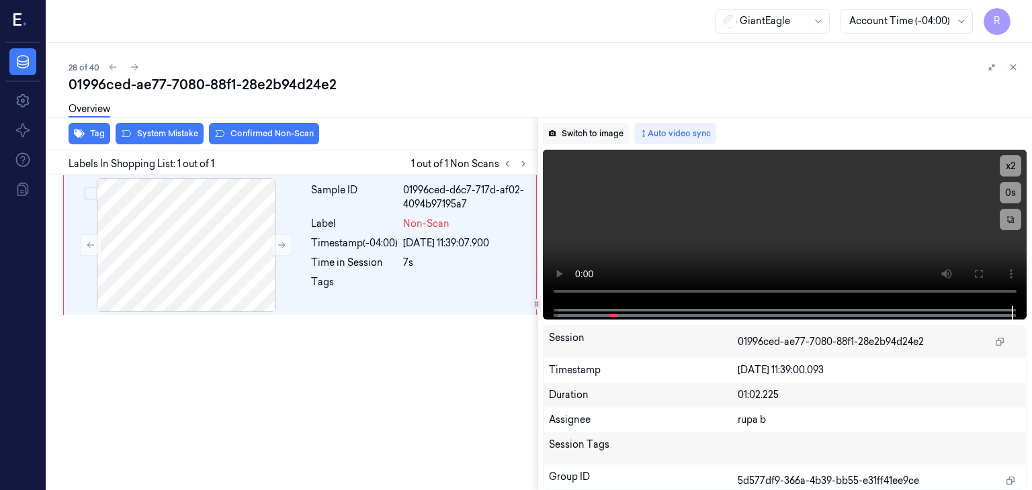
click at [580, 133] on button "Switch to image" at bounding box center [586, 133] width 86 height 21
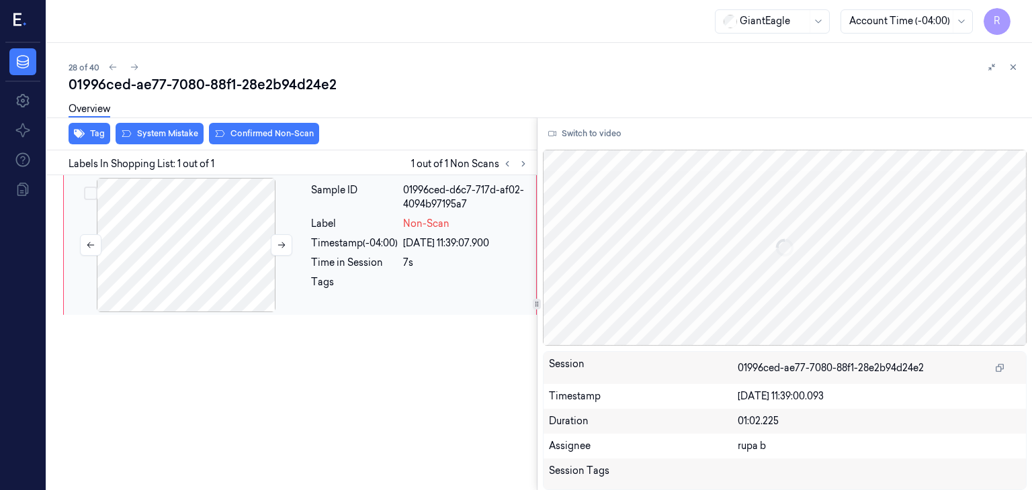
click at [234, 236] on div at bounding box center [186, 245] width 239 height 134
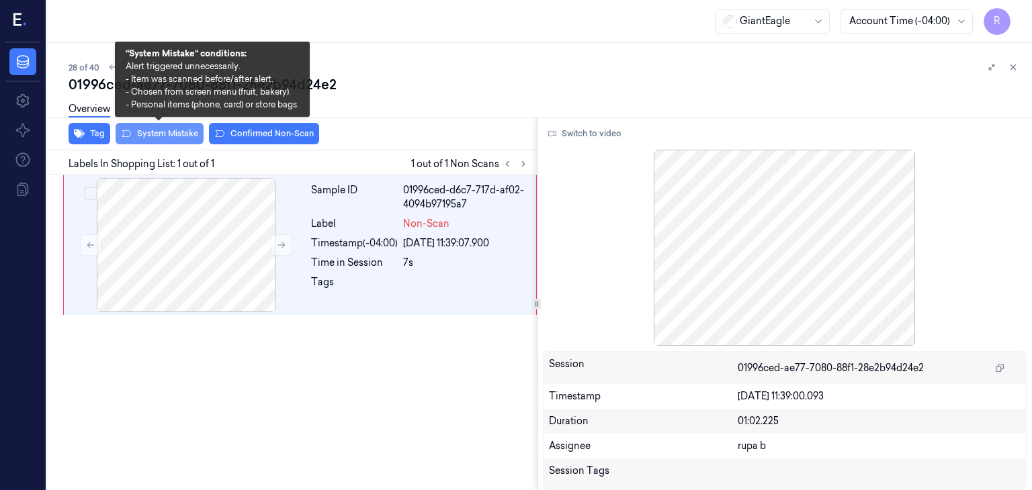
click at [181, 128] on button "System Mistake" at bounding box center [160, 133] width 88 height 21
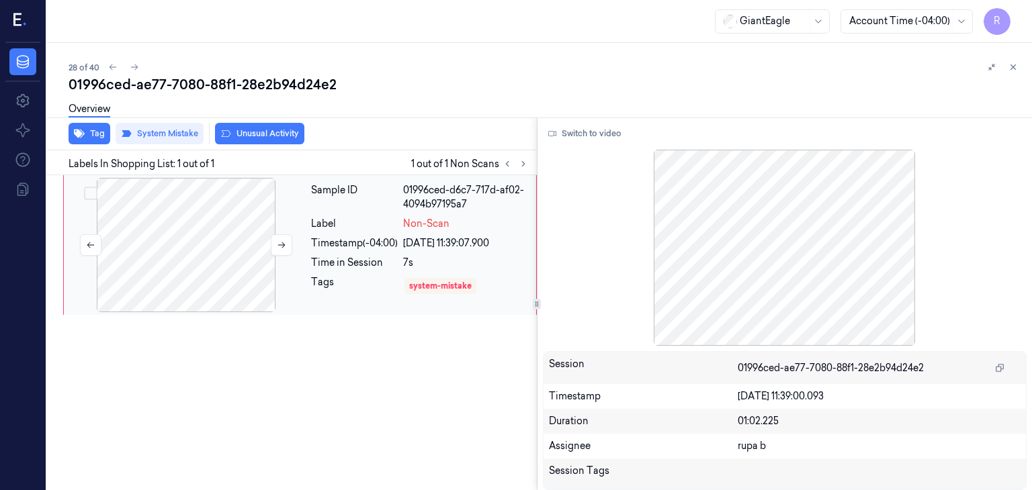
click at [193, 245] on div at bounding box center [186, 245] width 239 height 134
click at [86, 135] on button "Tag" at bounding box center [90, 133] width 42 height 21
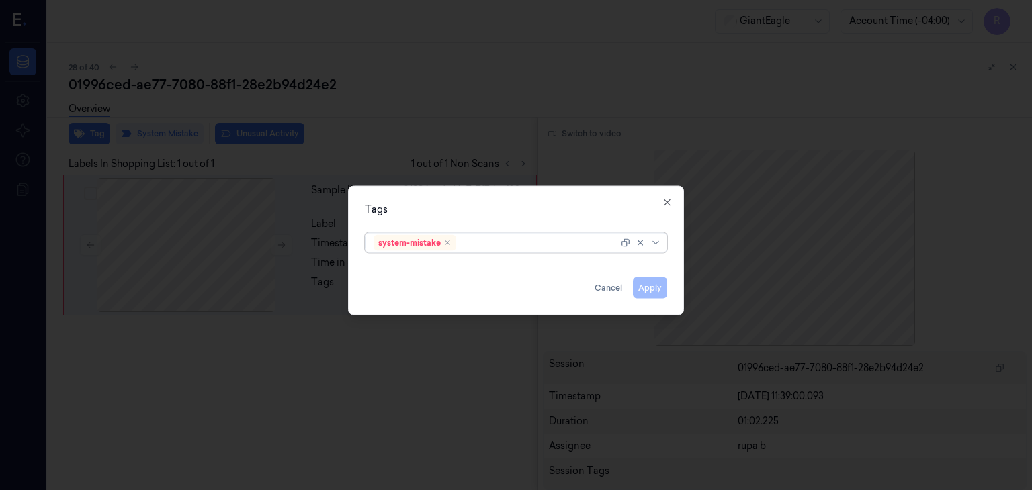
click at [487, 245] on div at bounding box center [538, 243] width 159 height 14
type input "bag"
click at [408, 292] on div "bags" at bounding box center [516, 292] width 285 height 14
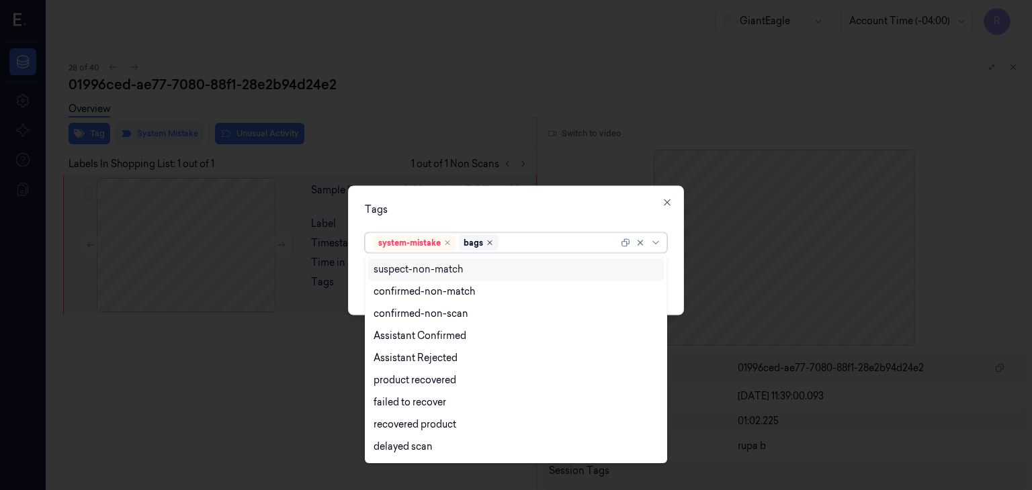
click at [492, 244] on icon "Remove ,bags" at bounding box center [490, 243] width 8 height 8
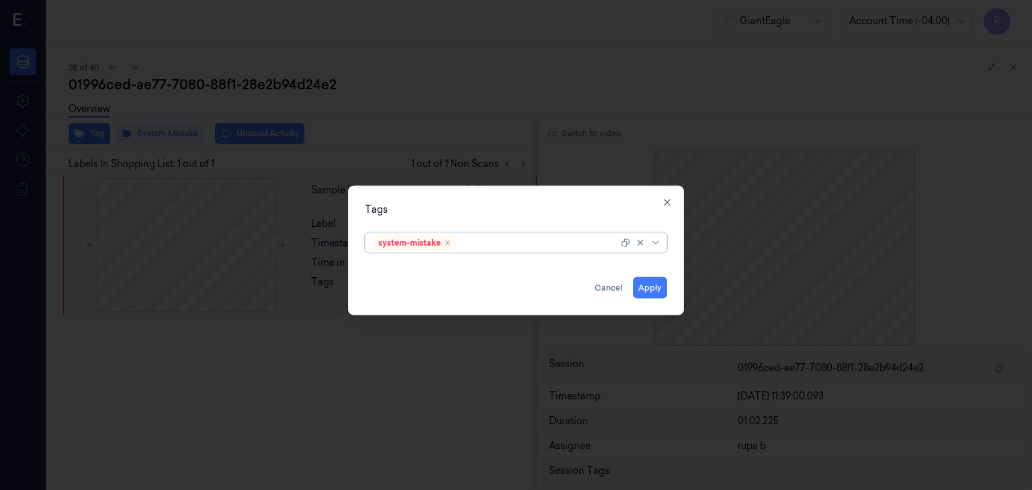
click at [493, 242] on div at bounding box center [538, 243] width 159 height 14
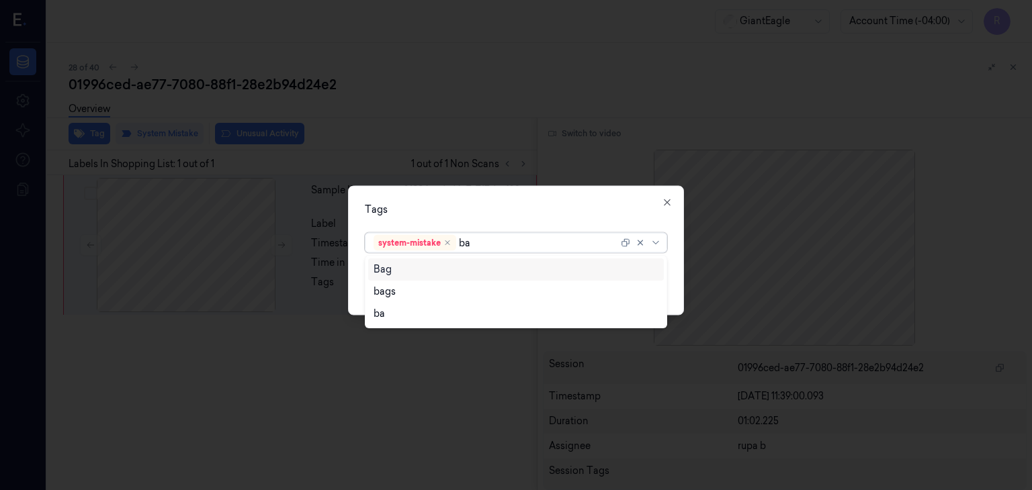
type input "bag"
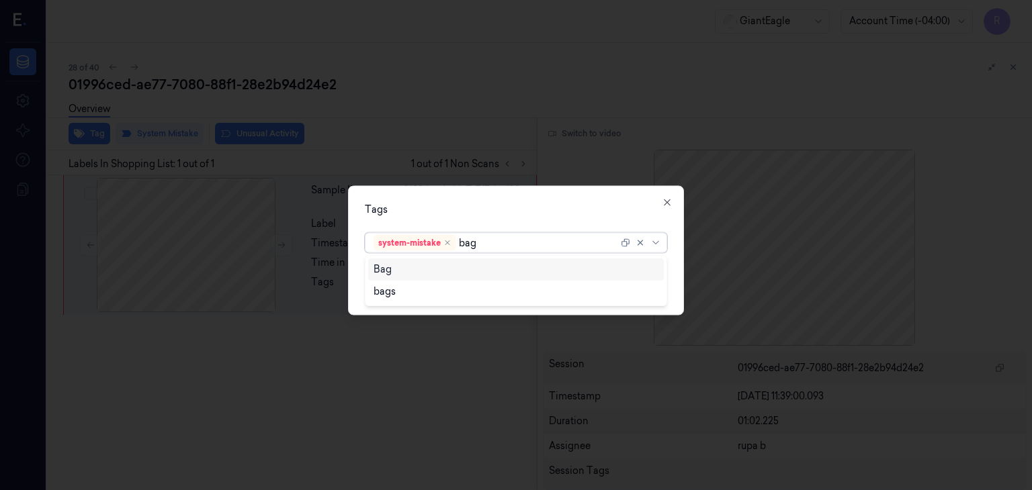
click at [425, 267] on div "Bag" at bounding box center [516, 270] width 285 height 14
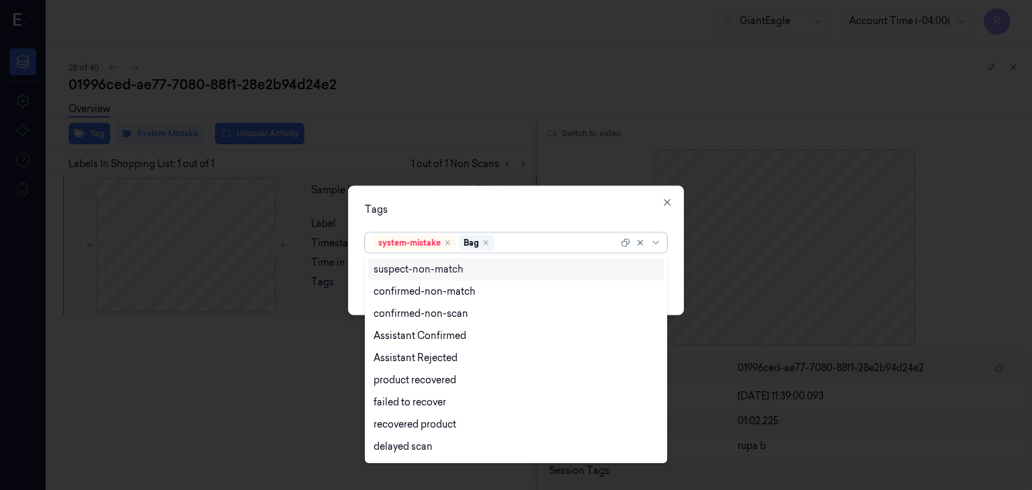
click at [498, 216] on div "Tags option Bag, selected. 14 results available. Use Up and Down to choose opti…" at bounding box center [516, 251] width 336 height 130
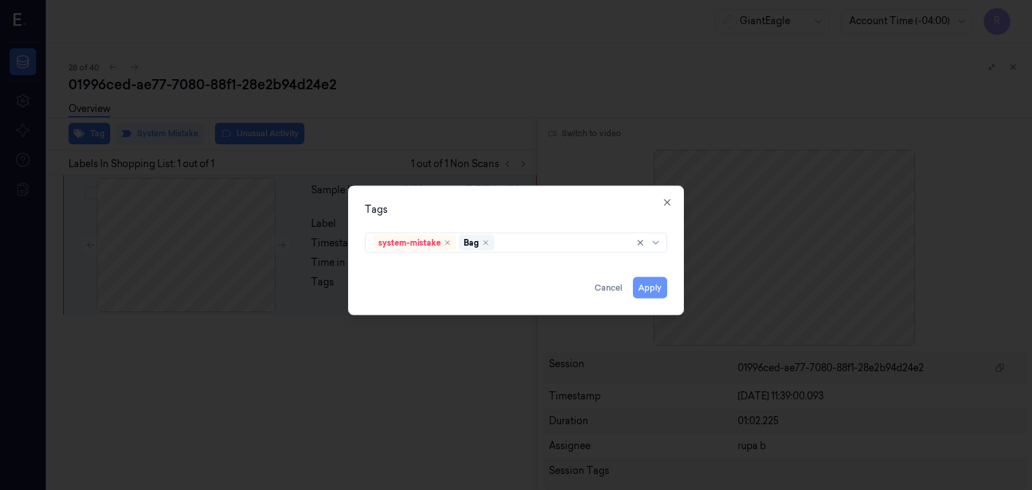
click at [646, 287] on button "Apply" at bounding box center [650, 287] width 34 height 21
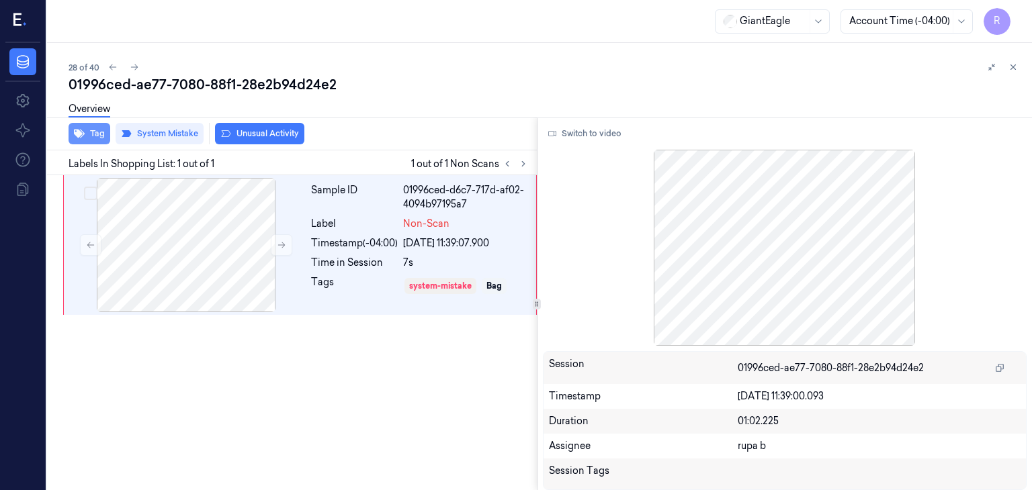
click at [94, 137] on button "Tag" at bounding box center [90, 133] width 42 height 21
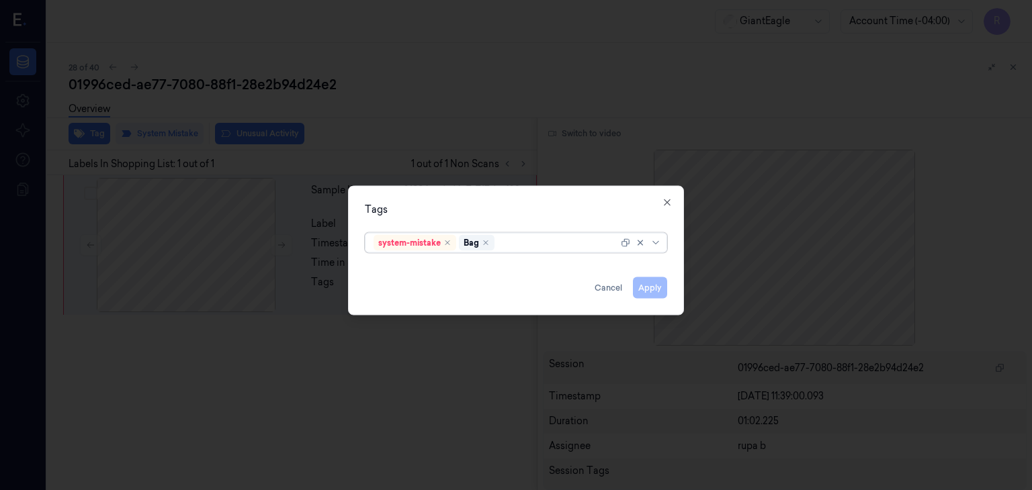
click at [394, 72] on div at bounding box center [516, 245] width 1032 height 490
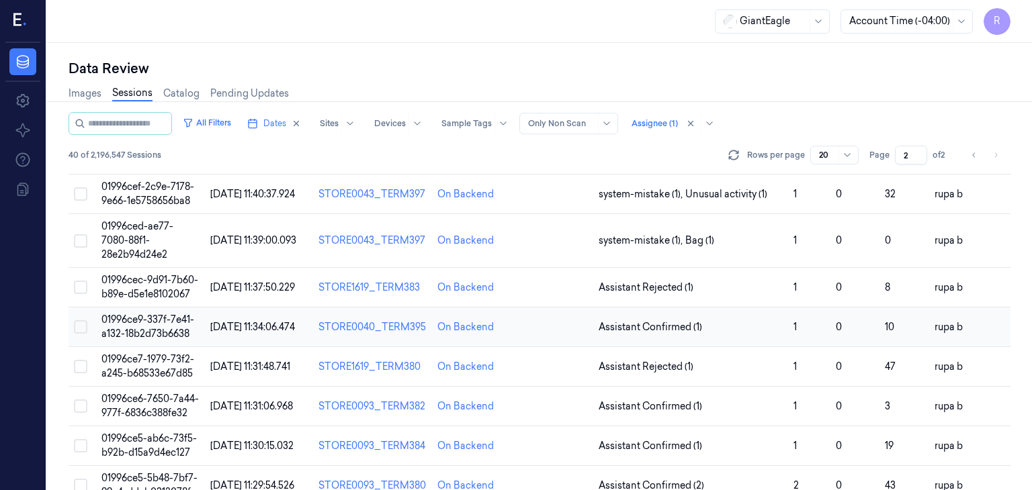
scroll to position [336, 0]
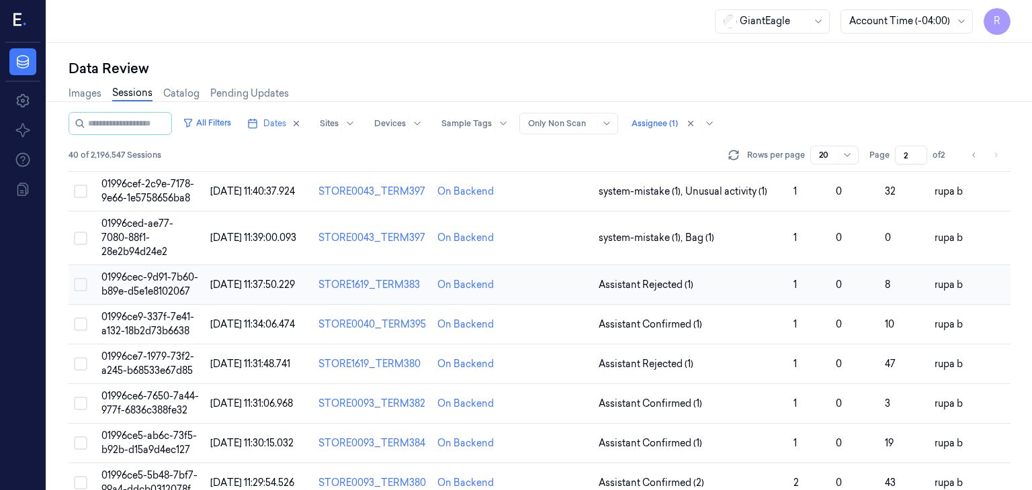
click at [173, 280] on span "01996cec-9d91-7b60-b89e-d5e1e8102067" at bounding box center [149, 284] width 97 height 26
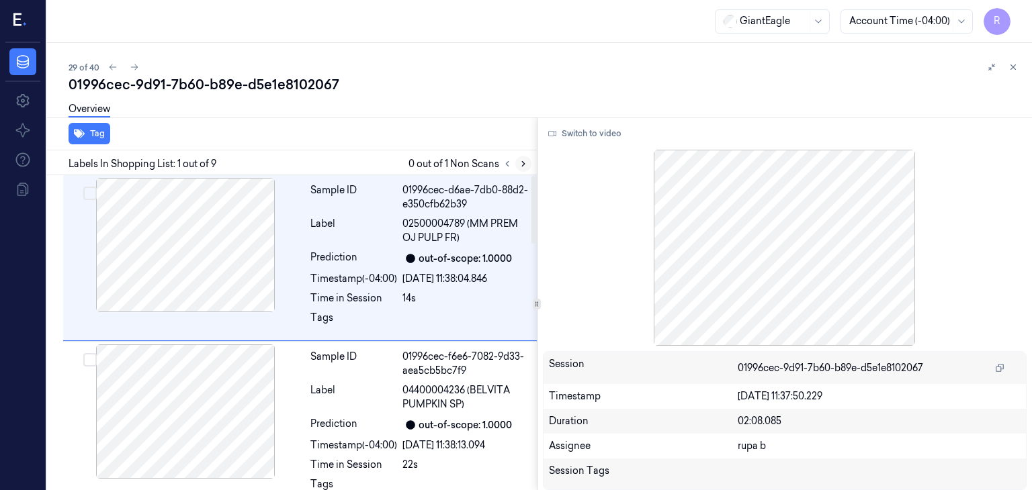
click at [524, 165] on icon at bounding box center [523, 163] width 9 height 9
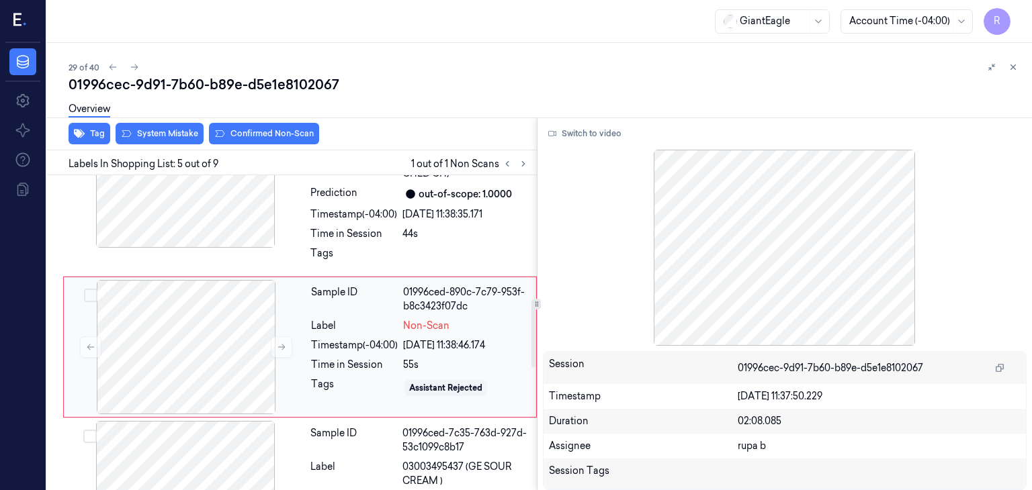
scroll to position [578, 0]
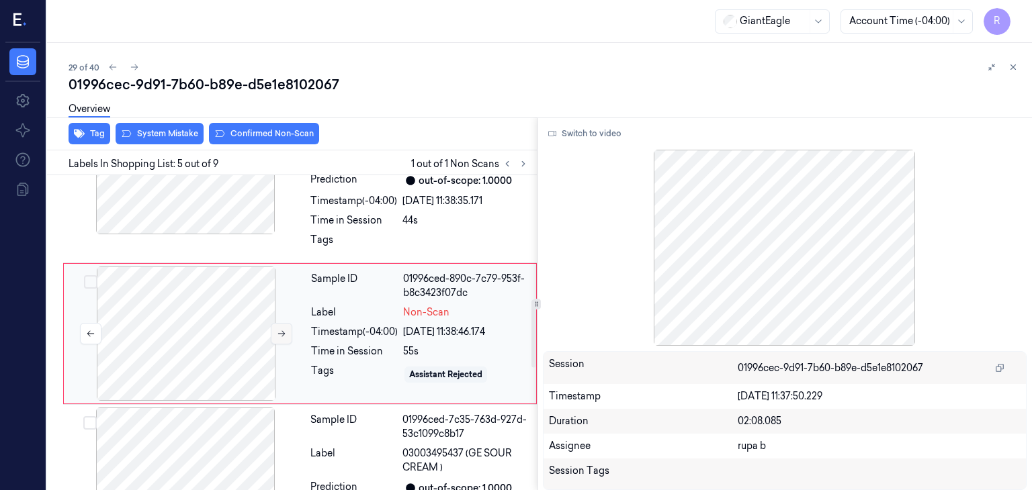
click at [275, 335] on button at bounding box center [281, 333] width 21 height 21
click at [204, 220] on div at bounding box center [185, 167] width 239 height 134
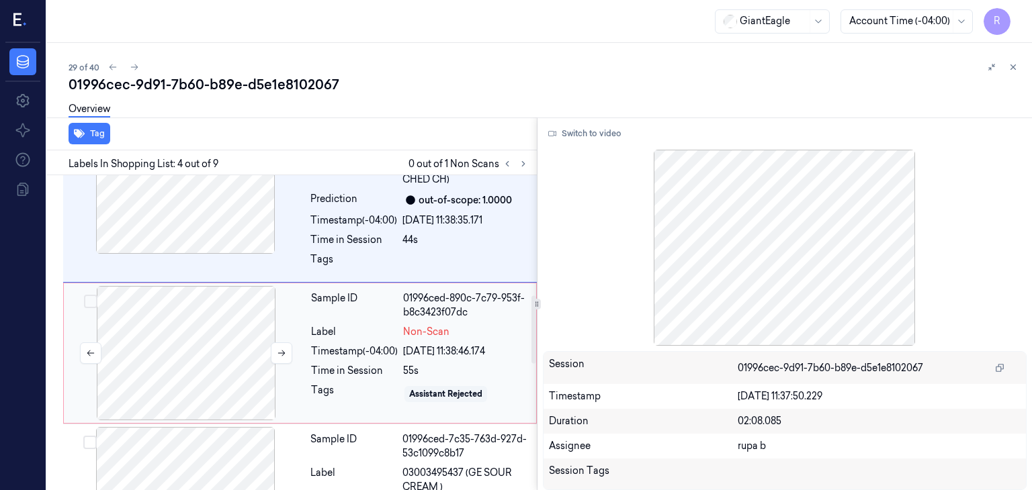
click at [250, 372] on div at bounding box center [186, 353] width 239 height 134
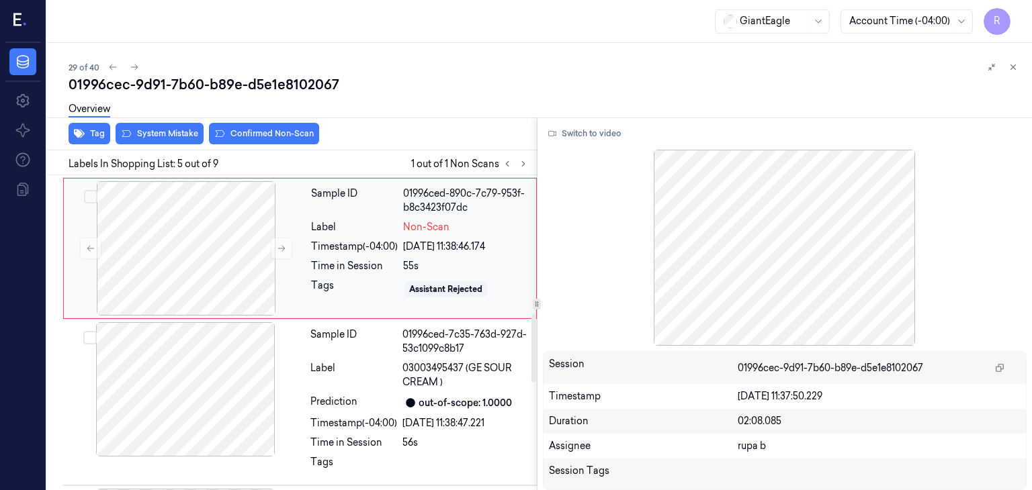
scroll to position [645, 0]
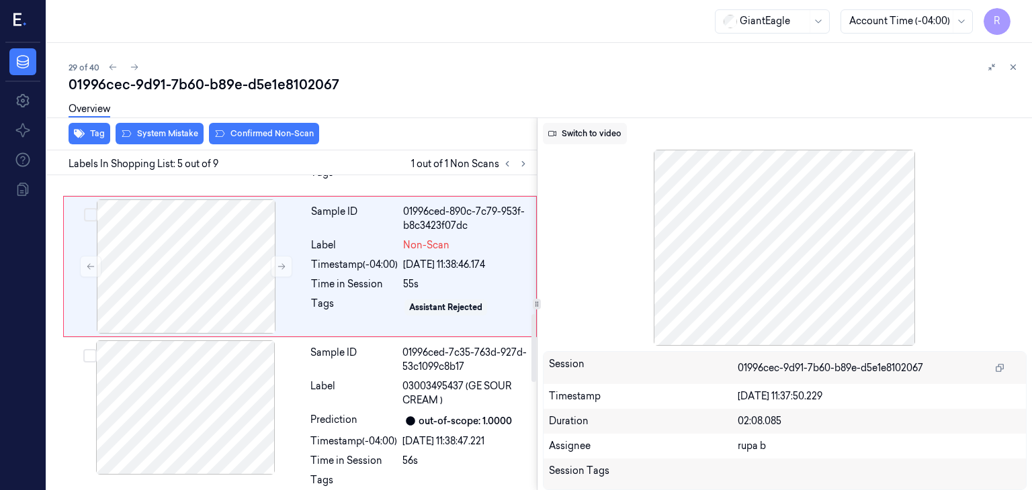
click at [567, 135] on button "Switch to video" at bounding box center [585, 133] width 84 height 21
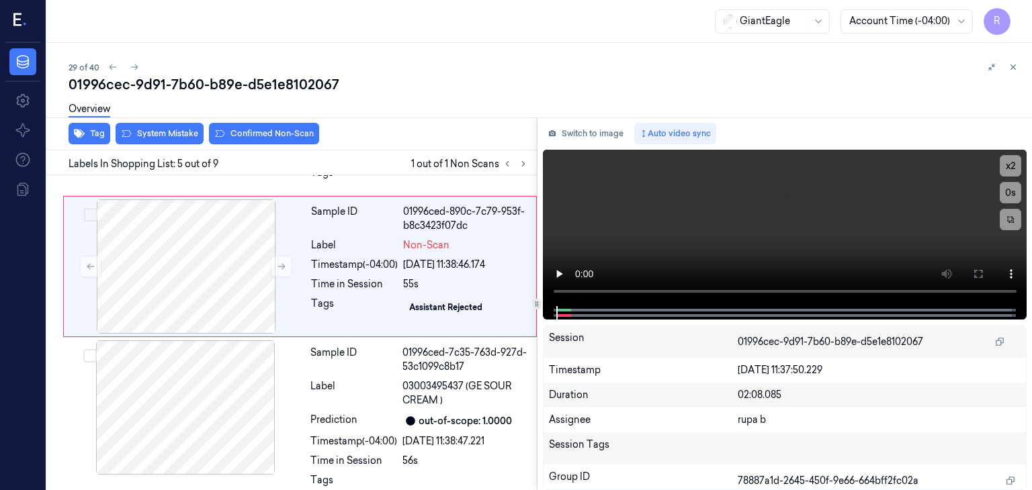
scroll to position [578, 0]
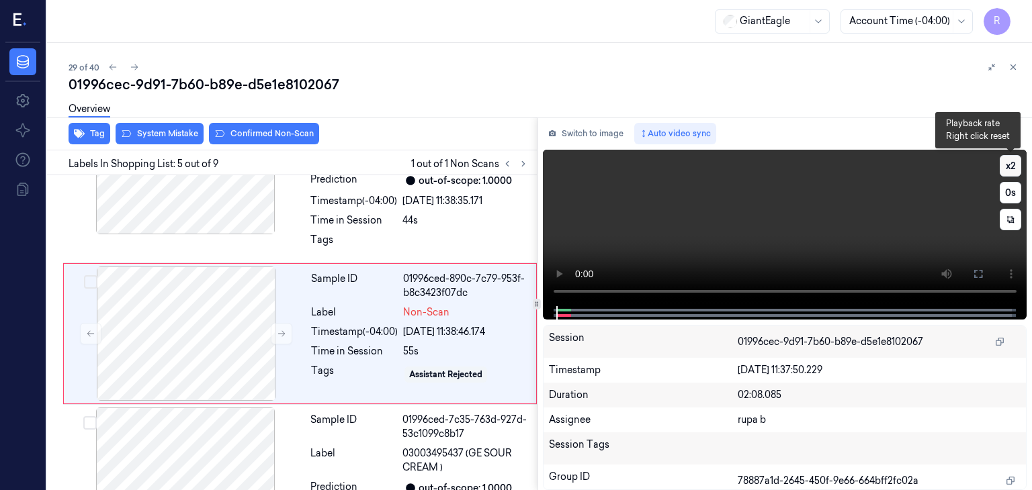
click at [1008, 161] on button "x 2" at bounding box center [1010, 165] width 21 height 21
click at [1008, 161] on button "x 4" at bounding box center [1010, 165] width 21 height 21
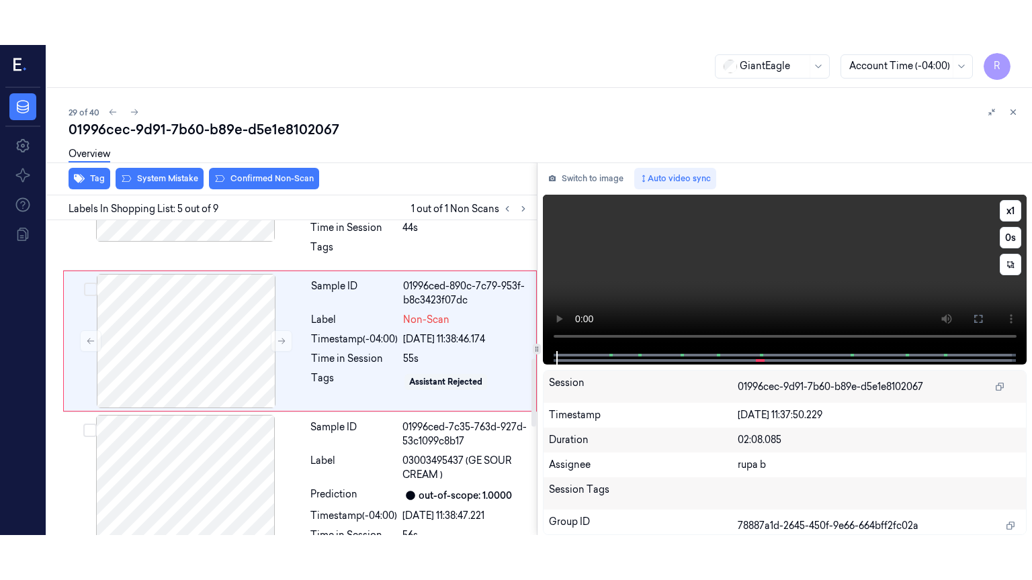
scroll to position [645, 0]
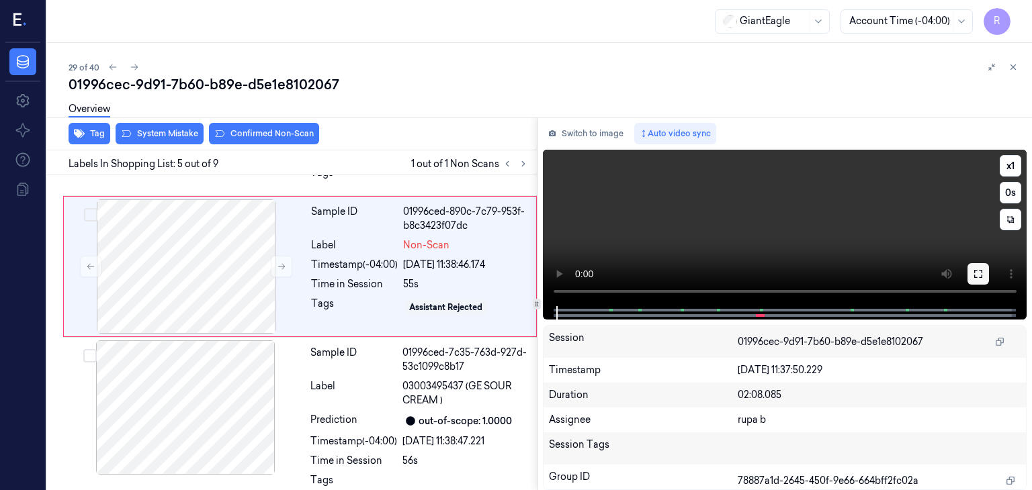
click at [980, 271] on icon at bounding box center [978, 274] width 11 height 11
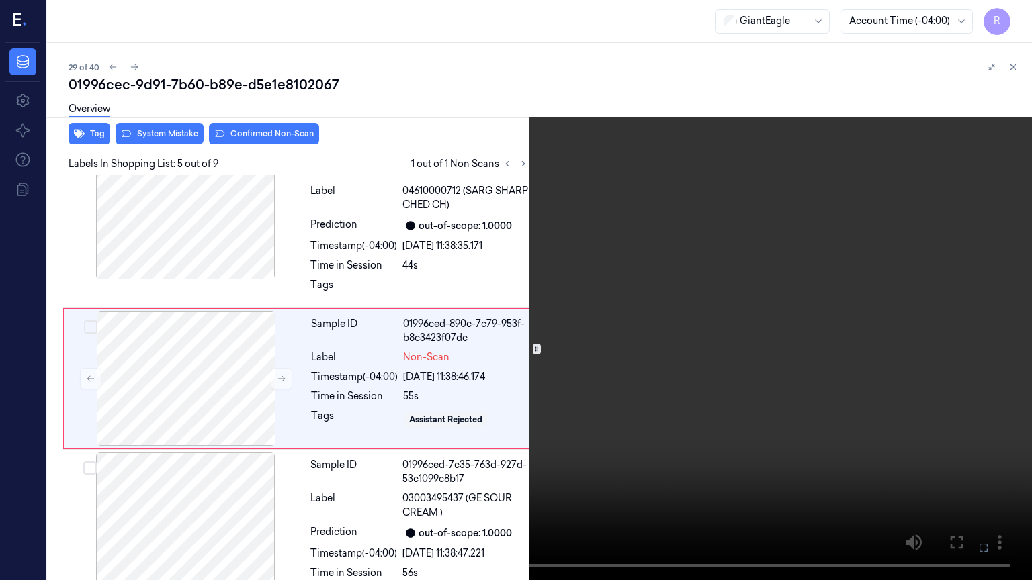
scroll to position [532, 0]
click at [1018, 15] on button "x 1" at bounding box center [1015, 15] width 21 height 21
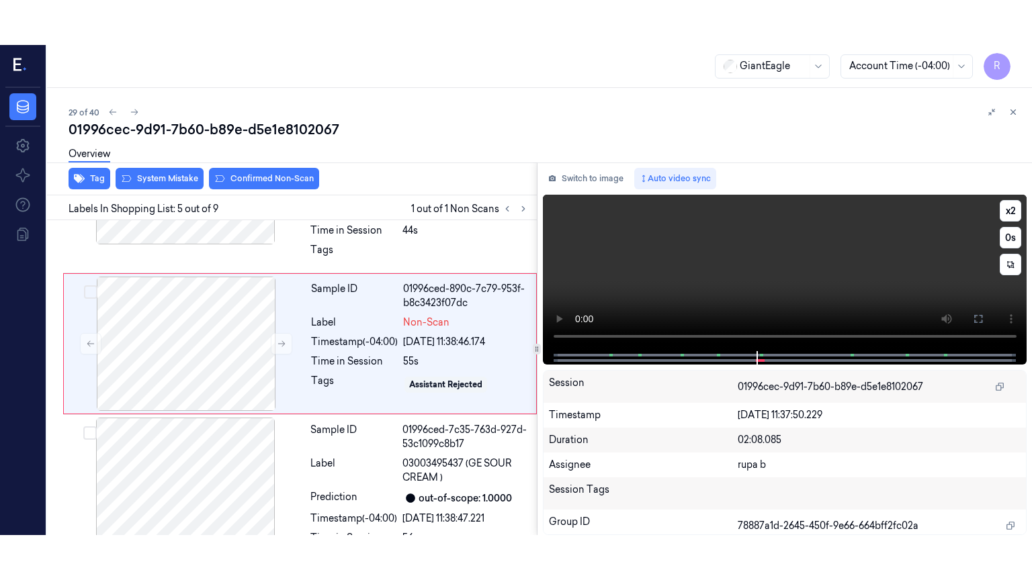
scroll to position [578, 0]
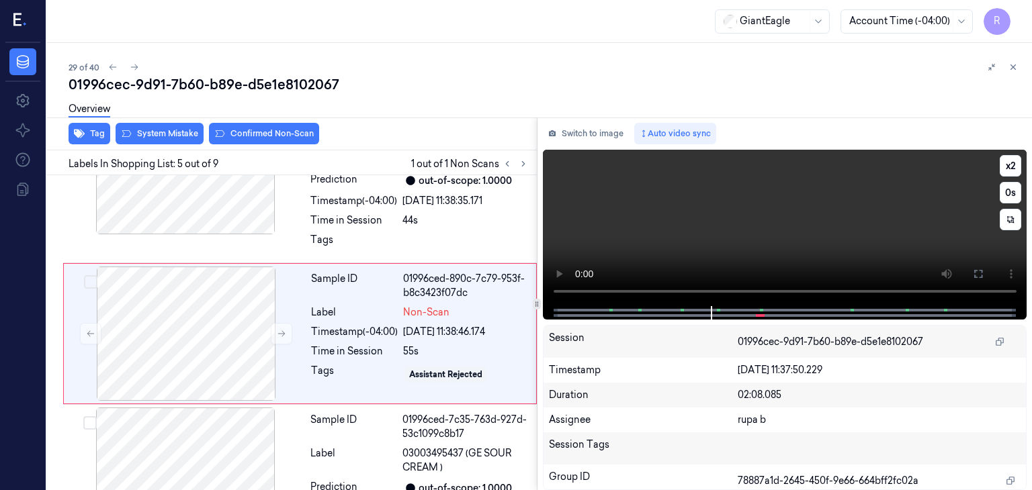
click at [988, 273] on button at bounding box center [977, 273] width 21 height 21
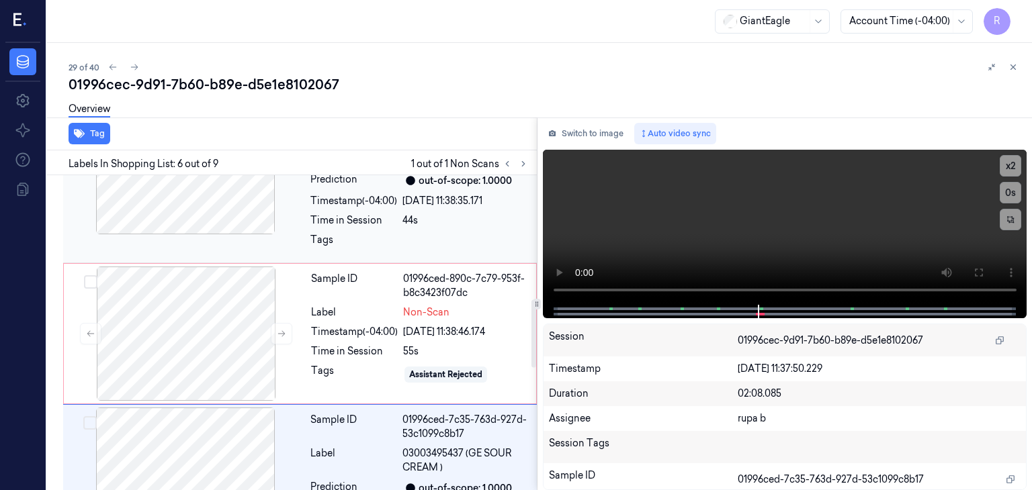
drag, startPoint x: 578, startPoint y: 132, endPoint x: 347, endPoint y: 190, distance: 239.0
click at [578, 132] on button "Switch to image" at bounding box center [586, 133] width 86 height 21
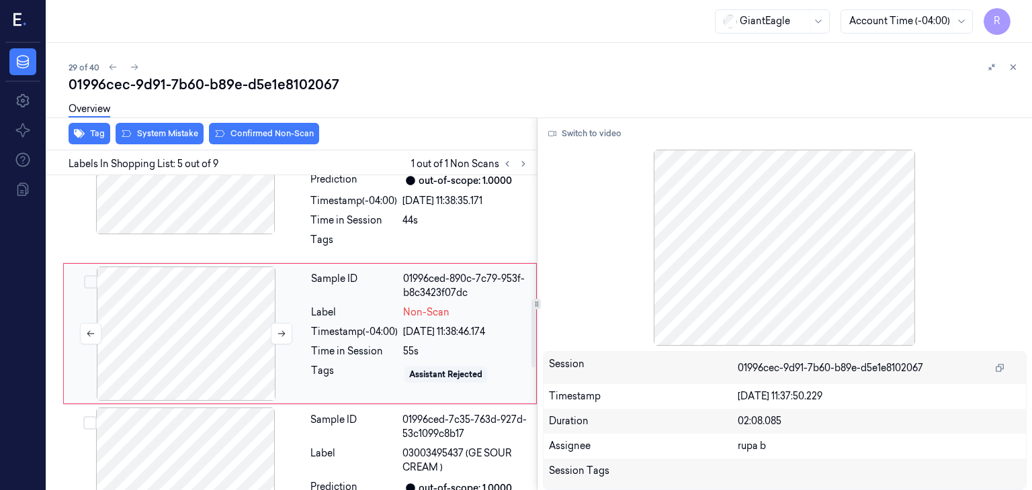
click at [229, 326] on div at bounding box center [186, 334] width 239 height 134
click at [178, 132] on button "System Mistake" at bounding box center [160, 133] width 88 height 21
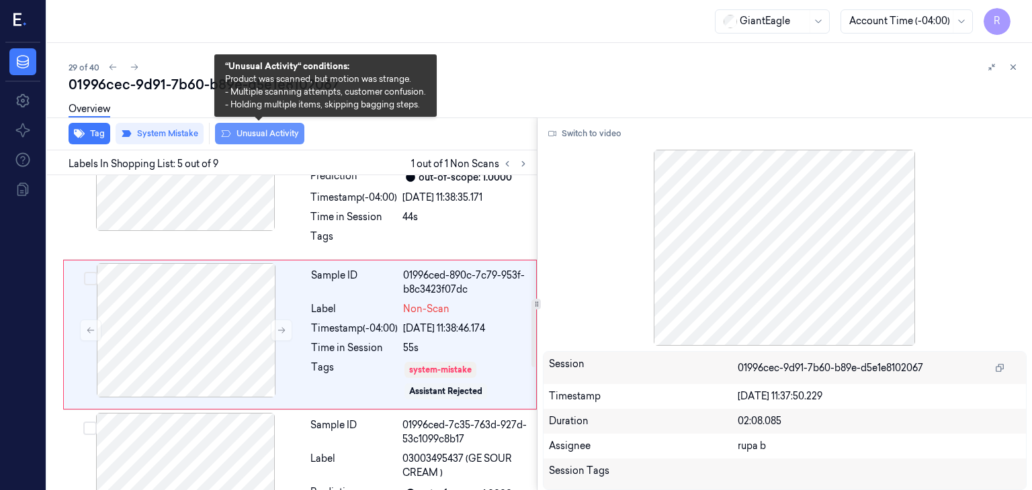
click at [269, 136] on button "Unusual Activity" at bounding box center [259, 133] width 89 height 21
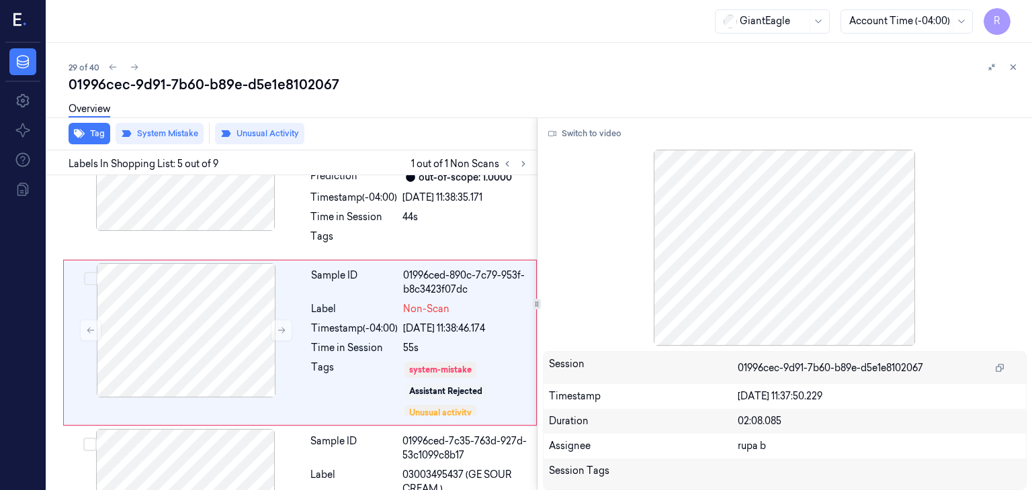
scroll to position [590, 0]
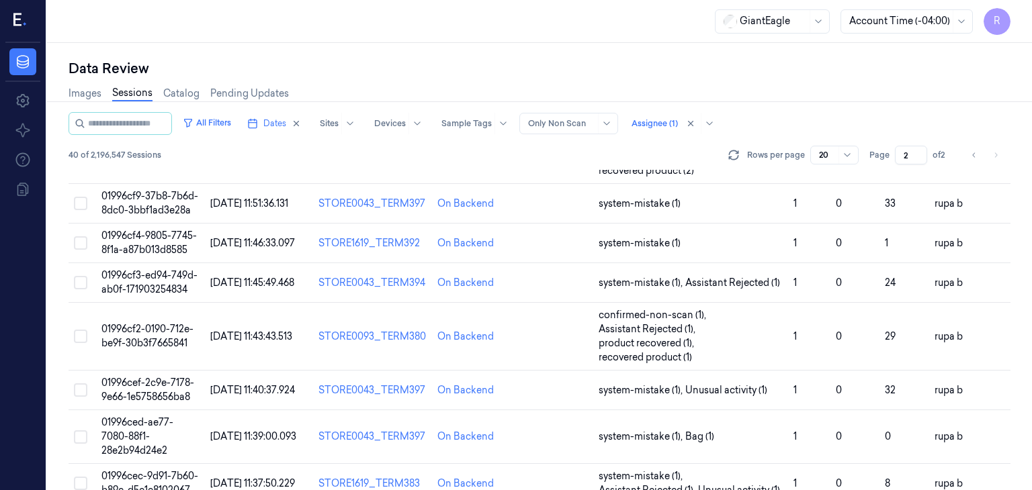
scroll to position [84, 0]
